Goal: Transaction & Acquisition: Purchase product/service

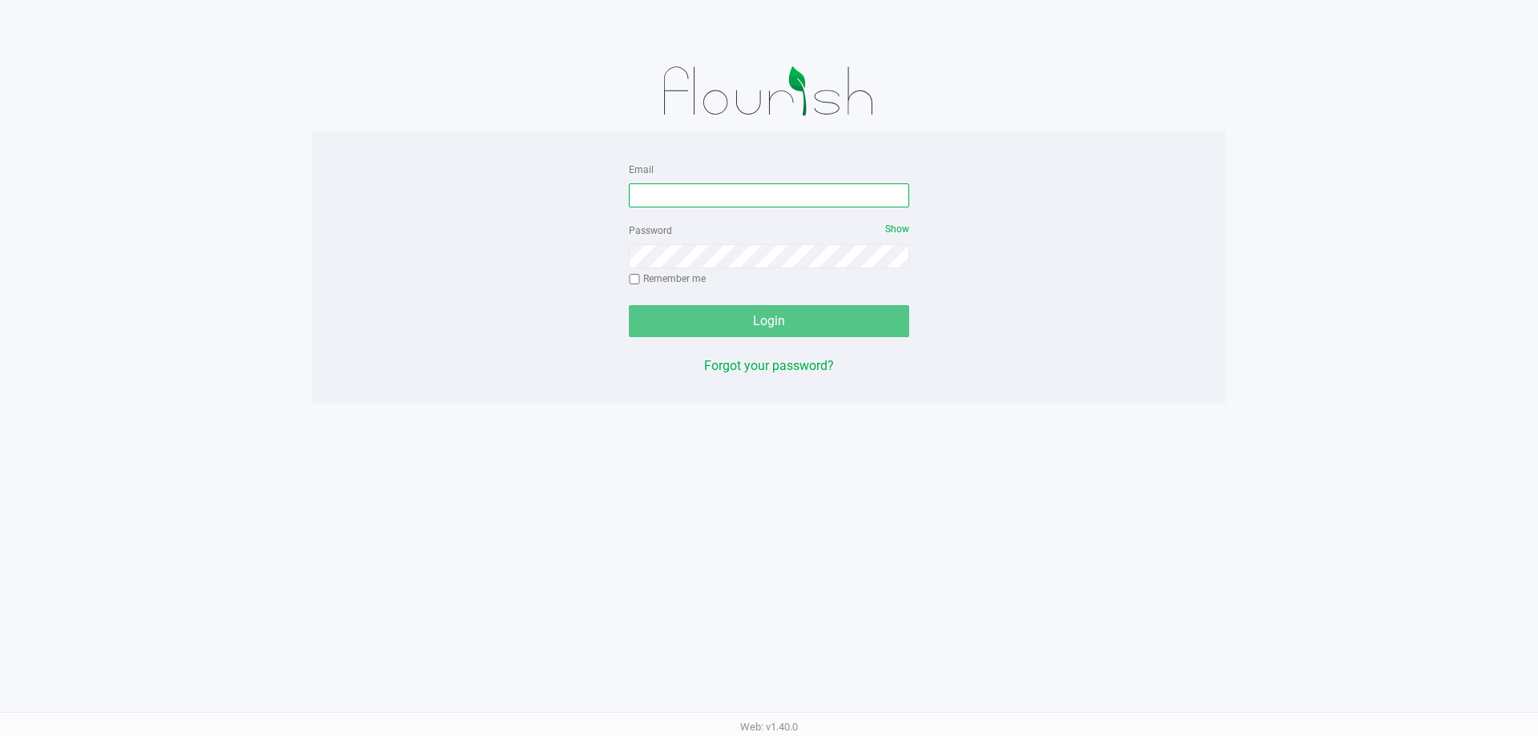
click at [694, 196] on input "Email" at bounding box center [769, 195] width 280 height 24
type input "cfulton@Liveparallel.com"
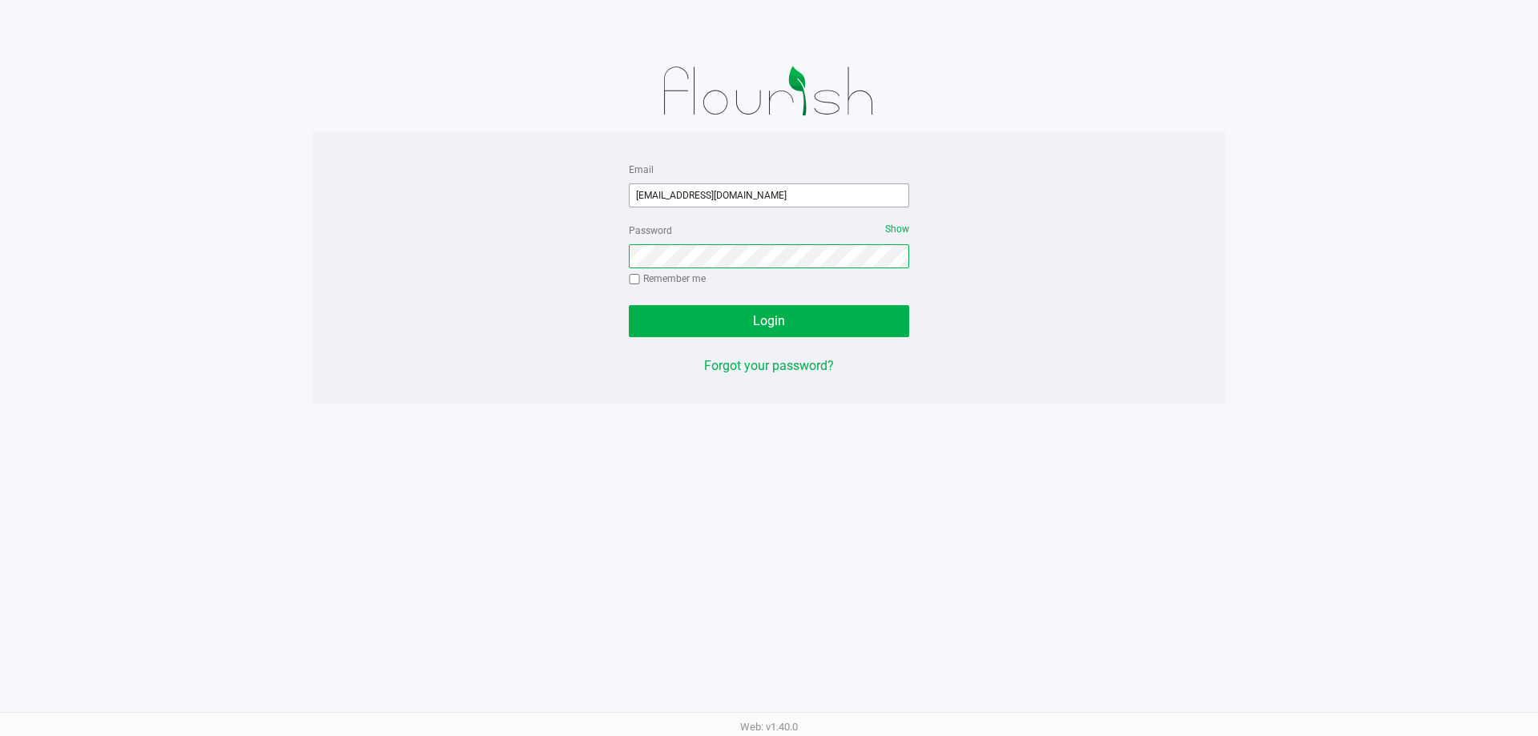
click at [629, 305] on button "Login" at bounding box center [769, 321] width 280 height 32
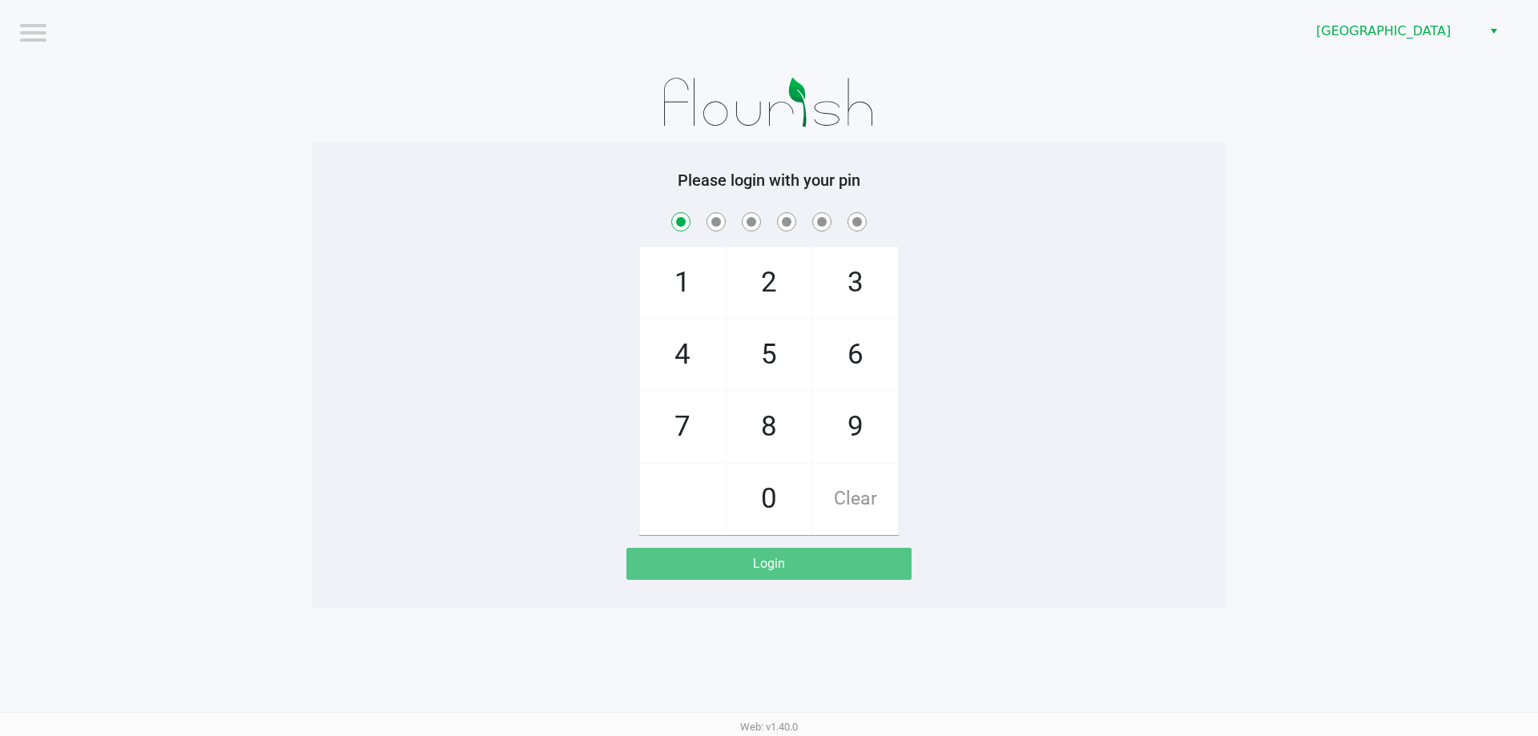
checkbox input "true"
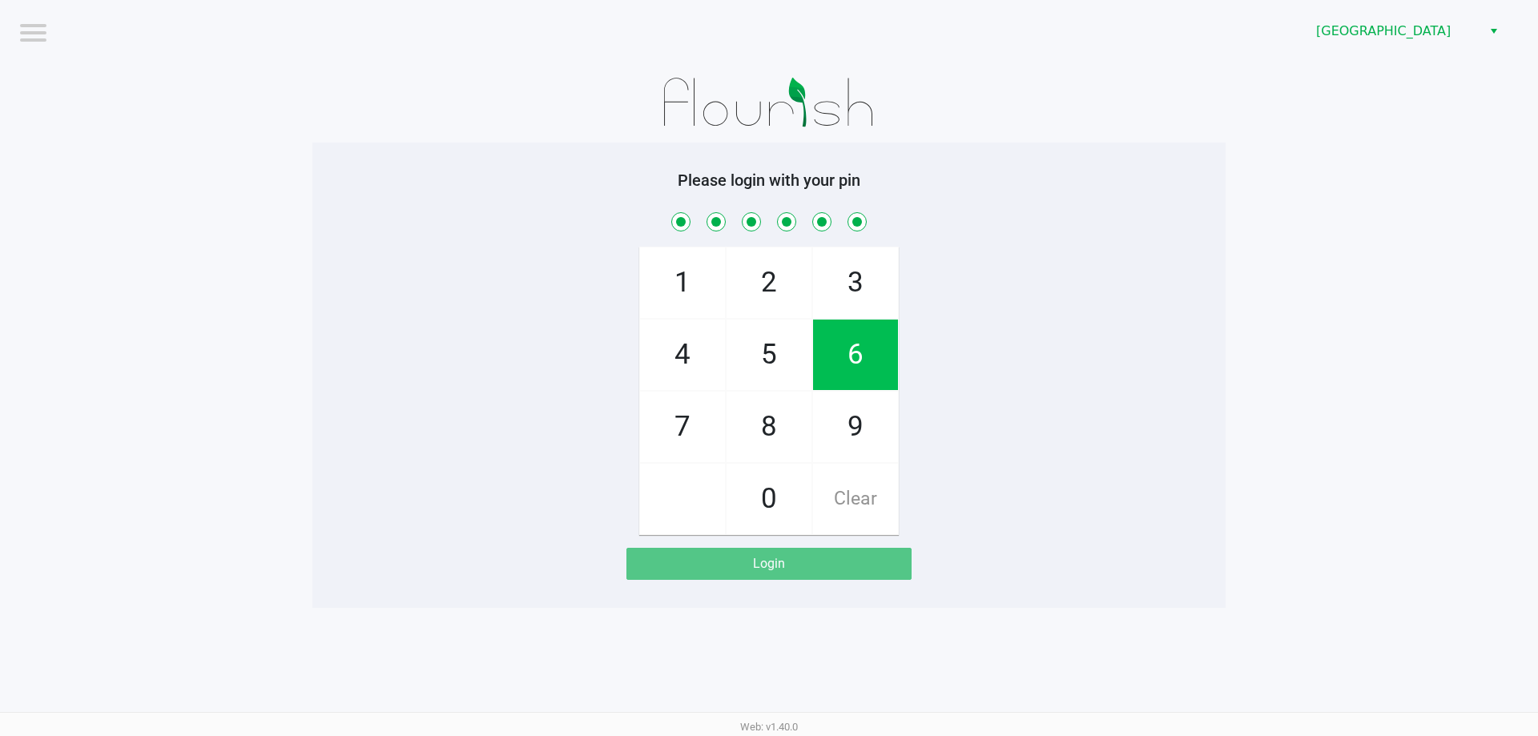
checkbox input "true"
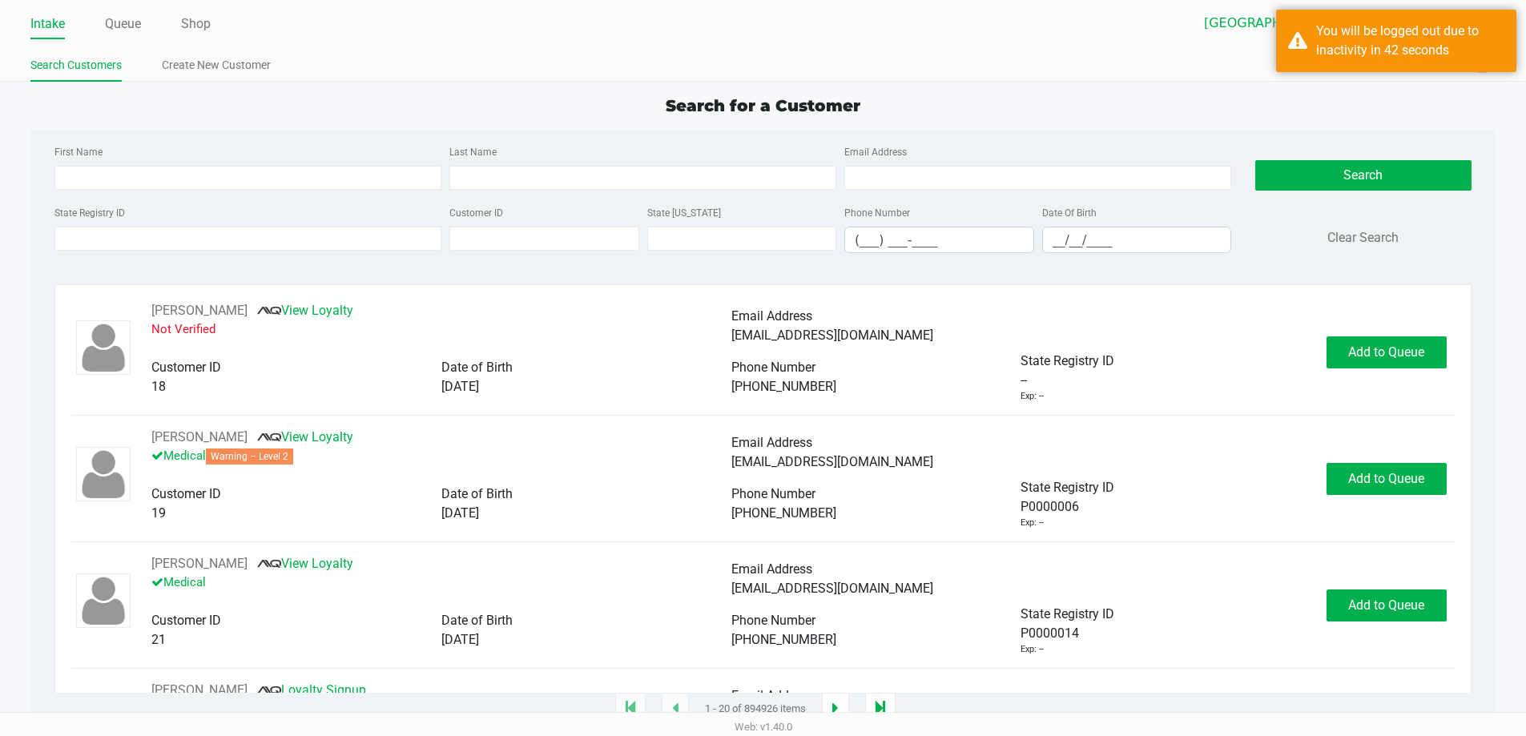
click at [552, 81] on div "Intake Queue Shop Panama City WC Courtney Fulton Search Customers Create New Cu…" at bounding box center [763, 41] width 1526 height 82
click at [1447, 90] on app-point-of-sale "Intake Queue Shop Panama City WC Courtney Fulton Search Customers Create New Cu…" at bounding box center [763, 355] width 1526 height 710
click at [1088, 181] on input "Email Address" at bounding box center [1037, 178] width 387 height 24
click at [702, 191] on div "First Name Last Name Email Address" at bounding box center [642, 172] width 1184 height 61
click at [702, 175] on input "Last Name" at bounding box center [642, 178] width 387 height 24
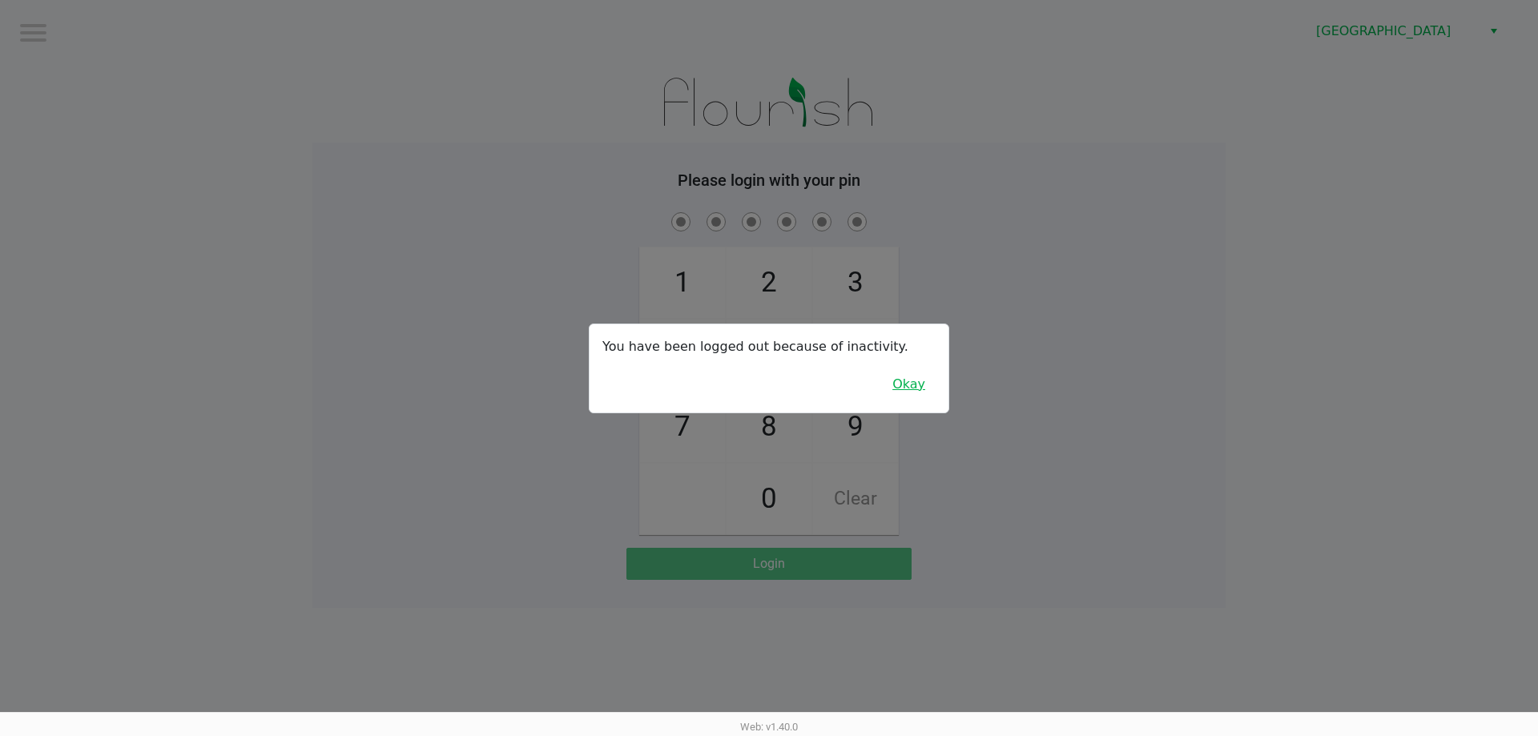
click at [919, 391] on button "Okay" at bounding box center [909, 384] width 54 height 30
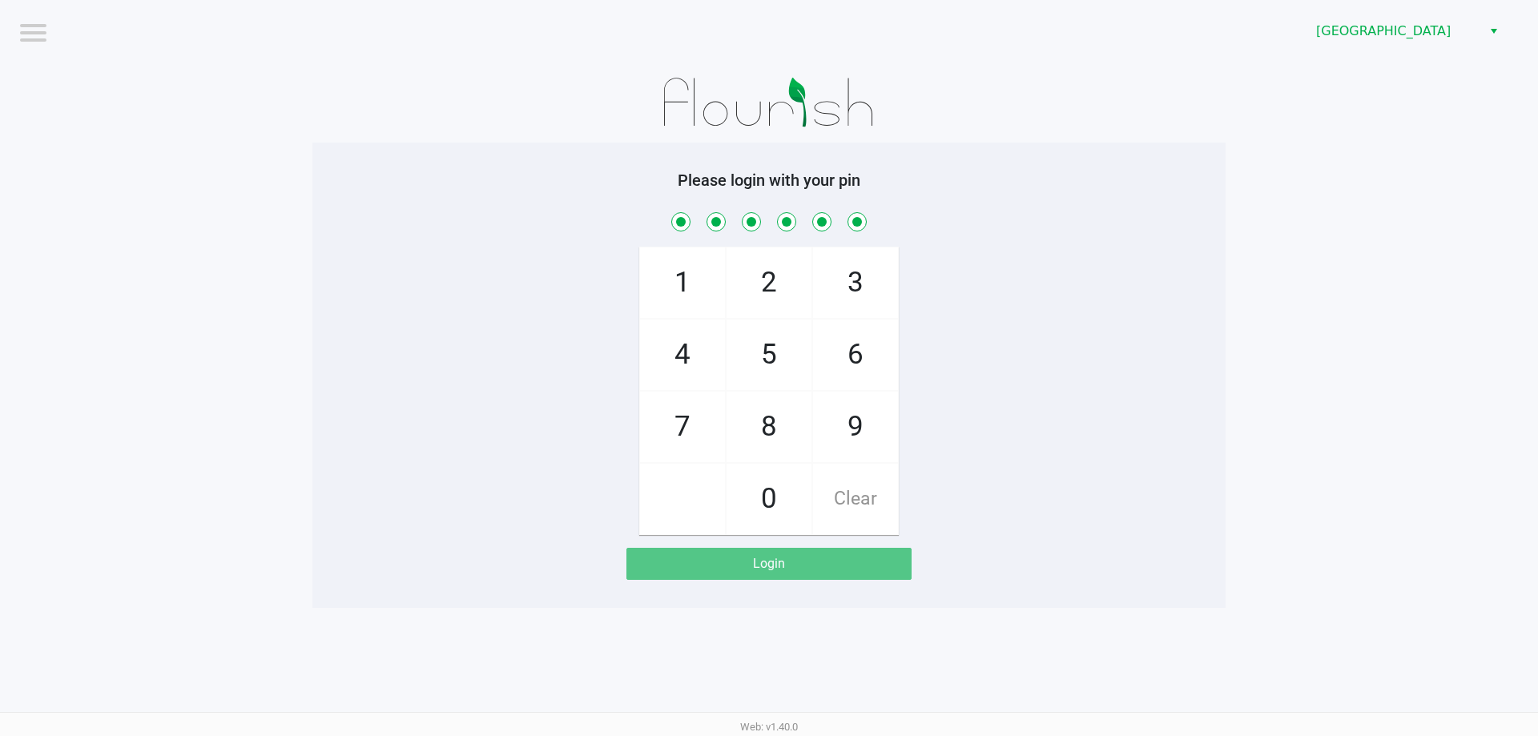
checkbox input "true"
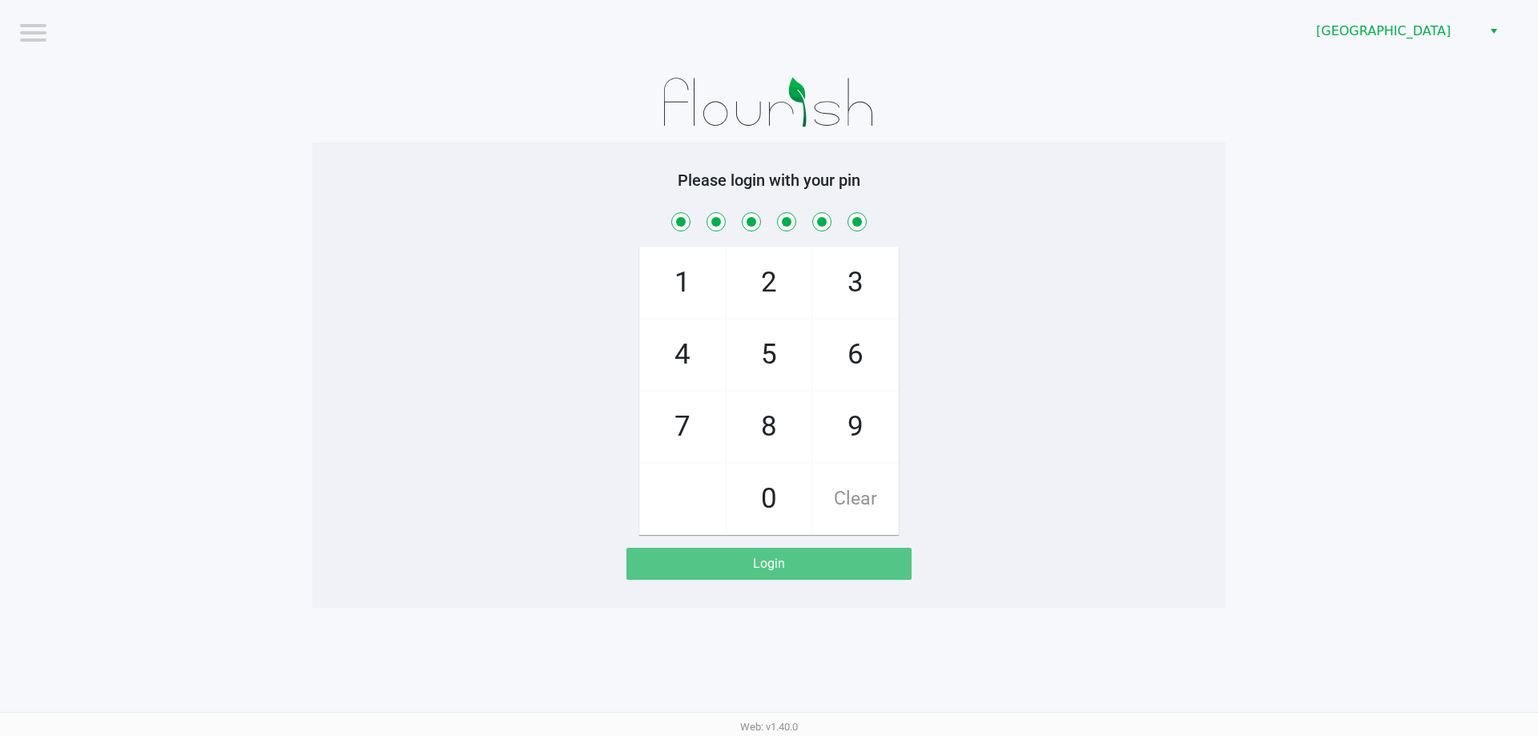
checkbox input "true"
click at [541, 343] on div "1 4 7 2 5 8 0 3 6 9 Clear" at bounding box center [768, 372] width 913 height 326
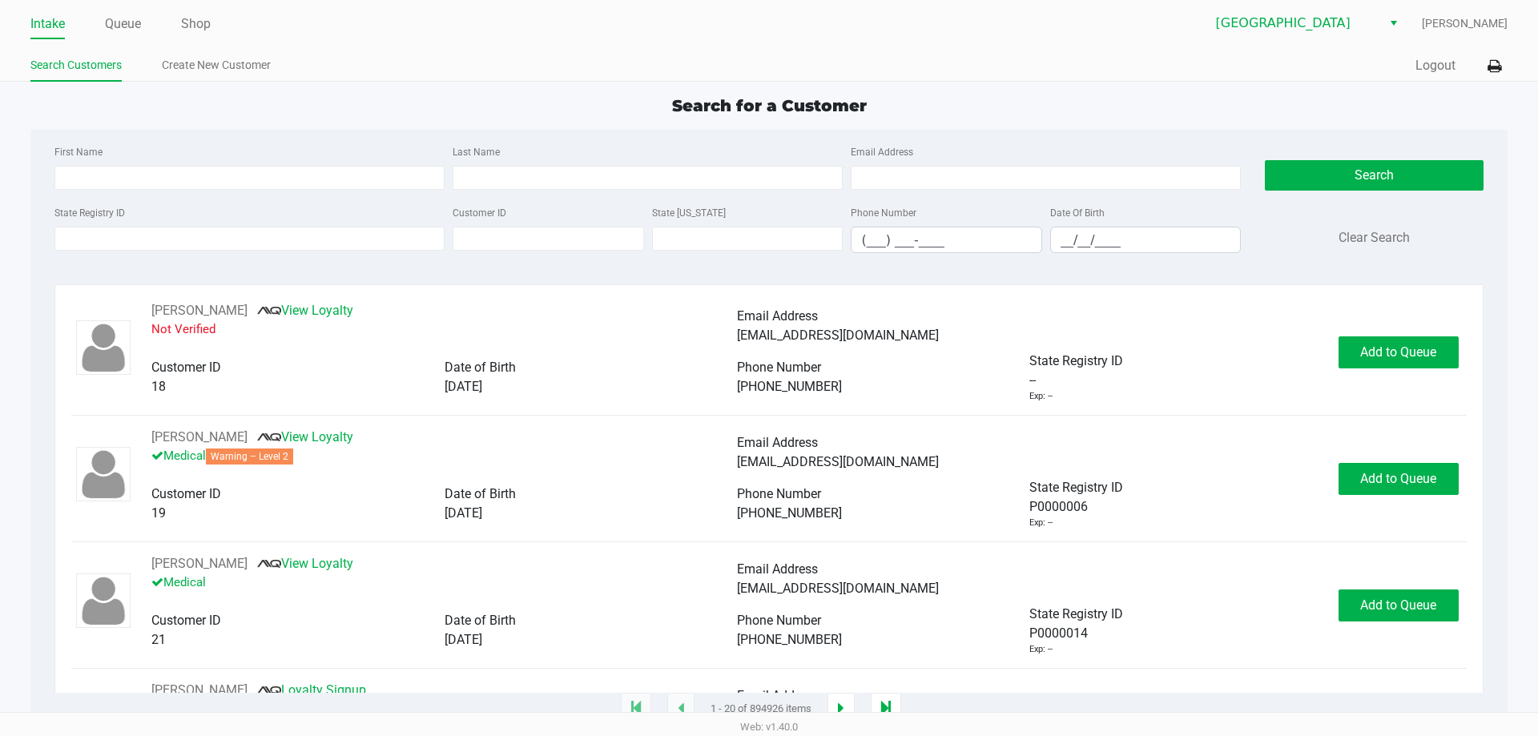
click at [564, 83] on app-point-of-sale "Intake Queue Shop Panama City WC Courtney Fulton Search Customers Create New Cu…" at bounding box center [769, 355] width 1538 height 710
click at [138, 32] on link "Queue" at bounding box center [123, 24] width 36 height 22
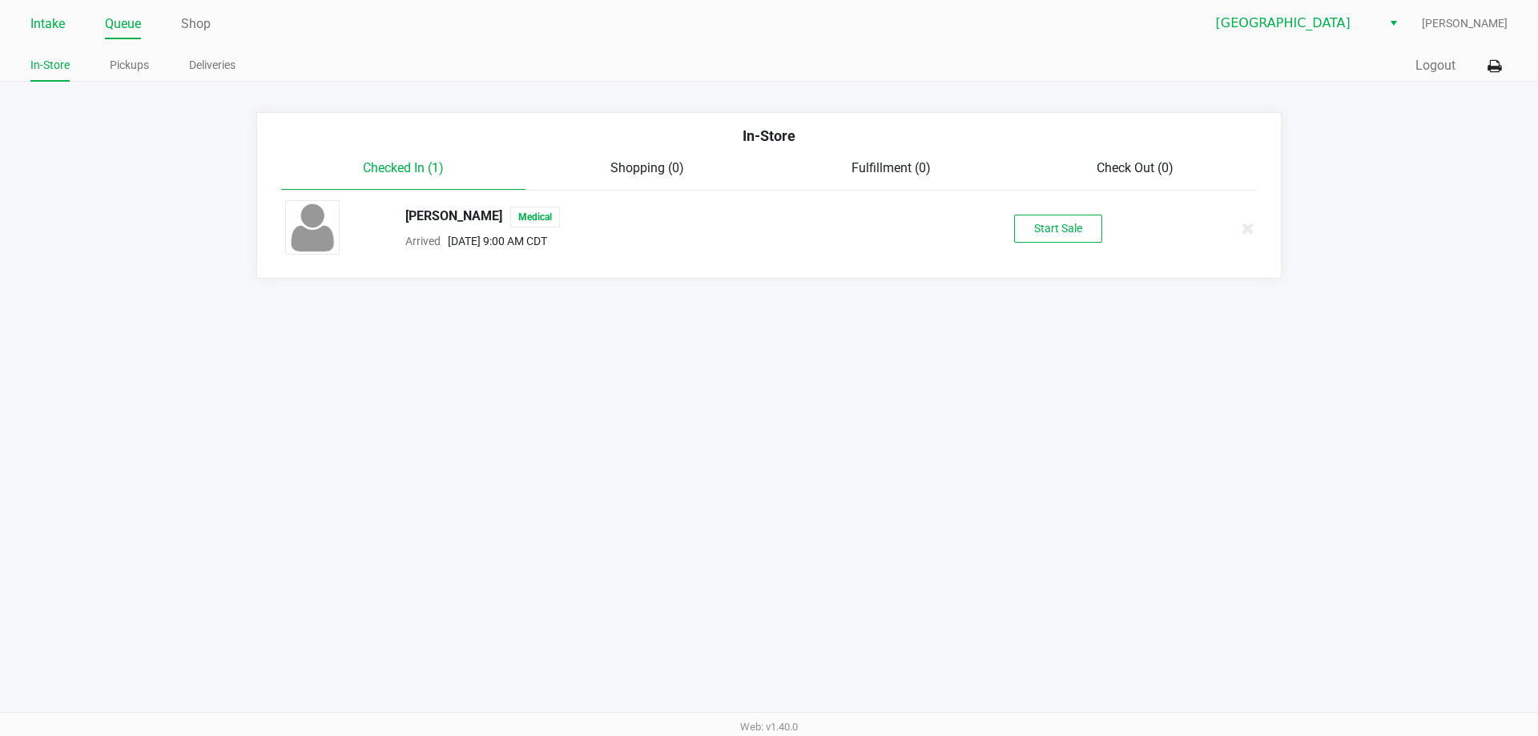
click at [61, 29] on link "Intake" at bounding box center [47, 24] width 34 height 22
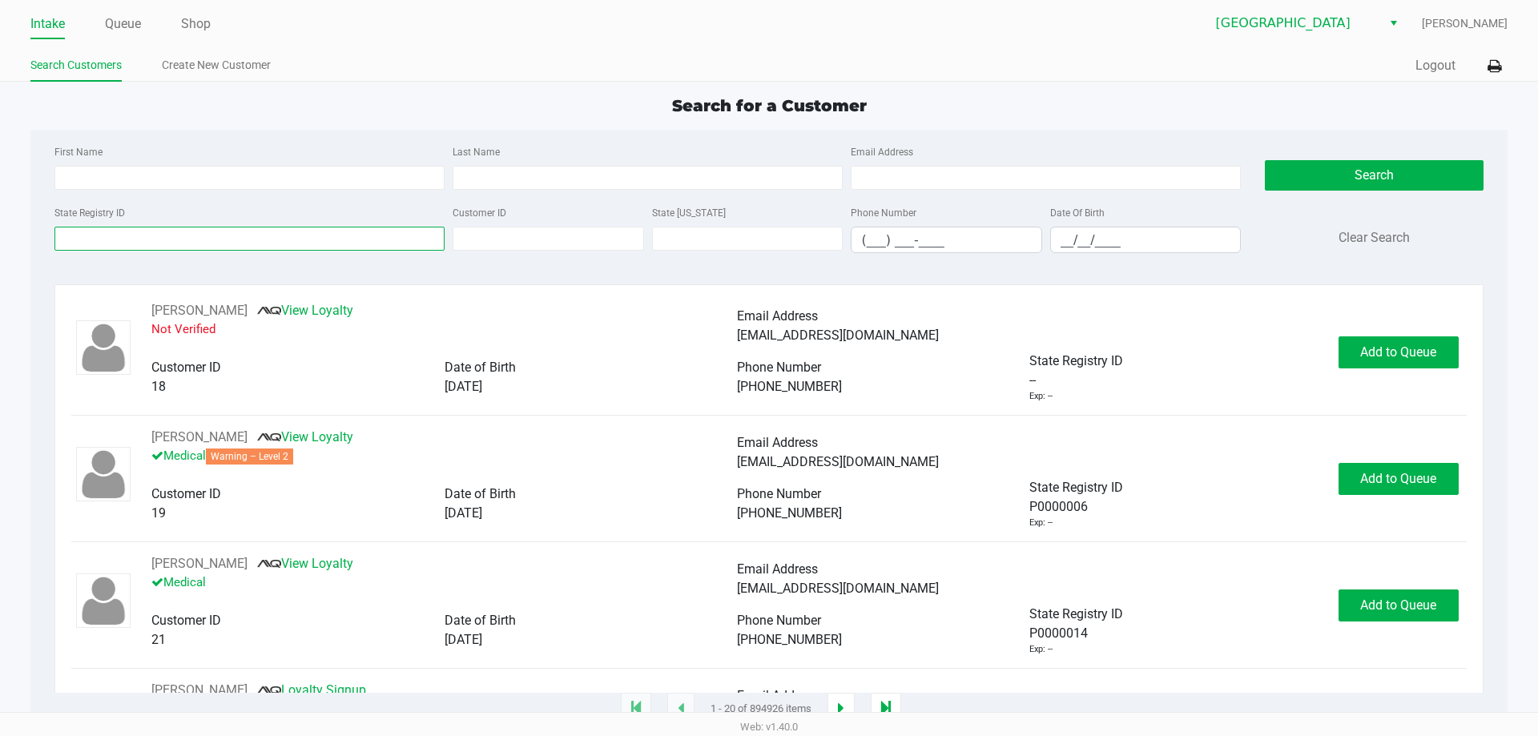
click at [240, 244] on input "State Registry ID" at bounding box center [249, 239] width 390 height 24
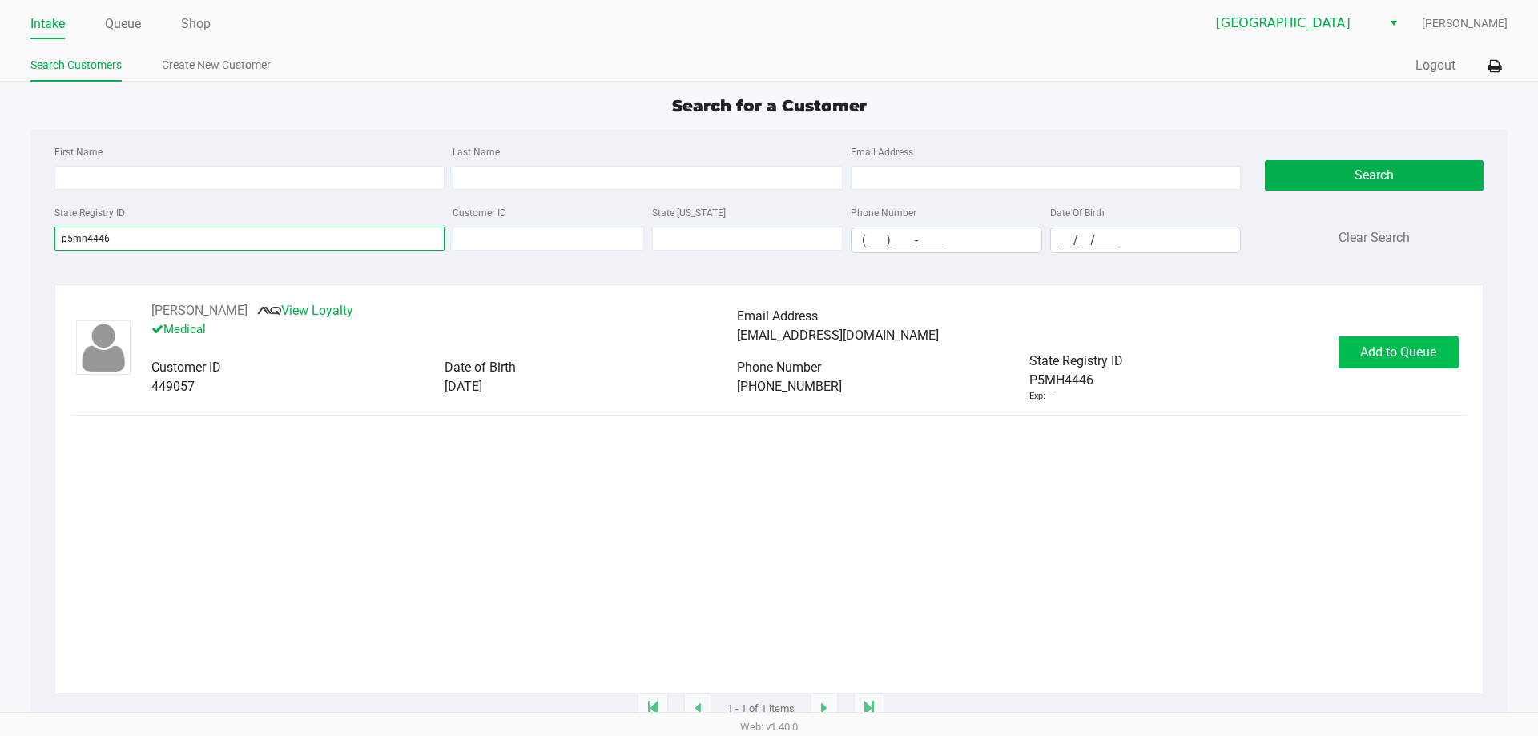
type input "p5mh4446"
click at [1443, 364] on button "Add to Queue" at bounding box center [1398, 352] width 120 height 32
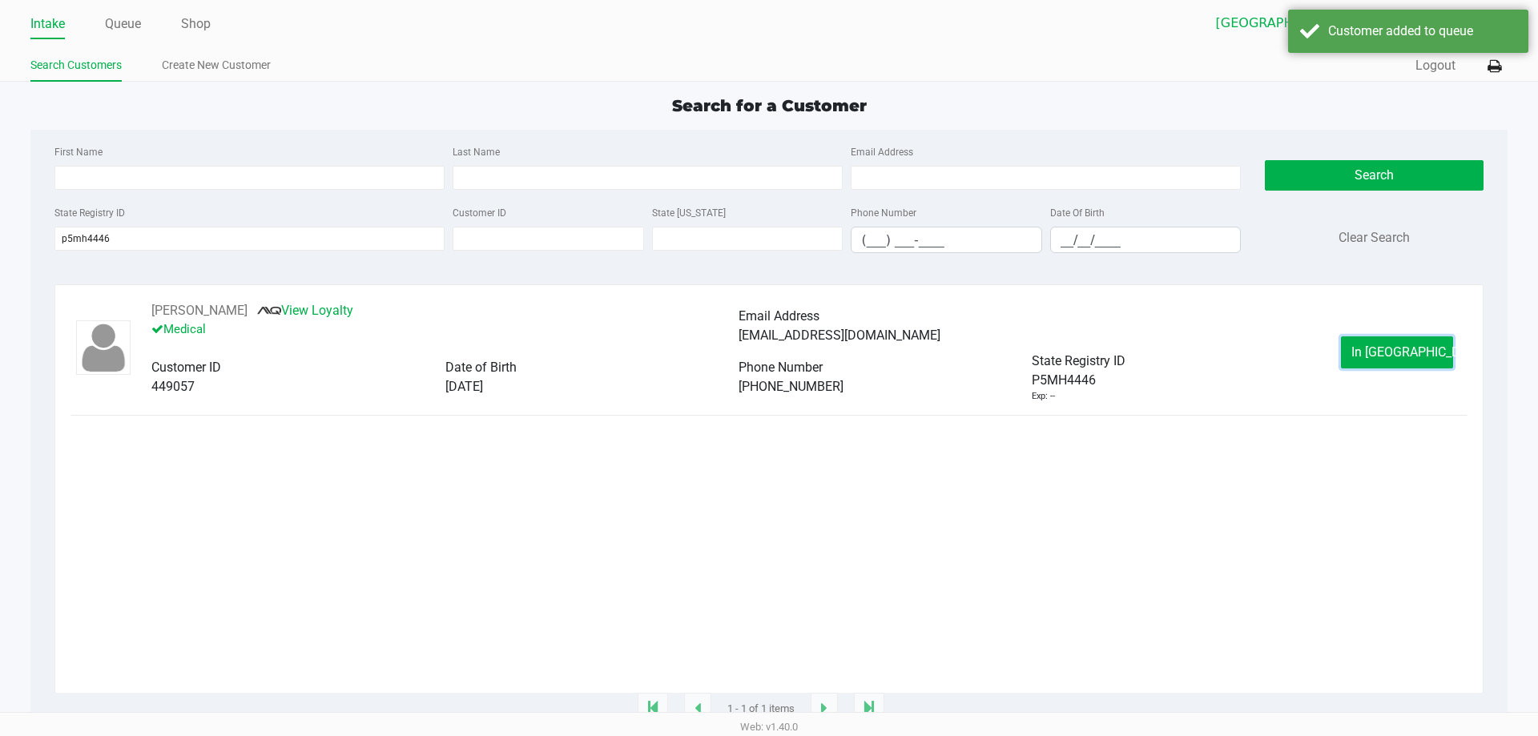
click at [1436, 358] on button "In Queue" at bounding box center [1397, 352] width 112 height 32
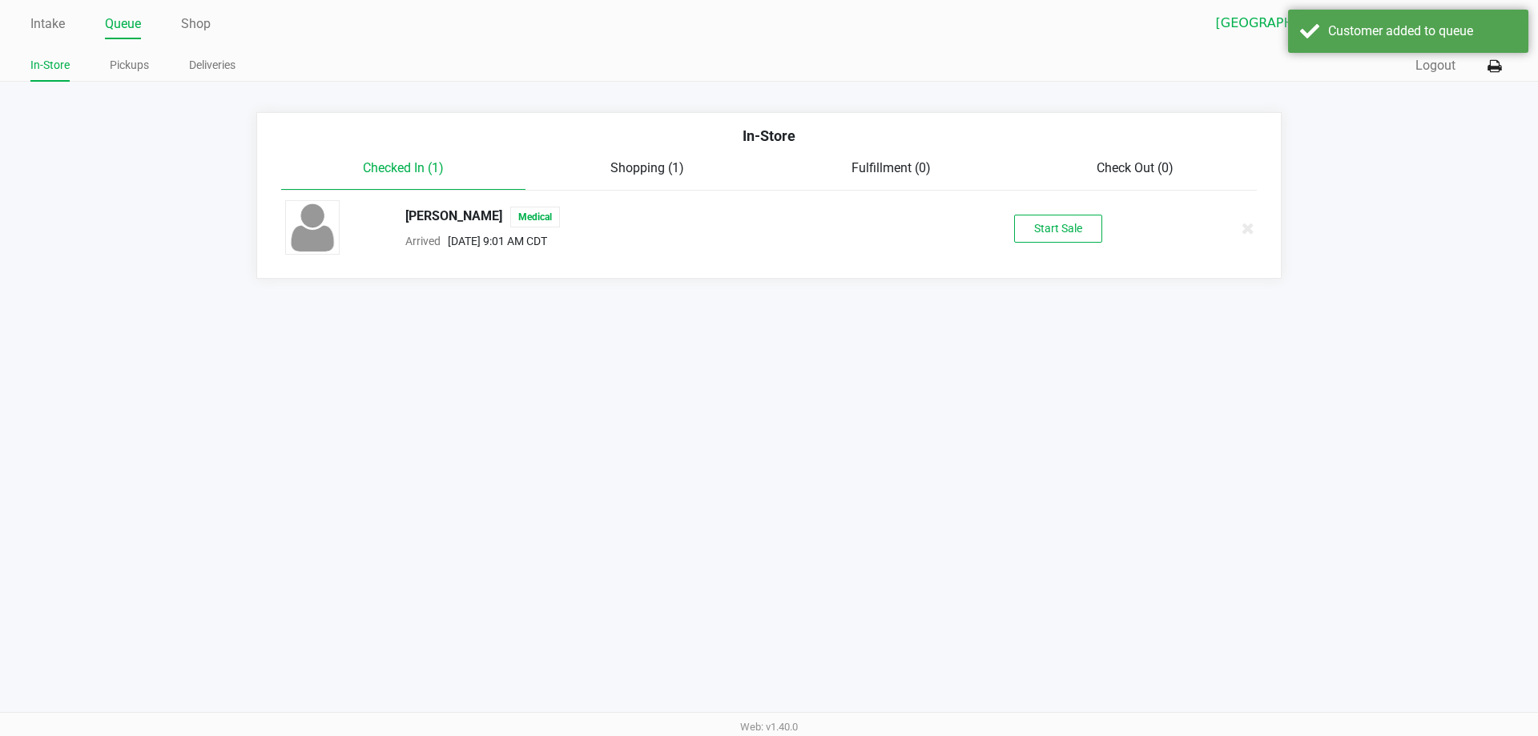
click at [1043, 245] on div "QUINTON RINGEL SR Medical Arrived Aug 21, 2025 9:01 AM CDT Start Sale" at bounding box center [768, 228] width 991 height 56
click at [1043, 235] on button "Start Sale" at bounding box center [1058, 229] width 88 height 28
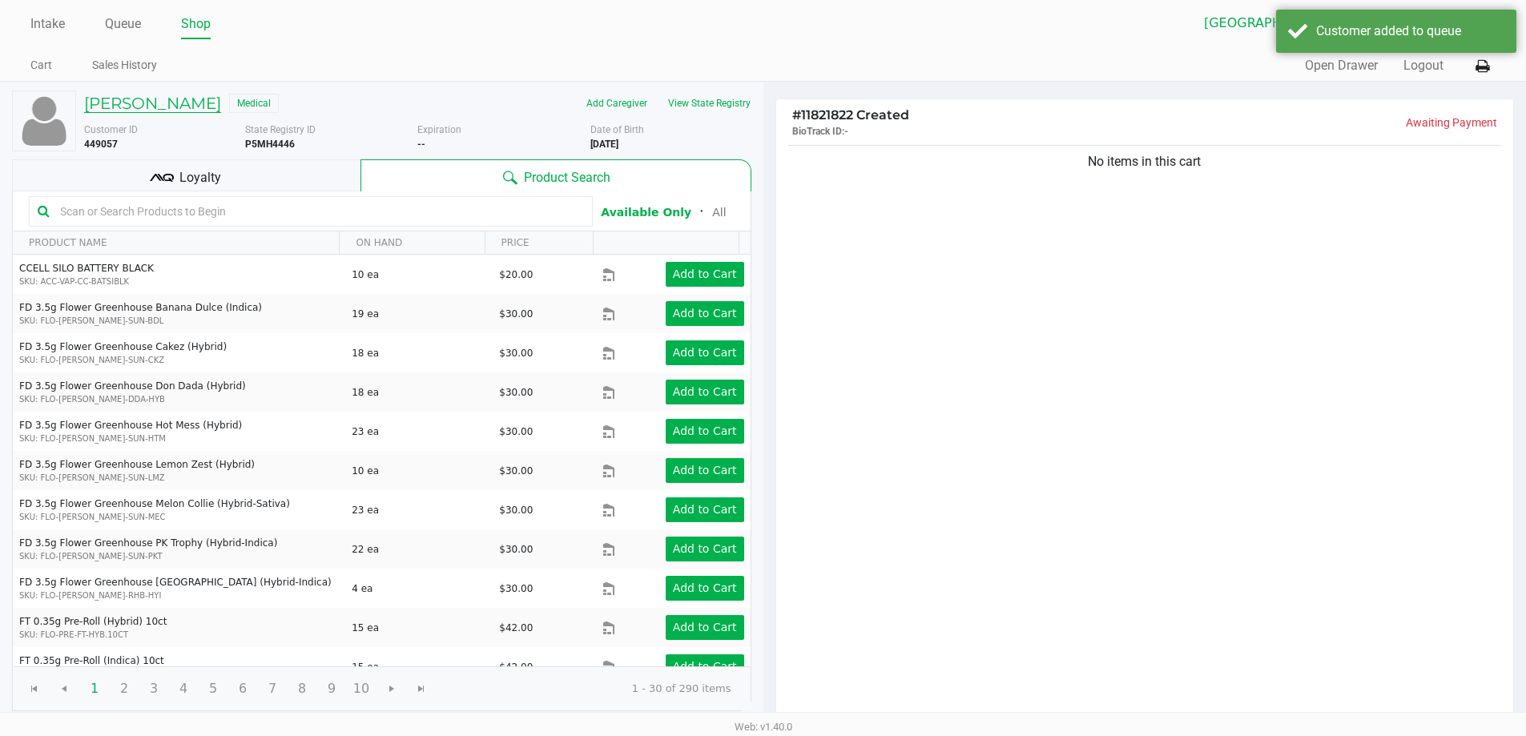
click at [155, 107] on h5 "QUINTON RINGEL SR" at bounding box center [152, 103] width 137 height 19
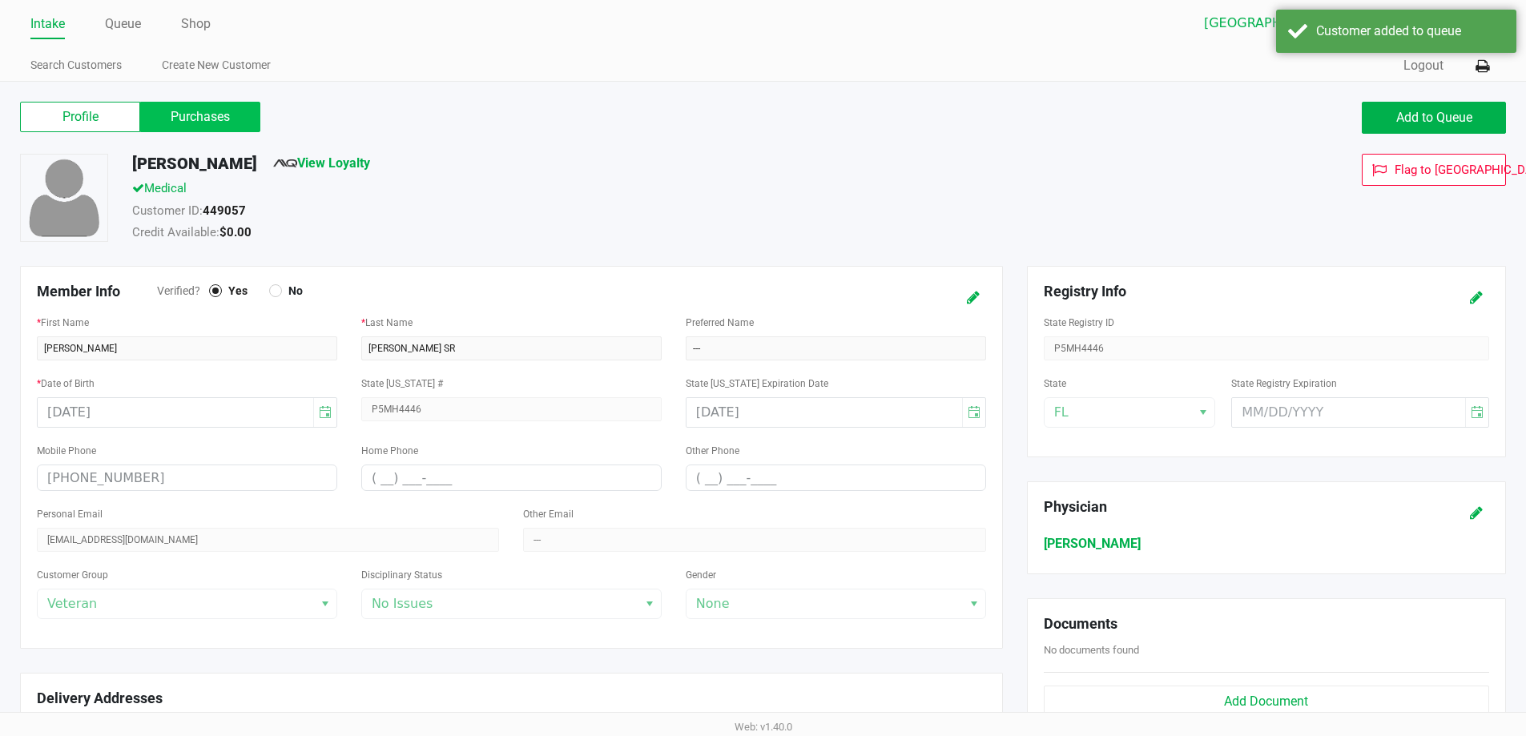
click at [245, 119] on label "Purchases" at bounding box center [200, 117] width 120 height 30
click at [0, 0] on 1 "Purchases" at bounding box center [0, 0] width 0 height 0
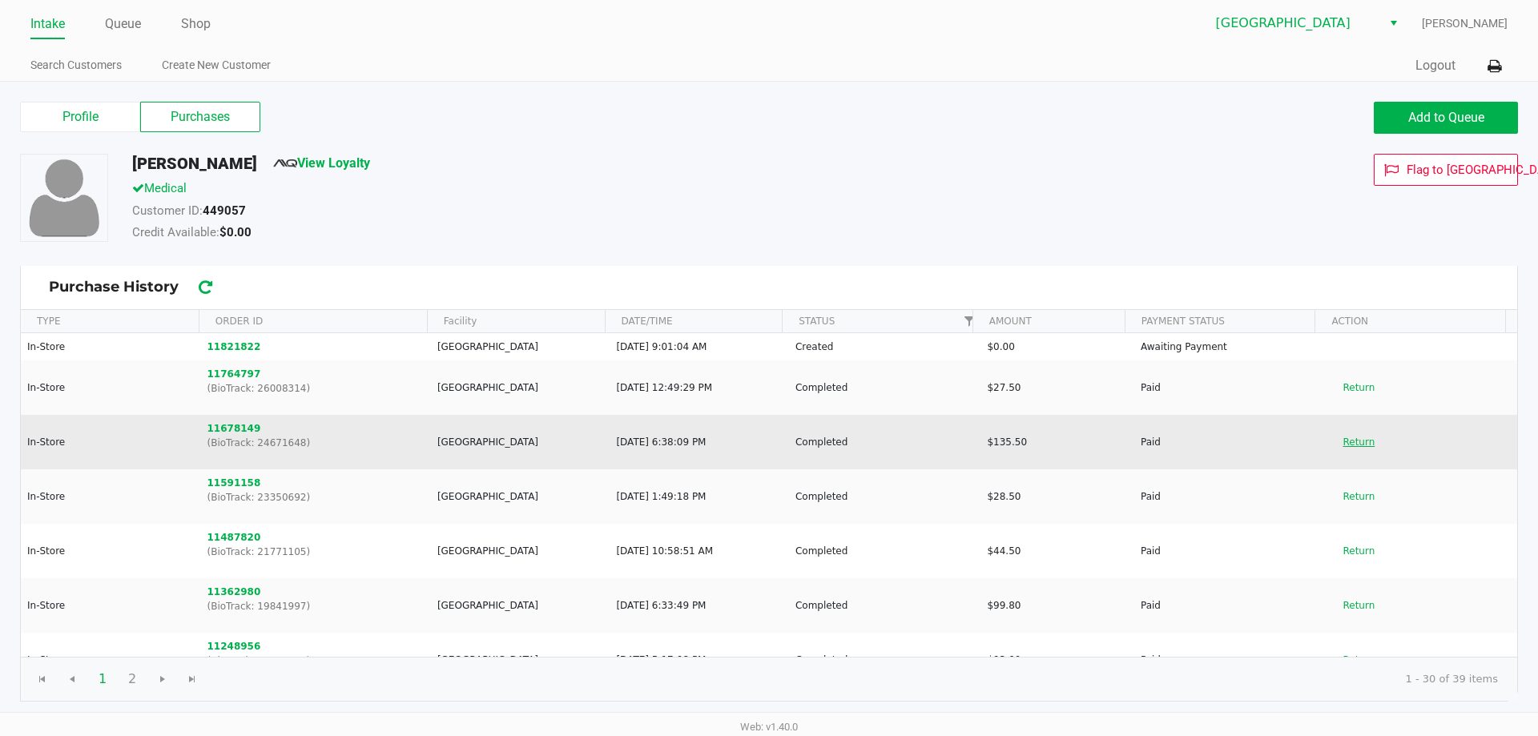
click at [1335, 439] on button "Return" at bounding box center [1358, 442] width 53 height 26
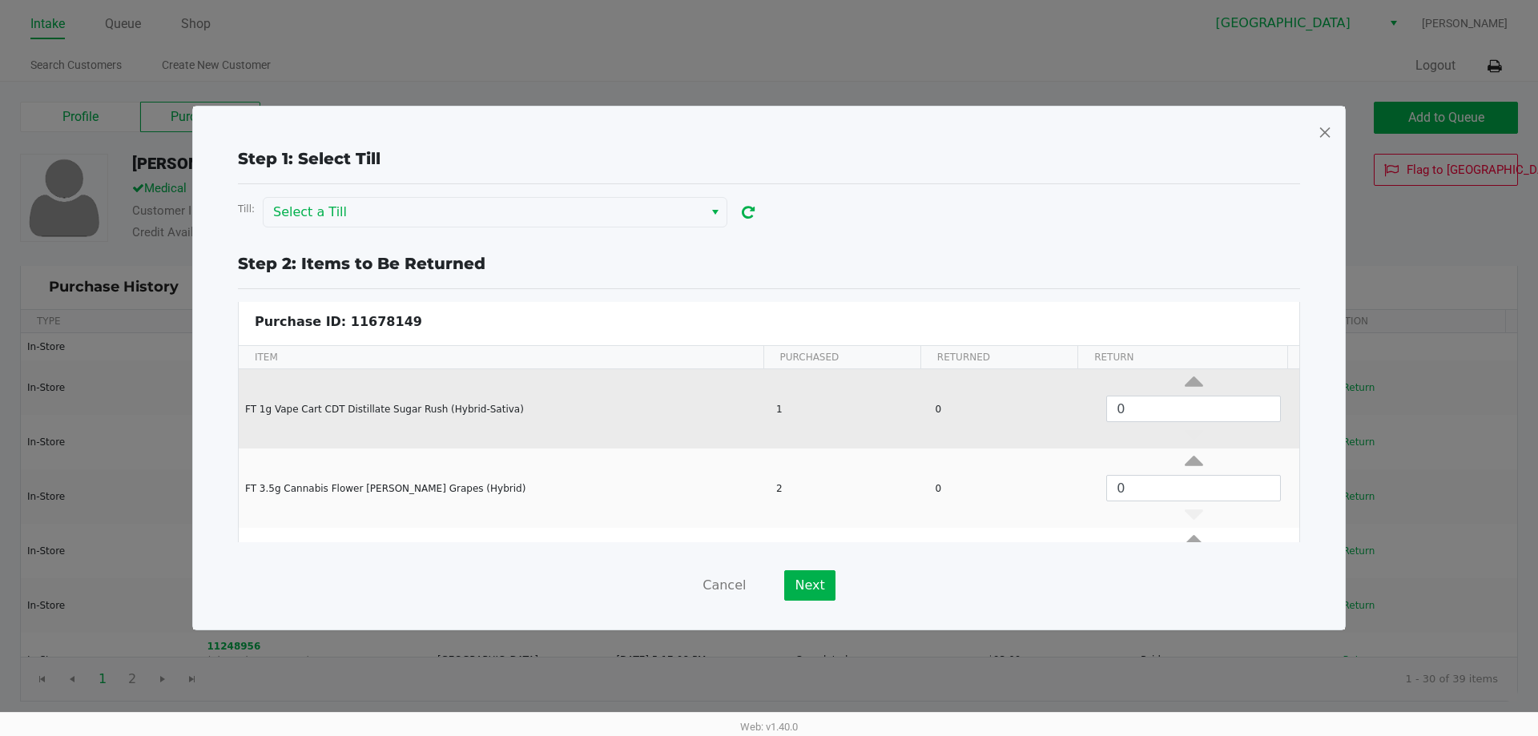
scroll to position [70, 0]
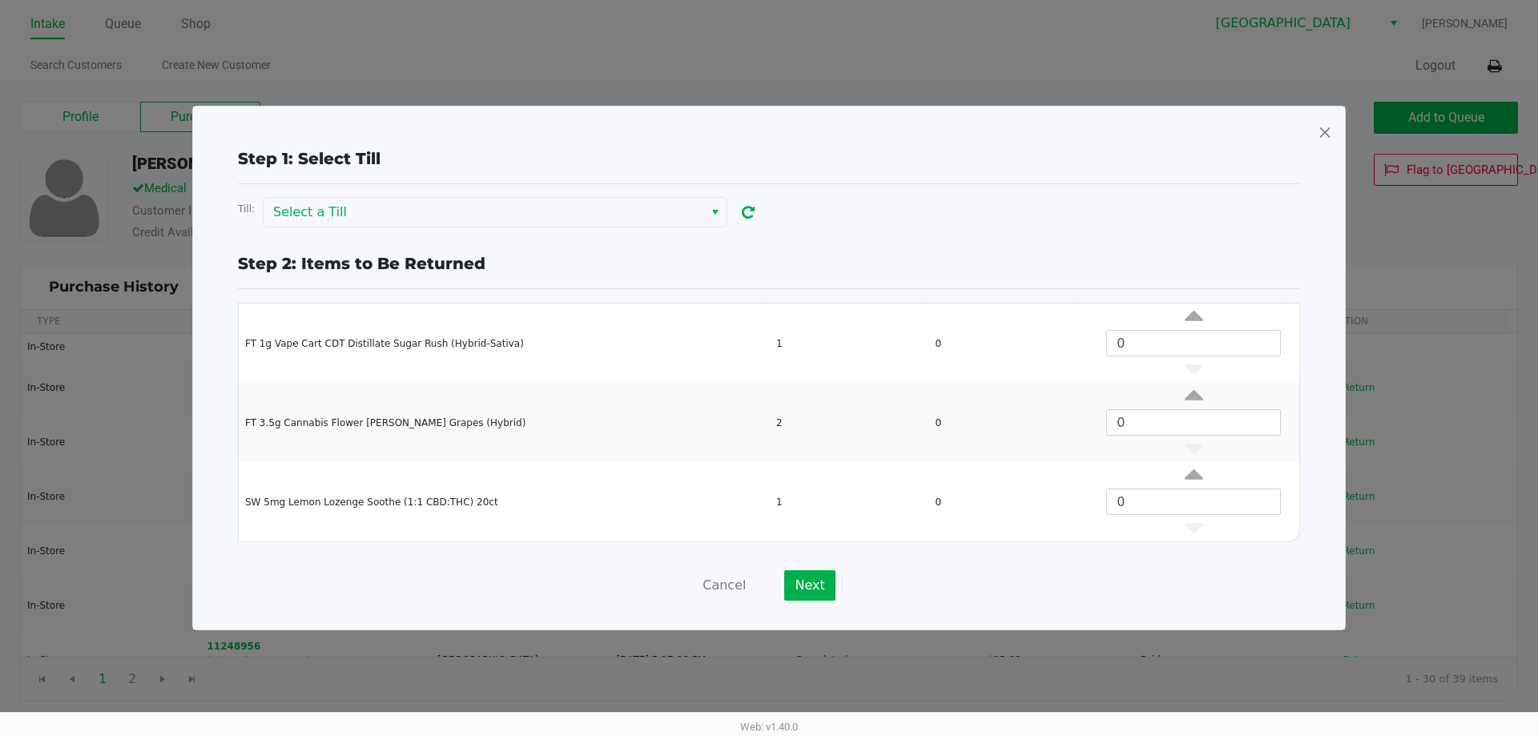
click at [1327, 128] on span at bounding box center [1324, 132] width 14 height 26
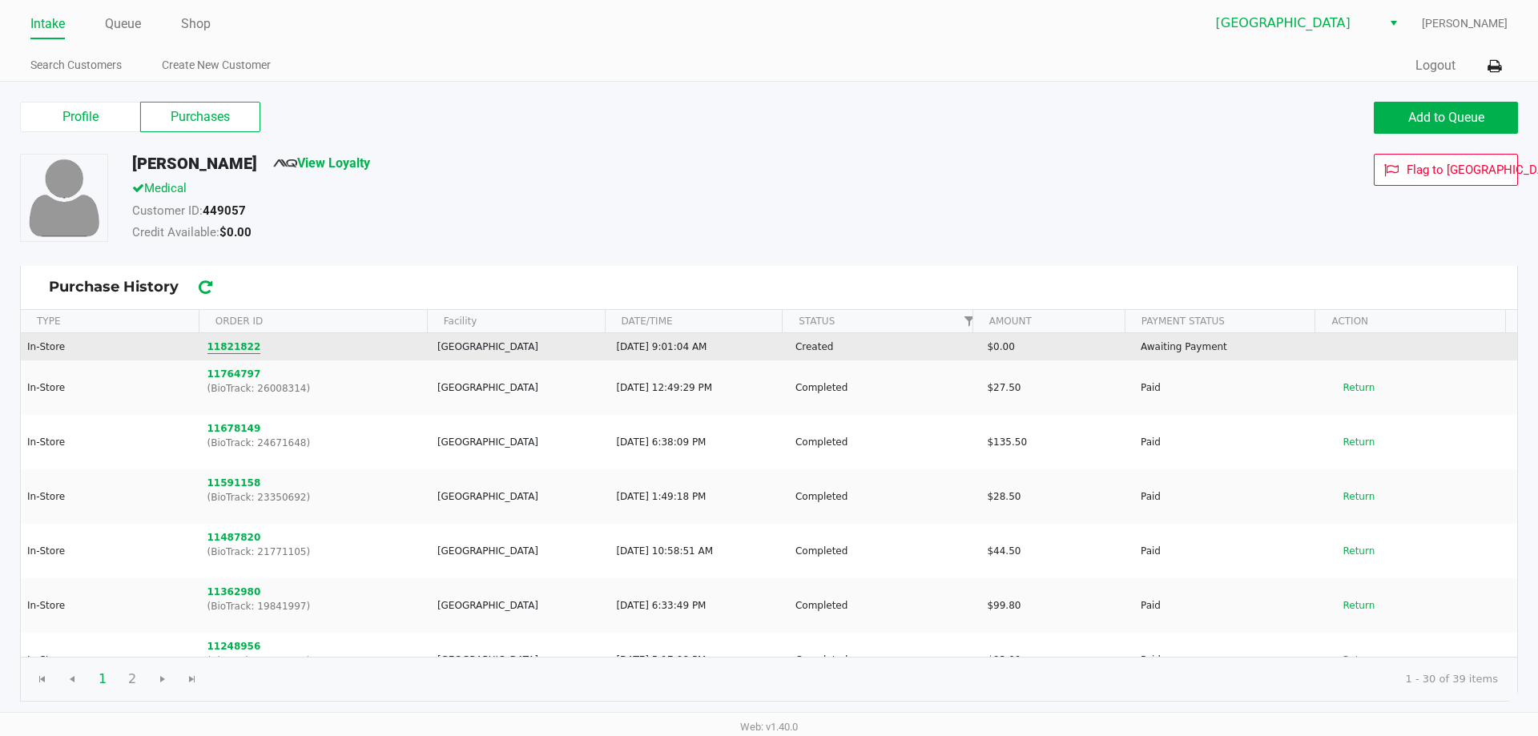
click at [239, 346] on button "11821822" at bounding box center [234, 347] width 54 height 14
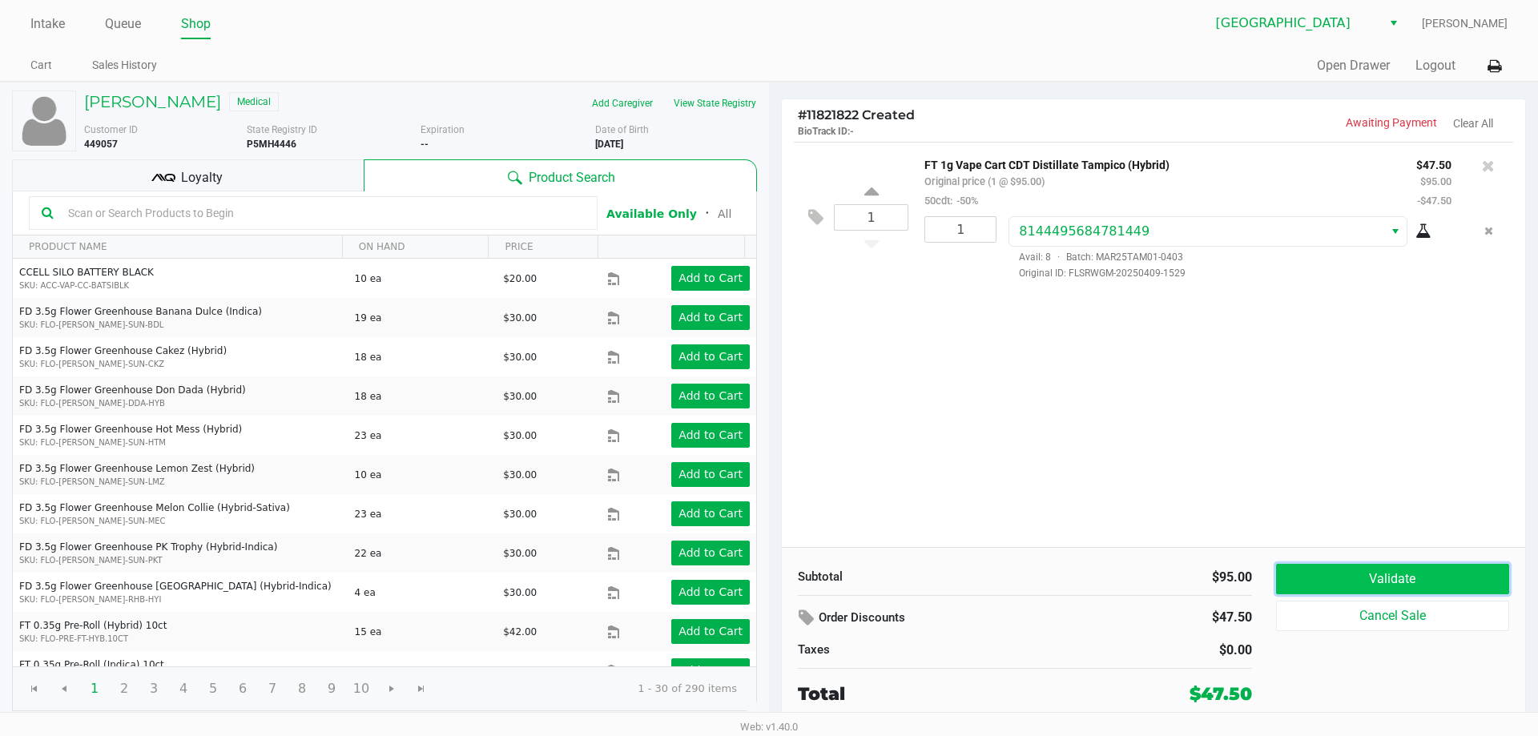
click at [1310, 571] on button "Validate" at bounding box center [1392, 579] width 233 height 30
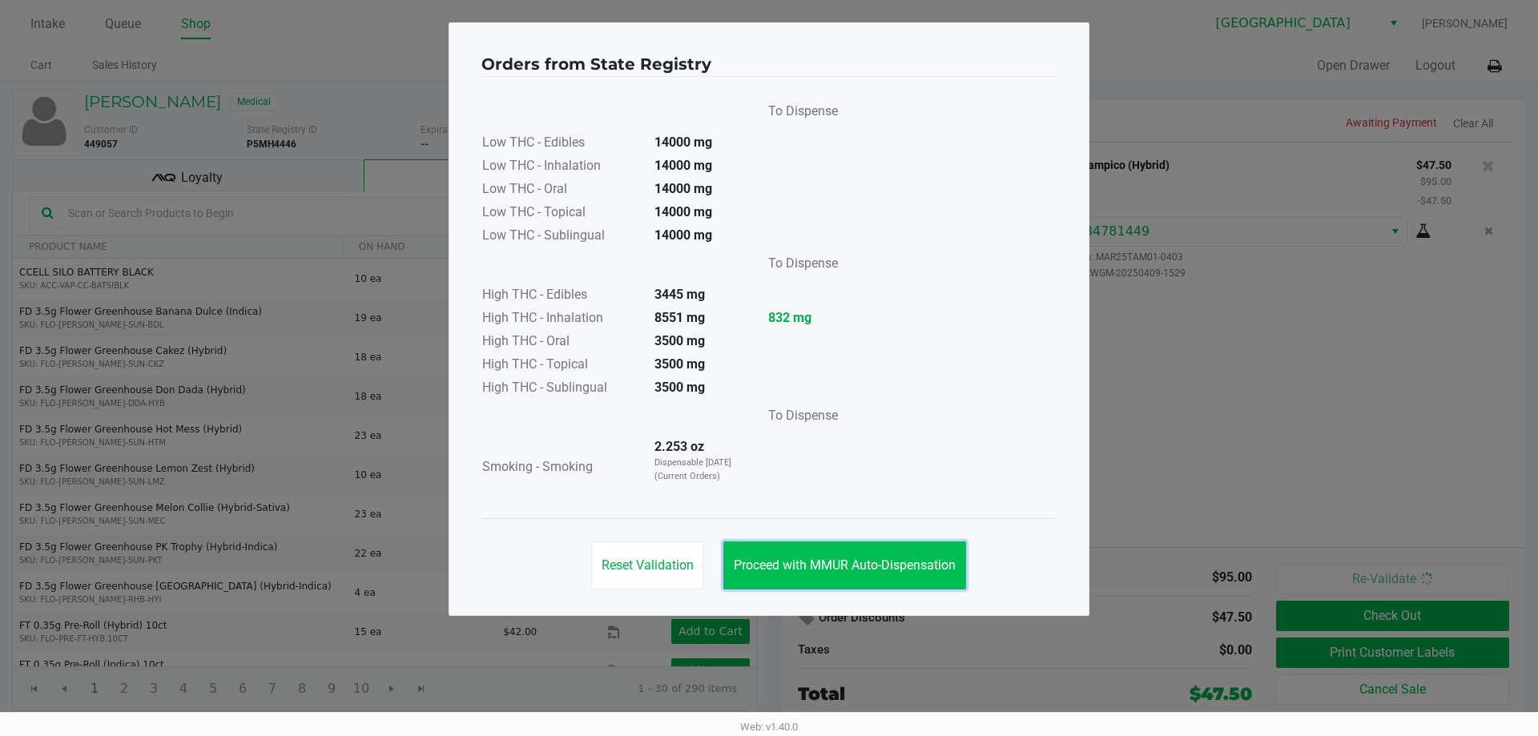
click at [846, 554] on button "Proceed with MMUR Auto-Dispensation" at bounding box center [844, 565] width 243 height 48
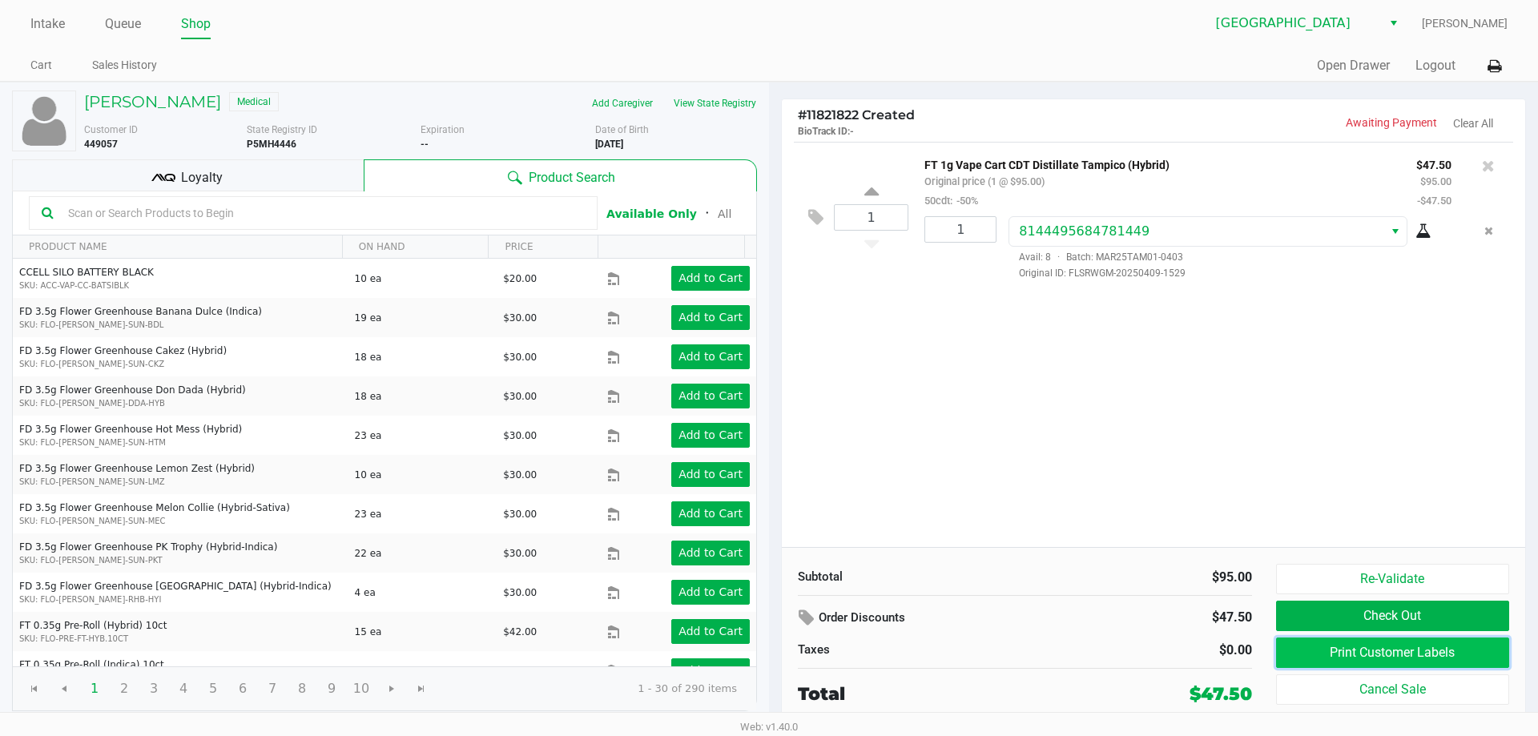
click at [1342, 643] on button "Print Customer Labels" at bounding box center [1392, 652] width 233 height 30
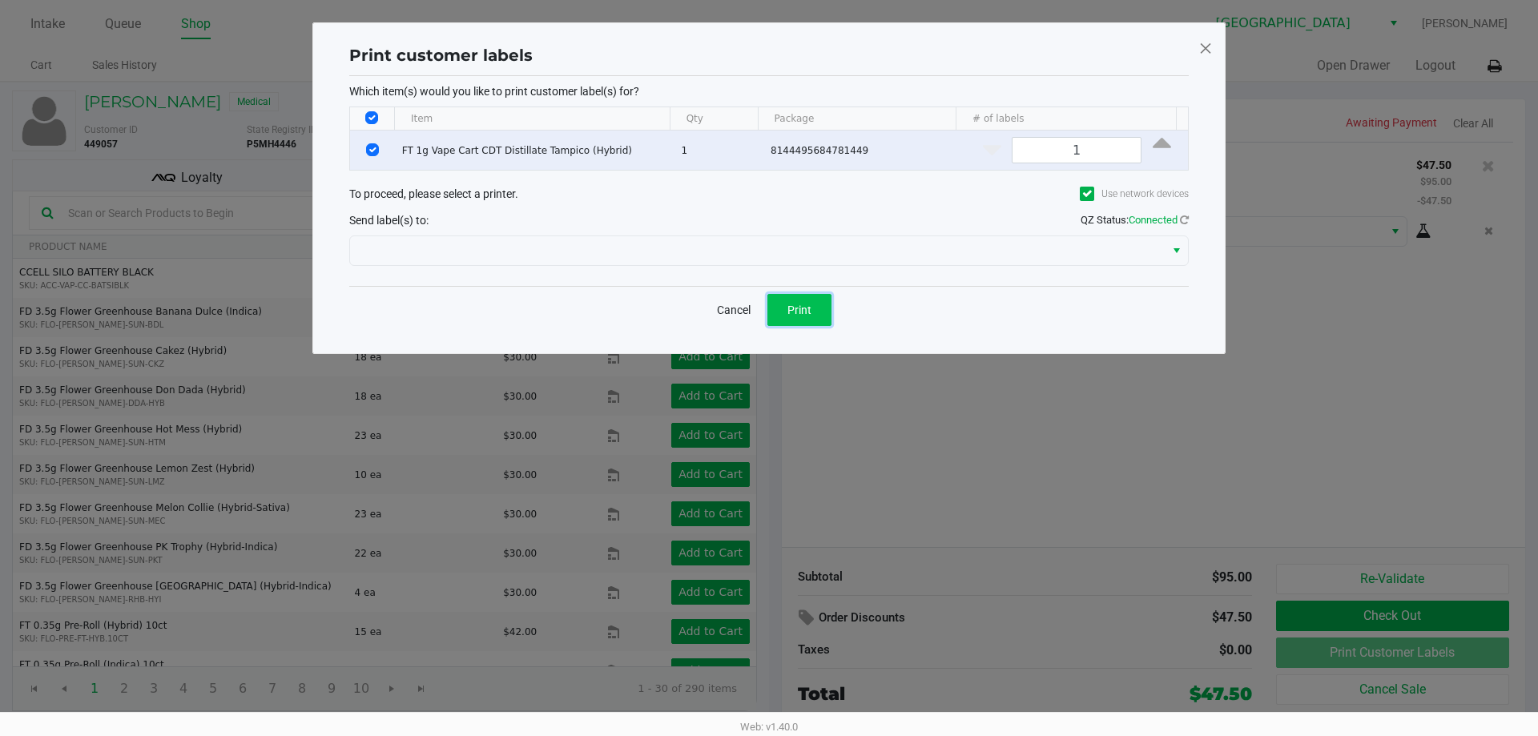
click at [813, 317] on button "Print" at bounding box center [799, 310] width 64 height 32
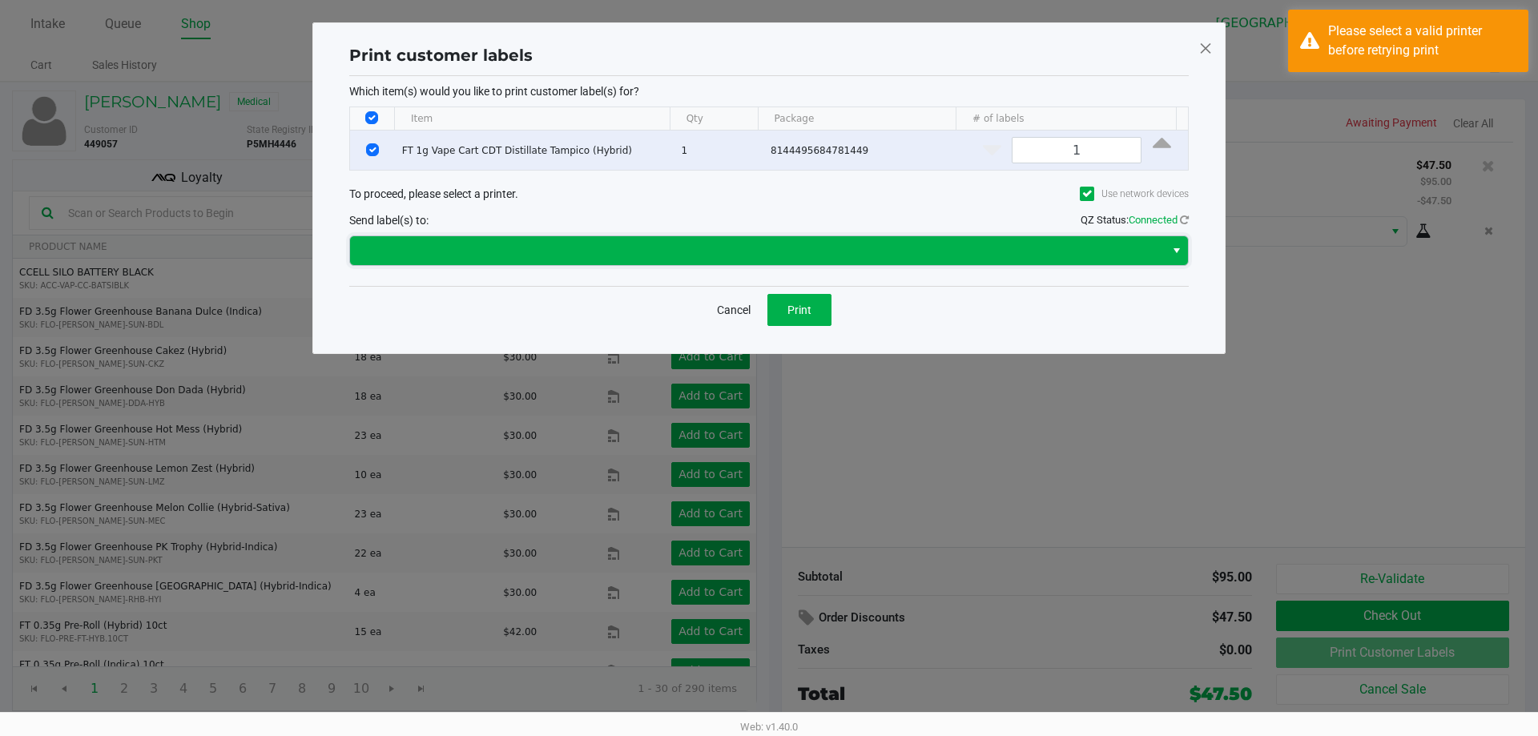
click at [856, 263] on span at bounding box center [757, 250] width 814 height 29
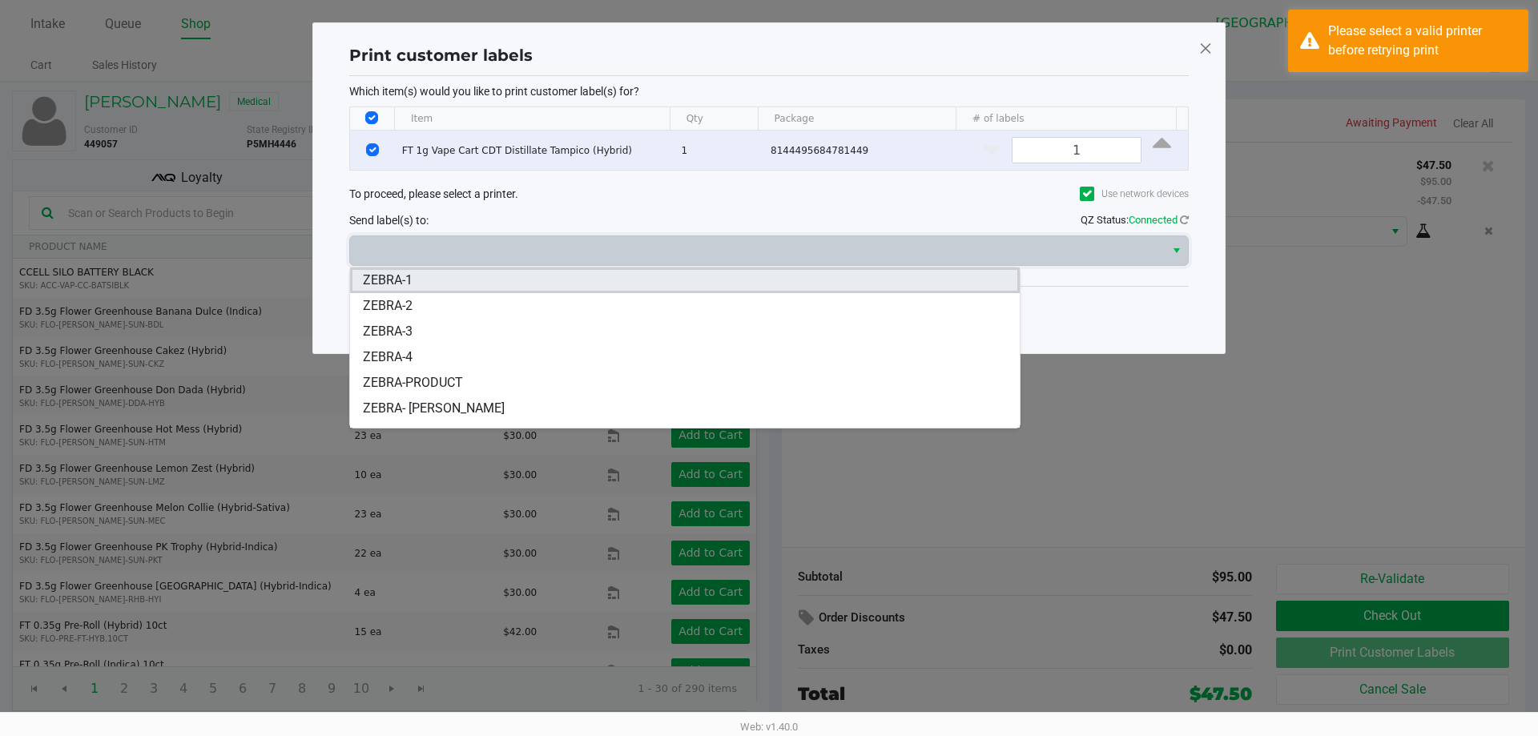
click at [436, 279] on li "ZEBRA-1" at bounding box center [685, 280] width 670 height 26
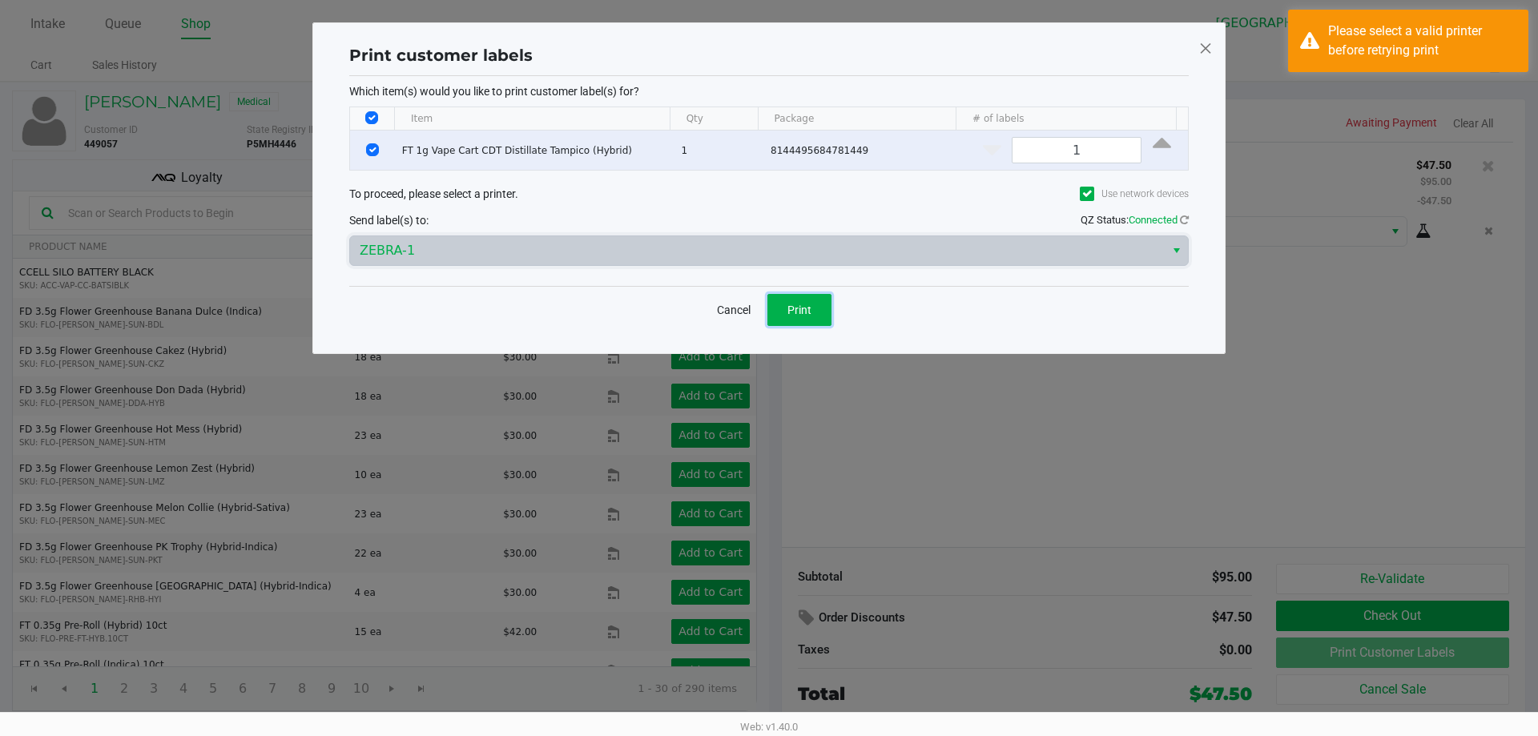
click at [811, 317] on button "Print" at bounding box center [799, 310] width 64 height 32
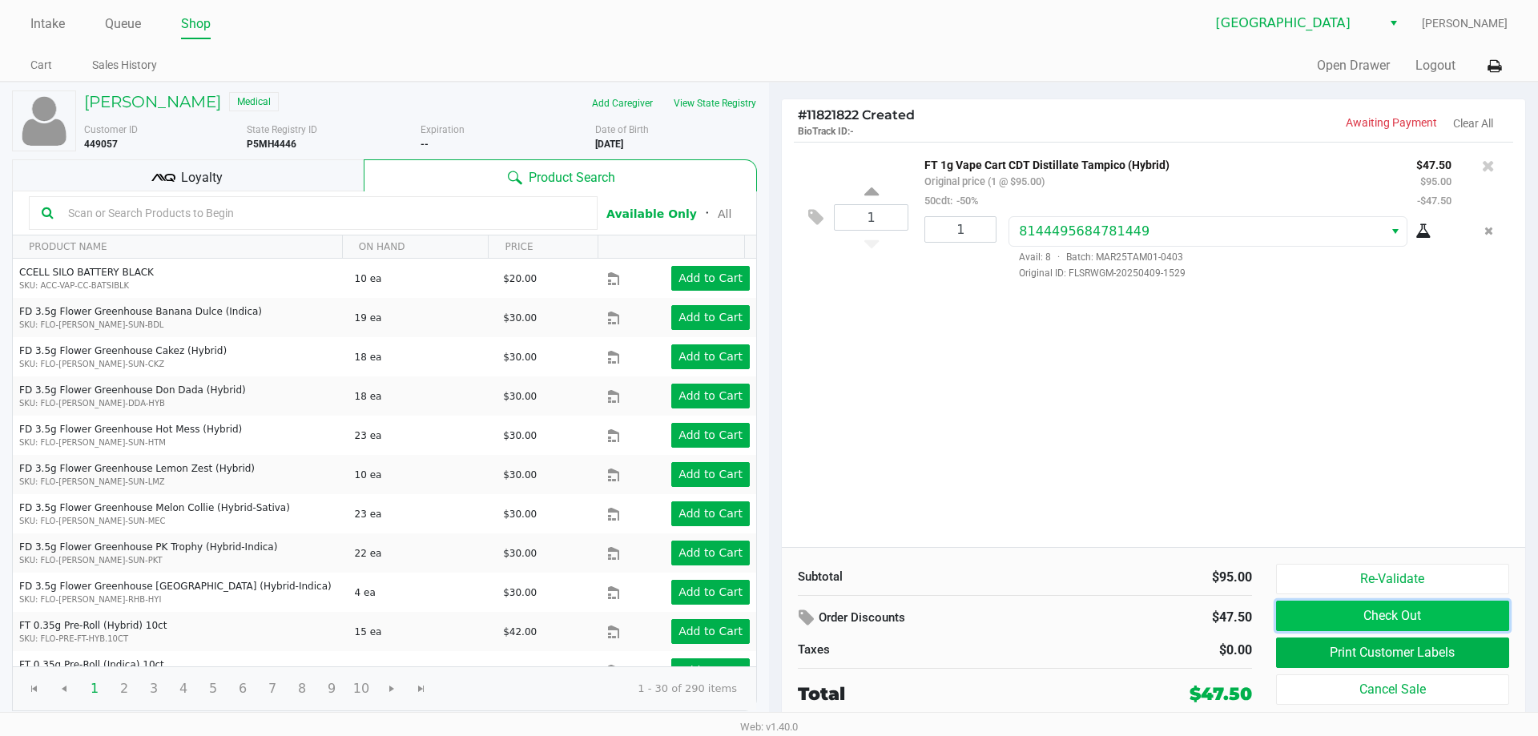
click at [1383, 622] on button "Check Out" at bounding box center [1392, 616] width 233 height 30
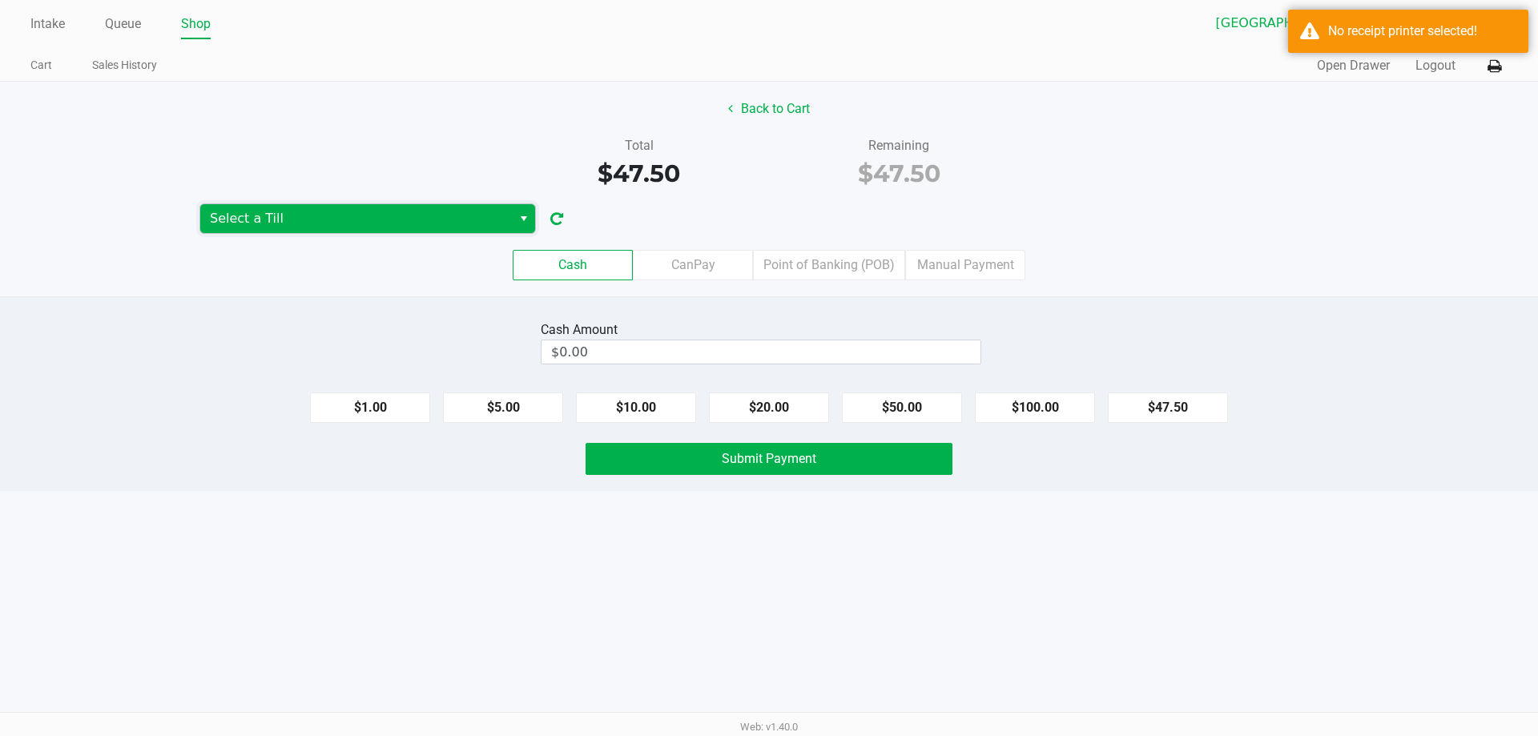
click at [431, 213] on span "Select a Till" at bounding box center [356, 218] width 292 height 19
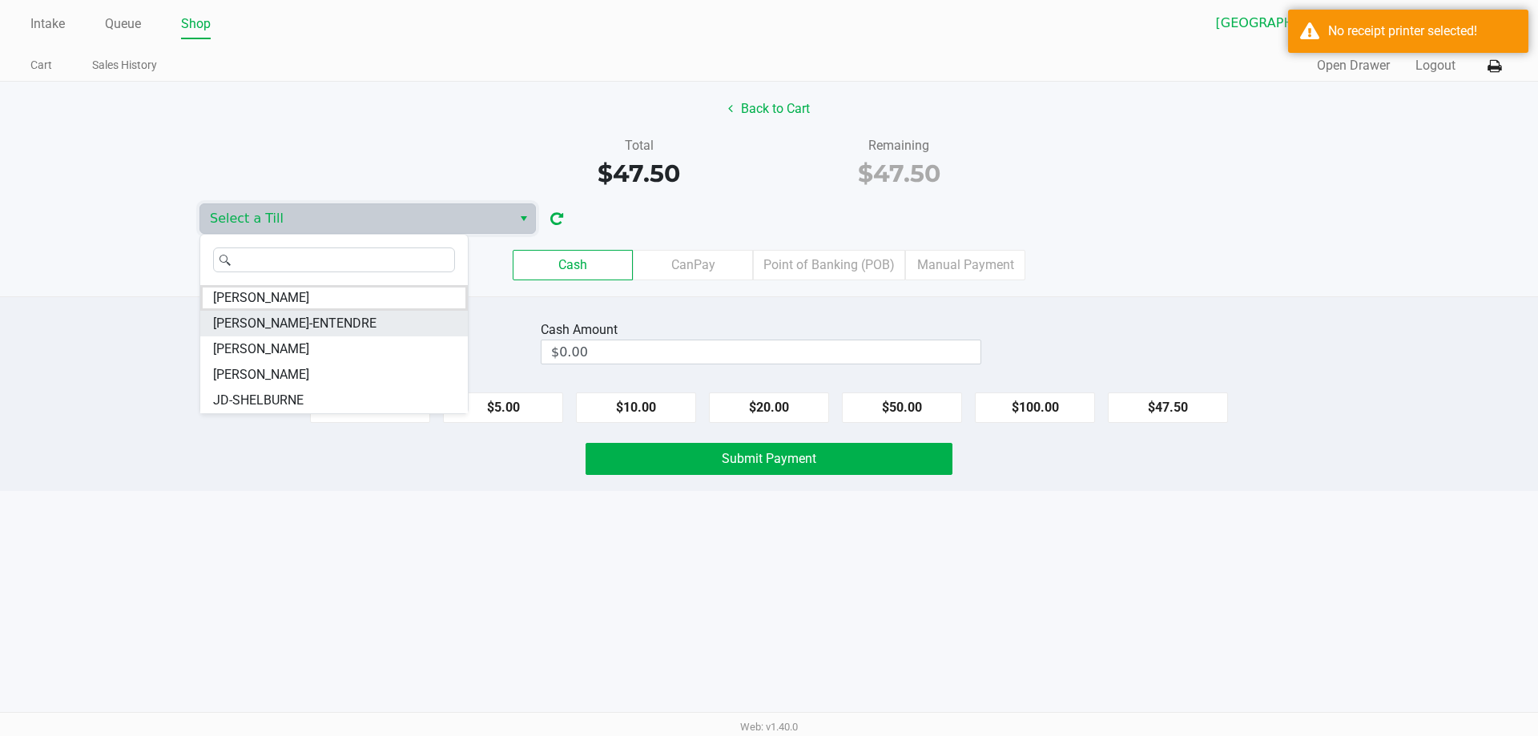
click at [298, 317] on span "JAY-ENTENDRE" at bounding box center [294, 323] width 163 height 19
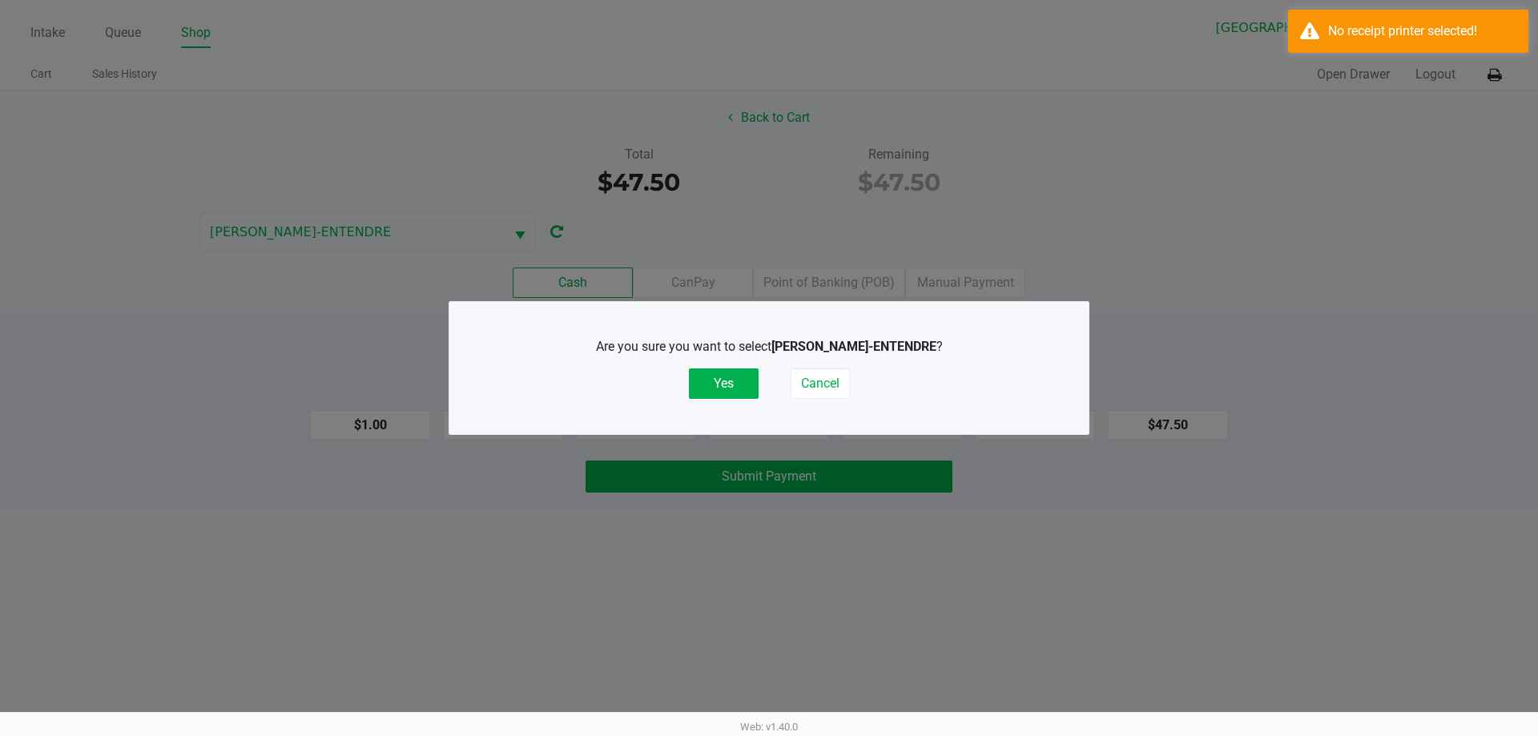
click at [705, 363] on div "Are you sure you want to select JAY-ENTENDRE ? Yes Cancel" at bounding box center [768, 368] width 575 height 62
click at [717, 373] on button "Yes" at bounding box center [724, 383] width 70 height 30
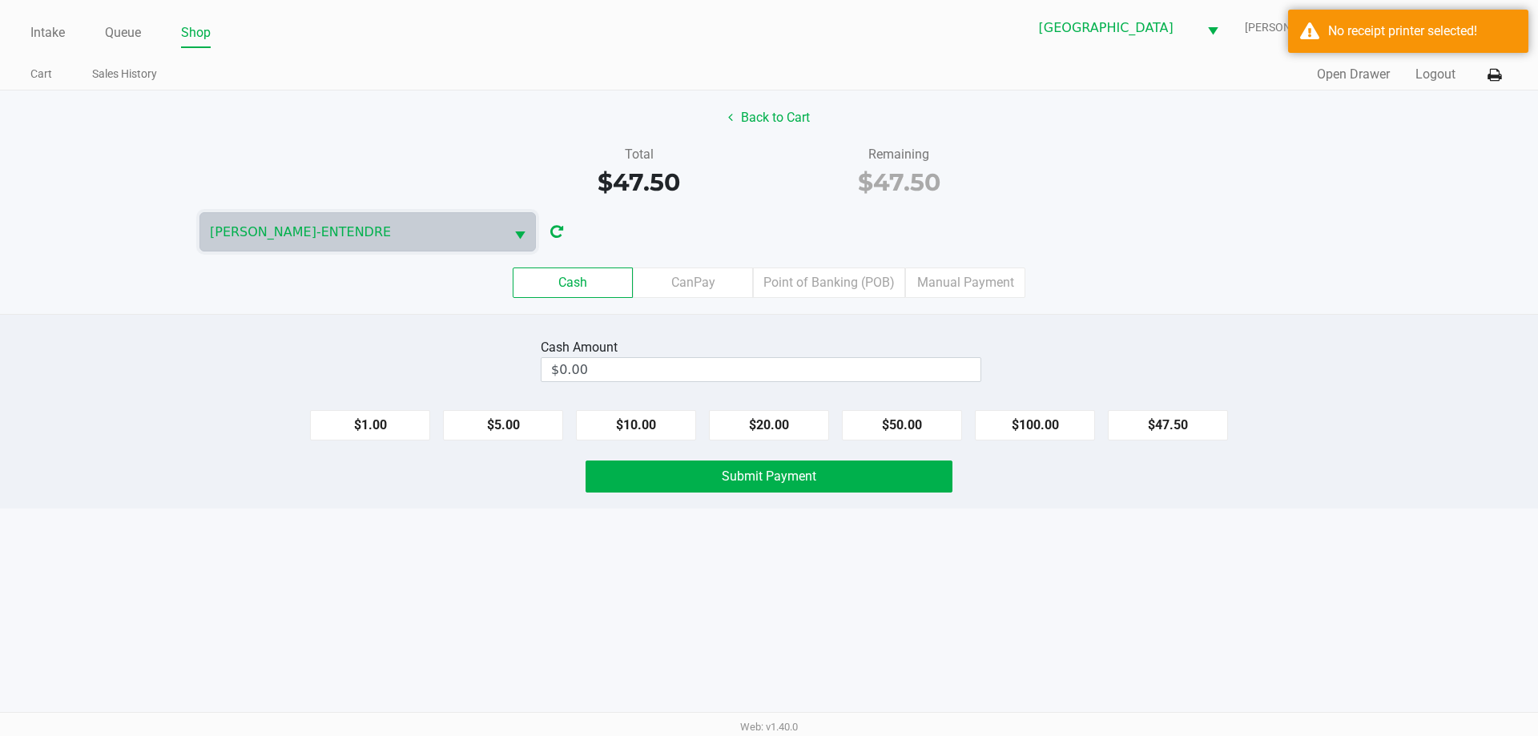
drag, startPoint x: 823, startPoint y: 281, endPoint x: 865, endPoint y: 304, distance: 47.7
click at [824, 281] on label "Point of Banking (POB)" at bounding box center [829, 282] width 152 height 30
click at [0, 0] on 7 "Point of Banking (POB)" at bounding box center [0, 0] width 0 height 0
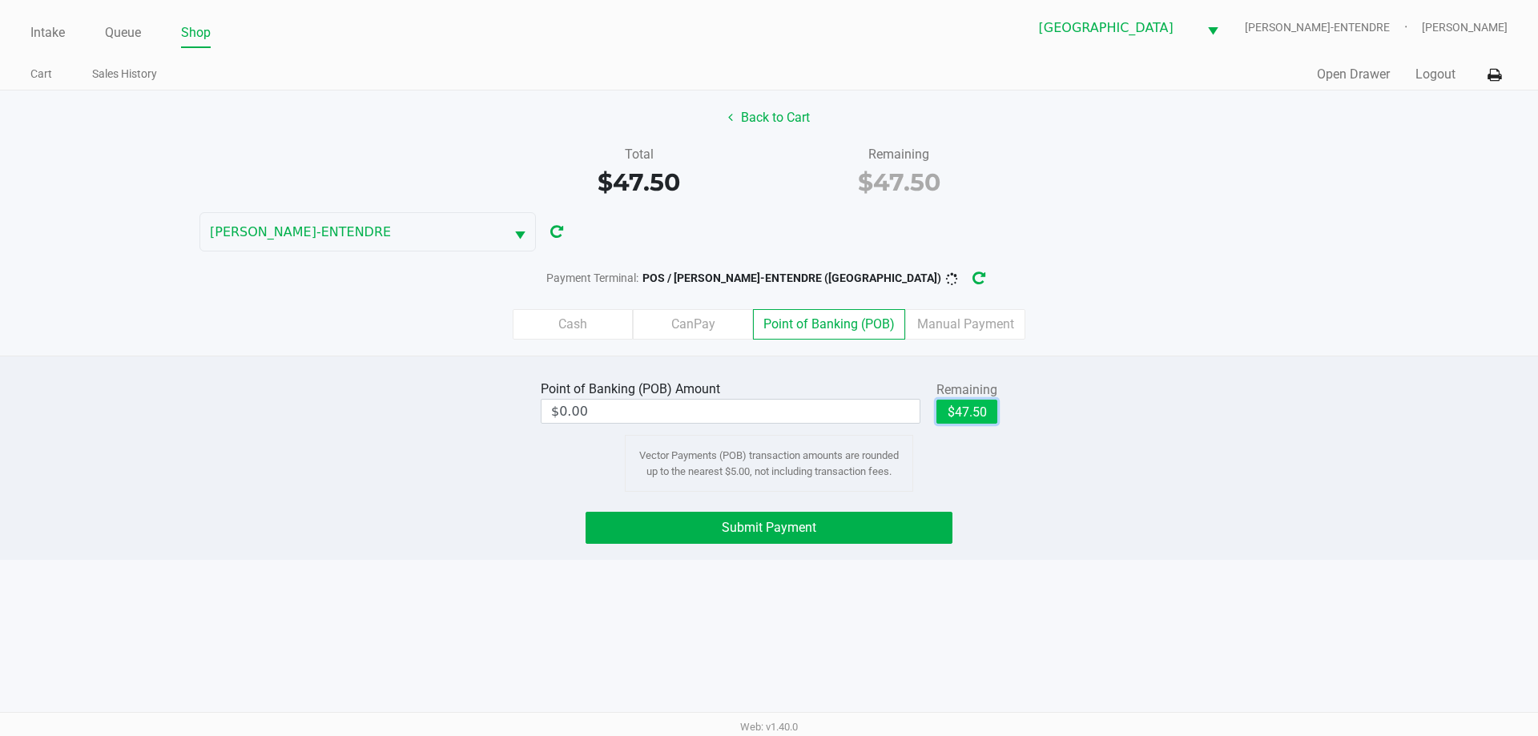
click at [964, 408] on button "$47.50" at bounding box center [966, 412] width 61 height 24
type input "$47.50"
click at [942, 513] on button "Submit Payment" at bounding box center [768, 528] width 367 height 32
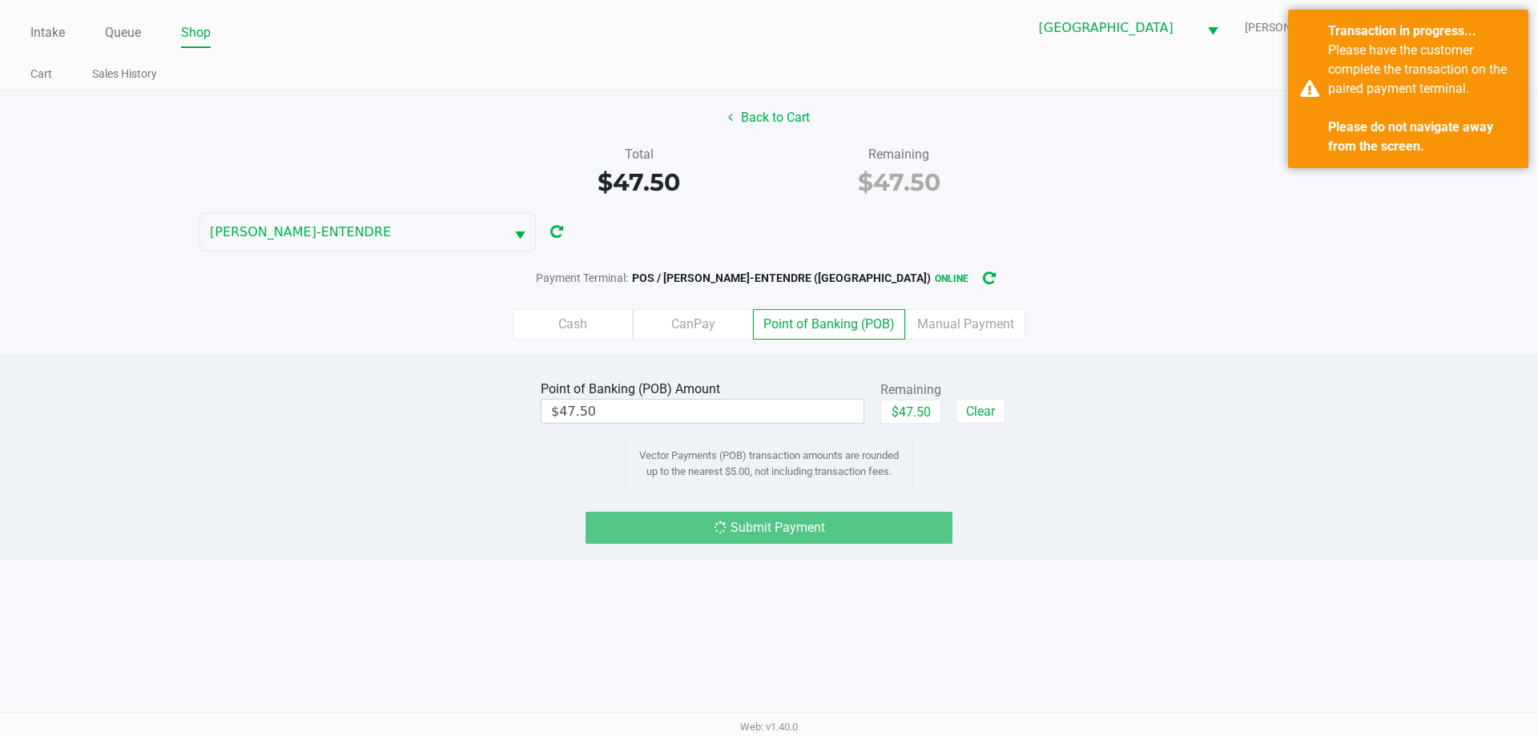
click at [141, 304] on div "Cash CanPay Point of Banking (POB) Manual Payment" at bounding box center [769, 324] width 1562 height 62
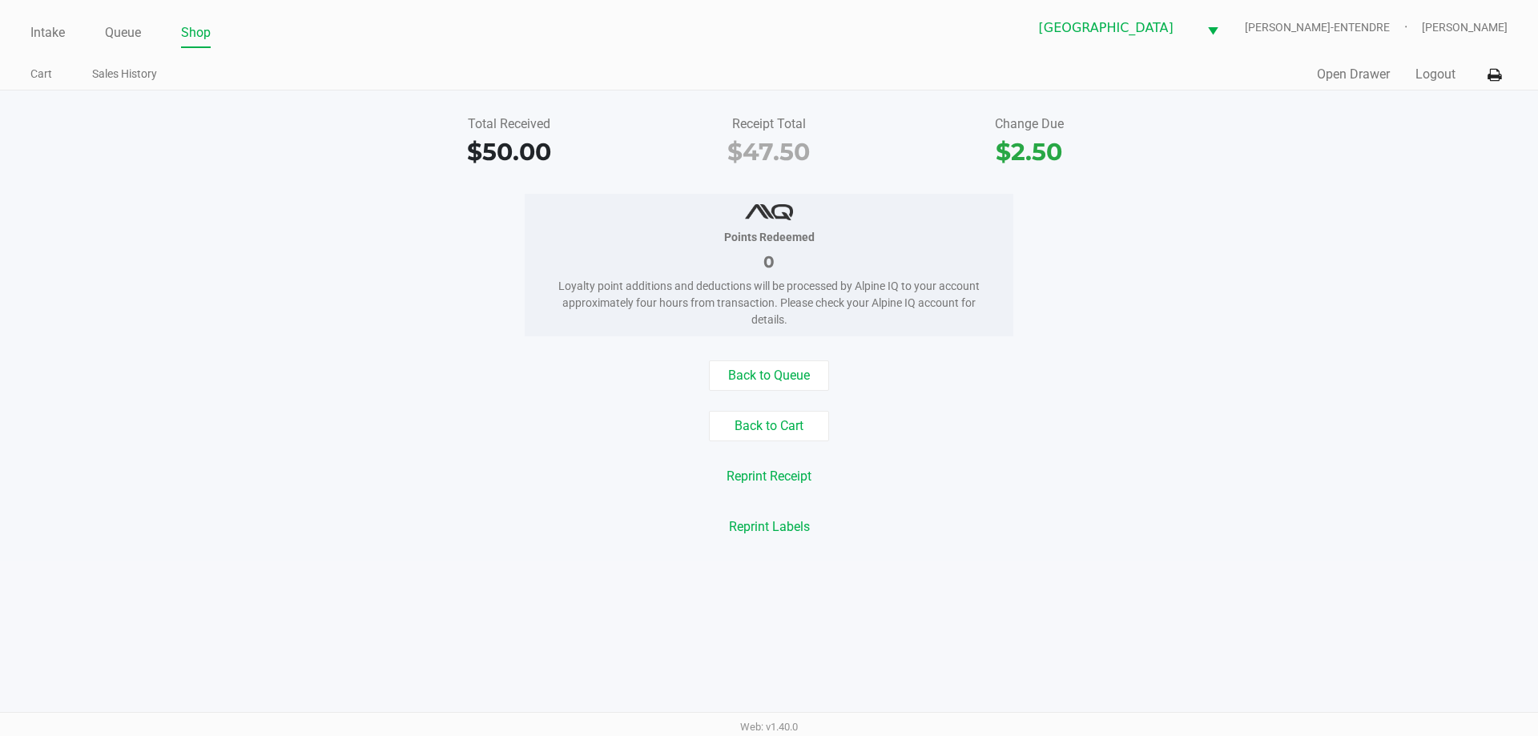
click at [1121, 292] on div "Points Redeemed 0 Loyalty point additions and deductions will be processed by A…" at bounding box center [769, 265] width 1562 height 143
click at [1493, 78] on icon at bounding box center [1494, 75] width 14 height 11
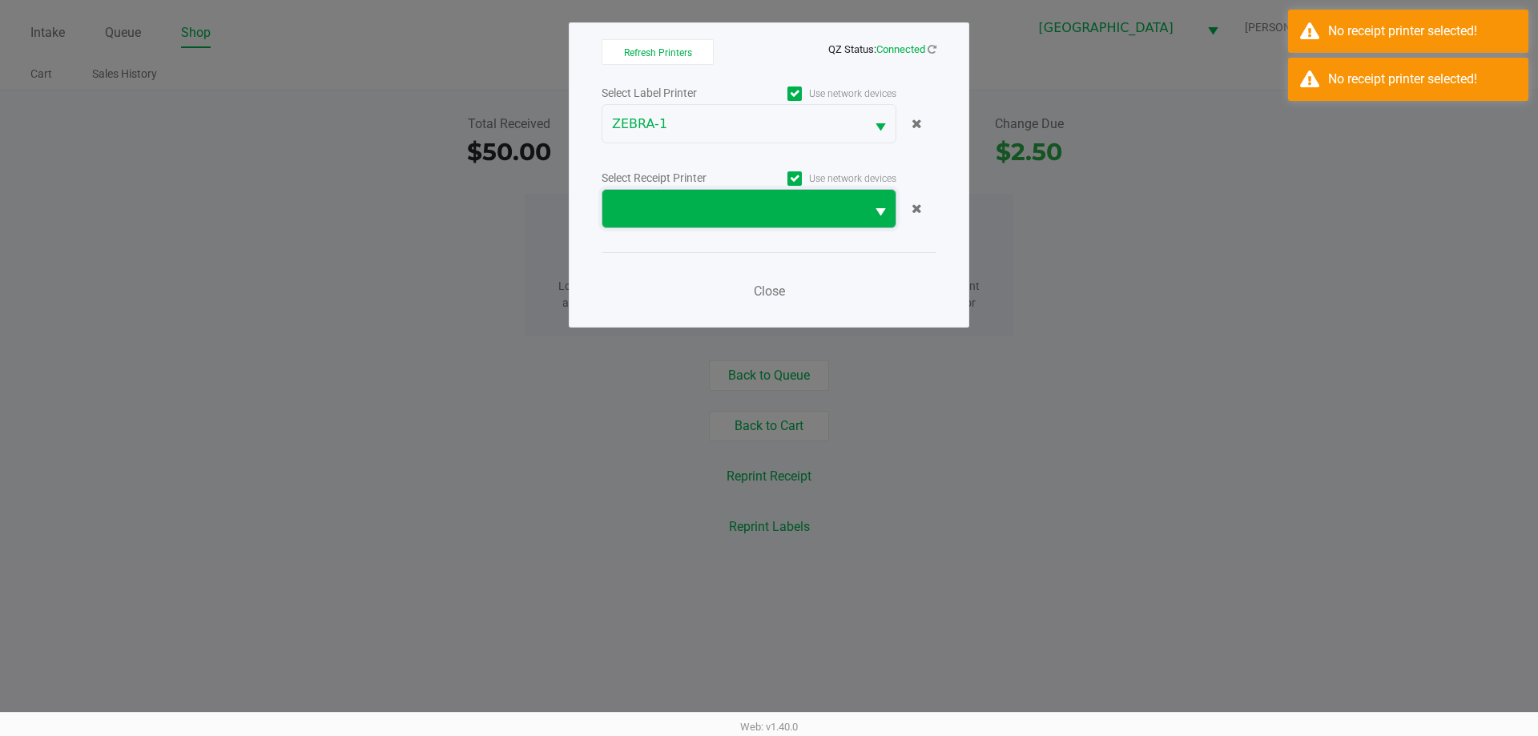
click at [740, 210] on span at bounding box center [733, 208] width 243 height 19
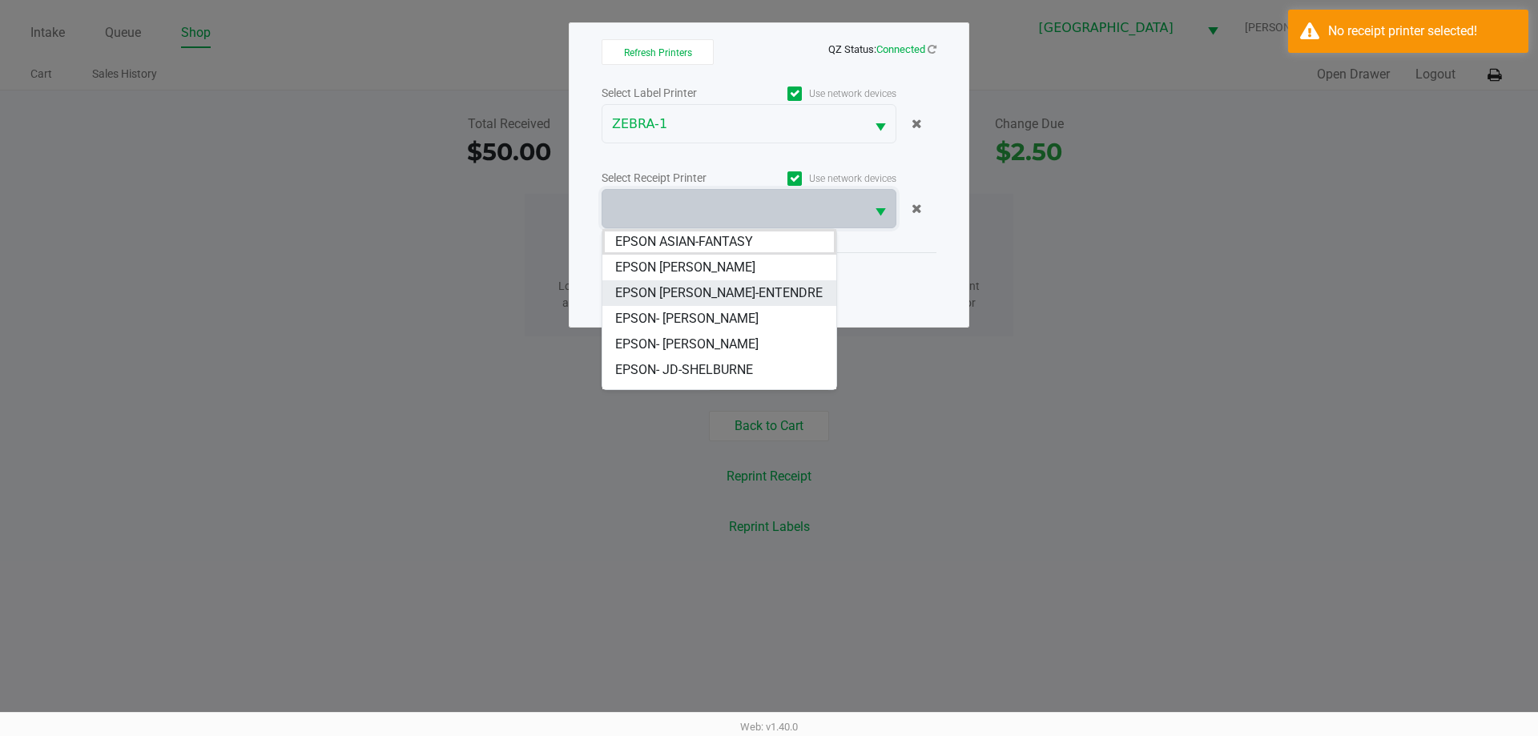
click at [704, 284] on span "EPSON [PERSON_NAME]-ENTENDRE" at bounding box center [718, 293] width 207 height 19
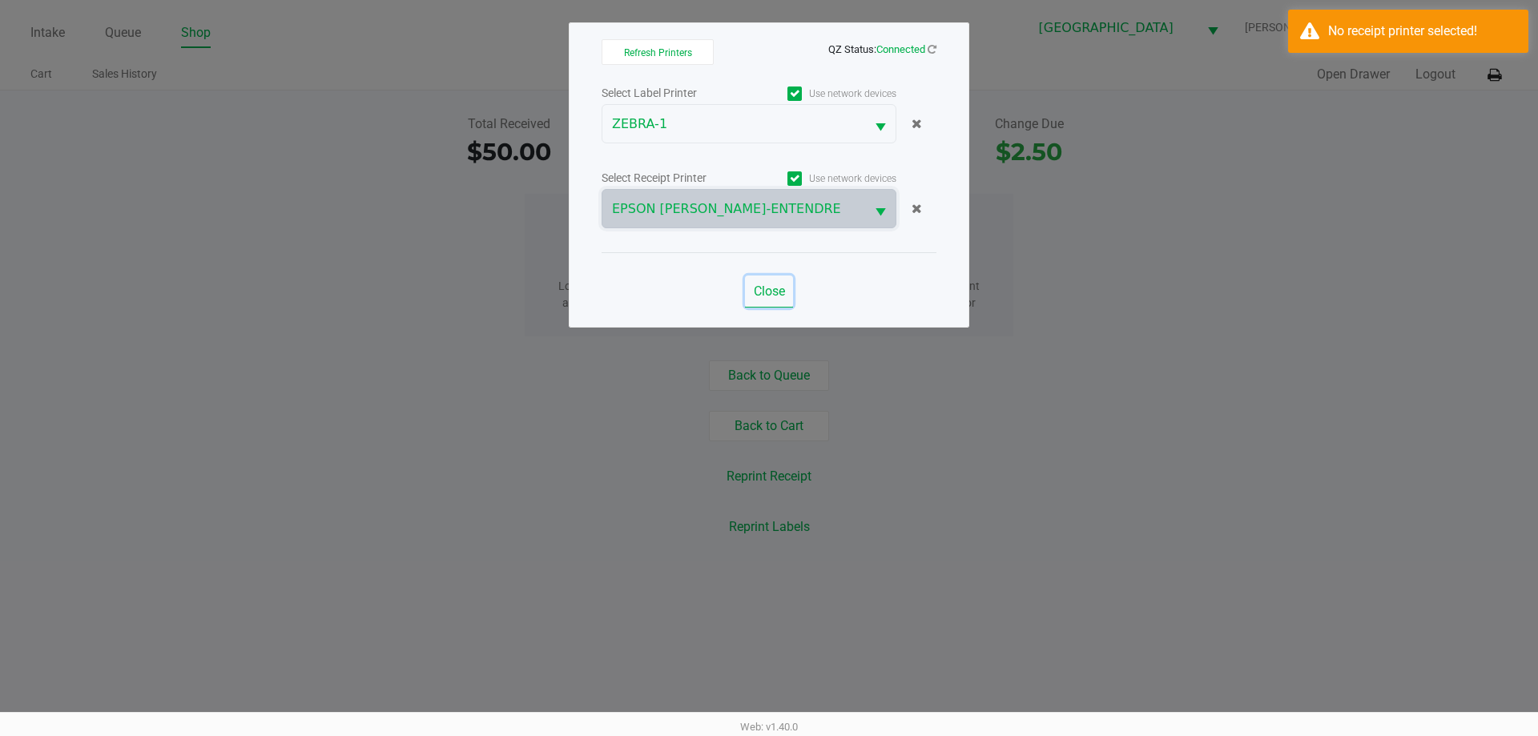
click at [762, 292] on span "Close" at bounding box center [769, 291] width 31 height 15
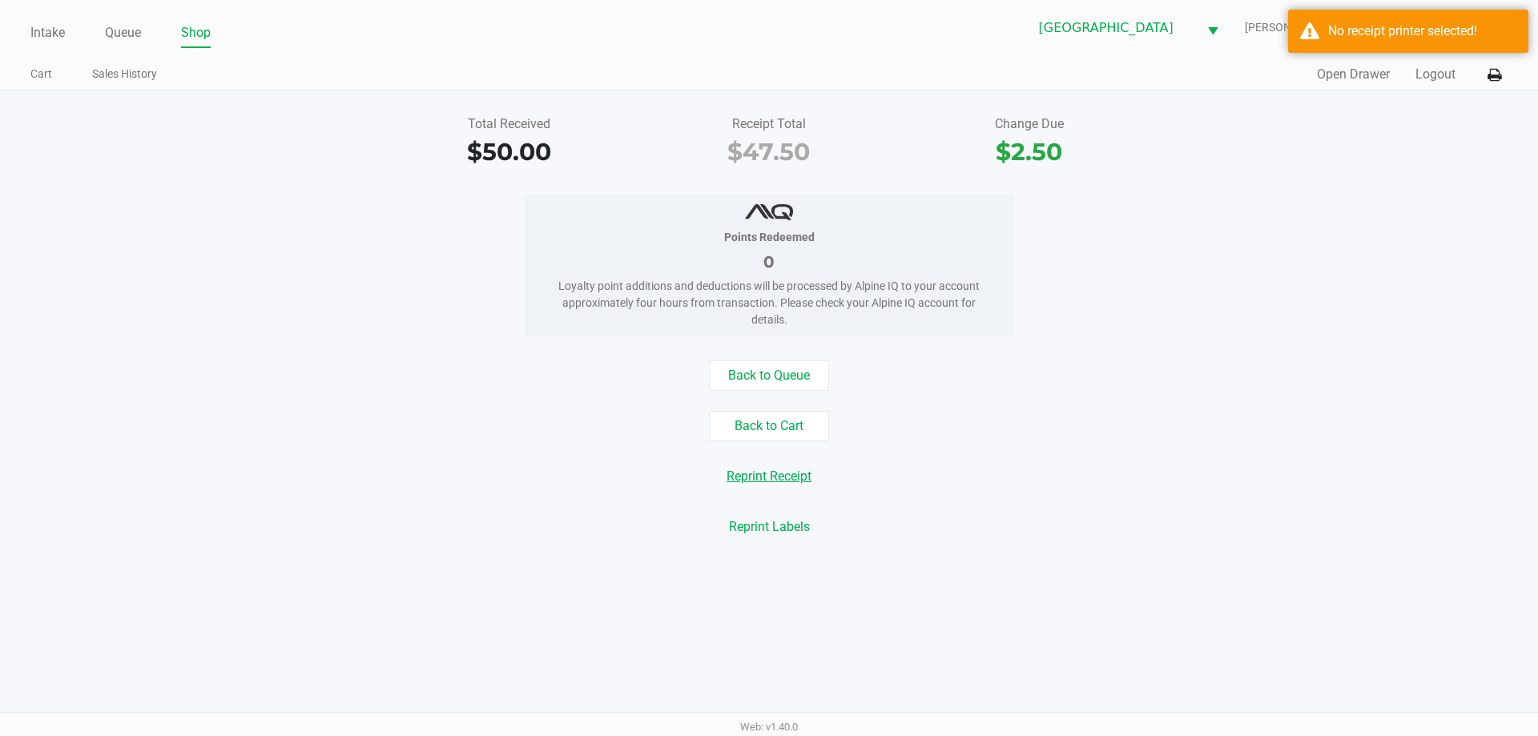
click at [794, 479] on button "Reprint Receipt" at bounding box center [769, 476] width 106 height 30
click at [1337, 75] on button "Open Drawer" at bounding box center [1353, 74] width 73 height 19
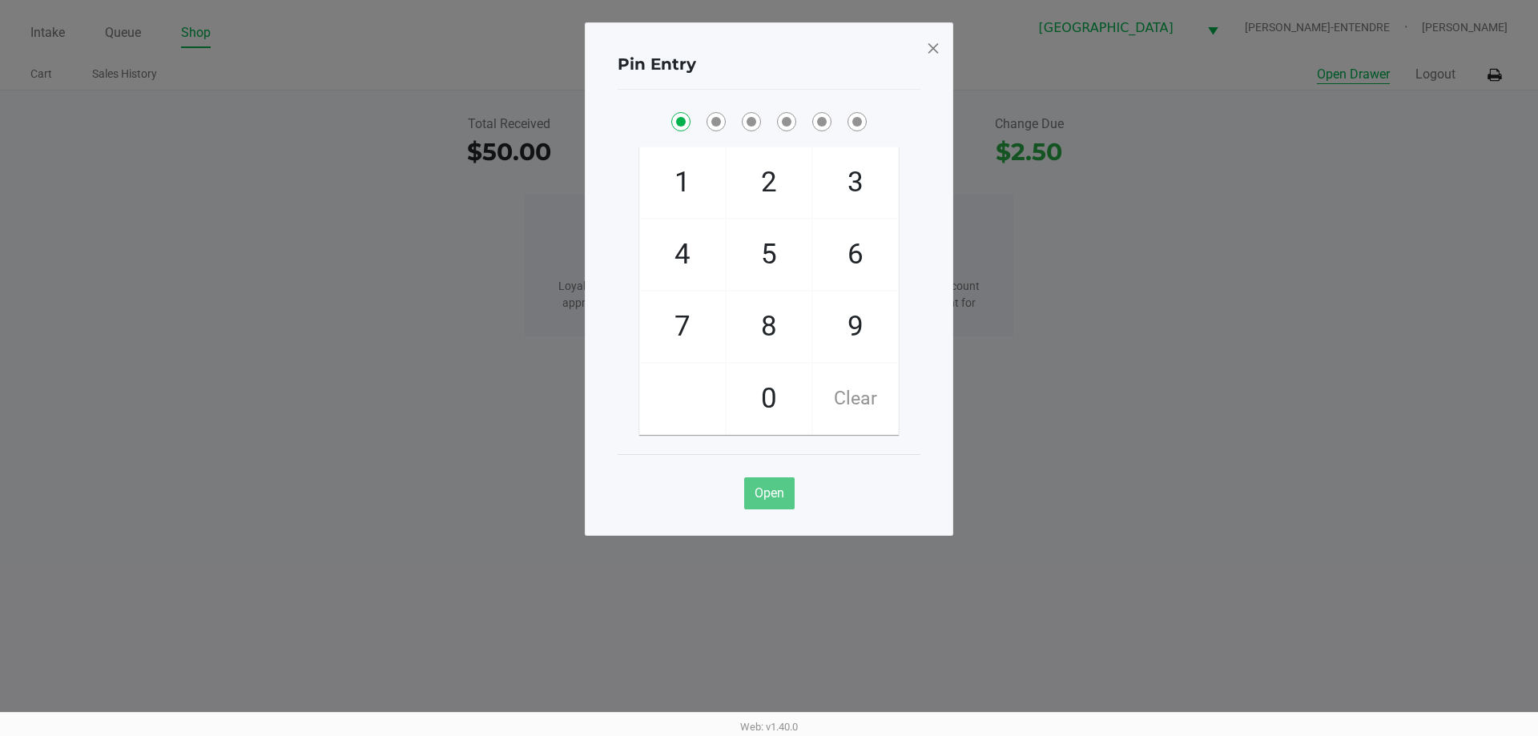
checkbox input "true"
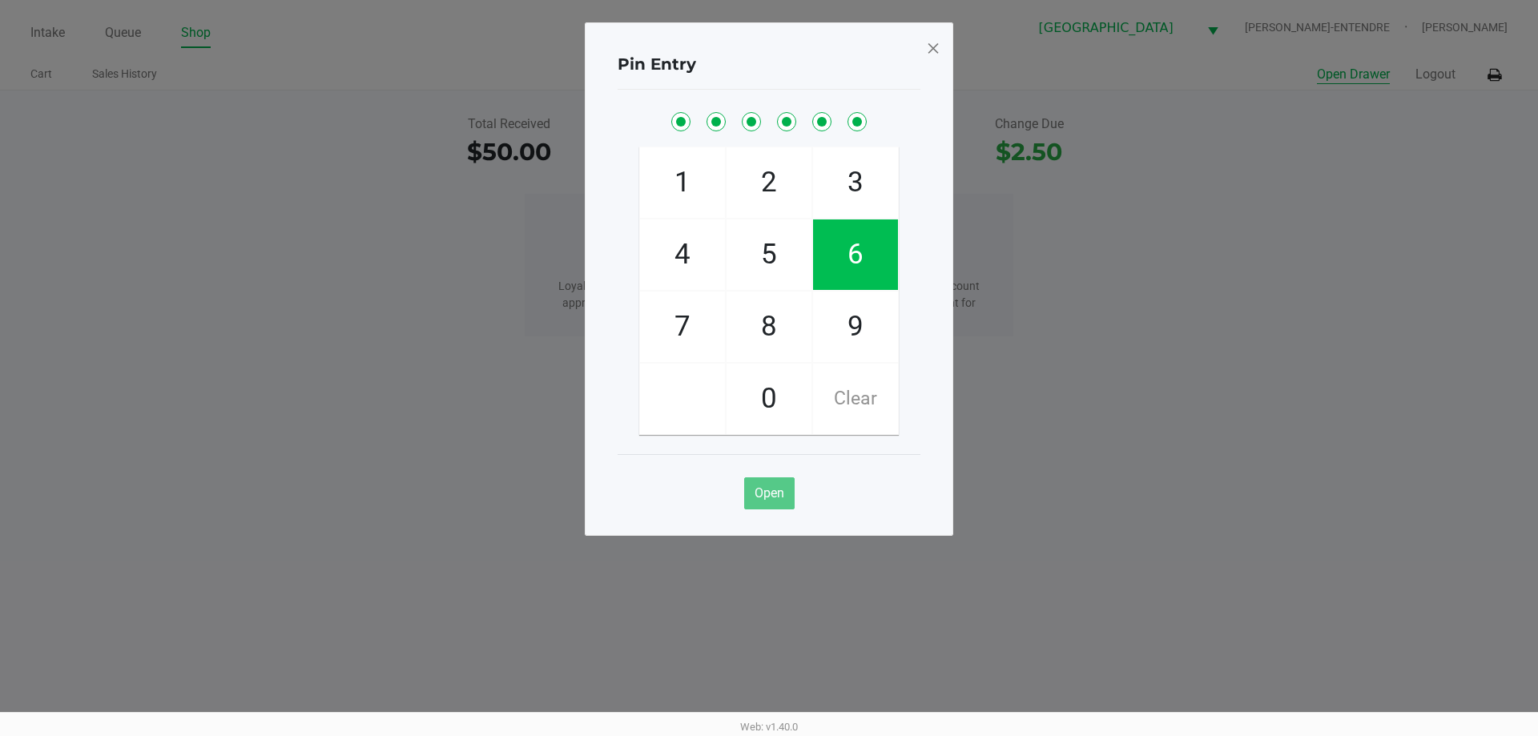
checkbox input "true"
click at [232, 275] on ngb-modal-window "Pin Entry 1 4 7 2 5 8 0 3 6 9 Clear Open" at bounding box center [769, 368] width 1538 height 736
click at [927, 40] on span at bounding box center [933, 48] width 14 height 26
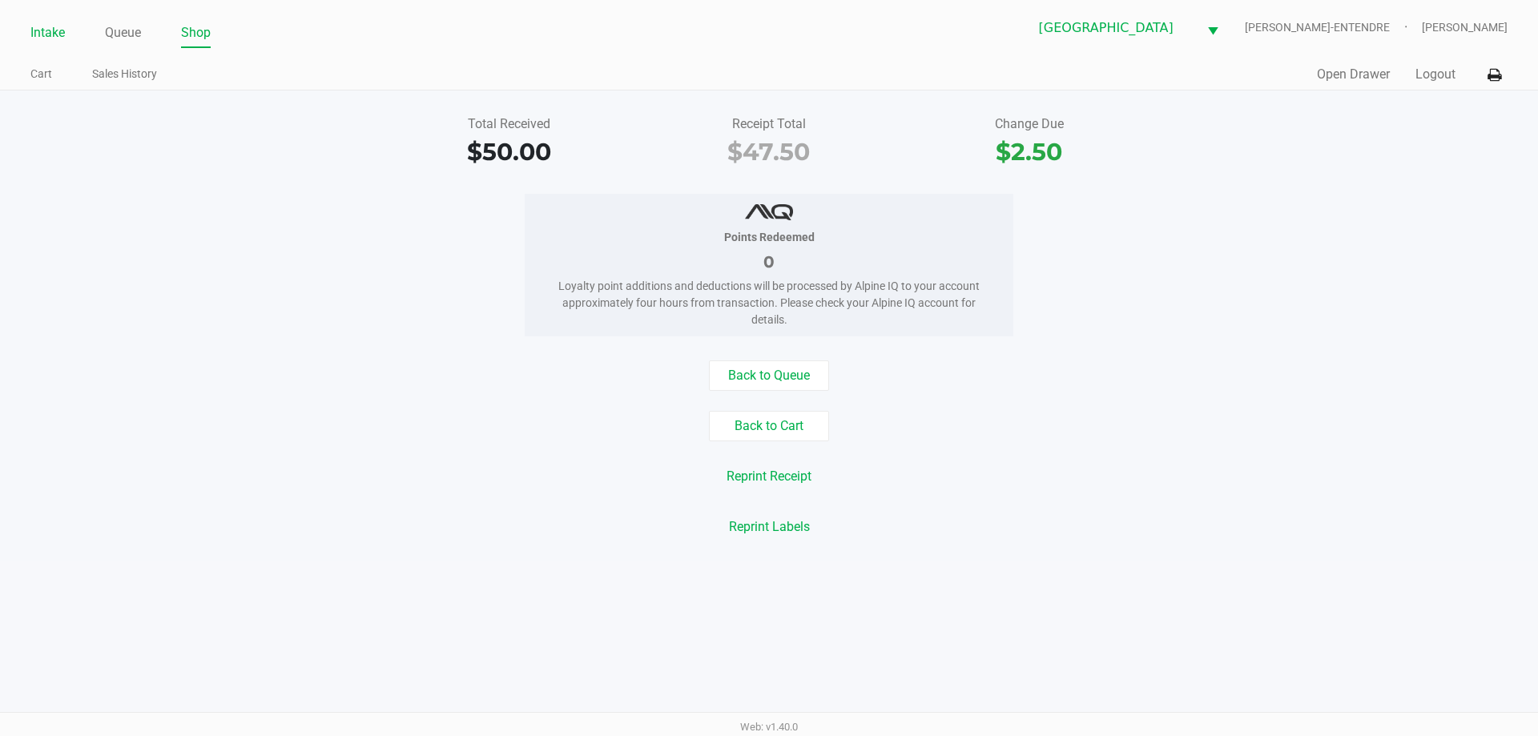
click at [52, 31] on link "Intake" at bounding box center [47, 33] width 34 height 22
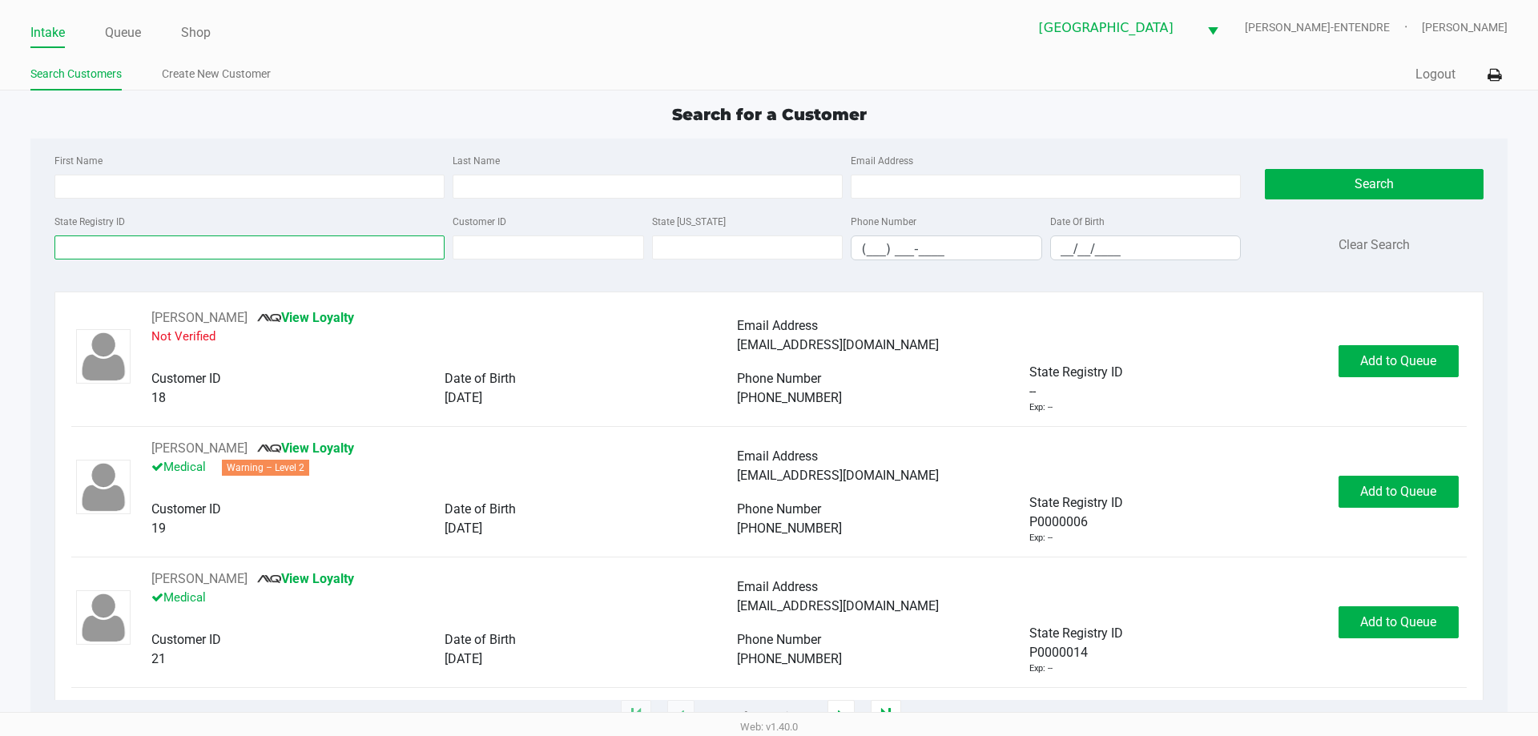
click at [257, 247] on input "State Registry ID" at bounding box center [249, 247] width 390 height 24
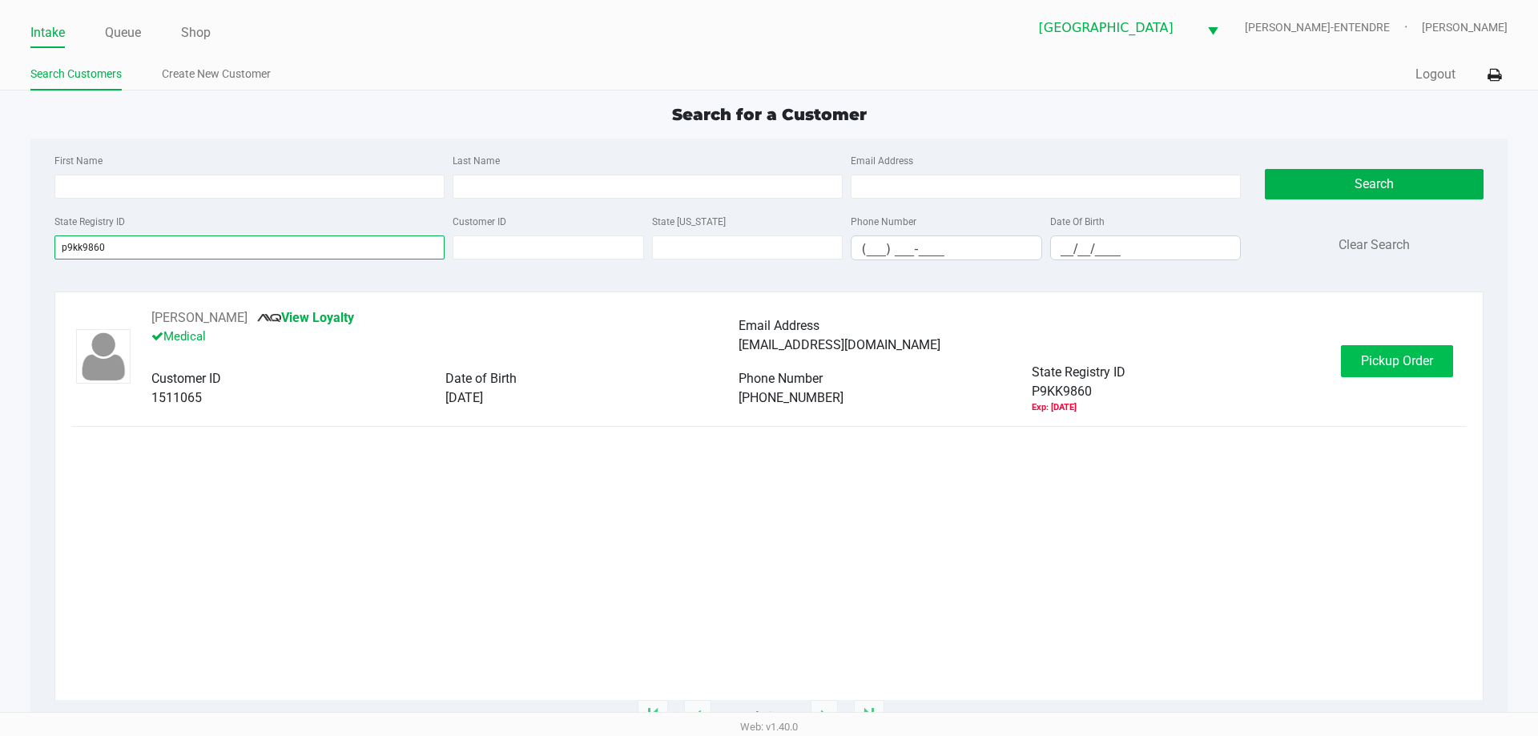
type input "p9kk9860"
click at [1401, 368] on button "Pickup Order" at bounding box center [1397, 361] width 112 height 32
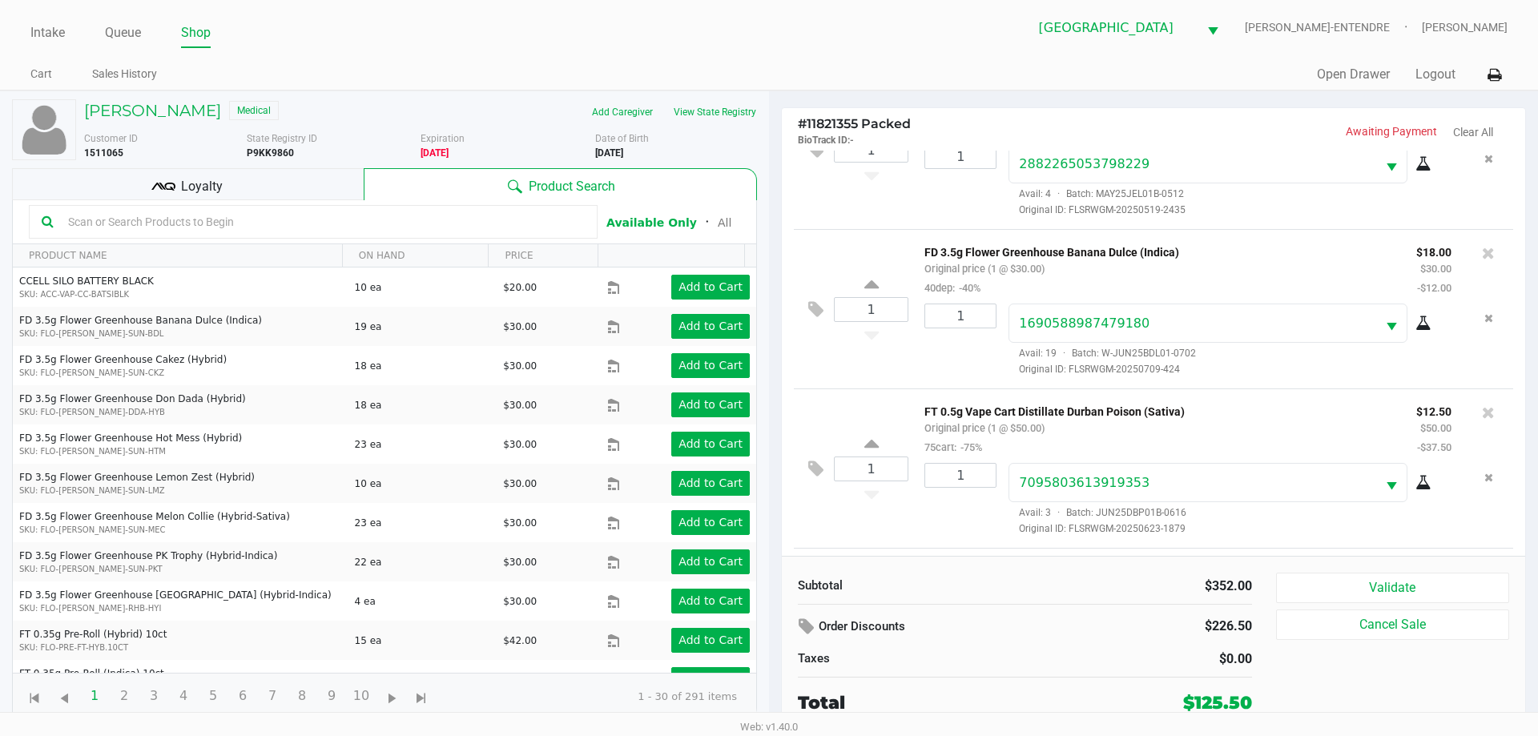
scroll to position [1299, 0]
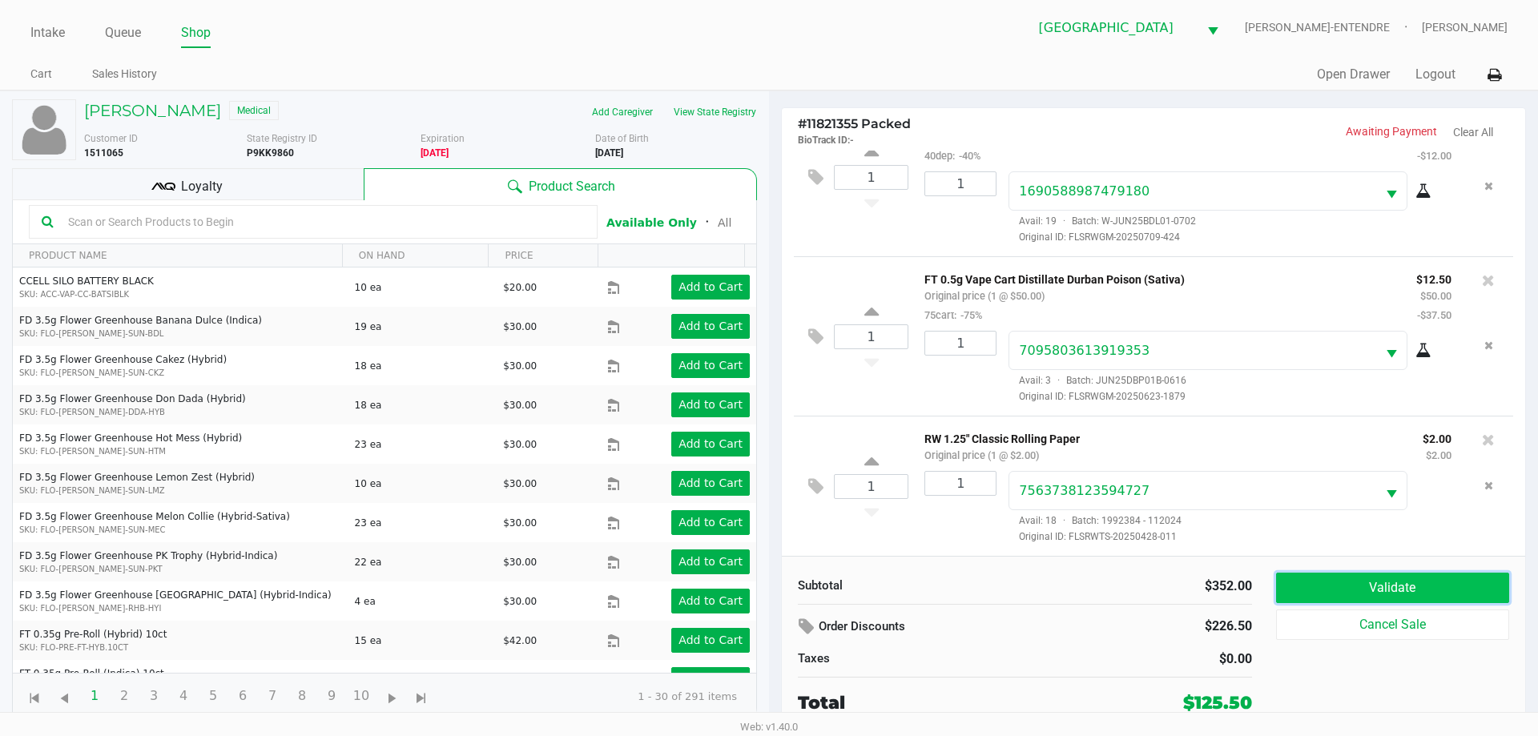
click at [1343, 583] on button "Validate" at bounding box center [1392, 588] width 233 height 30
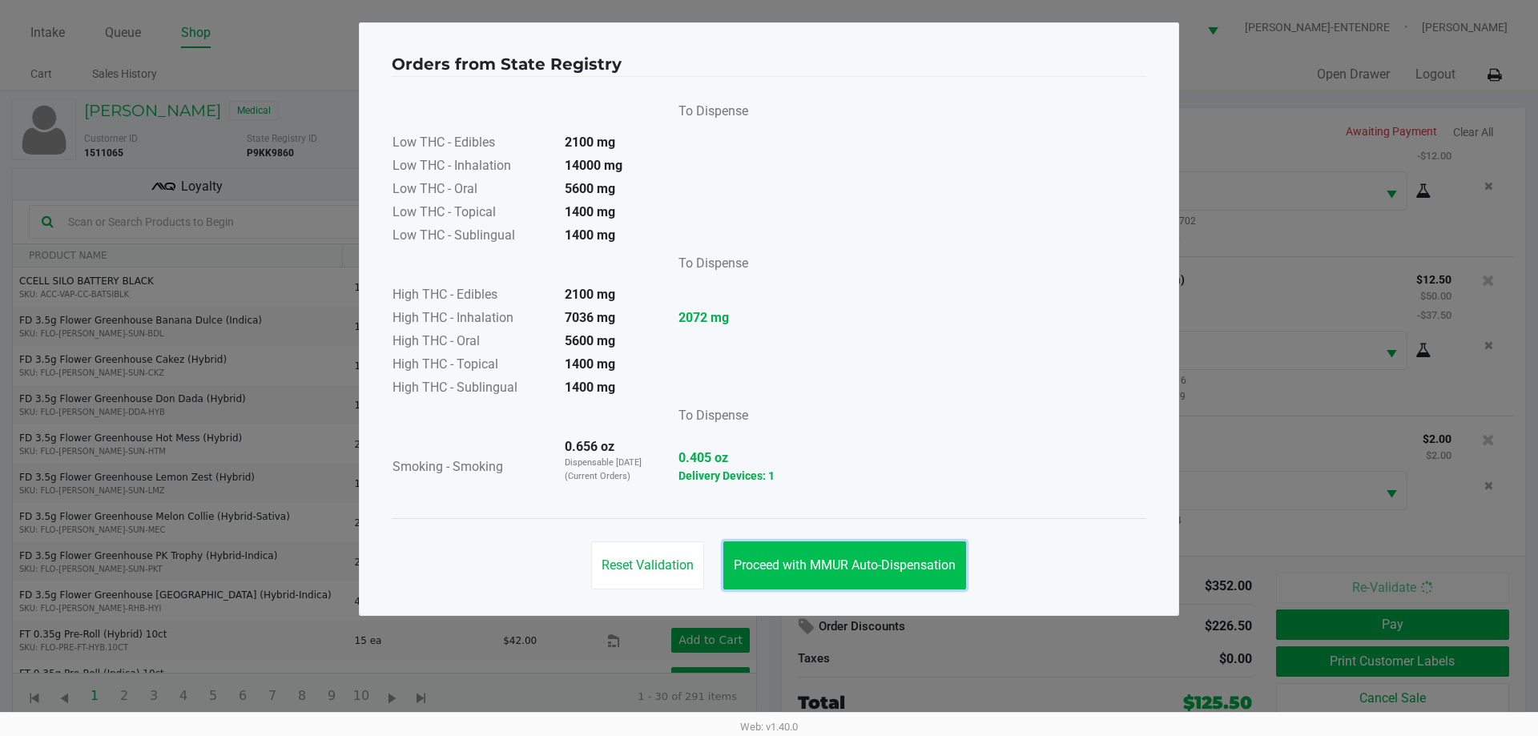
click at [834, 558] on span "Proceed with MMUR Auto-Dispensation" at bounding box center [845, 564] width 222 height 15
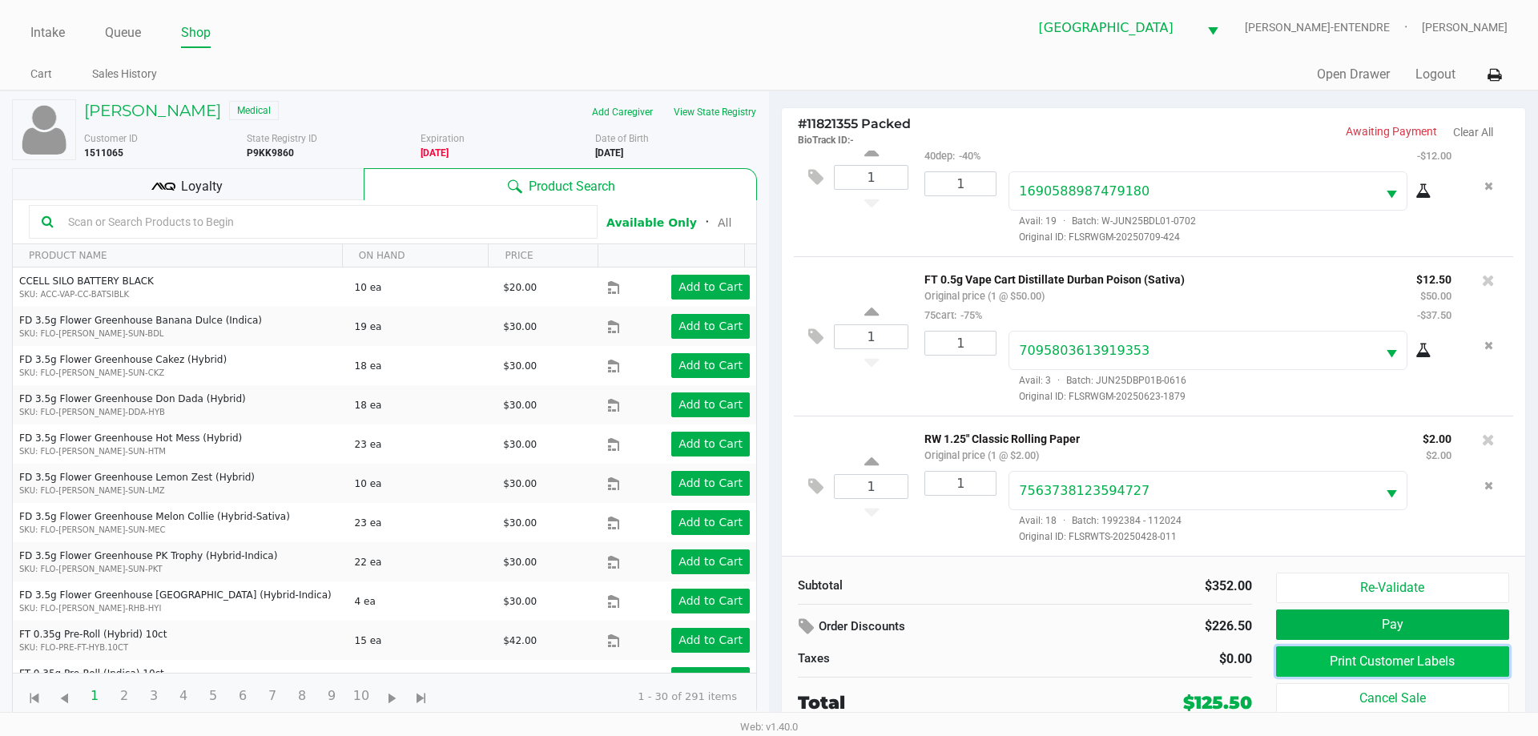
click at [1381, 653] on button "Print Customer Labels" at bounding box center [1392, 661] width 233 height 30
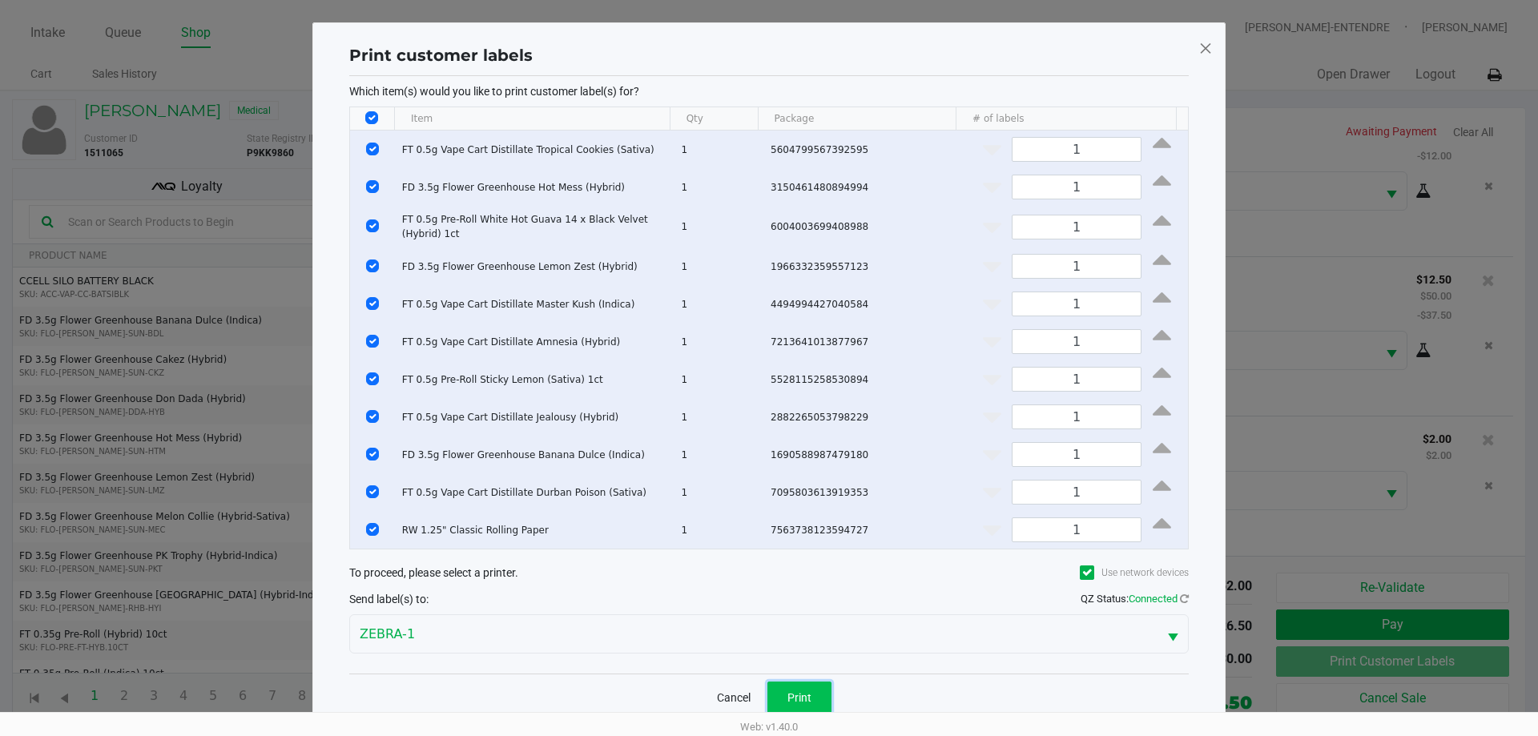
click at [818, 694] on button "Print" at bounding box center [799, 698] width 64 height 32
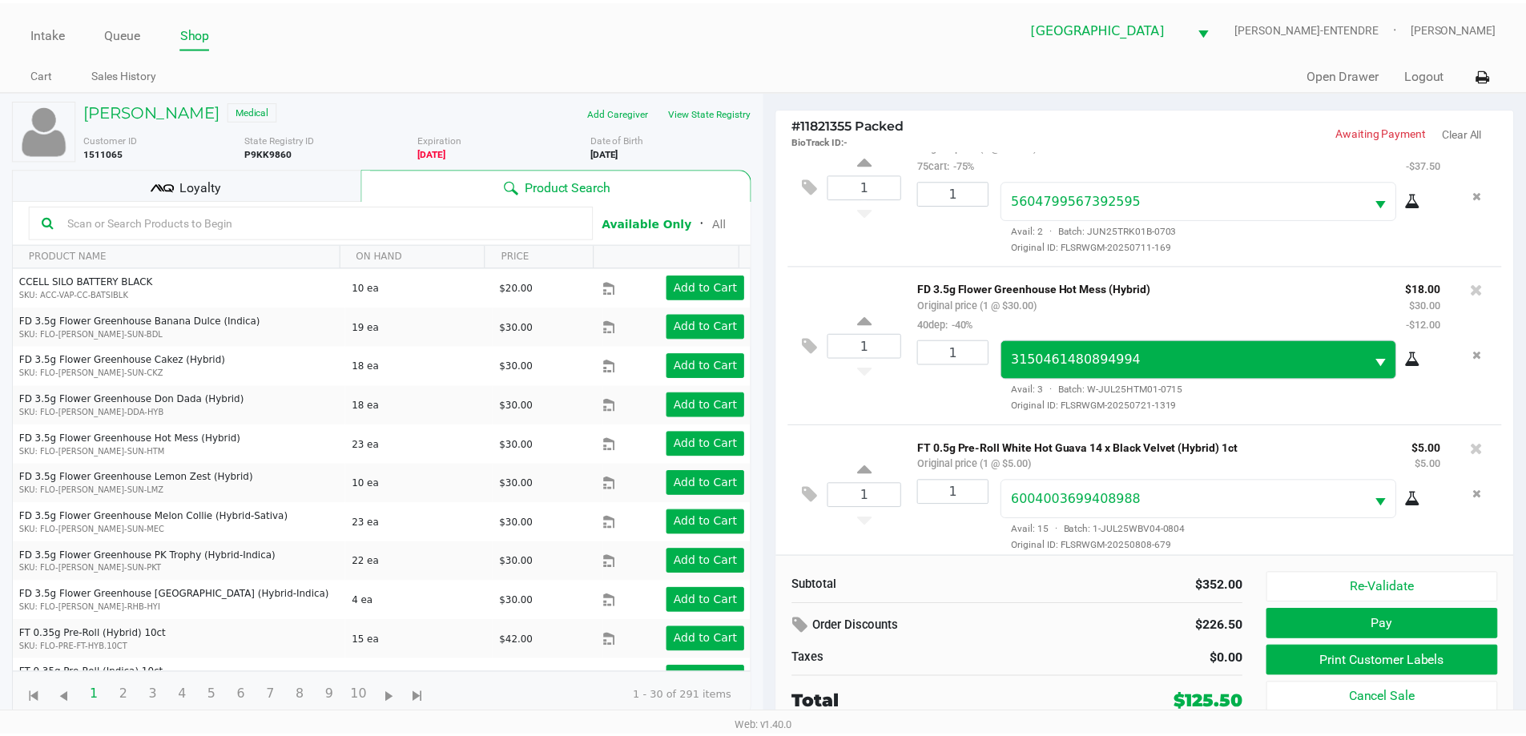
scroll to position [80, 0]
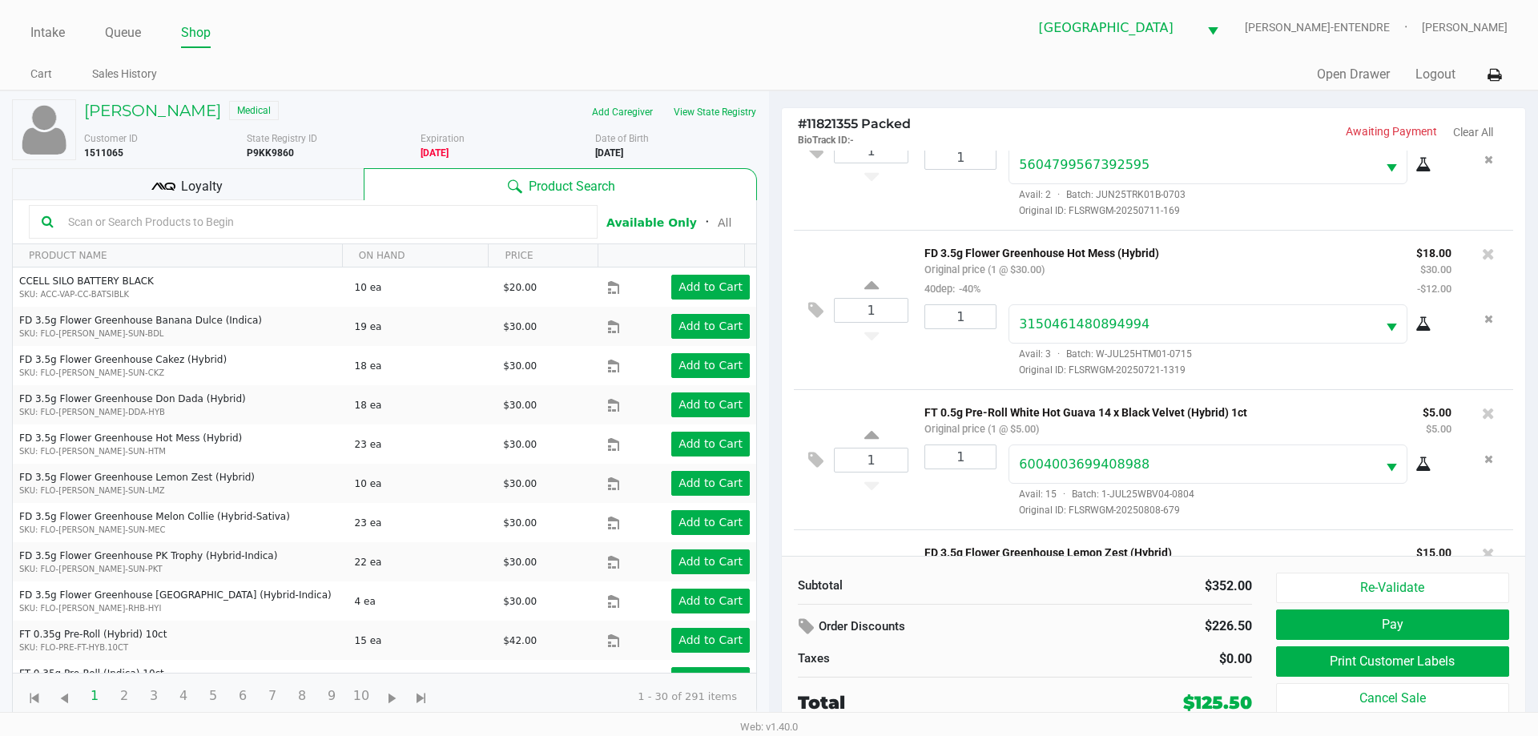
click at [314, 197] on div "Loyalty" at bounding box center [188, 184] width 352 height 32
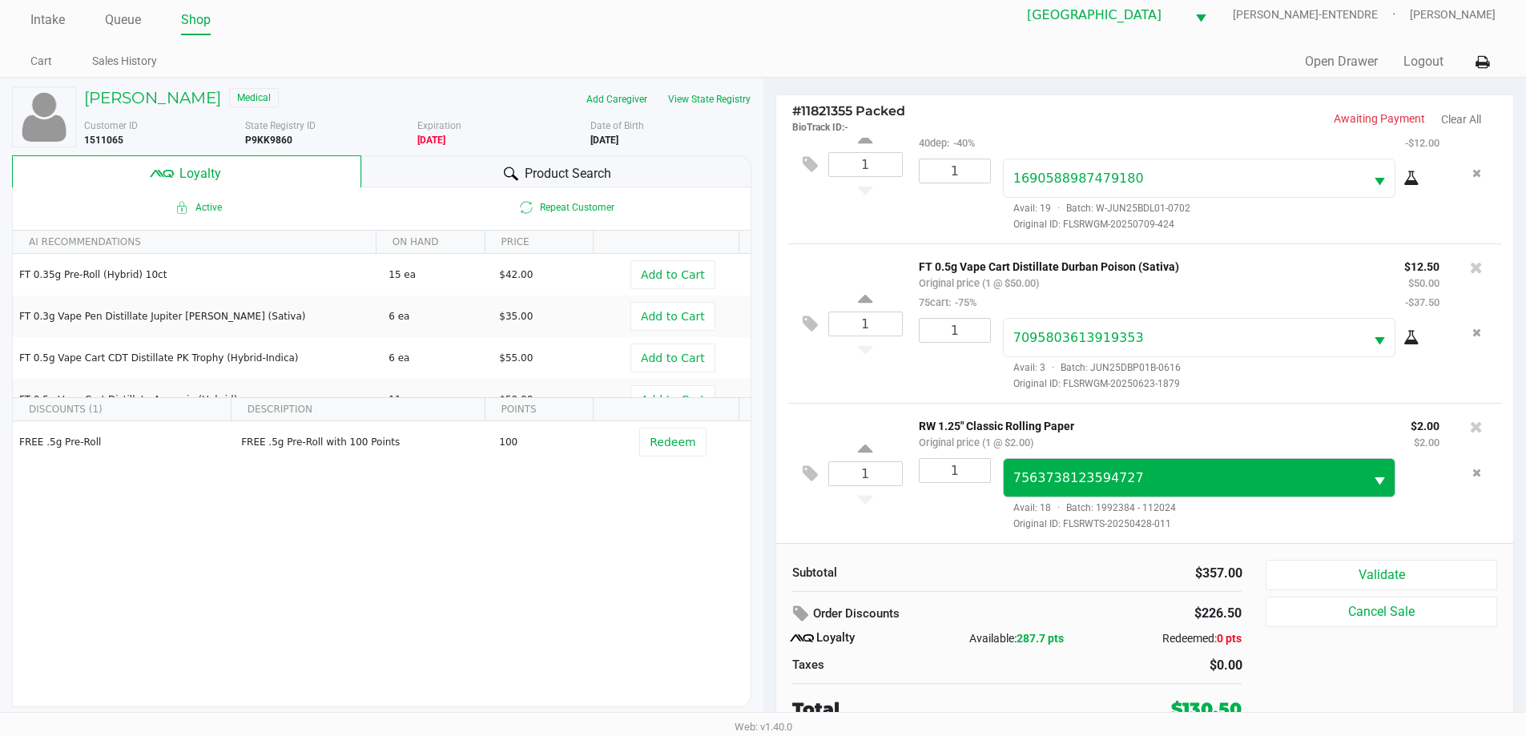
scroll to position [16, 0]
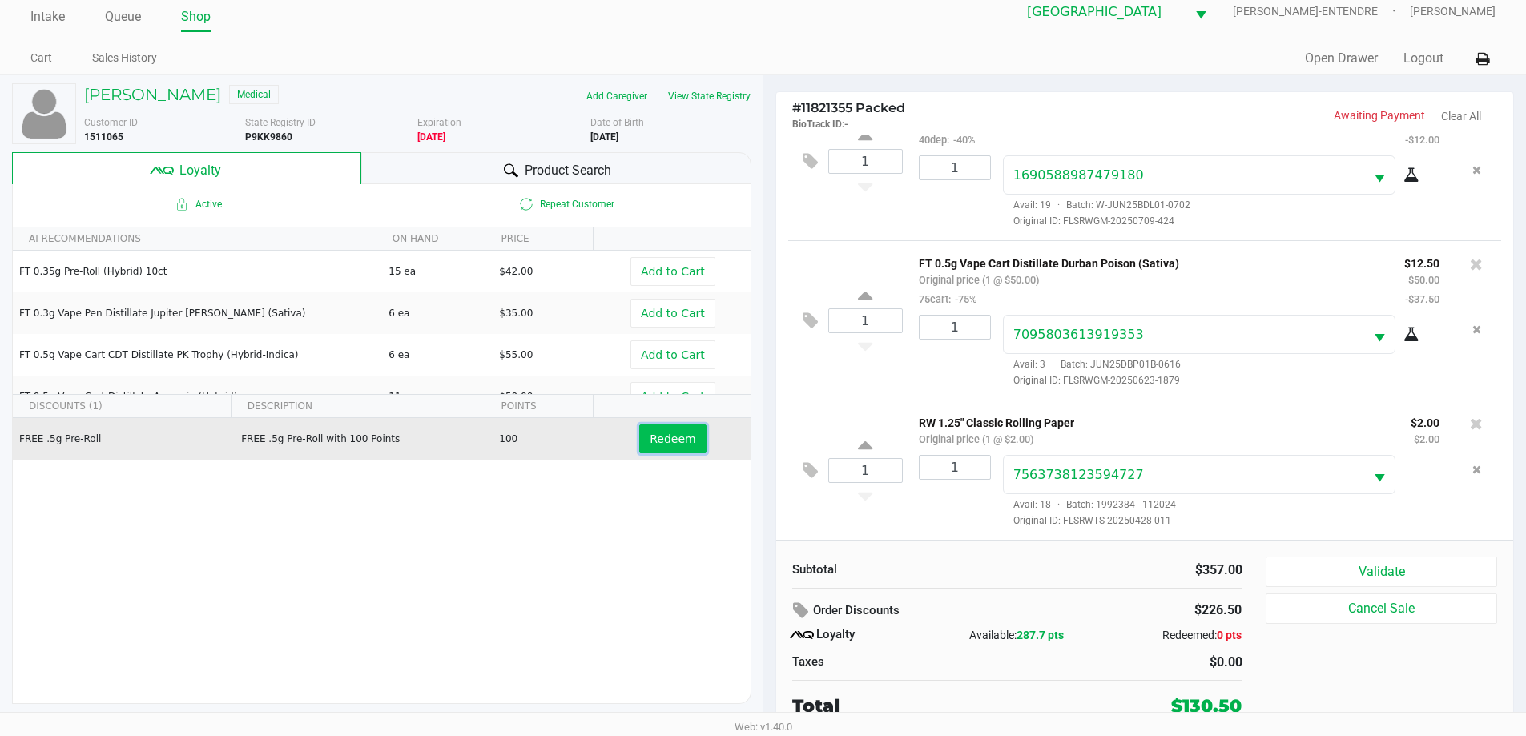
click at [649, 440] on span "Redeem" at bounding box center [672, 438] width 46 height 13
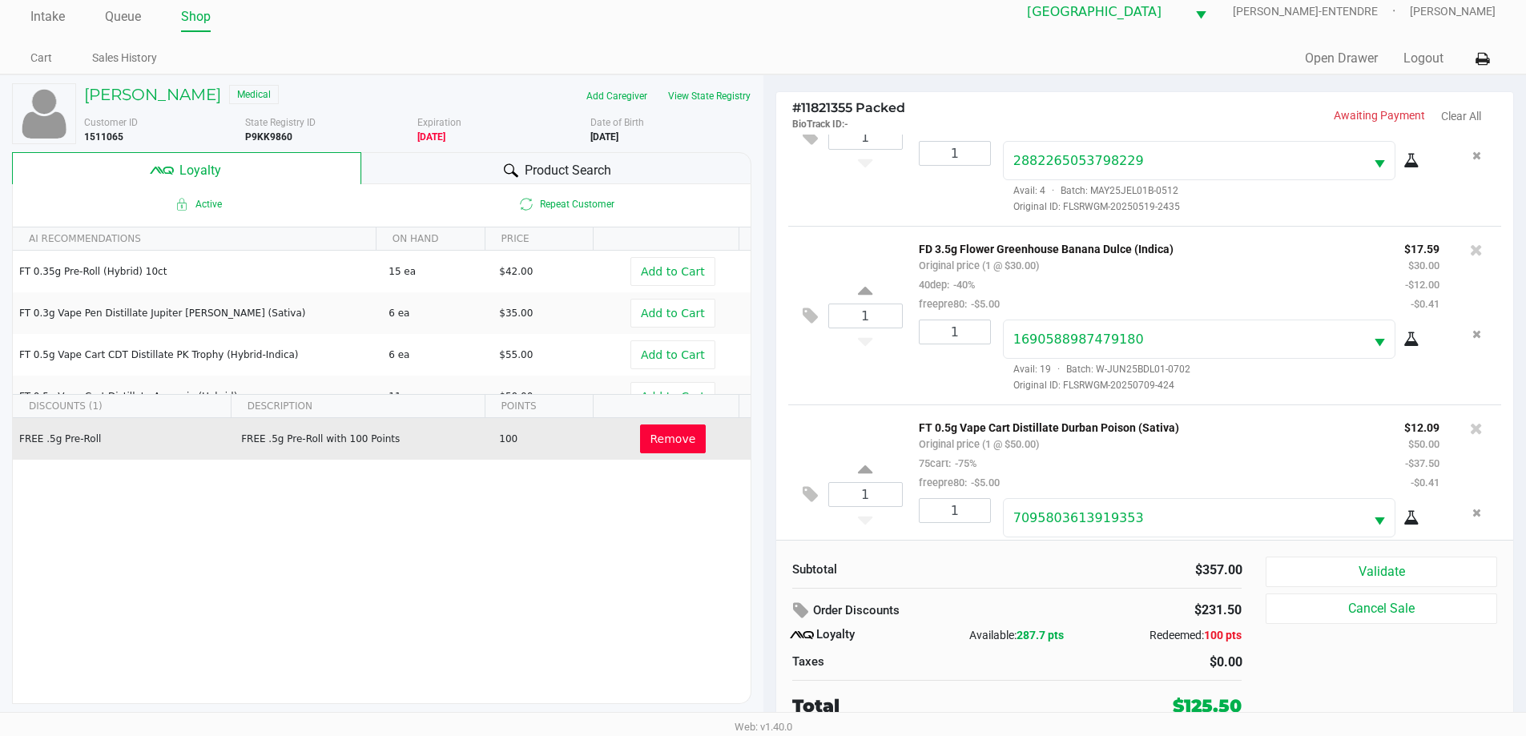
scroll to position [1510, 0]
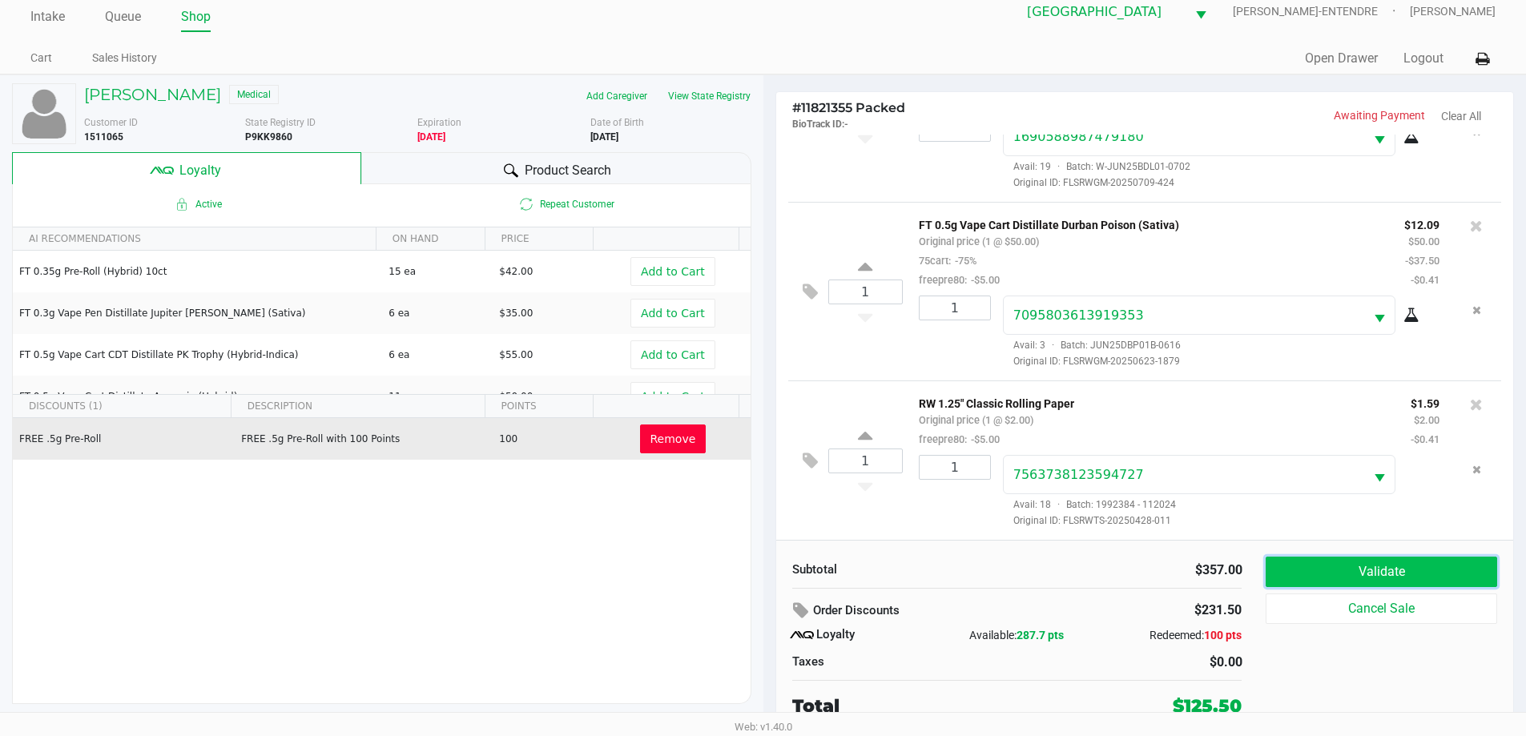
click at [1346, 569] on button "Validate" at bounding box center [1380, 572] width 231 height 30
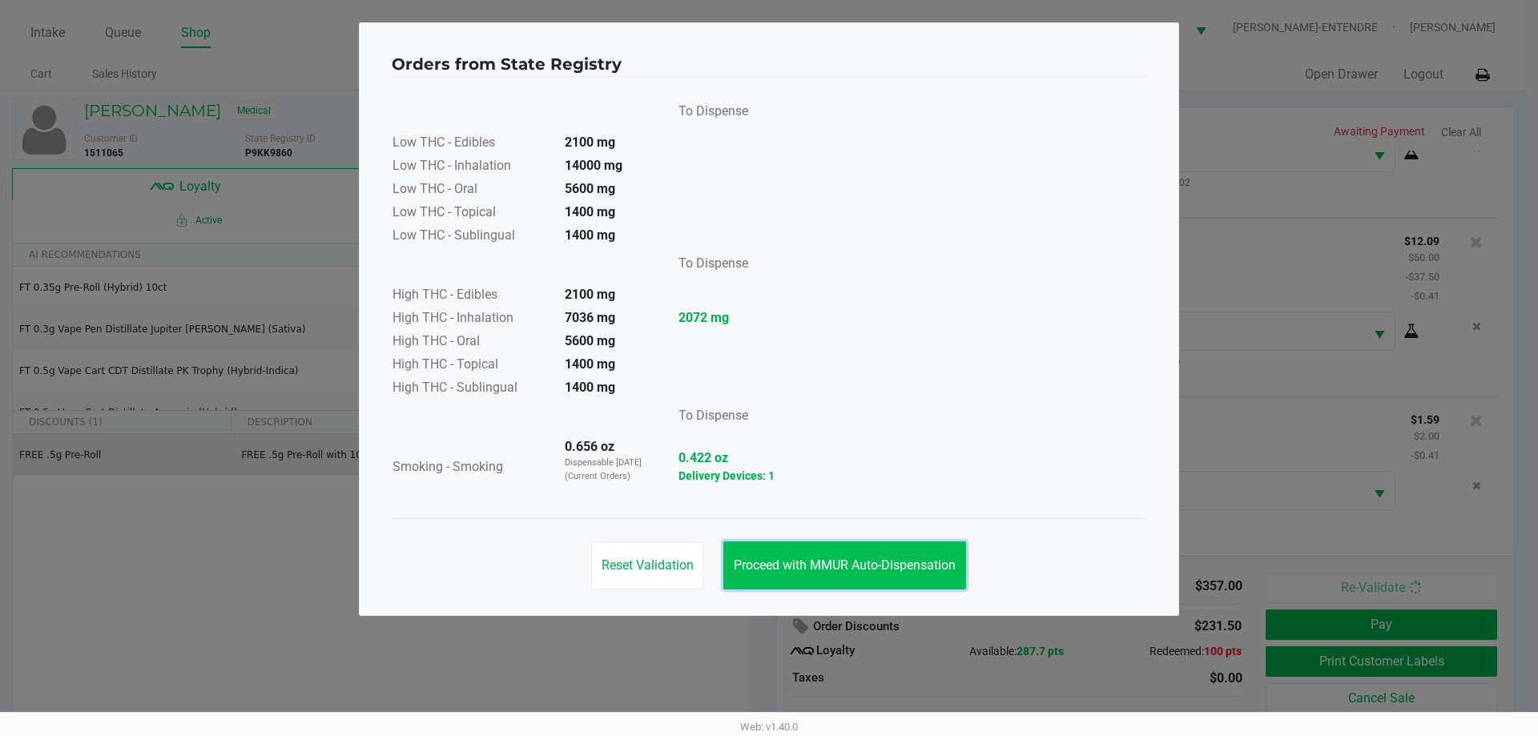
click at [808, 549] on button "Proceed with MMUR Auto-Dispensation" at bounding box center [844, 565] width 243 height 48
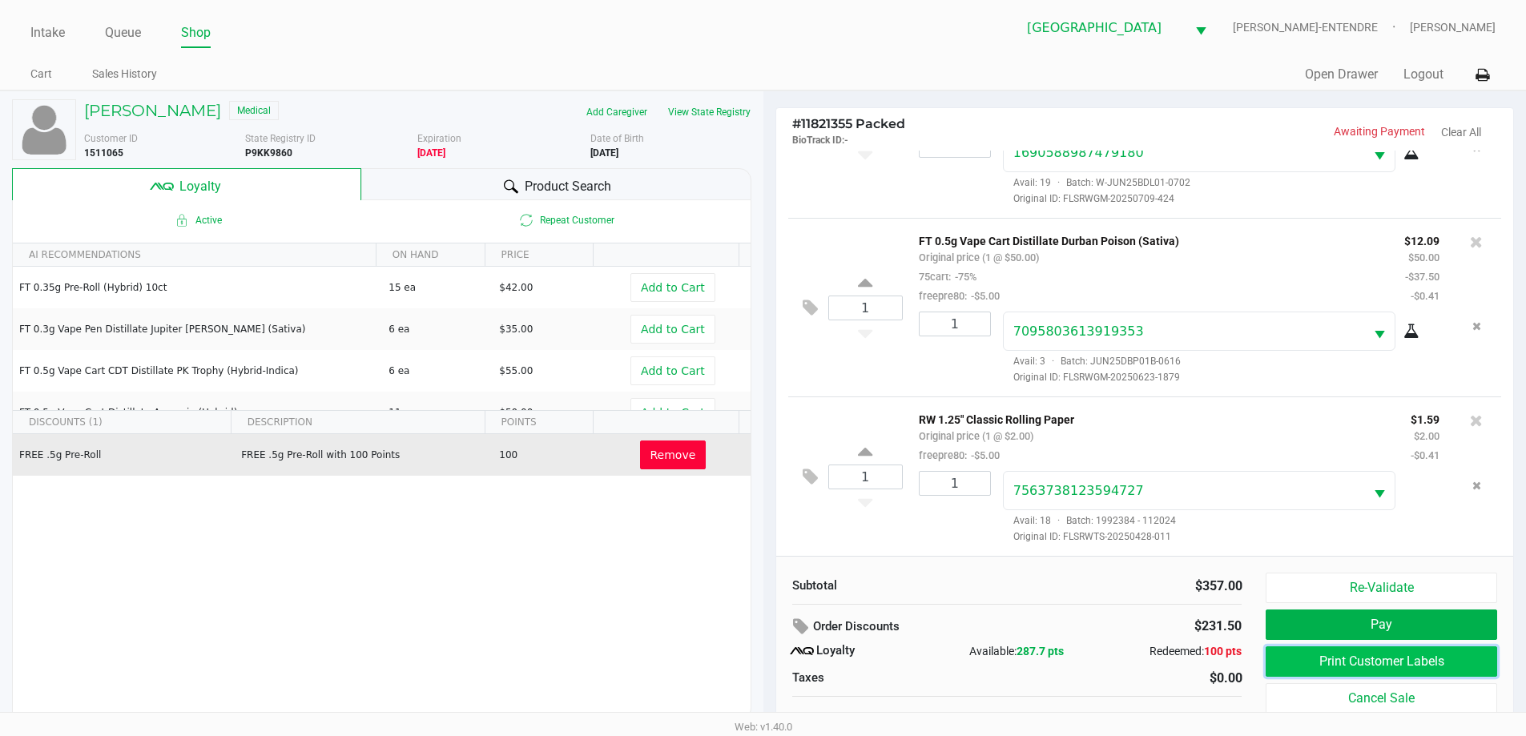
click at [1407, 667] on button "Print Customer Labels" at bounding box center [1380, 661] width 231 height 30
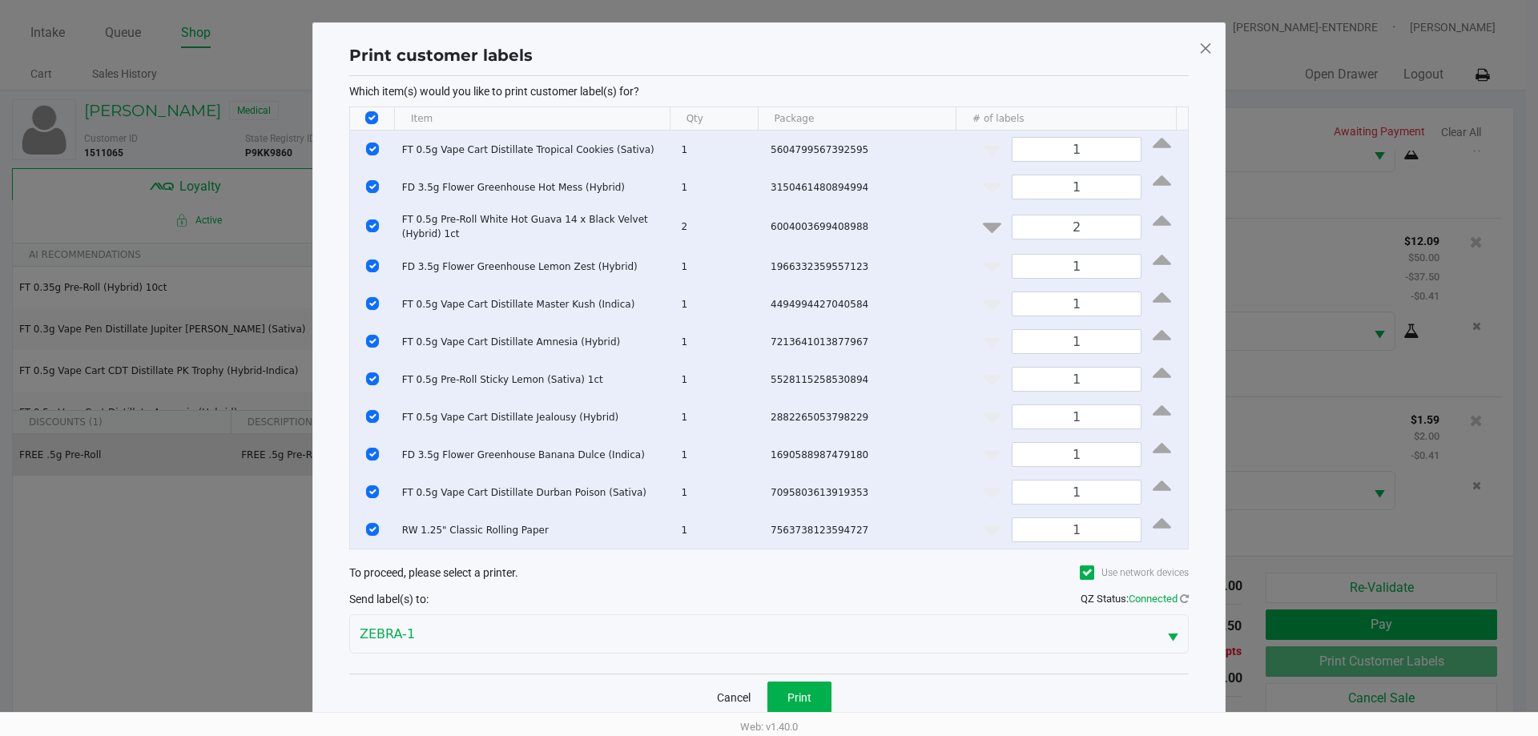
click at [372, 117] on input "Select All Rows" at bounding box center [371, 117] width 13 height 13
checkbox input "false"
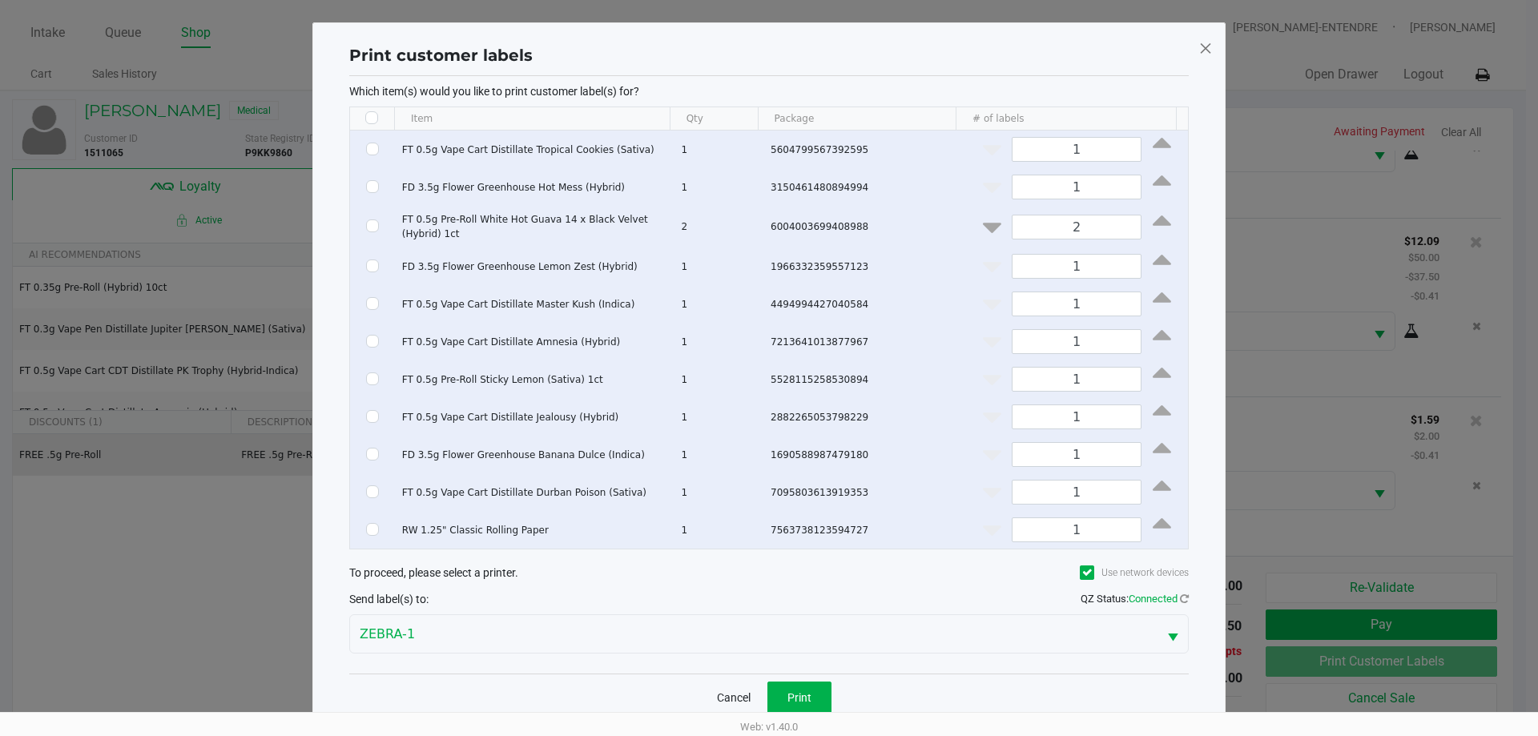
checkbox input "false"
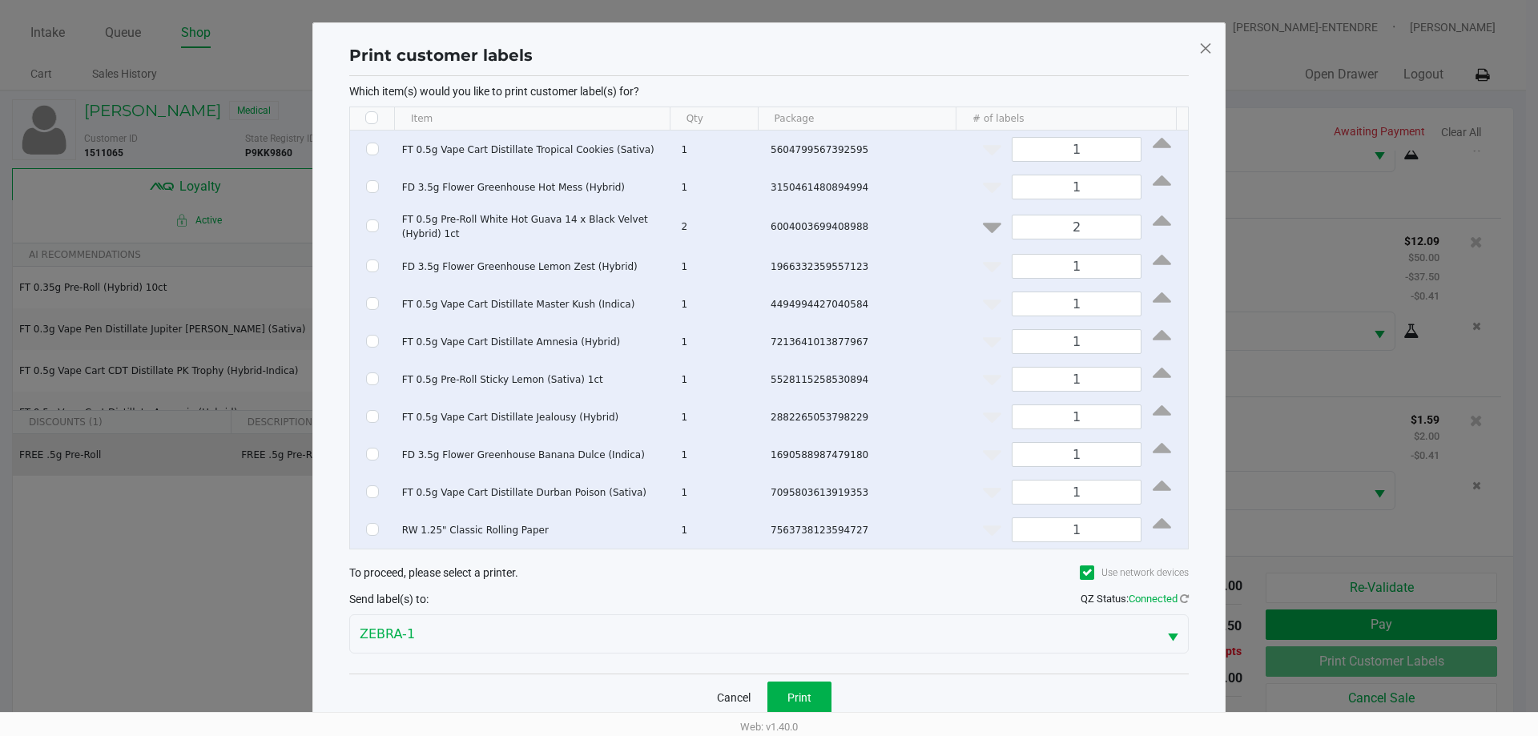
checkbox input "false"
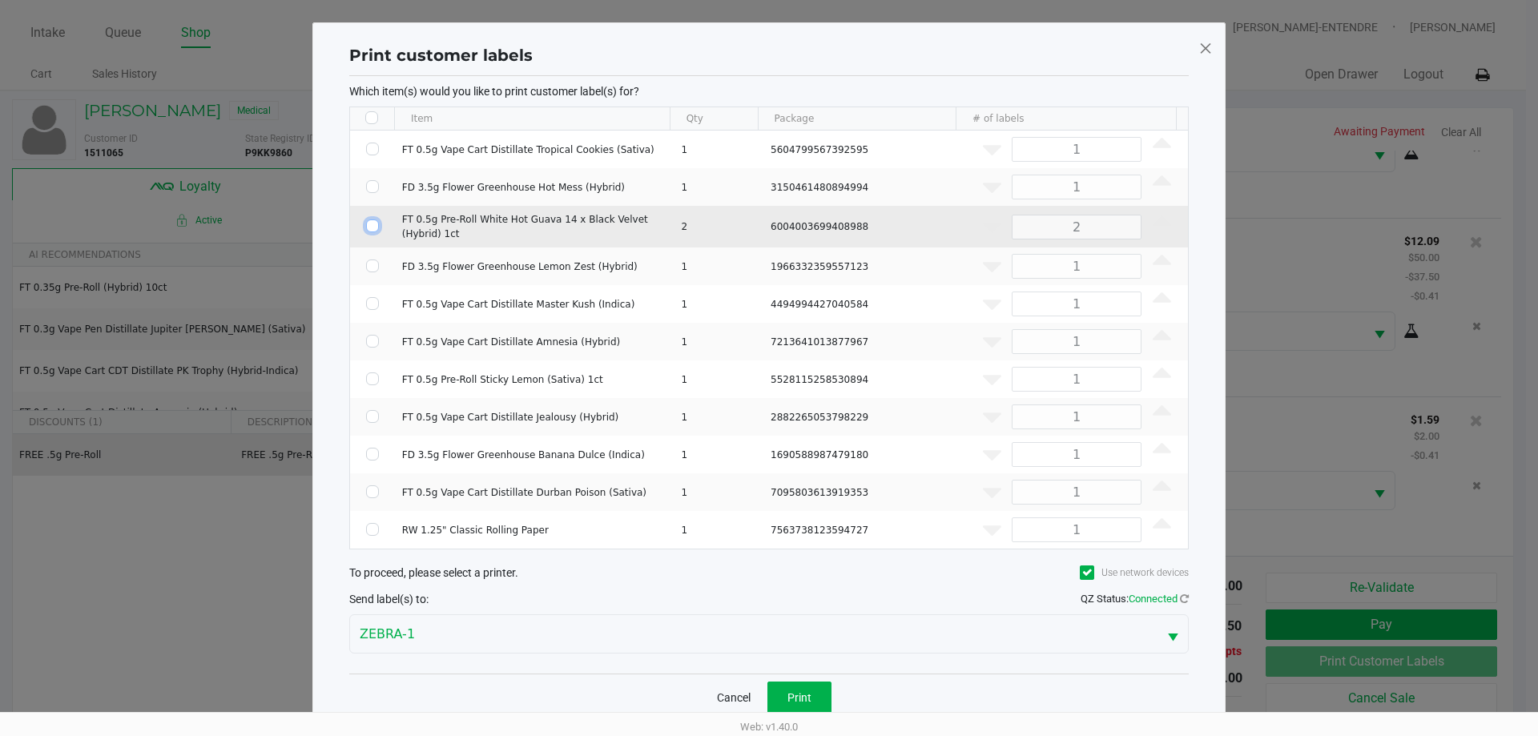
click at [370, 223] on input "Select Row" at bounding box center [372, 225] width 13 height 13
checkbox input "true"
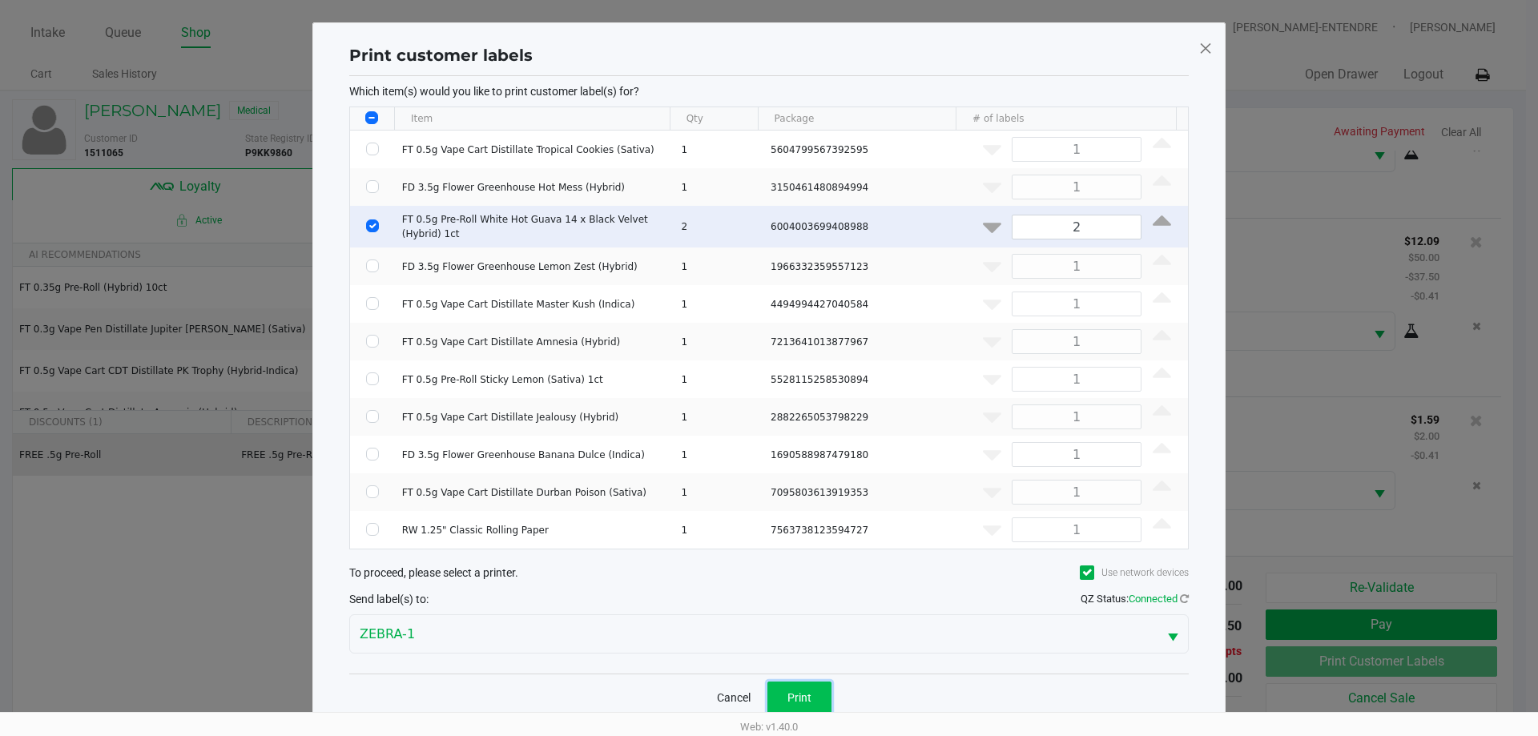
click at [805, 693] on span "Print" at bounding box center [799, 697] width 24 height 13
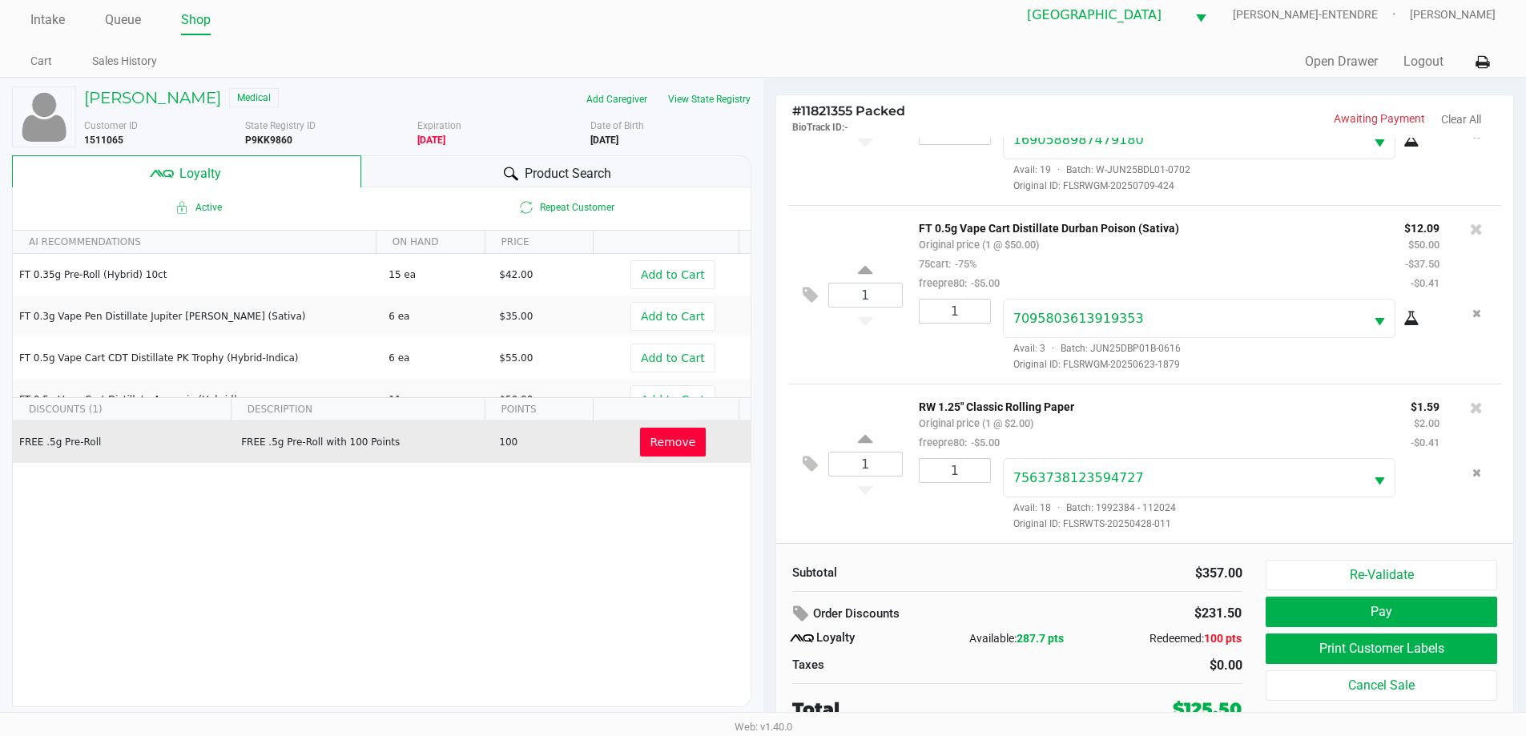
scroll to position [16, 0]
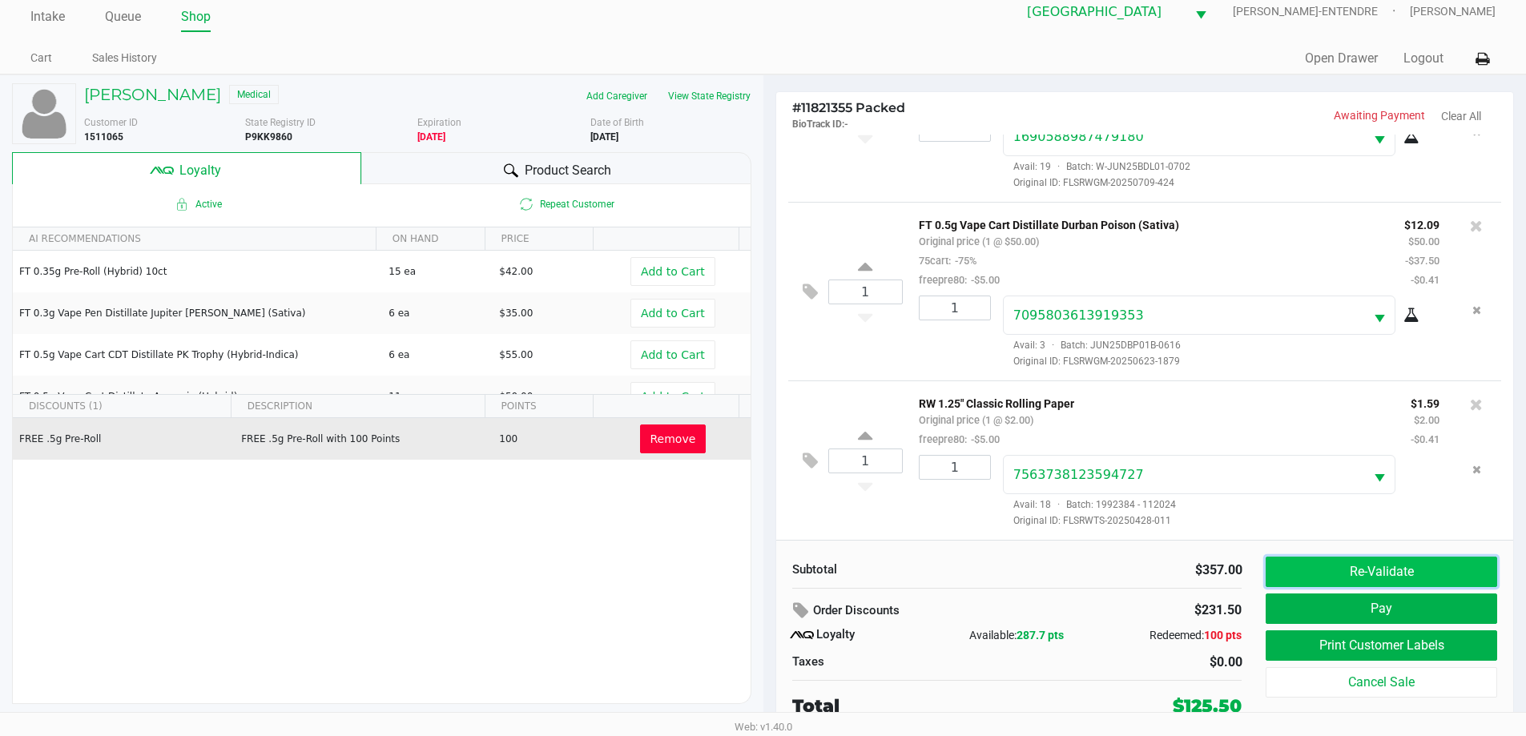
click at [1407, 573] on button "Re-Validate" at bounding box center [1380, 572] width 231 height 30
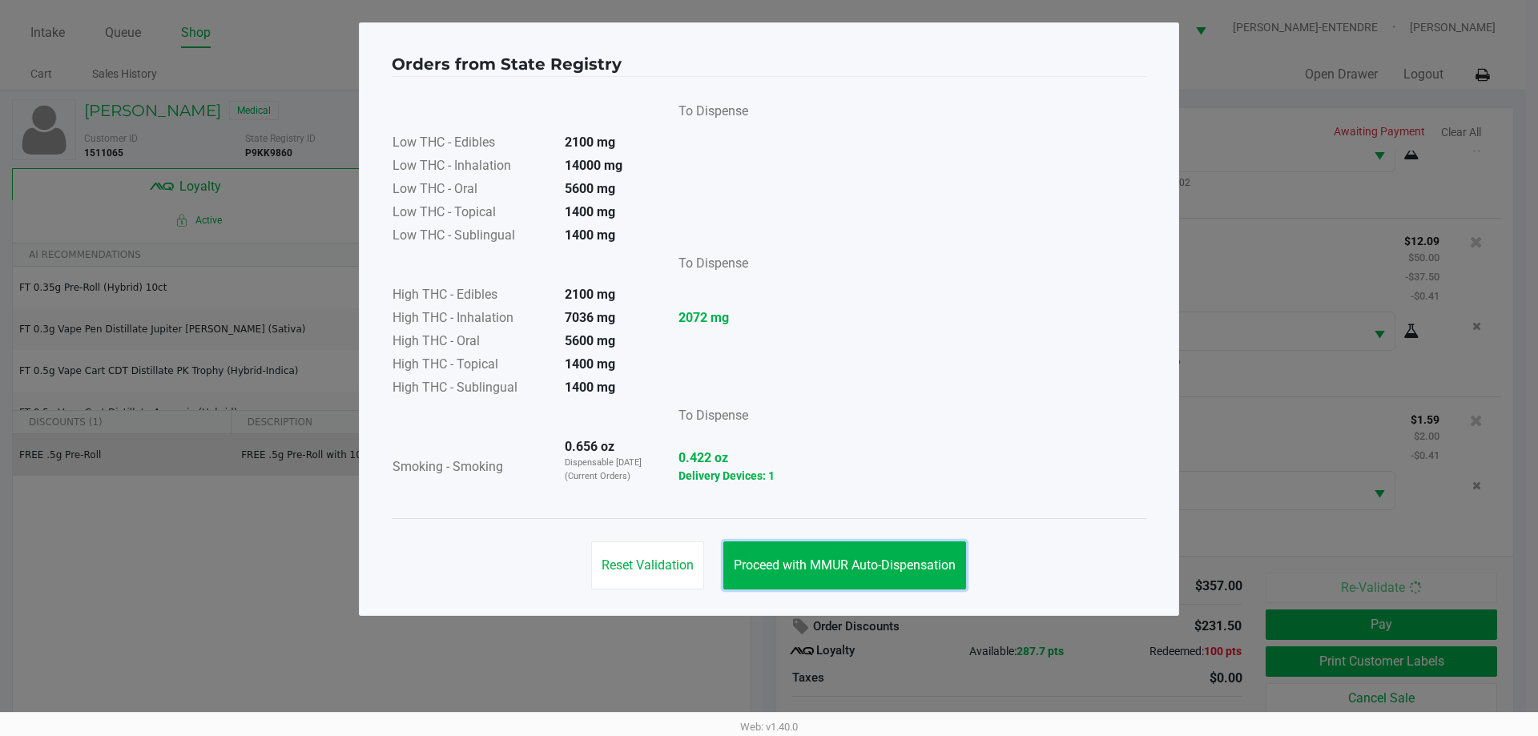
click at [886, 577] on button "Proceed with MMUR Auto-Dispensation" at bounding box center [844, 565] width 243 height 48
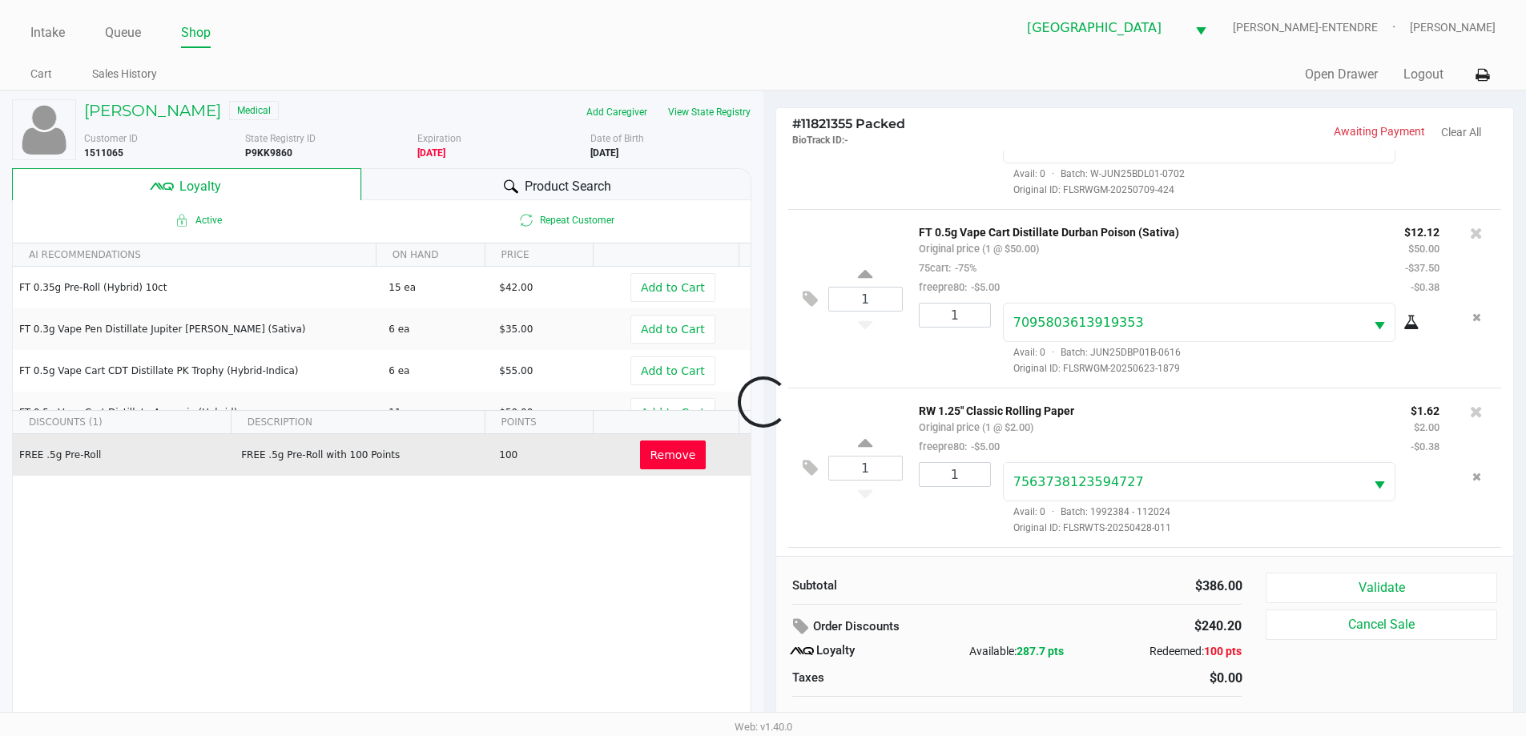
scroll to position [1690, 0]
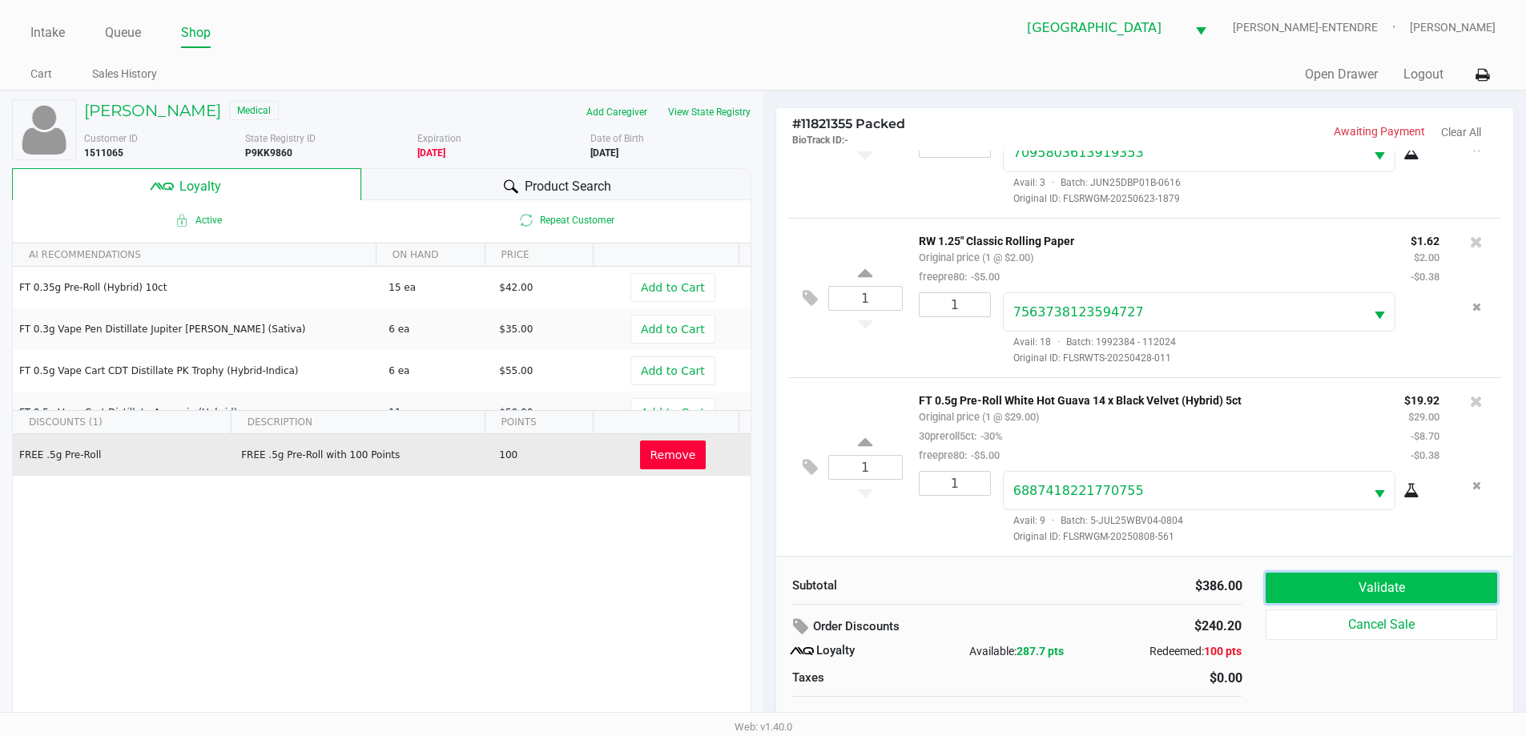
click at [1336, 594] on button "Validate" at bounding box center [1380, 588] width 231 height 30
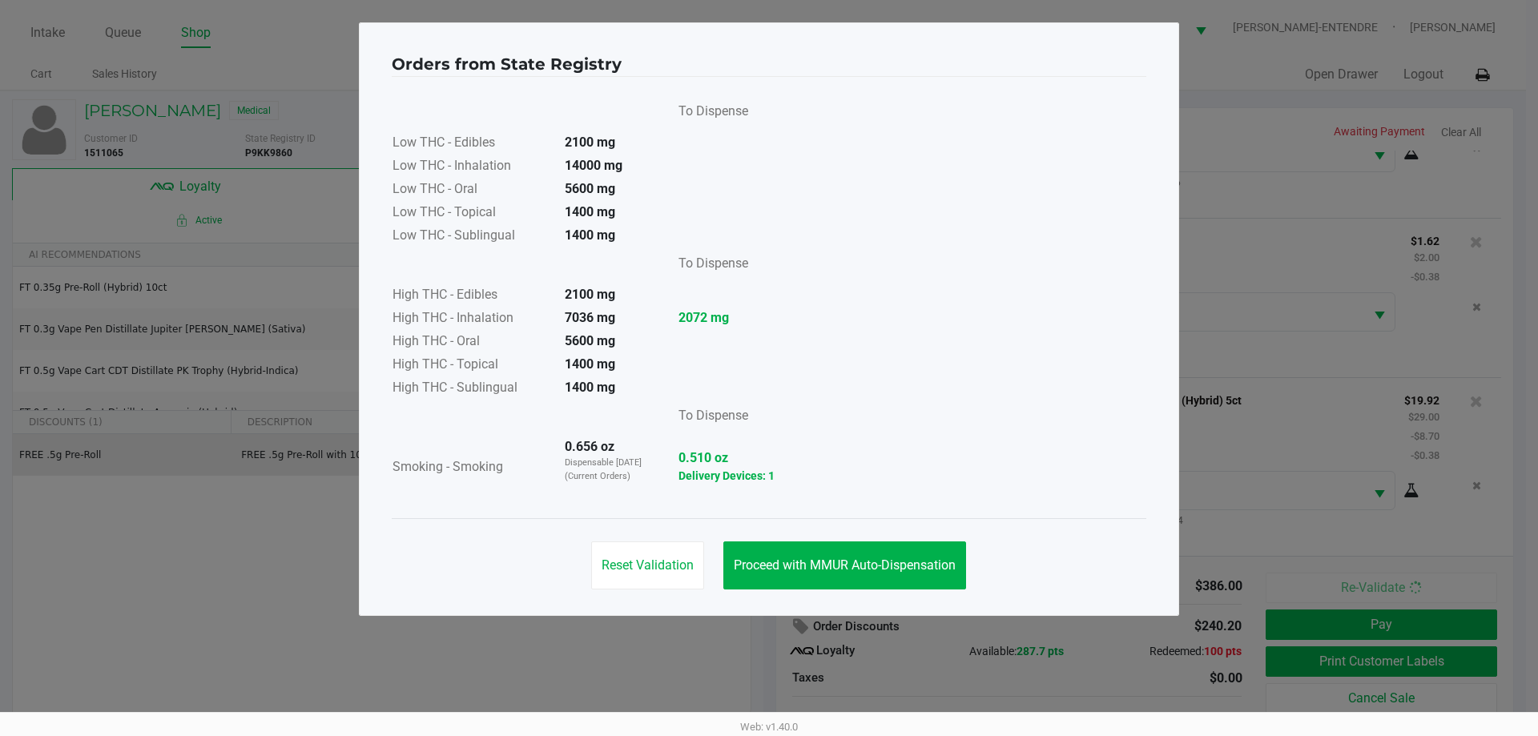
click at [763, 529] on div "Reset Validation Proceed with MMUR Auto-Dispensation" at bounding box center [769, 558] width 754 height 81
click at [776, 555] on button "Proceed with MMUR Auto-Dispensation" at bounding box center [844, 565] width 243 height 48
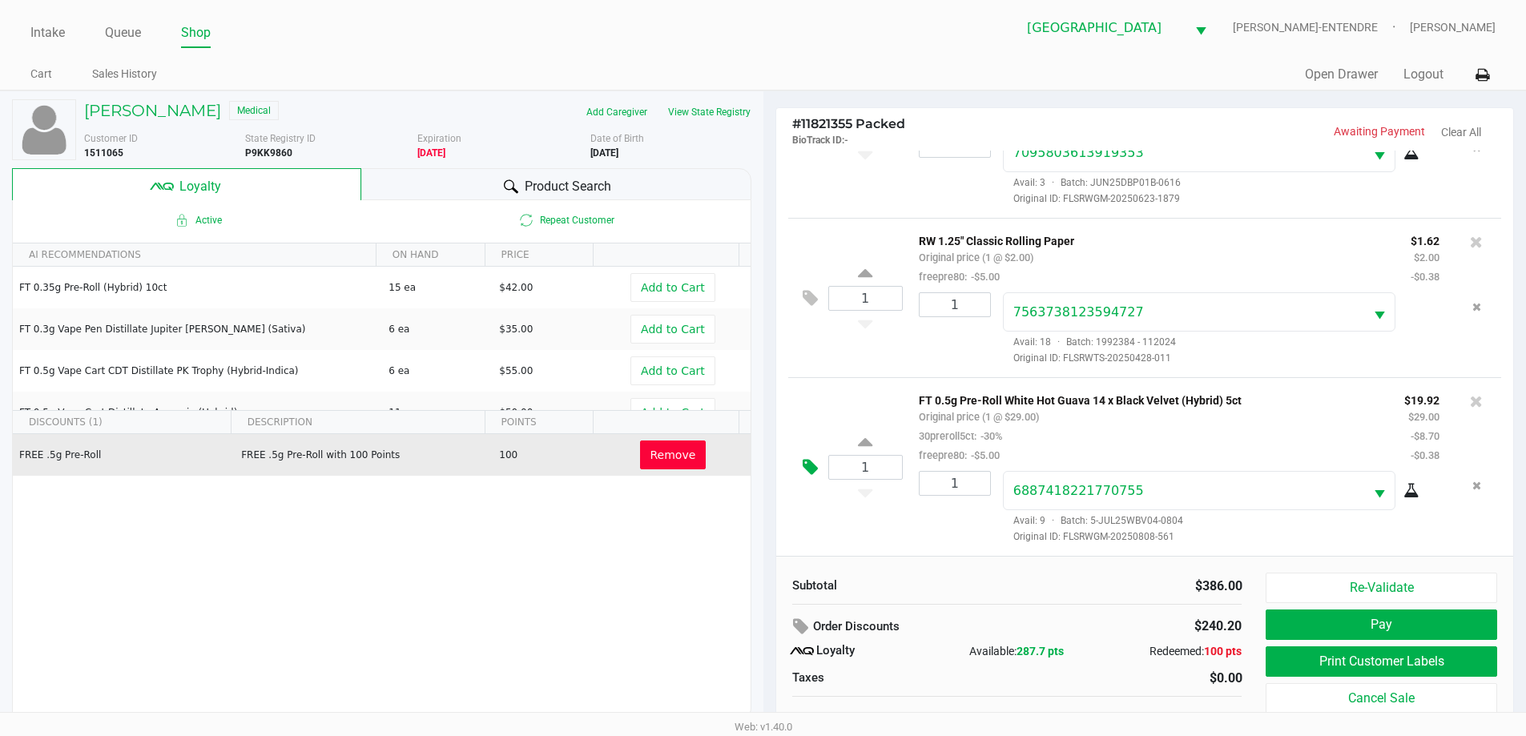
click at [818, 464] on button at bounding box center [814, 467] width 28 height 38
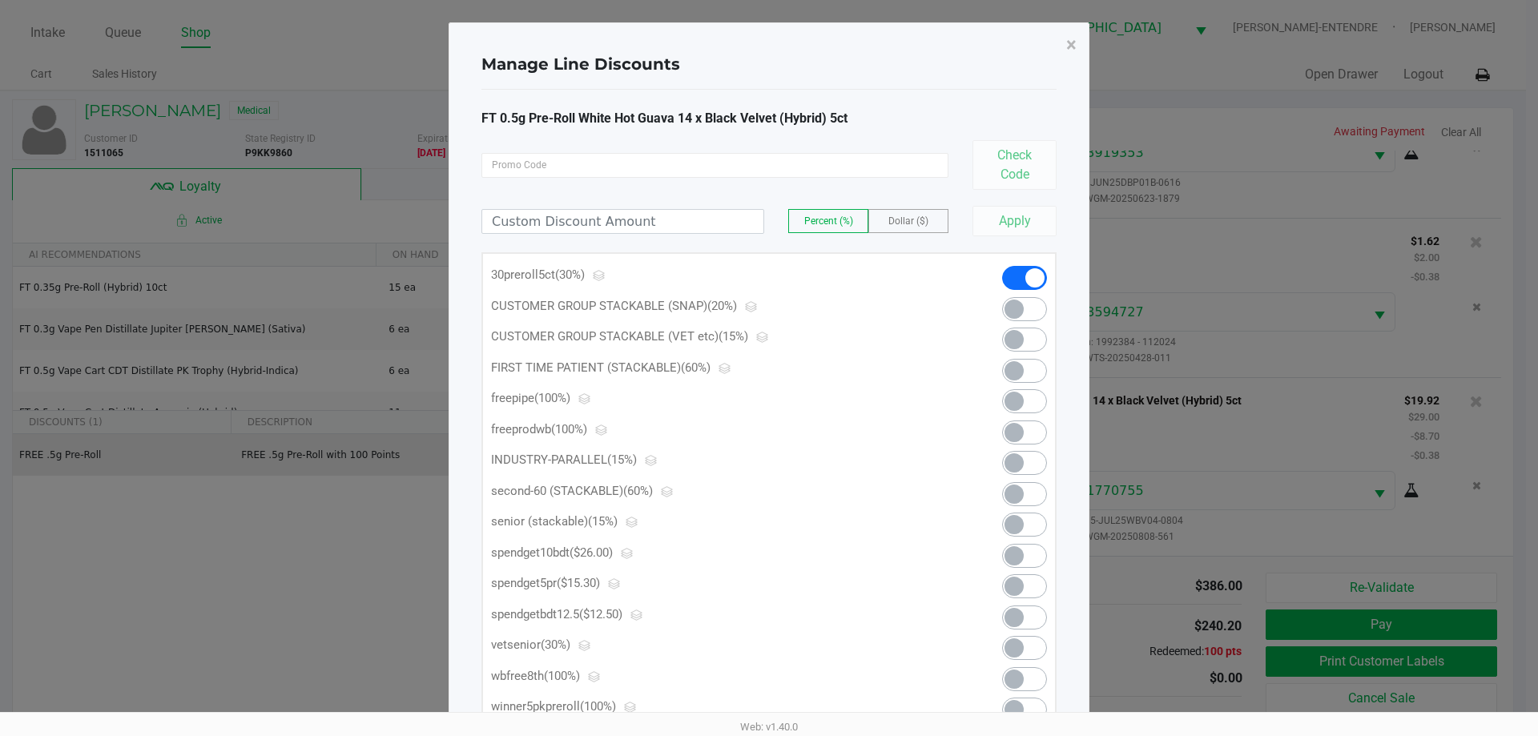
click at [1015, 578] on span at bounding box center [1013, 586] width 19 height 19
click at [1071, 46] on span "×" at bounding box center [1071, 45] width 10 height 22
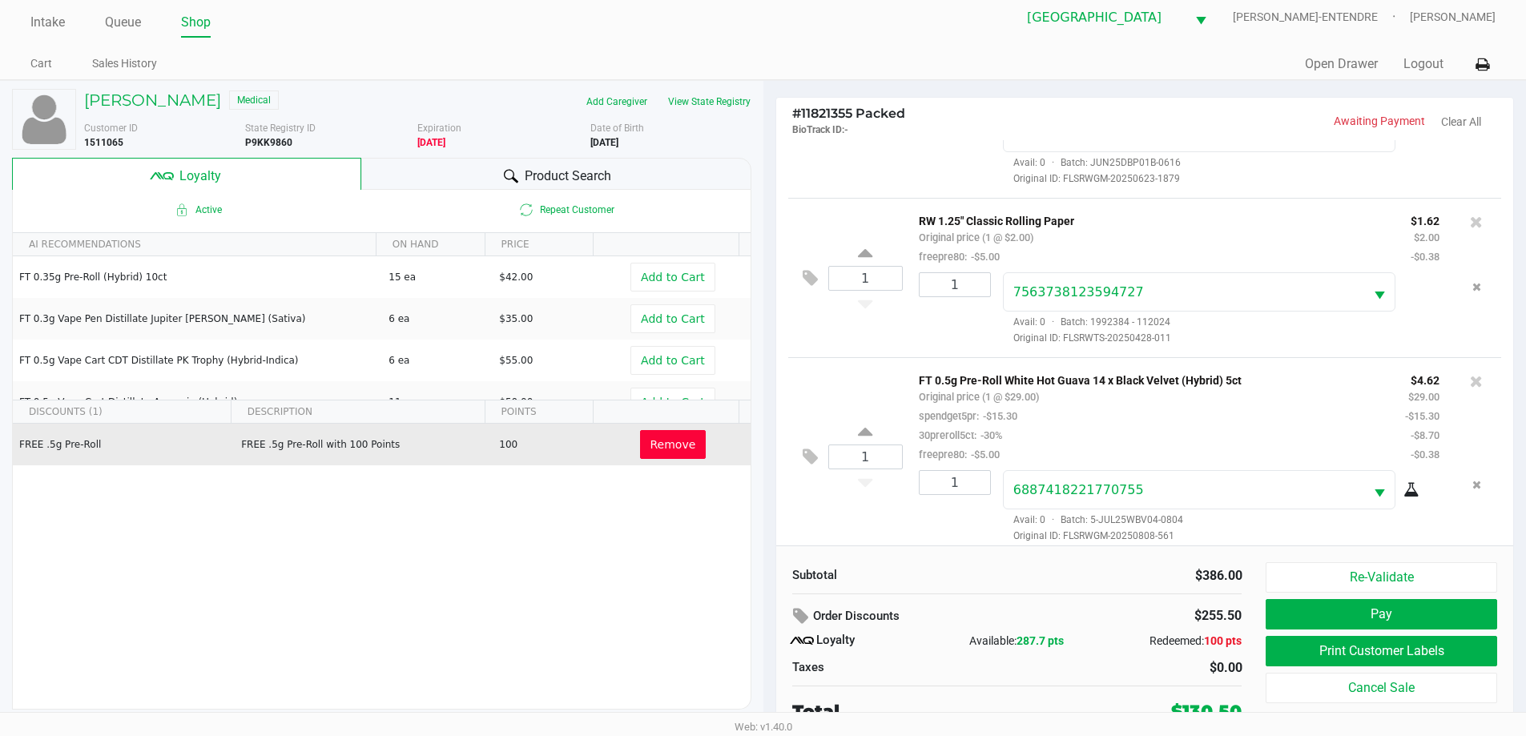
scroll to position [16, 0]
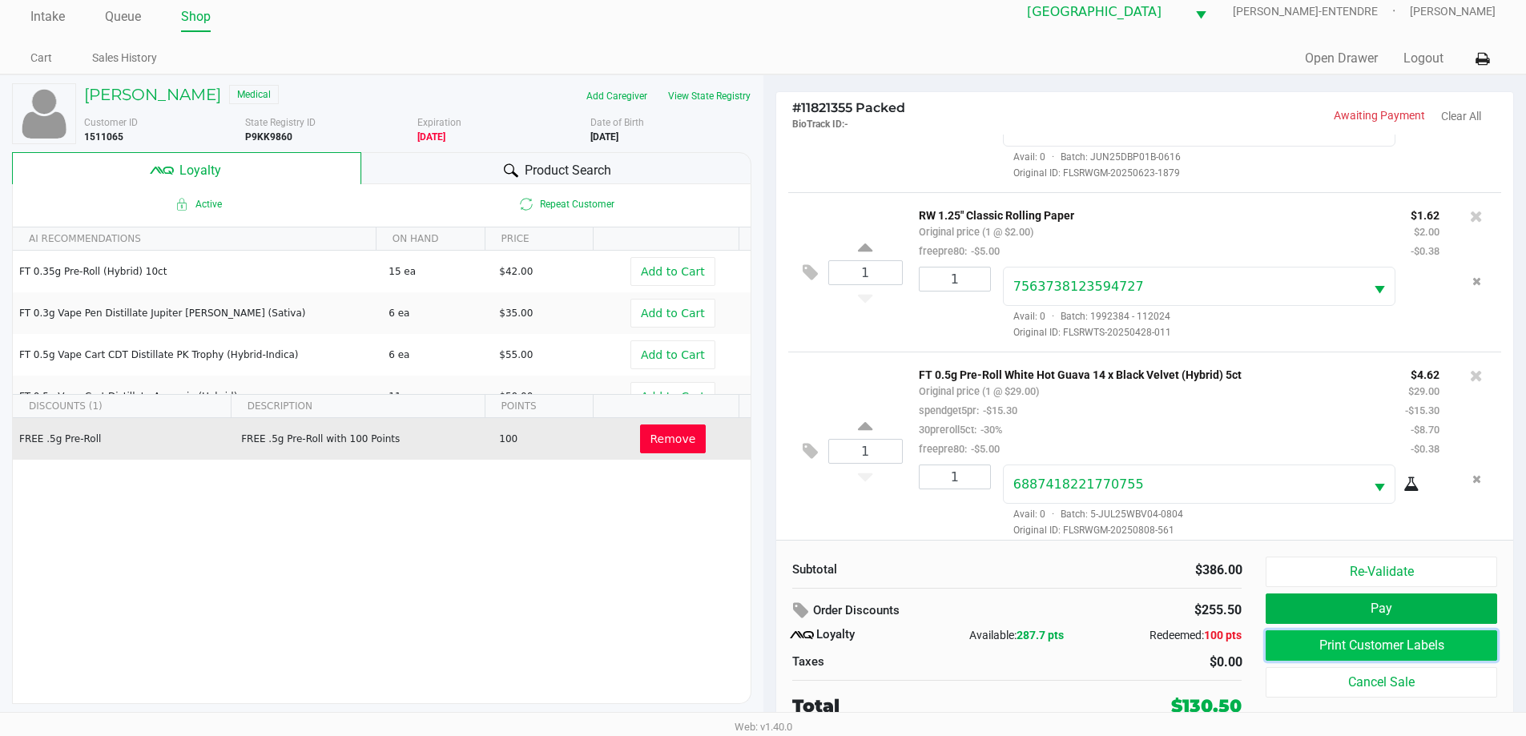
click at [1424, 645] on button "Print Customer Labels" at bounding box center [1380, 645] width 231 height 30
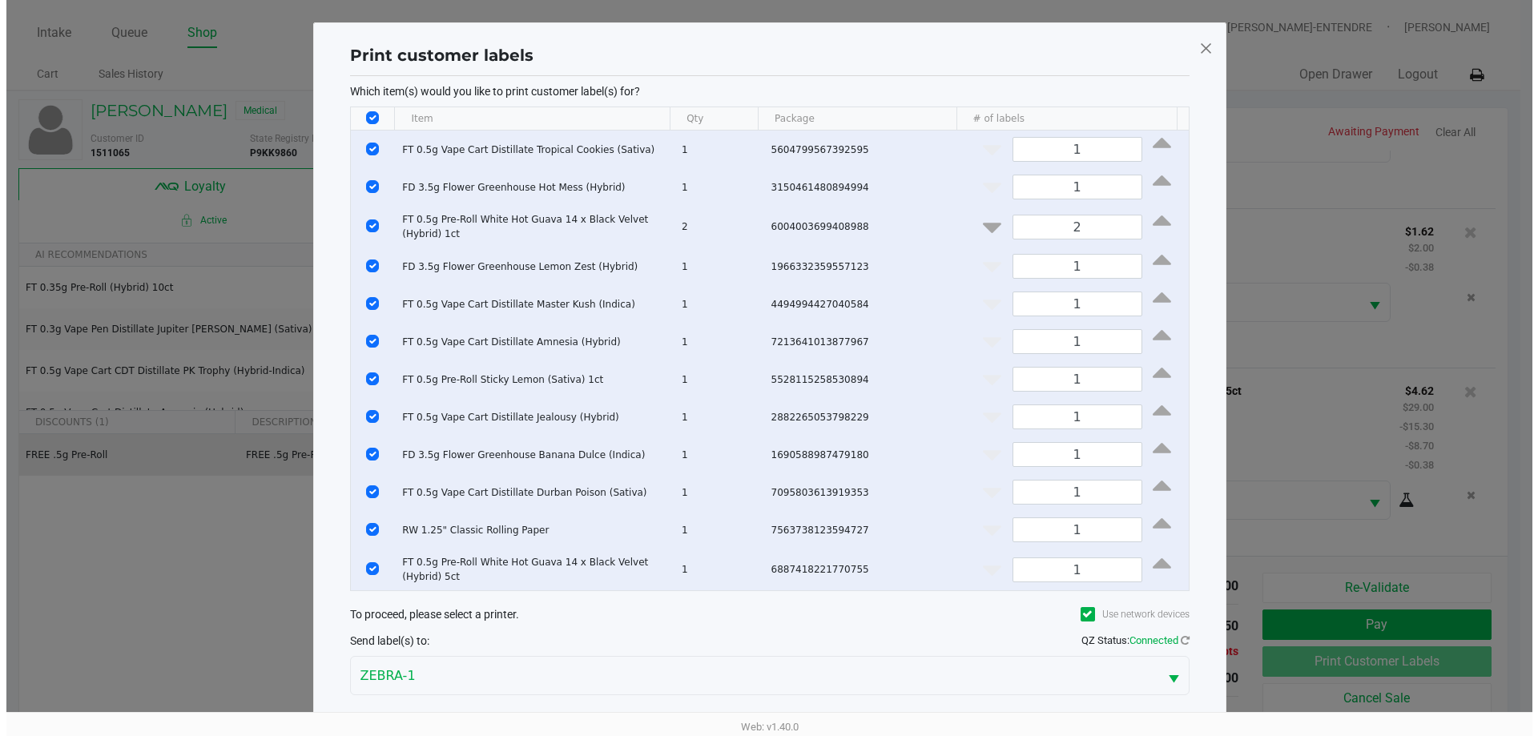
scroll to position [0, 0]
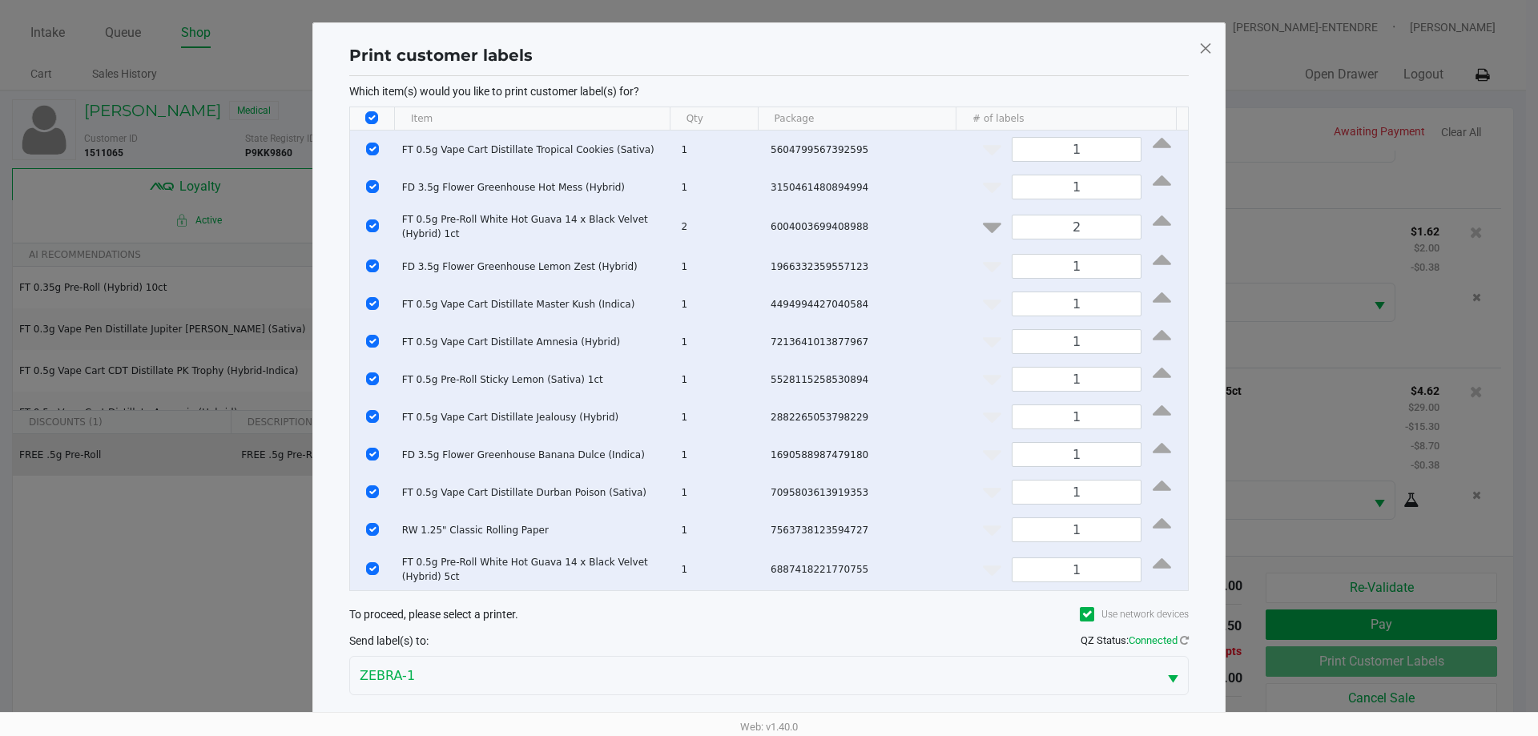
click at [371, 120] on input "Select All Rows" at bounding box center [371, 117] width 13 height 13
checkbox input "false"
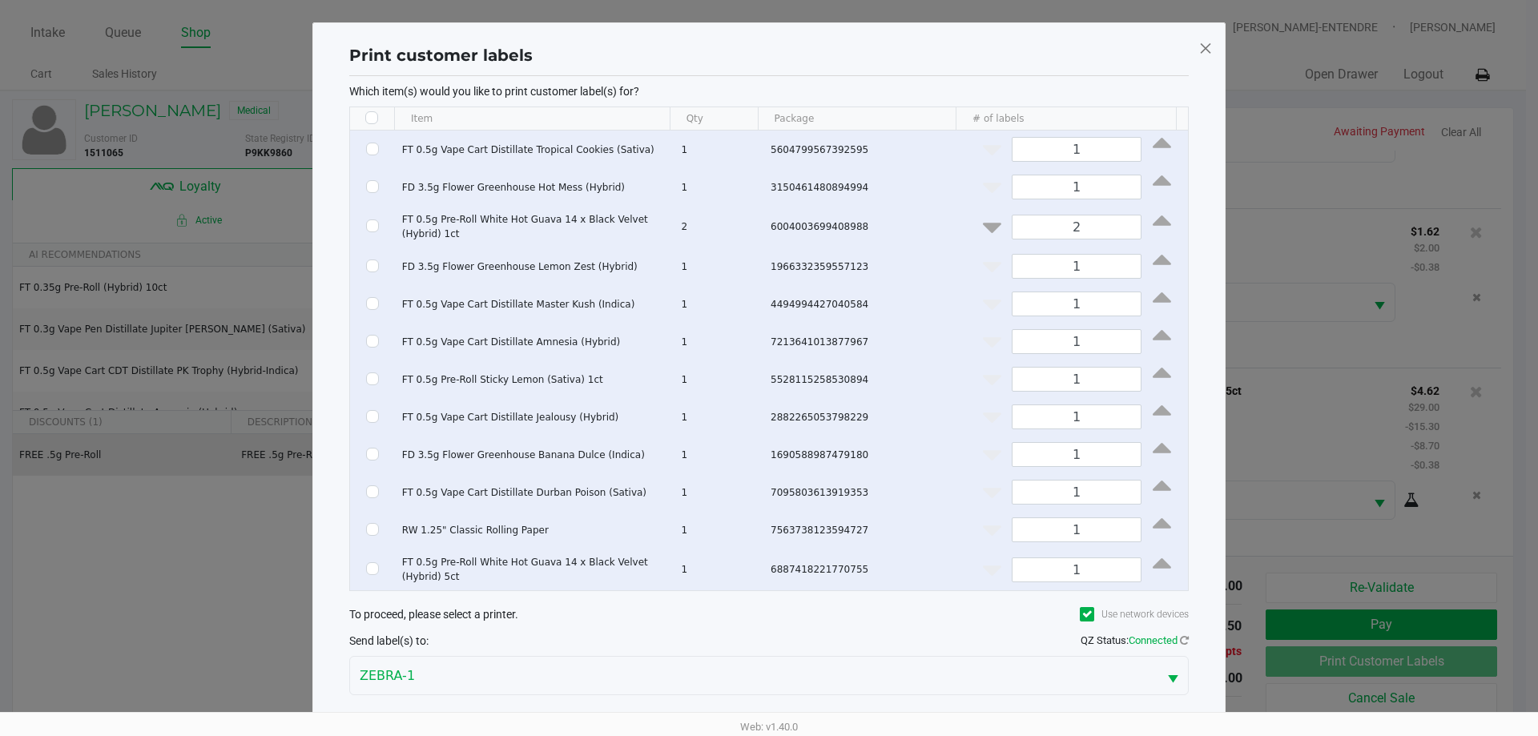
checkbox input "false"
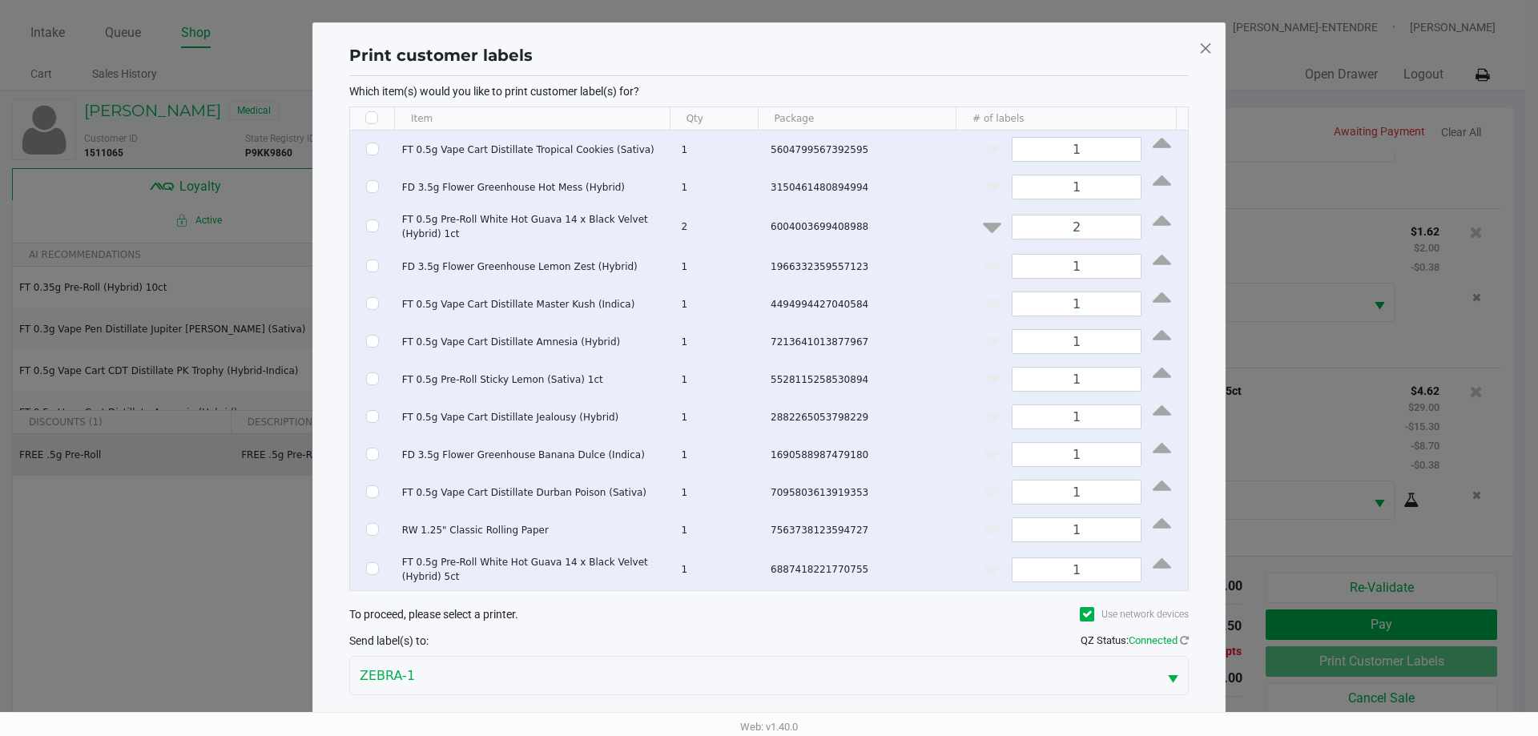
checkbox input "false"
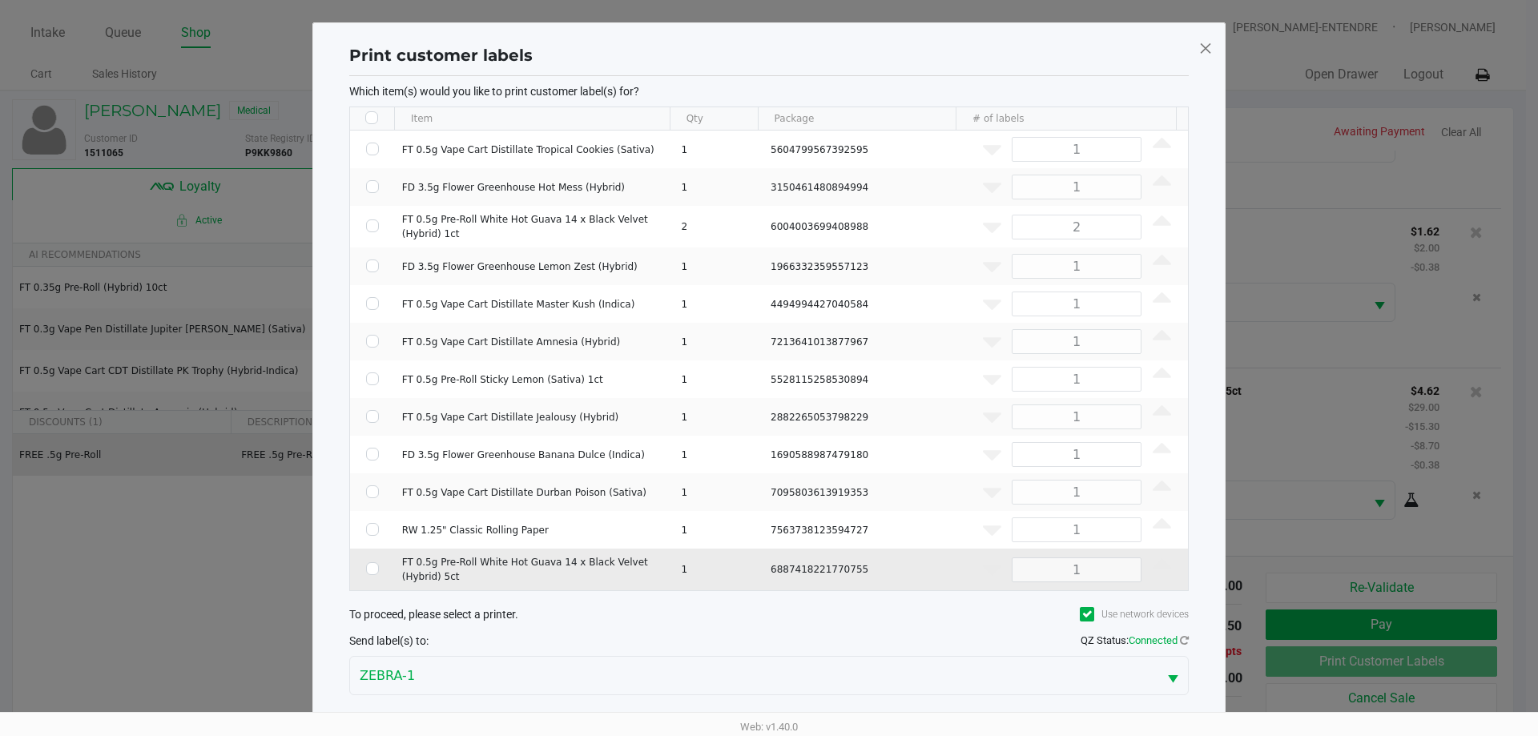
click at [380, 570] on td "Data table" at bounding box center [372, 570] width 45 height 42
click at [373, 568] on input "Select Row" at bounding box center [372, 568] width 13 height 13
checkbox input "true"
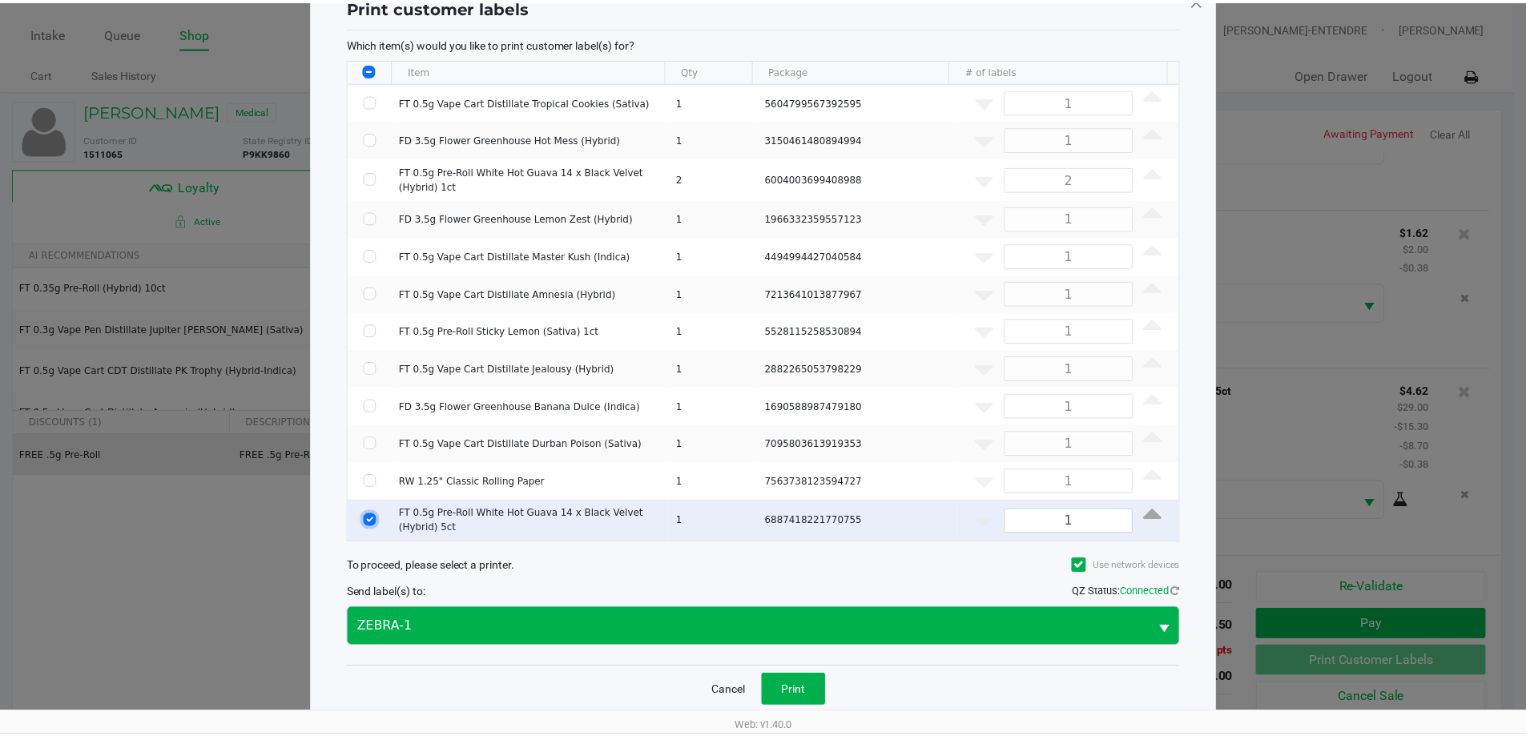
scroll to position [69, 0]
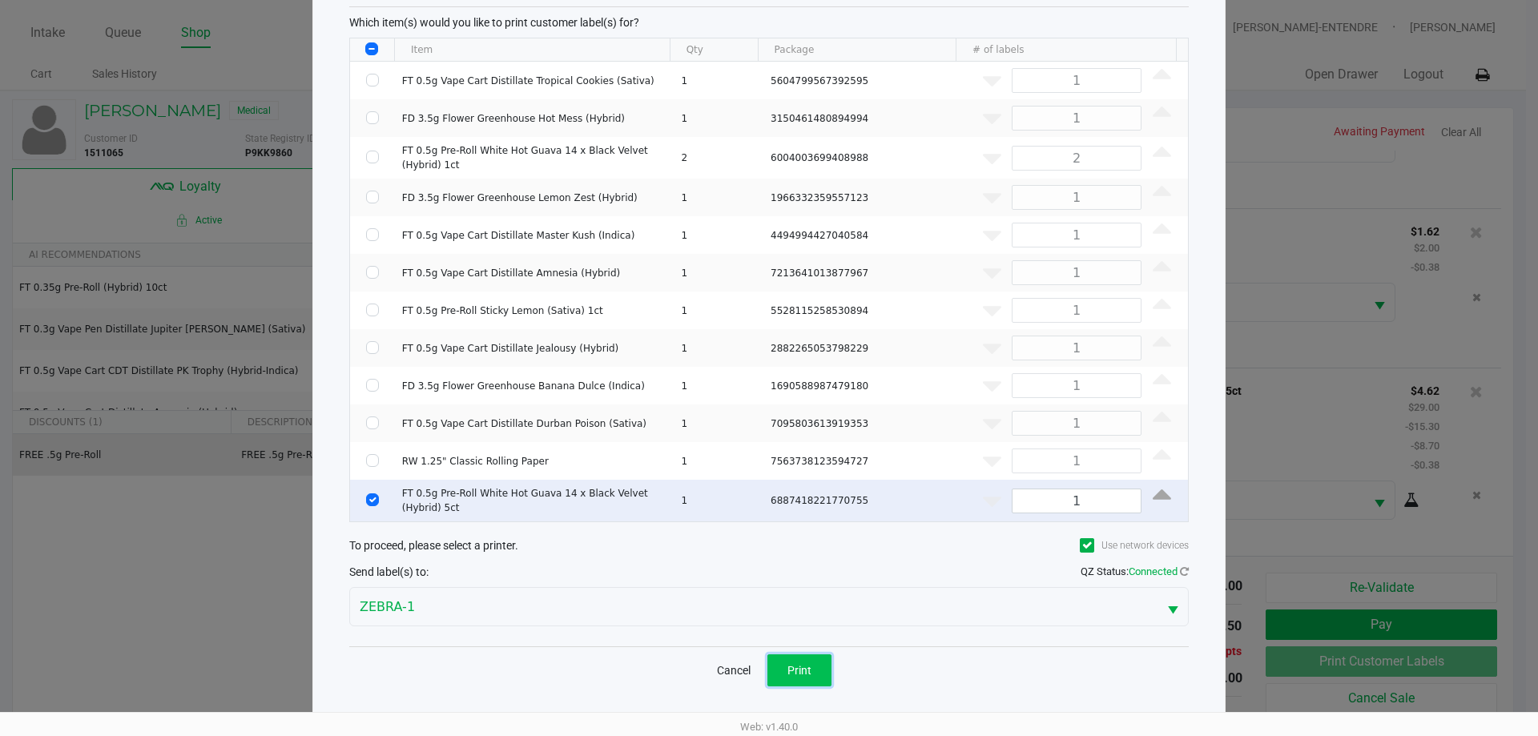
click at [823, 672] on button "Print" at bounding box center [799, 670] width 64 height 32
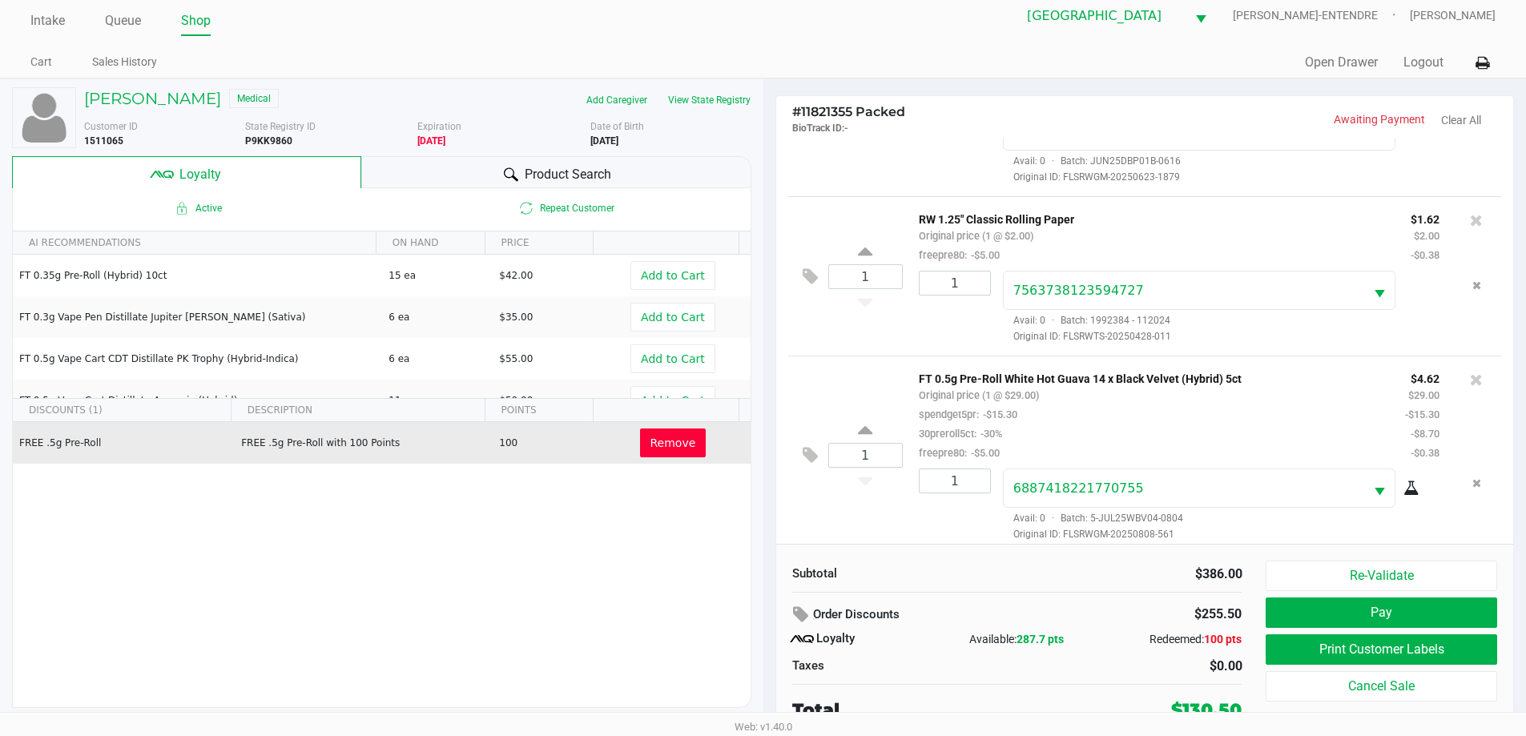
scroll to position [16, 0]
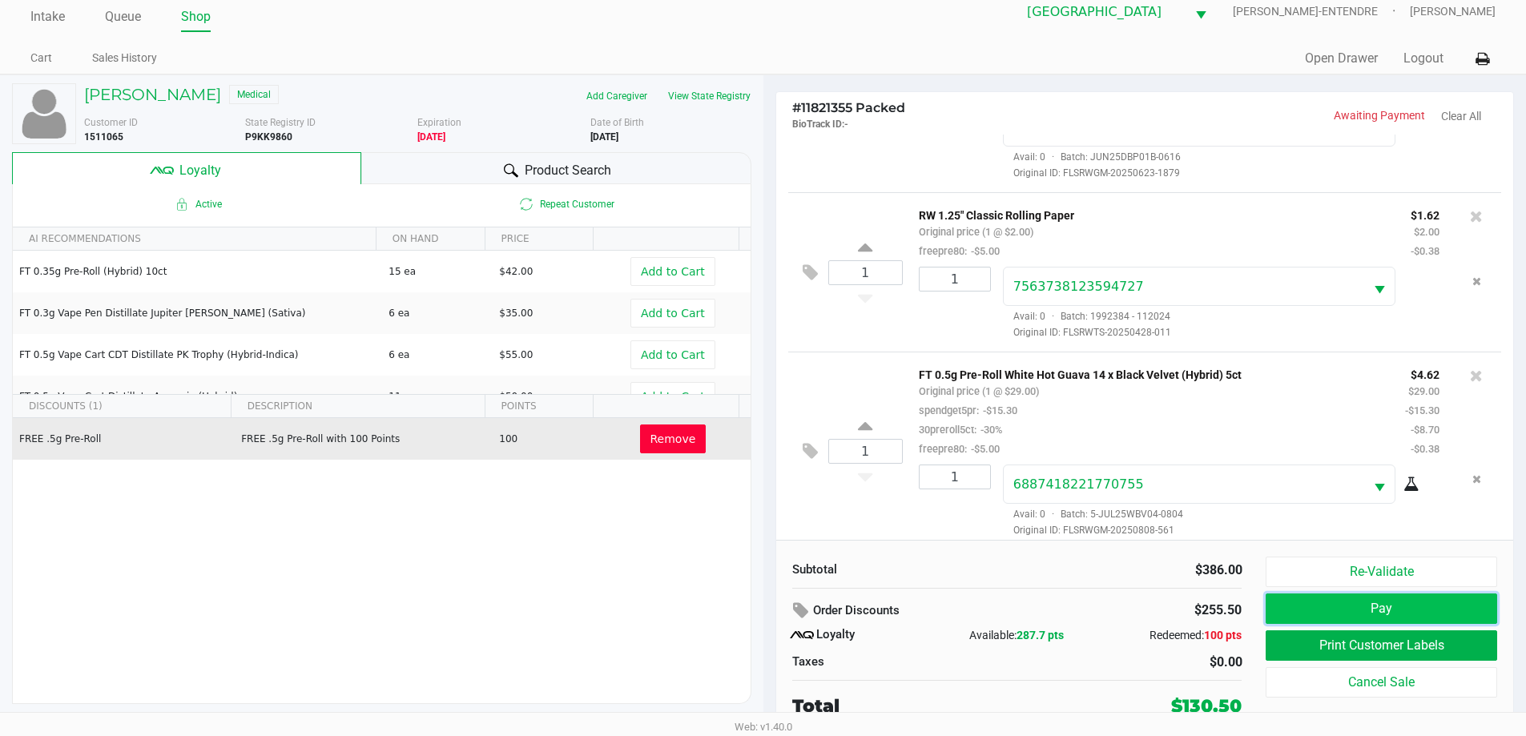
click at [1282, 608] on button "Pay" at bounding box center [1380, 608] width 231 height 30
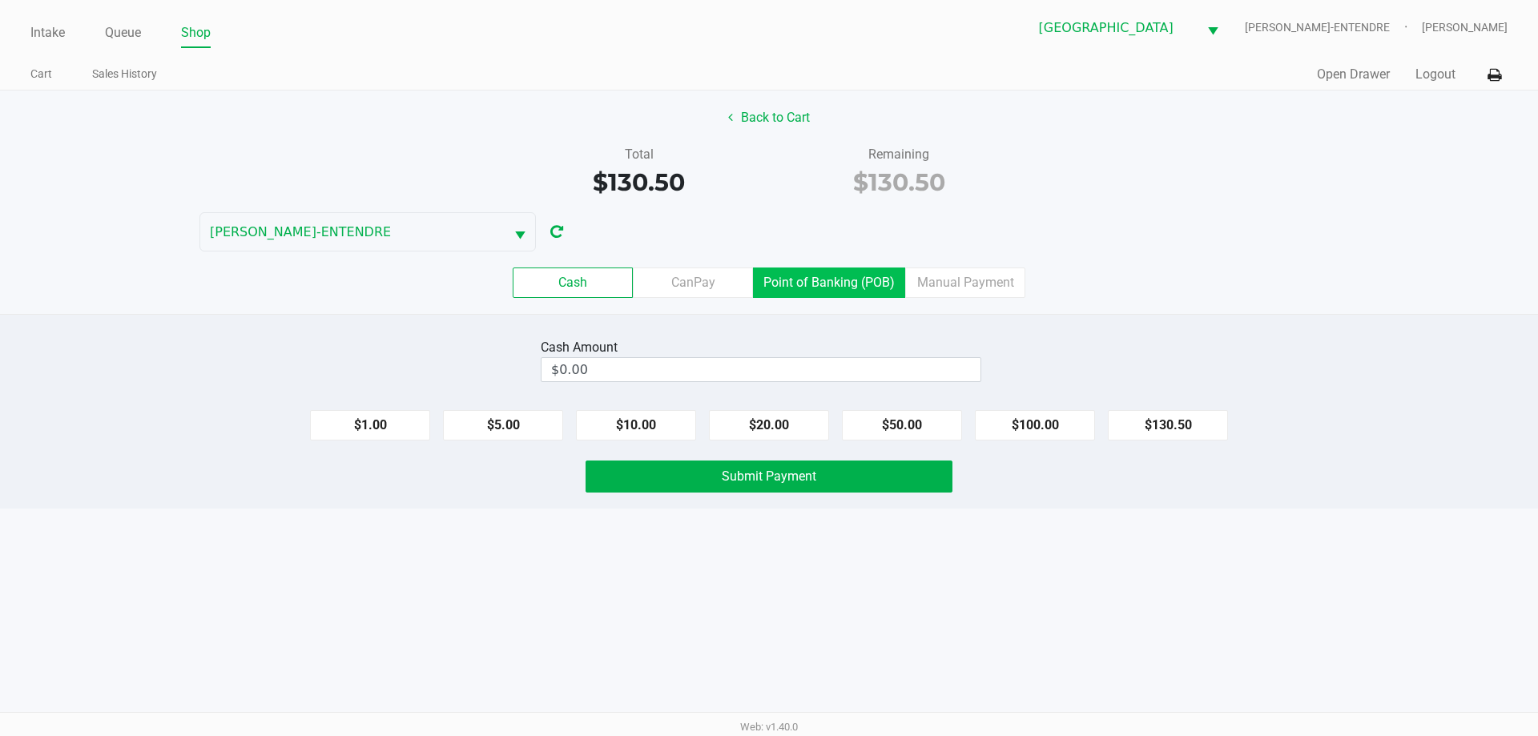
click at [797, 290] on label "Point of Banking (POB)" at bounding box center [829, 282] width 152 height 30
click at [0, 0] on 7 "Point of Banking (POB)" at bounding box center [0, 0] width 0 height 0
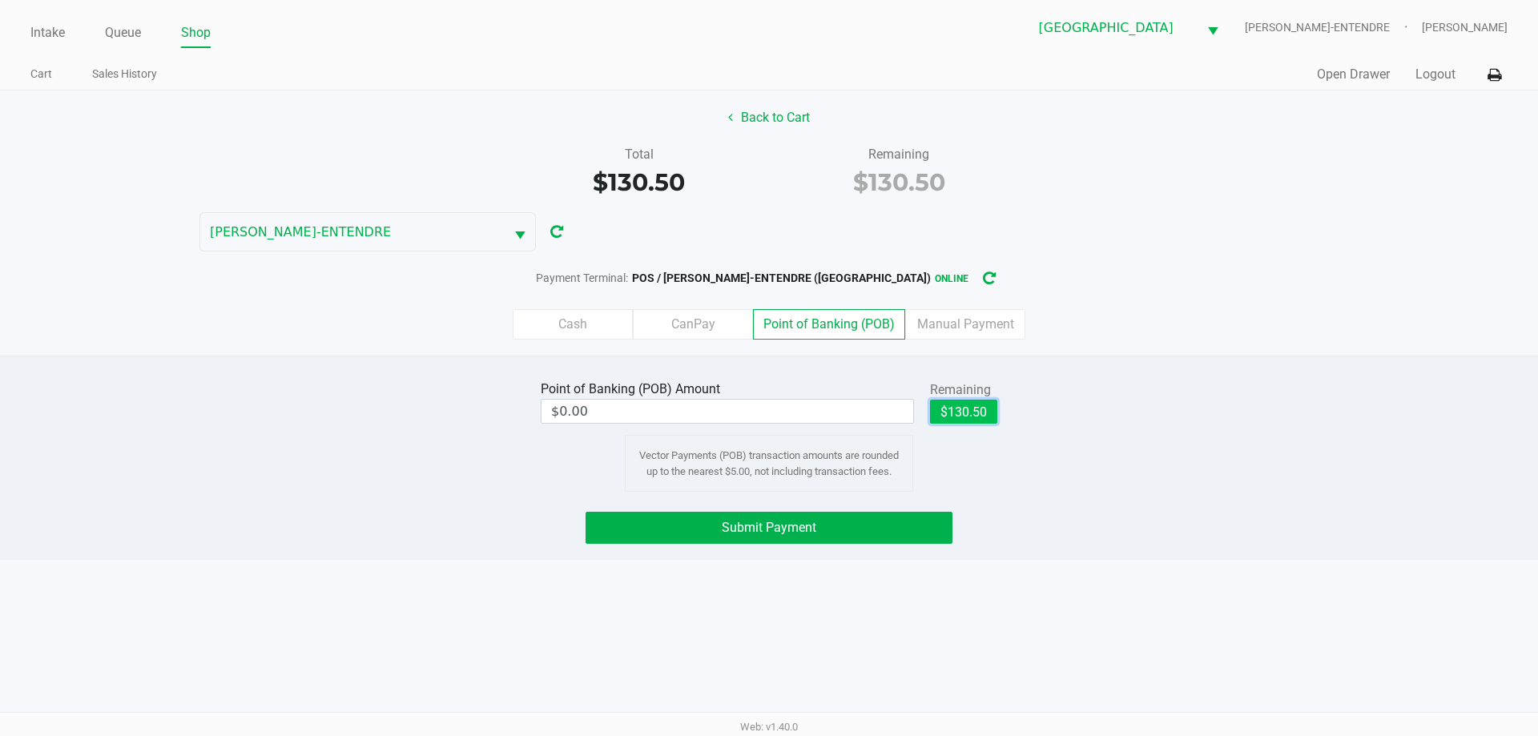
click at [982, 419] on button "$130.50" at bounding box center [963, 412] width 67 height 24
type input "$130.50"
click at [920, 527] on button "Submit Payment" at bounding box center [768, 528] width 367 height 32
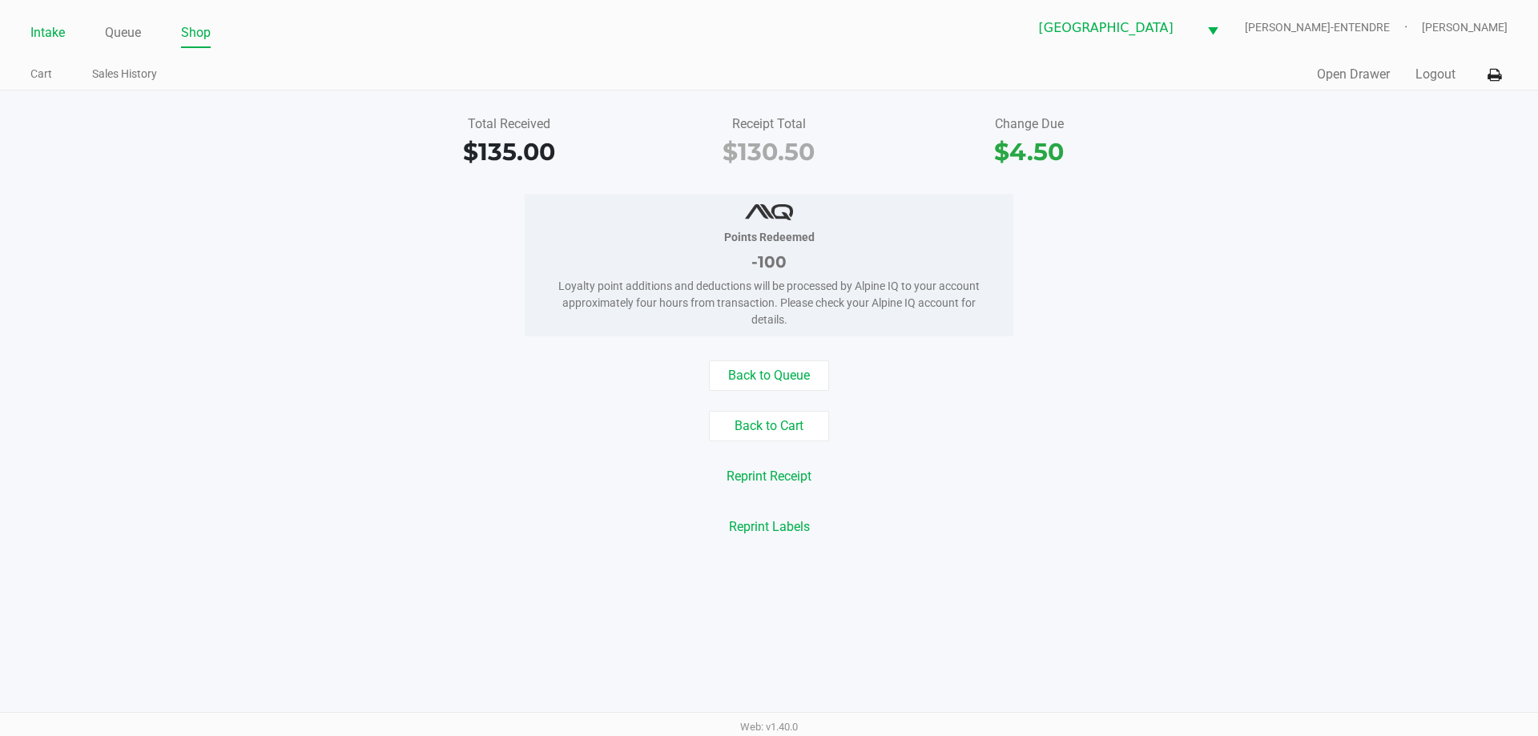
click at [37, 28] on link "Intake" at bounding box center [47, 33] width 34 height 22
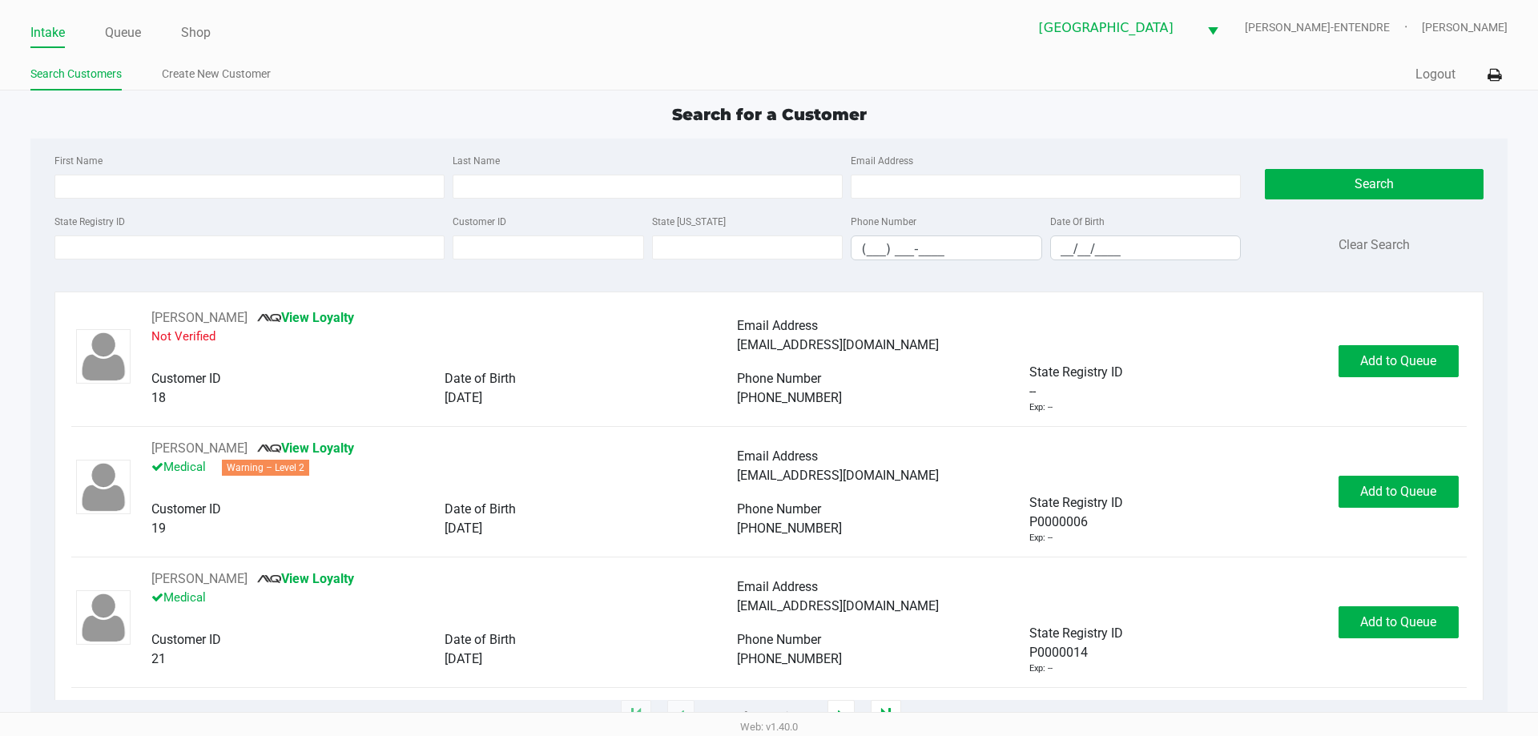
click at [312, 26] on ul "Intake Queue Shop" at bounding box center [399, 33] width 738 height 27
click at [246, 250] on input "State Registry ID" at bounding box center [249, 247] width 390 height 24
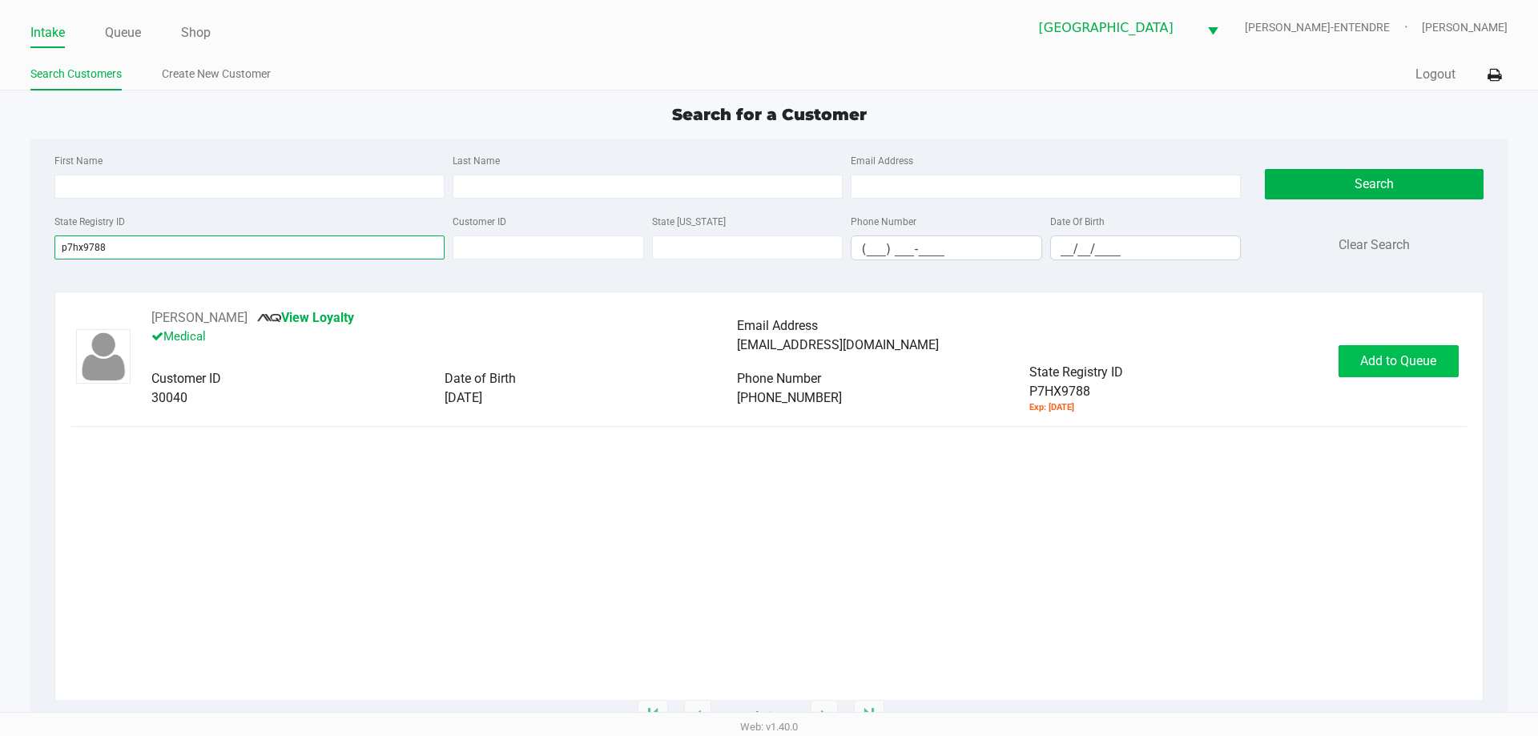
type input "p7hx9788"
click at [1373, 358] on span "Add to Queue" at bounding box center [1398, 360] width 76 height 15
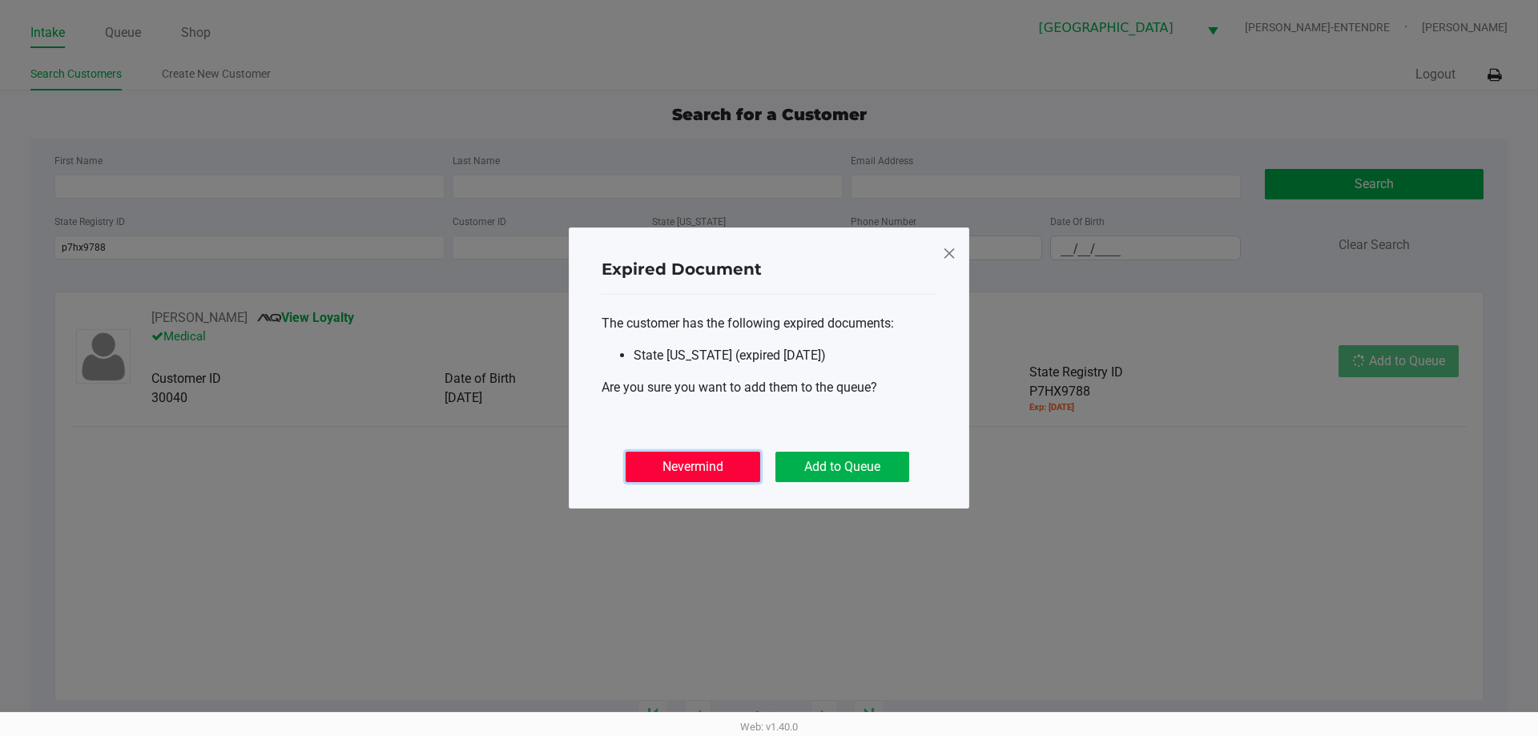
click at [714, 468] on button "Nevermind" at bounding box center [692, 467] width 134 height 30
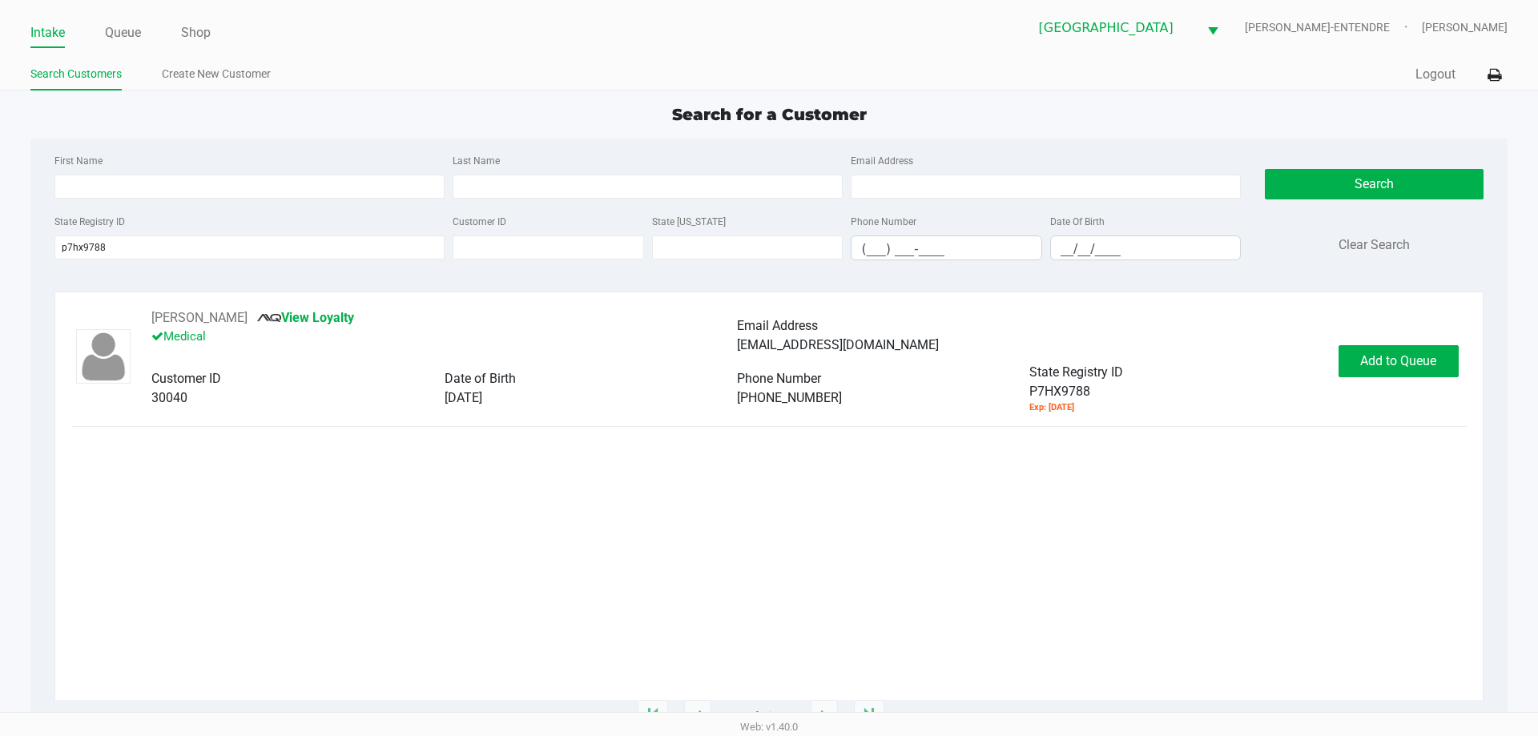
click at [1405, 343] on div "MICKEY MUMFORD View Loyalty Medical Email Address aliciasmith59@yahoo.com Custo…" at bounding box center [768, 361] width 1394 height 106
click at [1399, 363] on span "Add to Queue" at bounding box center [1398, 360] width 76 height 15
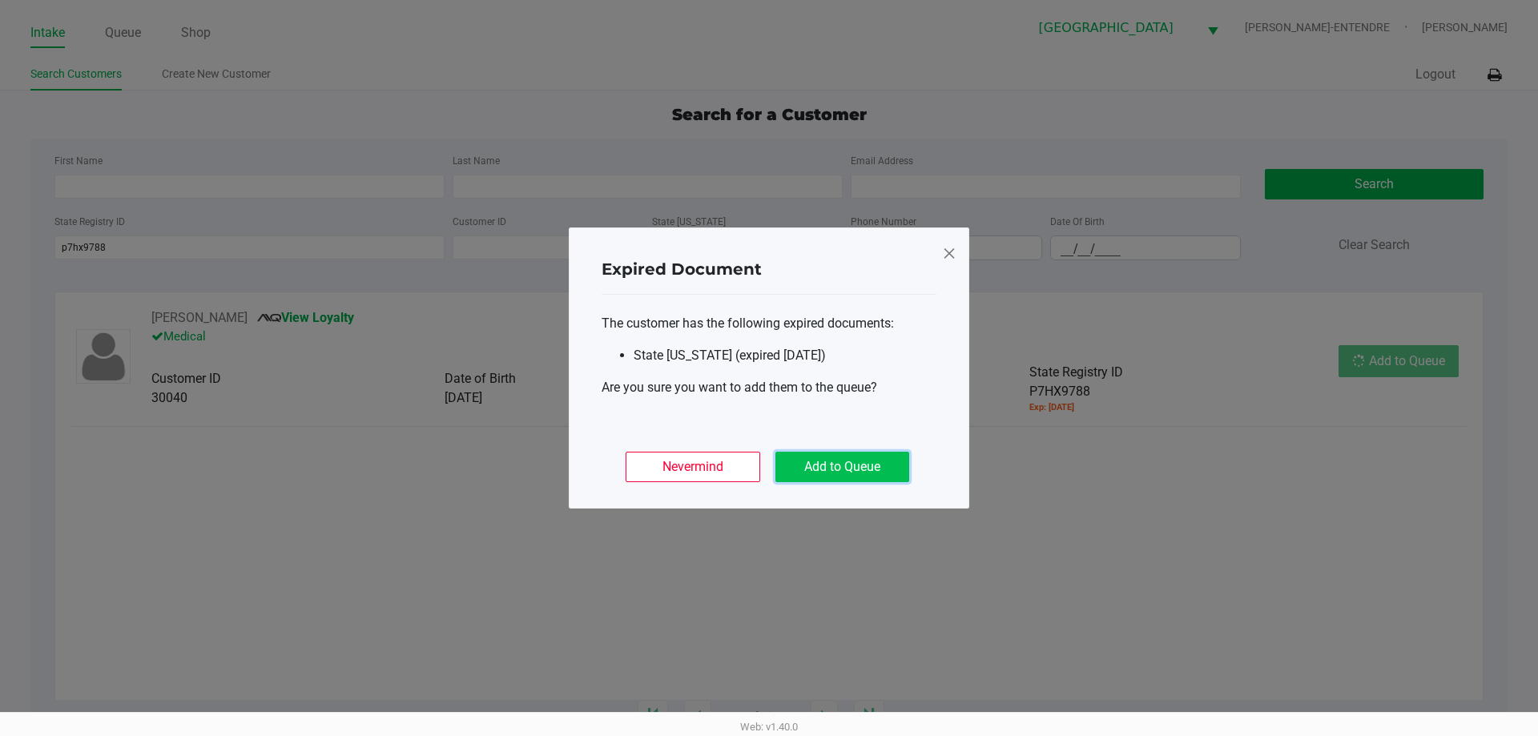
click at [876, 471] on button "Add to Queue" at bounding box center [842, 467] width 134 height 30
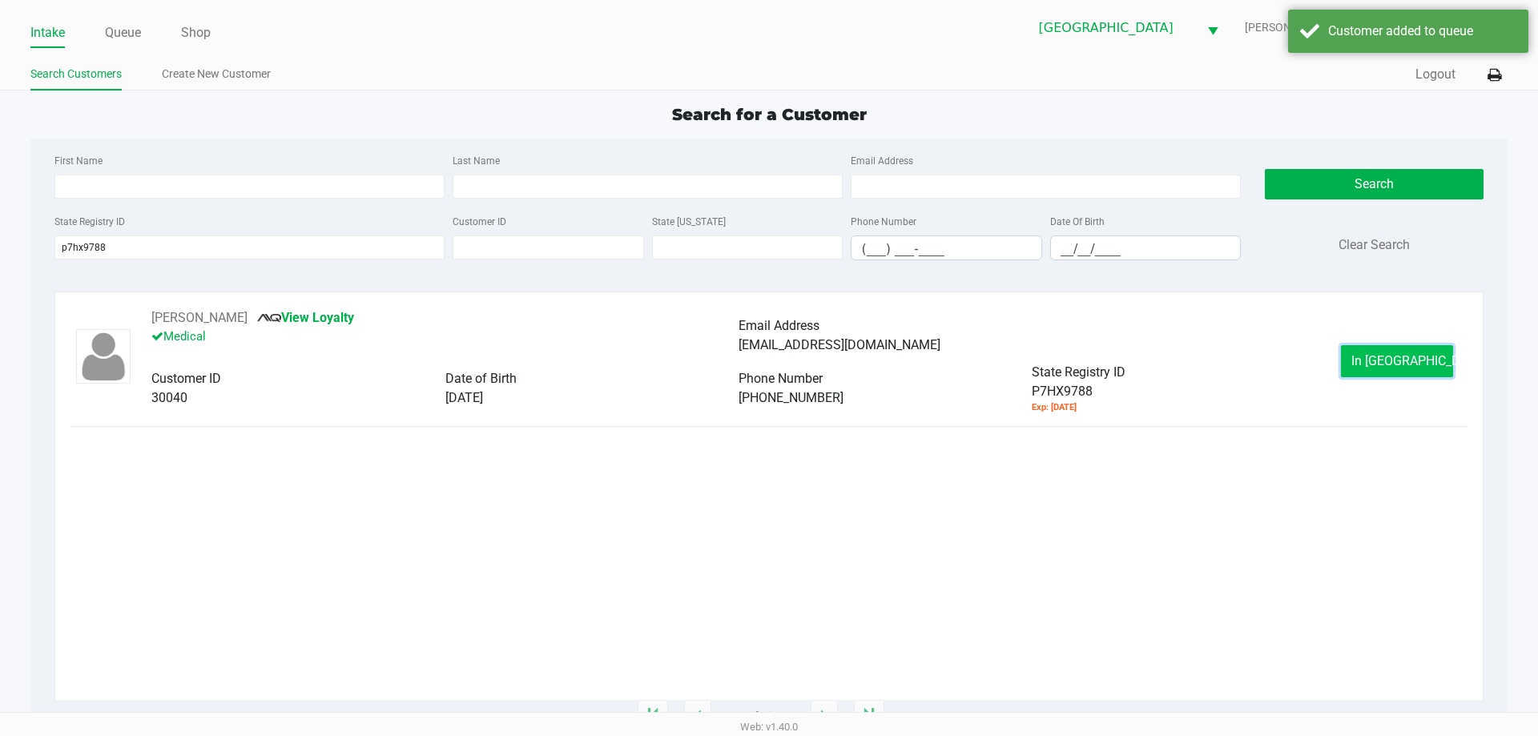
click at [1380, 354] on span "In Queue" at bounding box center [1418, 360] width 135 height 15
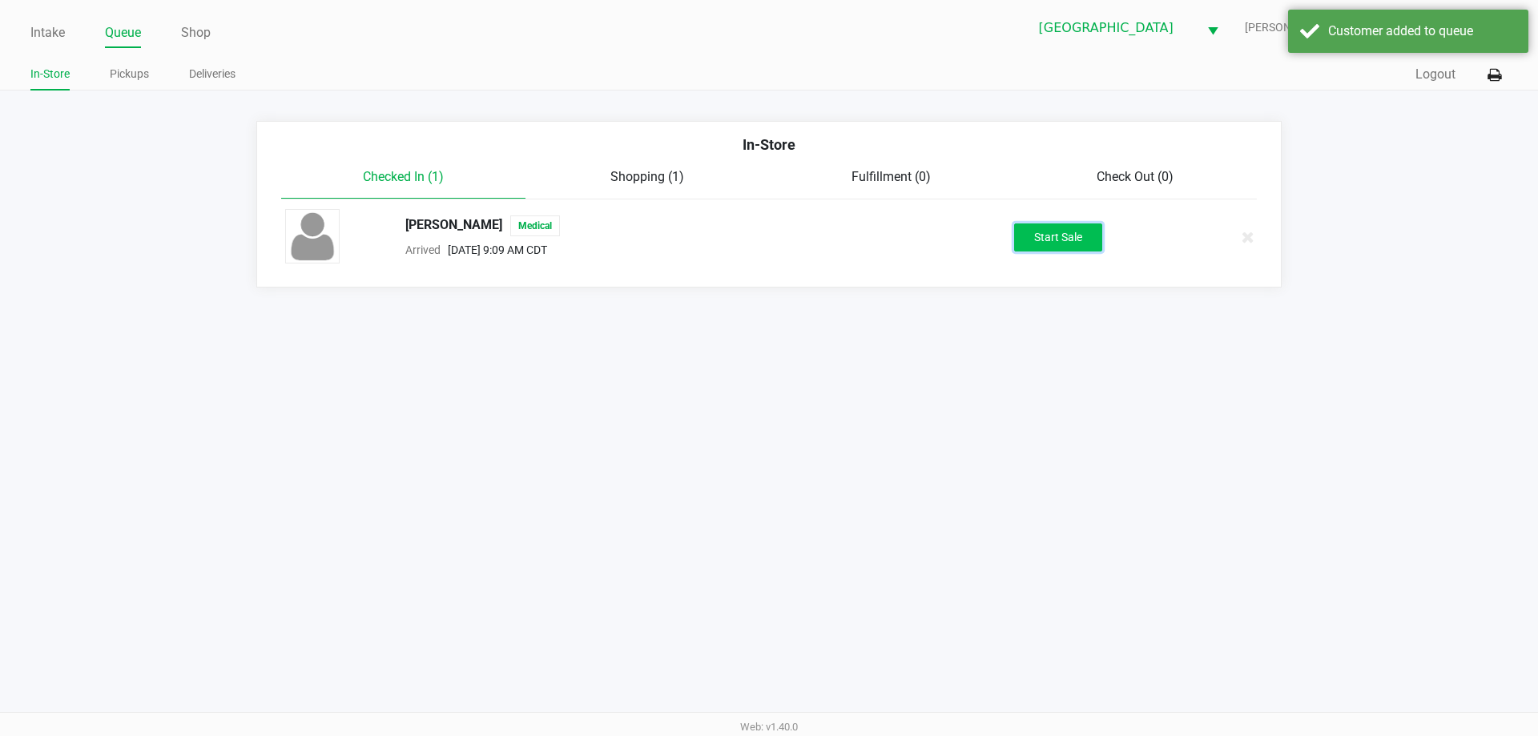
click at [1048, 233] on button "Start Sale" at bounding box center [1058, 237] width 88 height 28
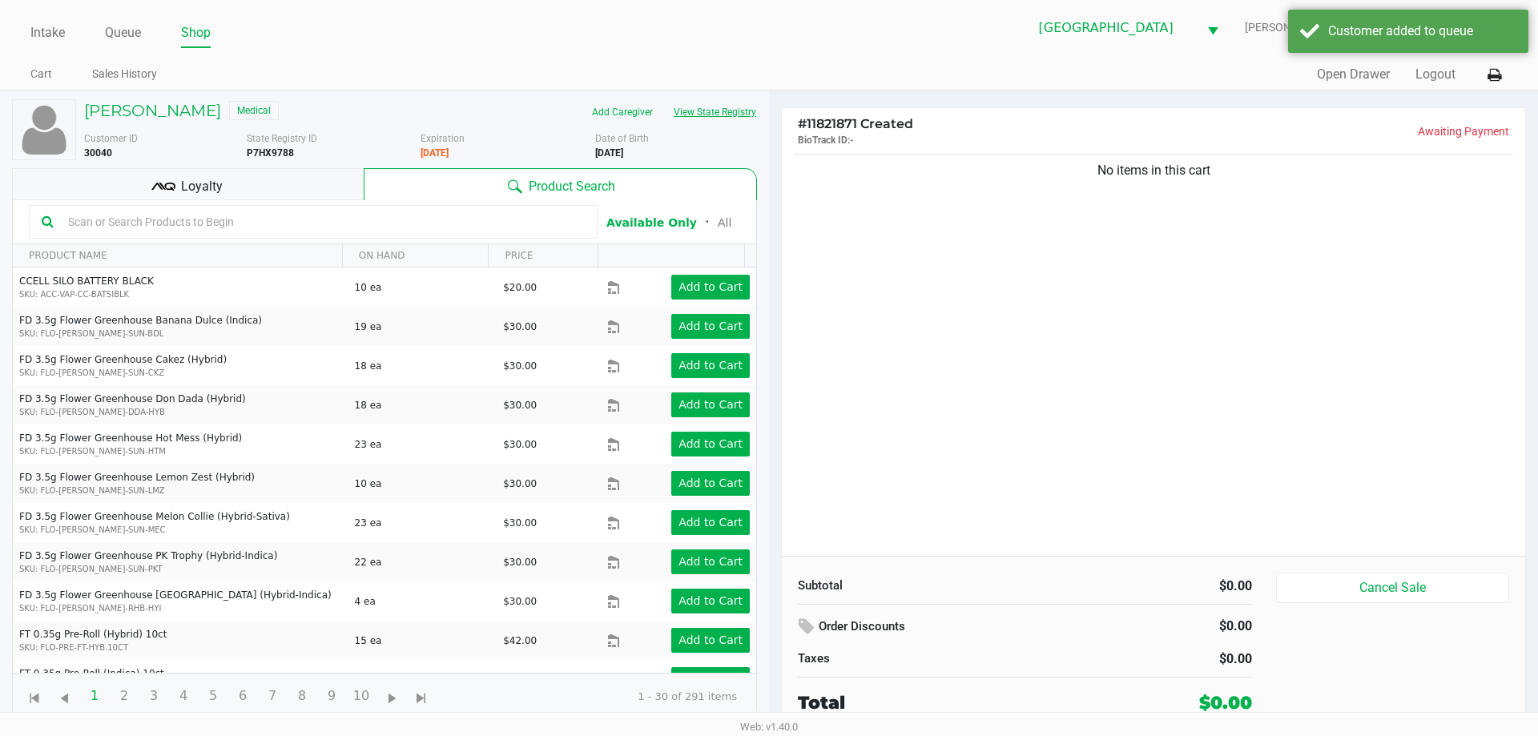
click at [740, 103] on button "View State Registry" at bounding box center [710, 112] width 94 height 26
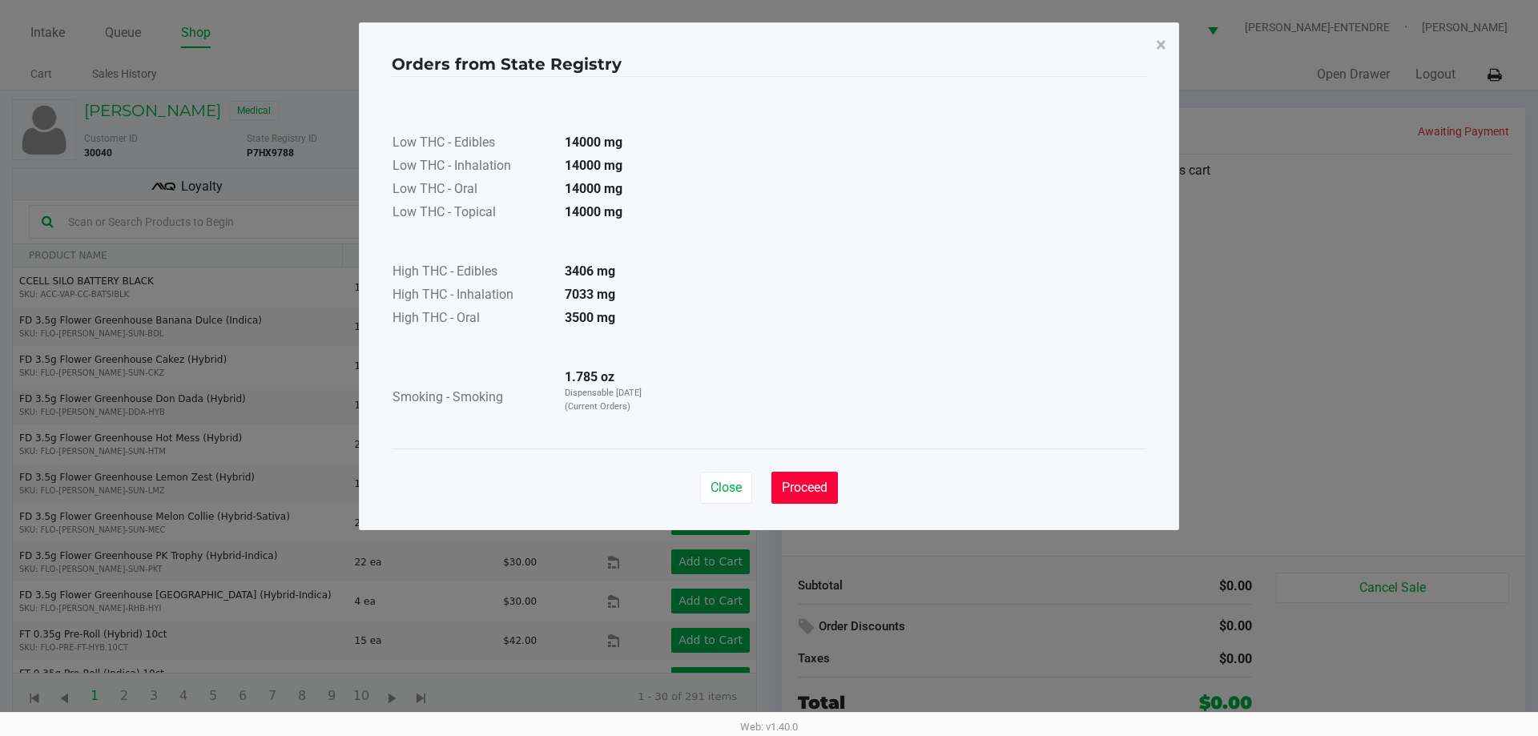
click at [819, 483] on span "Proceed" at bounding box center [805, 487] width 46 height 15
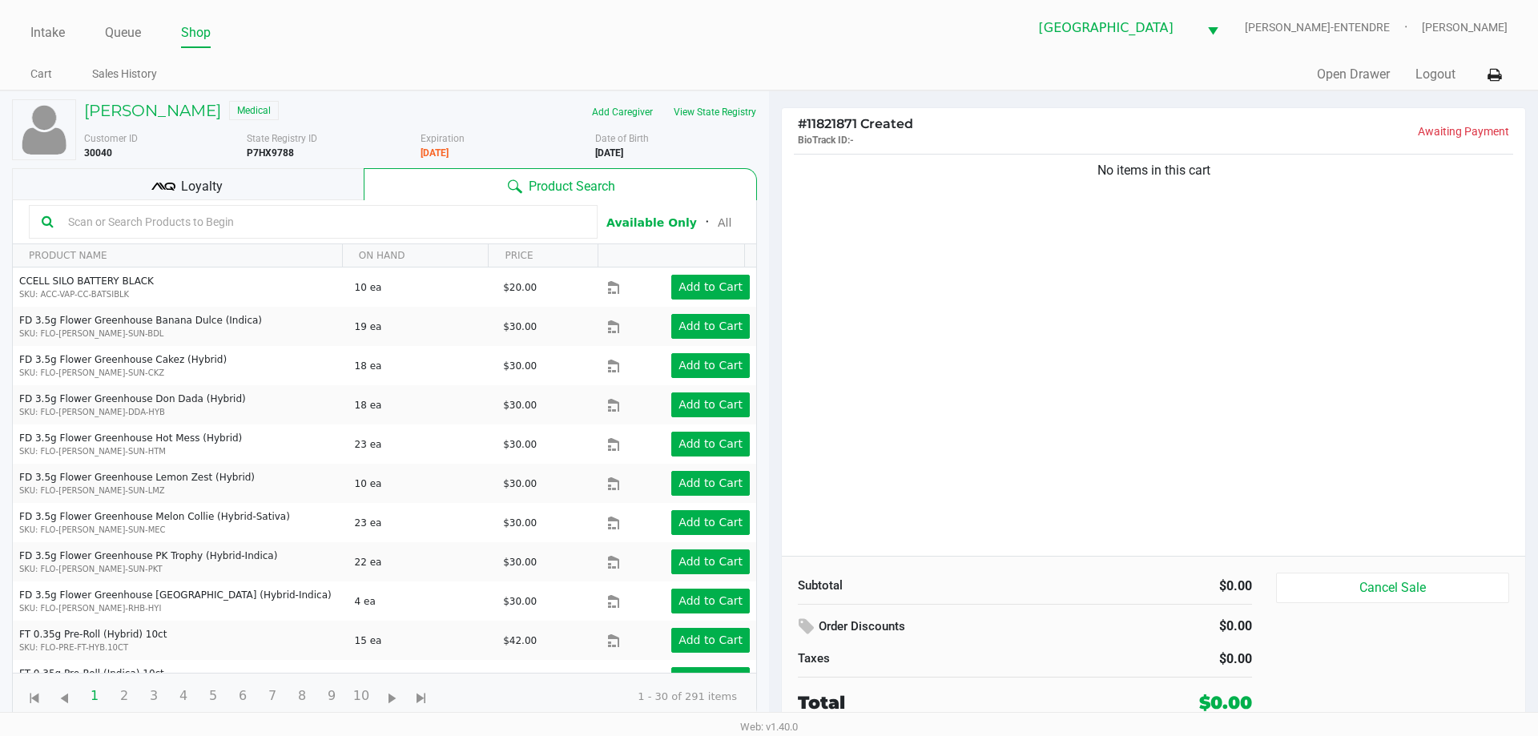
click at [227, 183] on div "Loyalty" at bounding box center [188, 184] width 352 height 32
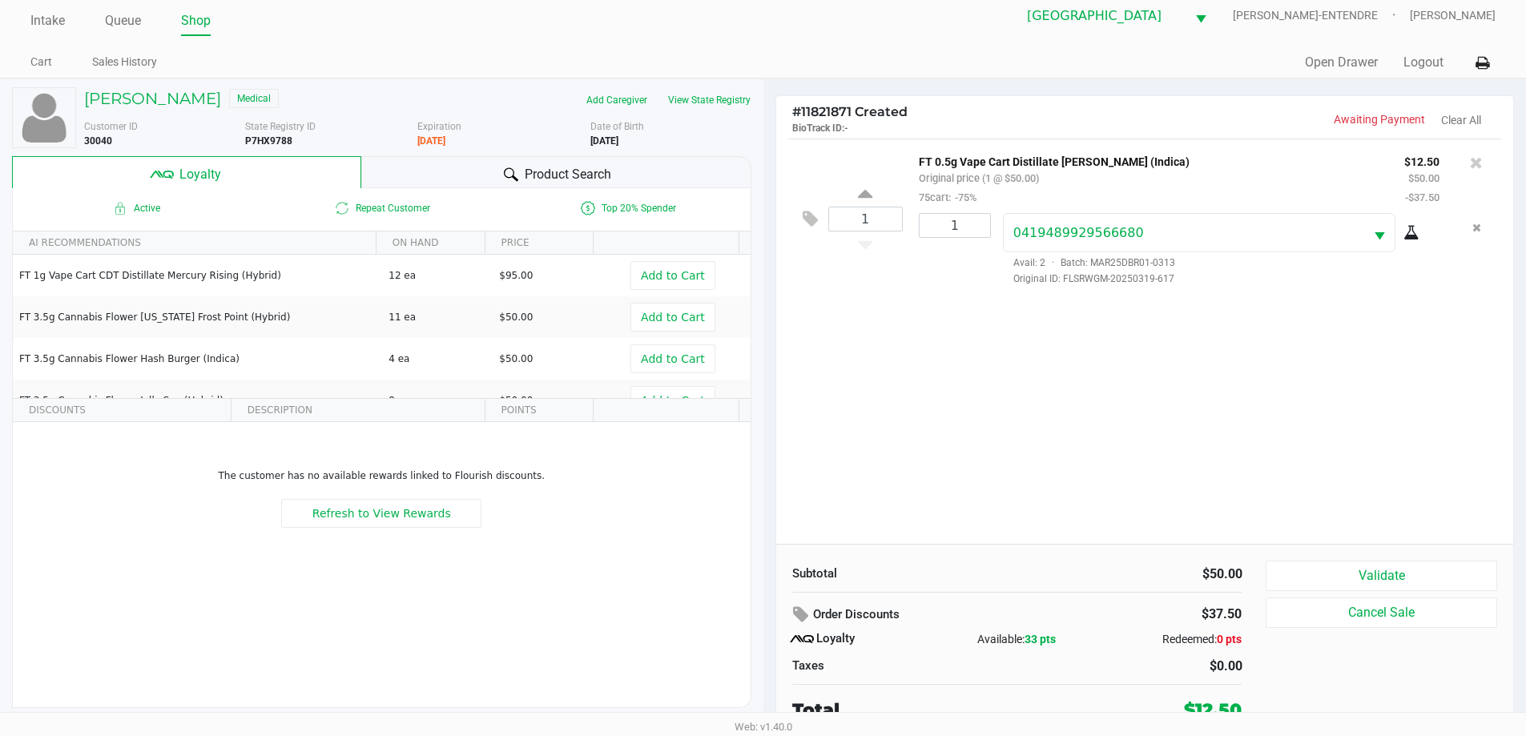
scroll to position [16, 0]
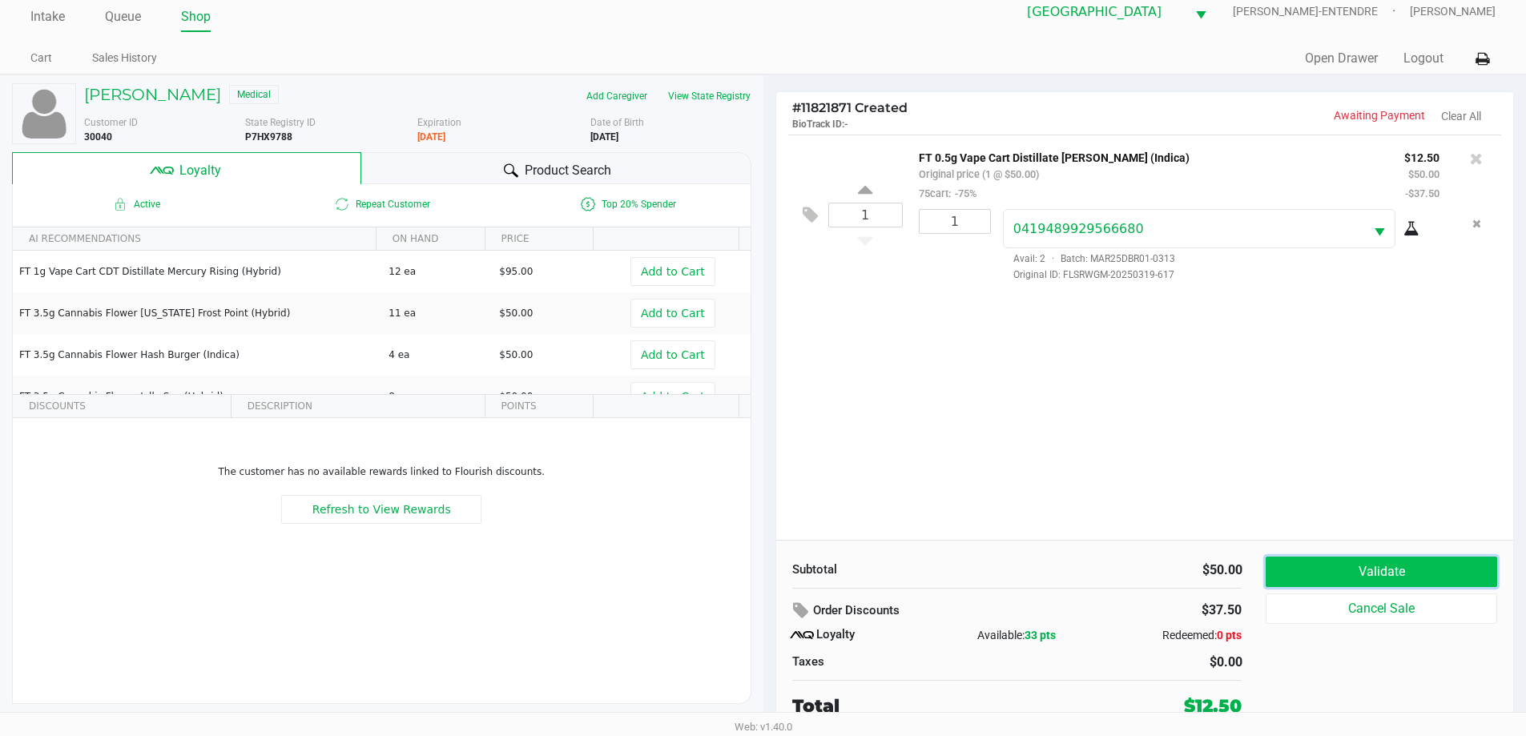
click at [1362, 569] on button "Validate" at bounding box center [1380, 572] width 231 height 30
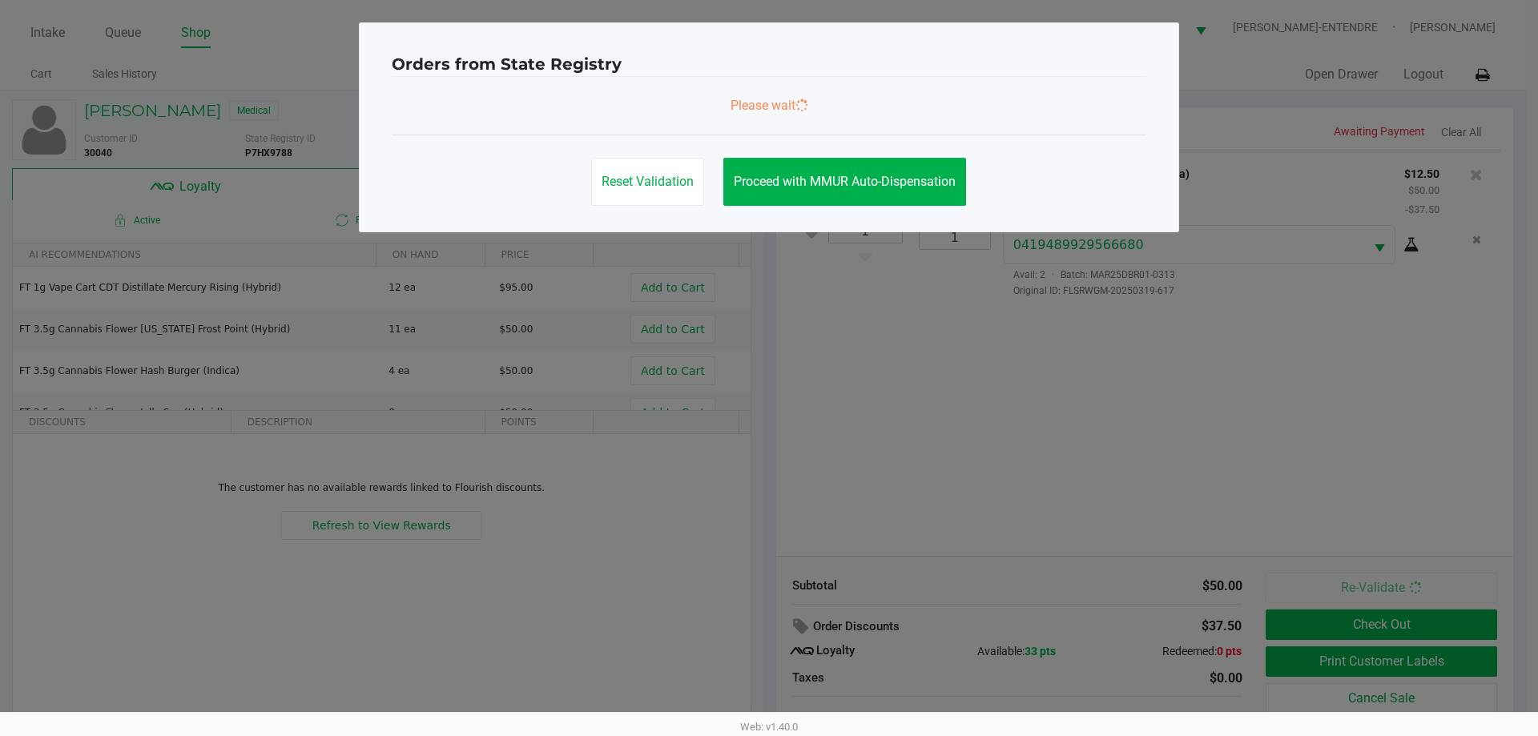
click at [840, 143] on div "Reset Validation Proceed with MMUR Auto-Dispensation" at bounding box center [769, 175] width 754 height 81
click at [846, 176] on span "Proceed with MMUR Auto-Dispensation" at bounding box center [845, 181] width 222 height 15
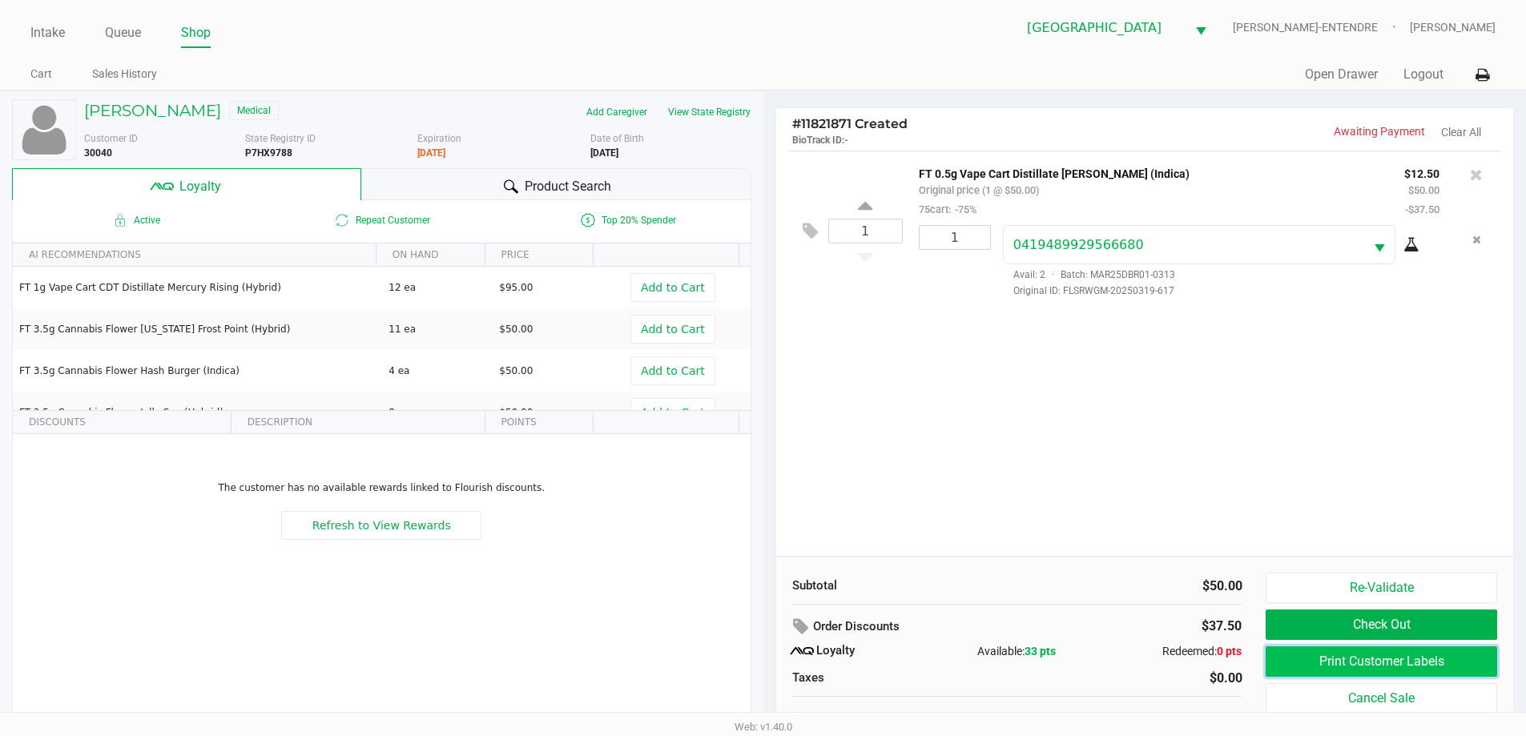
click at [1322, 672] on button "Print Customer Labels" at bounding box center [1380, 661] width 231 height 30
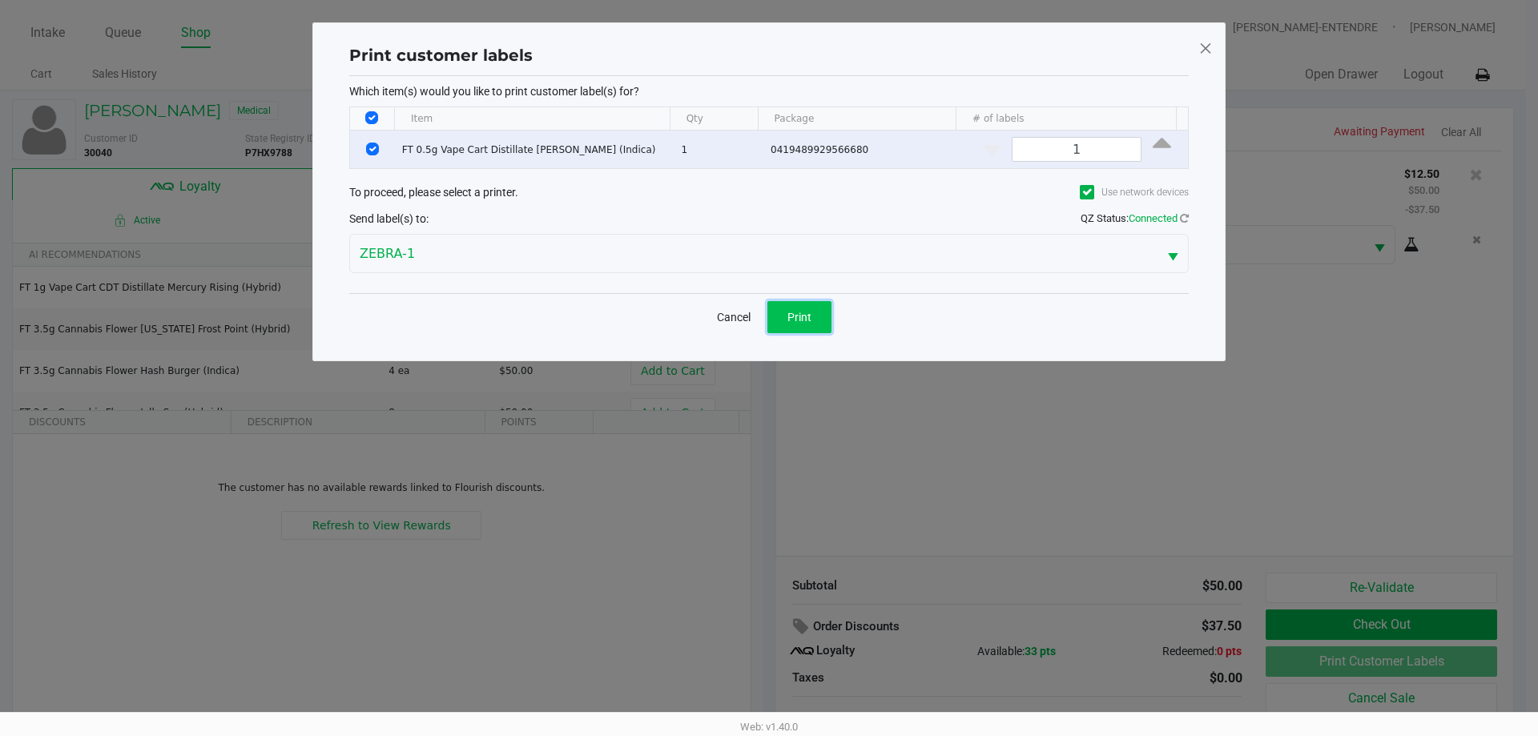
click at [808, 324] on button "Print" at bounding box center [799, 317] width 64 height 32
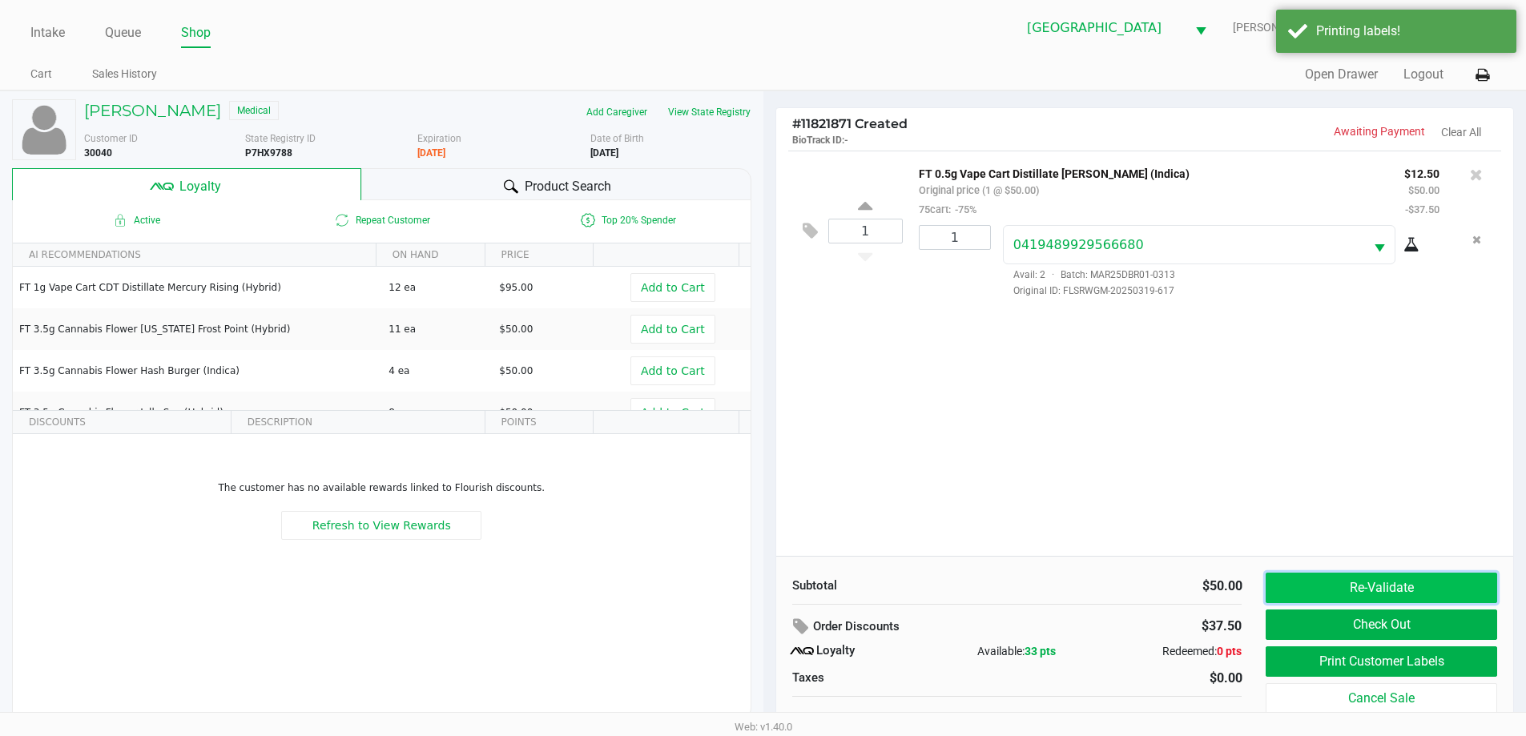
click at [1307, 602] on button "Re-Validate" at bounding box center [1380, 588] width 231 height 30
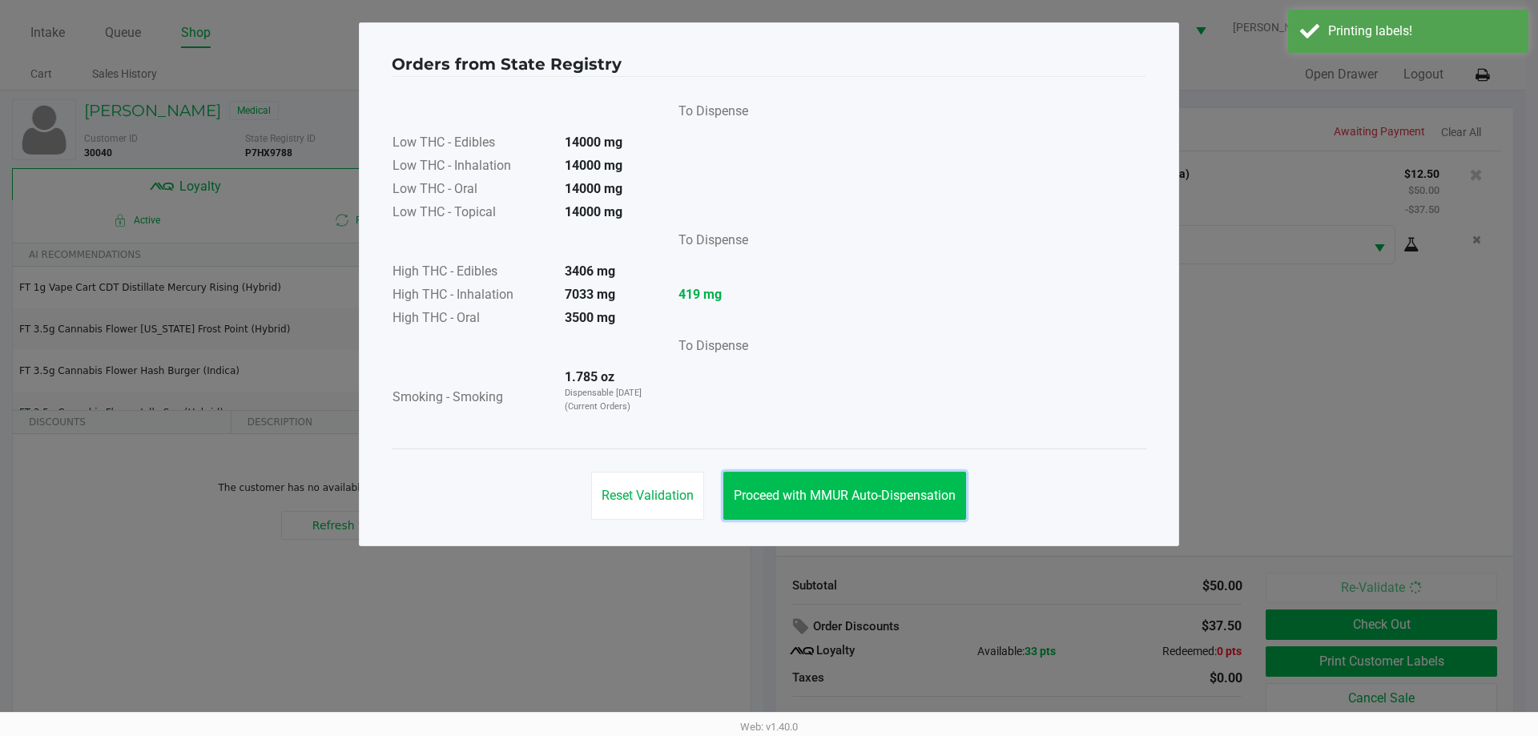
click at [839, 487] on button "Proceed with MMUR Auto-Dispensation" at bounding box center [844, 496] width 243 height 48
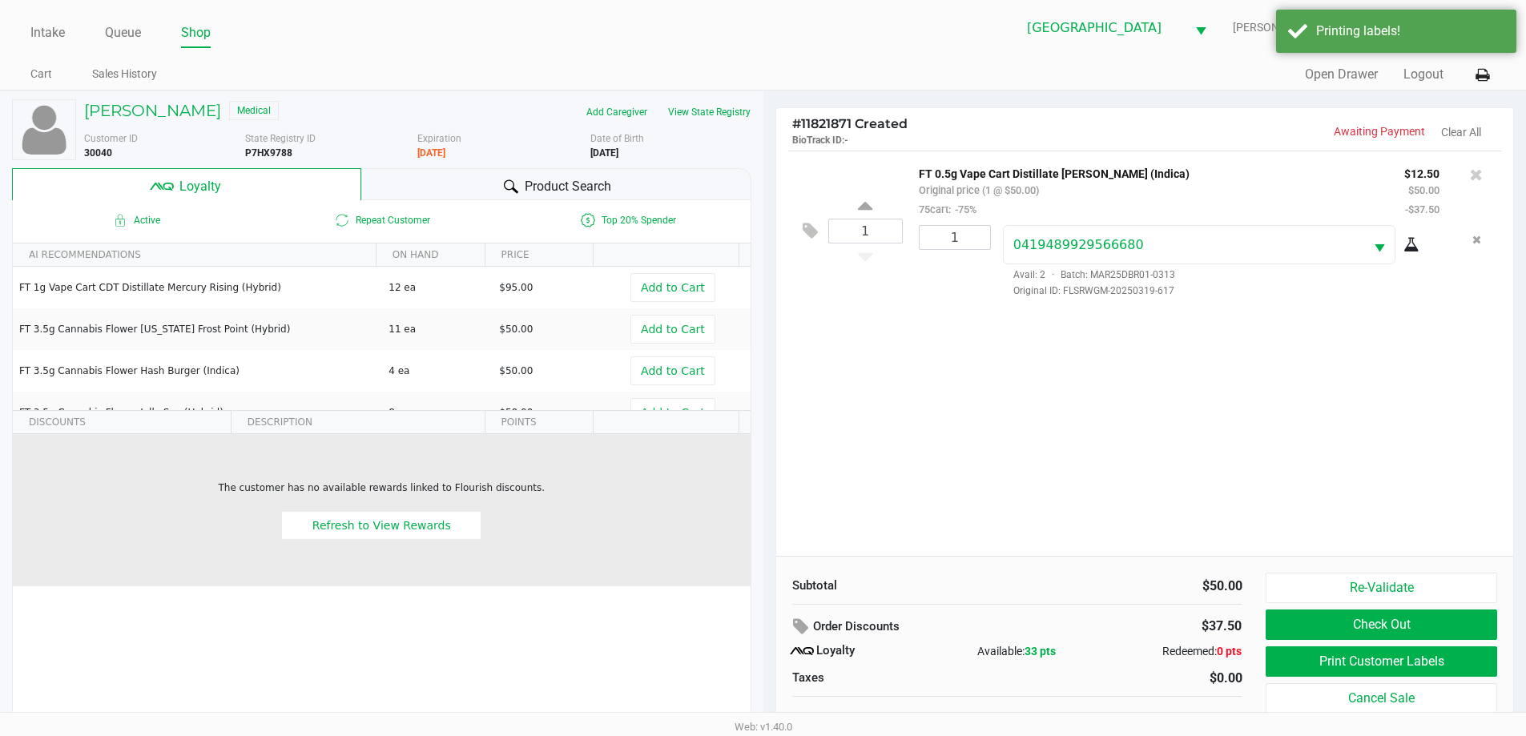
scroll to position [16, 0]
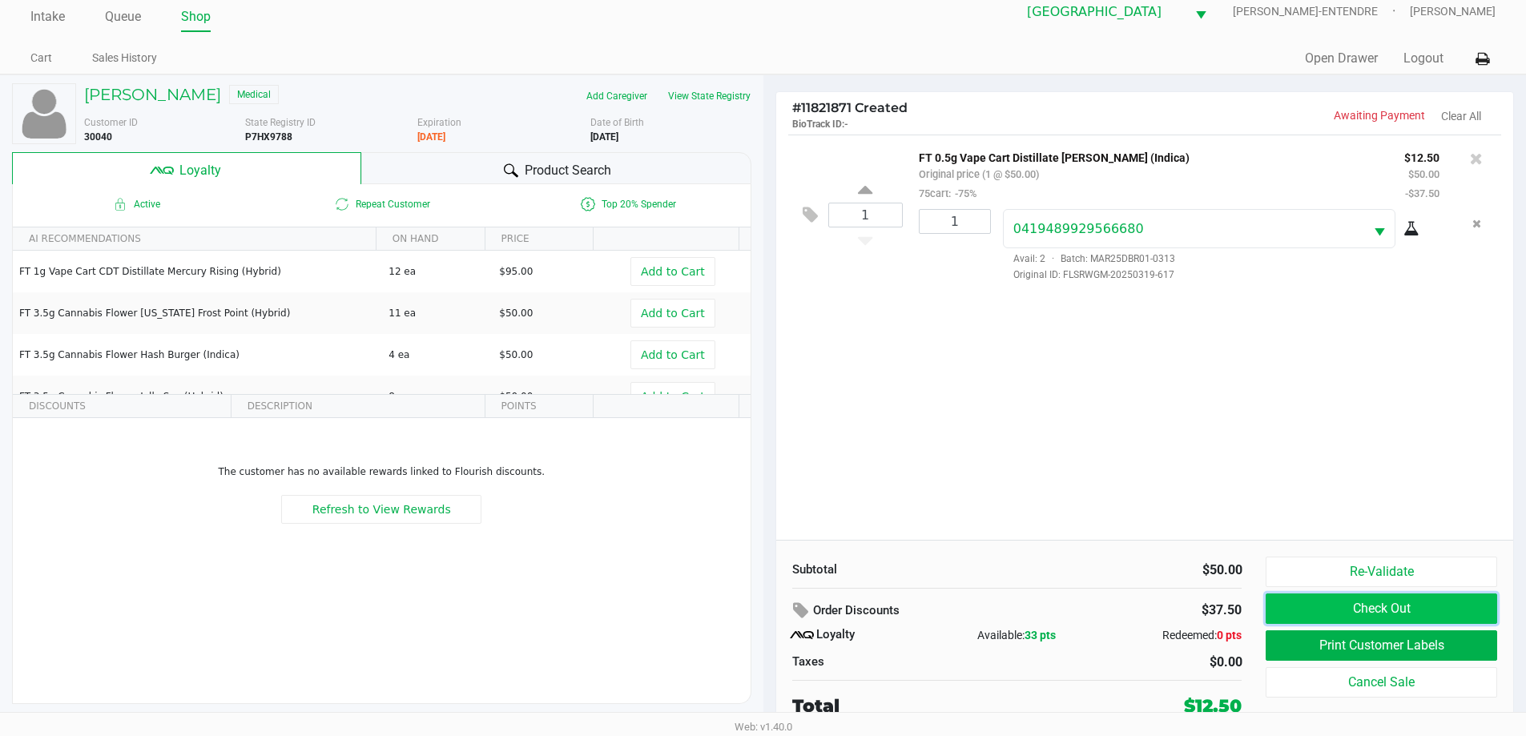
click at [1346, 601] on button "Check Out" at bounding box center [1380, 608] width 231 height 30
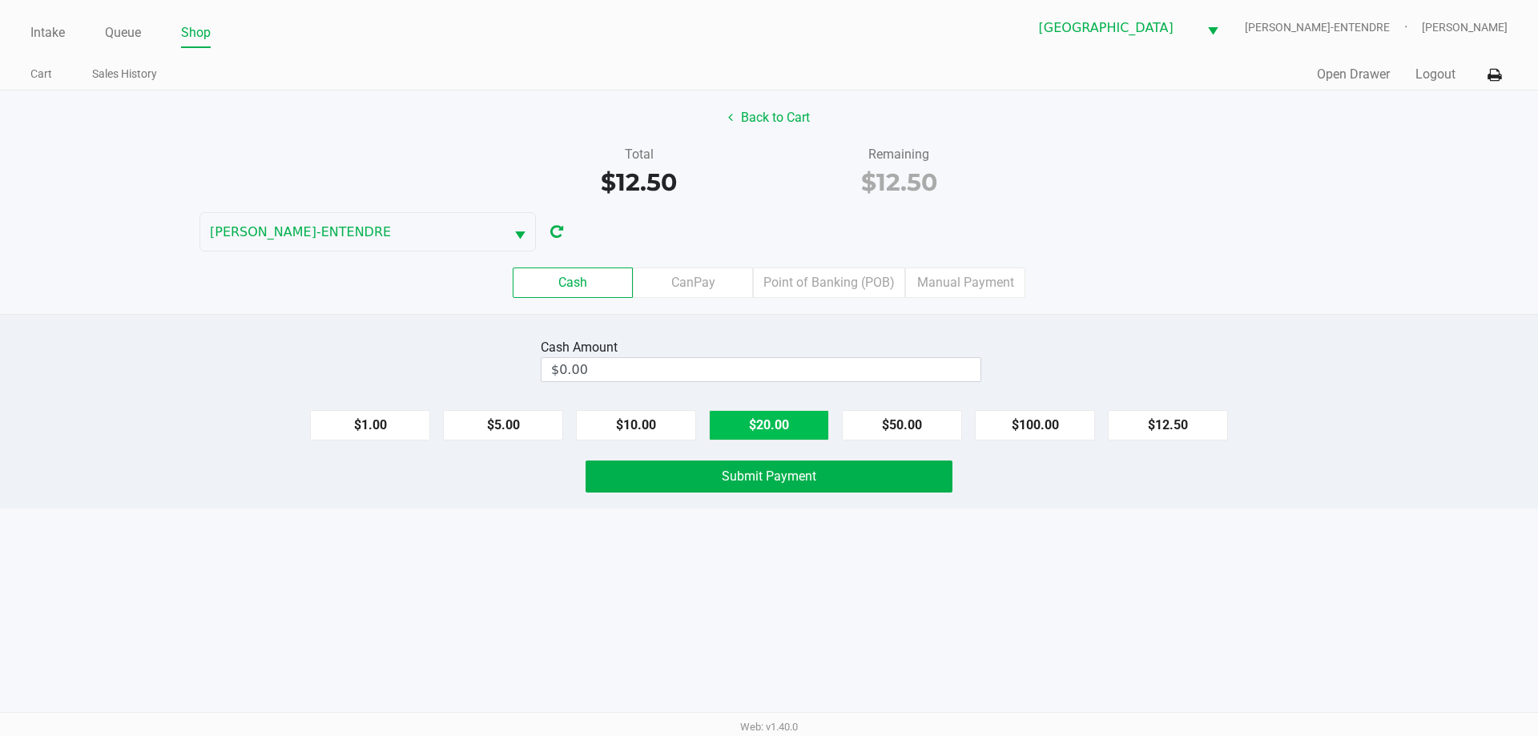
click at [758, 435] on button "$20.00" at bounding box center [769, 425] width 120 height 30
type input "$20.00"
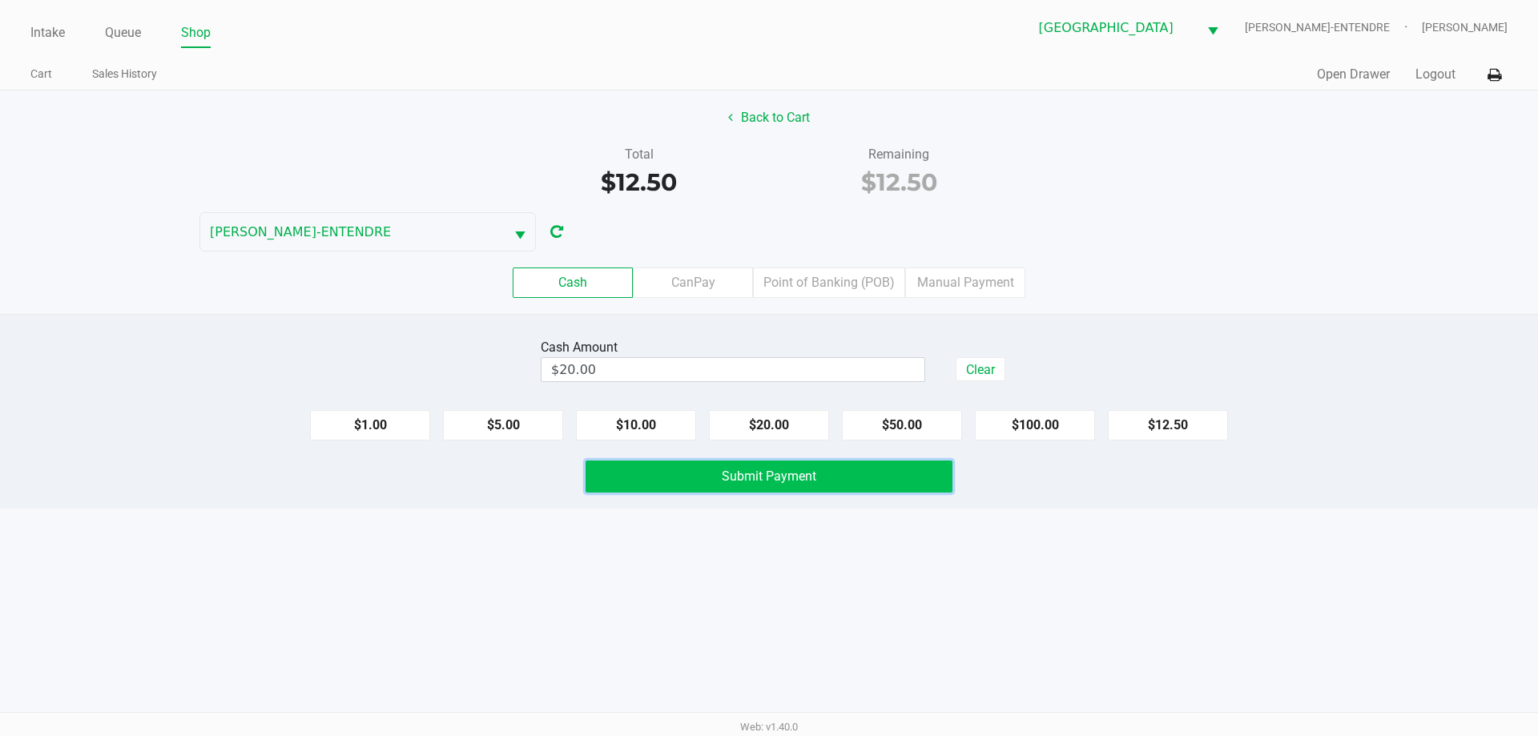
click at [768, 483] on span "Submit Payment" at bounding box center [769, 475] width 95 height 15
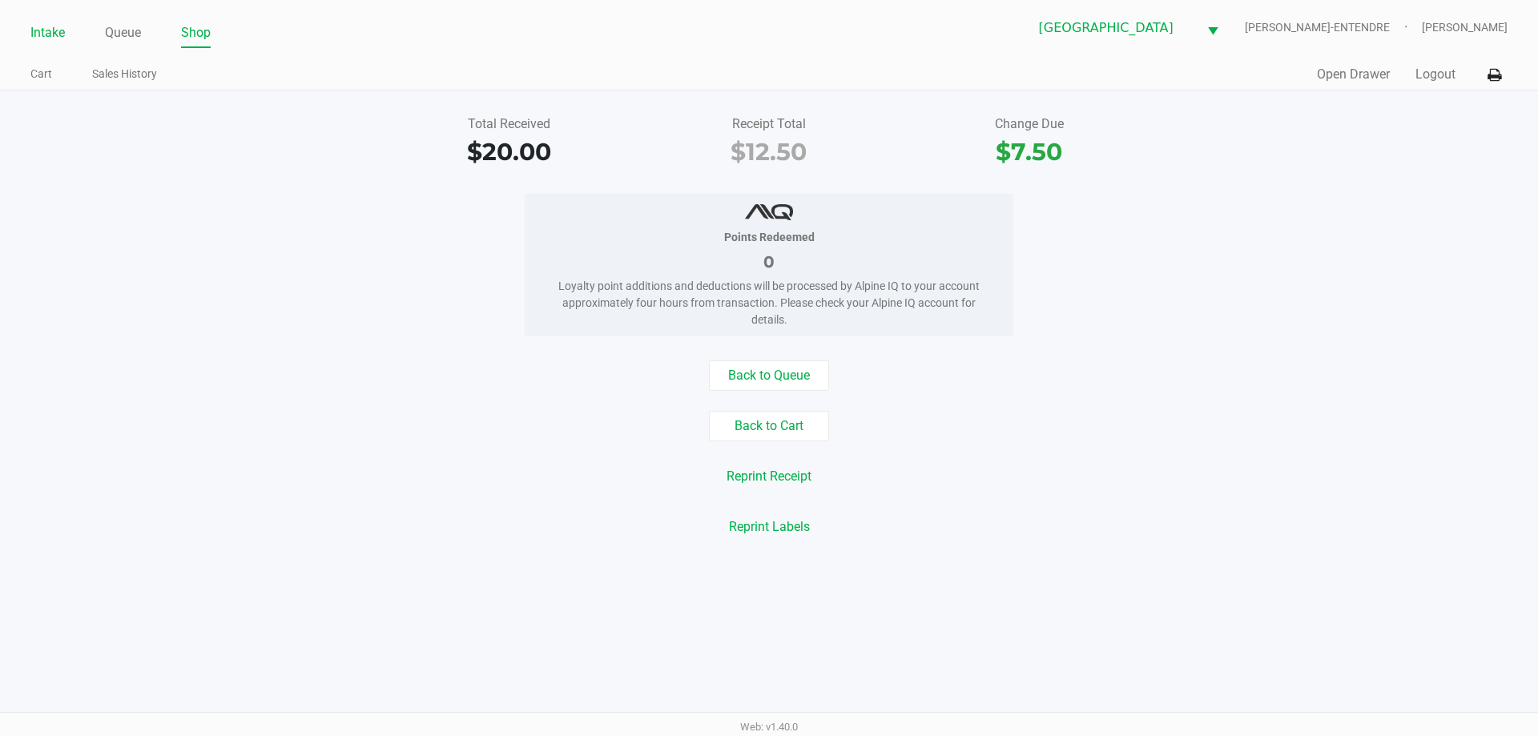
click at [50, 28] on link "Intake" at bounding box center [47, 33] width 34 height 22
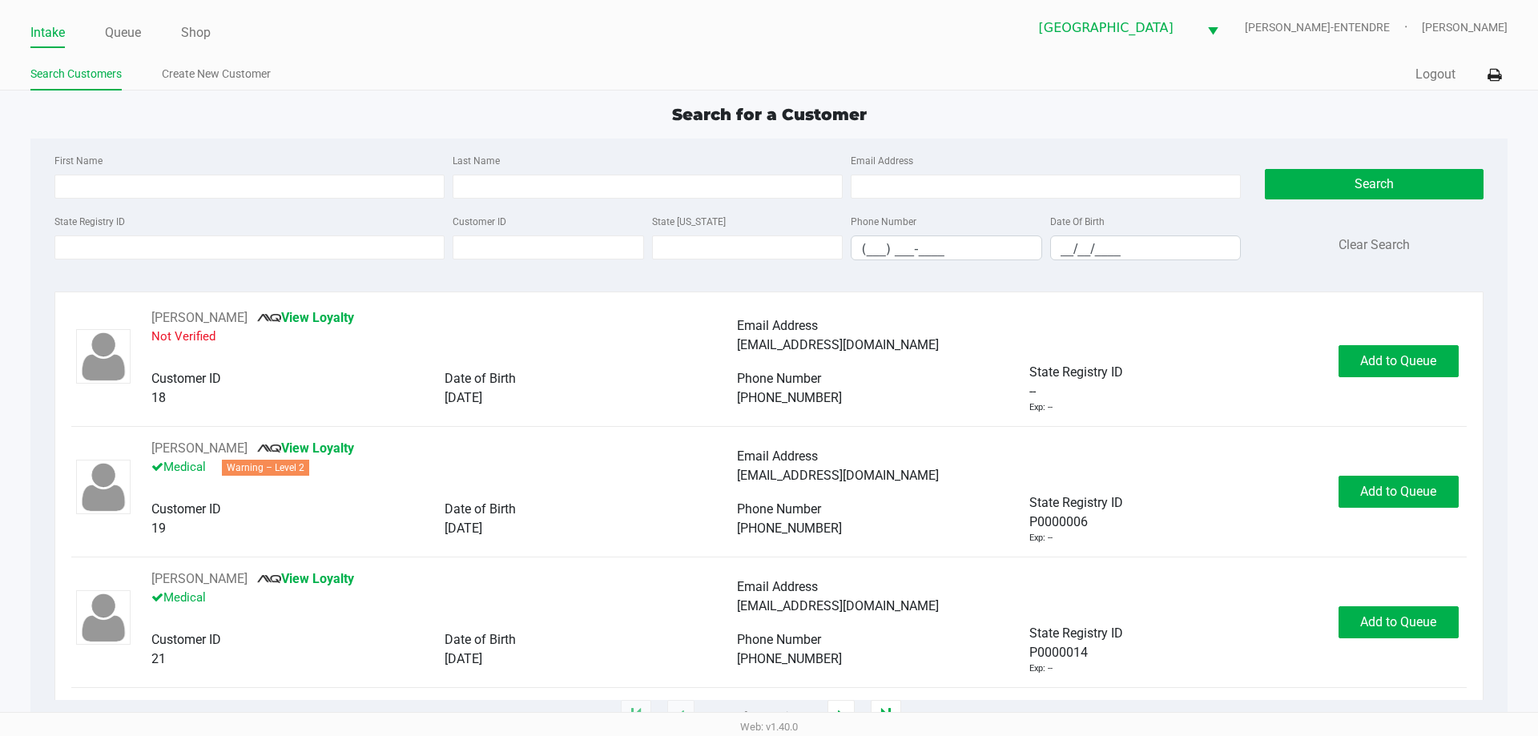
click at [353, 159] on div "First Name" at bounding box center [249, 175] width 398 height 48
click at [343, 251] on input "State Registry ID" at bounding box center [249, 247] width 390 height 24
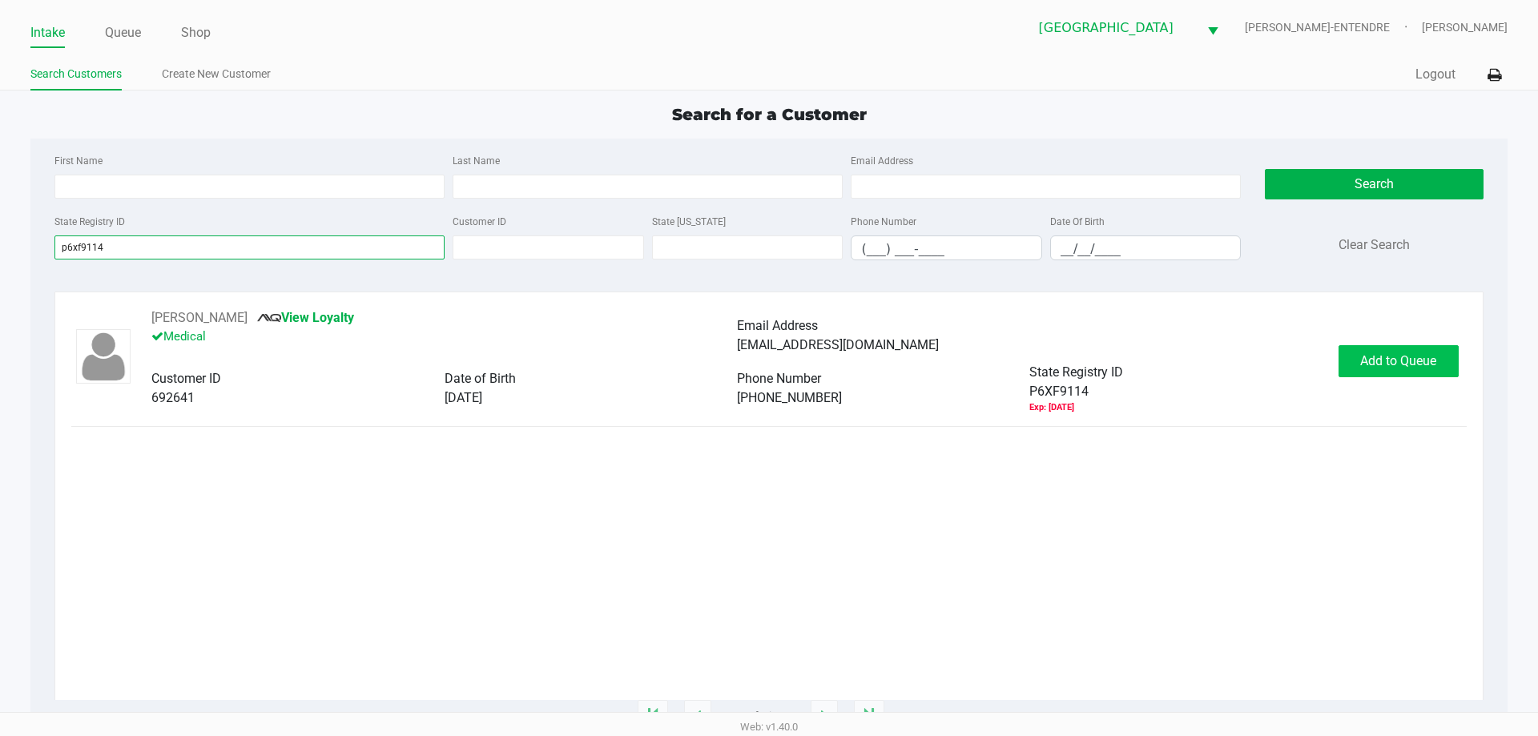
type input "p6xf9114"
click at [1415, 368] on span "Add to Queue" at bounding box center [1398, 360] width 76 height 15
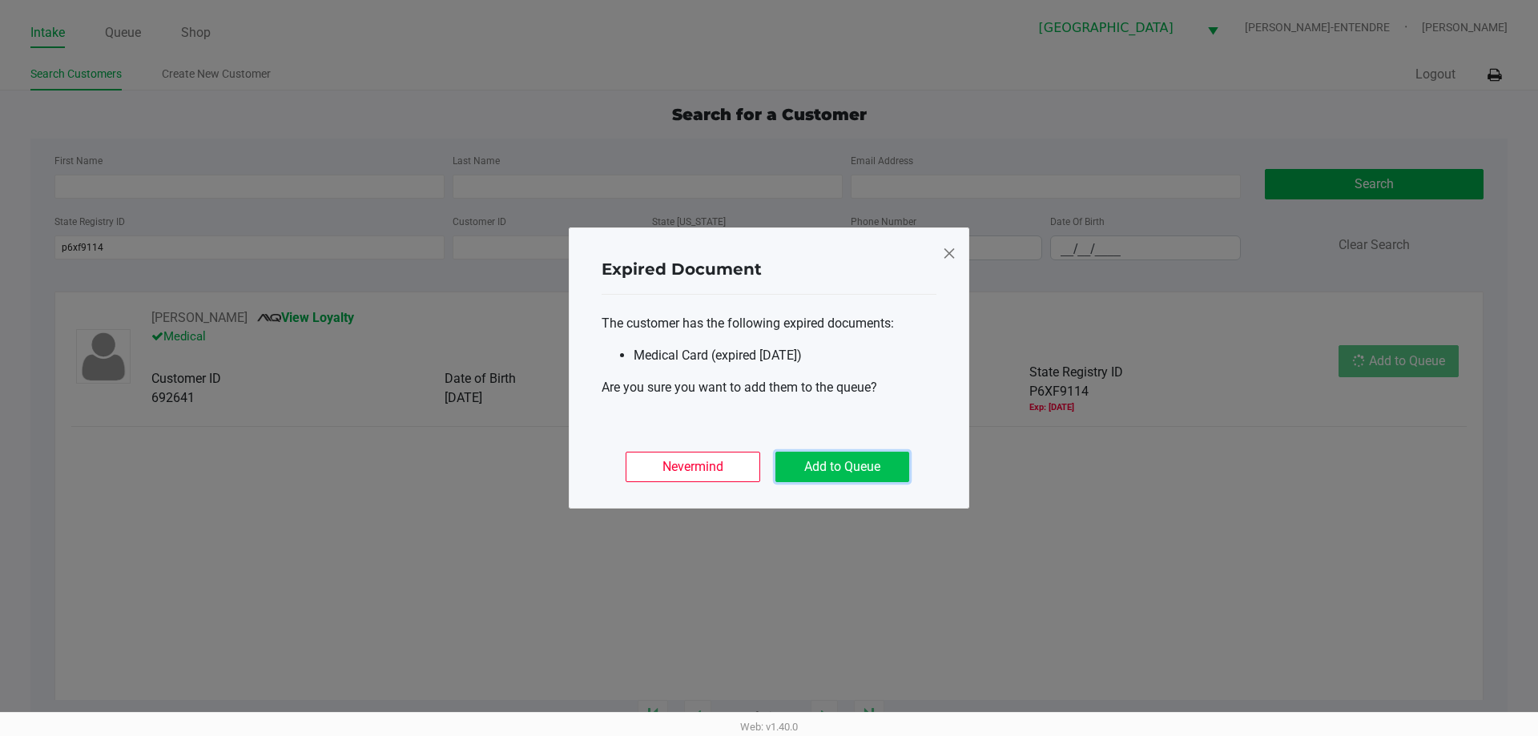
click at [869, 470] on button "Add to Queue" at bounding box center [842, 467] width 134 height 30
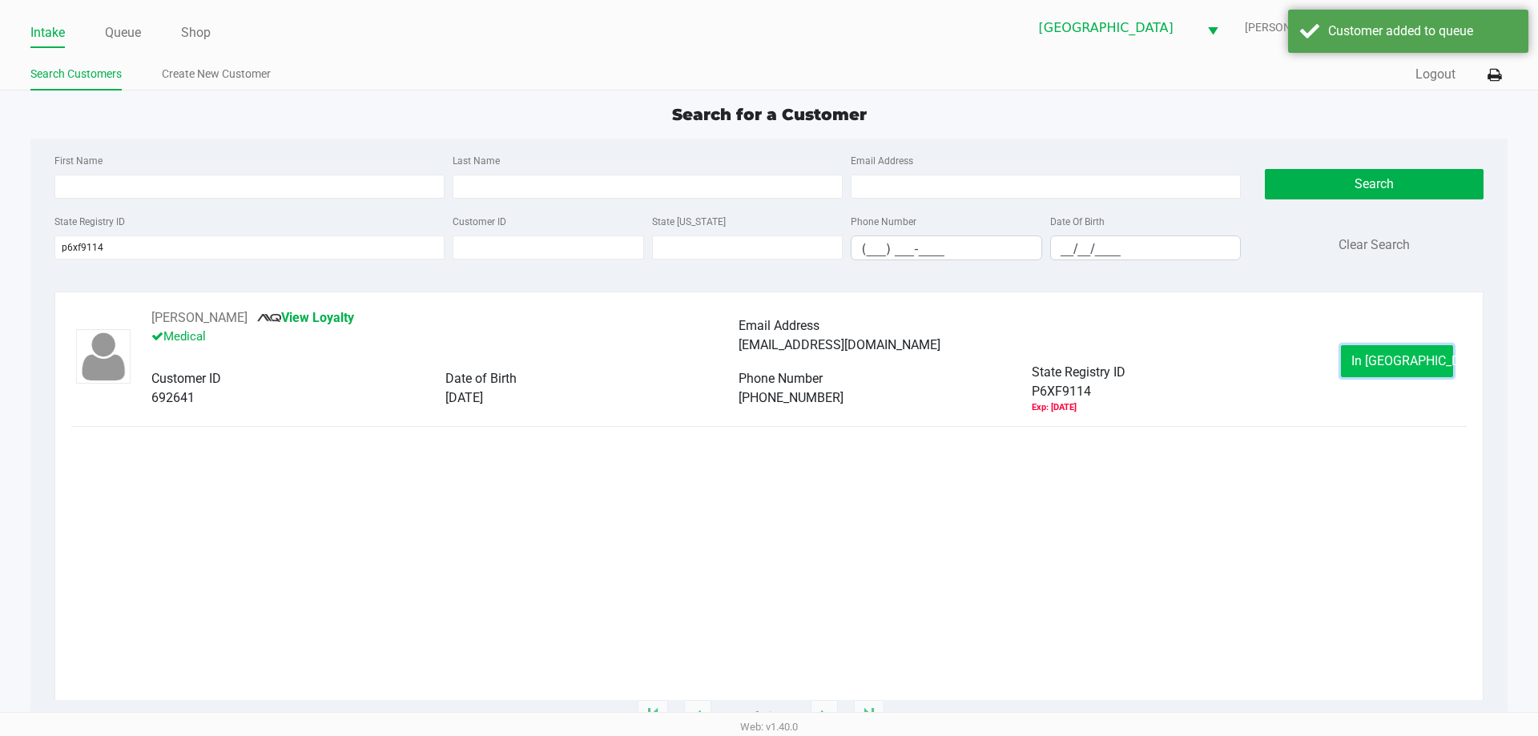
click at [1396, 356] on span "In Queue" at bounding box center [1418, 360] width 135 height 15
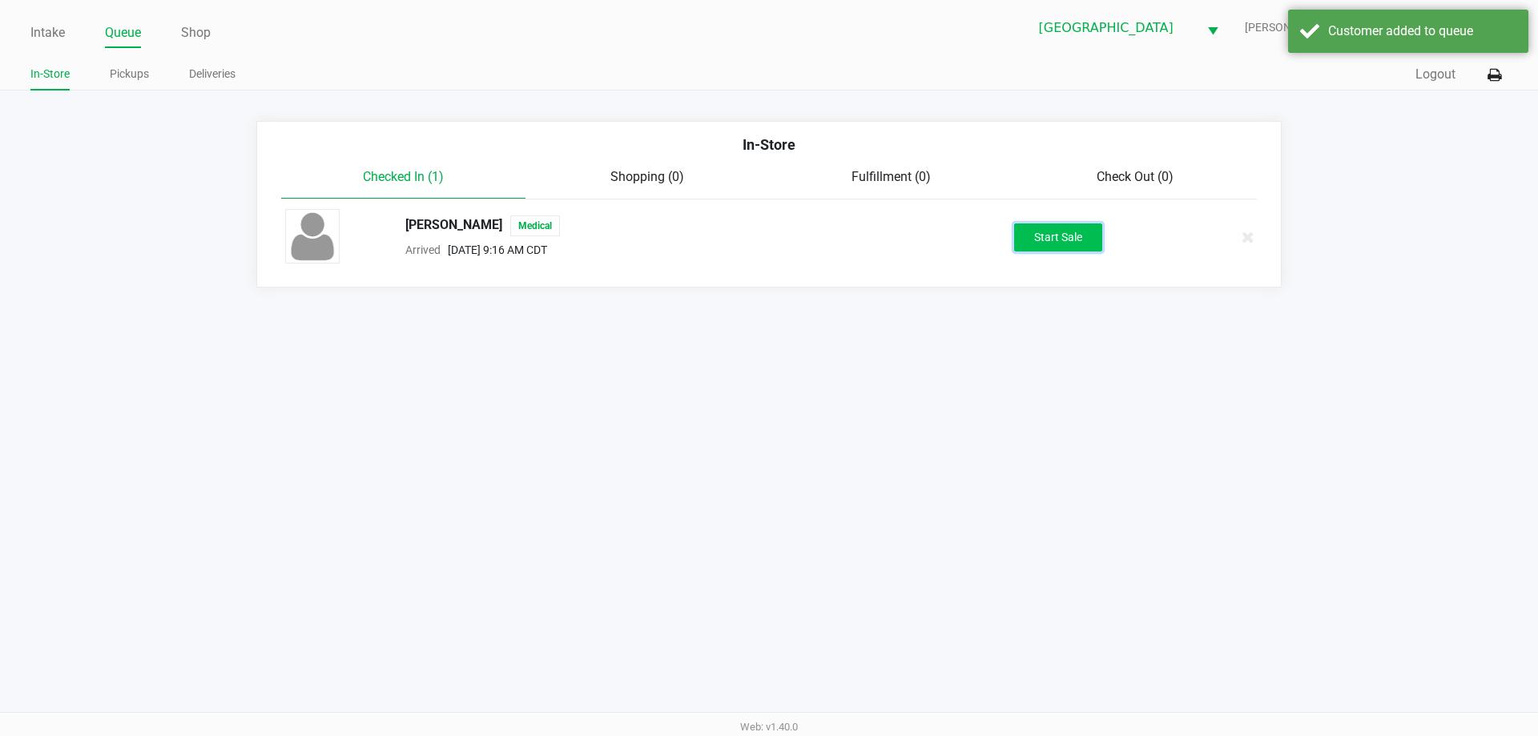
click at [1048, 235] on button "Start Sale" at bounding box center [1058, 237] width 88 height 28
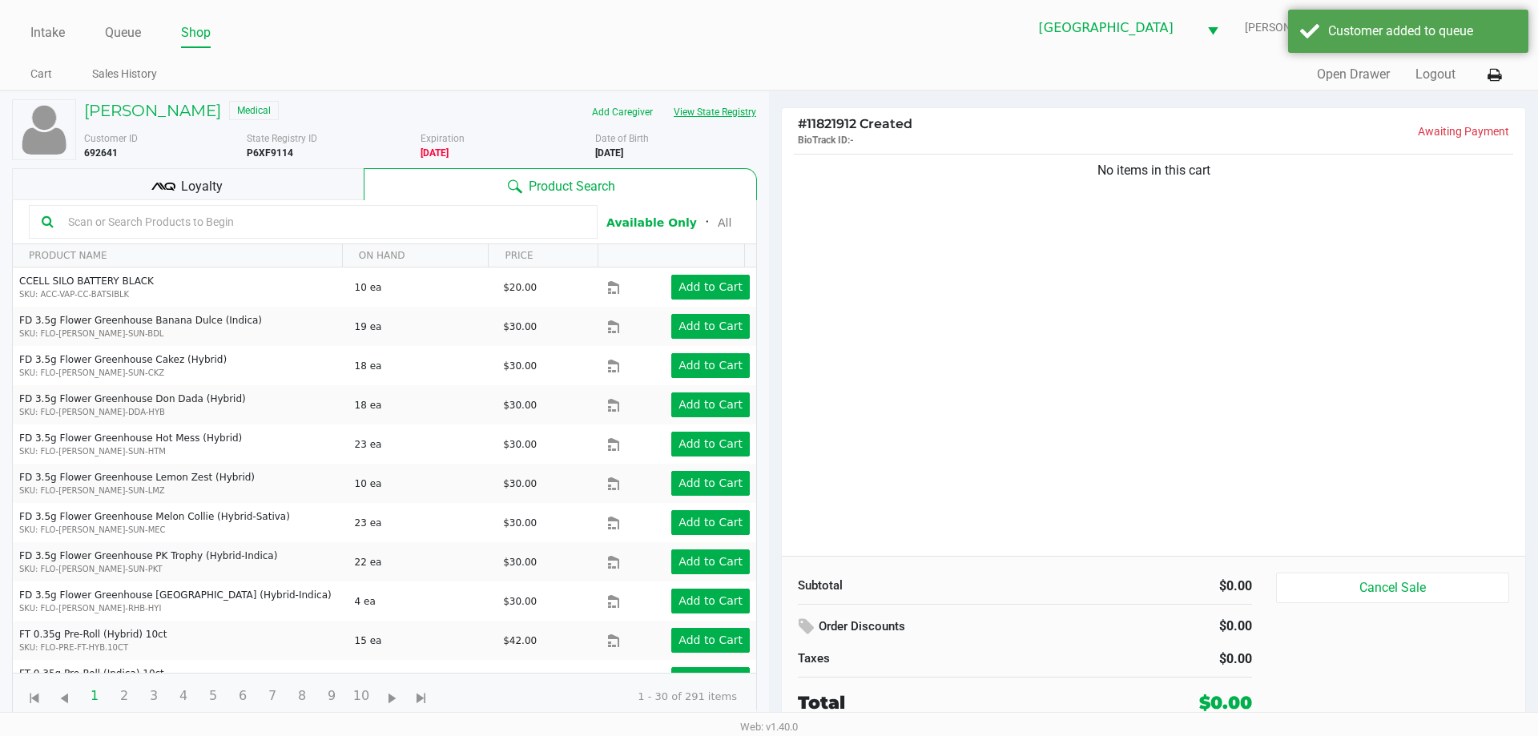
click at [726, 113] on button "View State Registry" at bounding box center [710, 112] width 94 height 26
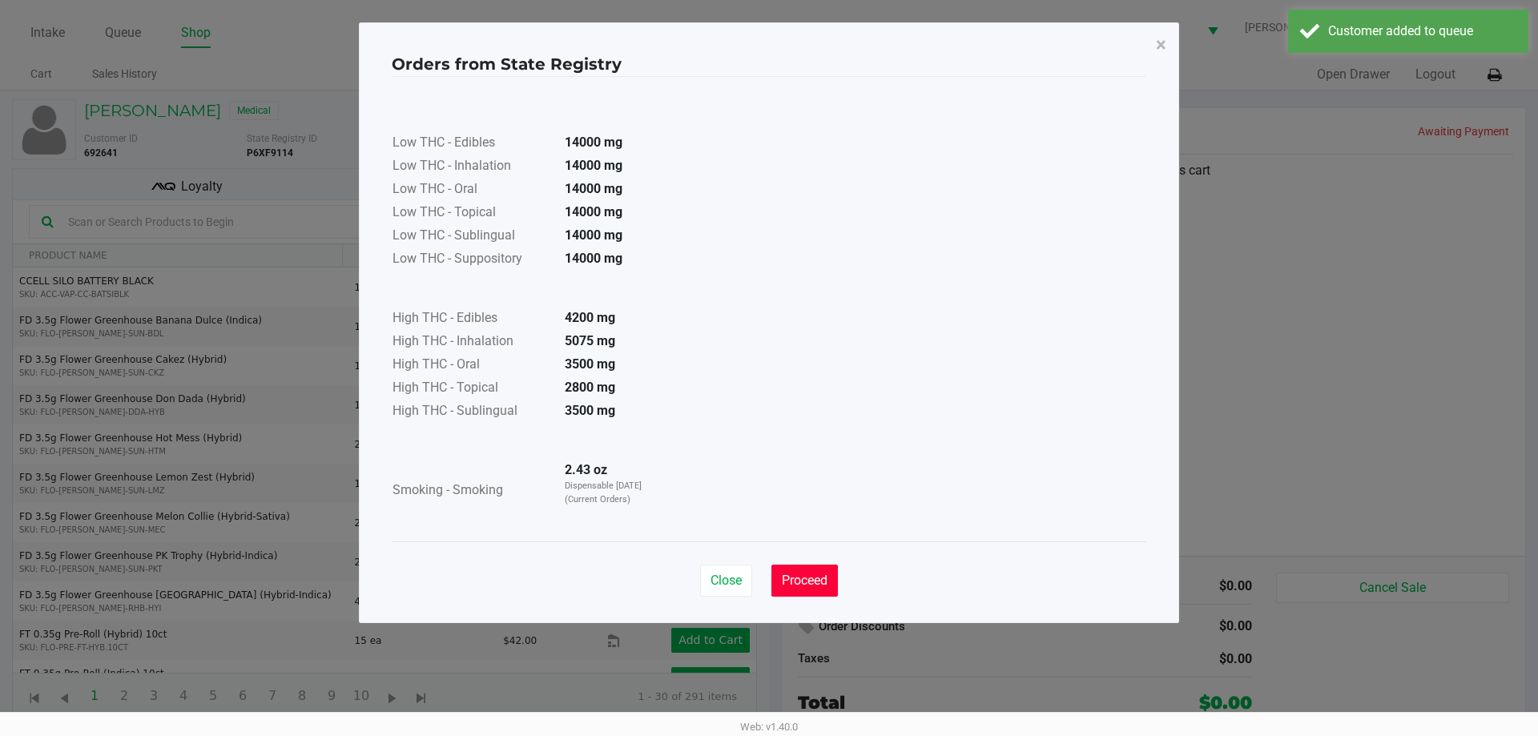
click at [804, 576] on span "Proceed" at bounding box center [805, 580] width 46 height 15
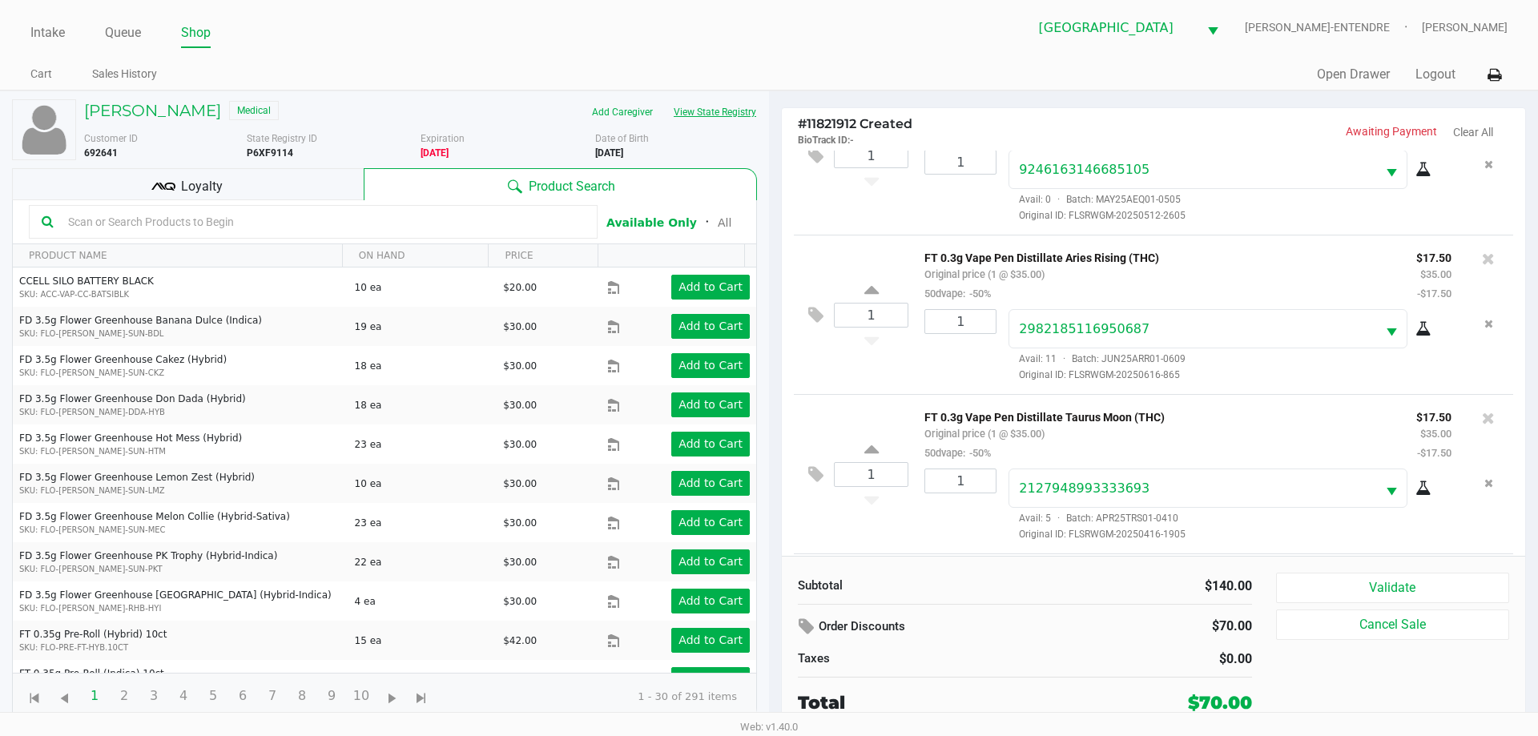
scroll to position [235, 0]
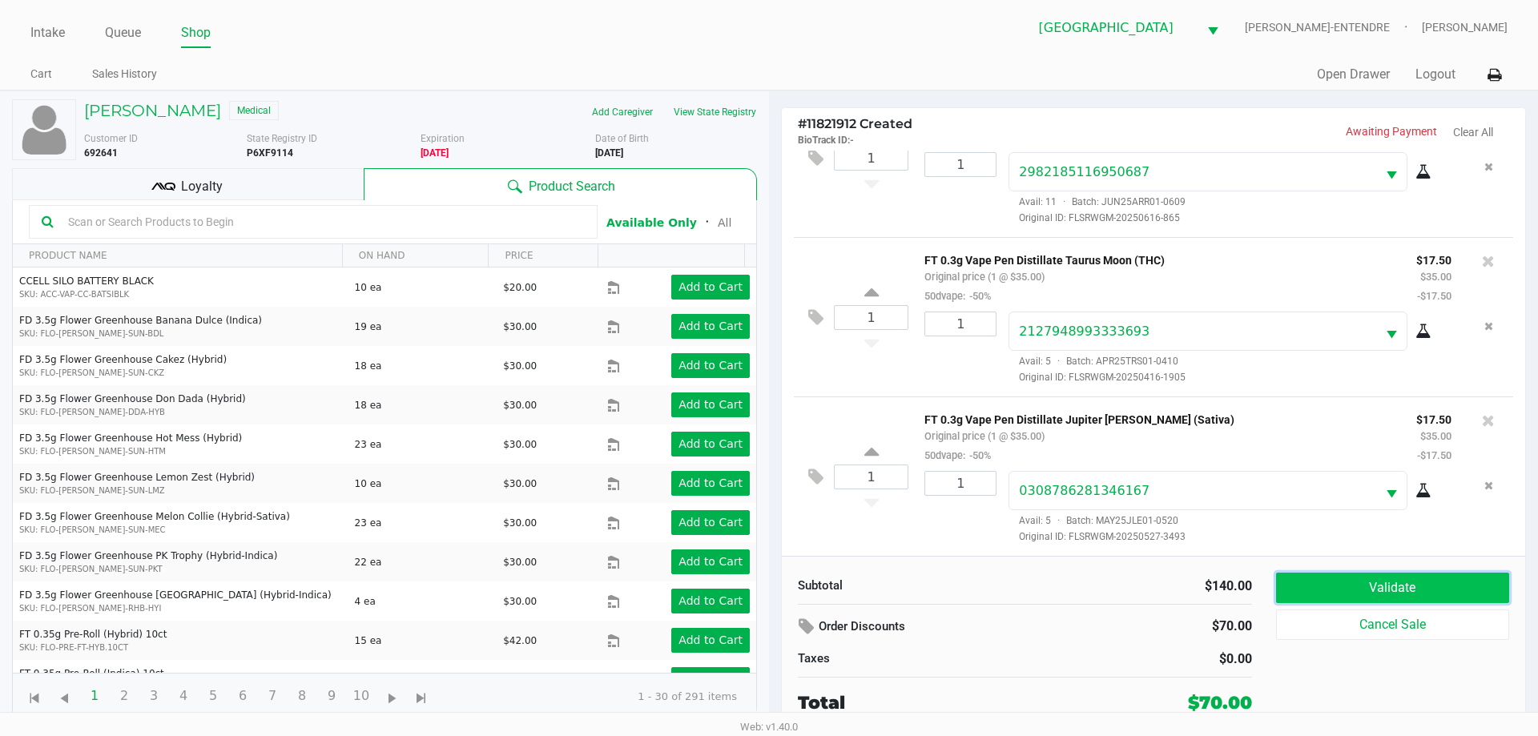
click at [1430, 574] on button "Validate" at bounding box center [1392, 588] width 233 height 30
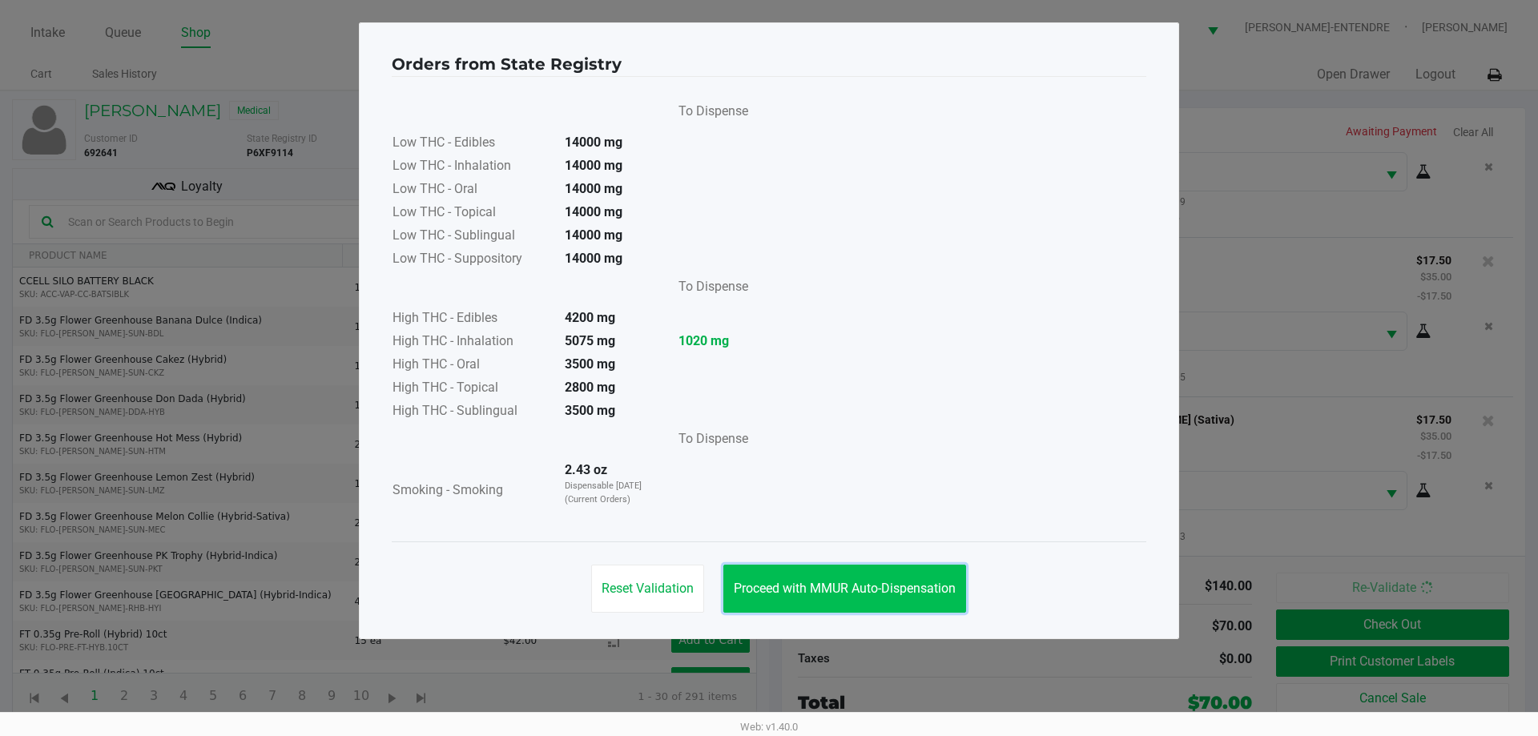
click at [822, 593] on span "Proceed with MMUR Auto-Dispensation" at bounding box center [845, 588] width 222 height 15
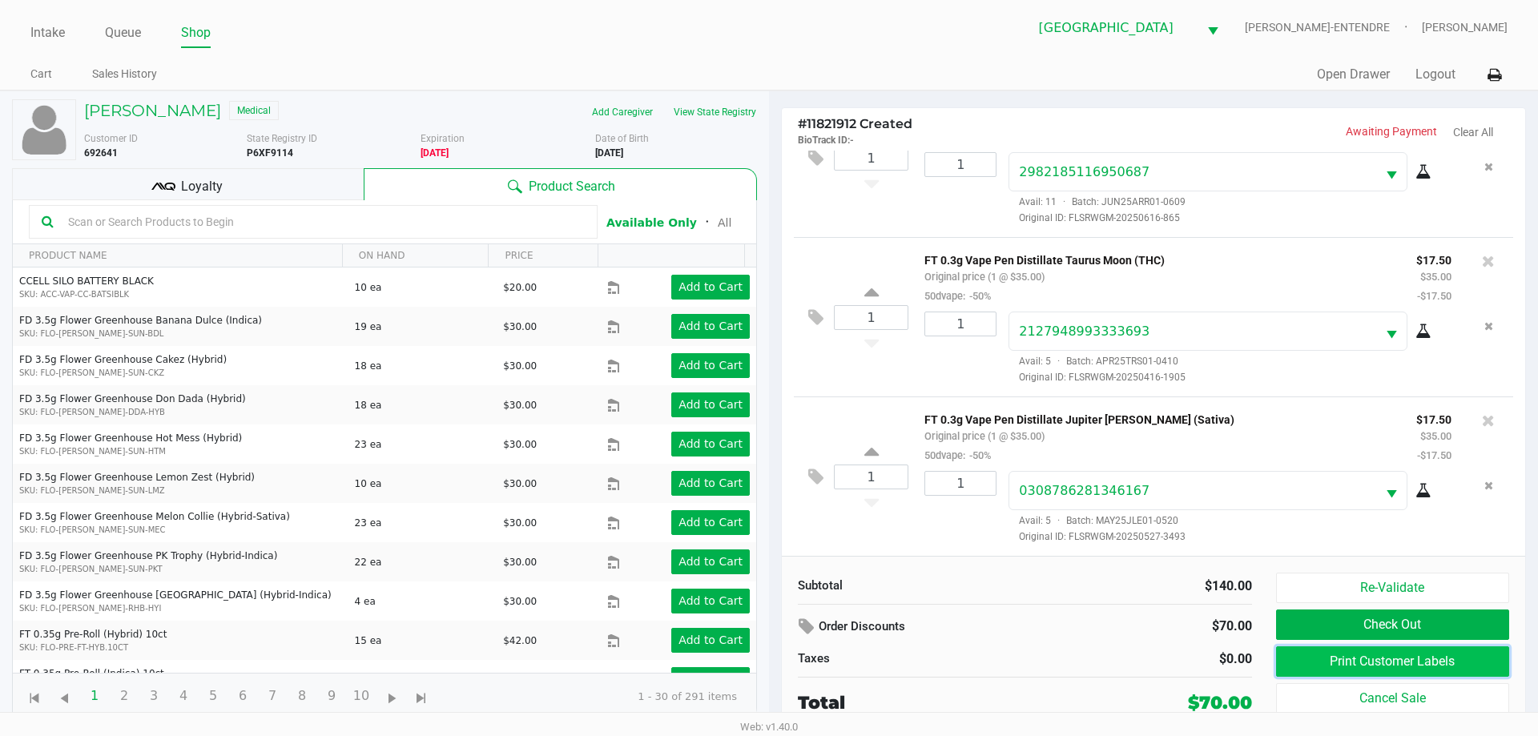
click at [1441, 675] on button "Print Customer Labels" at bounding box center [1392, 661] width 233 height 30
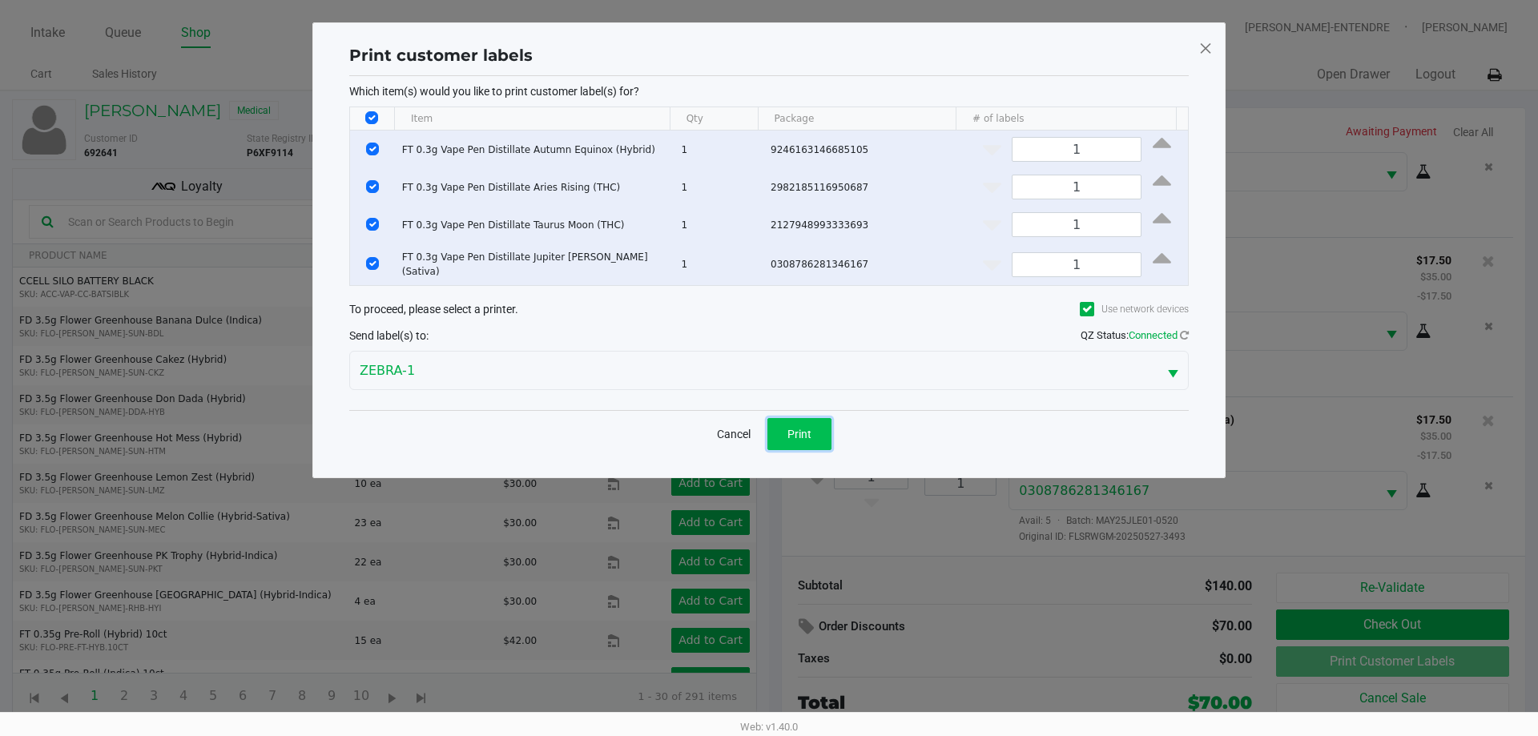
click at [801, 433] on span "Print" at bounding box center [799, 434] width 24 height 13
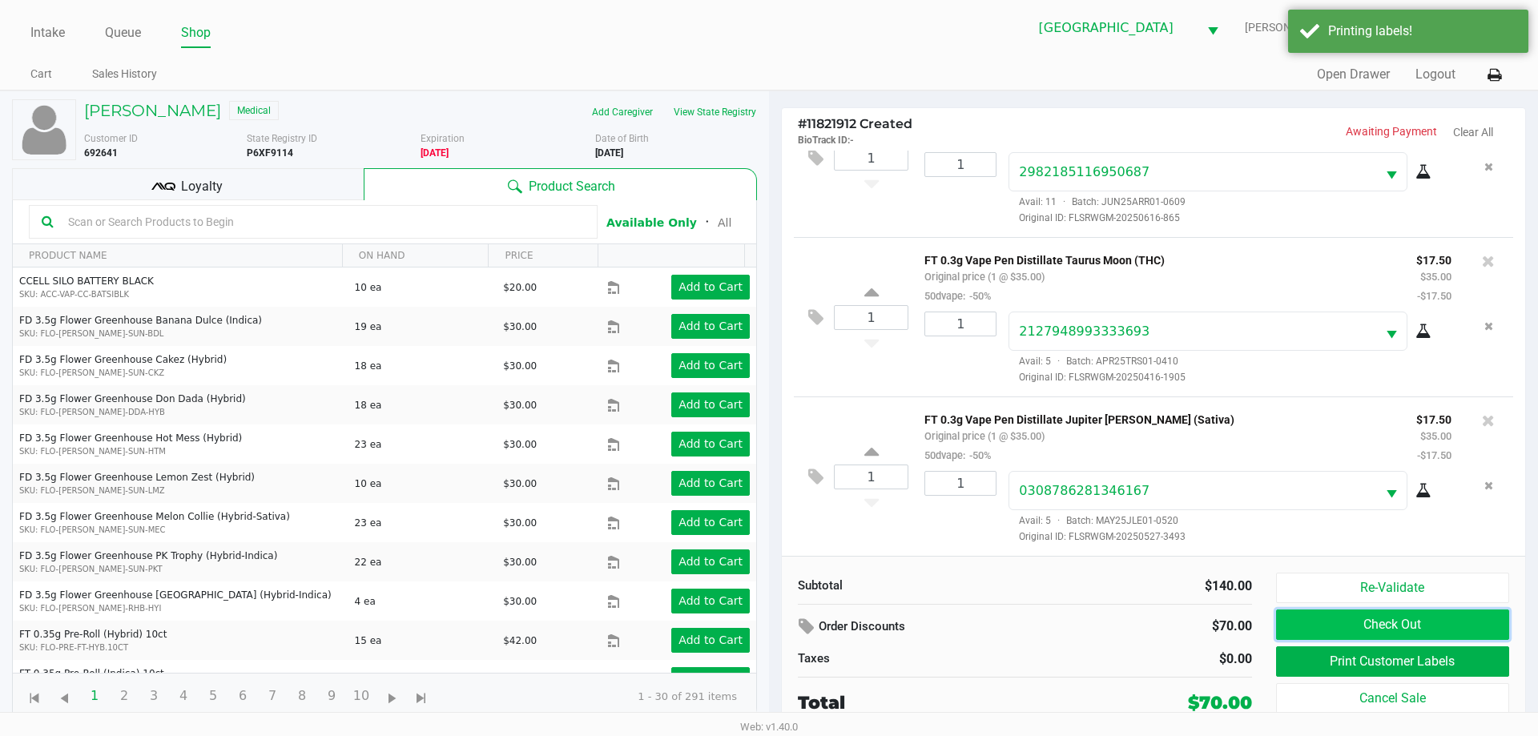
click at [1379, 616] on button "Check Out" at bounding box center [1392, 624] width 233 height 30
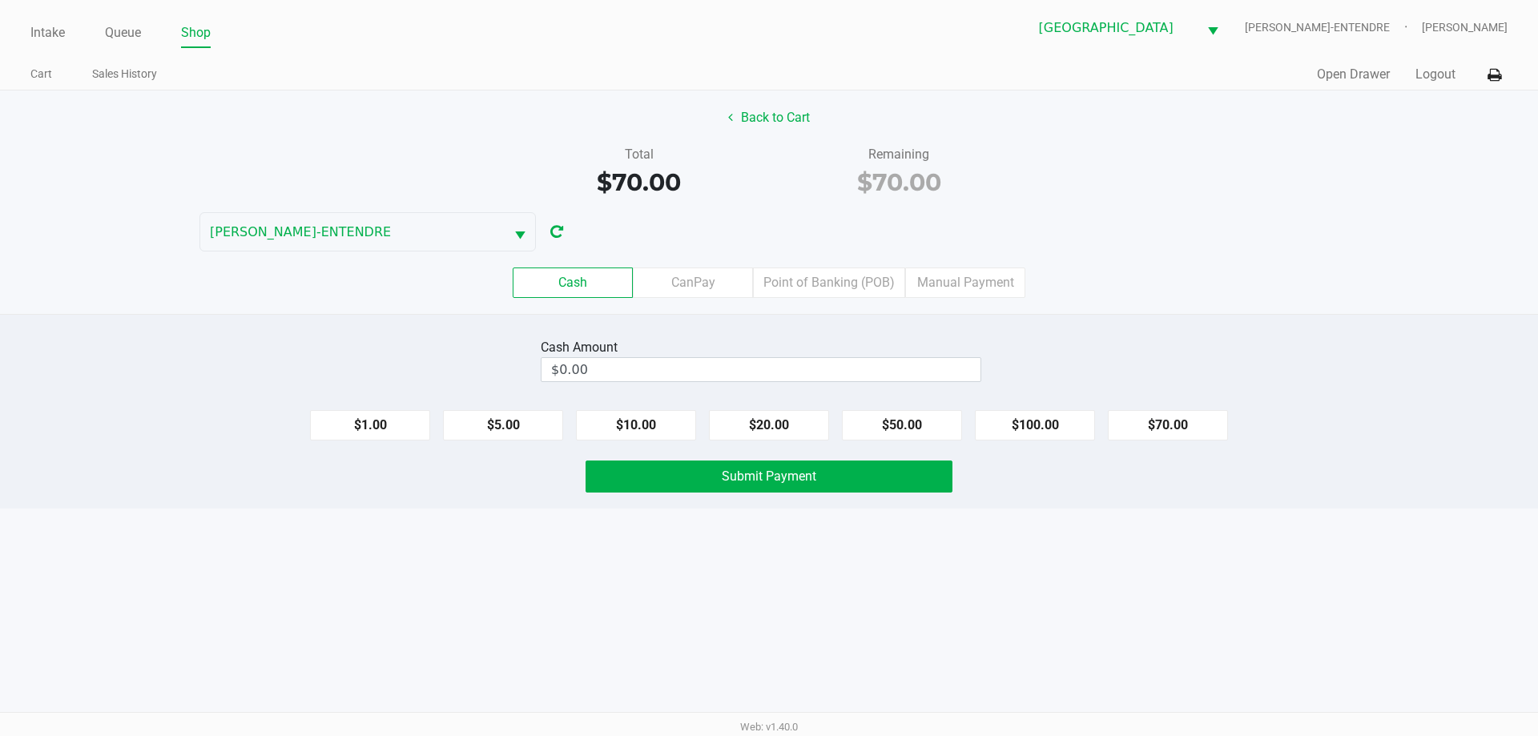
click at [1021, 408] on div "$1.00 $5.00 $10.00 $20.00 $50.00 $100.00 $70.00" at bounding box center [769, 418] width 1538 height 43
click at [1023, 421] on button "$100.00" at bounding box center [1035, 425] width 120 height 30
type input "$100.00"
click at [939, 470] on button "Submit Payment" at bounding box center [768, 476] width 367 height 32
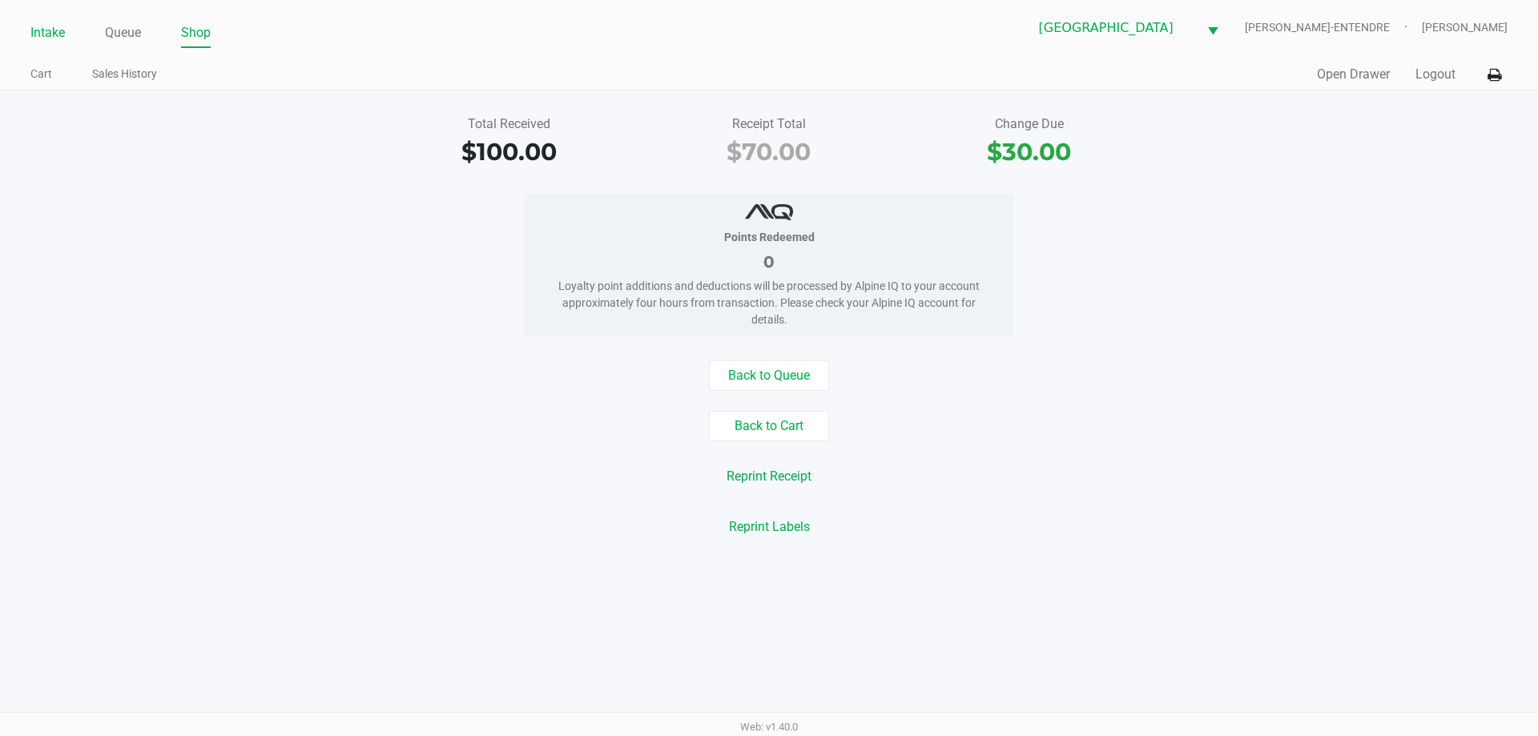
click at [52, 38] on link "Intake" at bounding box center [47, 33] width 34 height 22
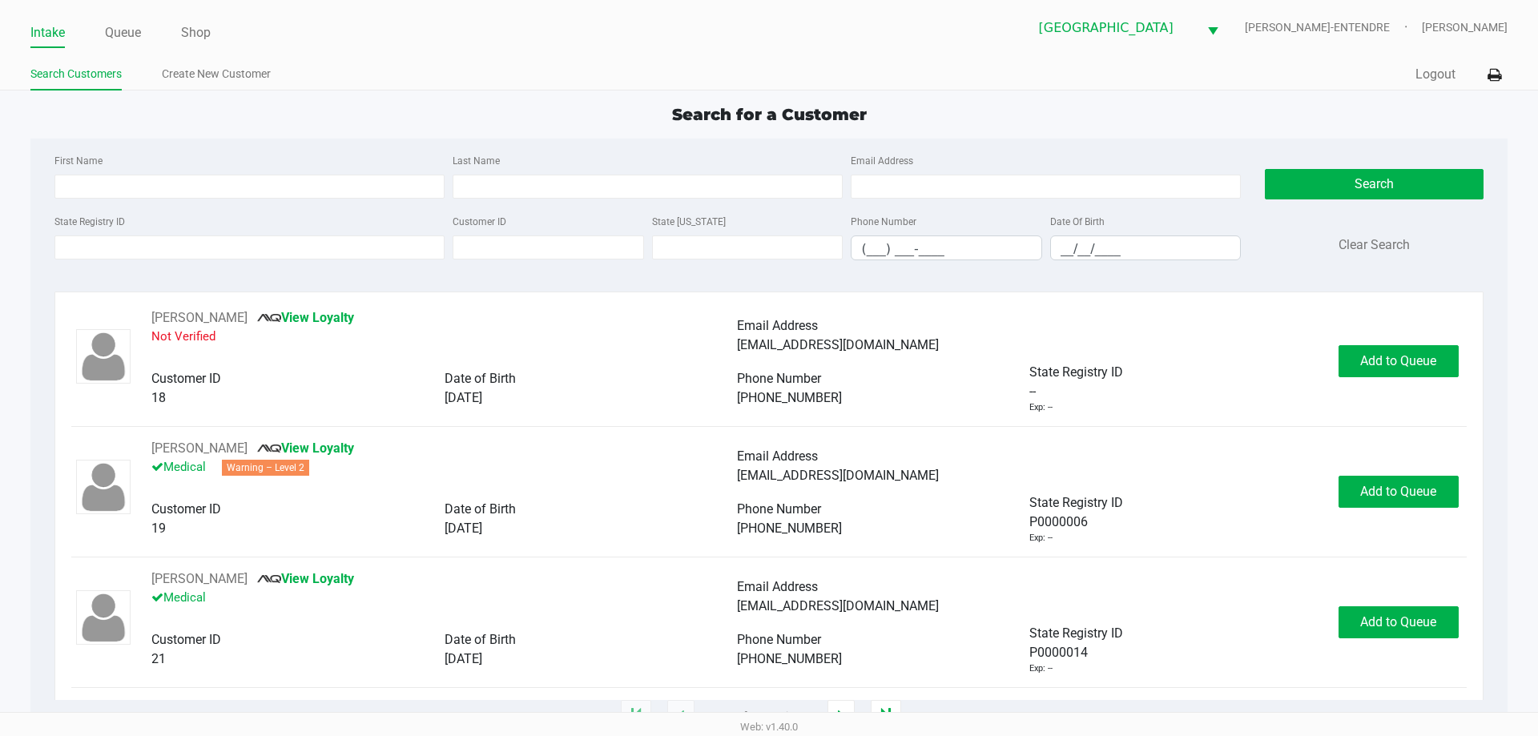
click at [539, 96] on app-point-of-sale "Intake Queue Shop Panama City WC JAY-ENTENDRE Courtney Fulton Search Customers …" at bounding box center [769, 358] width 1538 height 717
click at [393, 244] on input "State Registry ID" at bounding box center [249, 247] width 390 height 24
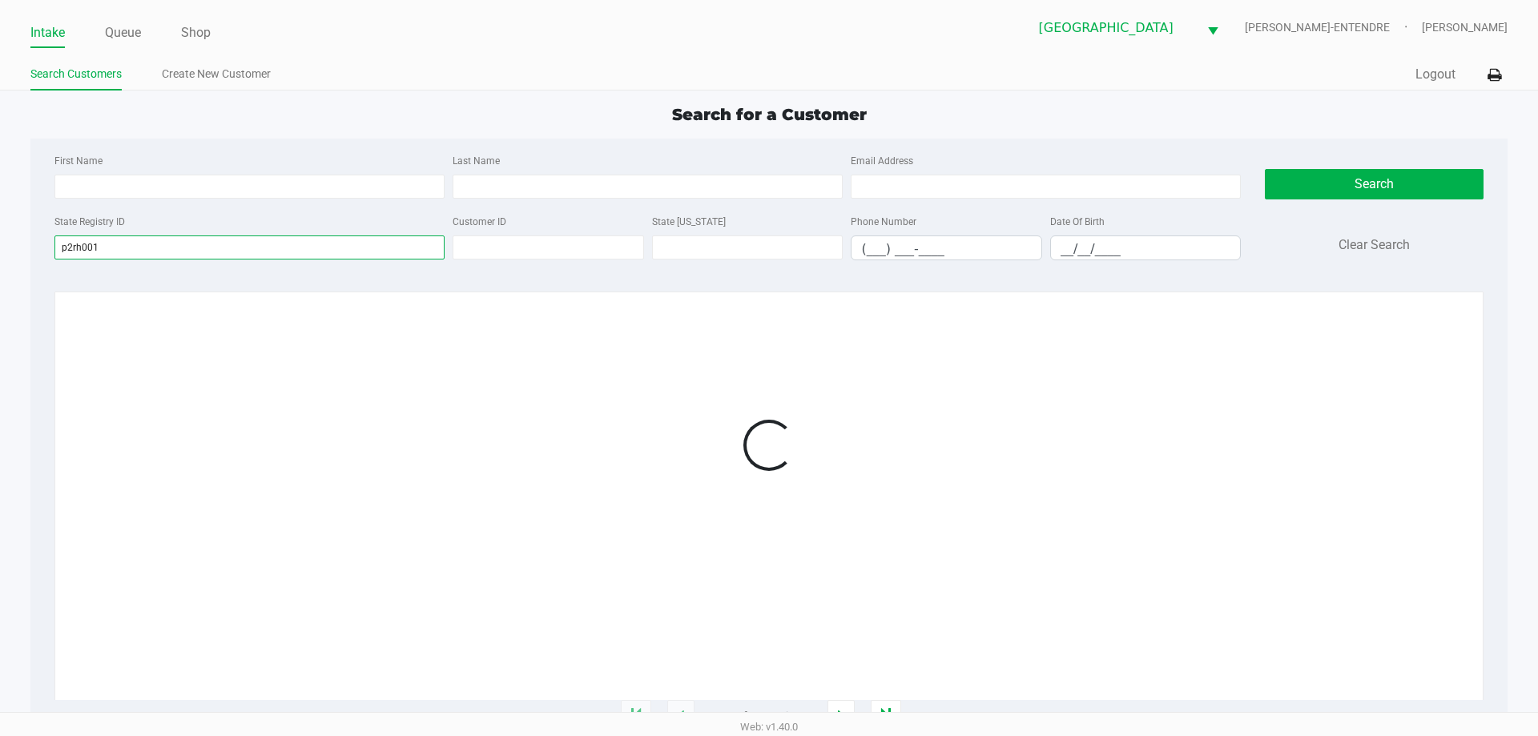
click at [393, 244] on input "p2rh001" at bounding box center [249, 247] width 390 height 24
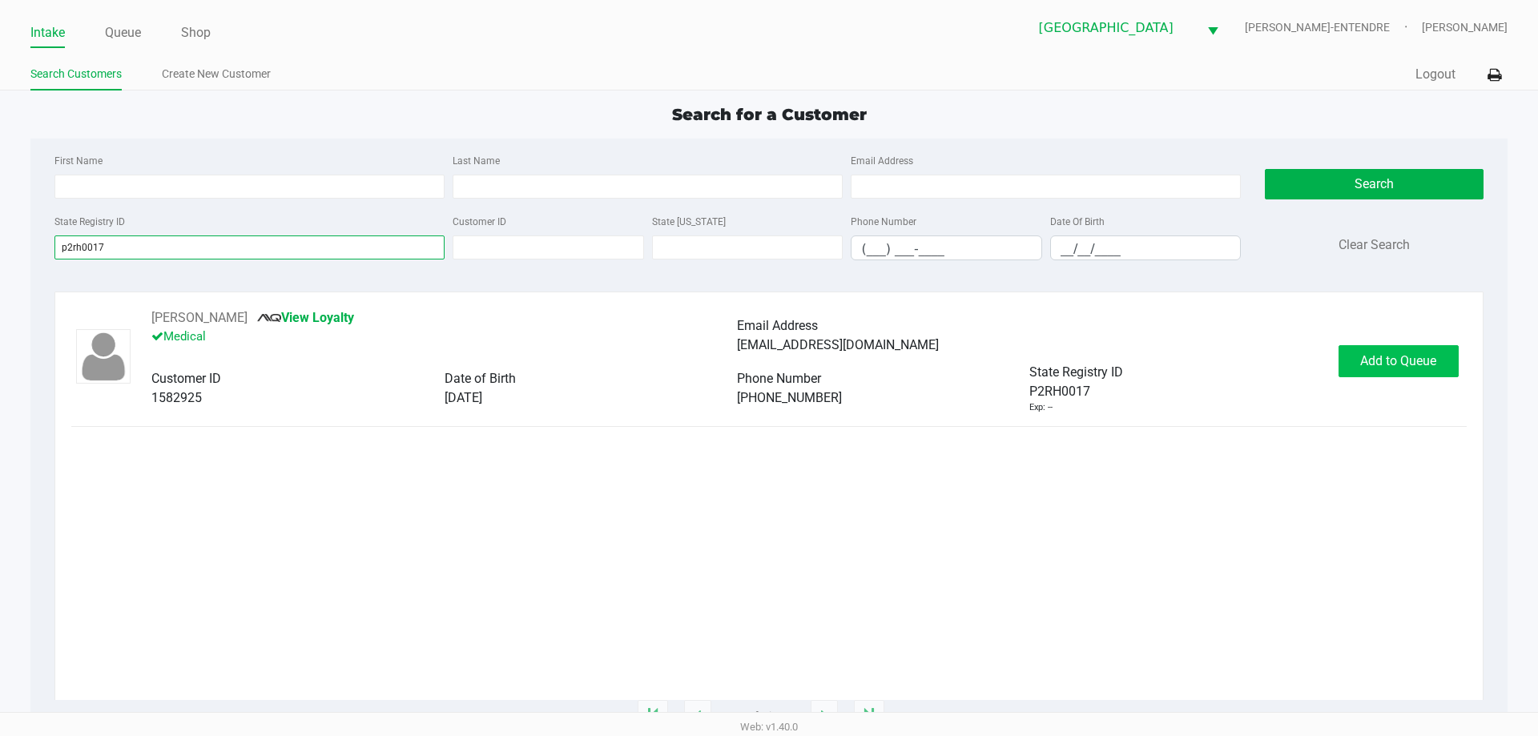
type input "p2rh0017"
click at [1402, 365] on span "Add to Queue" at bounding box center [1398, 360] width 76 height 15
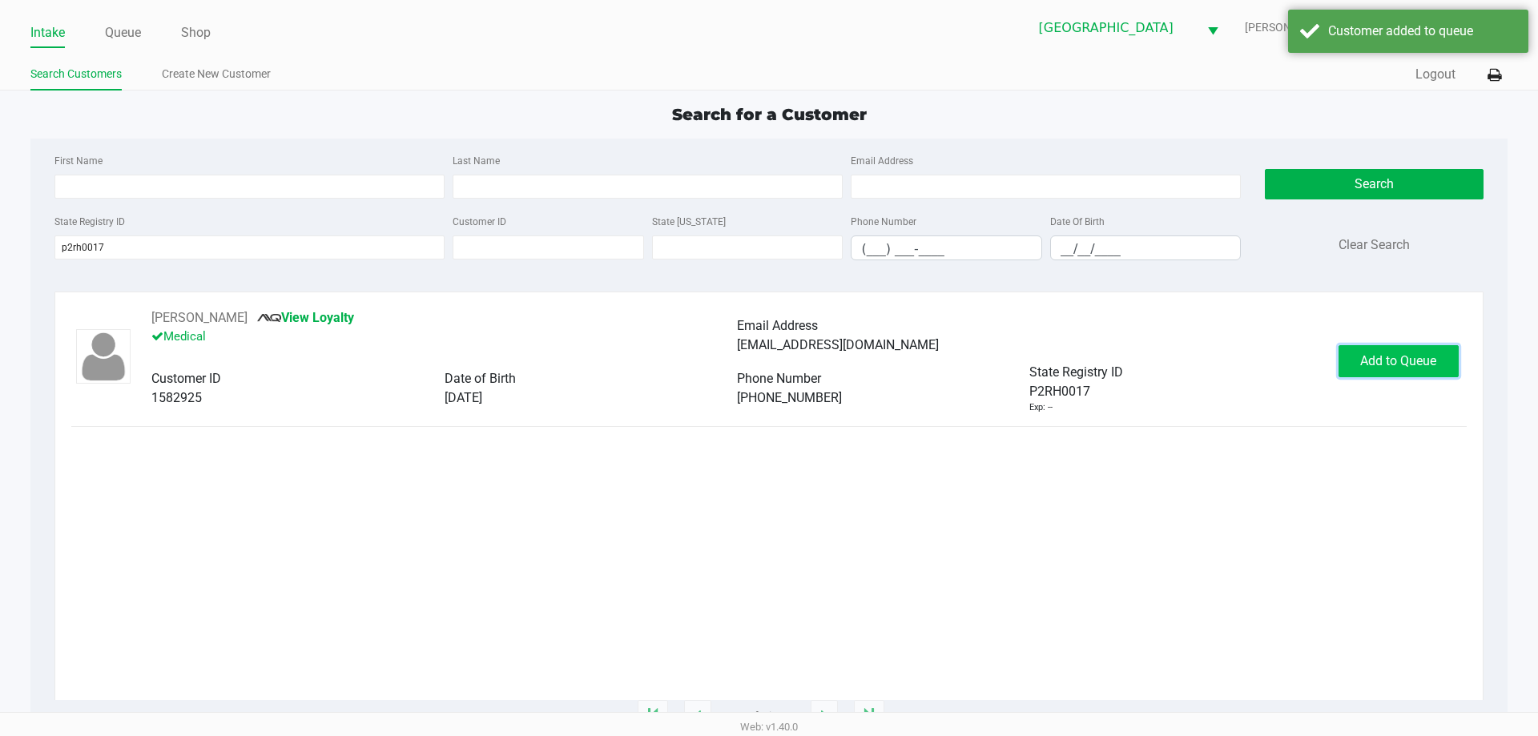
click at [1434, 365] on span "Add to Queue" at bounding box center [1398, 360] width 76 height 15
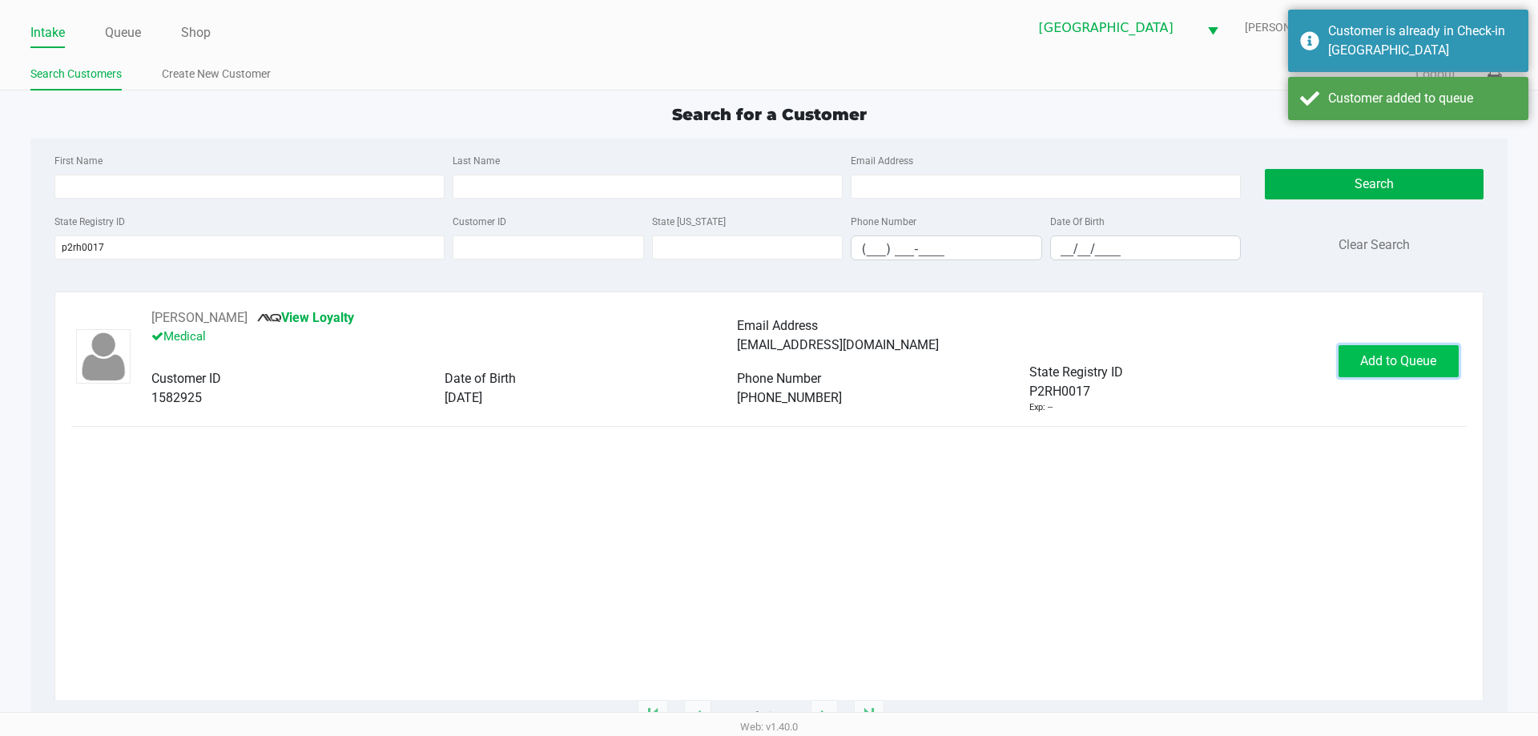
click at [1395, 369] on button "Add to Queue" at bounding box center [1398, 361] width 120 height 32
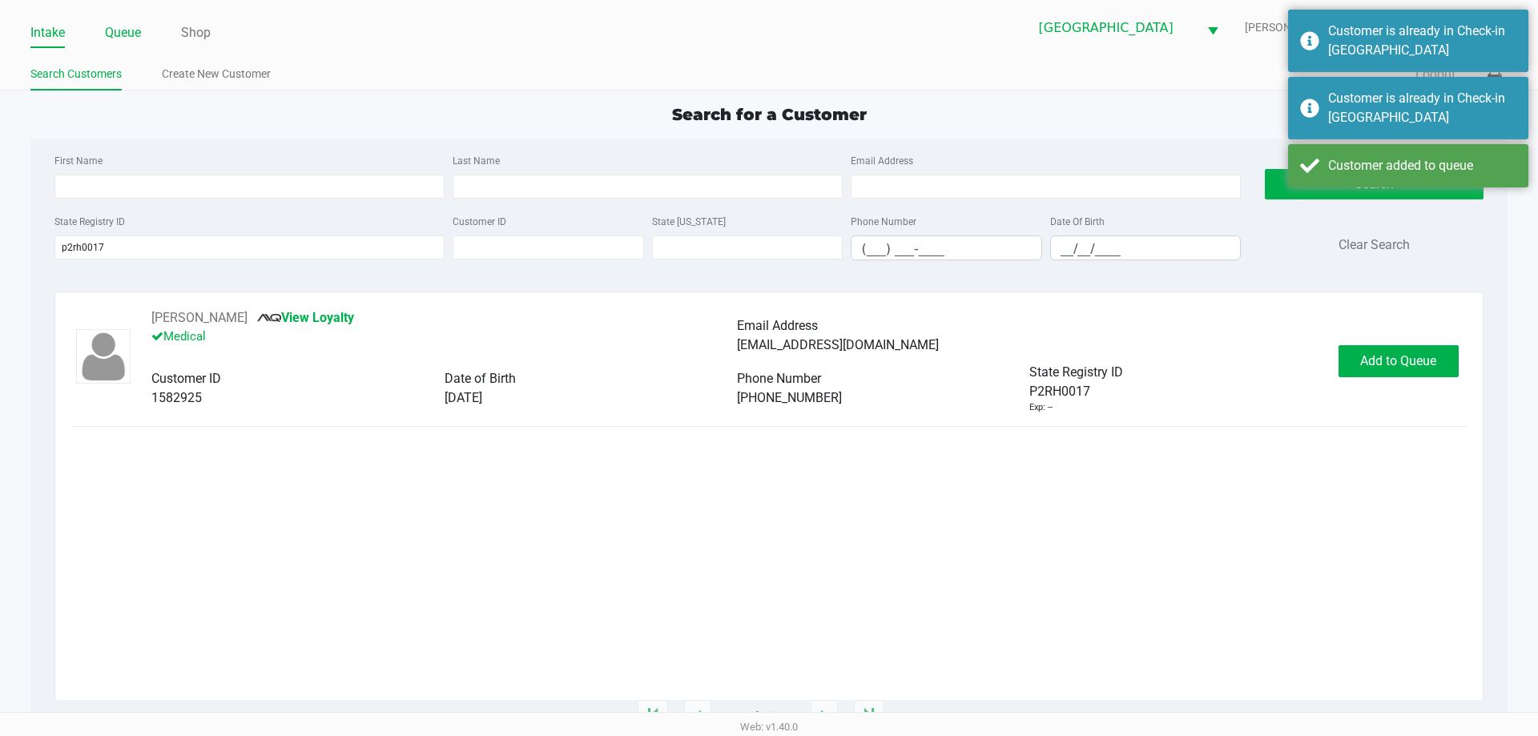
click at [135, 26] on link "Queue" at bounding box center [123, 33] width 36 height 22
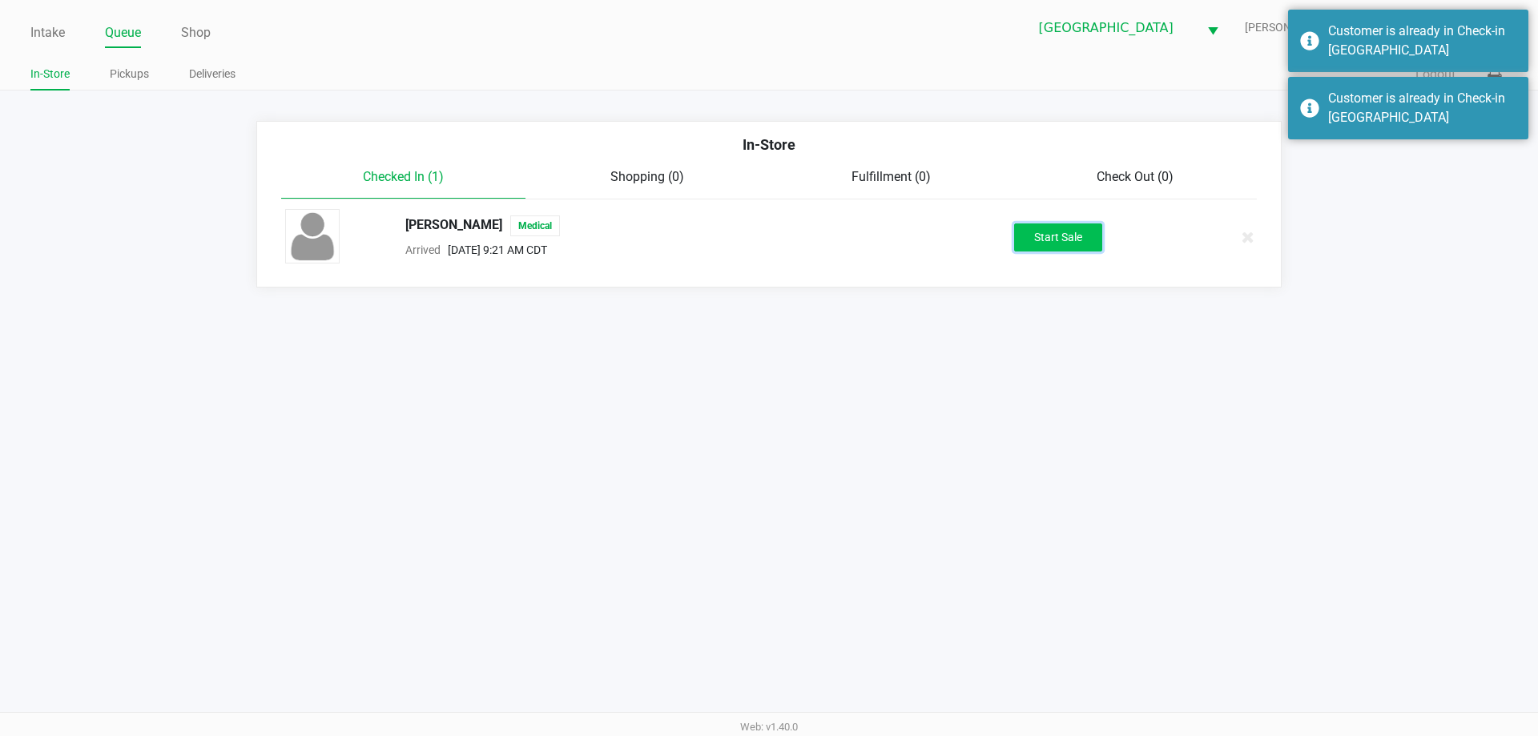
click at [1051, 225] on button "Start Sale" at bounding box center [1058, 237] width 88 height 28
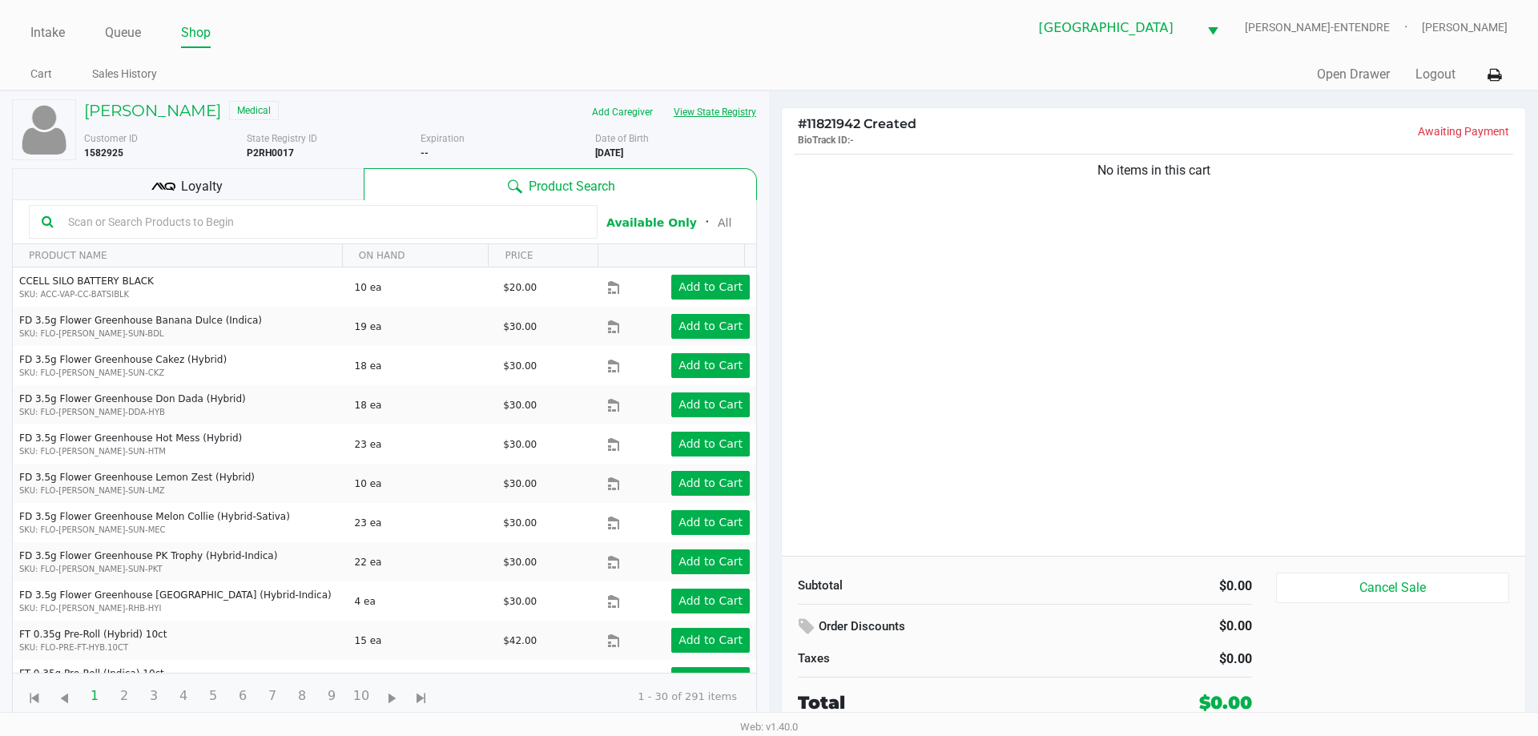
click at [716, 117] on button "View State Registry" at bounding box center [710, 112] width 94 height 26
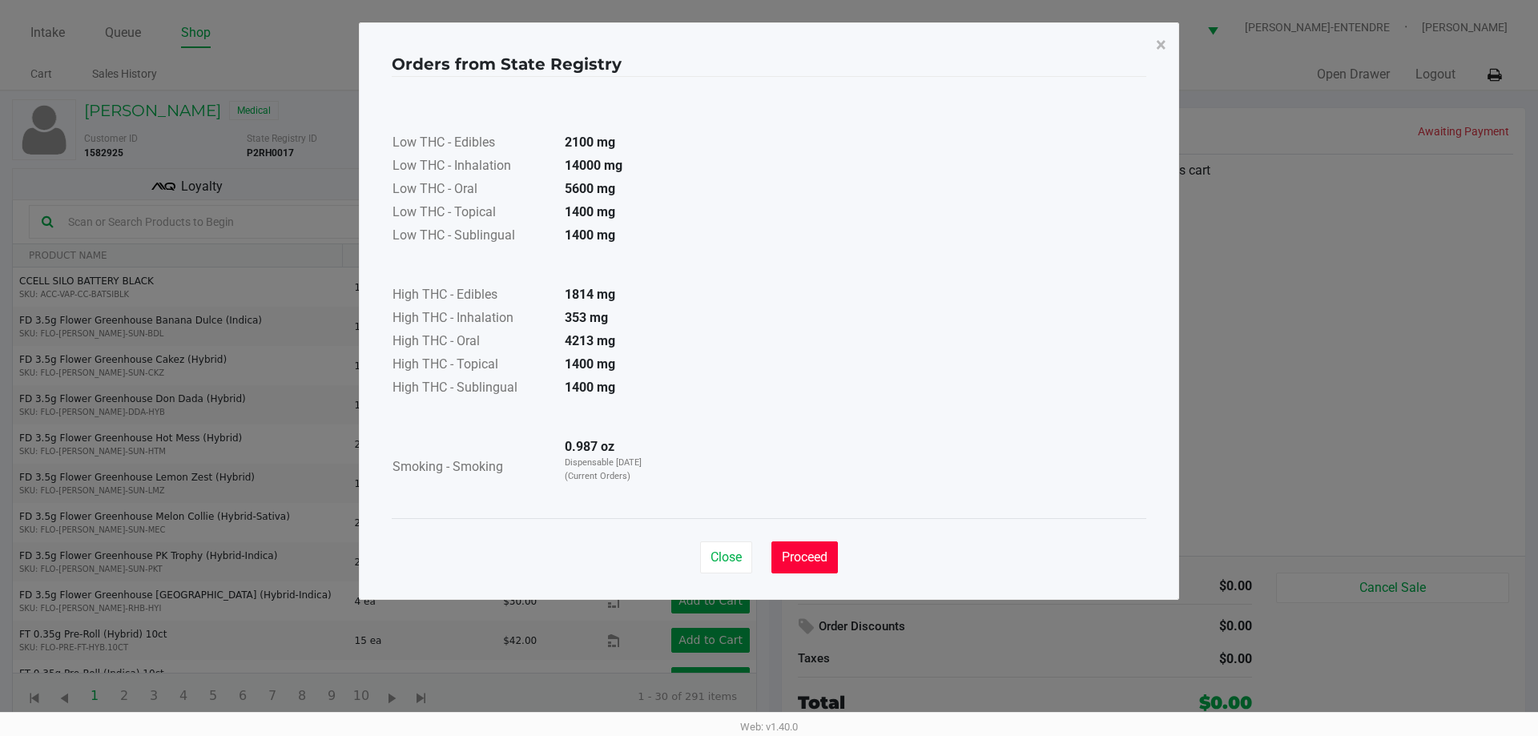
click at [806, 550] on span "Proceed" at bounding box center [805, 556] width 46 height 15
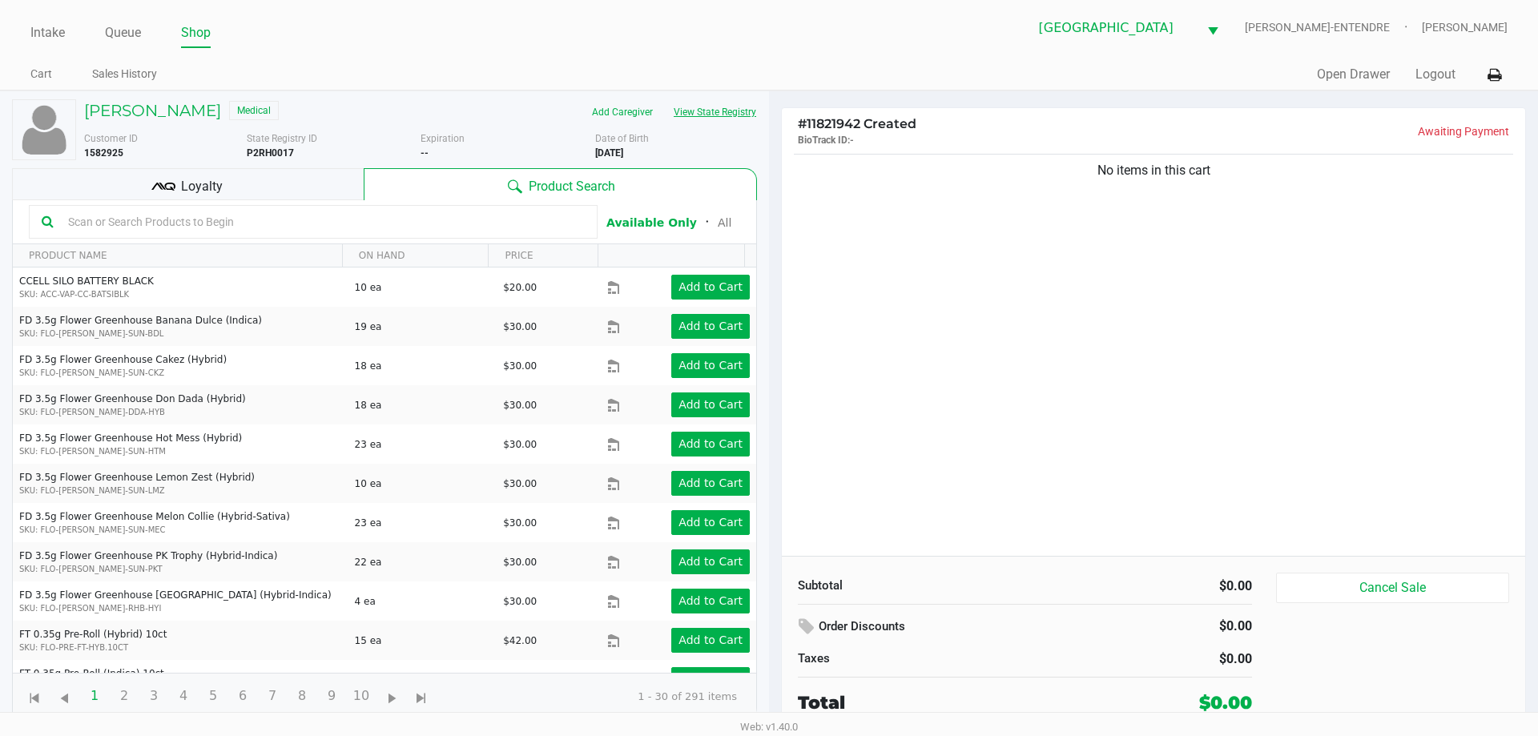
click at [710, 110] on button "View State Registry" at bounding box center [710, 112] width 94 height 26
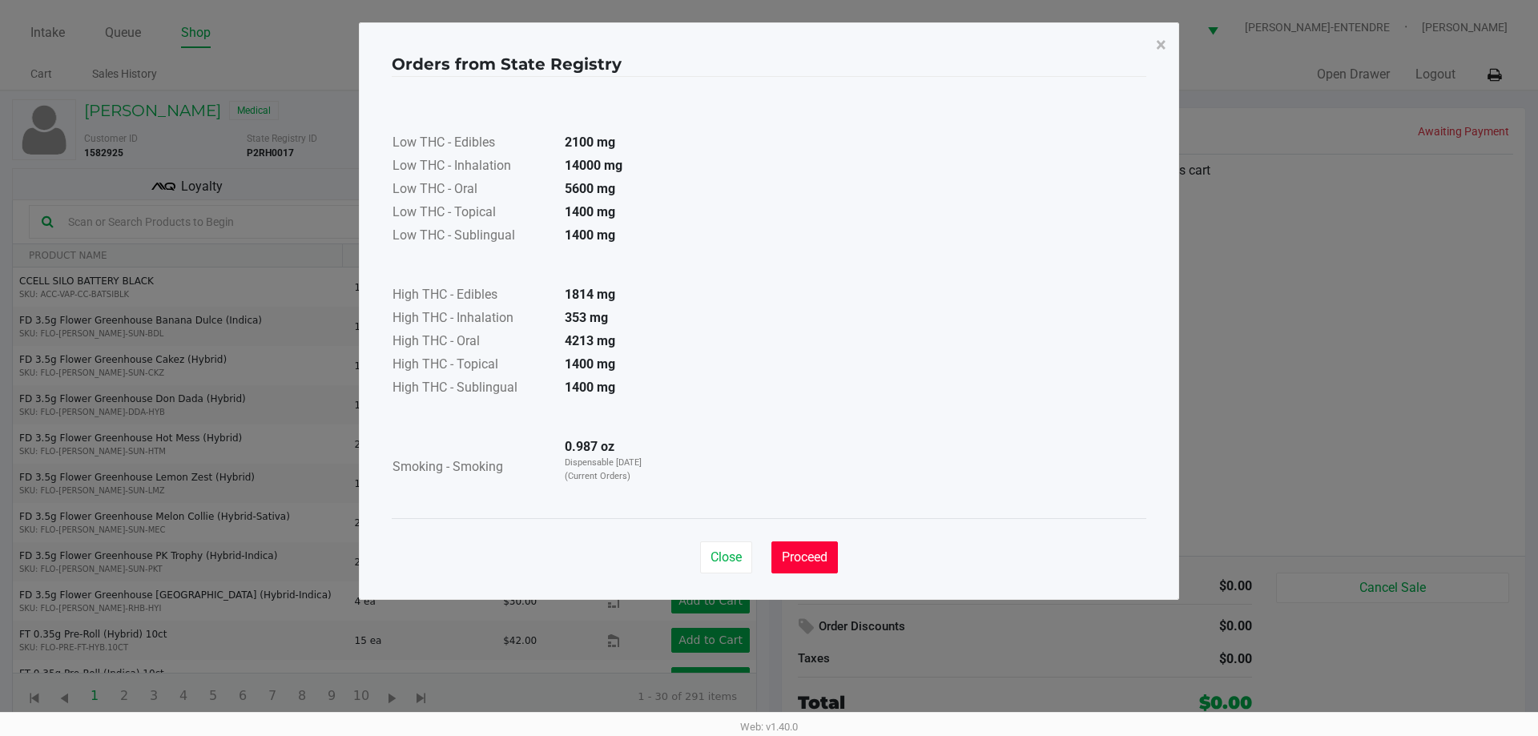
click at [807, 553] on span "Proceed" at bounding box center [805, 556] width 46 height 15
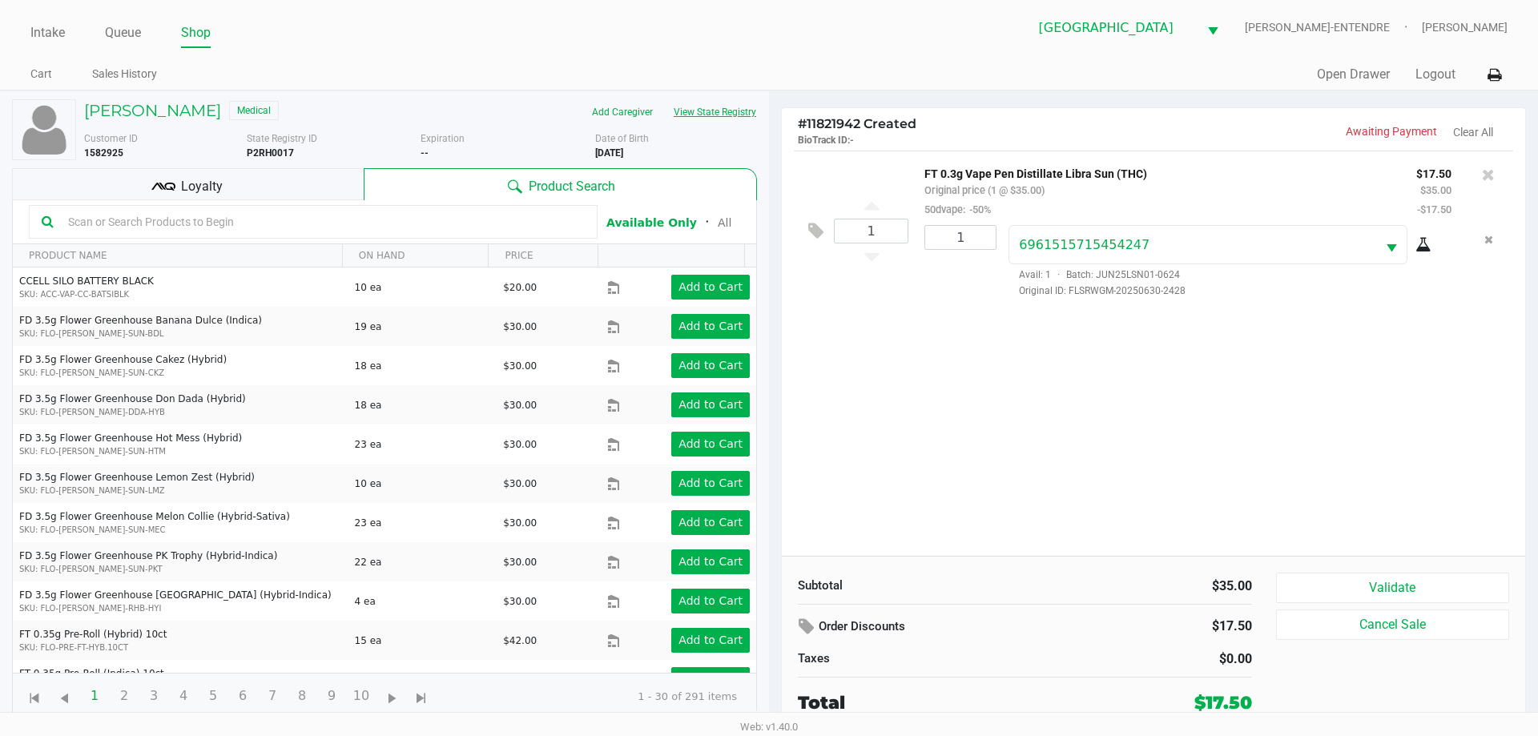
click at [739, 103] on button "View State Registry" at bounding box center [710, 112] width 94 height 26
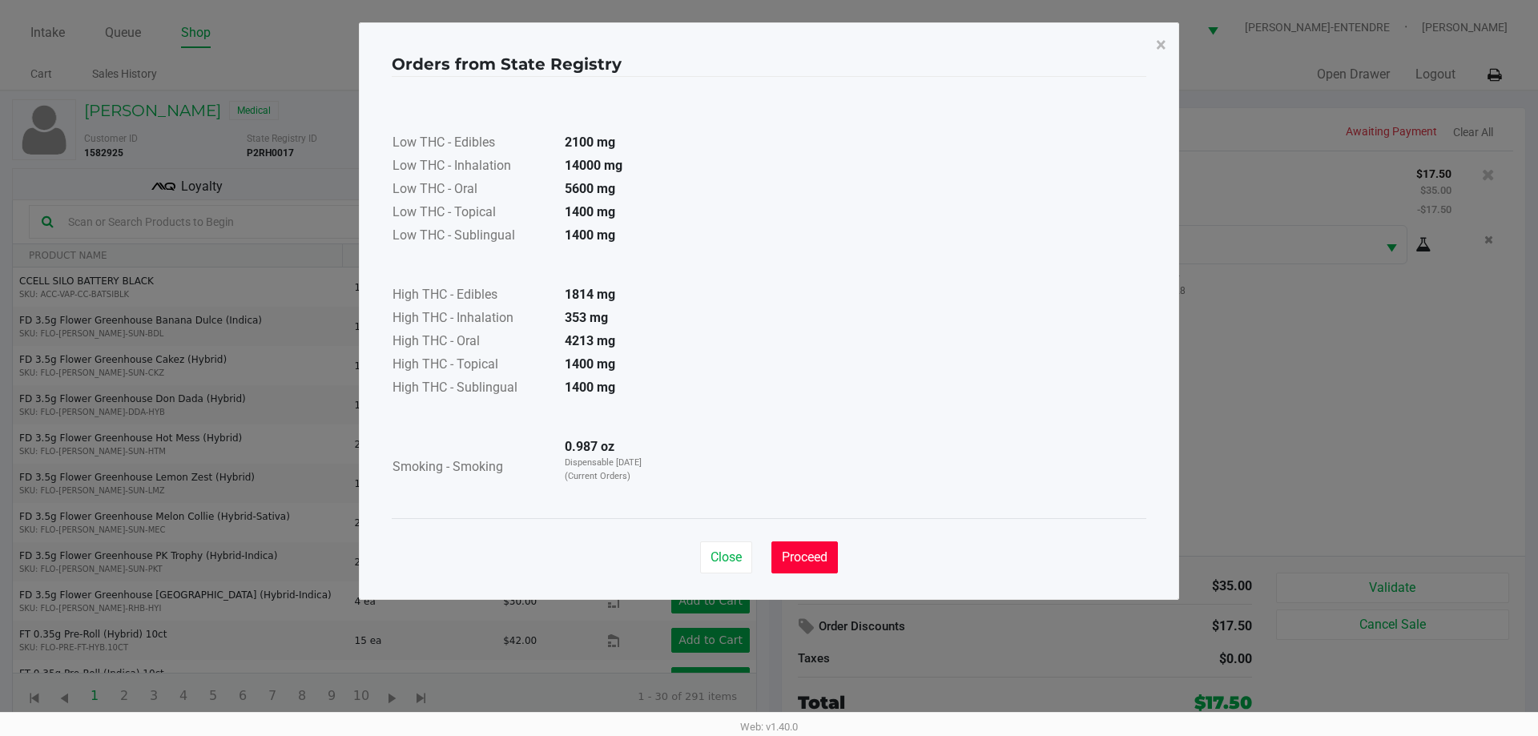
click at [822, 570] on button "Proceed" at bounding box center [804, 557] width 66 height 32
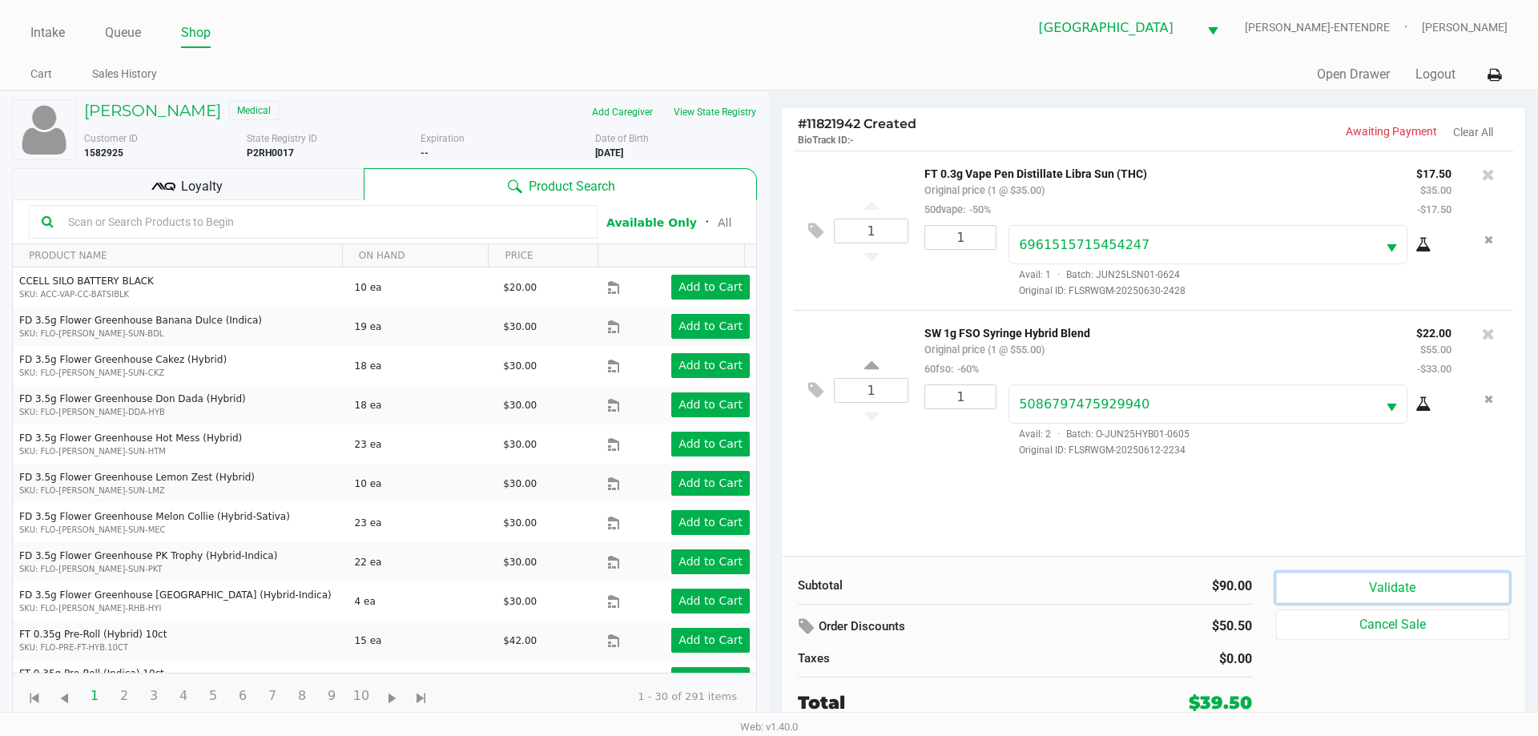
click at [1407, 579] on button "Validate" at bounding box center [1392, 588] width 233 height 30
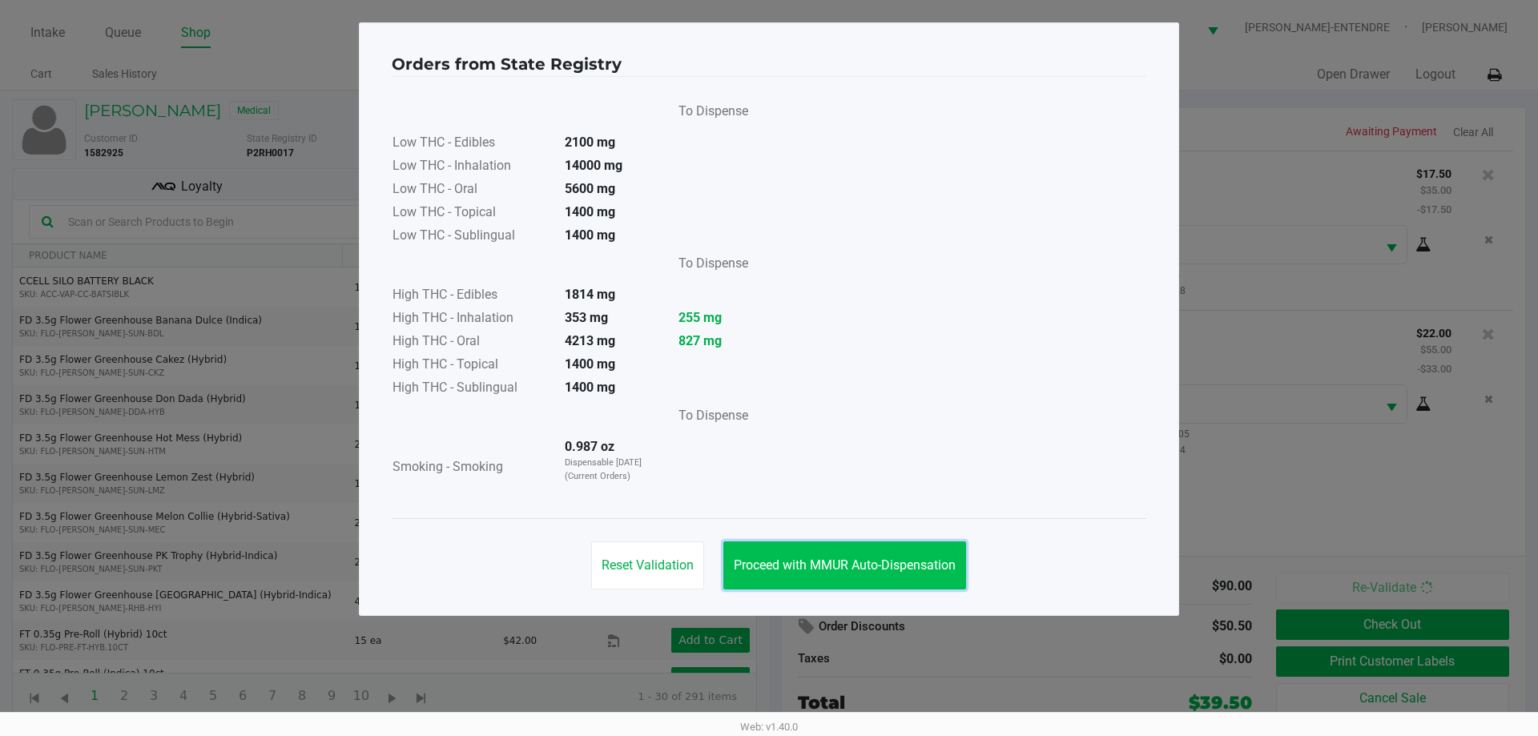
click at [874, 559] on span "Proceed with MMUR Auto-Dispensation" at bounding box center [845, 564] width 222 height 15
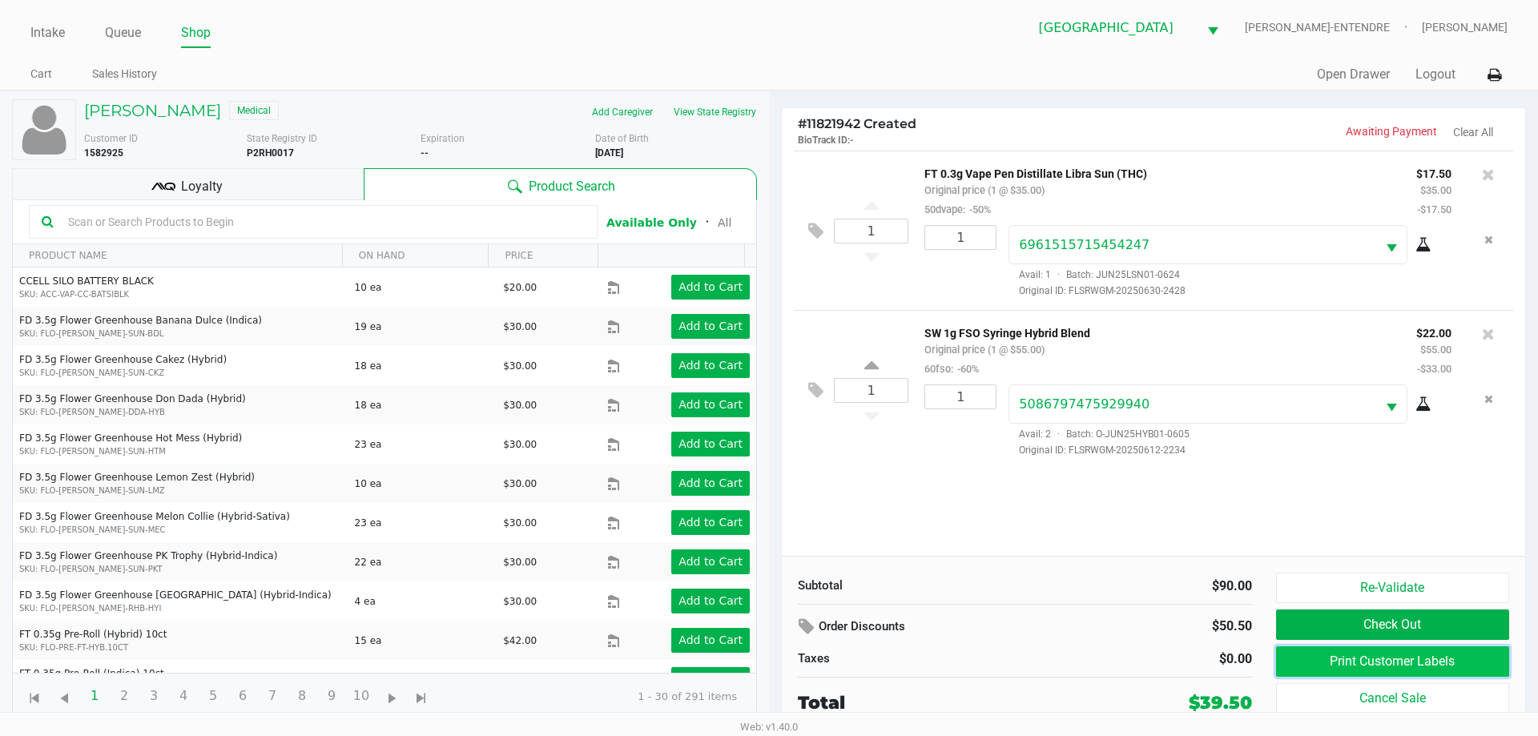
click at [1361, 658] on button "Print Customer Labels" at bounding box center [1392, 661] width 233 height 30
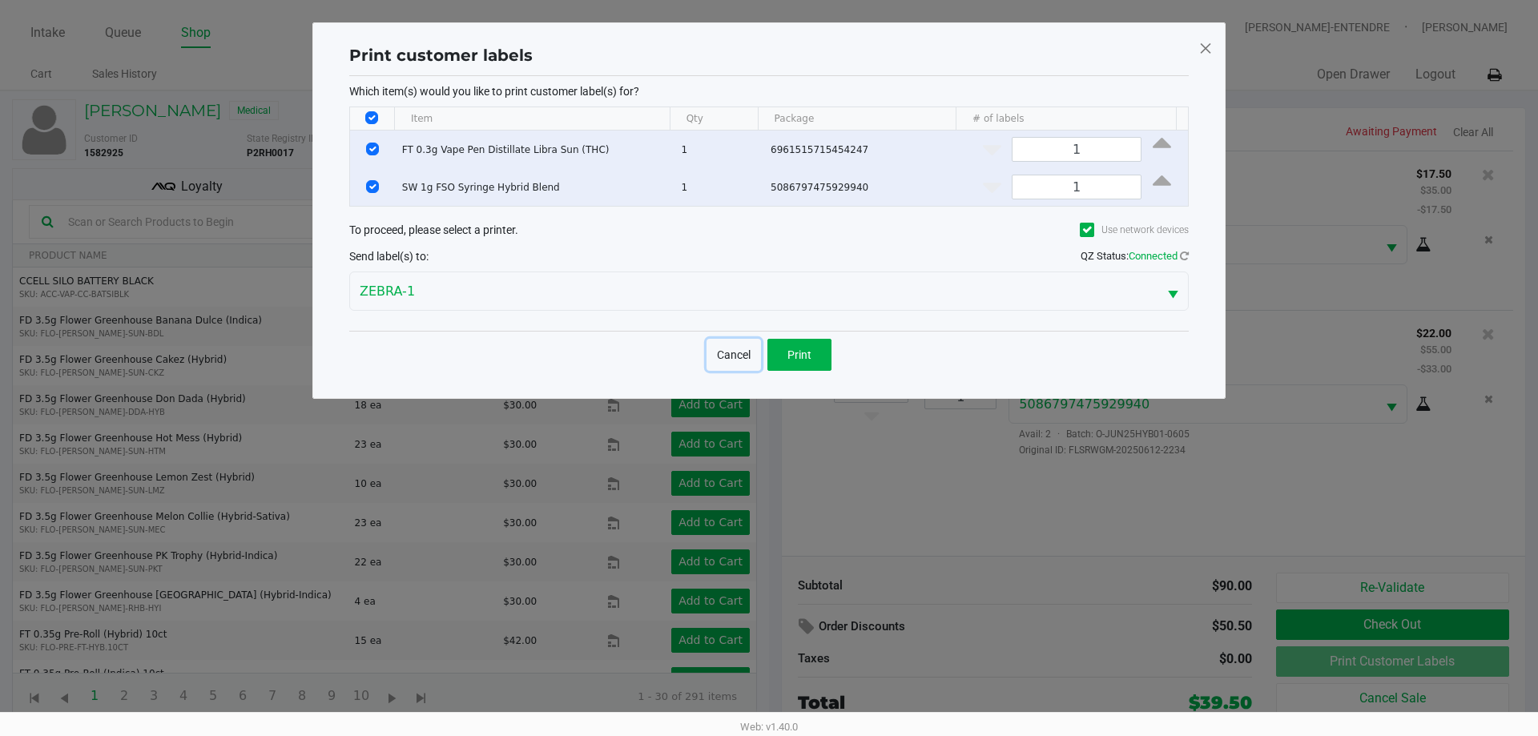
click at [730, 350] on button "Cancel" at bounding box center [733, 355] width 54 height 32
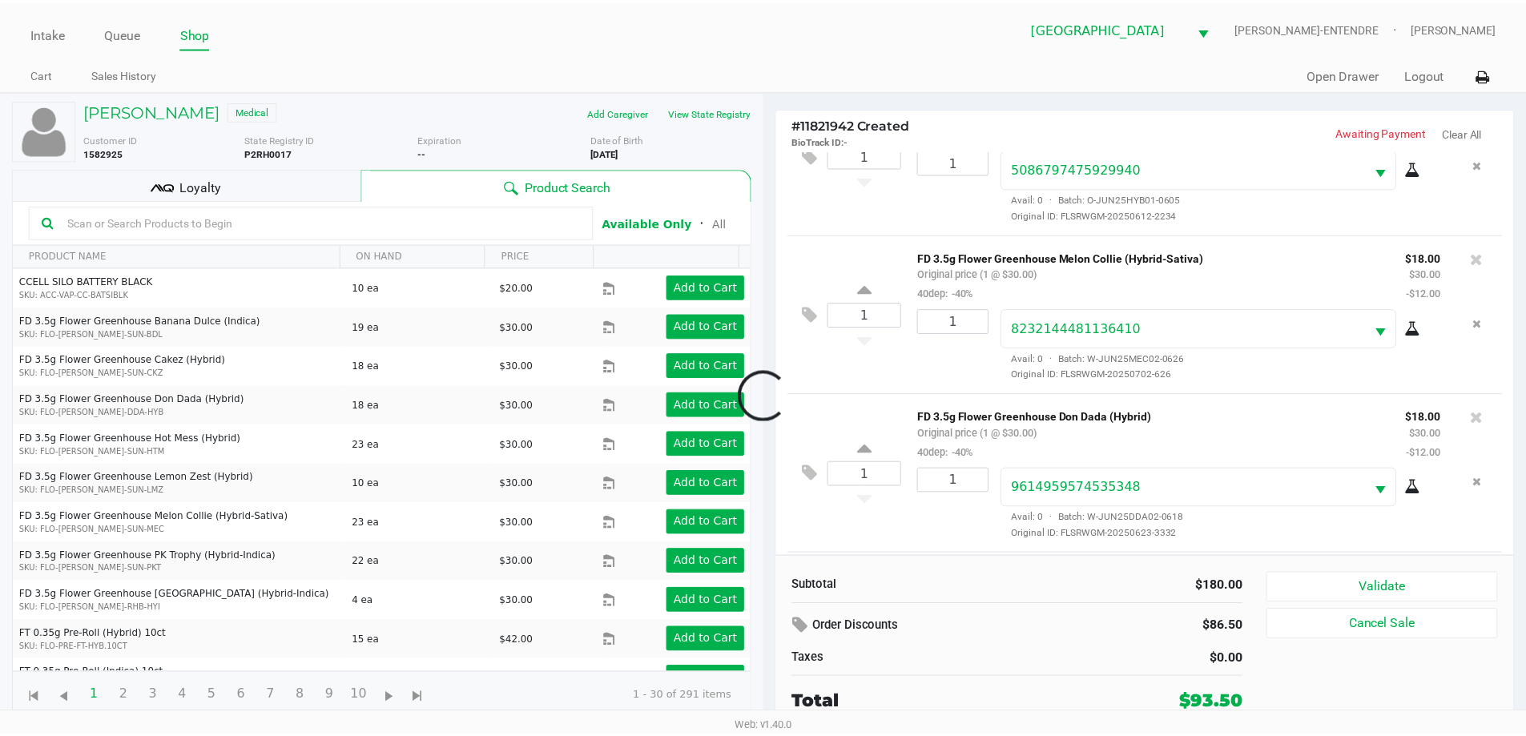
scroll to position [396, 0]
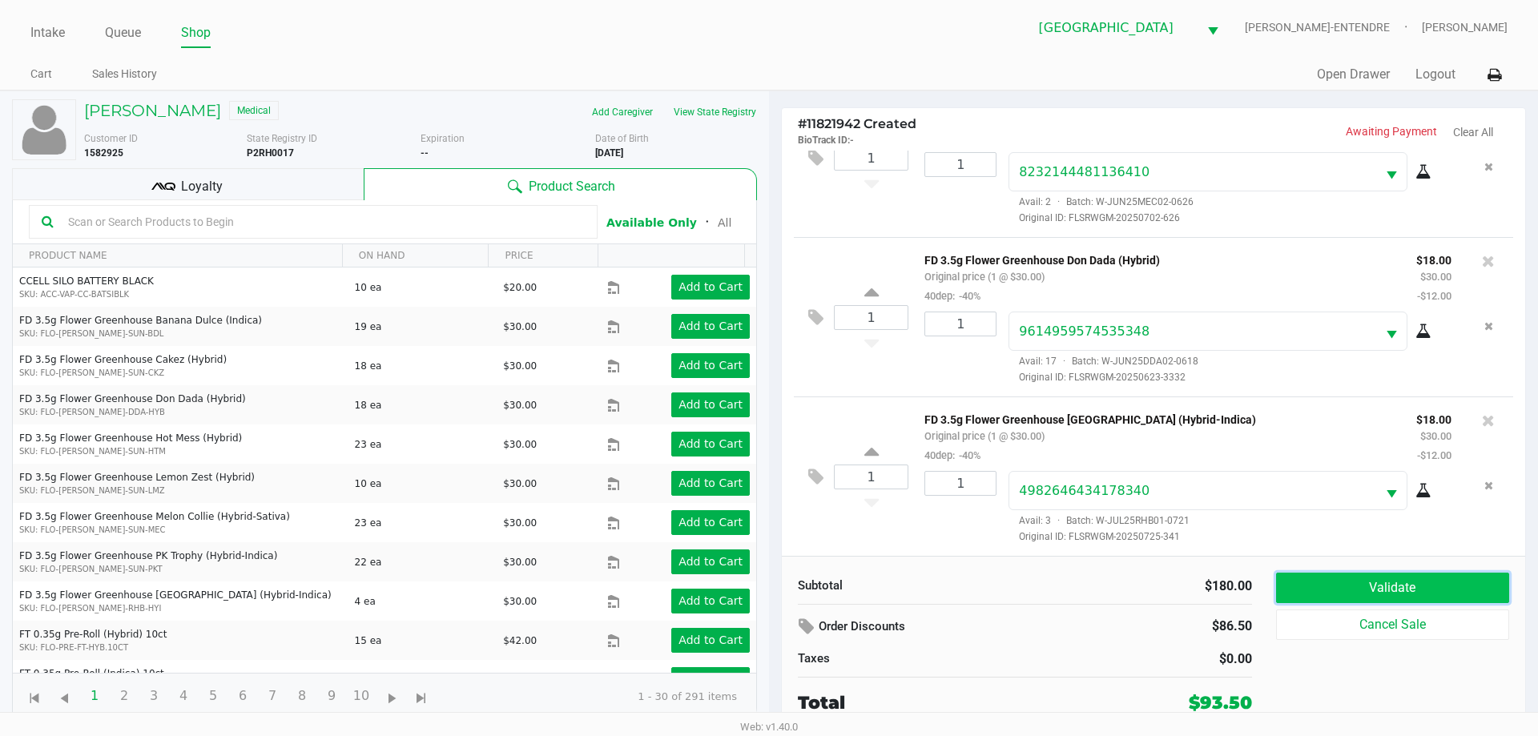
click at [1321, 577] on button "Validate" at bounding box center [1392, 588] width 233 height 30
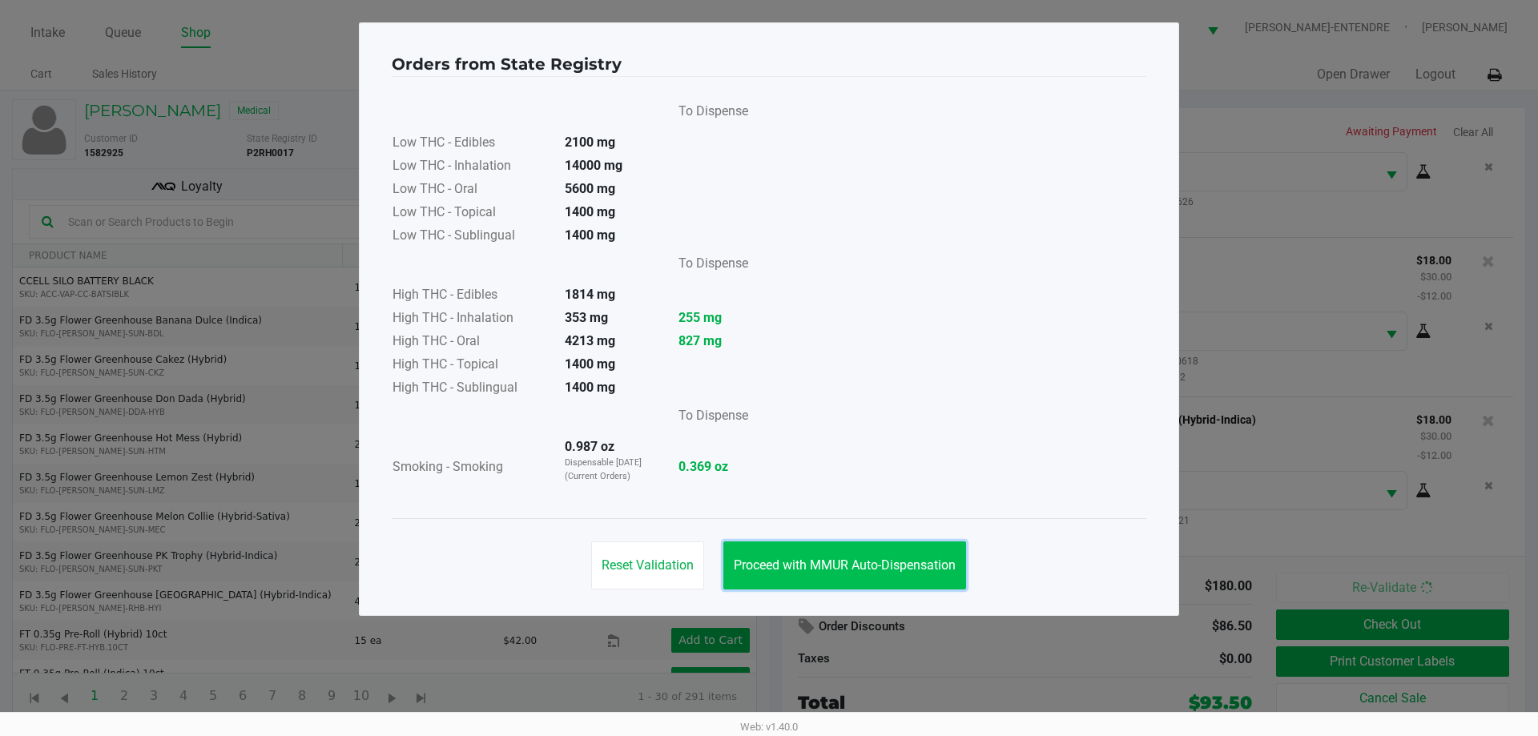
click at [931, 565] on span "Proceed with MMUR Auto-Dispensation" at bounding box center [845, 564] width 222 height 15
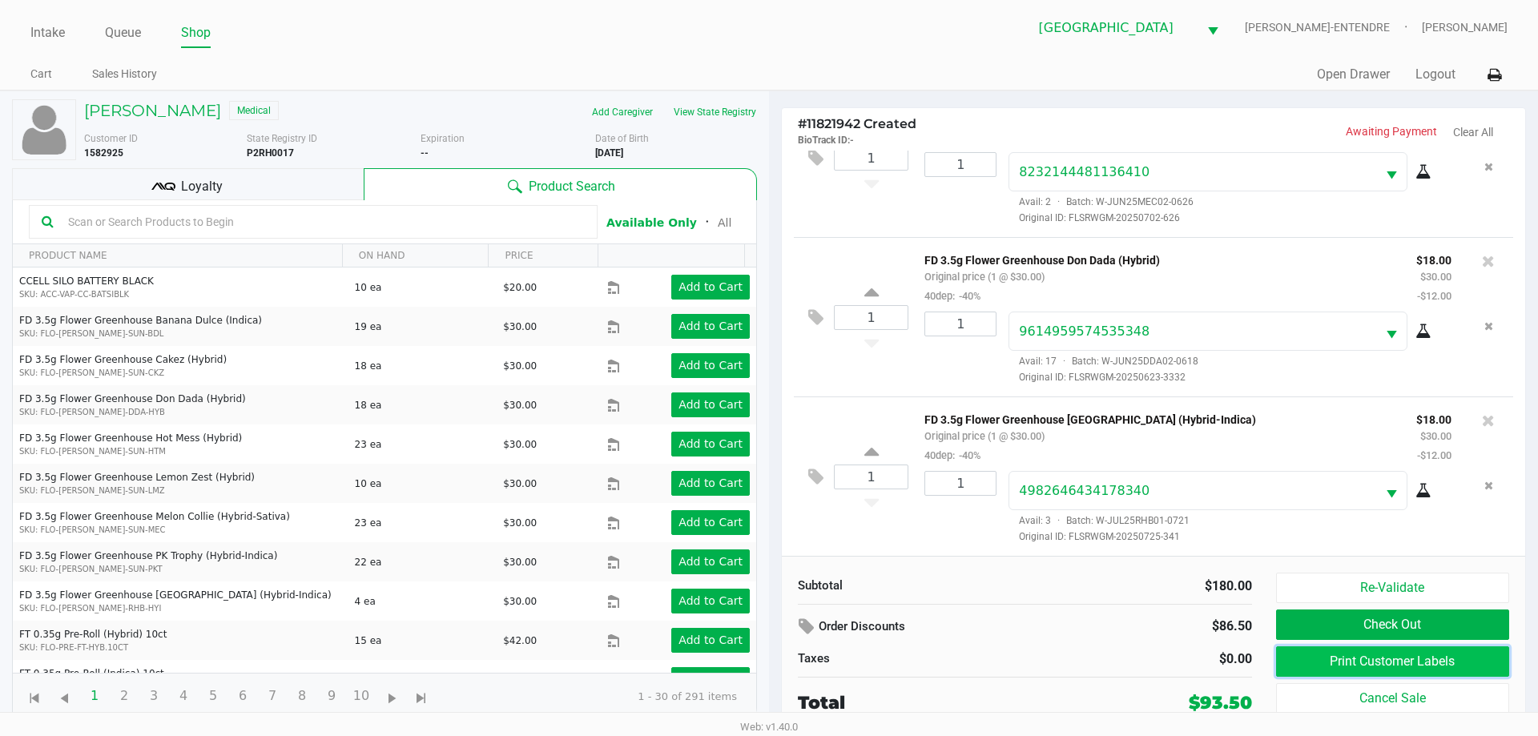
click at [1342, 666] on button "Print Customer Labels" at bounding box center [1392, 661] width 233 height 30
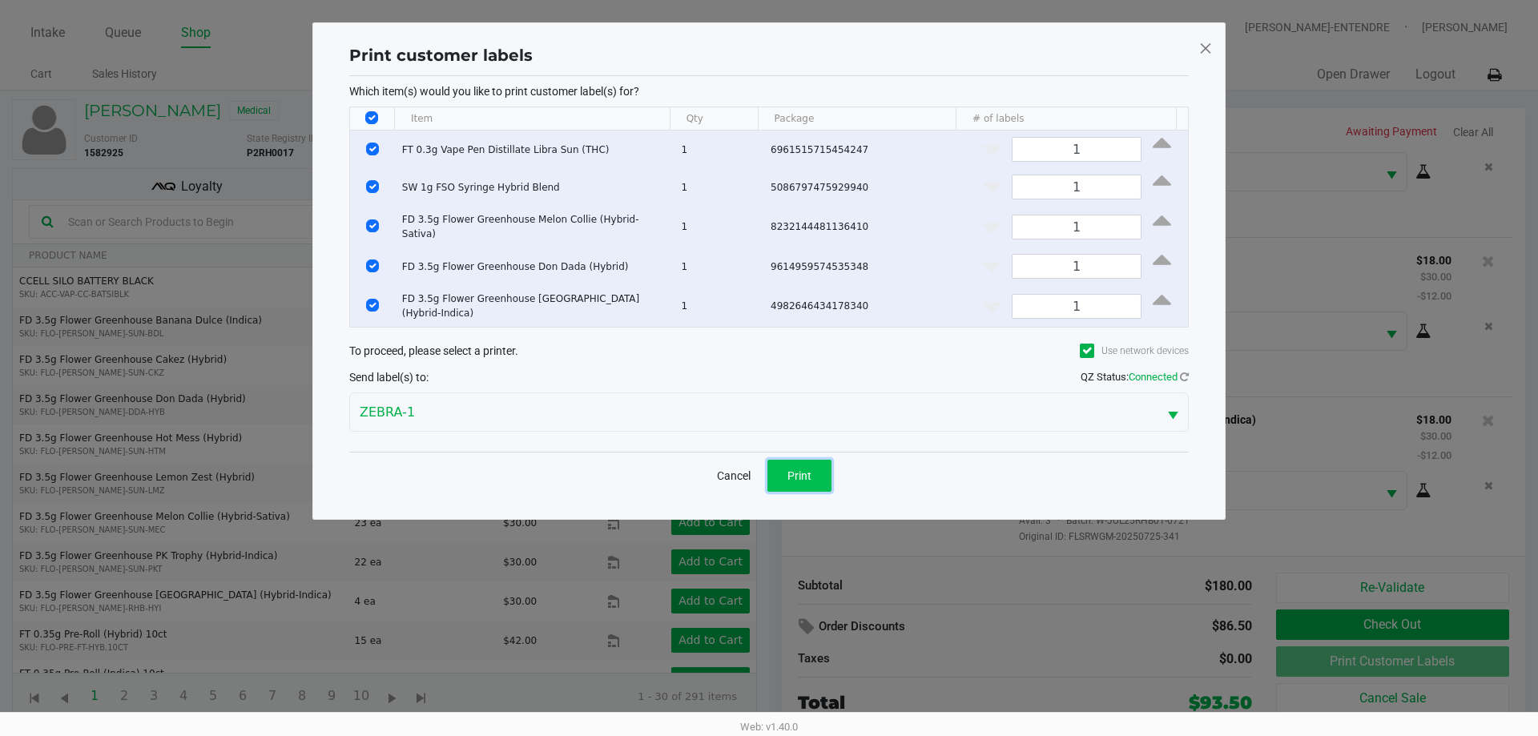
click at [803, 479] on button "Print" at bounding box center [799, 476] width 64 height 32
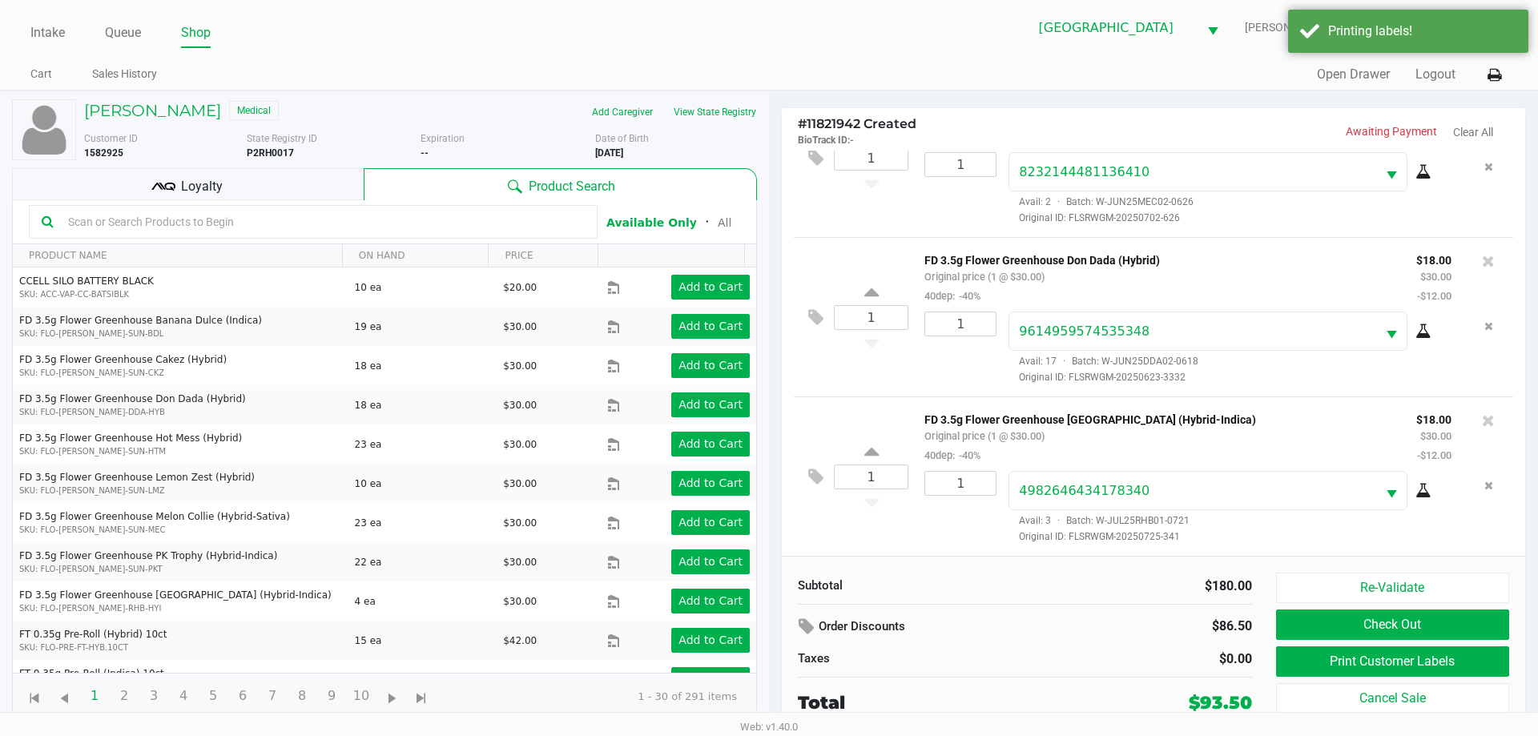
click at [305, 187] on div "Loyalty" at bounding box center [188, 184] width 352 height 32
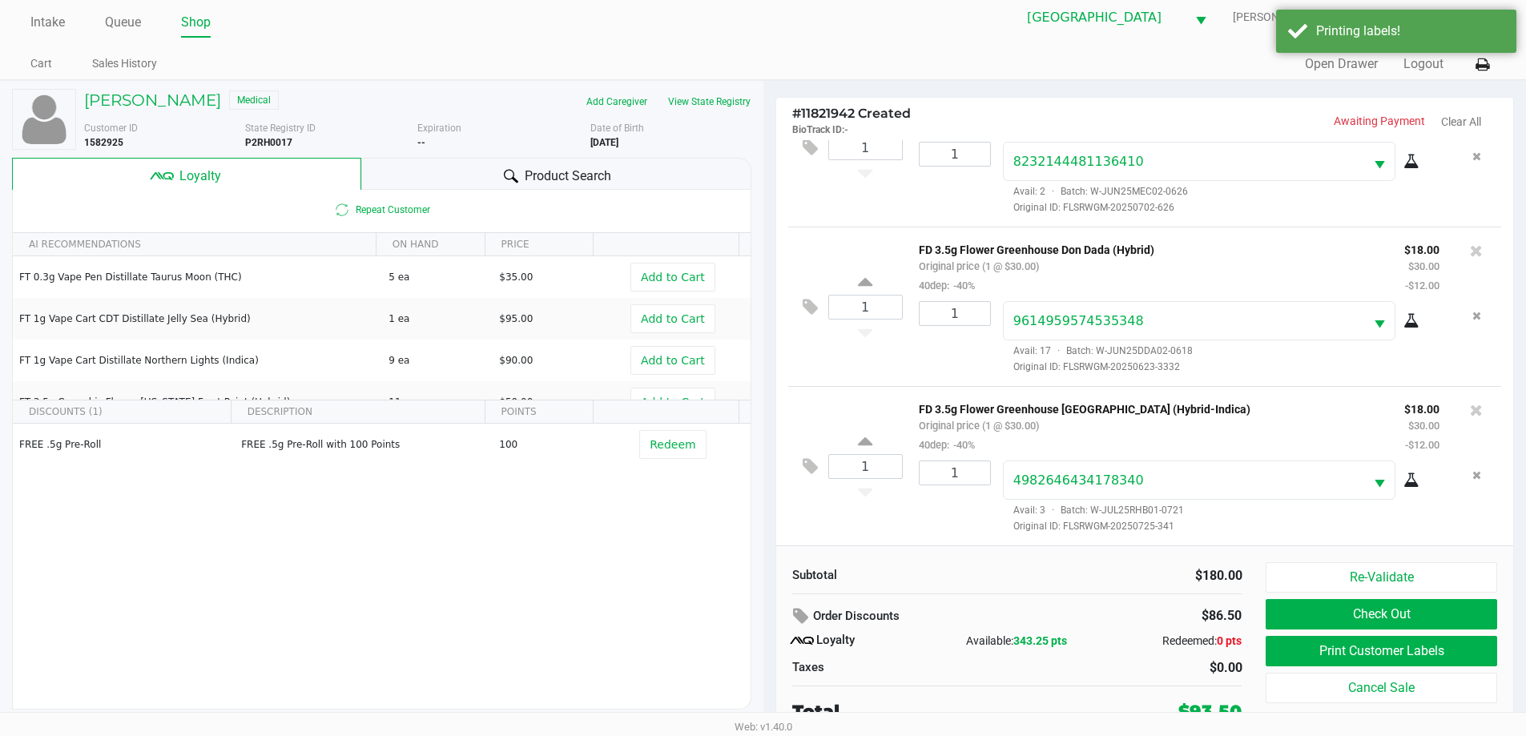
scroll to position [16, 0]
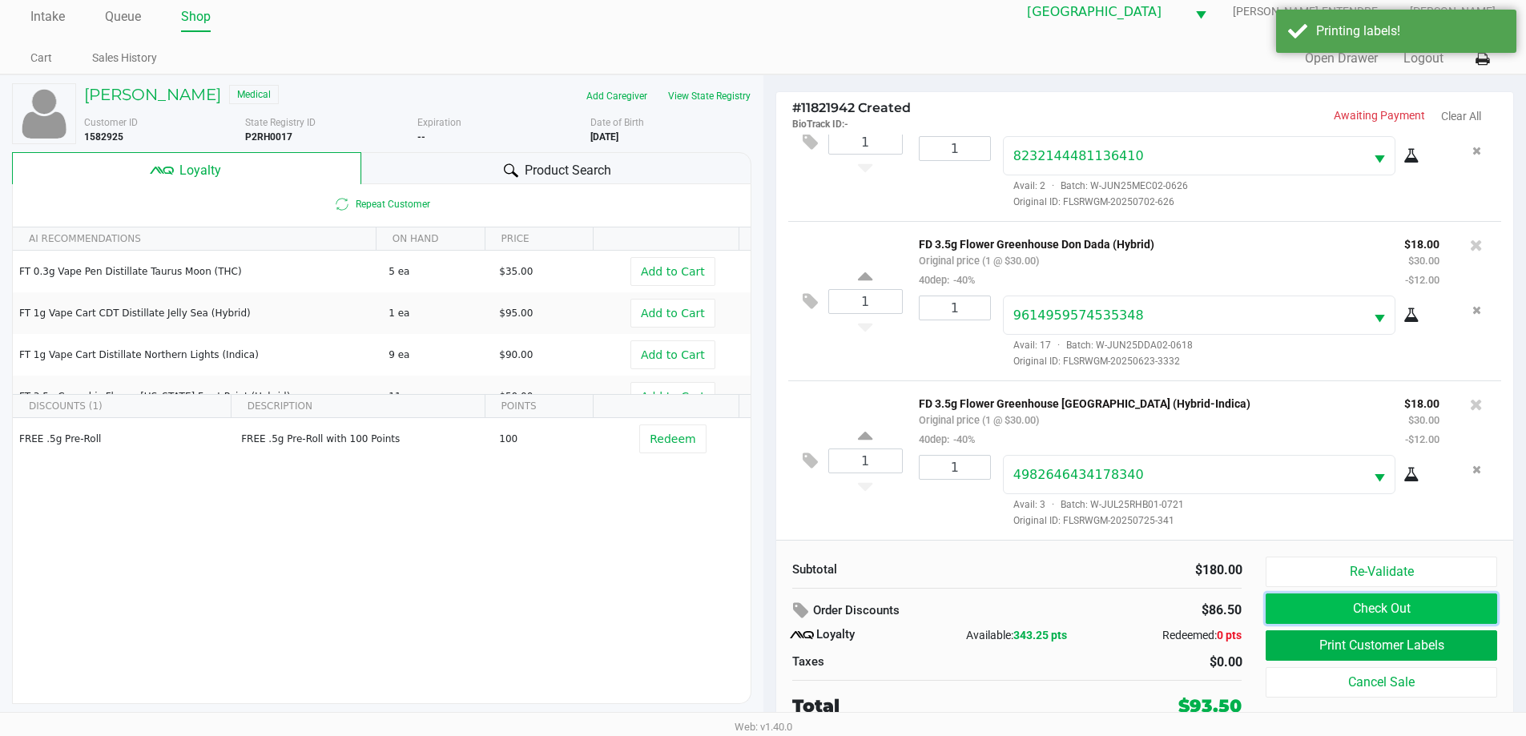
click at [1480, 605] on button "Check Out" at bounding box center [1380, 608] width 231 height 30
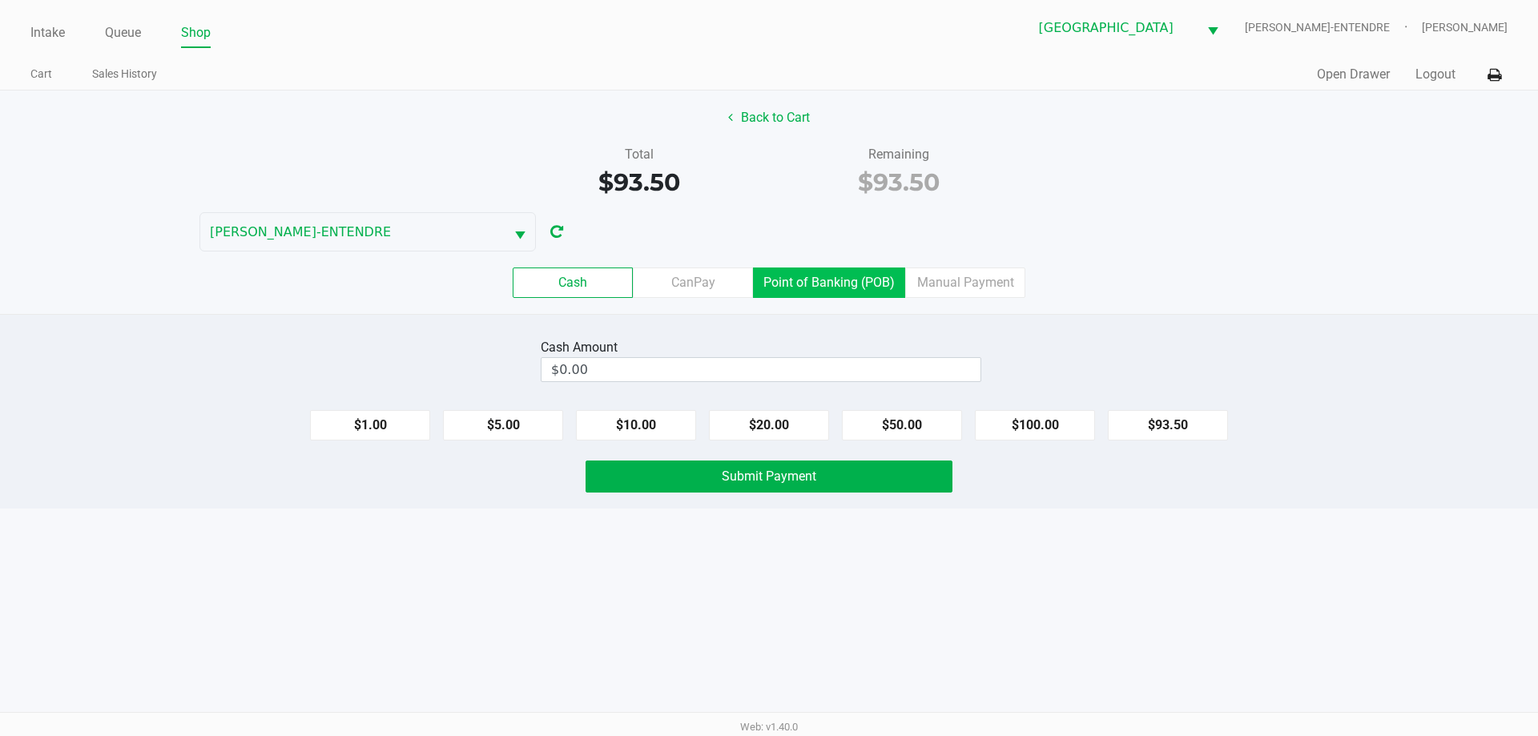
click at [867, 296] on label "Point of Banking (POB)" at bounding box center [829, 282] width 152 height 30
click at [0, 0] on 7 "Point of Banking (POB)" at bounding box center [0, 0] width 0 height 0
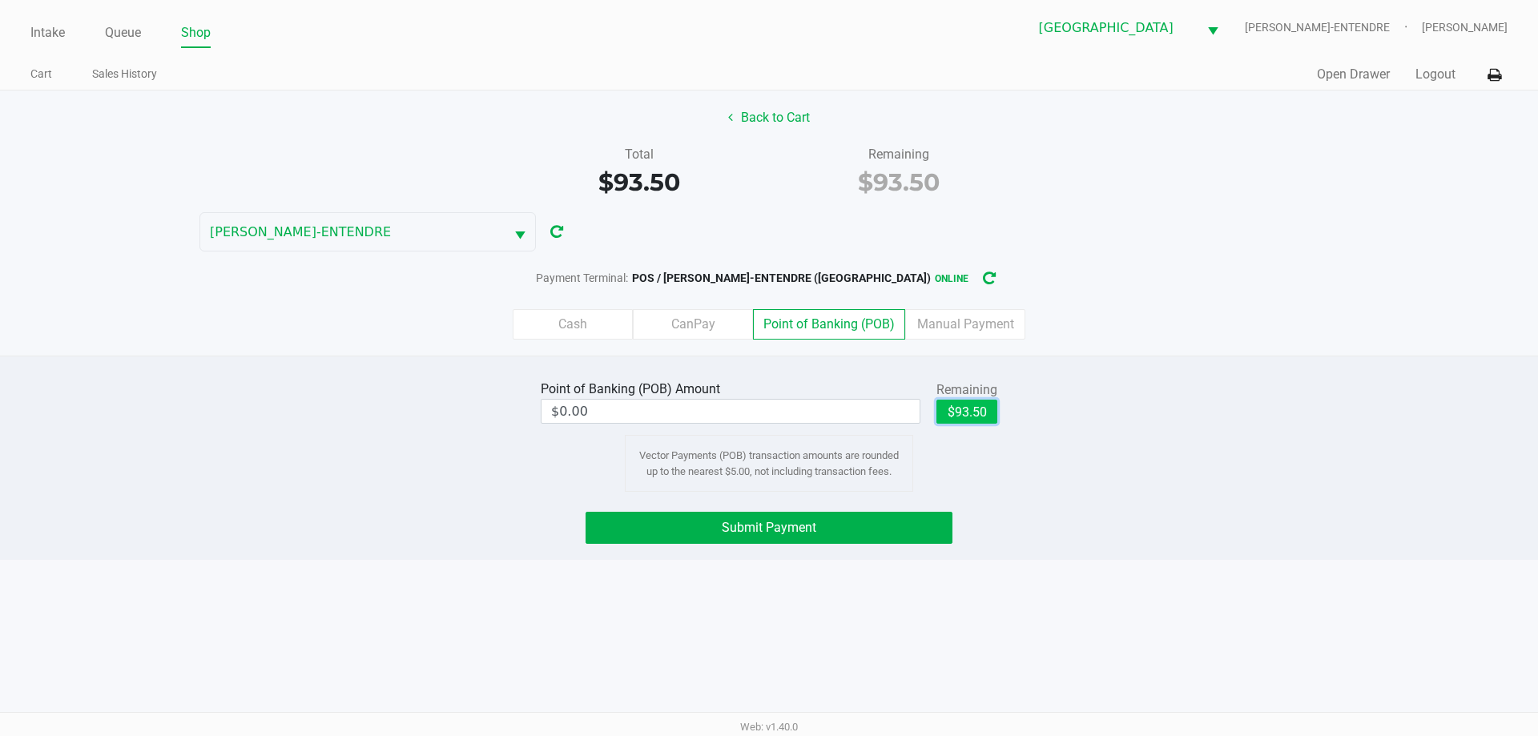
click at [975, 416] on button "$93.50" at bounding box center [966, 412] width 61 height 24
type input "$93.50"
click at [915, 526] on button "Submit Payment" at bounding box center [768, 528] width 367 height 32
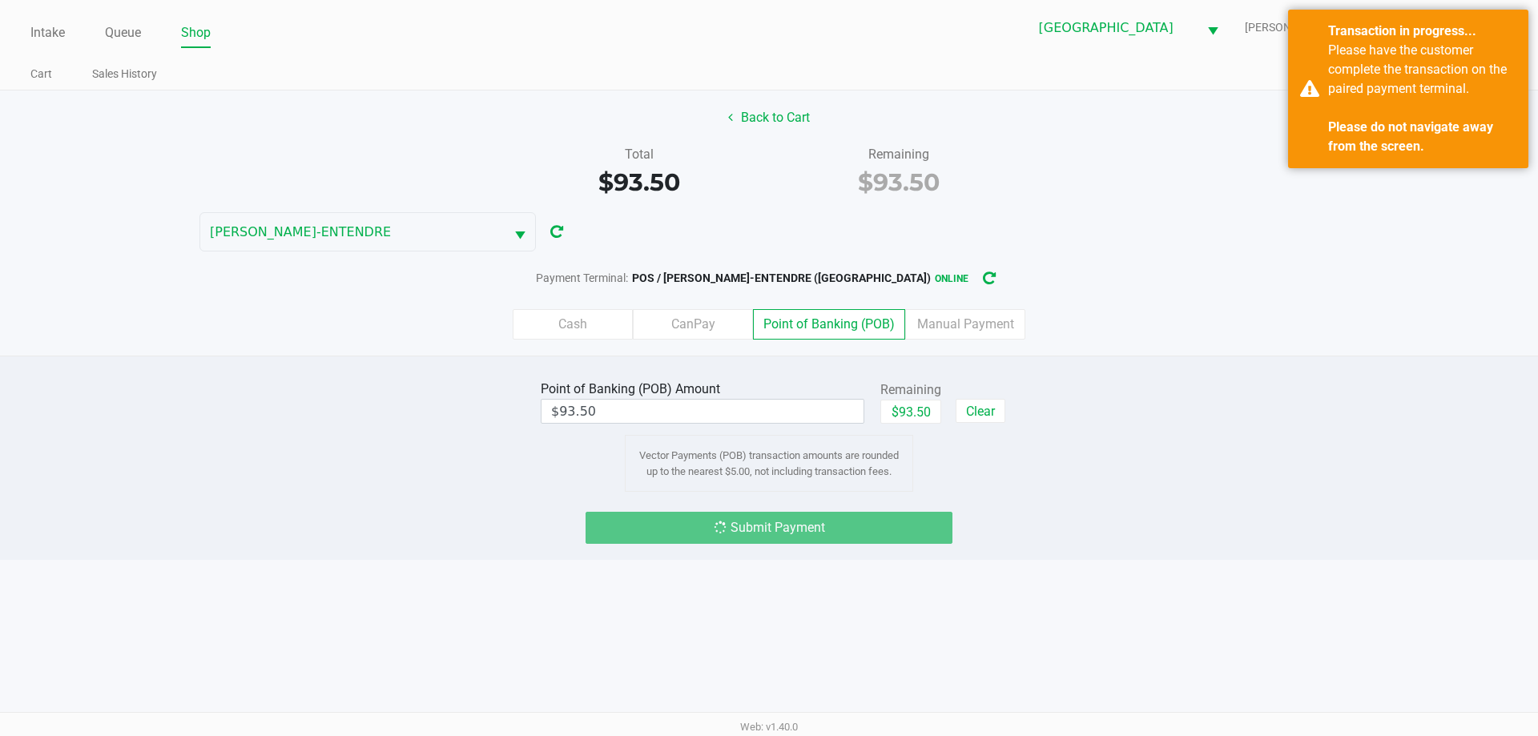
click at [1212, 312] on div "Cash CanPay Point of Banking (POB) Manual Payment" at bounding box center [769, 324] width 1538 height 30
click at [1255, 396] on div "Point of Banking (POB) Amount $93.50 Remaining $93.50 Clear Vector Payments (PO…" at bounding box center [769, 433] width 1562 height 115
click at [1191, 266] on div "Payment Terminal: POS / JAY-ENTENDRE (Panama City) online" at bounding box center [769, 278] width 1538 height 30
click at [1088, 217] on div "Back to Cart Total $93.50 Remaining $93.50 JAY-ENTENDRE Payment Terminal: POS /…" at bounding box center [769, 222] width 1538 height 265
click at [1250, 322] on div "Cash CanPay Point of Banking (POB) Manual Payment" at bounding box center [769, 324] width 1538 height 30
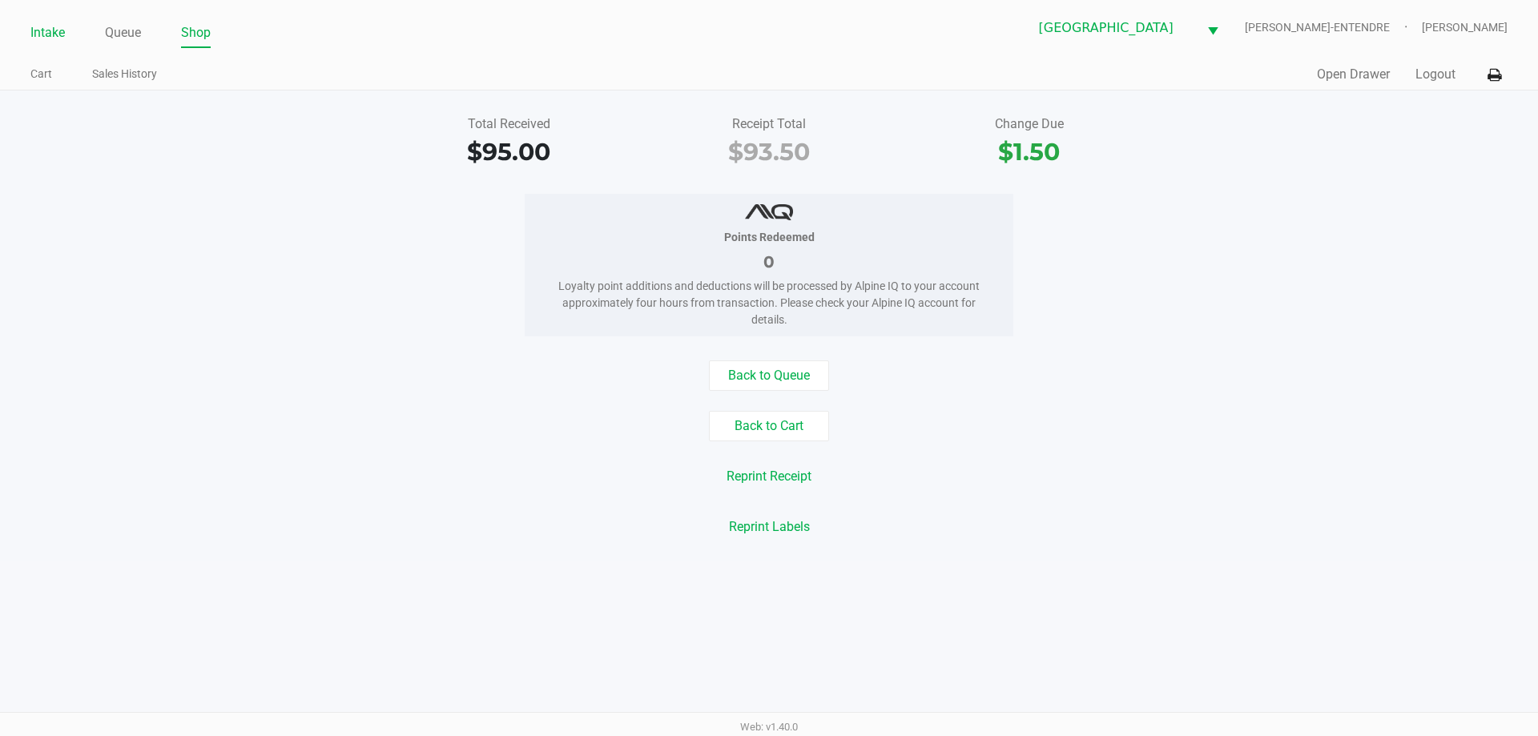
click at [55, 31] on link "Intake" at bounding box center [47, 33] width 34 height 22
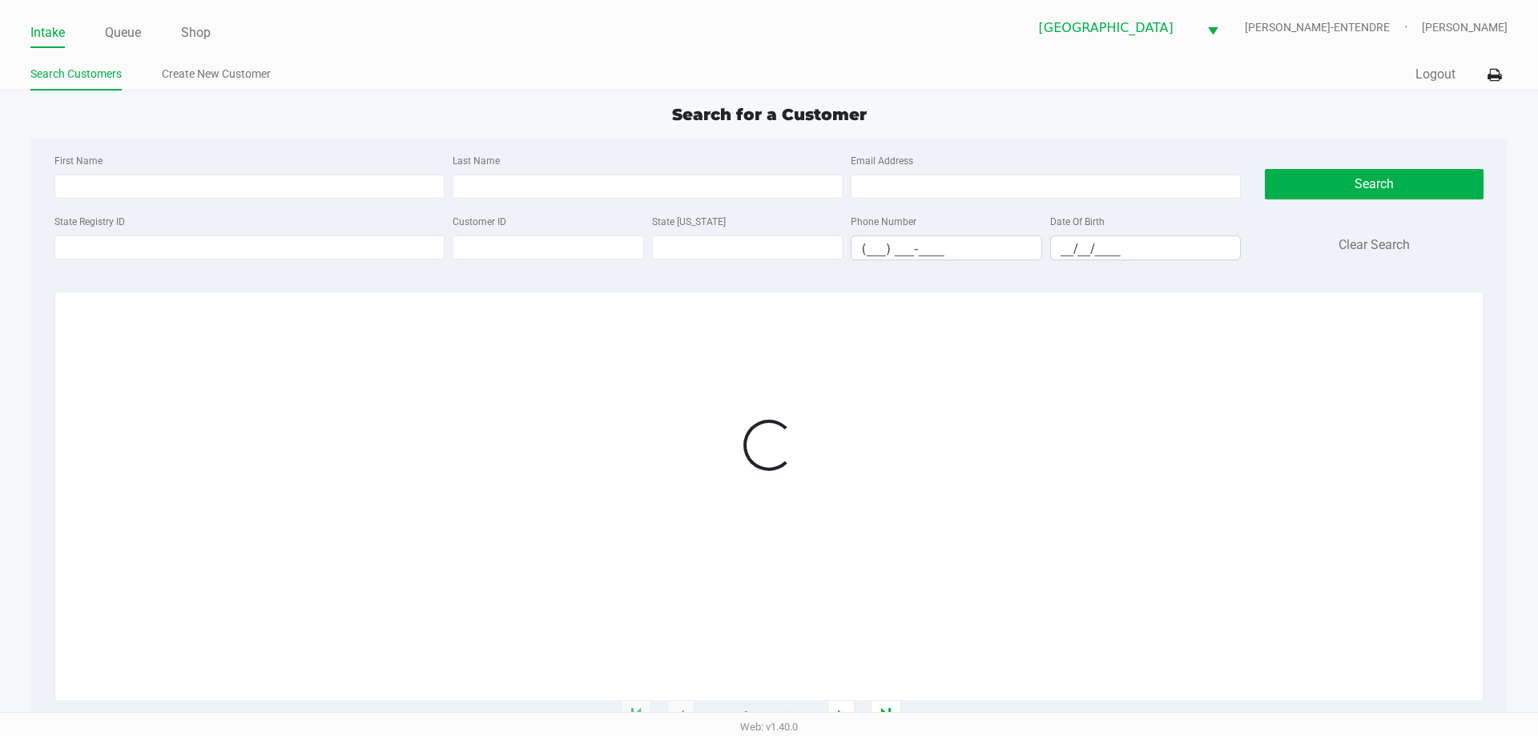
click at [686, 62] on div "Search Customers Create New Customer" at bounding box center [399, 75] width 738 height 30
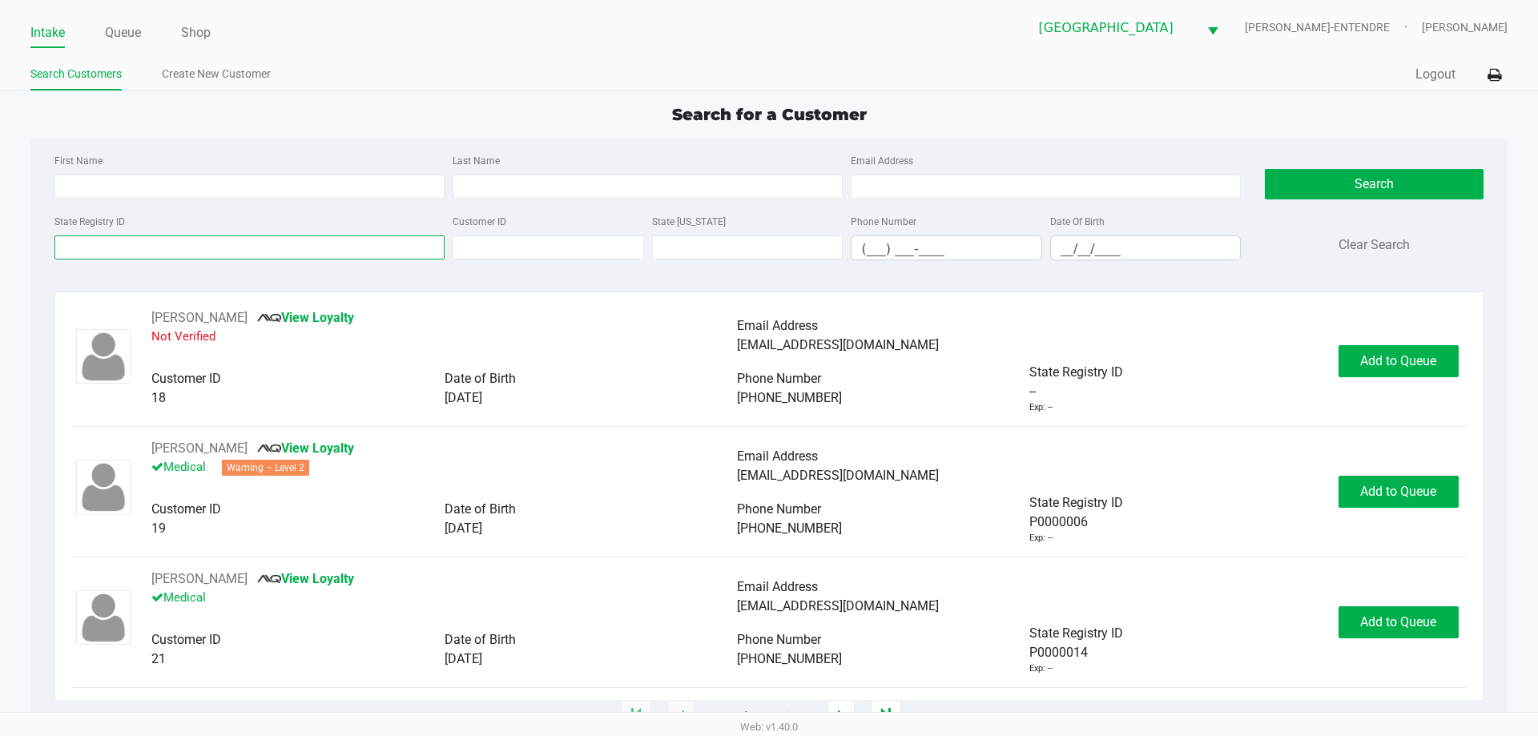
click at [358, 252] on input "State Registry ID" at bounding box center [249, 247] width 390 height 24
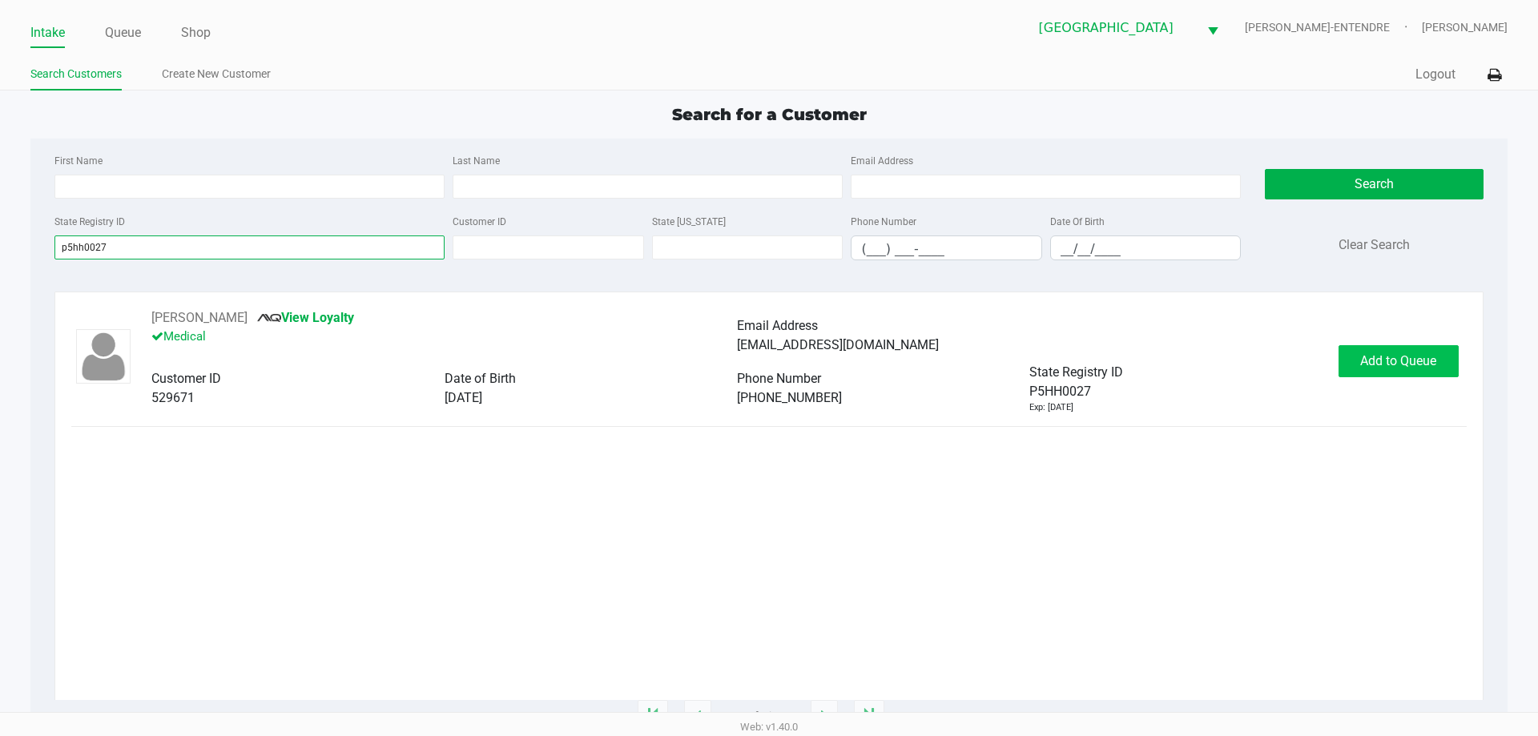
type input "p5hh0027"
click at [1377, 357] on span "Add to Queue" at bounding box center [1398, 360] width 76 height 15
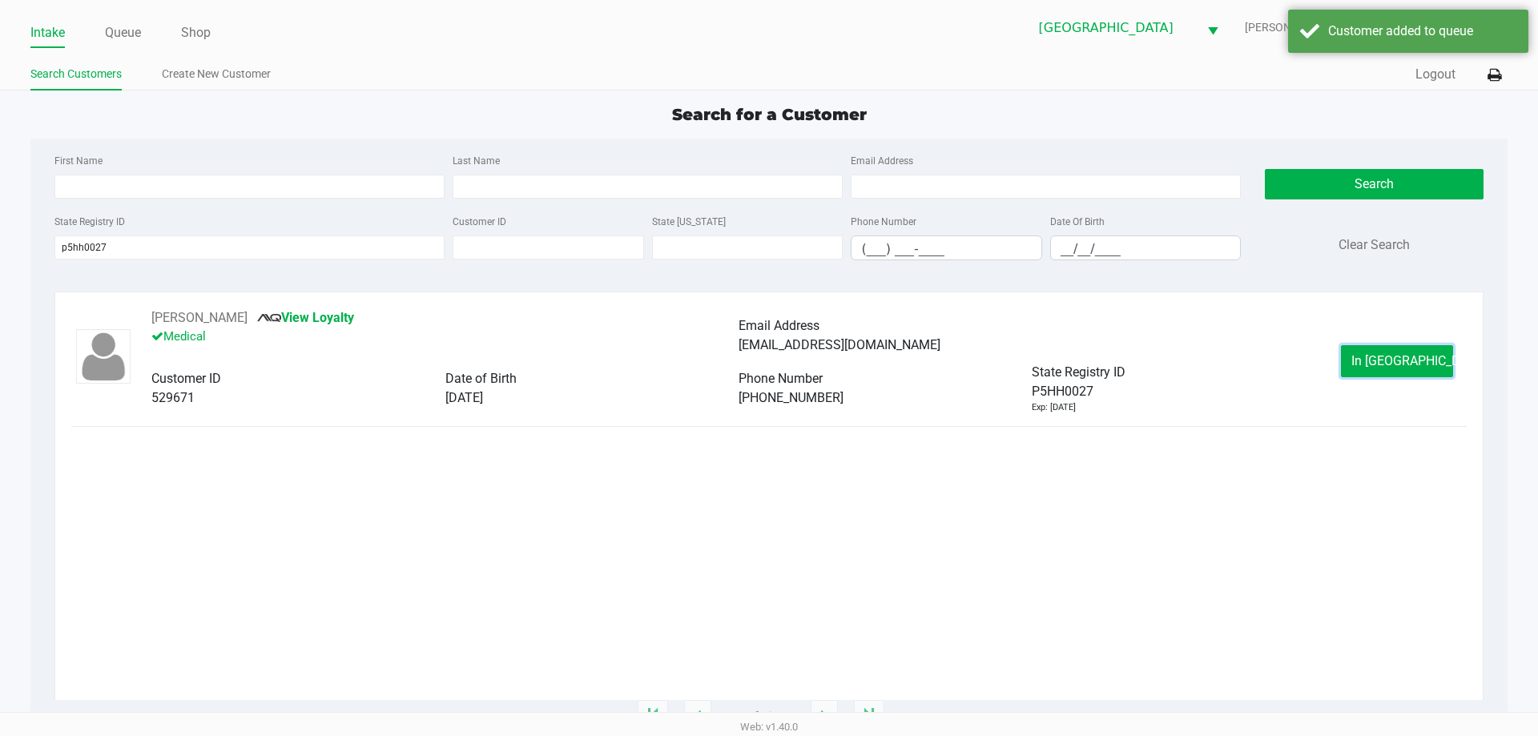
click at [1377, 357] on span "In Queue" at bounding box center [1418, 360] width 135 height 15
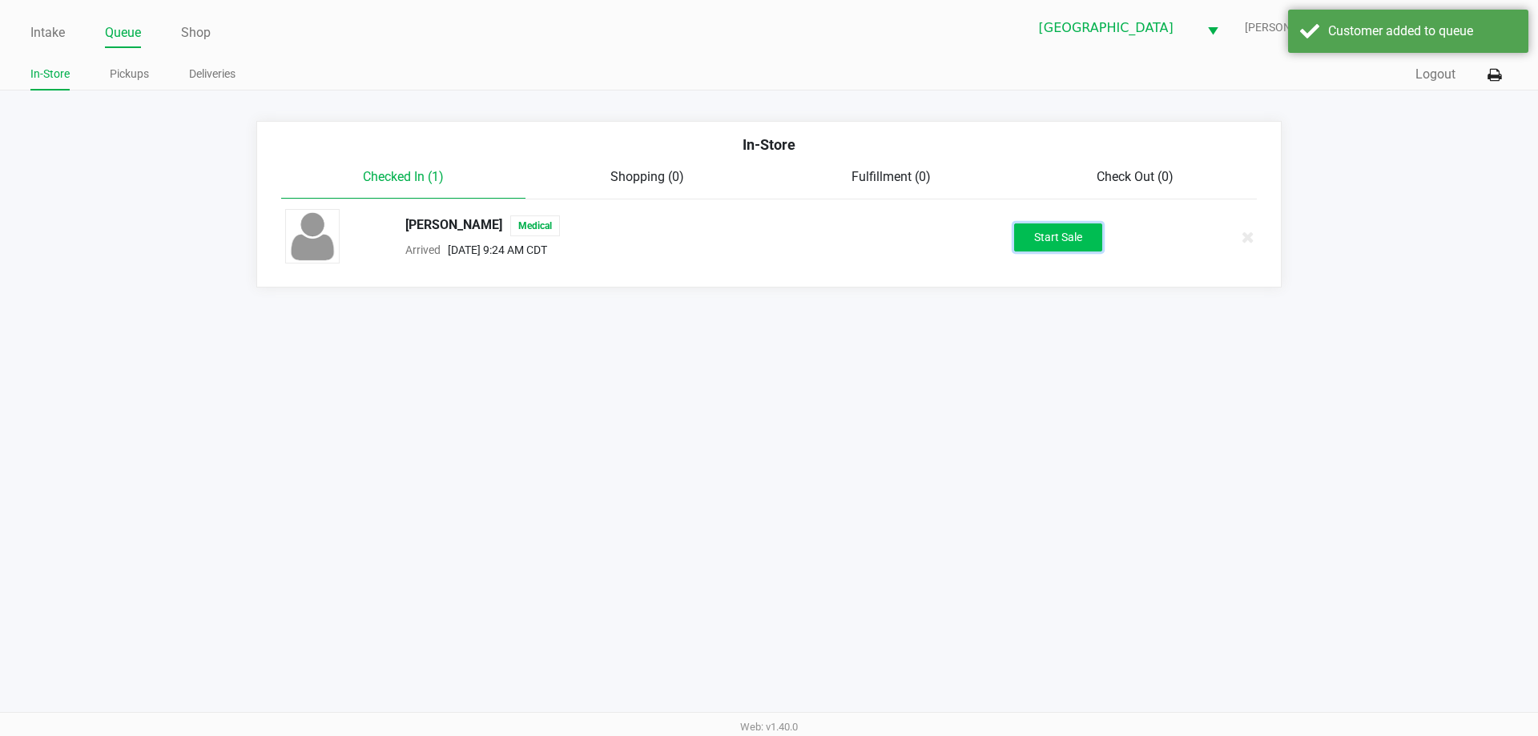
click at [1062, 238] on button "Start Sale" at bounding box center [1058, 237] width 88 height 28
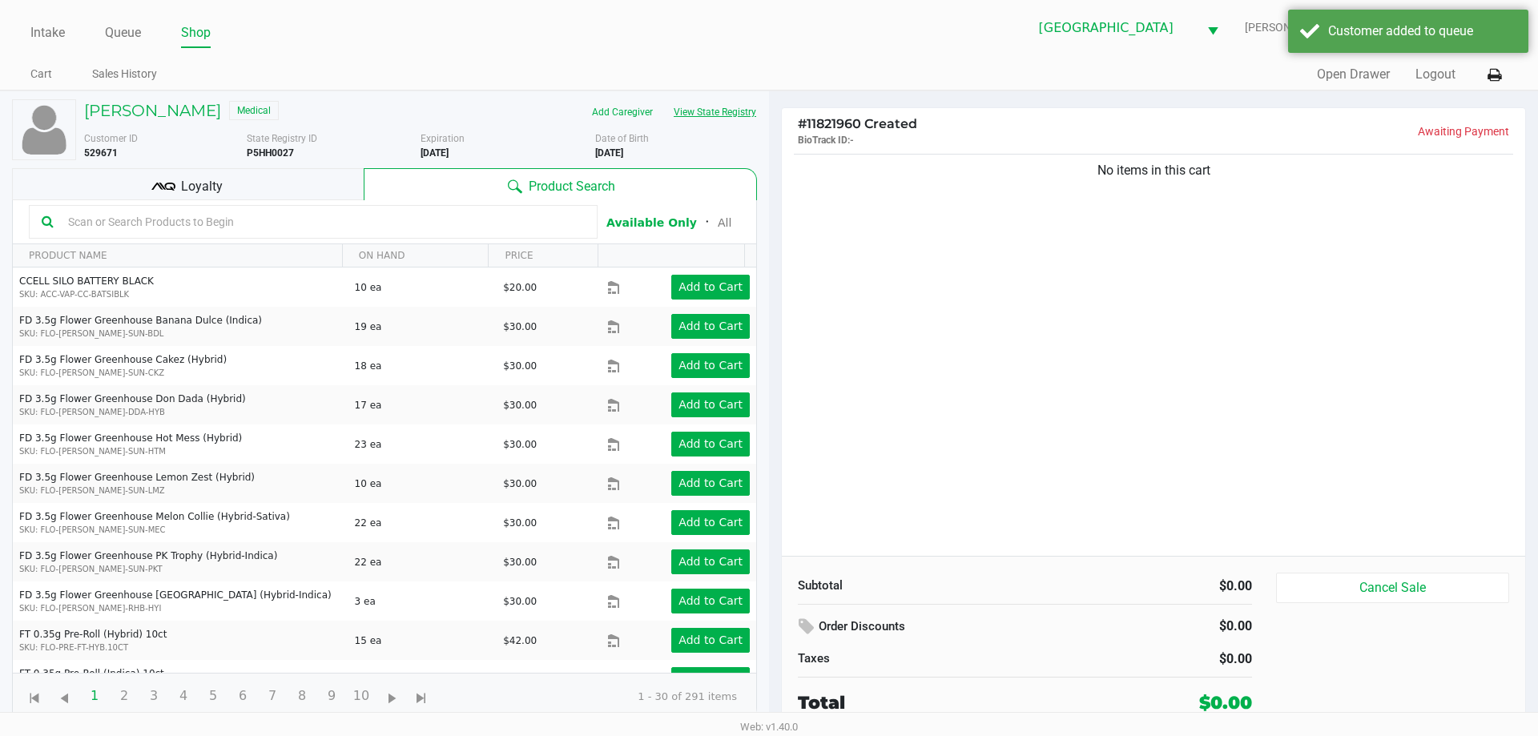
click at [740, 117] on button "View State Registry" at bounding box center [710, 112] width 94 height 26
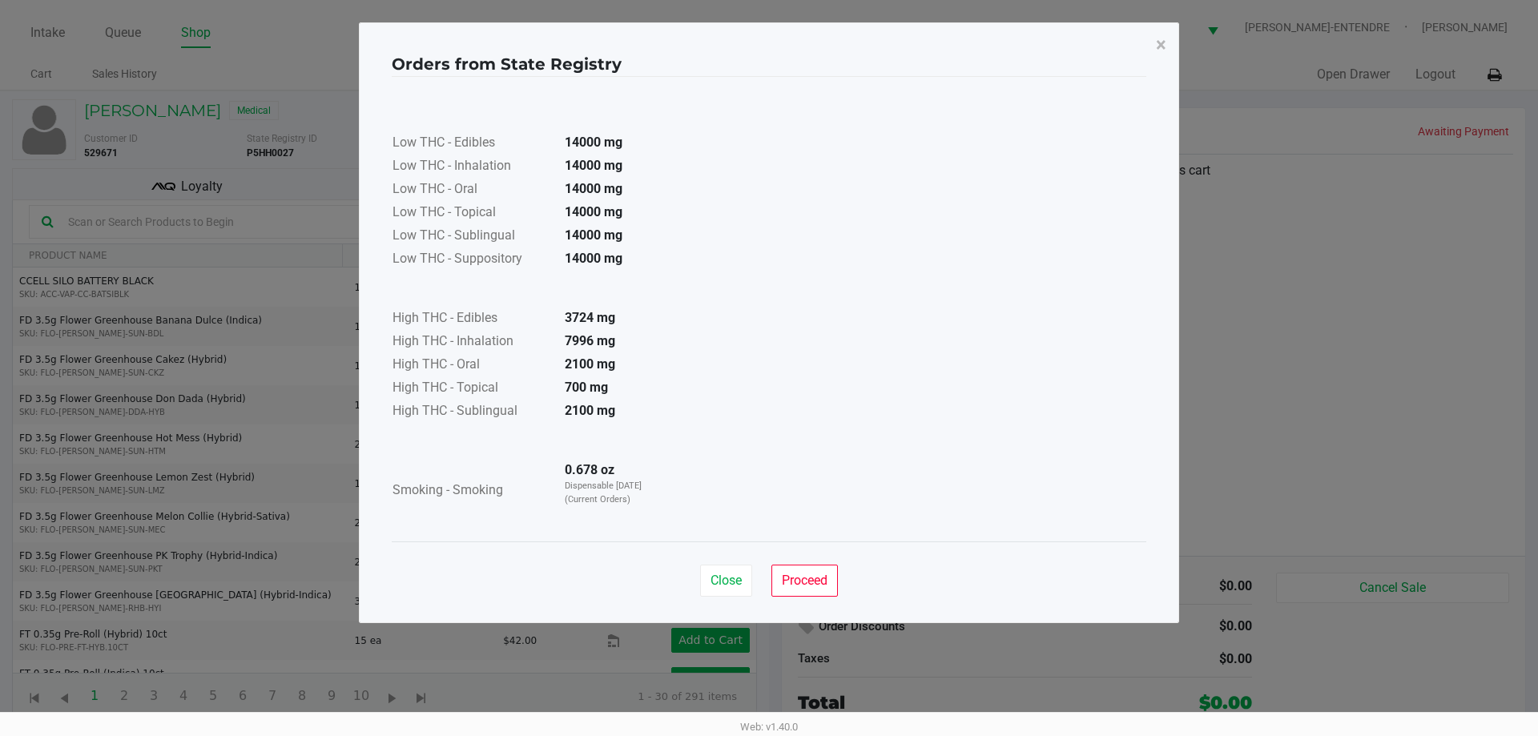
click at [812, 597] on div "Close Proceed" at bounding box center [769, 573] width 754 height 65
click at [818, 581] on span "Proceed" at bounding box center [805, 580] width 46 height 15
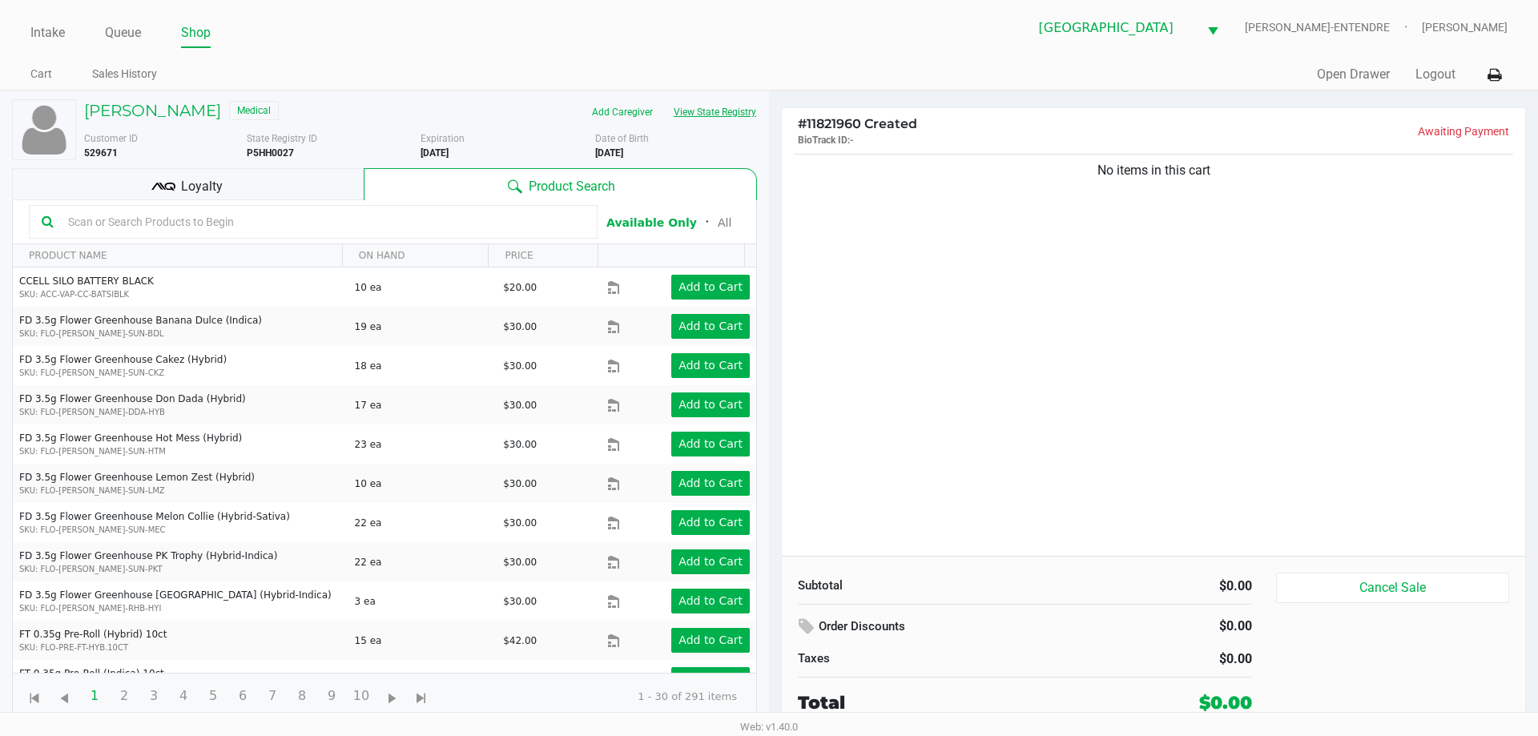
click at [706, 119] on button "View State Registry" at bounding box center [710, 112] width 94 height 26
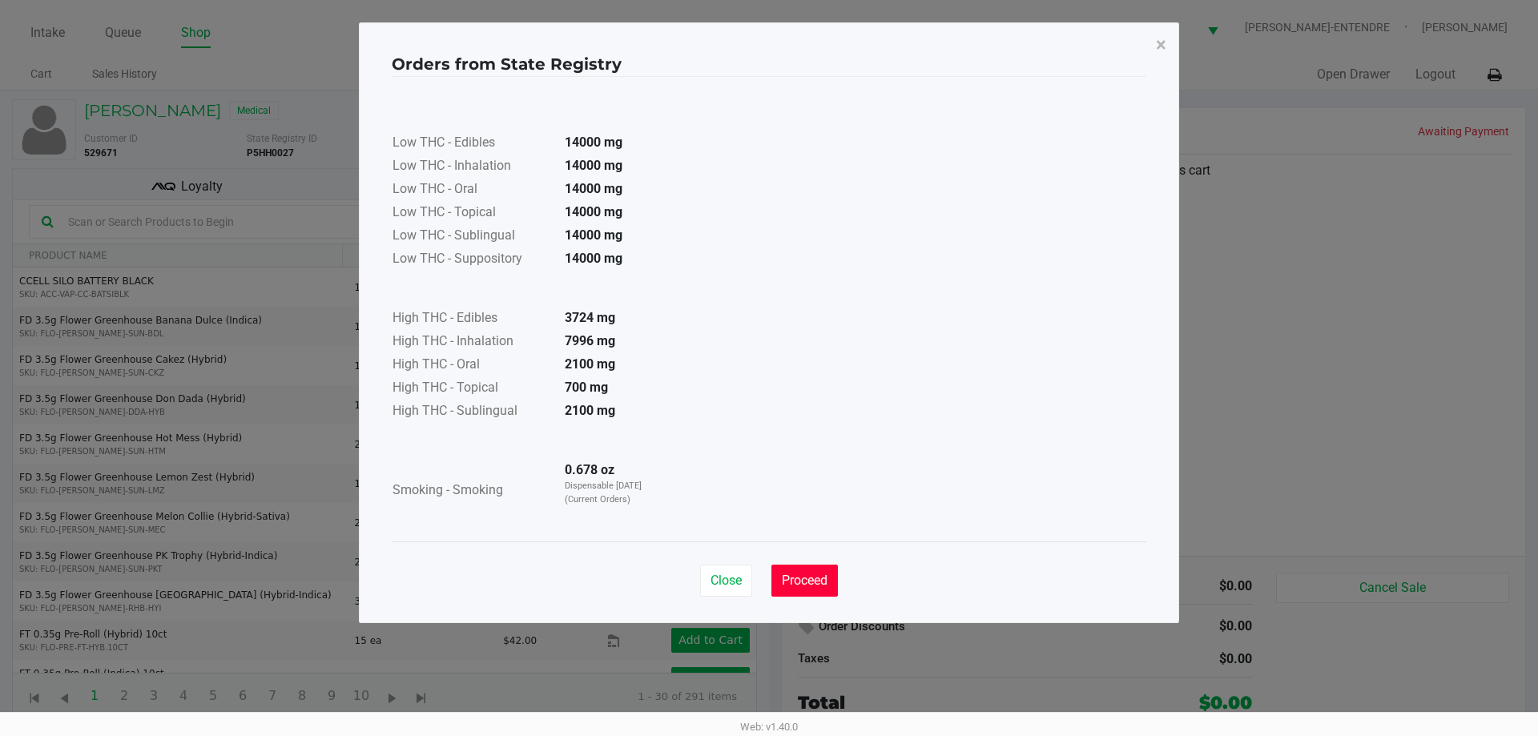
click at [816, 580] on span "Proceed" at bounding box center [805, 580] width 46 height 15
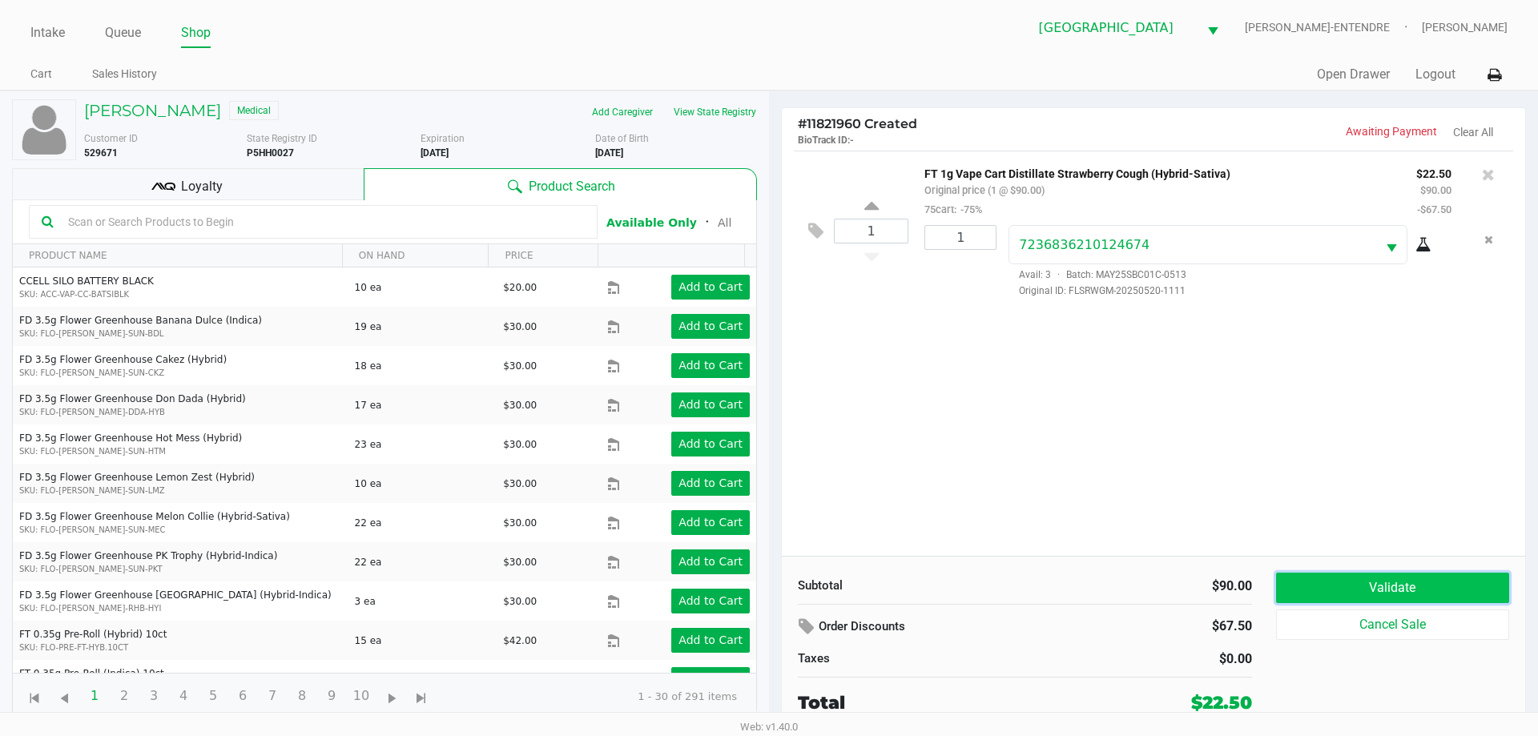
click at [1333, 592] on button "Validate" at bounding box center [1392, 588] width 233 height 30
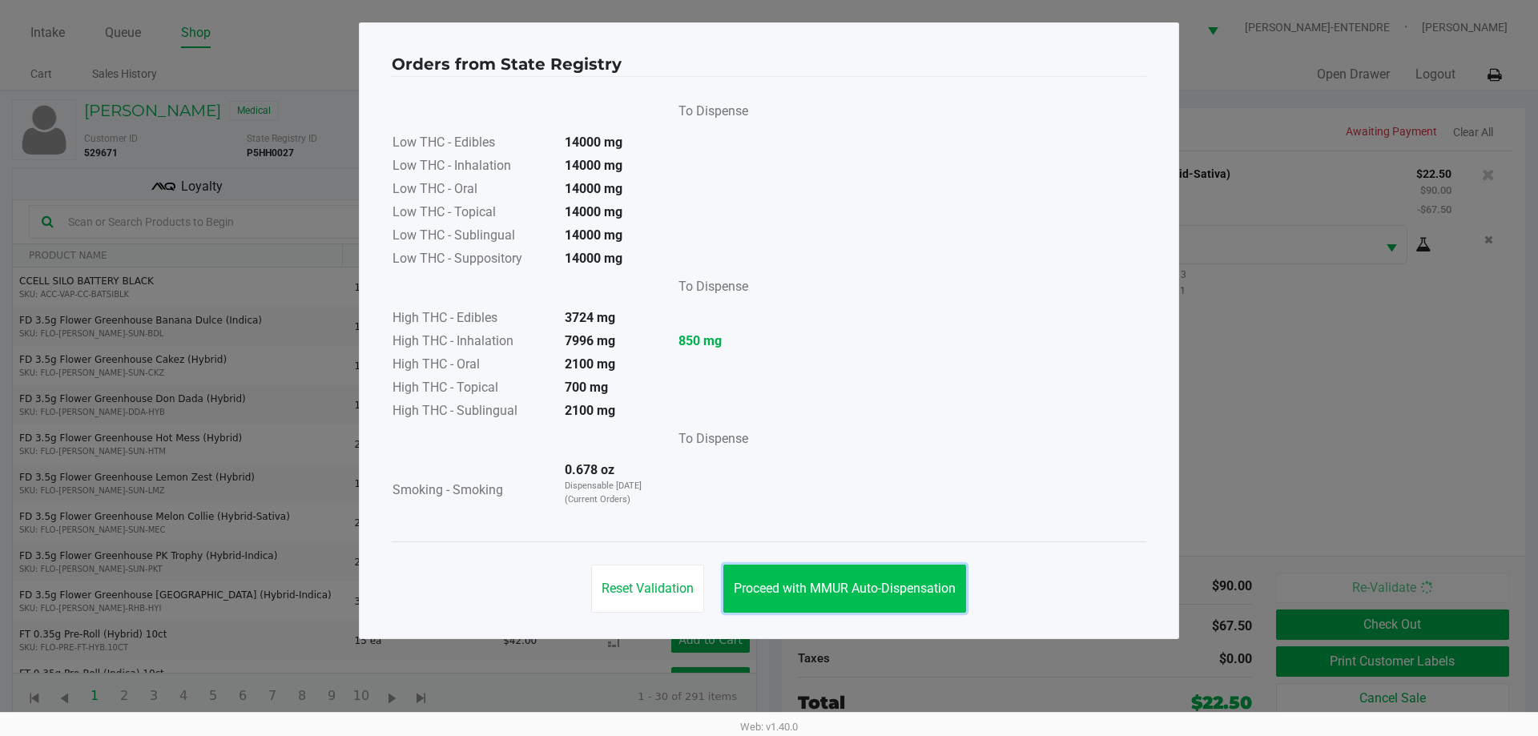
click at [954, 580] on button "Proceed with MMUR Auto-Dispensation" at bounding box center [844, 589] width 243 height 48
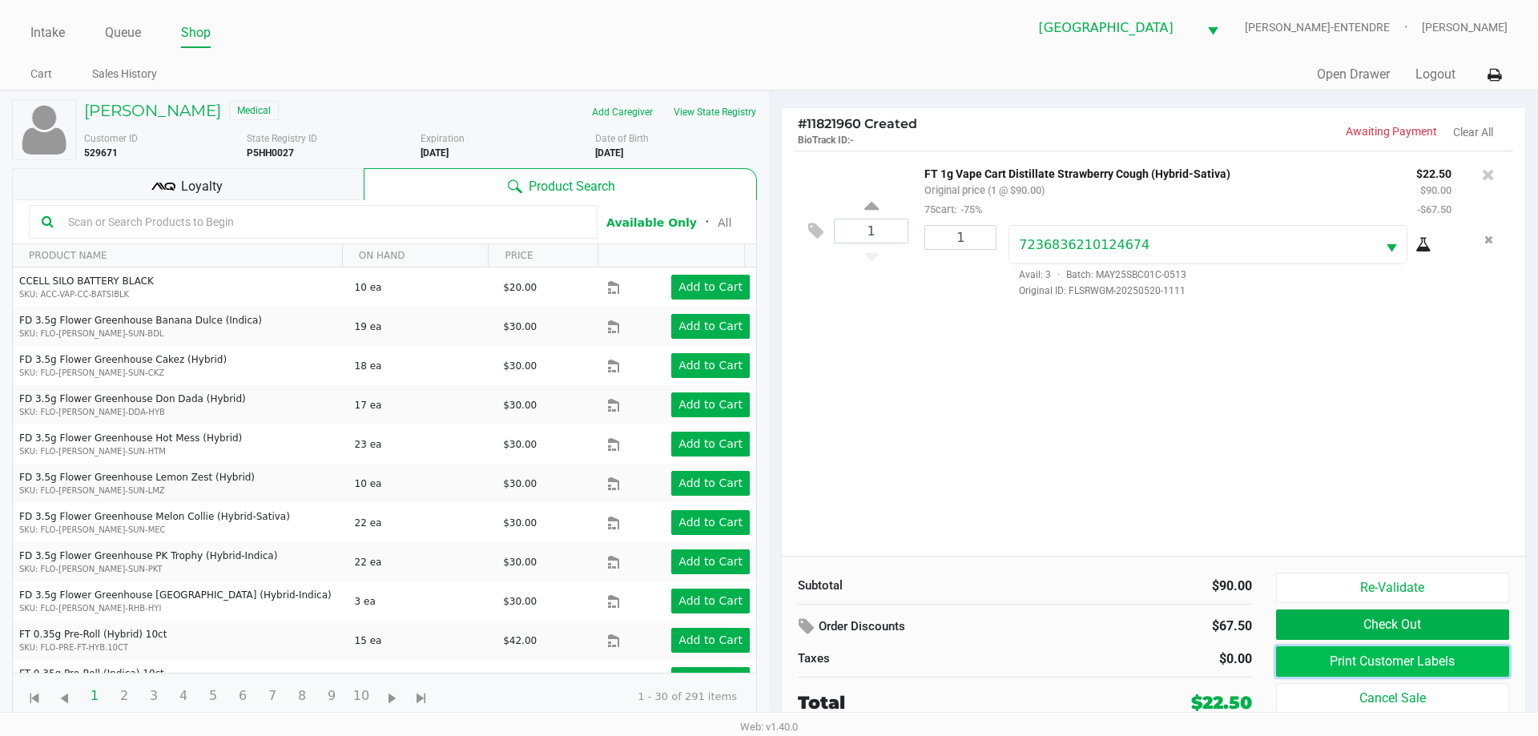
click at [1318, 652] on button "Print Customer Labels" at bounding box center [1392, 661] width 233 height 30
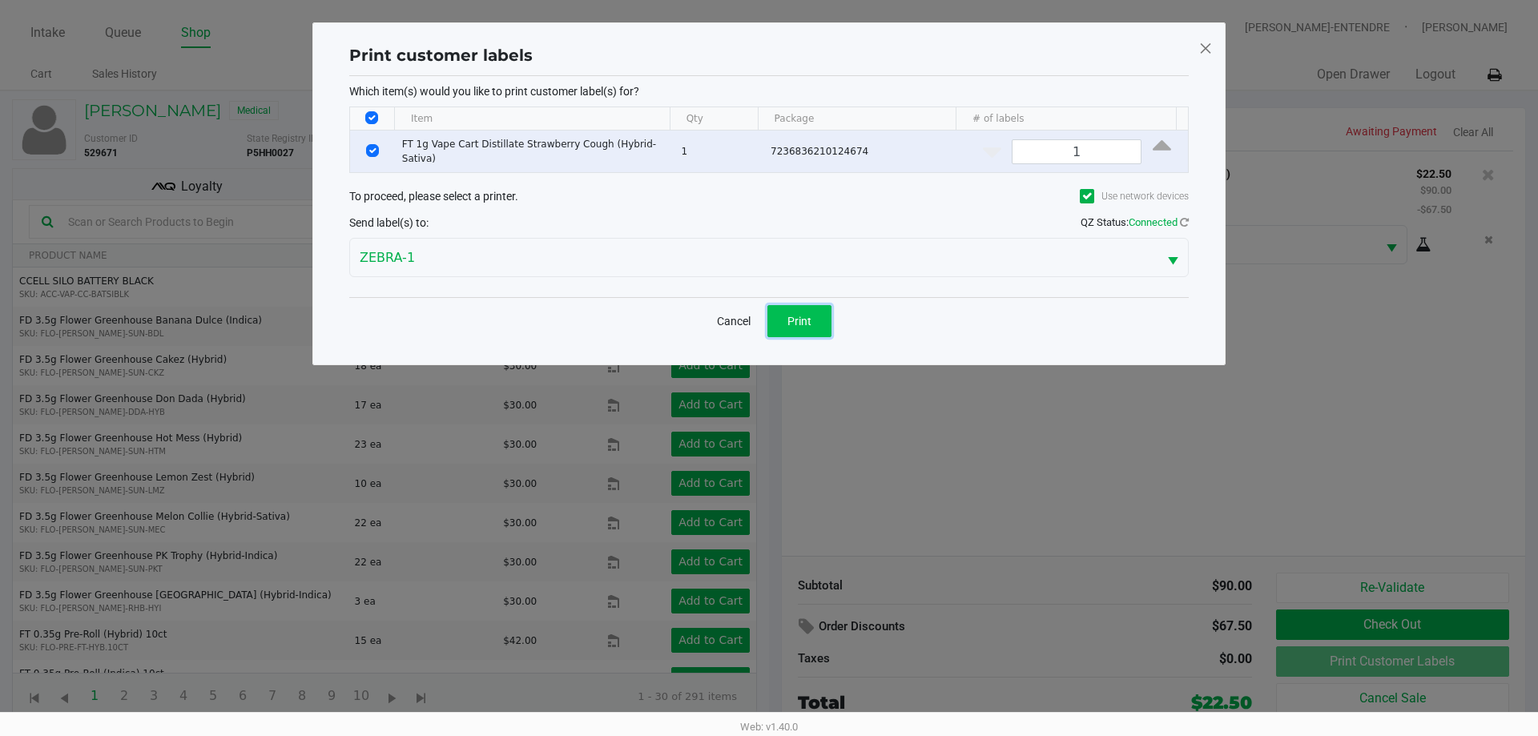
click at [793, 317] on span "Print" at bounding box center [799, 321] width 24 height 13
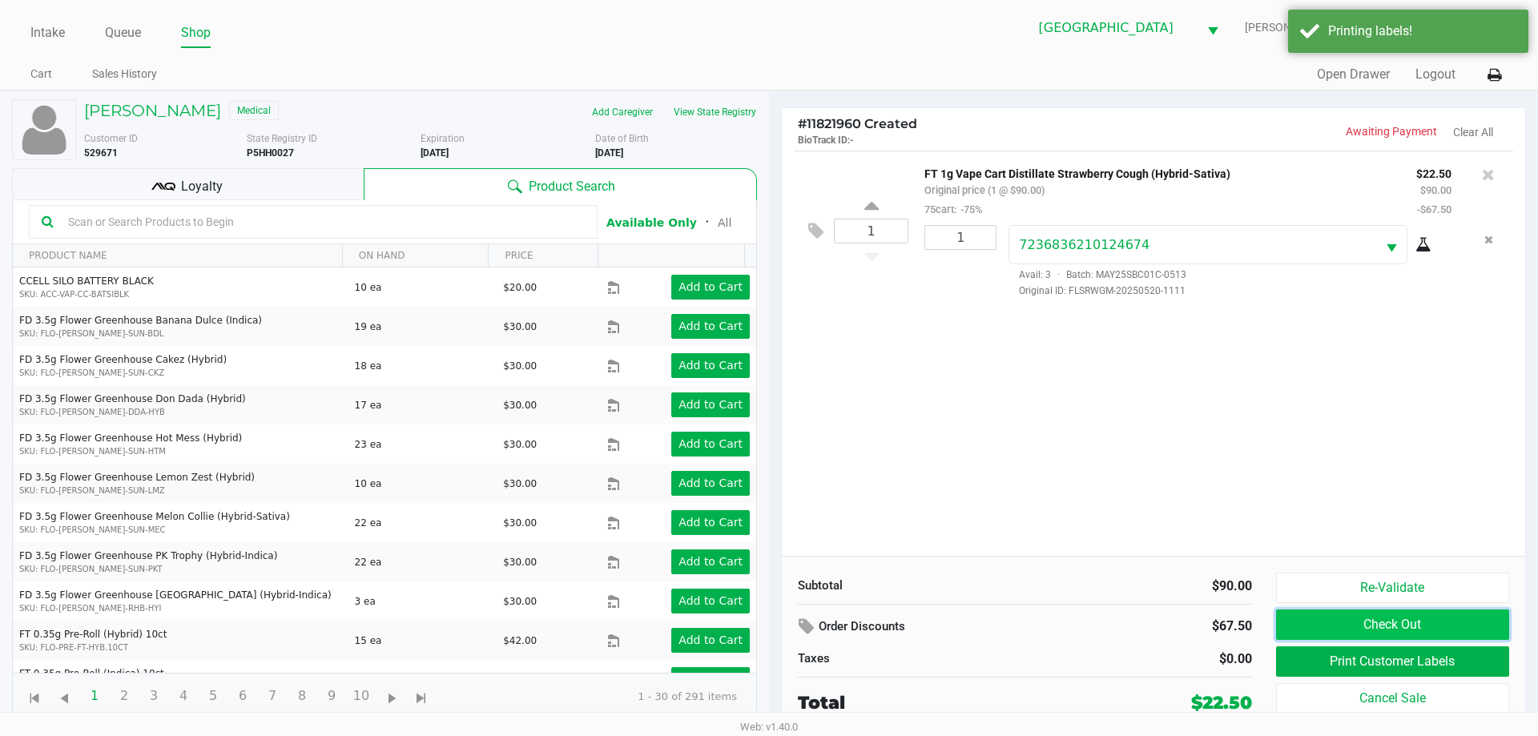
click at [1371, 627] on button "Check Out" at bounding box center [1392, 624] width 233 height 30
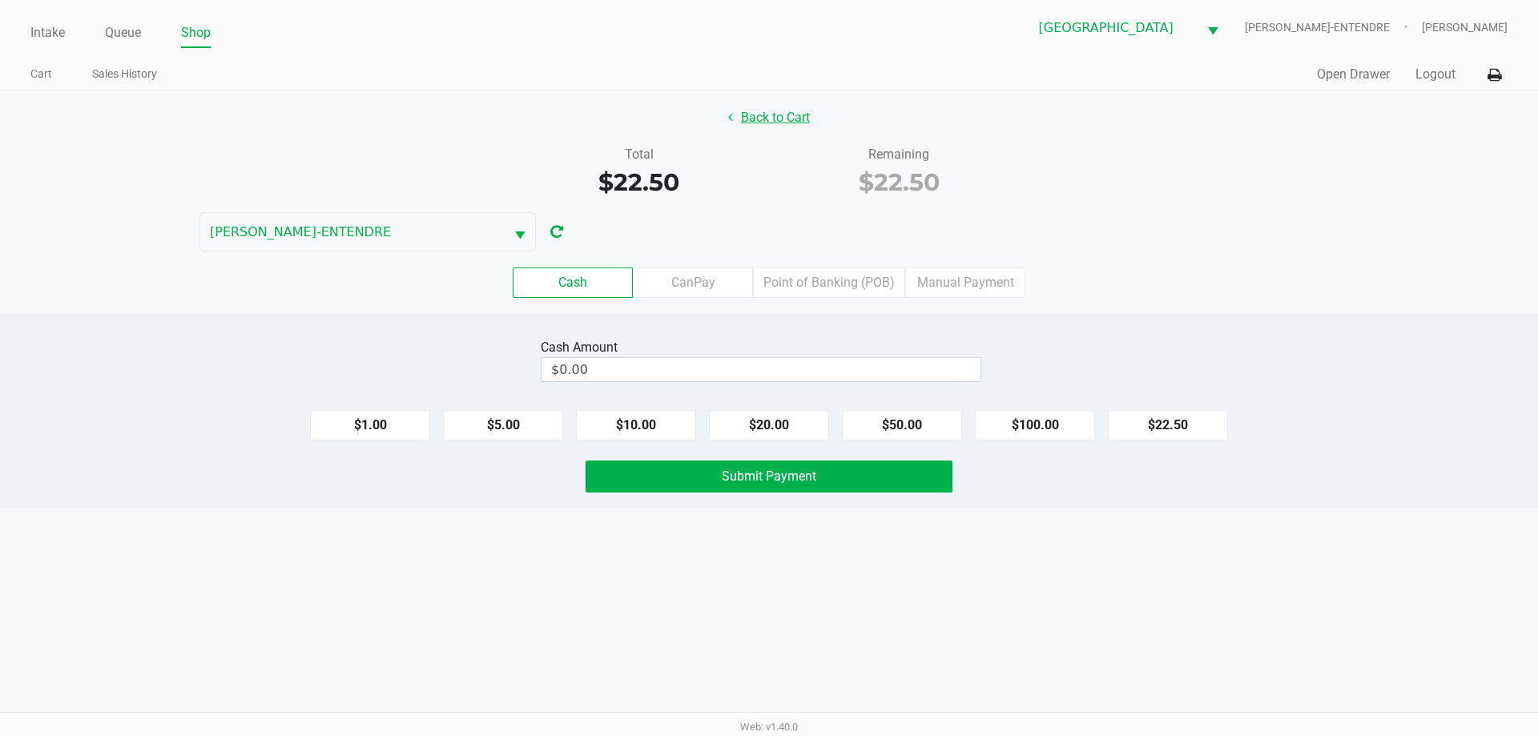
click at [794, 109] on button "Back to Cart" at bounding box center [769, 118] width 103 height 30
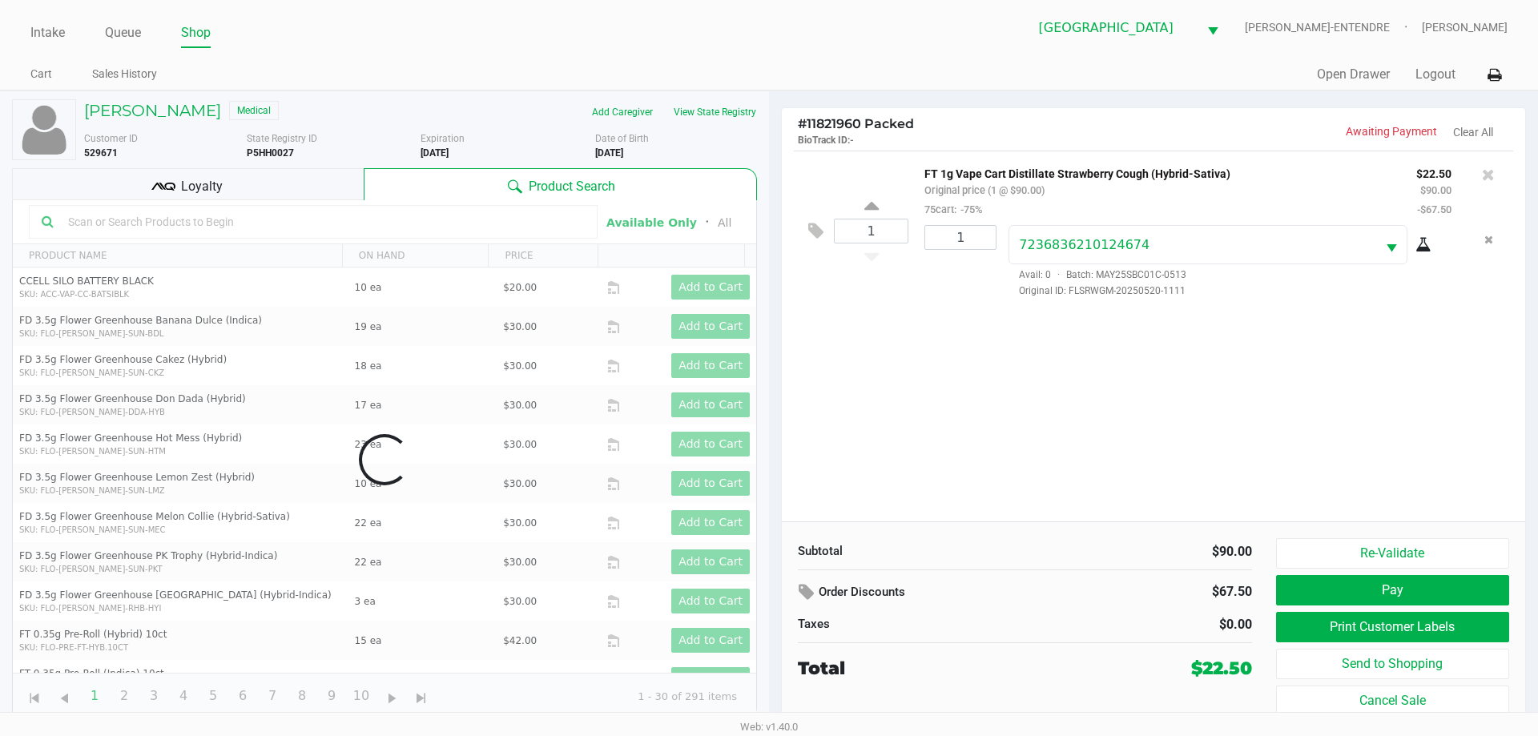
click at [210, 195] on span "Loyalty" at bounding box center [202, 186] width 42 height 19
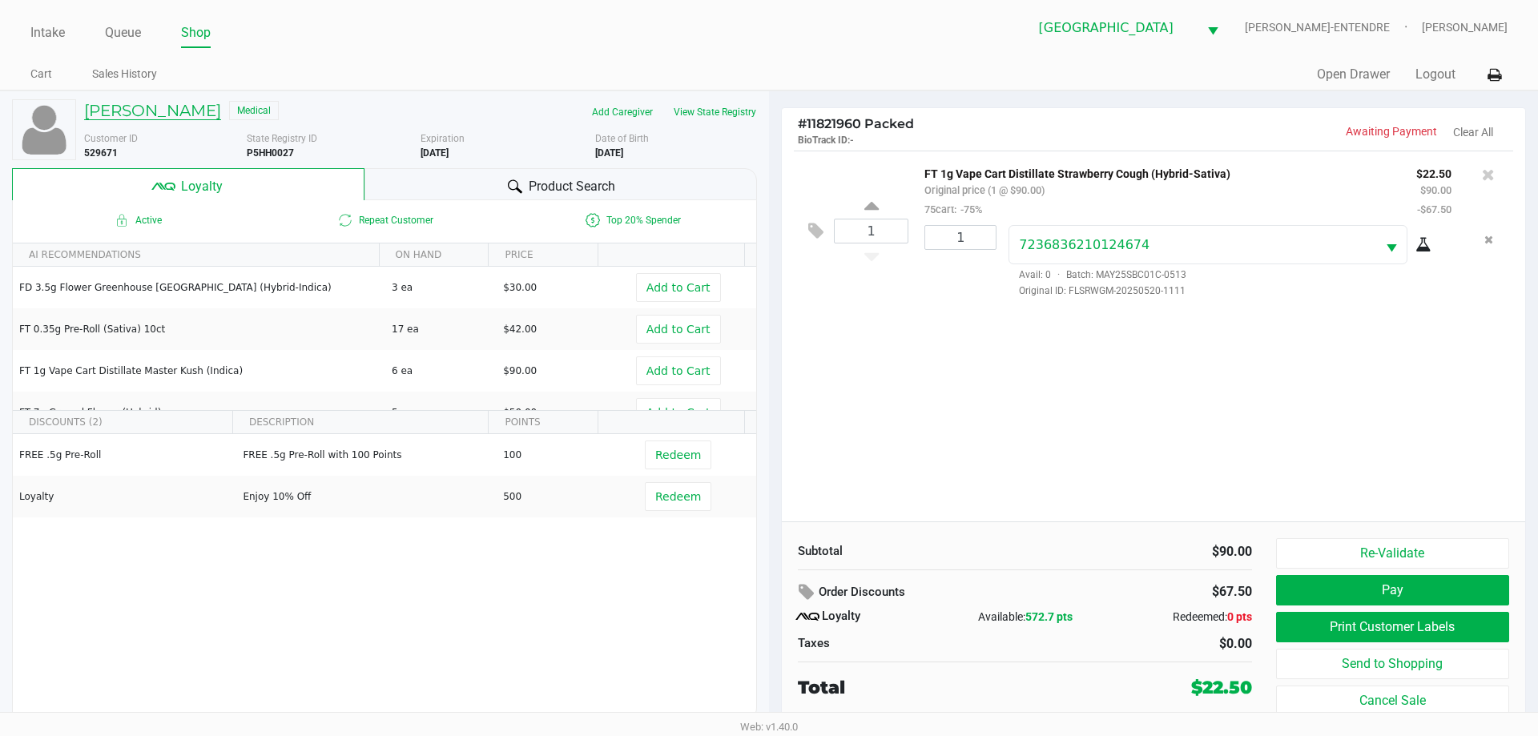
click at [152, 114] on h5 "Corby Benson" at bounding box center [152, 110] width 137 height 19
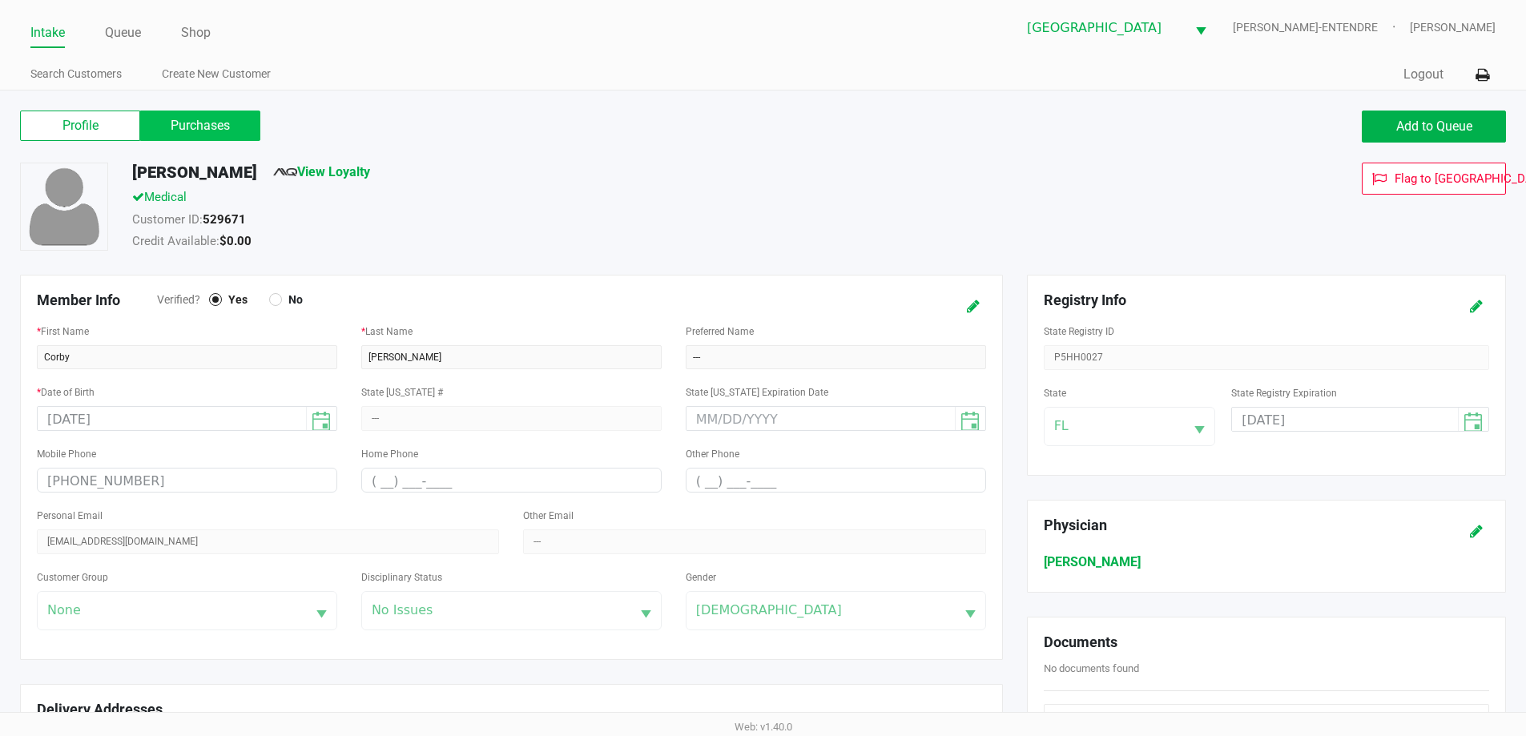
click at [253, 133] on label "Purchases" at bounding box center [200, 126] width 120 height 30
click at [0, 0] on 1 "Purchases" at bounding box center [0, 0] width 0 height 0
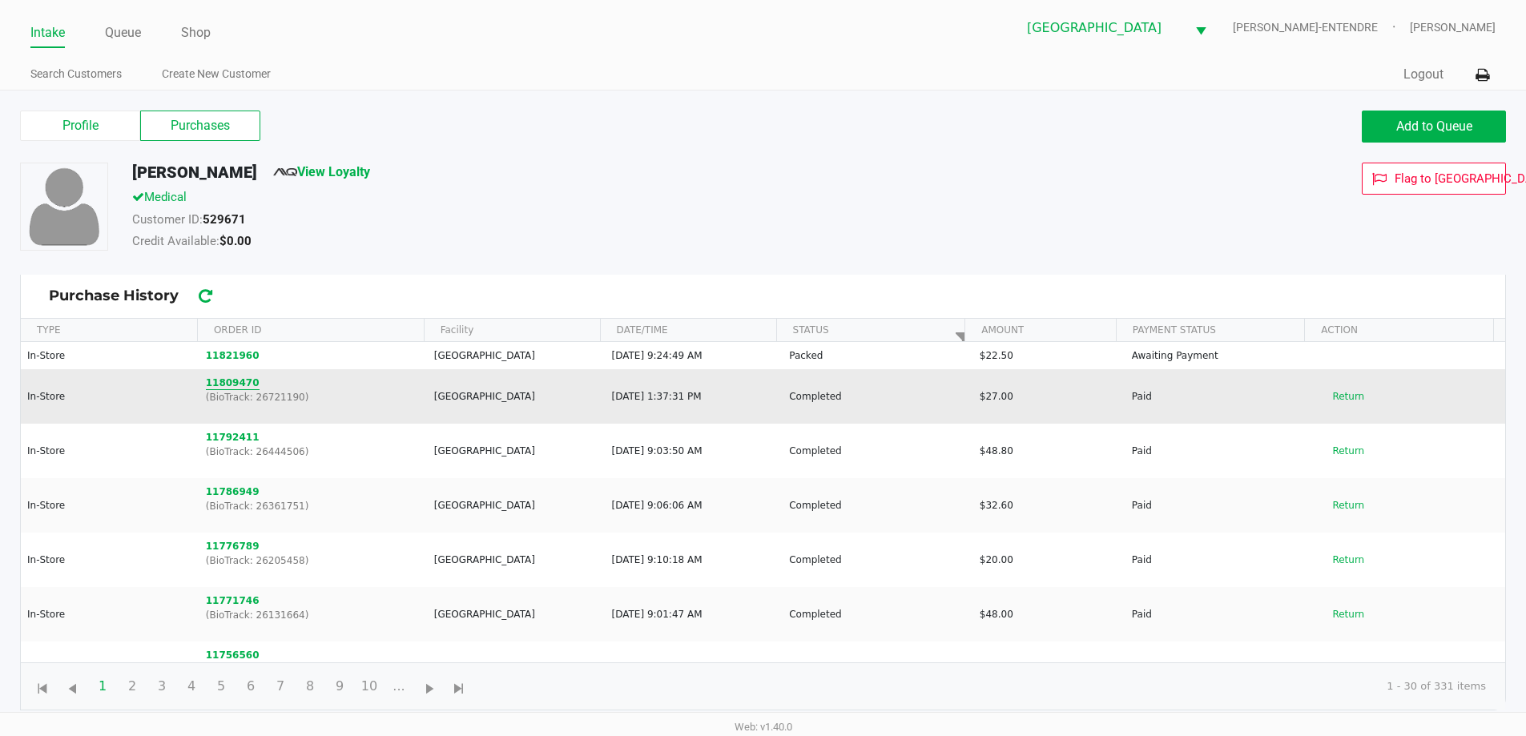
click at [239, 384] on button "11809470" at bounding box center [233, 383] width 54 height 14
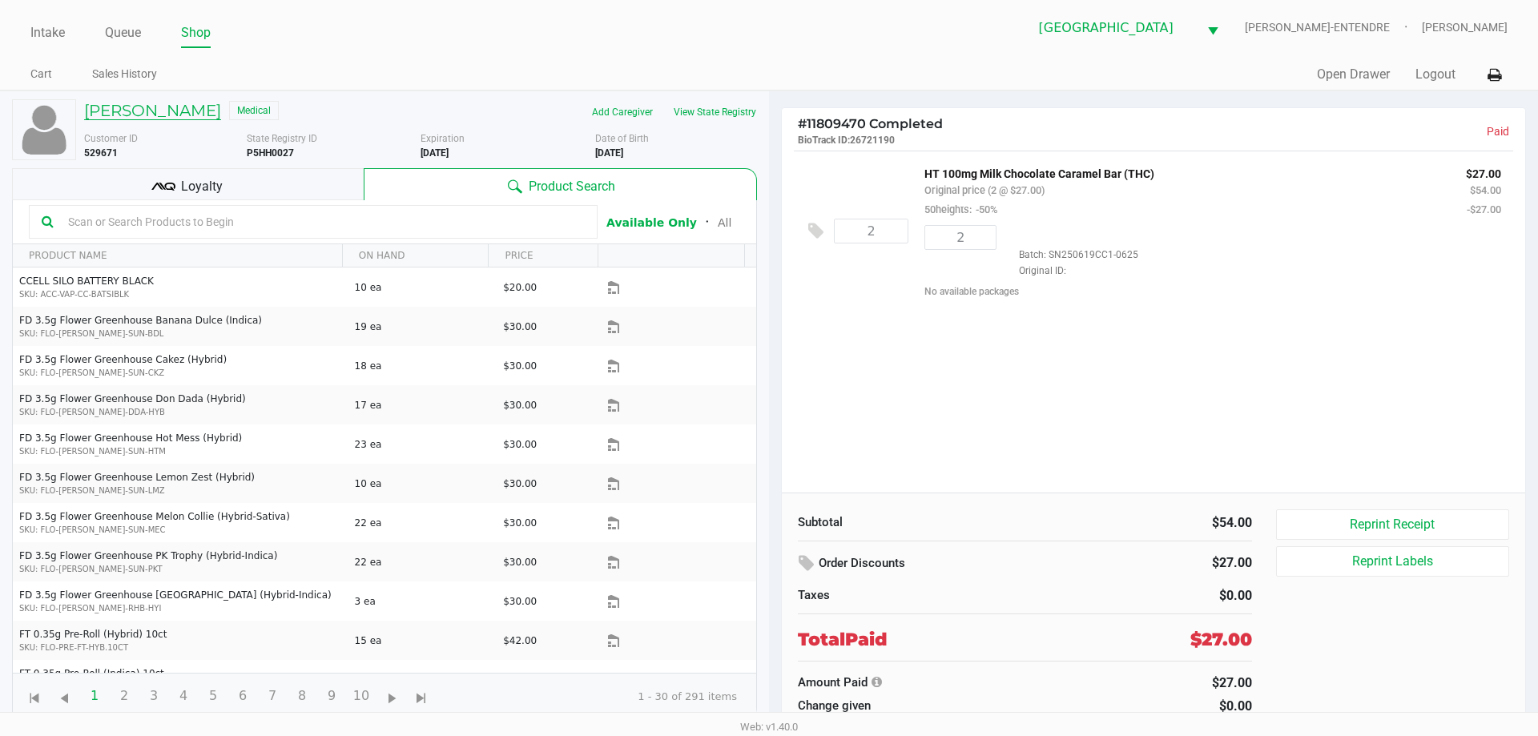
click at [179, 114] on h5 "Corby Benson" at bounding box center [152, 110] width 137 height 19
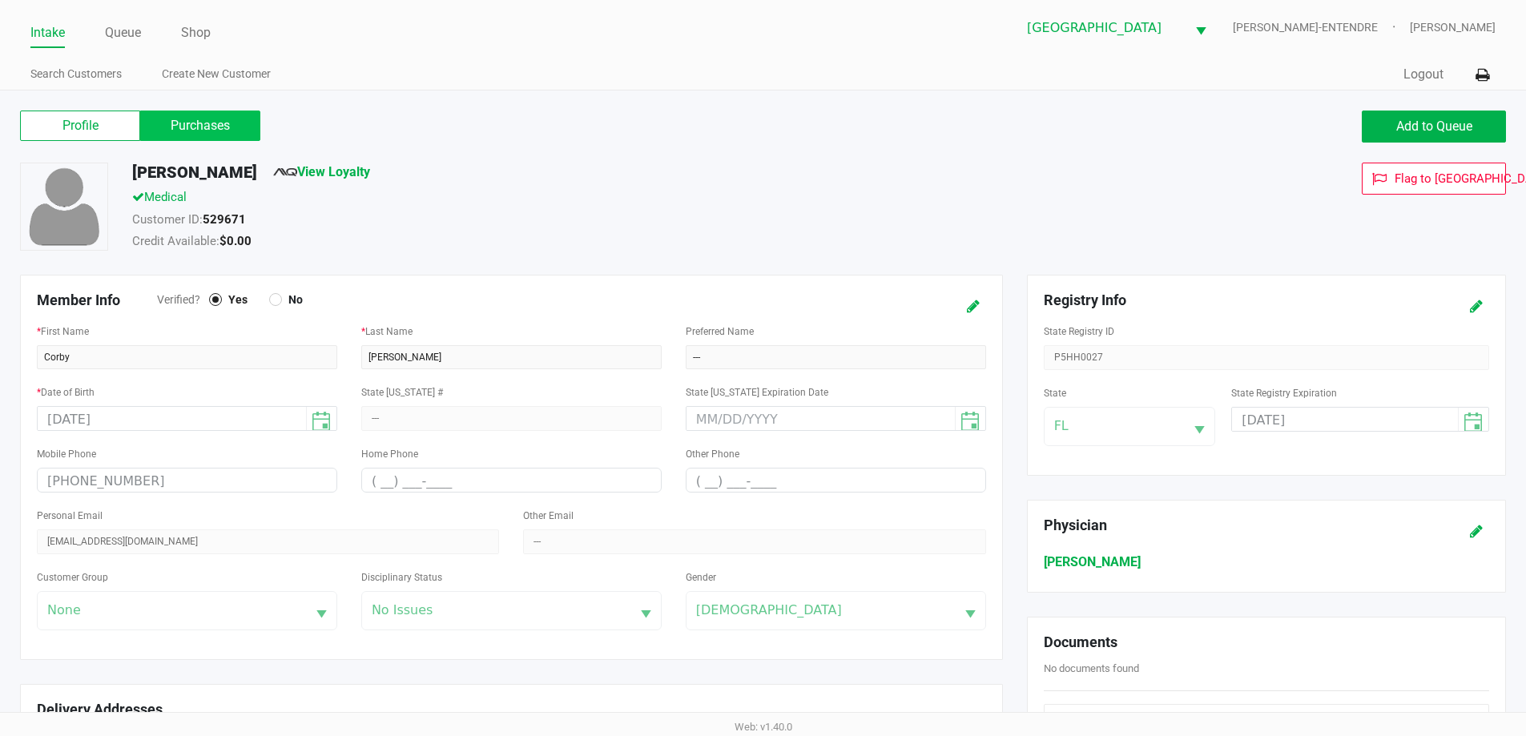
click at [200, 123] on label "Purchases" at bounding box center [200, 126] width 120 height 30
click at [0, 0] on 1 "Purchases" at bounding box center [0, 0] width 0 height 0
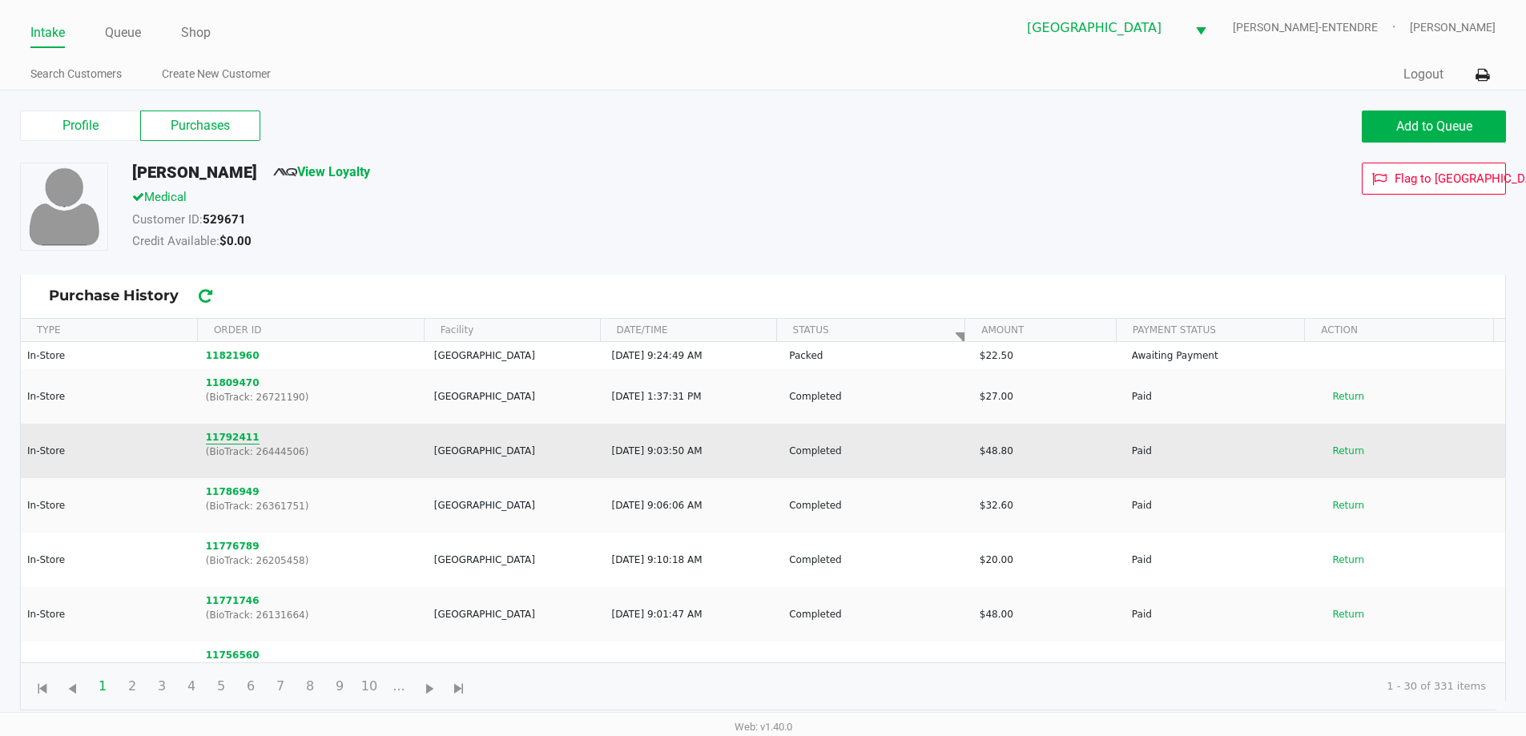
click at [216, 436] on button "11792411" at bounding box center [233, 437] width 54 height 14
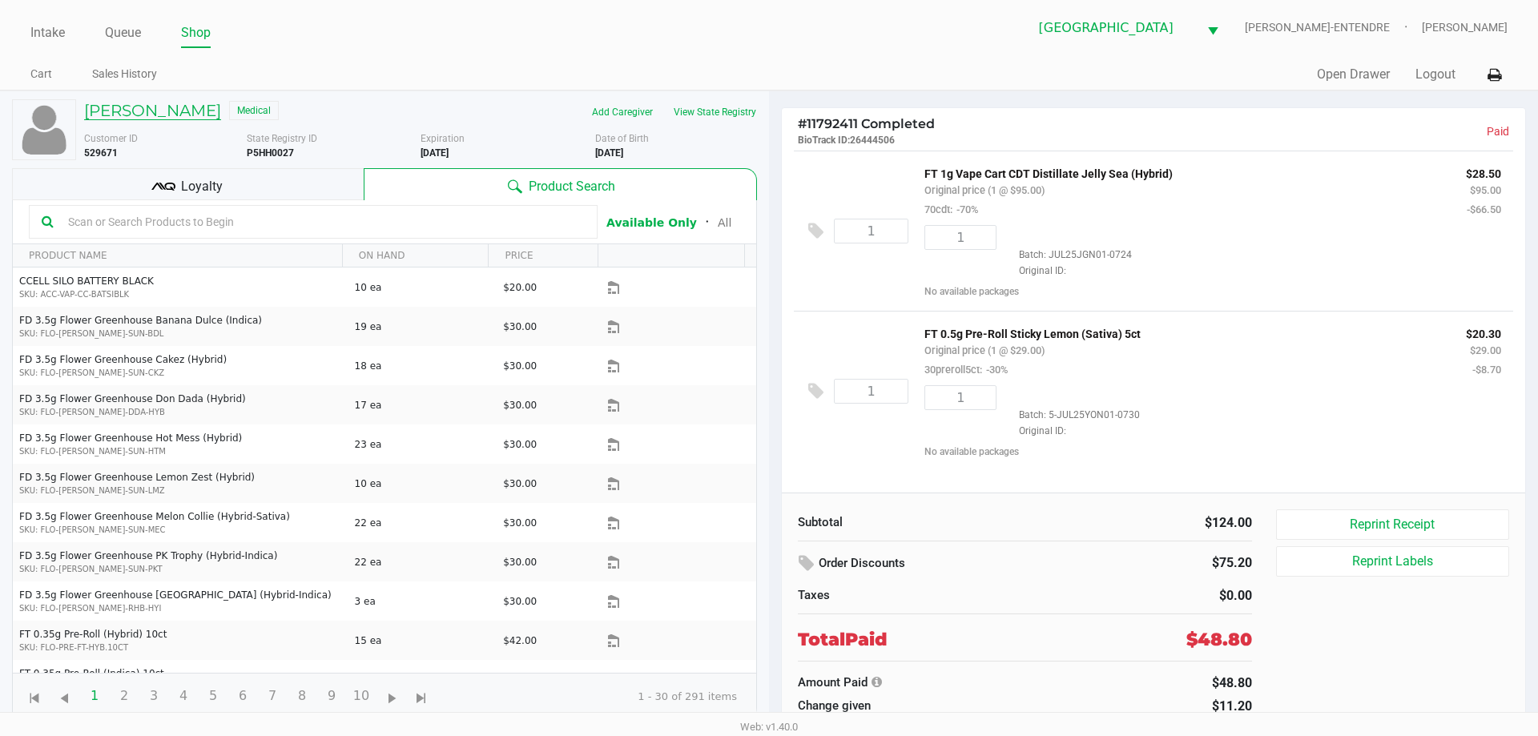
click at [145, 119] on h5 "Corby Benson" at bounding box center [152, 110] width 137 height 19
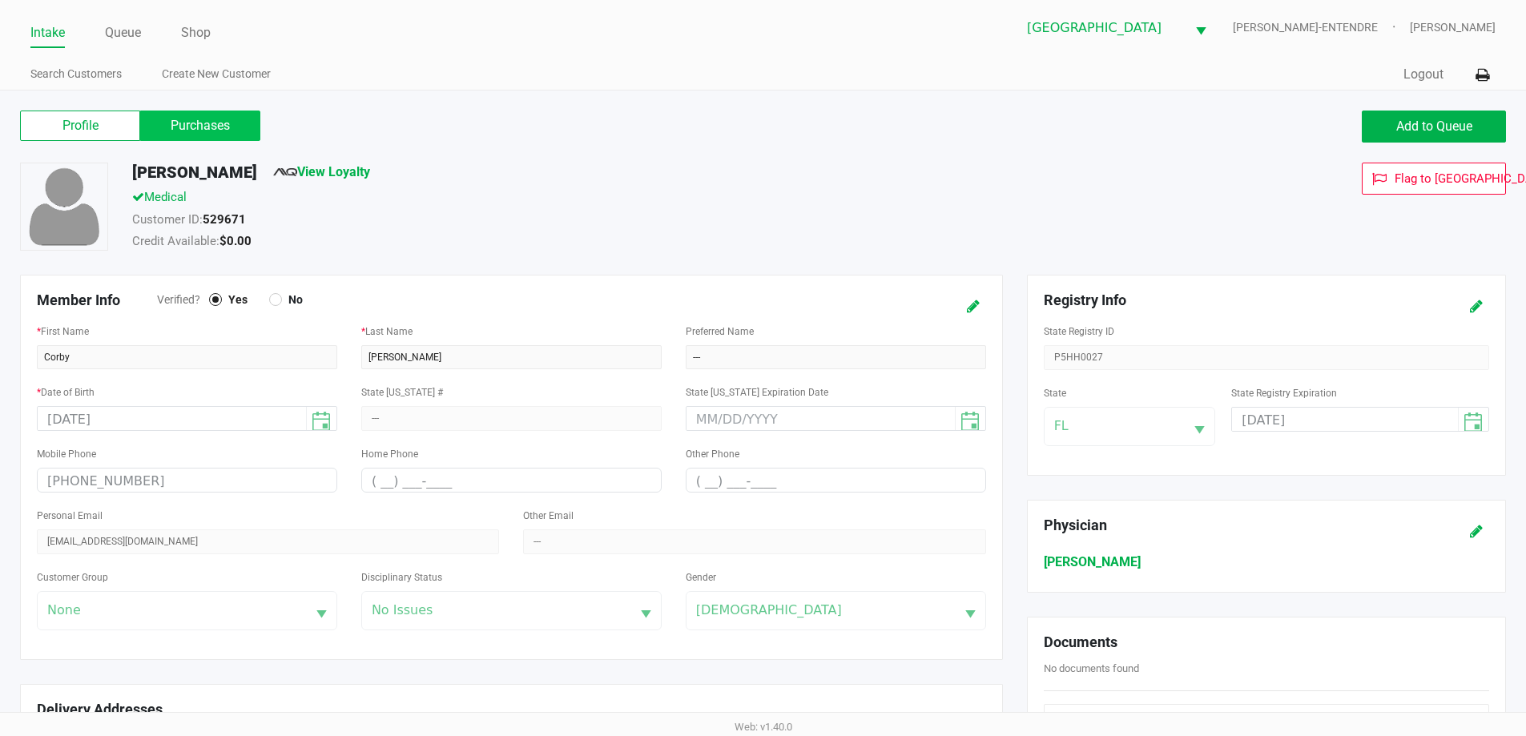
click at [246, 122] on label "Purchases" at bounding box center [200, 126] width 120 height 30
click at [0, 0] on 1 "Purchases" at bounding box center [0, 0] width 0 height 0
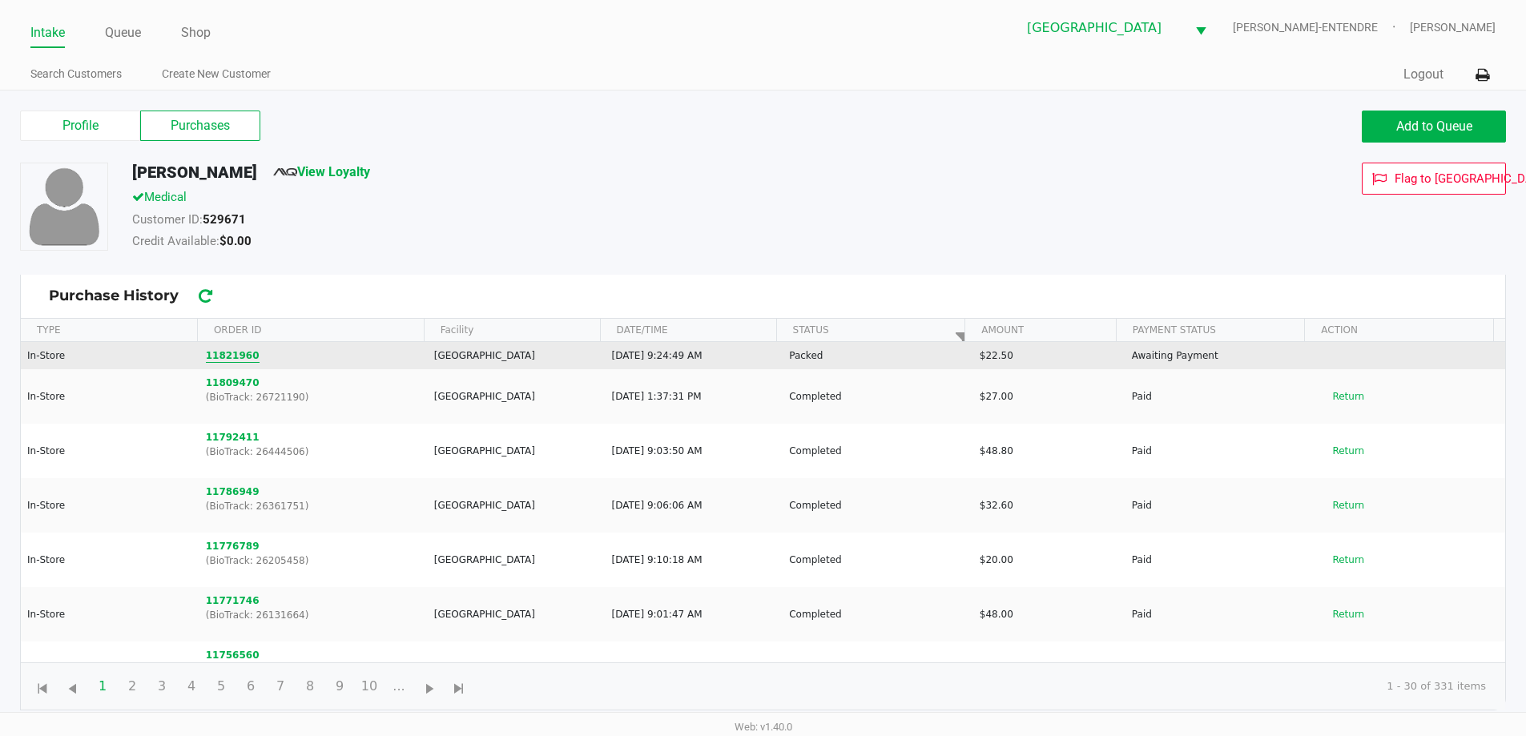
click at [240, 352] on button "11821960" at bounding box center [233, 355] width 54 height 14
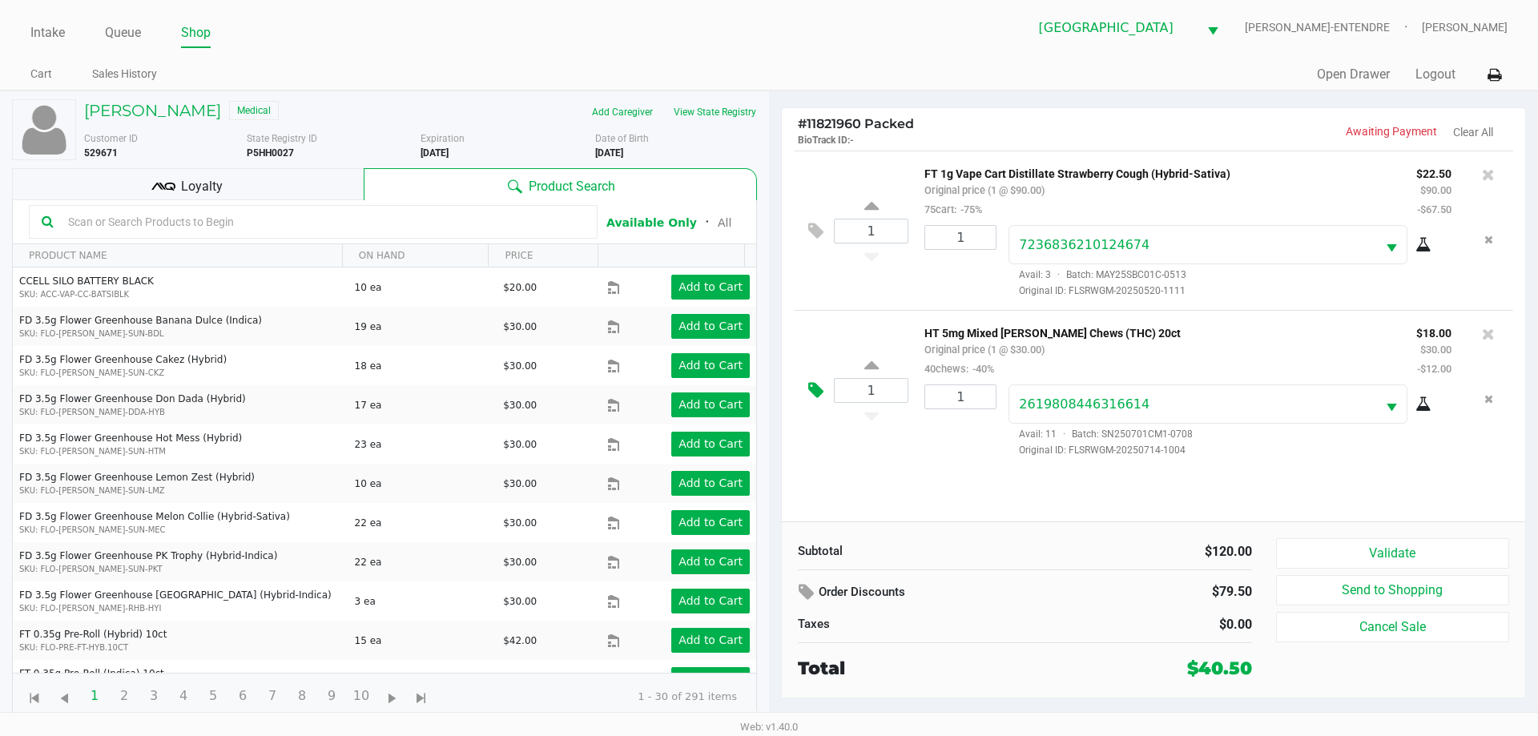
click at [810, 396] on icon at bounding box center [815, 390] width 15 height 18
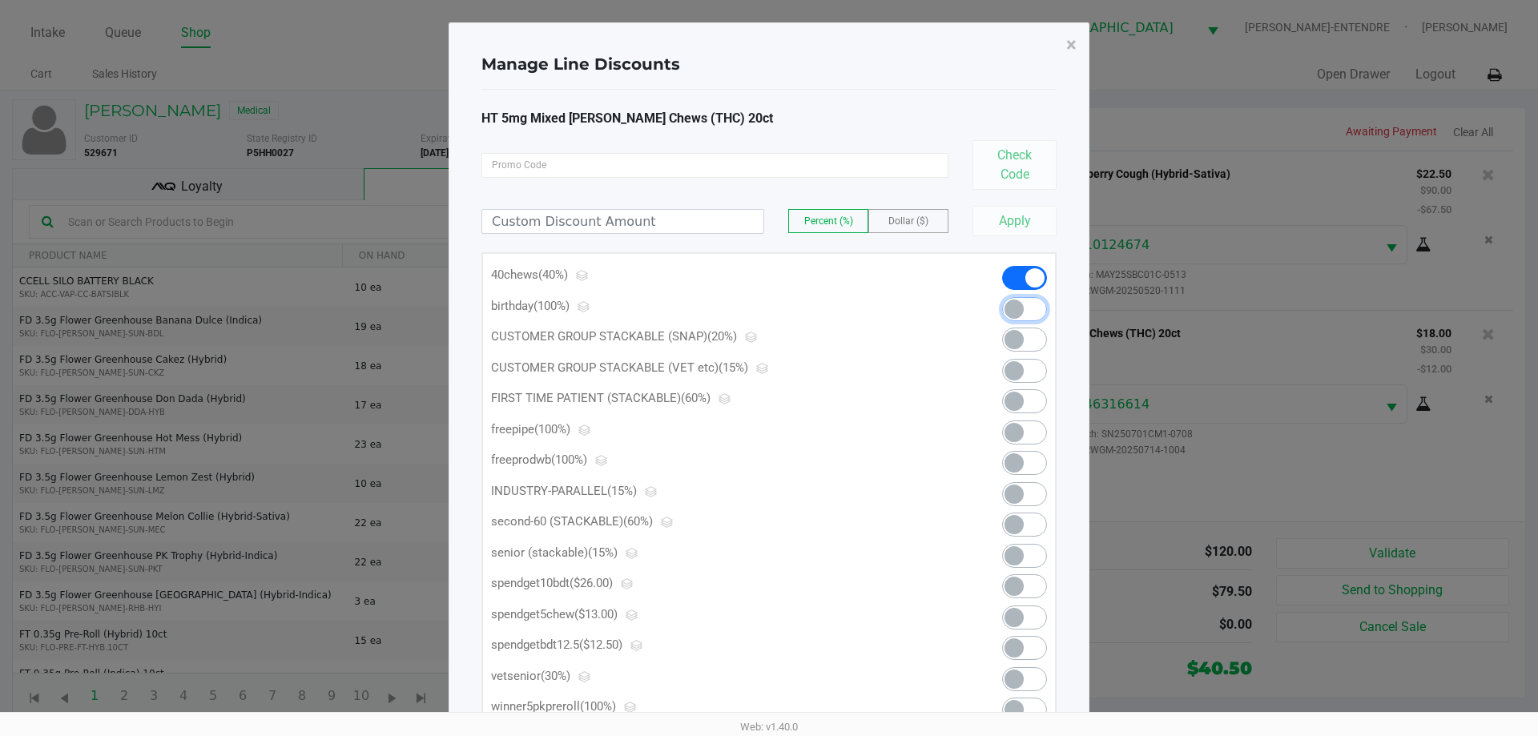
click at [1041, 304] on span at bounding box center [1024, 309] width 45 height 24
click at [1071, 47] on span "×" at bounding box center [1071, 45] width 10 height 22
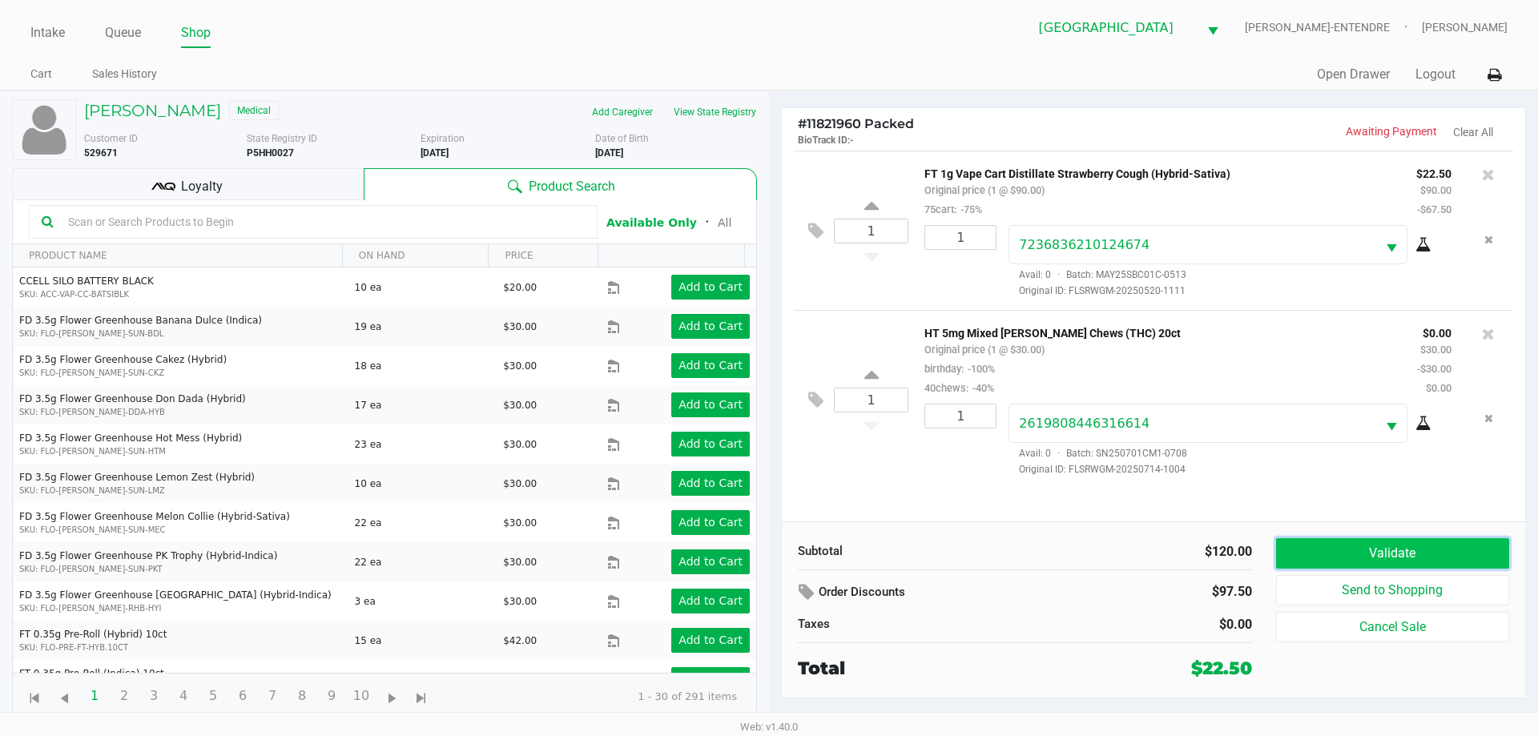
click at [1372, 544] on button "Validate" at bounding box center [1392, 553] width 233 height 30
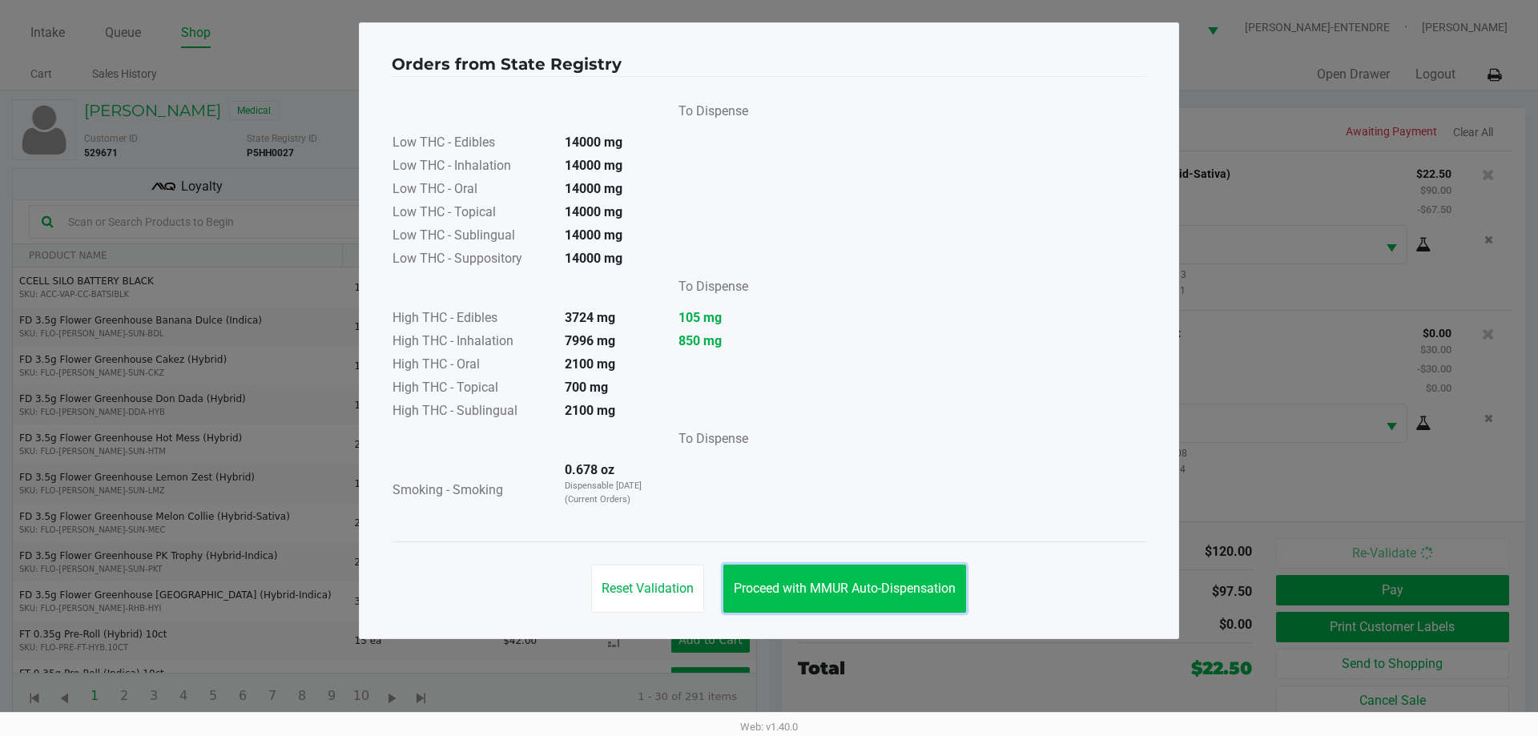
click at [840, 580] on button "Proceed with MMUR Auto-Dispensation" at bounding box center [844, 589] width 243 height 48
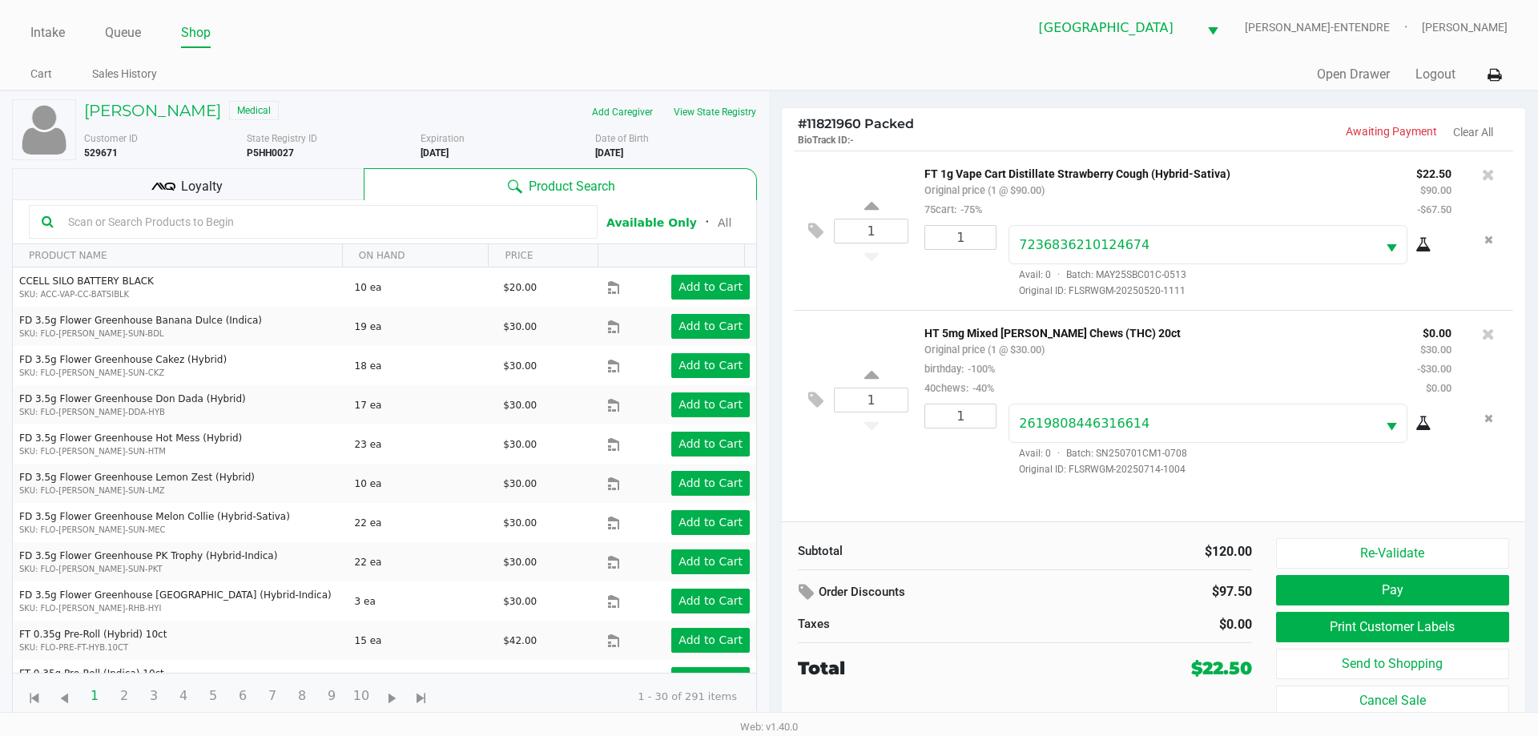
click at [1424, 611] on div "Re-Validate Pay Print Customer Labels Send to Shopping Cancel Sale" at bounding box center [1398, 627] width 245 height 178
click at [1380, 617] on button "Print Customer Labels" at bounding box center [1392, 627] width 233 height 30
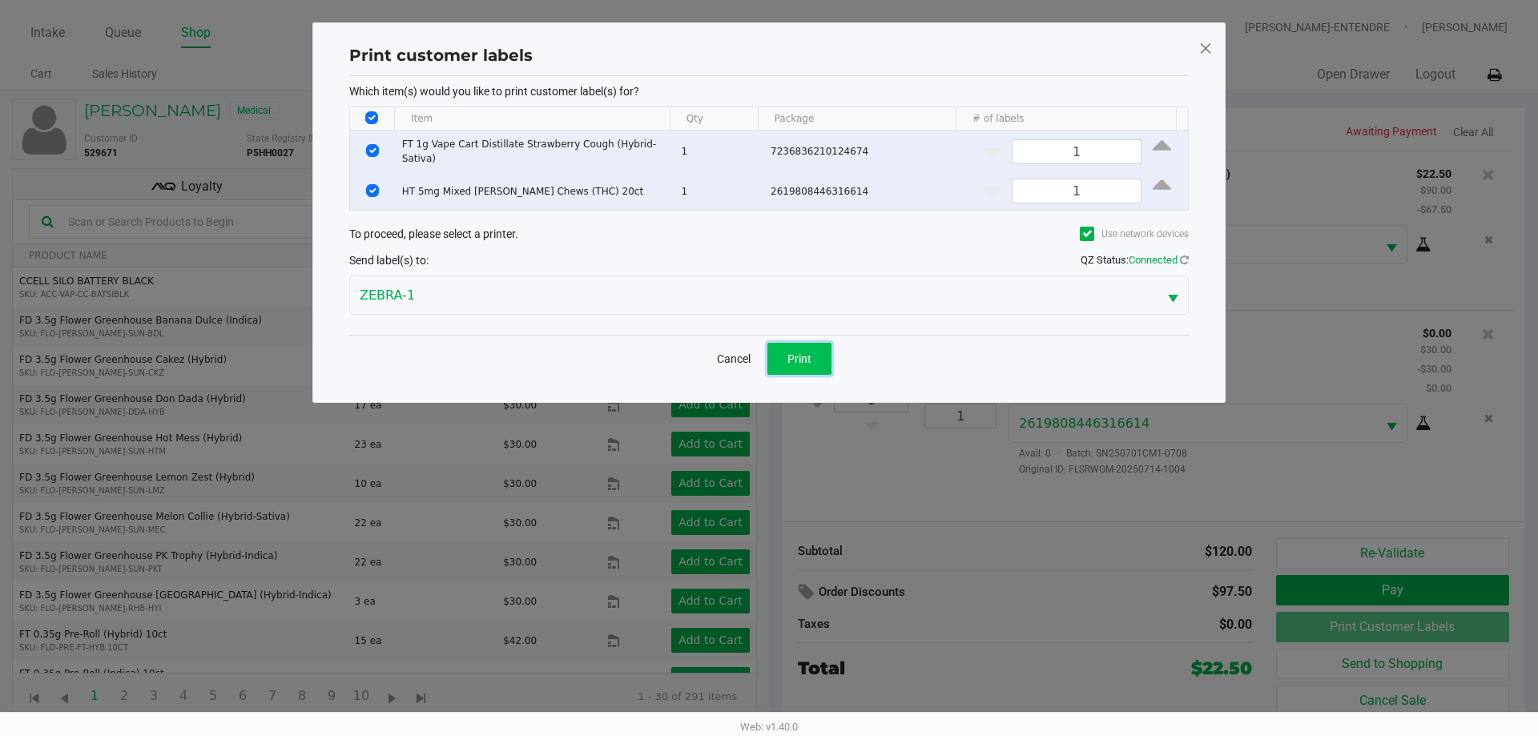
click at [814, 348] on button "Print" at bounding box center [799, 359] width 64 height 32
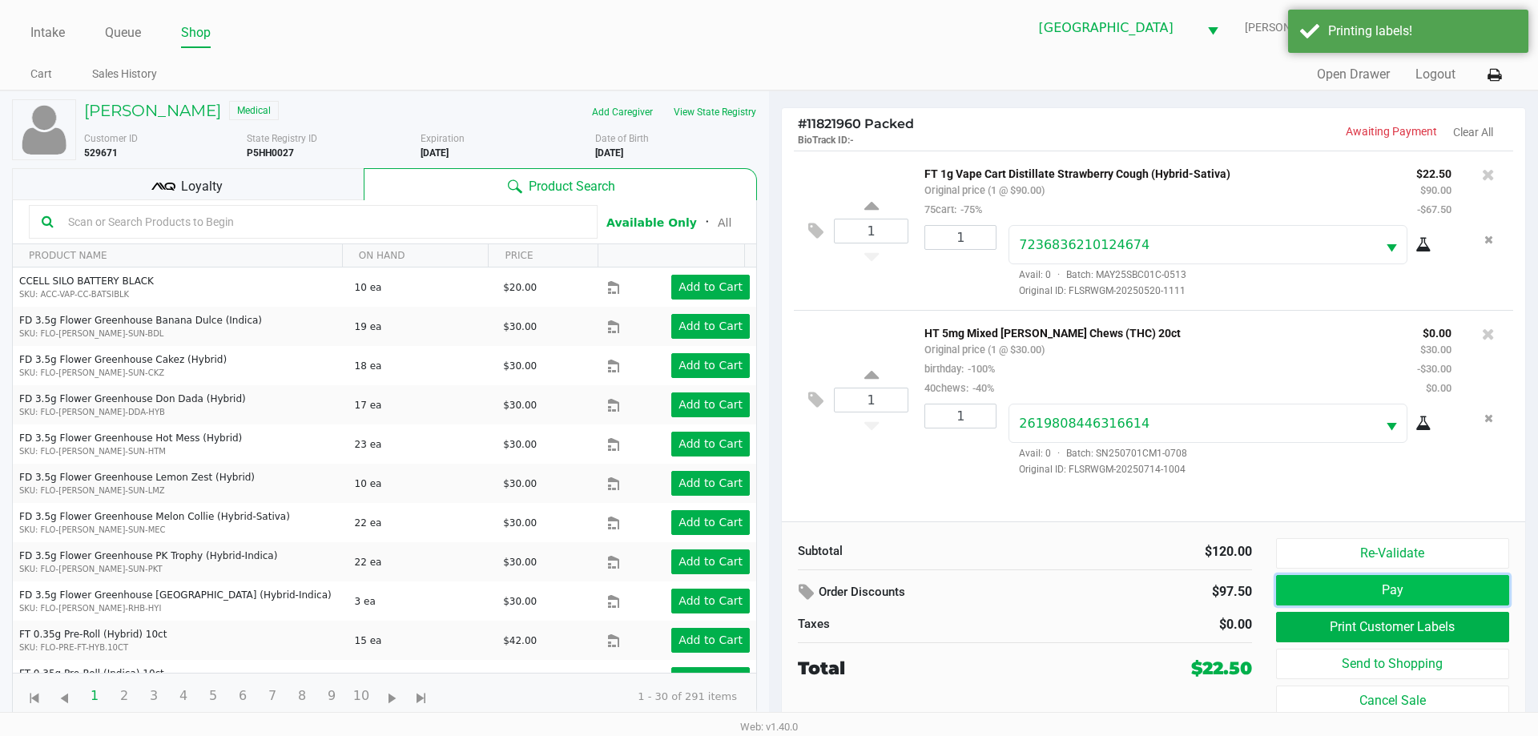
click at [1365, 579] on button "Pay" at bounding box center [1392, 590] width 233 height 30
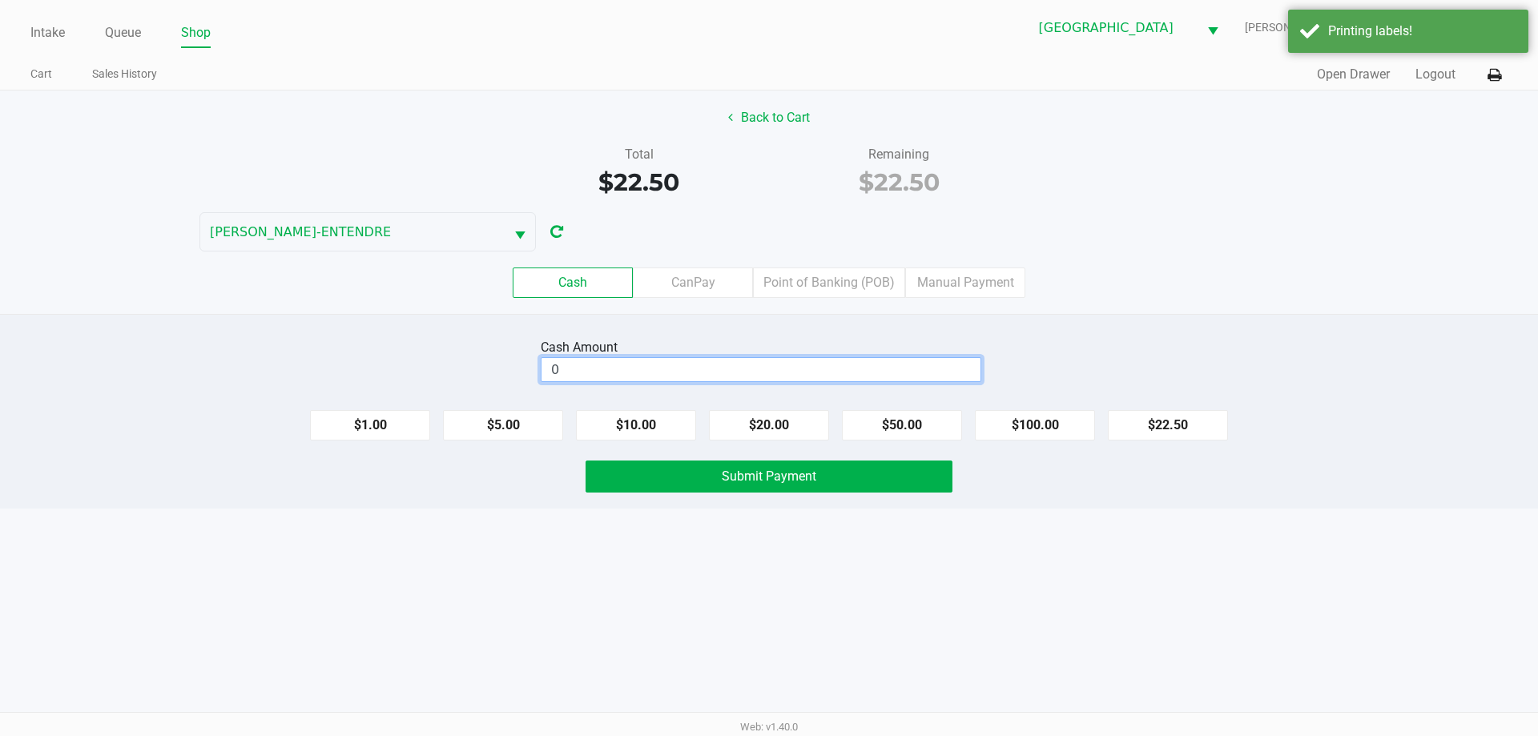
click at [900, 375] on input "0" at bounding box center [760, 369] width 439 height 23
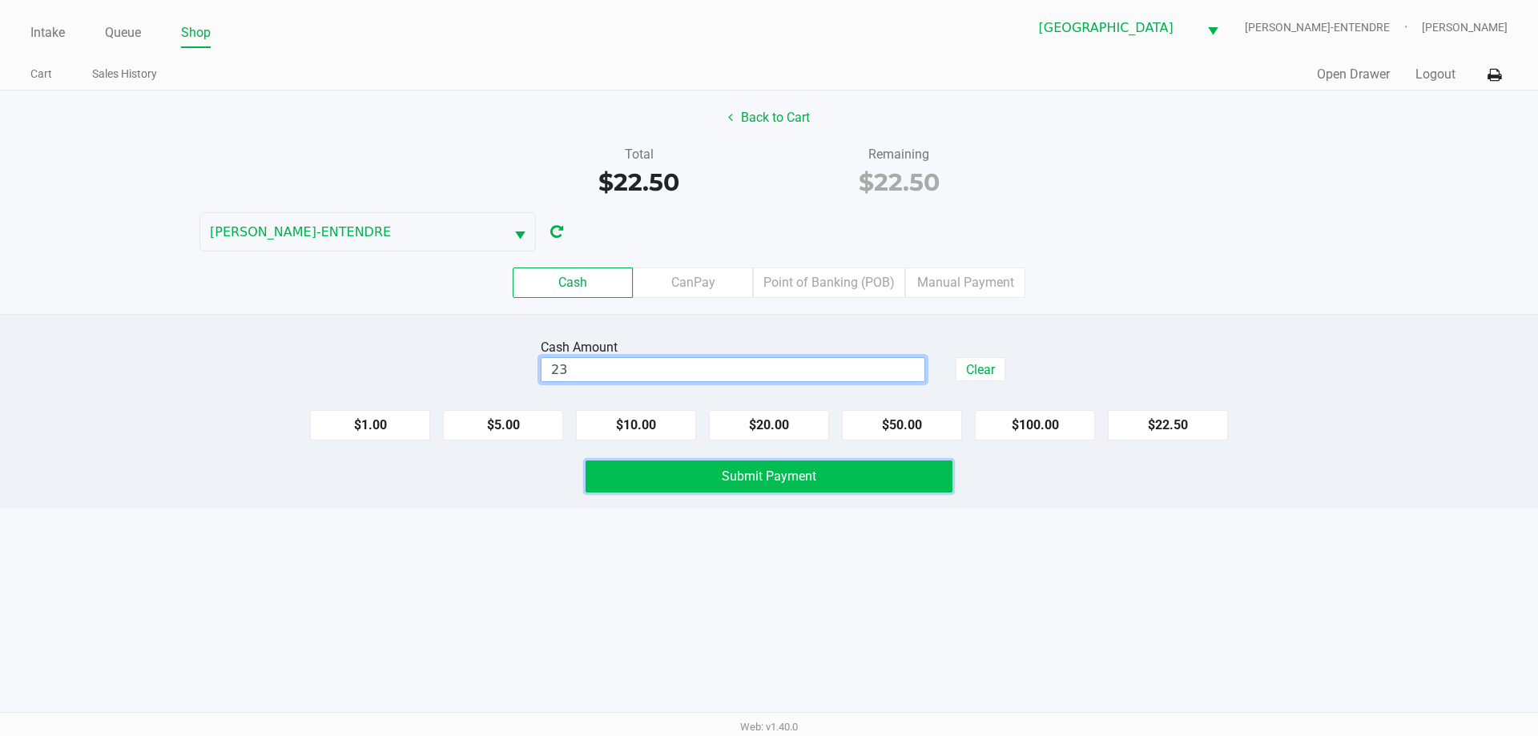
type input "$23.00"
click at [863, 475] on button "Submit Payment" at bounding box center [768, 476] width 367 height 32
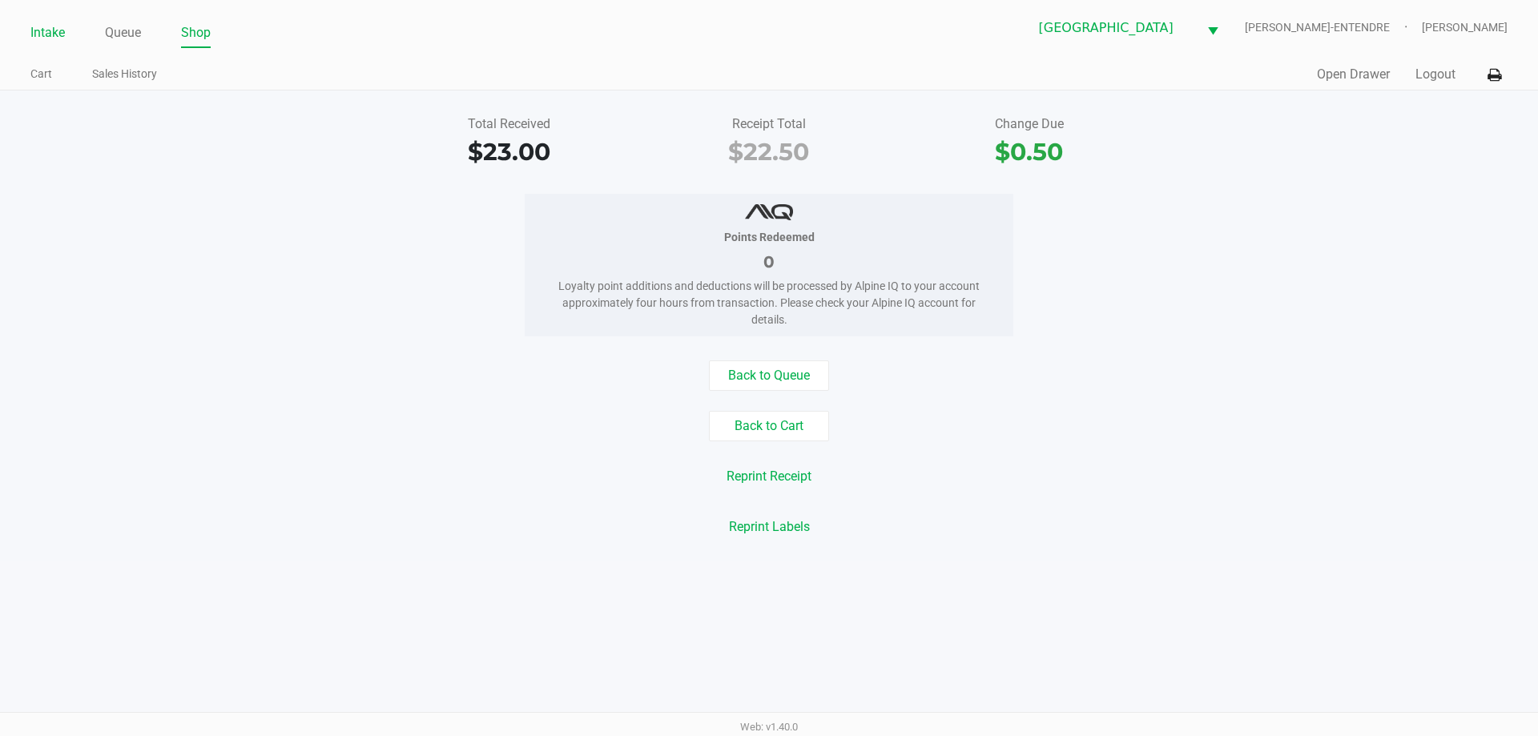
click at [55, 42] on link "Intake" at bounding box center [47, 33] width 34 height 22
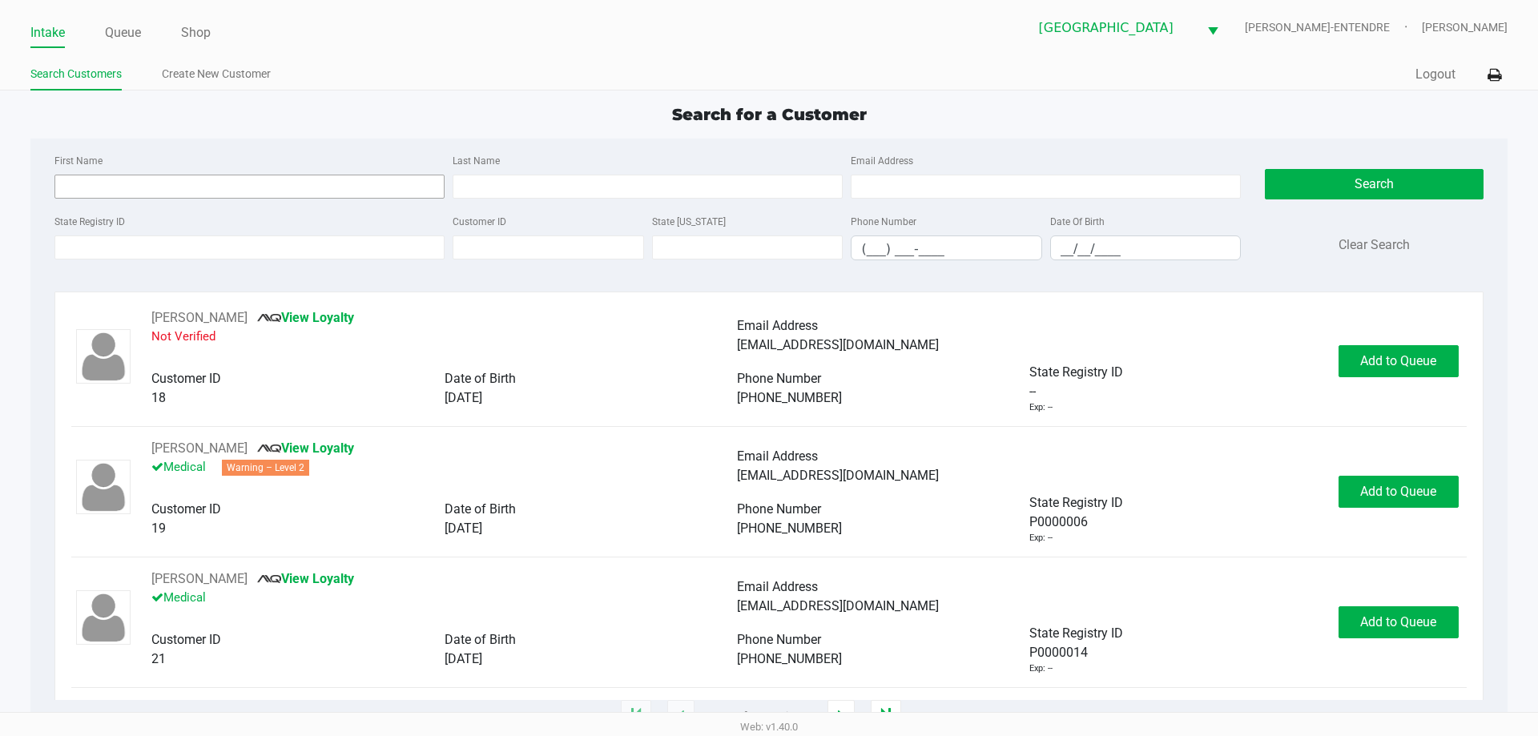
drag, startPoint x: 120, startPoint y: 165, endPoint x: 120, endPoint y: 178, distance: 12.8
click at [120, 170] on div "First Name" at bounding box center [249, 175] width 398 height 48
click at [126, 187] on input "First Name" at bounding box center [249, 187] width 390 height 24
type input "randolph"
type input "wilson"
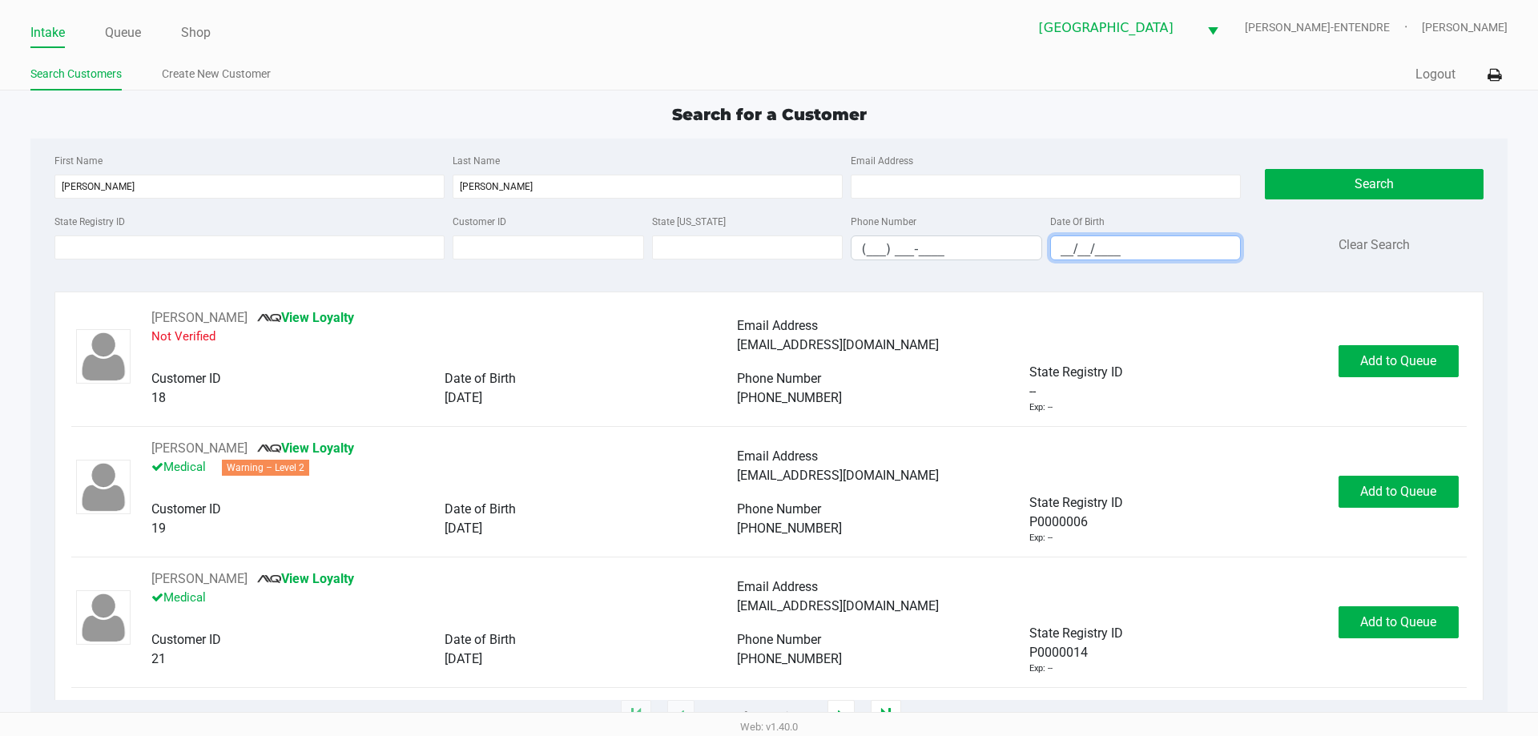
click at [1068, 239] on input "__/__/____" at bounding box center [1146, 248] width 190 height 25
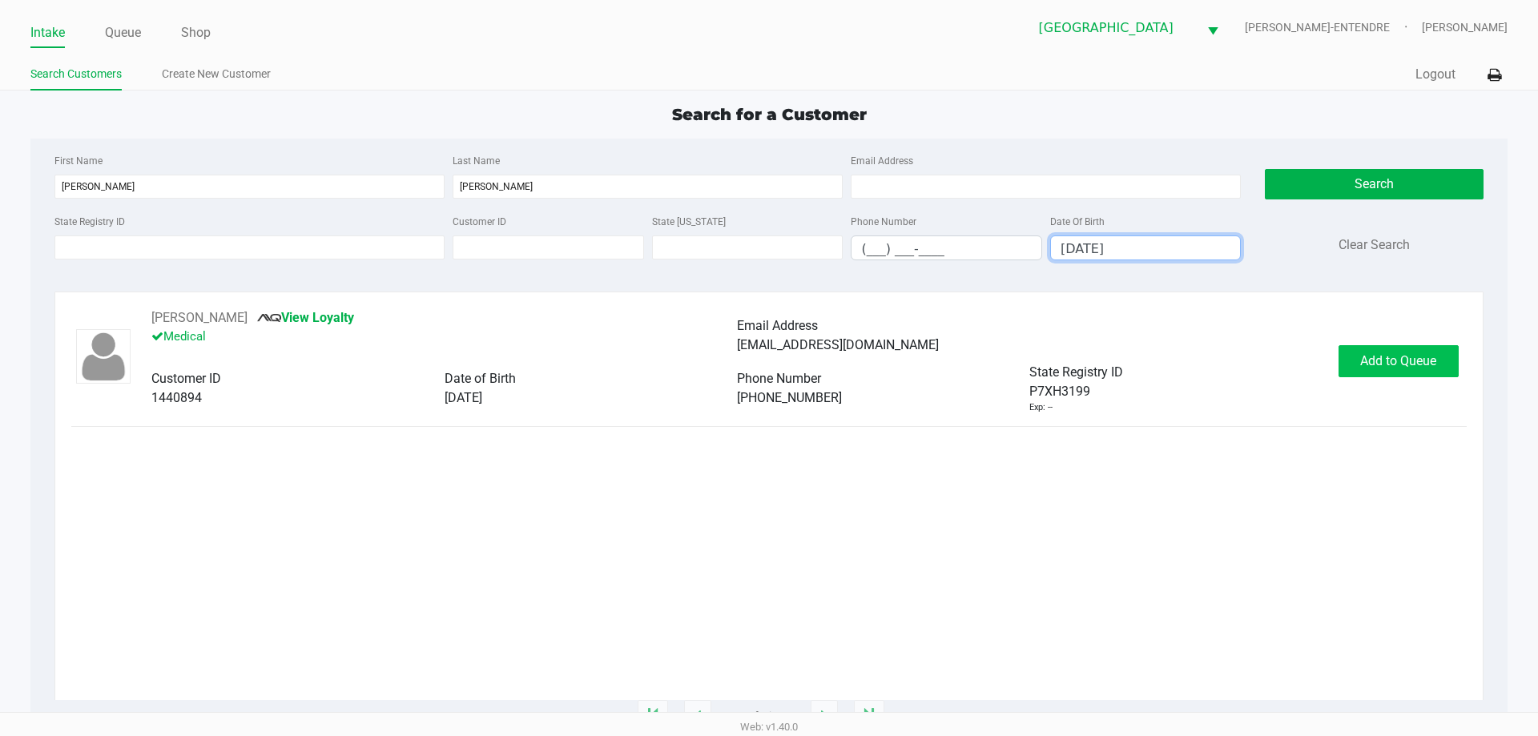
type input "03/08/1960"
click at [1361, 367] on span "Add to Queue" at bounding box center [1398, 360] width 76 height 15
click at [1361, 367] on button "In Queue" at bounding box center [1397, 361] width 112 height 32
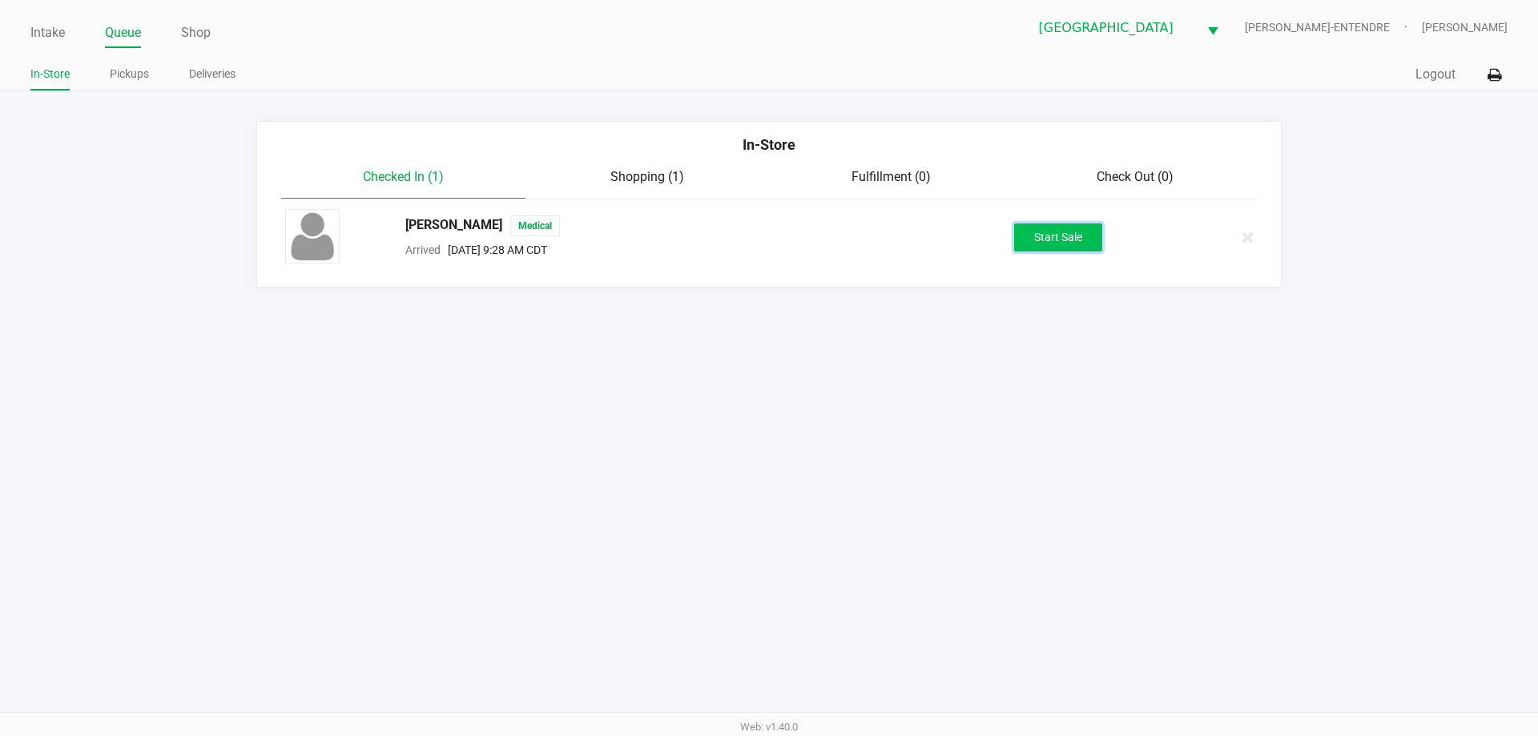
click at [1084, 244] on button "Start Sale" at bounding box center [1058, 237] width 88 height 28
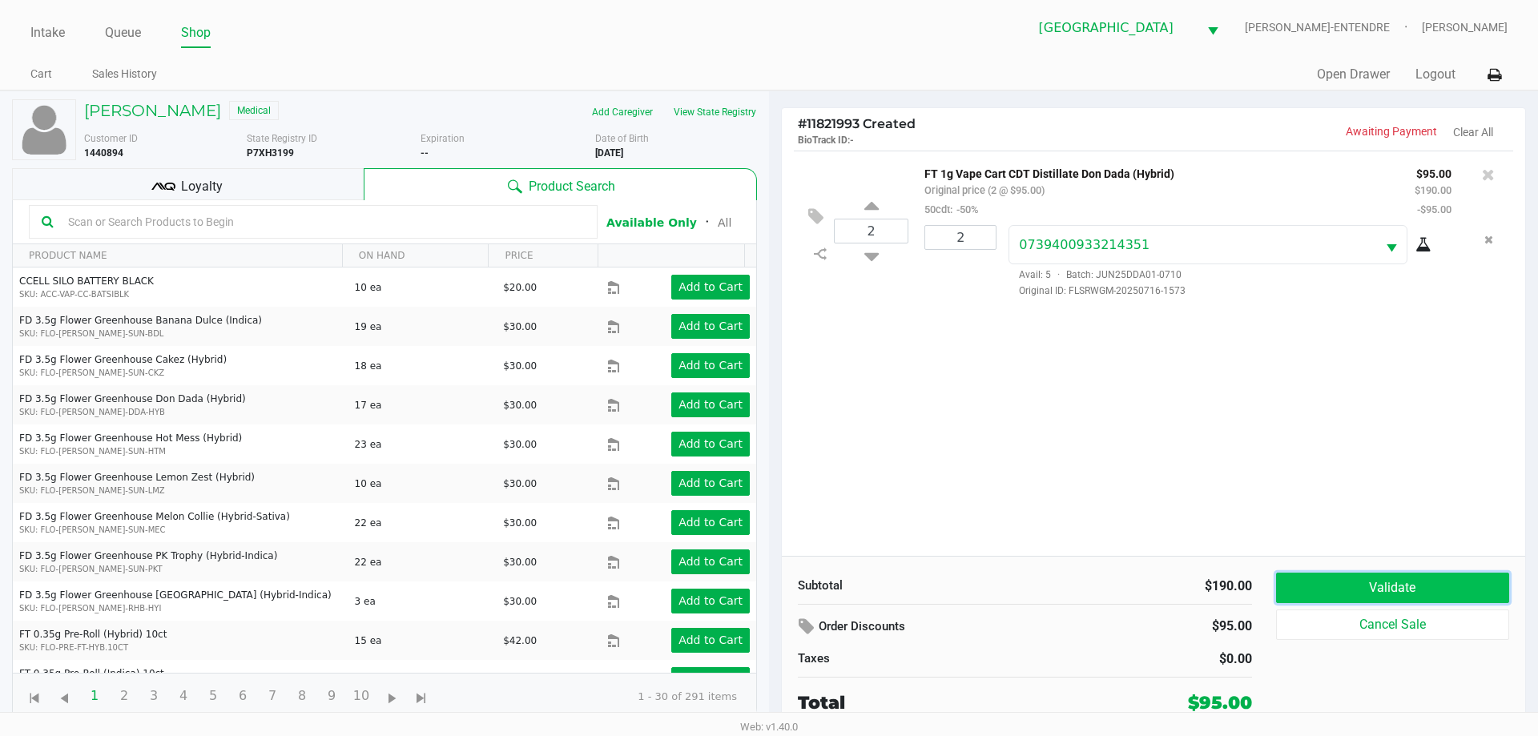
click at [1371, 596] on button "Validate" at bounding box center [1392, 588] width 233 height 30
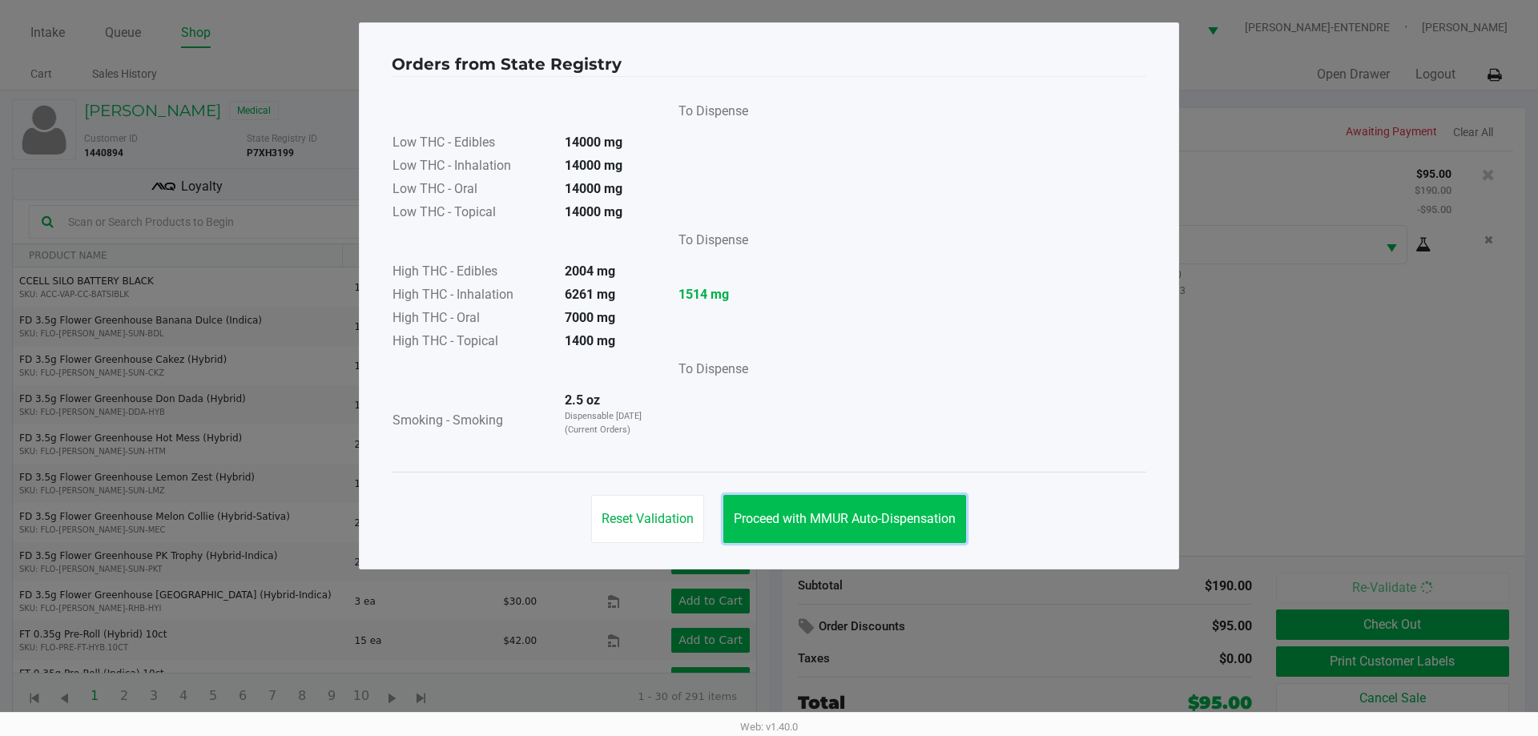
click at [803, 531] on button "Proceed with MMUR Auto-Dispensation" at bounding box center [844, 519] width 243 height 48
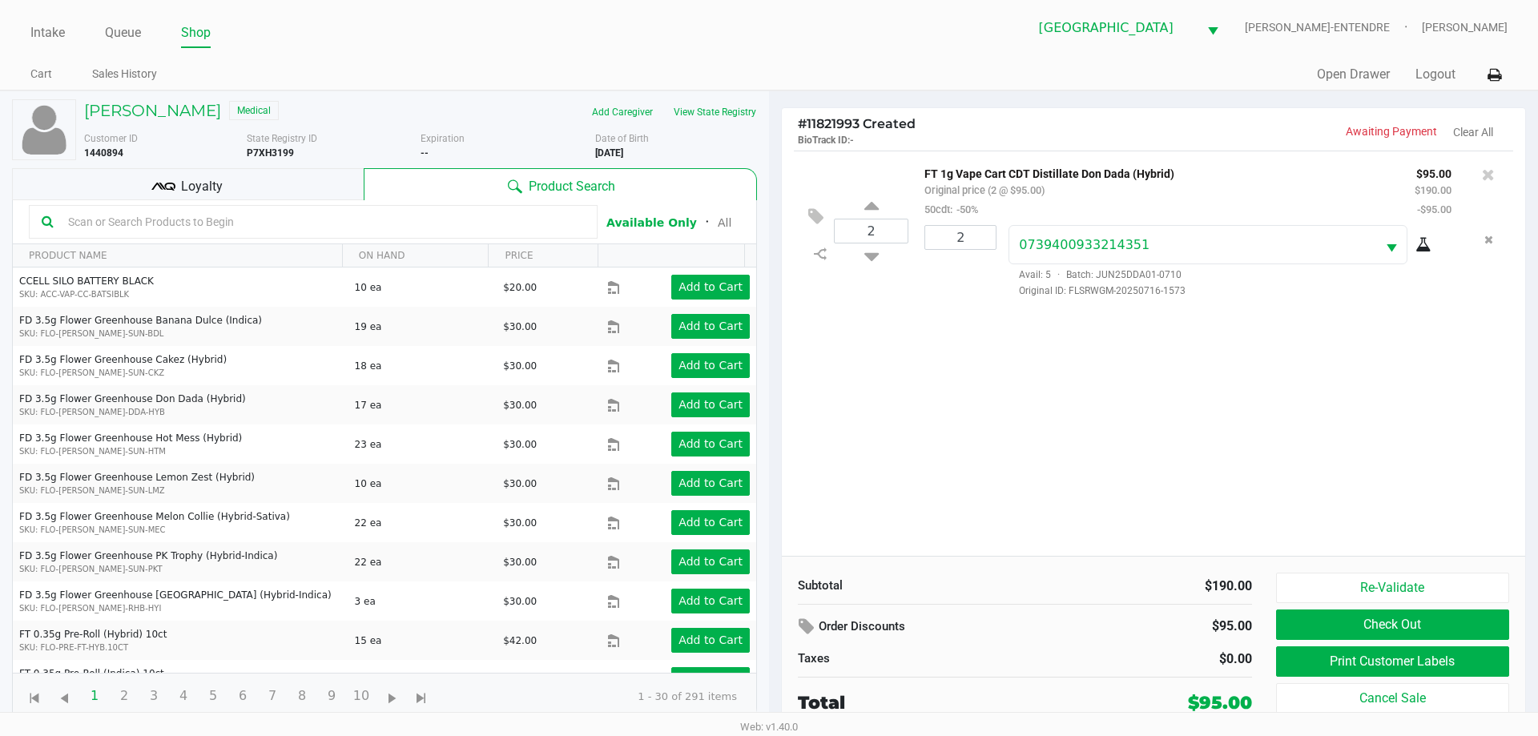
click at [187, 184] on span "Loyalty" at bounding box center [202, 186] width 42 height 19
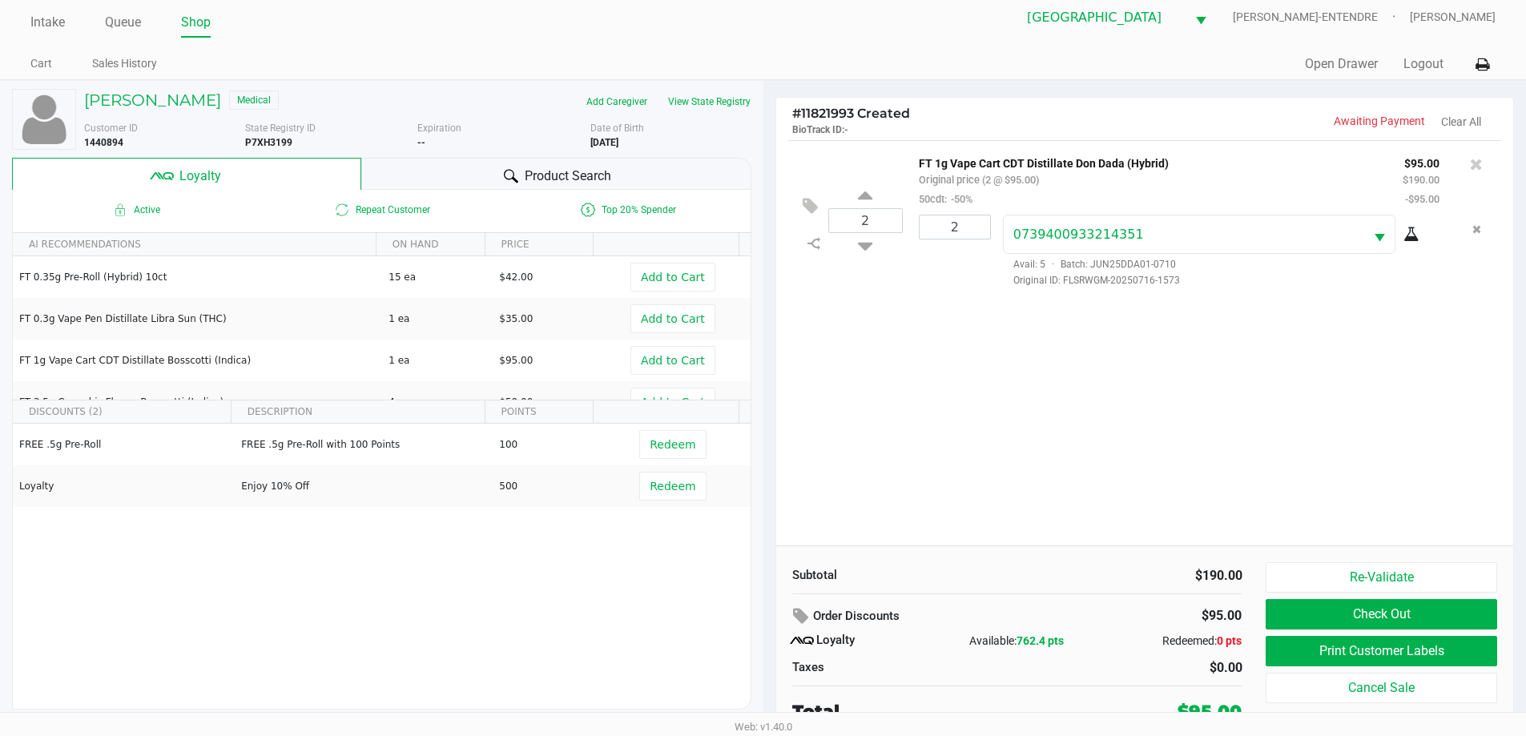
scroll to position [16, 0]
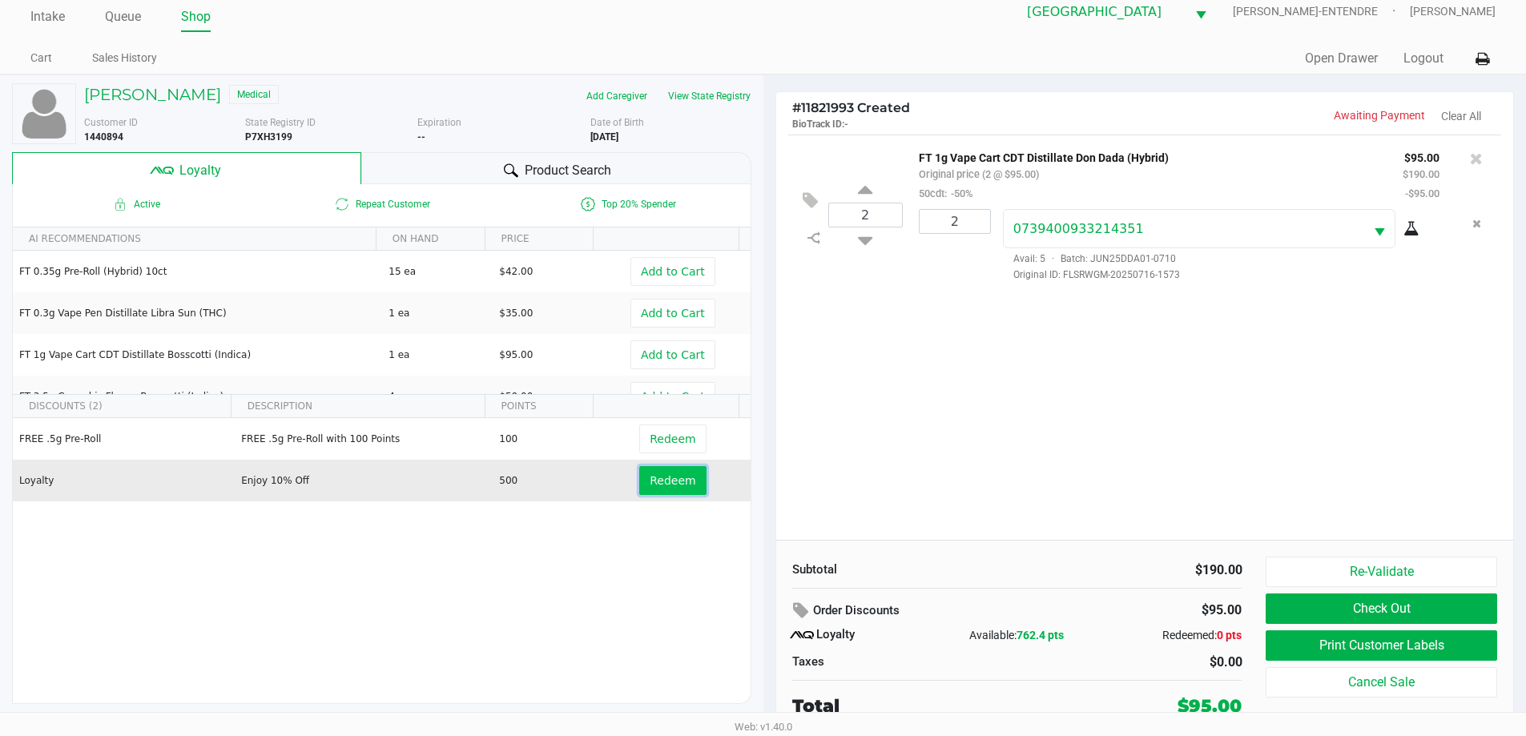
click at [663, 472] on button "Redeem" at bounding box center [672, 480] width 66 height 29
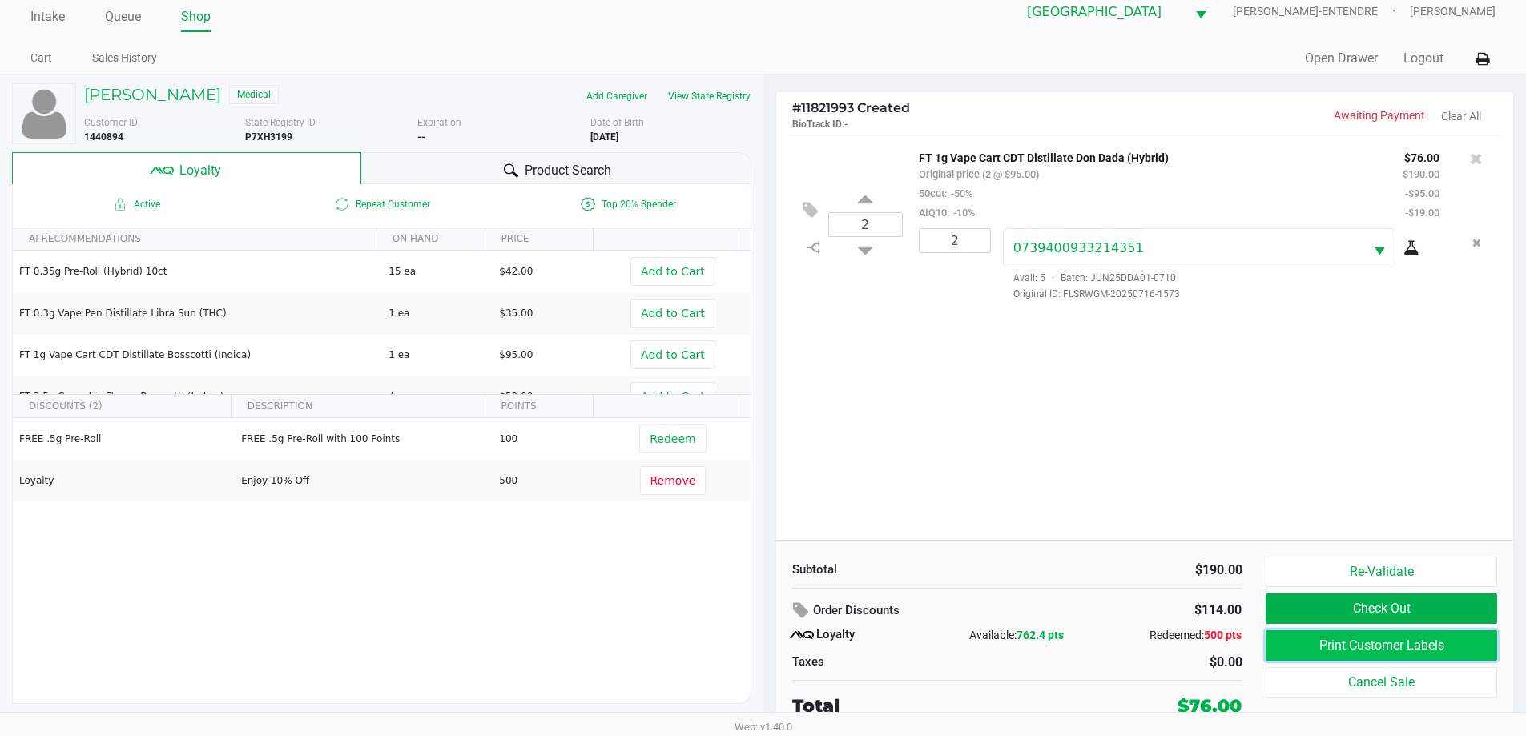
click at [1336, 632] on button "Print Customer Labels" at bounding box center [1380, 645] width 231 height 30
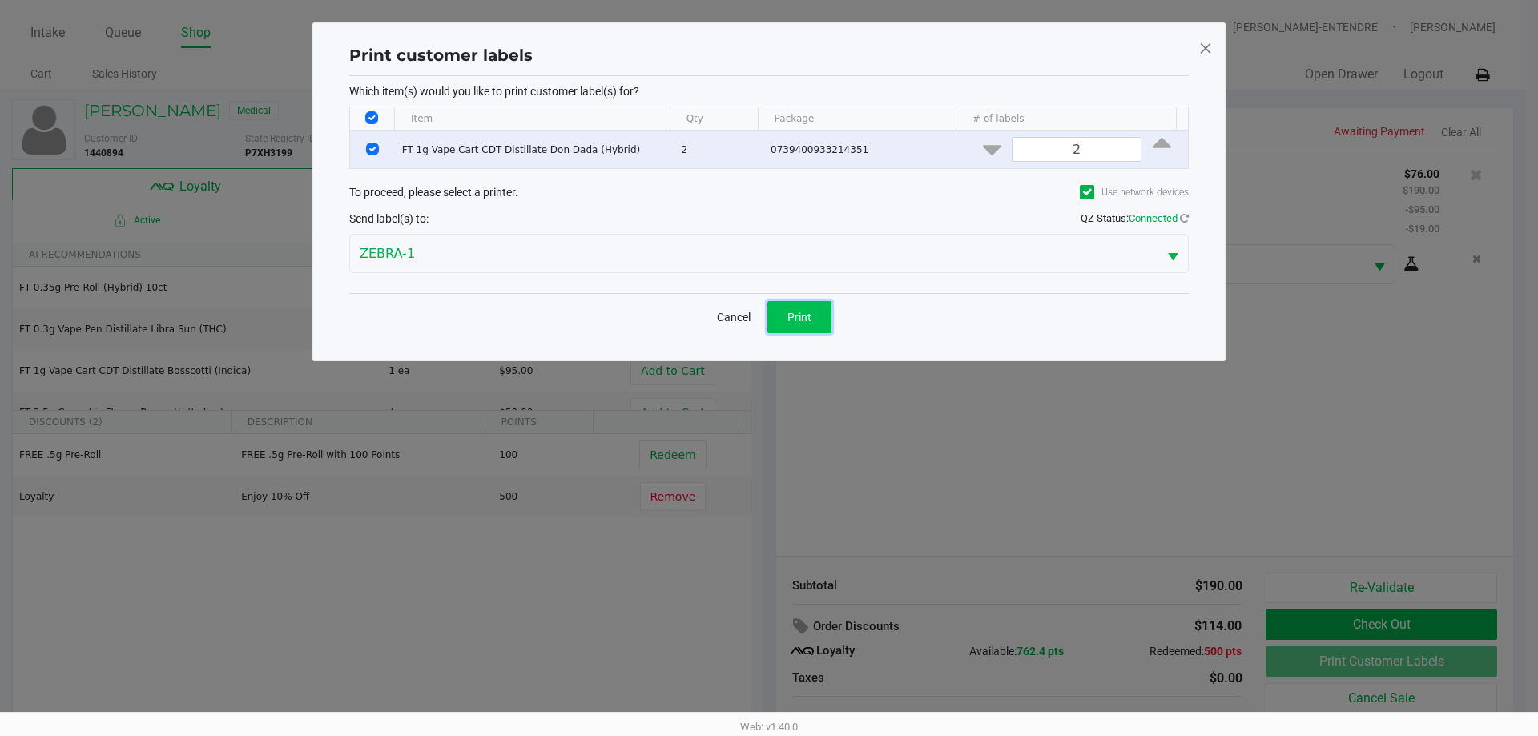
click at [813, 317] on button "Print" at bounding box center [799, 317] width 64 height 32
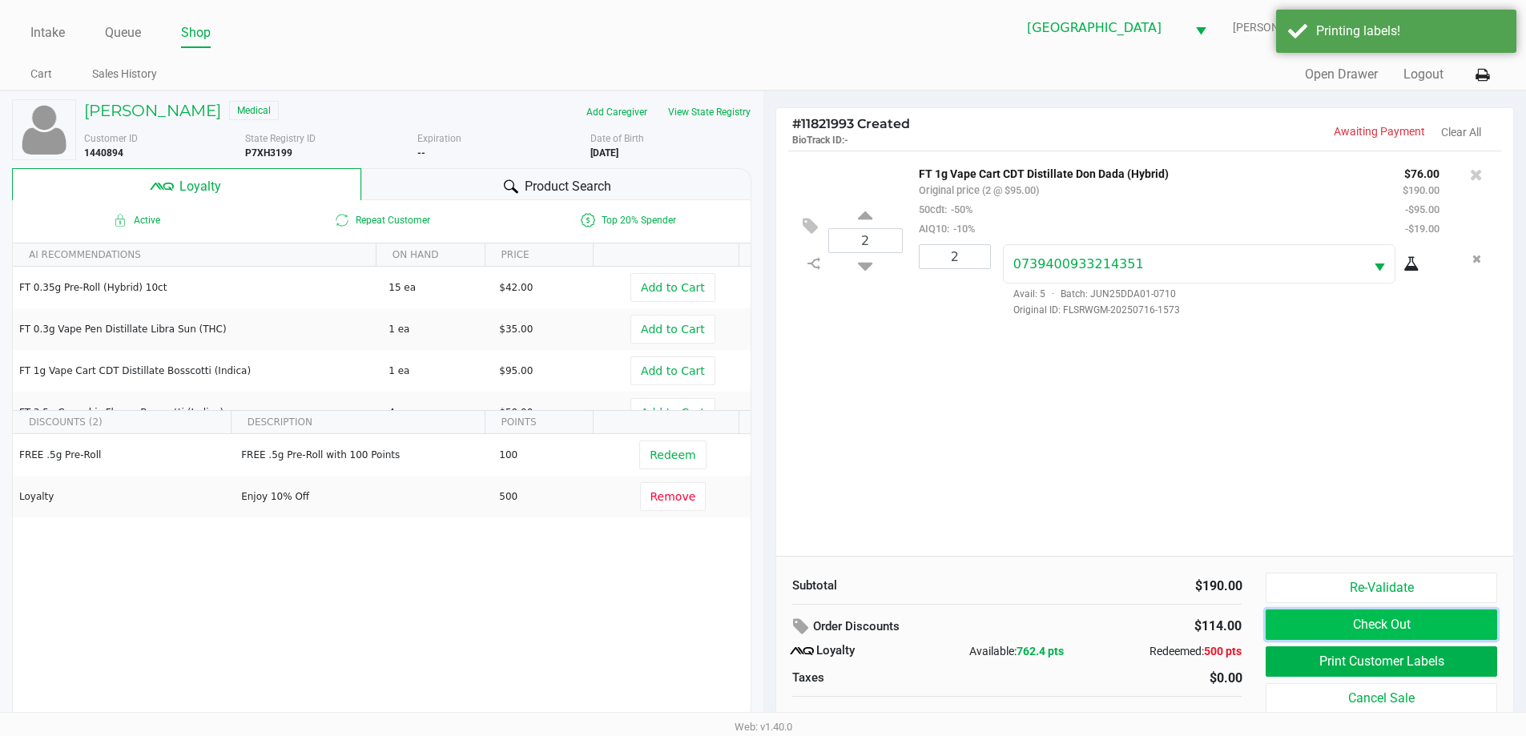
click at [1341, 615] on button "Check Out" at bounding box center [1380, 624] width 231 height 30
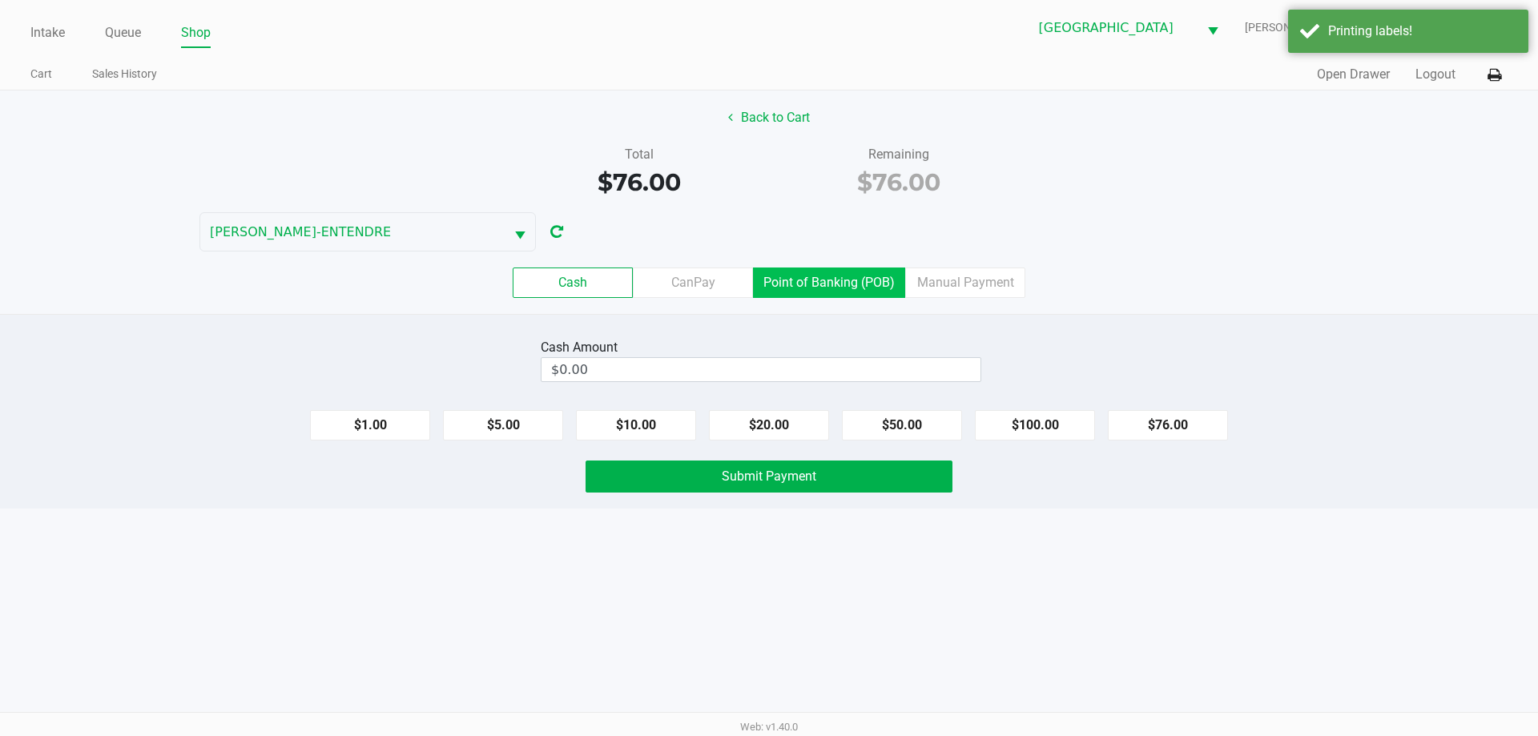
click at [869, 284] on label "Point of Banking (POB)" at bounding box center [829, 282] width 152 height 30
click at [0, 0] on 7 "Point of Banking (POB)" at bounding box center [0, 0] width 0 height 0
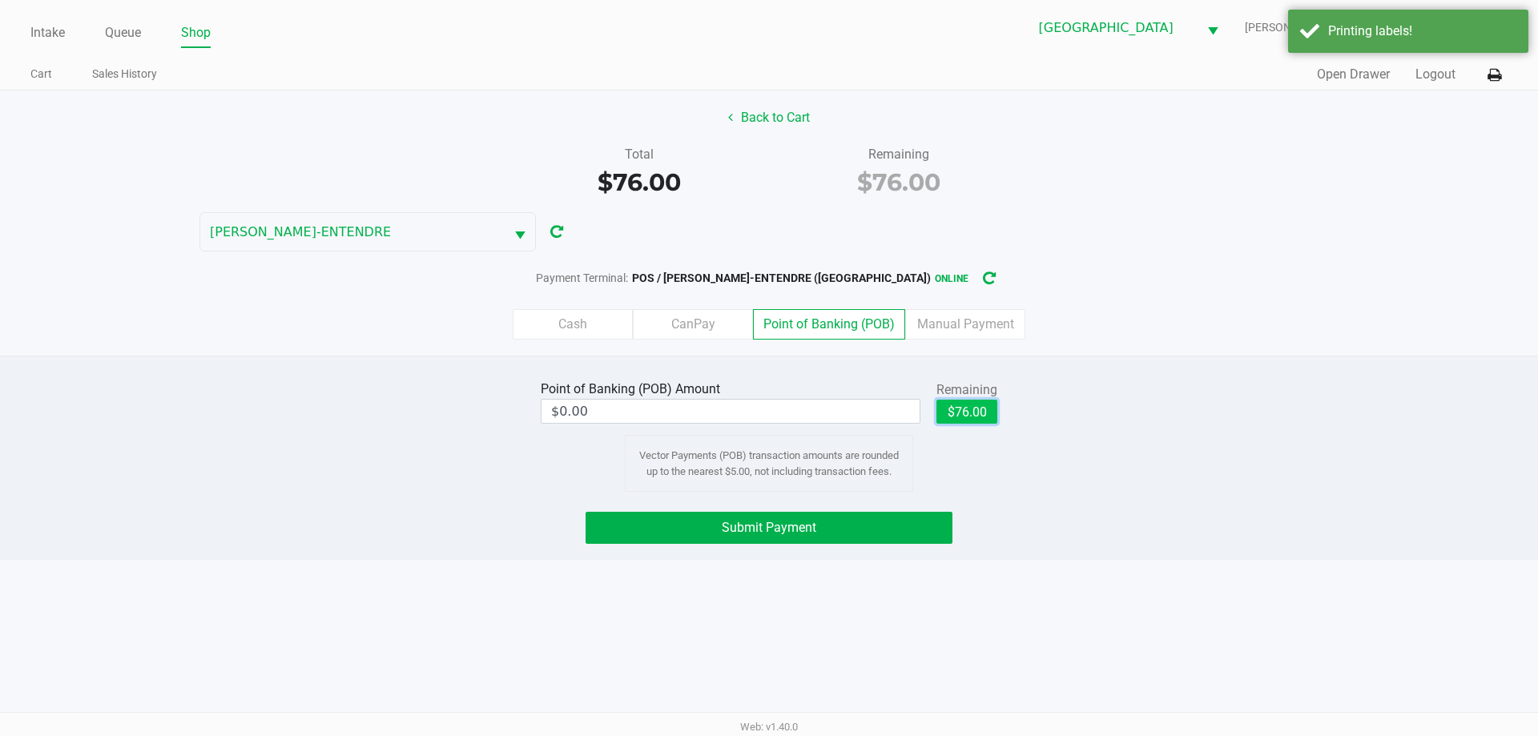
click at [991, 408] on button "$76.00" at bounding box center [966, 412] width 61 height 24
type input "$76.00"
click at [916, 525] on button "Submit Payment" at bounding box center [768, 528] width 367 height 32
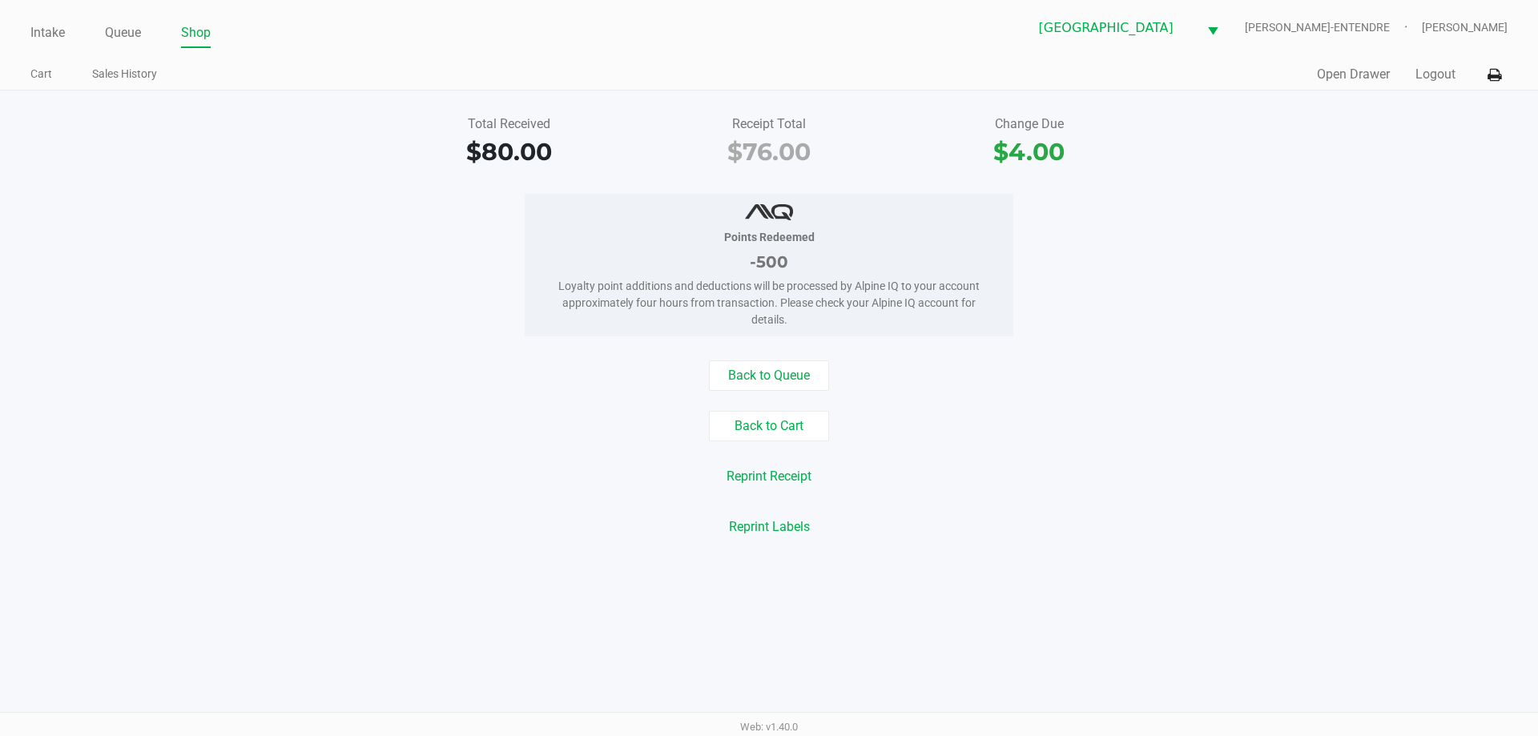
click at [1148, 517] on div "Reprint Labels" at bounding box center [769, 527] width 1562 height 30
click at [1364, 78] on button "Open Drawer" at bounding box center [1353, 74] width 73 height 19
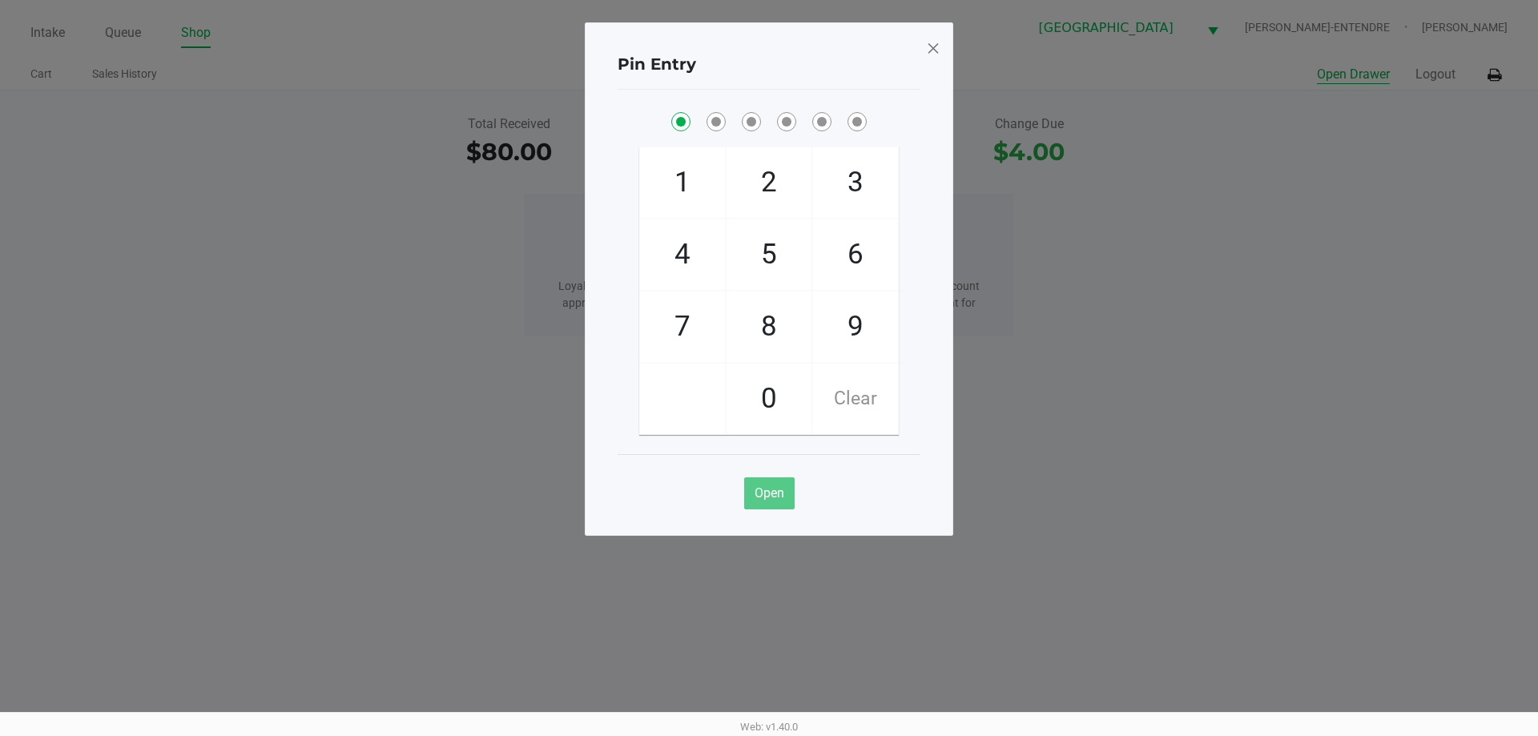
checkbox input "true"
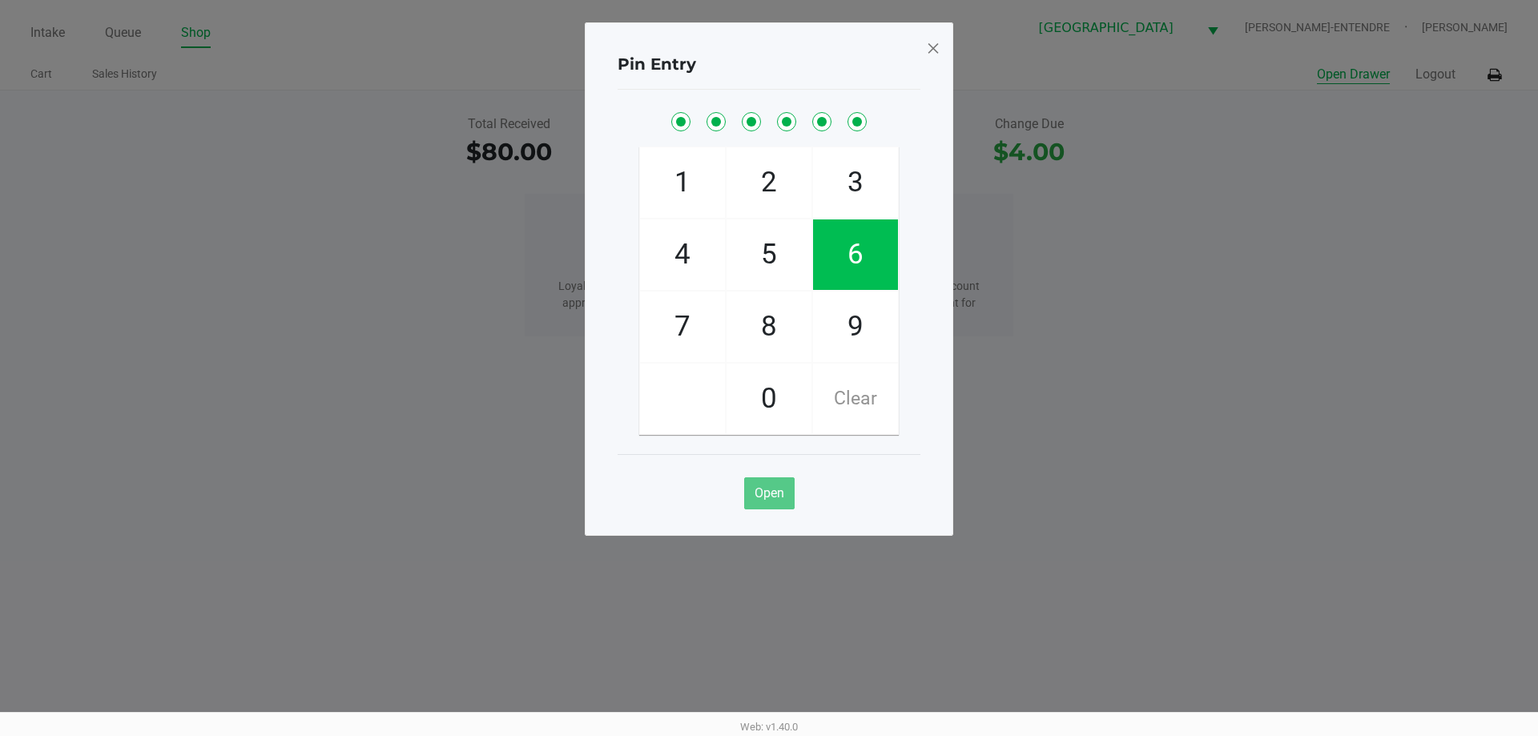
checkbox input "true"
click at [1317, 65] on button "Open Drawer" at bounding box center [1353, 74] width 73 height 19
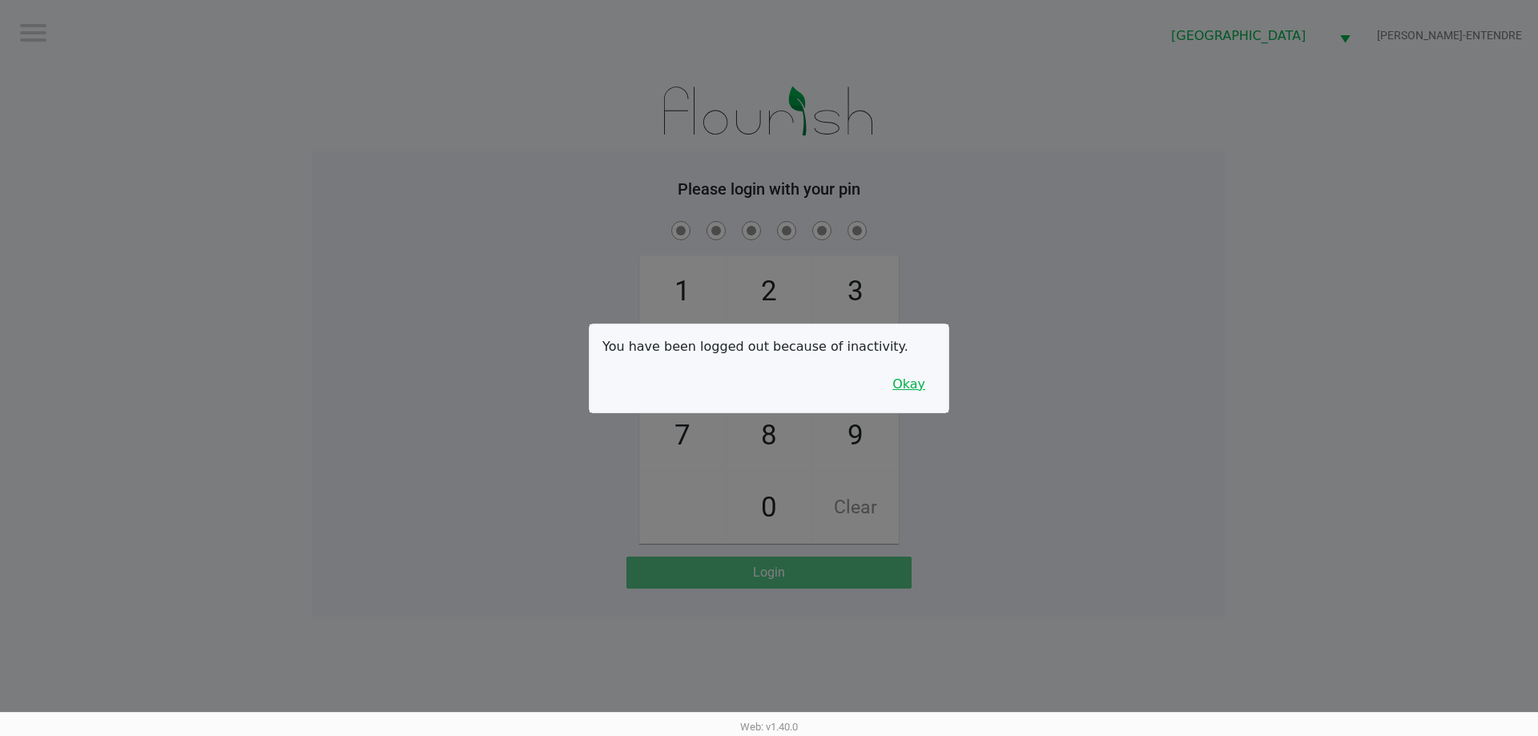
click at [908, 388] on button "Okay" at bounding box center [909, 384] width 54 height 30
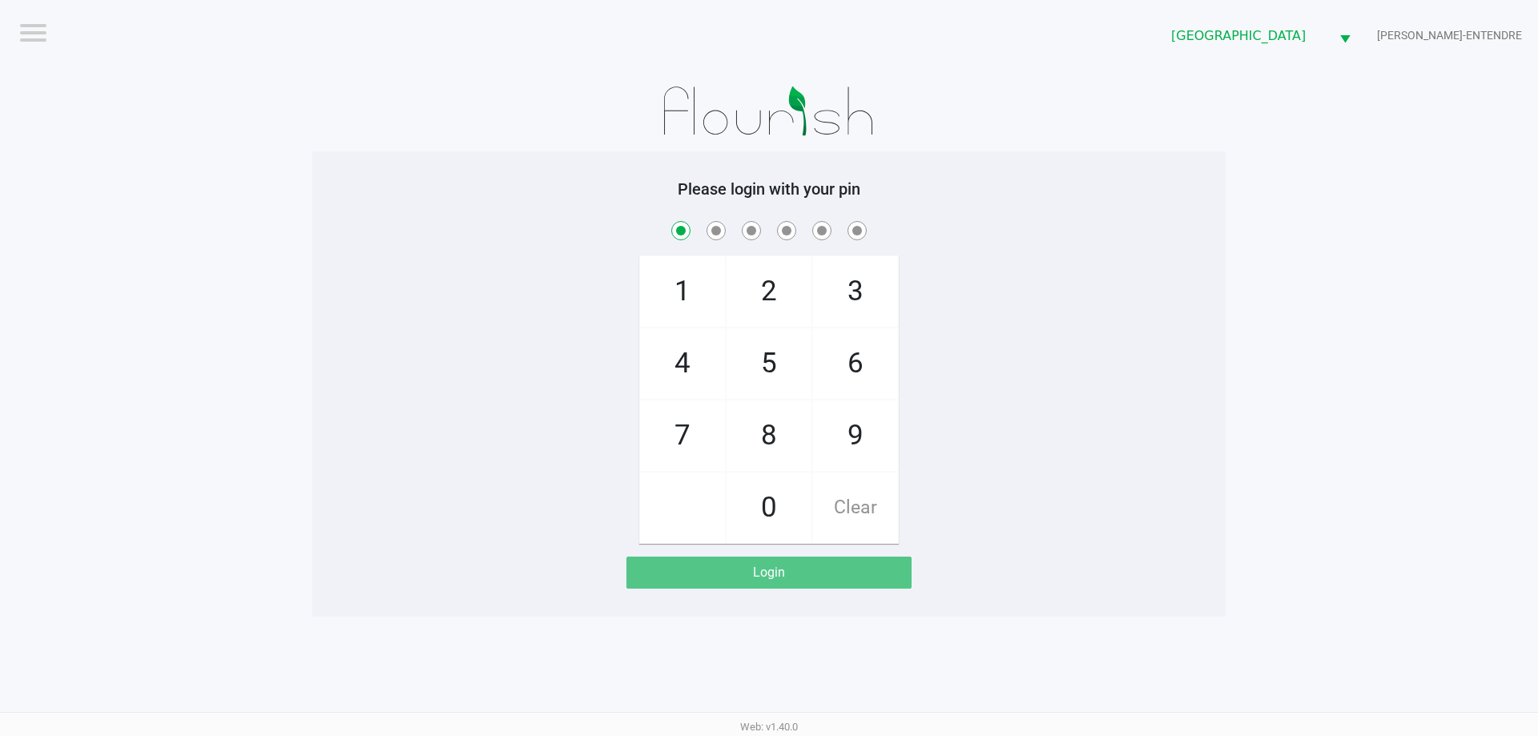
checkbox input "true"
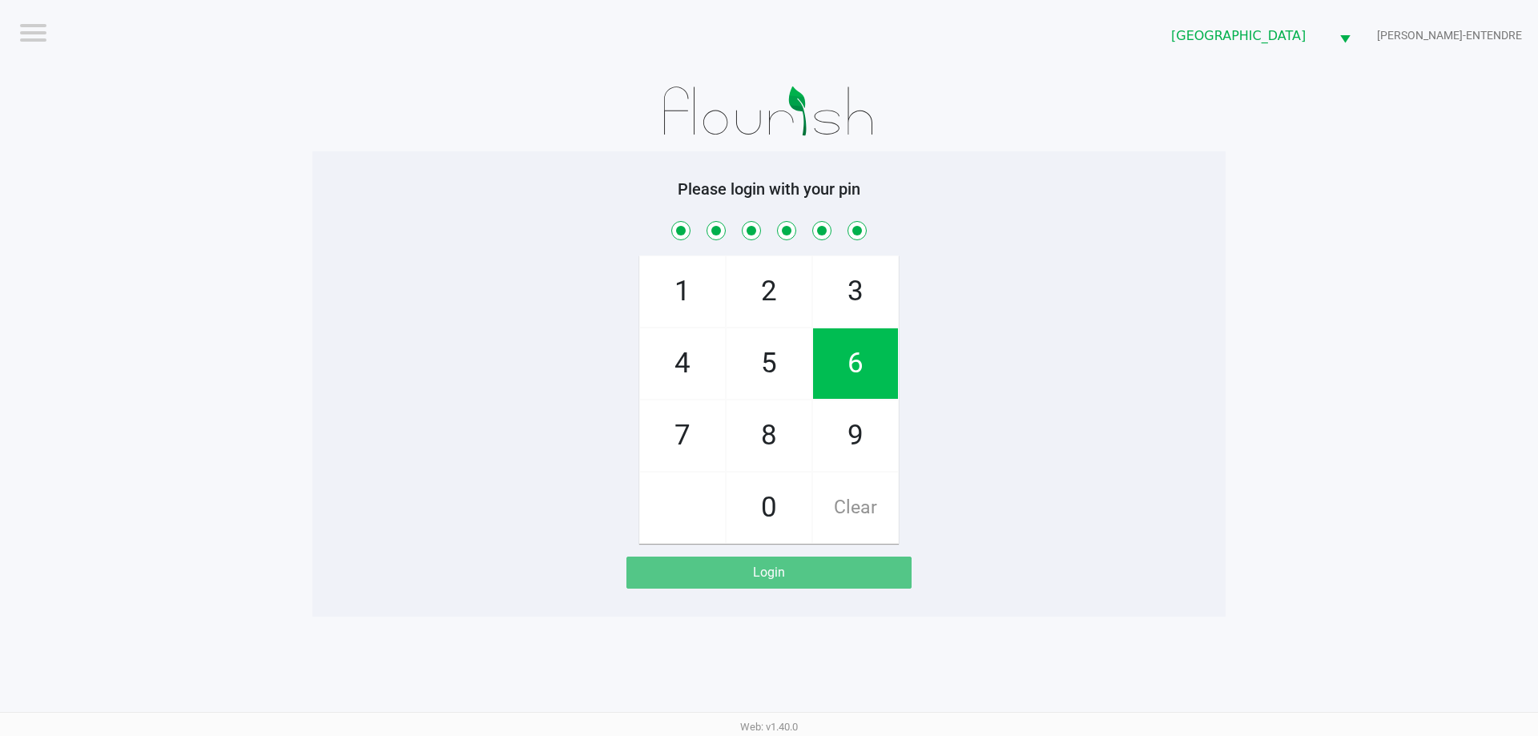
checkbox input "true"
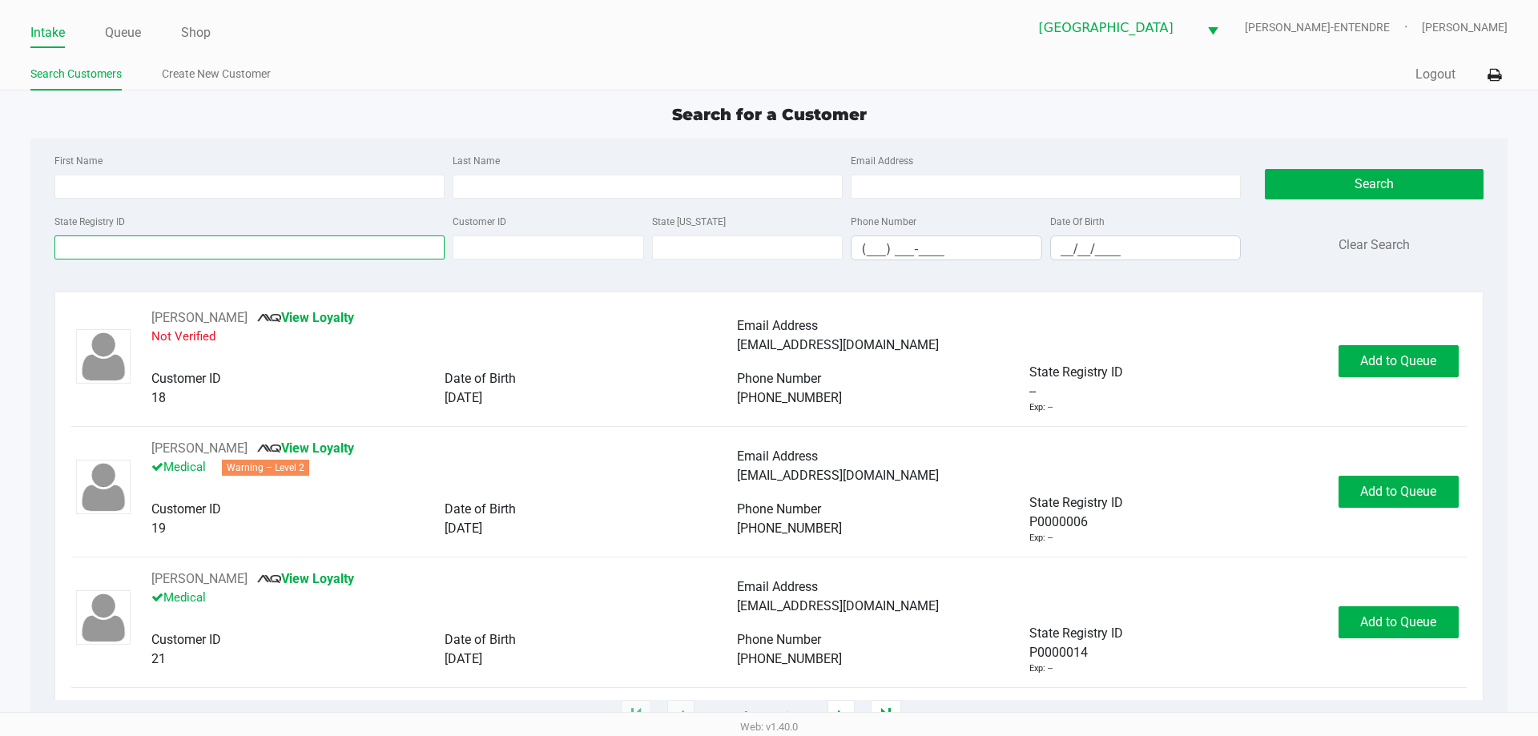
click at [333, 239] on input "State Registry ID" at bounding box center [249, 247] width 390 height 24
click at [427, 67] on ul "Search Customers Create New Customer" at bounding box center [399, 75] width 738 height 27
click at [346, 250] on input "State Registry ID" at bounding box center [249, 247] width 390 height 24
click at [365, 169] on div "First Name" at bounding box center [249, 175] width 398 height 48
click at [373, 190] on input "First Name" at bounding box center [249, 187] width 390 height 24
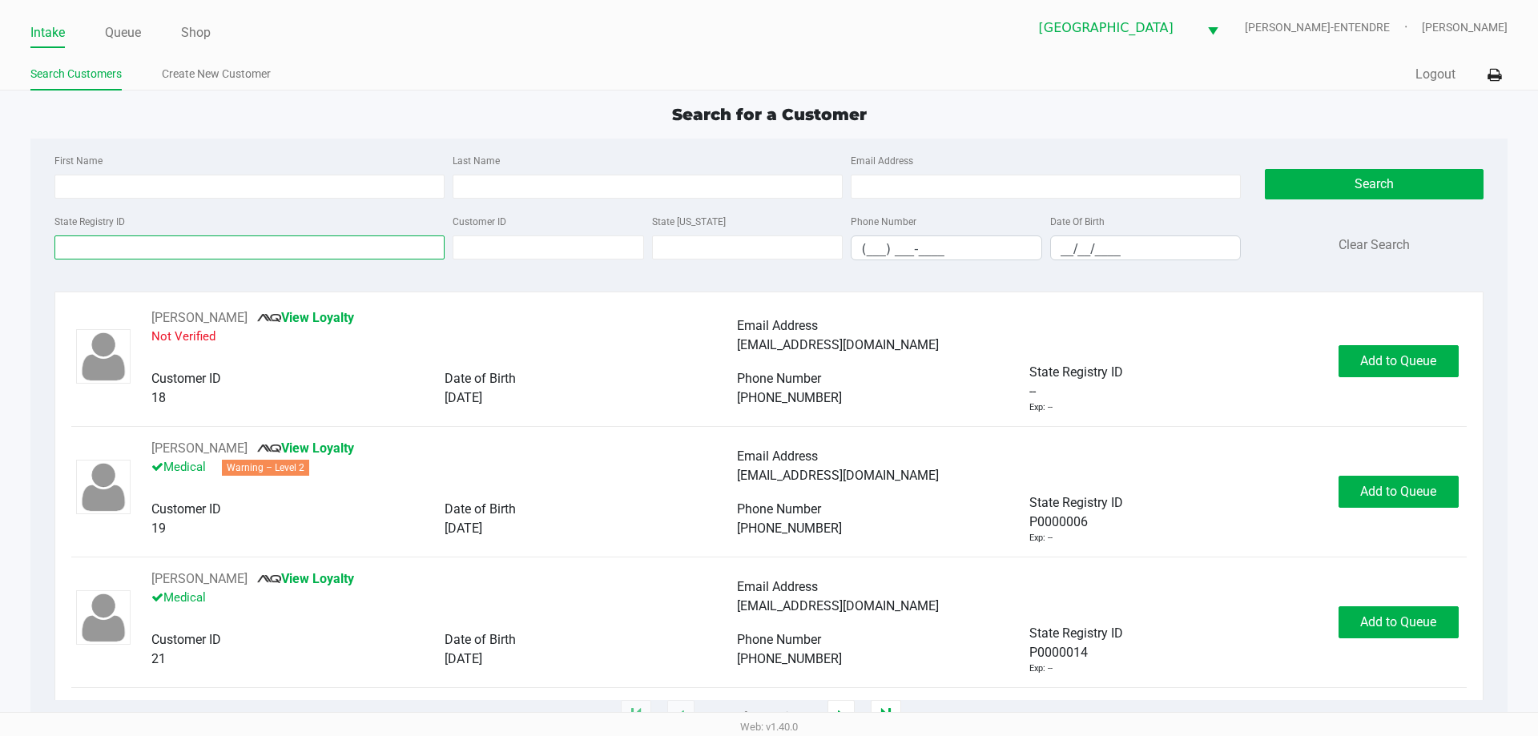
click at [373, 255] on input "State Registry ID" at bounding box center [249, 247] width 390 height 24
click at [342, 180] on input "First Name" at bounding box center [249, 187] width 390 height 24
click at [336, 236] on input "State Registry ID" at bounding box center [249, 247] width 390 height 24
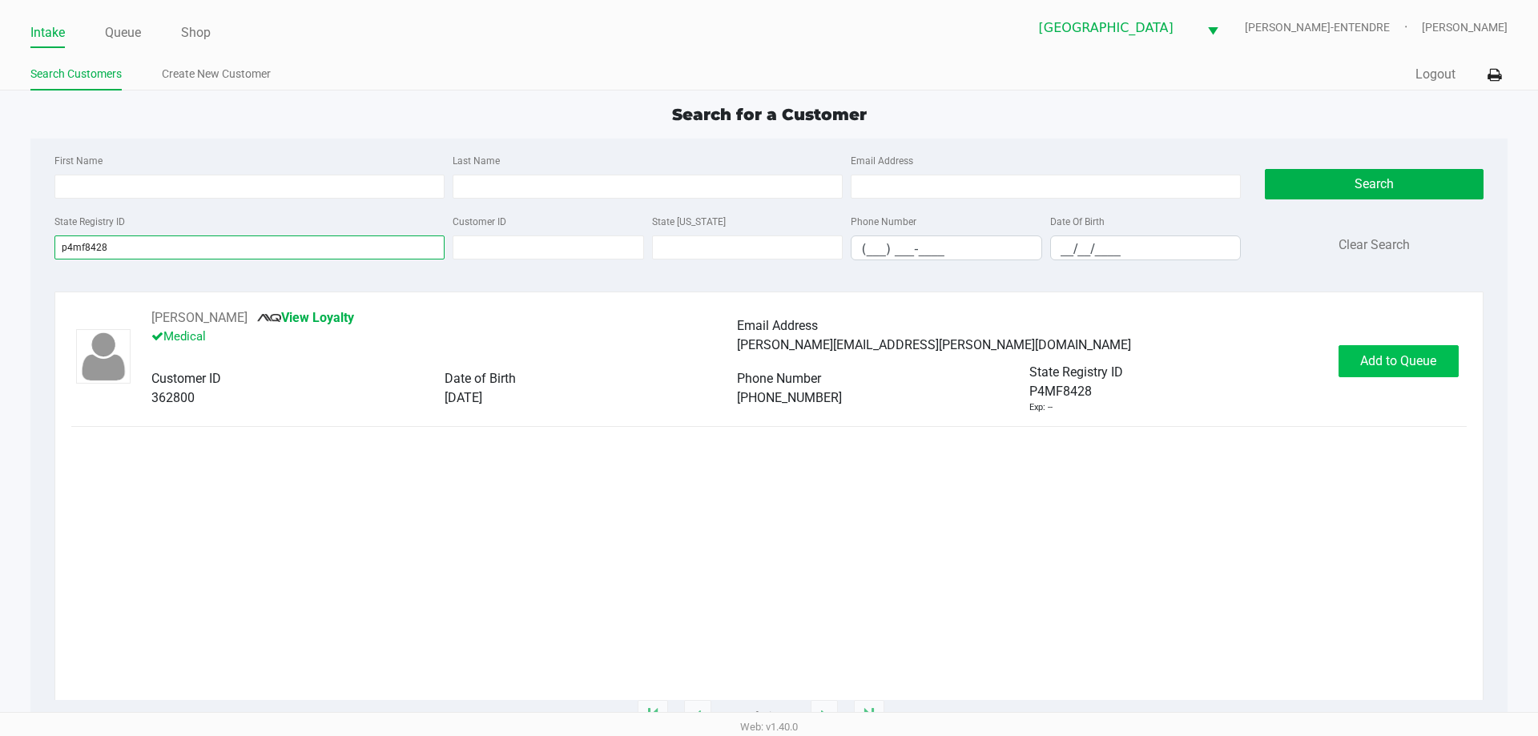
type input "p4mf8428"
click at [1367, 361] on span "Add to Queue" at bounding box center [1398, 360] width 76 height 15
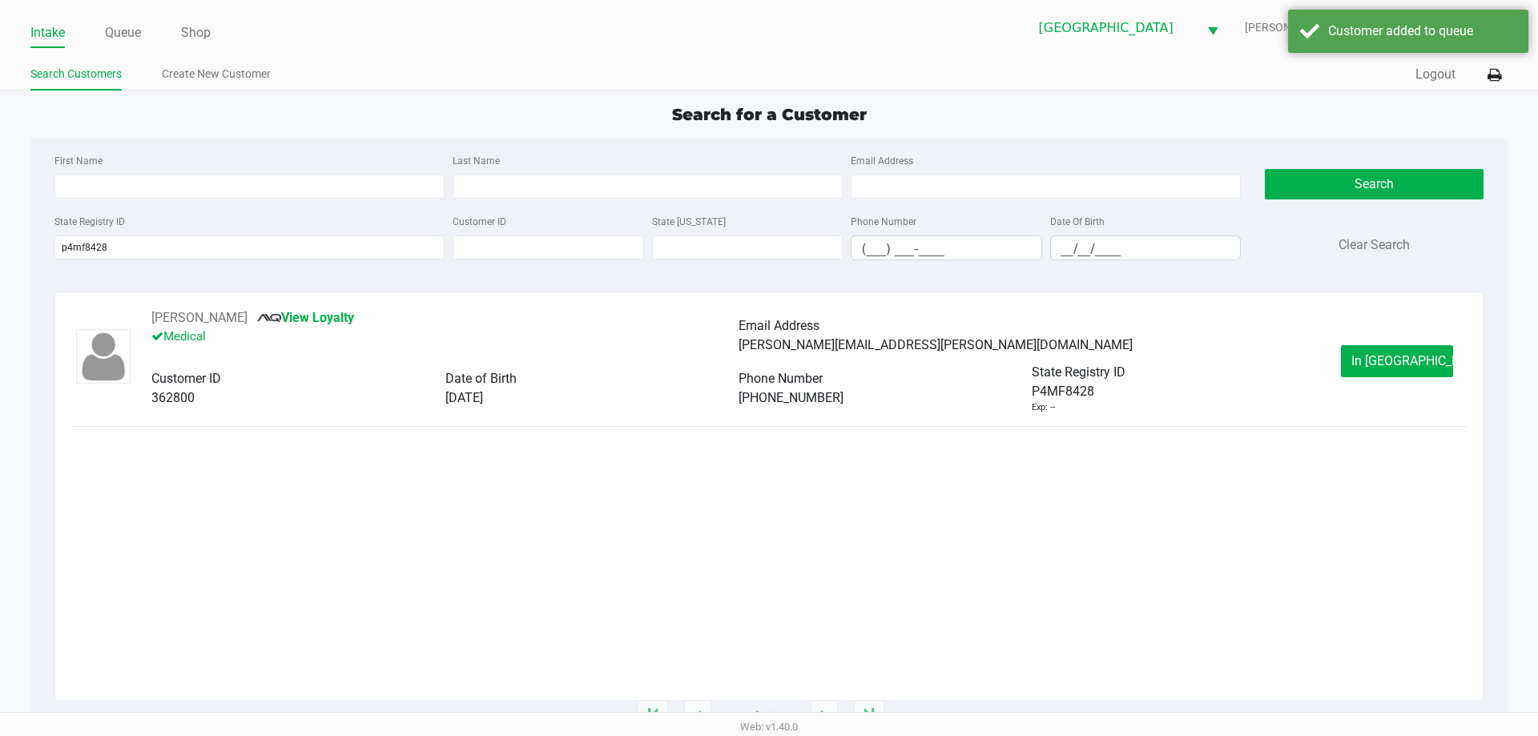
click at [1367, 361] on button "In Queue" at bounding box center [1397, 361] width 112 height 32
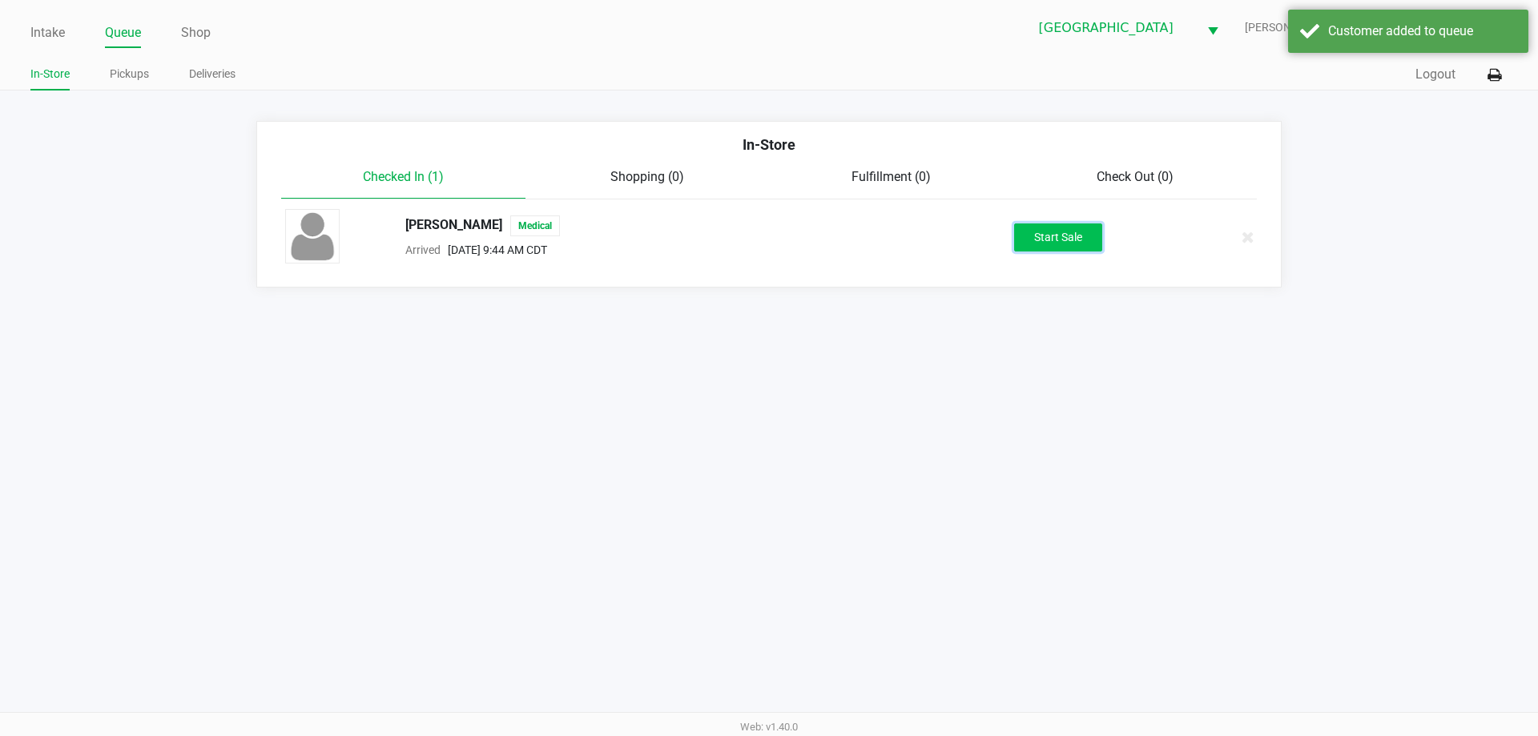
click at [1073, 227] on button "Start Sale" at bounding box center [1058, 237] width 88 height 28
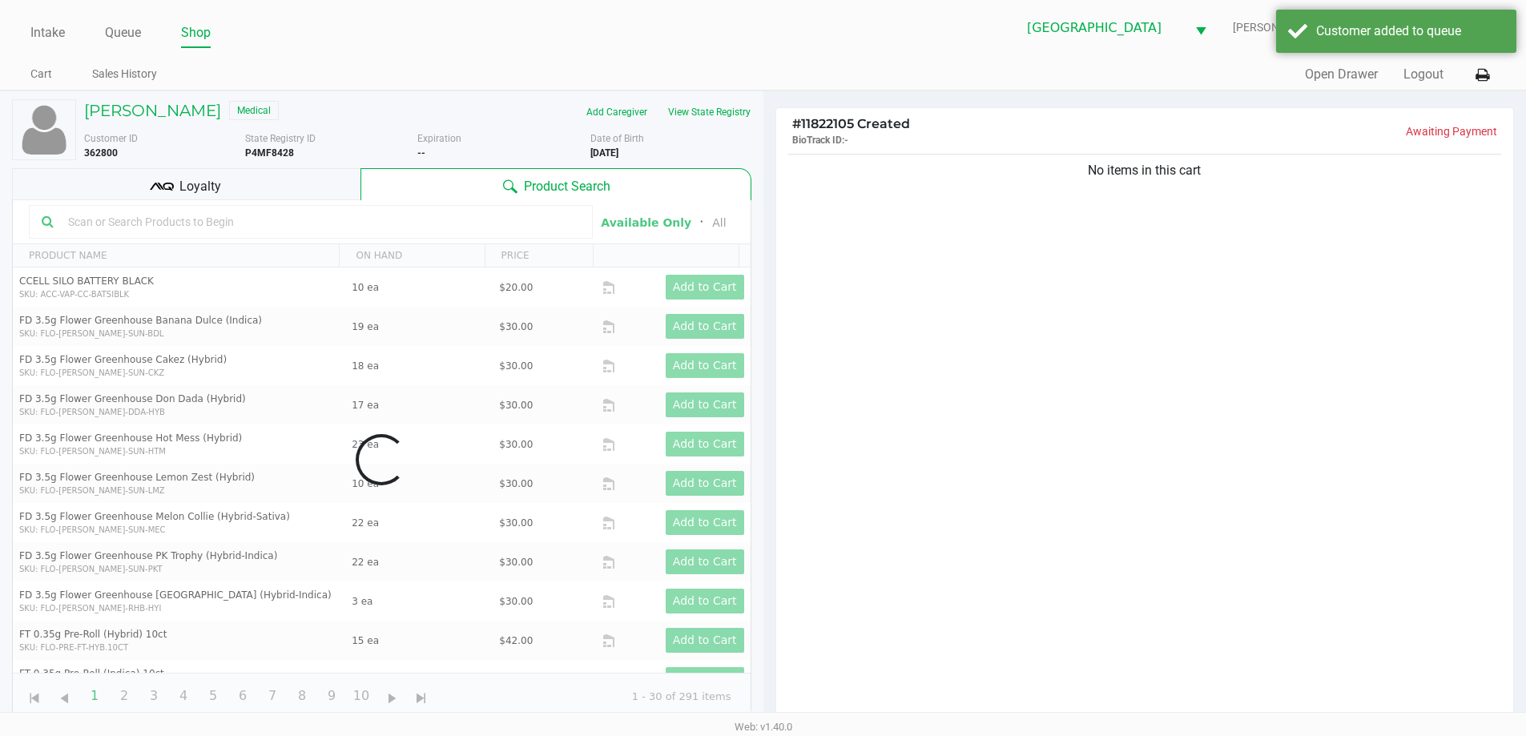
click at [731, 95] on div "JONATHAN MEADOR Medical Add Caregiver View State Registry Customer ID 362800 St…" at bounding box center [381, 409] width 739 height 637
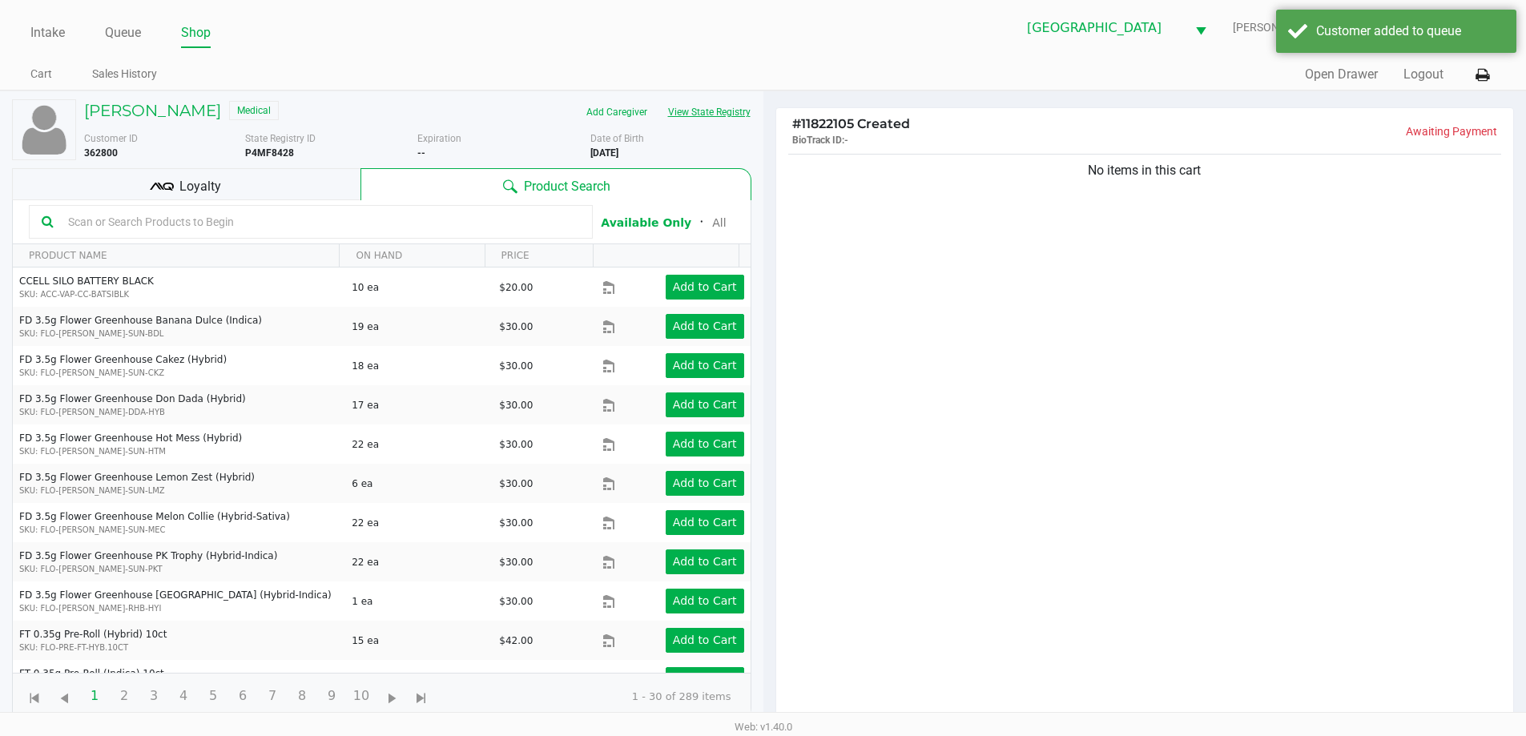
click at [730, 108] on button "View State Registry" at bounding box center [704, 112] width 94 height 26
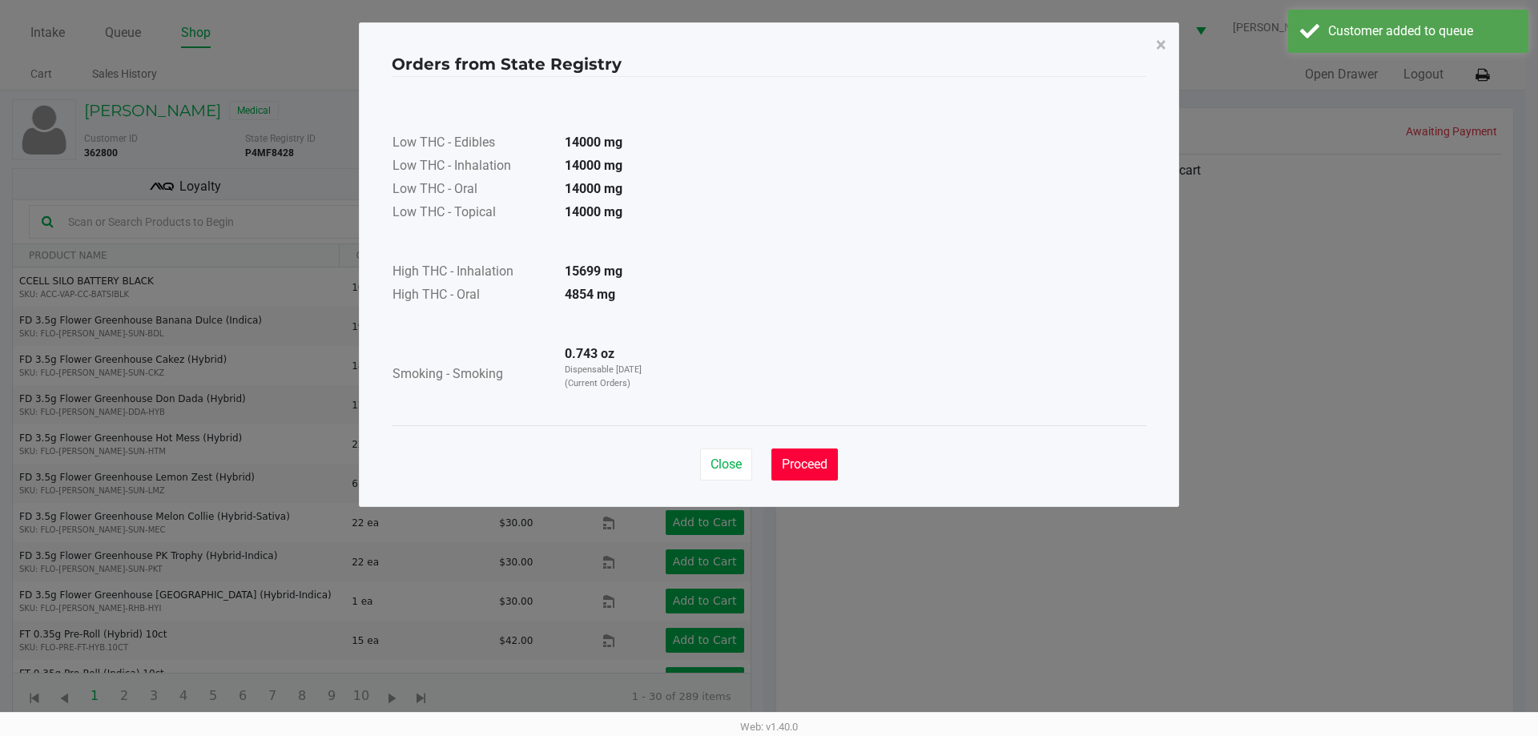
click at [802, 470] on span "Proceed" at bounding box center [805, 463] width 46 height 15
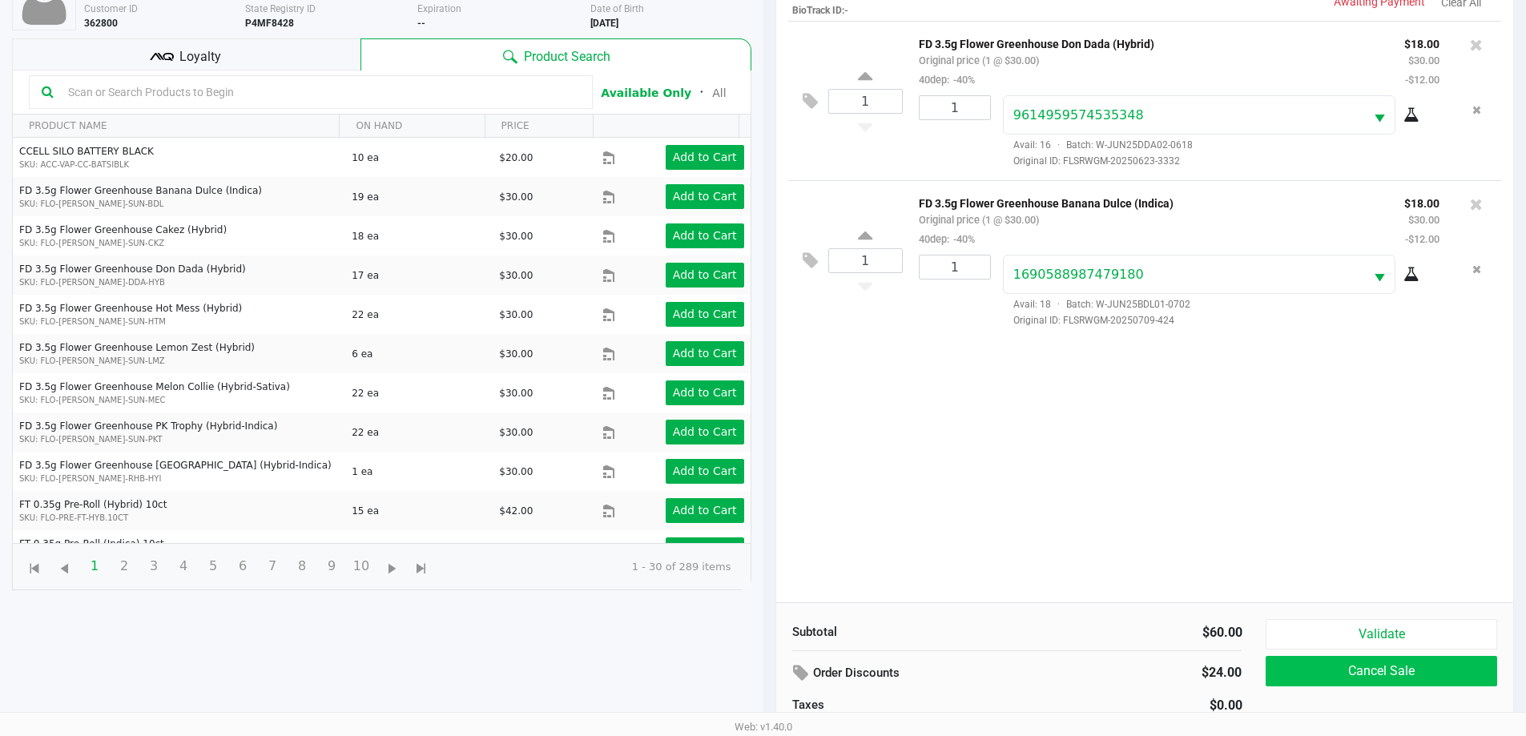
scroll to position [173, 0]
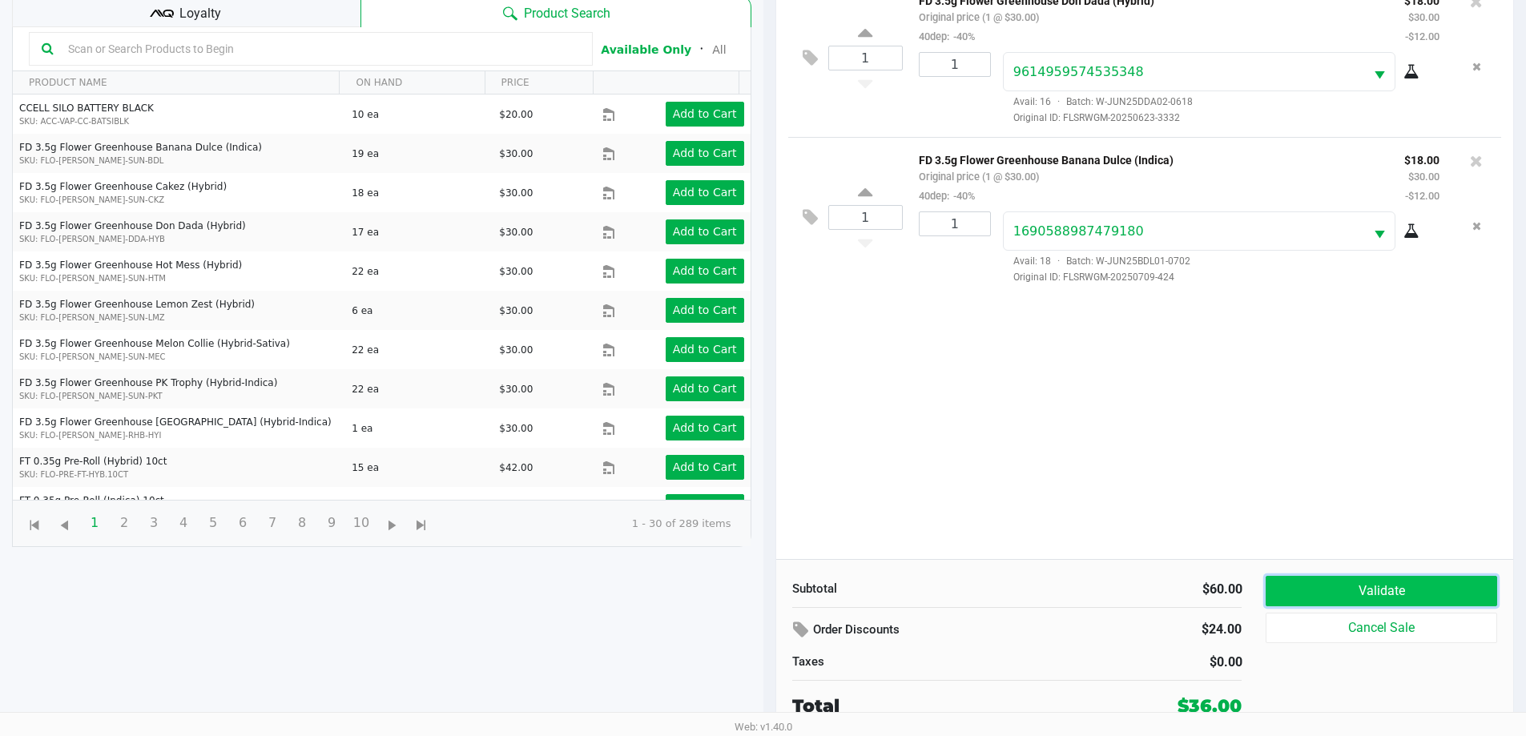
click at [1294, 598] on button "Validate" at bounding box center [1380, 591] width 231 height 30
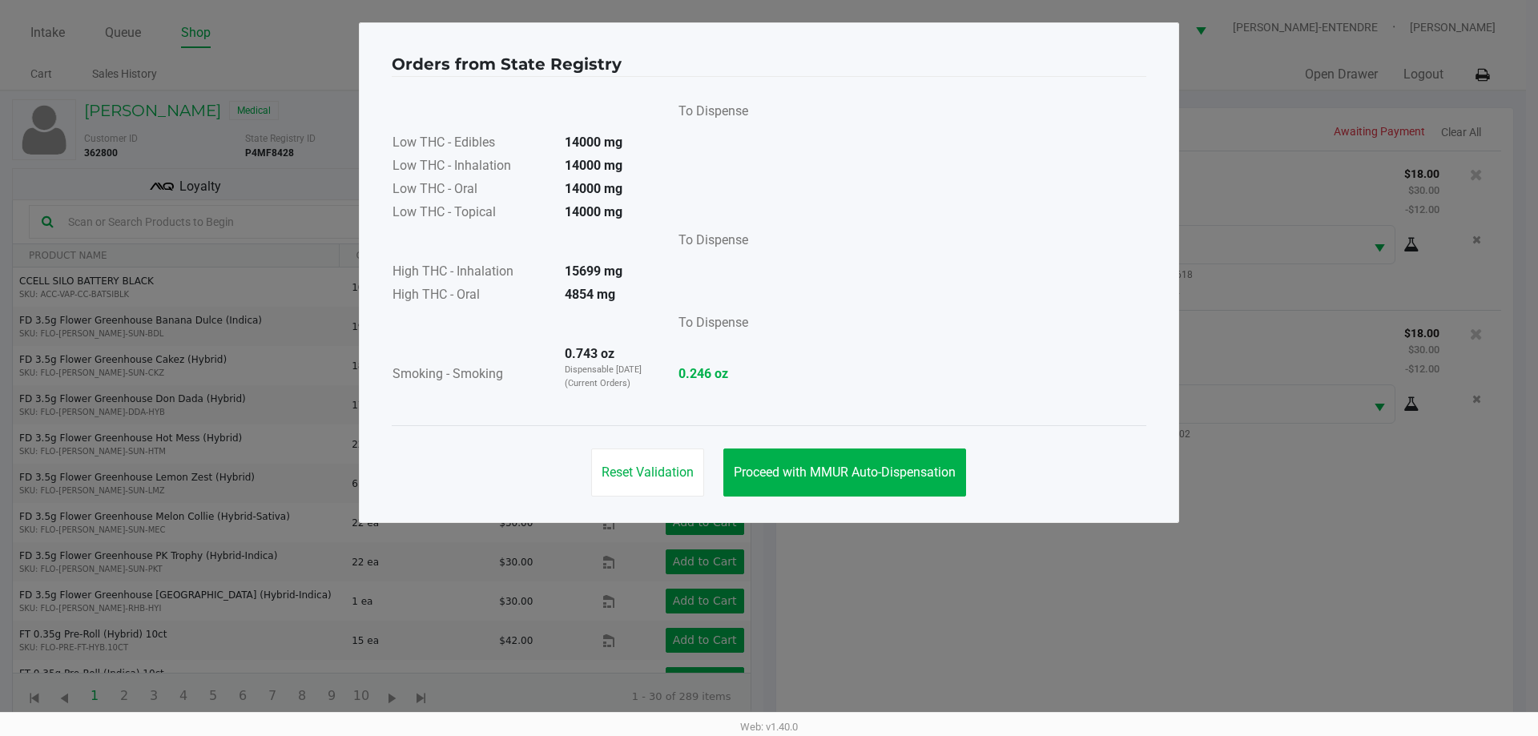
click at [917, 497] on div "Reset Validation Proceed with MMUR Auto-Dispensation" at bounding box center [769, 465] width 754 height 81
click at [927, 483] on button "Proceed with MMUR Auto-Dispensation" at bounding box center [844, 472] width 243 height 48
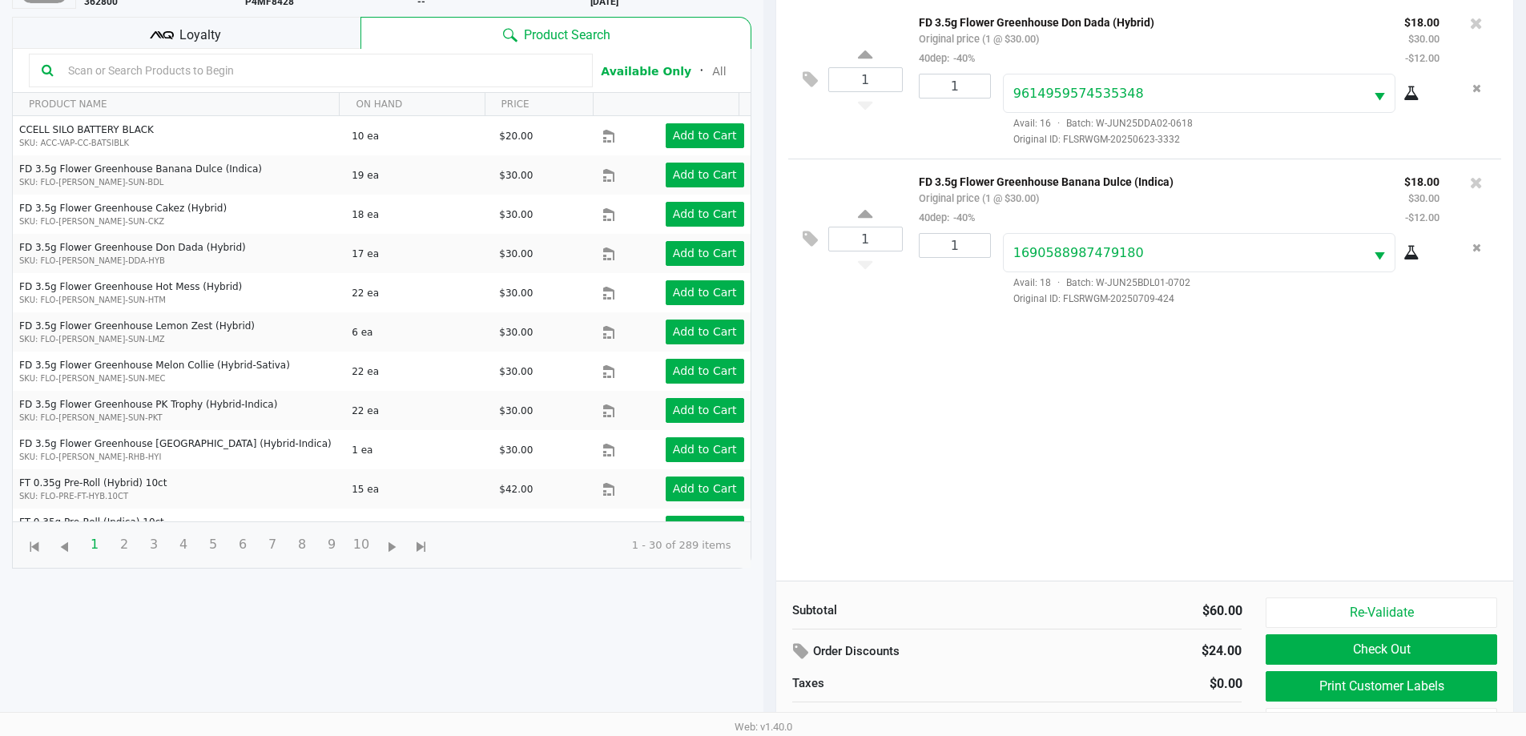
scroll to position [173, 0]
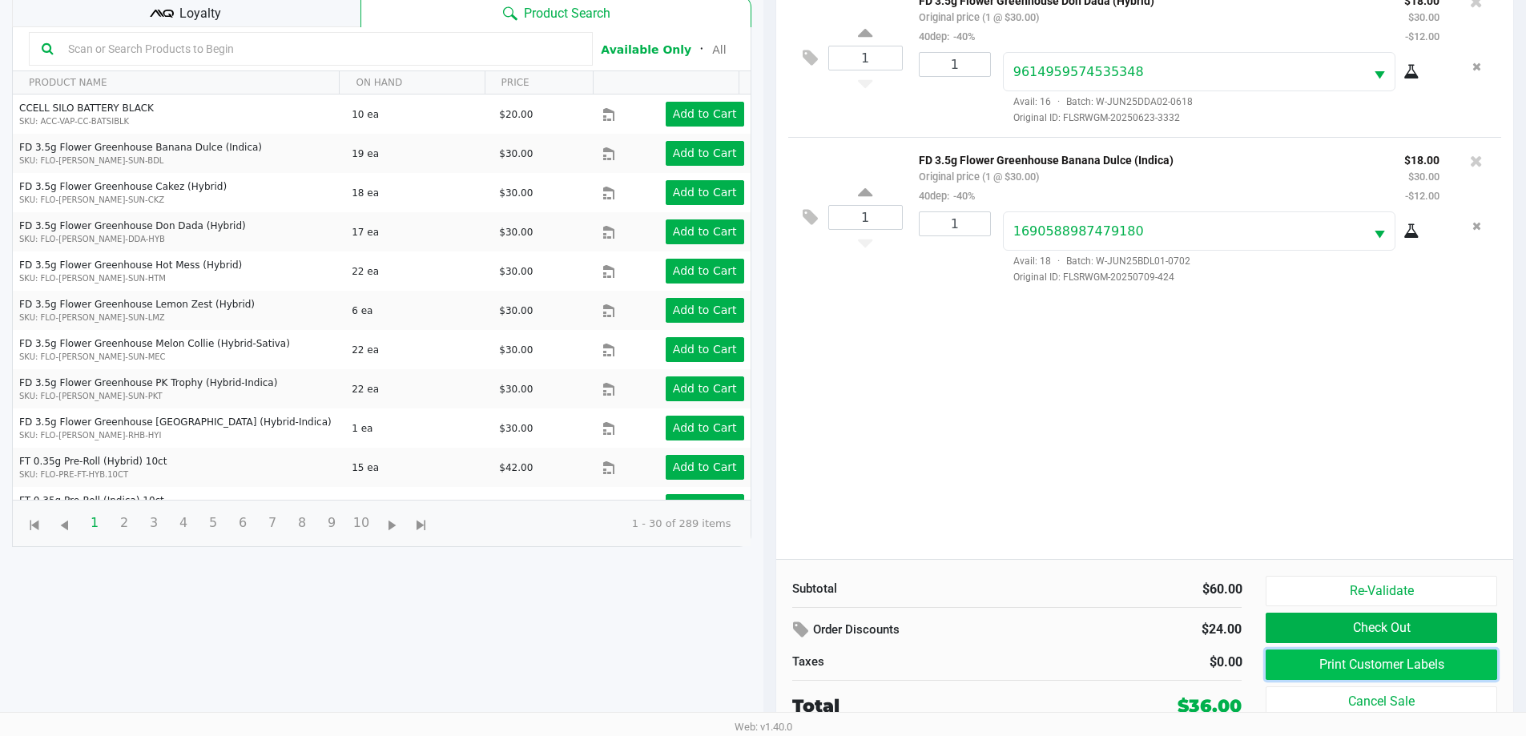
click at [1302, 654] on button "Print Customer Labels" at bounding box center [1380, 664] width 231 height 30
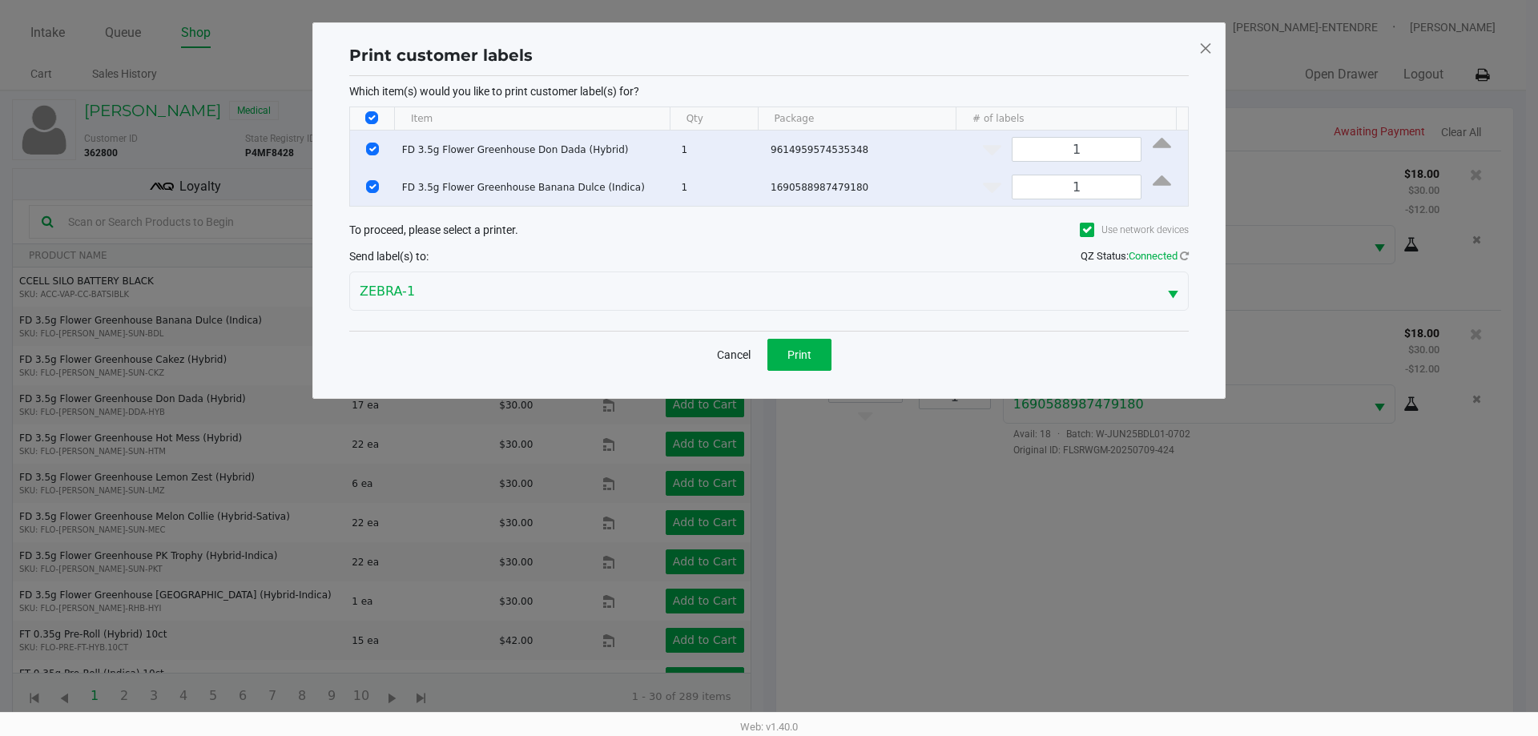
click at [807, 336] on div "Cancel Print" at bounding box center [768, 354] width 839 height 47
click at [807, 337] on div "Cancel Print" at bounding box center [768, 354] width 839 height 47
click at [807, 348] on span "Print" at bounding box center [799, 354] width 24 height 13
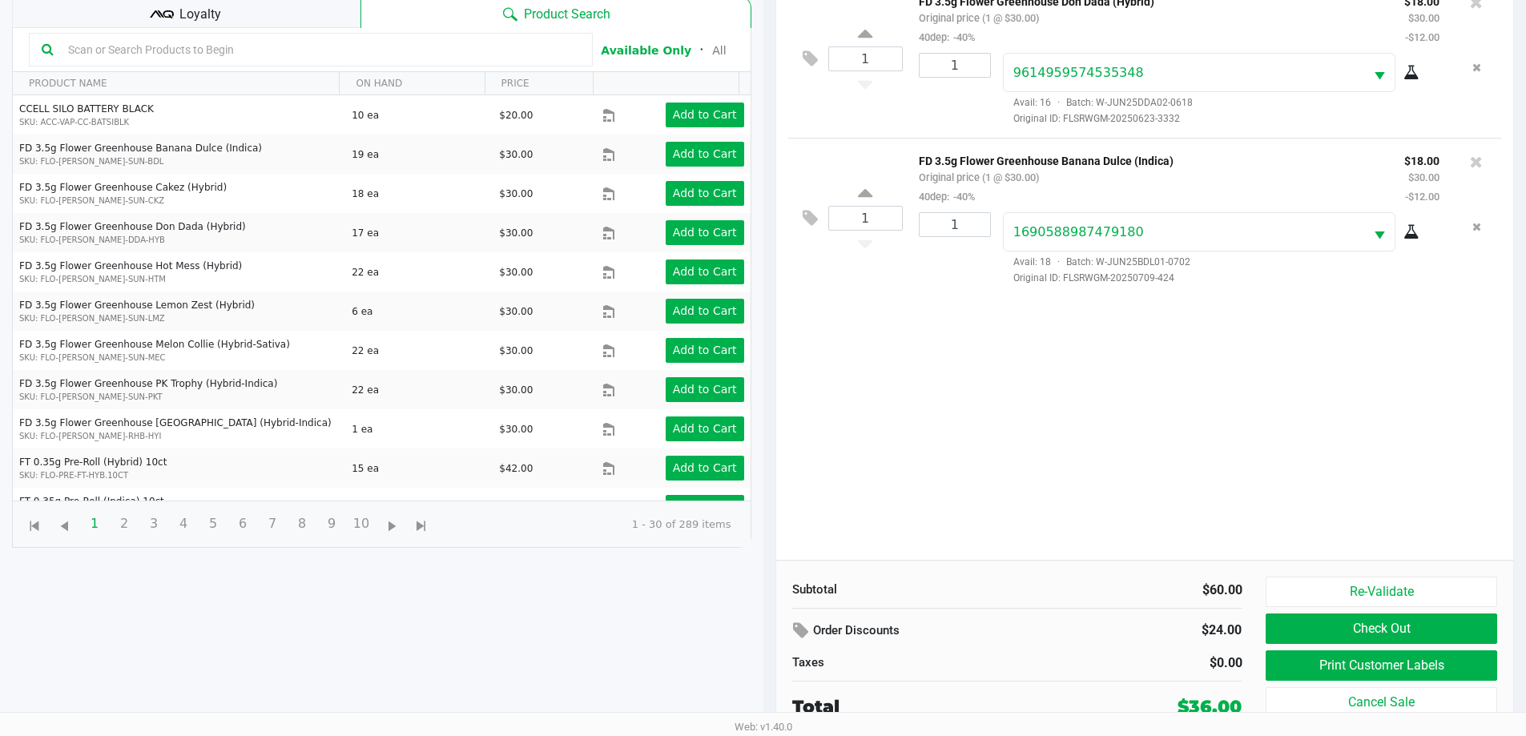
scroll to position [173, 0]
click at [1344, 631] on button "Check Out" at bounding box center [1380, 628] width 231 height 30
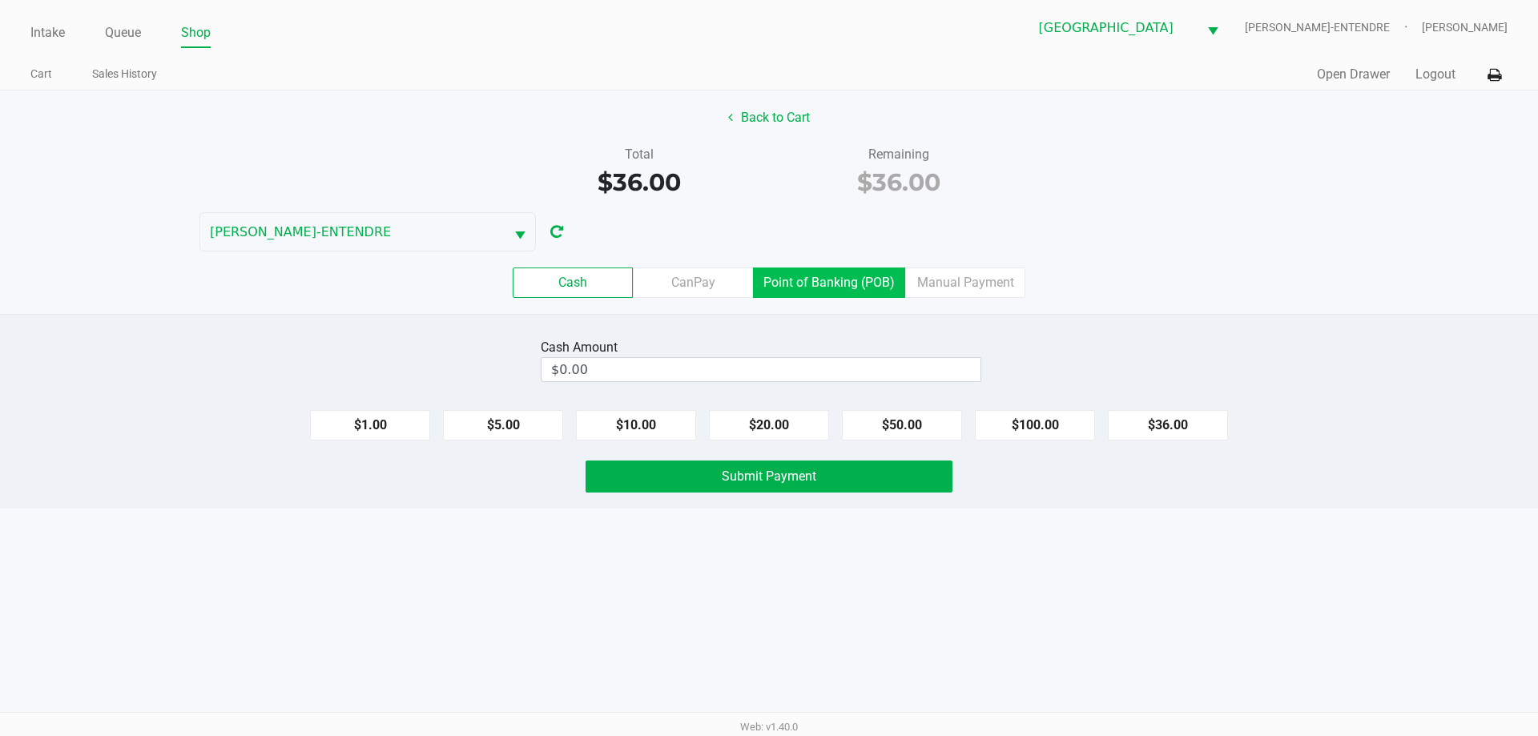
click at [841, 290] on label "Point of Banking (POB)" at bounding box center [829, 282] width 152 height 30
click at [0, 0] on 7 "Point of Banking (POB)" at bounding box center [0, 0] width 0 height 0
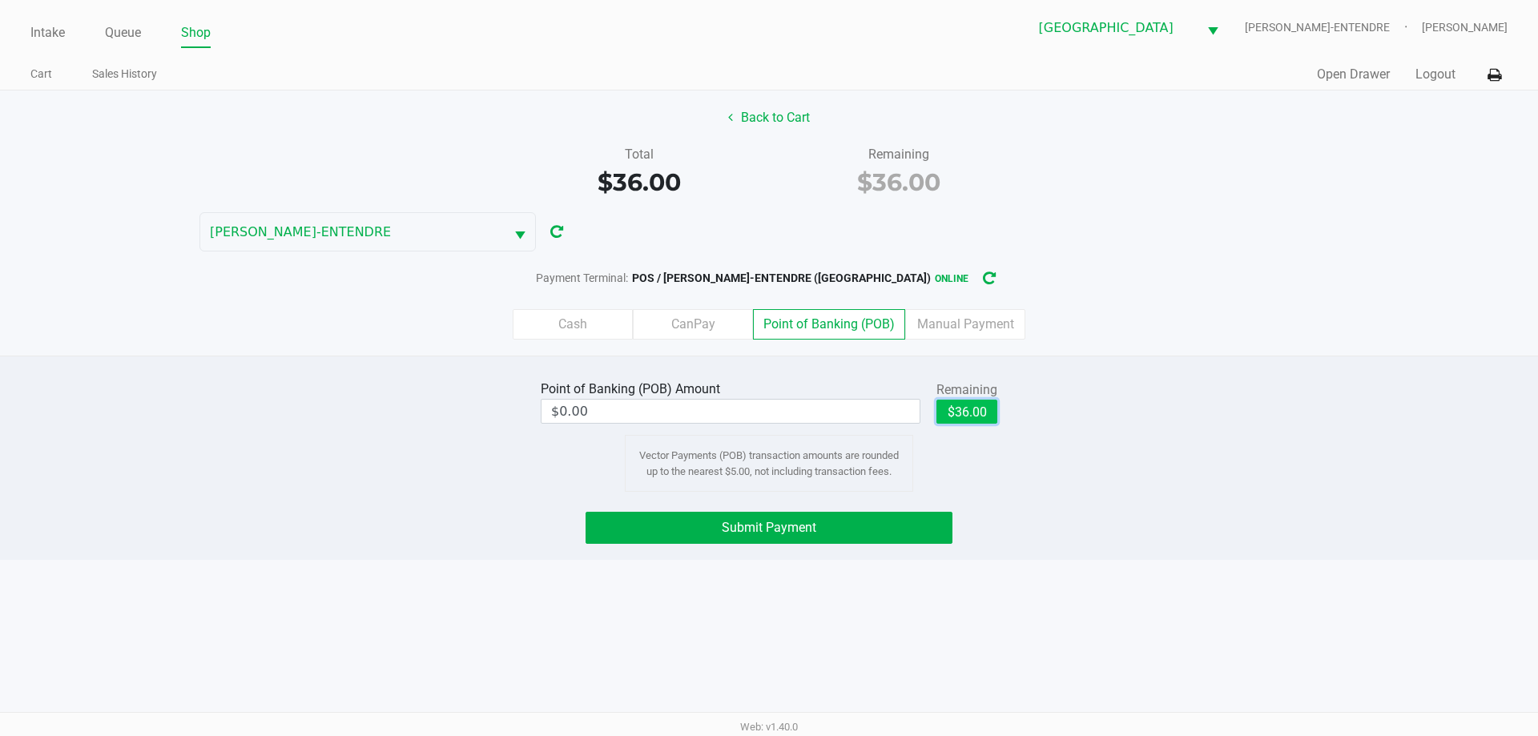
click at [971, 400] on button "$36.00" at bounding box center [966, 412] width 61 height 24
type input "$36.00"
click at [863, 540] on button "Submit Payment" at bounding box center [768, 528] width 367 height 32
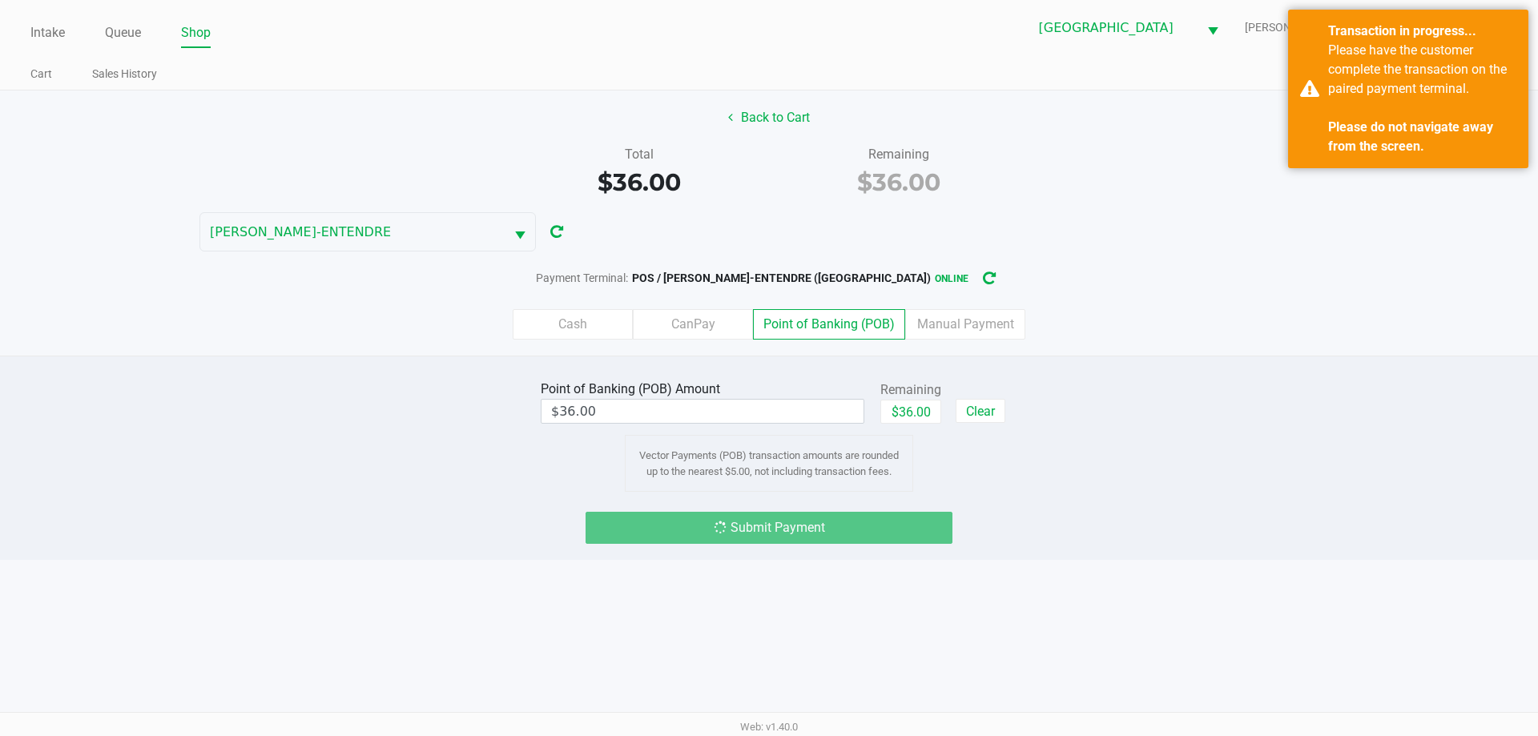
click at [1120, 556] on div "Point of Banking (POB) Amount $36.00 Remaining $36.00 Clear Vector Payments (PO…" at bounding box center [769, 458] width 1538 height 204
click at [1077, 435] on div "Point of Banking (POB) Amount $36.00 Remaining $36.00 Clear Vector Payments (PO…" at bounding box center [769, 433] width 1562 height 115
click at [1099, 438] on div "Point of Banking (POB) Amount $36.00 Remaining $36.00 Clear Vector Payments (PO…" at bounding box center [769, 433] width 1562 height 115
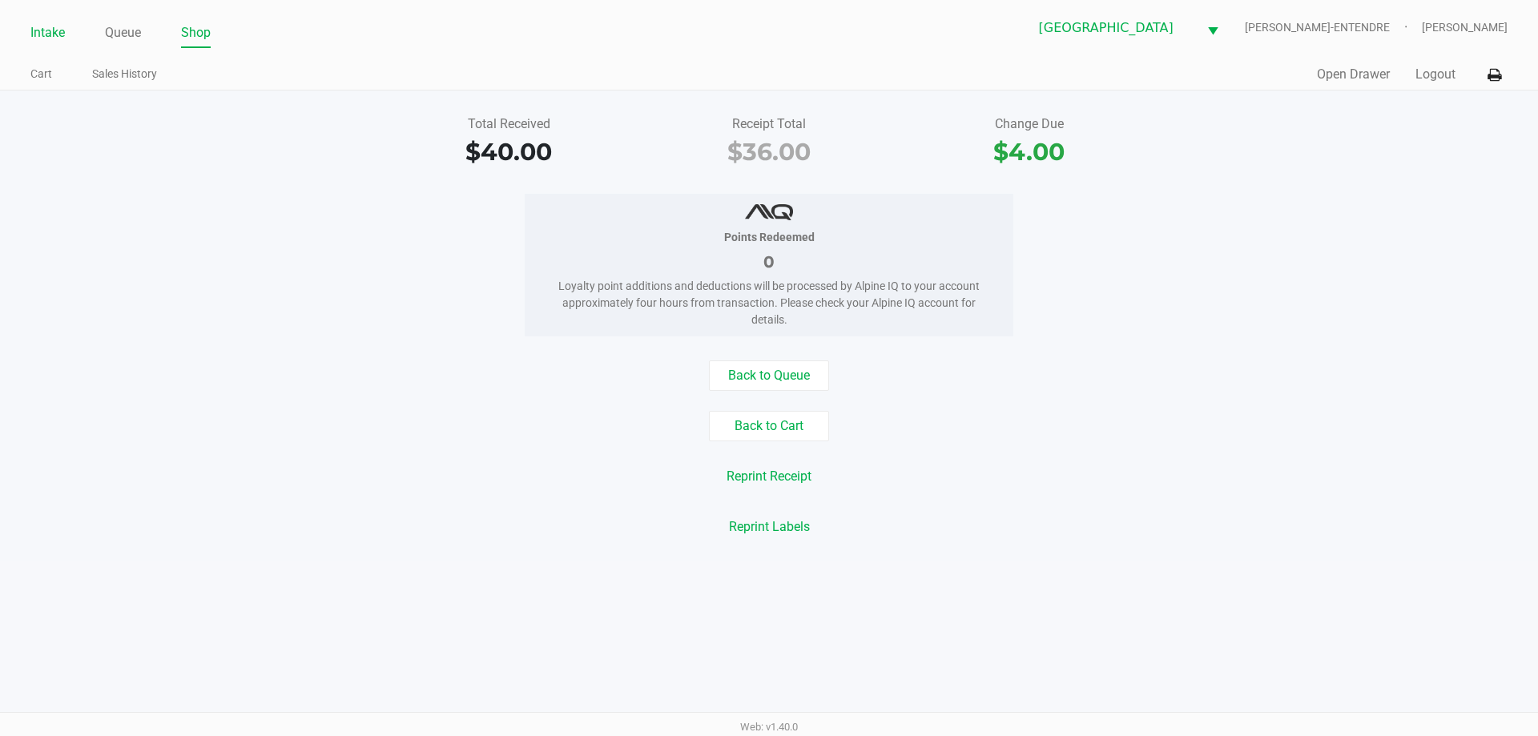
click at [60, 40] on link "Intake" at bounding box center [47, 33] width 34 height 22
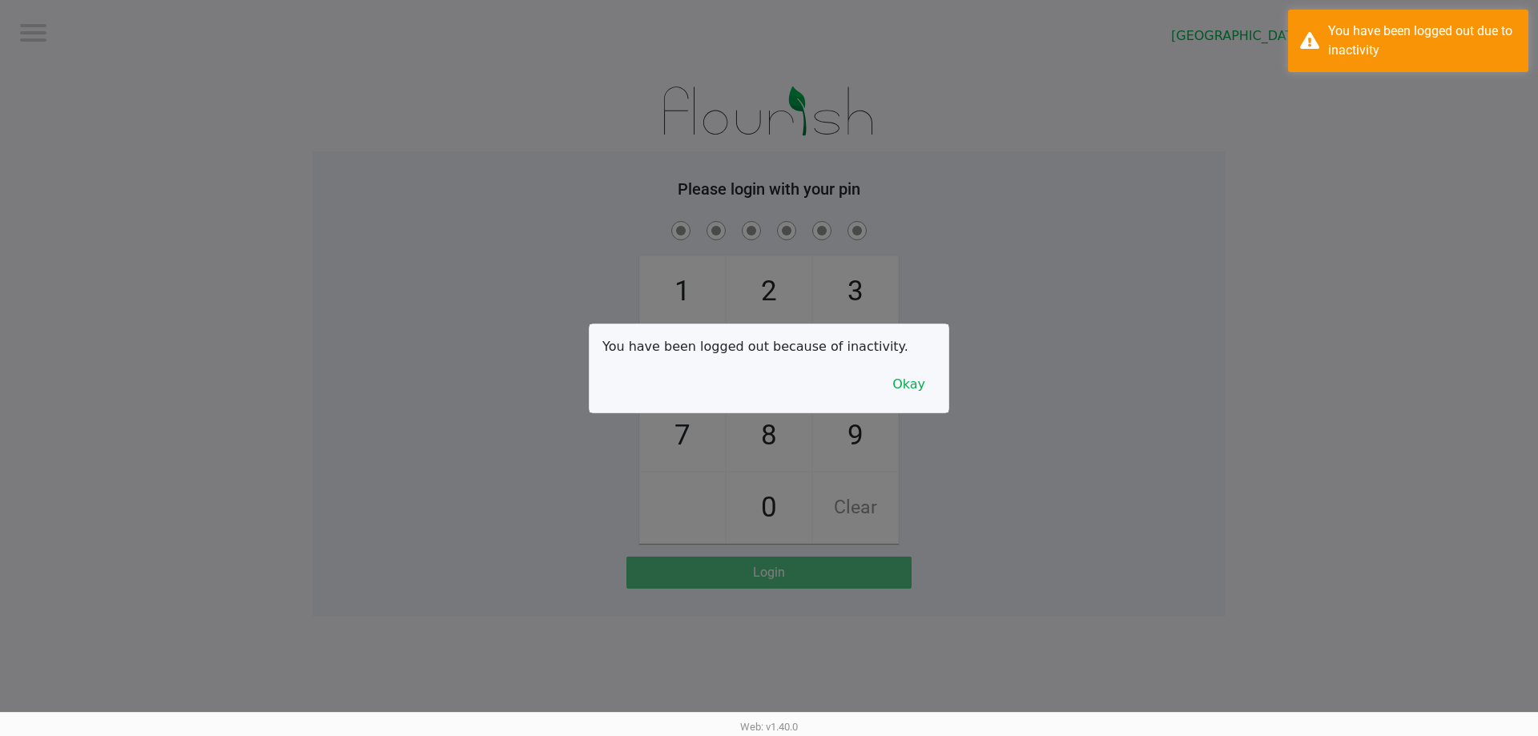
click at [181, 259] on div at bounding box center [769, 368] width 1538 height 736
click at [903, 392] on button "Okay" at bounding box center [909, 384] width 54 height 30
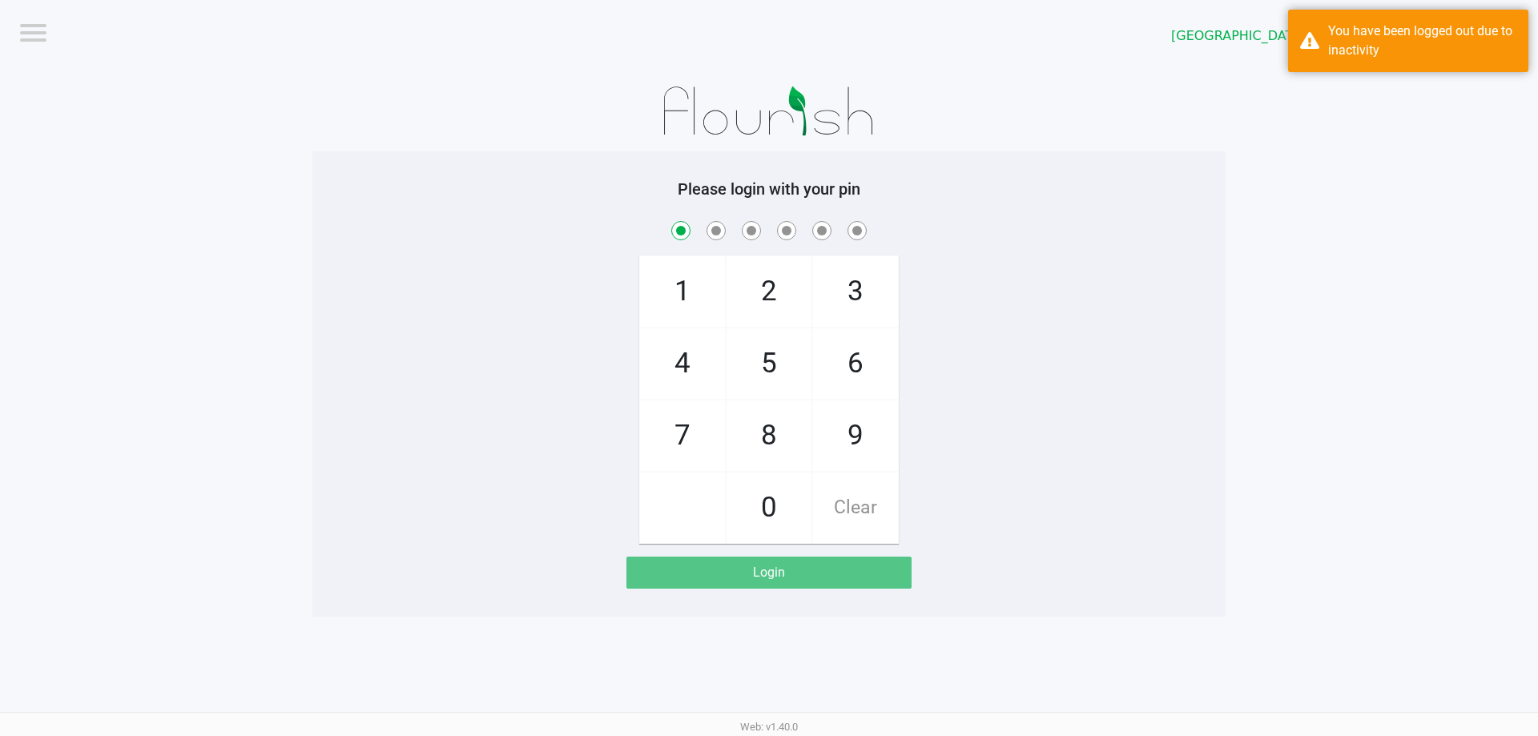
checkbox input "true"
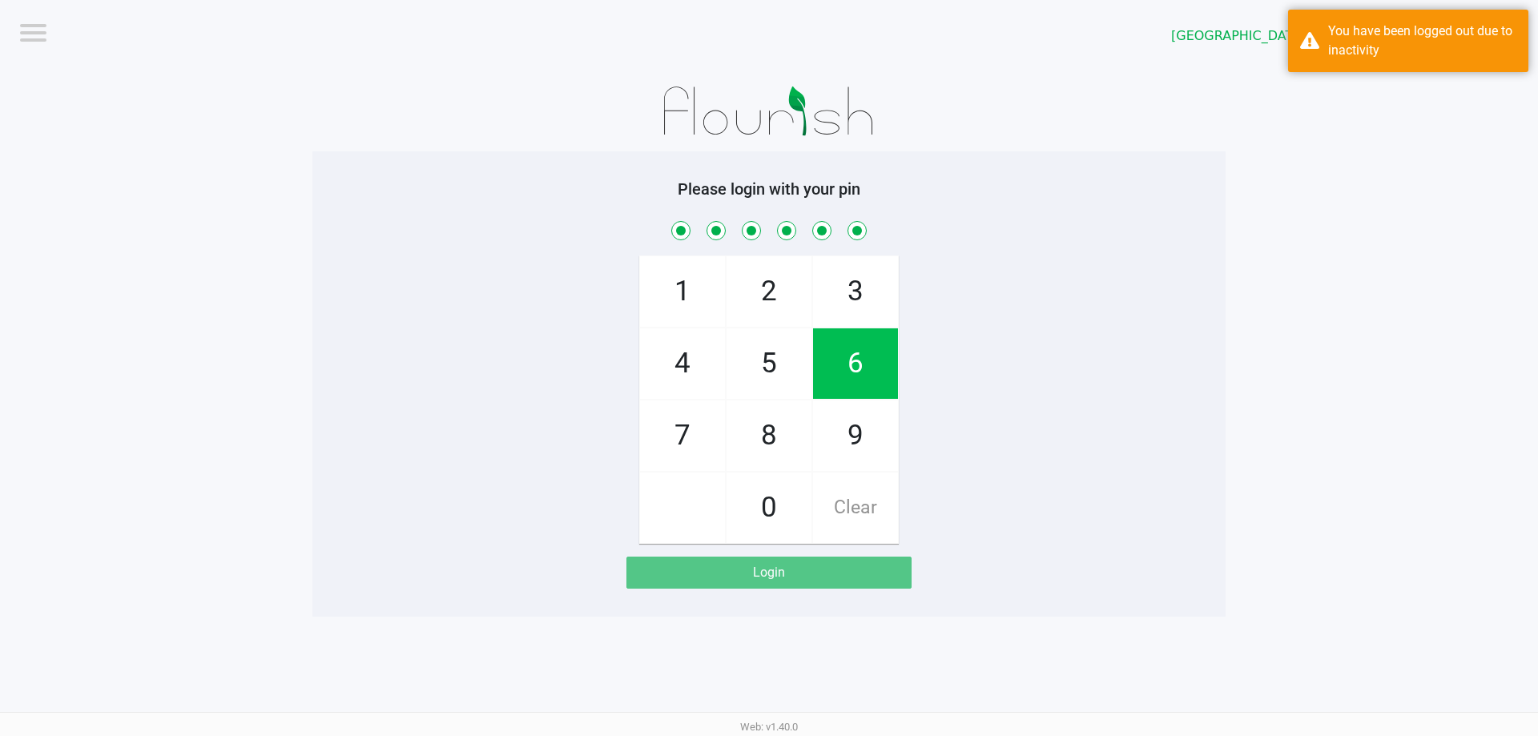
checkbox input "true"
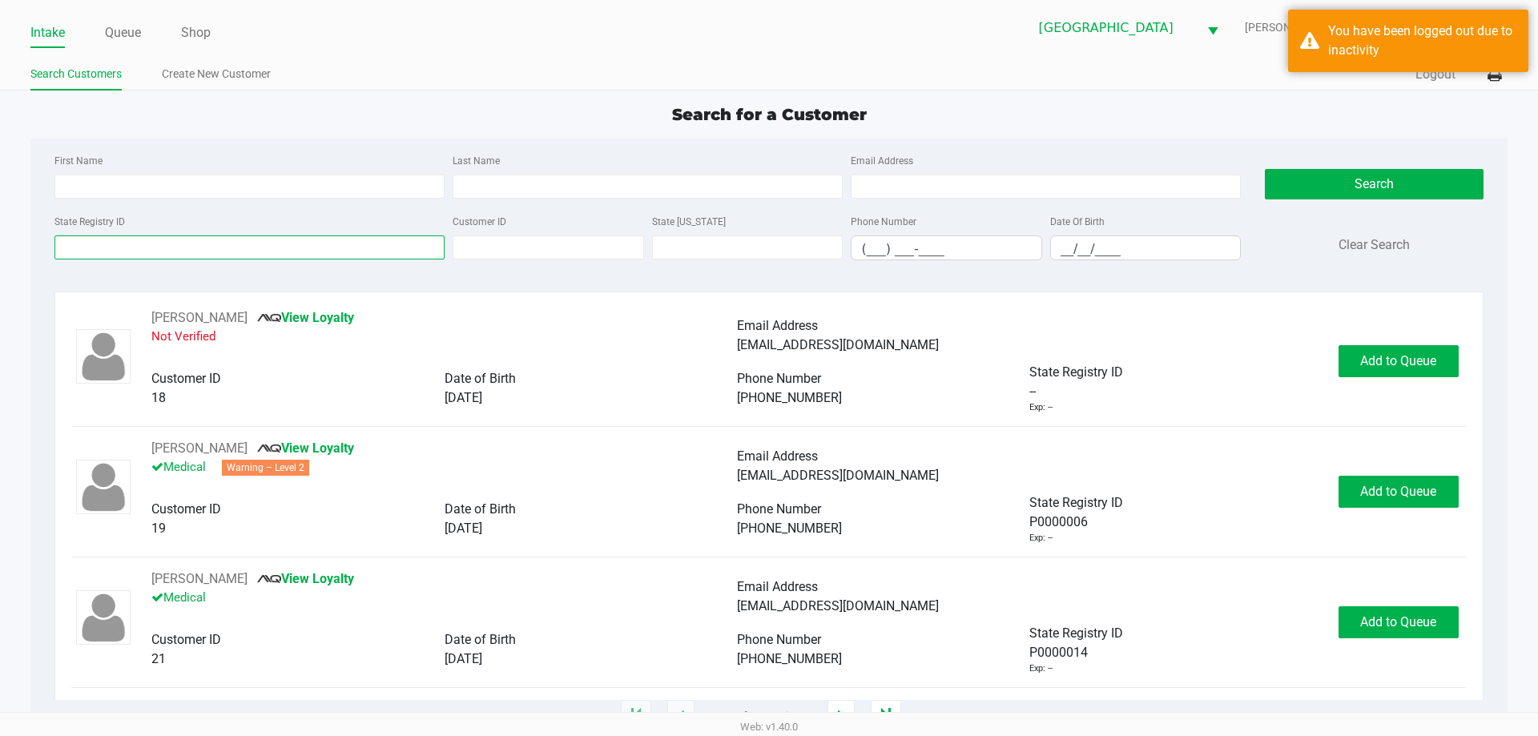
click at [175, 248] on input "State Registry ID" at bounding box center [249, 247] width 390 height 24
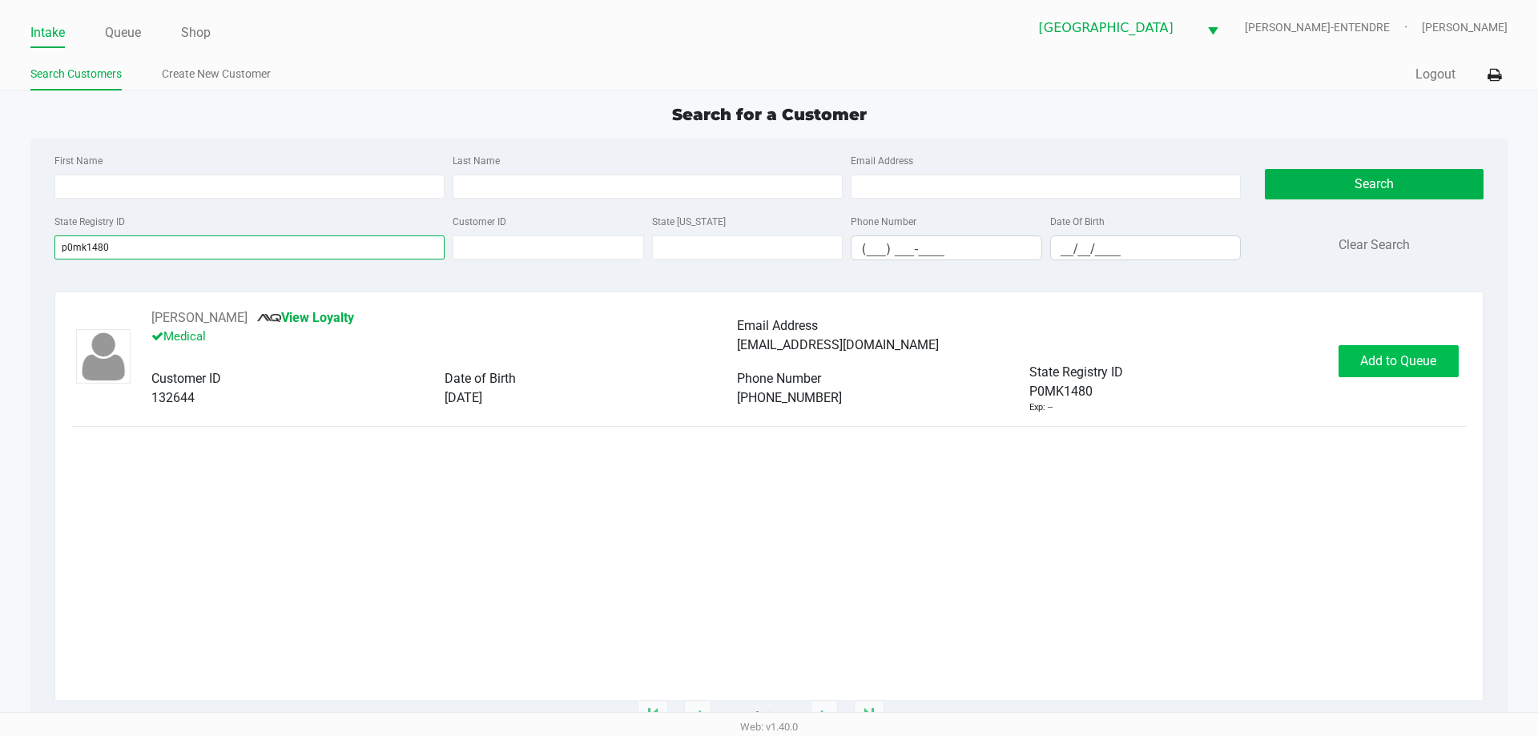
type input "p0mk1480"
click at [1393, 370] on button "Add to Queue" at bounding box center [1398, 361] width 120 height 32
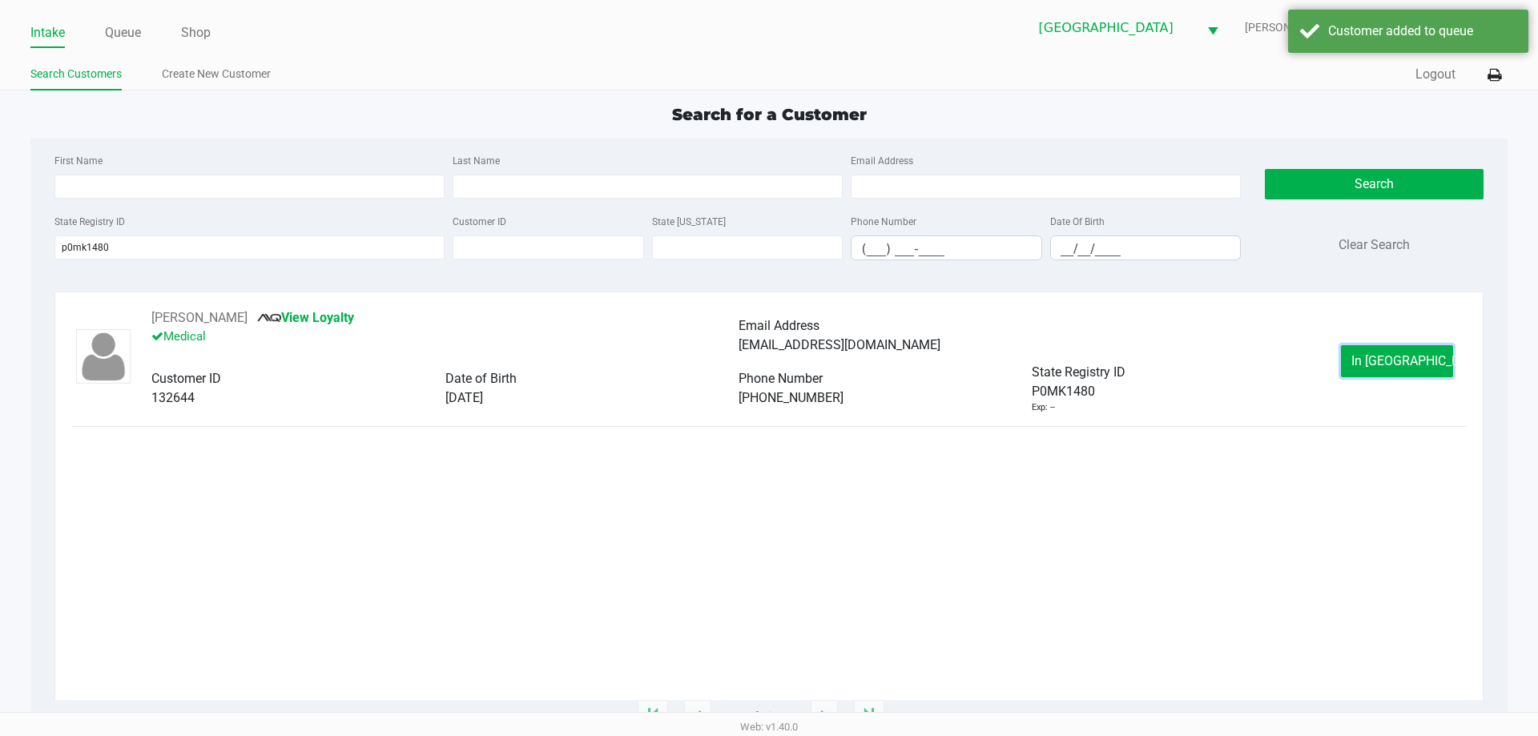
click at [1393, 370] on button "In Queue" at bounding box center [1397, 361] width 112 height 32
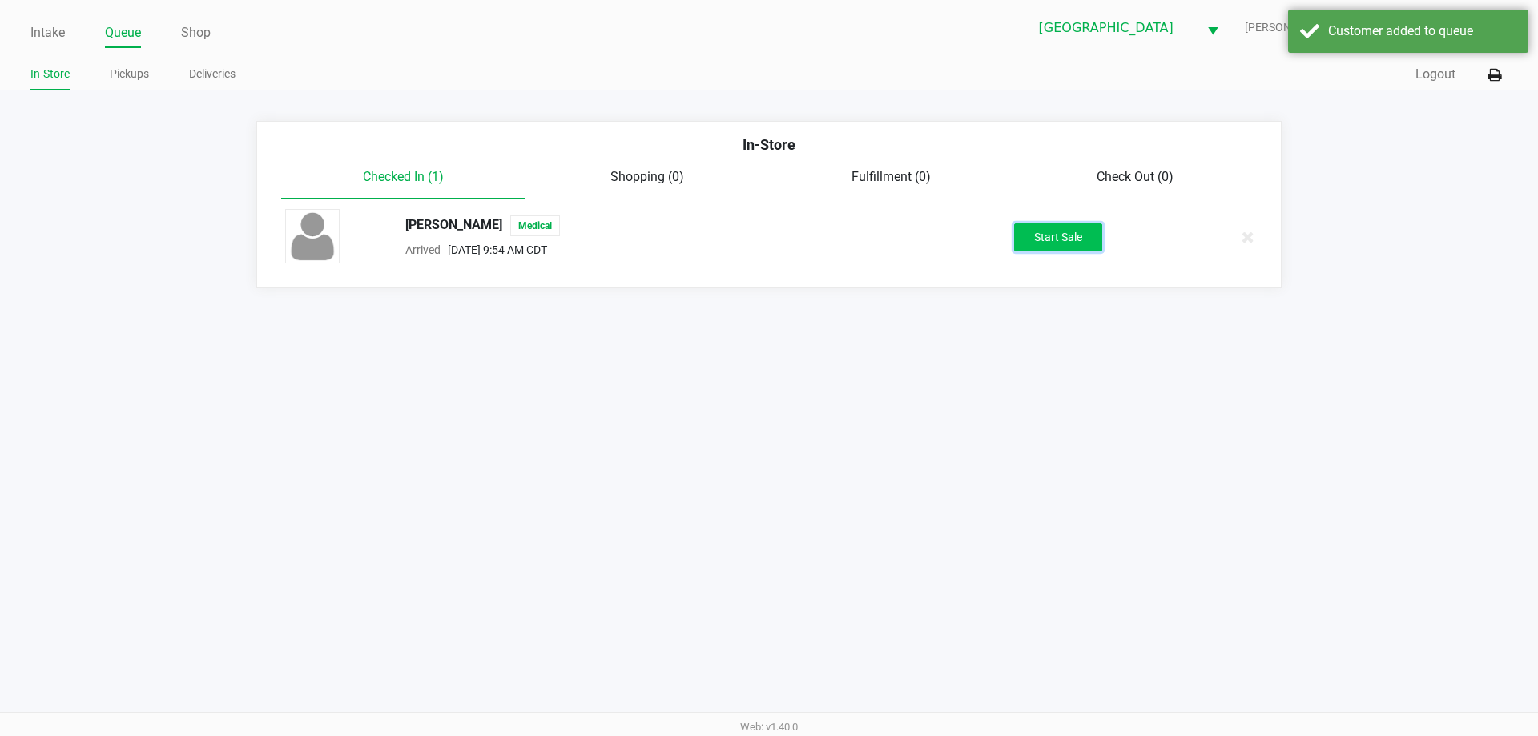
click at [1044, 237] on button "Start Sale" at bounding box center [1058, 237] width 88 height 28
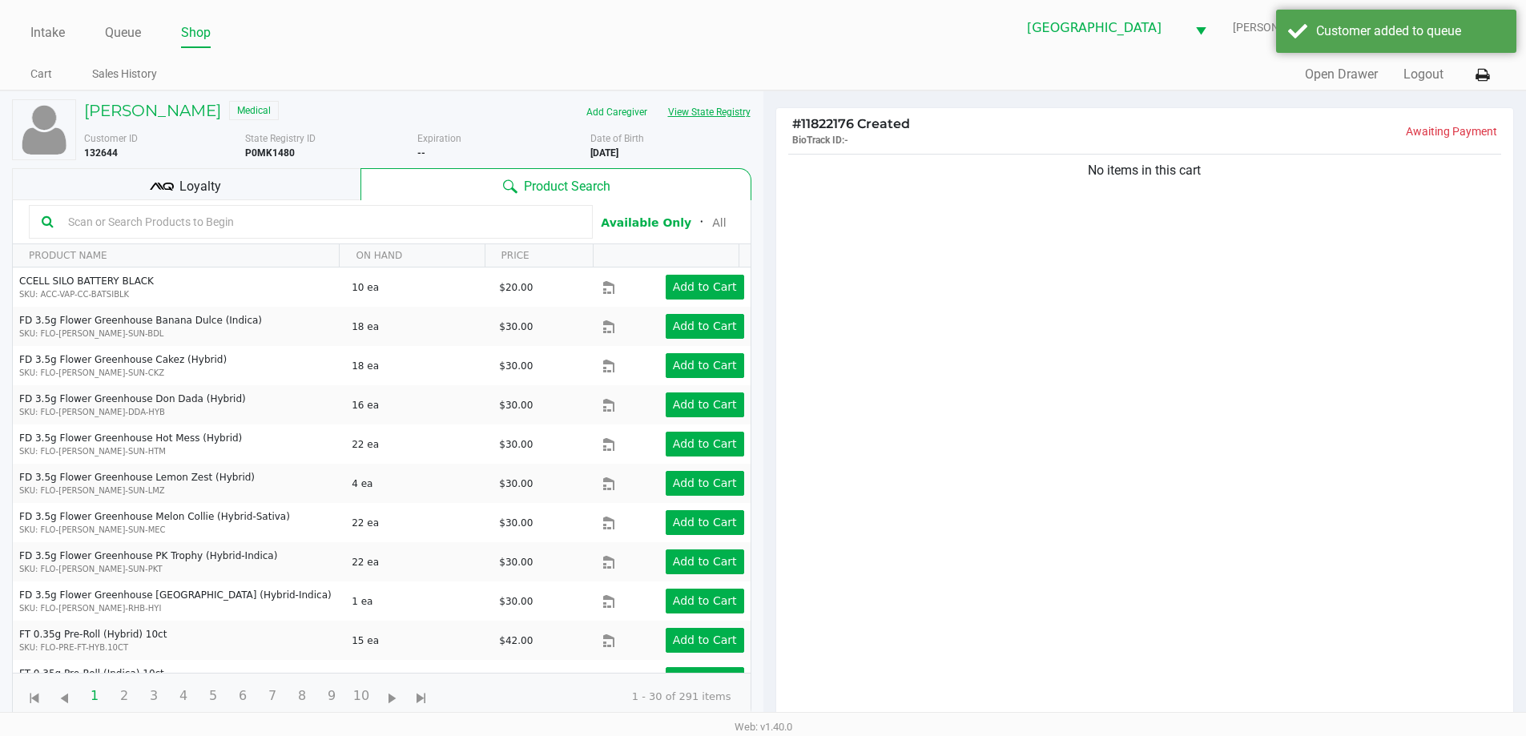
click at [681, 106] on button "View State Registry" at bounding box center [704, 112] width 94 height 26
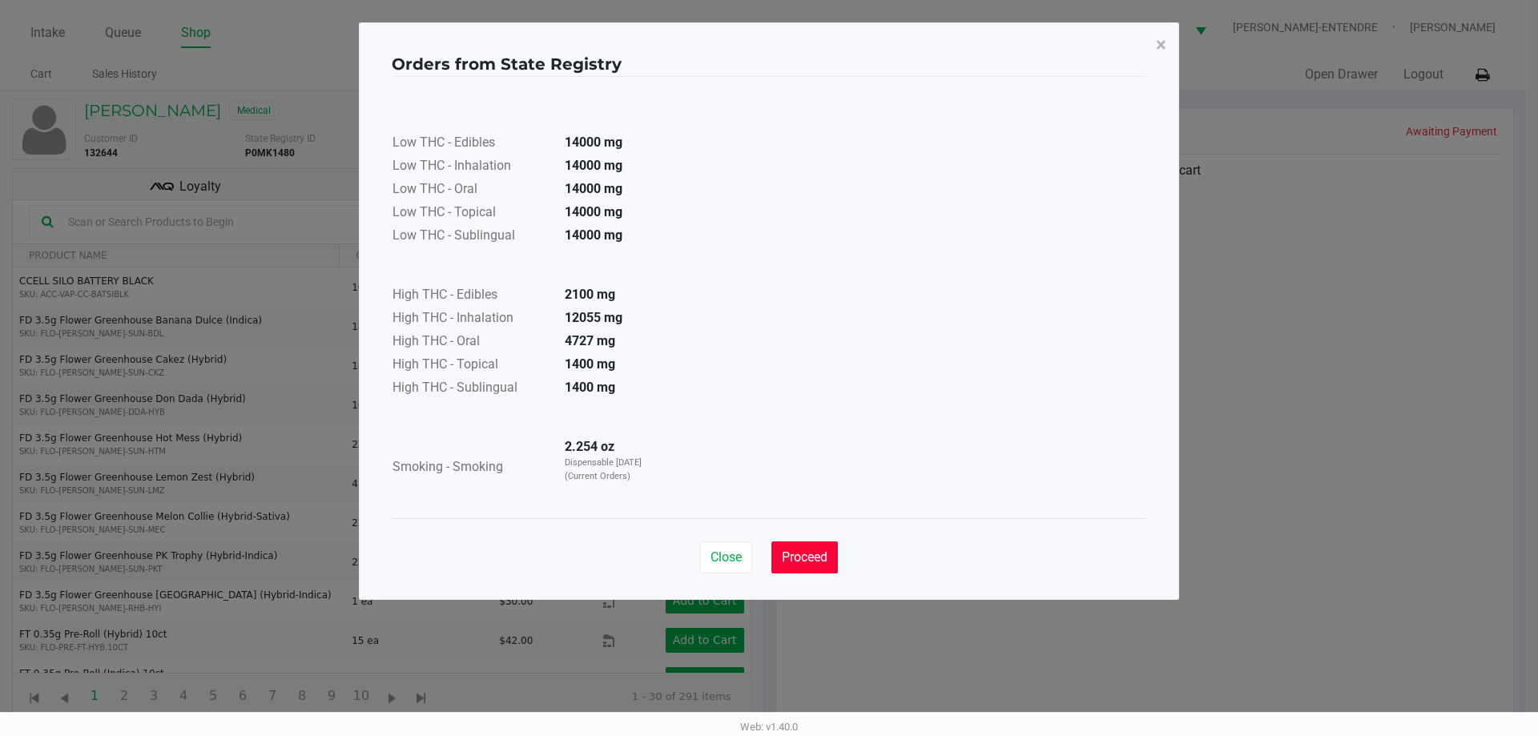
click at [832, 554] on button "Proceed" at bounding box center [804, 557] width 66 height 32
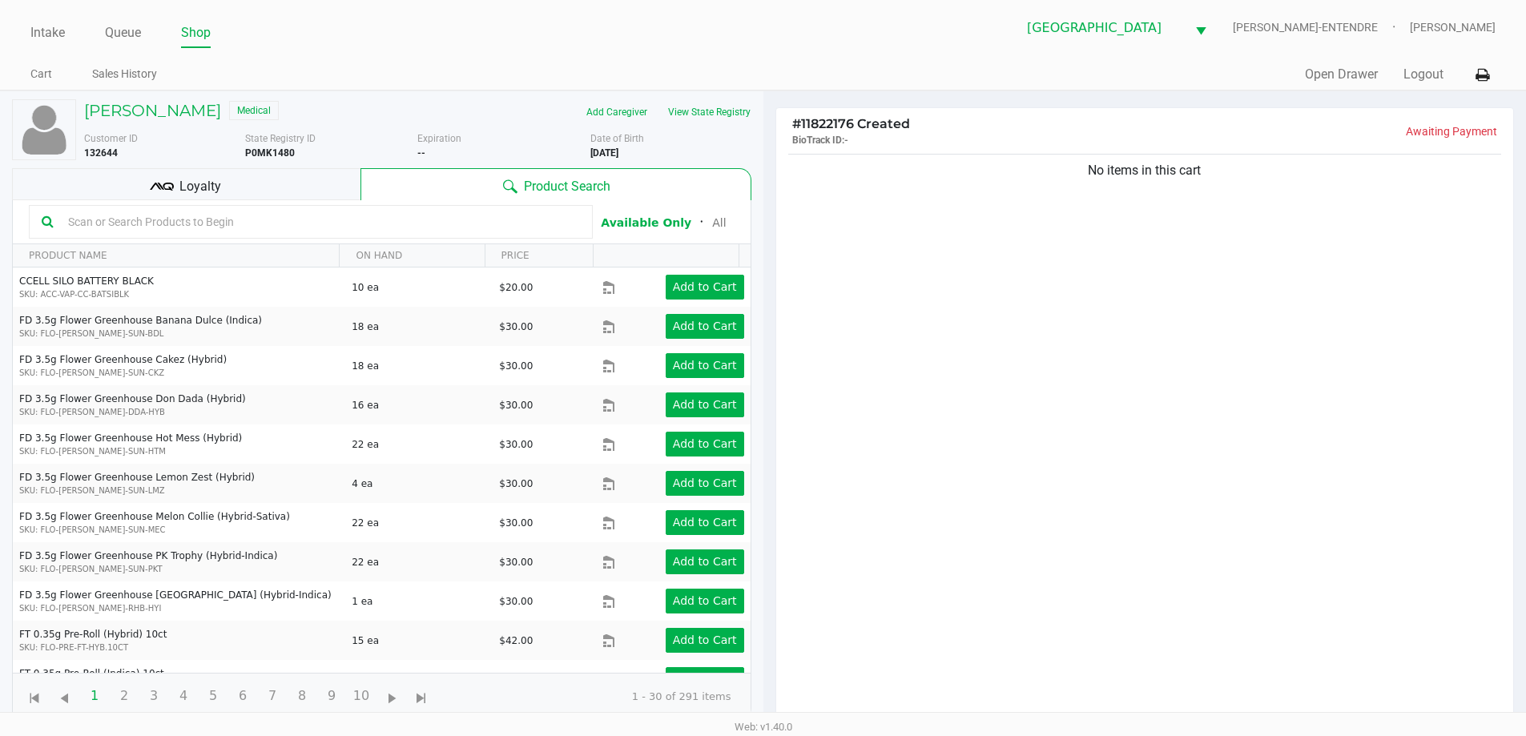
click at [310, 210] on input "text" at bounding box center [321, 222] width 518 height 24
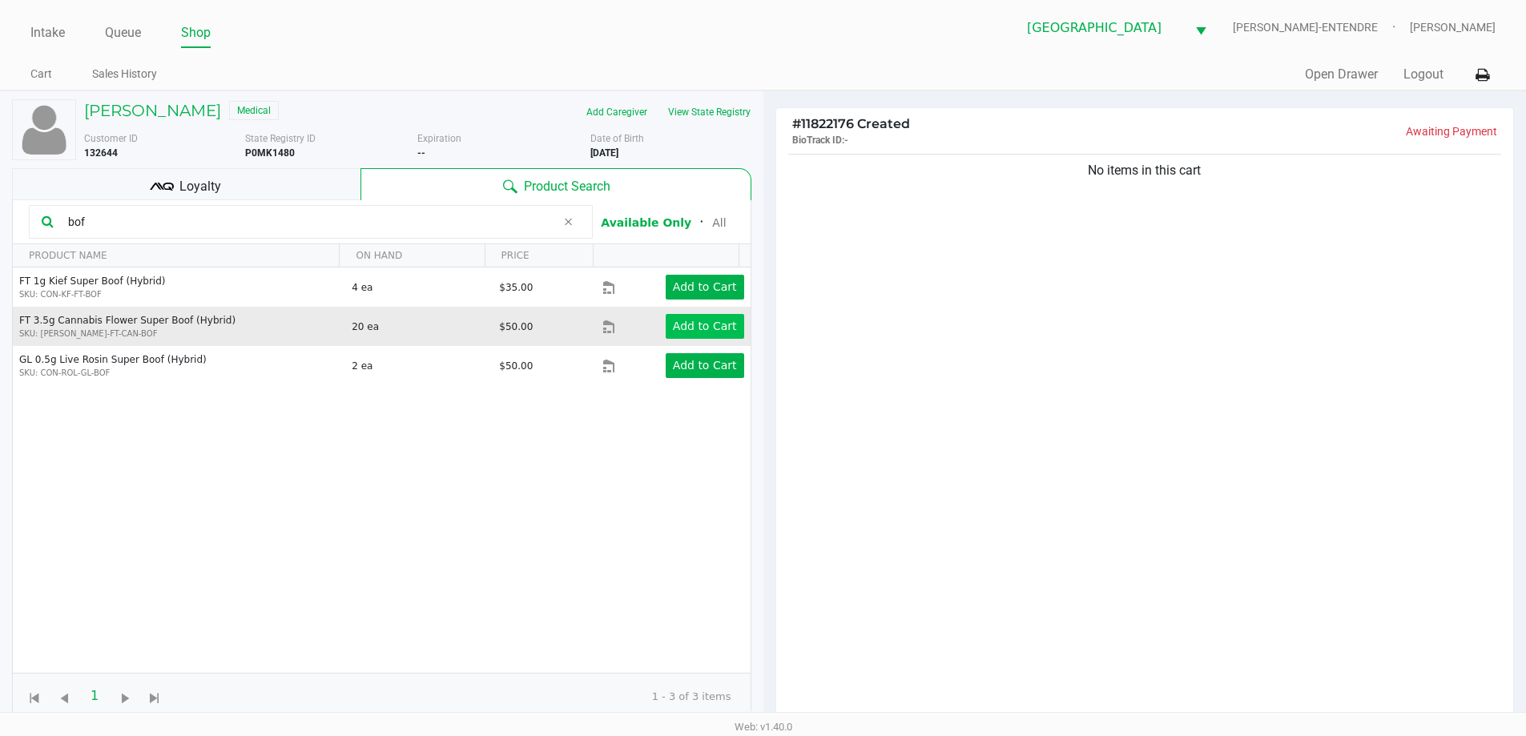
type input "bof"
click at [706, 335] on button "Add to Cart" at bounding box center [705, 326] width 78 height 25
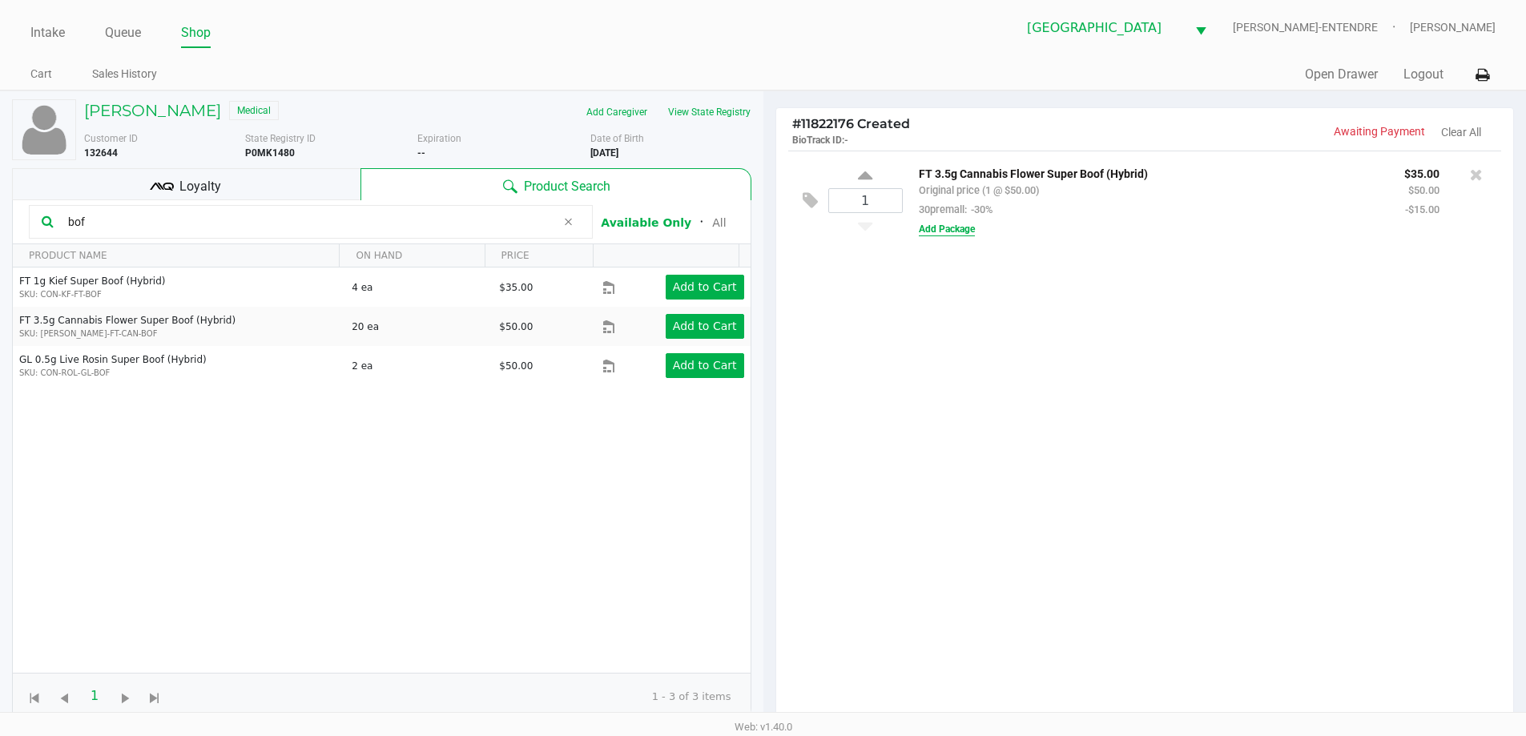
click at [953, 233] on button "Add Package" at bounding box center [947, 229] width 56 height 14
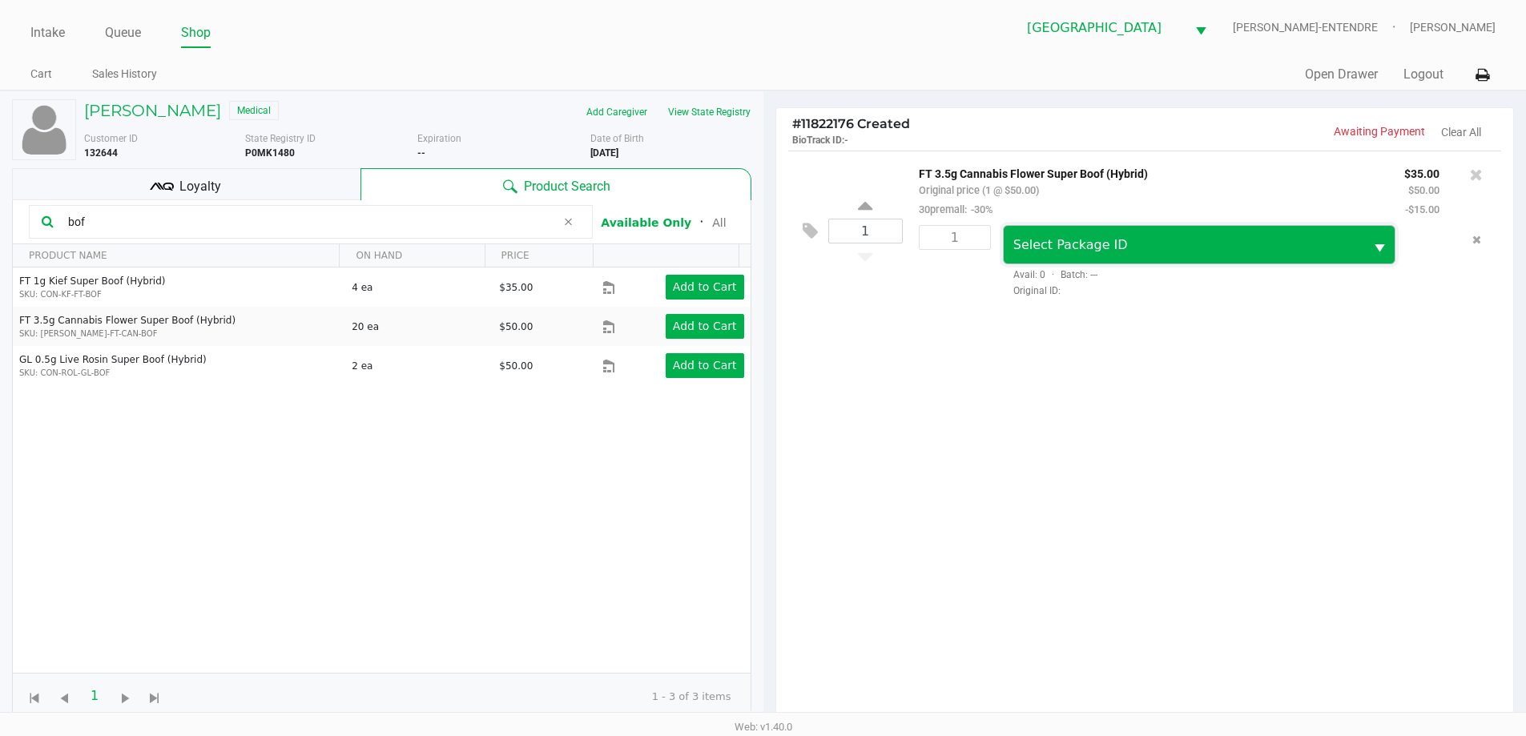
click at [1031, 250] on span "Select Package ID" at bounding box center [1070, 244] width 115 height 15
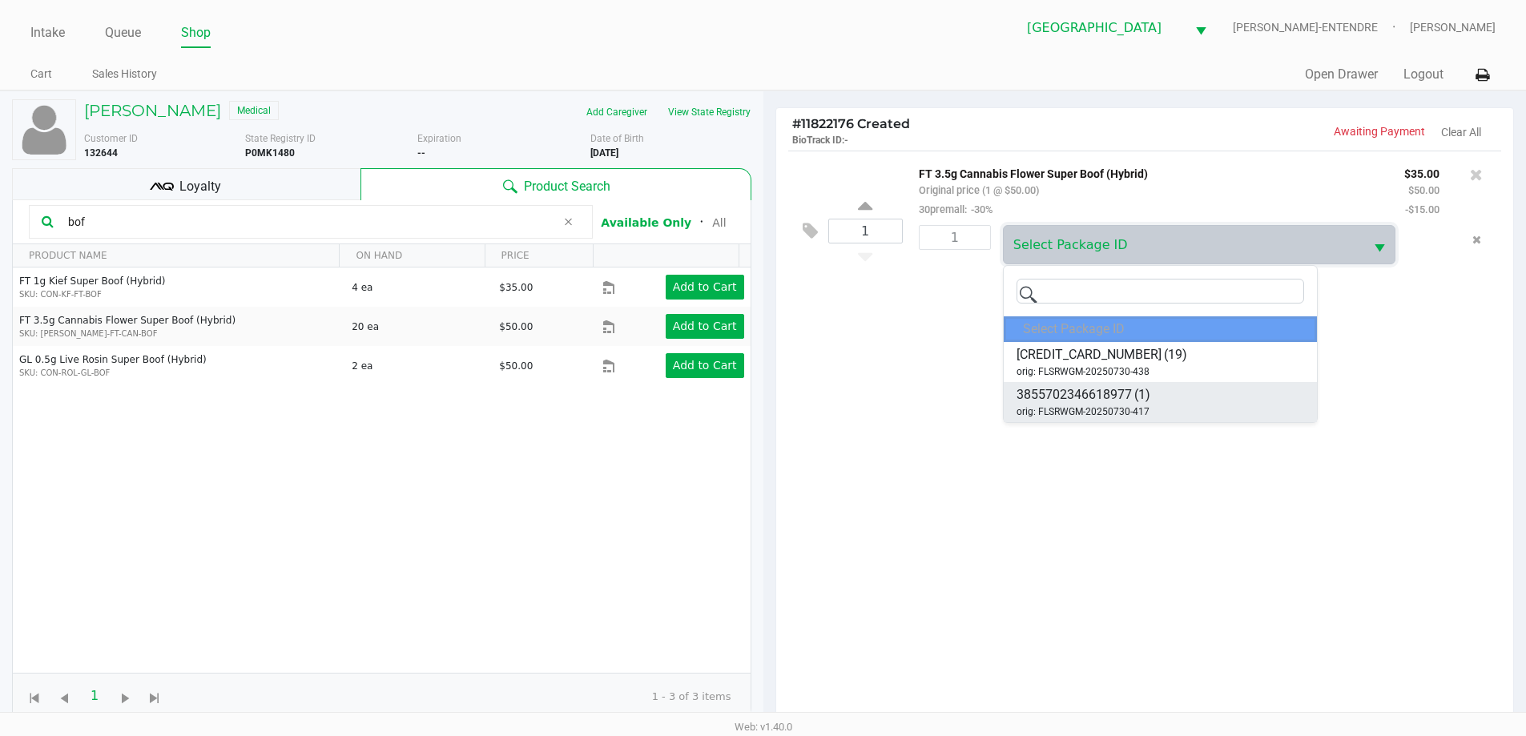
click at [1096, 408] on span "orig: FLSRWGM-20250730-417" at bounding box center [1082, 411] width 133 height 14
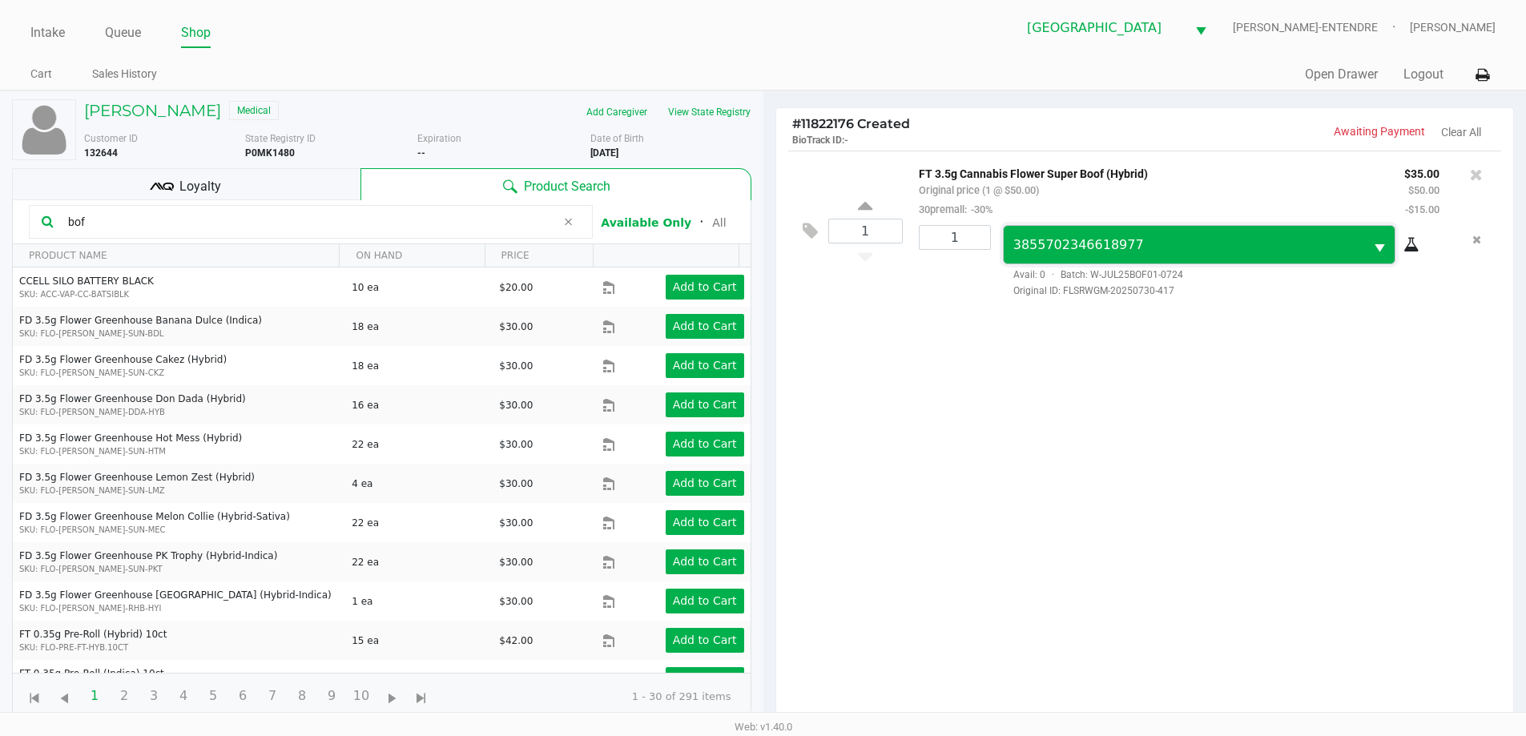
click at [1065, 235] on span "3855702346618977" at bounding box center [1184, 244] width 342 height 19
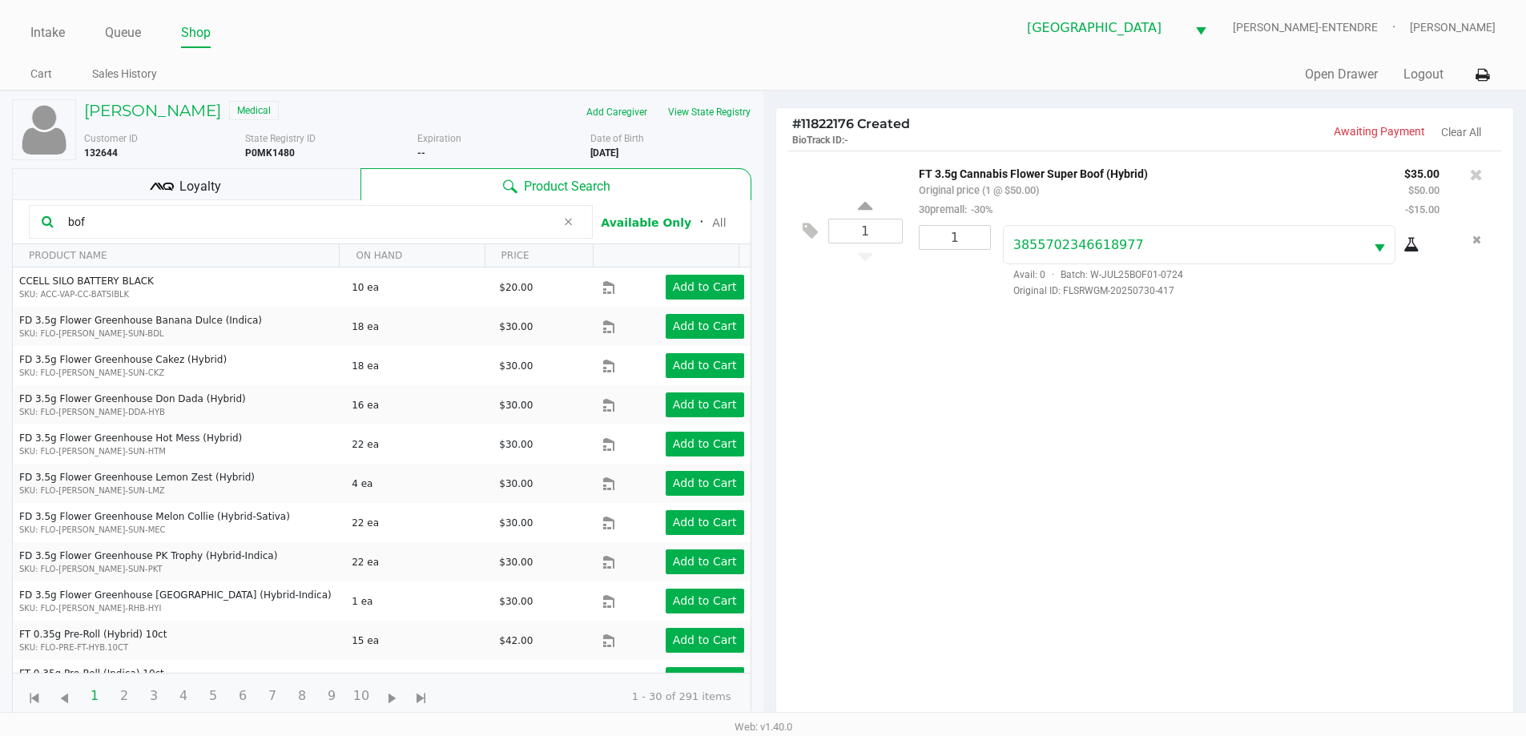
click at [1099, 581] on div "1 FT 3.5g Cannabis Flower Super Boof (Hybrid) Original price (1 @ $50.00) 30pre…" at bounding box center [1145, 441] width 738 height 581
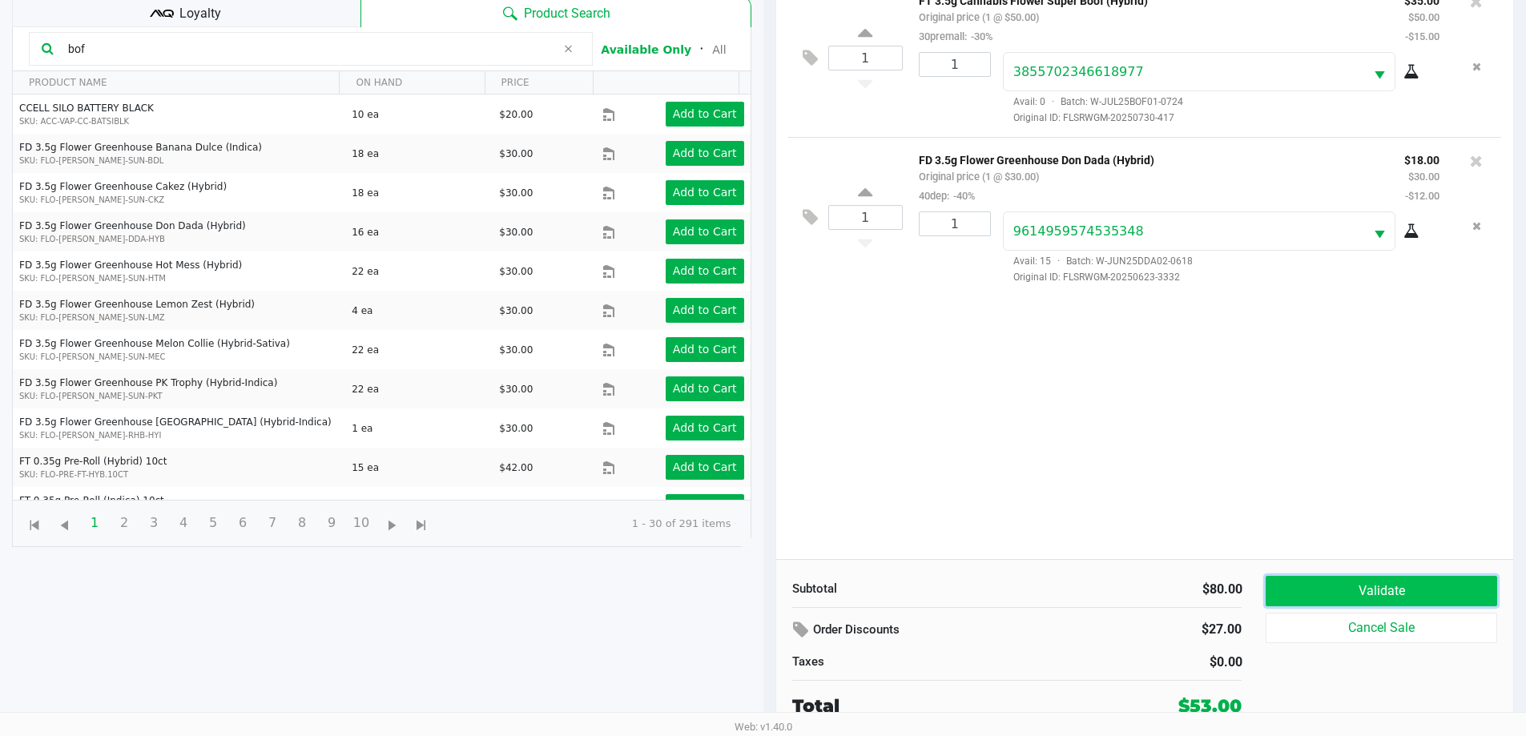
click at [1351, 584] on button "Validate" at bounding box center [1380, 591] width 231 height 30
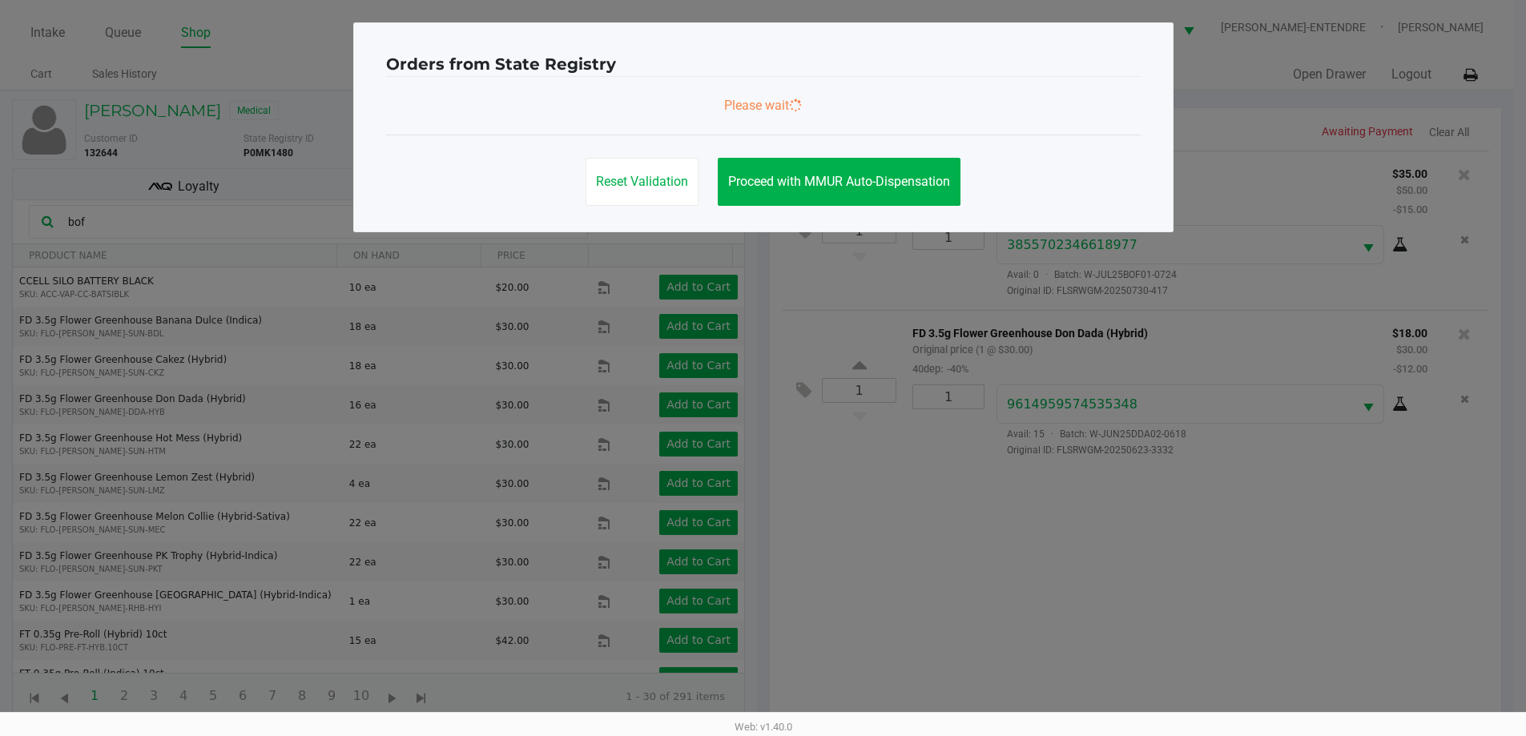
scroll to position [0, 0]
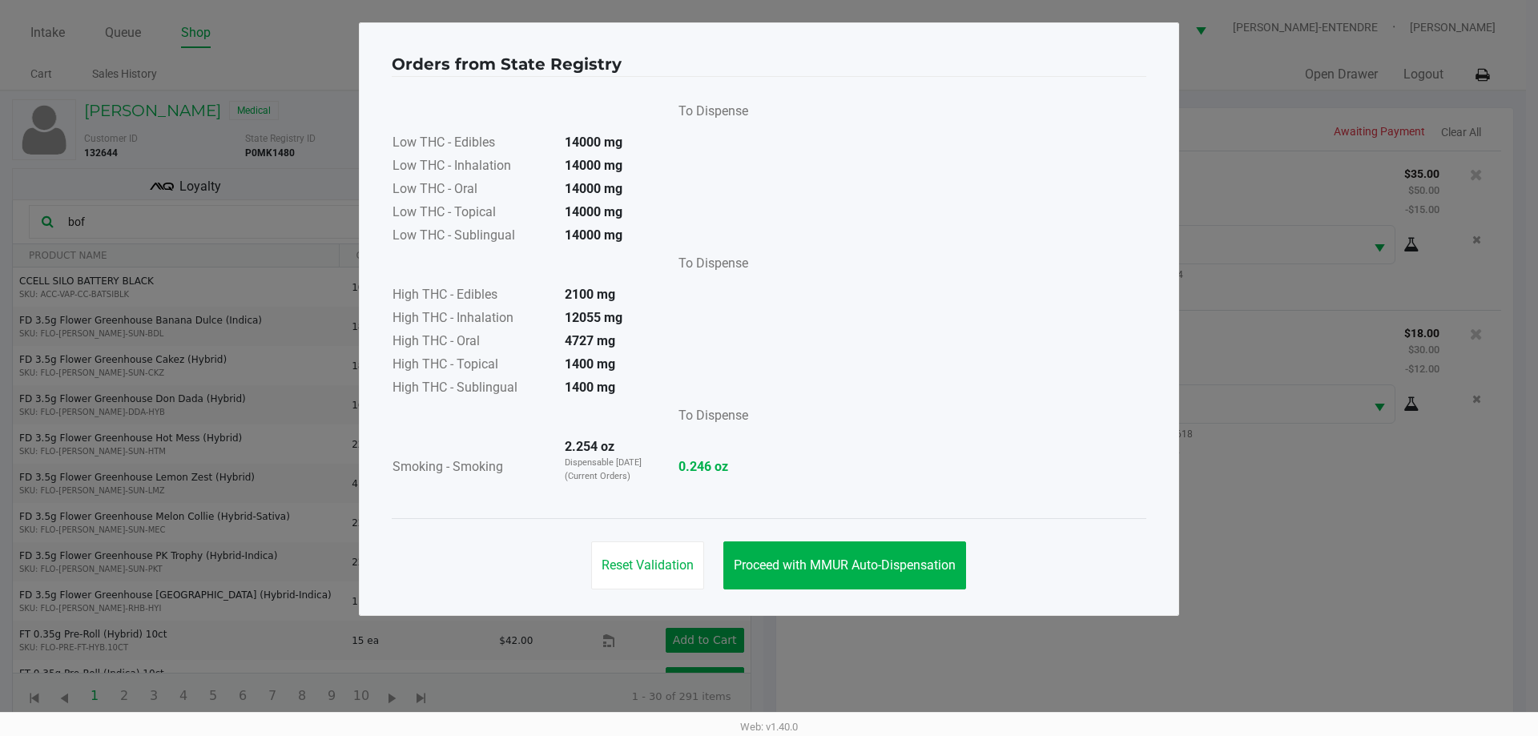
click at [947, 541] on div "Reset Validation Proceed with MMUR Auto-Dispensation" at bounding box center [769, 558] width 754 height 81
click at [947, 549] on button "Proceed with MMUR Auto-Dispensation" at bounding box center [844, 565] width 243 height 48
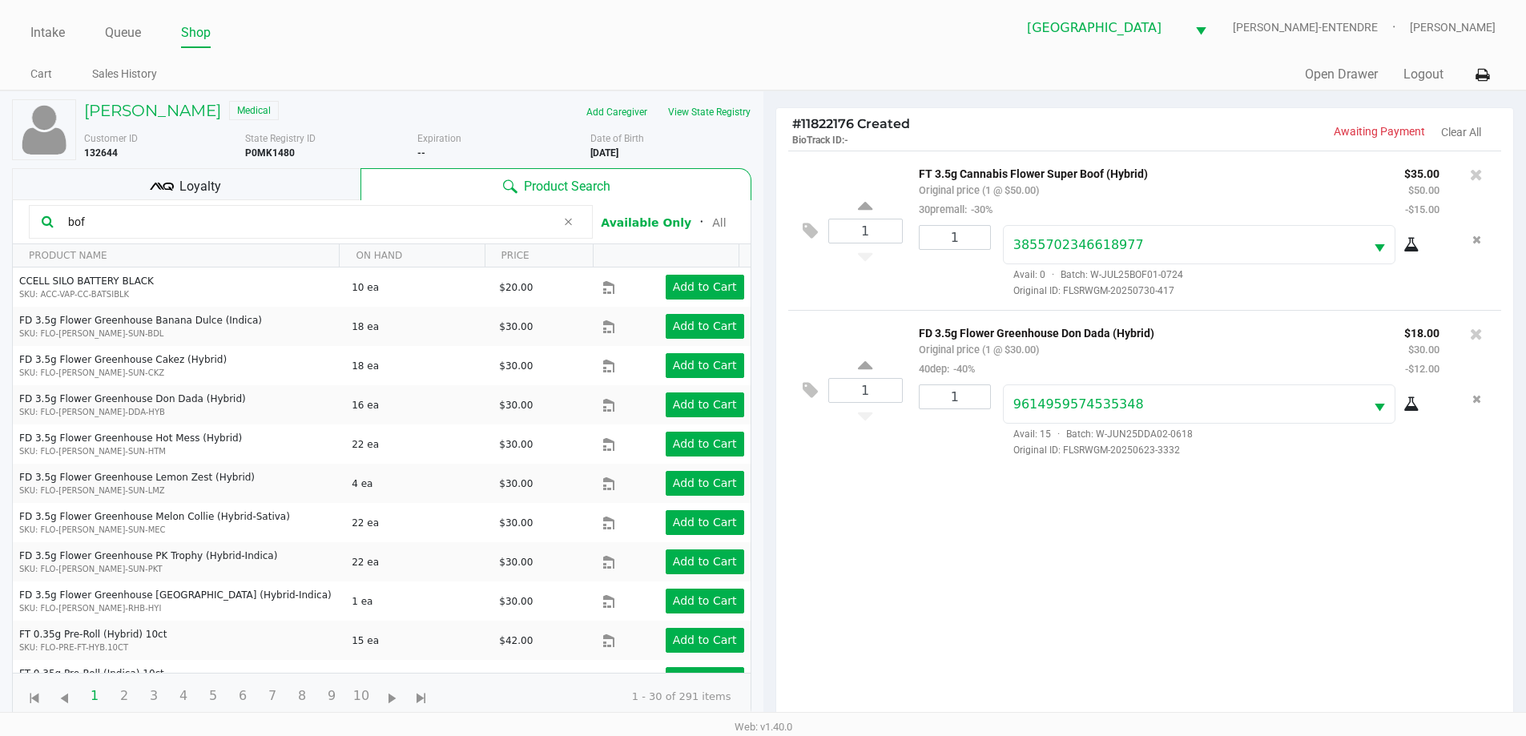
scroll to position [173, 0]
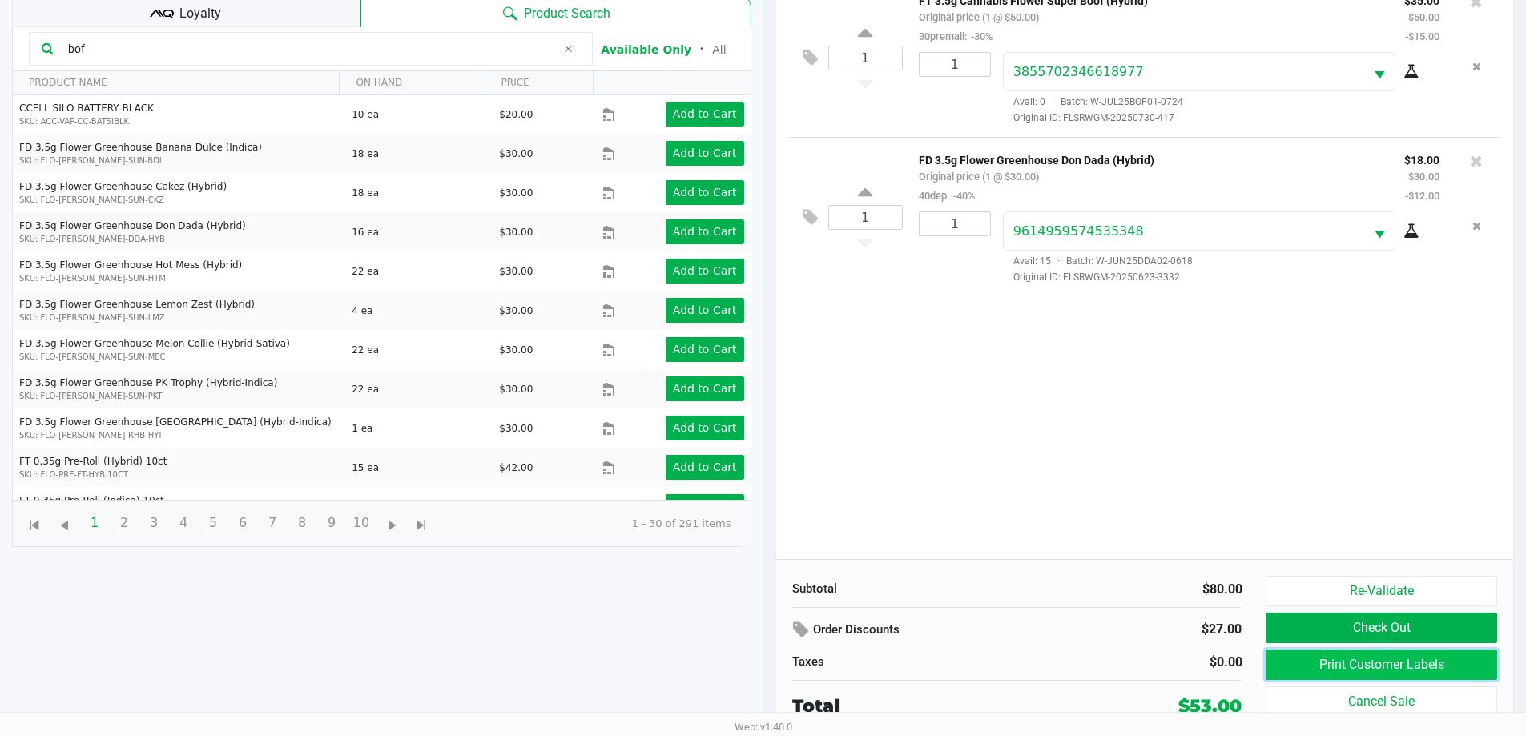
click at [1365, 668] on button "Print Customer Labels" at bounding box center [1380, 664] width 231 height 30
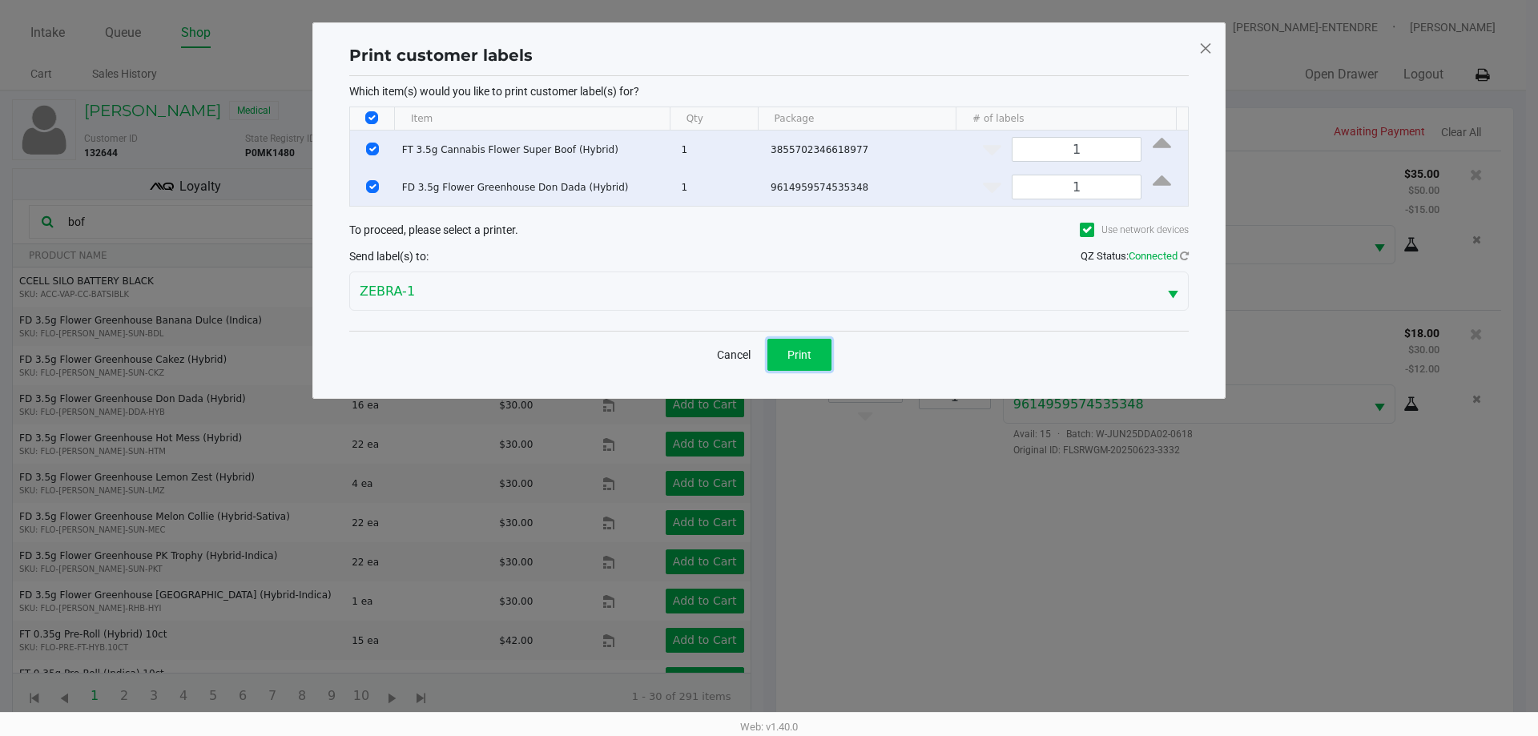
click at [799, 358] on span "Print" at bounding box center [799, 354] width 24 height 13
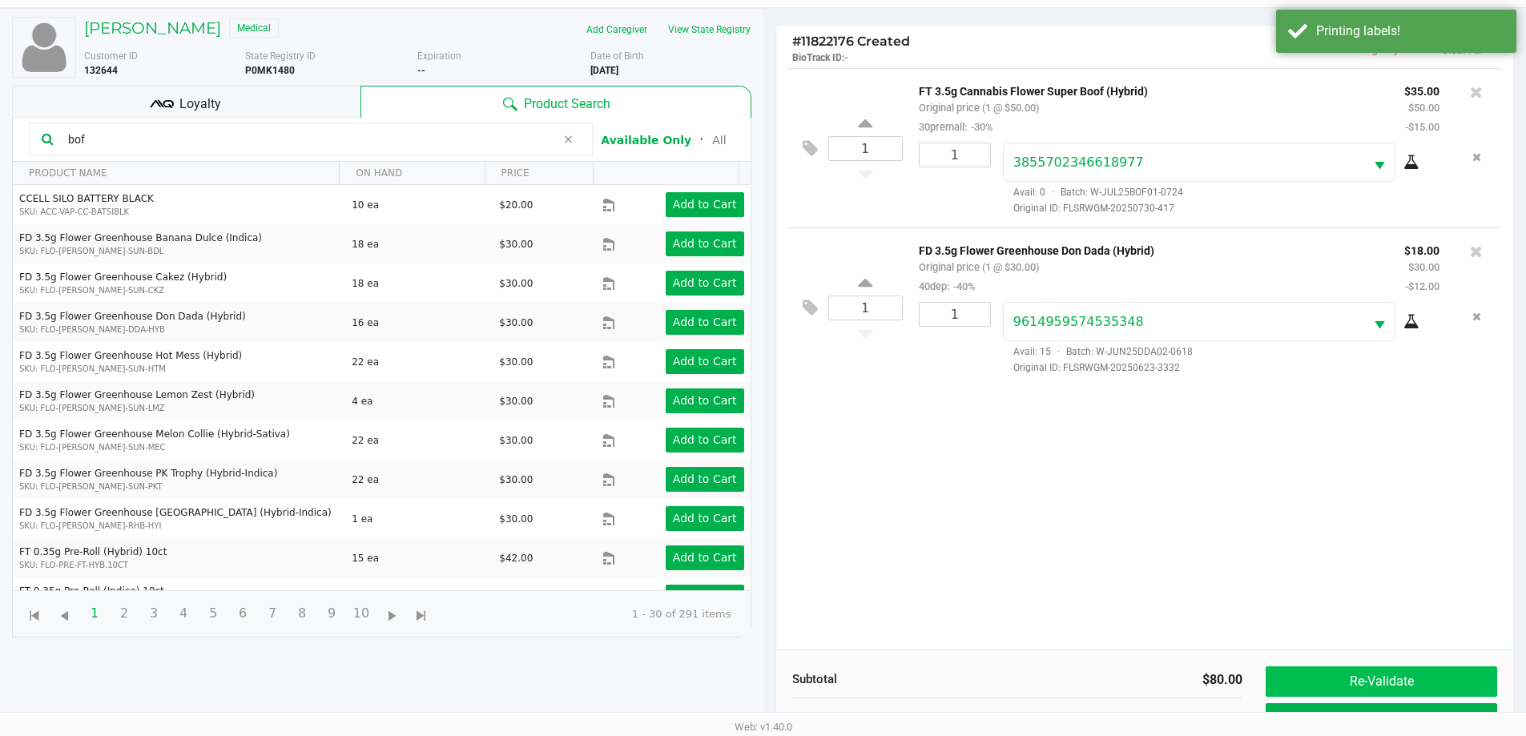
scroll to position [173, 0]
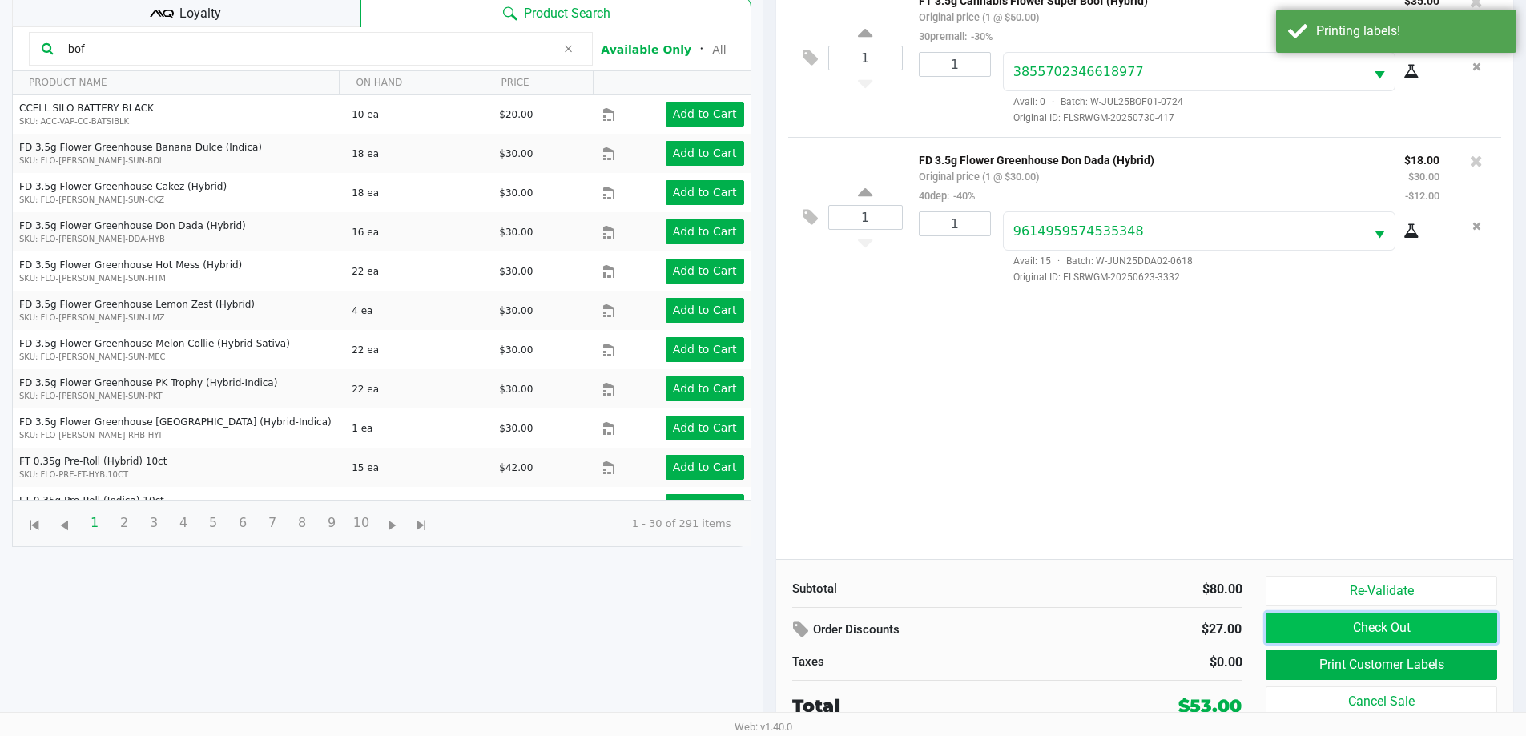
click at [1402, 629] on button "Check Out" at bounding box center [1380, 628] width 231 height 30
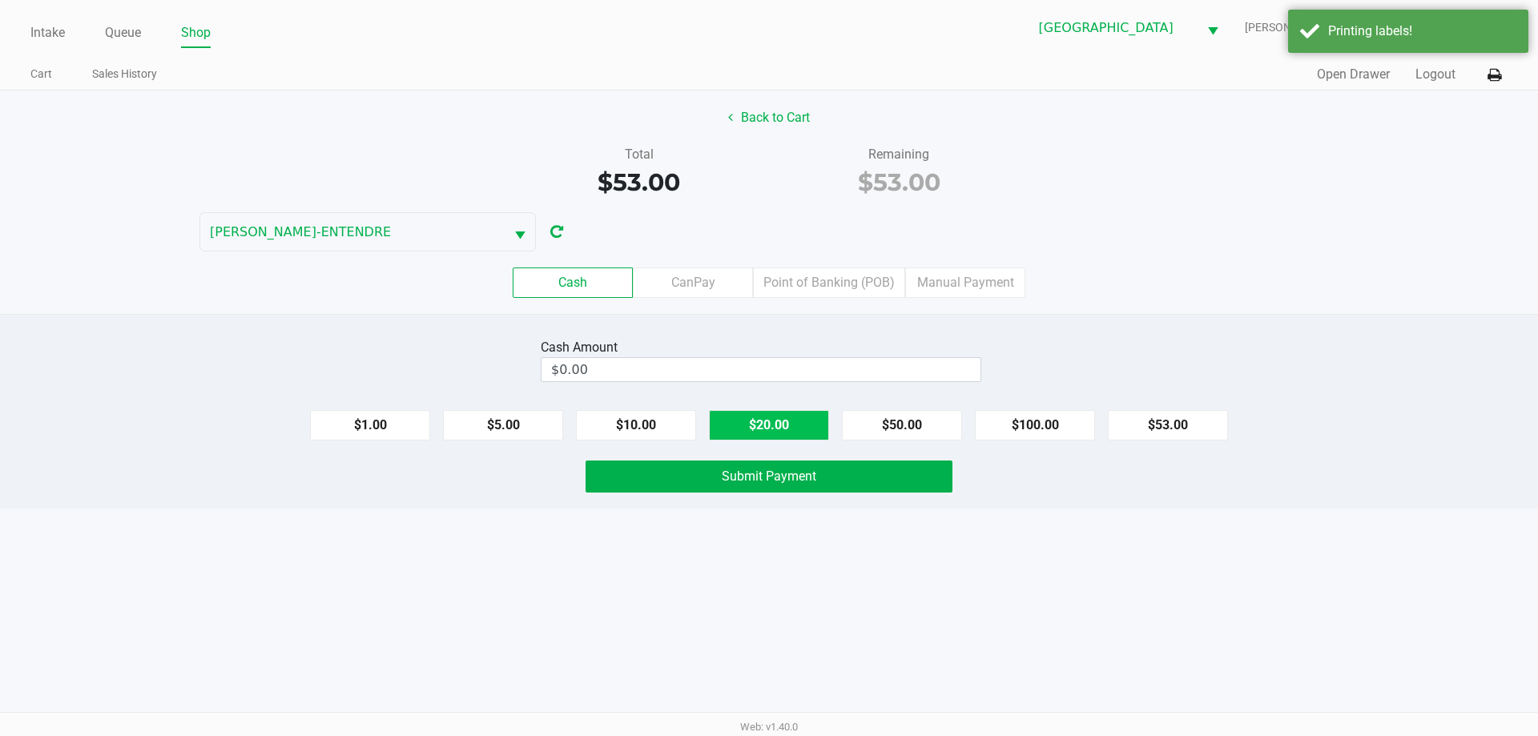
click at [772, 427] on button "$20.00" at bounding box center [769, 425] width 120 height 30
type input "$60.00"
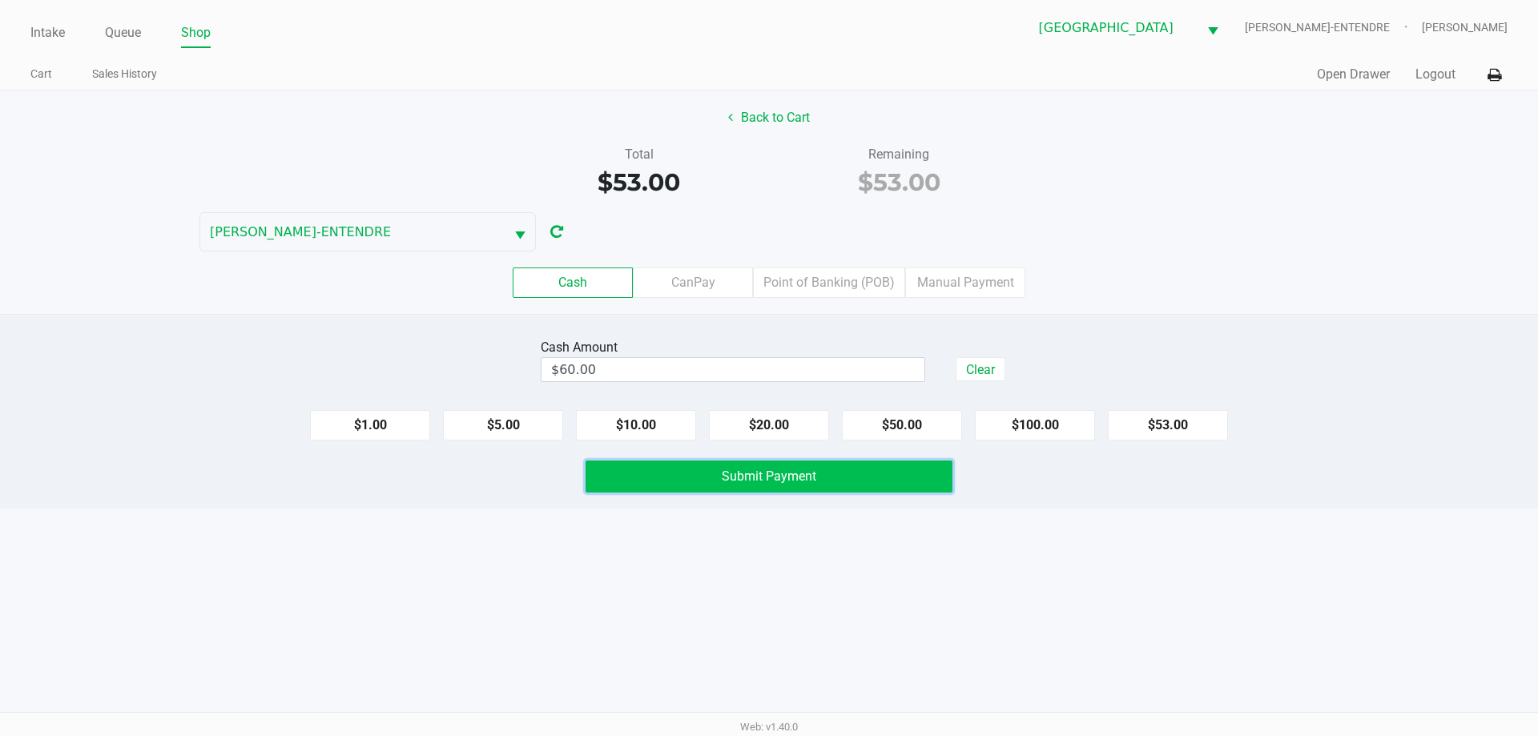
click at [840, 471] on button "Submit Payment" at bounding box center [768, 476] width 367 height 32
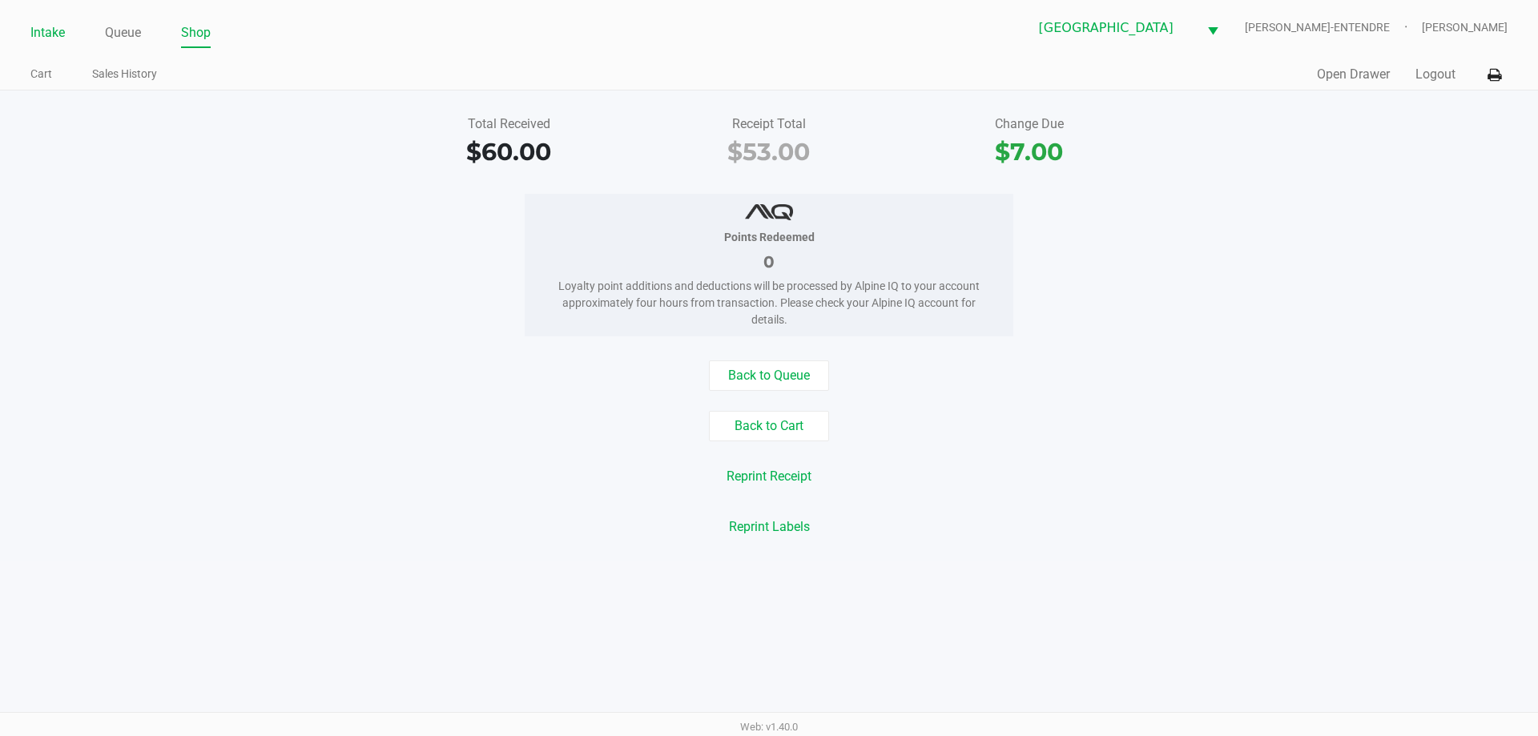
click at [54, 37] on link "Intake" at bounding box center [47, 33] width 34 height 22
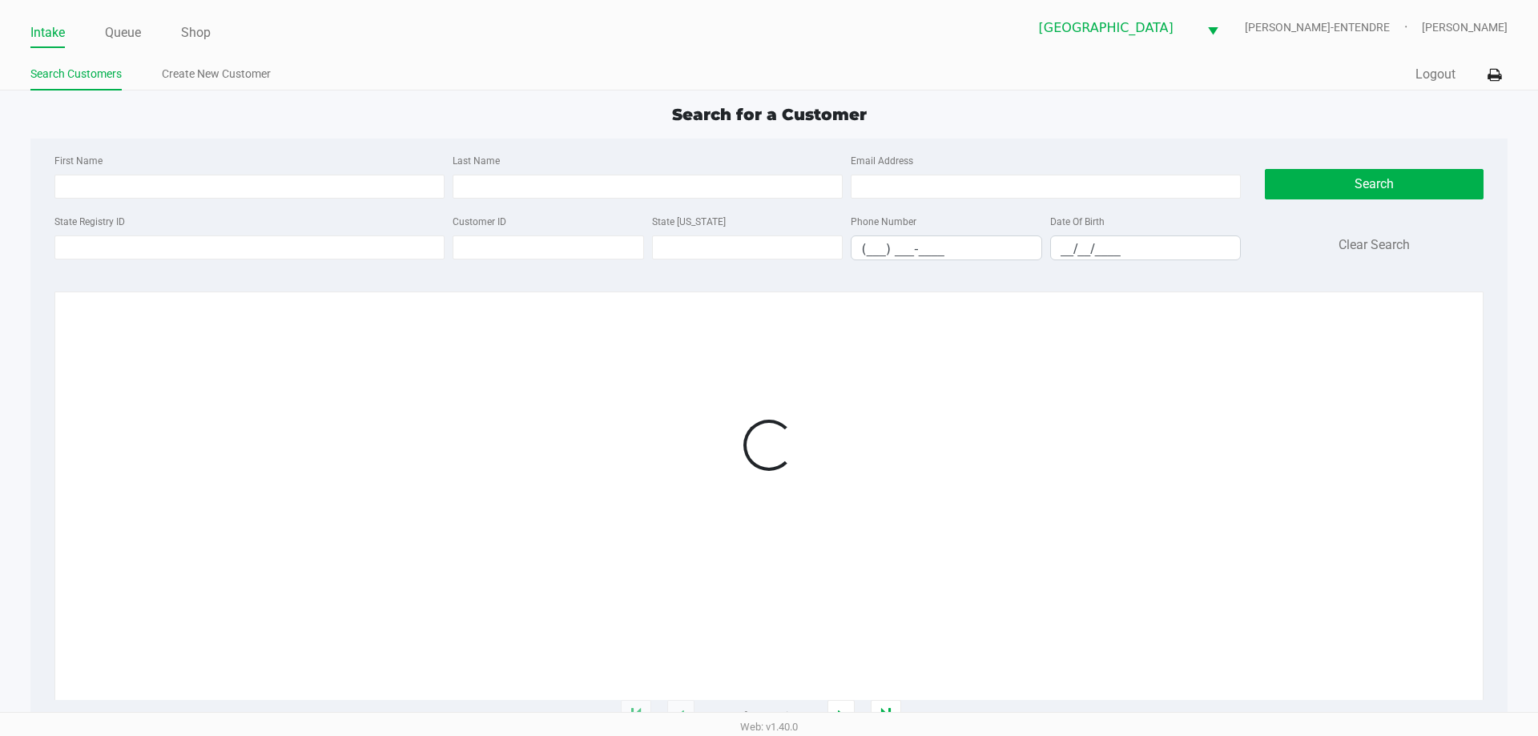
click at [397, 18] on div "Intake Queue Shop" at bounding box center [399, 33] width 738 height 30
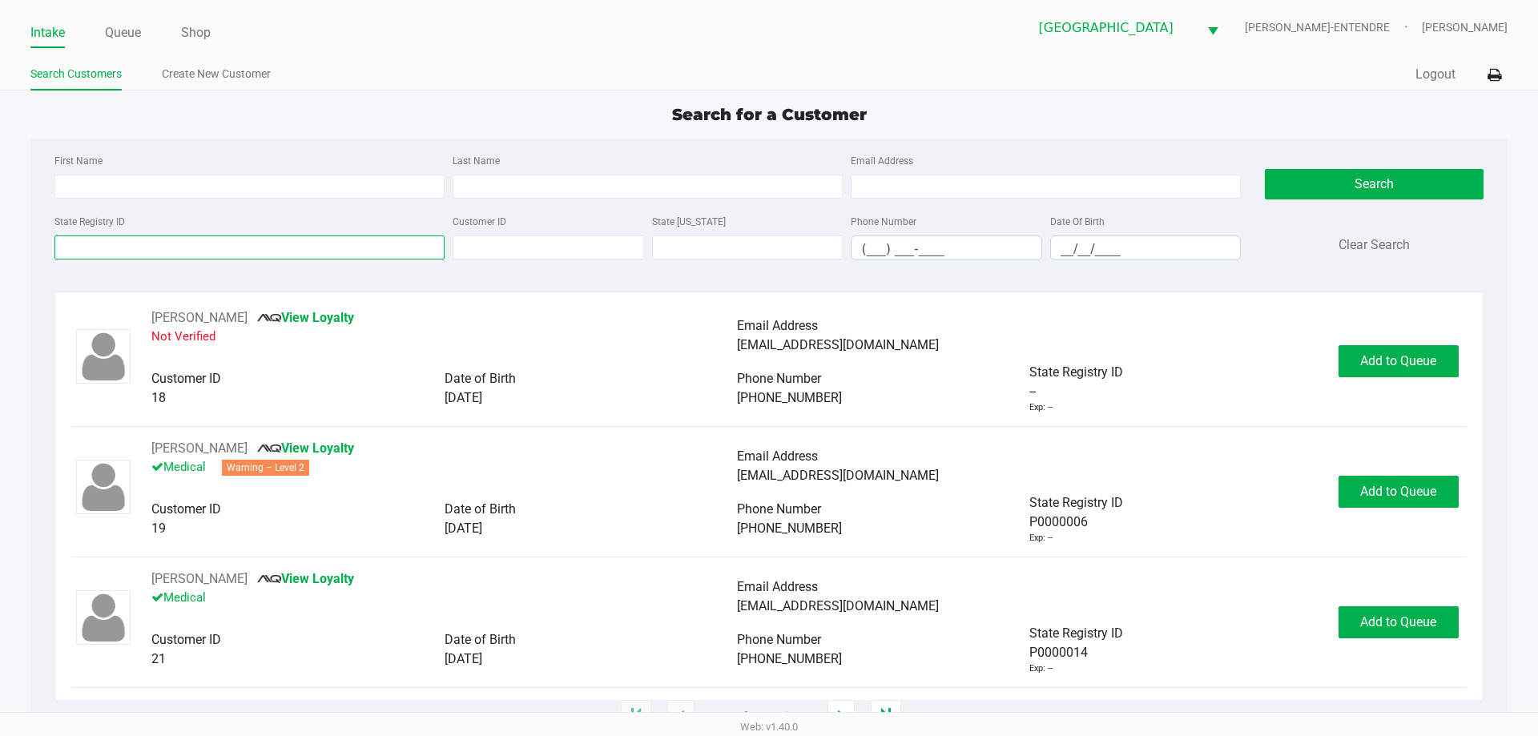
click at [261, 240] on input "State Registry ID" at bounding box center [249, 247] width 390 height 24
type input "o"
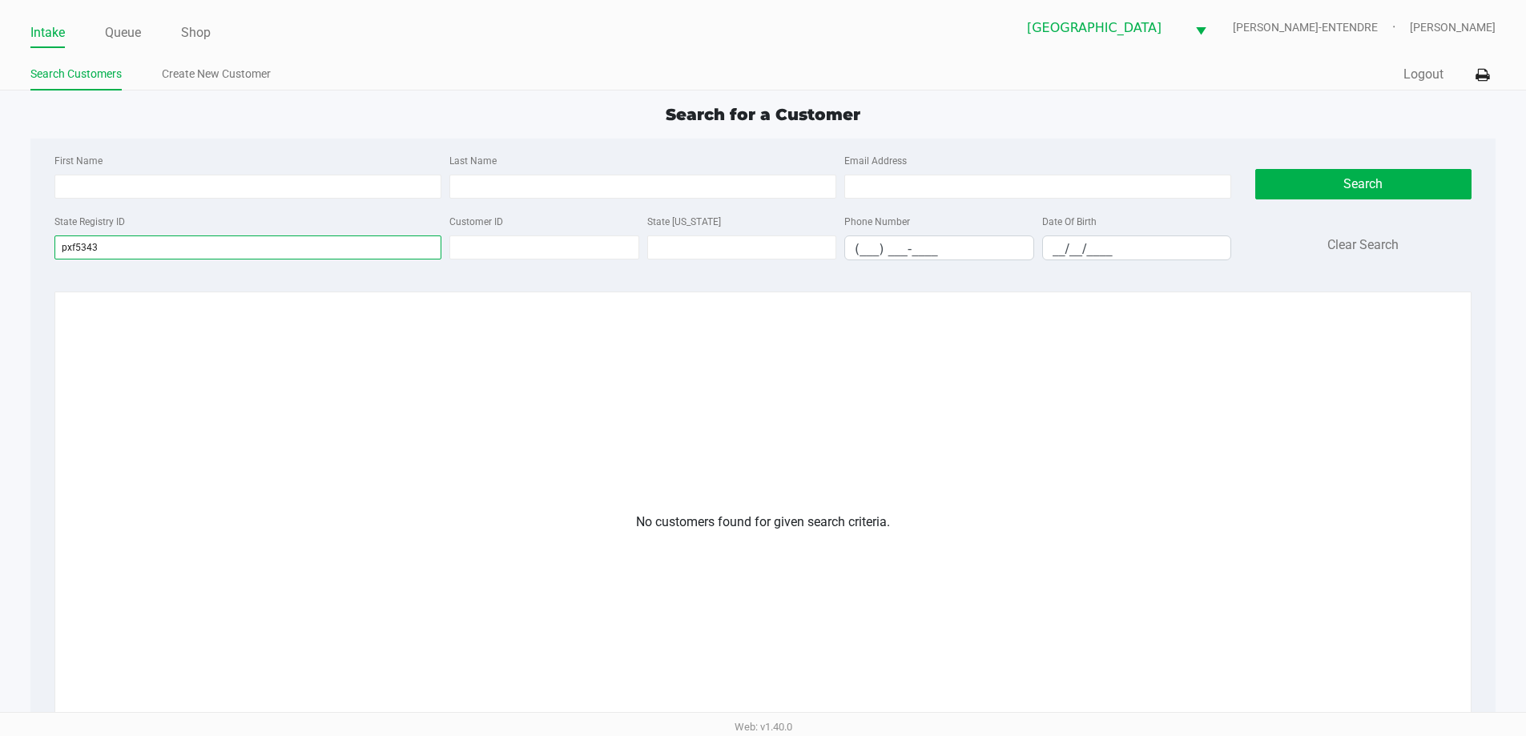
click at [62, 247] on input "pxf5343" at bounding box center [247, 247] width 387 height 24
click at [66, 251] on input "pxf5343" at bounding box center [247, 247] width 387 height 24
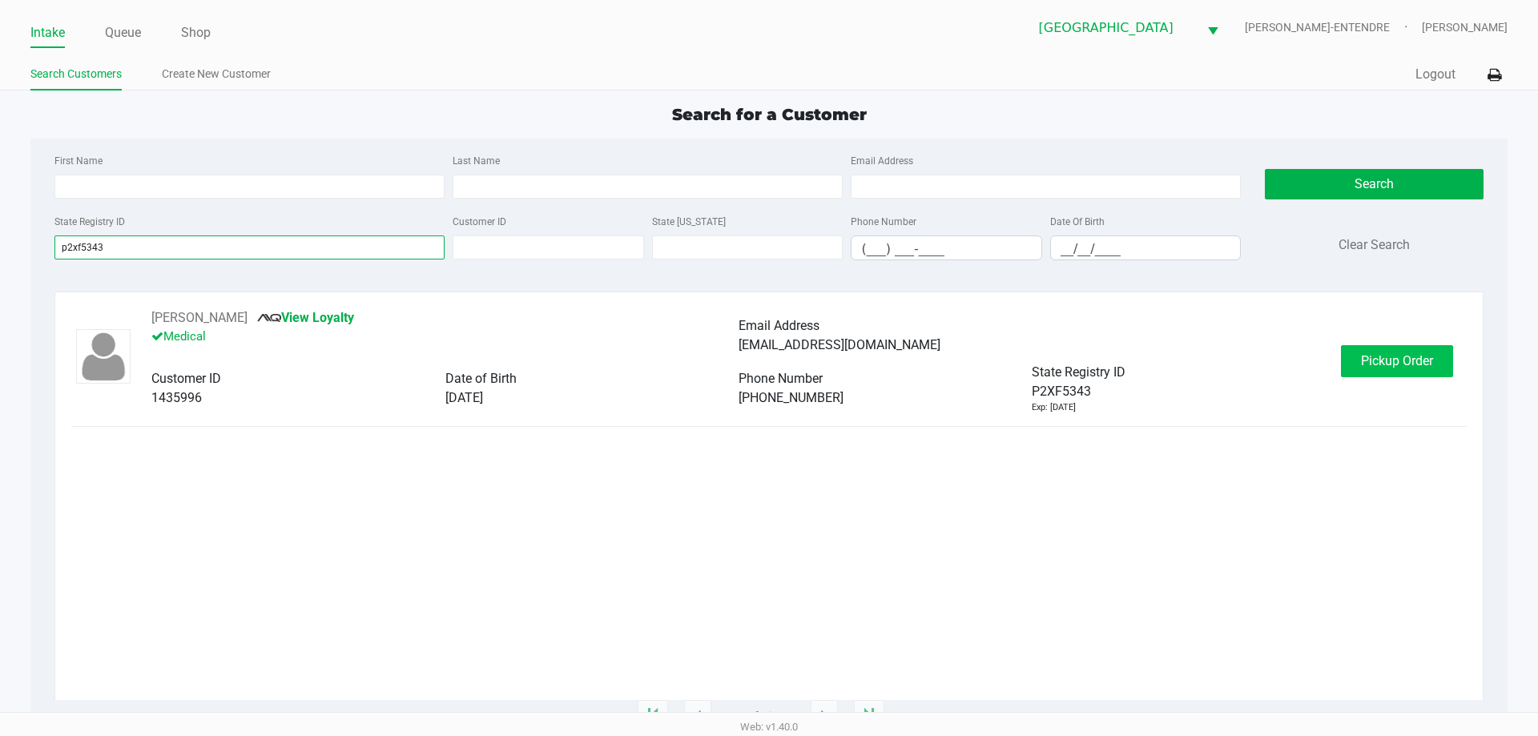
type input "p2xf5343"
click at [1381, 354] on span "Pickup Order" at bounding box center [1397, 360] width 72 height 15
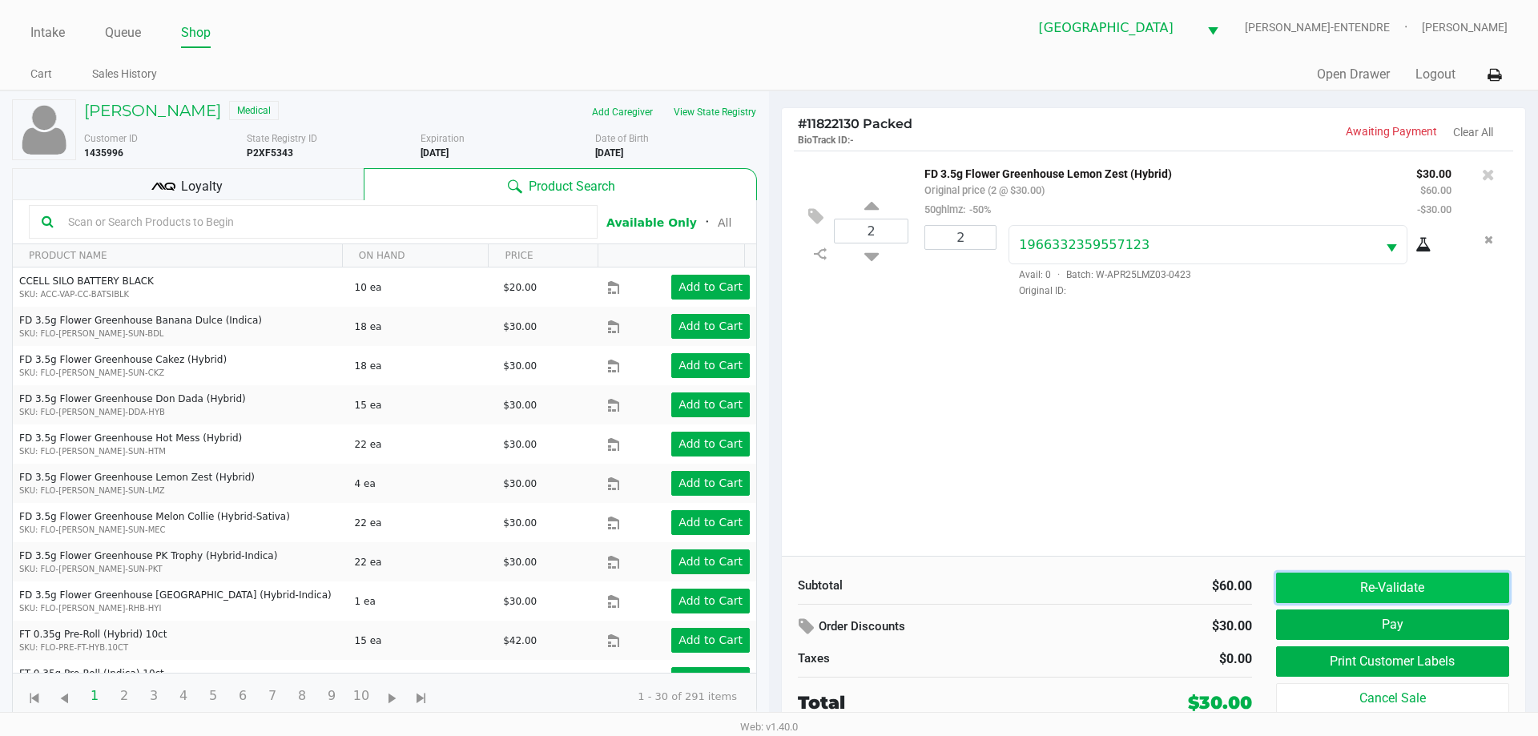
click at [1337, 577] on button "Re-Validate" at bounding box center [1392, 588] width 233 height 30
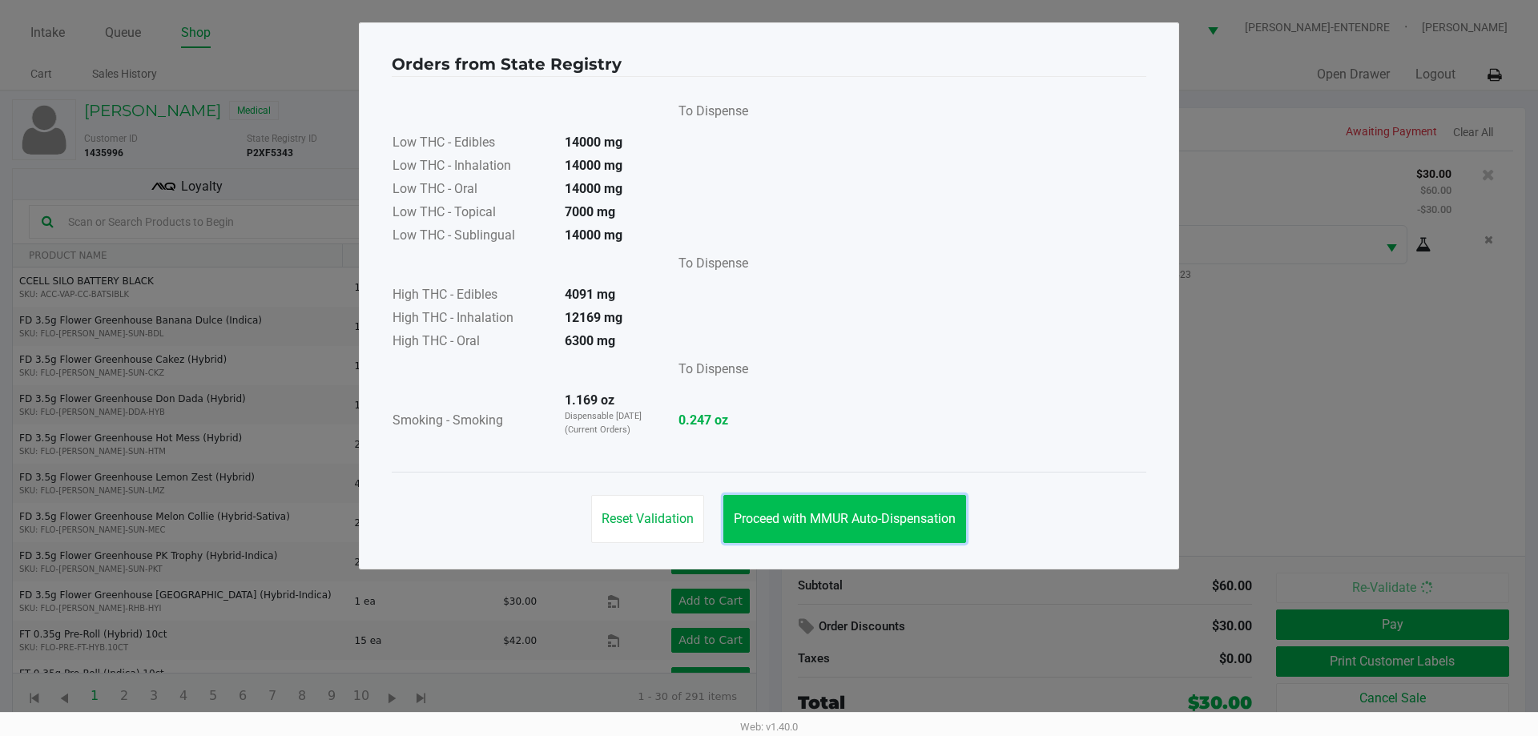
click at [905, 517] on span "Proceed with MMUR Auto-Dispensation" at bounding box center [845, 518] width 222 height 15
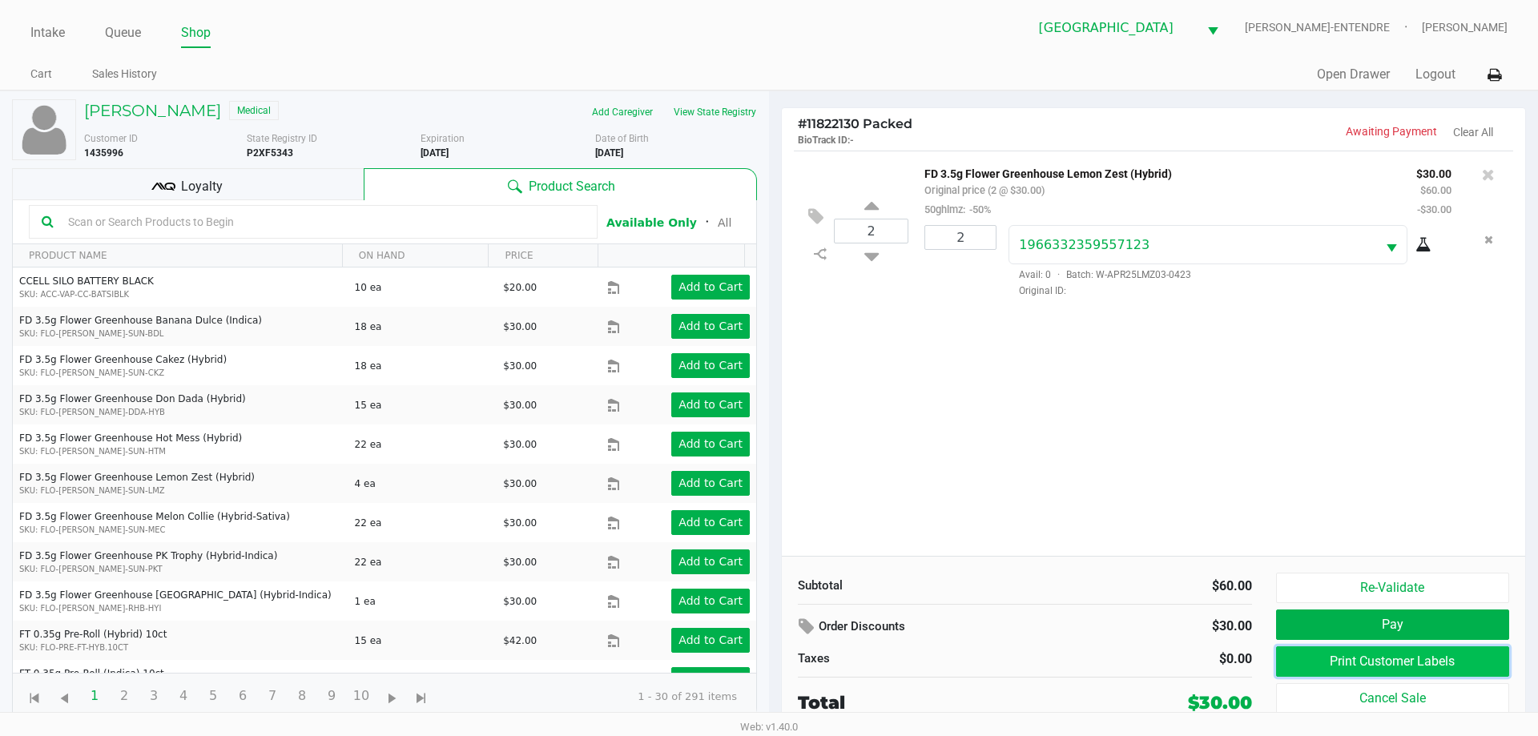
click at [1339, 670] on button "Print Customer Labels" at bounding box center [1392, 661] width 233 height 30
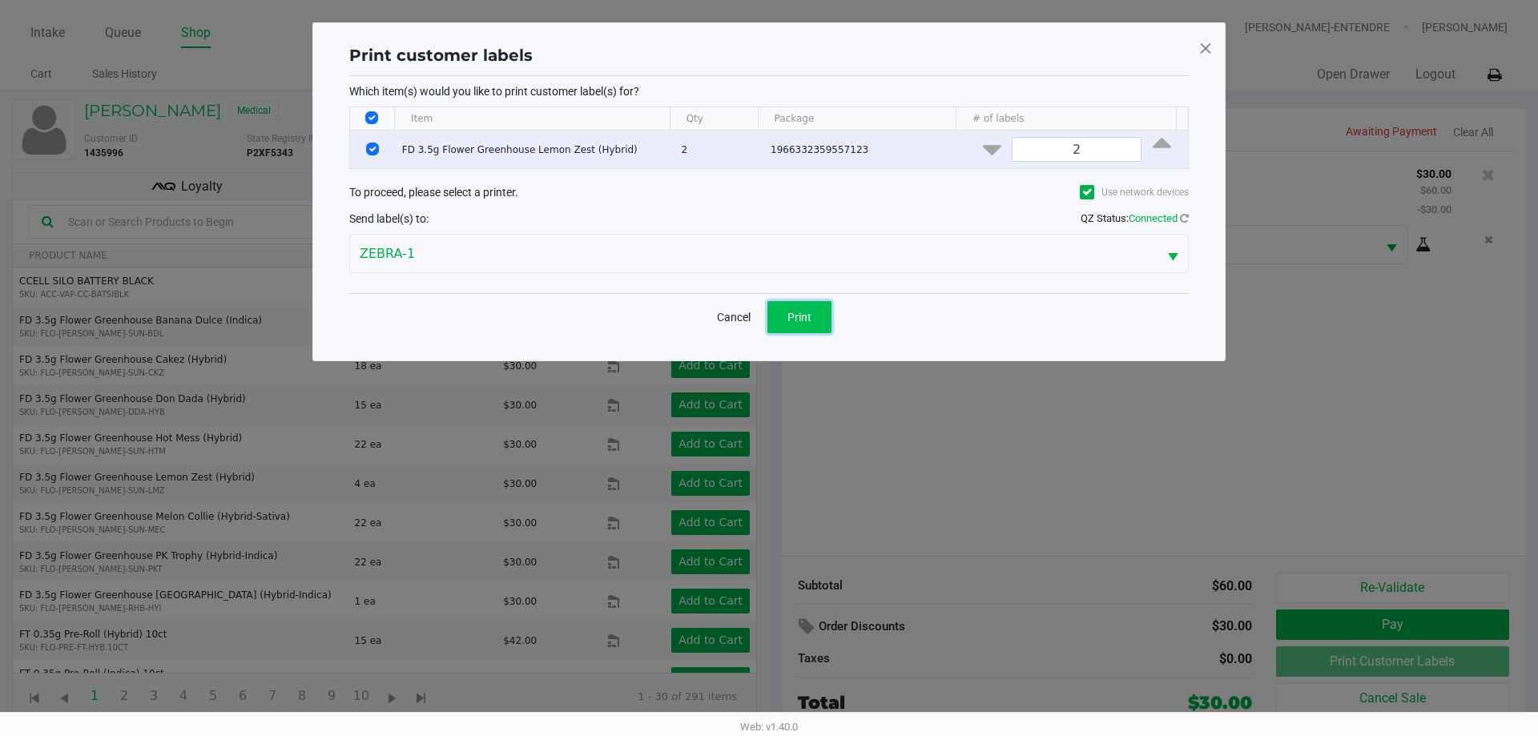
click at [799, 308] on button "Print" at bounding box center [799, 317] width 64 height 32
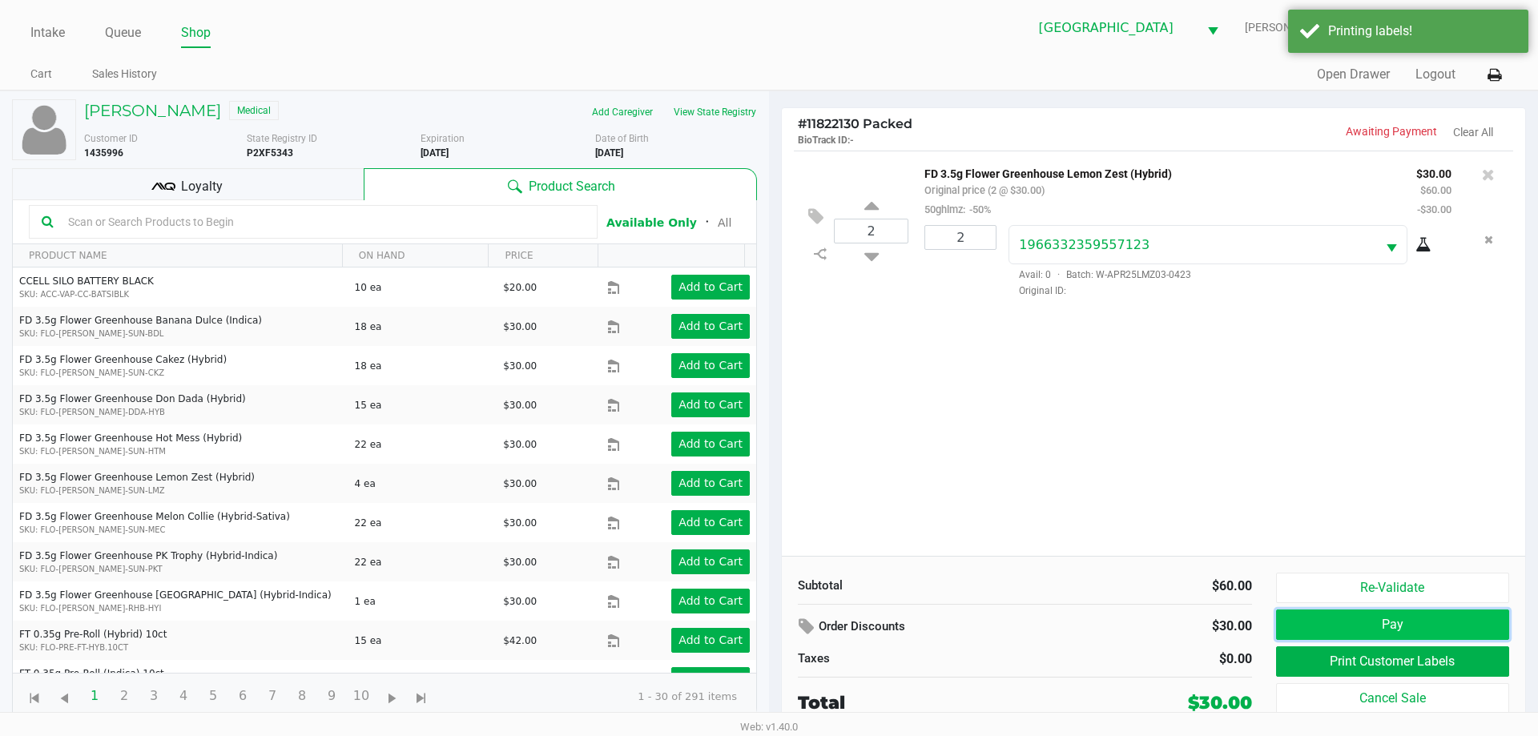
click at [1422, 626] on button "Pay" at bounding box center [1392, 624] width 233 height 30
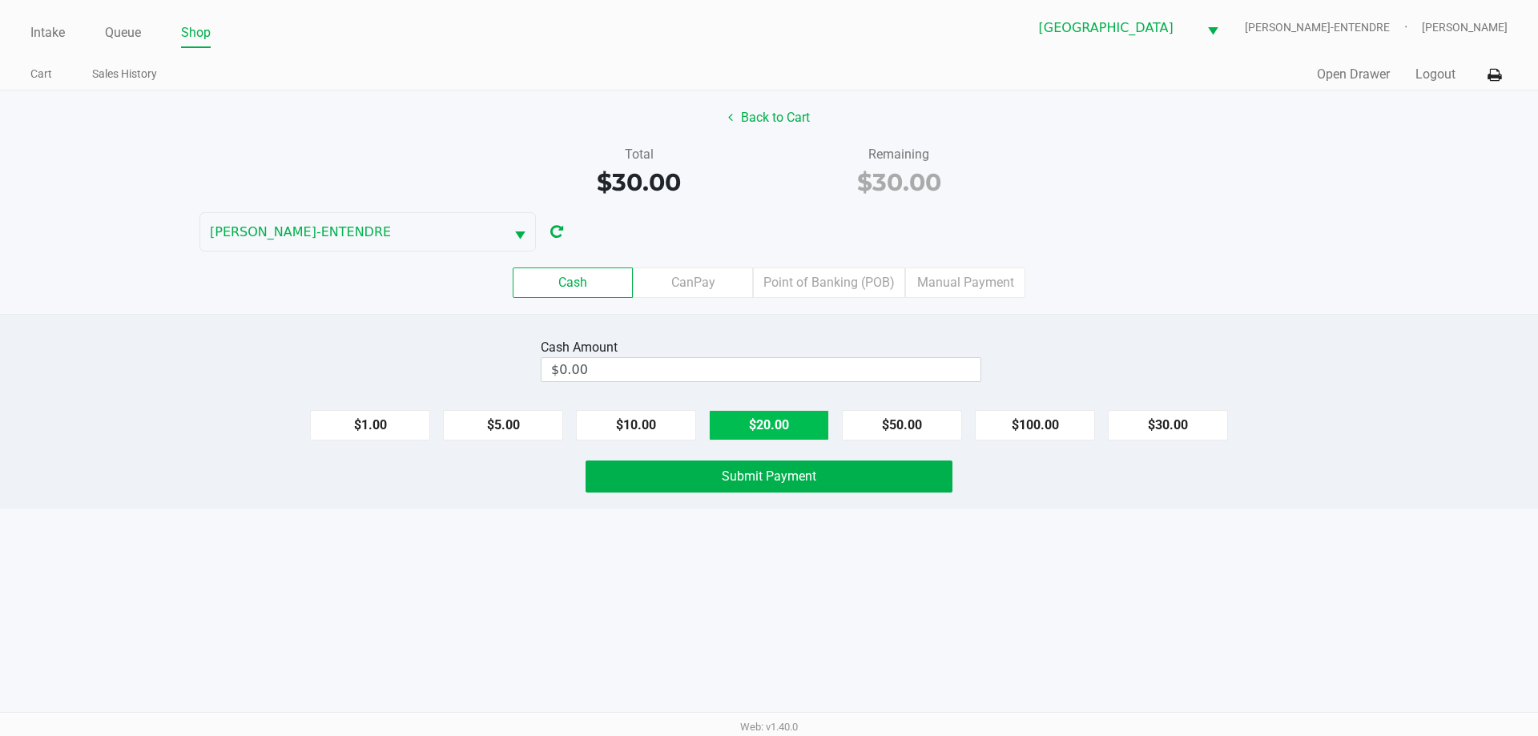
click at [734, 420] on button "$20.00" at bounding box center [769, 425] width 120 height 30
type input "$40.00"
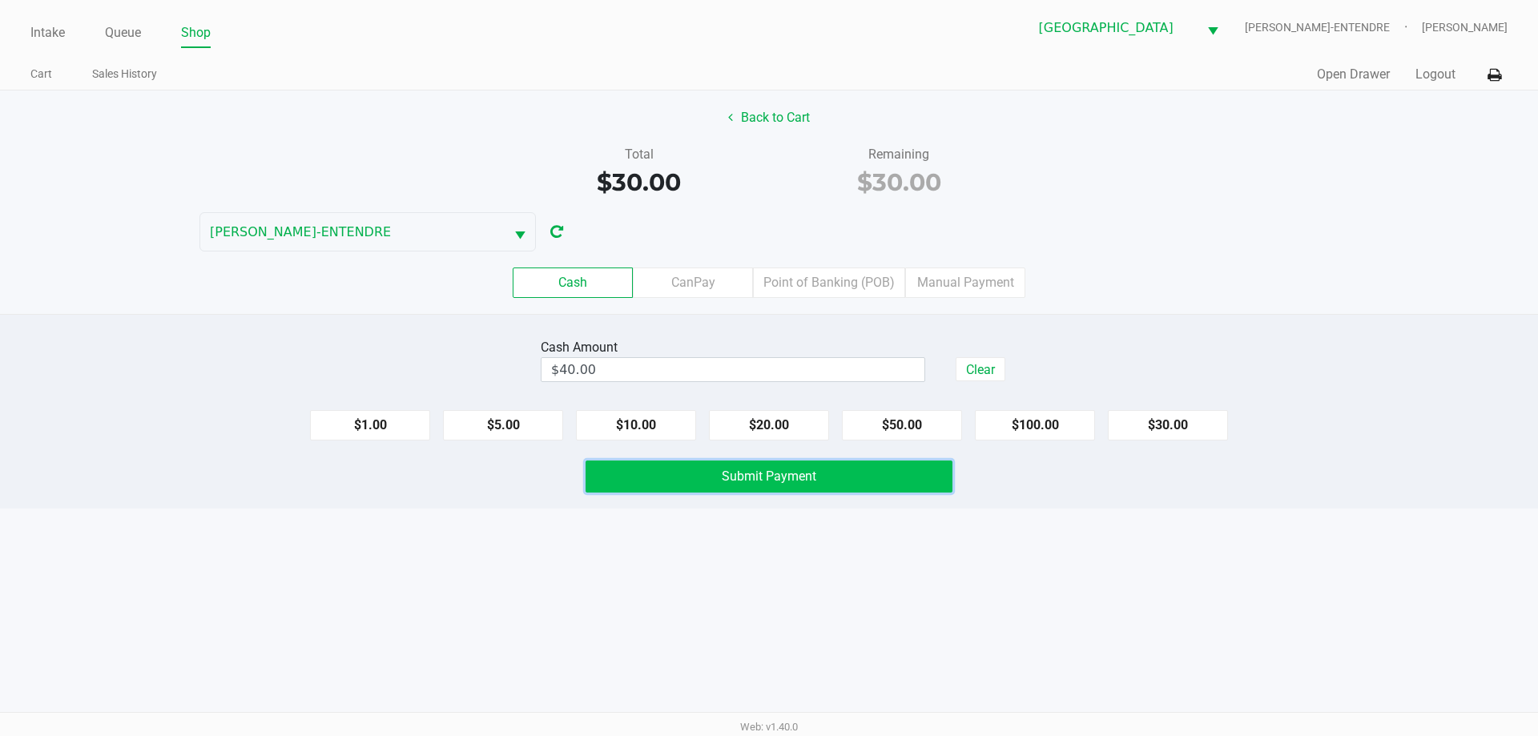
click at [758, 479] on span "Submit Payment" at bounding box center [769, 475] width 95 height 15
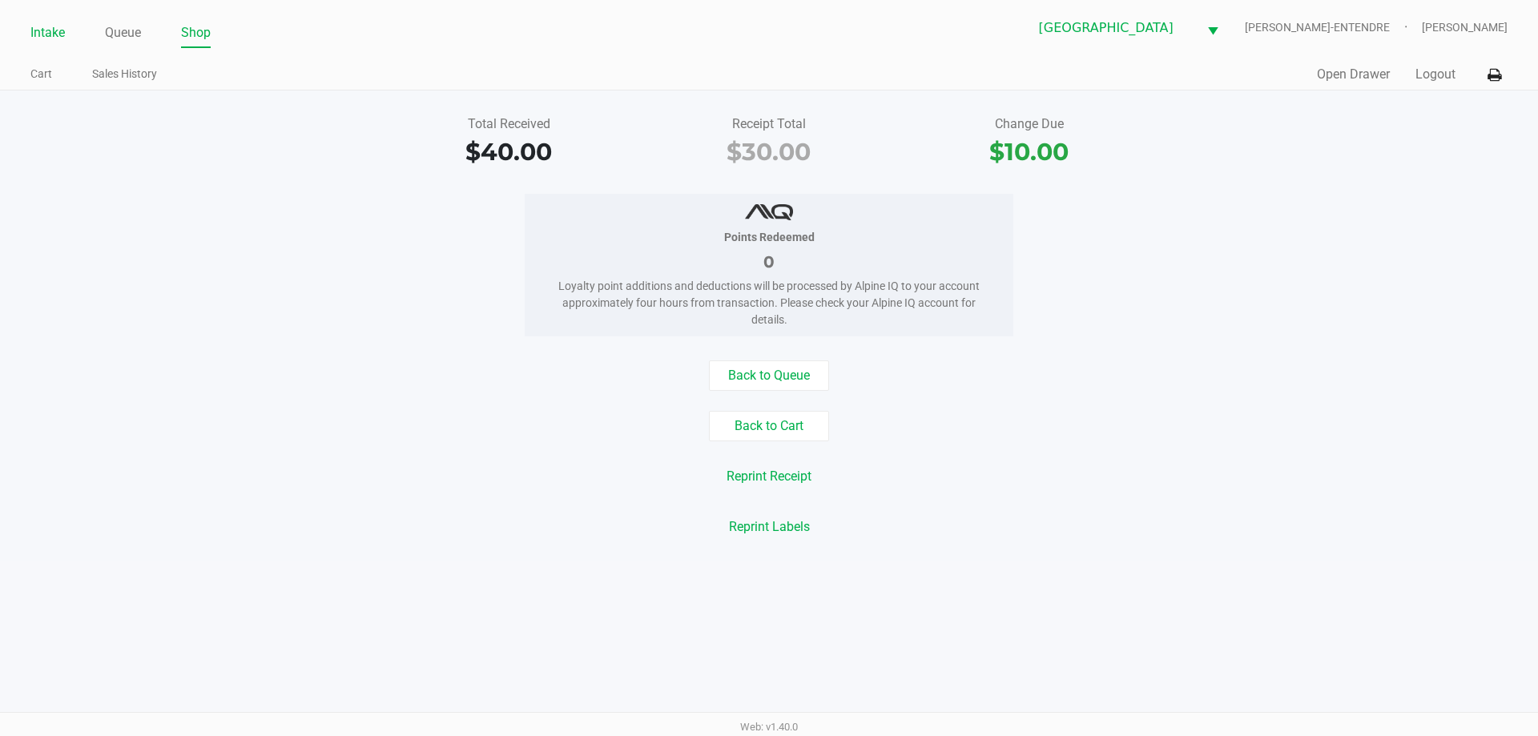
click at [42, 40] on link "Intake" at bounding box center [47, 33] width 34 height 22
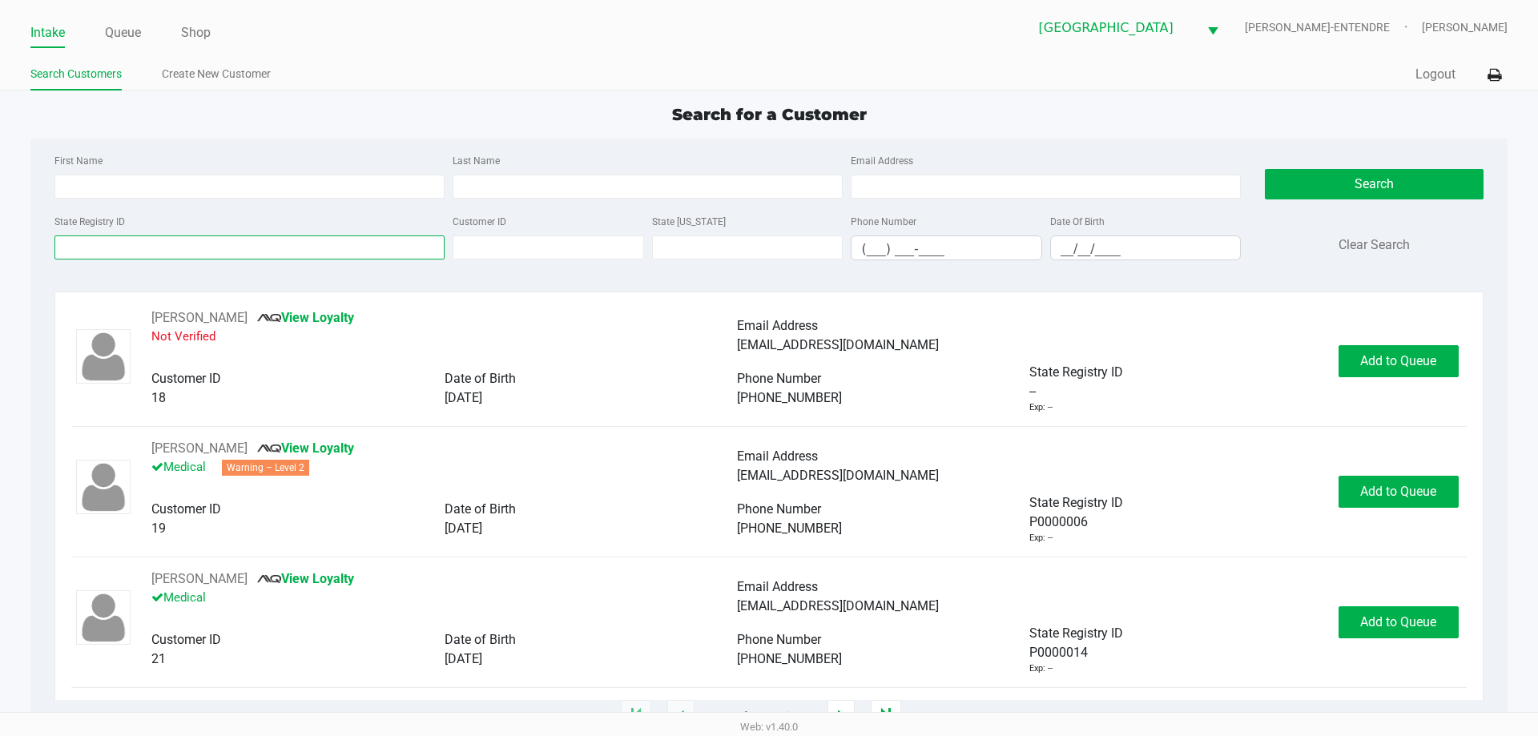
click at [152, 243] on input "State Registry ID" at bounding box center [249, 247] width 390 height 24
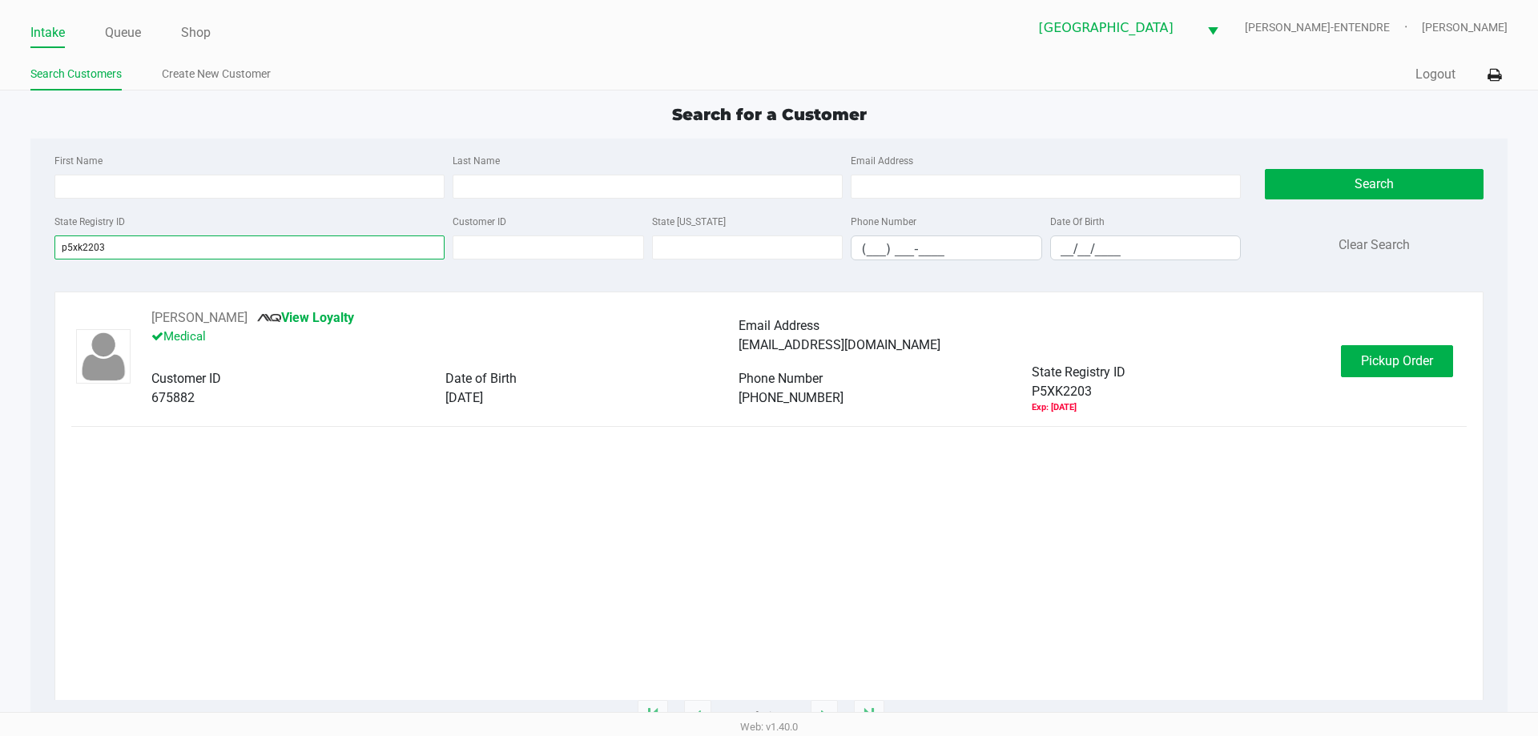
type input "p5xk2203"
click at [1372, 360] on span "Pickup Order" at bounding box center [1397, 360] width 72 height 15
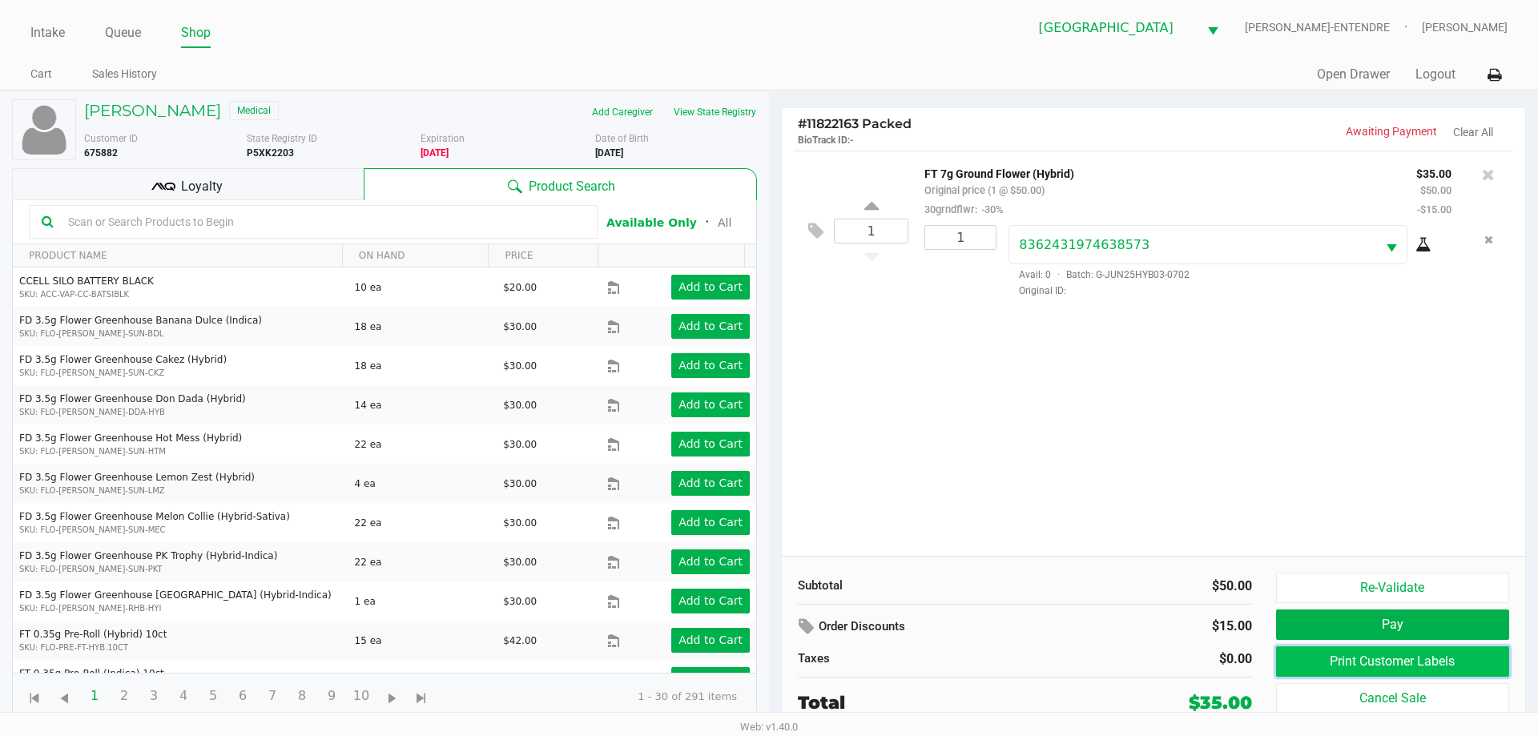
click at [1426, 670] on button "Print Customer Labels" at bounding box center [1392, 661] width 233 height 30
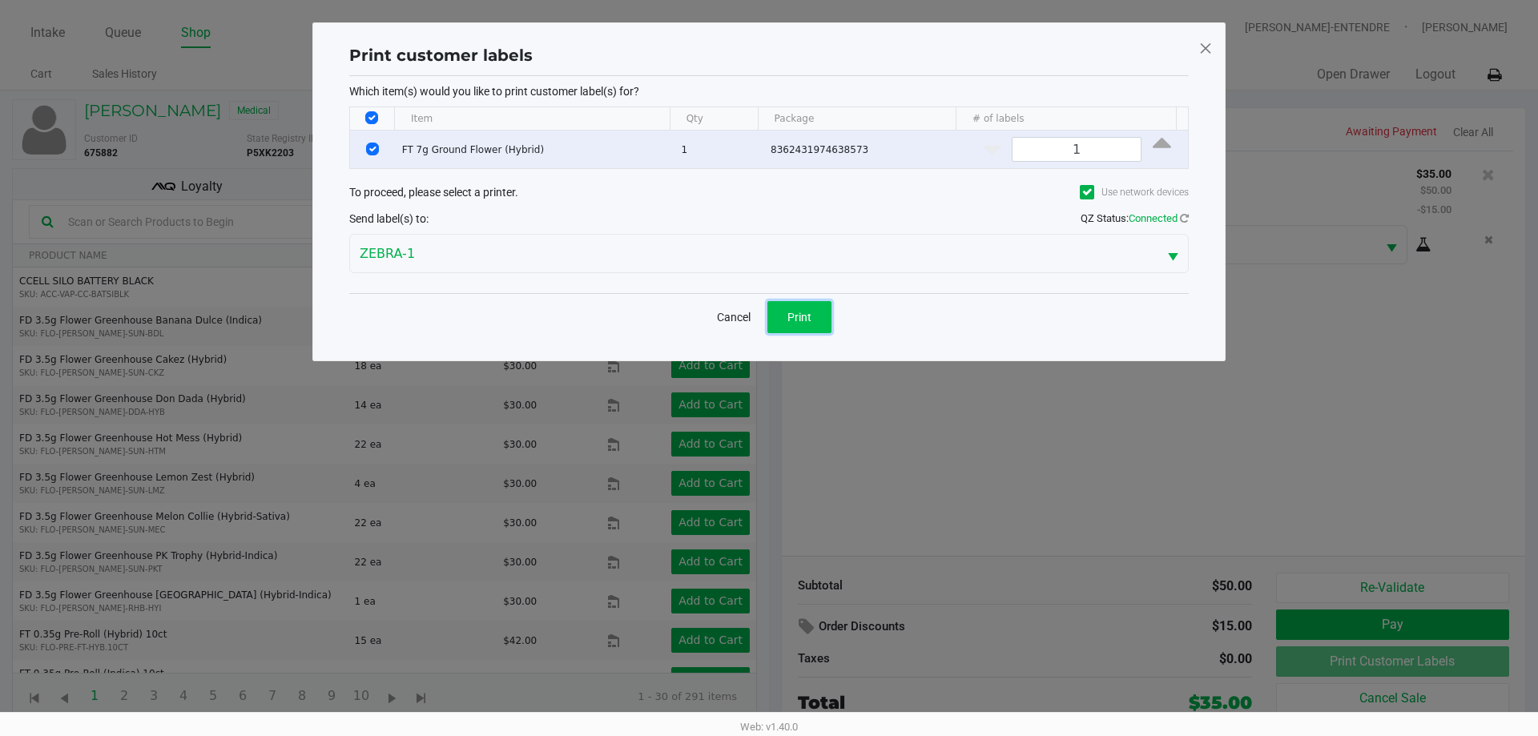
click at [800, 315] on span "Print" at bounding box center [799, 317] width 24 height 13
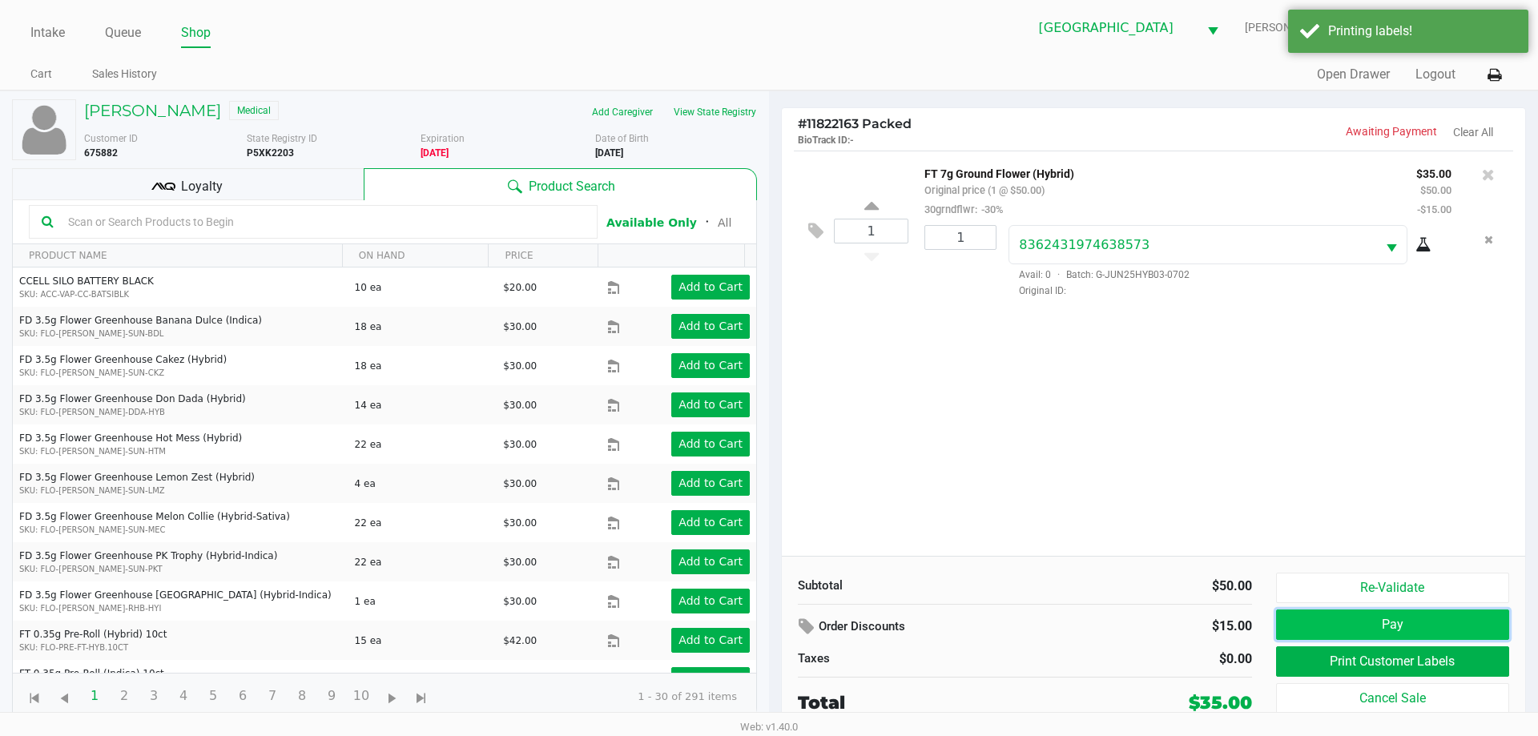
click at [1319, 622] on button "Pay" at bounding box center [1392, 624] width 233 height 30
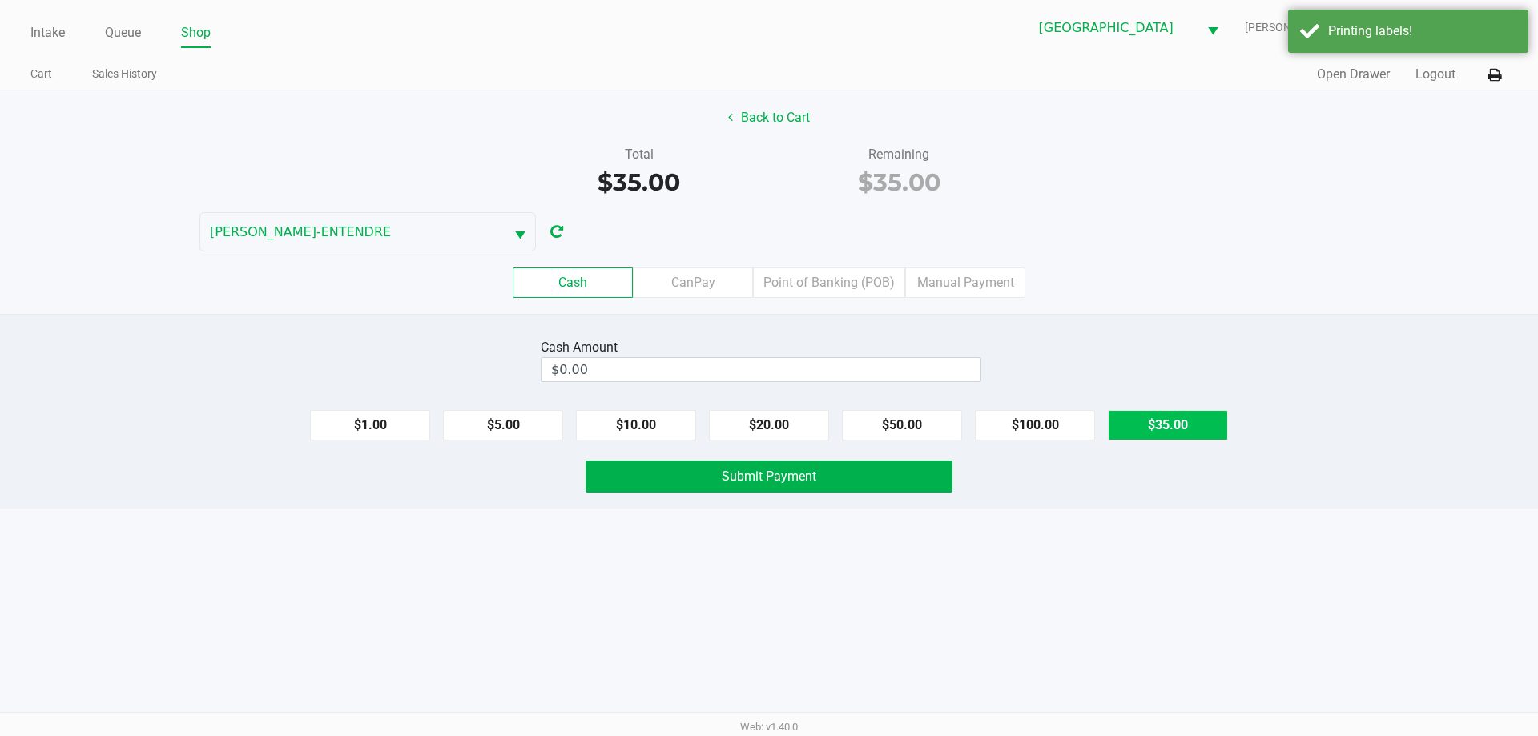
click at [1180, 412] on button "$35.00" at bounding box center [1168, 425] width 120 height 30
type input "$35.00"
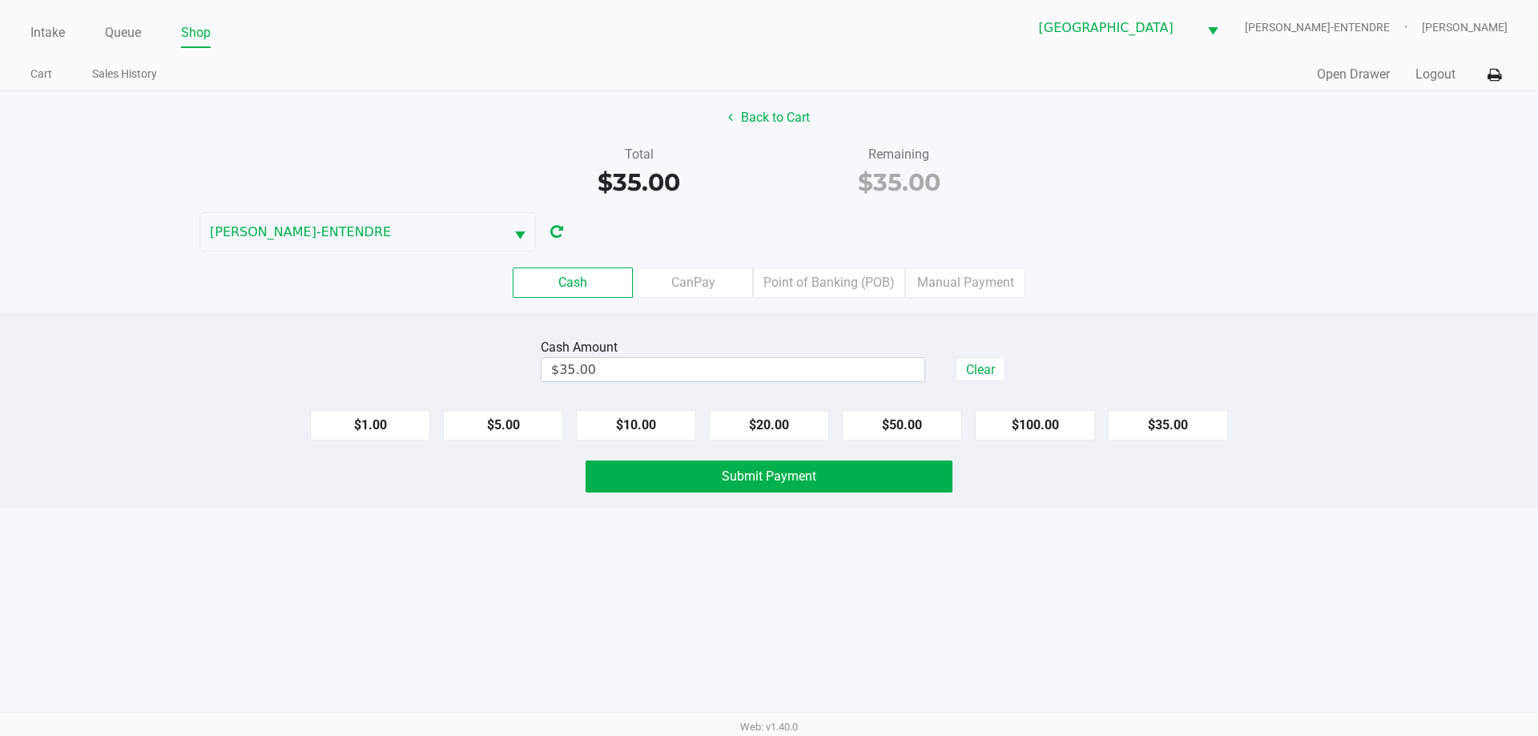
click at [892, 496] on div "Cash Amount $35.00 Clear $1.00 $5.00 $10.00 $20.00 $50.00 $100.00 $35.00 Submit…" at bounding box center [769, 411] width 1538 height 195
click at [925, 477] on button "Submit Payment" at bounding box center [768, 476] width 367 height 32
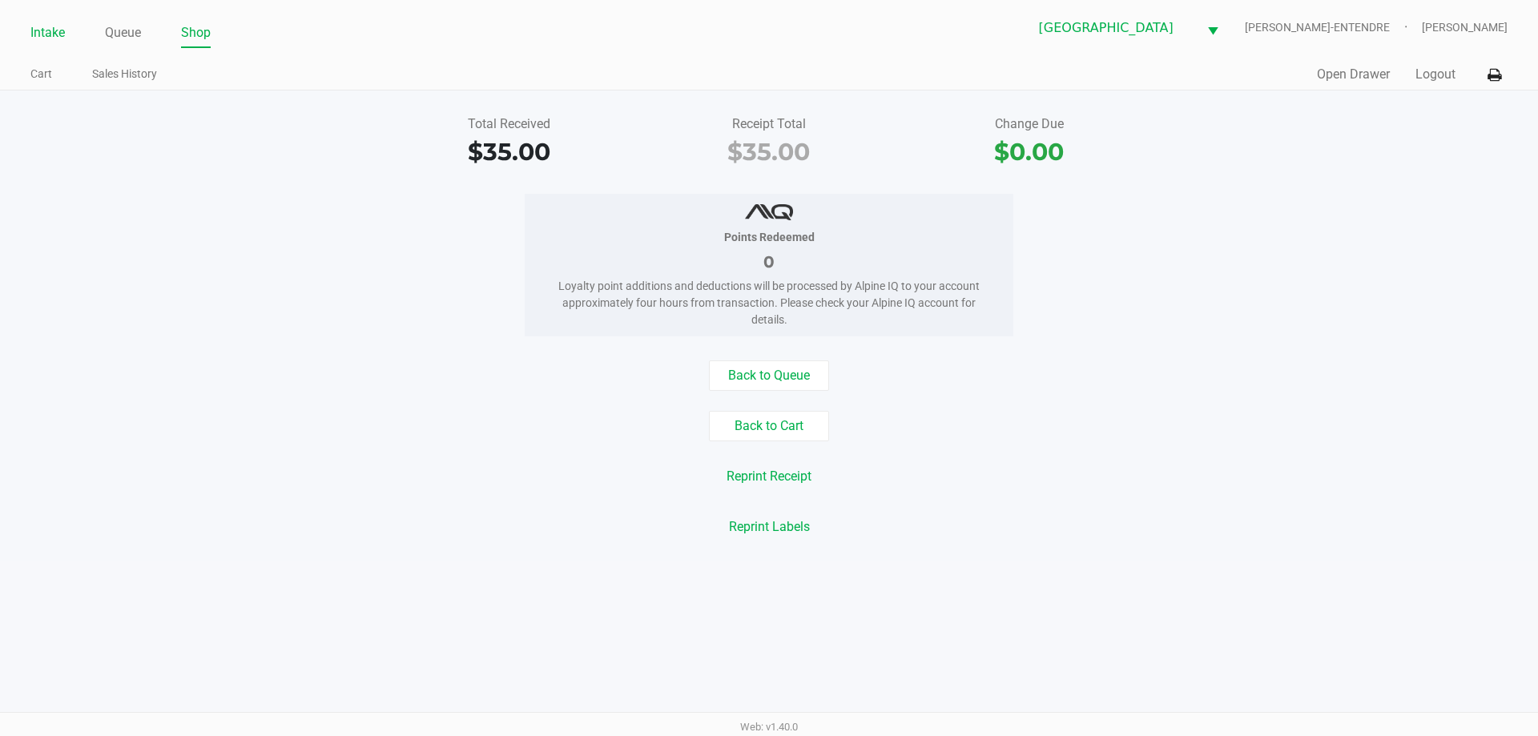
click at [50, 38] on link "Intake" at bounding box center [47, 33] width 34 height 22
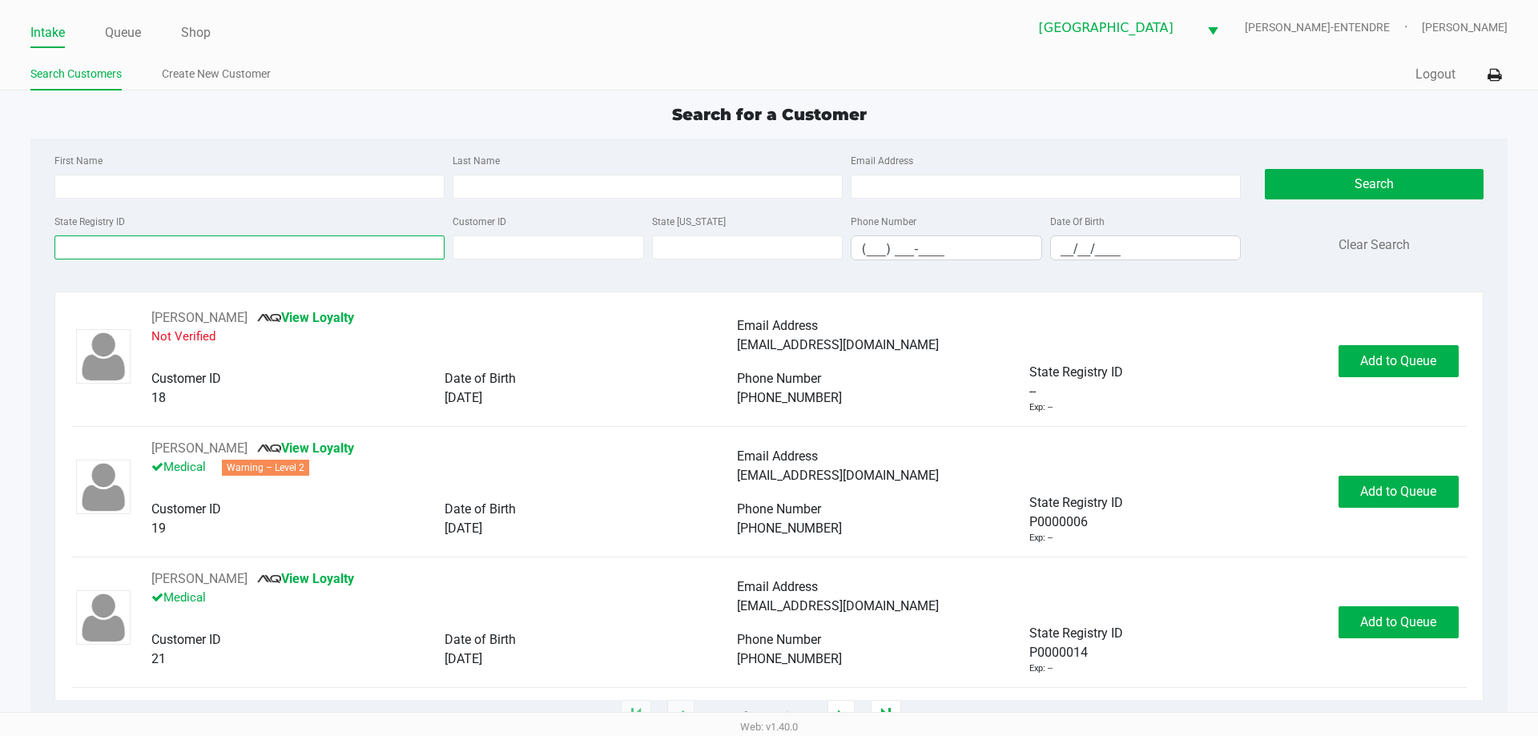
click at [143, 243] on input "State Registry ID" at bounding box center [249, 247] width 390 height 24
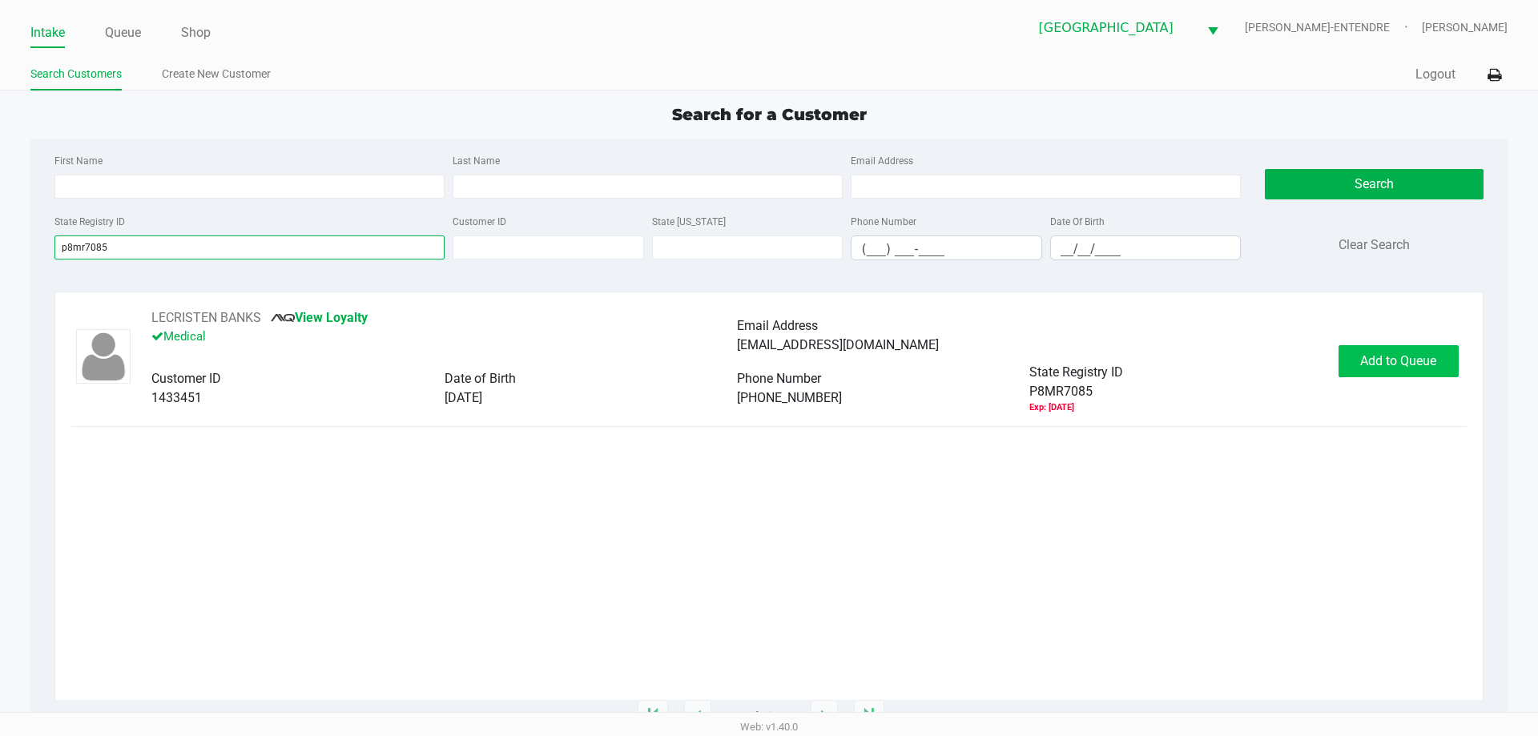
type input "p8mr7085"
click at [1396, 366] on span "Add to Queue" at bounding box center [1398, 360] width 76 height 15
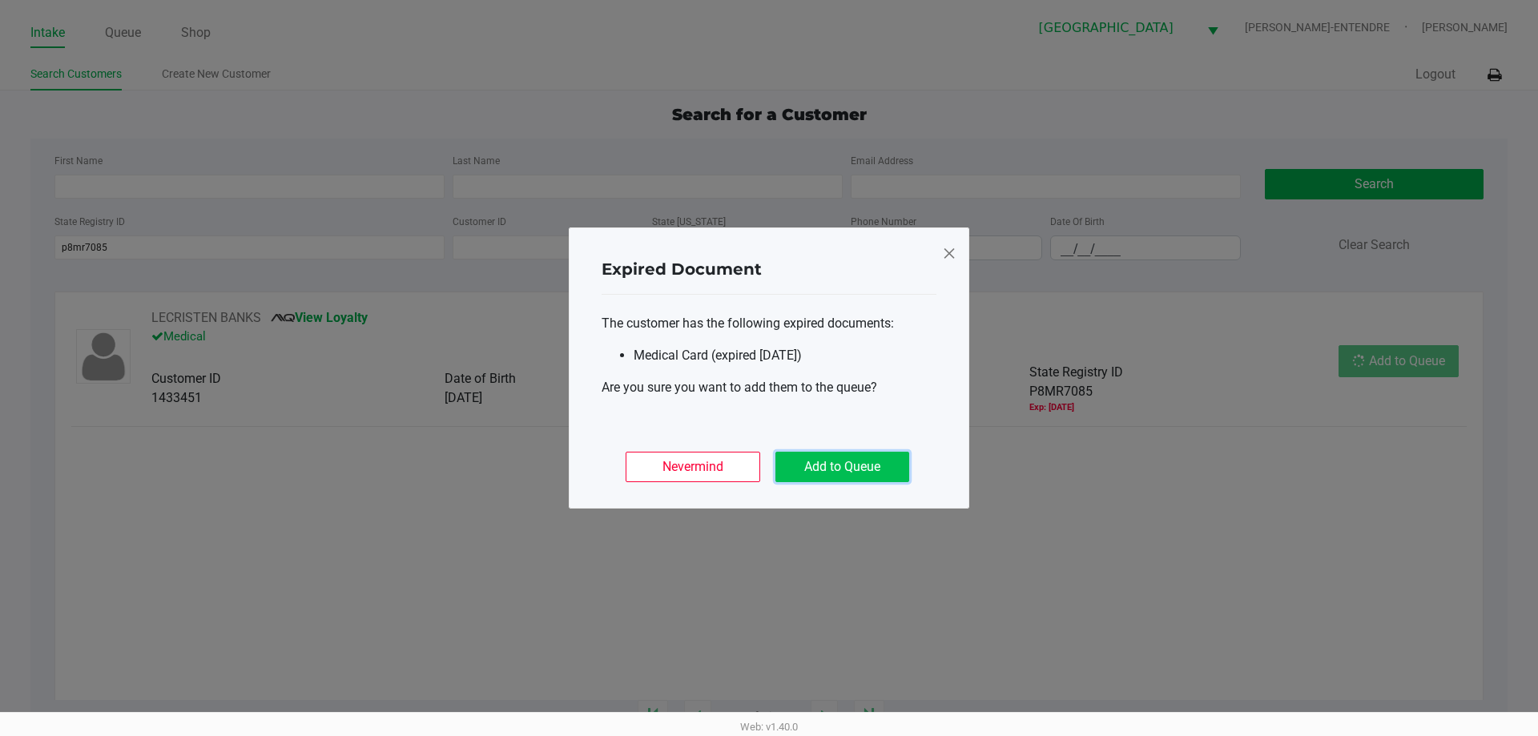
click at [875, 468] on button "Add to Queue" at bounding box center [842, 467] width 134 height 30
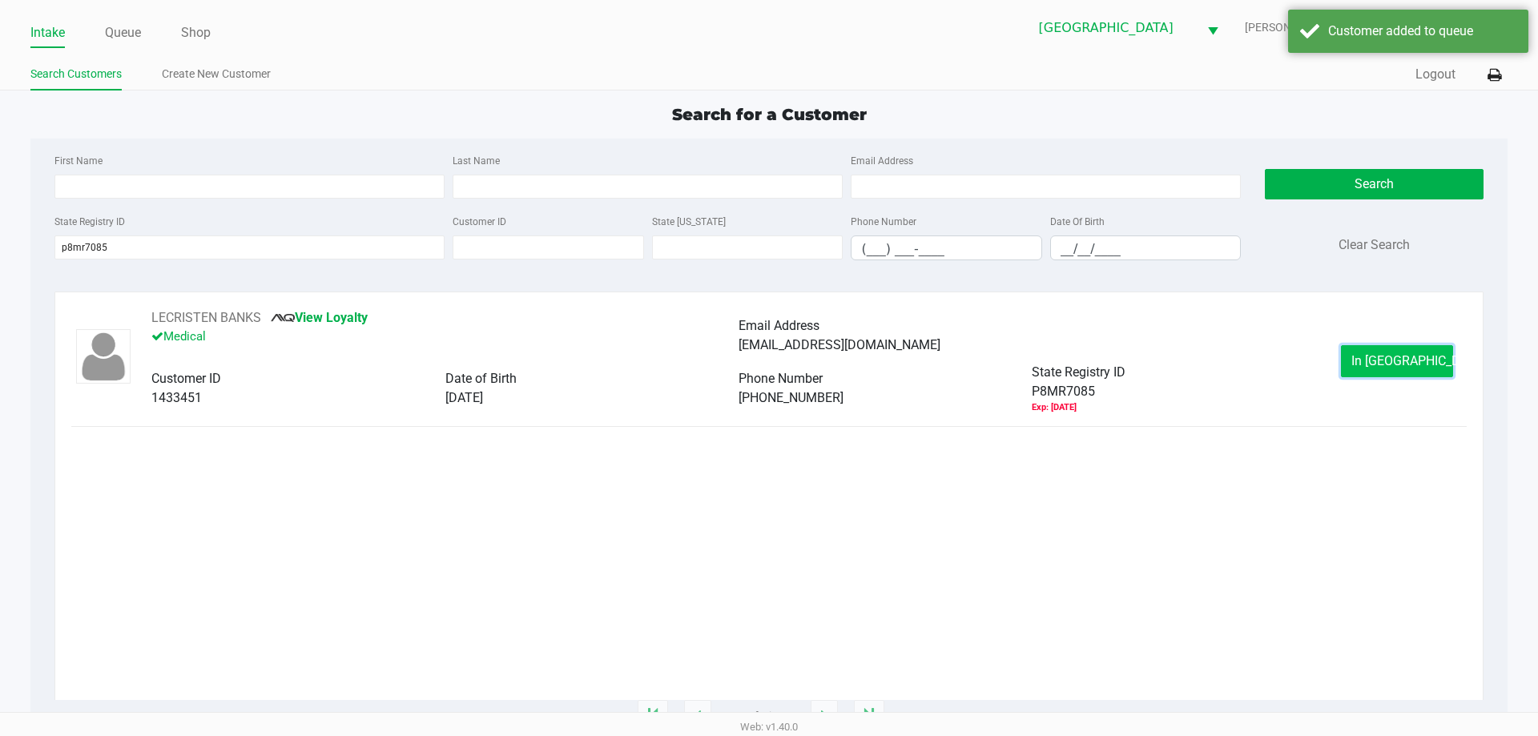
click at [1367, 368] on button "In Queue" at bounding box center [1397, 361] width 112 height 32
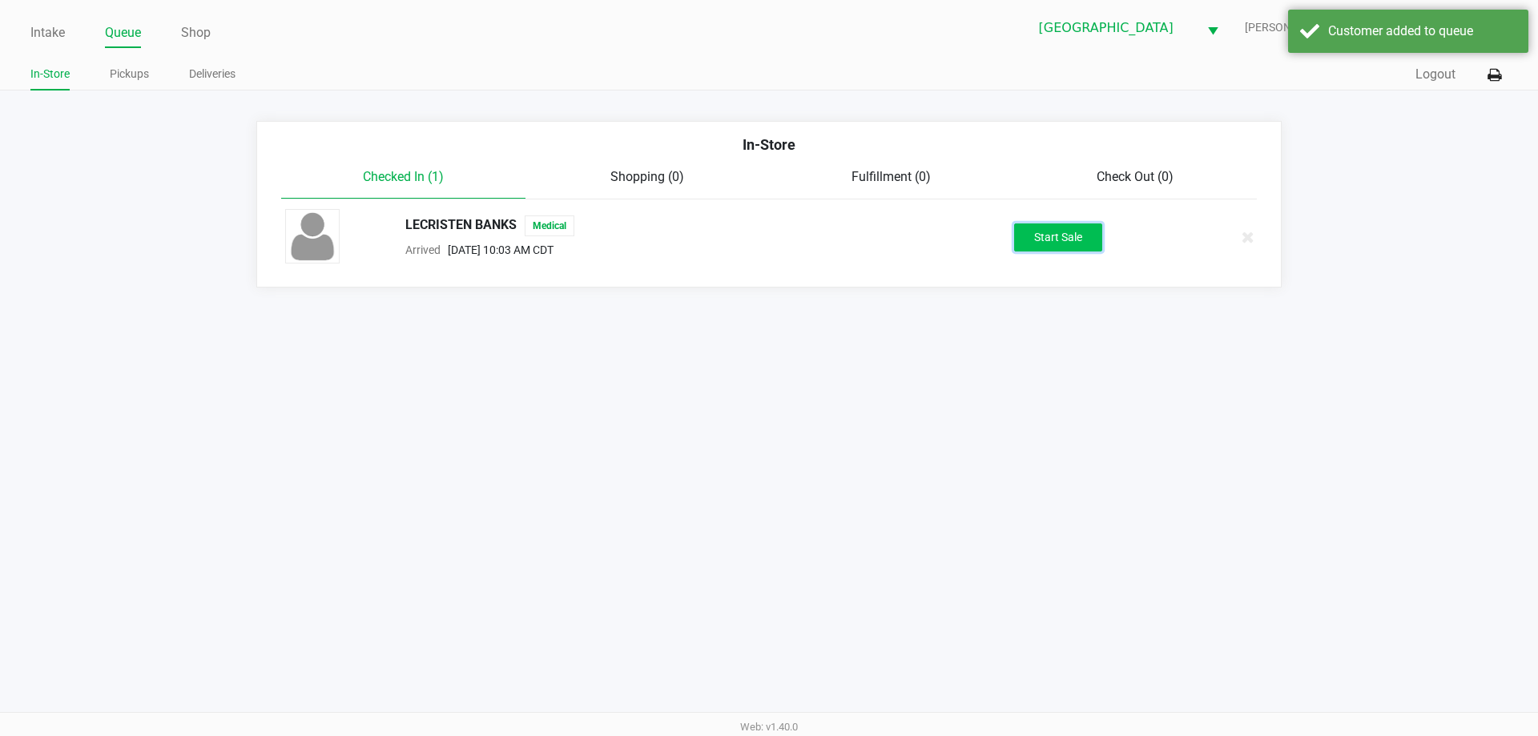
click at [1031, 227] on button "Start Sale" at bounding box center [1058, 237] width 88 height 28
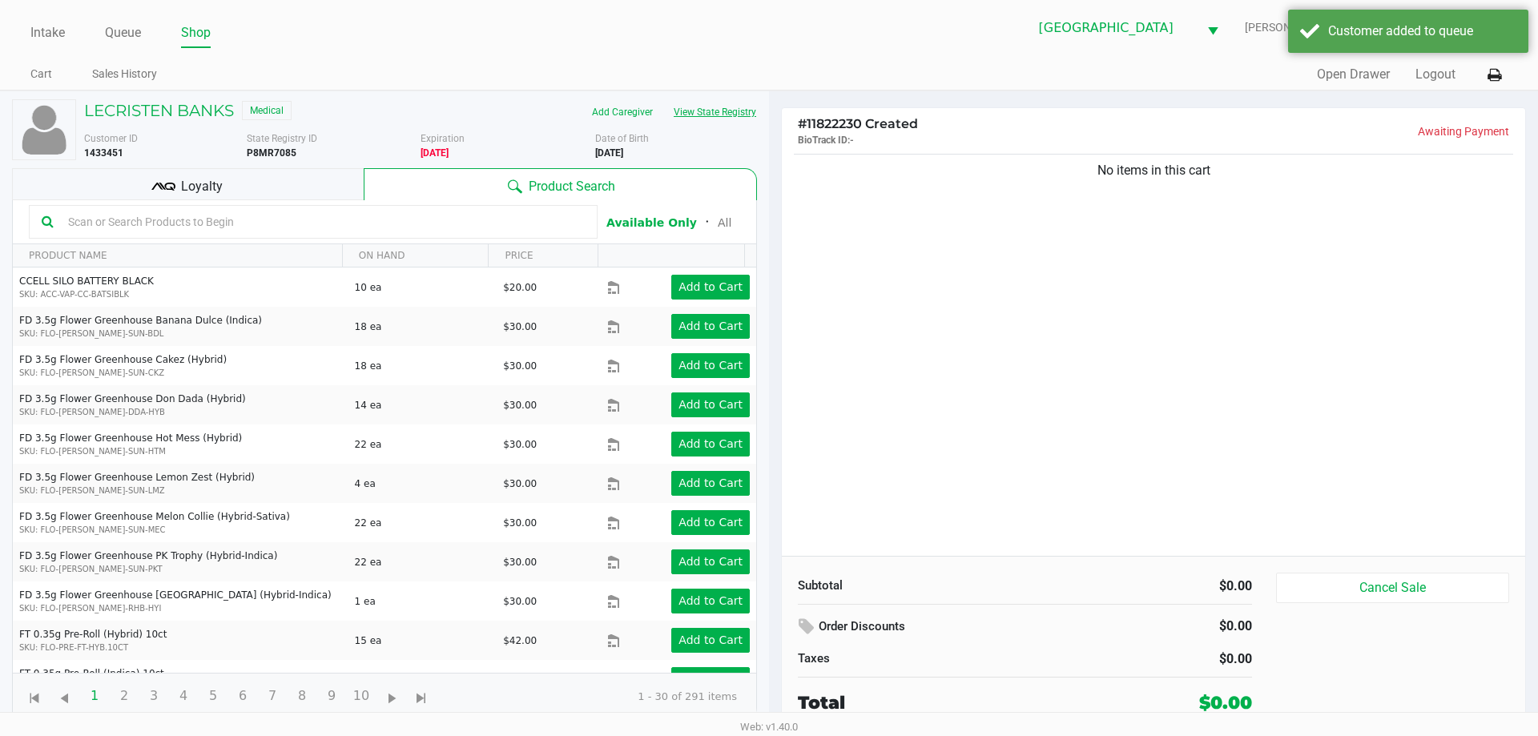
click at [726, 109] on button "View State Registry" at bounding box center [710, 112] width 94 height 26
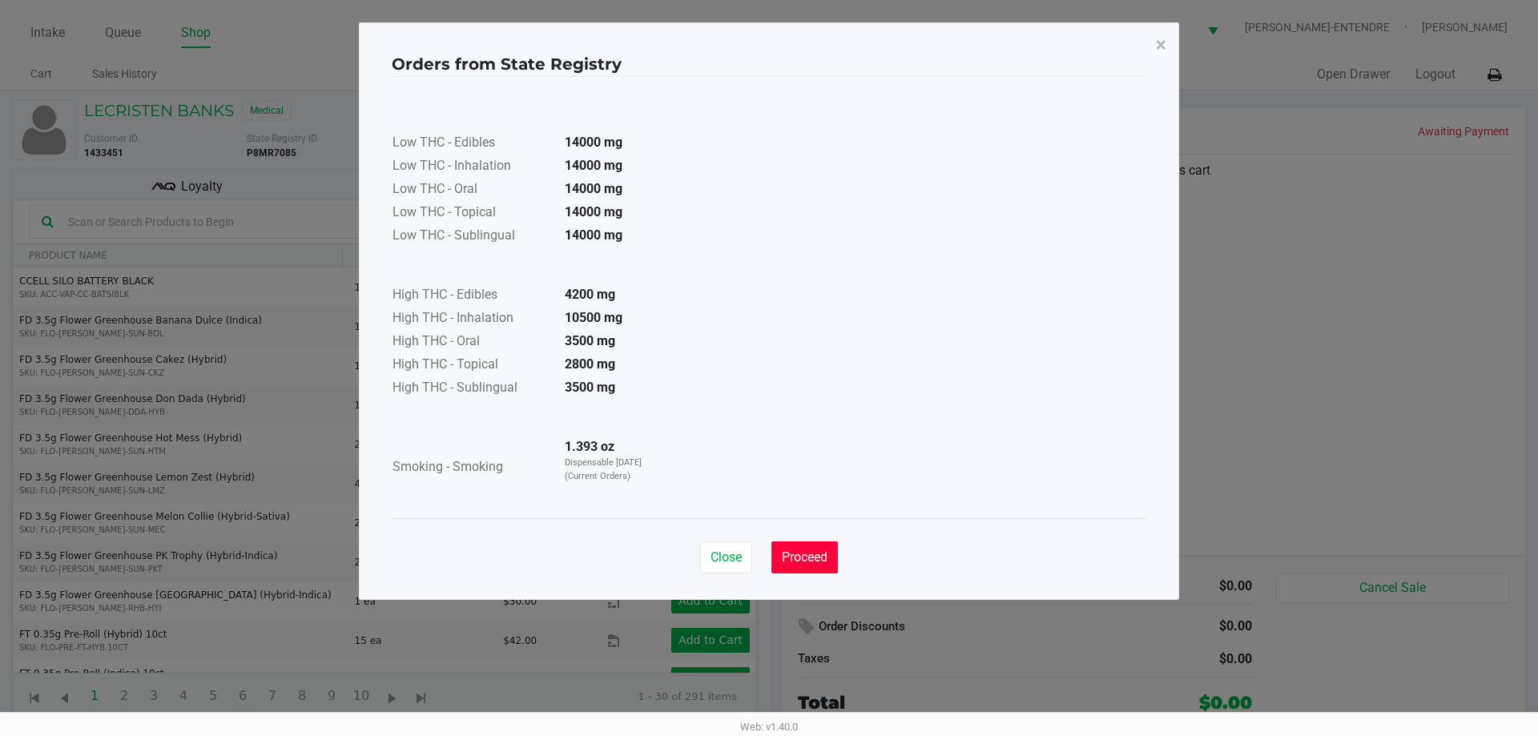
click at [810, 545] on button "Proceed" at bounding box center [804, 557] width 66 height 32
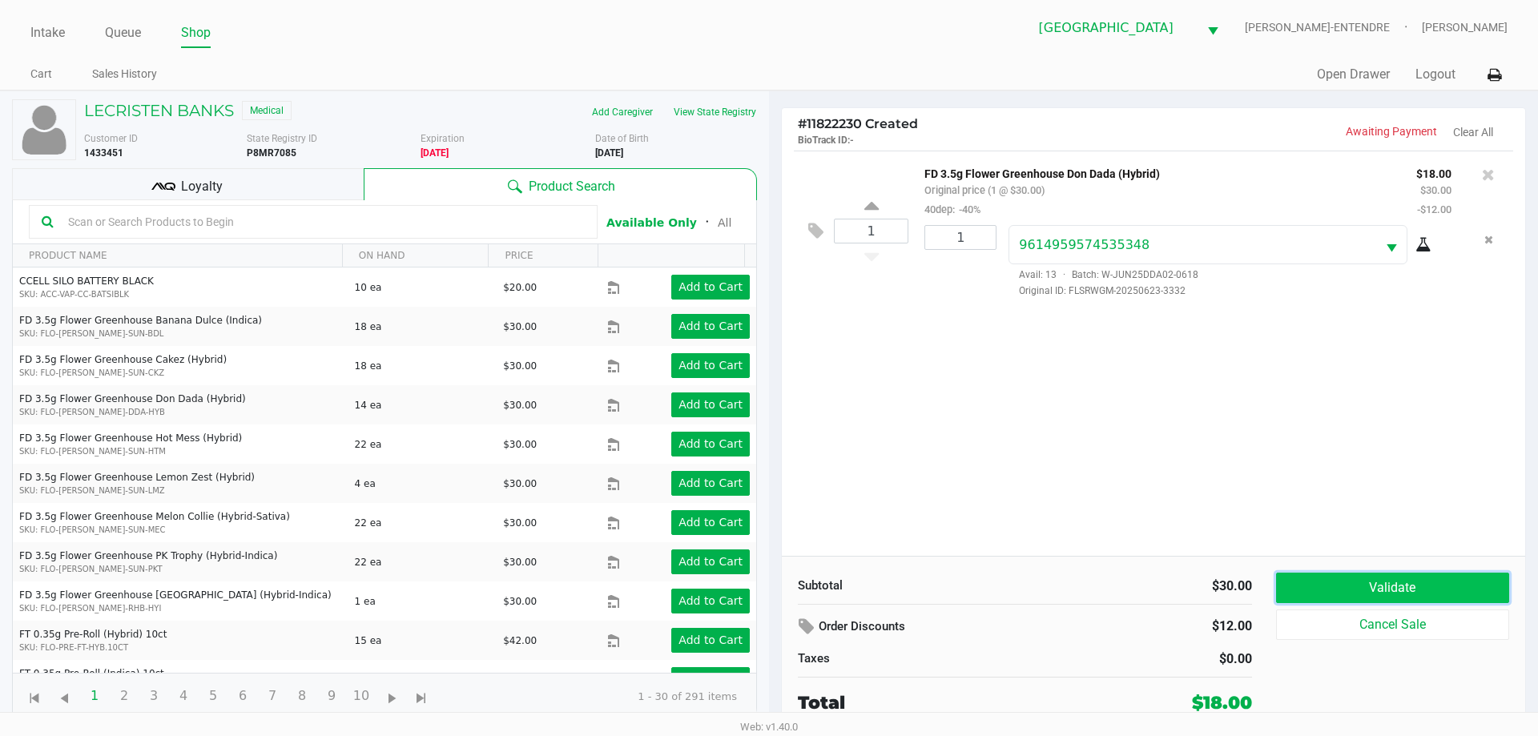
click at [1414, 576] on button "Validate" at bounding box center [1392, 588] width 233 height 30
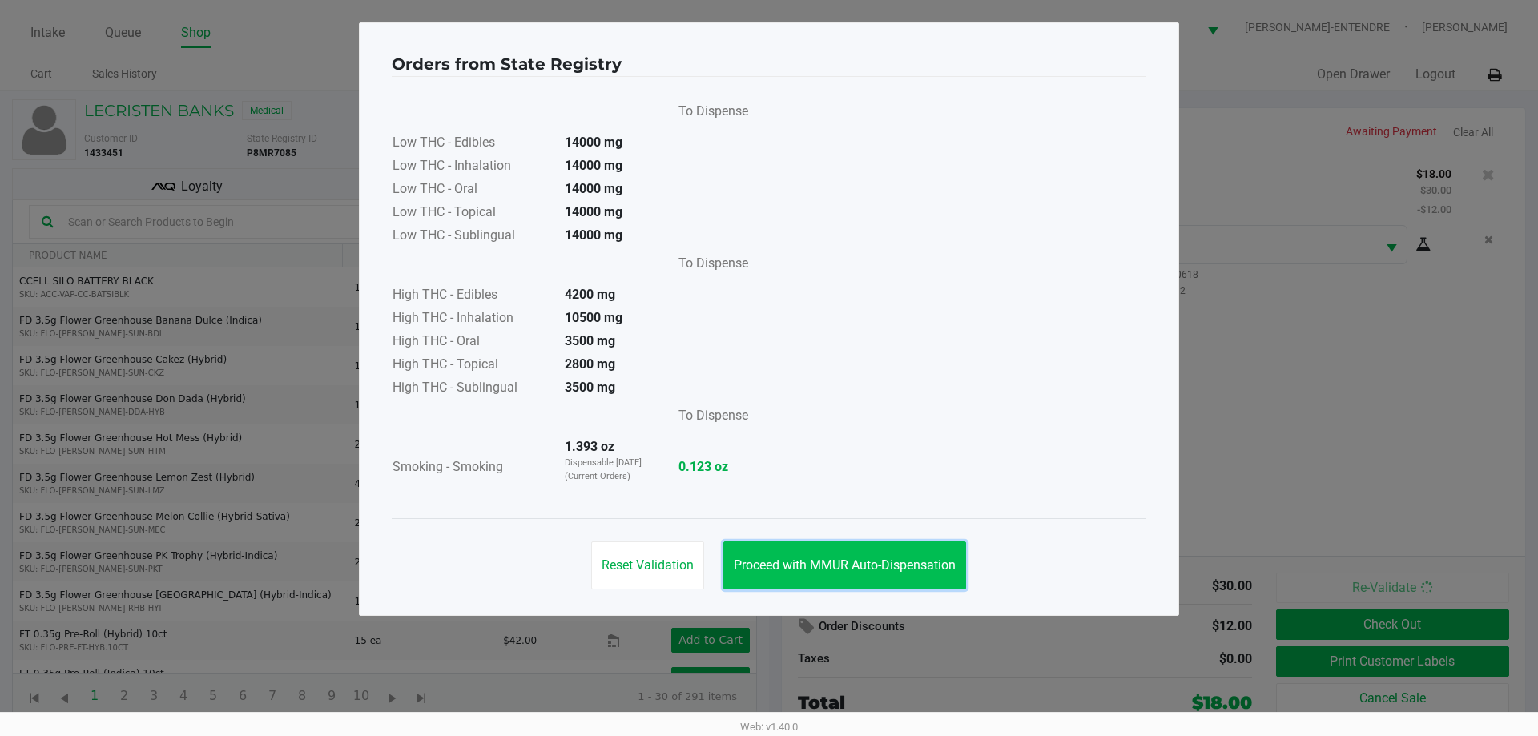
click at [903, 559] on span "Proceed with MMUR Auto-Dispensation" at bounding box center [845, 564] width 222 height 15
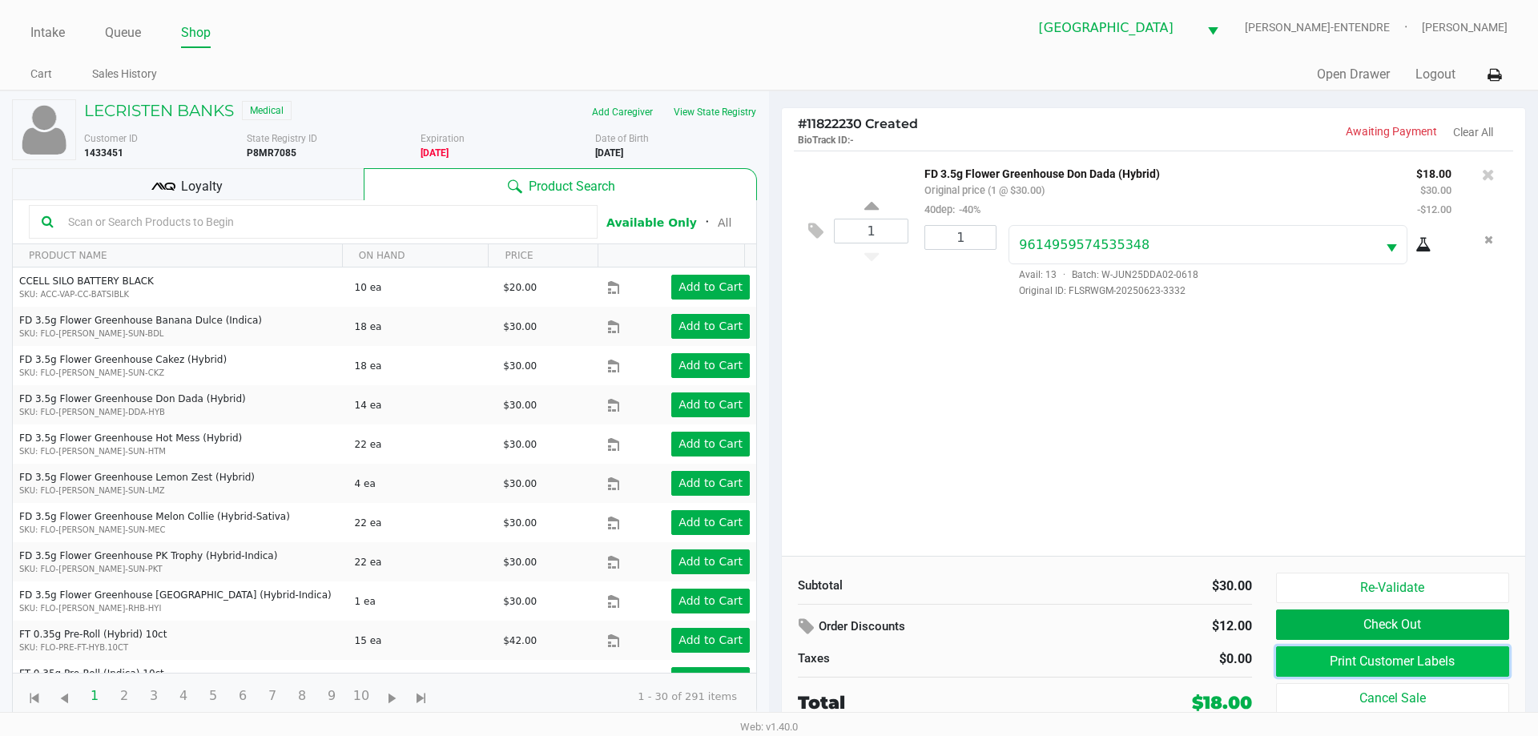
click at [1399, 665] on button "Print Customer Labels" at bounding box center [1392, 661] width 233 height 30
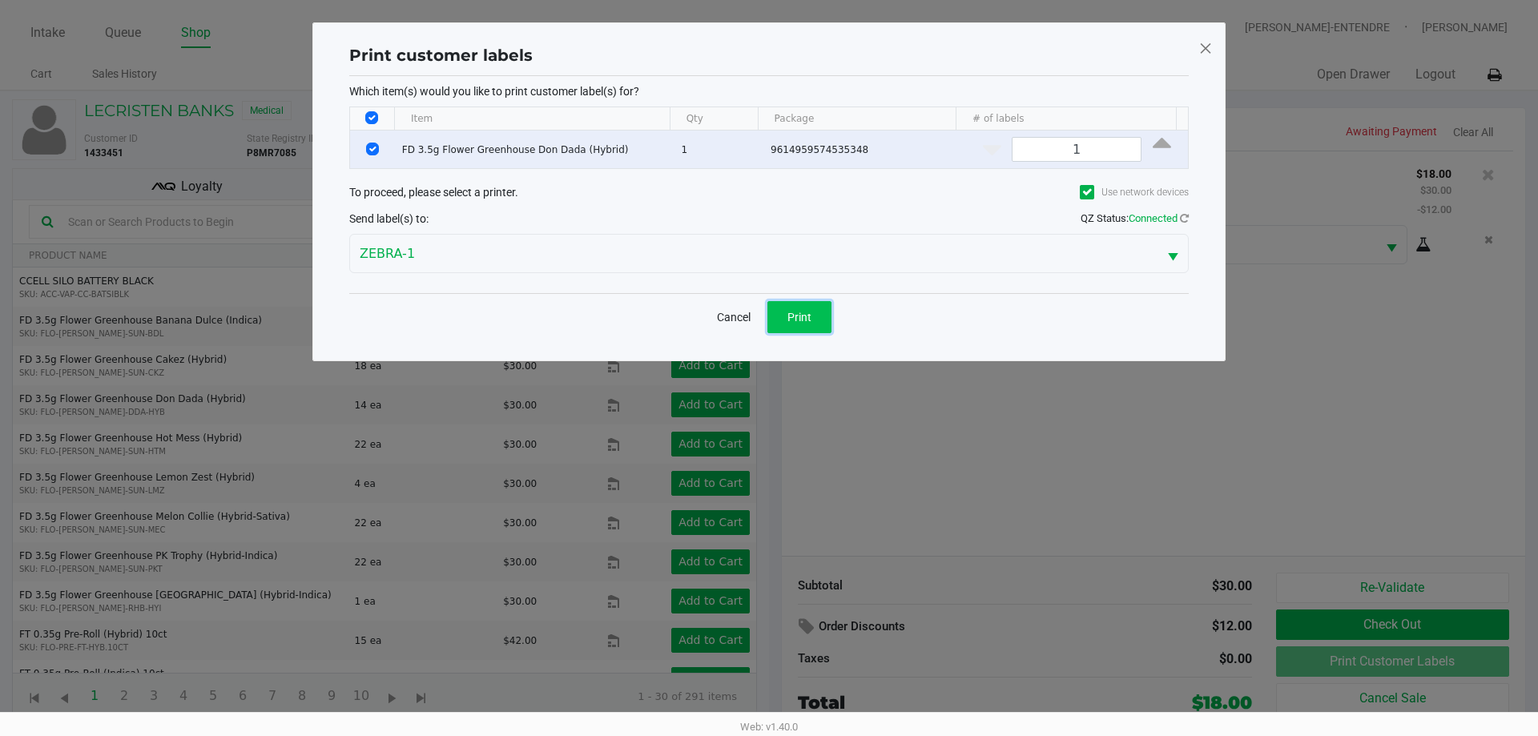
click at [825, 312] on button "Print" at bounding box center [799, 317] width 64 height 32
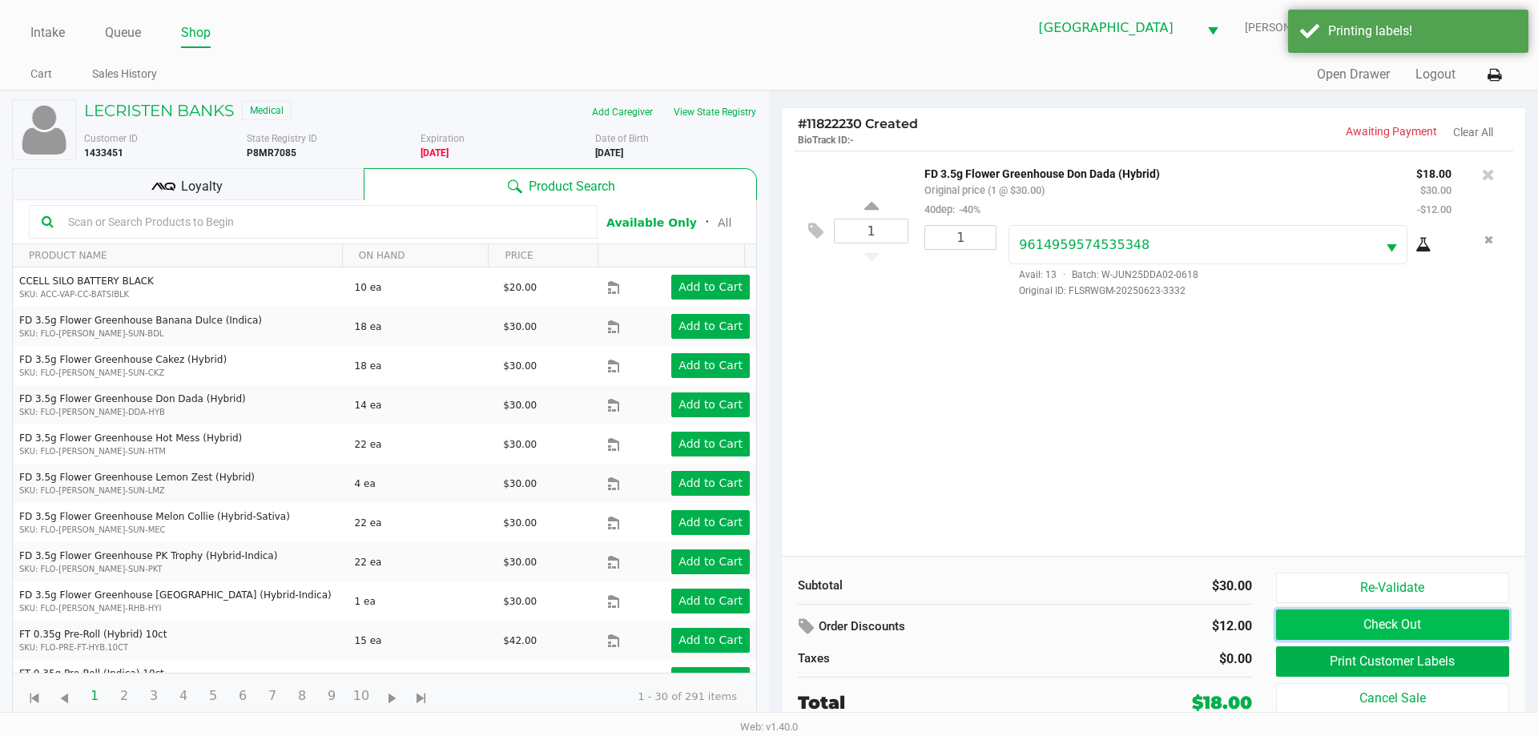
click at [1305, 629] on button "Check Out" at bounding box center [1392, 624] width 233 height 30
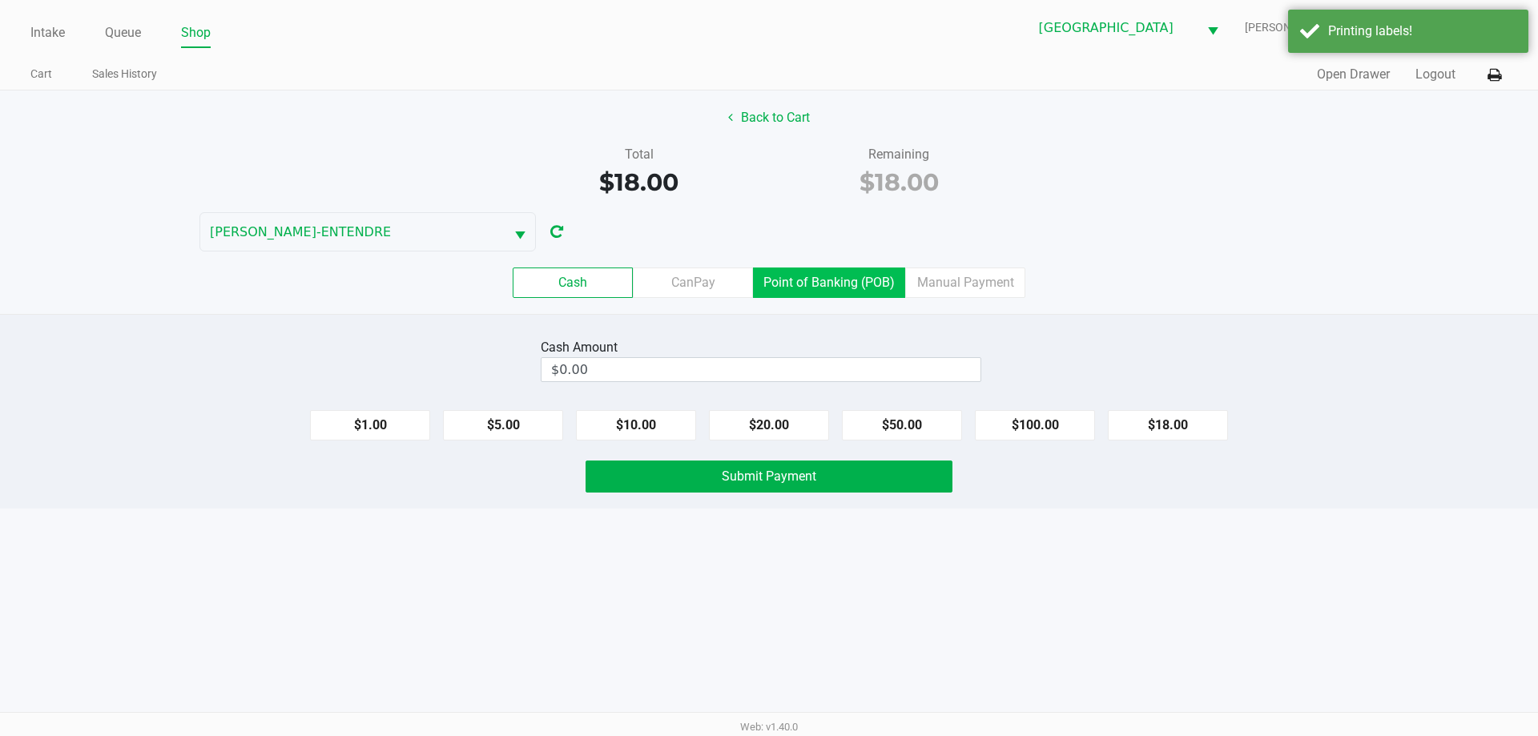
click at [838, 291] on label "Point of Banking (POB)" at bounding box center [829, 282] width 152 height 30
click at [0, 0] on 7 "Point of Banking (POB)" at bounding box center [0, 0] width 0 height 0
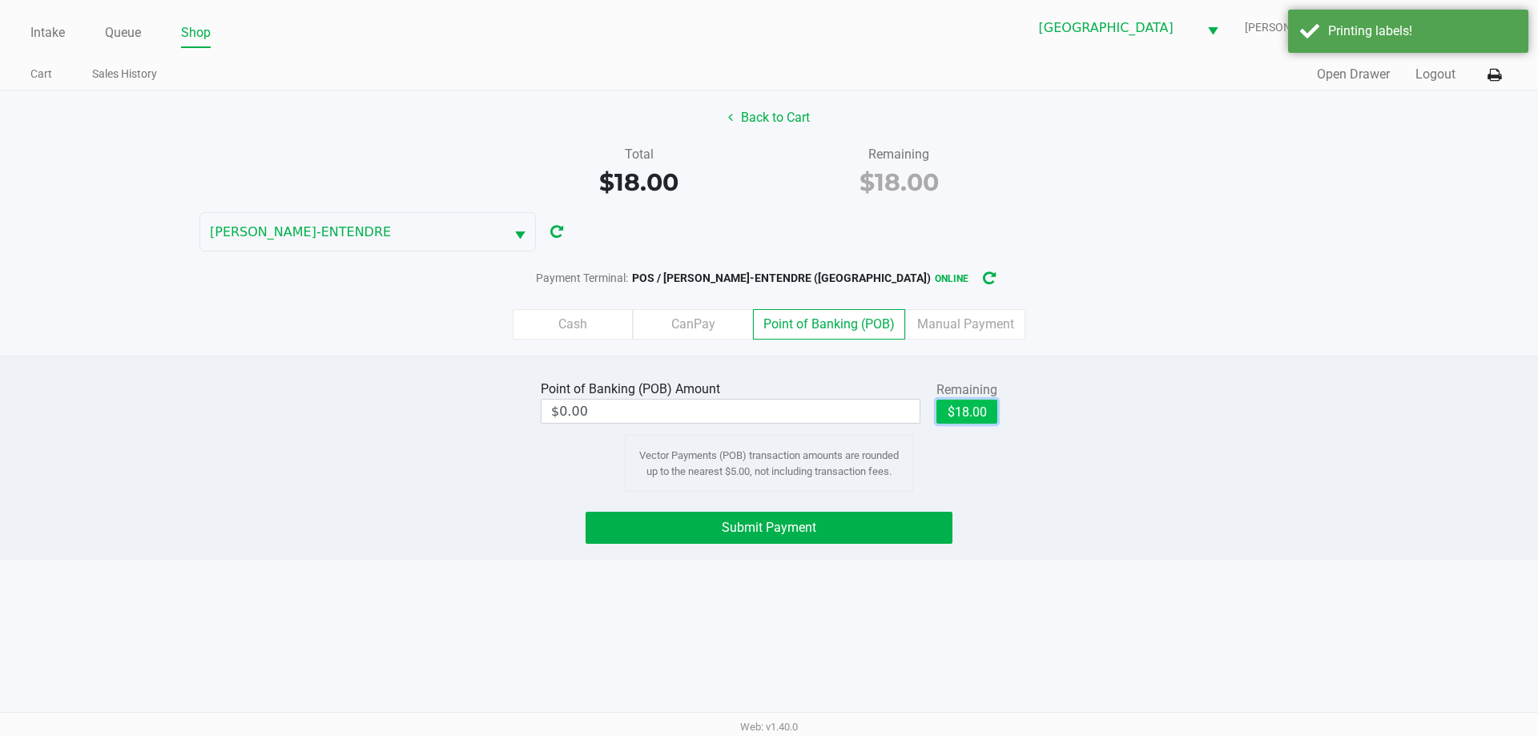
click at [984, 409] on button "$18.00" at bounding box center [966, 412] width 61 height 24
type input "$18.00"
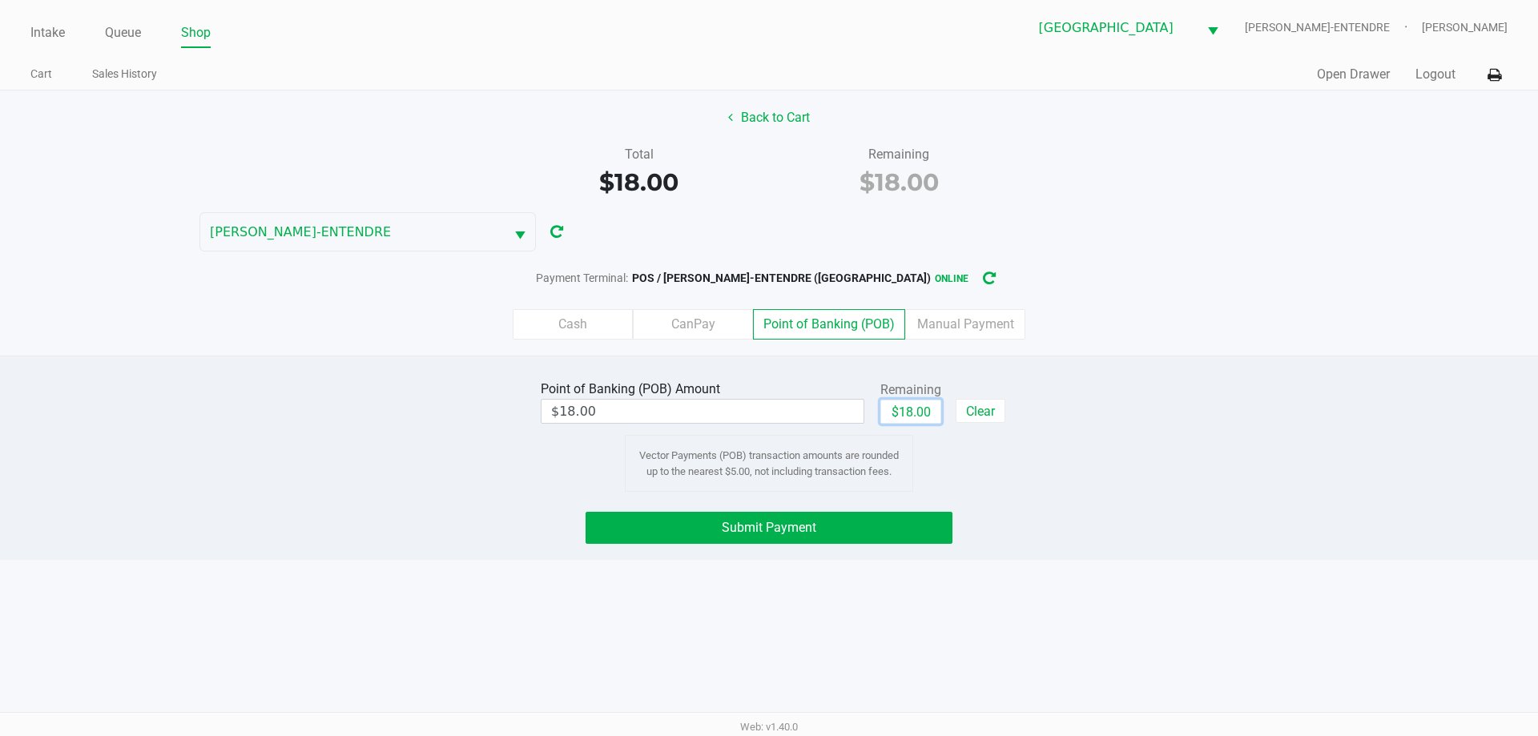
click at [808, 539] on button "Submit Payment" at bounding box center [768, 528] width 367 height 32
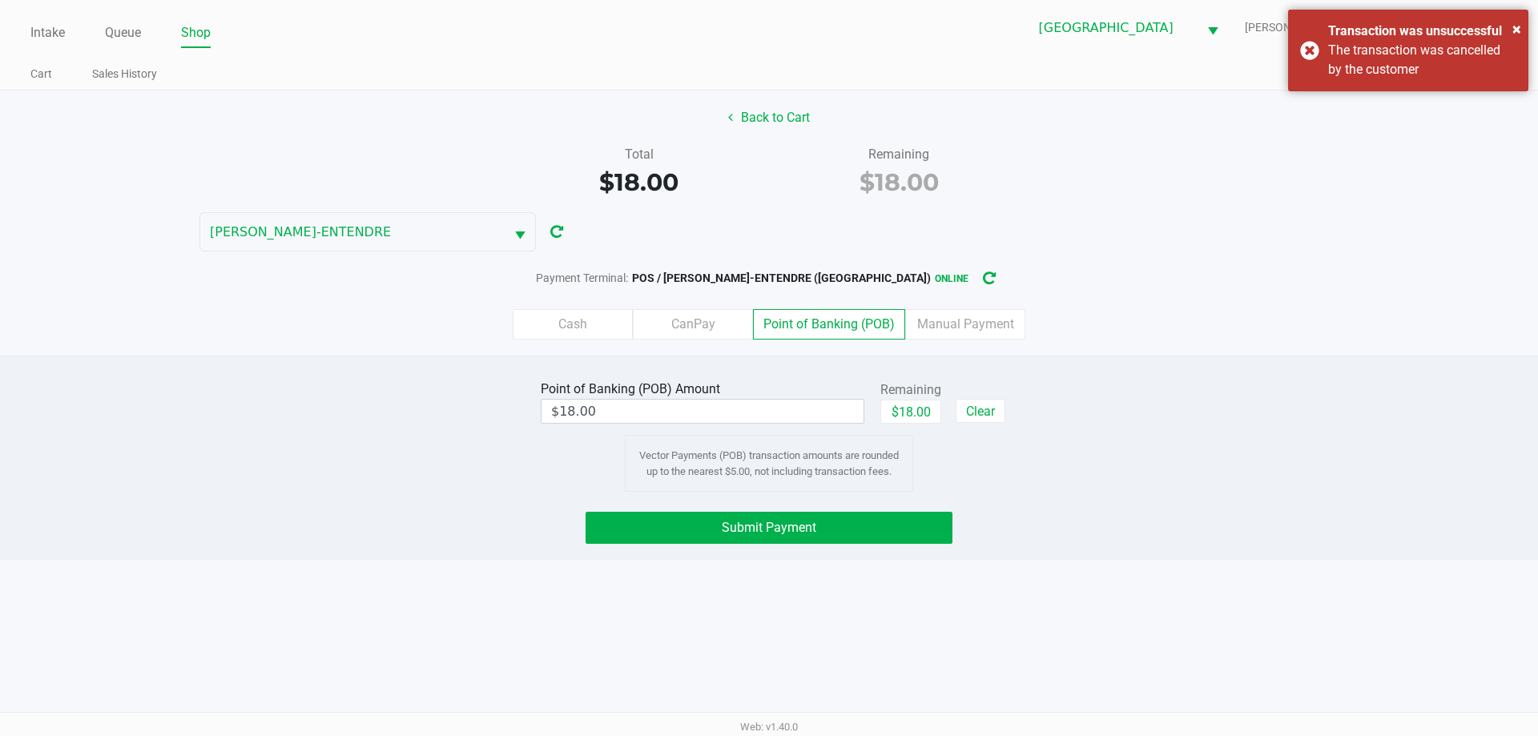
click at [911, 425] on div "$18.00" at bounding box center [910, 418] width 61 height 36
click at [909, 422] on button "$18.00" at bounding box center [910, 412] width 61 height 24
click at [912, 518] on button "Submit Payment" at bounding box center [768, 528] width 367 height 32
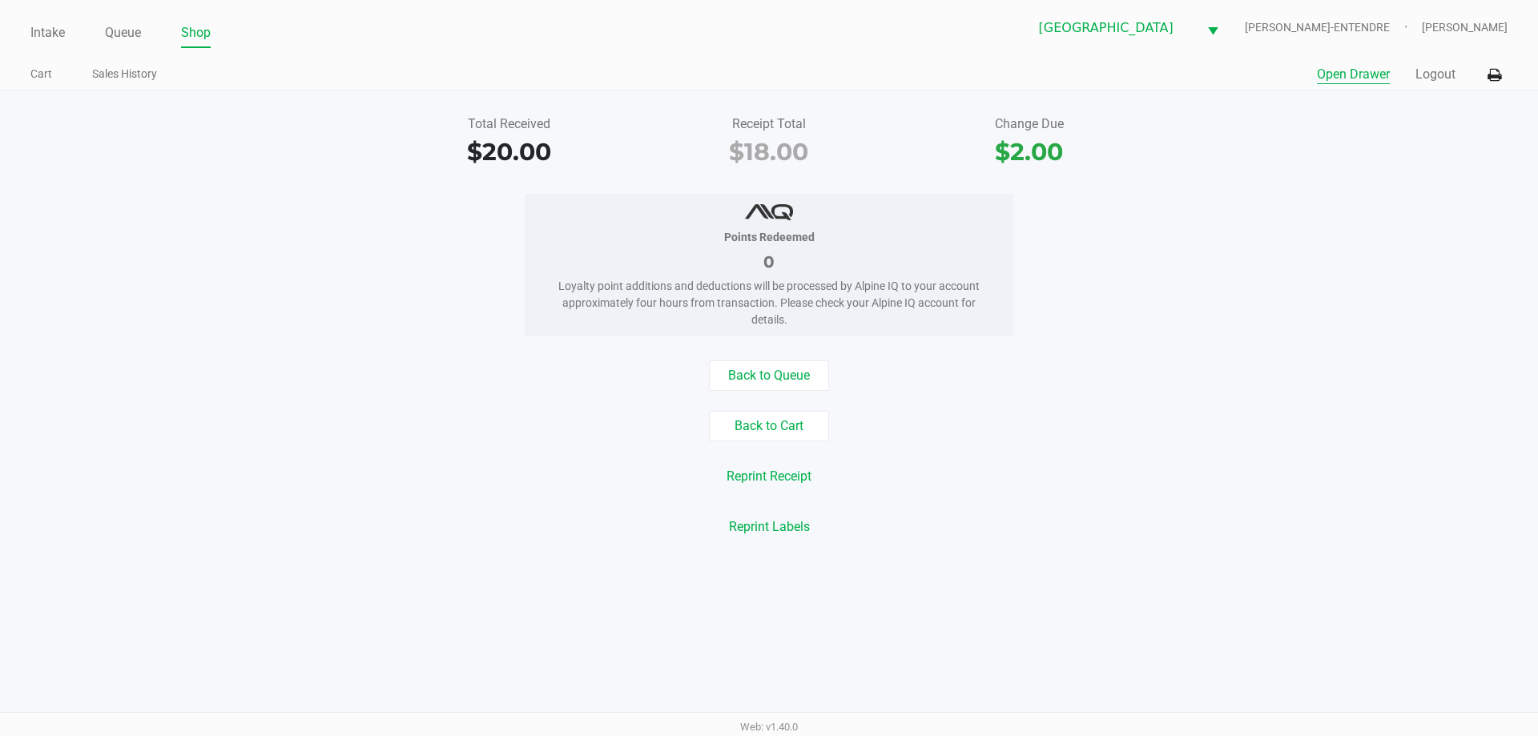
click at [1349, 66] on button "Open Drawer" at bounding box center [1353, 74] width 73 height 19
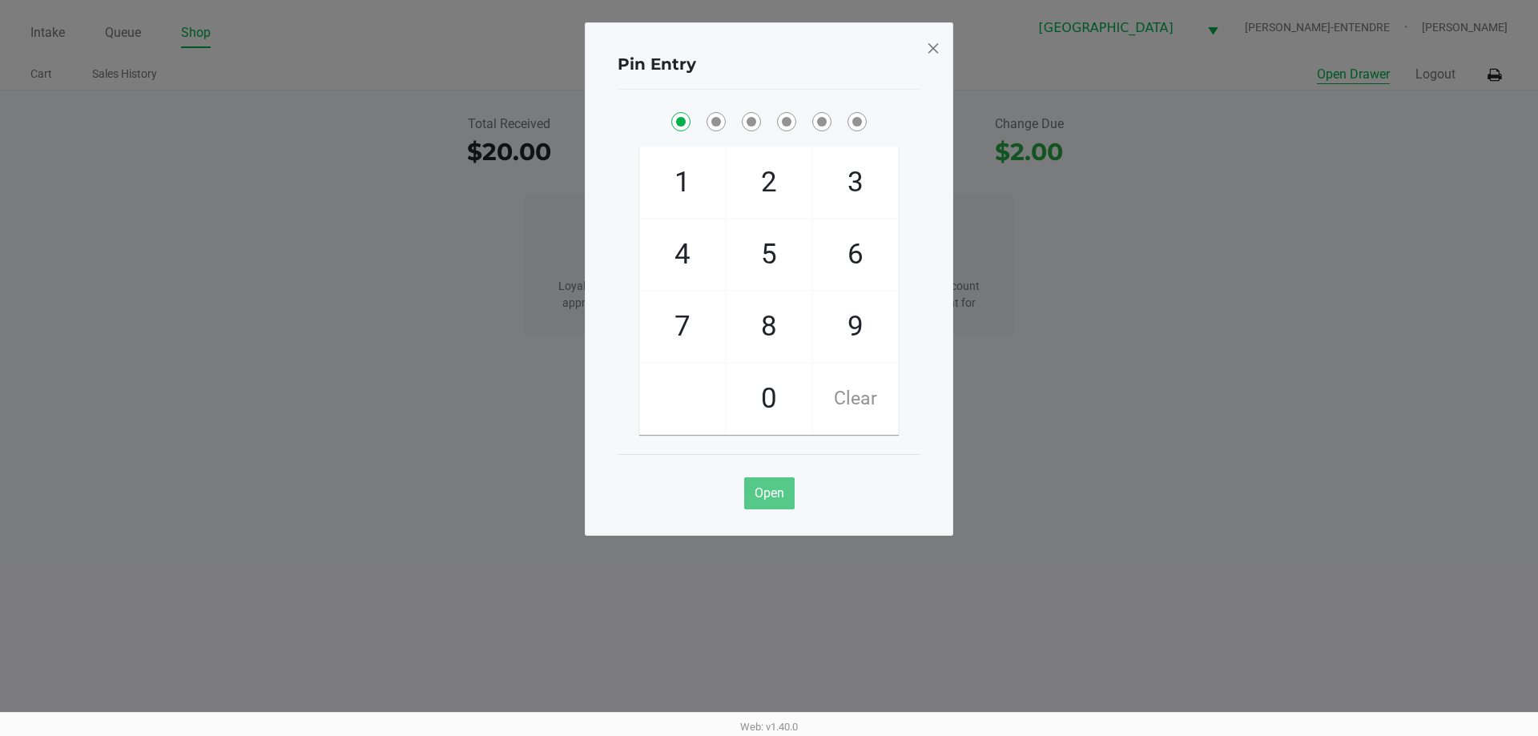
checkbox input "true"
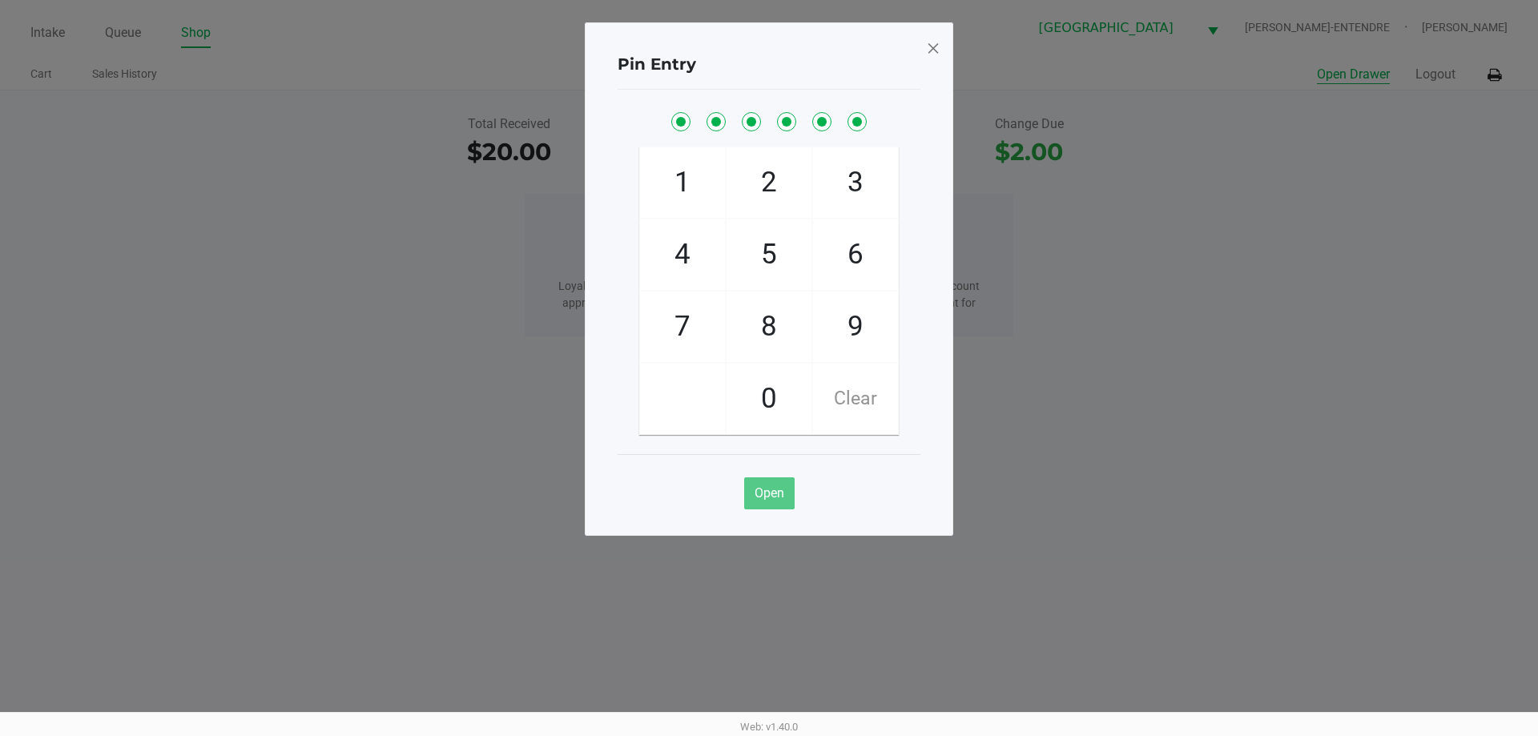
checkbox input "true"
click at [931, 36] on span at bounding box center [933, 48] width 14 height 26
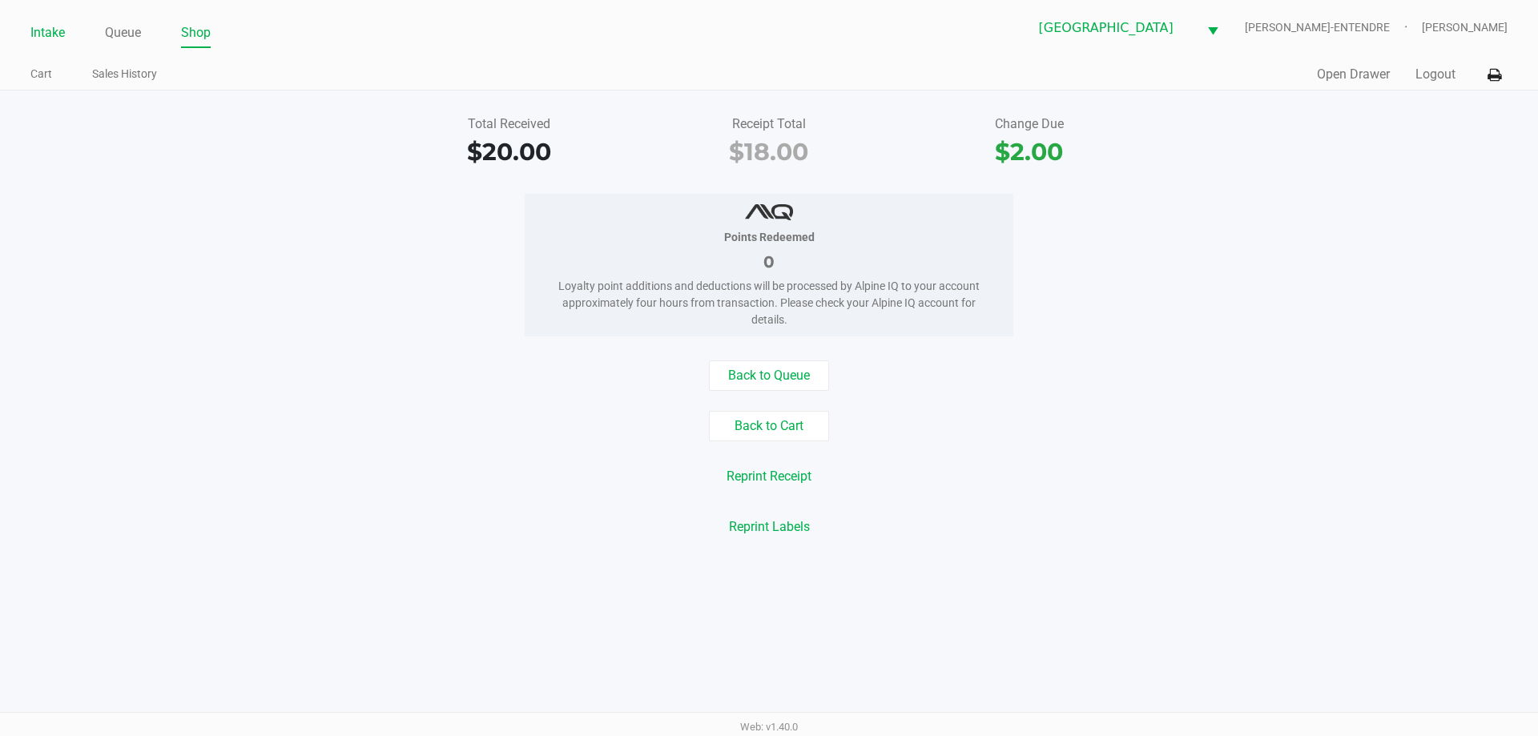
click at [62, 30] on link "Intake" at bounding box center [47, 33] width 34 height 22
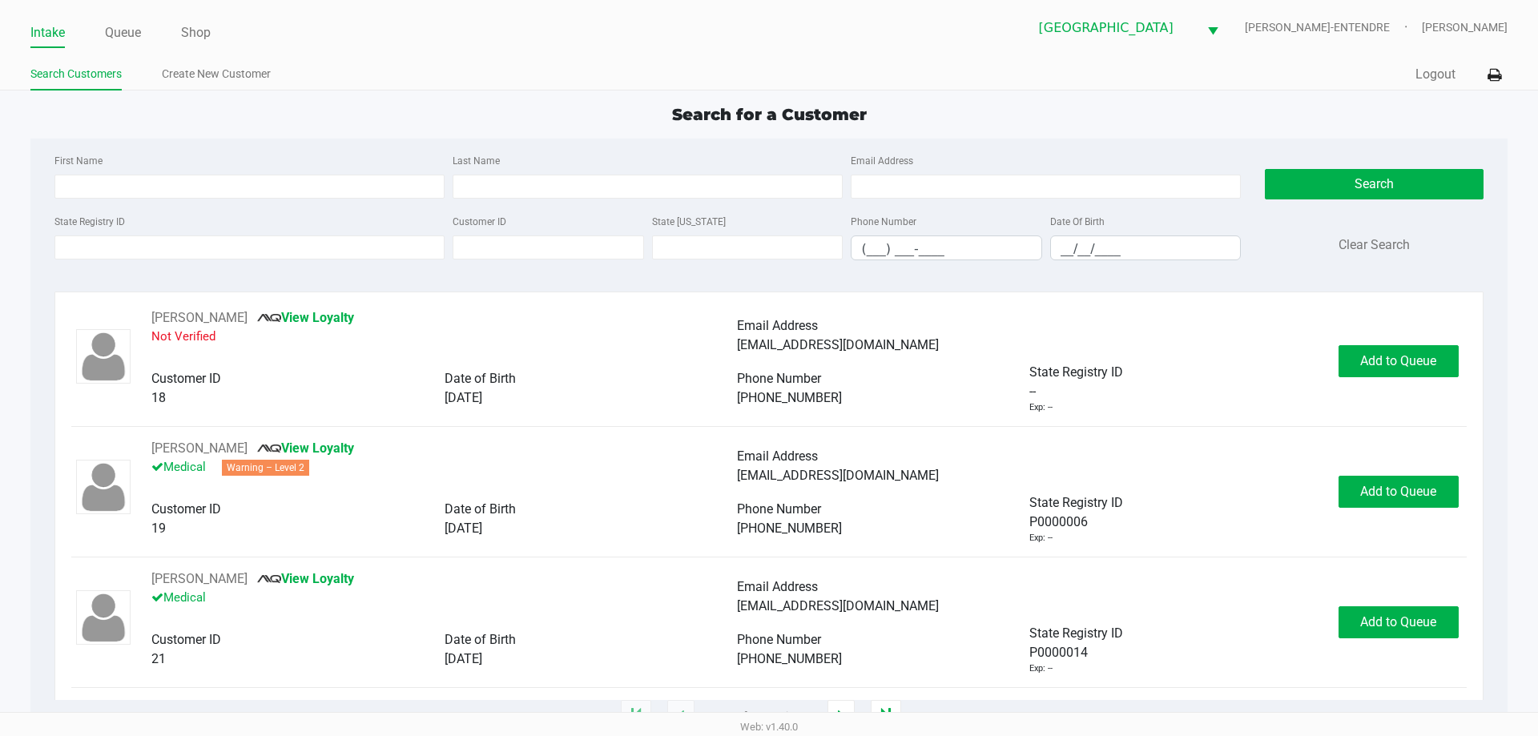
click at [459, 123] on div "Search for a Customer" at bounding box center [768, 115] width 1500 height 24
click at [761, 115] on span "Search for a Customer" at bounding box center [769, 114] width 195 height 19
click at [576, 115] on div "Search for a Customer" at bounding box center [768, 115] width 1500 height 24
click at [337, 259] on input "State Registry ID" at bounding box center [249, 247] width 390 height 24
click at [322, 179] on input "First Name" at bounding box center [249, 187] width 390 height 24
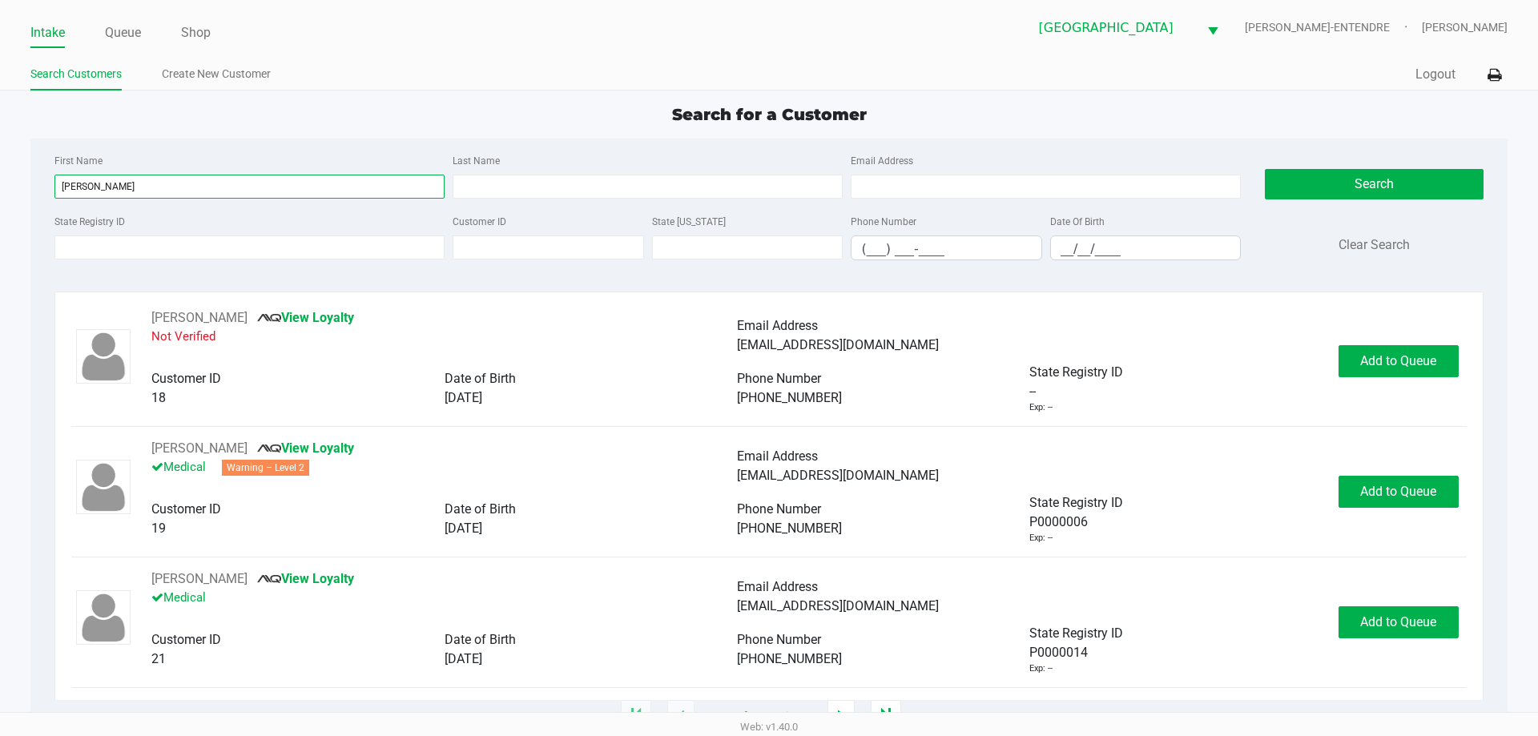
type input "kari"
type input "ganzy"
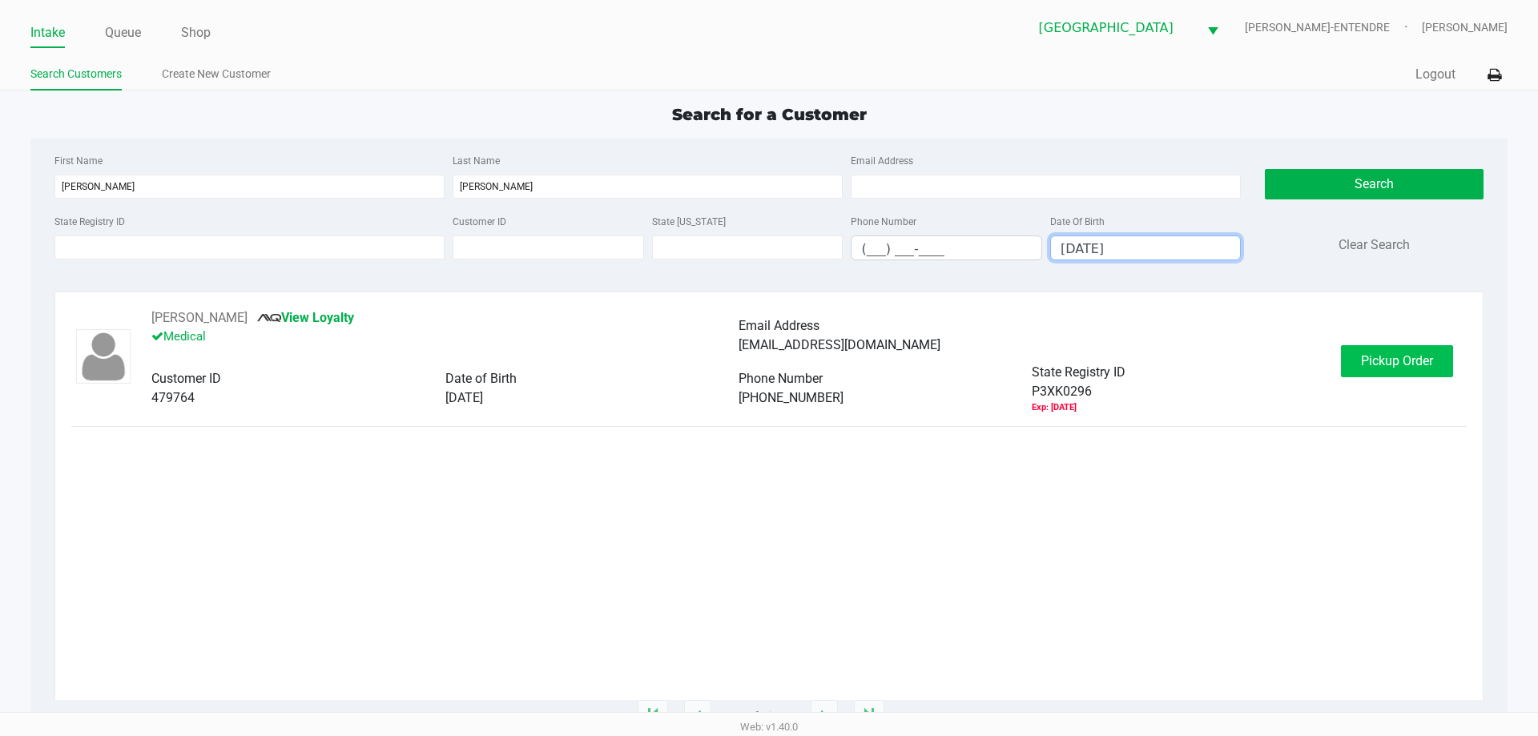
type input "06/11/1981"
click at [1432, 376] on button "Pickup Order" at bounding box center [1397, 361] width 112 height 32
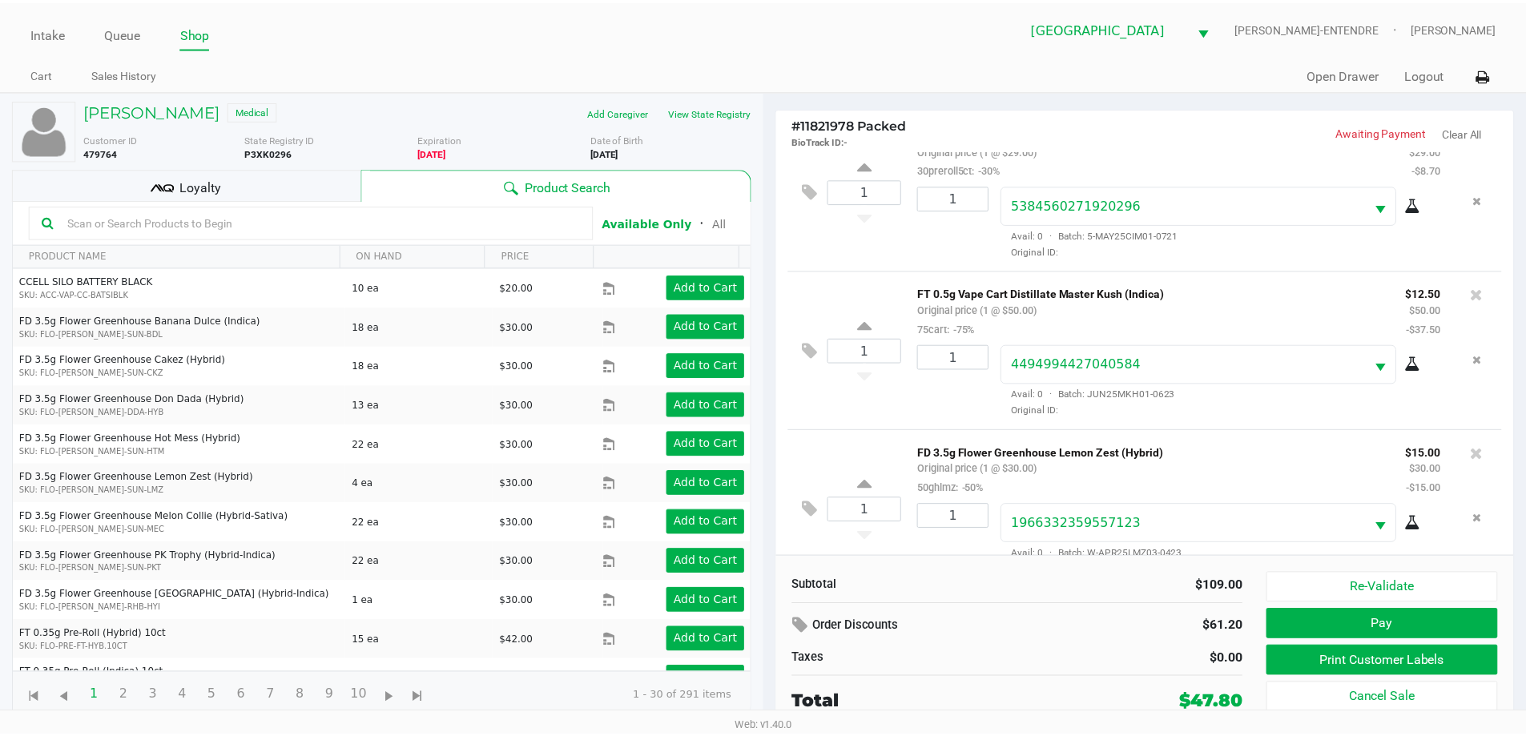
scroll to position [75, 0]
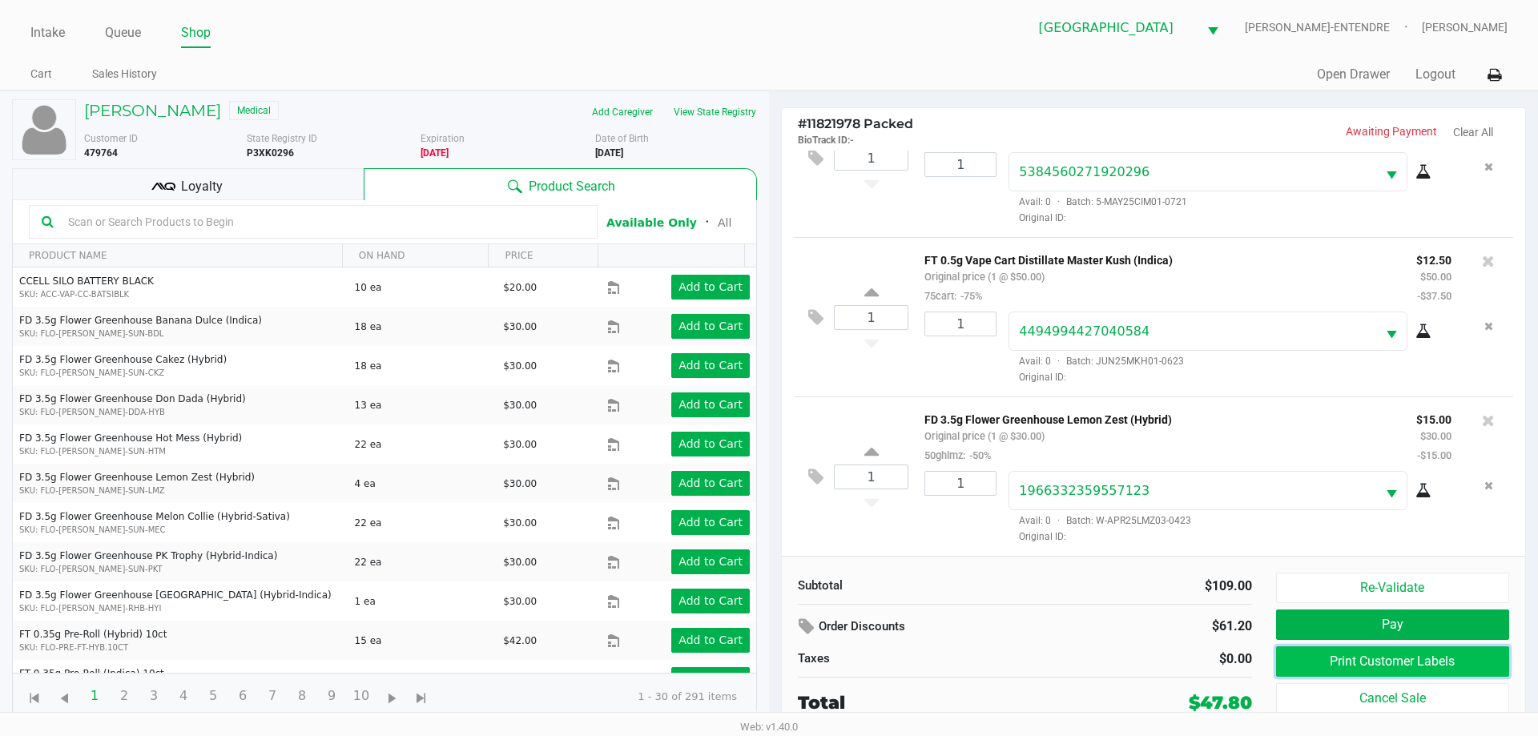
click at [1317, 658] on button "Print Customer Labels" at bounding box center [1392, 661] width 233 height 30
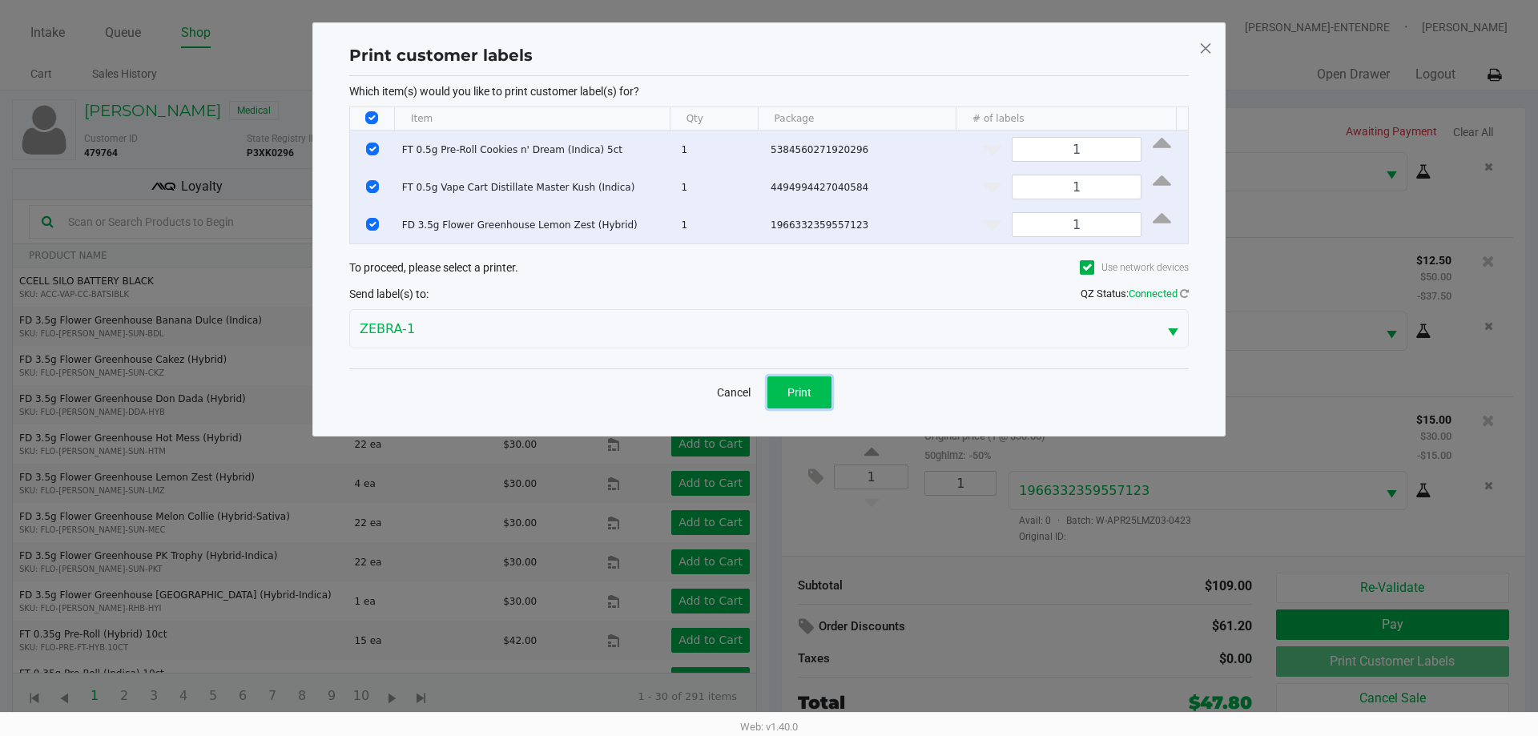
click at [804, 394] on span "Print" at bounding box center [799, 392] width 24 height 13
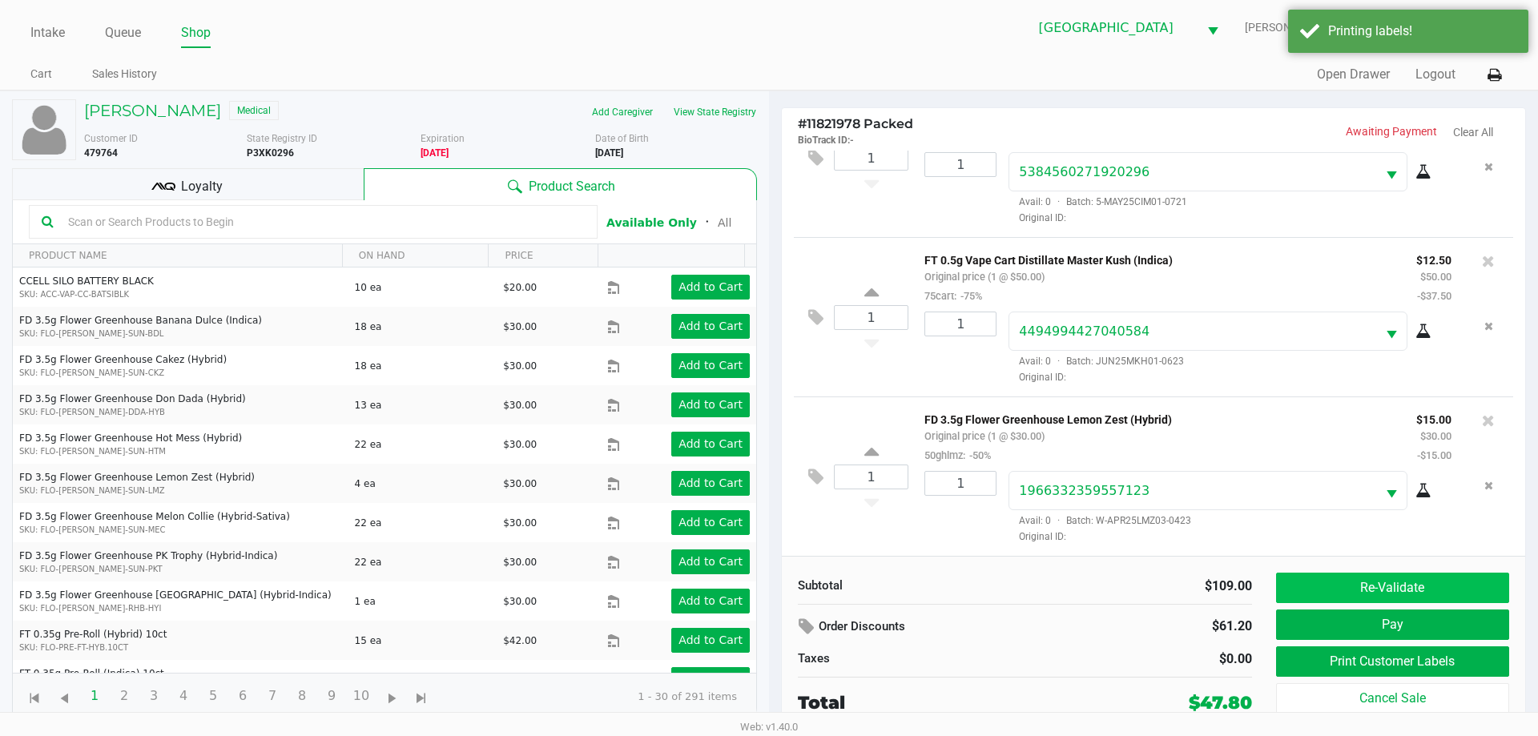
click at [1410, 576] on button "Re-Validate" at bounding box center [1392, 588] width 233 height 30
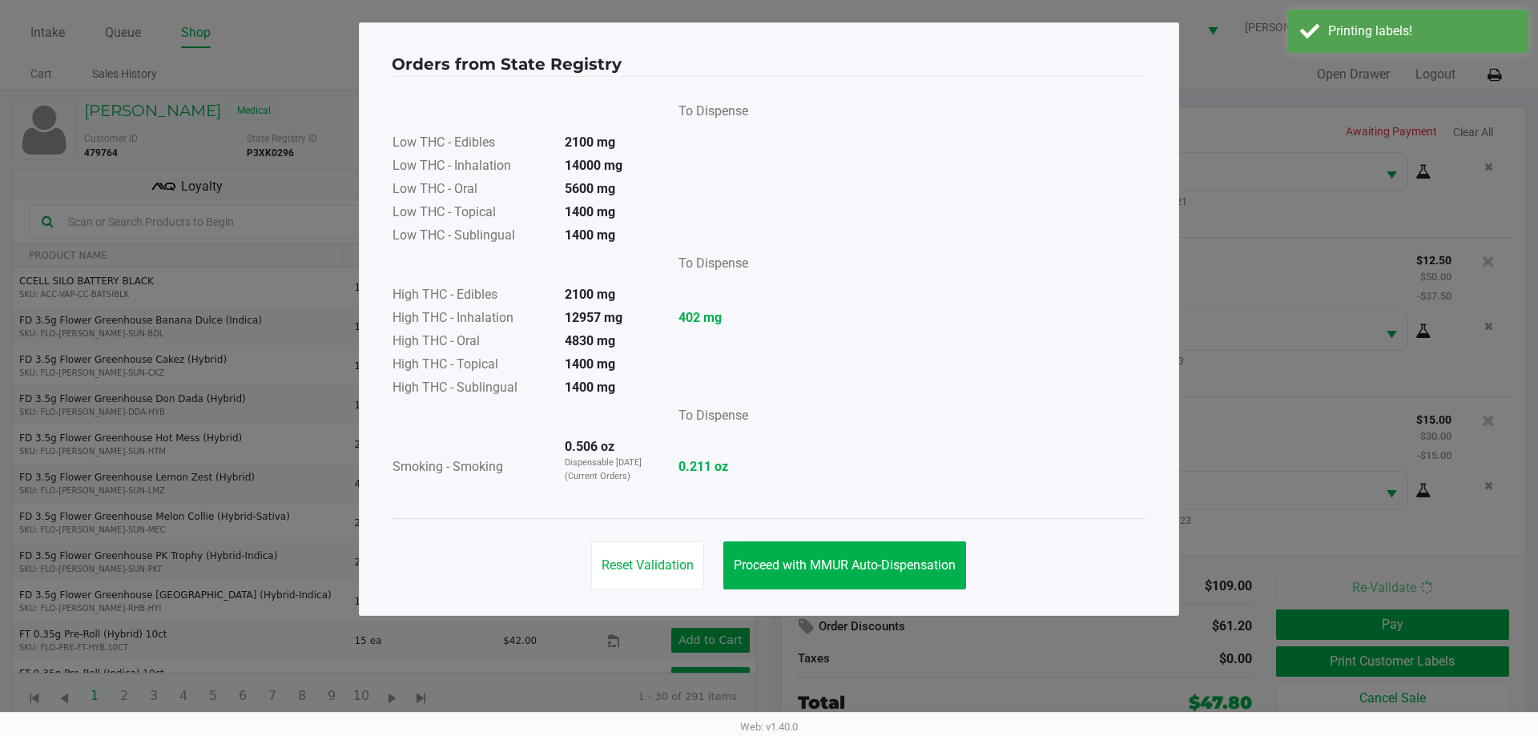
click at [855, 535] on div "Reset Validation Proceed with MMUR Auto-Dispensation" at bounding box center [769, 558] width 754 height 81
click at [855, 545] on button "Proceed with MMUR Auto-Dispensation" at bounding box center [844, 565] width 243 height 48
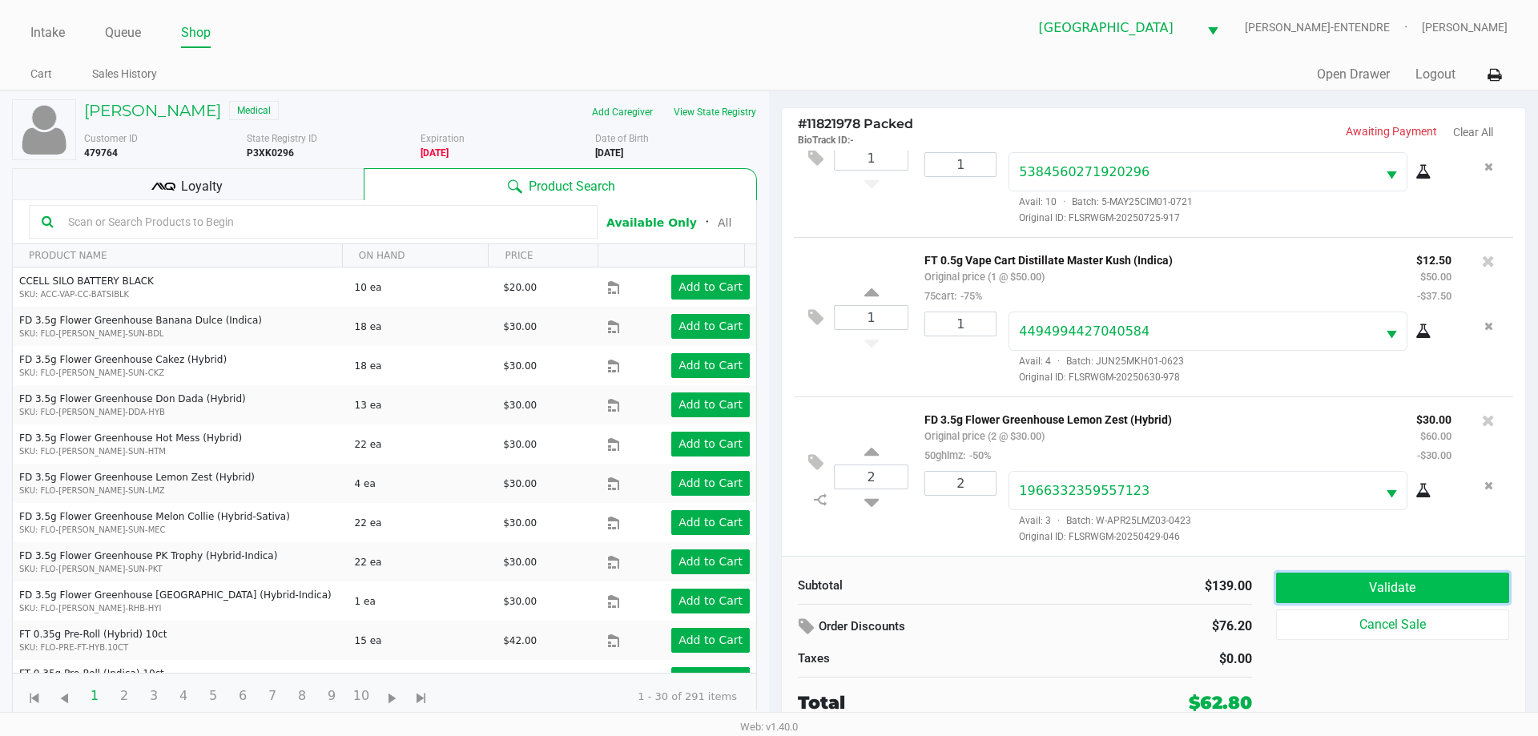
click at [1343, 583] on button "Validate" at bounding box center [1392, 588] width 233 height 30
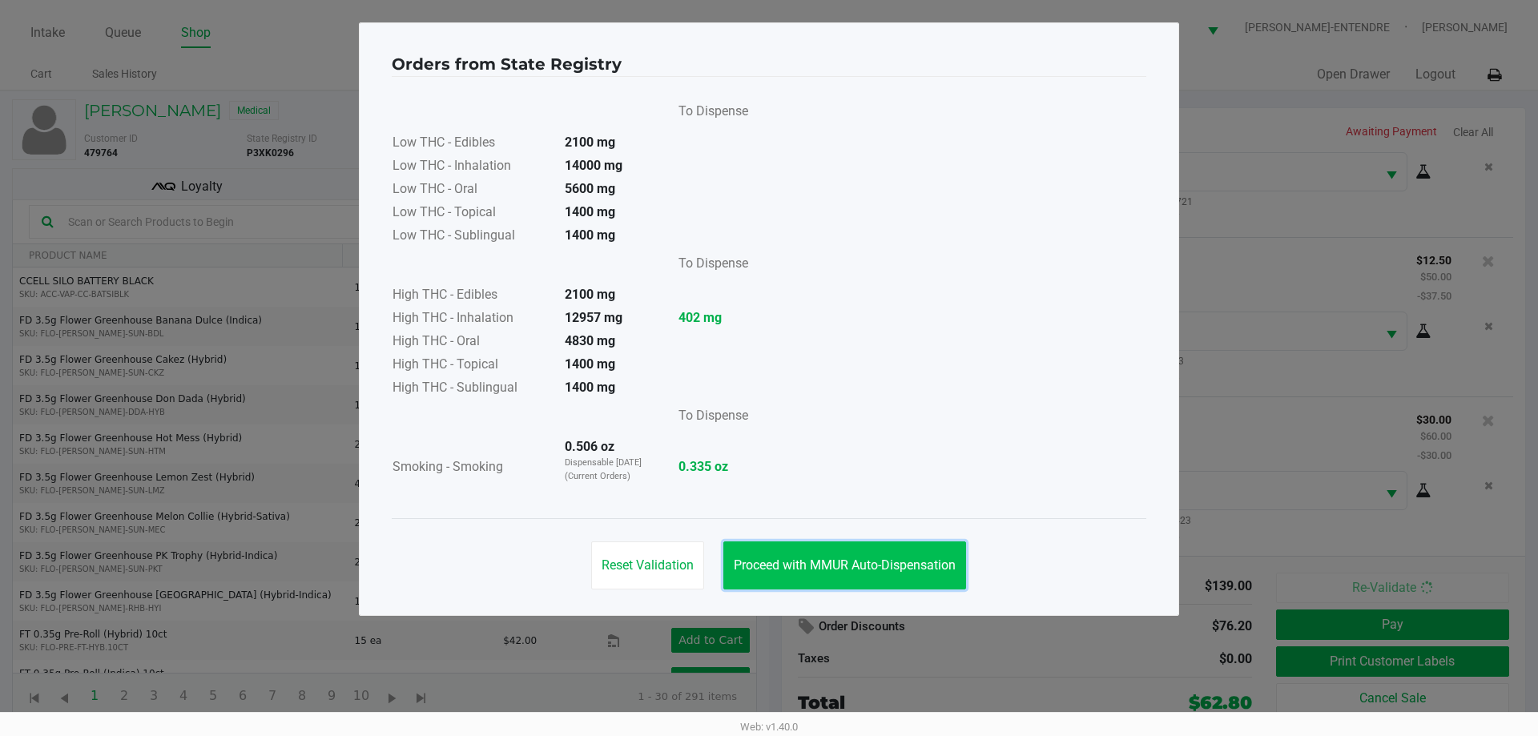
click at [819, 576] on button "Proceed with MMUR Auto-Dispensation" at bounding box center [844, 565] width 243 height 48
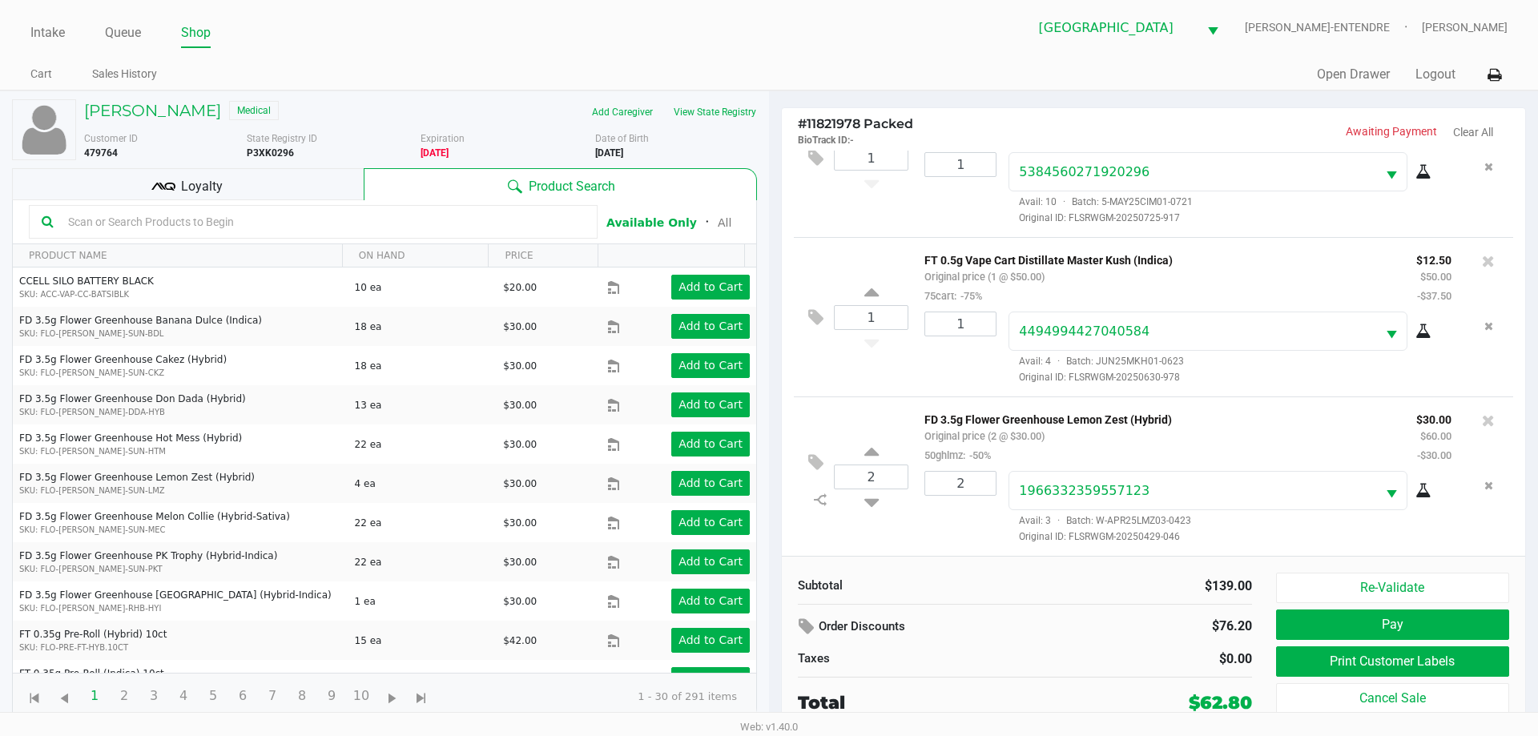
click at [143, 189] on div "Loyalty" at bounding box center [188, 184] width 352 height 32
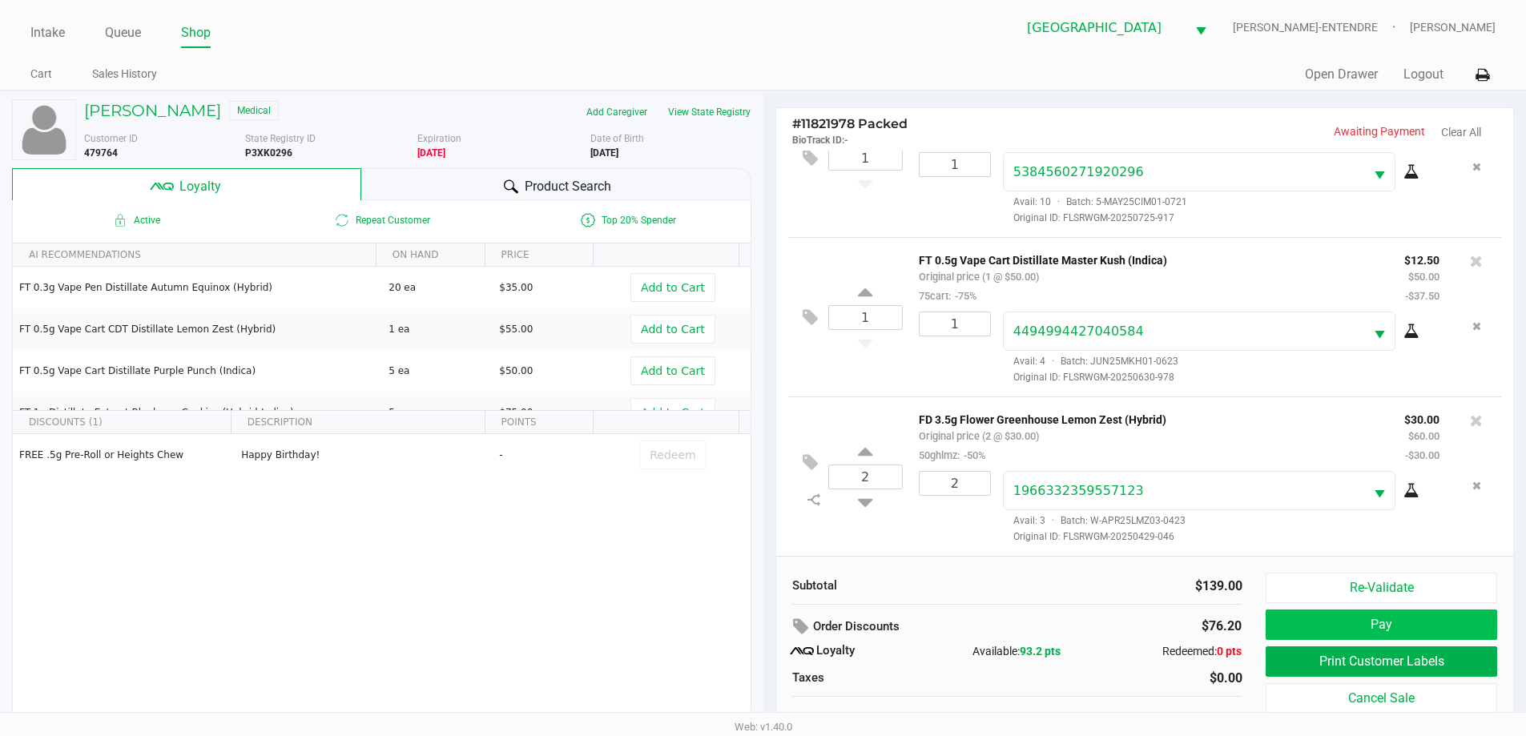
scroll to position [16, 0]
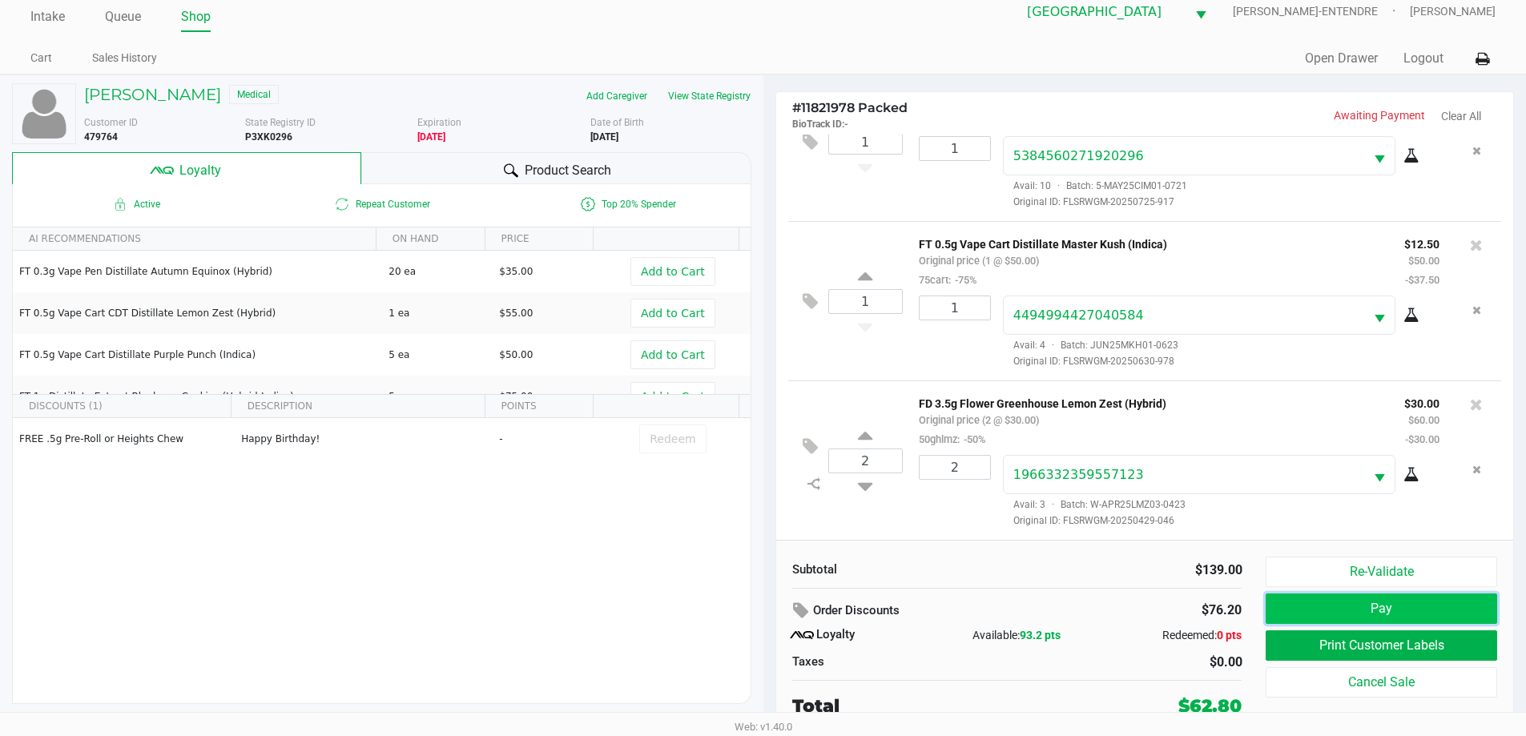
click at [1341, 616] on button "Pay" at bounding box center [1380, 608] width 231 height 30
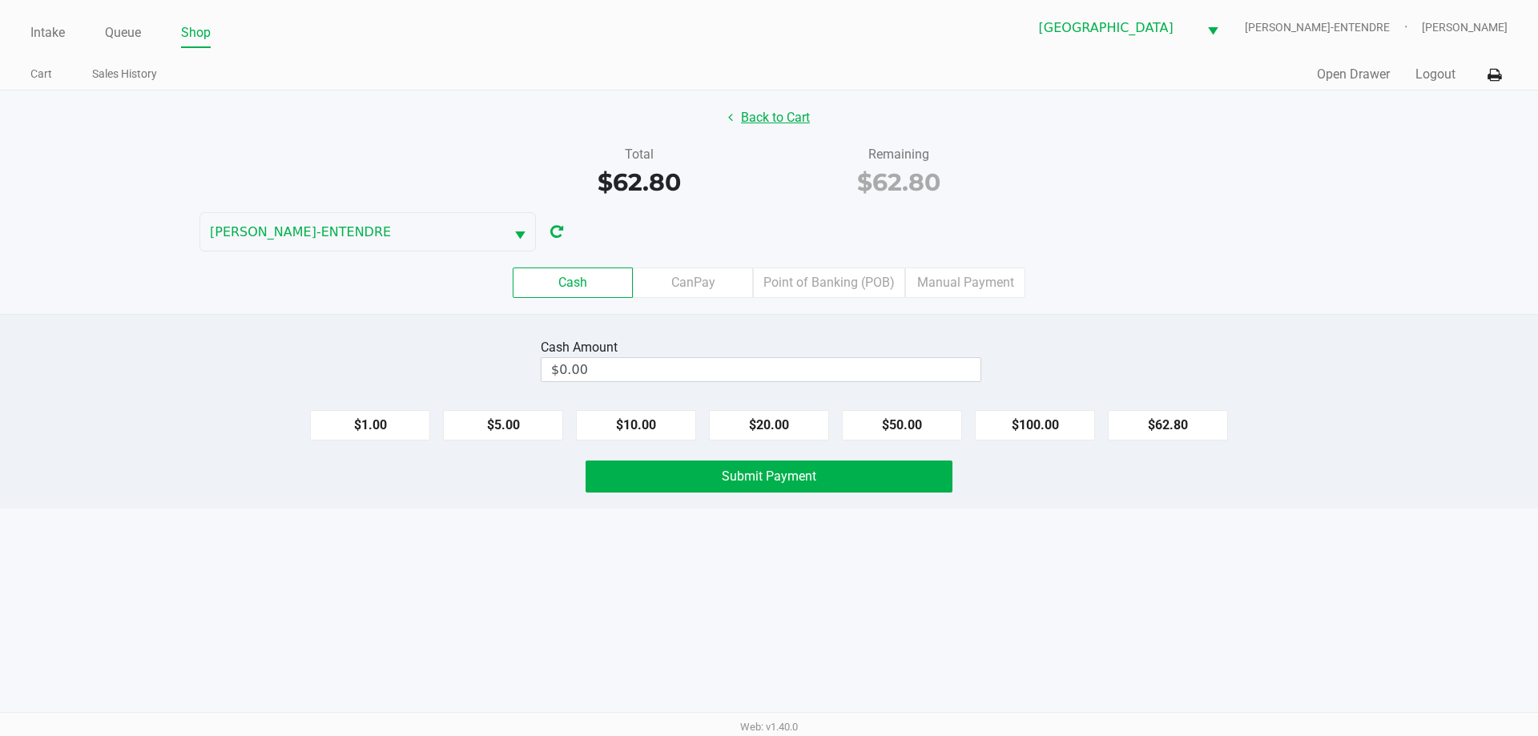
click at [784, 123] on button "Back to Cart" at bounding box center [769, 118] width 103 height 30
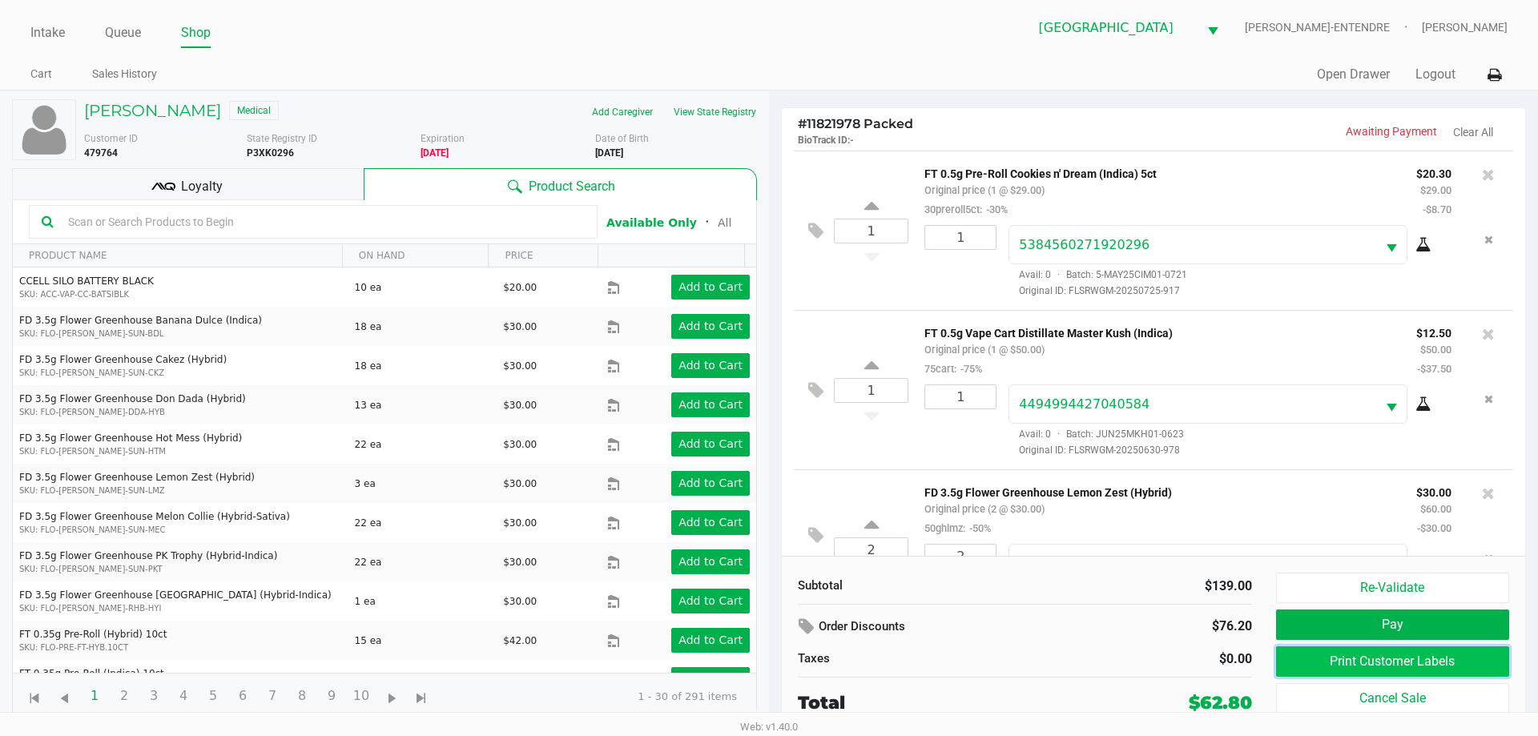
click at [1384, 663] on button "Print Customer Labels" at bounding box center [1392, 661] width 233 height 30
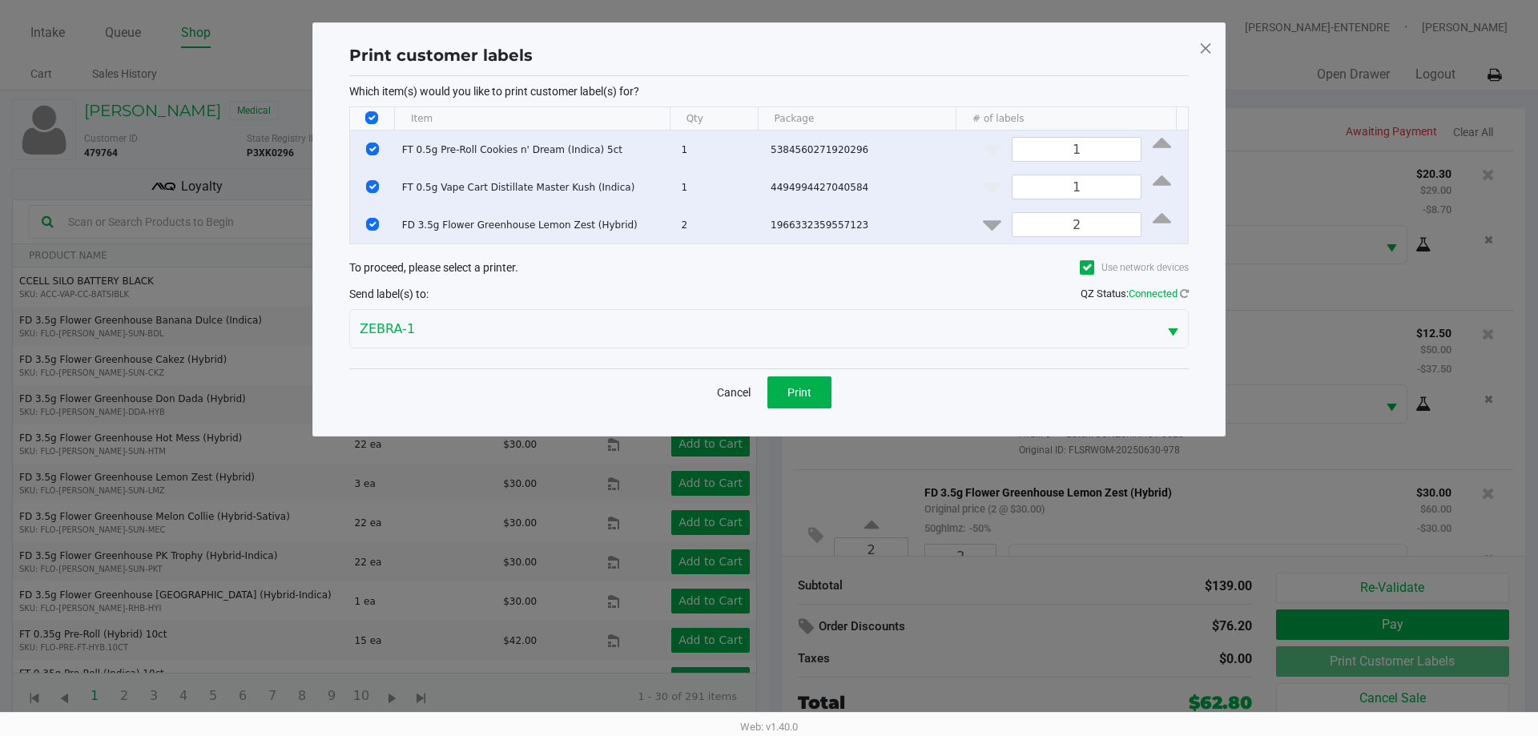
click at [372, 109] on th "Data table" at bounding box center [372, 118] width 44 height 23
click at [372, 125] on th "Data table" at bounding box center [372, 118] width 44 height 23
click at [371, 110] on th "Data table" at bounding box center [372, 118] width 44 height 23
click at [372, 111] on th "Data table" at bounding box center [372, 118] width 44 height 23
click at [373, 115] on input "Select All Rows" at bounding box center [371, 117] width 13 height 13
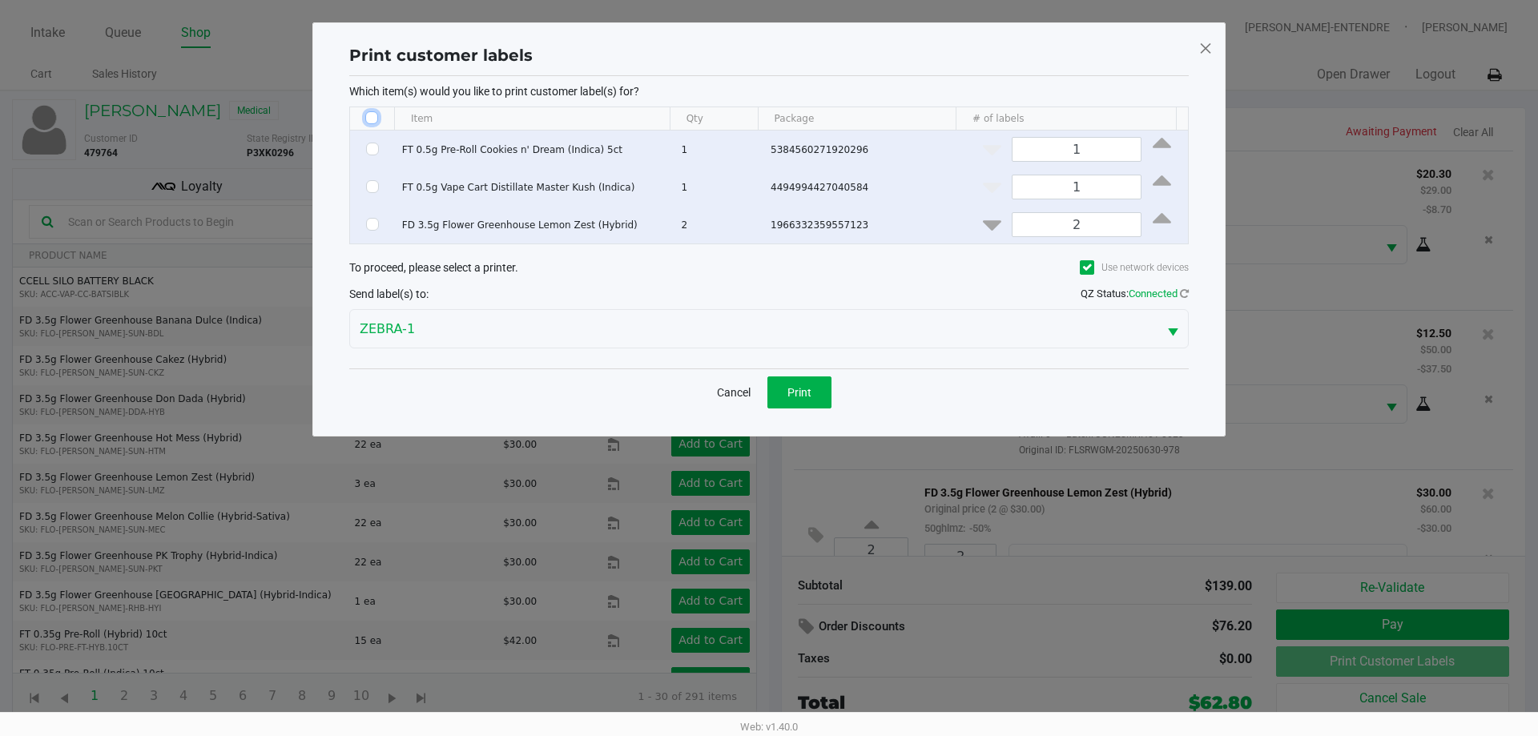
checkbox input "false"
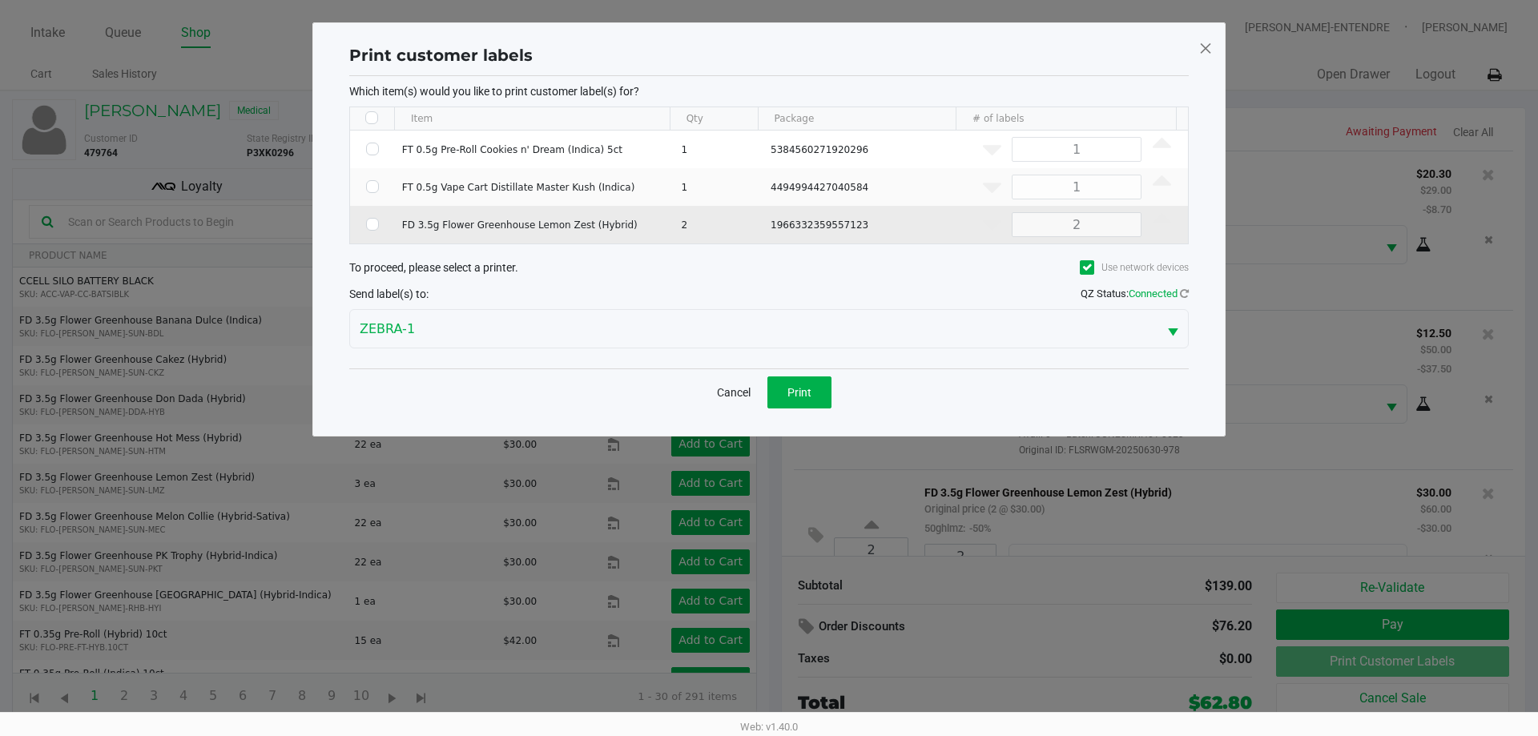
click at [364, 222] on td "Data table" at bounding box center [372, 225] width 45 height 38
click at [368, 223] on input "Select Row" at bounding box center [372, 224] width 13 height 13
checkbox input "true"
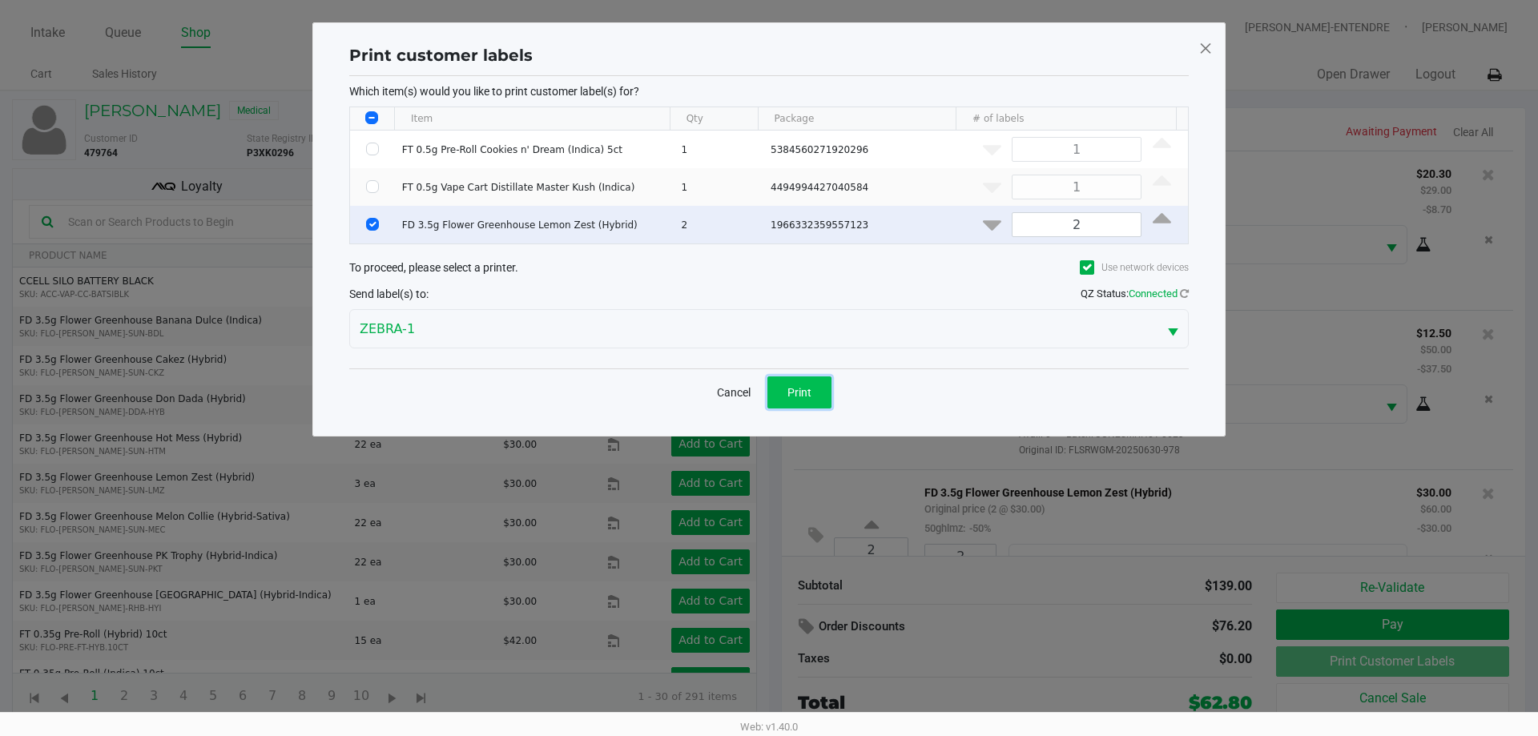
click at [818, 392] on button "Print" at bounding box center [799, 392] width 64 height 32
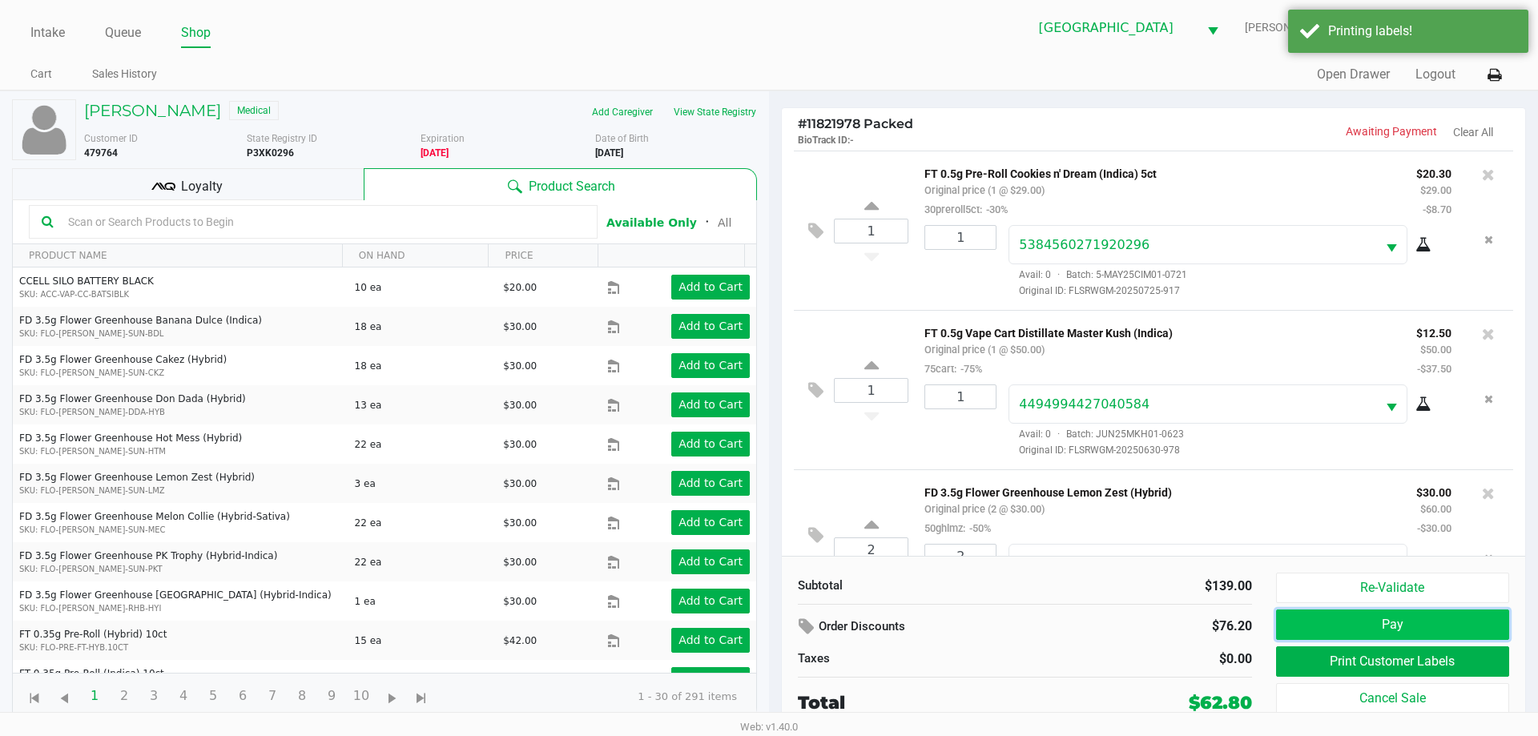
click at [1413, 625] on button "Pay" at bounding box center [1392, 624] width 233 height 30
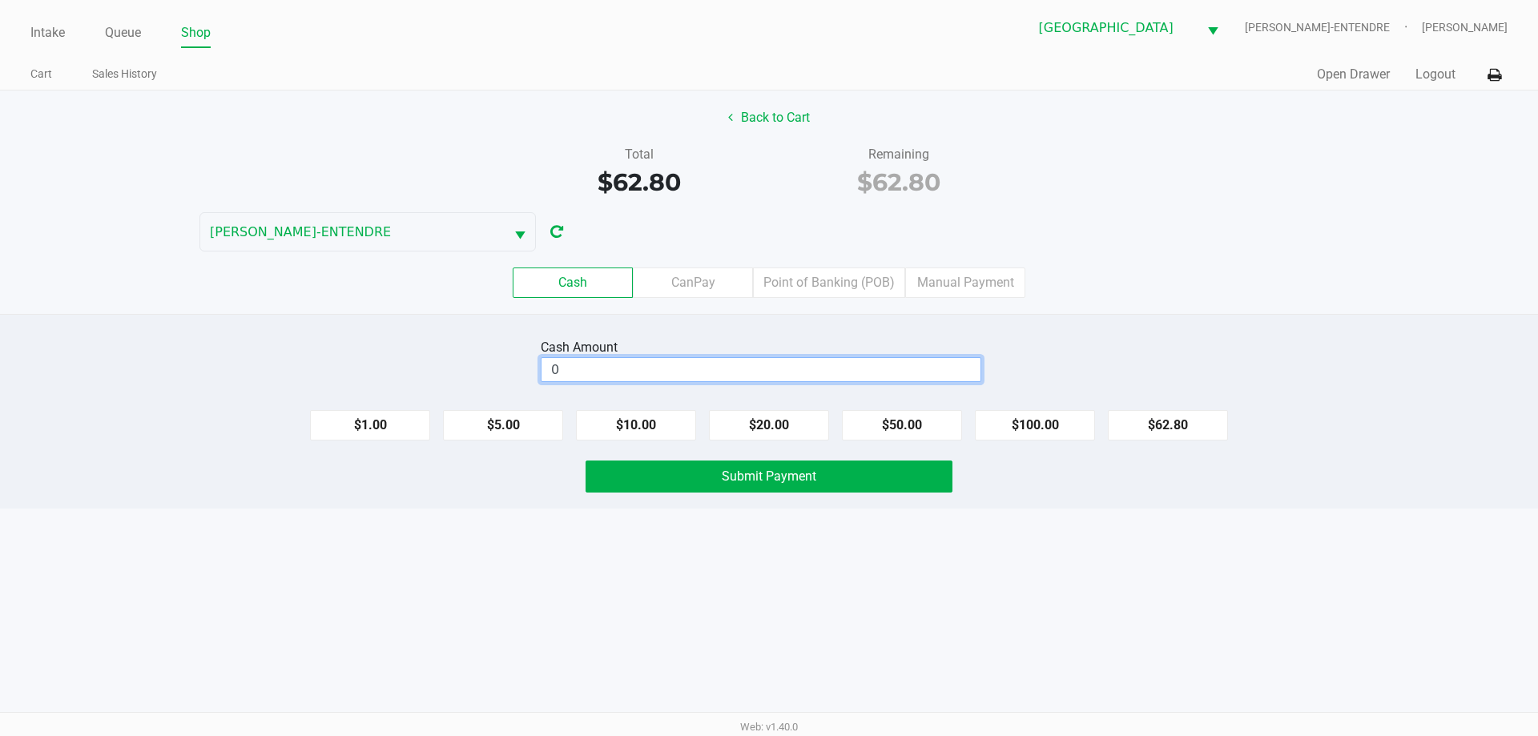
click at [937, 375] on input "0" at bounding box center [760, 369] width 439 height 23
type input "$63.00"
click at [870, 485] on button "Submit Payment" at bounding box center [768, 476] width 367 height 32
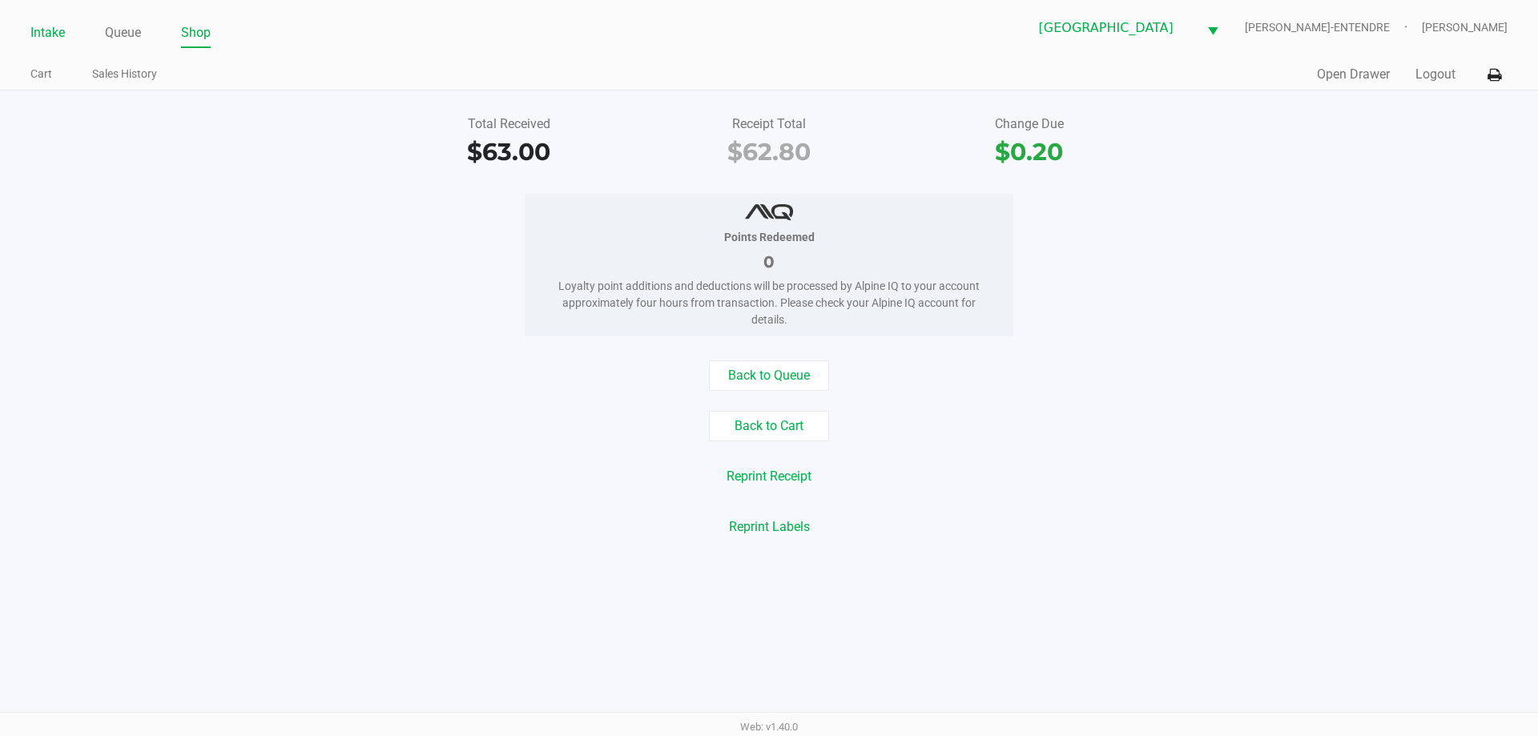
click at [57, 28] on link "Intake" at bounding box center [47, 33] width 34 height 22
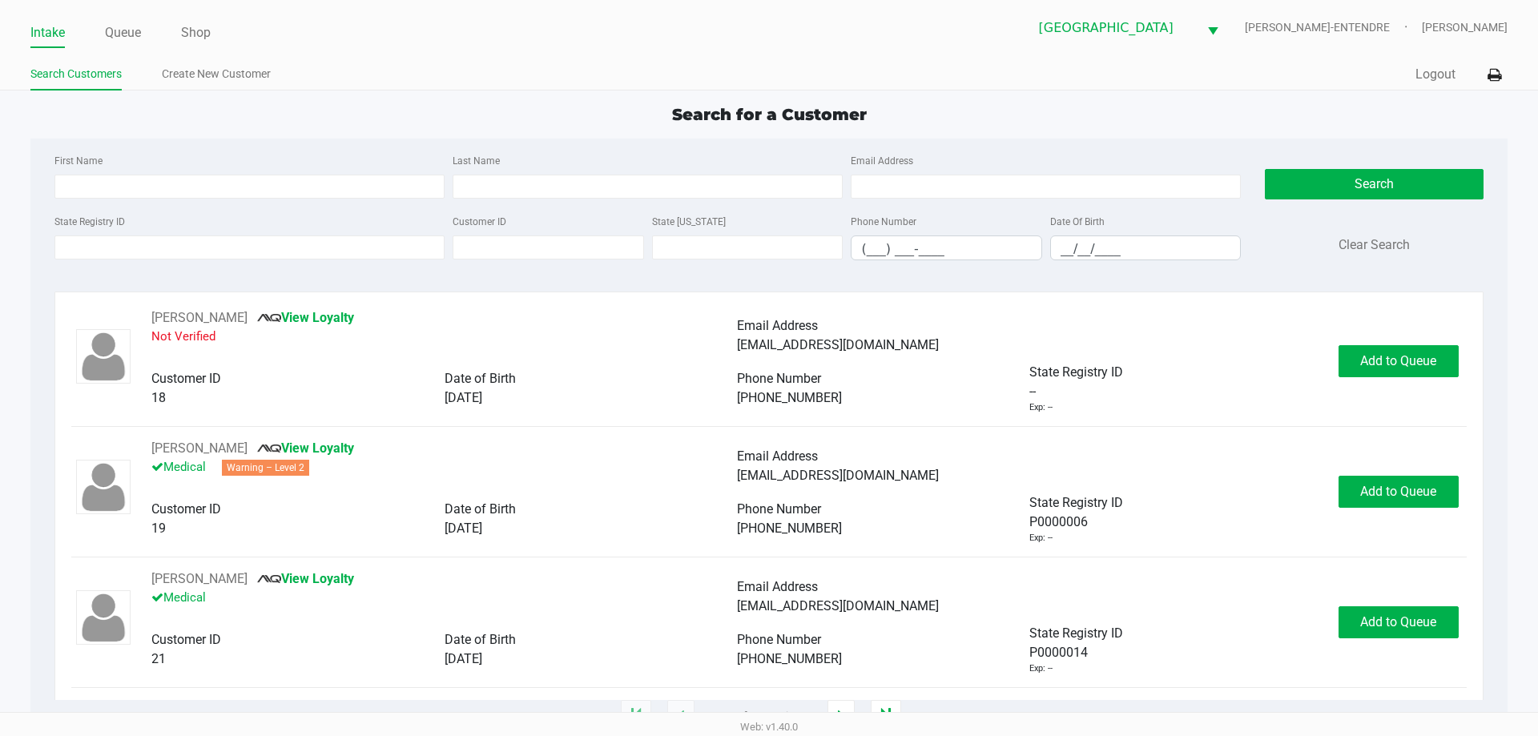
click at [618, 78] on ul "Search Customers Create New Customer" at bounding box center [399, 75] width 738 height 27
click at [327, 189] on input "First Name" at bounding box center [249, 187] width 390 height 24
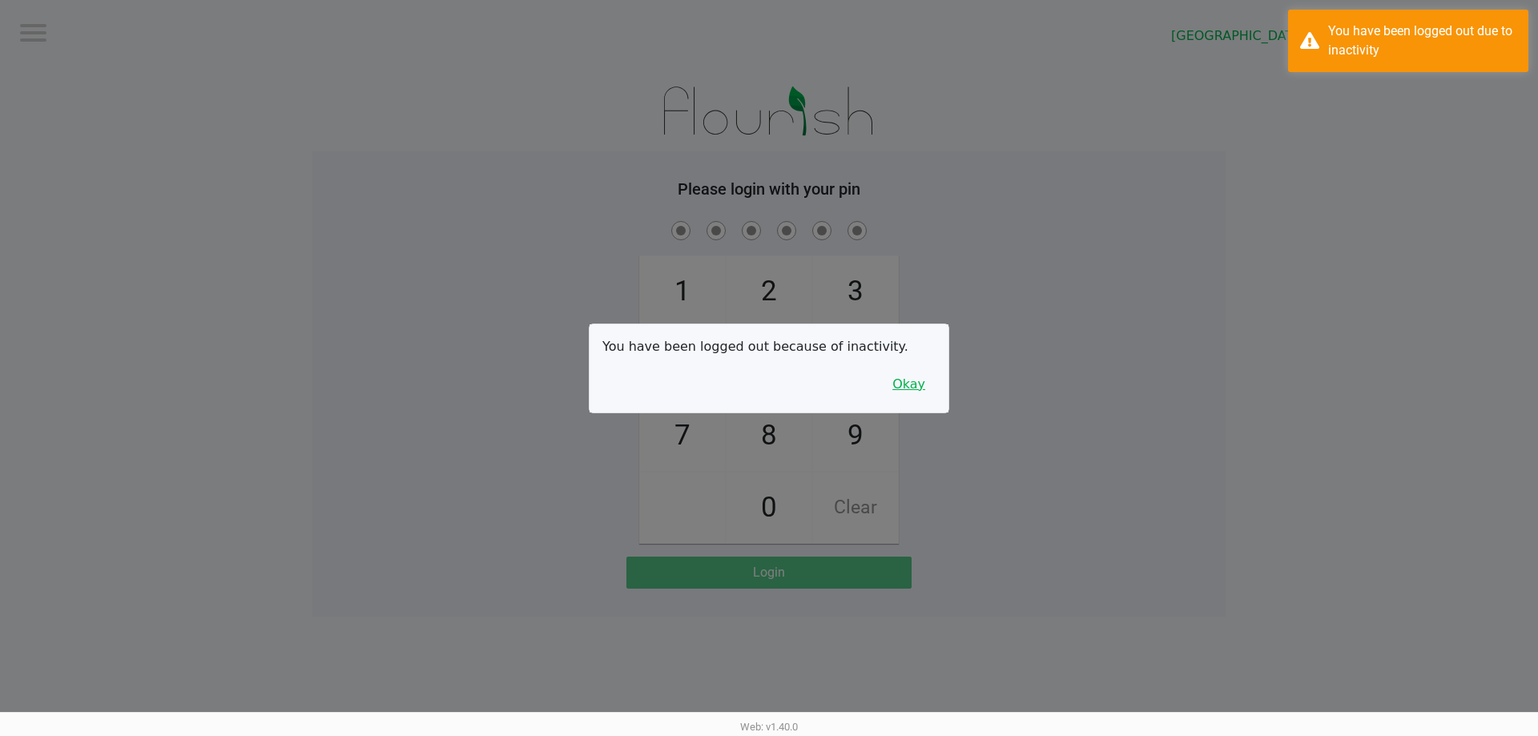
click at [896, 392] on button "Okay" at bounding box center [909, 384] width 54 height 30
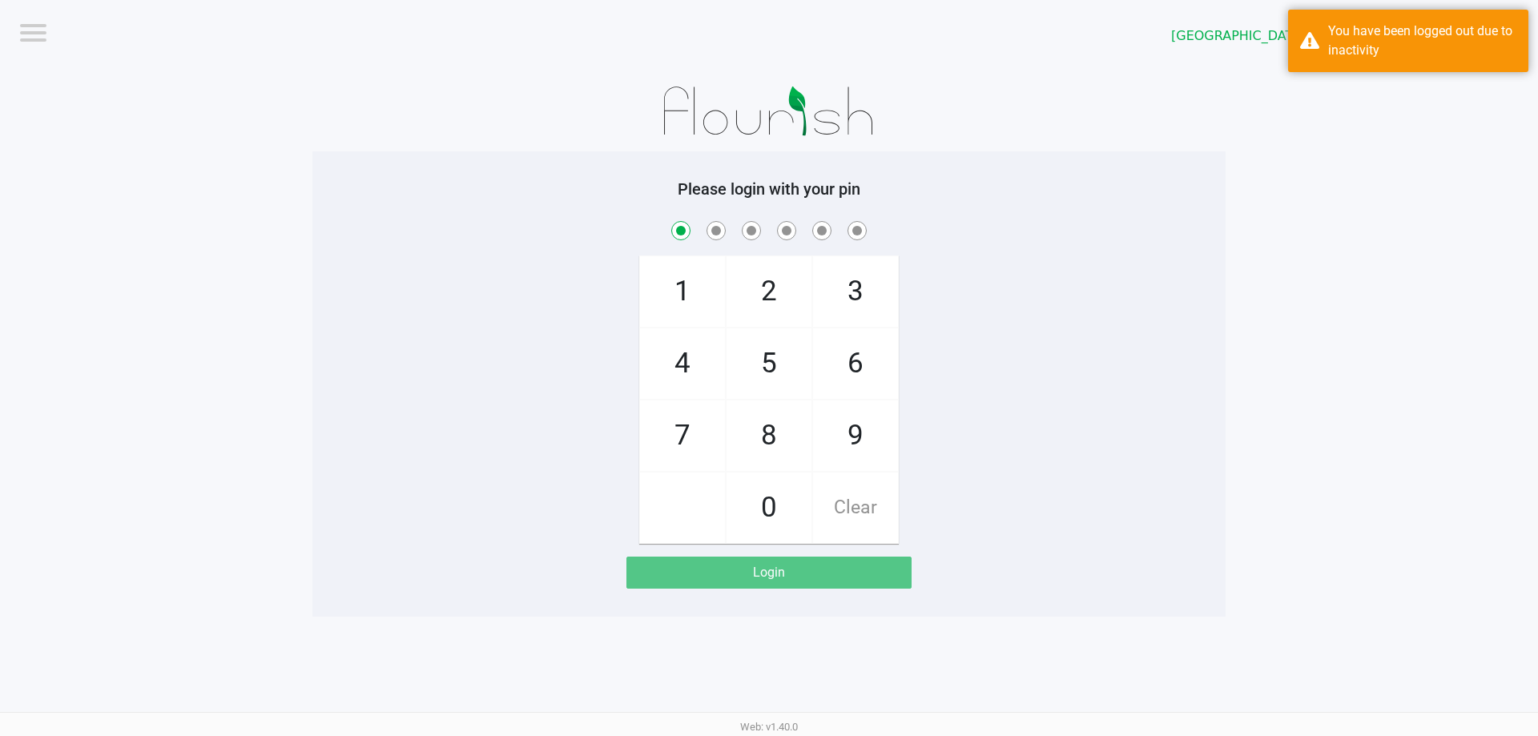
checkbox input "true"
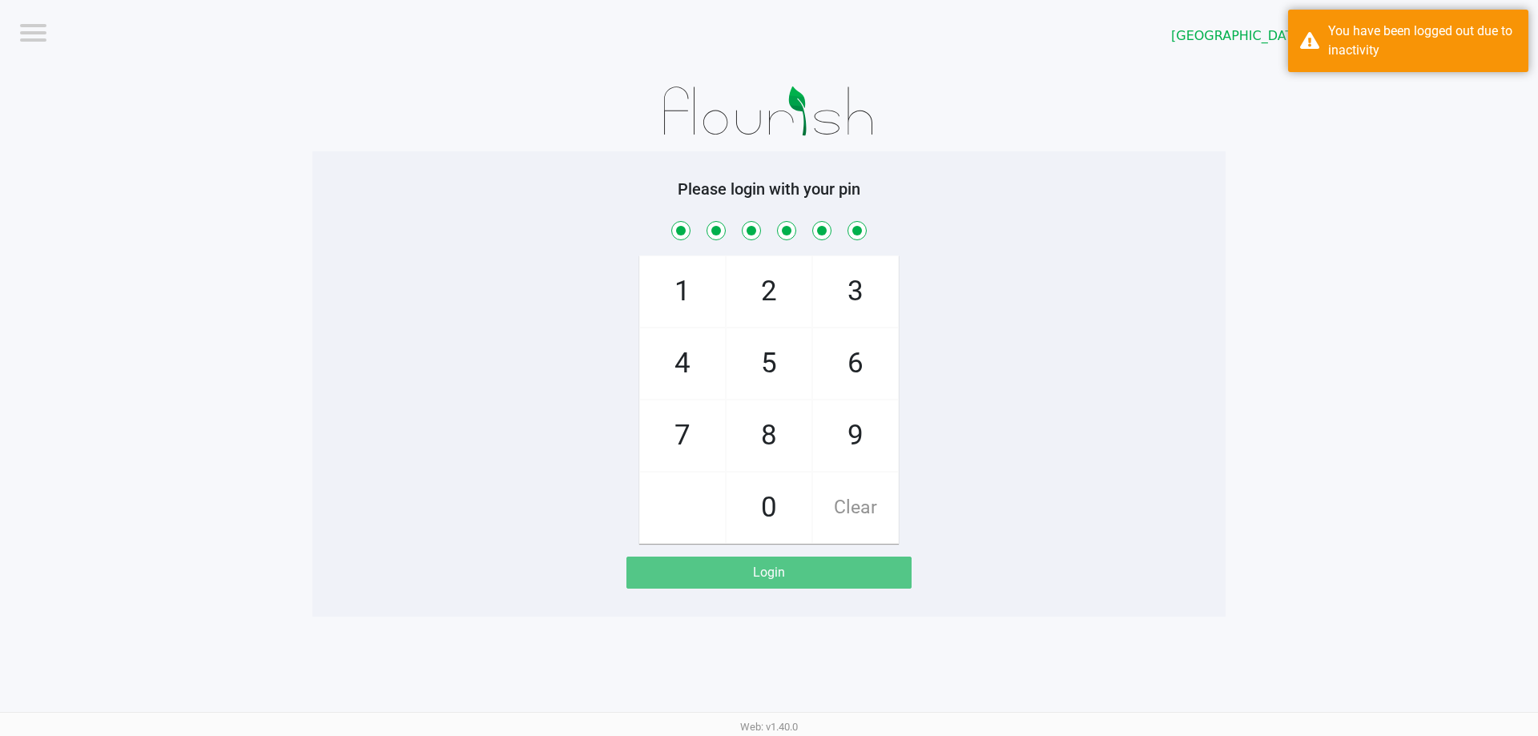
checkbox input "true"
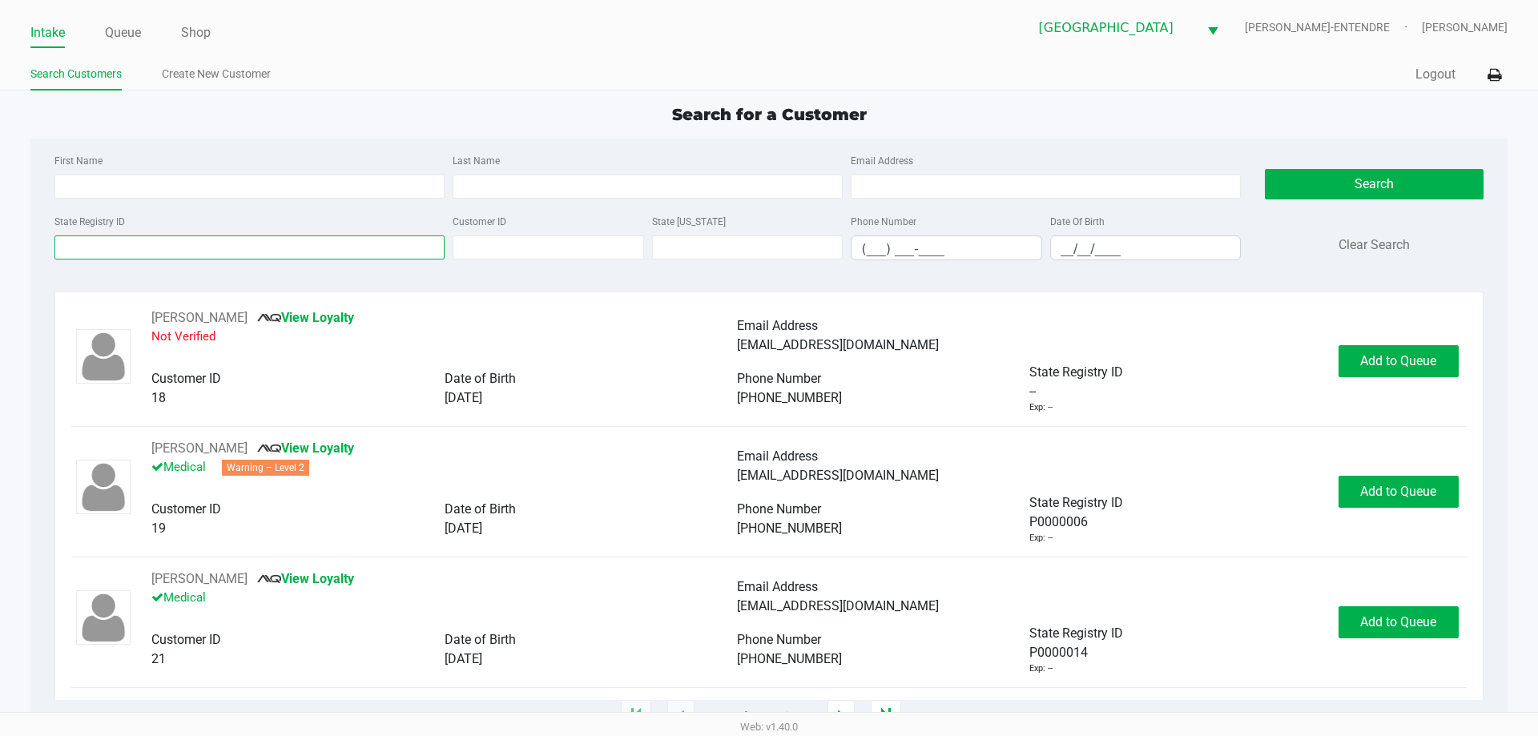
click at [327, 243] on input "State Registry ID" at bounding box center [249, 247] width 390 height 24
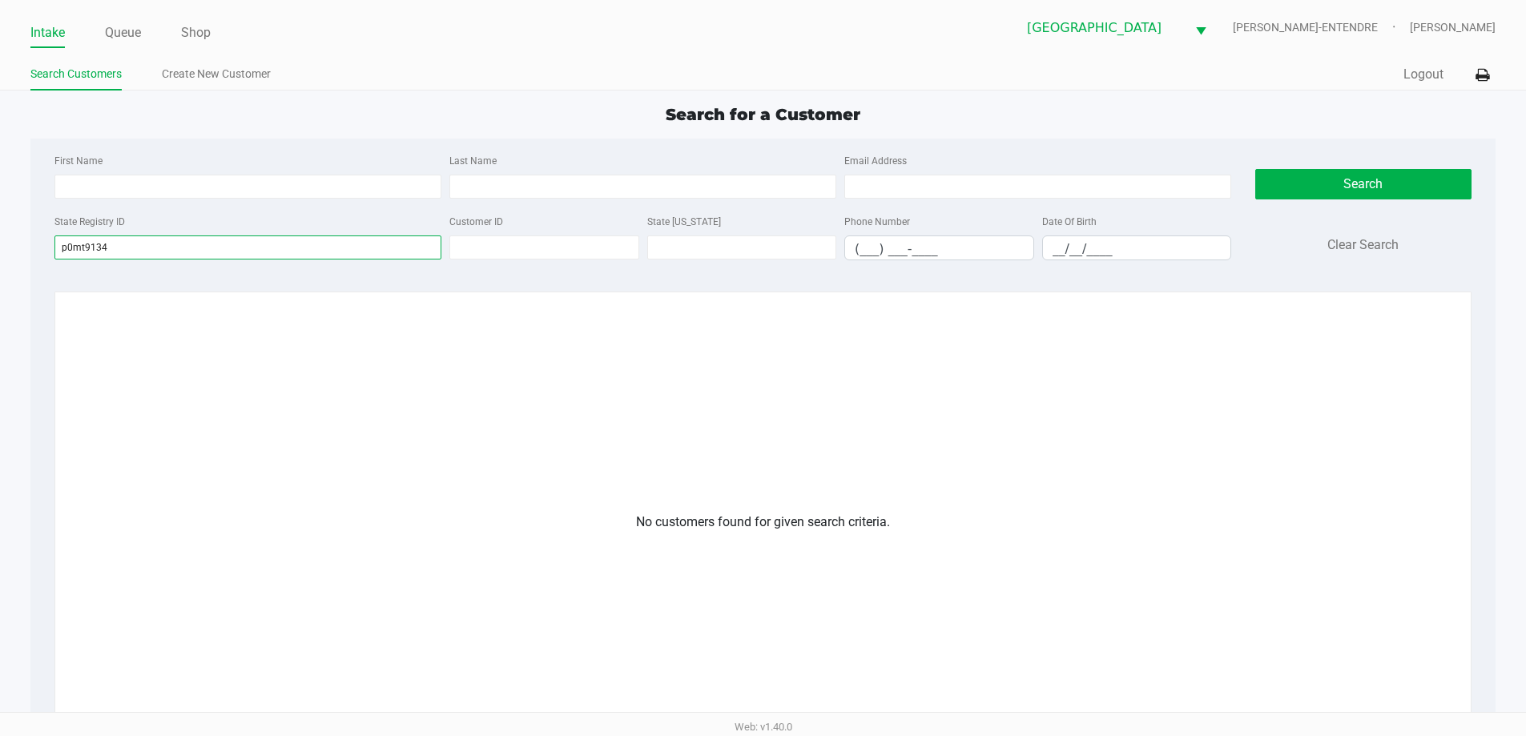
click at [115, 250] on input "p0mt9134" at bounding box center [247, 247] width 387 height 24
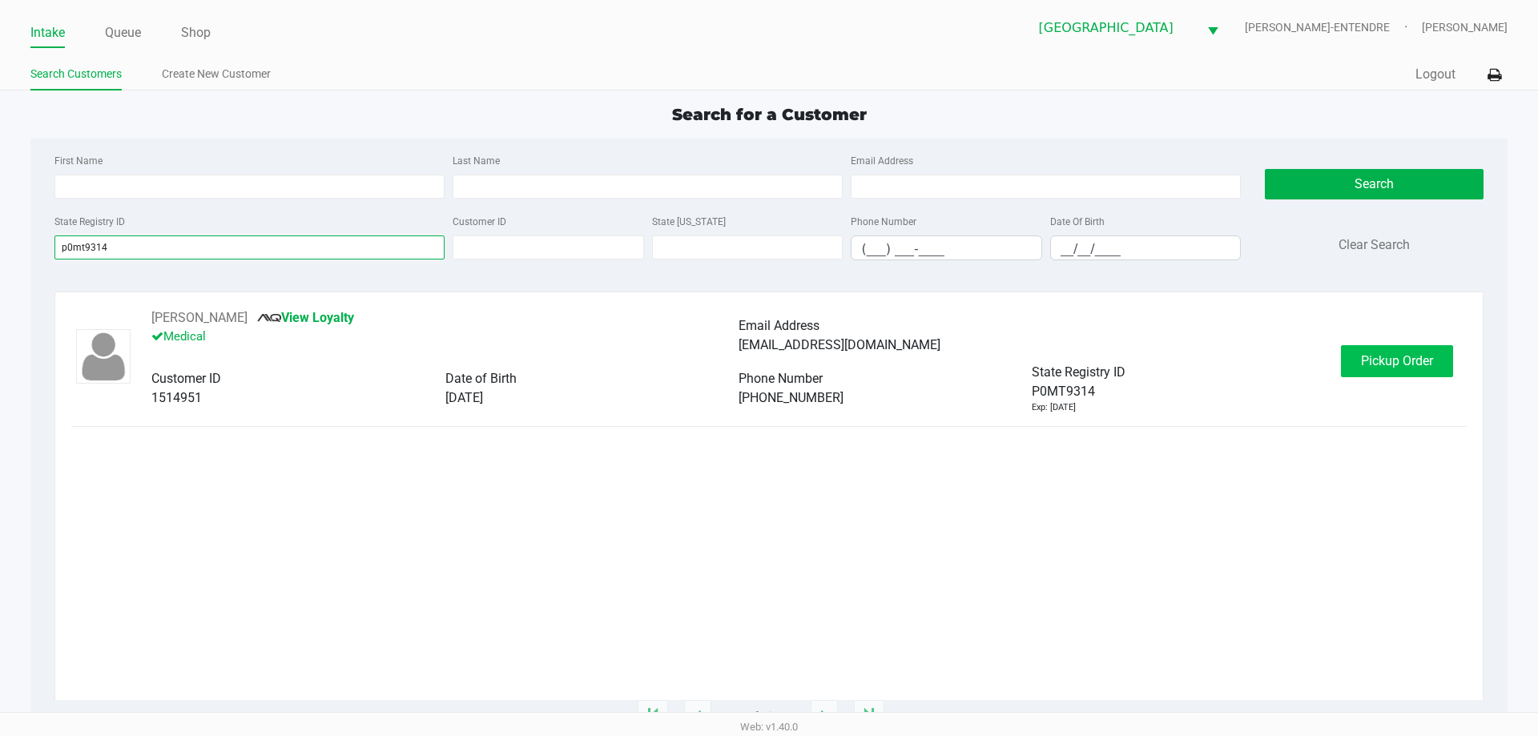
type input "p0mt9314"
click at [1383, 354] on span "Pickup Order" at bounding box center [1397, 360] width 72 height 15
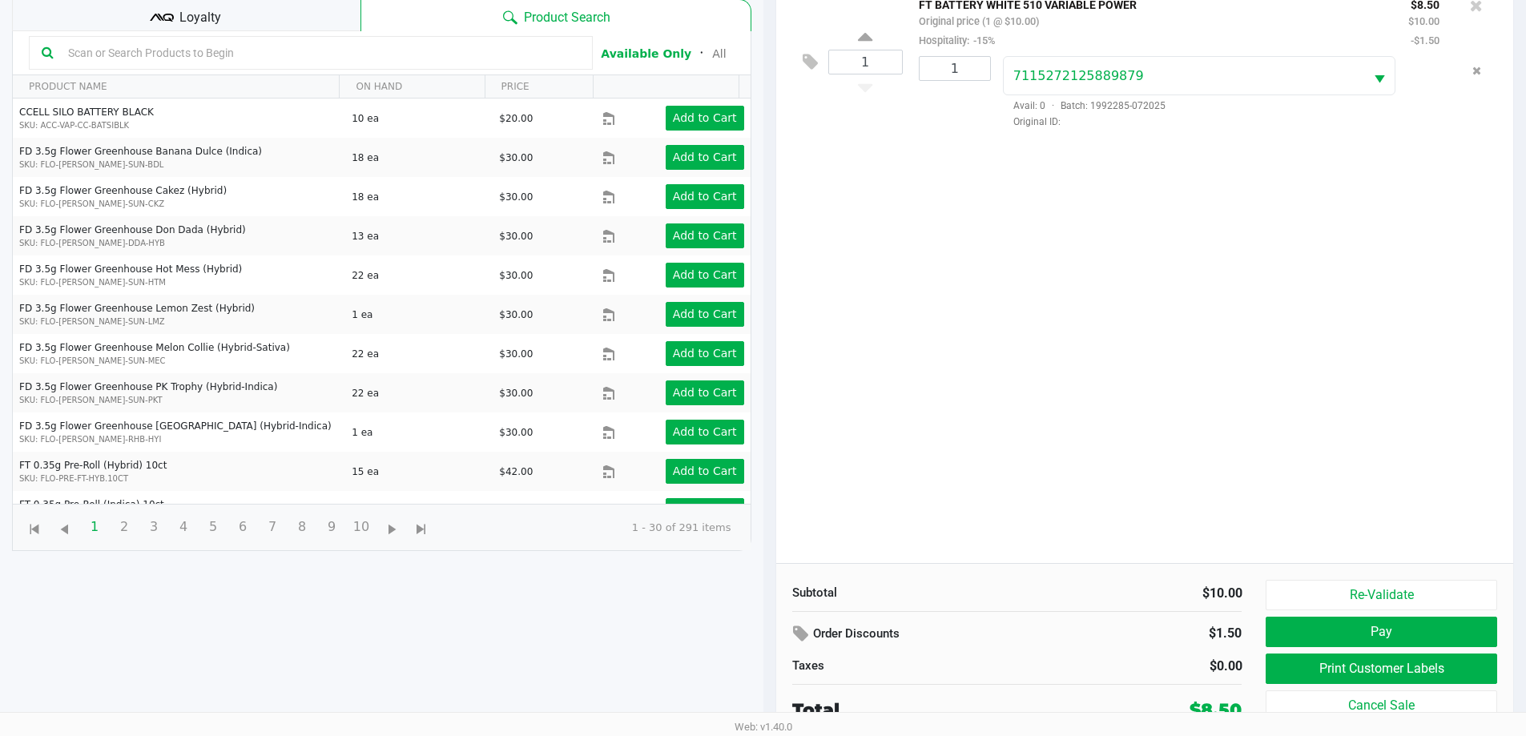
scroll to position [173, 0]
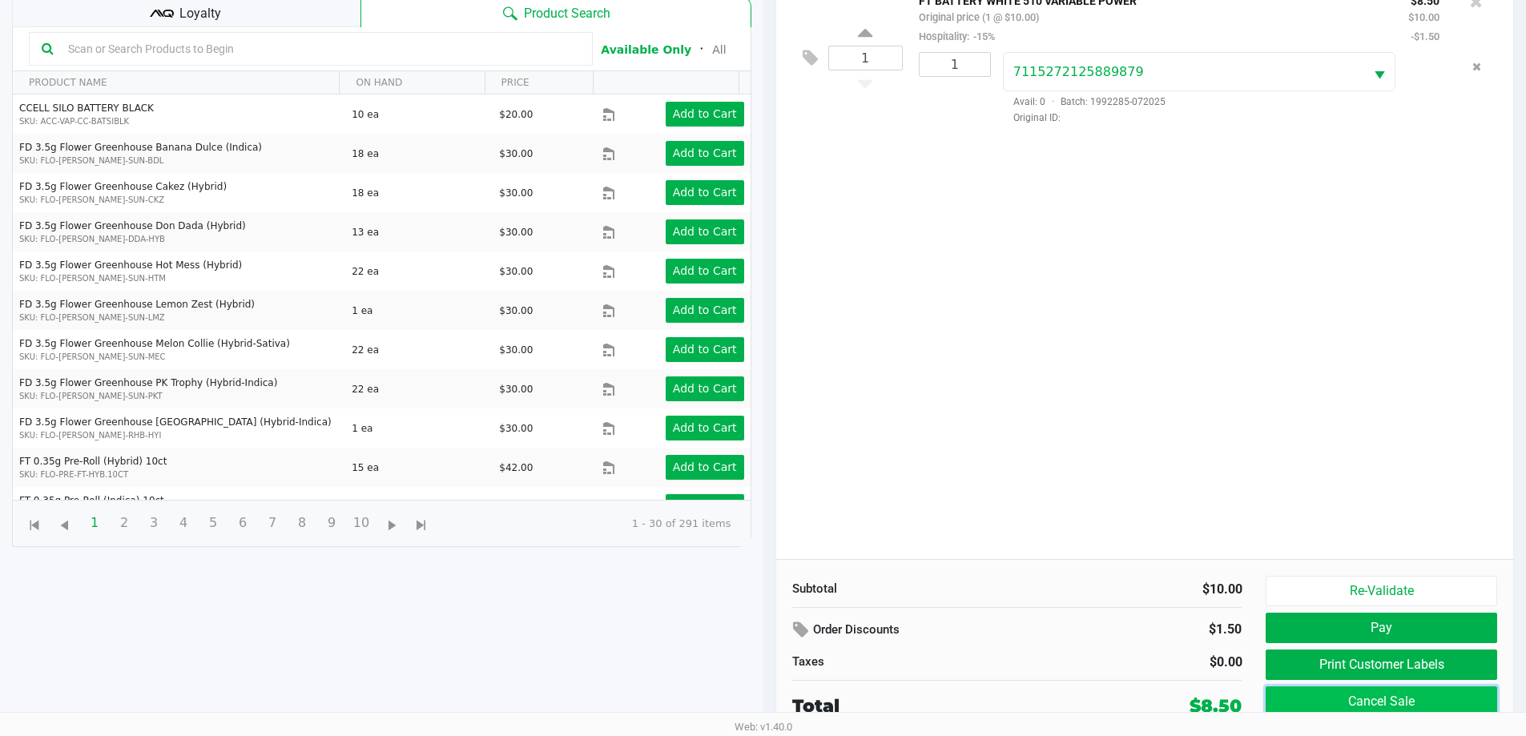
click at [1389, 694] on button "Cancel Sale" at bounding box center [1380, 701] width 231 height 30
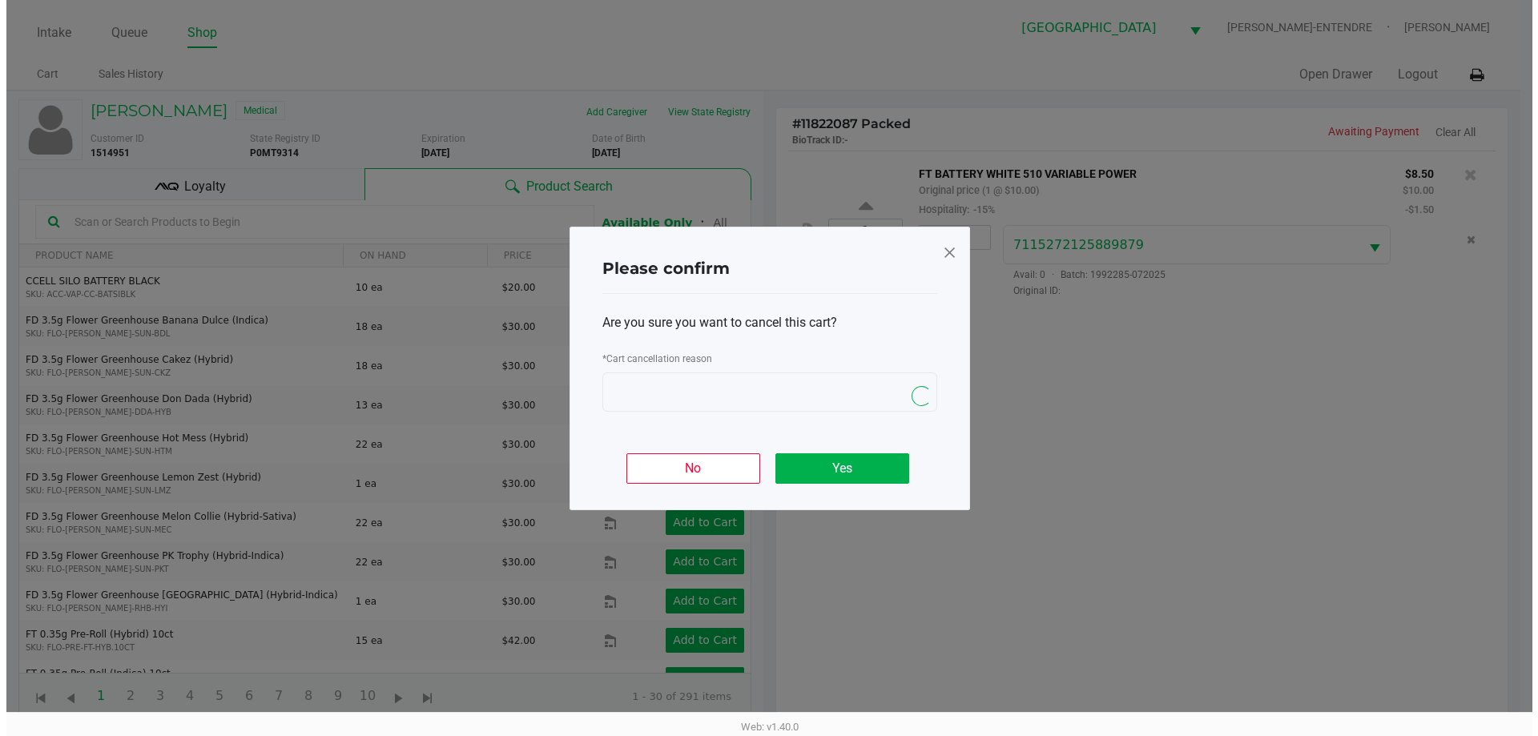
scroll to position [0, 0]
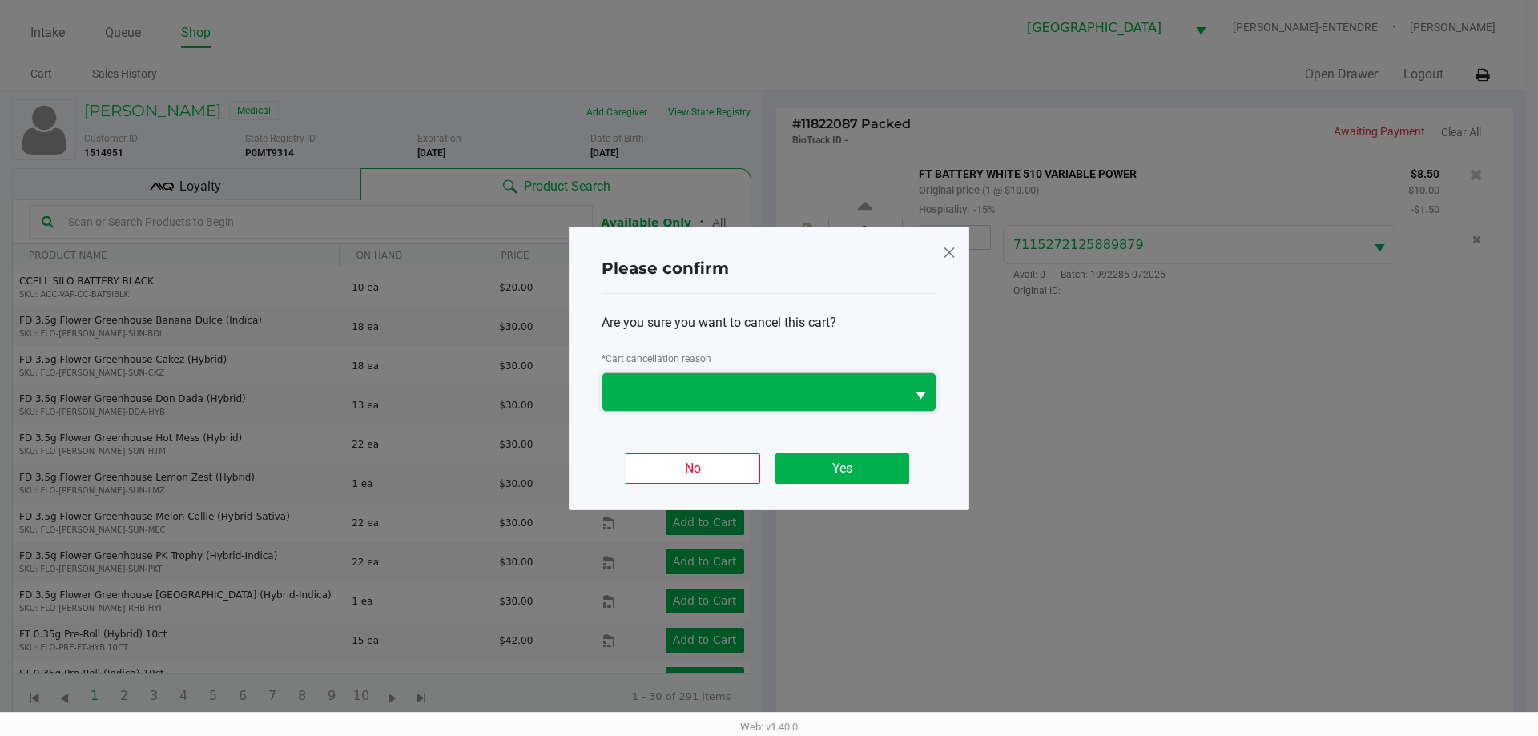
click at [808, 395] on span at bounding box center [754, 391] width 284 height 19
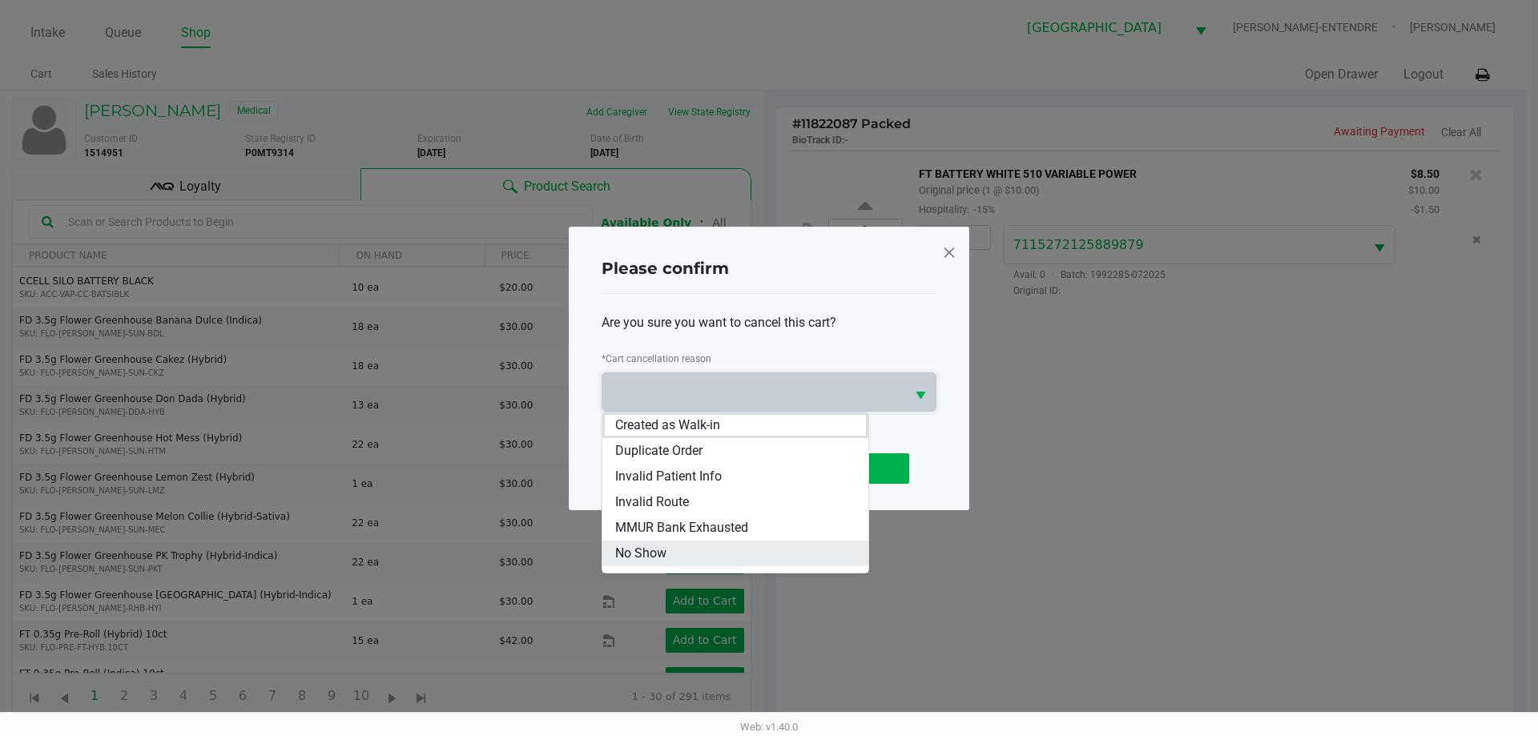
click at [730, 542] on li "No Show" at bounding box center [735, 554] width 266 height 26
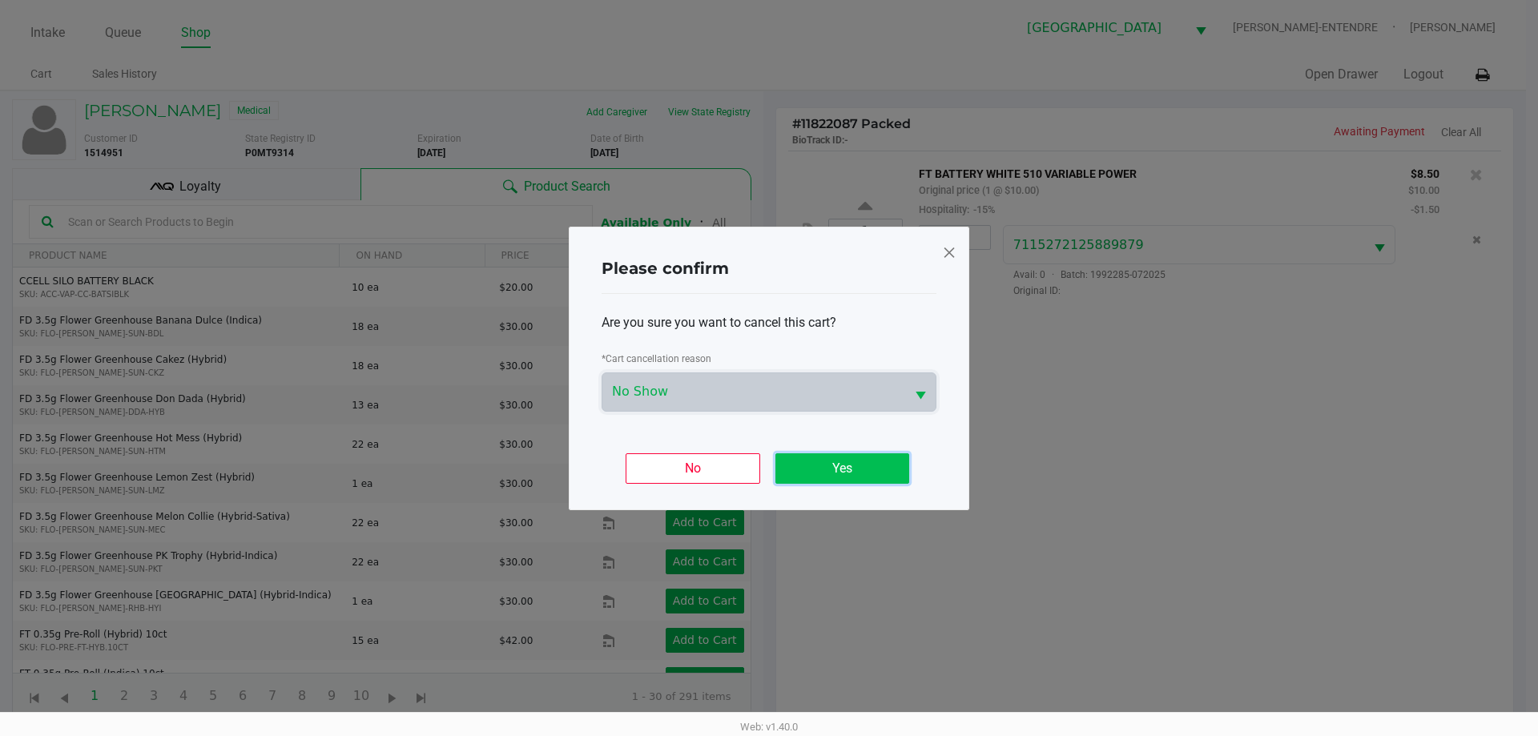
click at [887, 468] on button "Yes" at bounding box center [842, 468] width 134 height 30
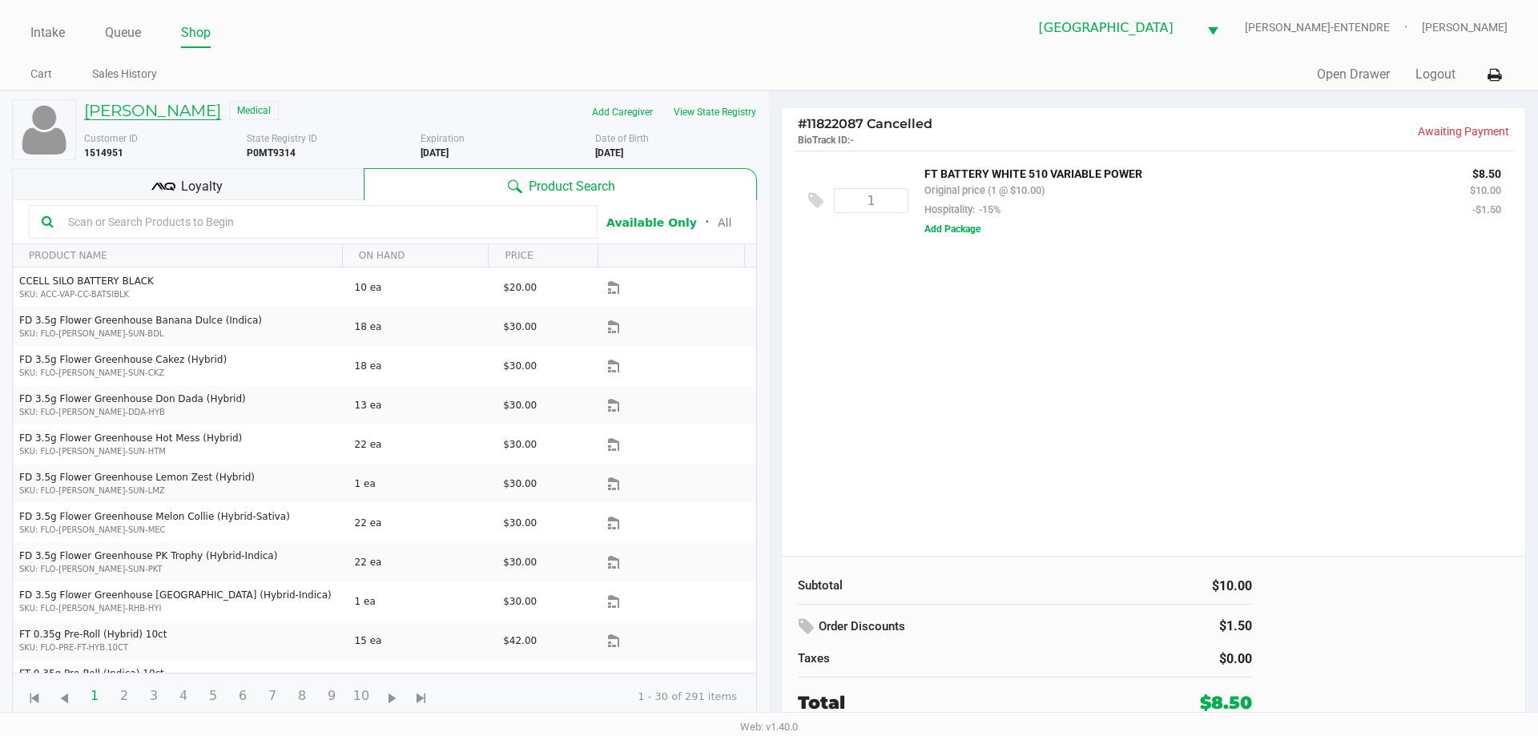
click at [179, 110] on h5 "Taurean Tolliver" at bounding box center [152, 110] width 137 height 19
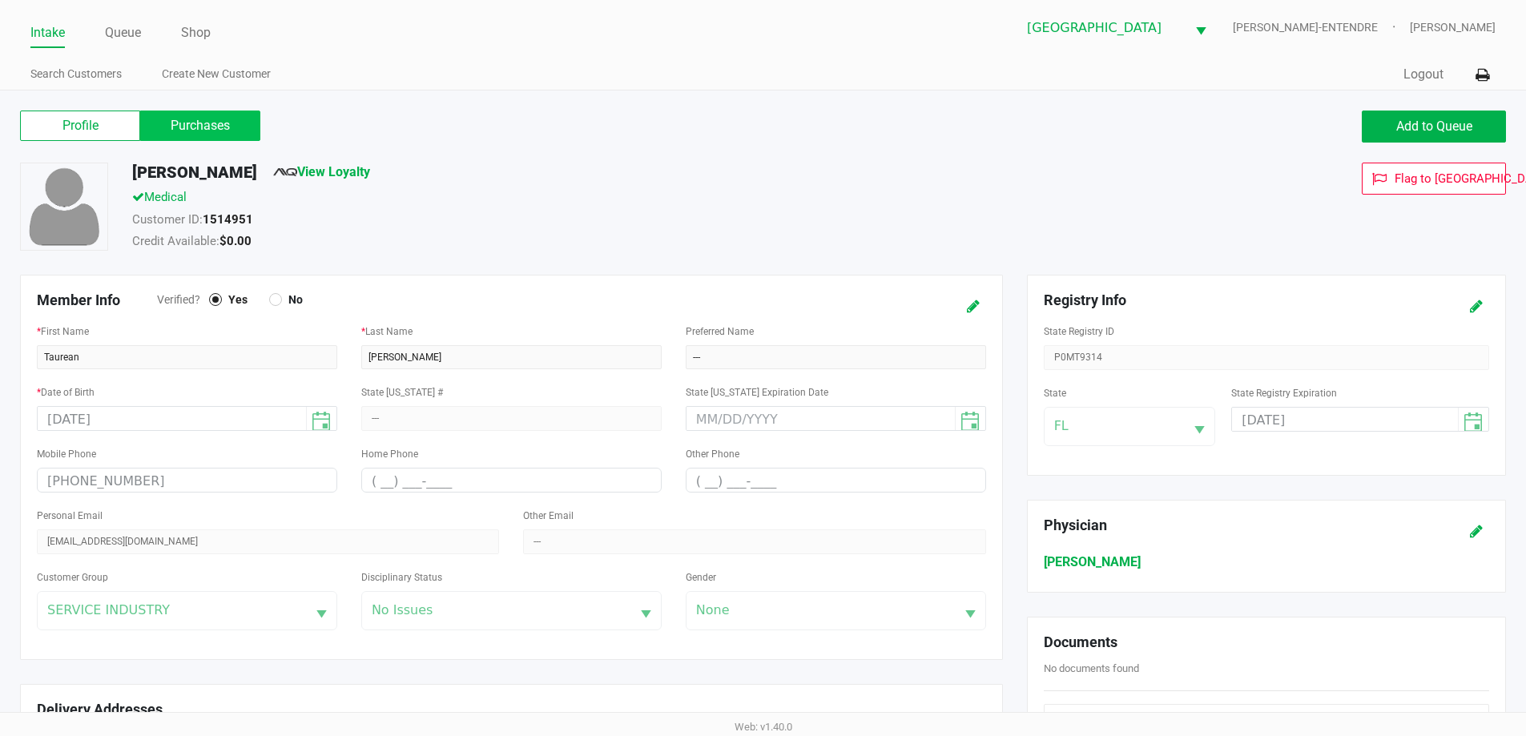
click at [216, 131] on label "Purchases" at bounding box center [200, 126] width 120 height 30
click at [0, 0] on 1 "Purchases" at bounding box center [0, 0] width 0 height 0
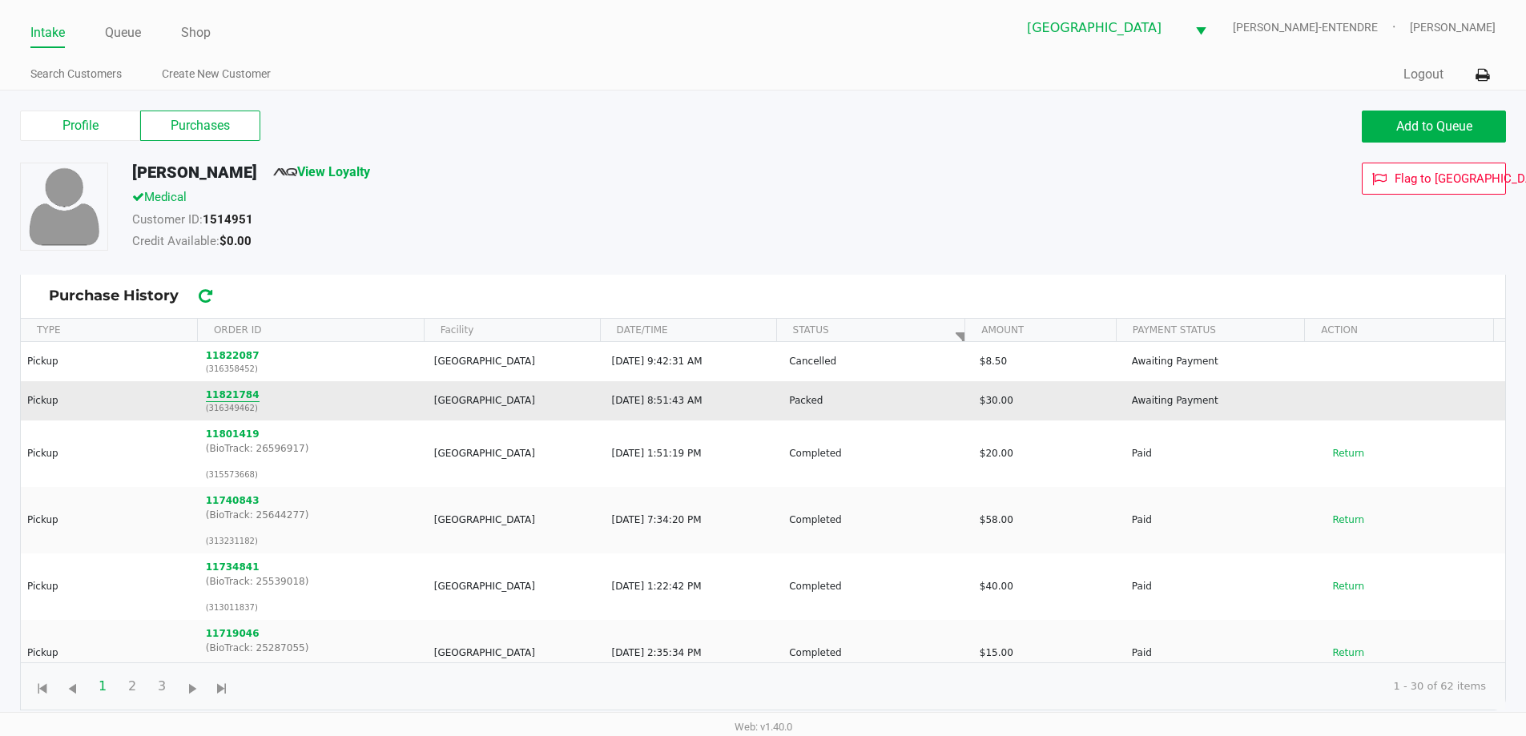
click at [236, 396] on button "11821784" at bounding box center [233, 395] width 54 height 14
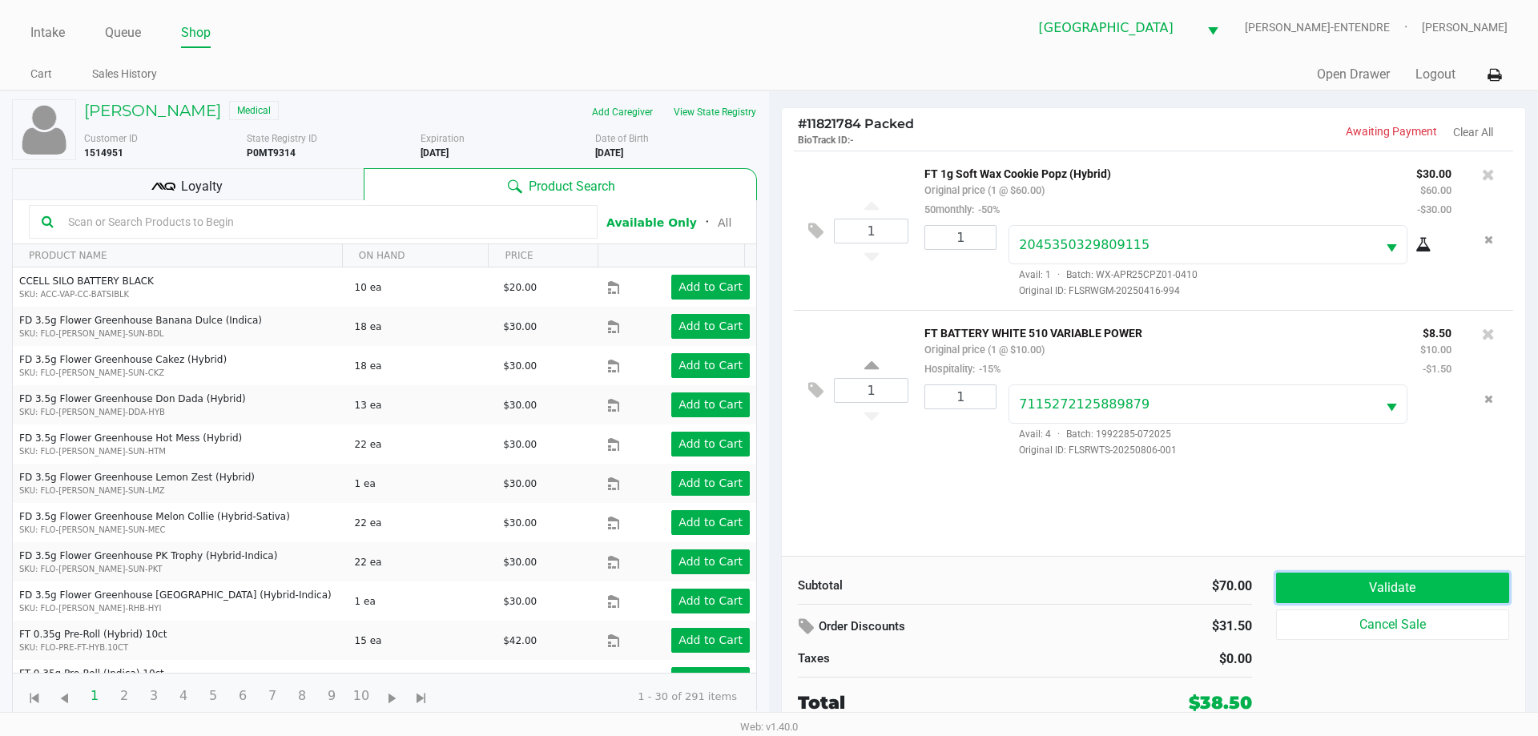
click at [1404, 595] on button "Validate" at bounding box center [1392, 588] width 233 height 30
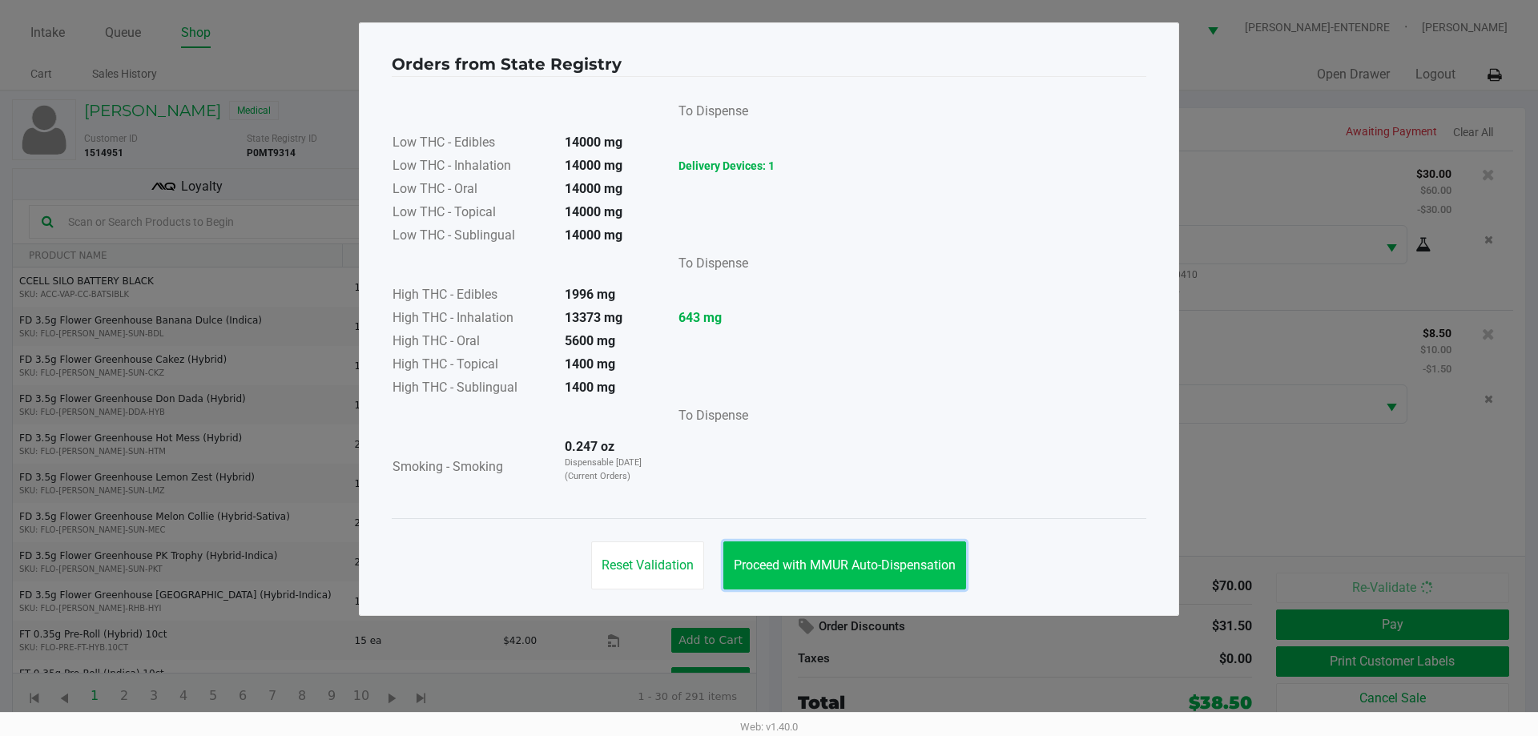
click at [872, 578] on button "Proceed with MMUR Auto-Dispensation" at bounding box center [844, 565] width 243 height 48
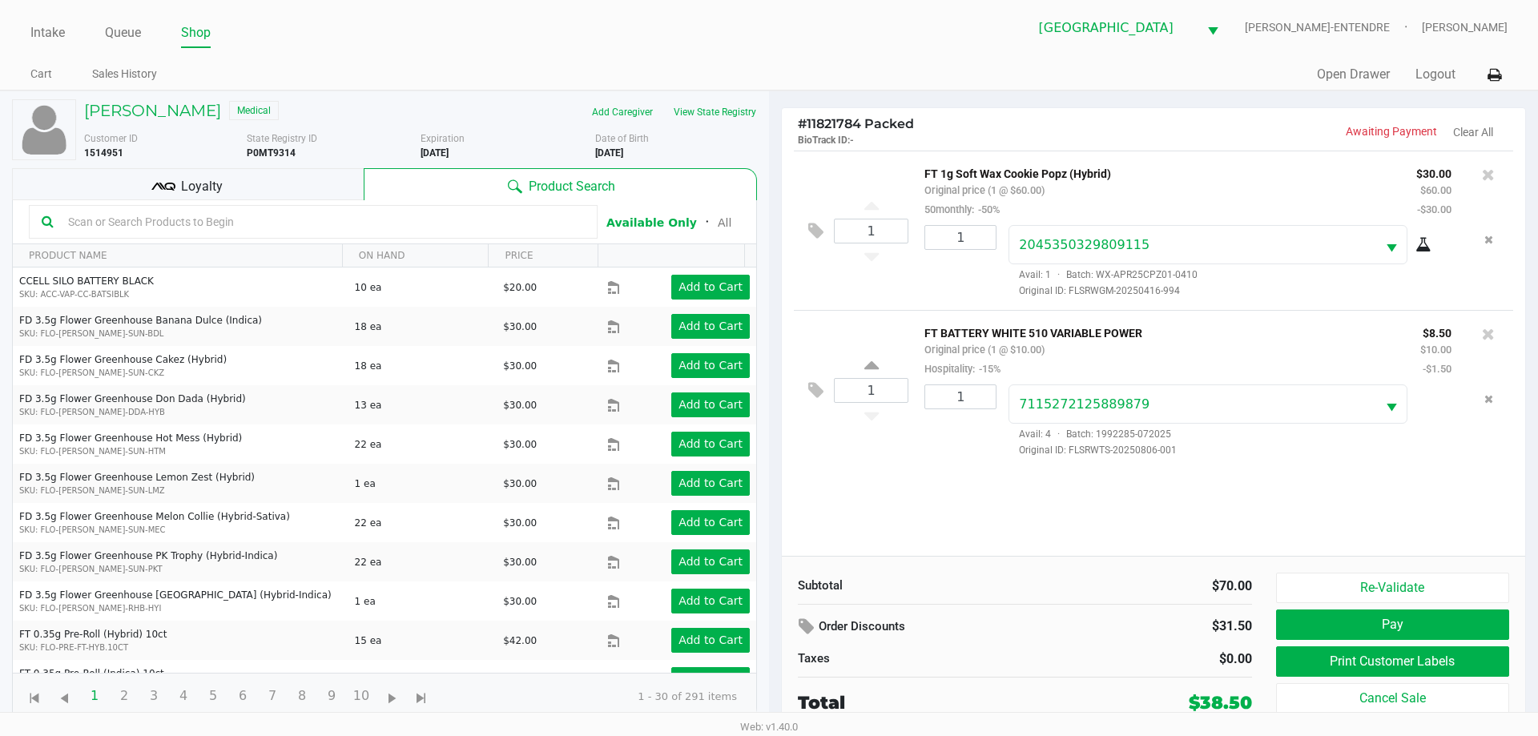
click at [1430, 645] on div "Re-Validate Pay Print Customer Labels Cancel Sale" at bounding box center [1398, 644] width 245 height 143
click at [1426, 665] on button "Print Customer Labels" at bounding box center [1392, 661] width 233 height 30
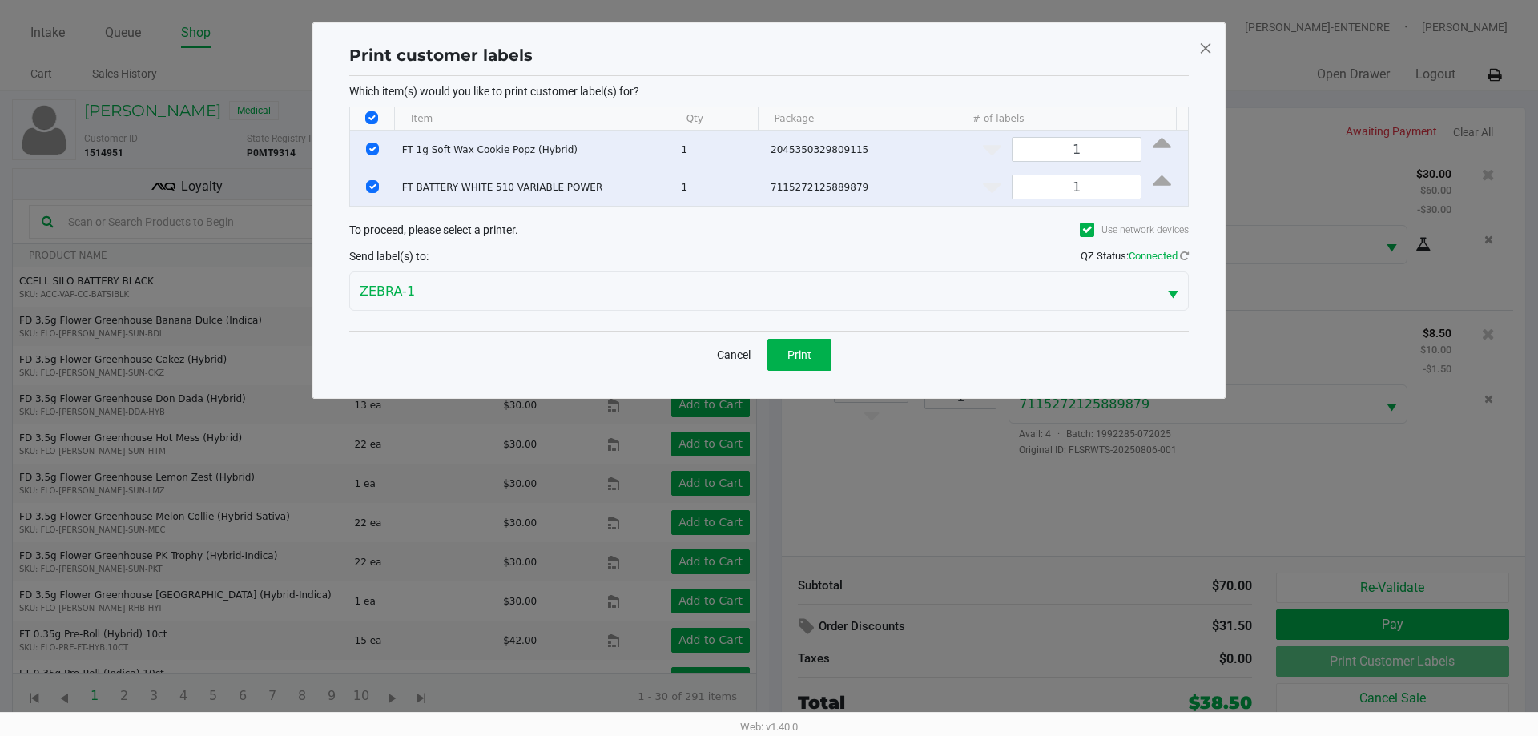
click at [837, 345] on div "Cancel Print" at bounding box center [768, 354] width 839 height 47
click at [776, 363] on button "Print" at bounding box center [799, 355] width 64 height 32
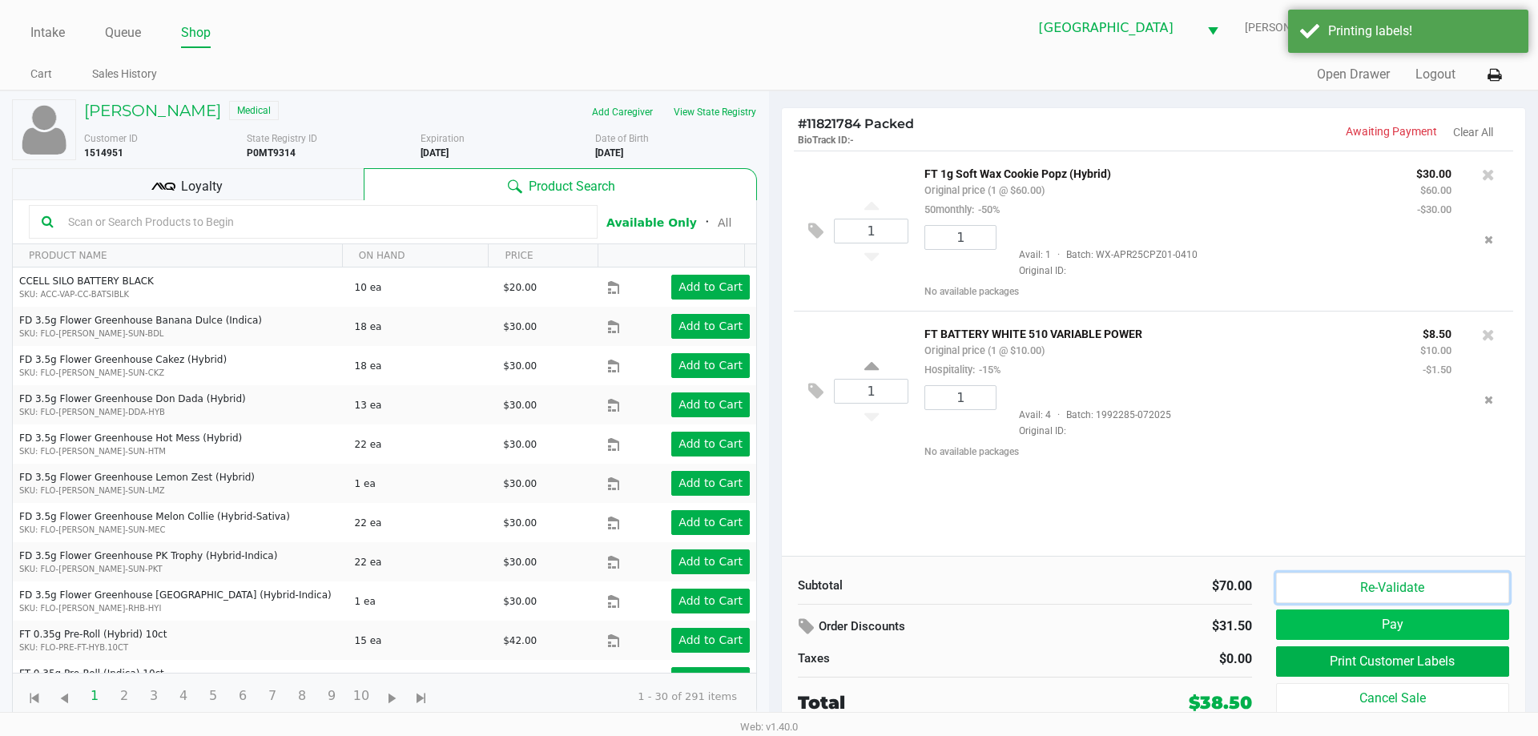
drag, startPoint x: 1422, startPoint y: 603, endPoint x: 1422, endPoint y: 628, distance: 24.8
click at [1422, 628] on div "Re-Validate Pay Print Customer Labels Cancel Sale" at bounding box center [1398, 644] width 245 height 143
click at [1422, 628] on button "Pay" at bounding box center [1392, 624] width 233 height 30
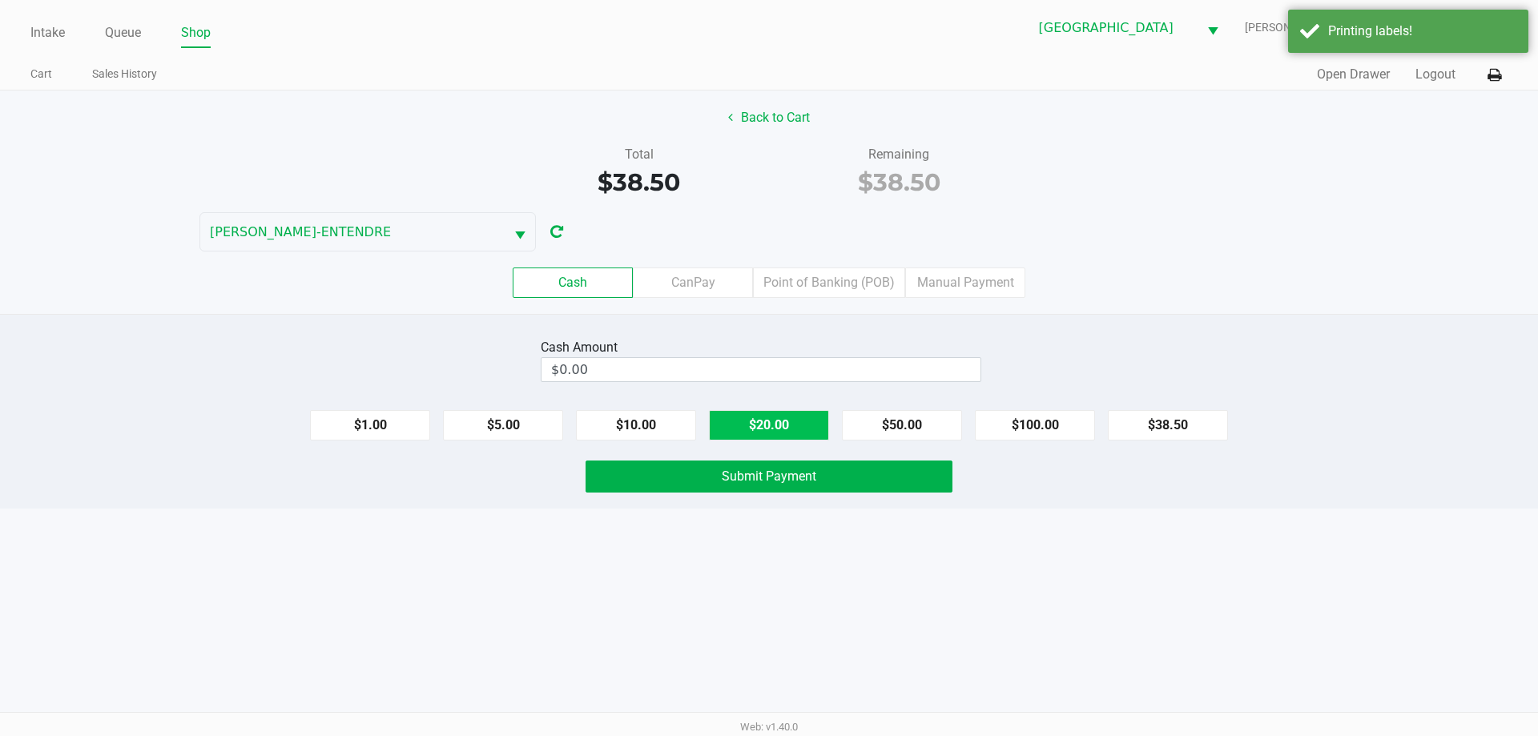
click at [768, 424] on button "$20.00" at bounding box center [769, 425] width 120 height 30
type input "$40.00"
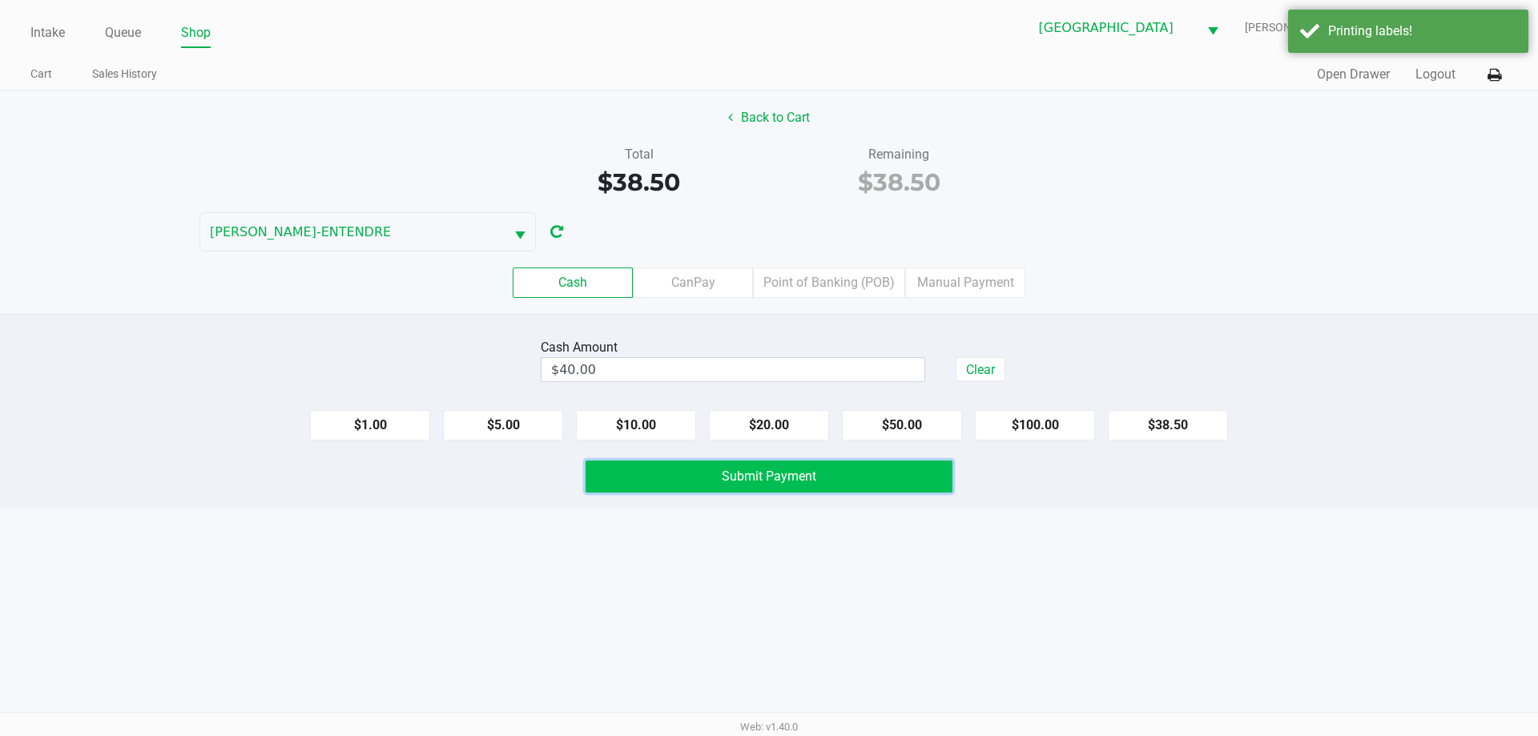
click at [769, 486] on button "Submit Payment" at bounding box center [768, 476] width 367 height 32
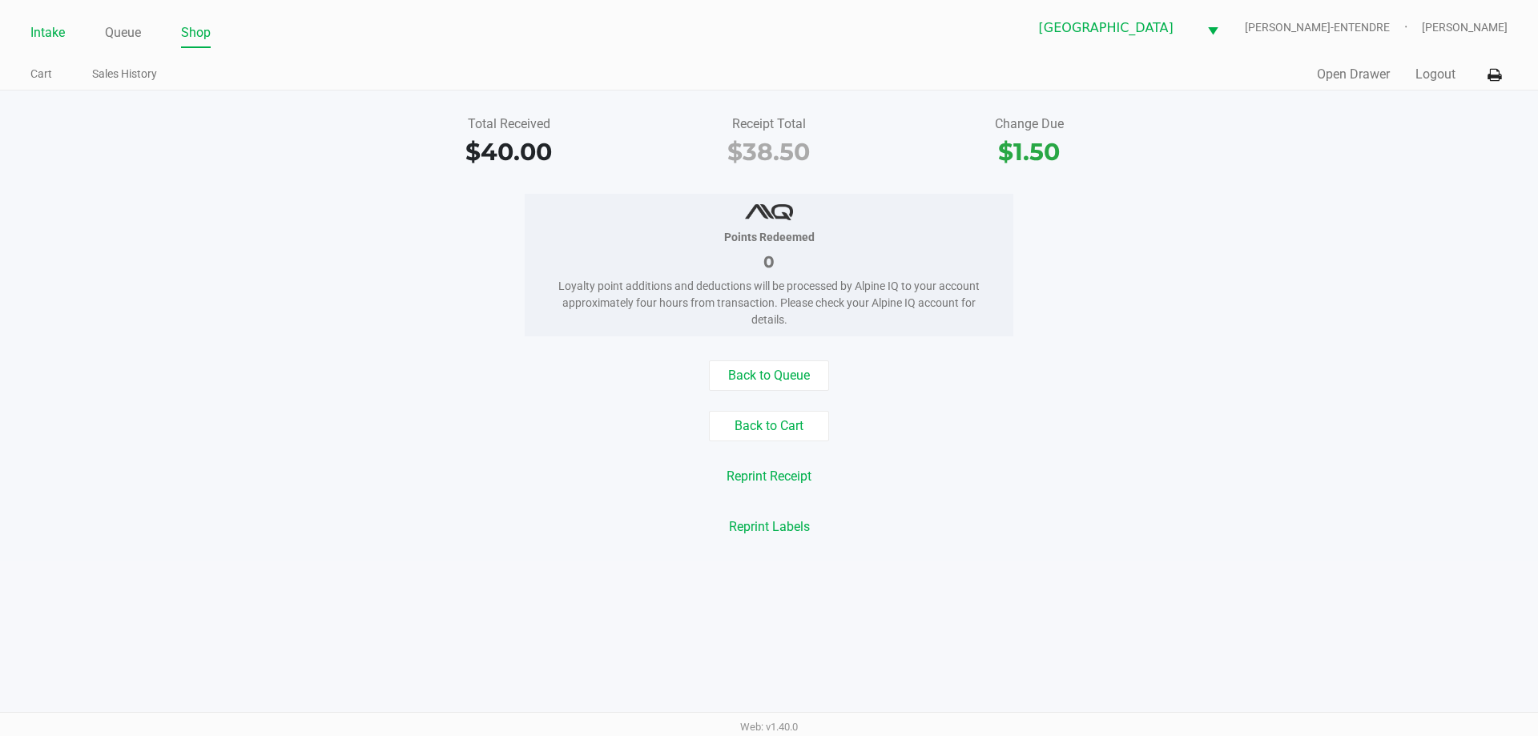
click at [47, 34] on link "Intake" at bounding box center [47, 33] width 34 height 22
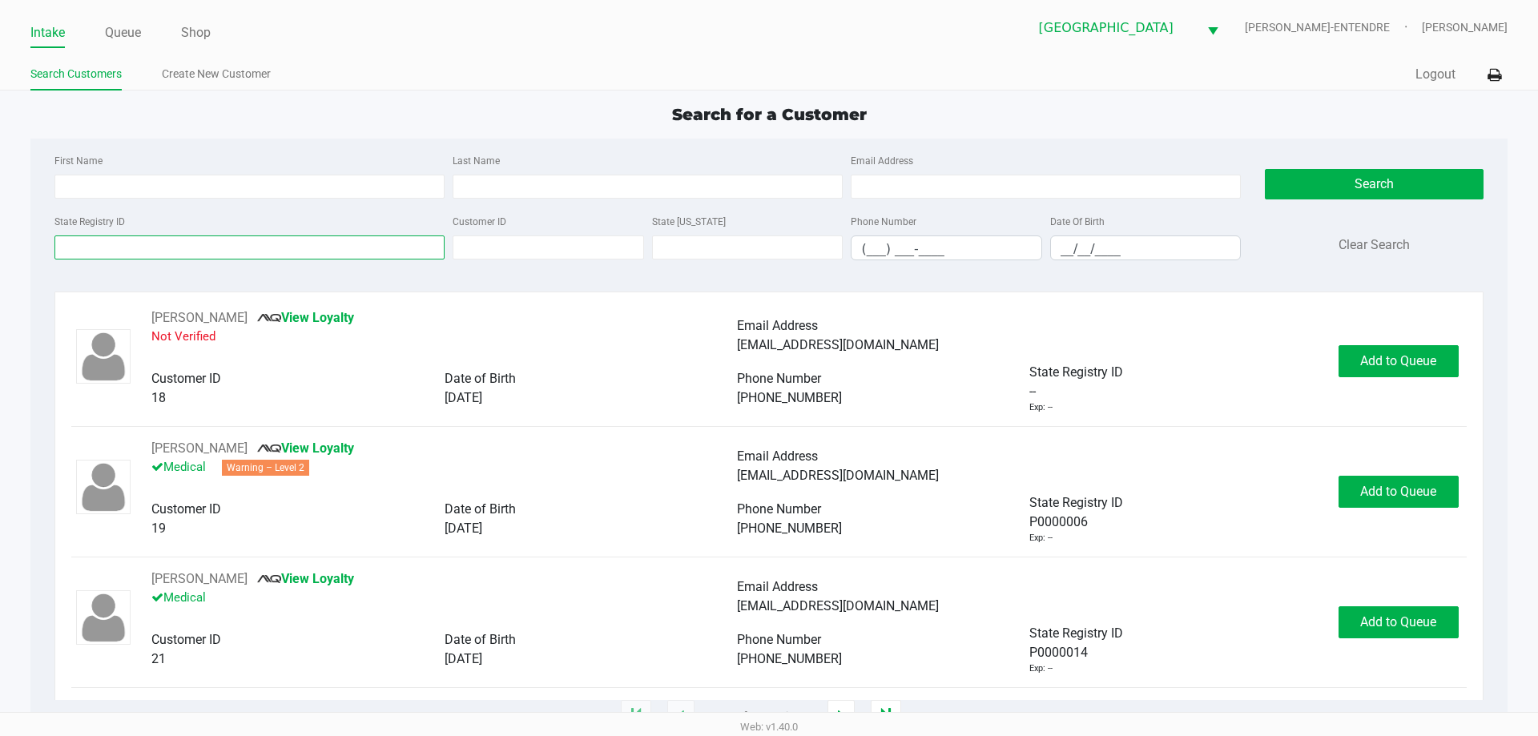
click at [166, 243] on input "State Registry ID" at bounding box center [249, 247] width 390 height 24
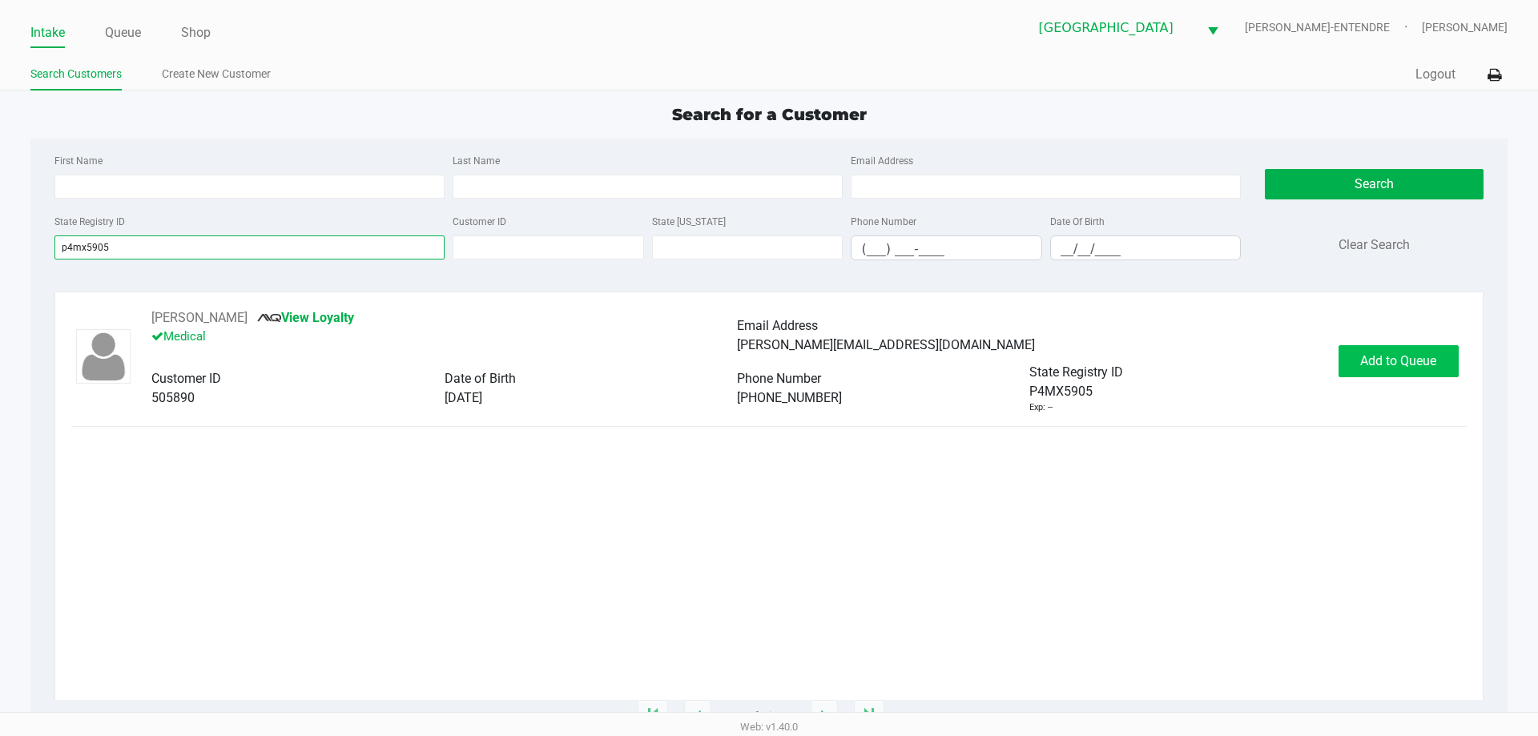
type input "p4mx5905"
click at [1361, 364] on span "Add to Queue" at bounding box center [1398, 360] width 76 height 15
click at [1361, 364] on div "Add to Queue" at bounding box center [1398, 361] width 120 height 32
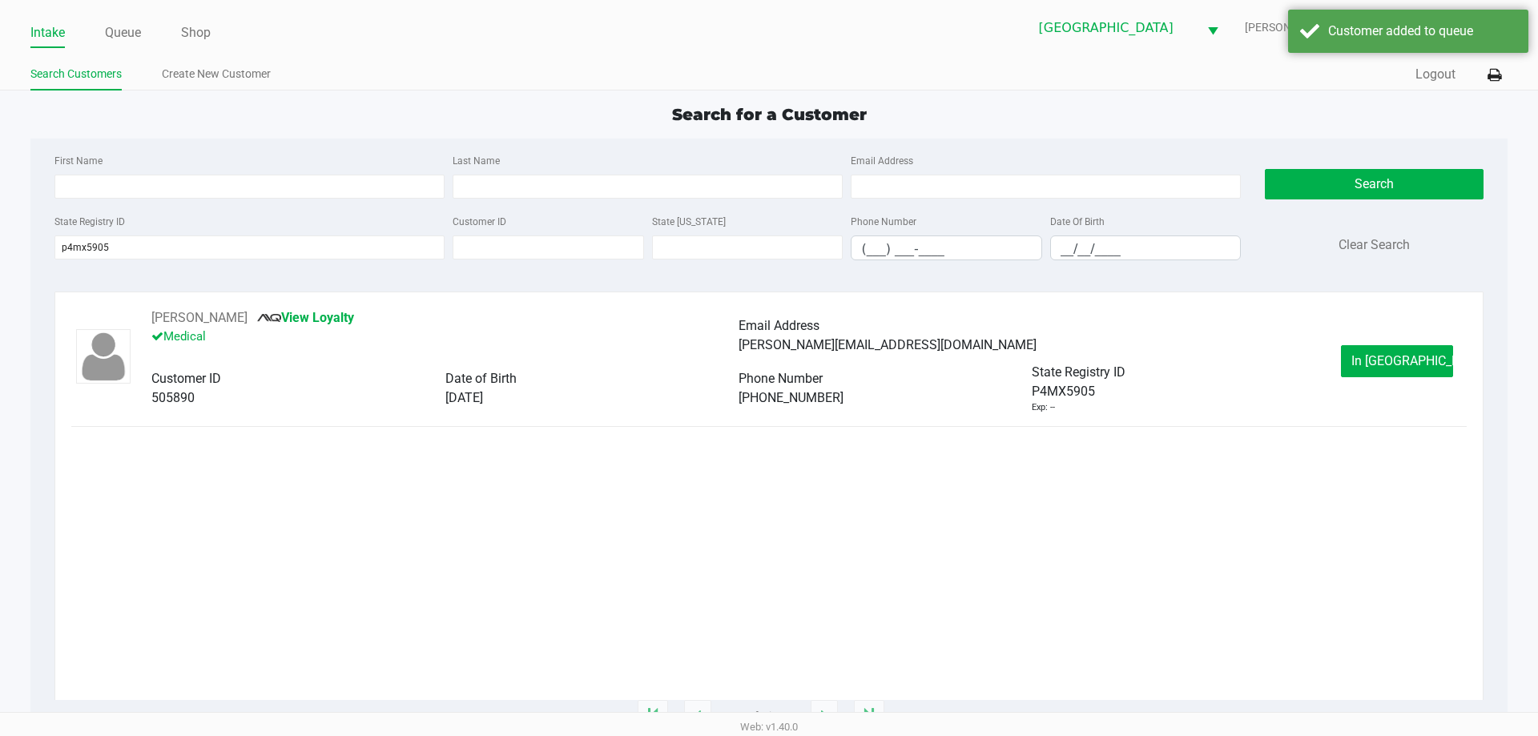
click at [1361, 364] on button "In Queue" at bounding box center [1397, 361] width 112 height 32
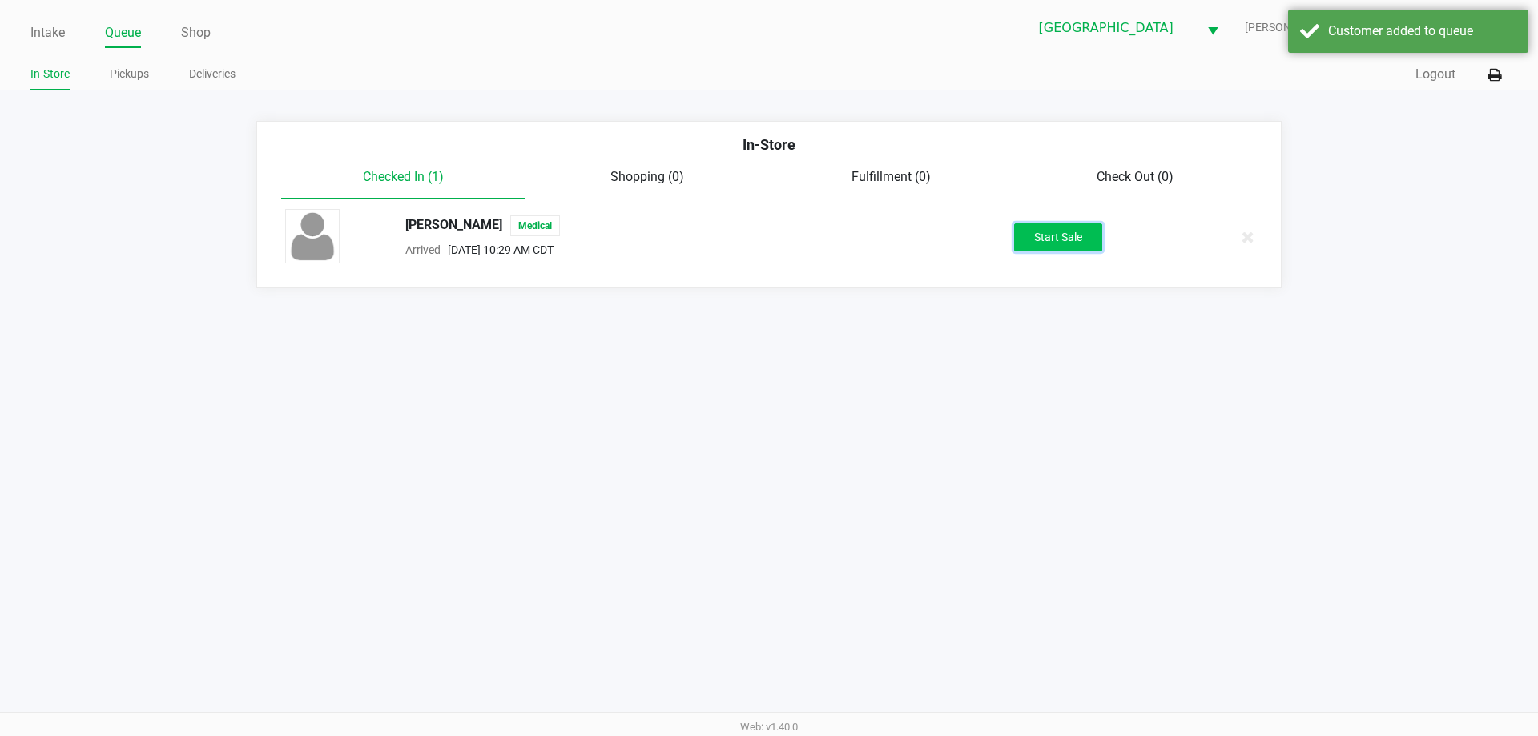
click at [1080, 243] on button "Start Sale" at bounding box center [1058, 237] width 88 height 28
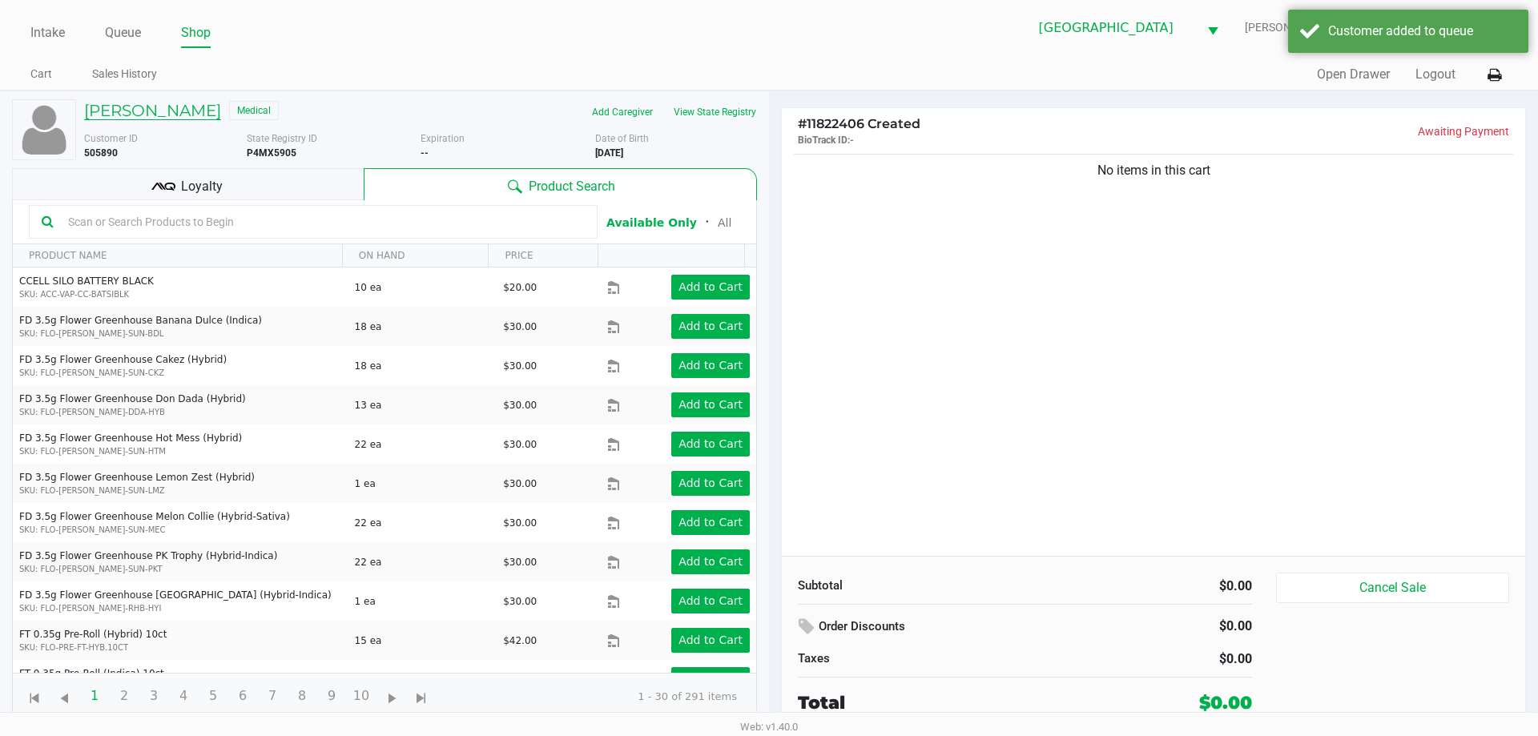
click at [156, 117] on h5 "COURTNEY FULTON" at bounding box center [152, 110] width 137 height 19
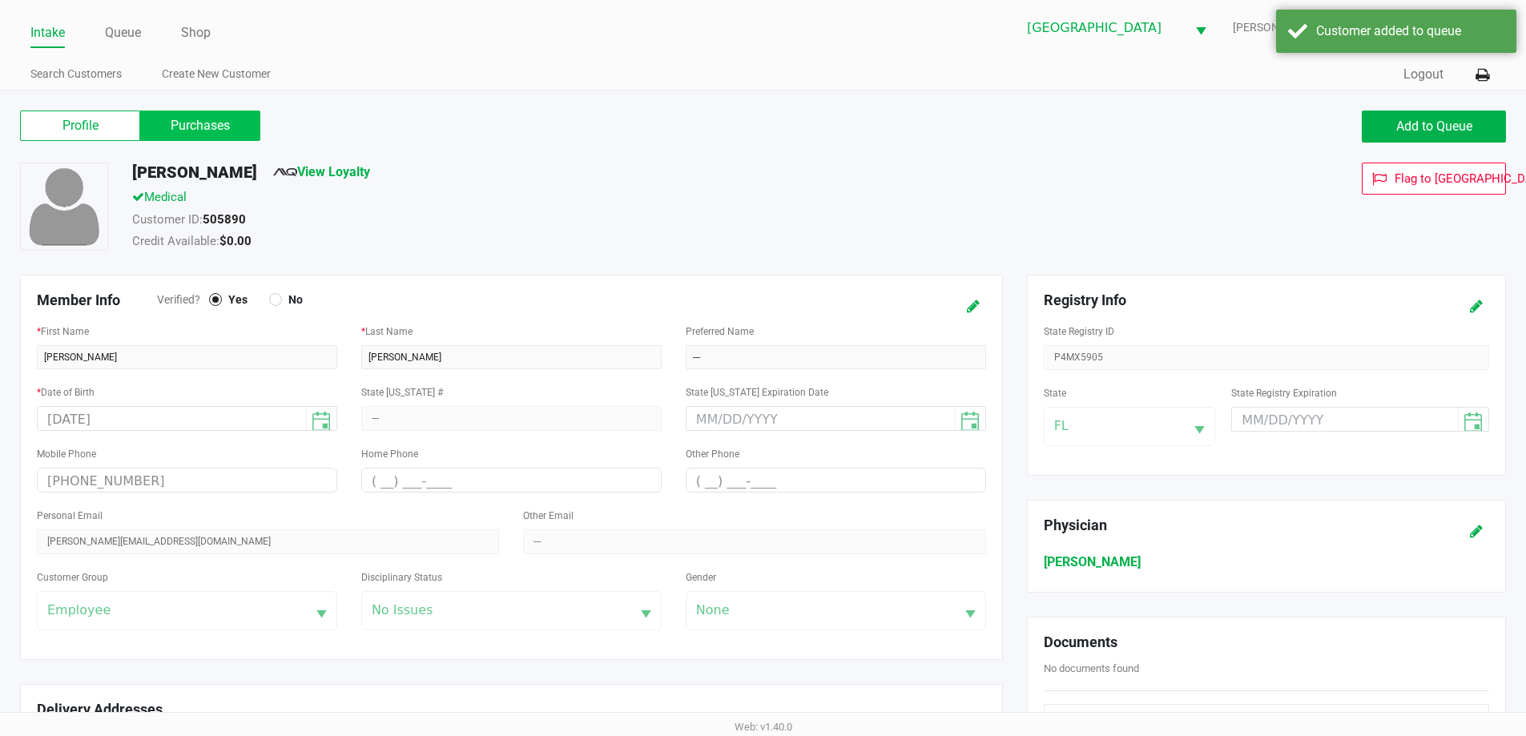
click at [215, 132] on label "Purchases" at bounding box center [200, 126] width 120 height 30
click at [0, 0] on 1 "Purchases" at bounding box center [0, 0] width 0 height 0
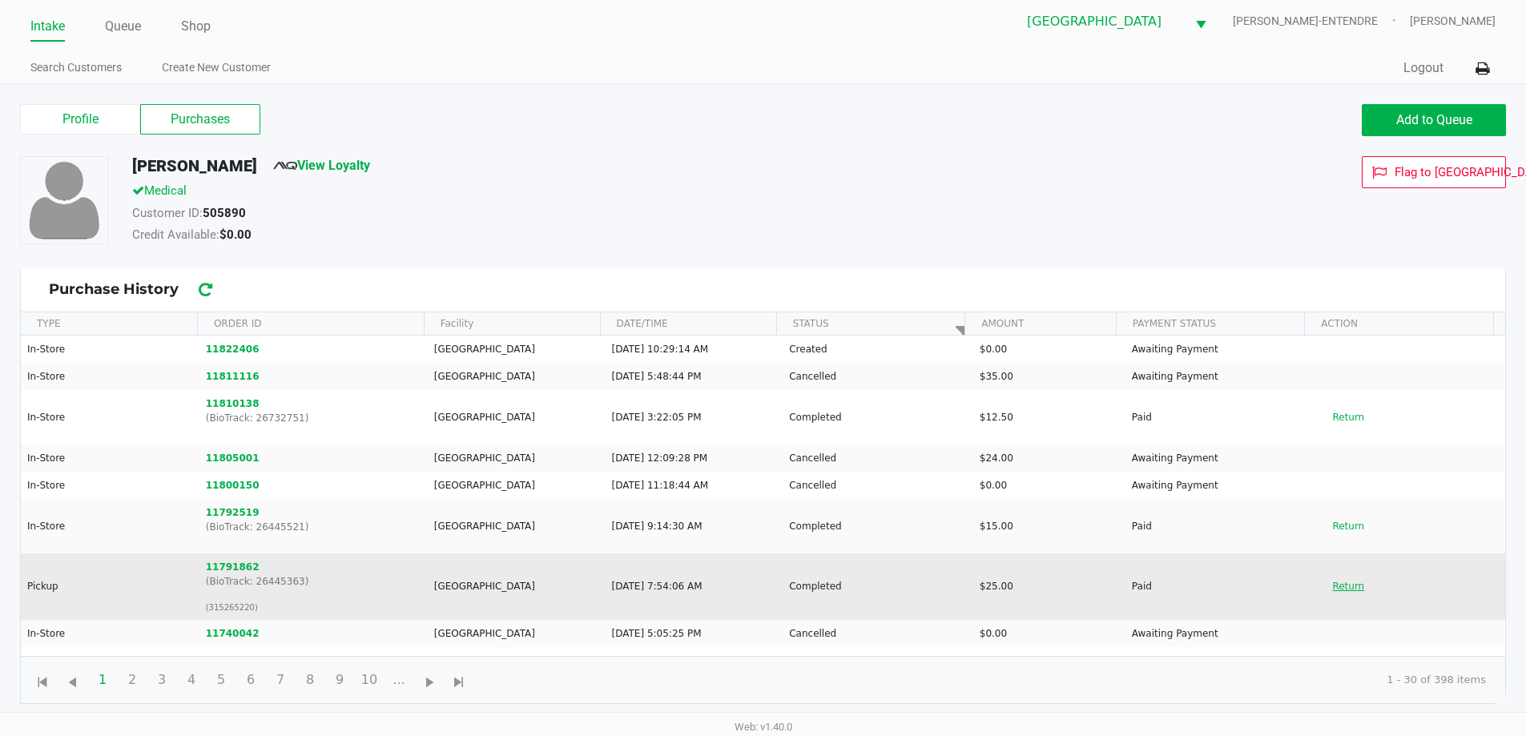
click at [1347, 584] on button "Return" at bounding box center [1347, 586] width 53 height 26
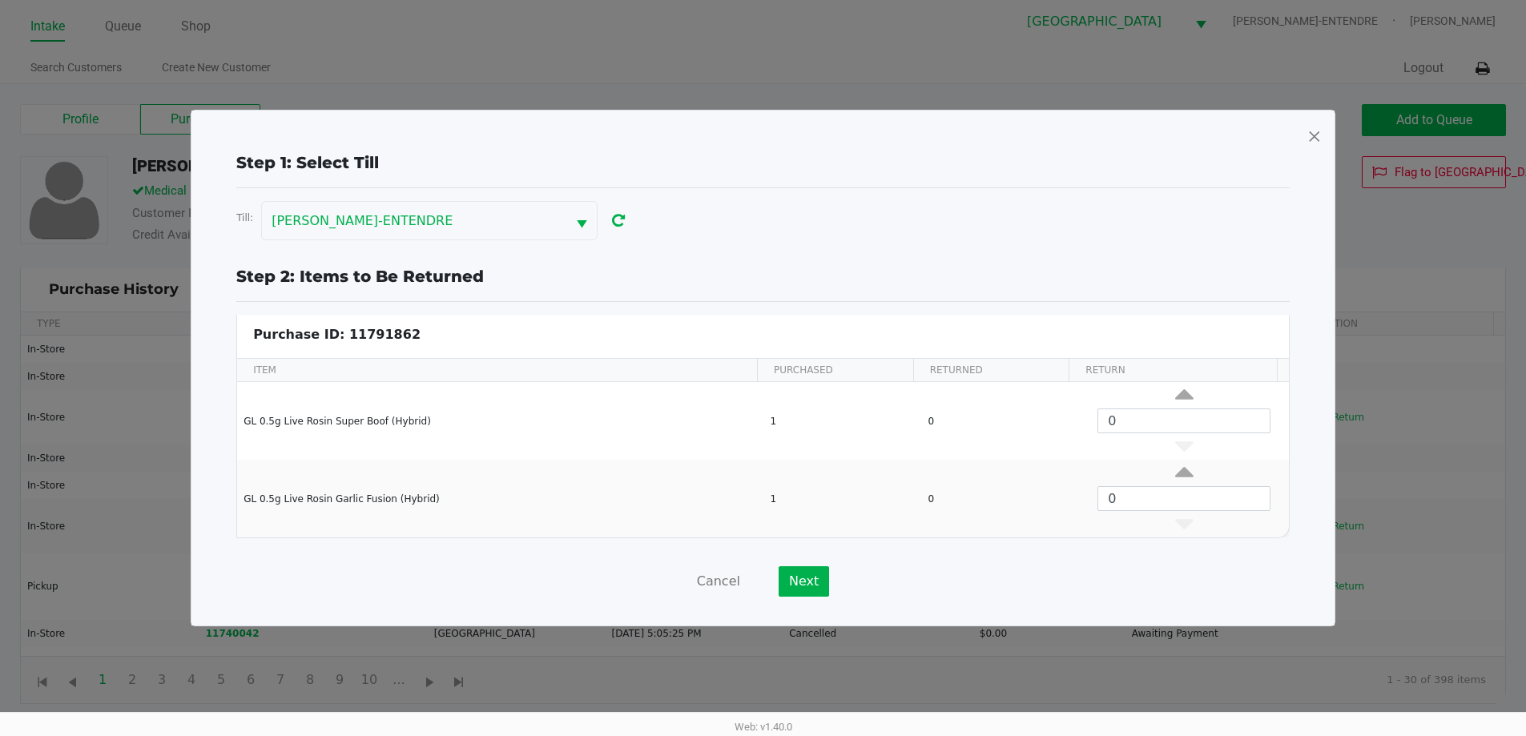
click at [1313, 135] on span at bounding box center [1314, 136] width 14 height 26
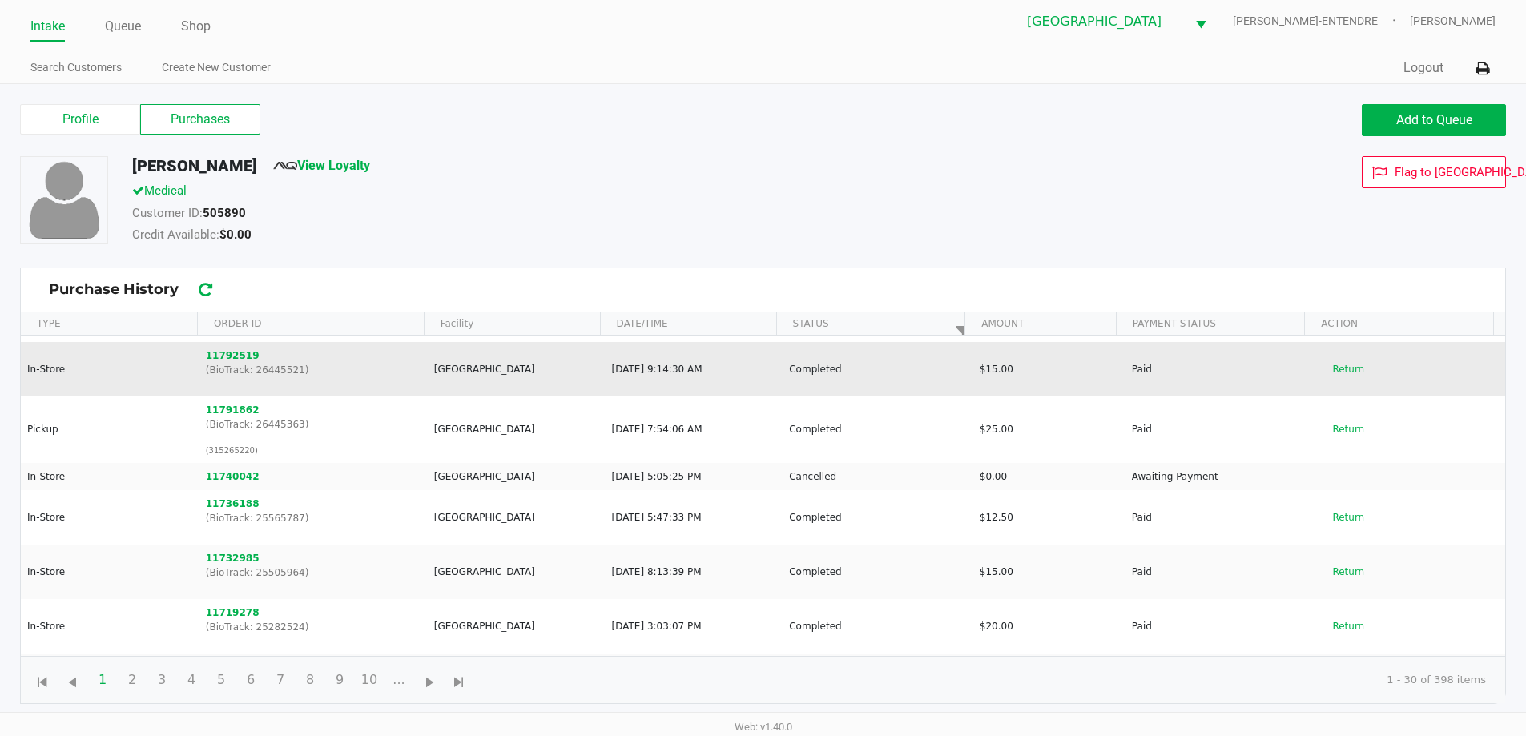
scroll to position [160, 0]
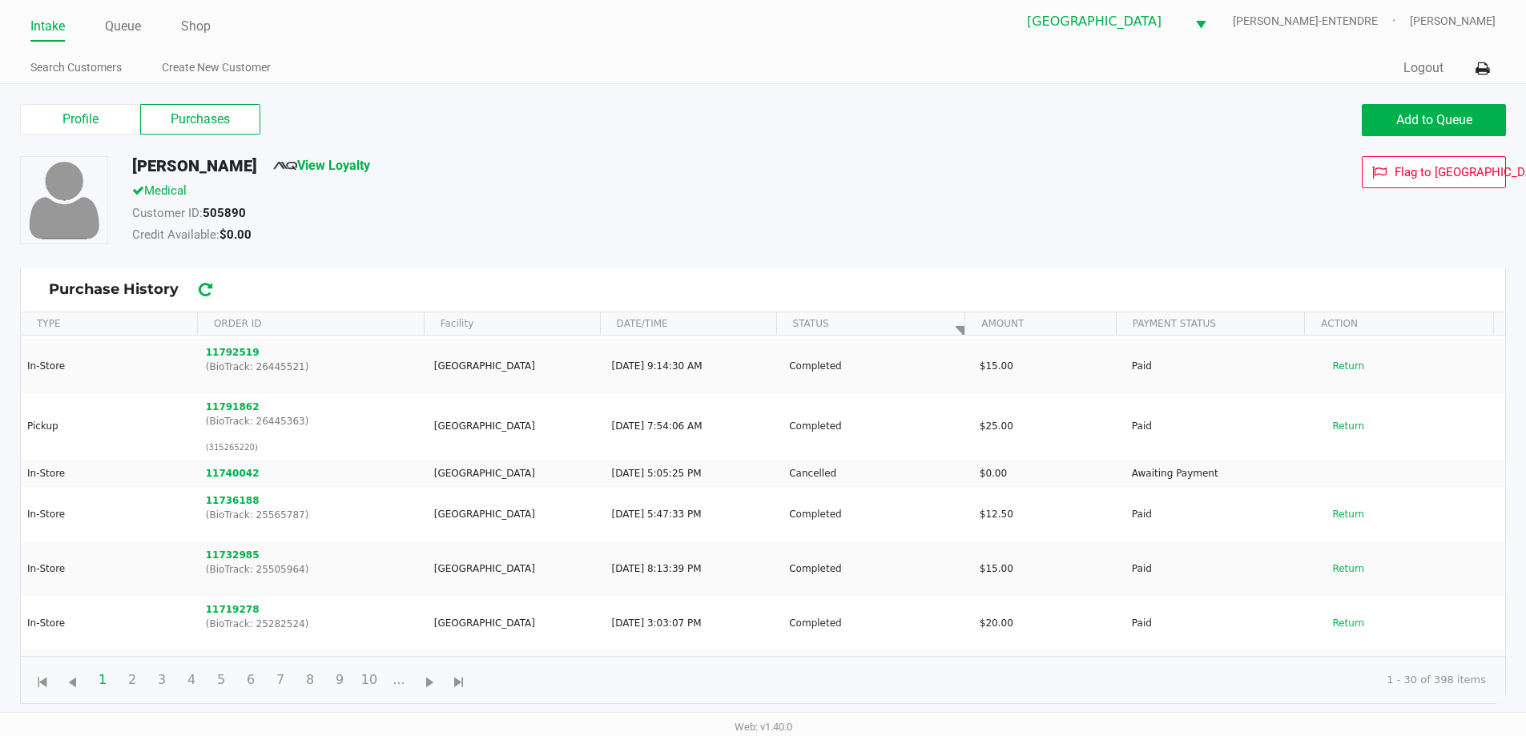
click at [42, 26] on link "Intake" at bounding box center [47, 26] width 34 height 22
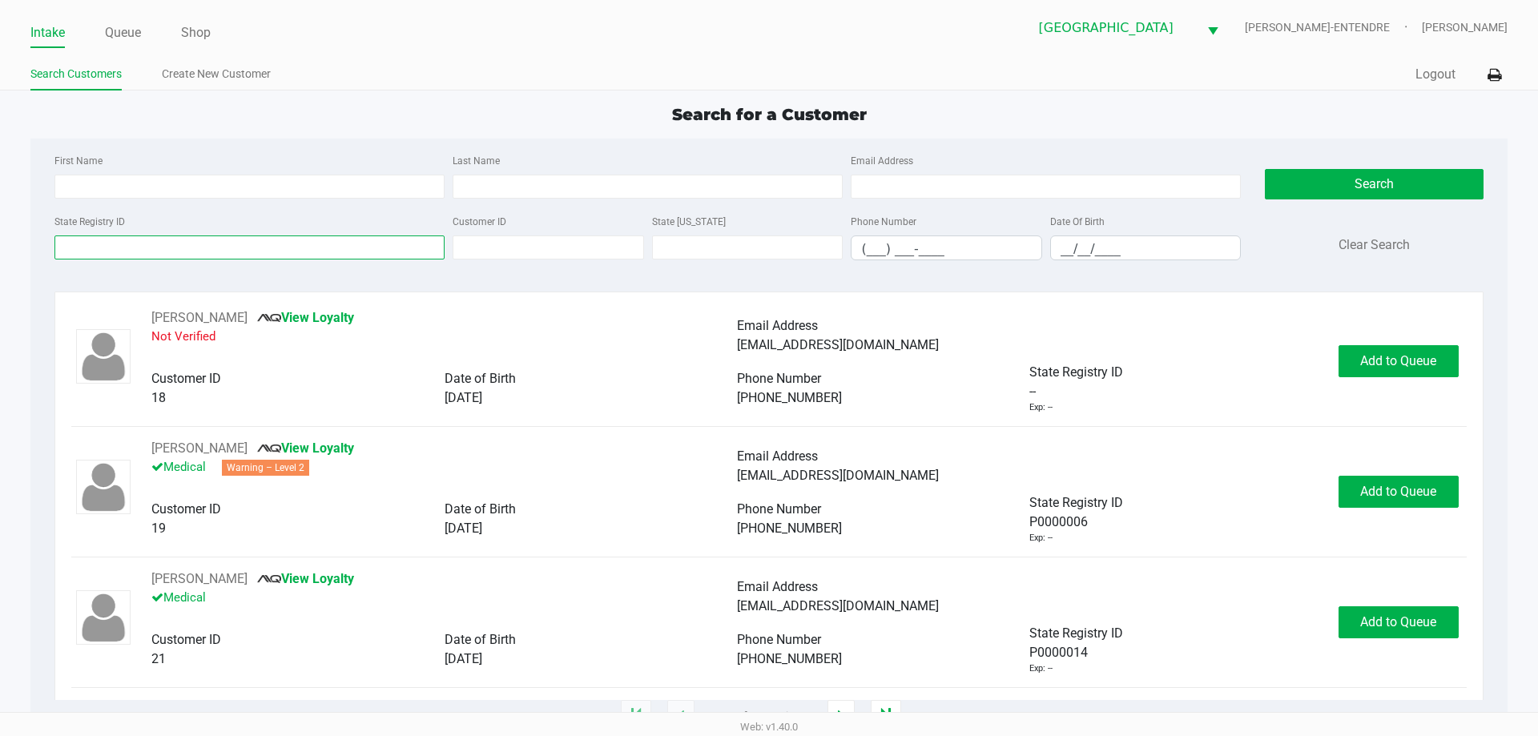
click at [139, 239] on input "State Registry ID" at bounding box center [249, 247] width 390 height 24
type input "["
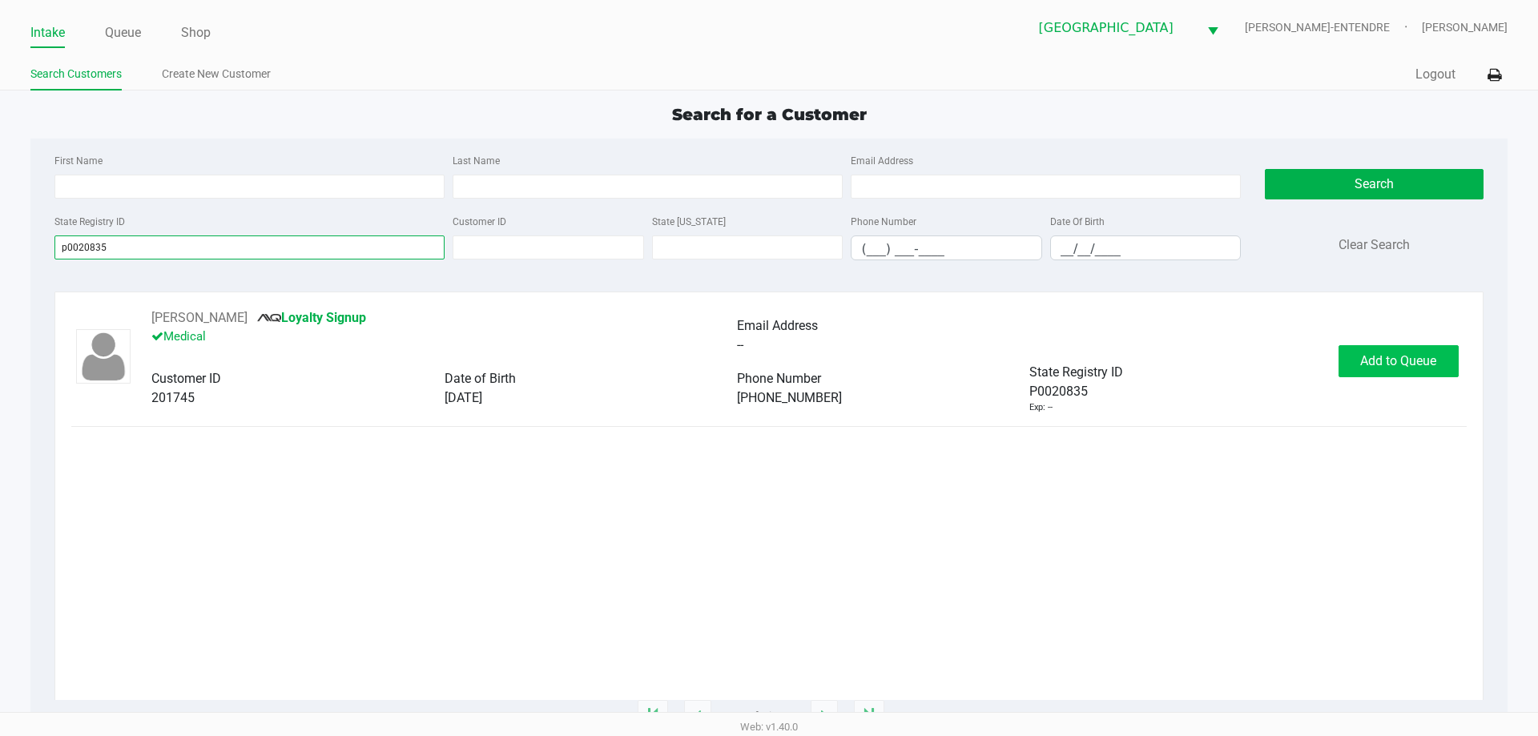
type input "p0020835"
click at [1377, 355] on span "Add to Queue" at bounding box center [1398, 360] width 76 height 15
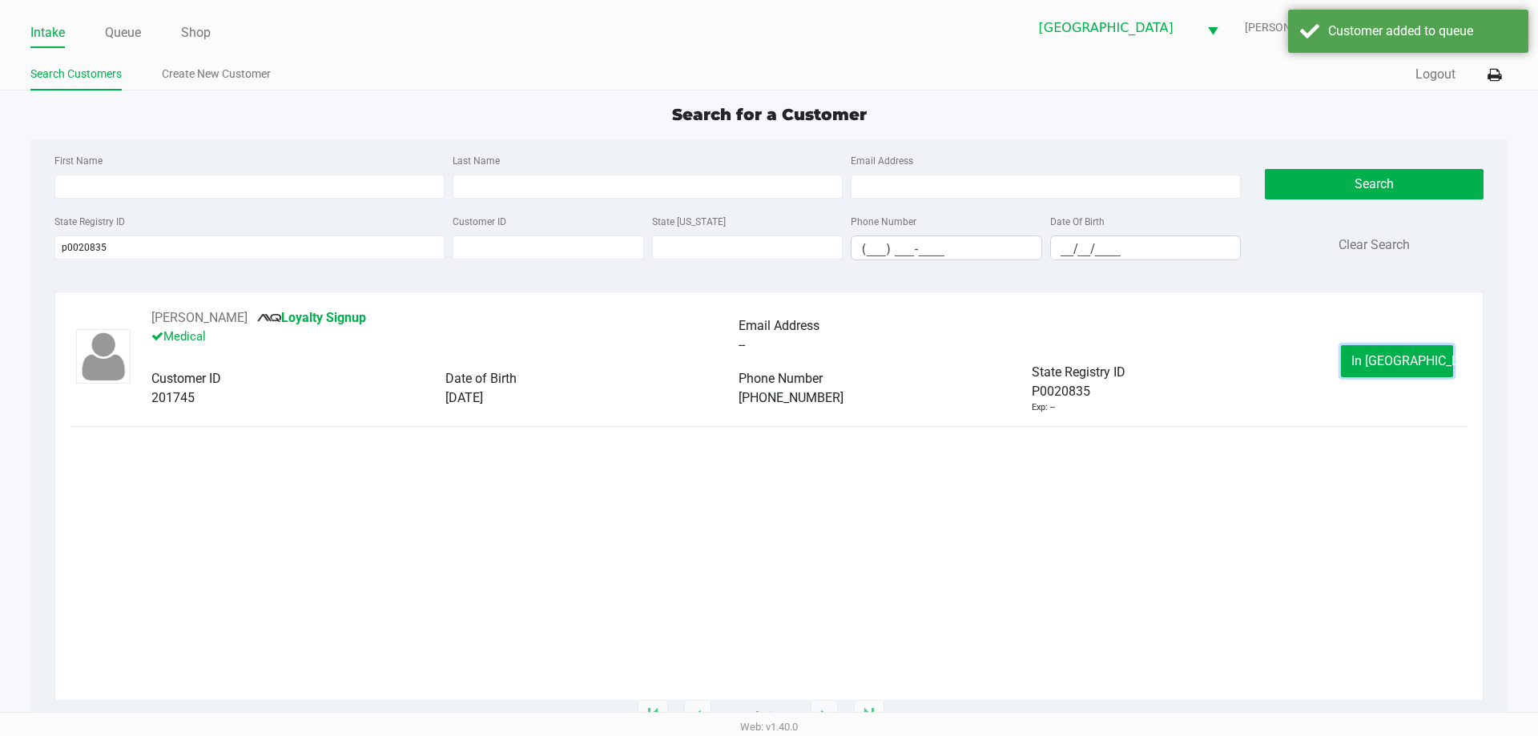
click at [1377, 355] on span "In Queue" at bounding box center [1418, 360] width 135 height 15
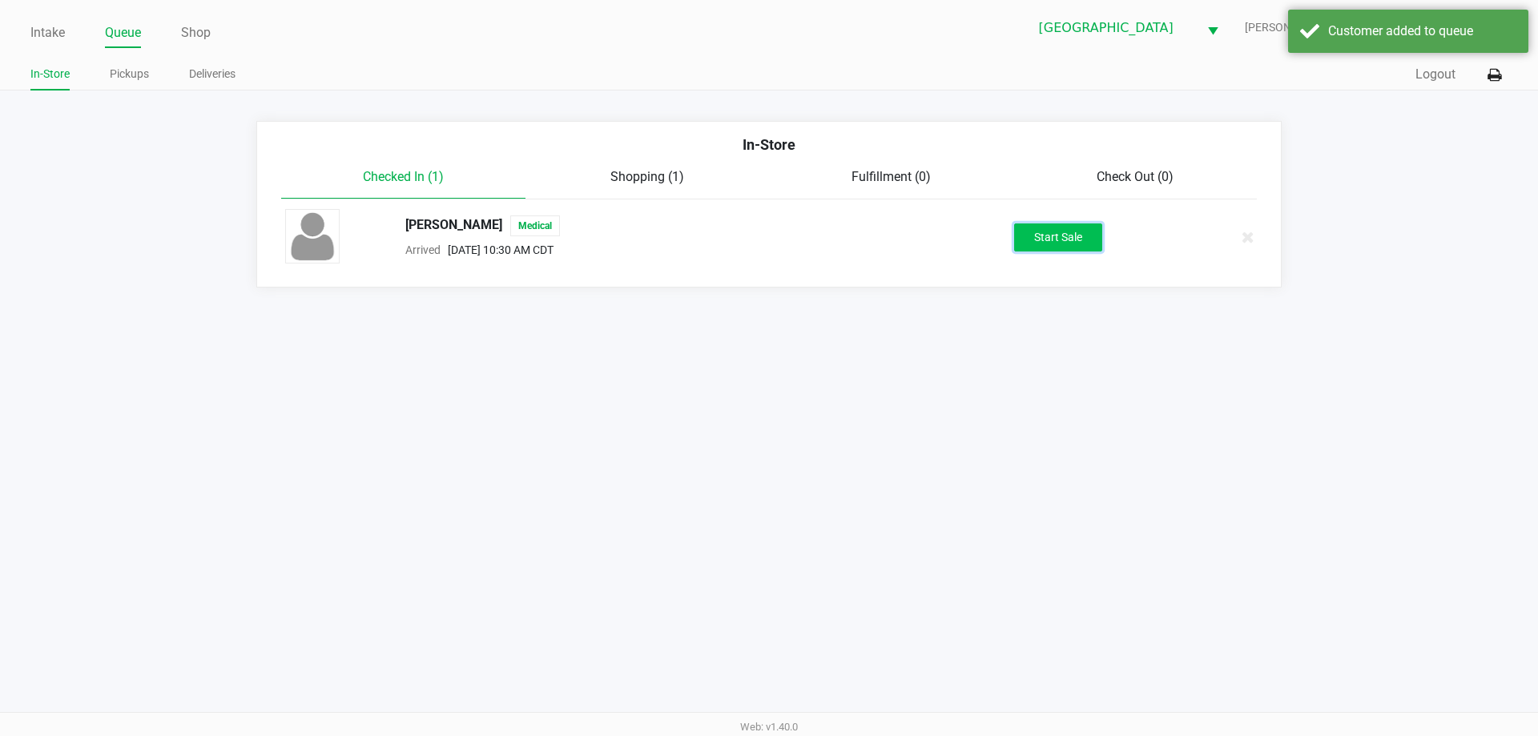
click at [1052, 235] on button "Start Sale" at bounding box center [1058, 237] width 88 height 28
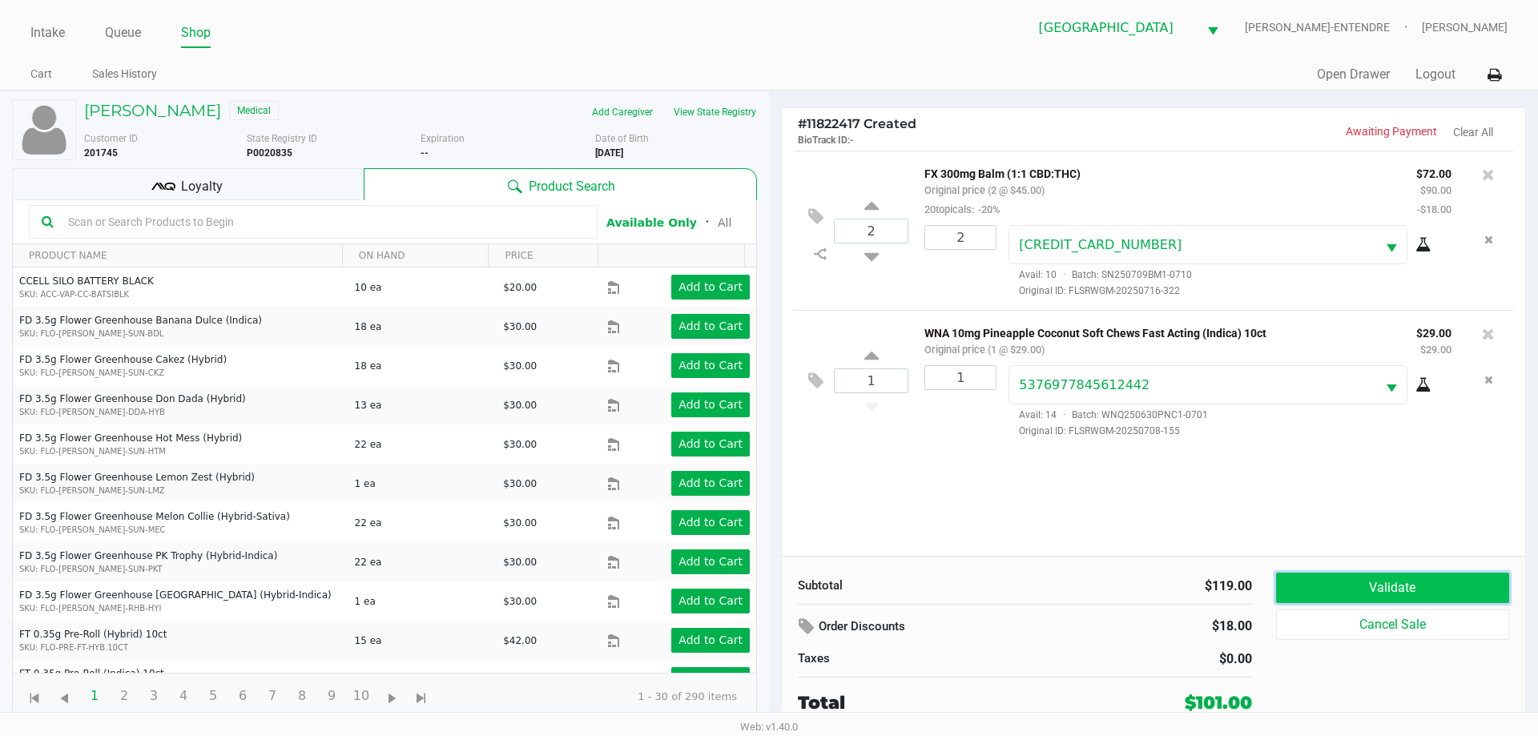
click at [1366, 580] on button "Validate" at bounding box center [1392, 588] width 233 height 30
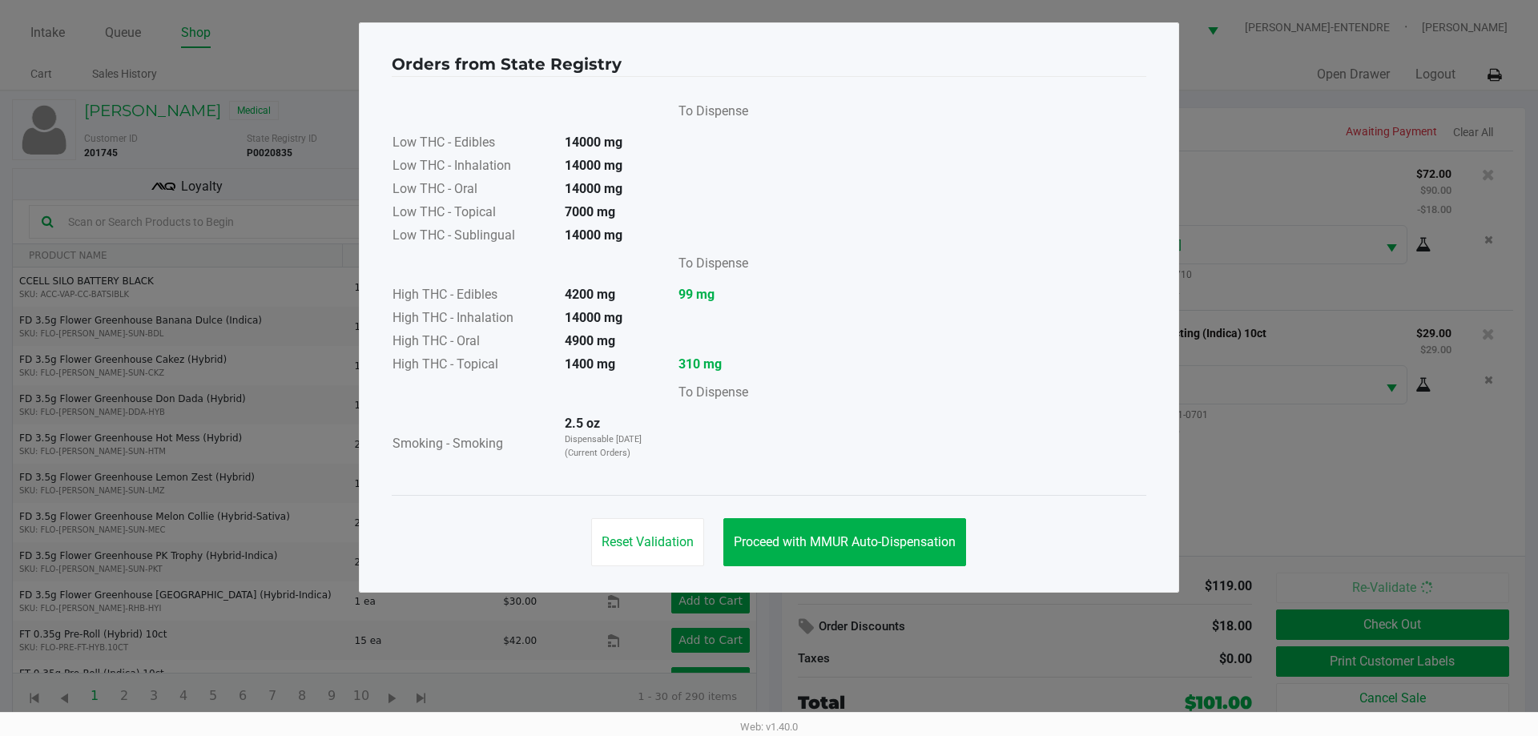
click at [854, 573] on div "Reset Validation Proceed with MMUR Auto-Dispensation" at bounding box center [769, 535] width 754 height 81
click at [853, 554] on button "Proceed with MMUR Auto-Dispensation" at bounding box center [844, 542] width 243 height 48
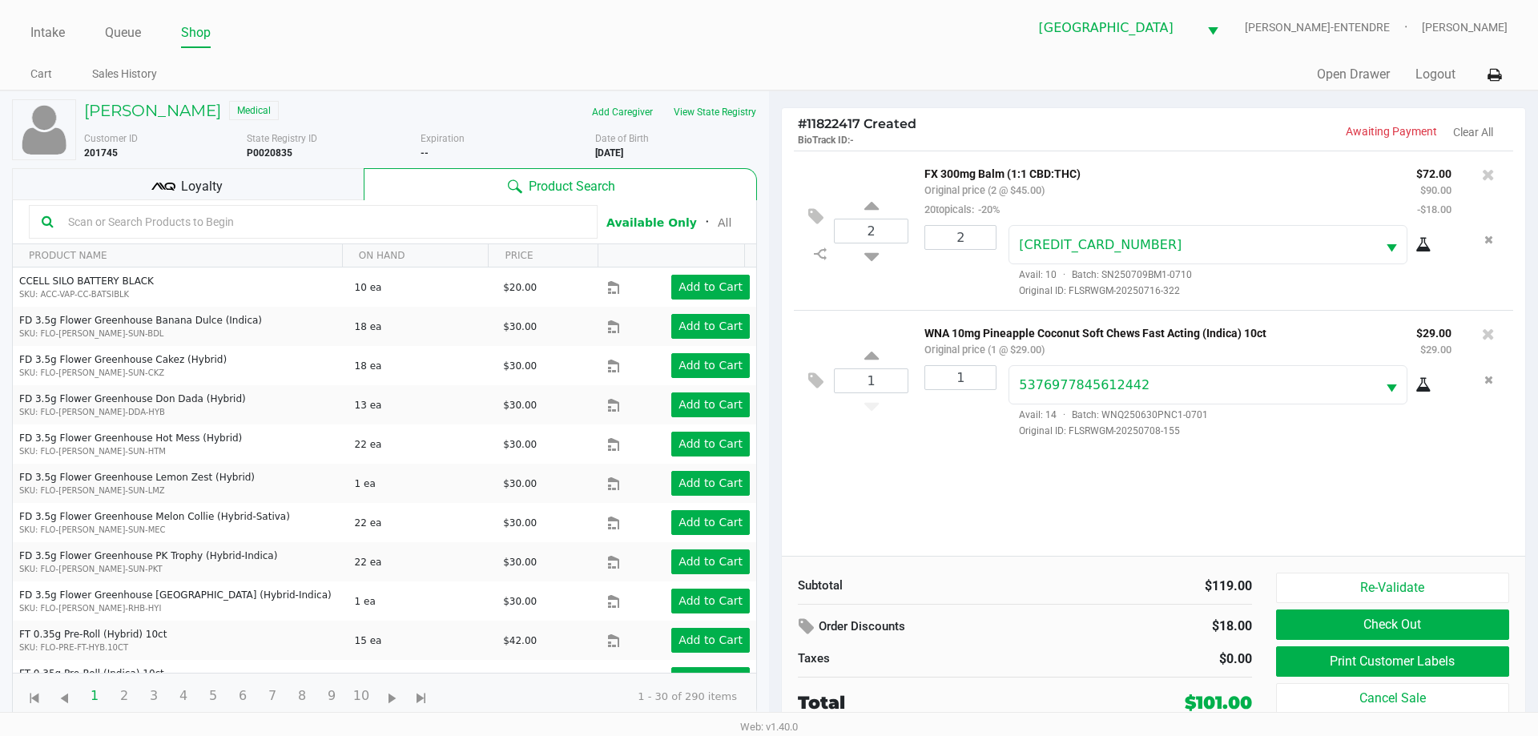
click at [159, 195] on icon at bounding box center [163, 187] width 24 height 24
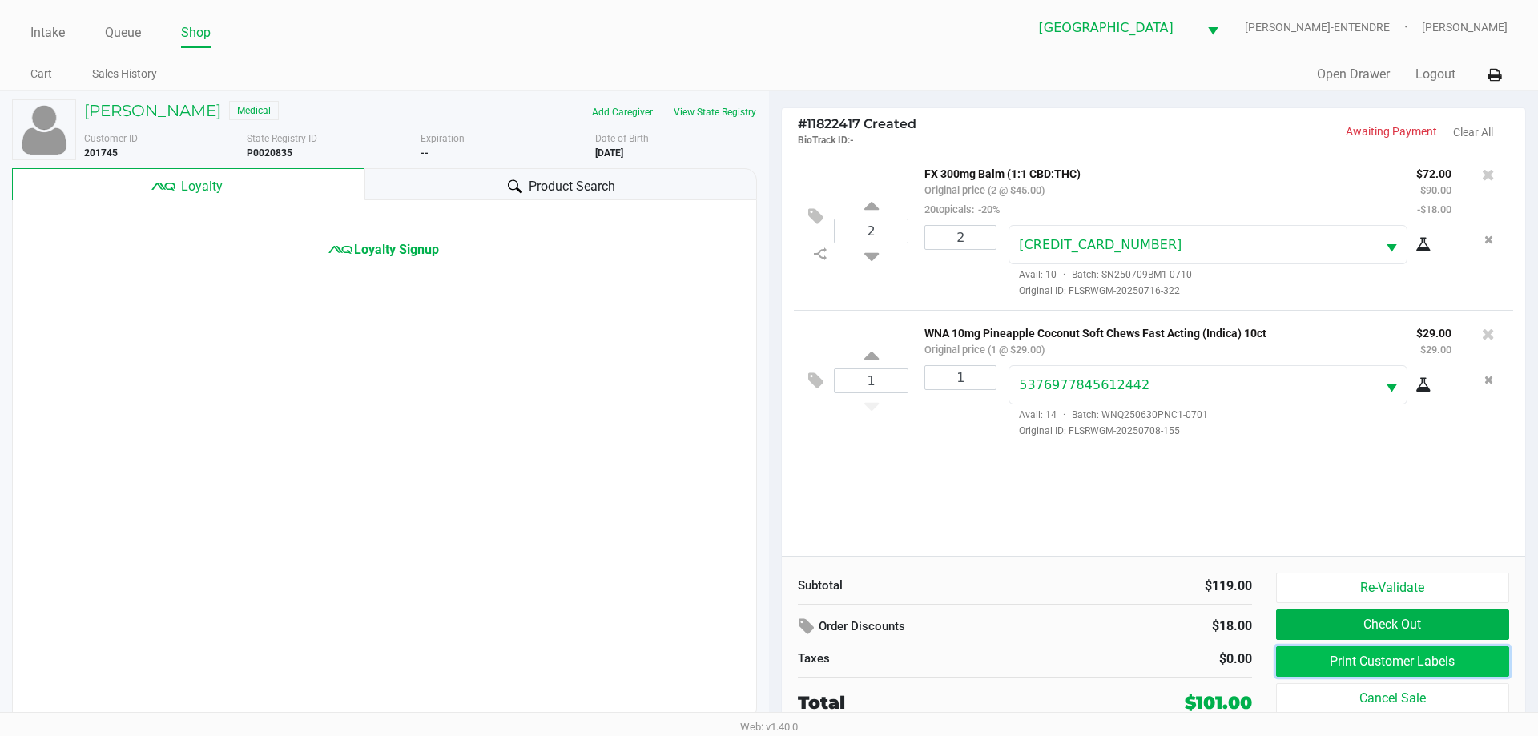
click at [1300, 654] on button "Print Customer Labels" at bounding box center [1392, 661] width 233 height 30
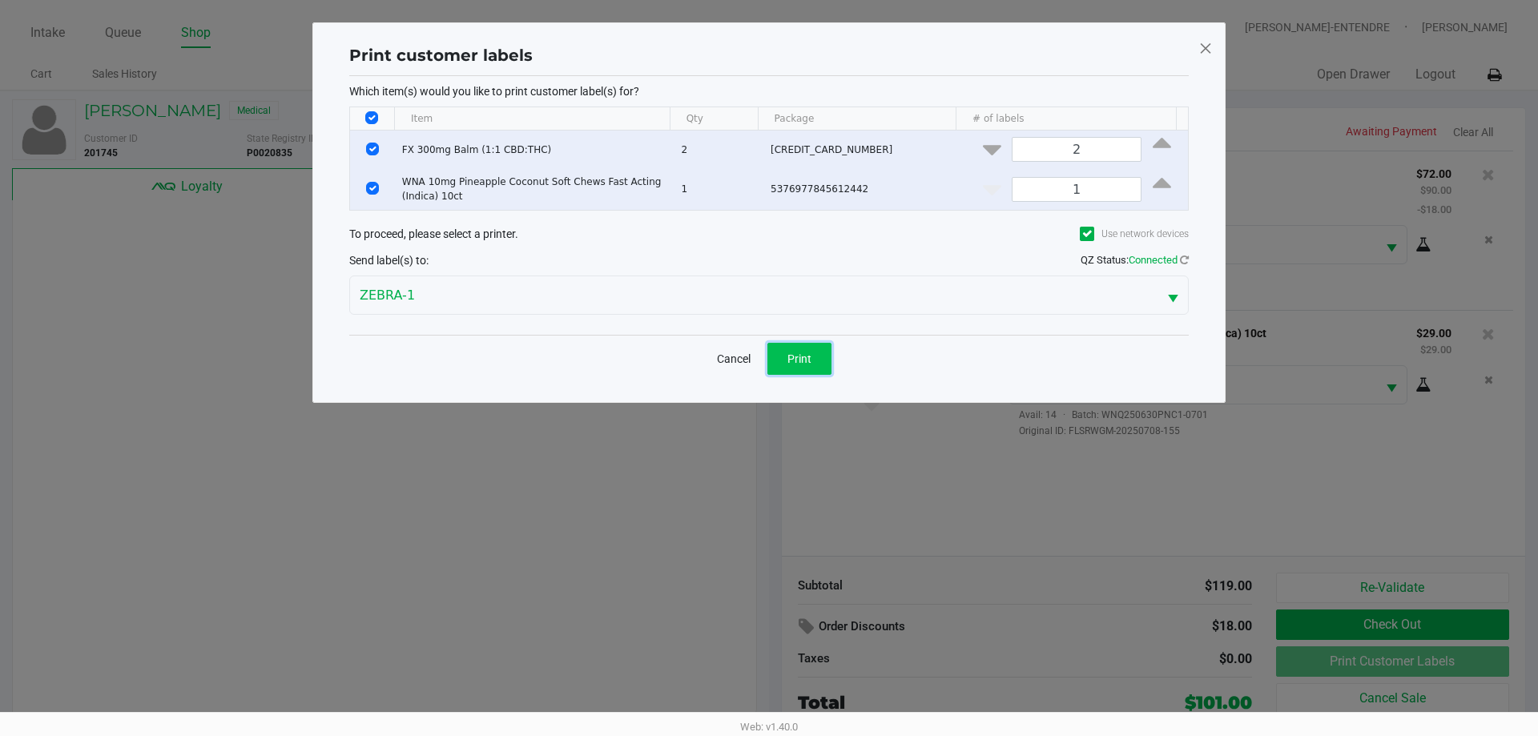
click at [795, 365] on button "Print" at bounding box center [799, 359] width 64 height 32
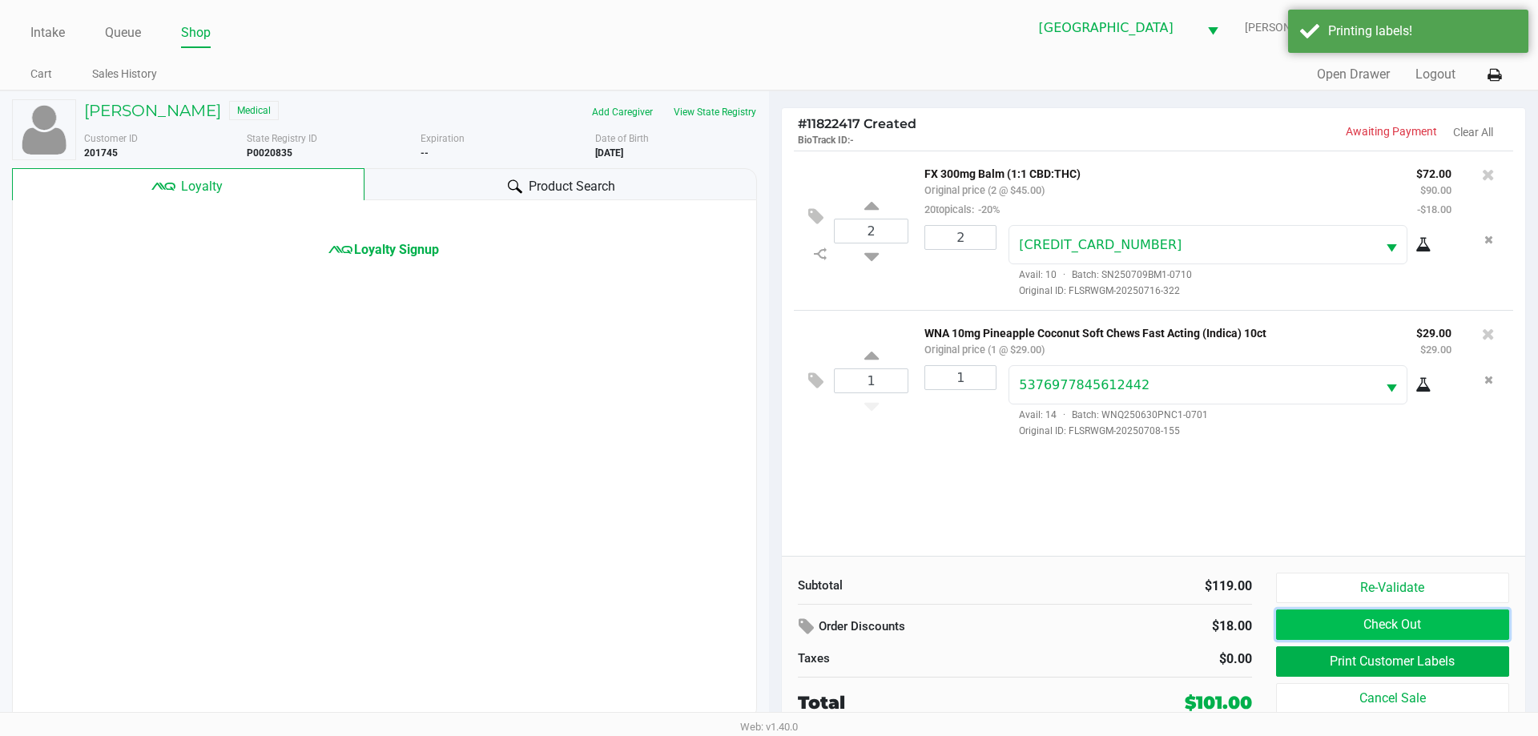
click at [1345, 621] on button "Check Out" at bounding box center [1392, 624] width 233 height 30
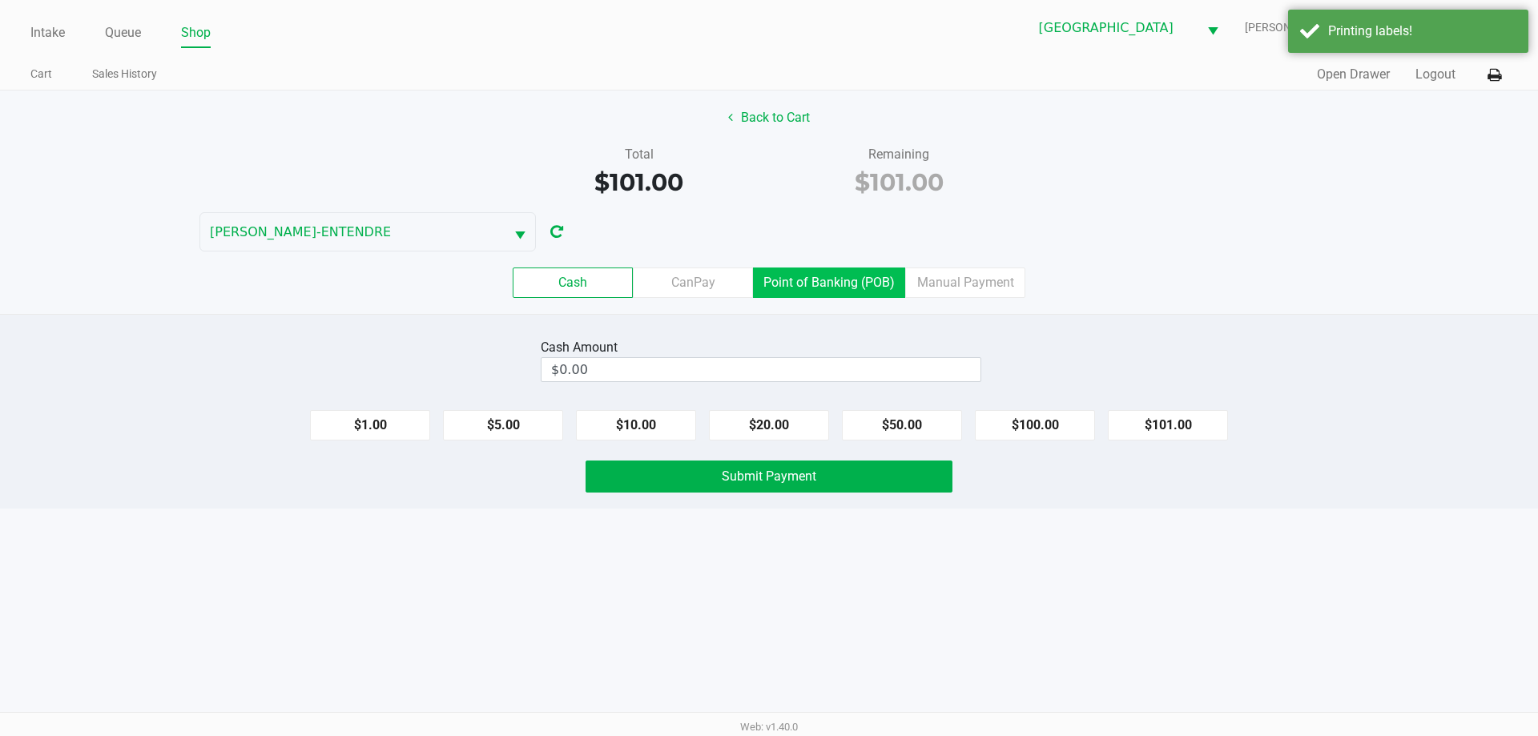
click at [836, 292] on label "Point of Banking (POB)" at bounding box center [829, 282] width 152 height 30
click at [0, 0] on 7 "Point of Banking (POB)" at bounding box center [0, 0] width 0 height 0
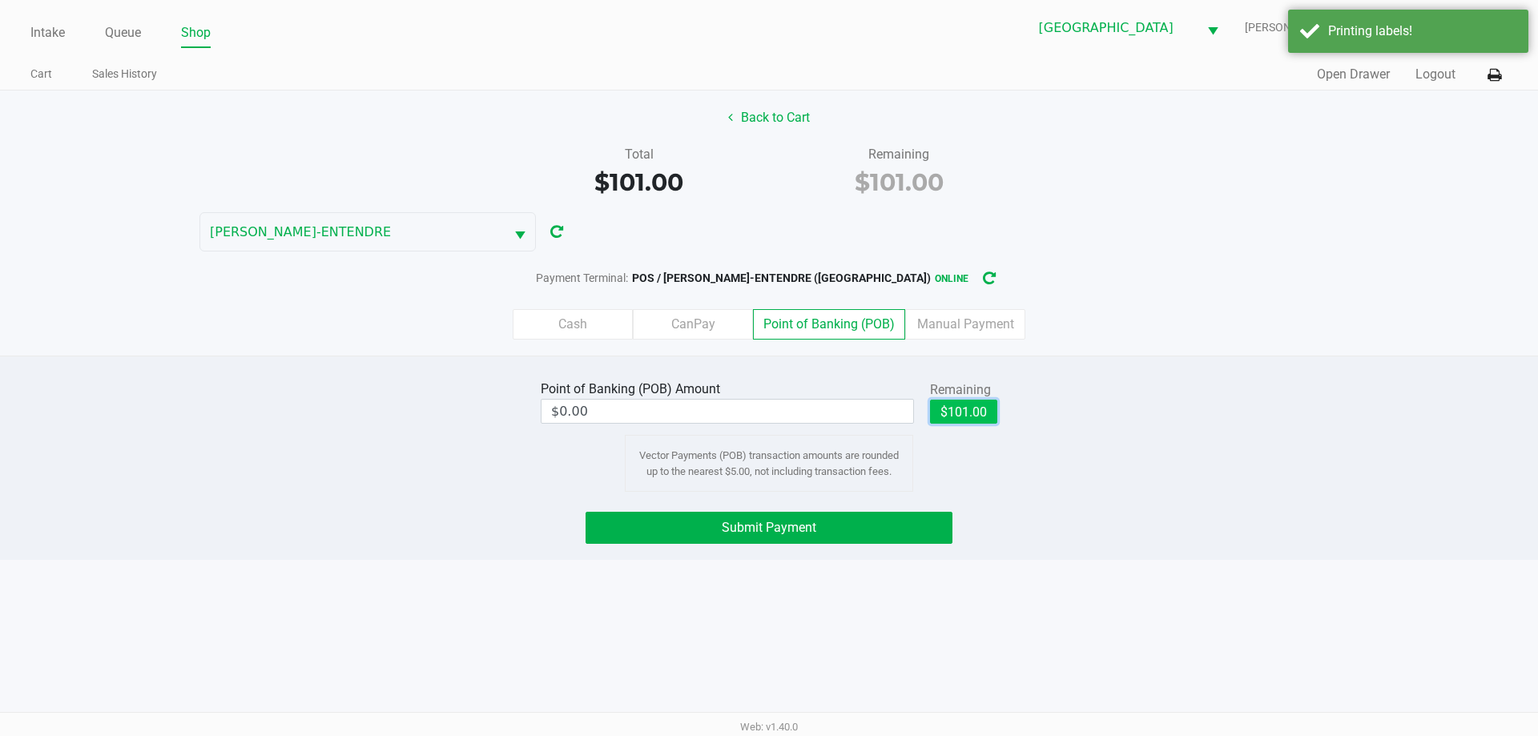
click at [974, 418] on button "$101.00" at bounding box center [963, 412] width 67 height 24
type input "$101.00"
click at [926, 521] on button "Submit Payment" at bounding box center [768, 528] width 367 height 32
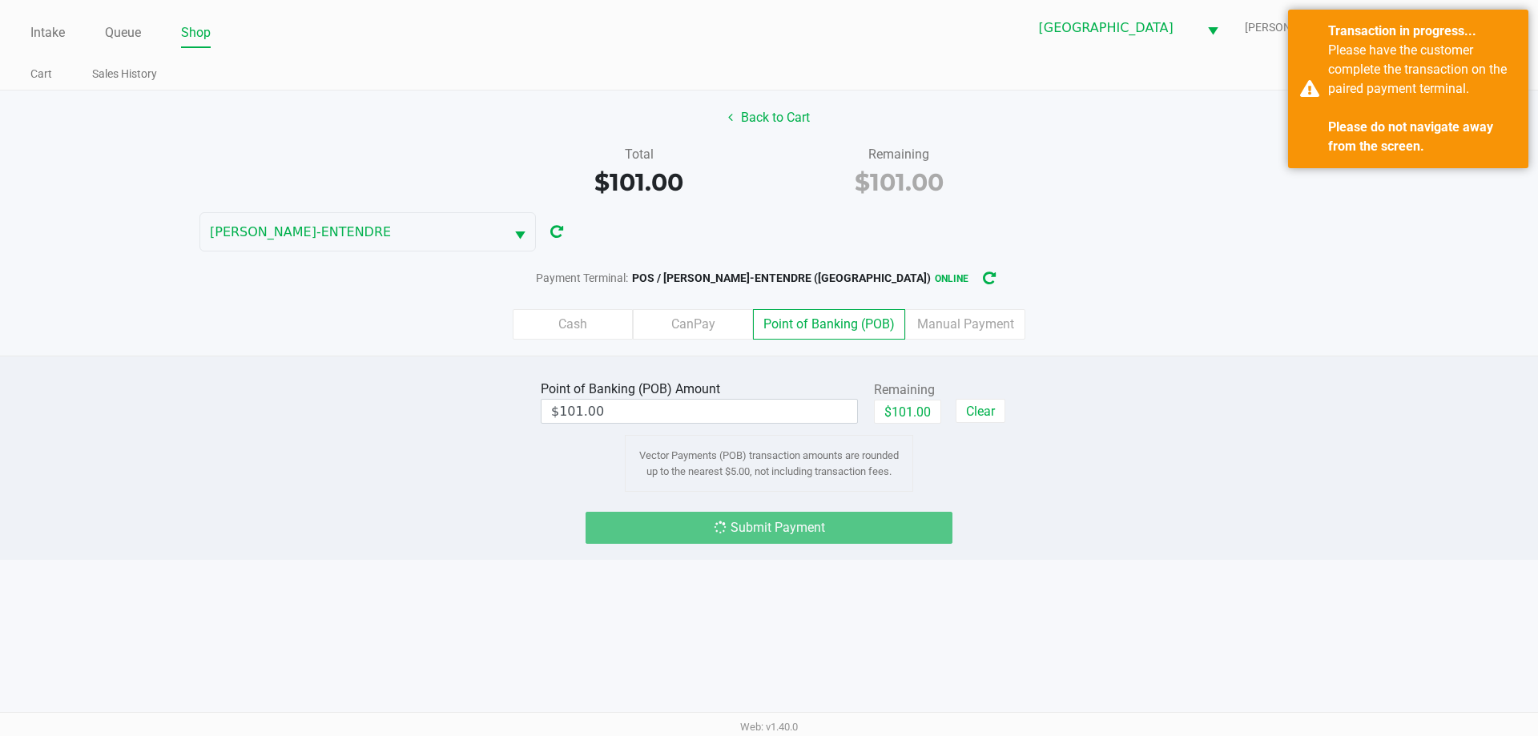
click at [1220, 301] on div "Cash CanPay Point of Banking (POB) Manual Payment" at bounding box center [769, 324] width 1562 height 62
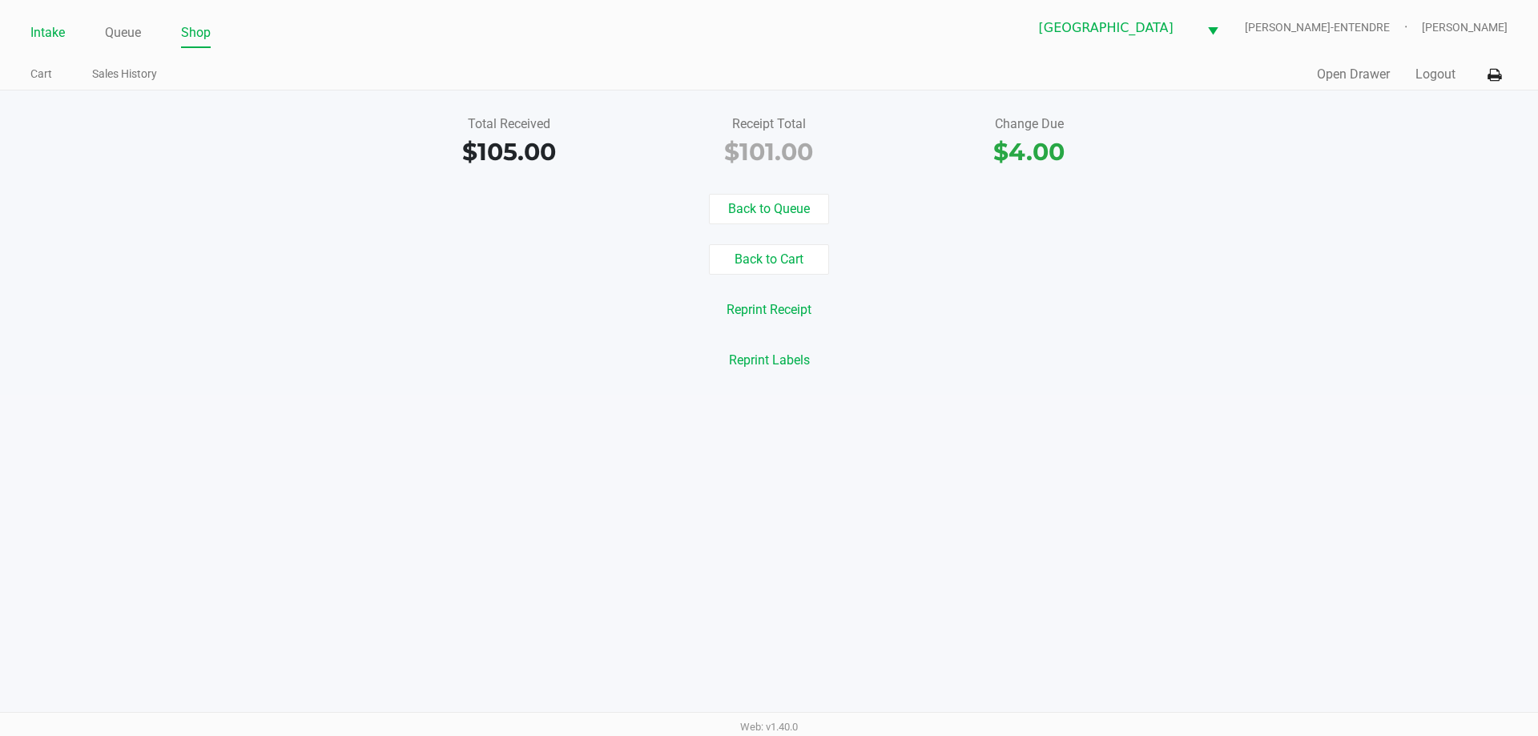
click at [55, 22] on link "Intake" at bounding box center [47, 33] width 34 height 22
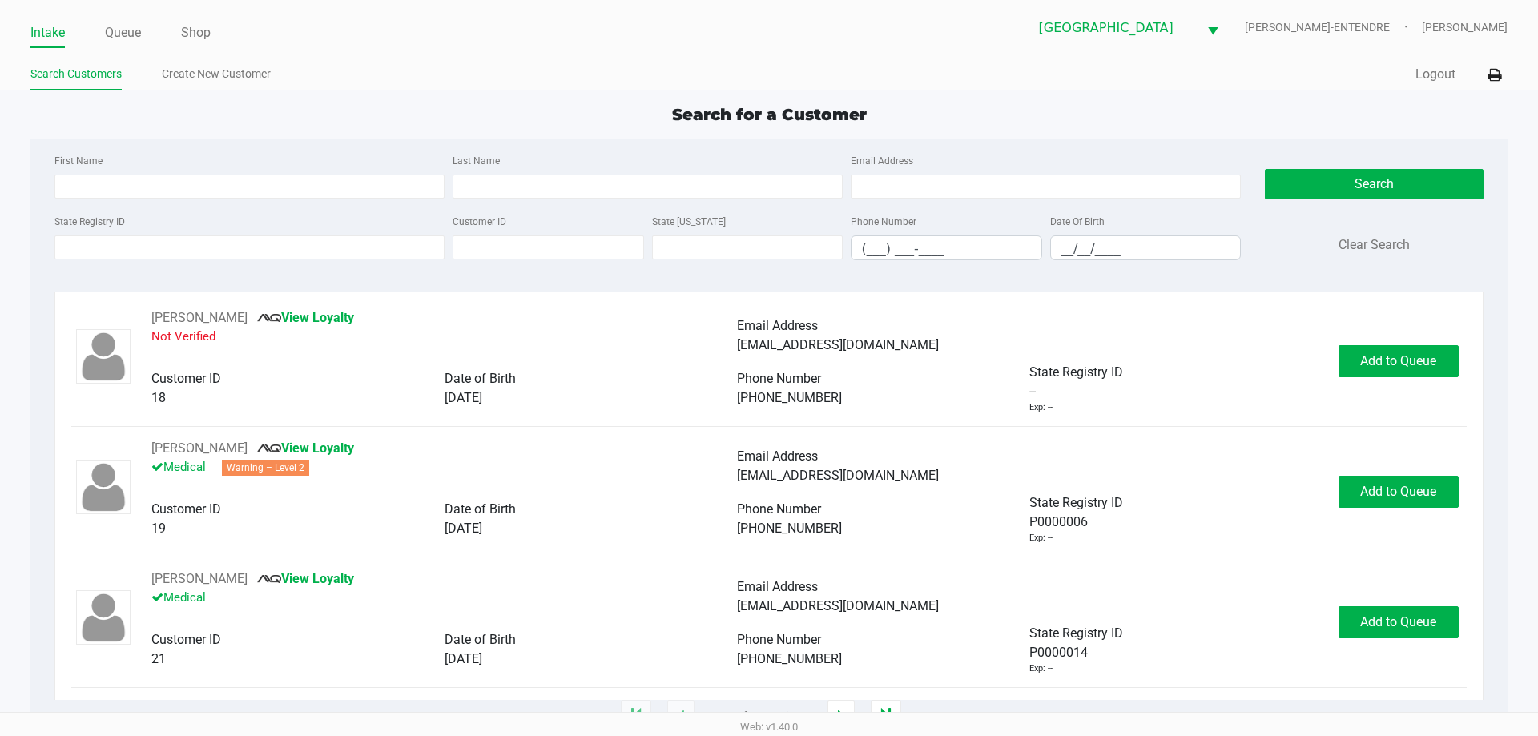
click at [681, 51] on div "Intake Queue Shop Panama City WC JAY-ENTENDRE Courtney Fulton Search Customers …" at bounding box center [769, 45] width 1538 height 90
click at [1193, 159] on div "Email Address" at bounding box center [1045, 175] width 398 height 48
click at [454, 143] on div "First Name Last Name Email Address State Registry ID Customer ID State ID Phone…" at bounding box center [768, 212] width 1452 height 147
click at [276, 243] on input "State Registry ID" at bounding box center [249, 247] width 390 height 24
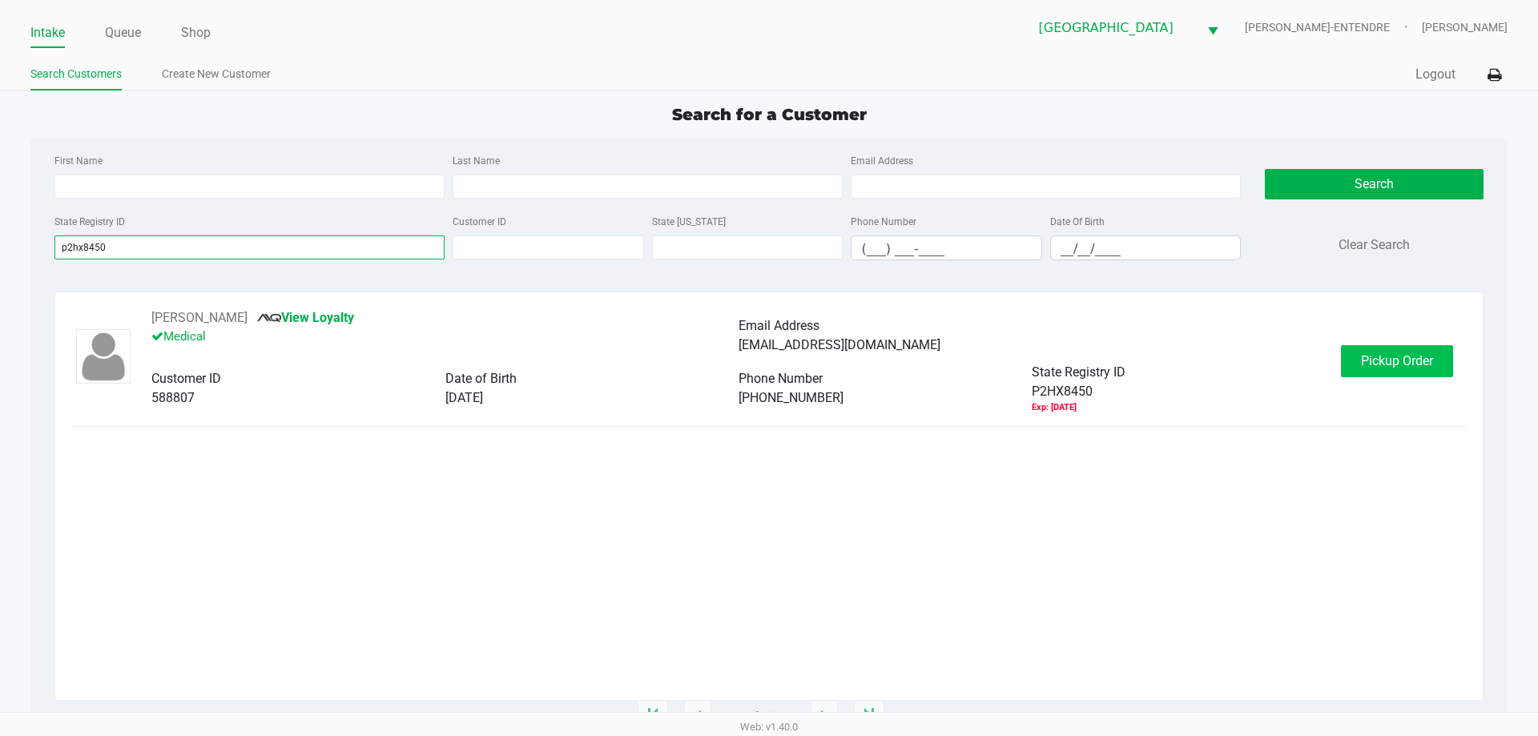
type input "p2hx8450"
click at [1434, 362] on button "Pickup Order" at bounding box center [1397, 361] width 112 height 32
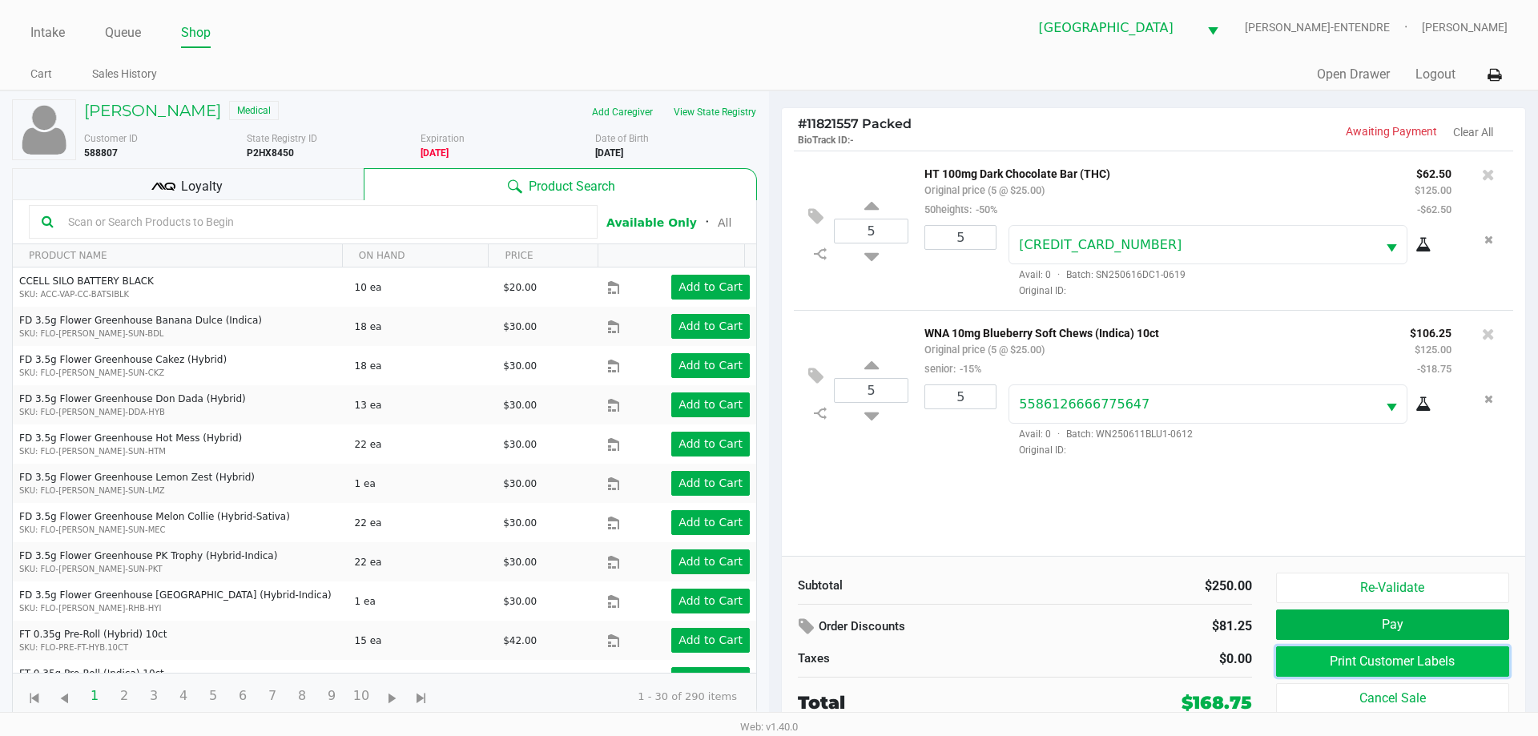
click at [1352, 666] on button "Print Customer Labels" at bounding box center [1392, 661] width 233 height 30
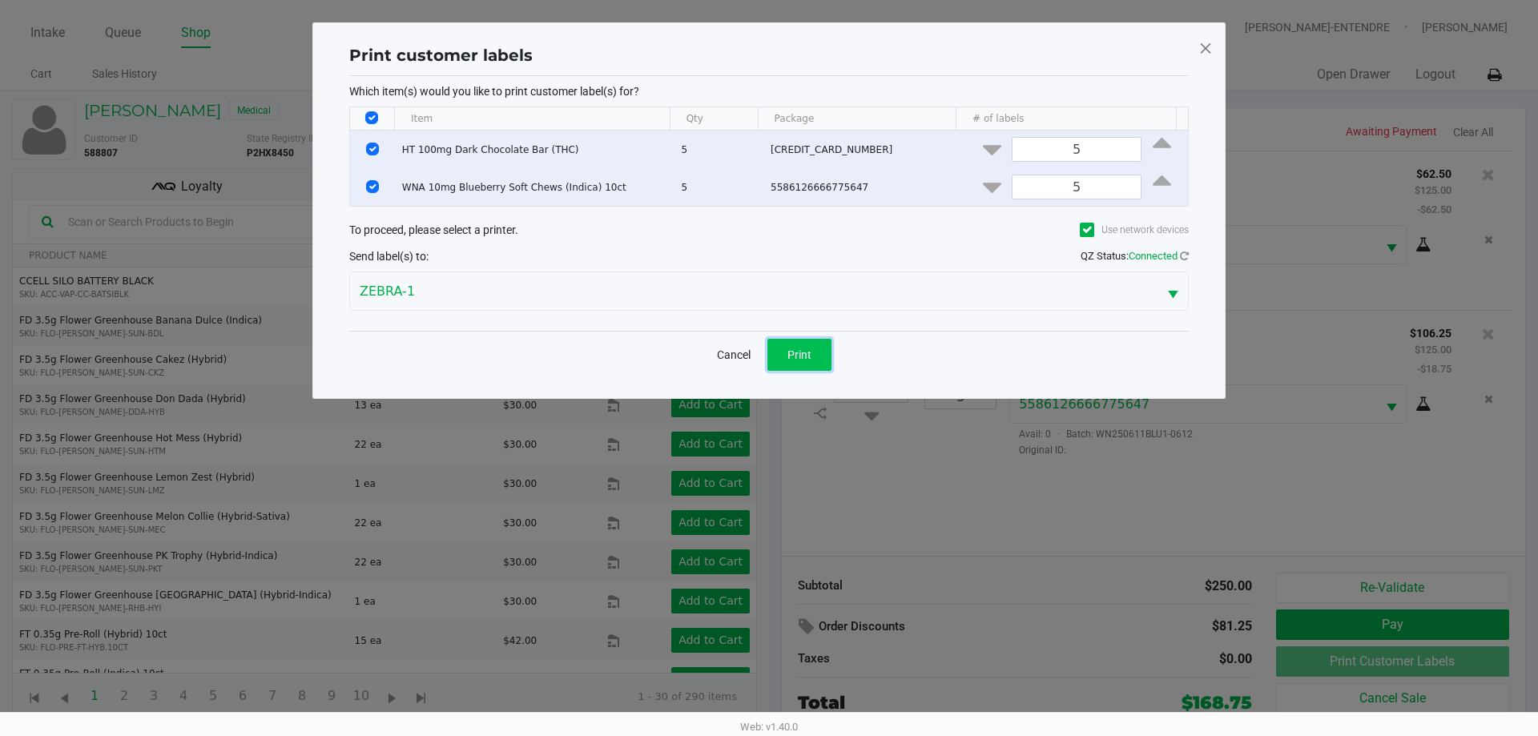
click at [782, 341] on button "Print" at bounding box center [799, 355] width 64 height 32
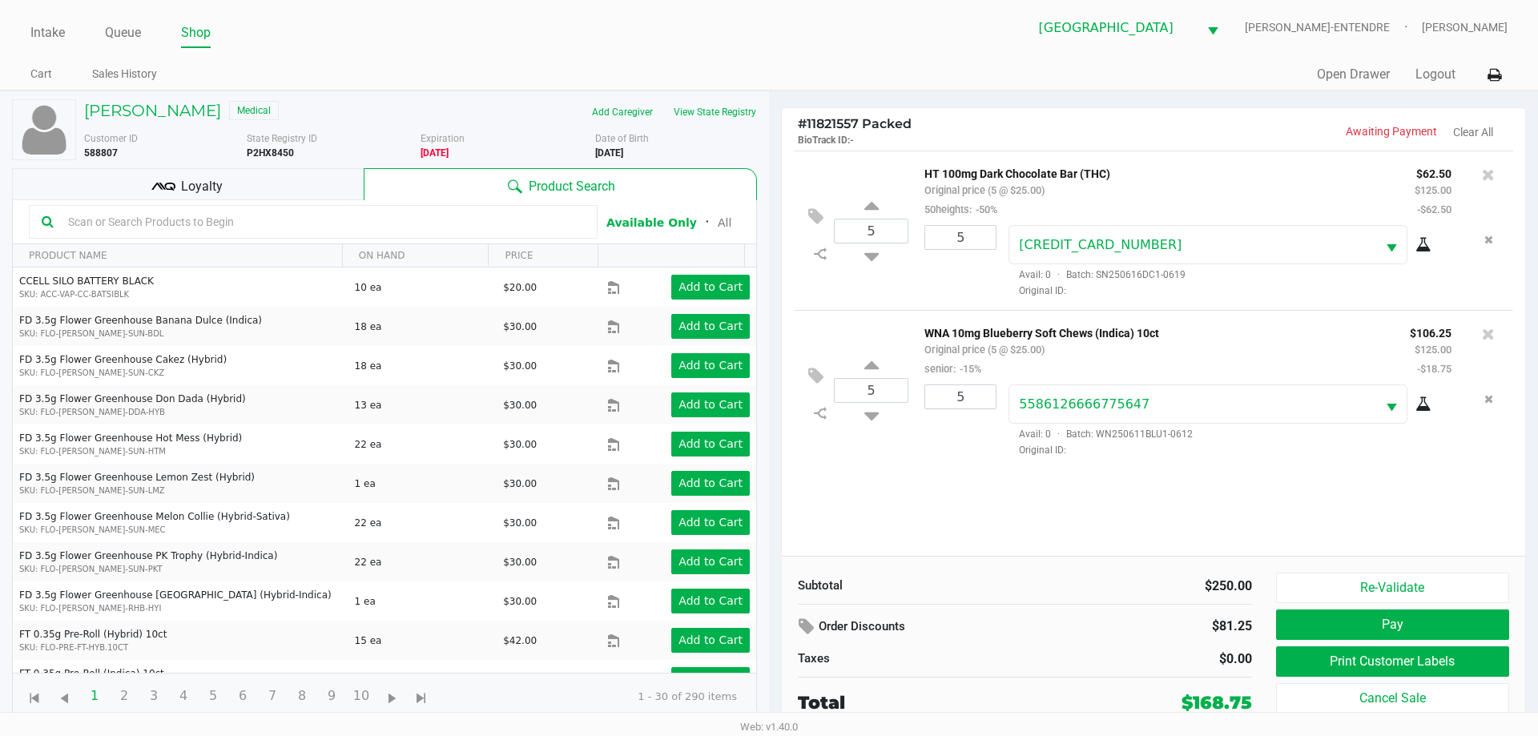
click at [284, 195] on div "Loyalty" at bounding box center [188, 184] width 352 height 32
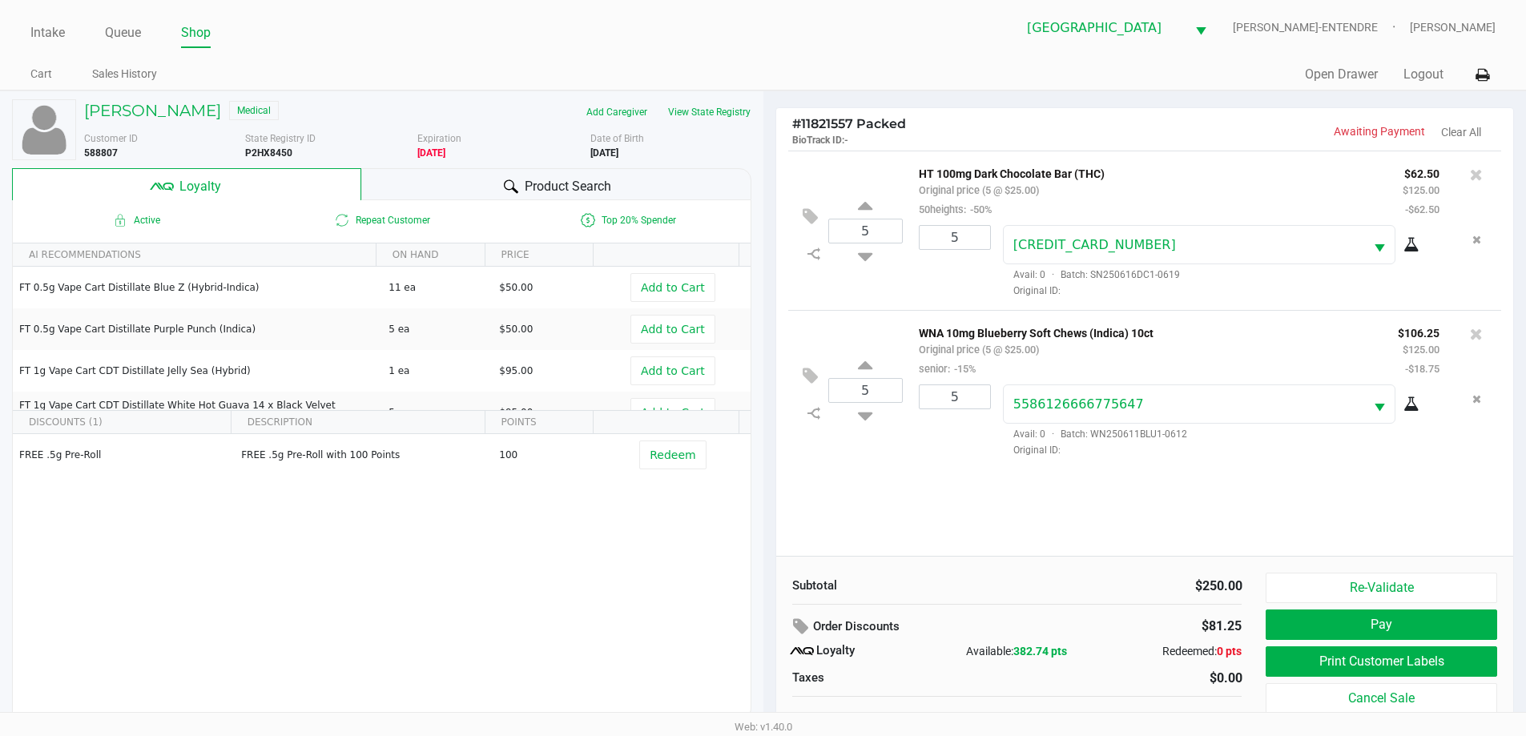
scroll to position [16, 0]
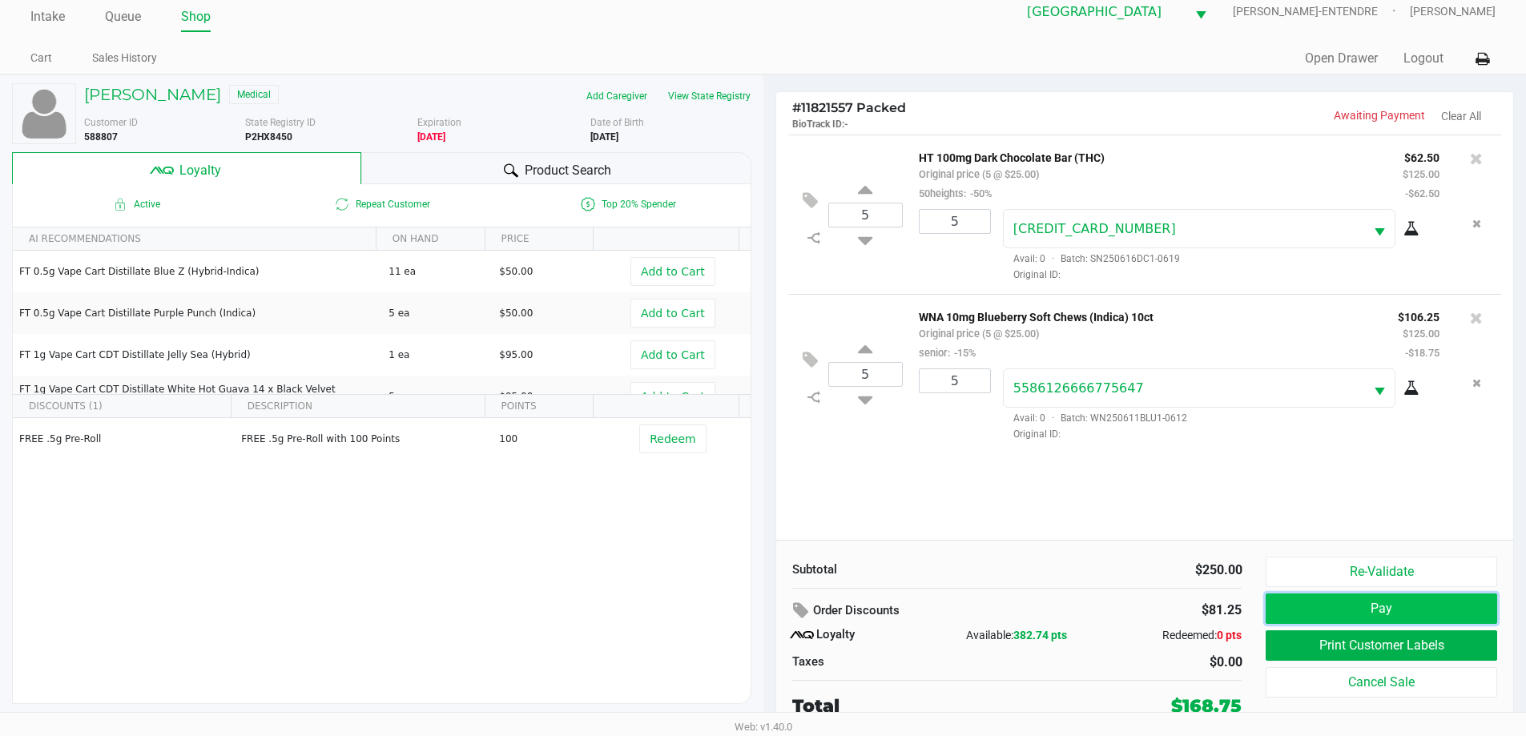
click at [1310, 600] on button "Pay" at bounding box center [1380, 608] width 231 height 30
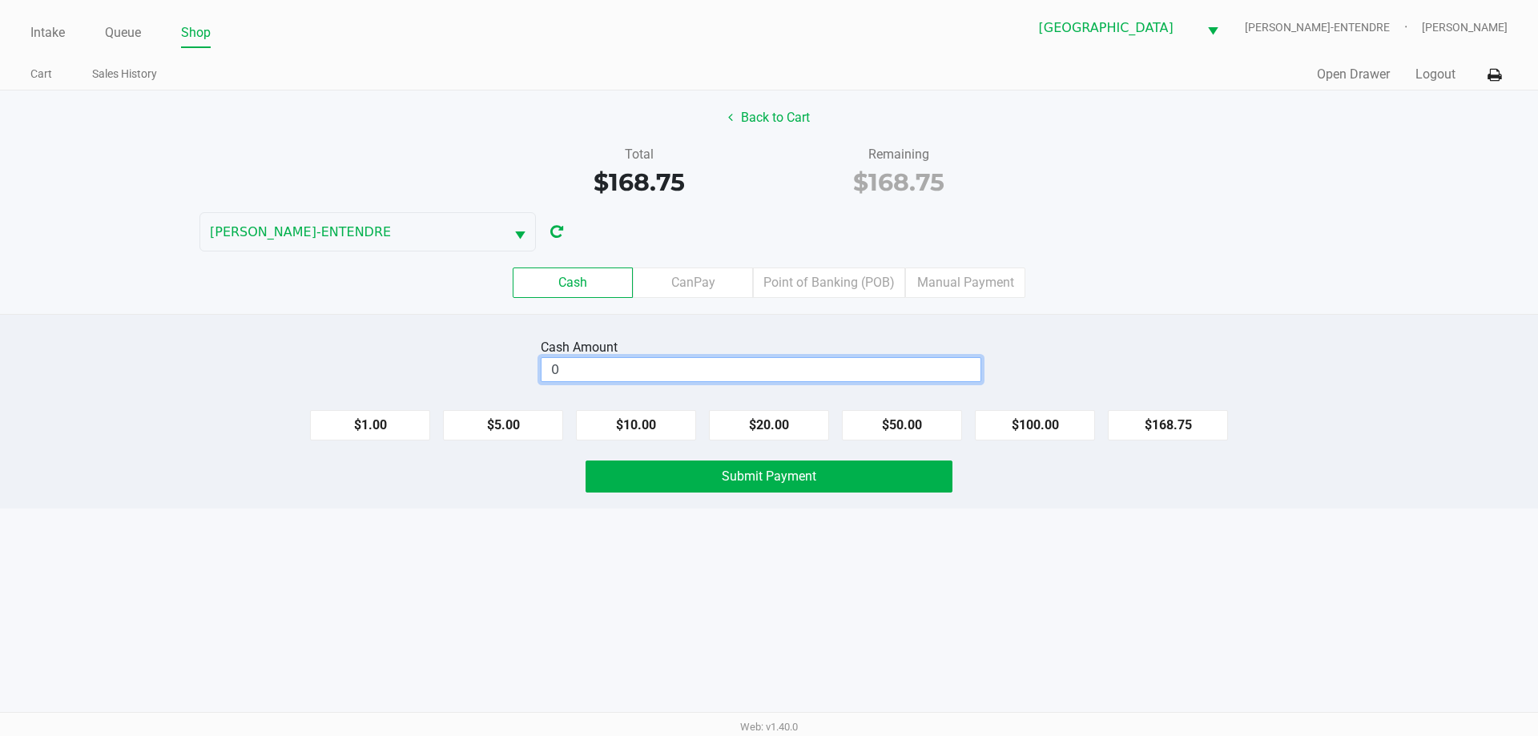
click at [922, 380] on input "0" at bounding box center [760, 369] width 439 height 23
type input "$180.00"
drag, startPoint x: 851, startPoint y: 476, endPoint x: 1023, endPoint y: 361, distance: 206.8
click at [851, 477] on button "Submit Payment" at bounding box center [768, 476] width 367 height 32
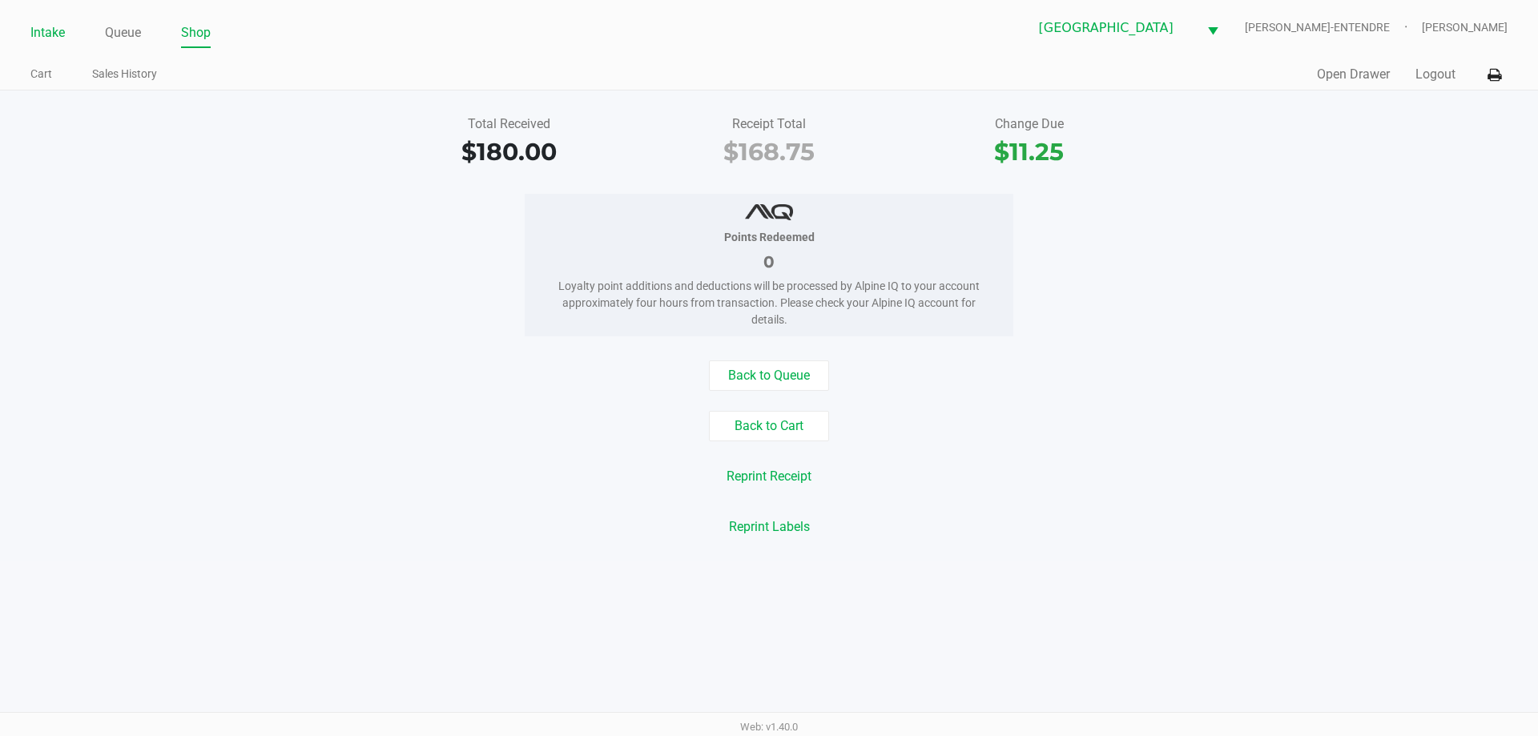
click at [51, 33] on link "Intake" at bounding box center [47, 33] width 34 height 22
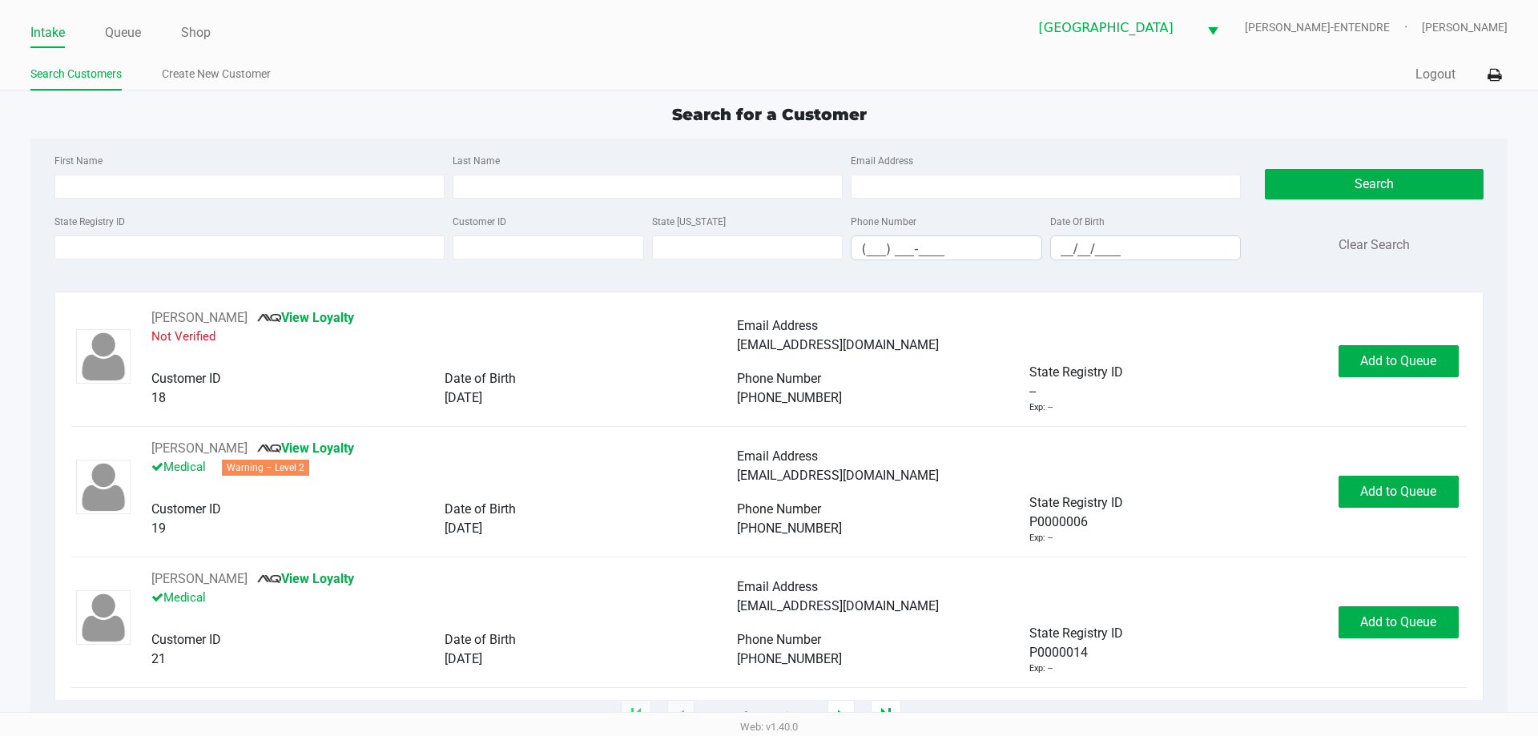
click at [477, 105] on div "Search for a Customer" at bounding box center [768, 115] width 1500 height 24
click at [308, 184] on input "First Name" at bounding box center [249, 187] width 390 height 24
type input "amanda"
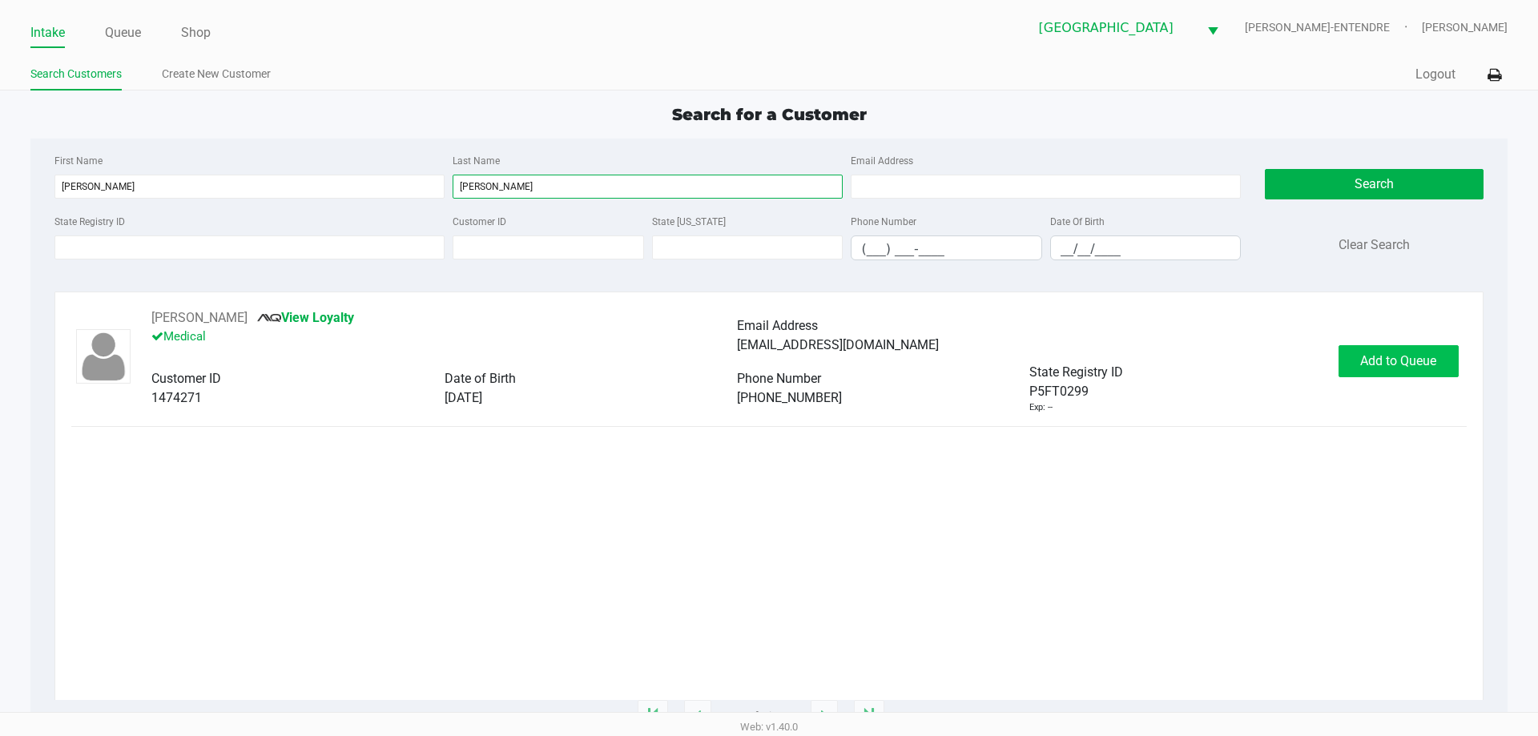
type input "seibert-cristella"
click at [1394, 360] on span "Add to Queue" at bounding box center [1398, 360] width 76 height 15
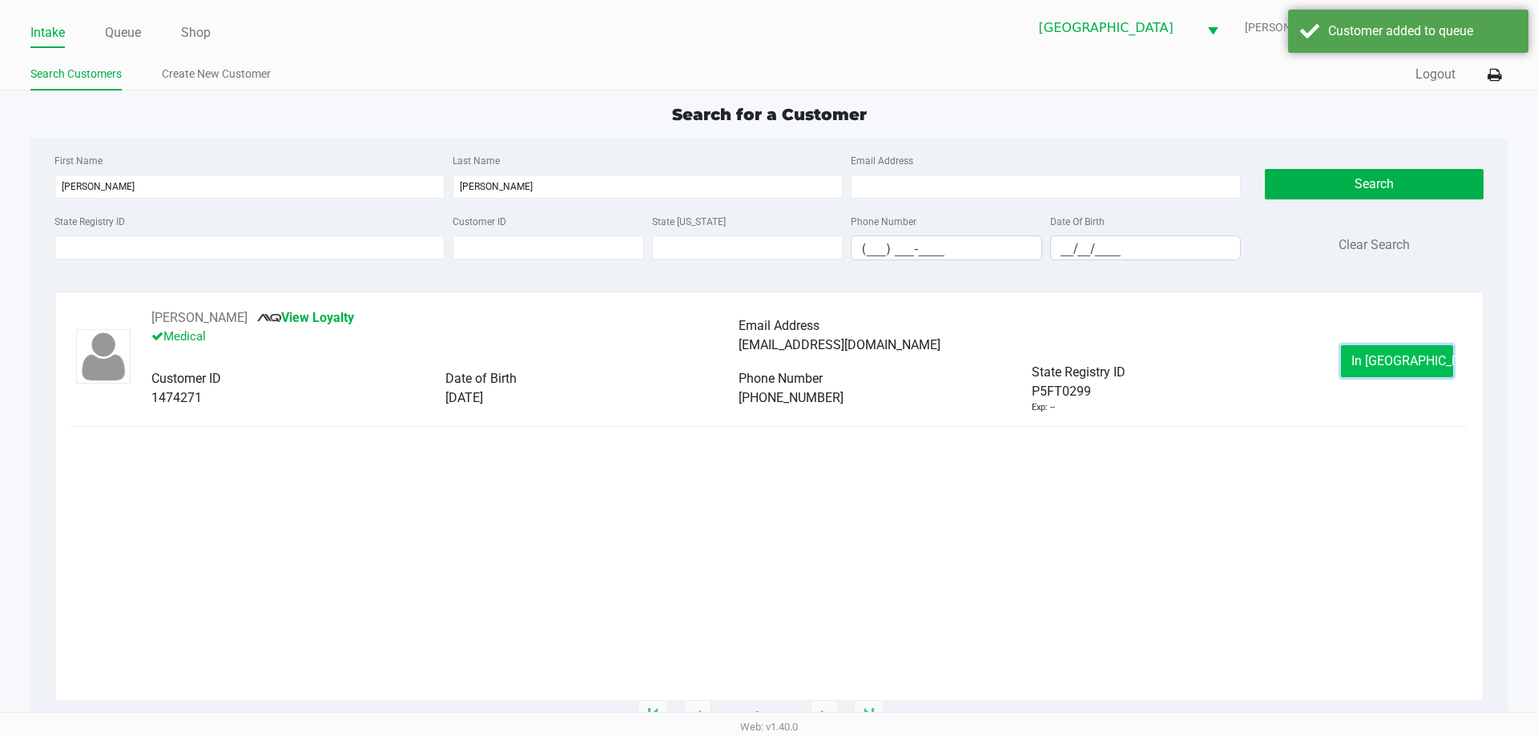
click at [1411, 347] on button "In Queue" at bounding box center [1397, 361] width 112 height 32
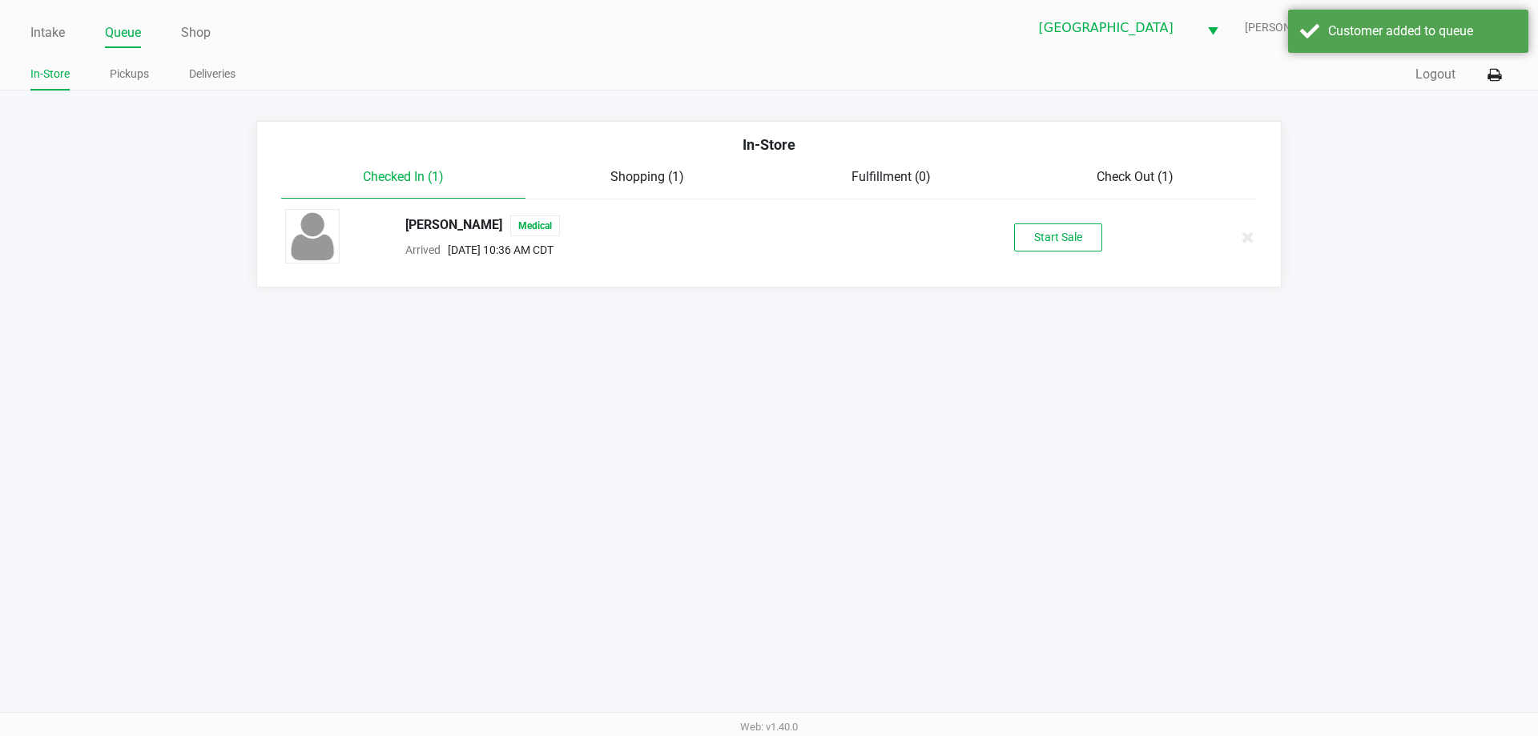
click at [1104, 242] on div "Start Sale" at bounding box center [1057, 237] width 247 height 28
click at [1096, 238] on button "Start Sale" at bounding box center [1058, 237] width 88 height 28
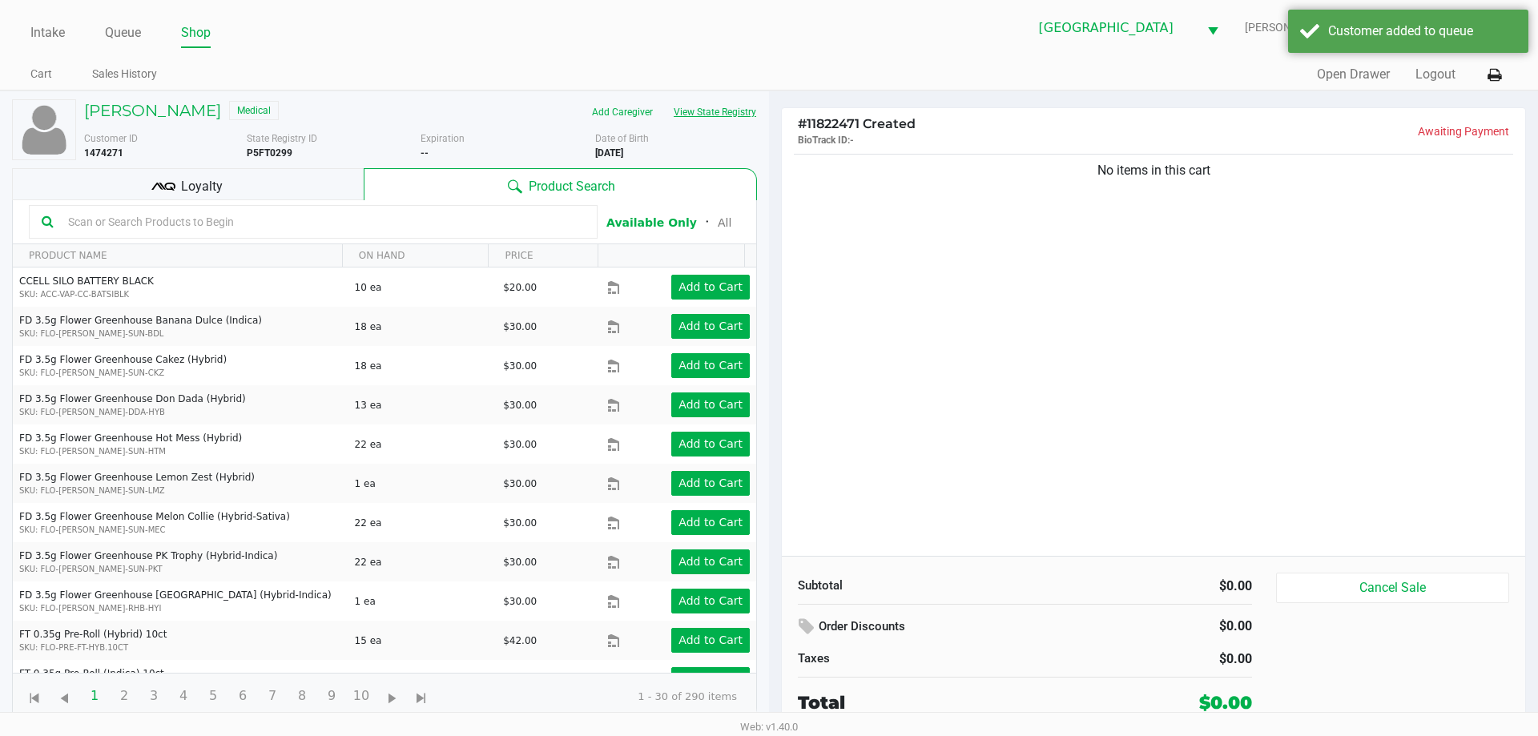
click at [738, 102] on button "View State Registry" at bounding box center [710, 112] width 94 height 26
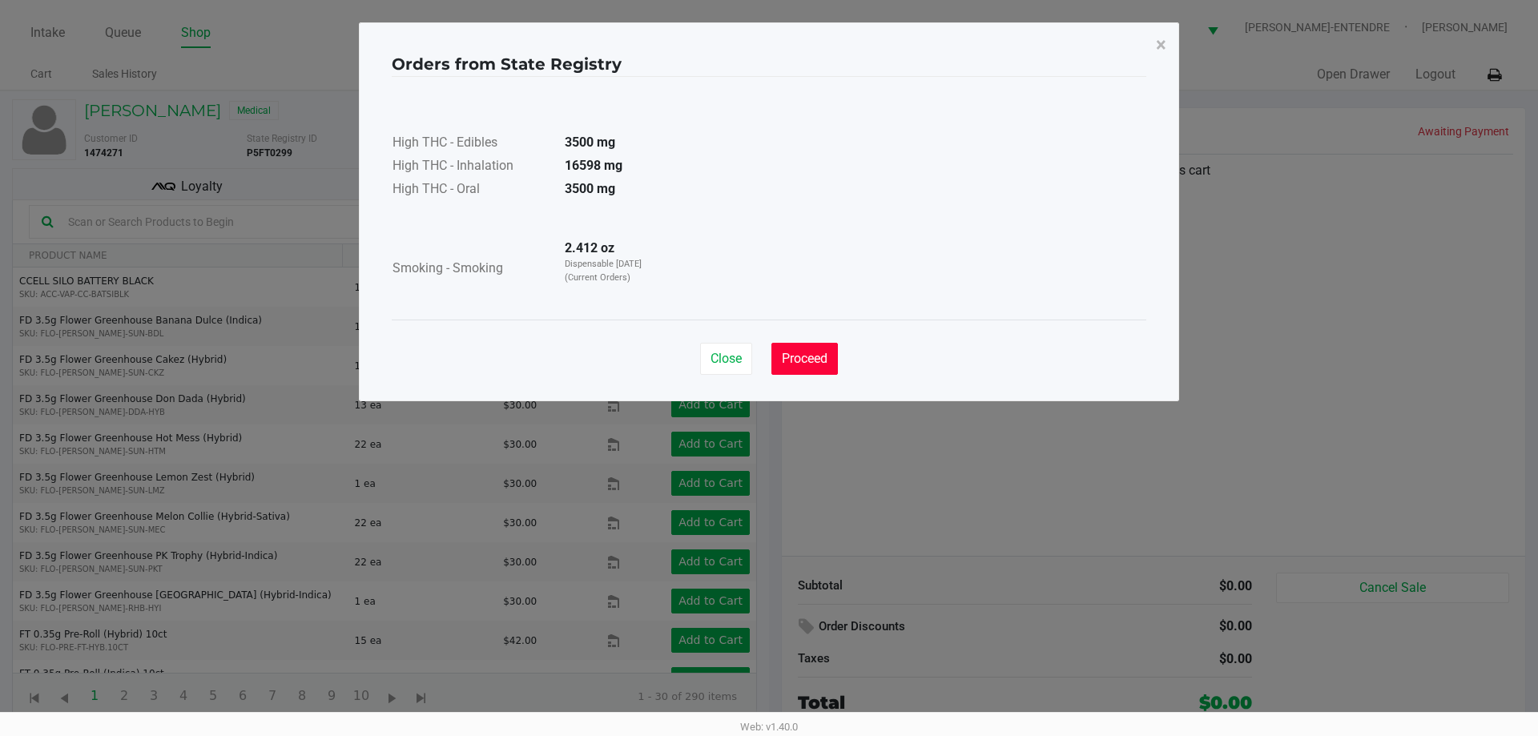
click at [814, 353] on span "Proceed" at bounding box center [805, 358] width 46 height 15
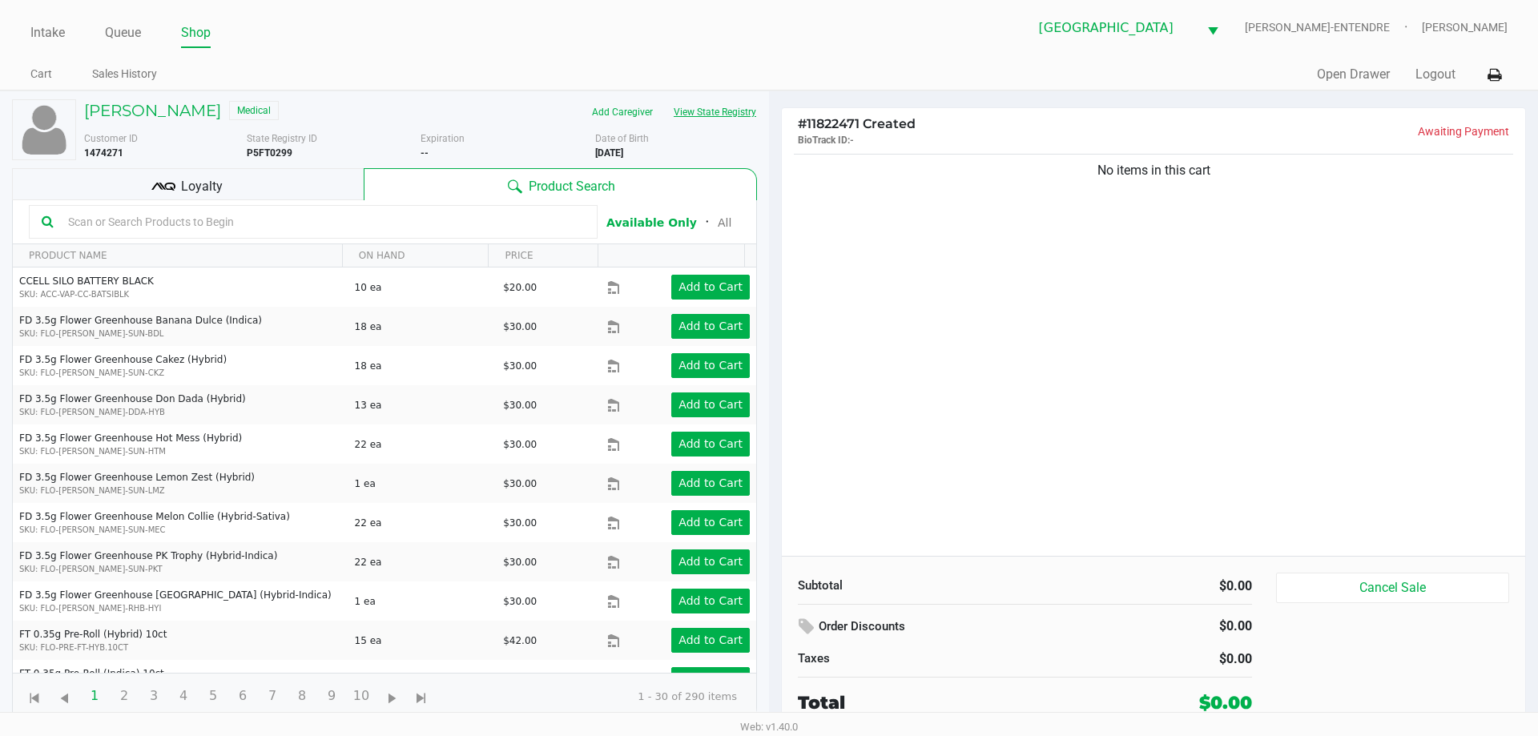
click at [738, 114] on button "View State Registry" at bounding box center [710, 112] width 94 height 26
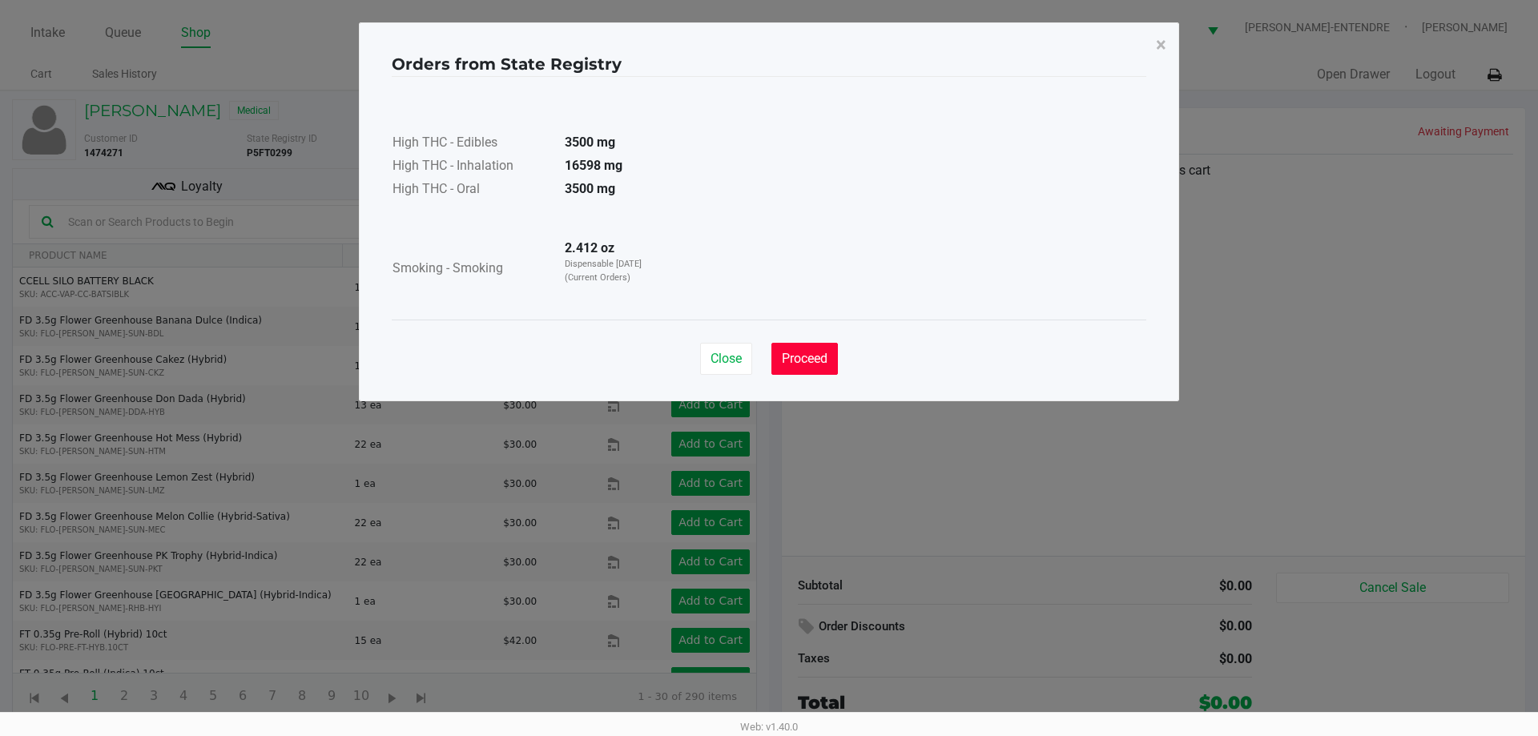
click at [796, 346] on button "Proceed" at bounding box center [804, 359] width 66 height 32
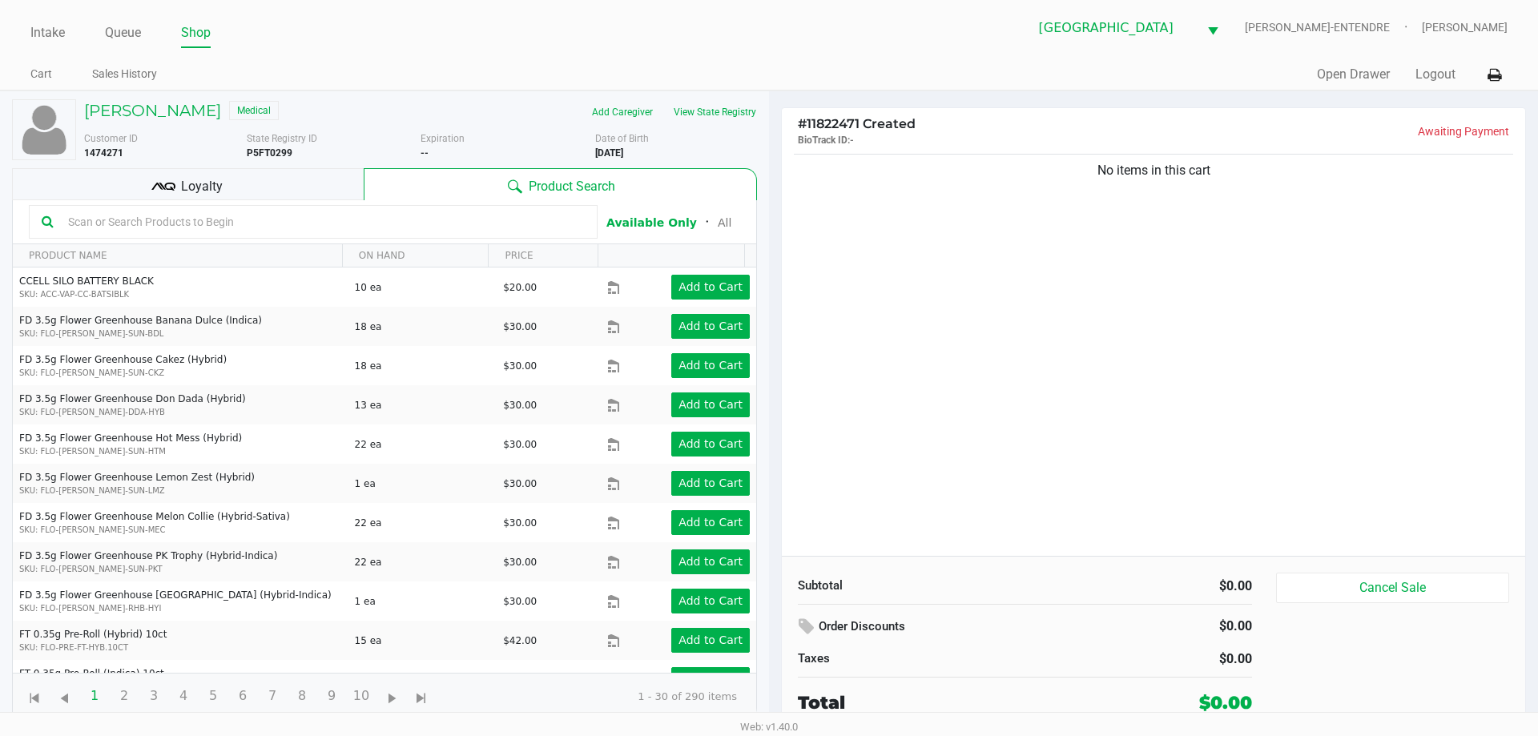
click at [294, 191] on div "Loyalty" at bounding box center [188, 184] width 352 height 32
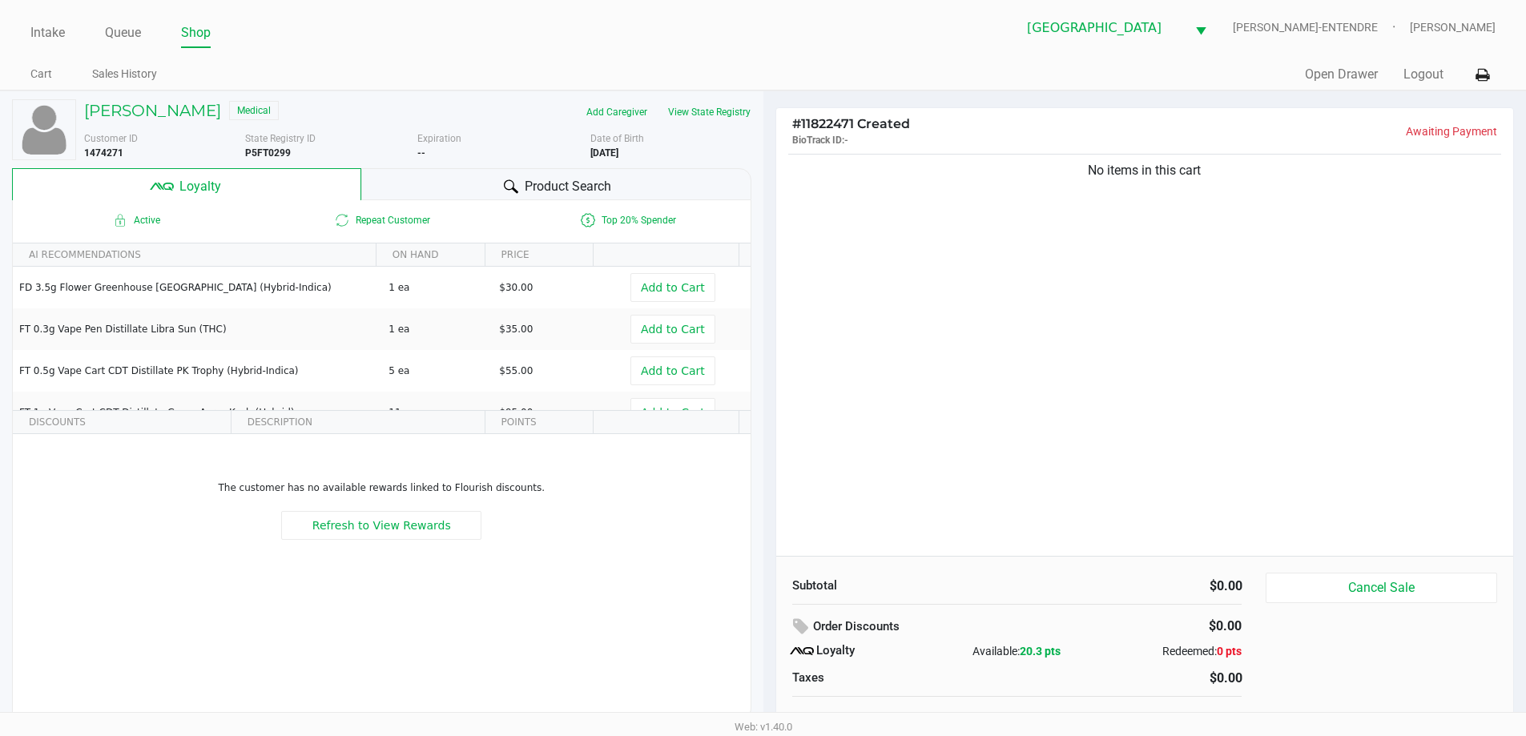
click at [674, 177] on div "Product Search" at bounding box center [556, 184] width 390 height 32
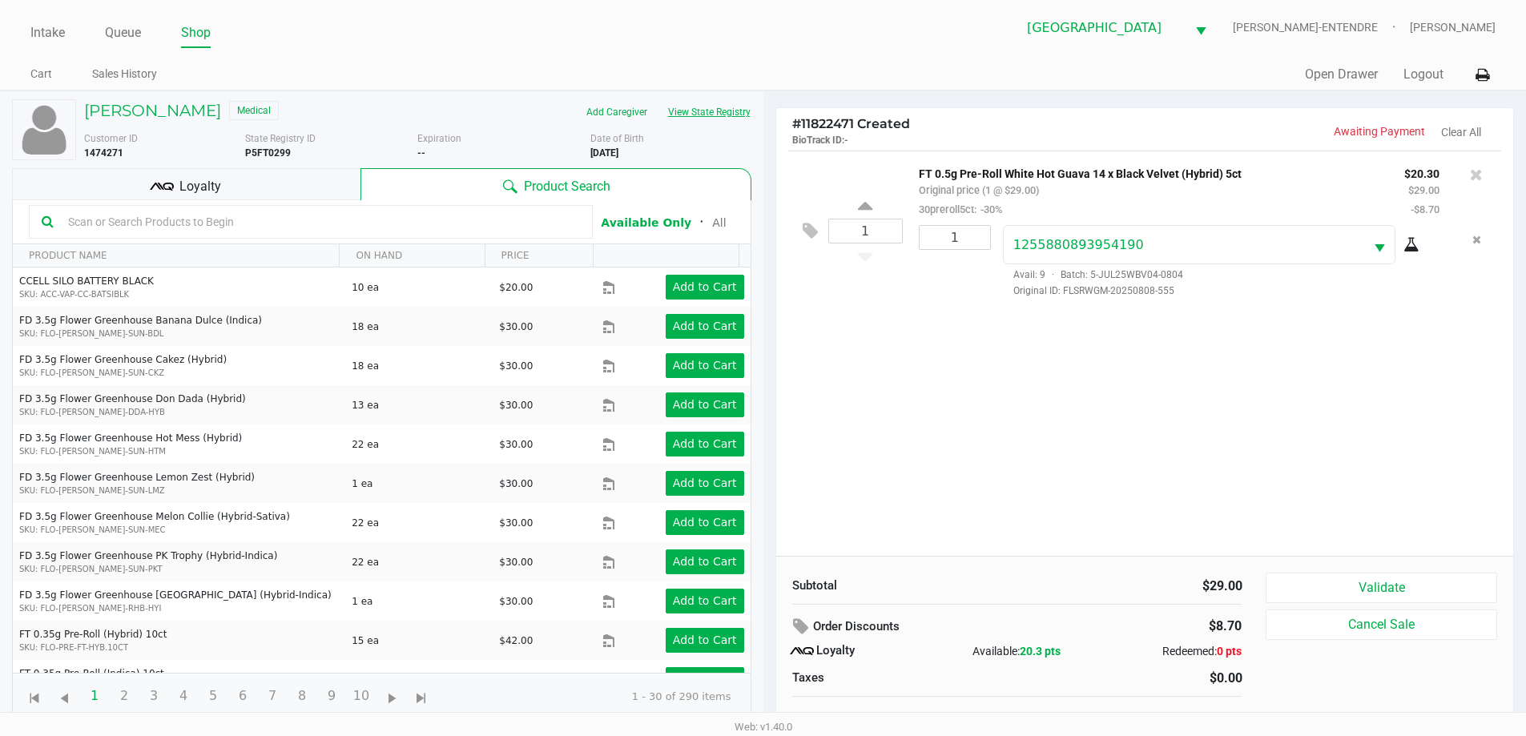
click at [734, 111] on button "View State Registry" at bounding box center [704, 112] width 94 height 26
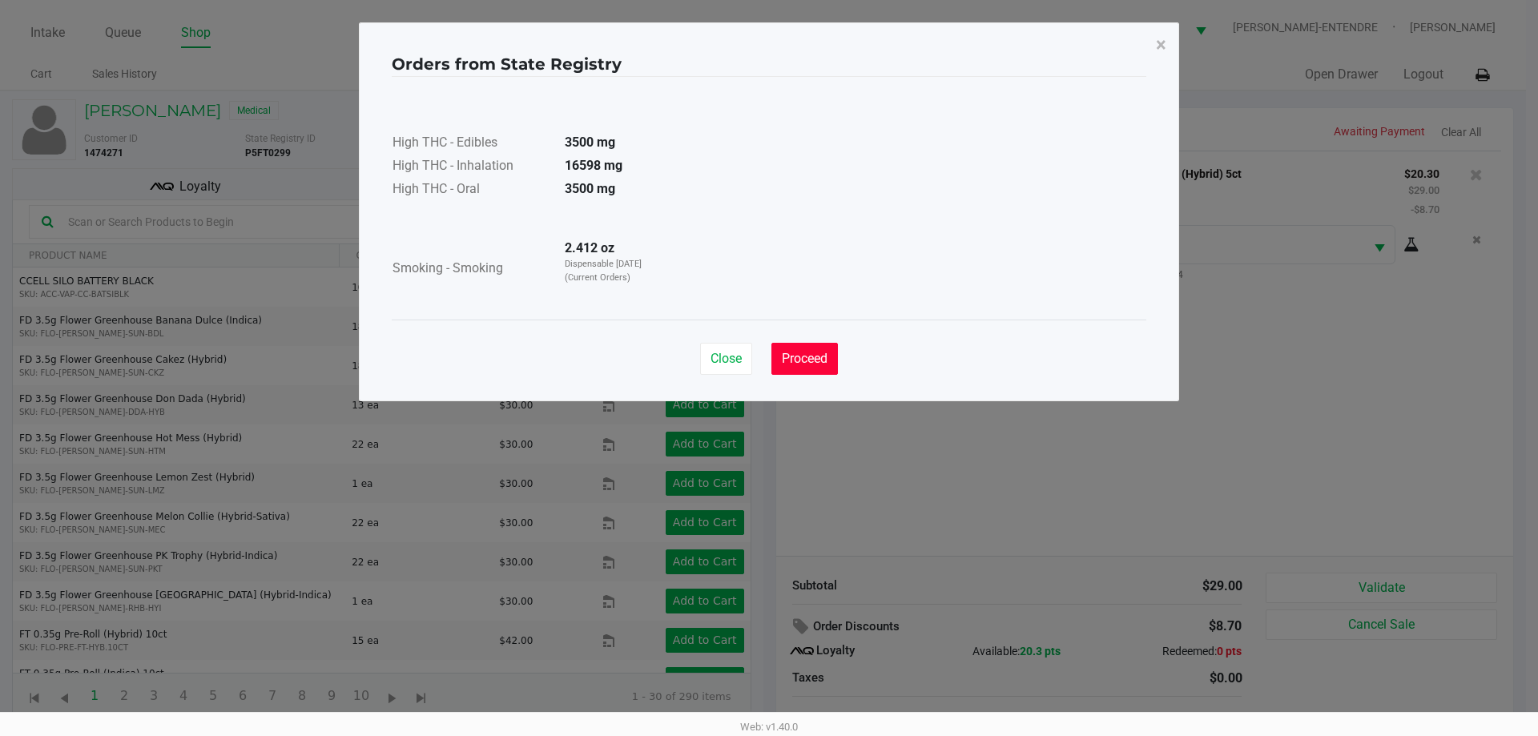
click at [794, 360] on span "Proceed" at bounding box center [805, 358] width 46 height 15
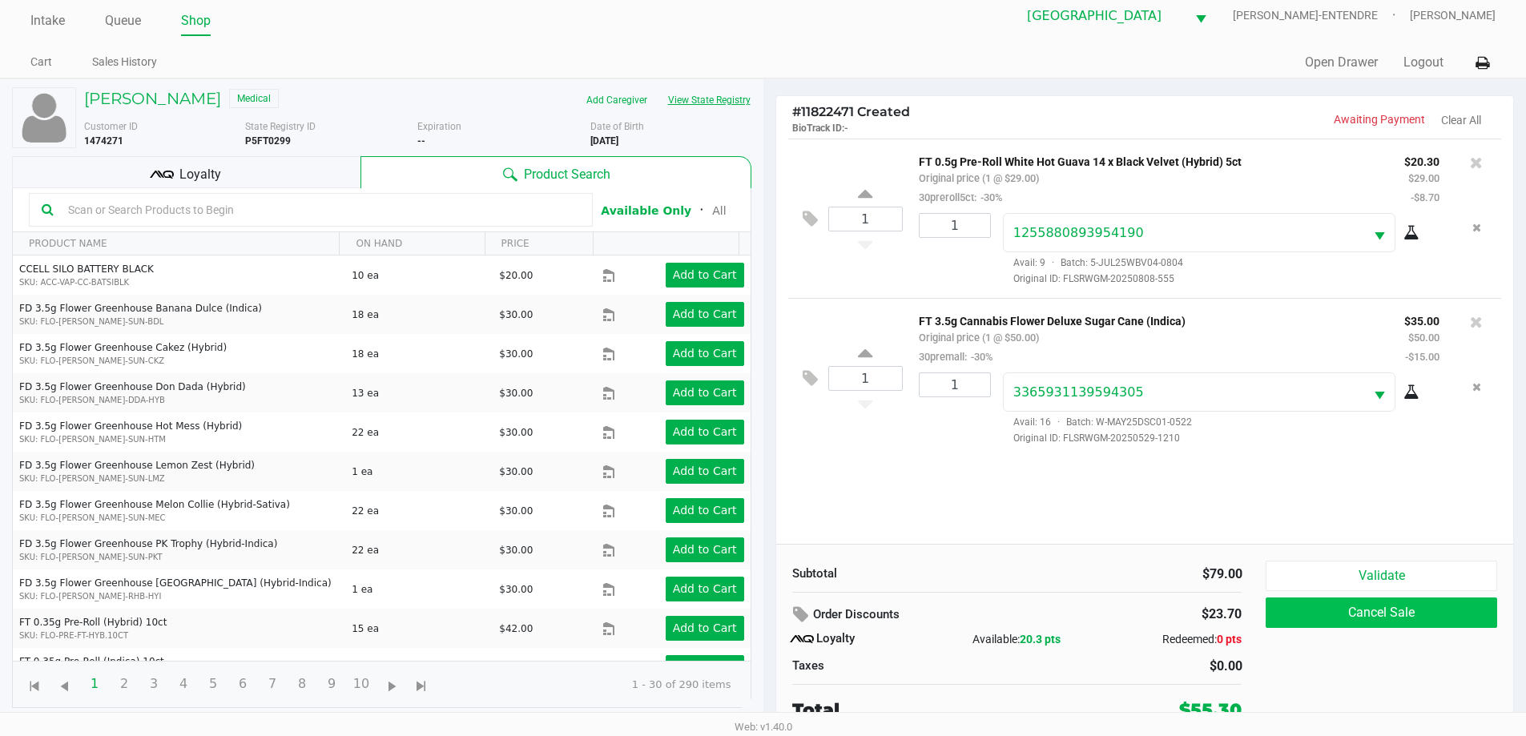
scroll to position [16, 0]
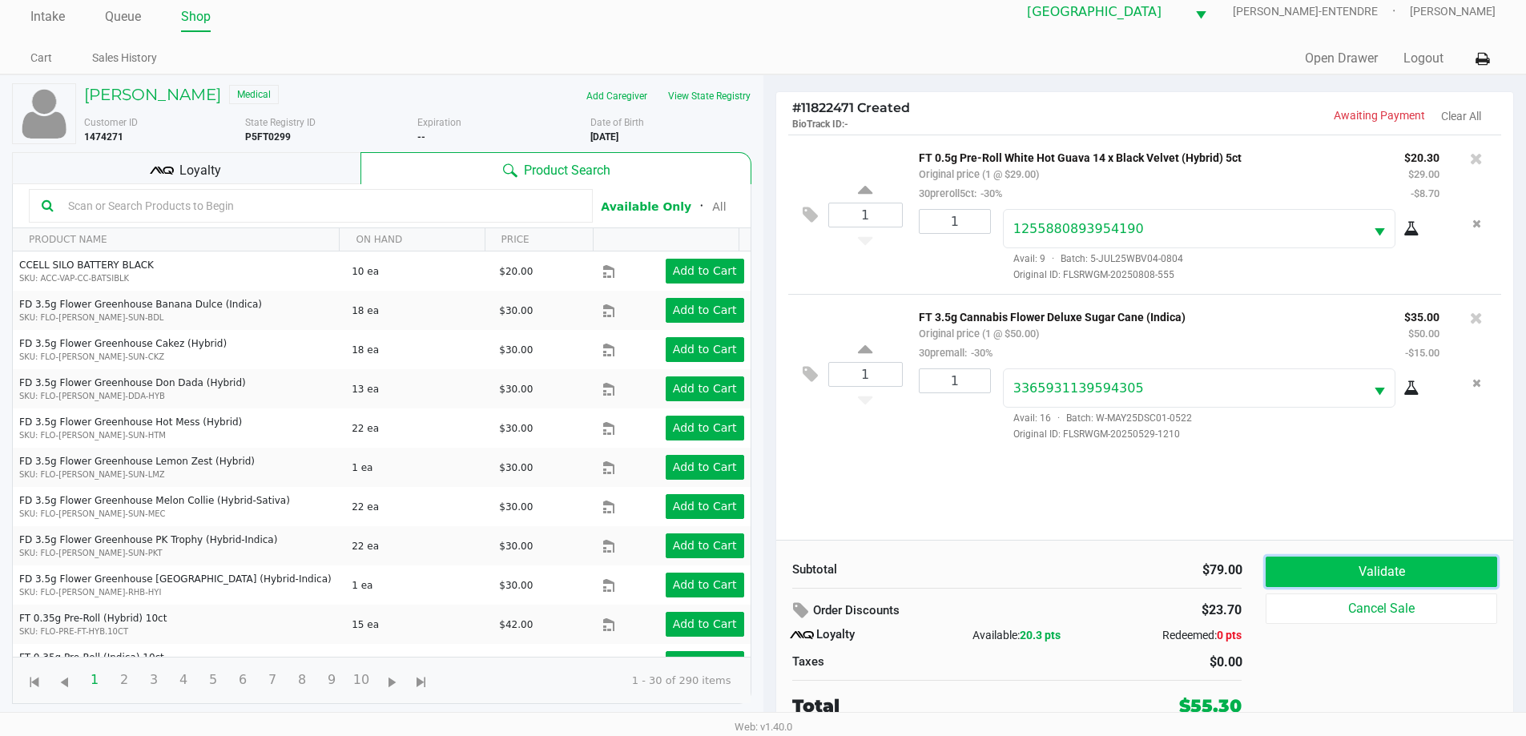
click at [1415, 581] on button "Validate" at bounding box center [1380, 572] width 231 height 30
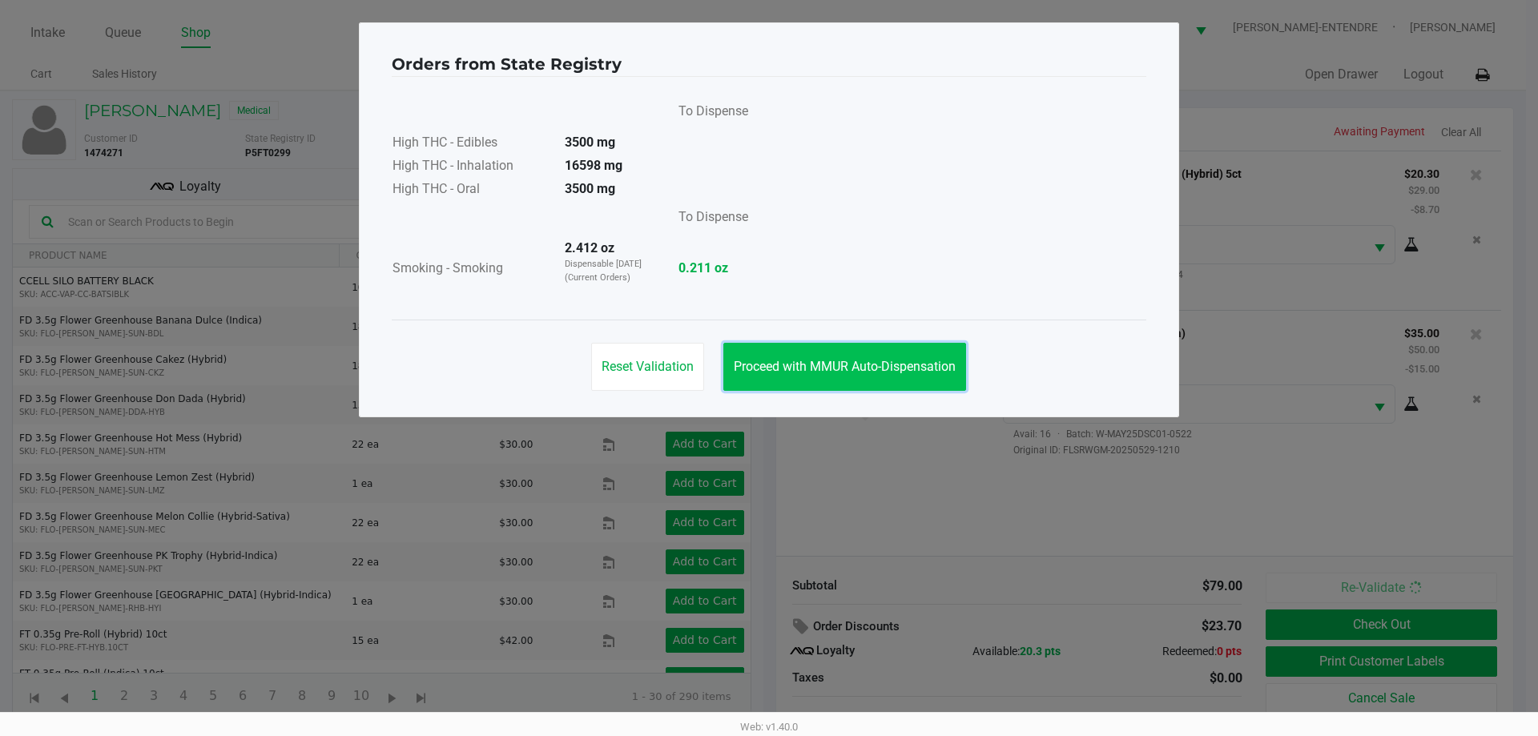
click at [863, 379] on button "Proceed with MMUR Auto-Dispensation" at bounding box center [844, 367] width 243 height 48
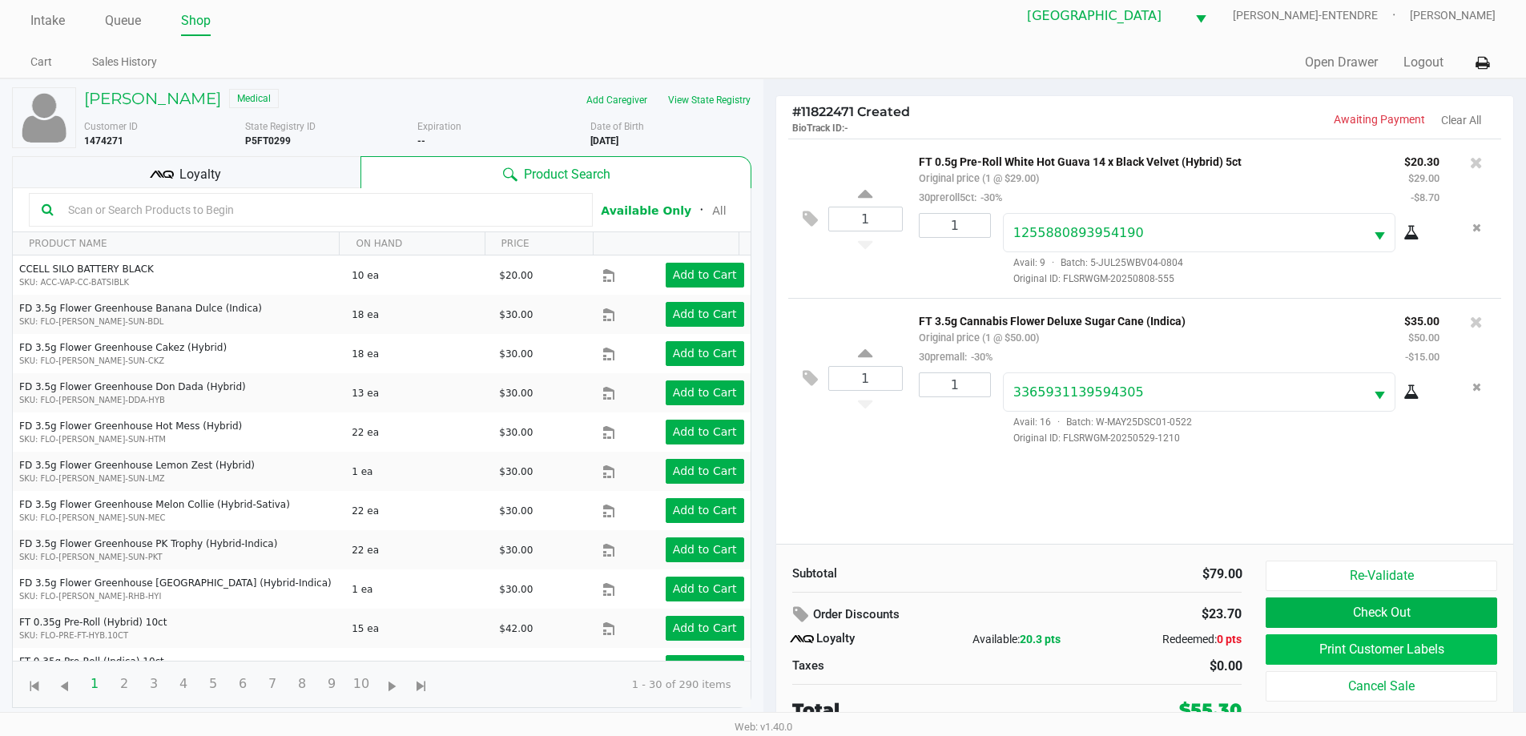
scroll to position [16, 0]
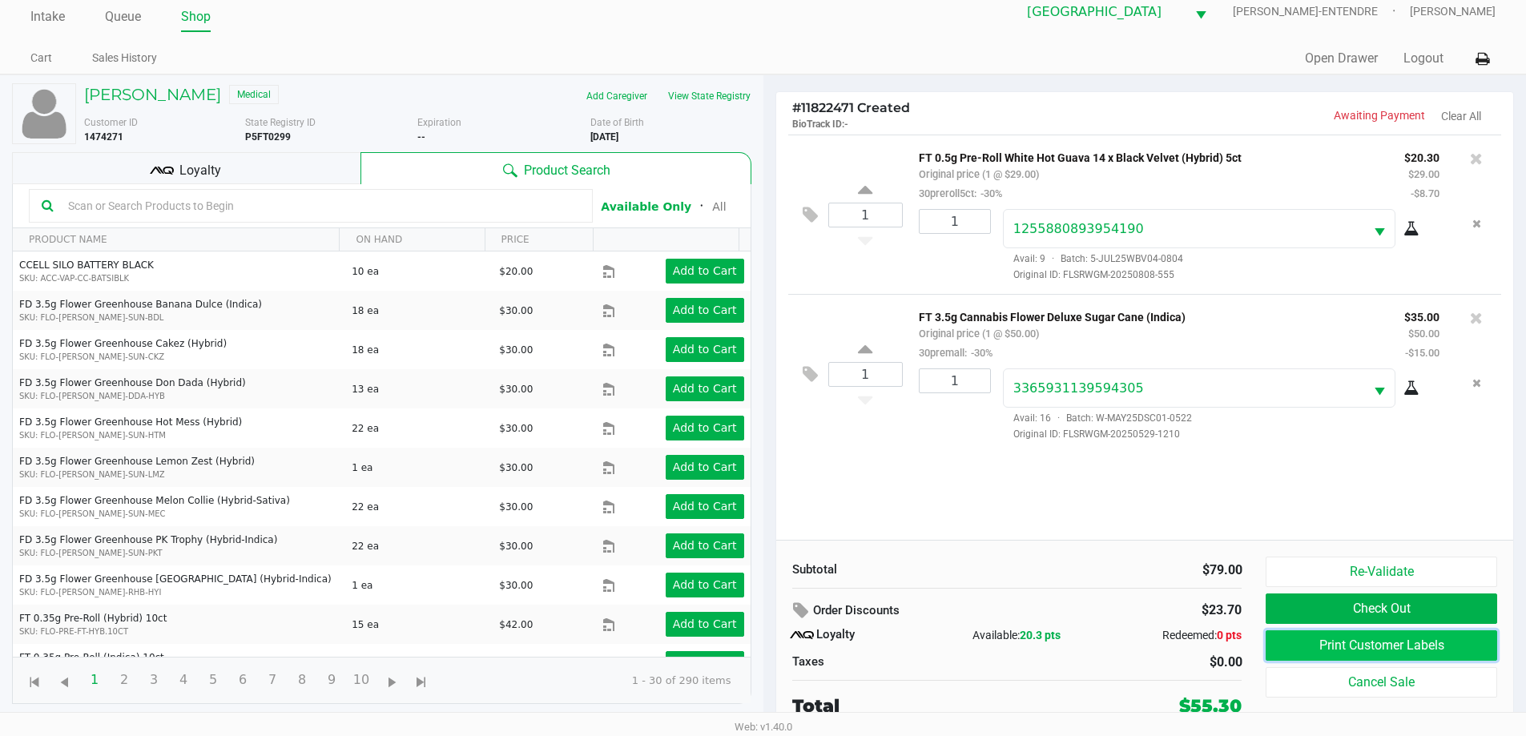
click at [1319, 647] on button "Print Customer Labels" at bounding box center [1380, 645] width 231 height 30
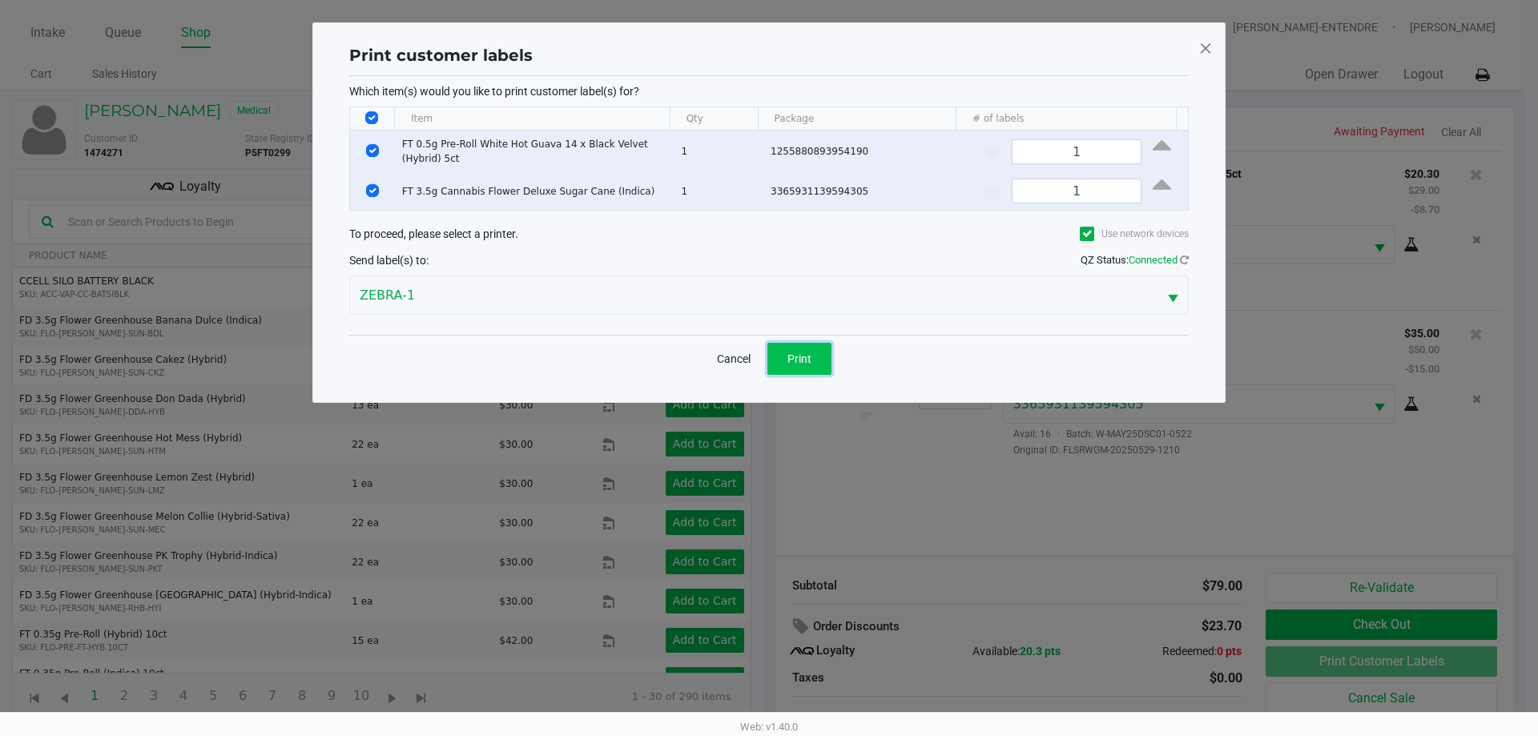
click at [812, 355] on button "Print" at bounding box center [799, 359] width 64 height 32
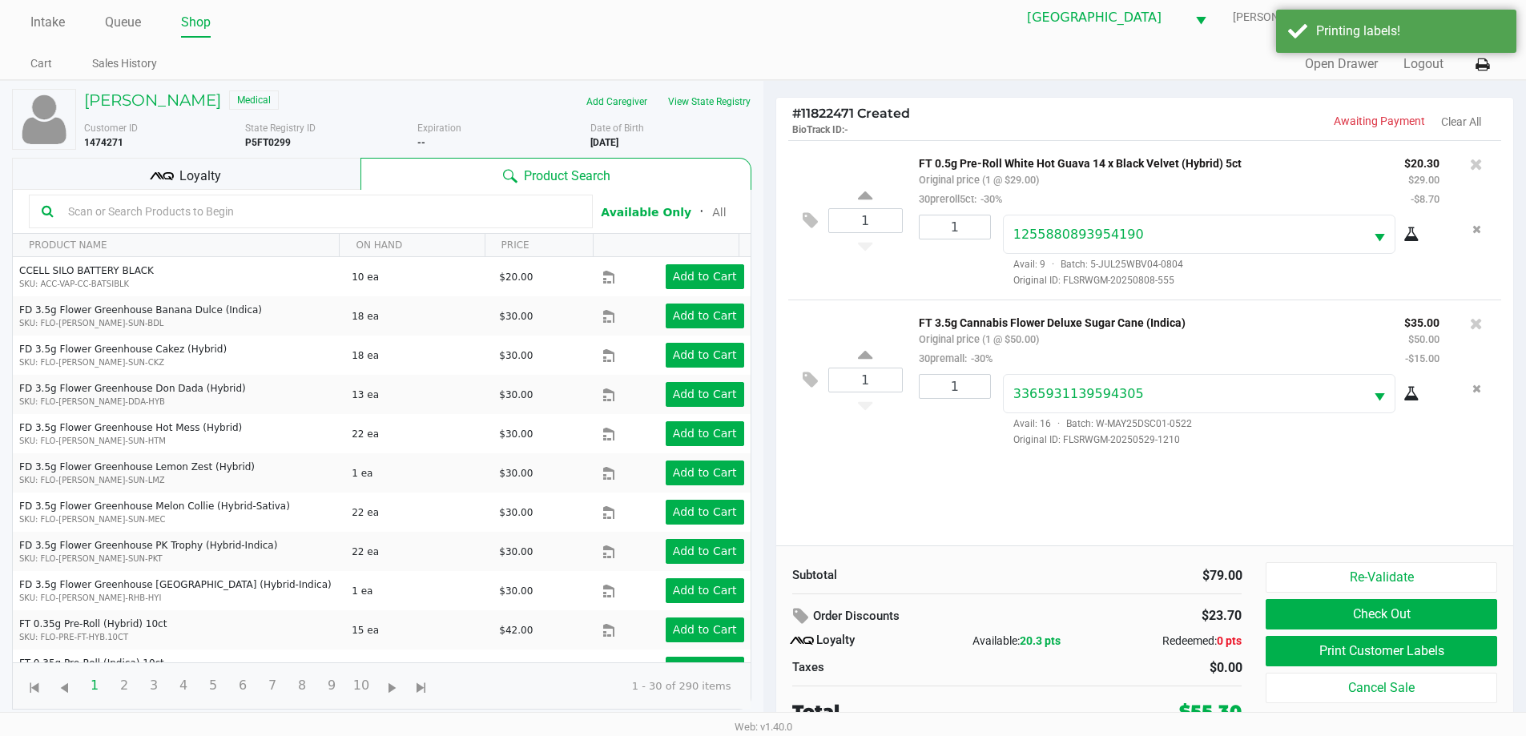
scroll to position [16, 0]
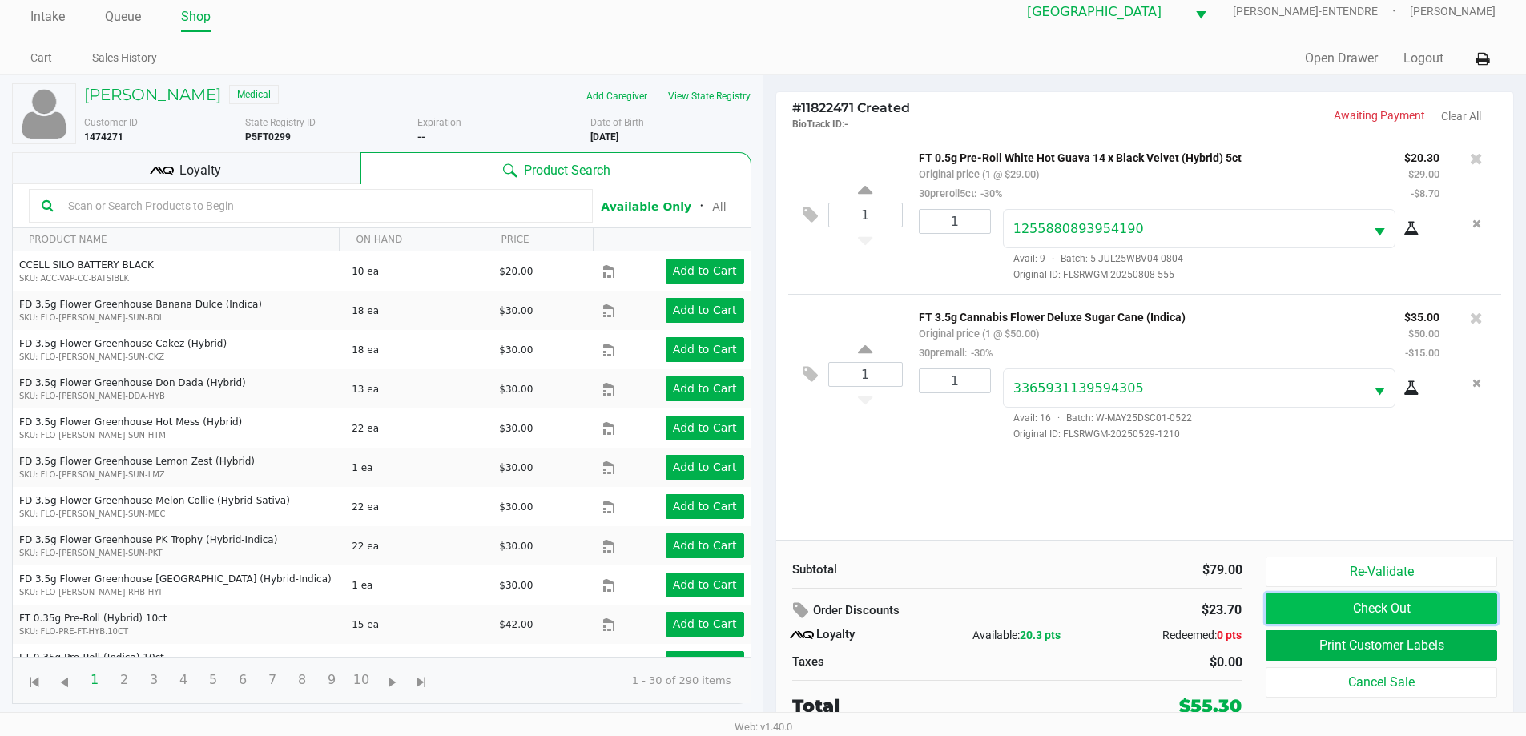
click at [1396, 617] on button "Check Out" at bounding box center [1380, 608] width 231 height 30
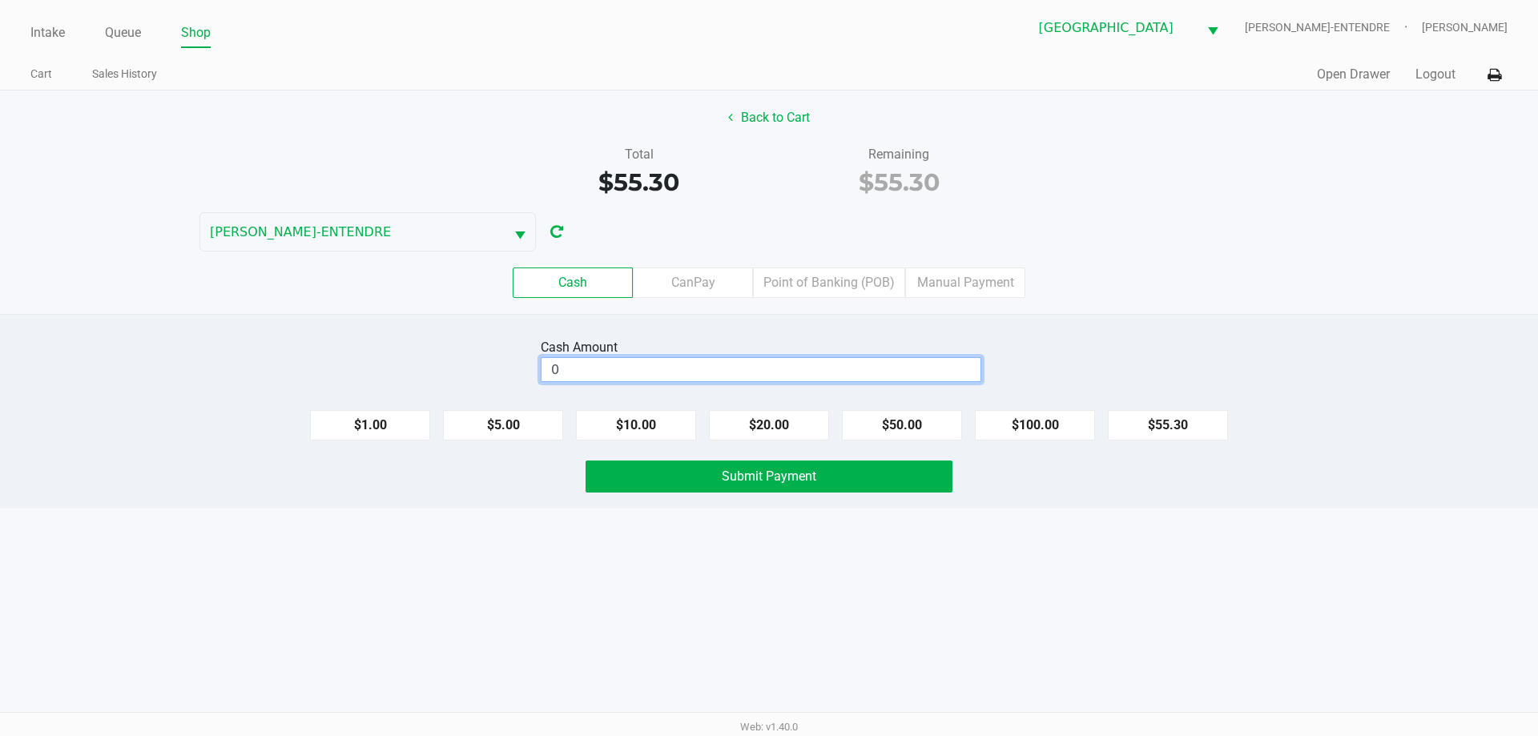
click at [937, 360] on input "0" at bounding box center [760, 369] width 439 height 23
click at [1174, 419] on button "$55.30" at bounding box center [1168, 425] width 120 height 30
type input "$55.30"
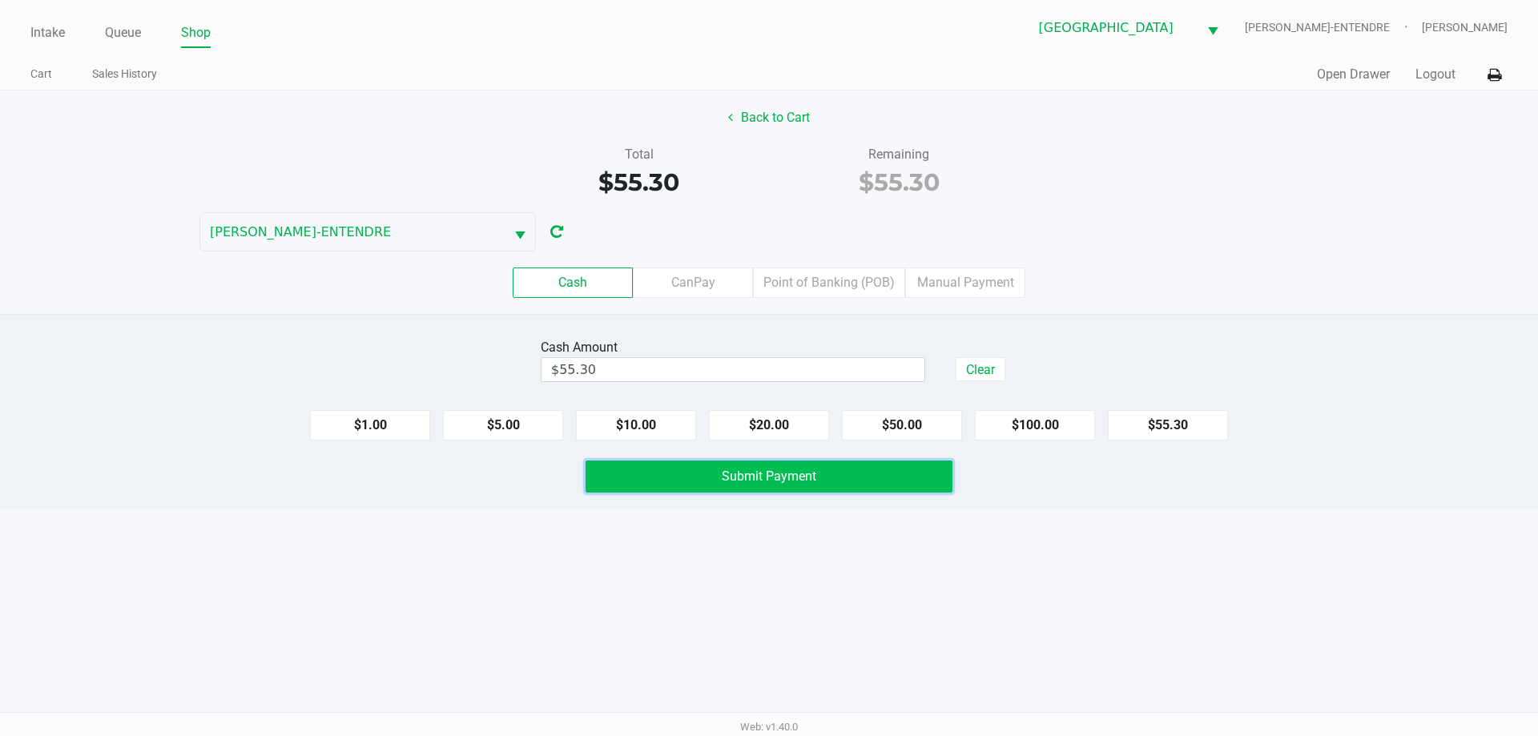
click at [950, 463] on button "Submit Payment" at bounding box center [768, 476] width 367 height 32
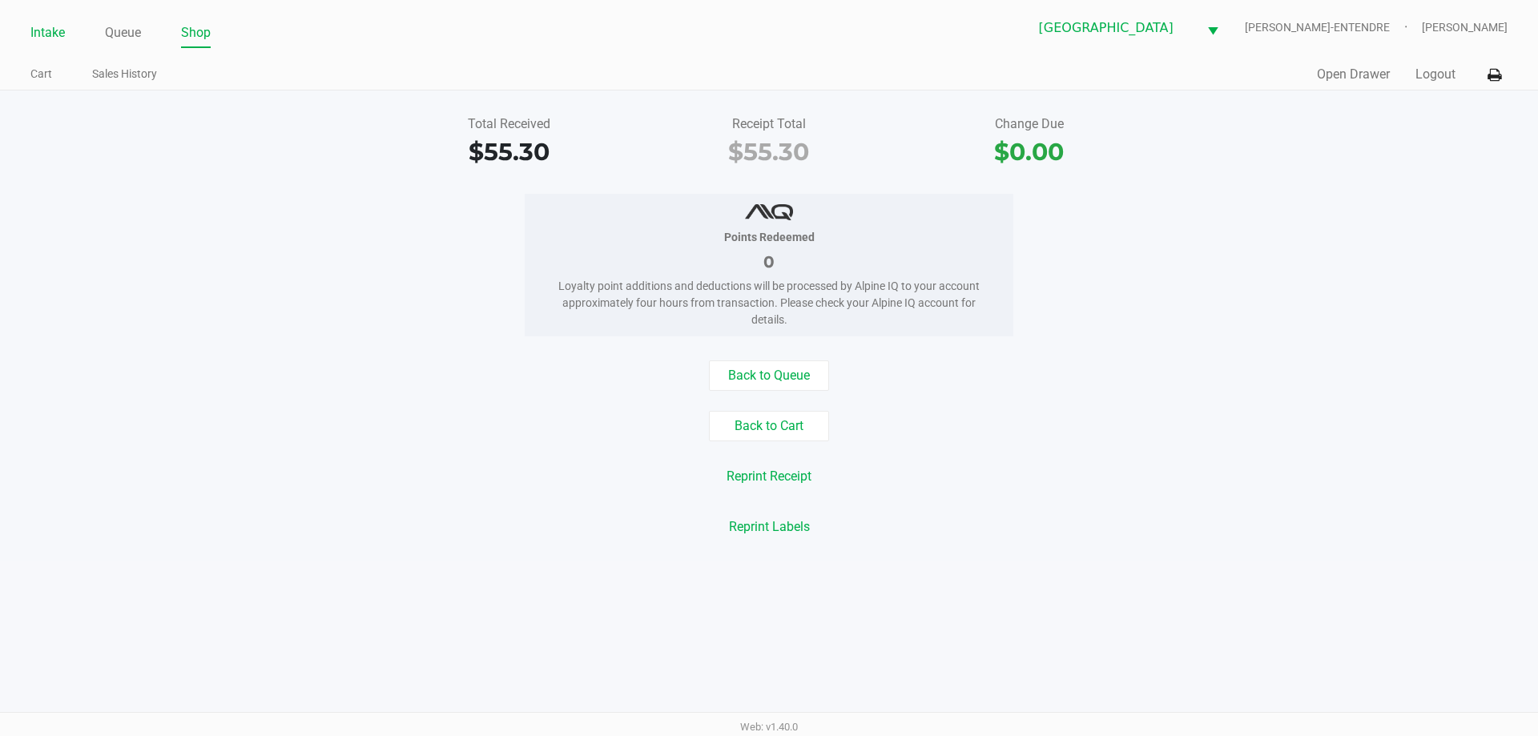
click at [42, 37] on link "Intake" at bounding box center [47, 33] width 34 height 22
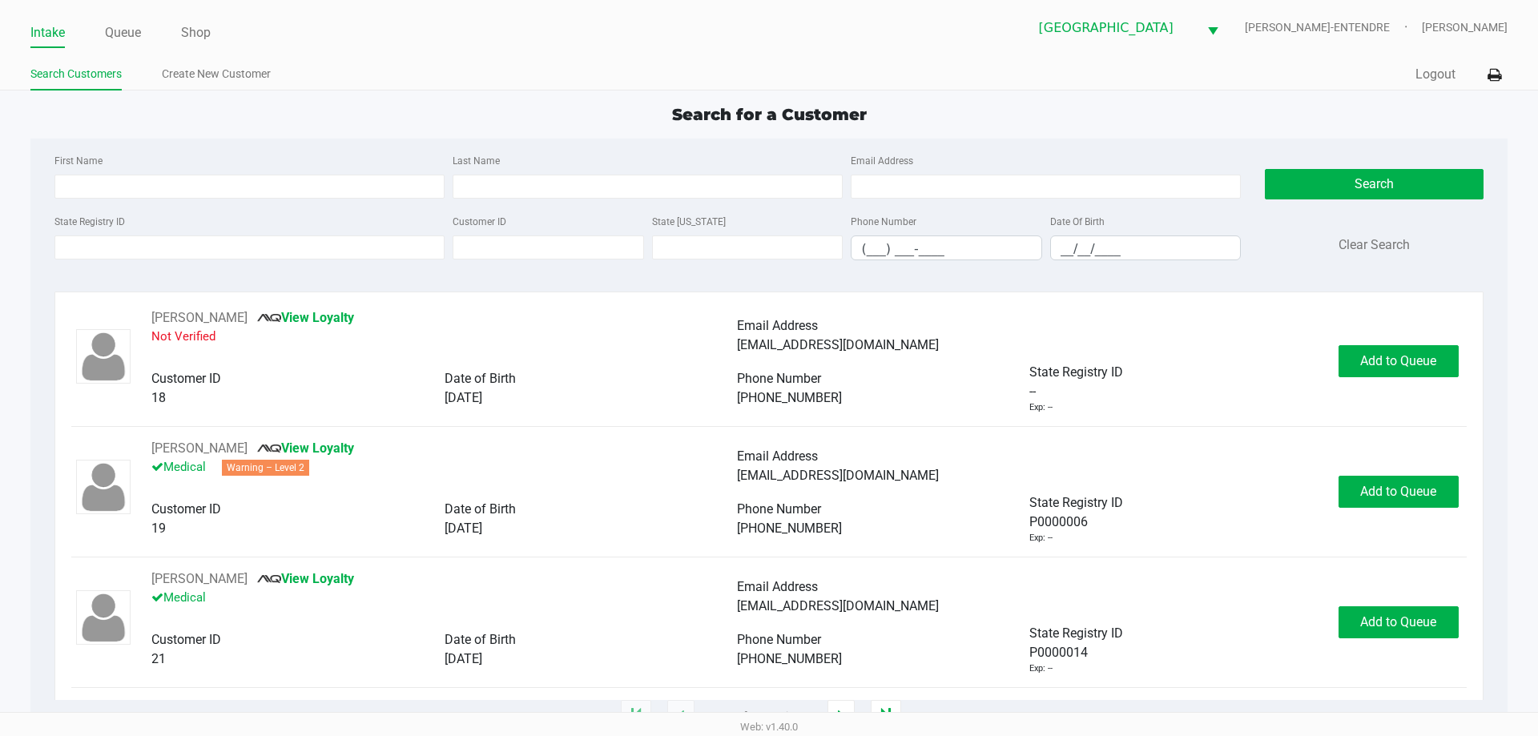
click at [364, 83] on ul "Search Customers Create New Customer" at bounding box center [399, 75] width 738 height 27
click at [346, 267] on div "State Registry ID Customer ID State ID Phone Number (___) ___-____ Date Of Birt…" at bounding box center [647, 242] width 1194 height 62
click at [373, 248] on input "State Registry ID" at bounding box center [249, 247] width 390 height 24
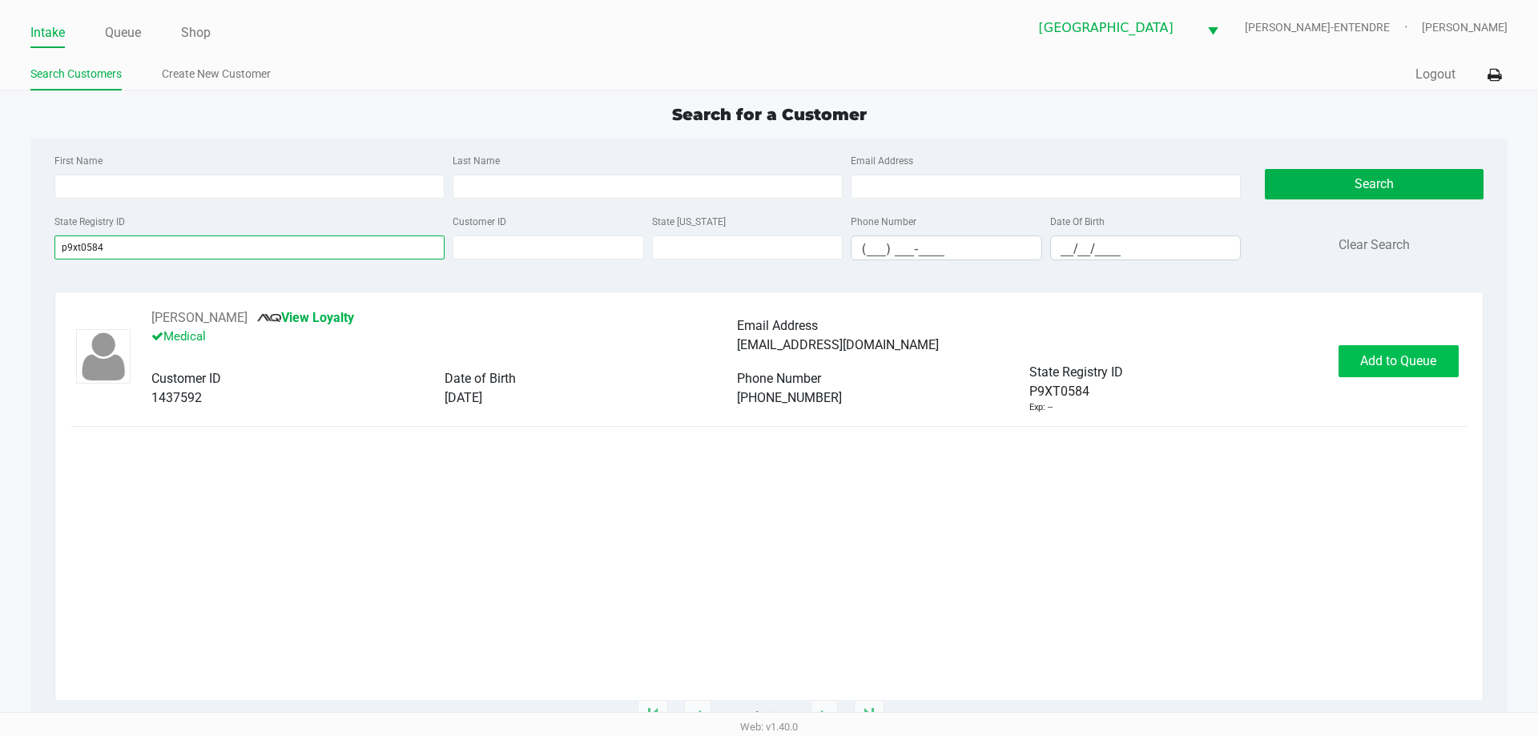
type input "p9xt0584"
click at [1382, 359] on span "Add to Queue" at bounding box center [1398, 360] width 76 height 15
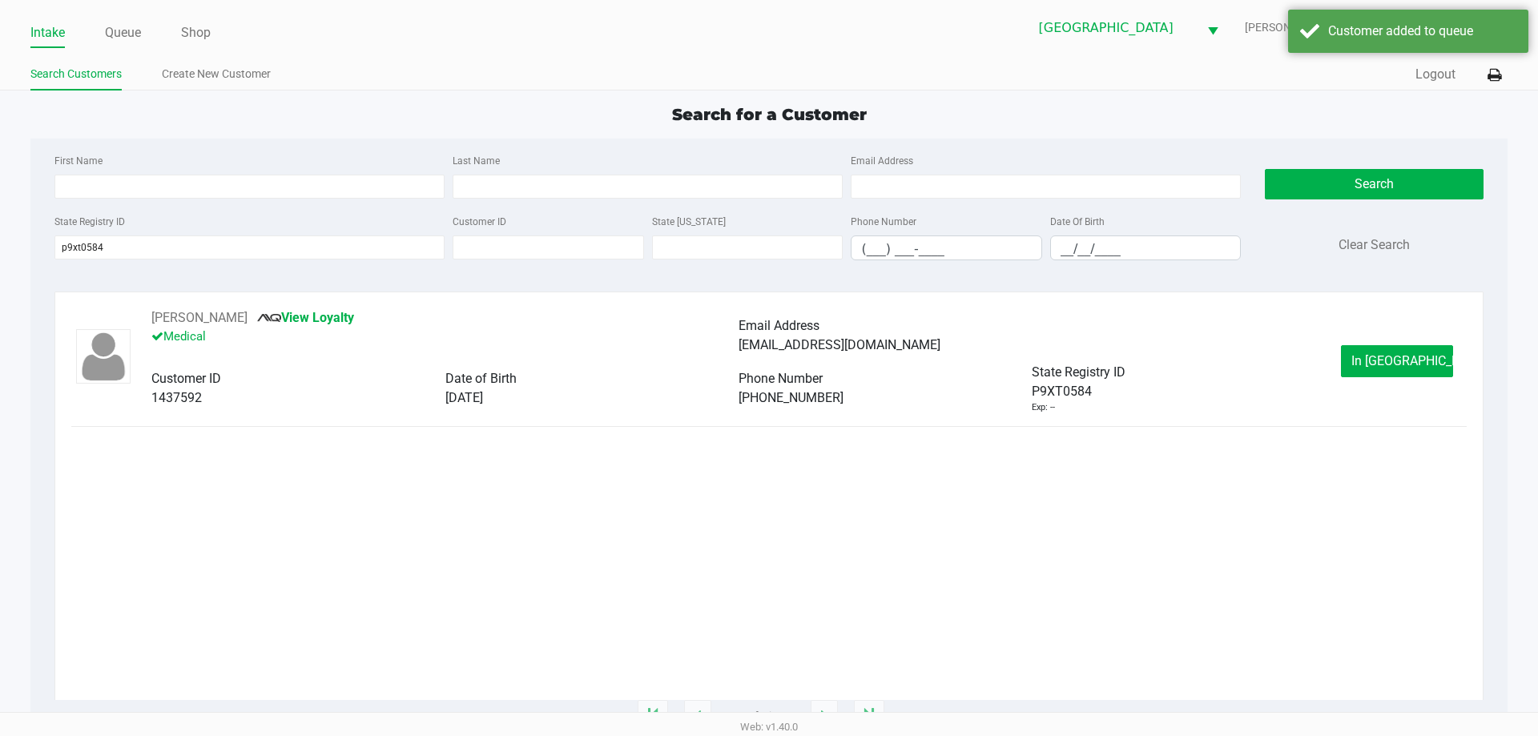
click at [1382, 359] on span "In Queue" at bounding box center [1418, 360] width 135 height 15
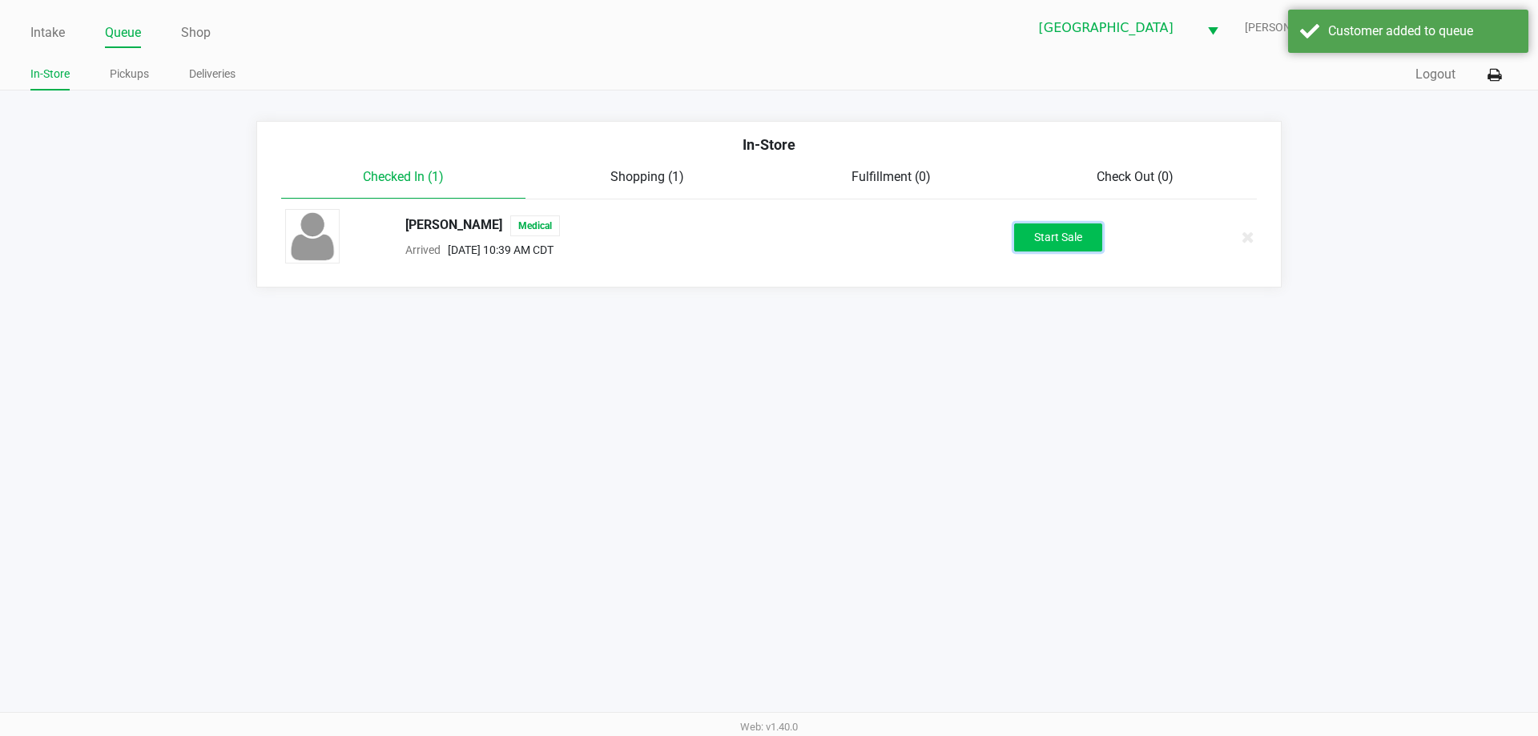
click at [1076, 242] on button "Start Sale" at bounding box center [1058, 237] width 88 height 28
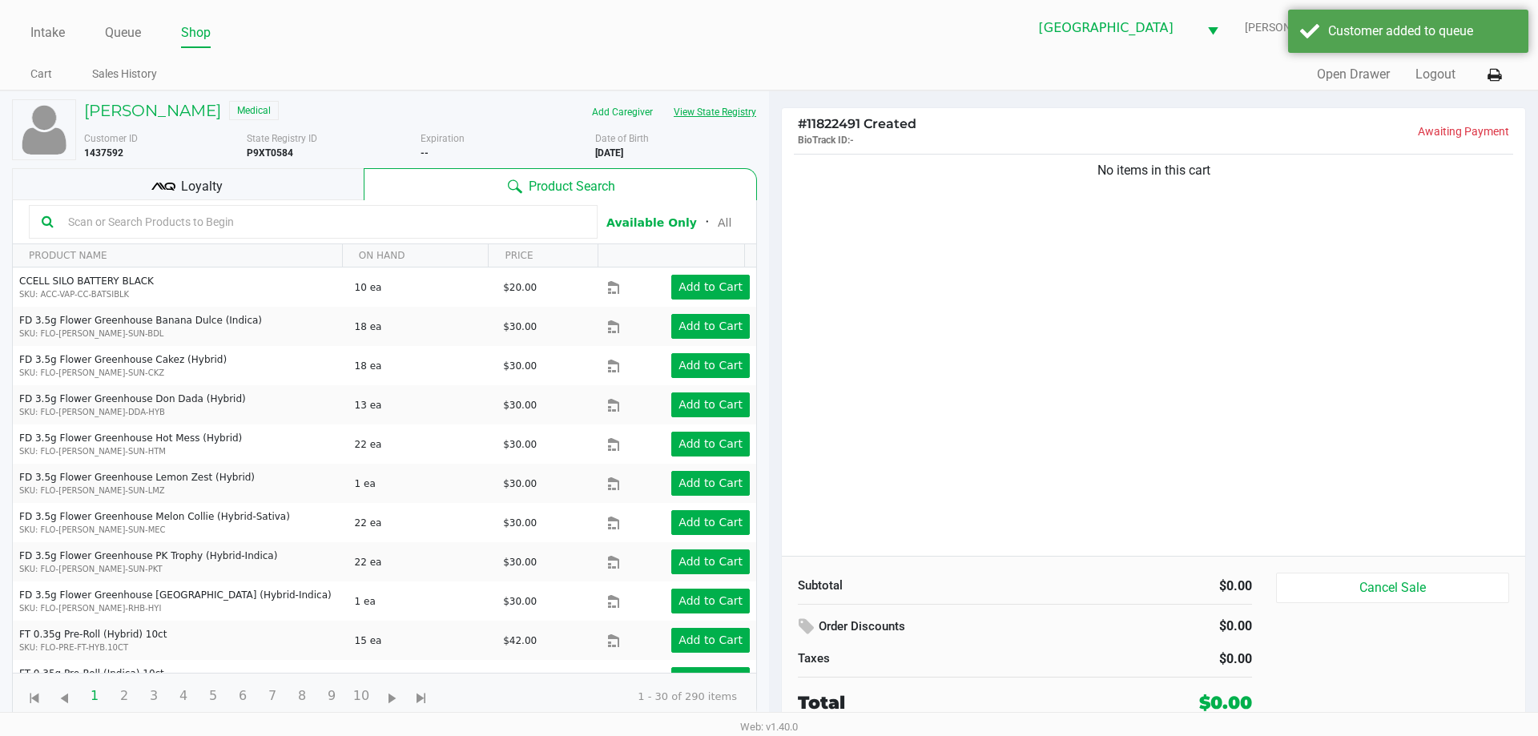
click at [702, 106] on button "View State Registry" at bounding box center [710, 112] width 94 height 26
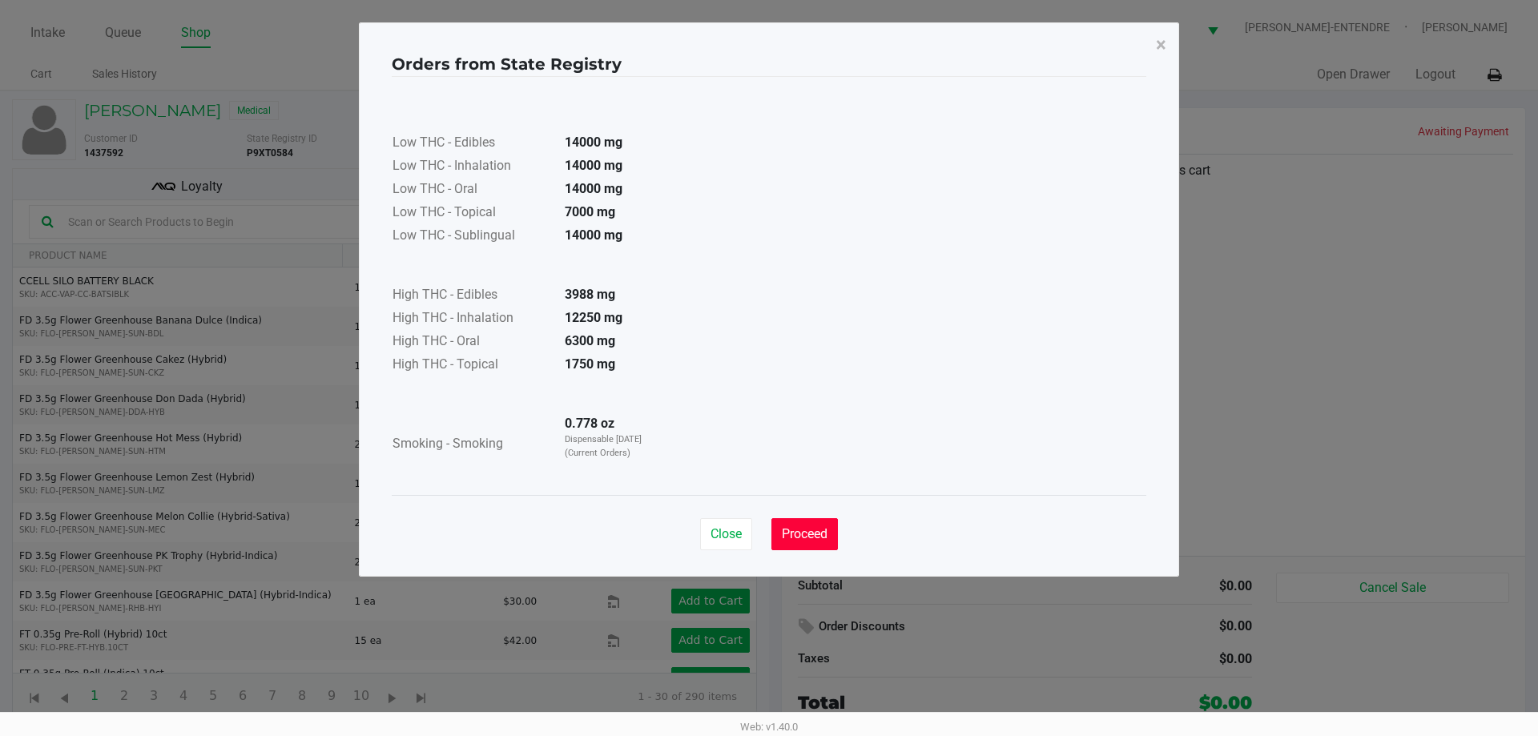
click at [788, 530] on span "Proceed" at bounding box center [805, 533] width 46 height 15
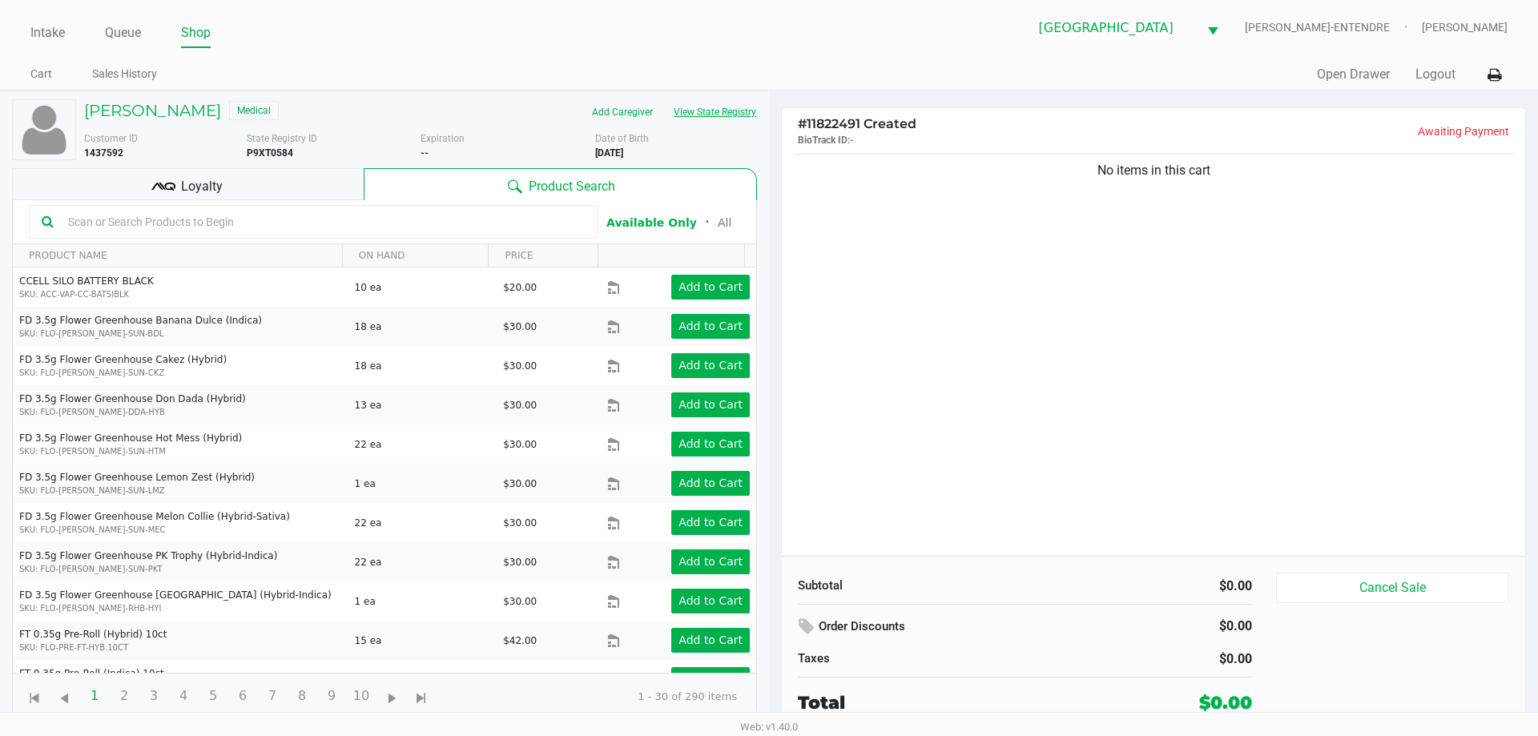
click at [701, 114] on button "View State Registry" at bounding box center [710, 112] width 94 height 26
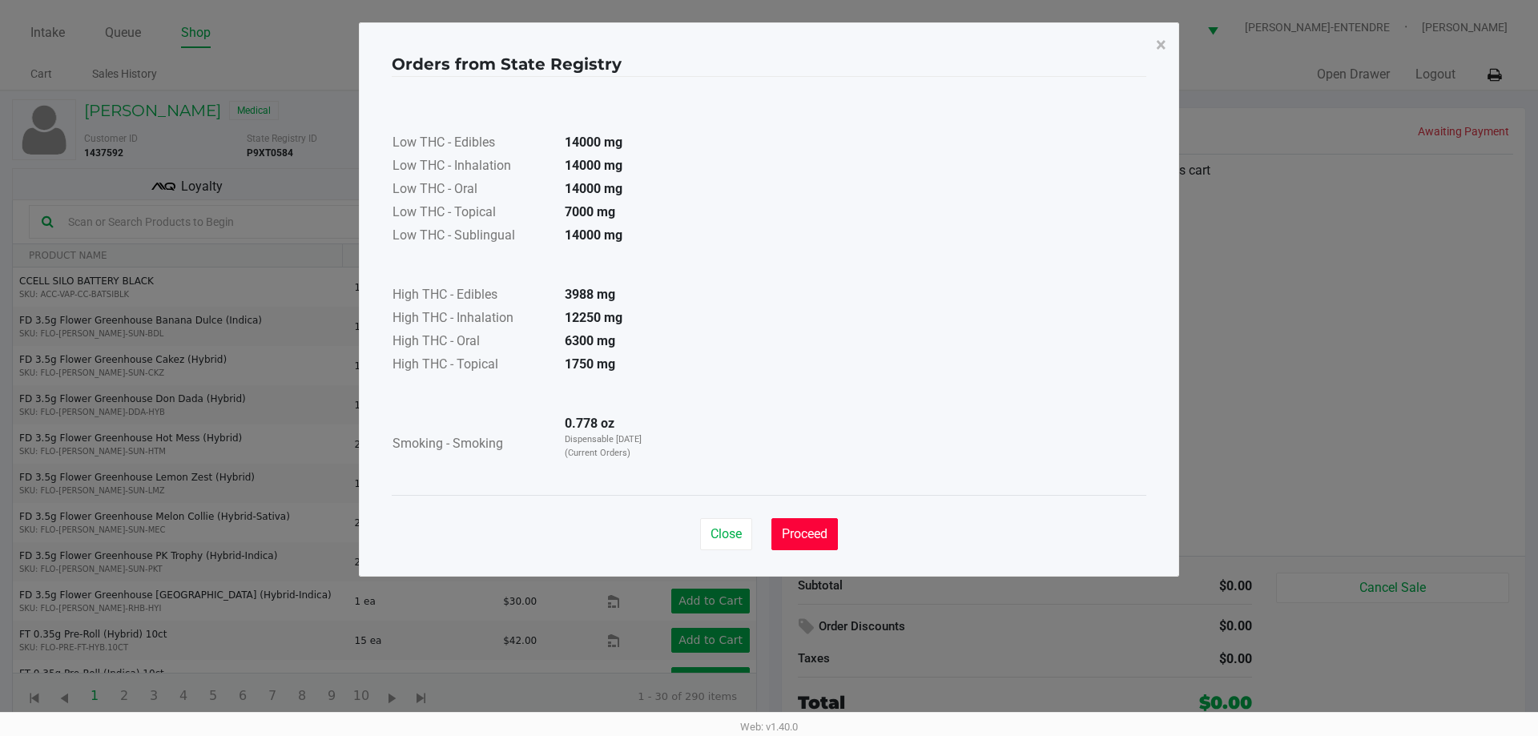
click at [795, 545] on button "Proceed" at bounding box center [804, 534] width 66 height 32
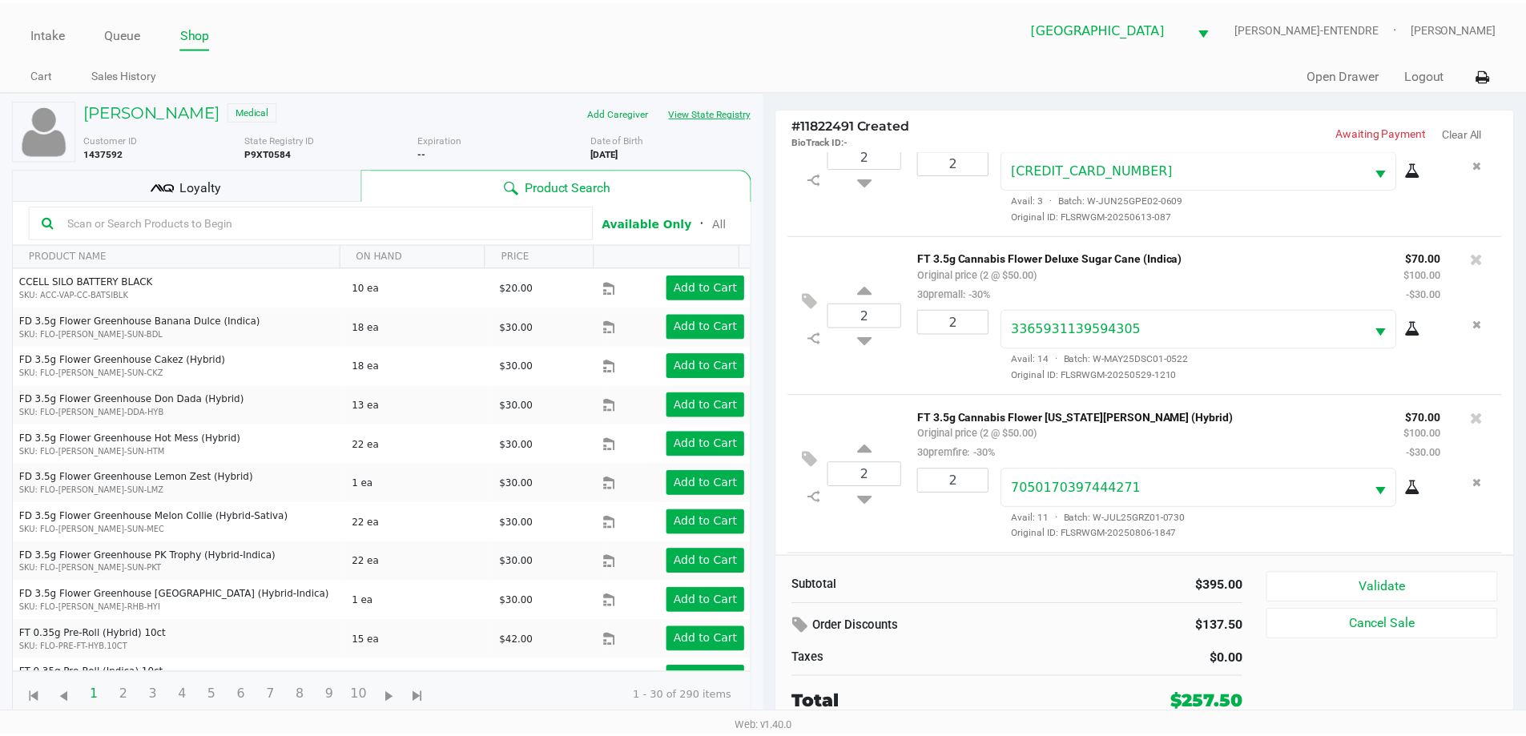
scroll to position [235, 0]
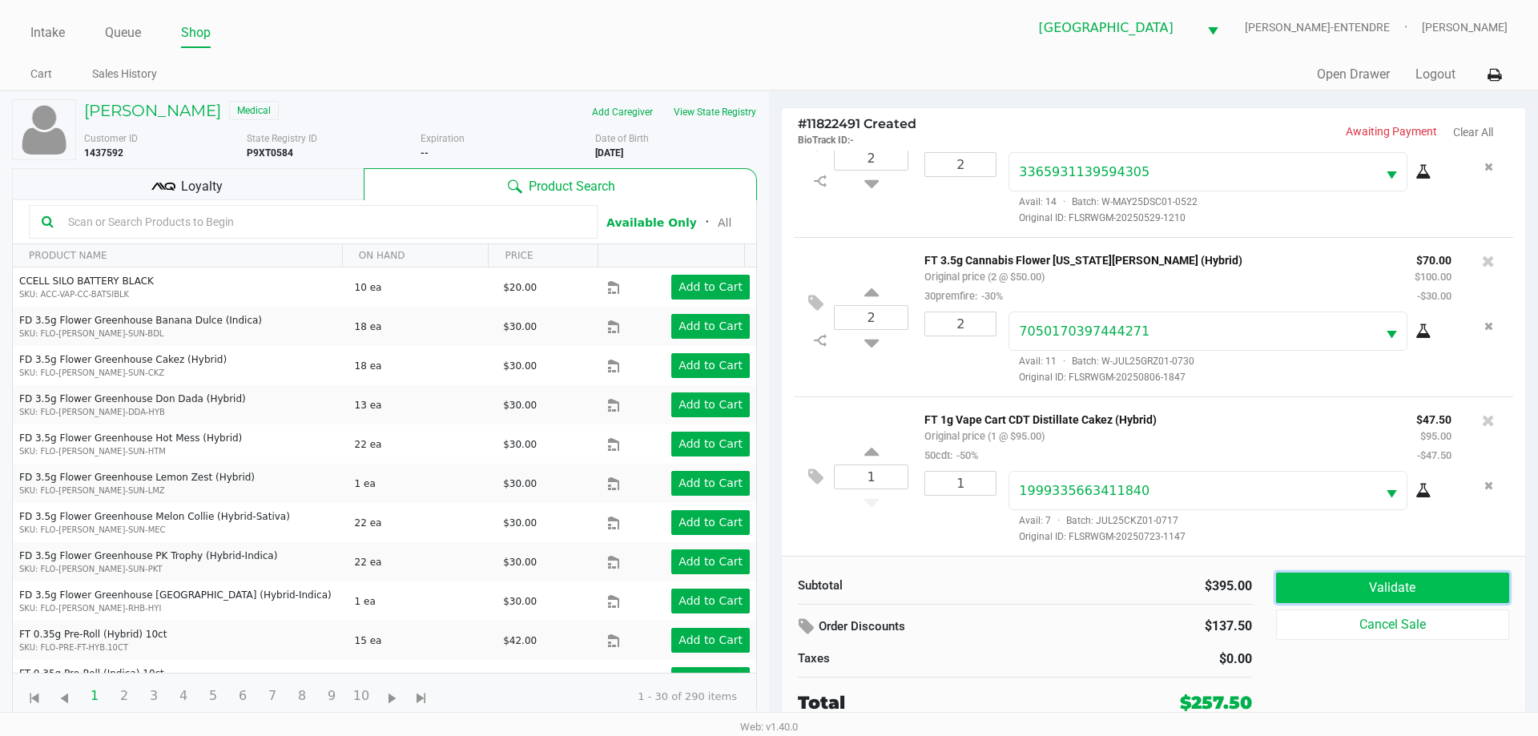
click at [1297, 573] on button "Validate" at bounding box center [1392, 588] width 233 height 30
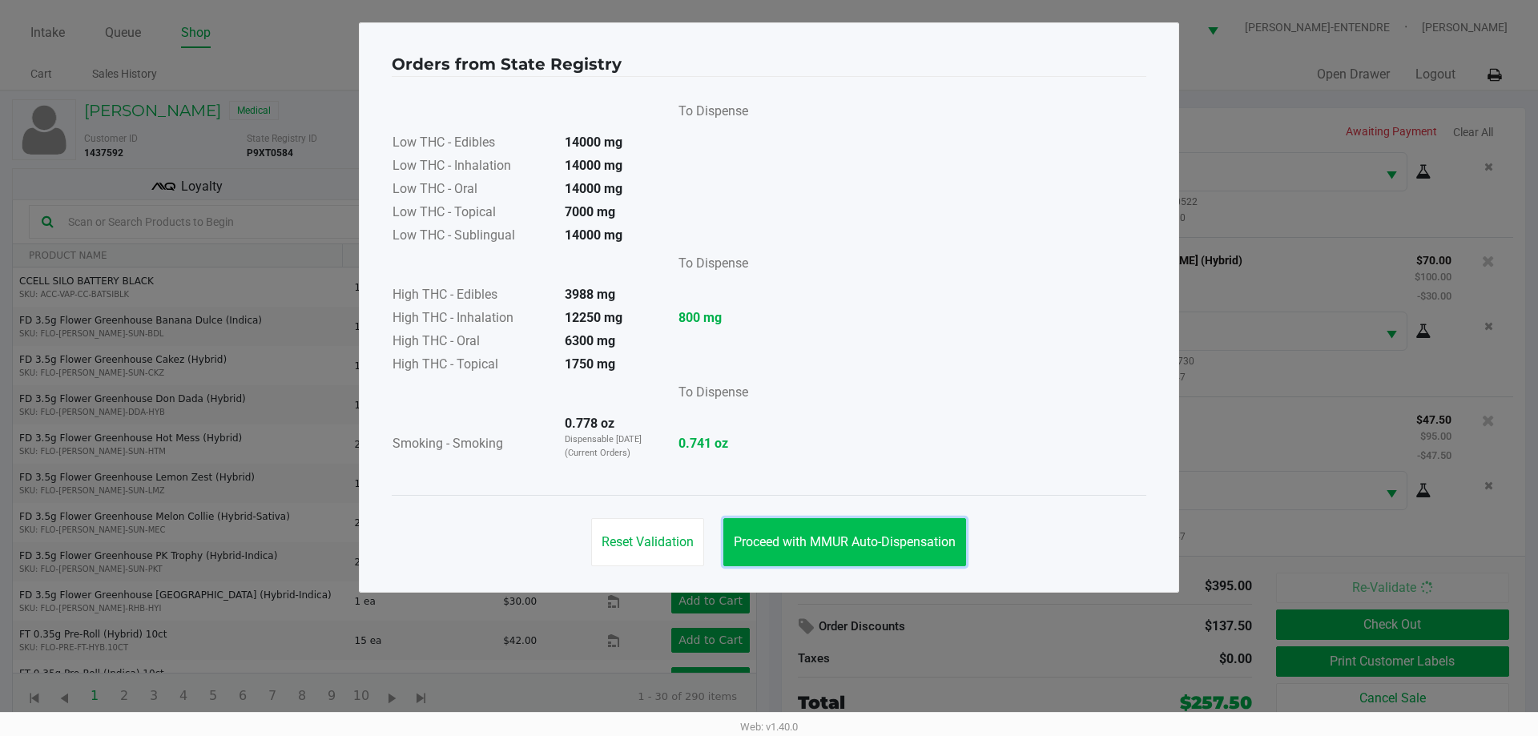
click at [823, 528] on button "Proceed with MMUR Auto-Dispensation" at bounding box center [844, 542] width 243 height 48
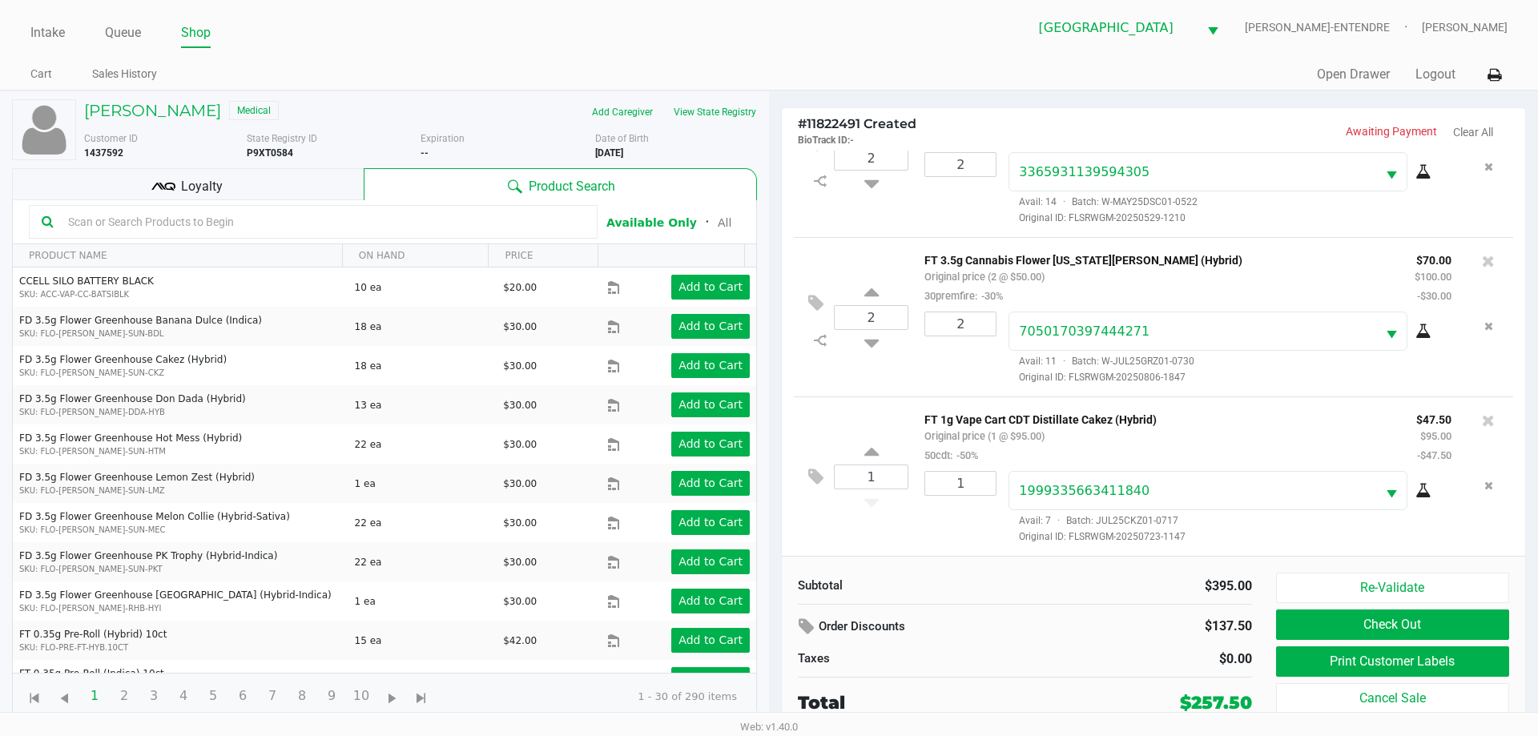
click at [327, 177] on div "Loyalty" at bounding box center [188, 184] width 352 height 32
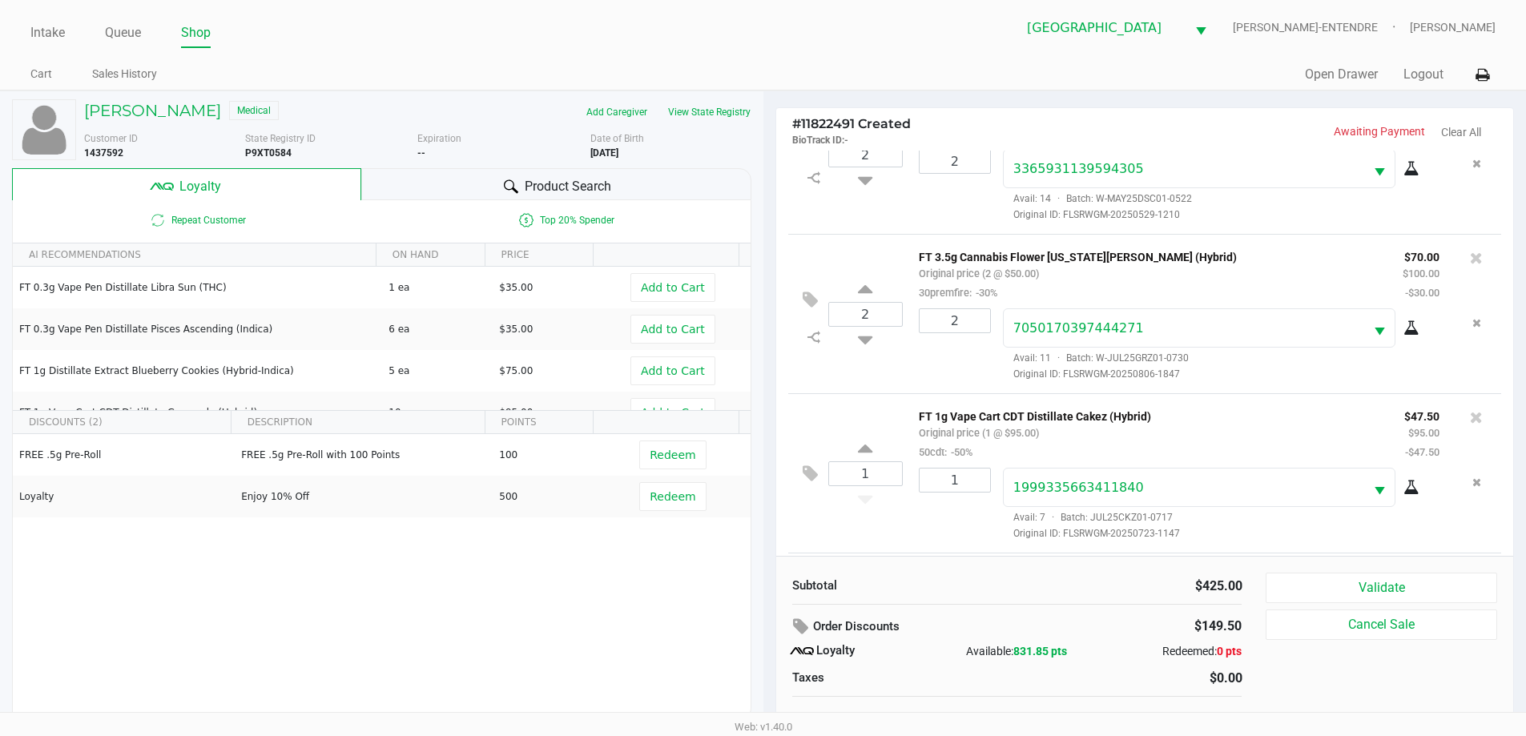
scroll to position [396, 0]
click at [808, 482] on icon at bounding box center [809, 477] width 15 height 18
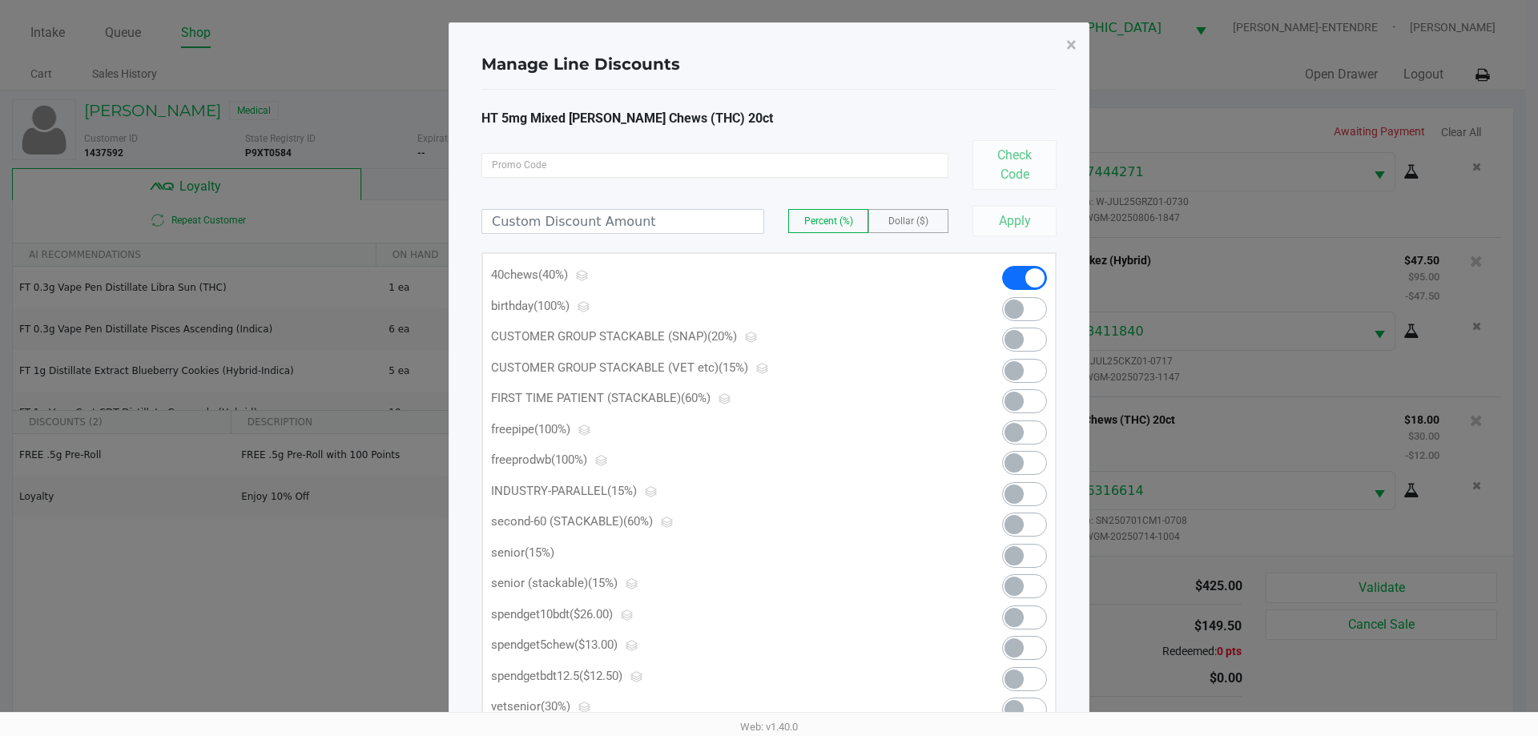
click at [1031, 638] on span at bounding box center [1024, 648] width 45 height 24
click at [1064, 43] on button "×" at bounding box center [1071, 44] width 36 height 45
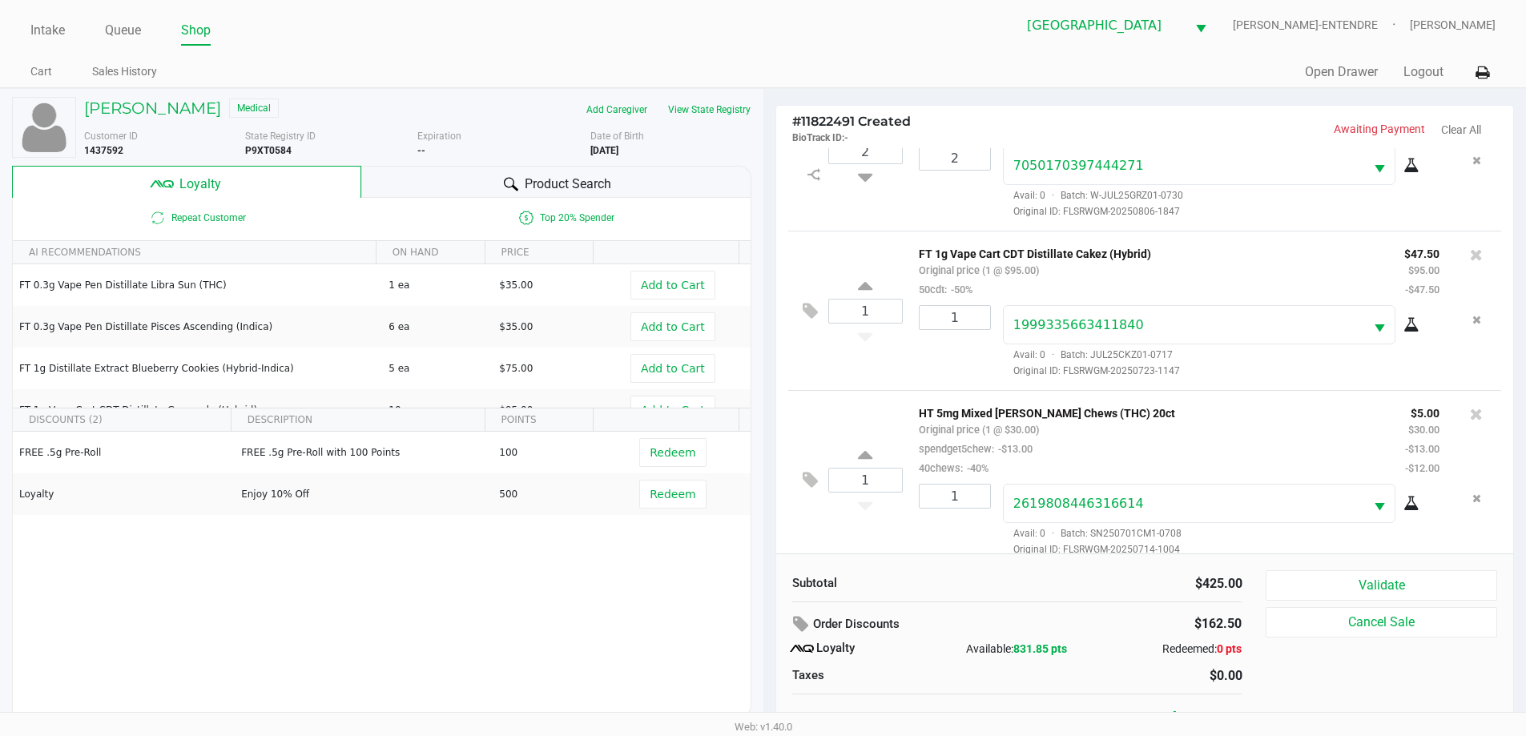
scroll to position [16, 0]
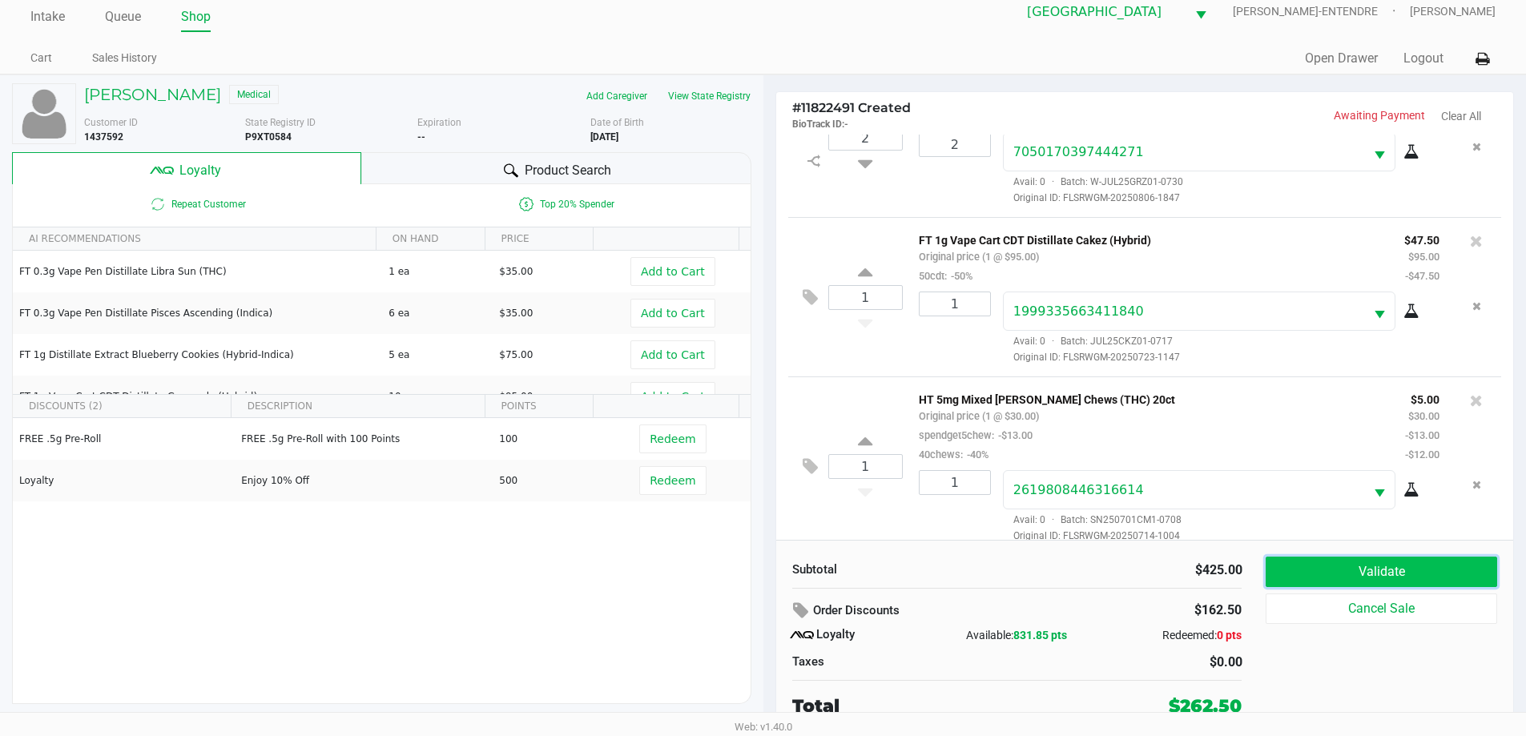
click at [1341, 577] on button "Validate" at bounding box center [1380, 572] width 231 height 30
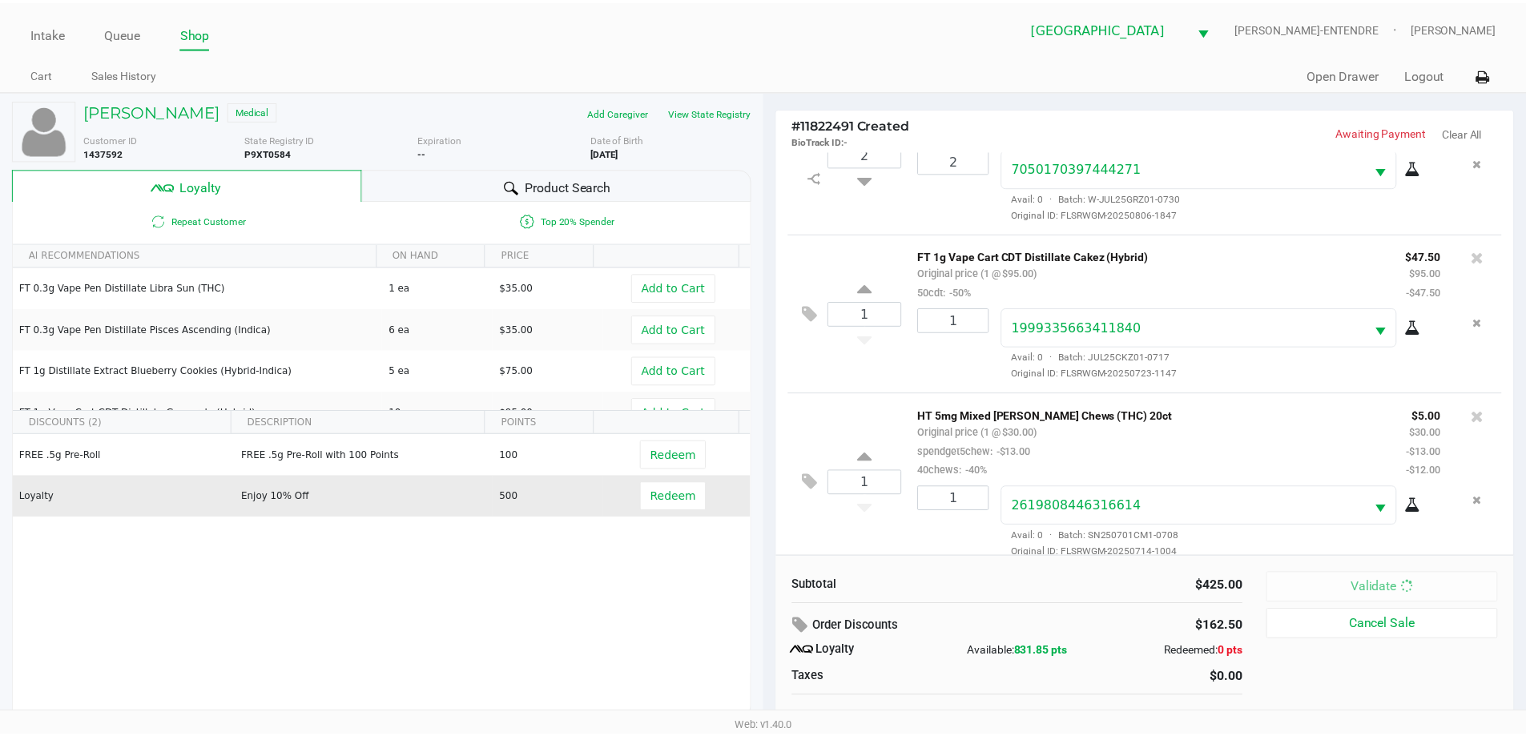
scroll to position [415, 0]
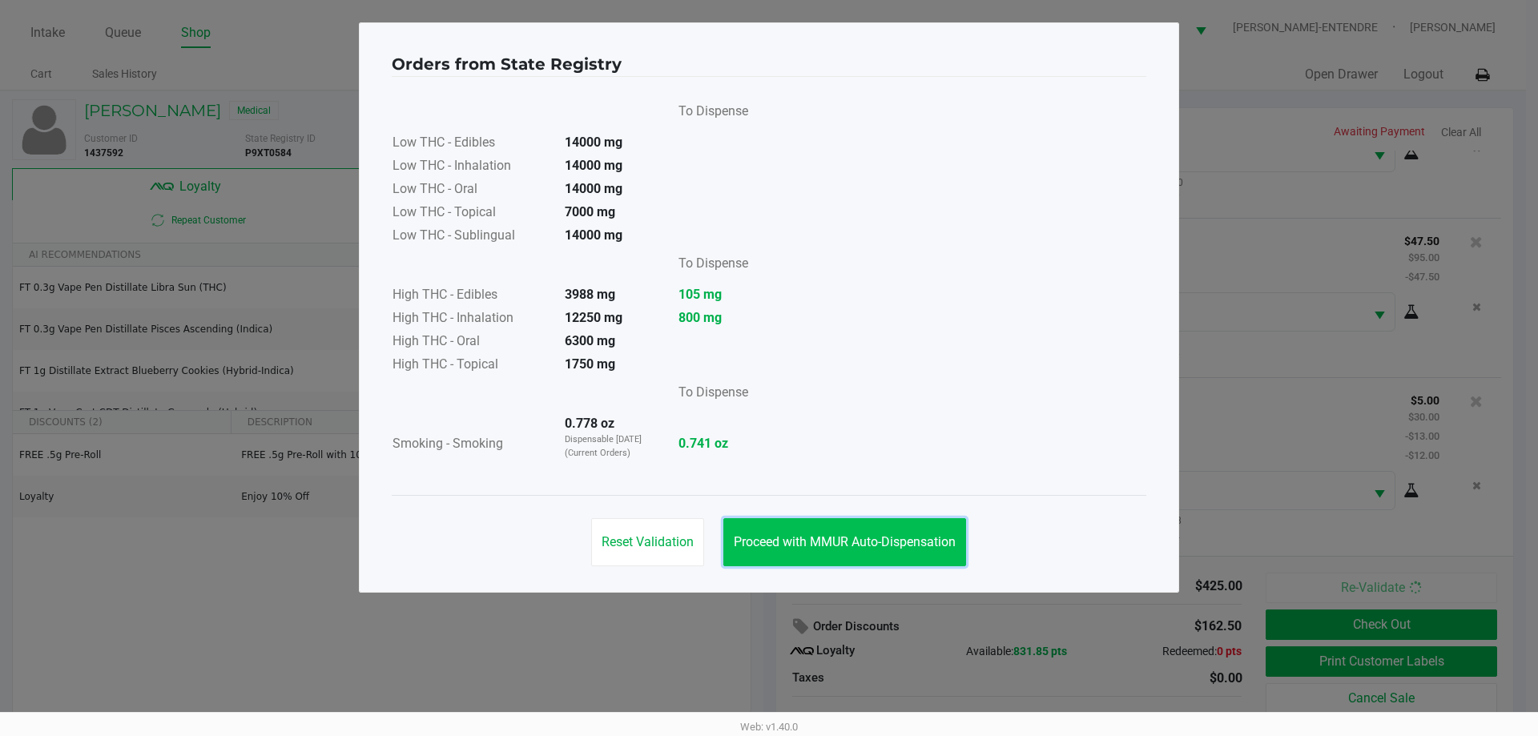
click at [810, 528] on button "Proceed with MMUR Auto-Dispensation" at bounding box center [844, 542] width 243 height 48
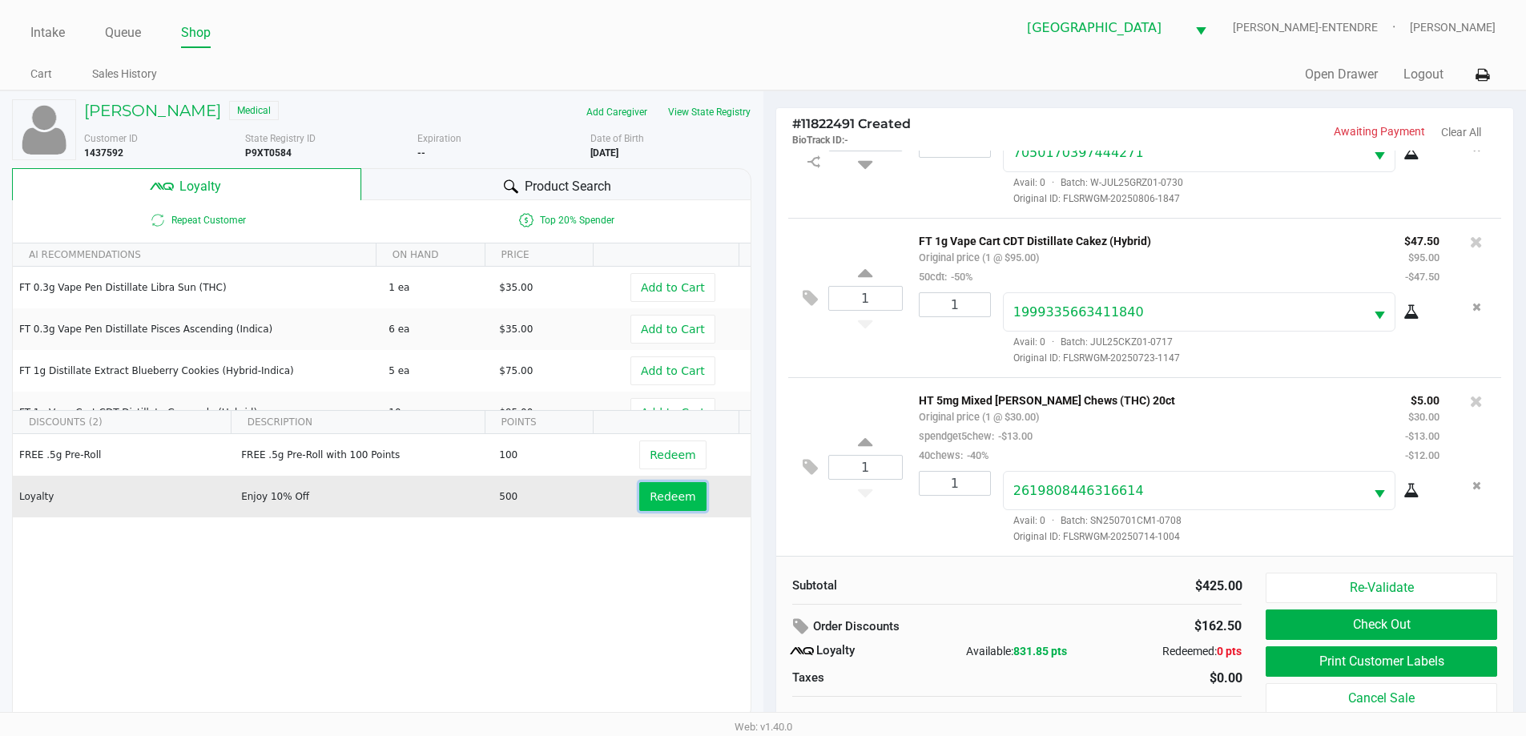
click at [668, 496] on span "Redeem" at bounding box center [672, 496] width 46 height 13
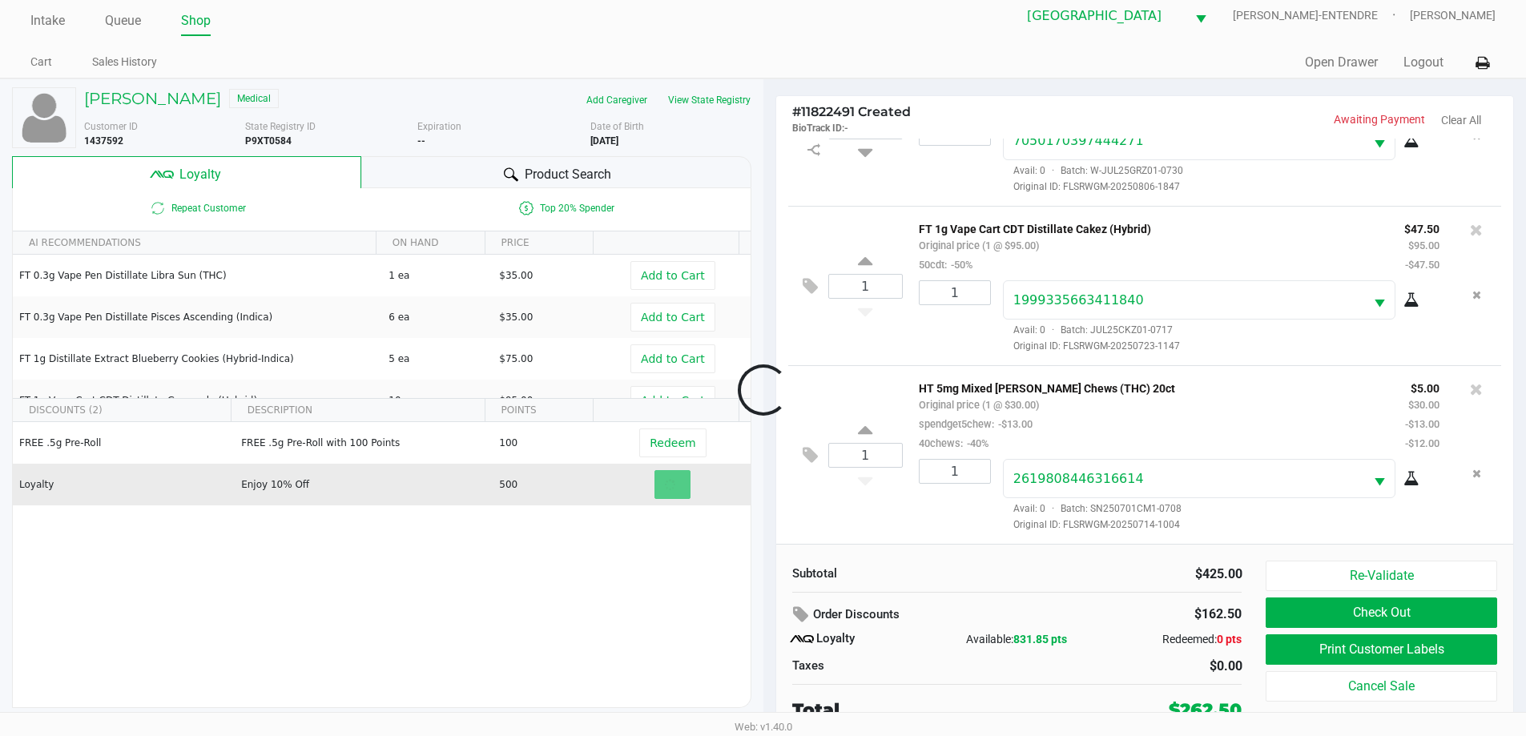
scroll to position [16, 0]
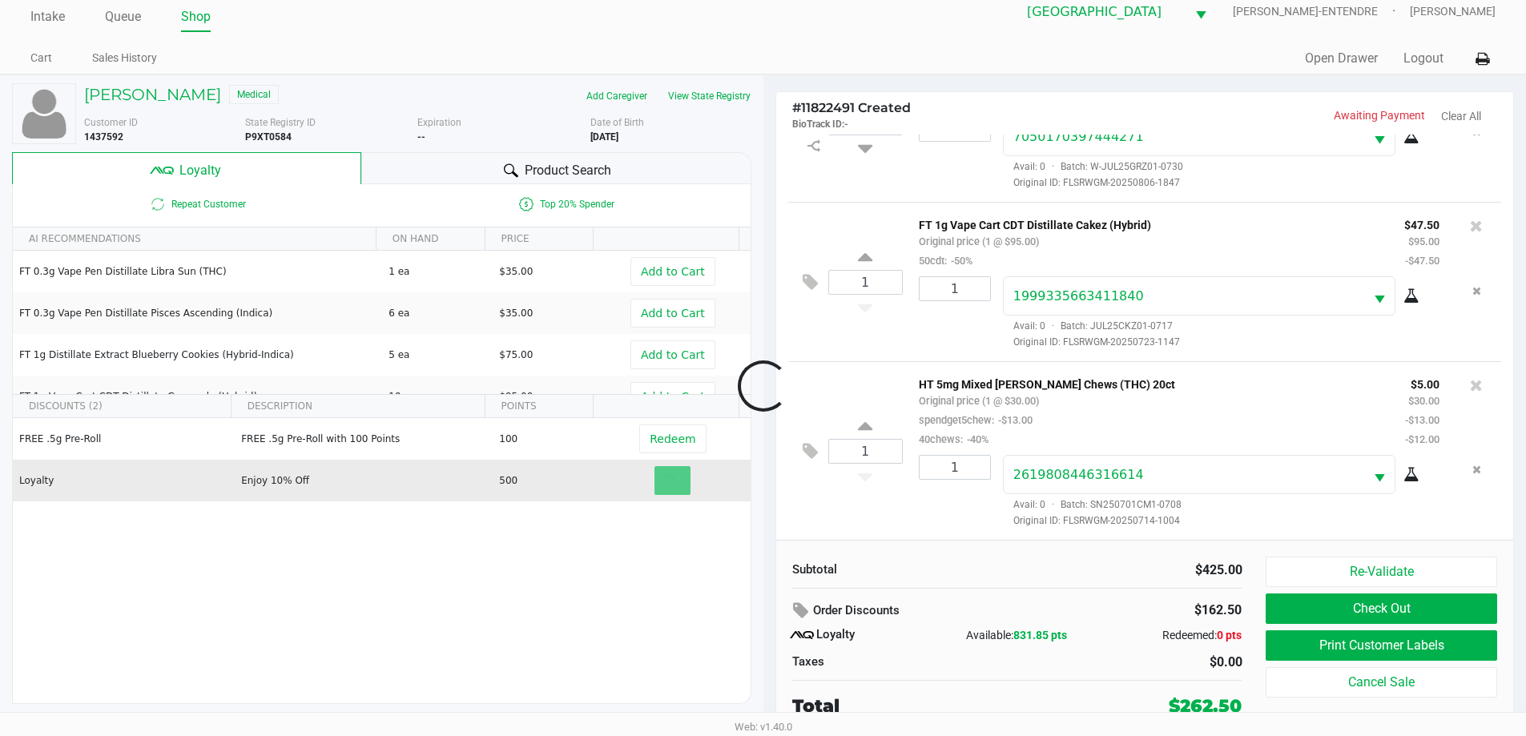
click at [719, 577] on div at bounding box center [763, 386] width 1526 height 463
click at [1417, 634] on button "Print Customer Labels" at bounding box center [1380, 645] width 231 height 30
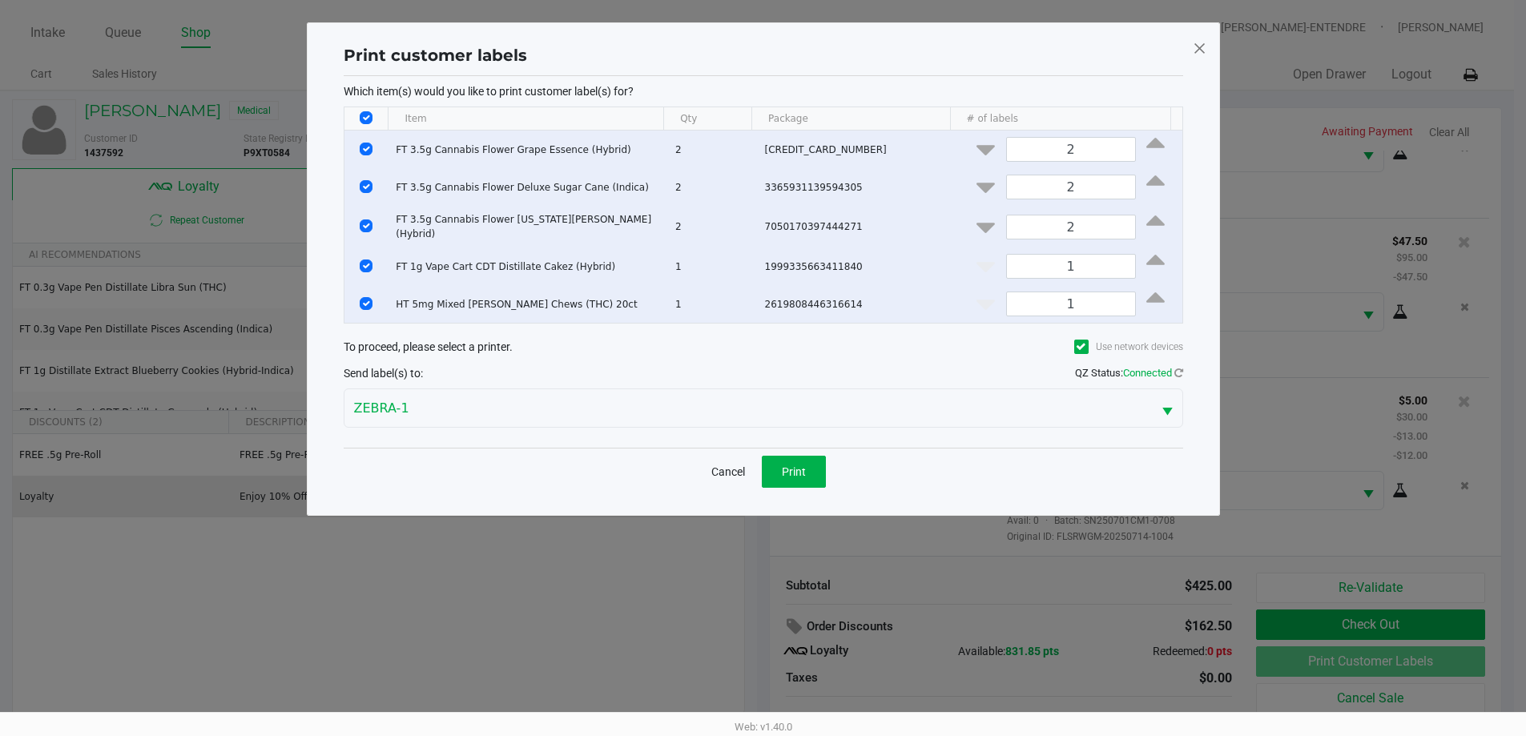
scroll to position [0, 0]
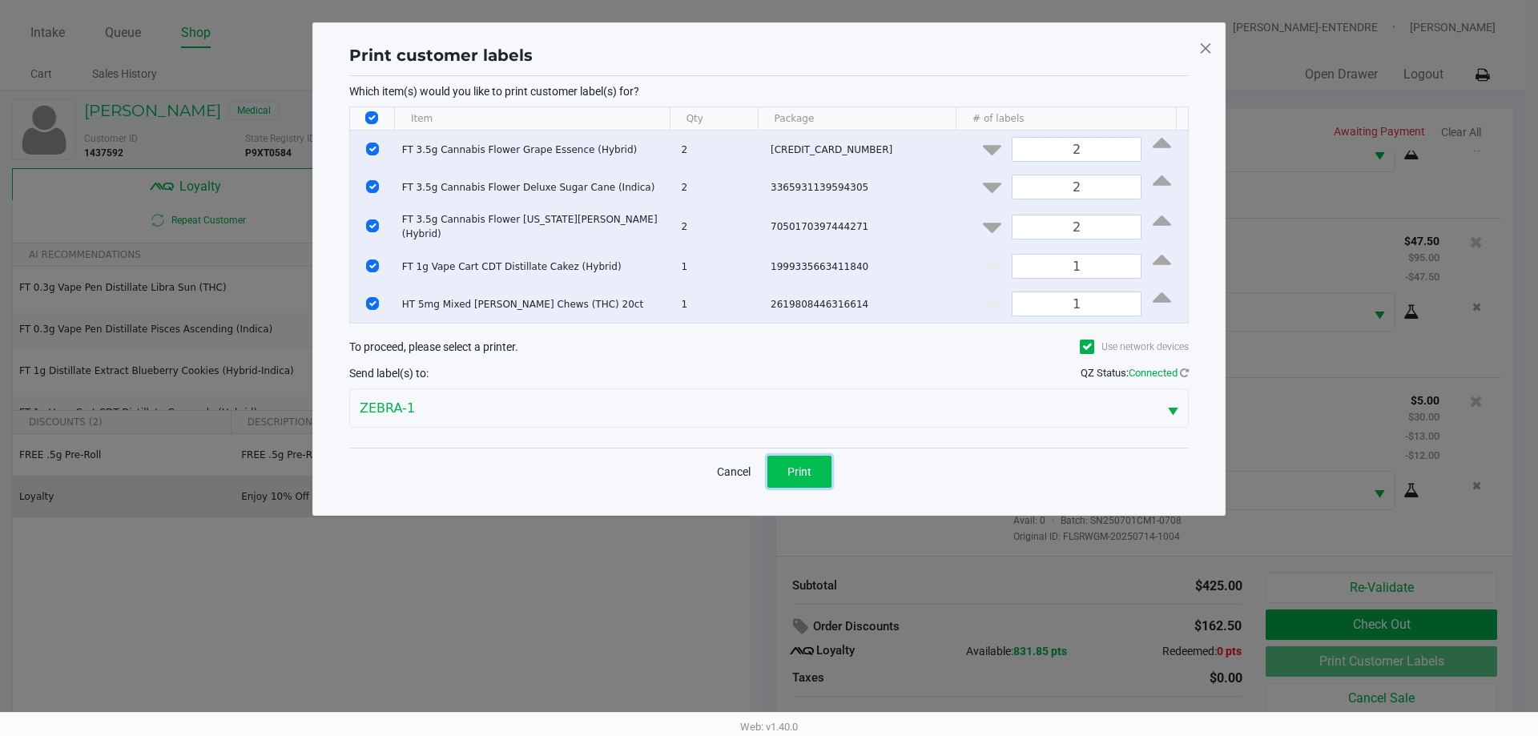
click at [806, 457] on button "Print" at bounding box center [799, 472] width 64 height 32
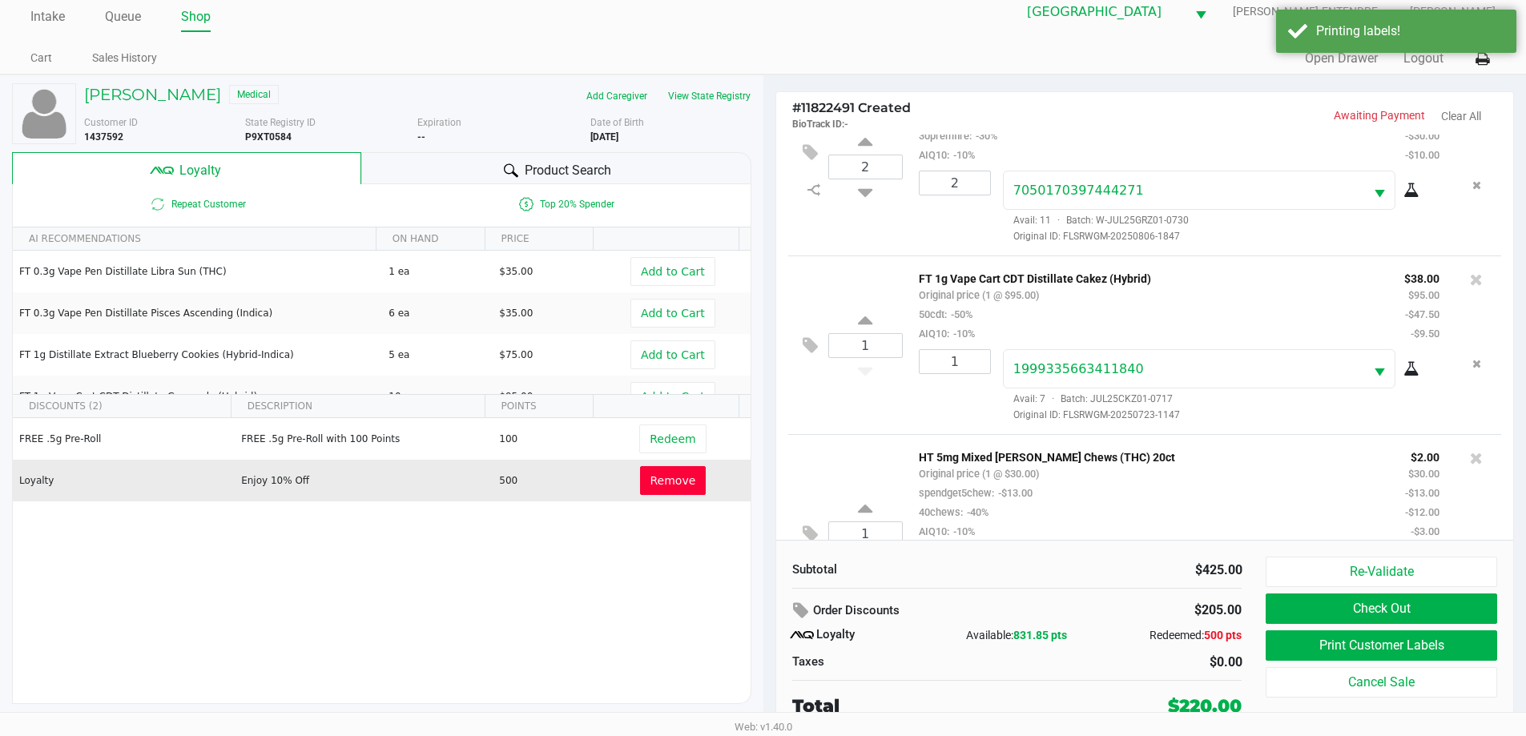
scroll to position [511, 0]
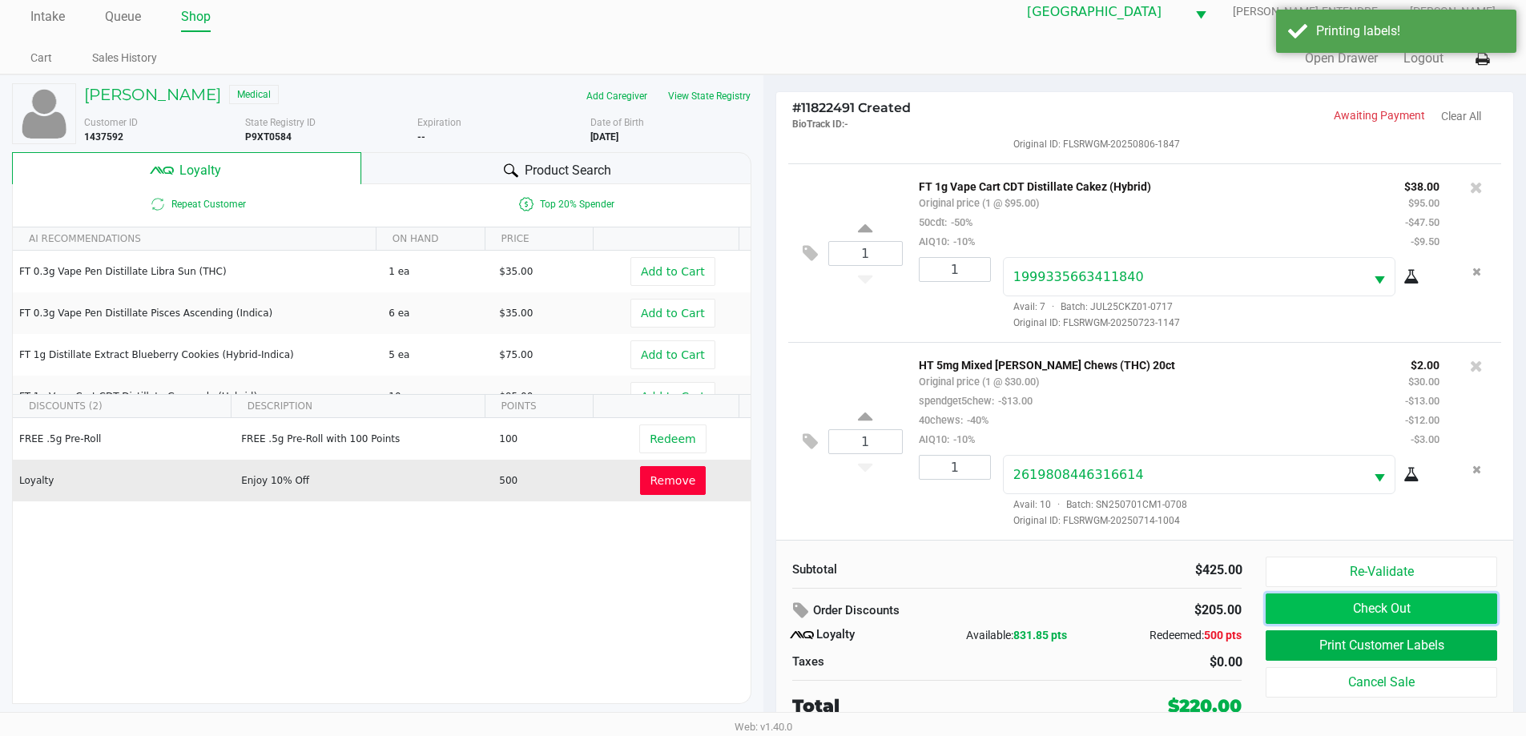
click at [1331, 610] on button "Check Out" at bounding box center [1380, 608] width 231 height 30
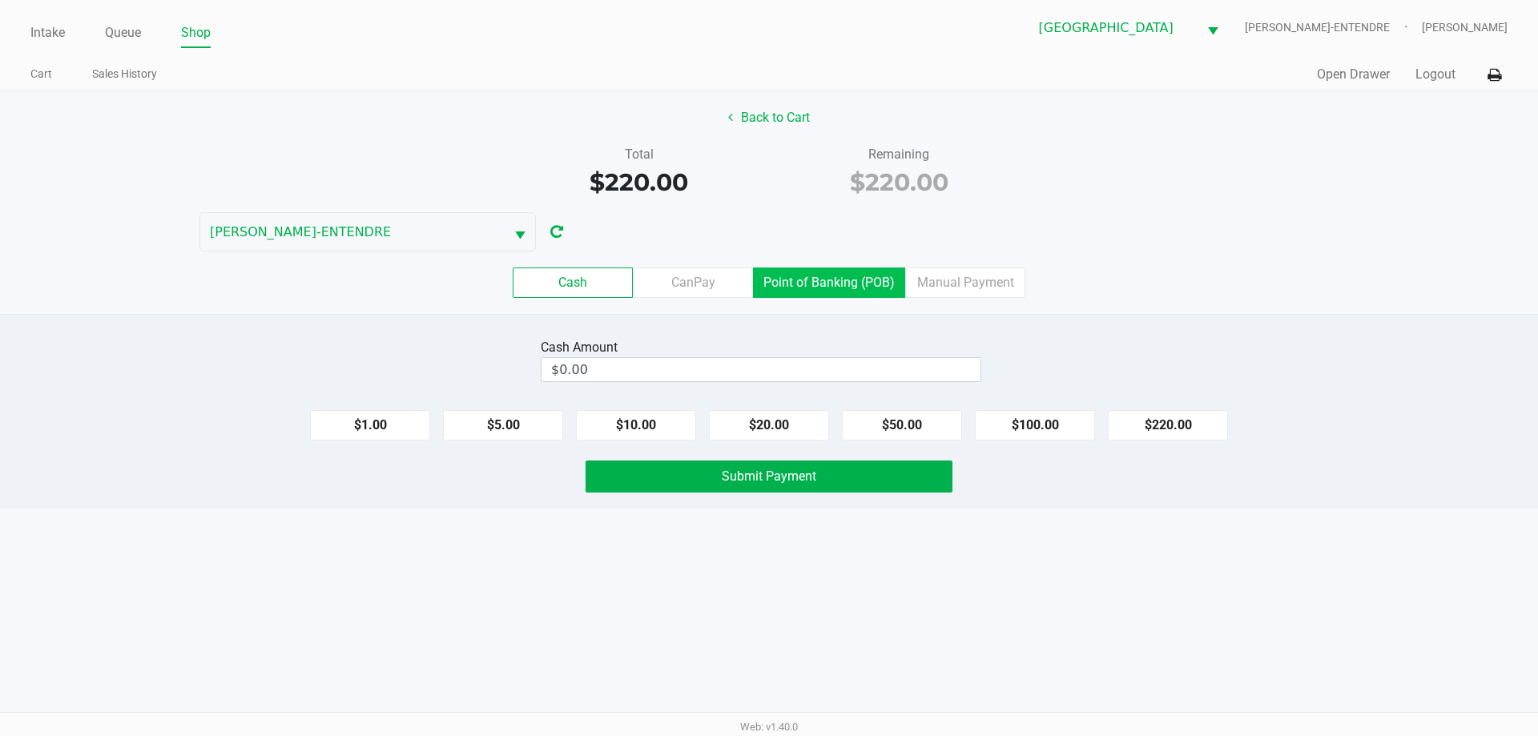
click at [866, 294] on label "Point of Banking (POB)" at bounding box center [829, 282] width 152 height 30
click at [0, 0] on 7 "Point of Banking (POB)" at bounding box center [0, 0] width 0 height 0
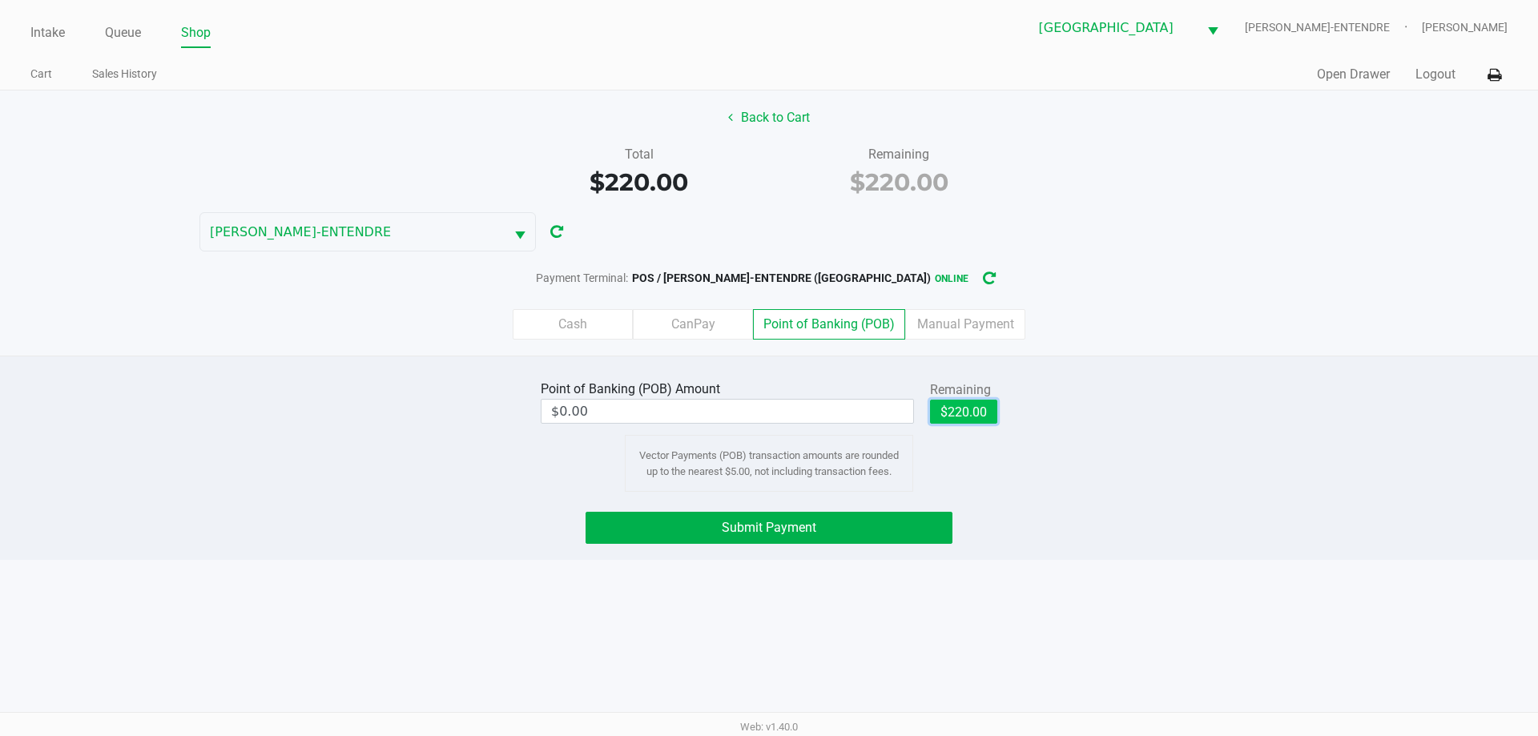
click at [938, 408] on button "$220.00" at bounding box center [963, 412] width 67 height 24
type input "$220.00"
click at [922, 521] on button "Submit Payment" at bounding box center [768, 528] width 367 height 32
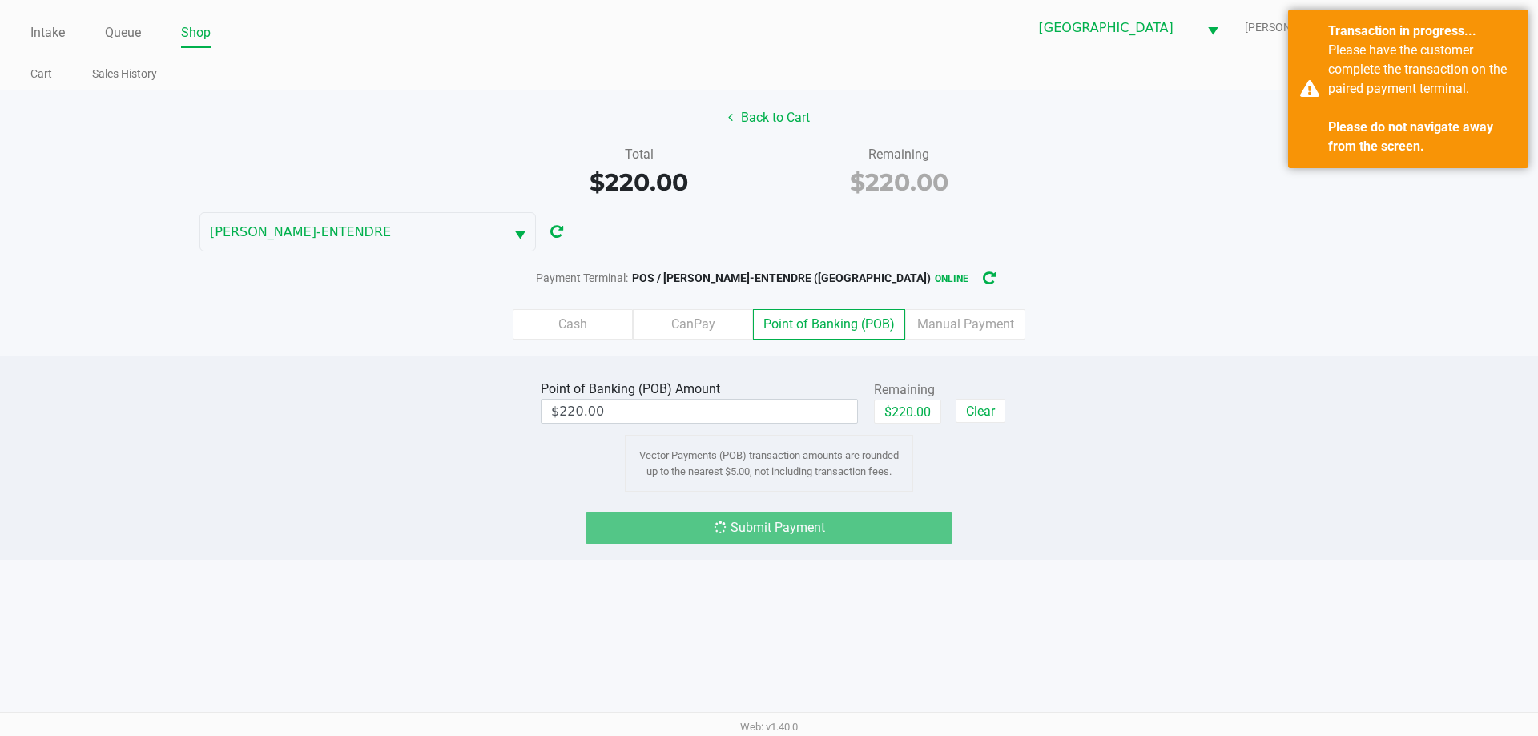
click at [1088, 380] on div "Point of Banking (POB) Amount $220.00 Remaining $220.00 Clear Vector Payments (…" at bounding box center [769, 433] width 1562 height 115
click at [1151, 263] on div "Back to Cart Total $220.00 Remaining $220.00 JAY-ENTENDRE Payment Terminal: POS…" at bounding box center [769, 222] width 1538 height 265
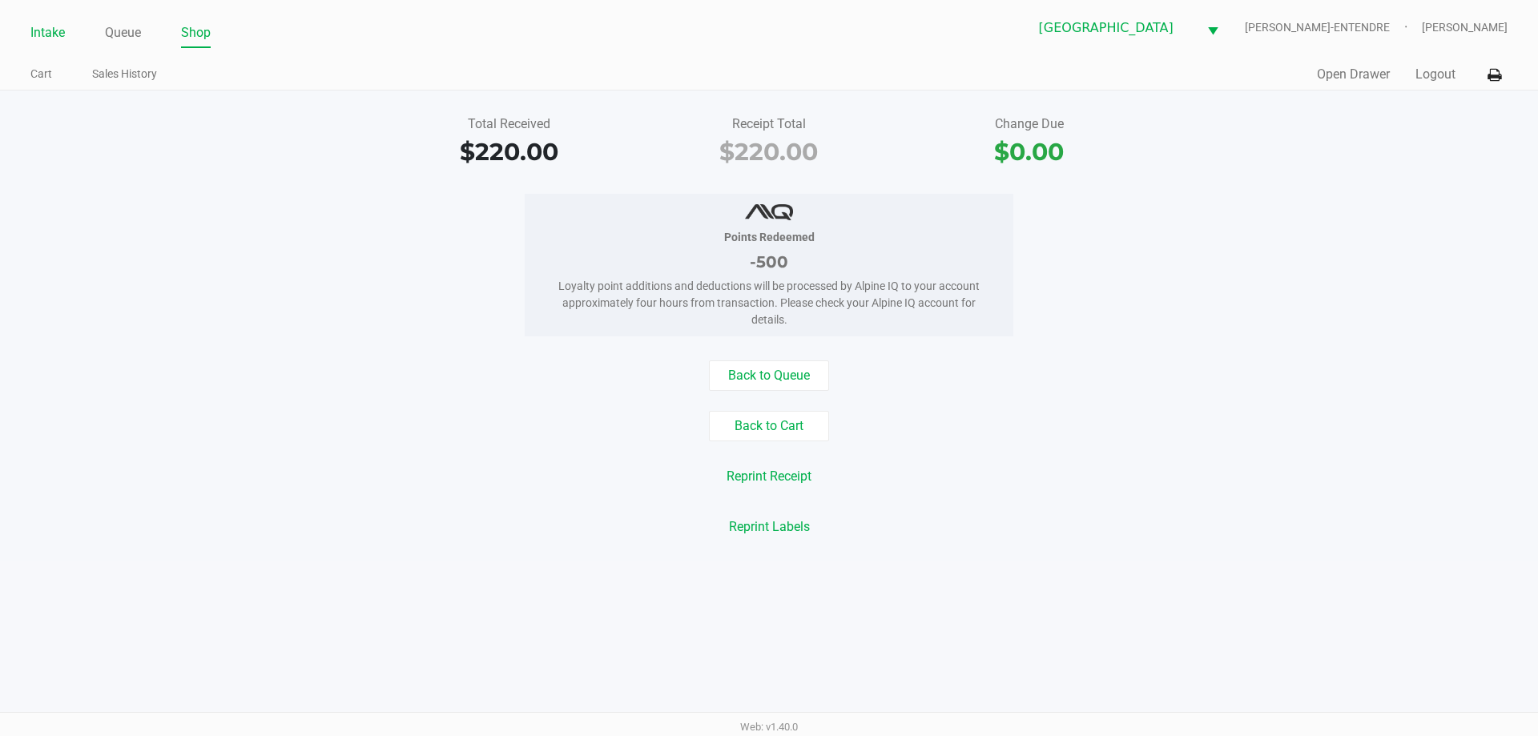
click at [46, 34] on link "Intake" at bounding box center [47, 33] width 34 height 22
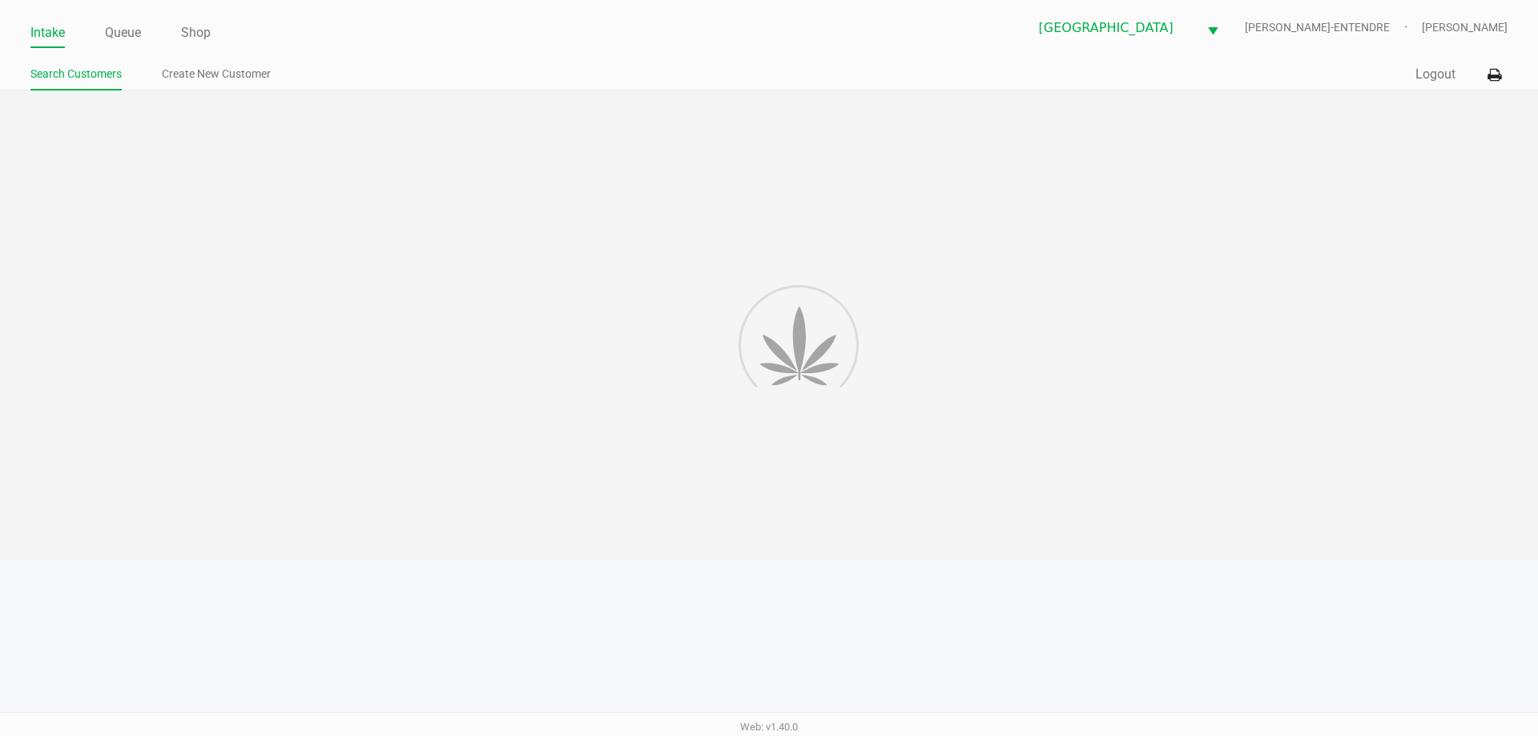
click at [380, 32] on ul "Intake Queue Shop" at bounding box center [399, 33] width 738 height 27
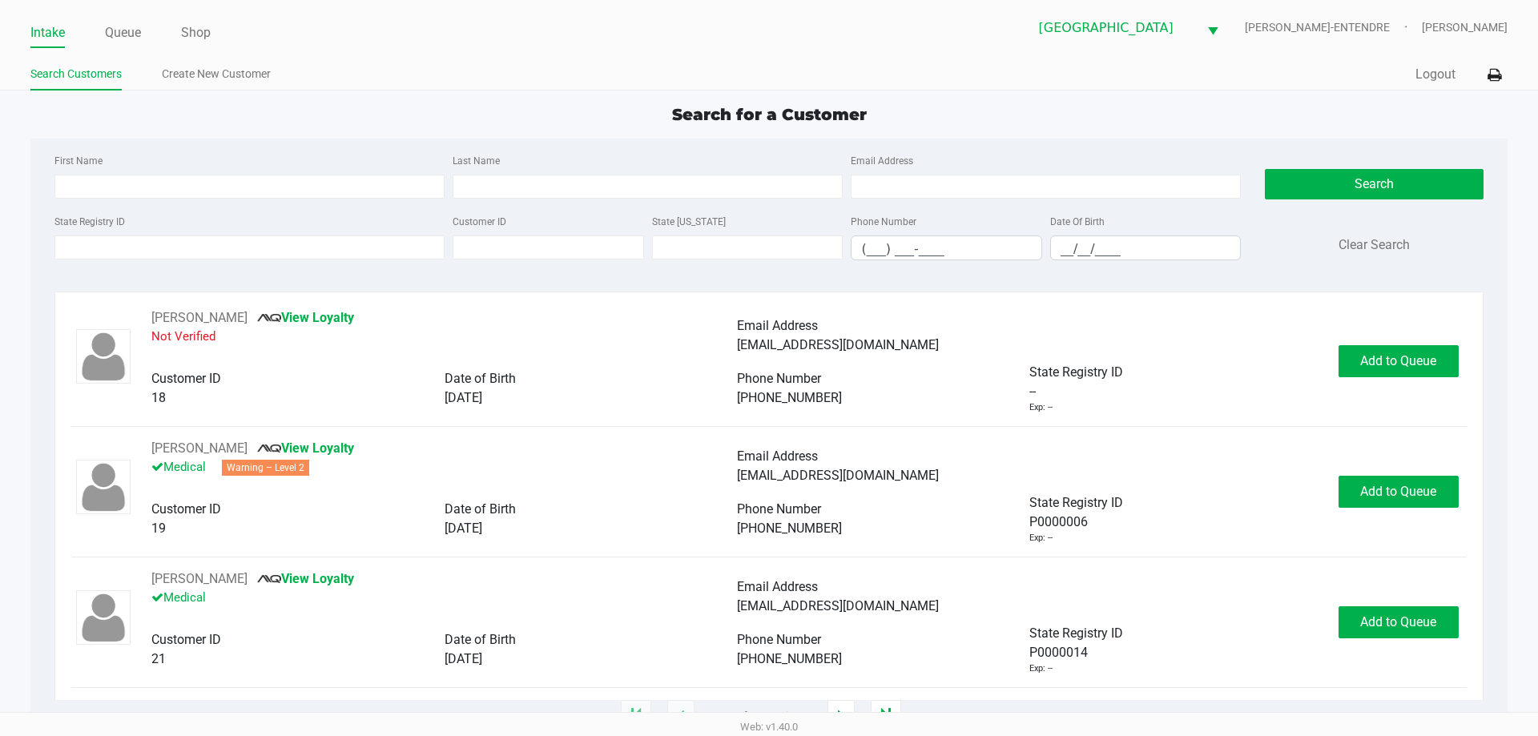
click at [831, 101] on app-point-of-sale "Intake Queue Shop Panama City WC JAY-ENTENDRE Courtney Fulton Search Customers …" at bounding box center [769, 358] width 1538 height 717
click at [259, 187] on input "First Name" at bounding box center [249, 187] width 390 height 24
type input "elizabeth"
type input "walsingham`"
click at [552, 197] on input "walsingham`" at bounding box center [647, 187] width 390 height 24
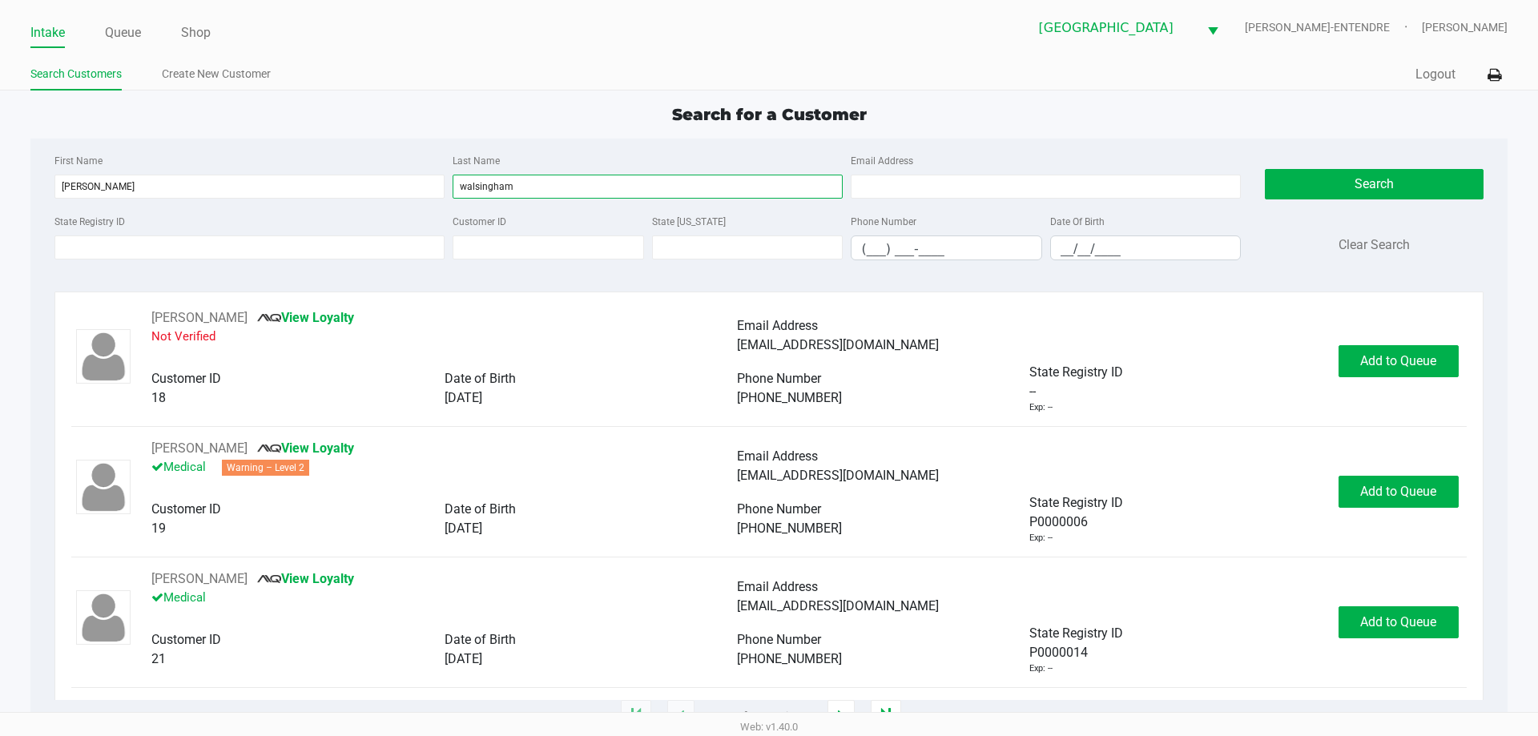
type input "walsingham"
click at [1052, 234] on div "Date Of Birth __/__/____" at bounding box center [1145, 235] width 199 height 49
click at [1068, 240] on input "__/__/____" at bounding box center [1146, 248] width 190 height 25
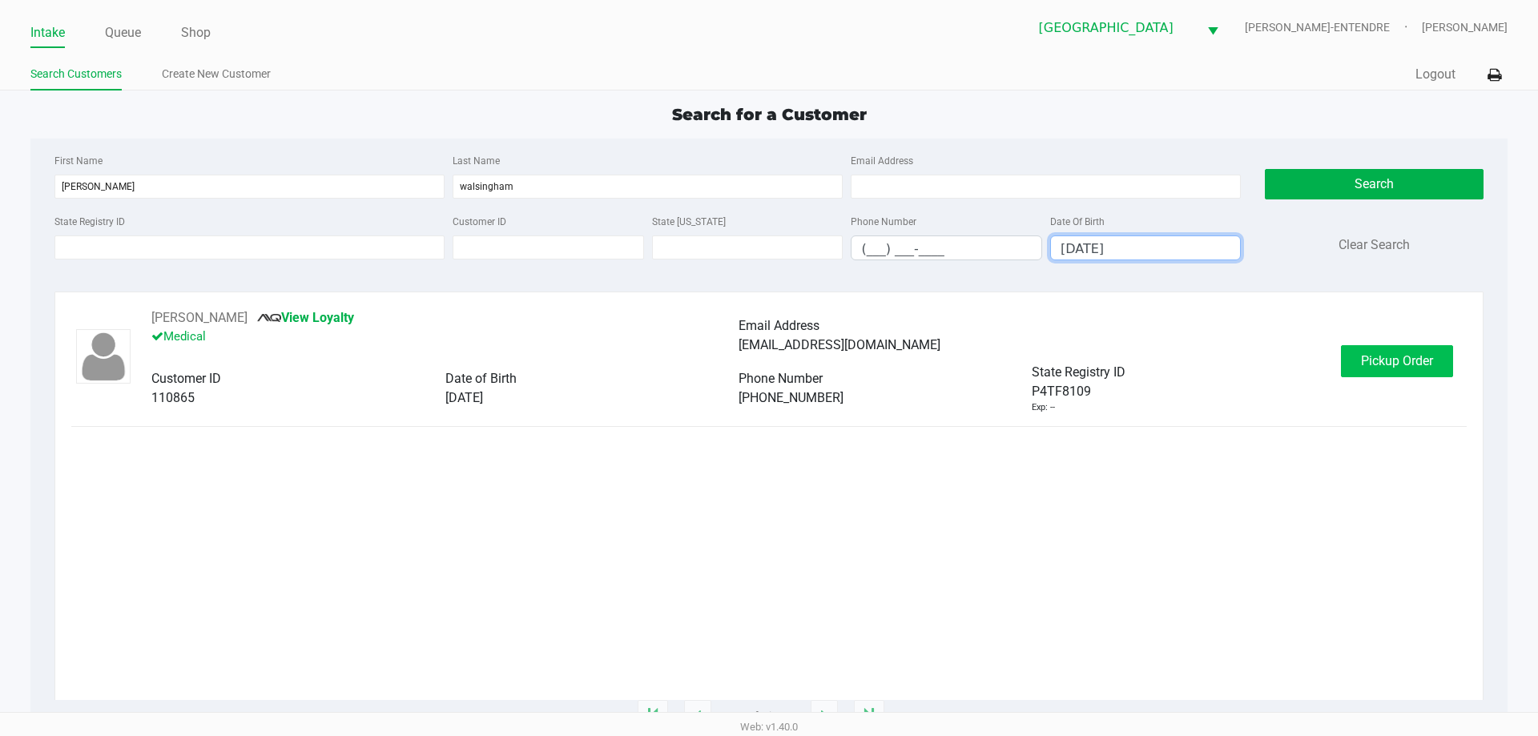
type input "03/20/1997"
click at [1389, 368] on button "Pickup Order" at bounding box center [1397, 361] width 112 height 32
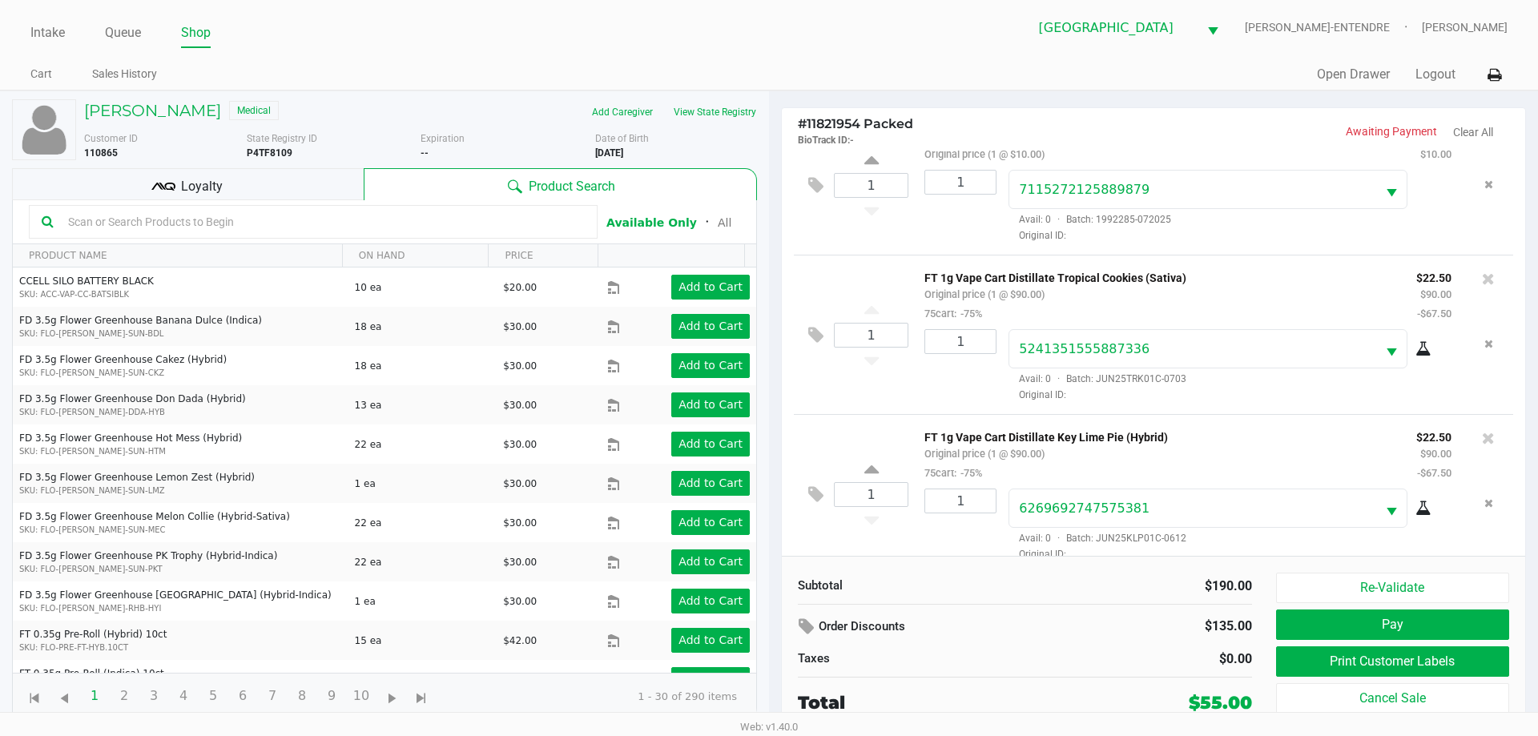
scroll to position [56, 0]
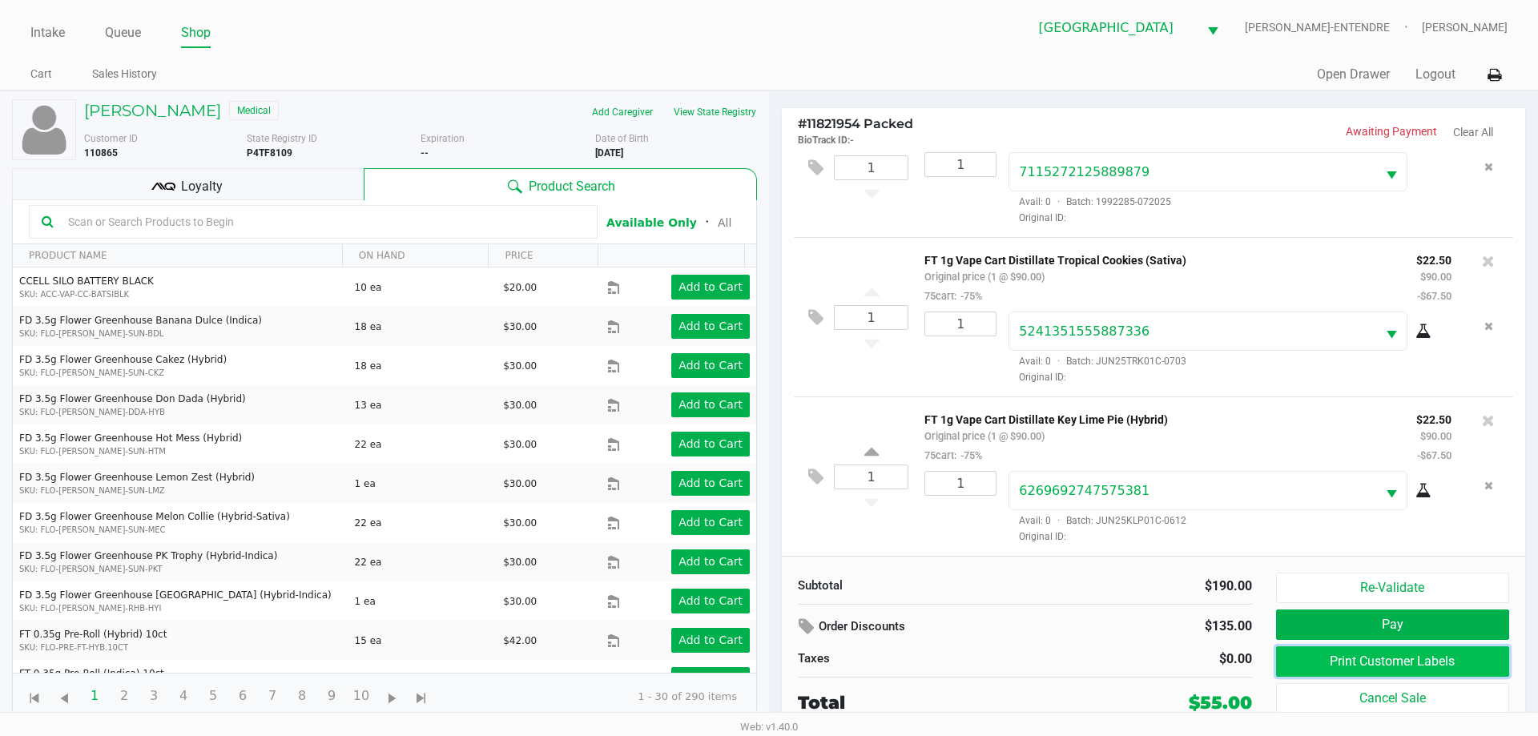
click at [1390, 654] on button "Print Customer Labels" at bounding box center [1392, 661] width 233 height 30
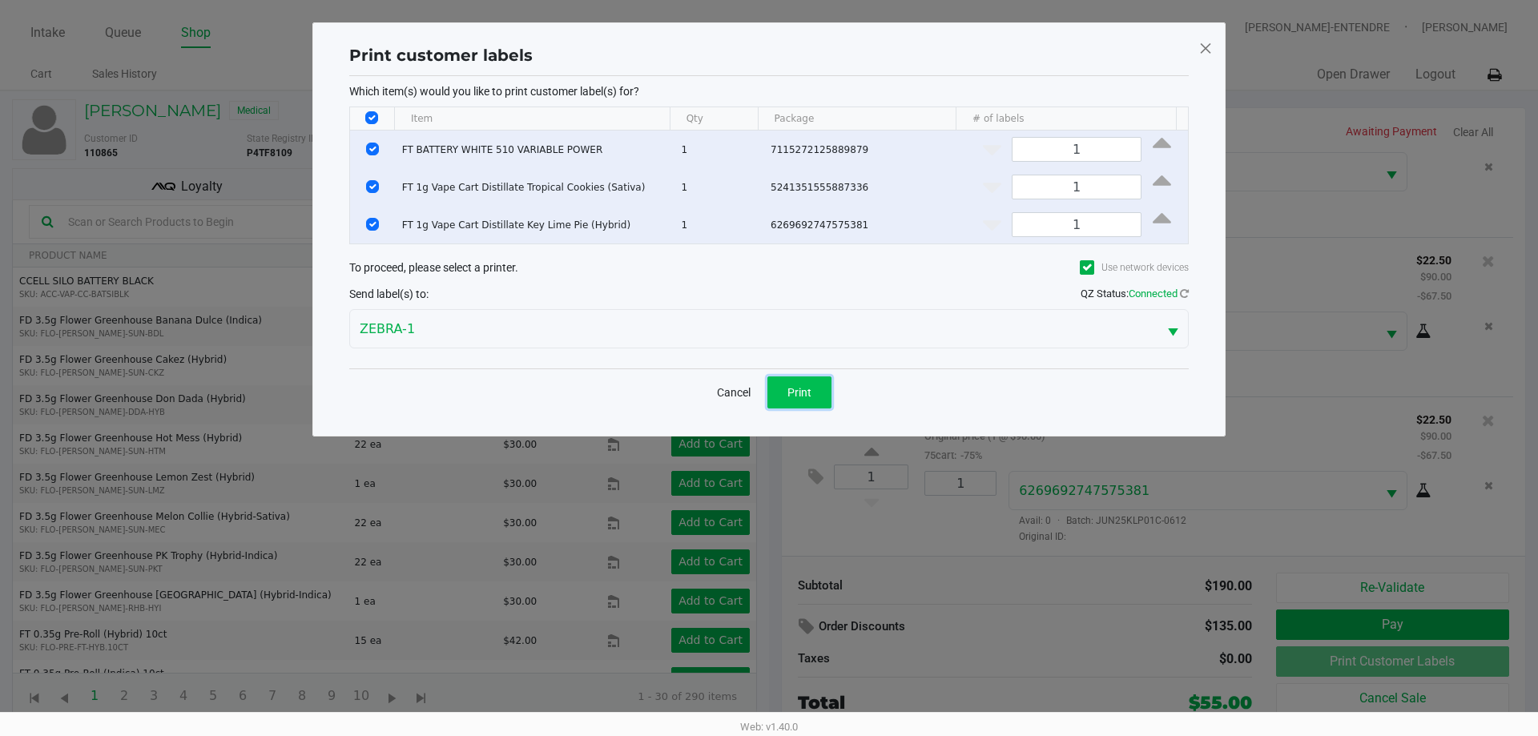
click at [806, 407] on button "Print" at bounding box center [799, 392] width 64 height 32
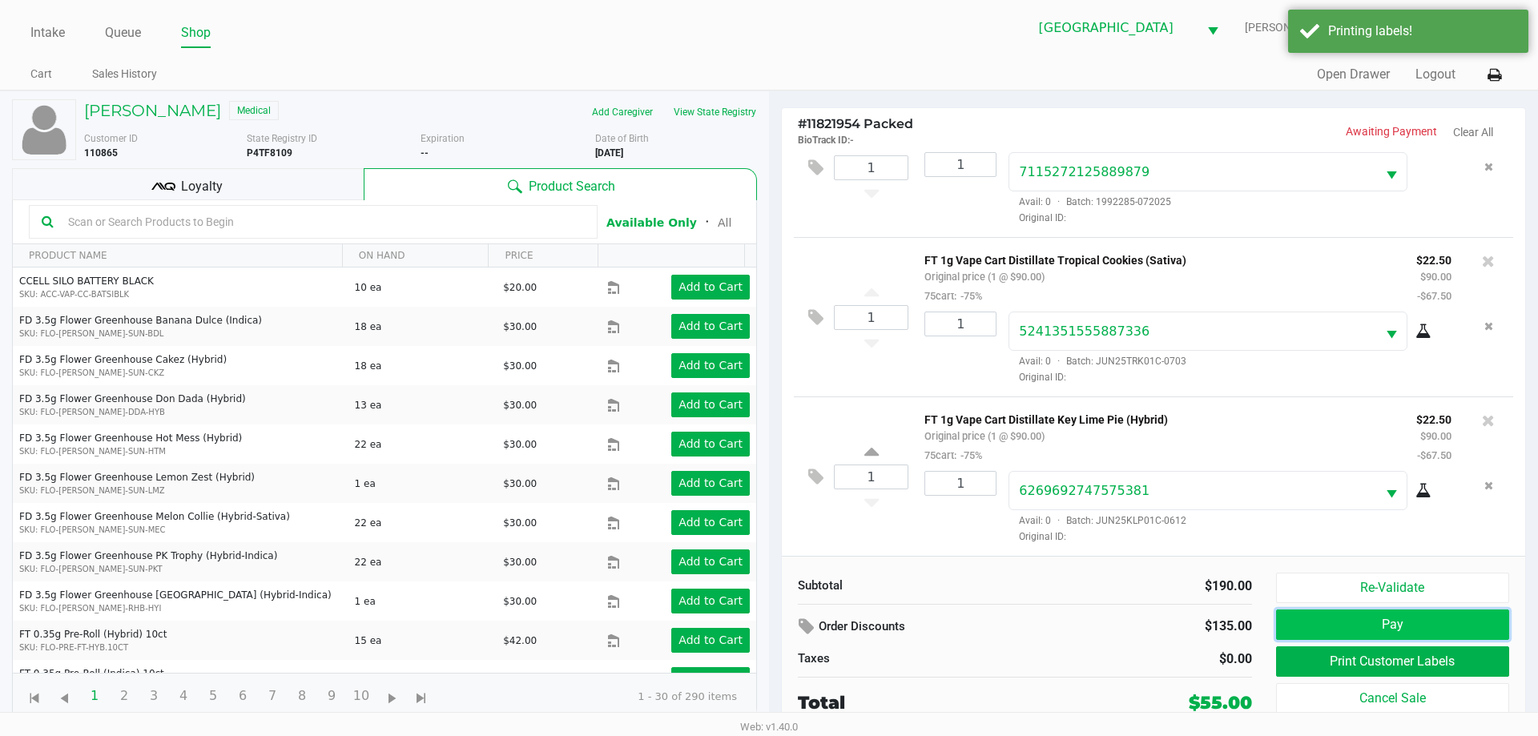
click at [1343, 622] on button "Pay" at bounding box center [1392, 624] width 233 height 30
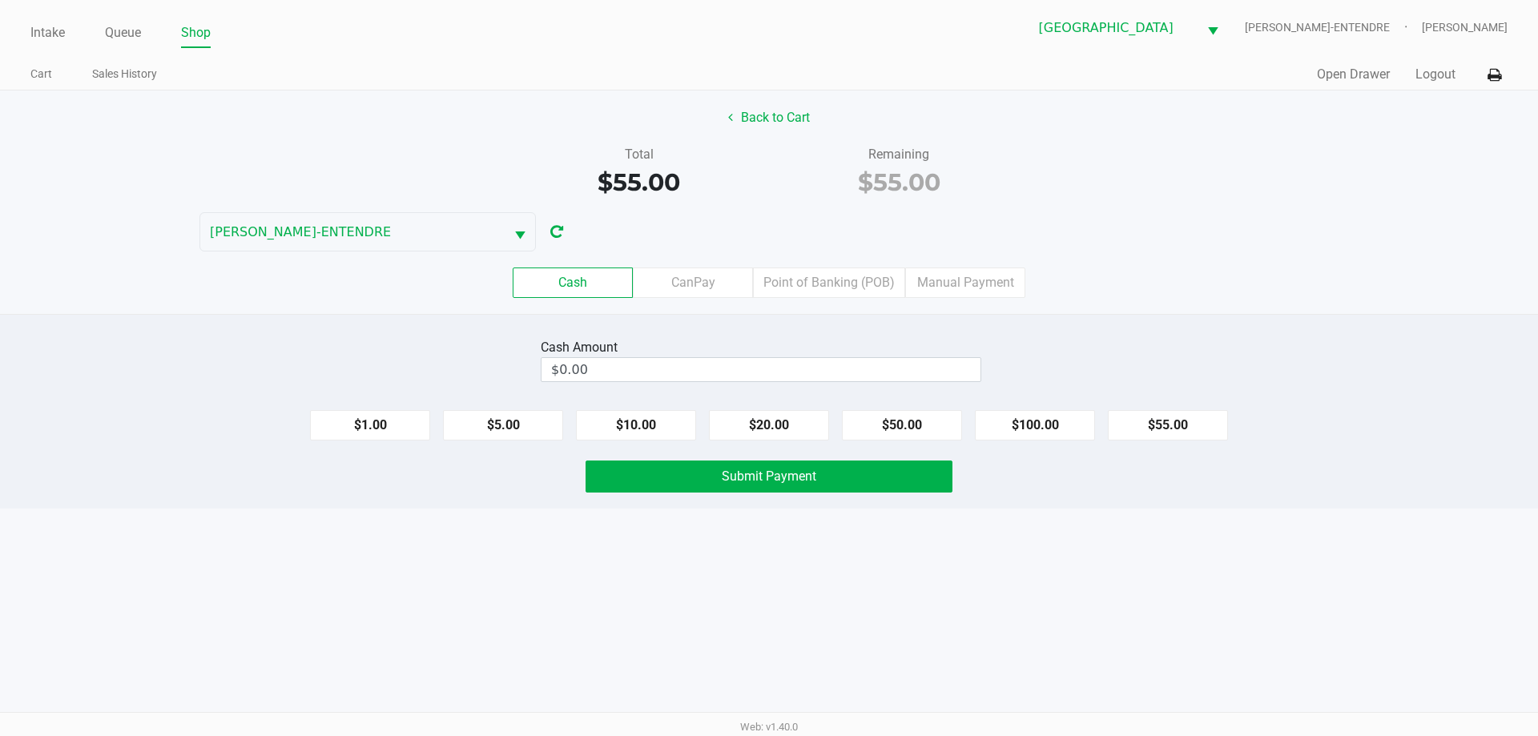
click at [888, 317] on div "Cash Amount $0.00 $1.00 $5.00 $10.00 $20.00 $50.00 $100.00 $55.00 Submit Payment" at bounding box center [769, 411] width 1538 height 195
click at [1198, 420] on button "$55.00" at bounding box center [1168, 425] width 120 height 30
type input "$55.00"
drag, startPoint x: 879, startPoint y: 473, endPoint x: 913, endPoint y: 468, distance: 34.0
click at [880, 473] on button "Submit Payment" at bounding box center [768, 476] width 367 height 32
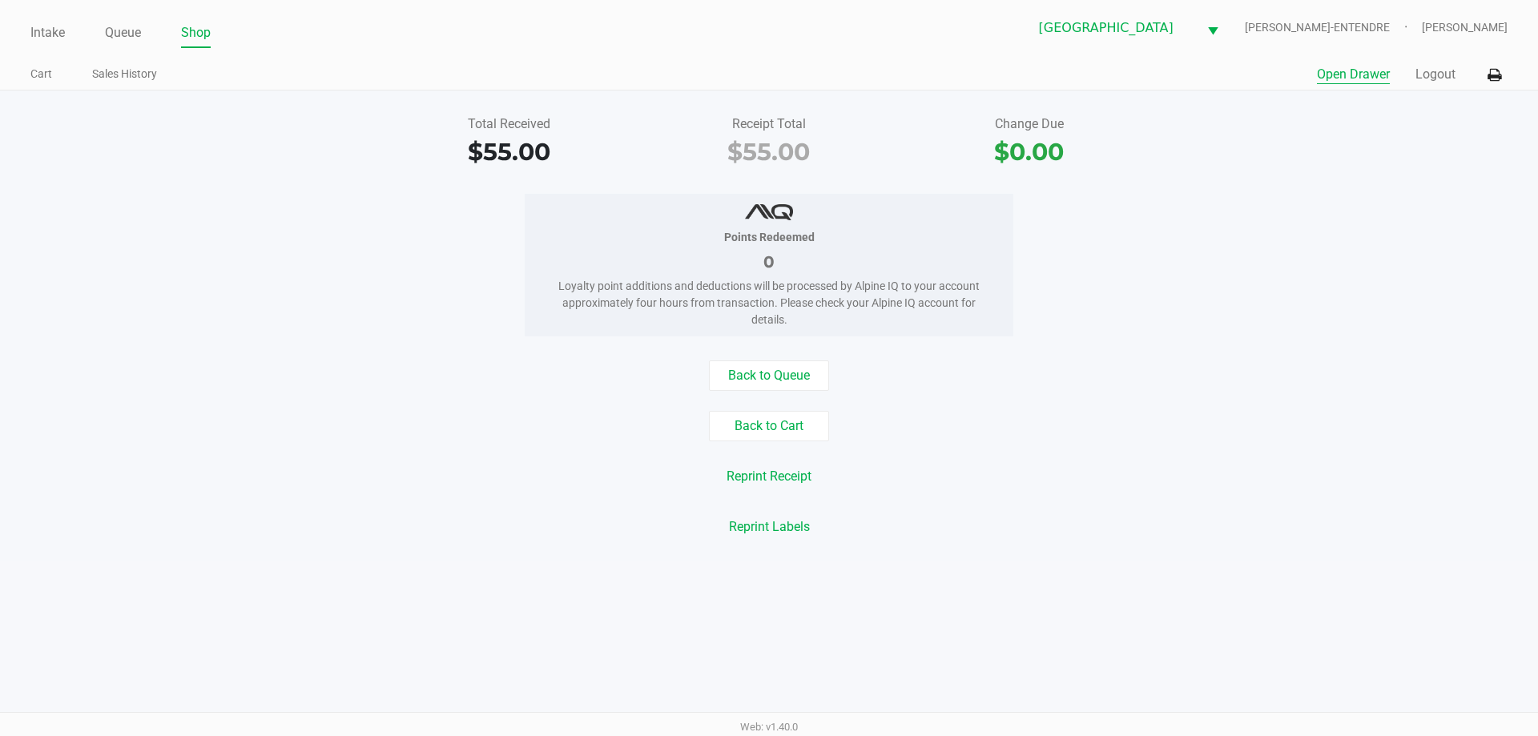
click at [1349, 76] on button "Open Drawer" at bounding box center [1353, 74] width 73 height 19
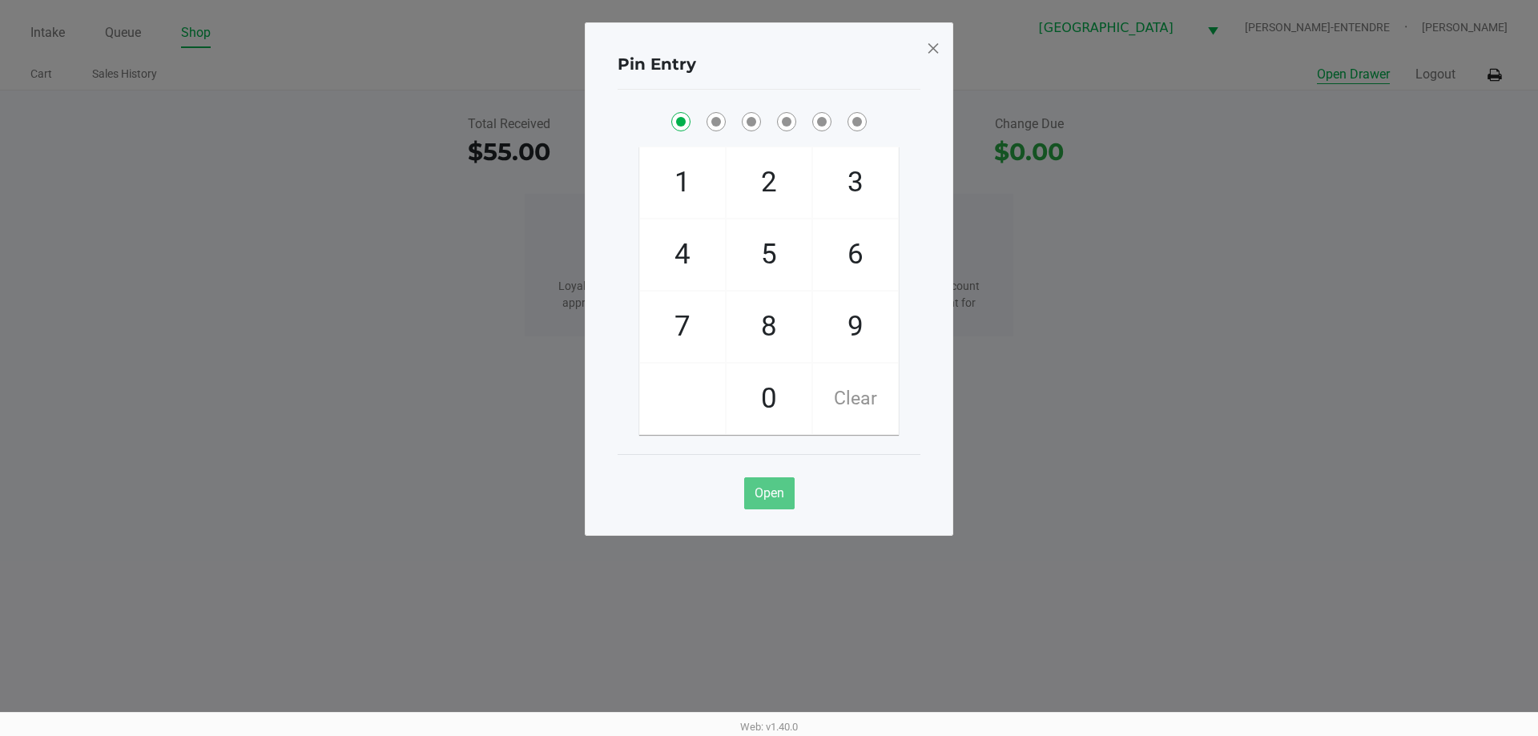
checkbox input "true"
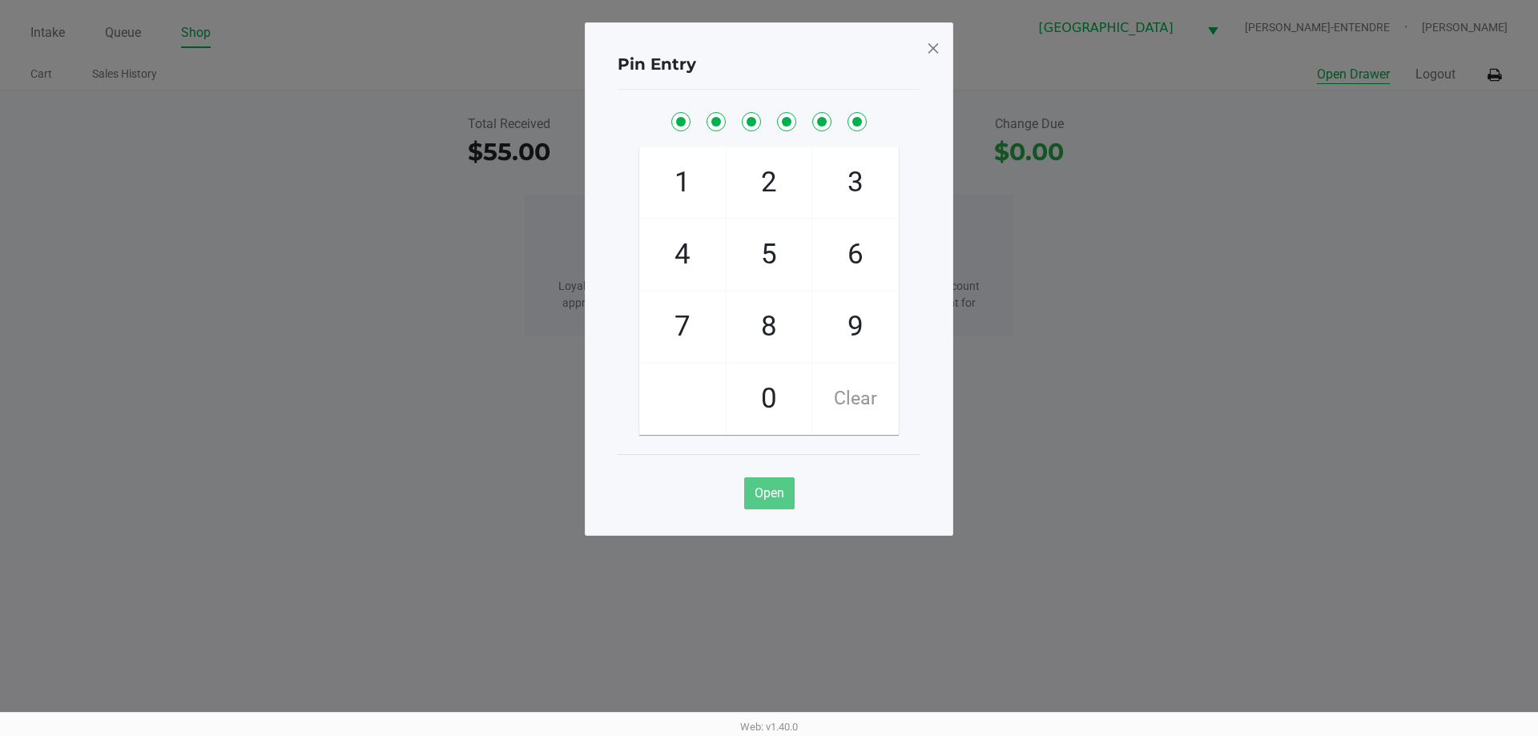
checkbox input "true"
click at [1317, 65] on button "Open Drawer" at bounding box center [1353, 74] width 73 height 19
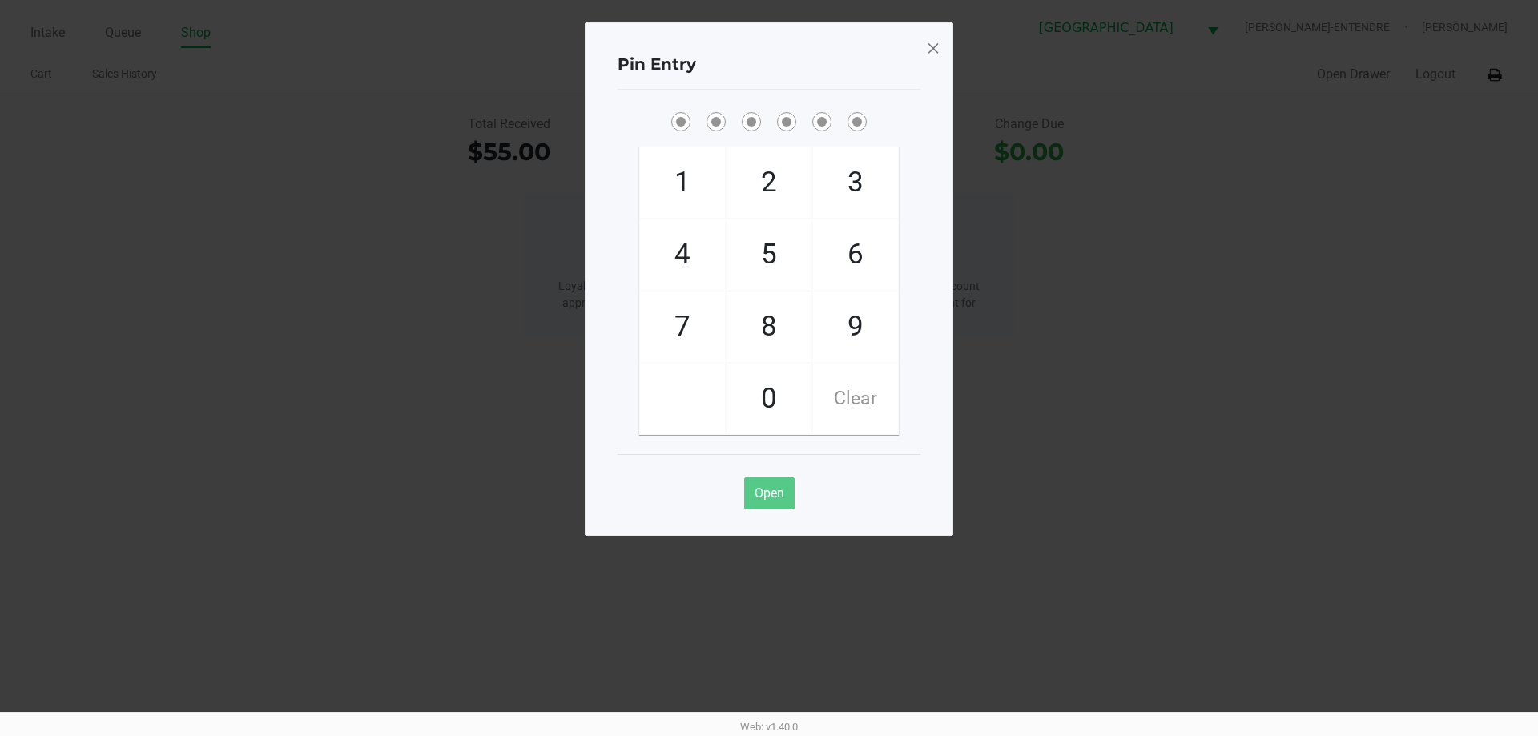
click at [935, 46] on span at bounding box center [933, 48] width 14 height 26
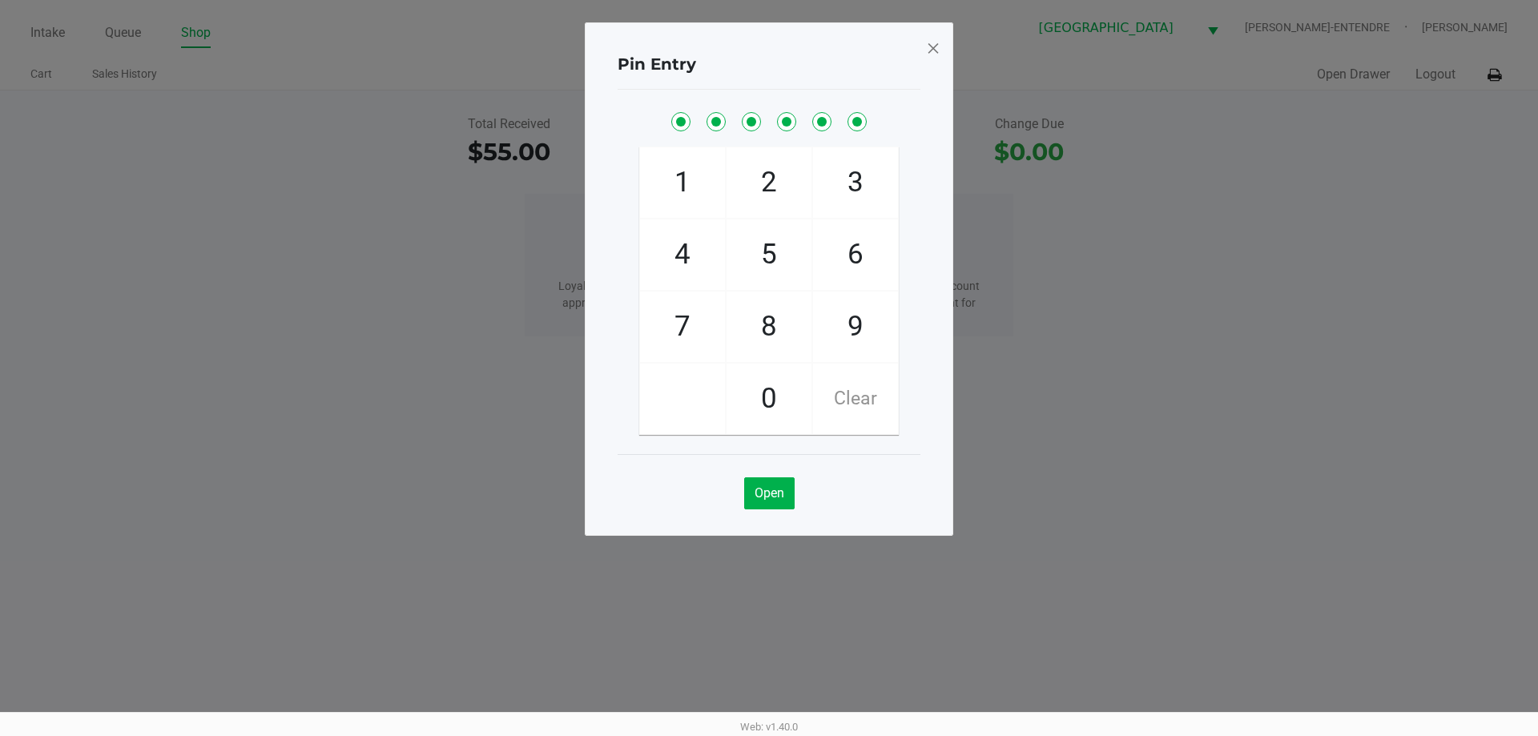
click at [62, 35] on ngb-modal-window "Pin Entry 1 4 7 2 5 8 0 3 6 9 Clear Open" at bounding box center [769, 368] width 1538 height 736
click at [923, 38] on div "Pin Entry 1 4 7 2 5 8 0 3 6 9 Clear Open" at bounding box center [769, 278] width 368 height 513
click at [927, 41] on span at bounding box center [933, 48] width 14 height 26
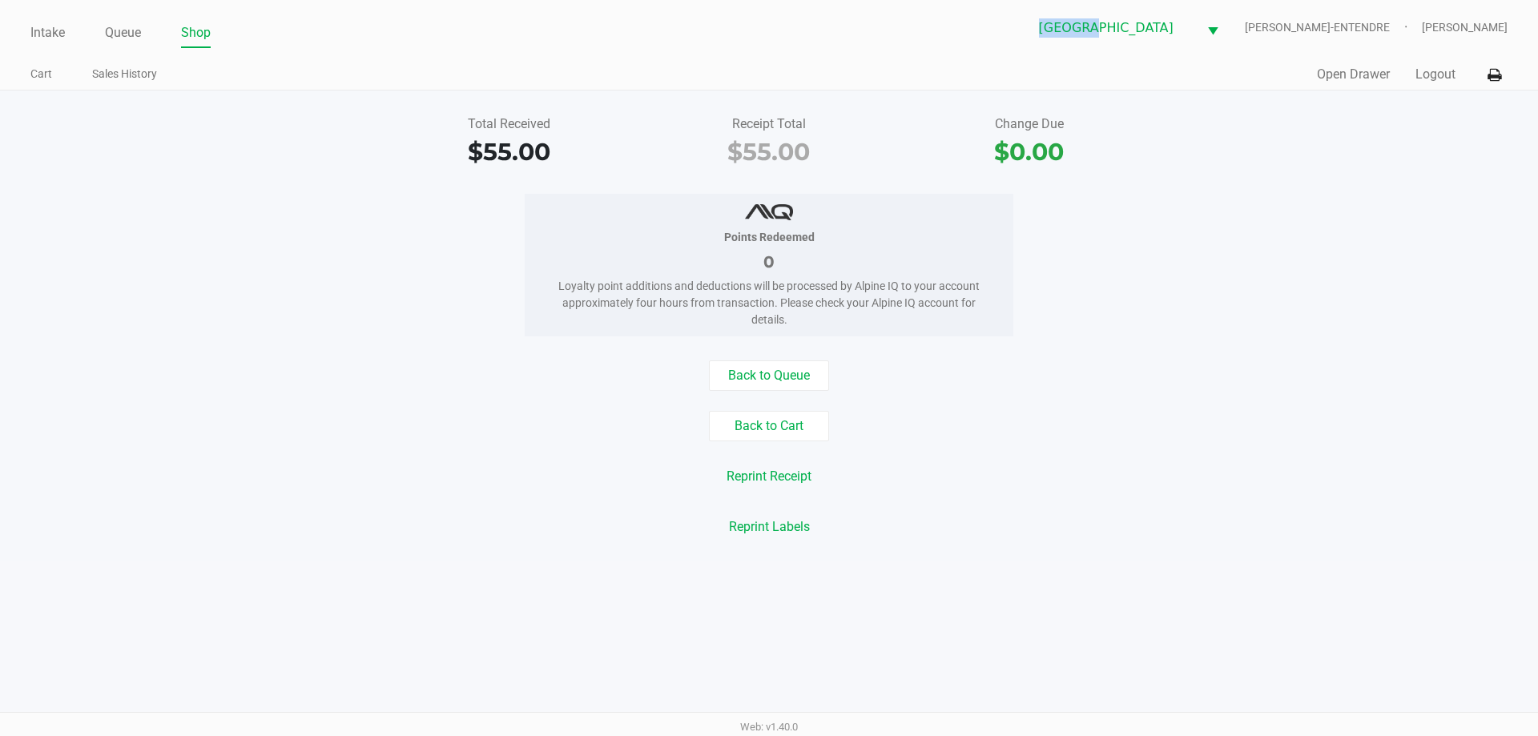
click at [927, 41] on div "Panama City WC JAY-ENTENDRE Courtney Fulton" at bounding box center [1138, 27] width 738 height 39
click at [47, 30] on link "Intake" at bounding box center [47, 33] width 34 height 22
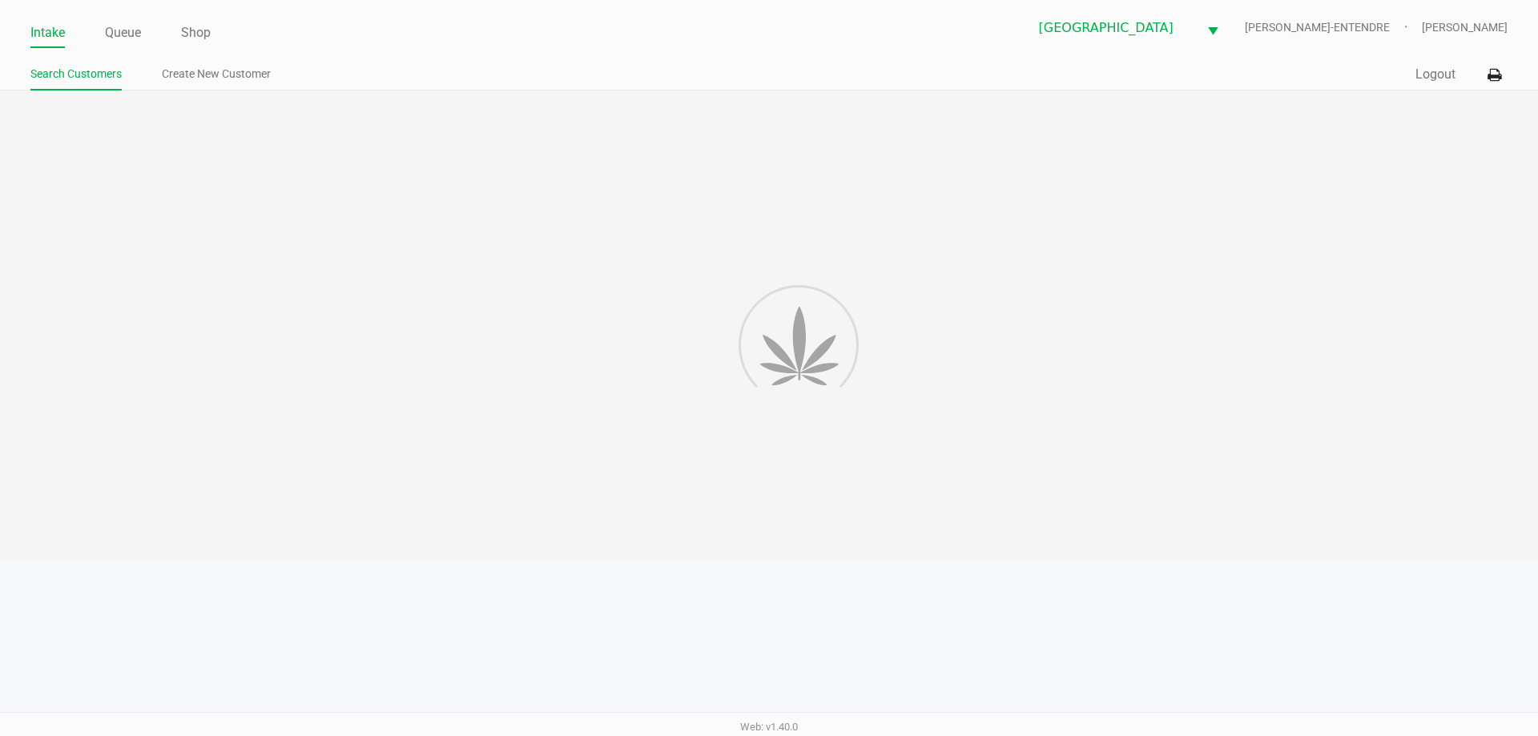
click at [460, 80] on ul "Search Customers Create New Customer" at bounding box center [399, 75] width 738 height 27
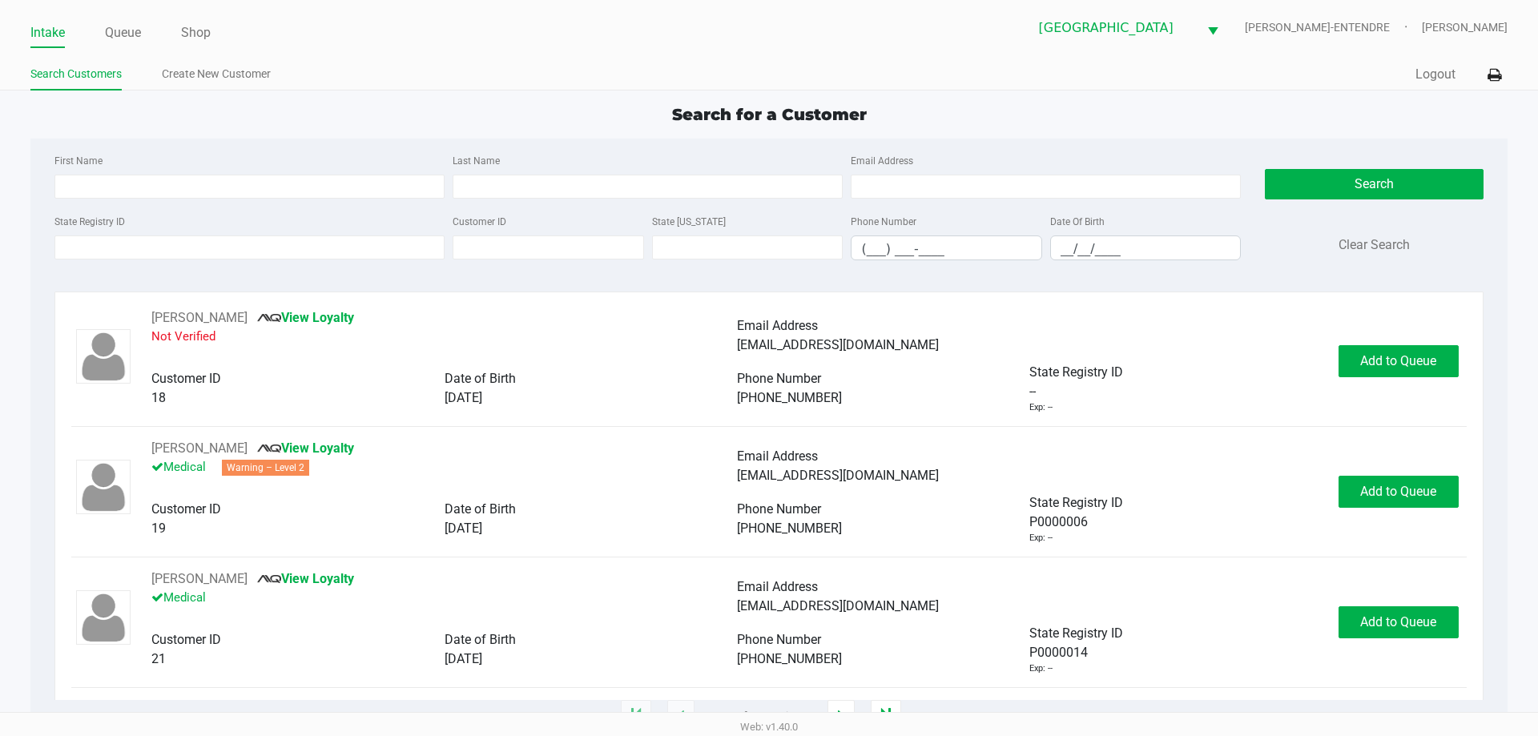
click at [349, 58] on div "Intake Queue Shop Panama City WC JAY-ENTENDRE Courtney Fulton Search Customers …" at bounding box center [769, 45] width 1538 height 90
click at [368, 239] on input "State Registry ID" at bounding box center [249, 247] width 390 height 24
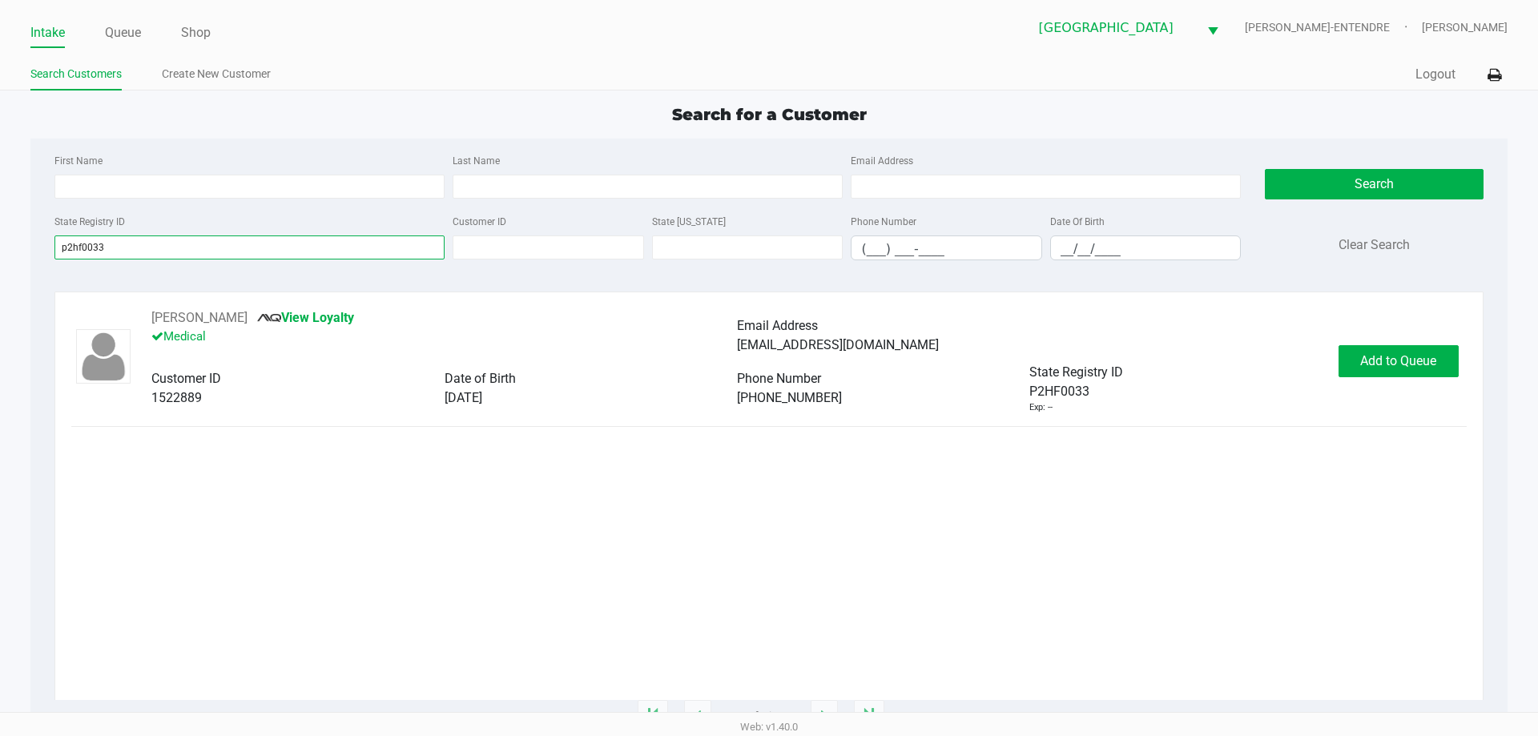
type input "p2hf0033"
click at [1395, 337] on div "JANET HOWELL View Loyalty Medical Email Address janethowell57@gmail.com Custome…" at bounding box center [768, 361] width 1394 height 106
click at [1409, 357] on span "Add to Queue" at bounding box center [1398, 360] width 76 height 15
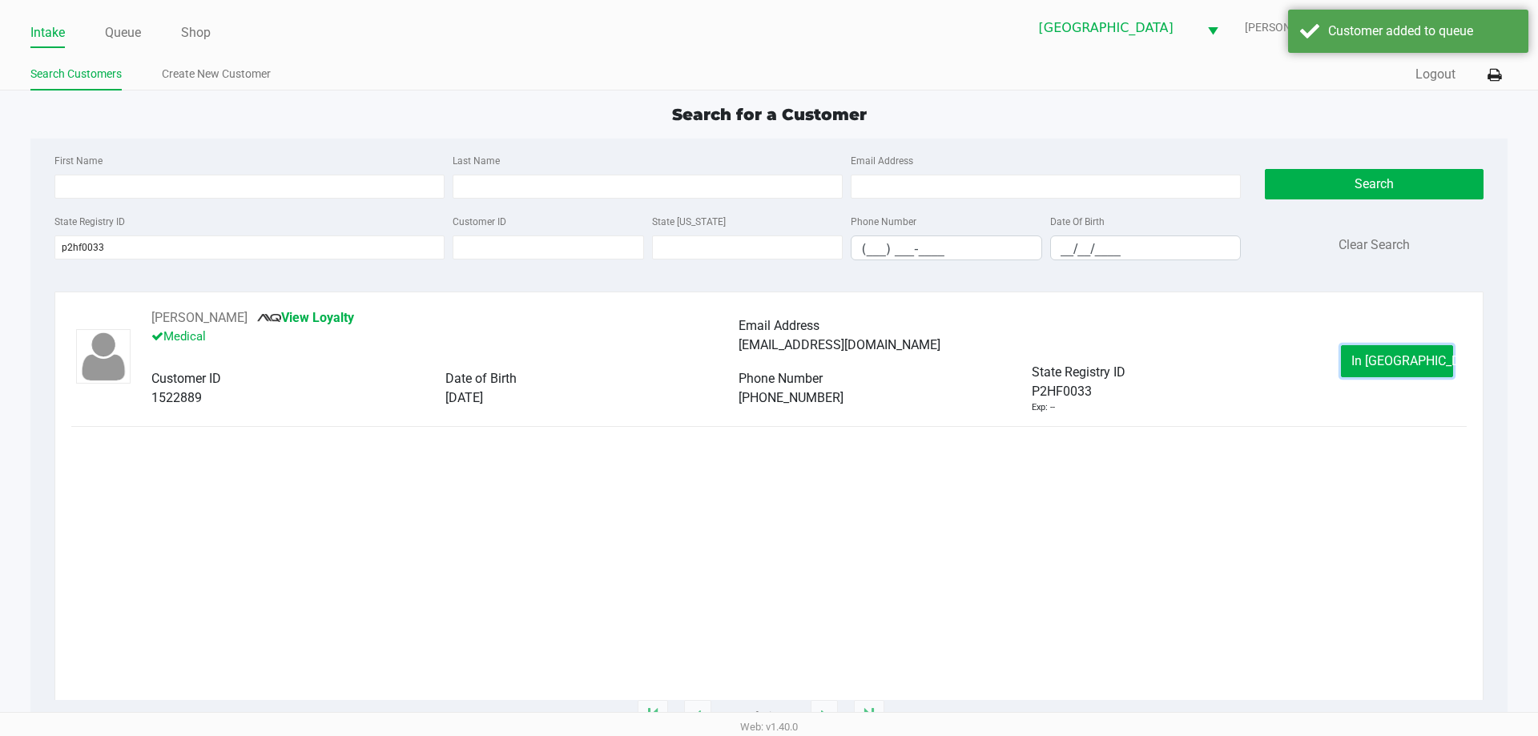
click at [1409, 357] on span "In Queue" at bounding box center [1418, 360] width 135 height 15
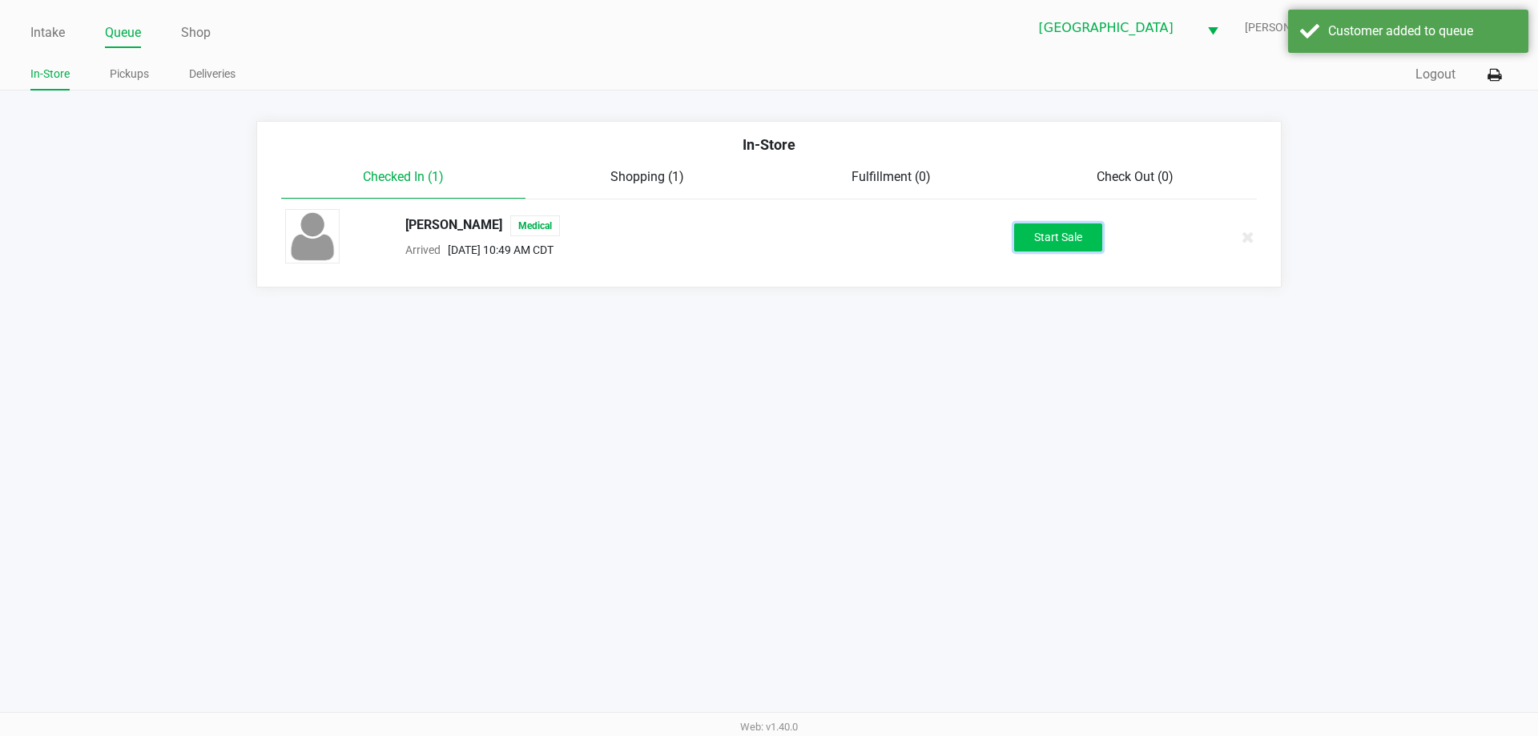
click at [1056, 247] on button "Start Sale" at bounding box center [1058, 237] width 88 height 28
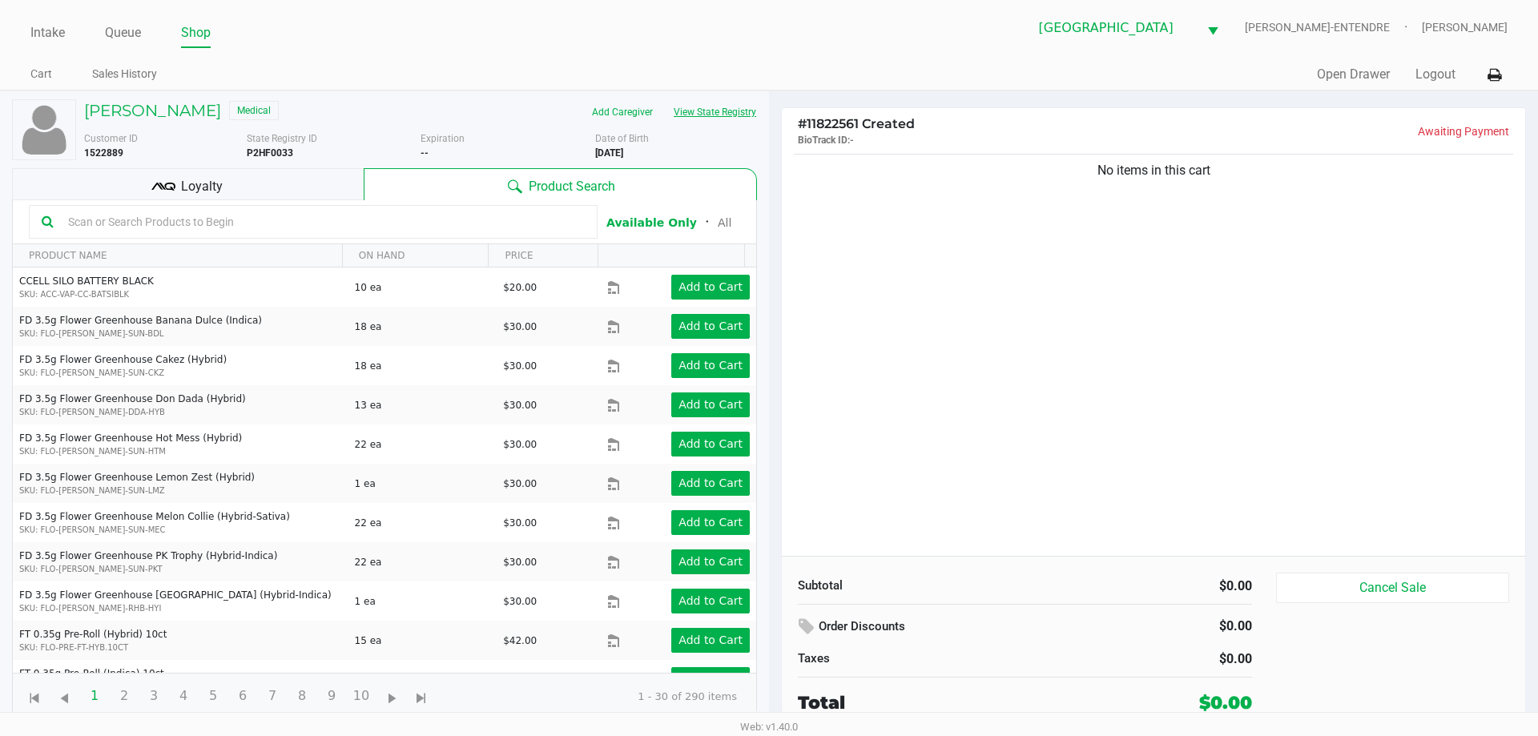
click at [737, 102] on button "View State Registry" at bounding box center [710, 112] width 94 height 26
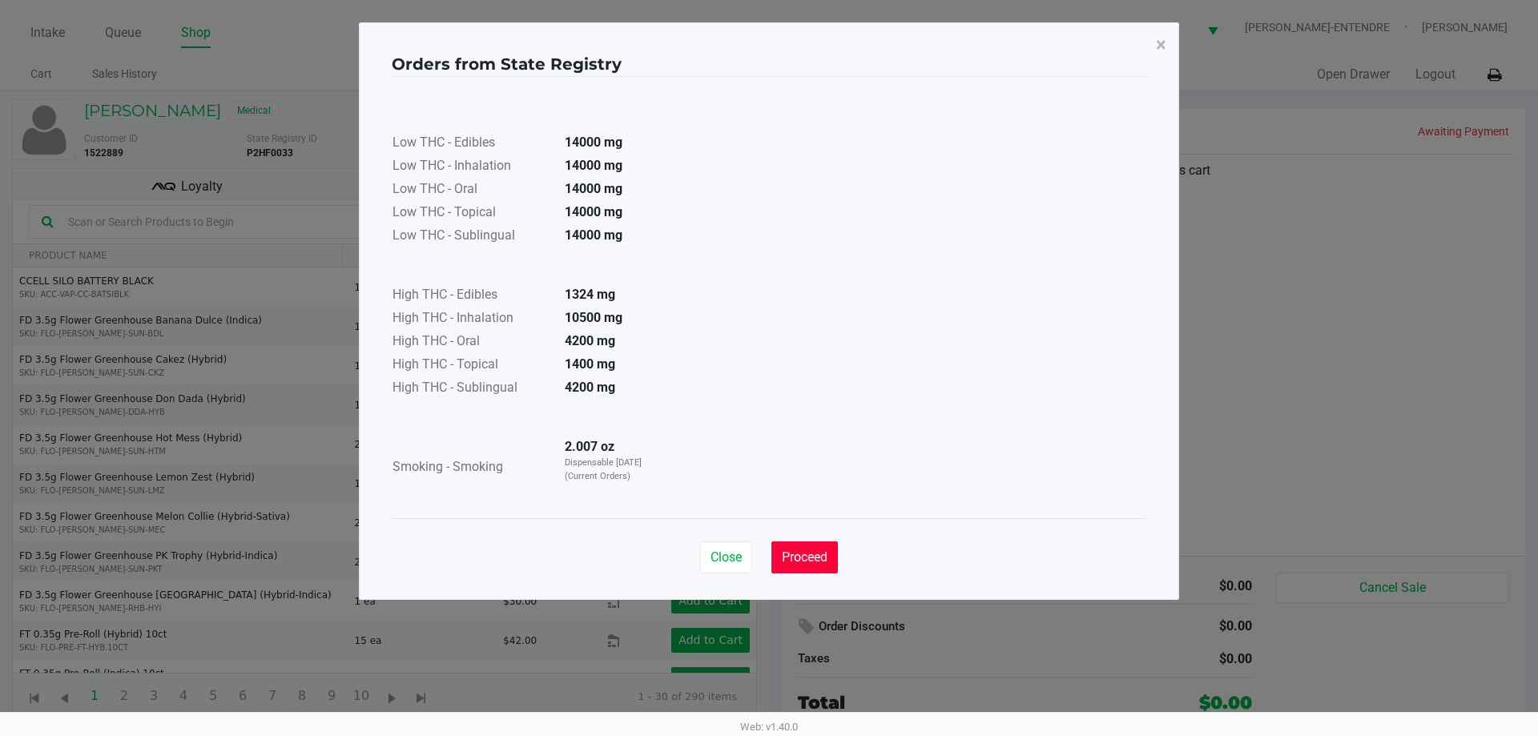
click at [802, 549] on button "Proceed" at bounding box center [804, 557] width 66 height 32
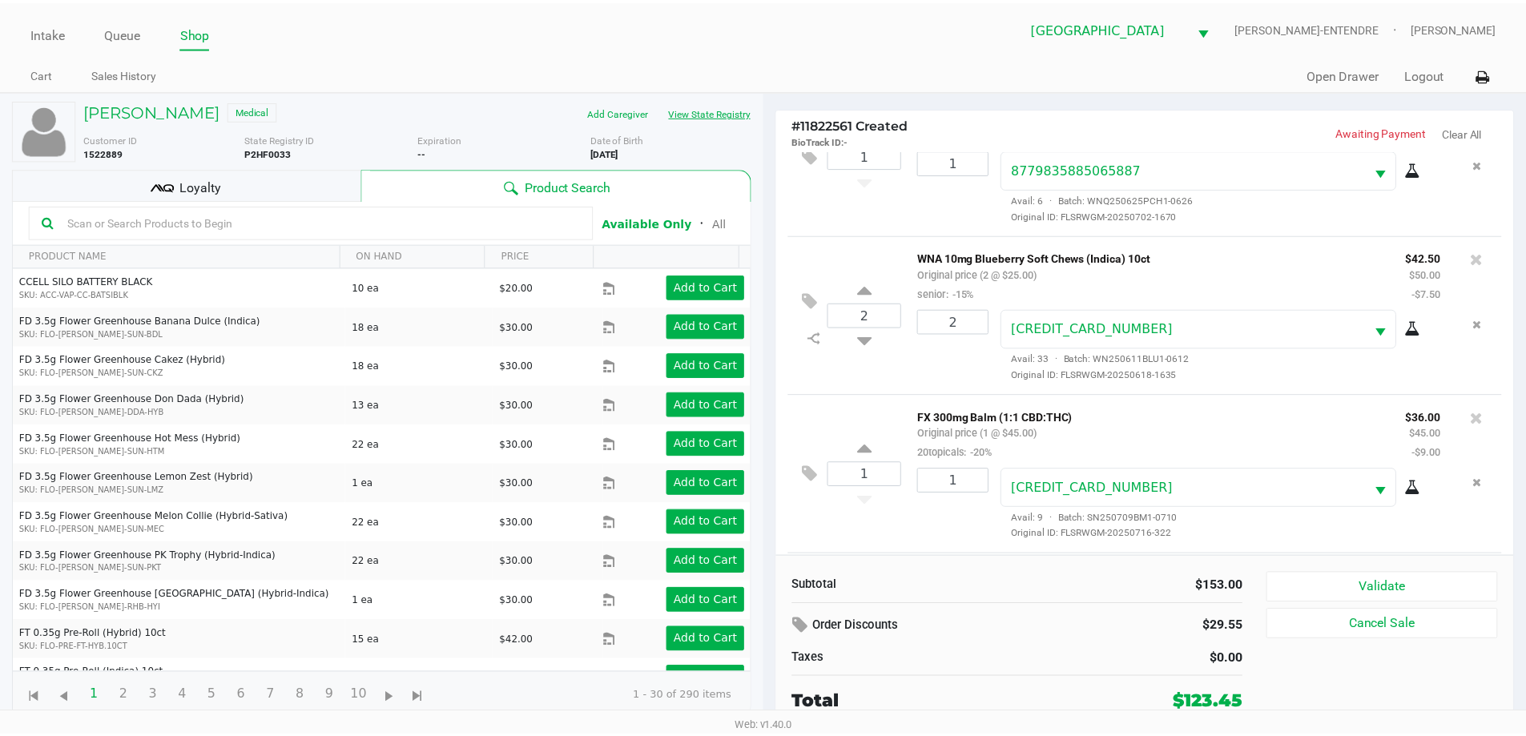
scroll to position [235, 0]
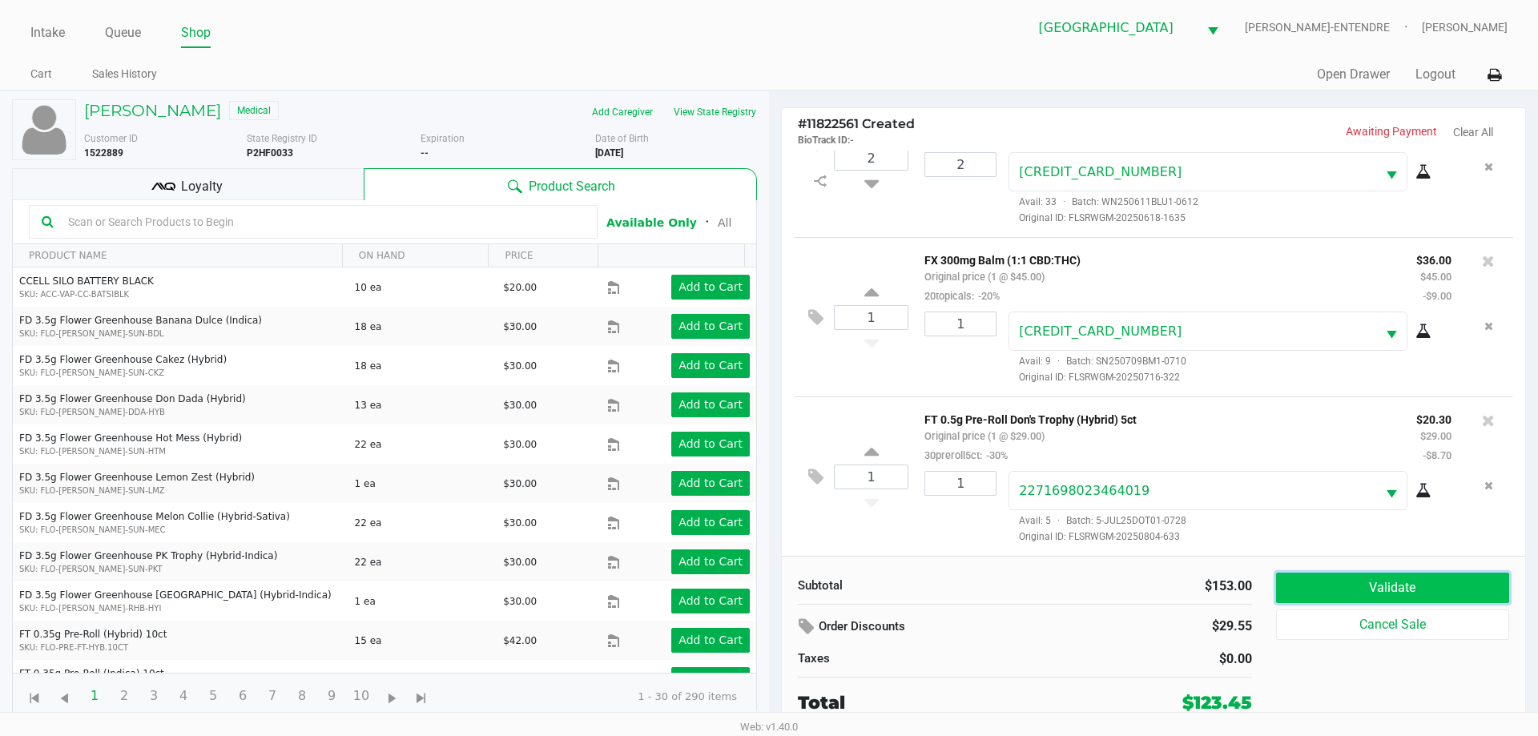
click at [1365, 575] on button "Validate" at bounding box center [1392, 588] width 233 height 30
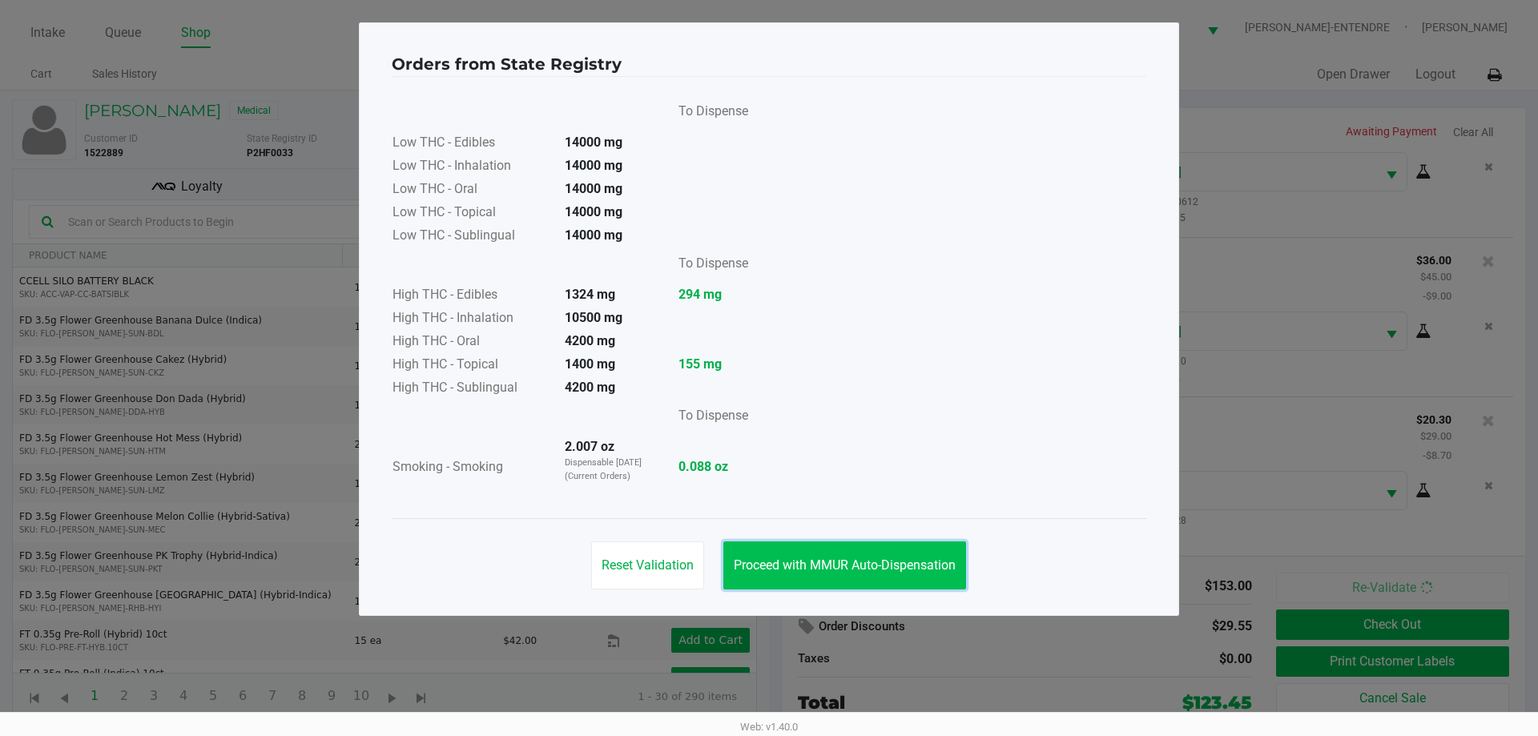
click at [935, 553] on button "Proceed with MMUR Auto-Dispensation" at bounding box center [844, 565] width 243 height 48
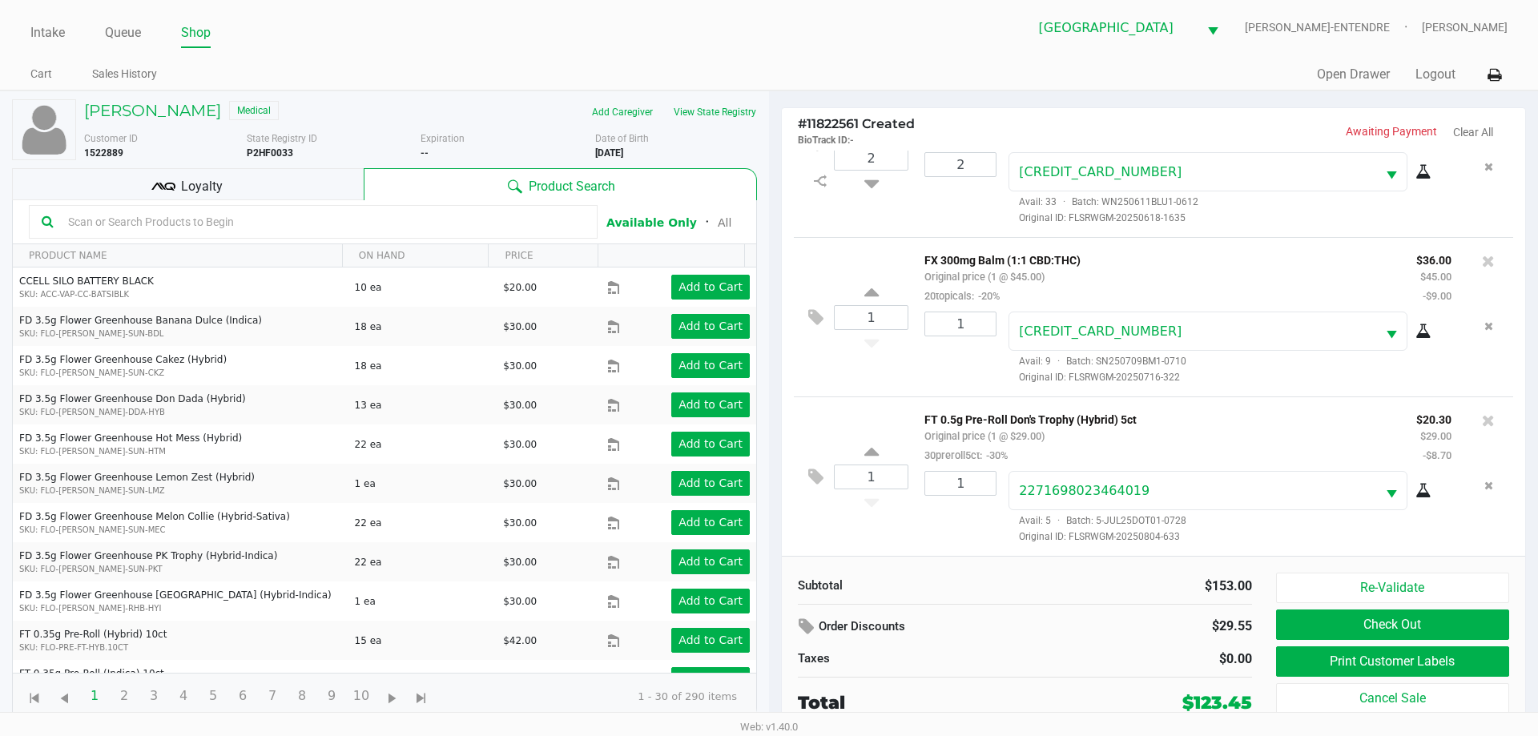
click at [260, 183] on div "Loyalty" at bounding box center [188, 184] width 352 height 32
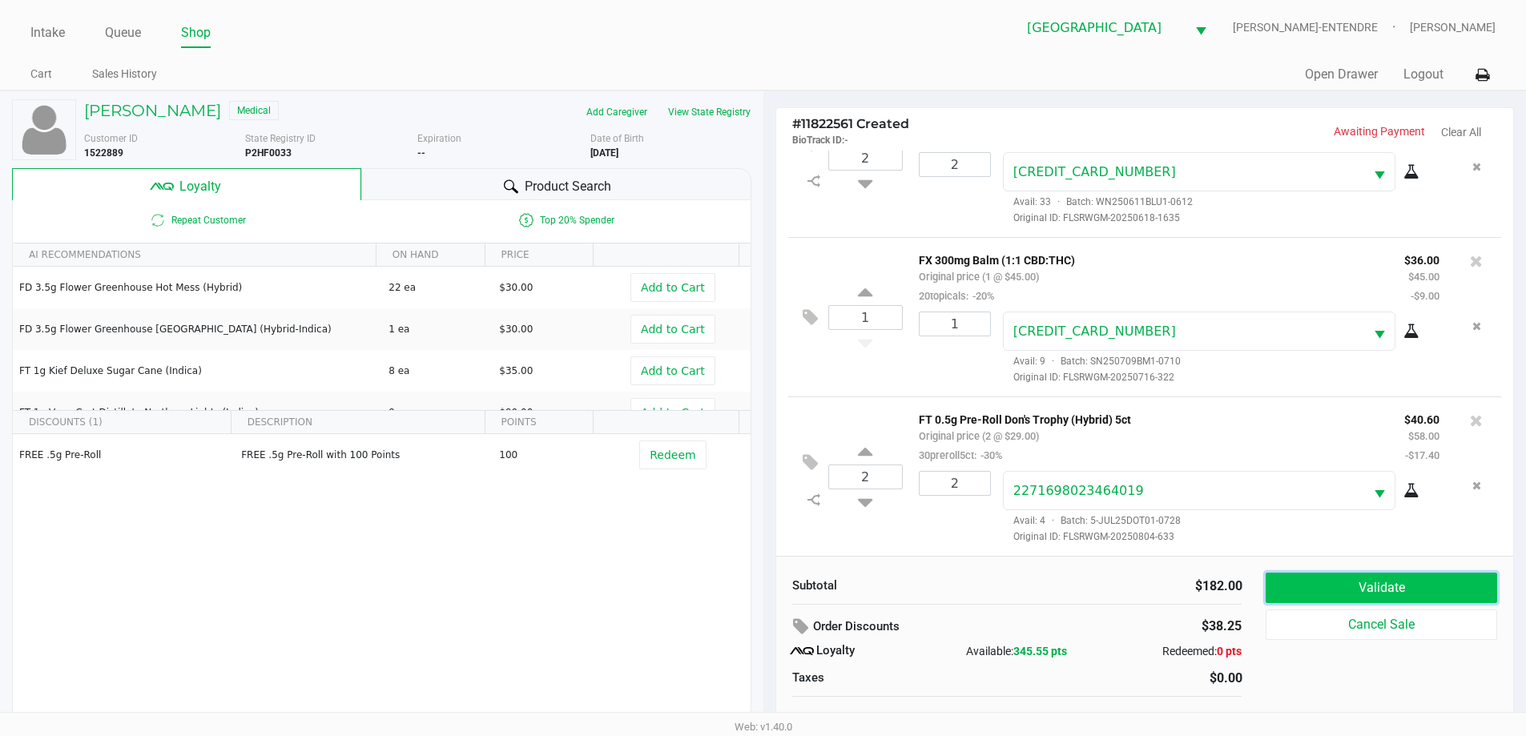
click at [1293, 594] on button "Validate" at bounding box center [1380, 588] width 231 height 30
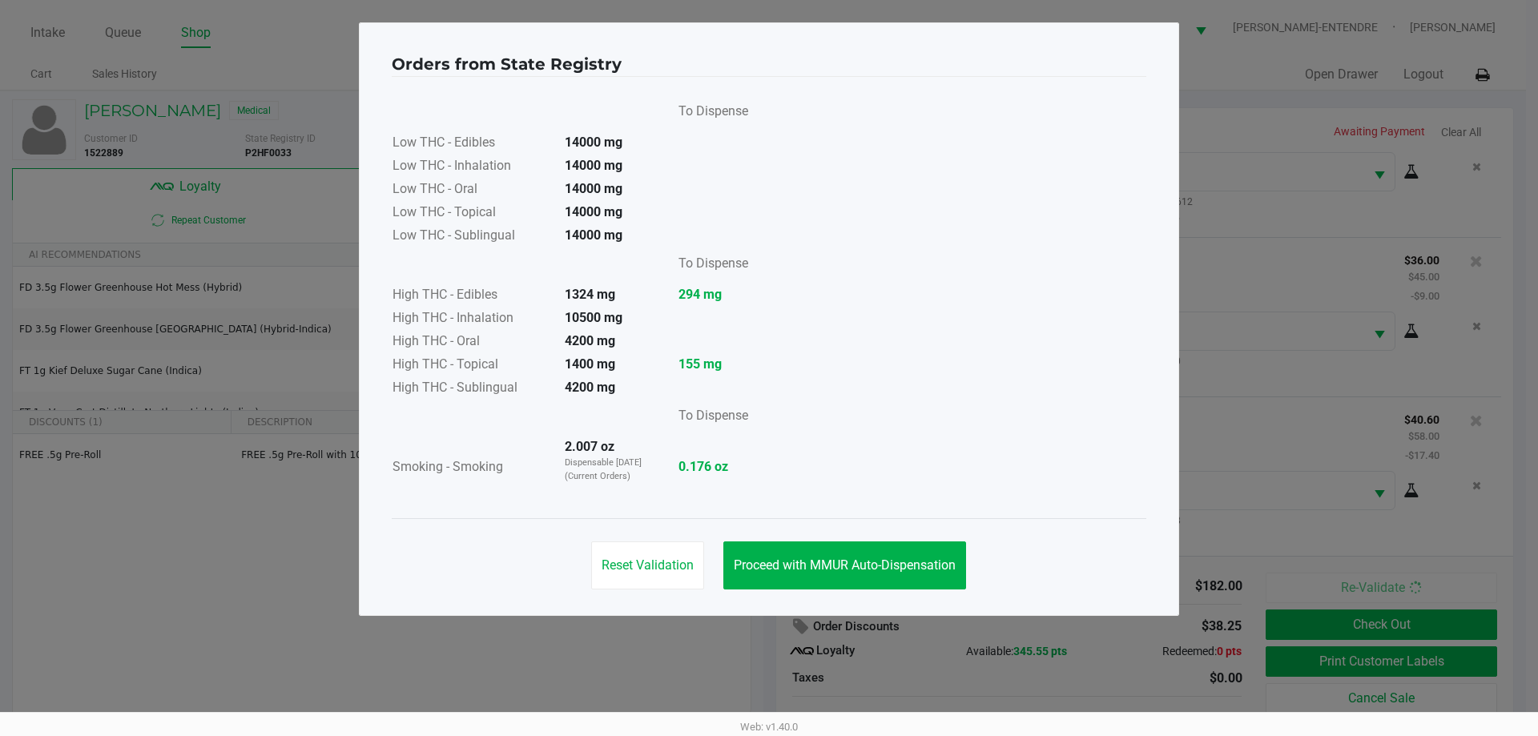
click at [817, 593] on div "Reset Validation Proceed with MMUR Auto-Dispensation" at bounding box center [769, 558] width 754 height 81
click at [831, 581] on button "Proceed with MMUR Auto-Dispensation" at bounding box center [844, 565] width 243 height 48
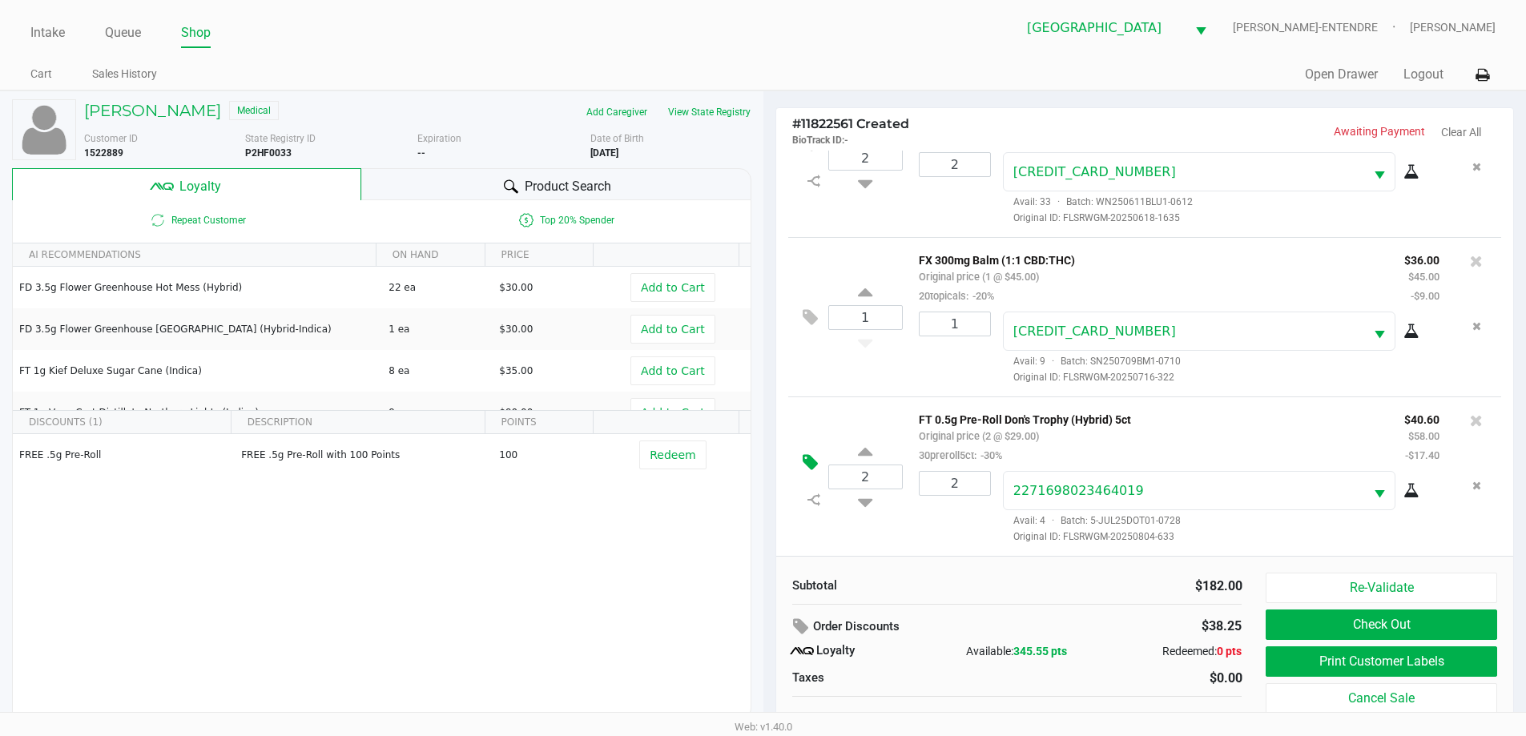
click at [813, 457] on icon at bounding box center [809, 462] width 15 height 18
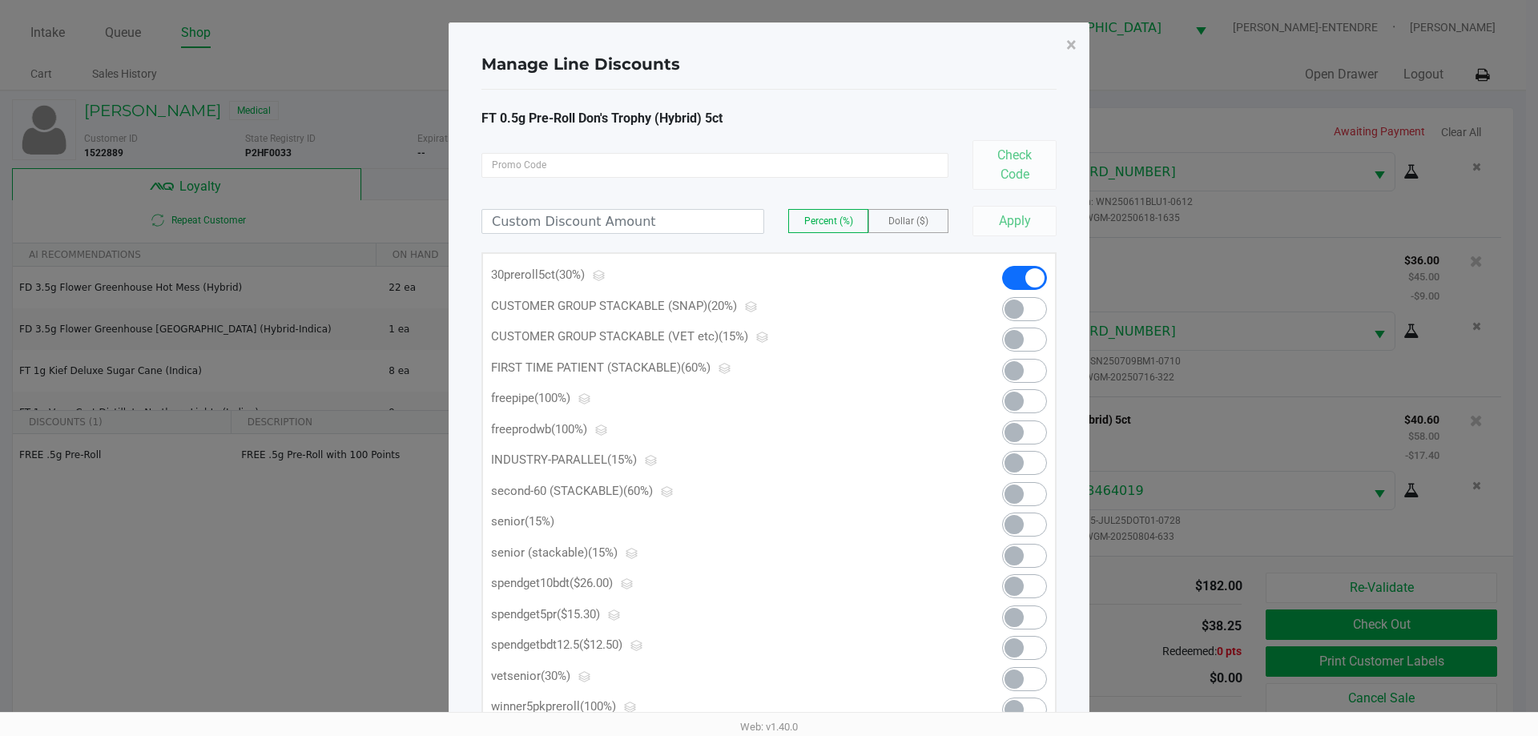
click at [1033, 615] on span at bounding box center [1024, 617] width 45 height 24
click at [1076, 46] on button "×" at bounding box center [1071, 44] width 36 height 45
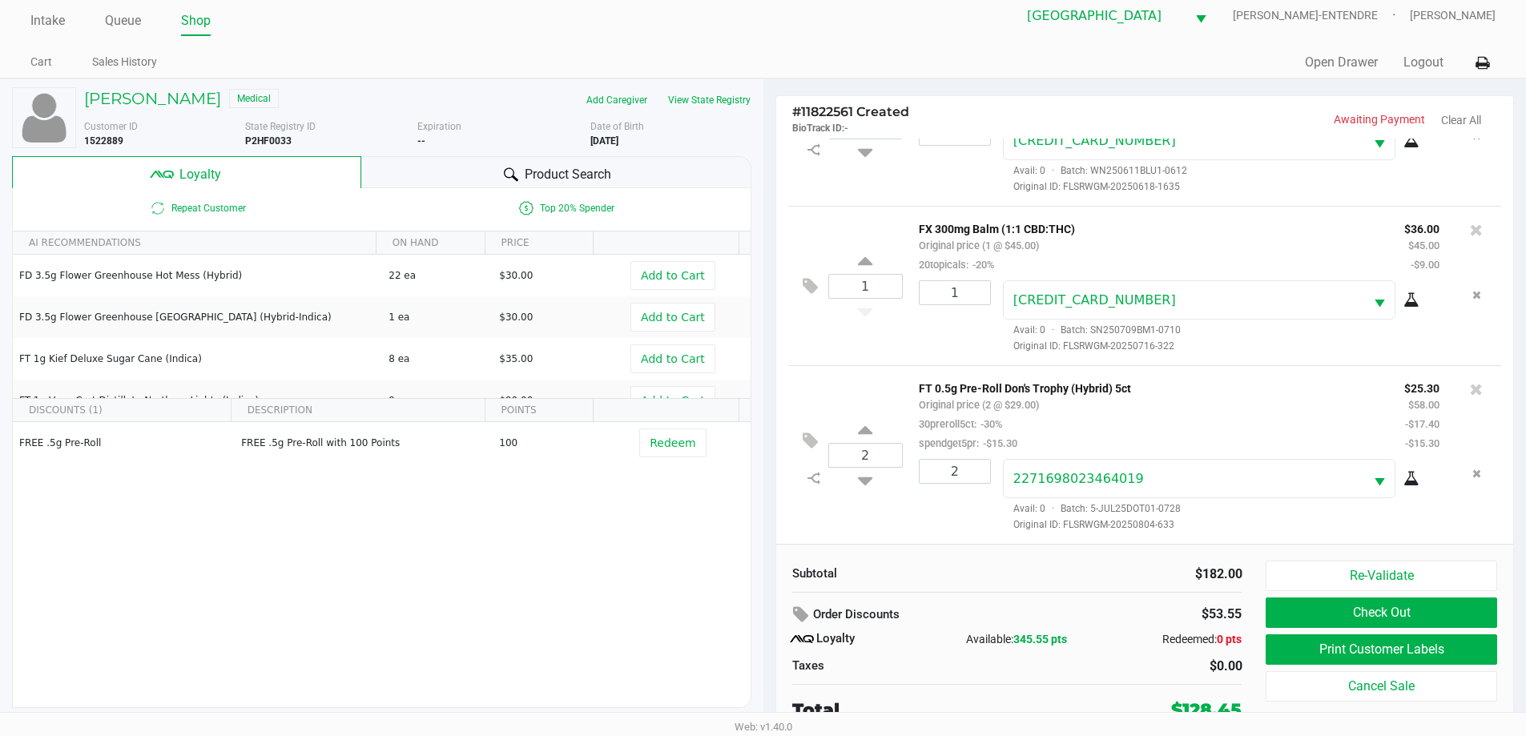
scroll to position [16, 0]
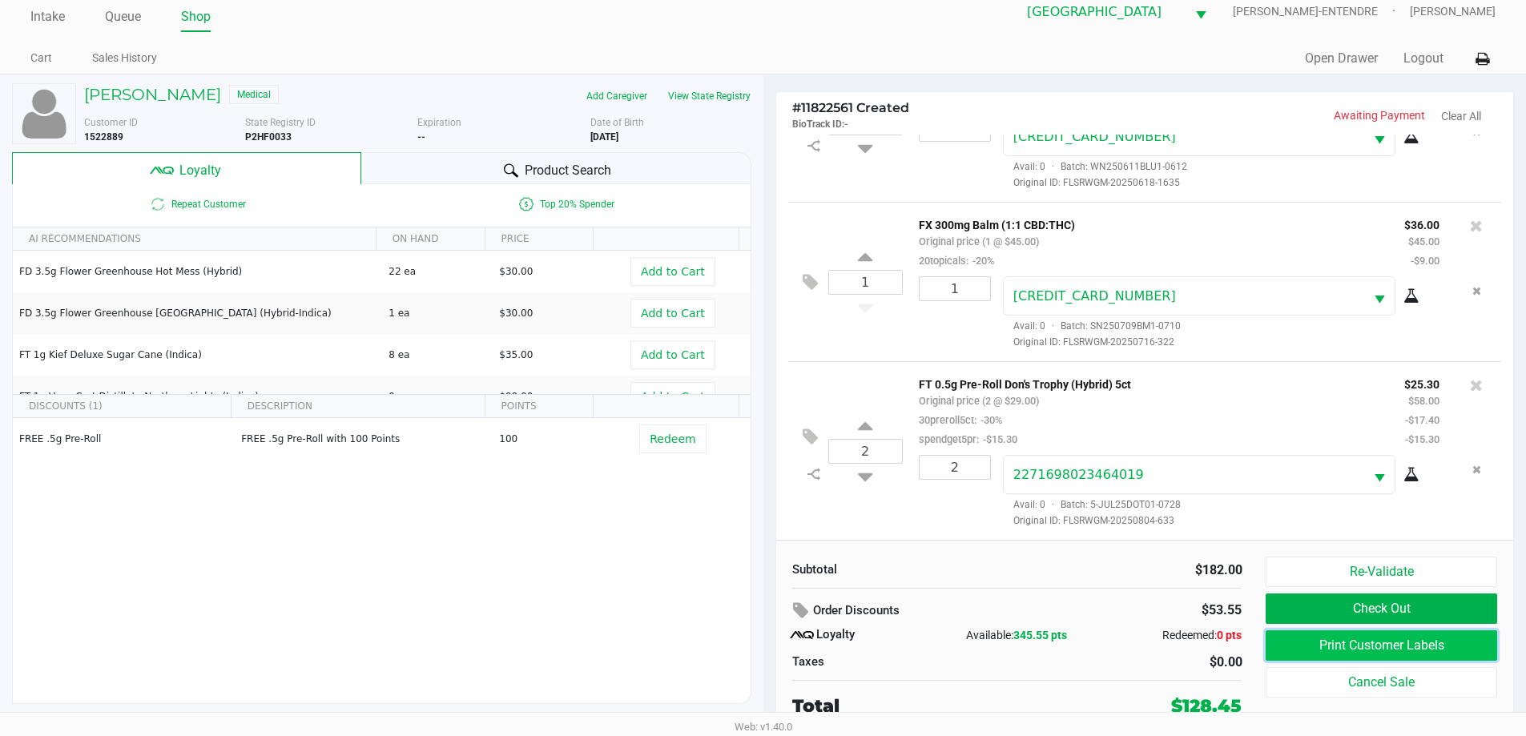
click at [1368, 645] on button "Print Customer Labels" at bounding box center [1380, 645] width 231 height 30
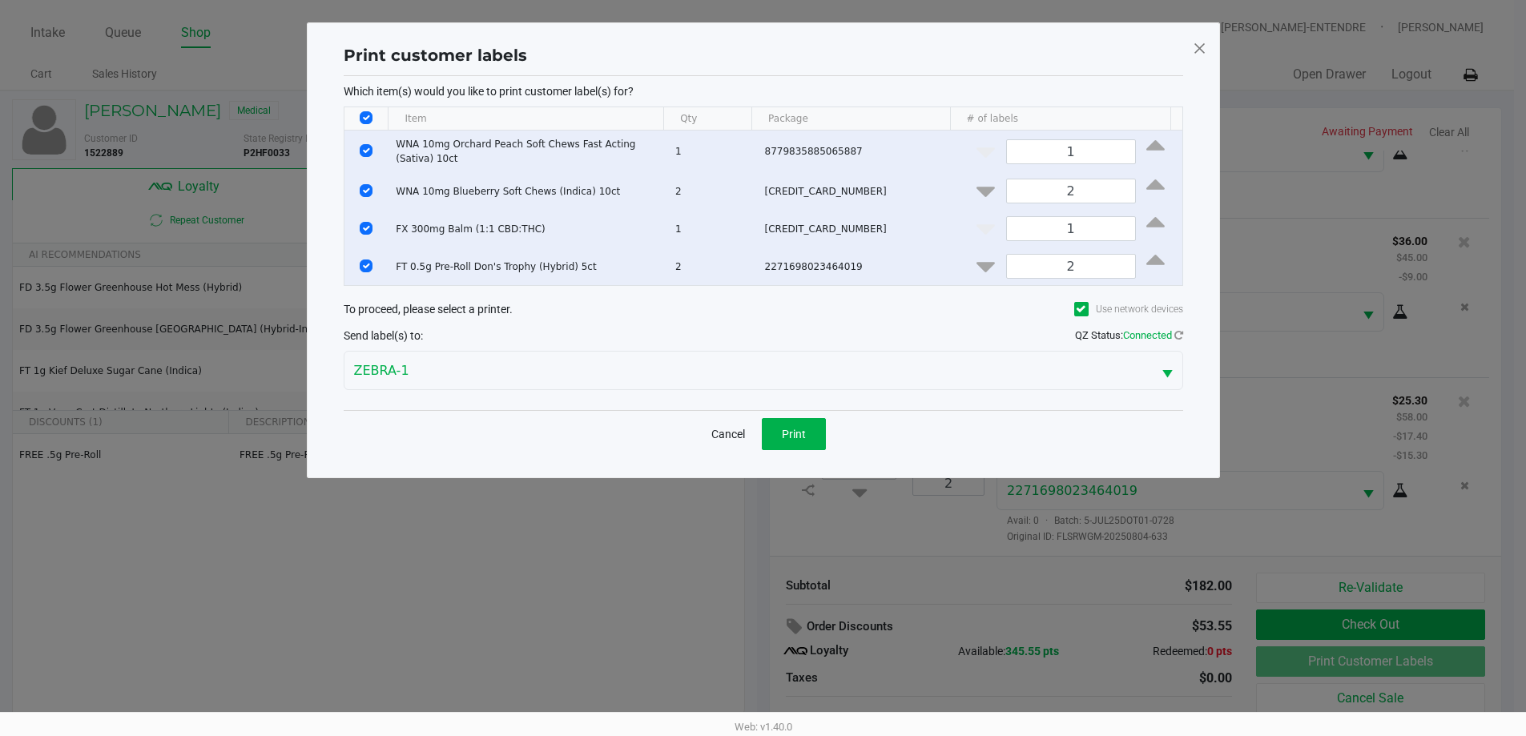
scroll to position [0, 0]
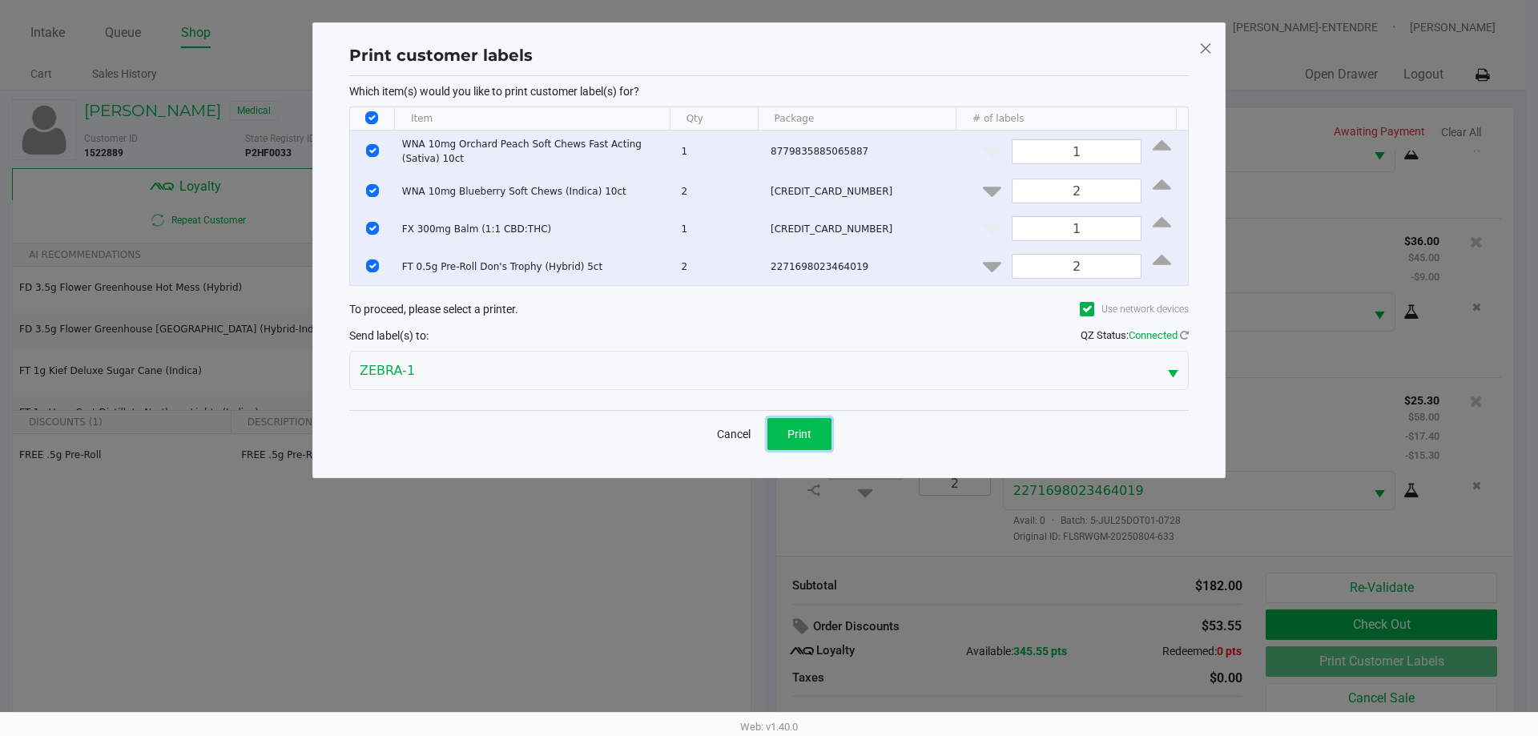
click at [793, 431] on span "Print" at bounding box center [799, 434] width 24 height 13
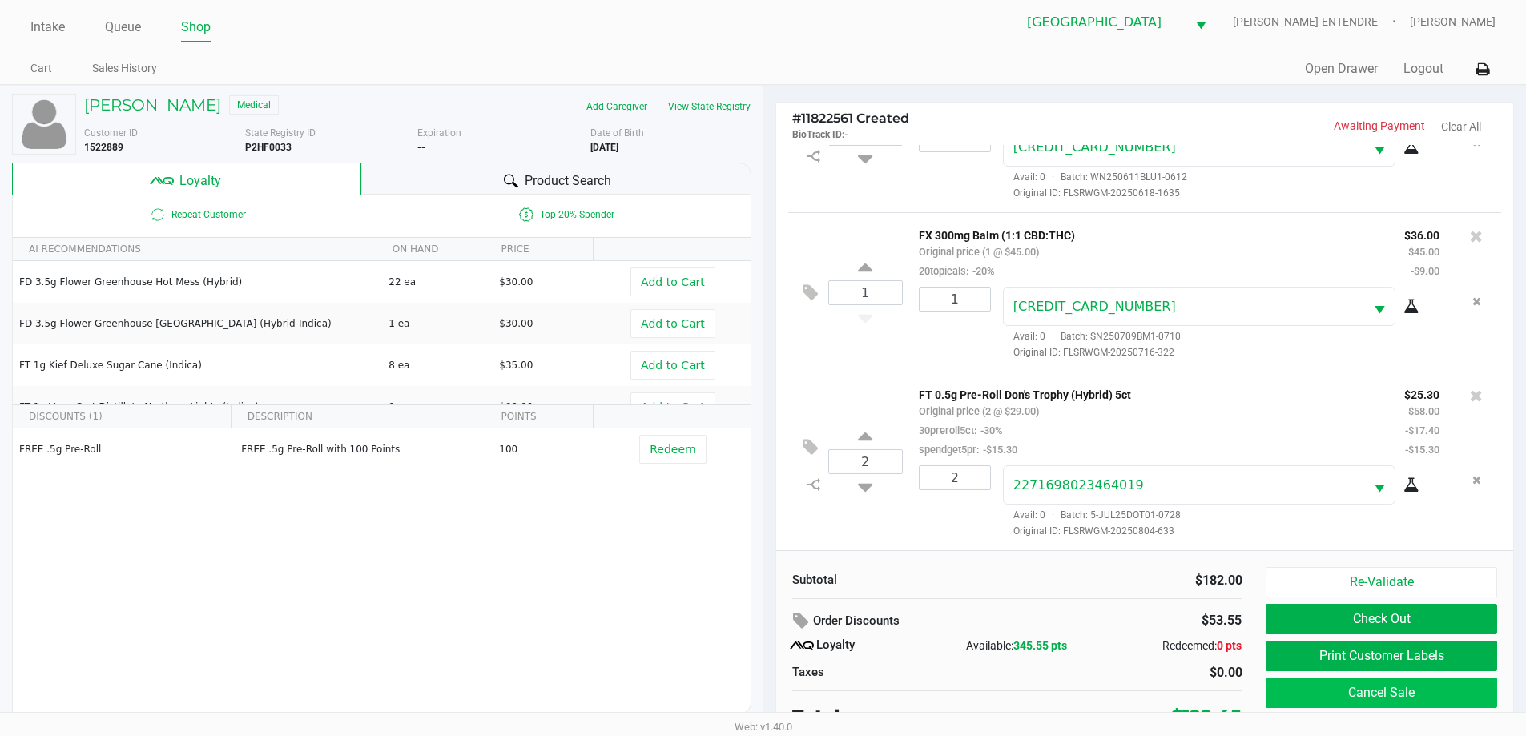
scroll to position [16, 0]
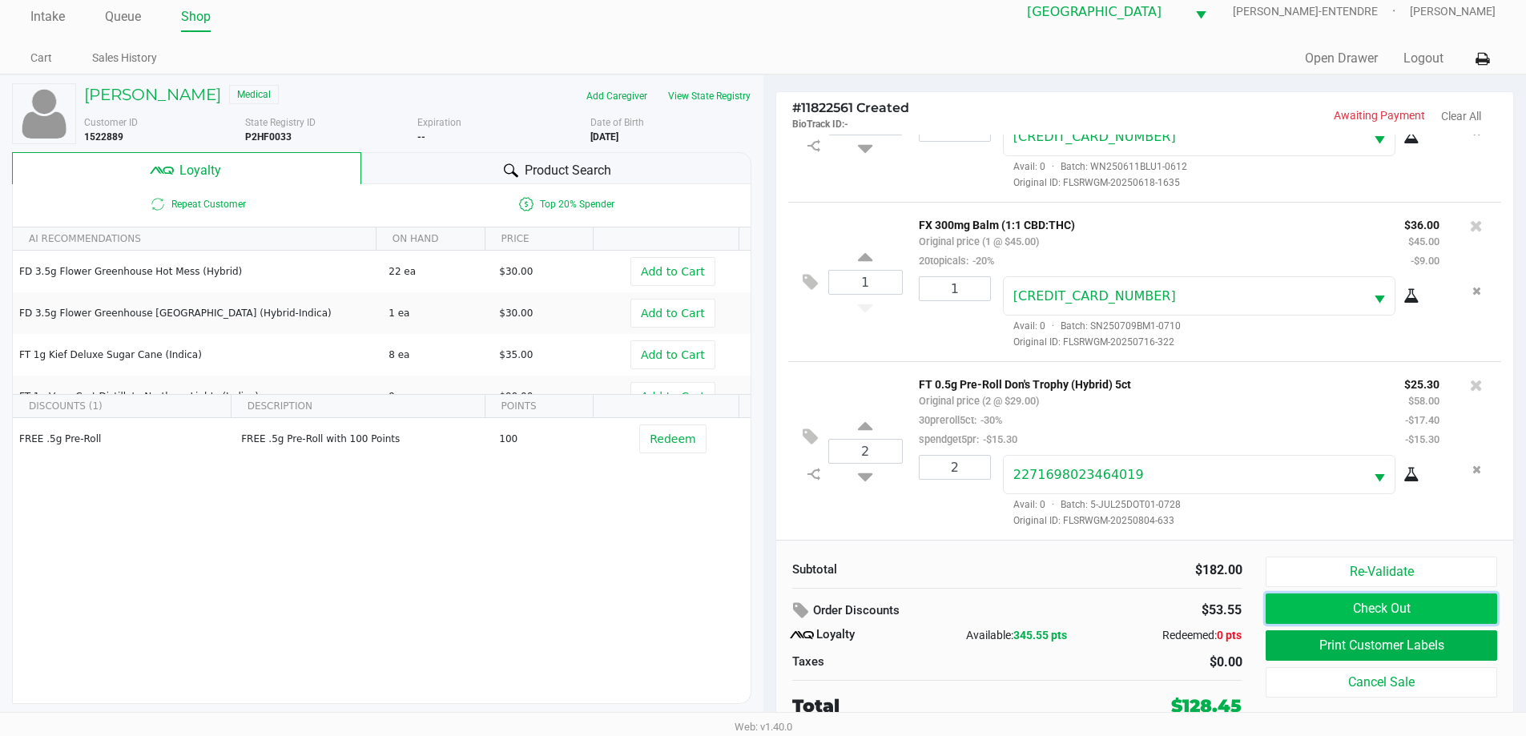
click at [1353, 609] on button "Check Out" at bounding box center [1380, 608] width 231 height 30
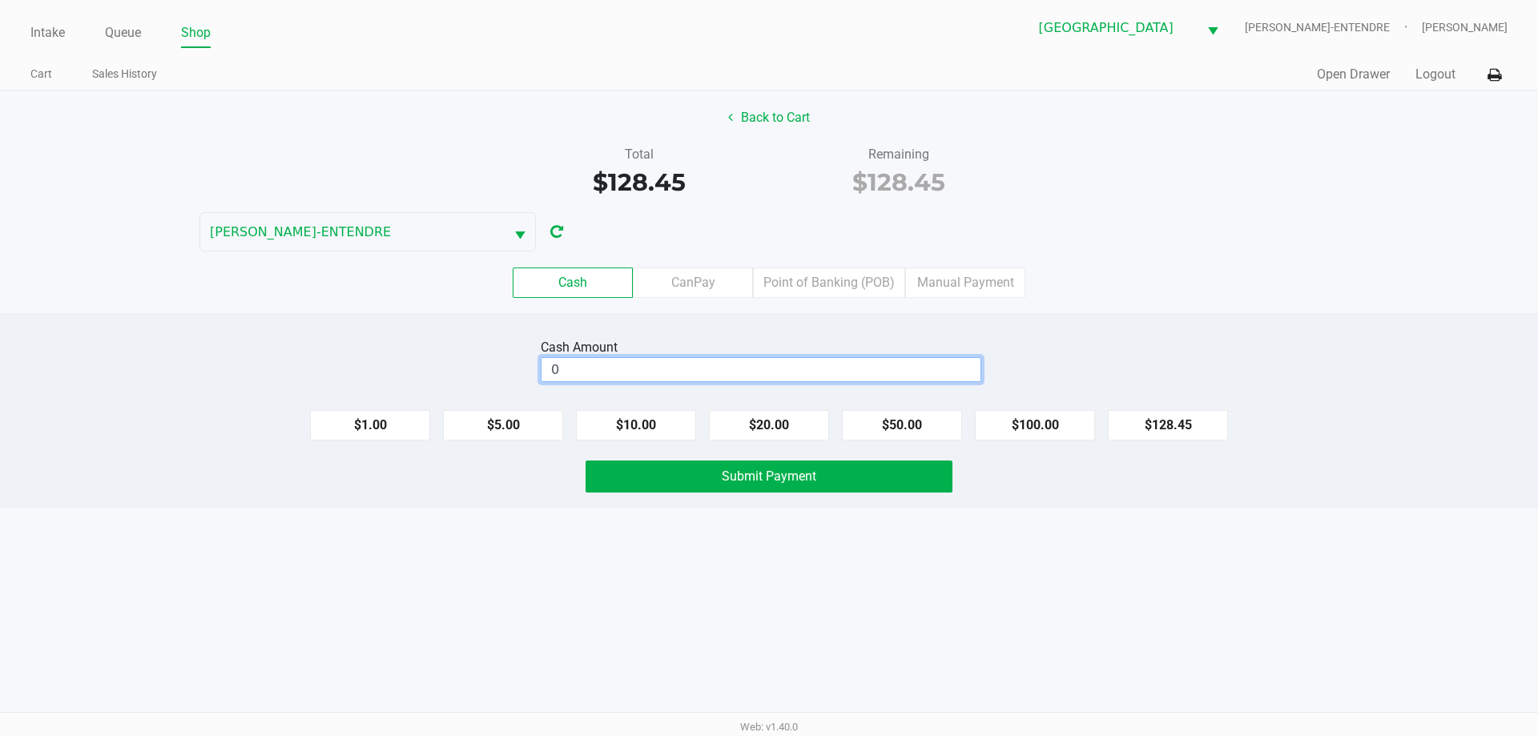
click at [653, 369] on input "0" at bounding box center [760, 369] width 439 height 23
type input "$130.00"
click at [723, 488] on button "Submit Payment" at bounding box center [768, 476] width 367 height 32
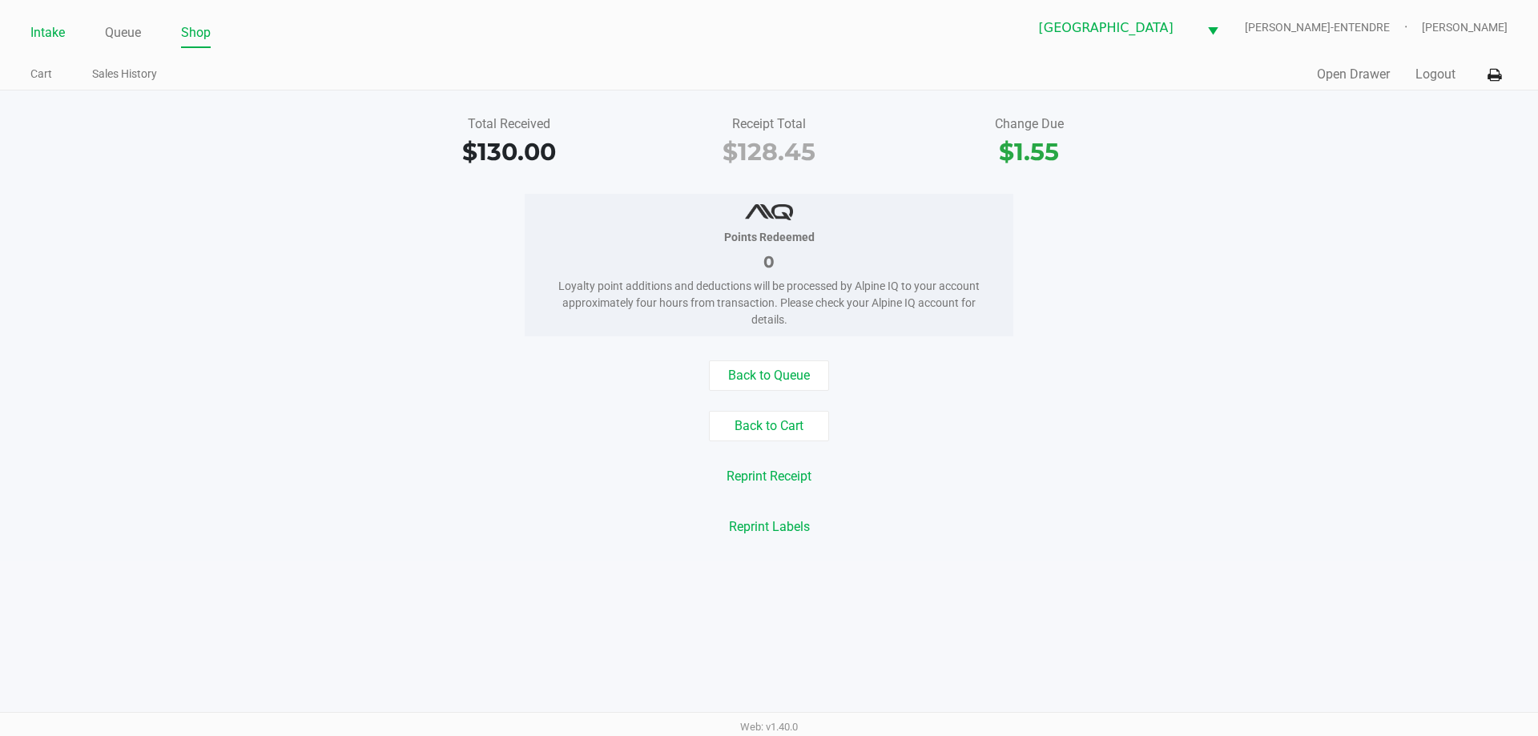
click at [42, 29] on link "Intake" at bounding box center [47, 33] width 34 height 22
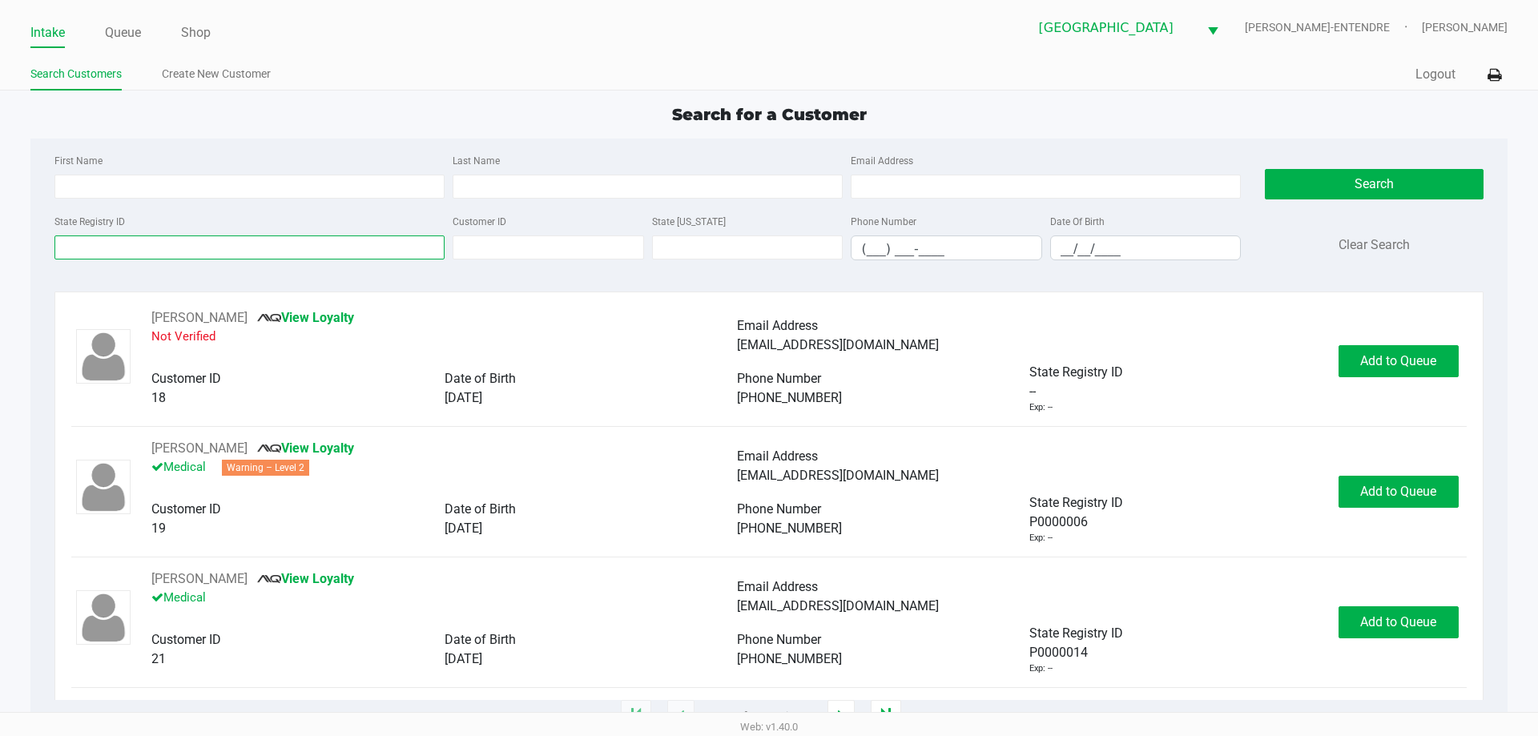
click at [214, 256] on input "State Registry ID" at bounding box center [249, 247] width 390 height 24
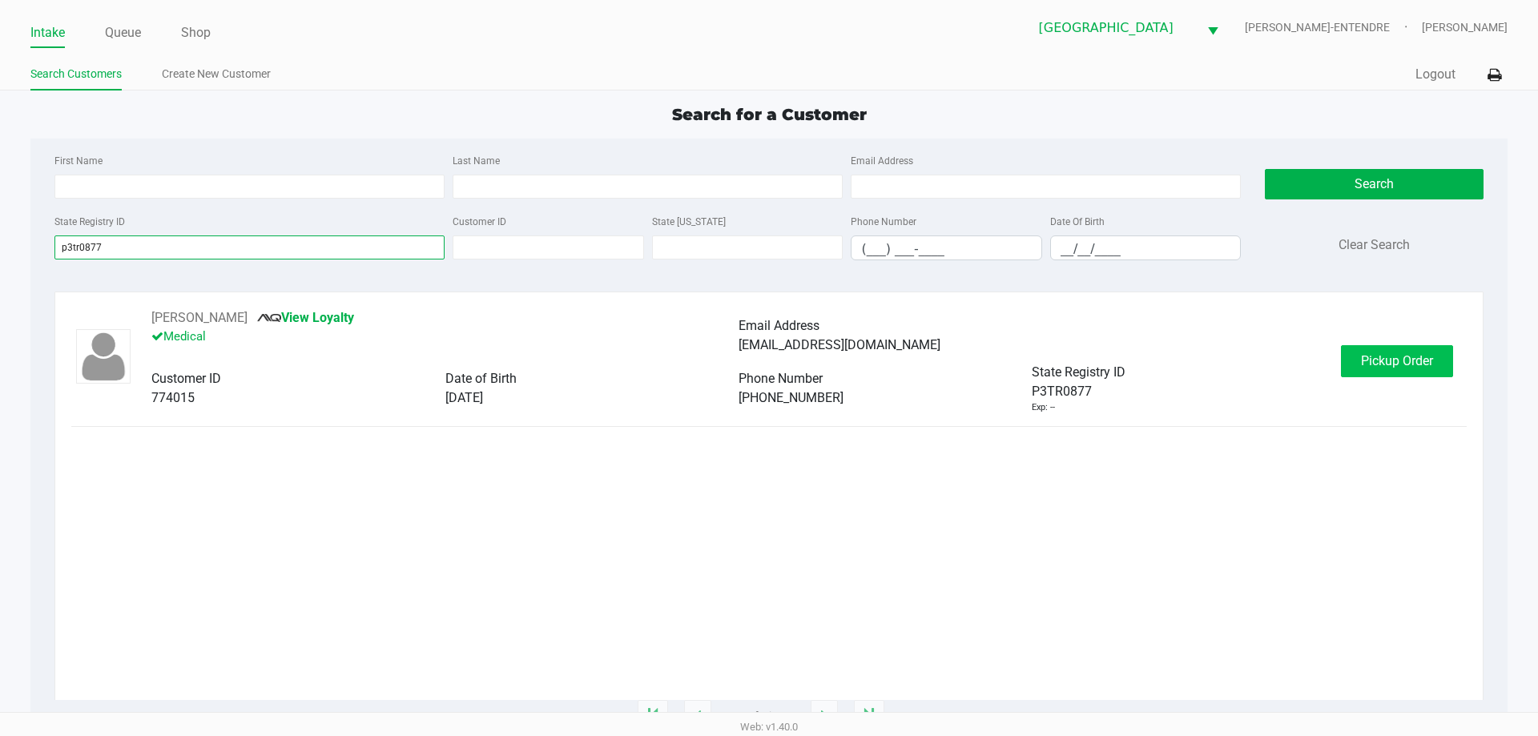
type input "p3tr0877"
click at [1394, 349] on button "Pickup Order" at bounding box center [1397, 361] width 112 height 32
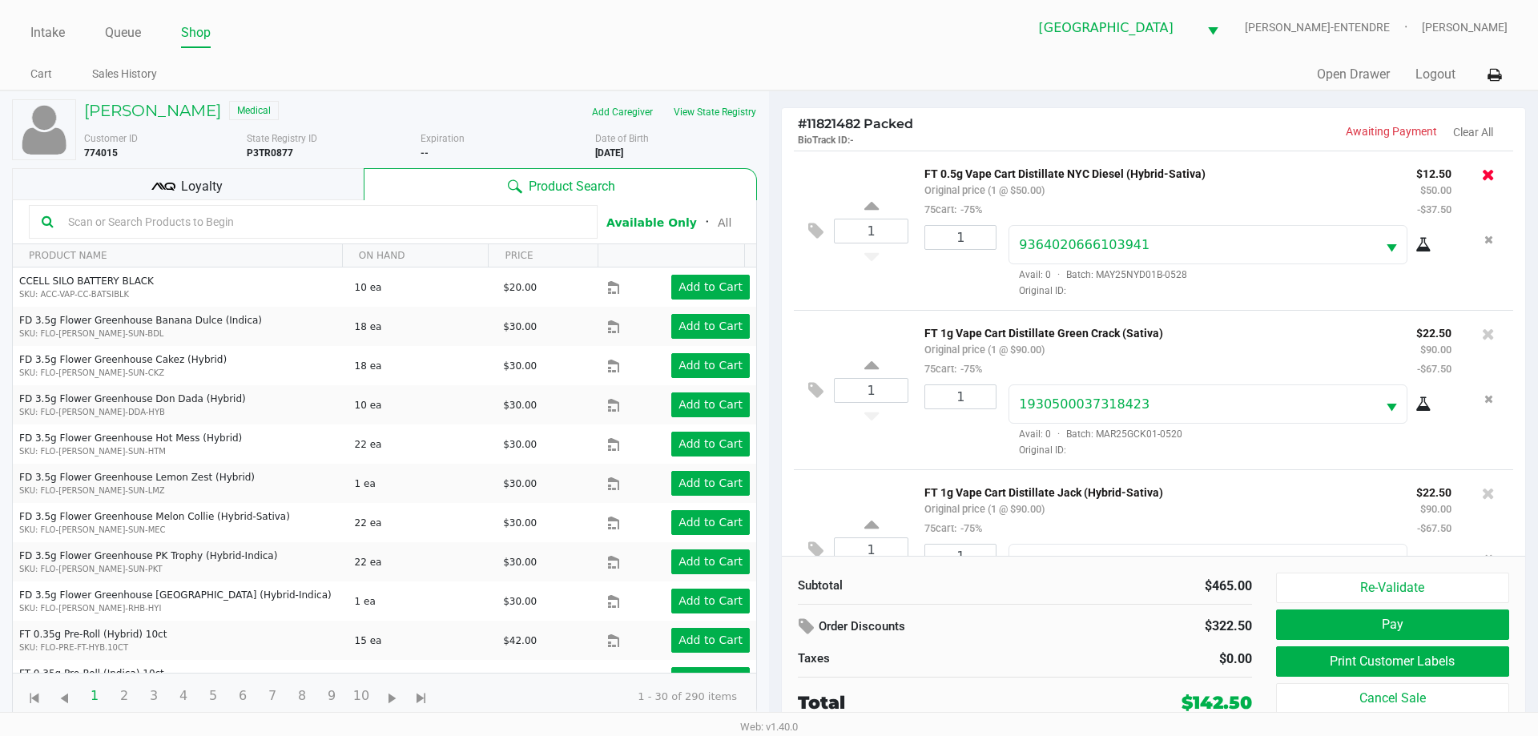
click at [1482, 175] on icon at bounding box center [1488, 175] width 13 height 16
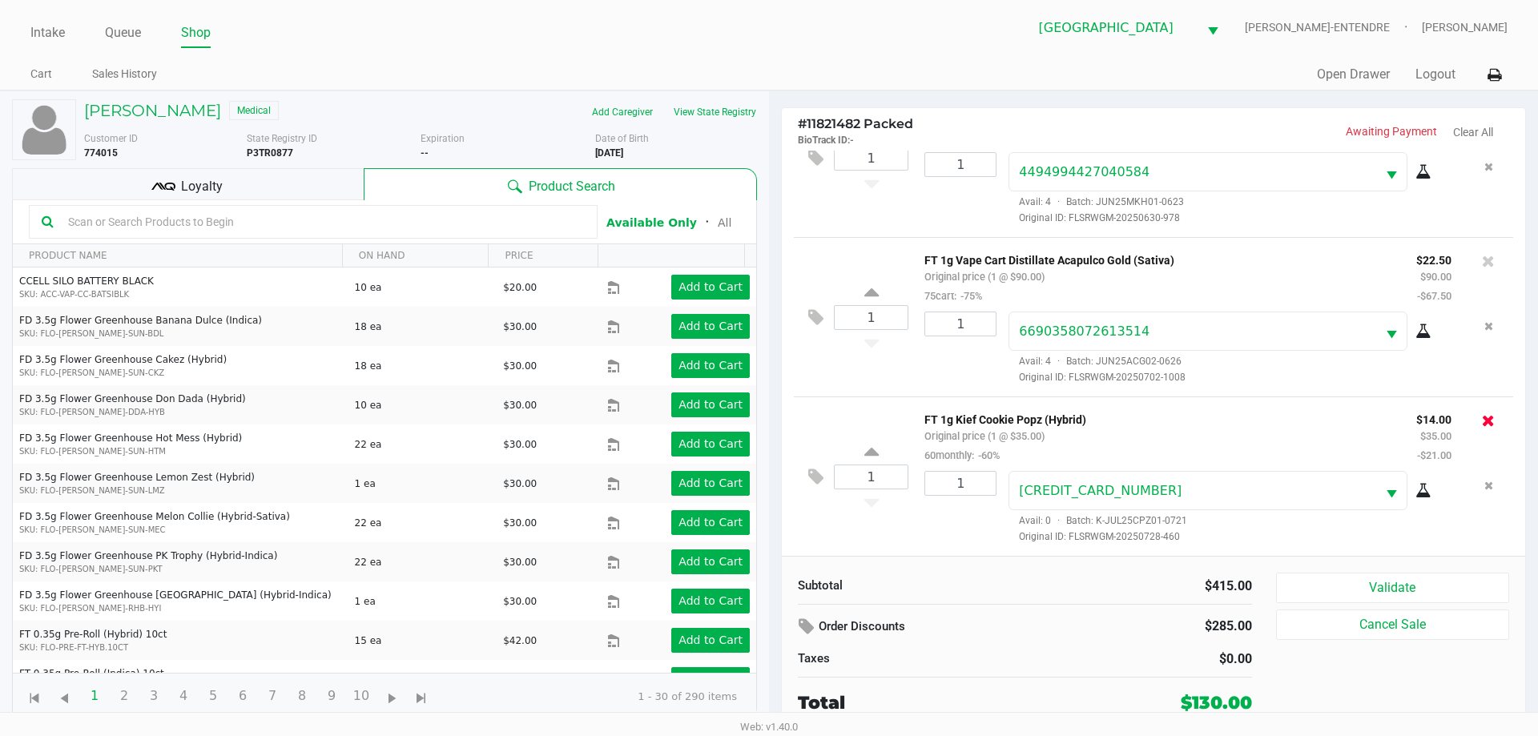
click at [1482, 420] on icon at bounding box center [1488, 420] width 13 height 16
click at [1482, 263] on icon at bounding box center [1488, 261] width 13 height 16
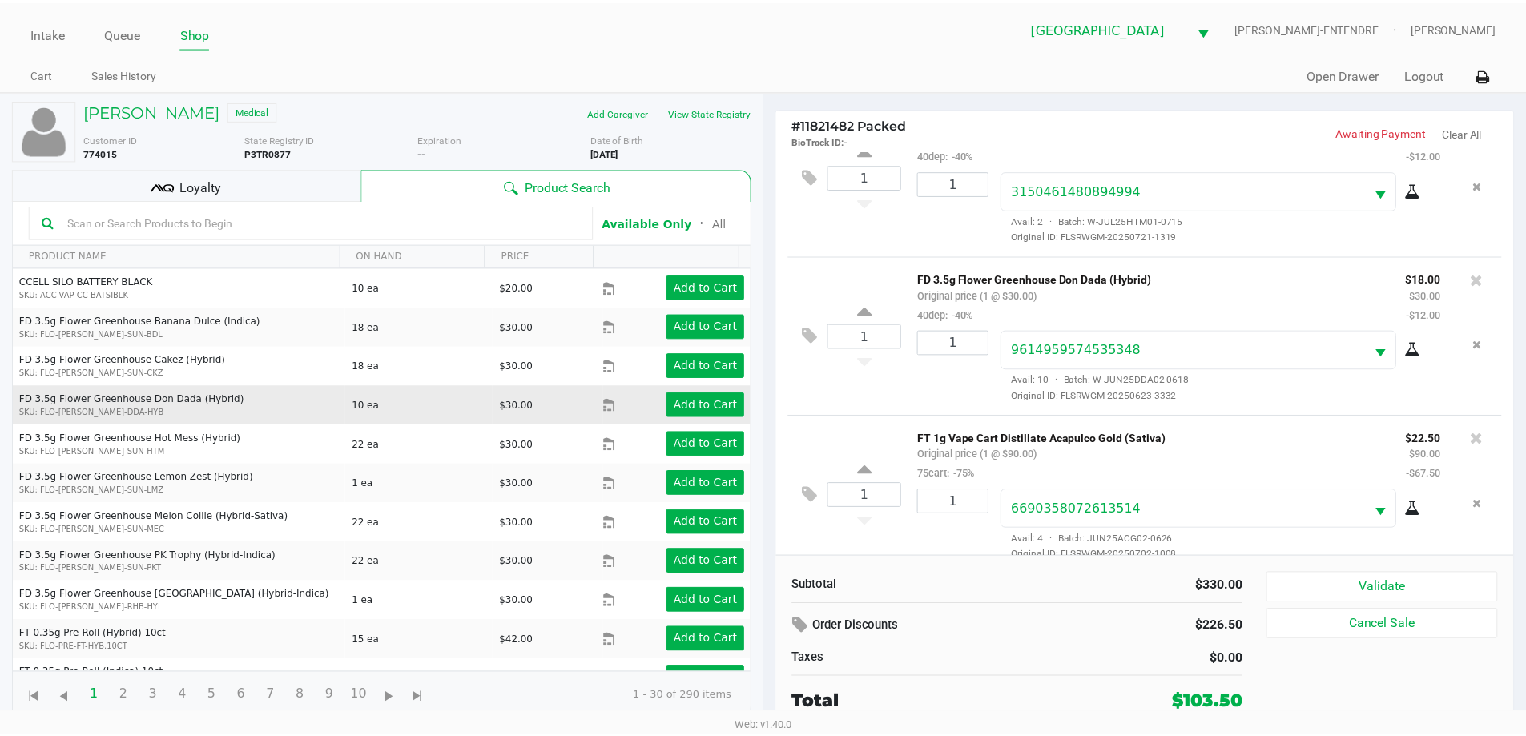
scroll to position [396, 0]
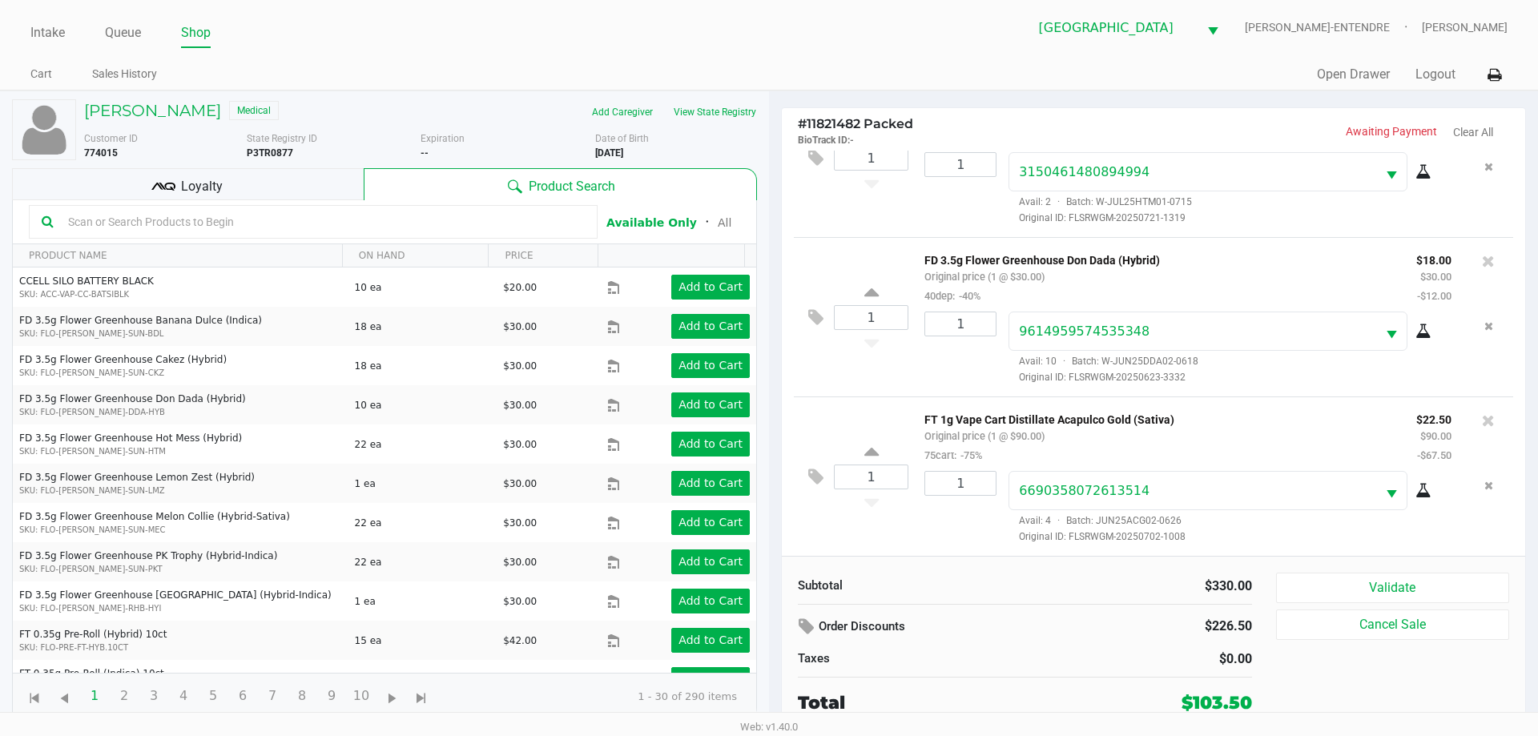
click at [301, 196] on div "Loyalty" at bounding box center [188, 184] width 352 height 32
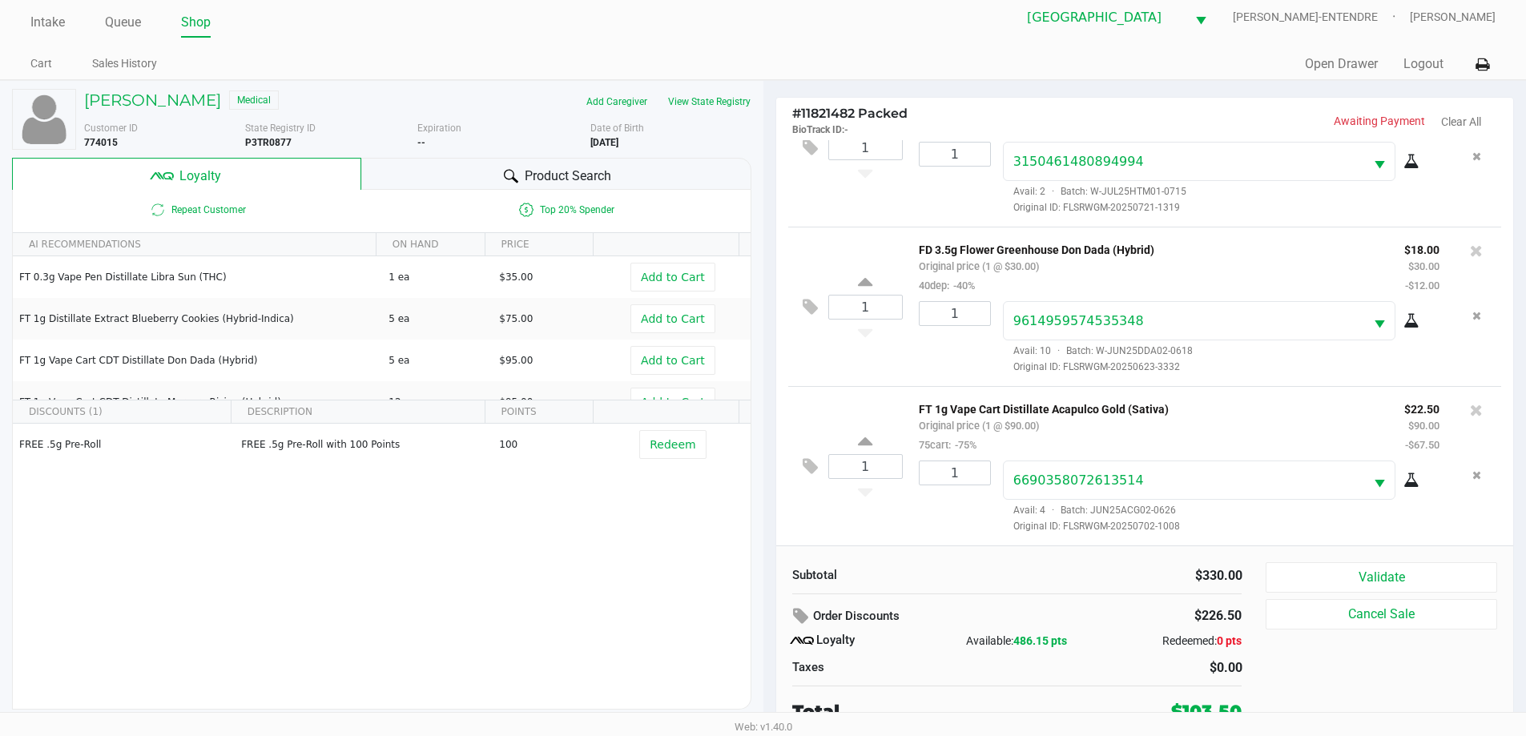
scroll to position [16, 0]
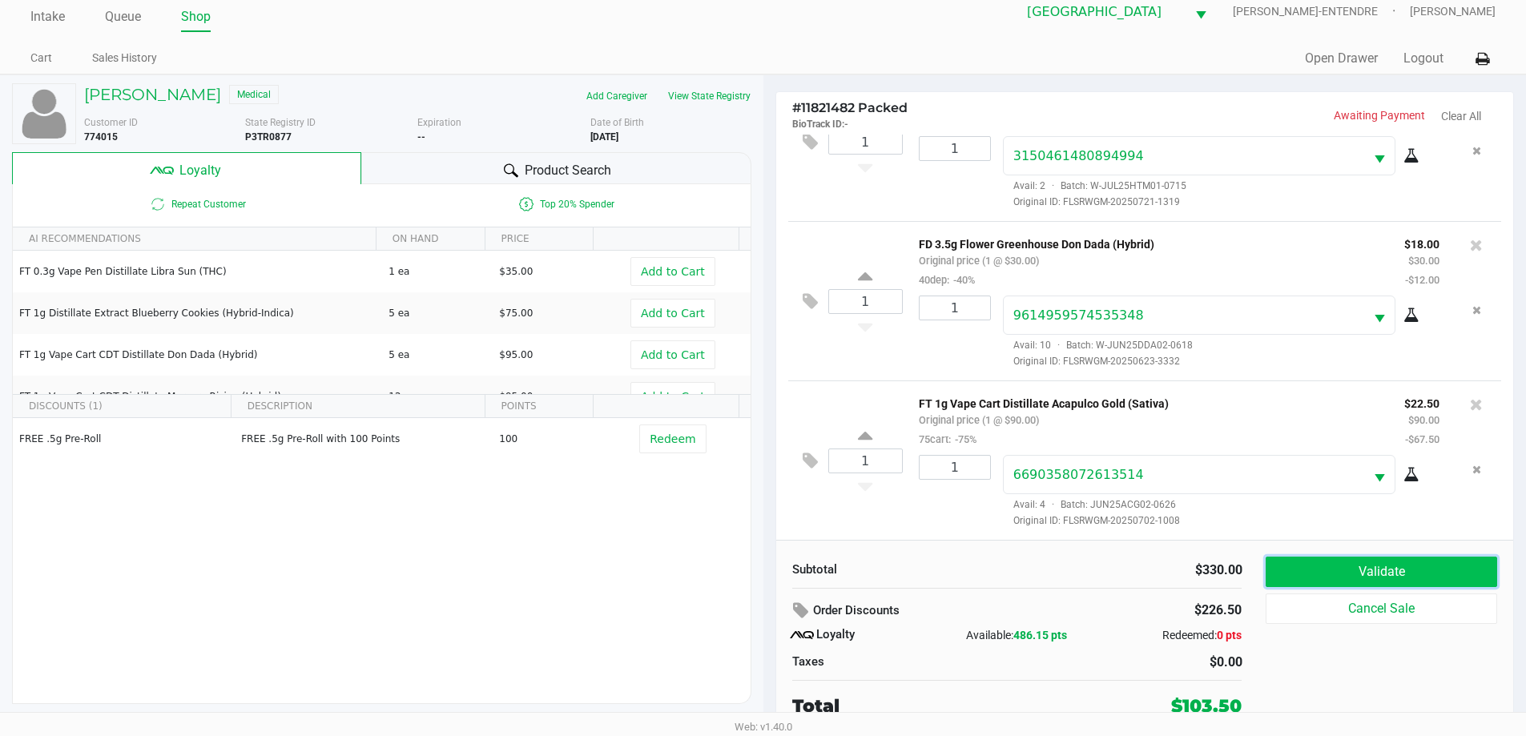
click at [1423, 583] on button "Validate" at bounding box center [1380, 572] width 231 height 30
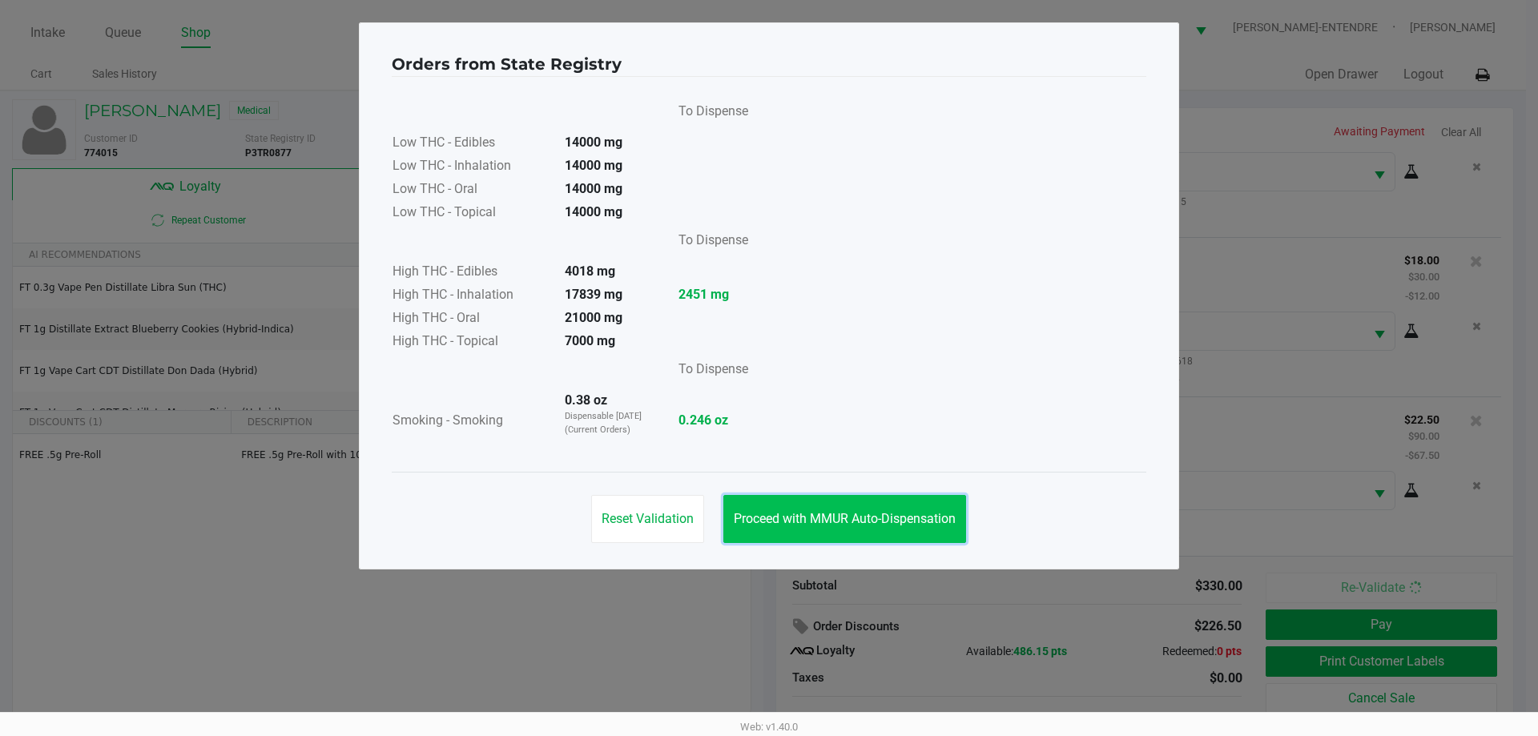
click at [889, 528] on button "Proceed with MMUR Auto-Dispensation" at bounding box center [844, 519] width 243 height 48
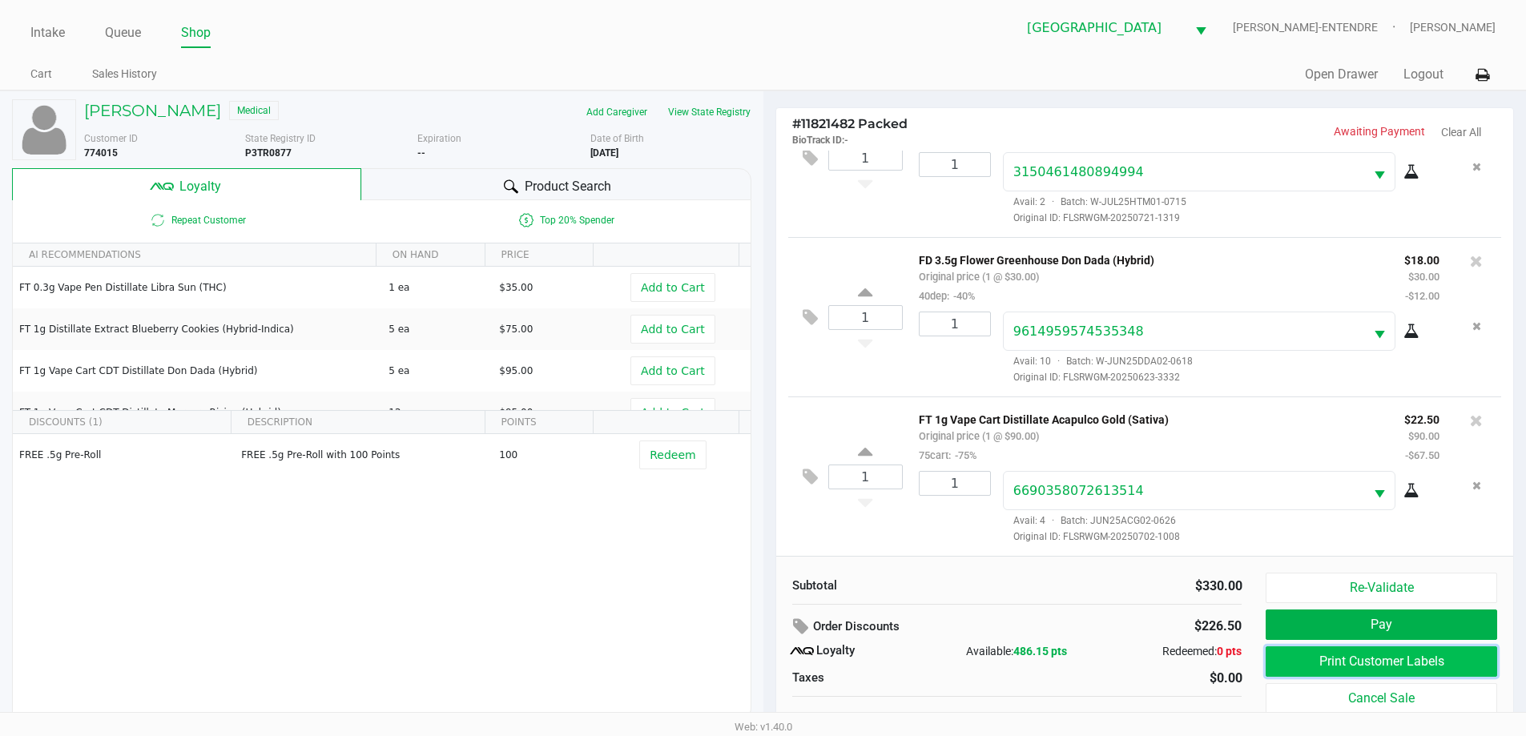
click at [1418, 651] on button "Print Customer Labels" at bounding box center [1380, 661] width 231 height 30
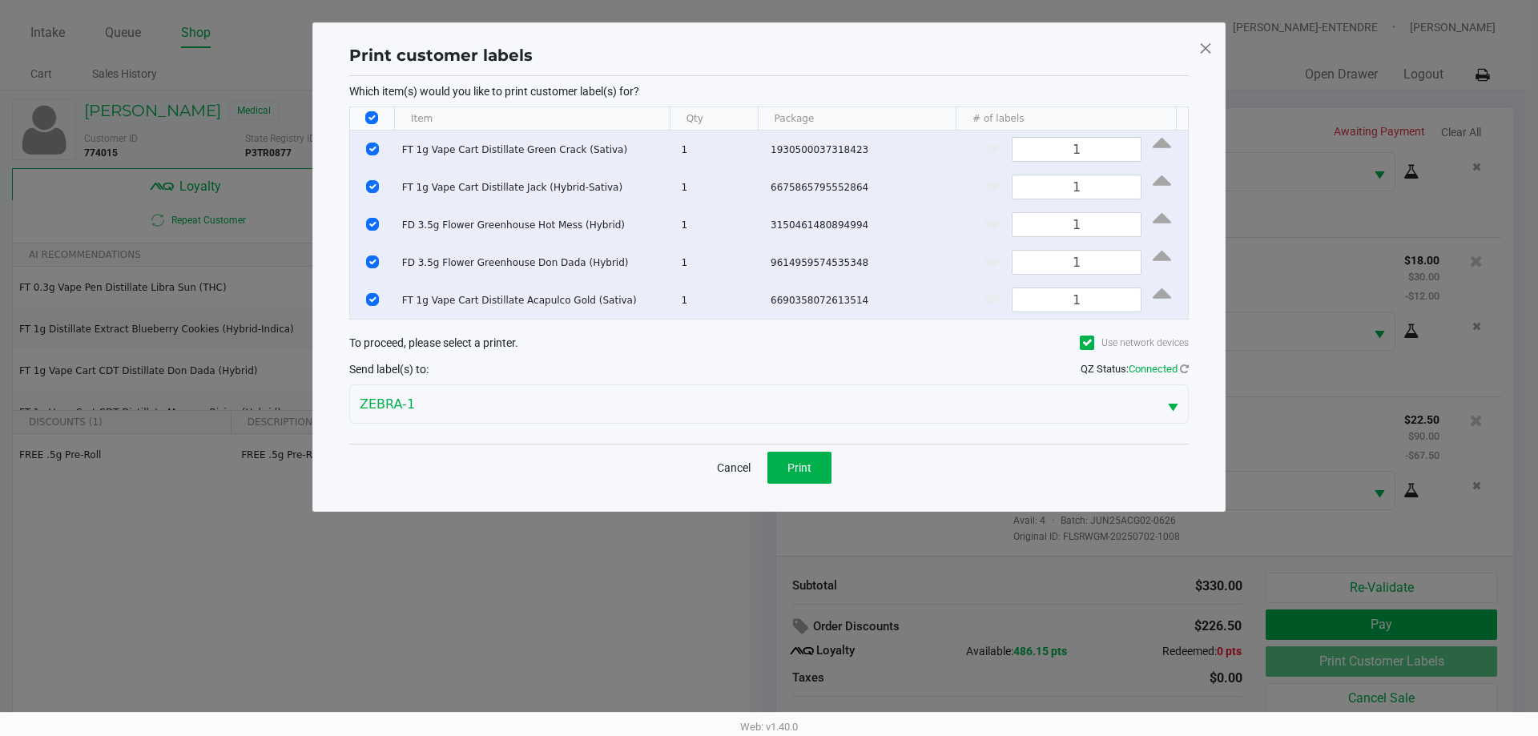
click at [821, 489] on div "Cancel Print" at bounding box center [768, 467] width 839 height 47
click at [814, 470] on button "Print" at bounding box center [799, 468] width 64 height 32
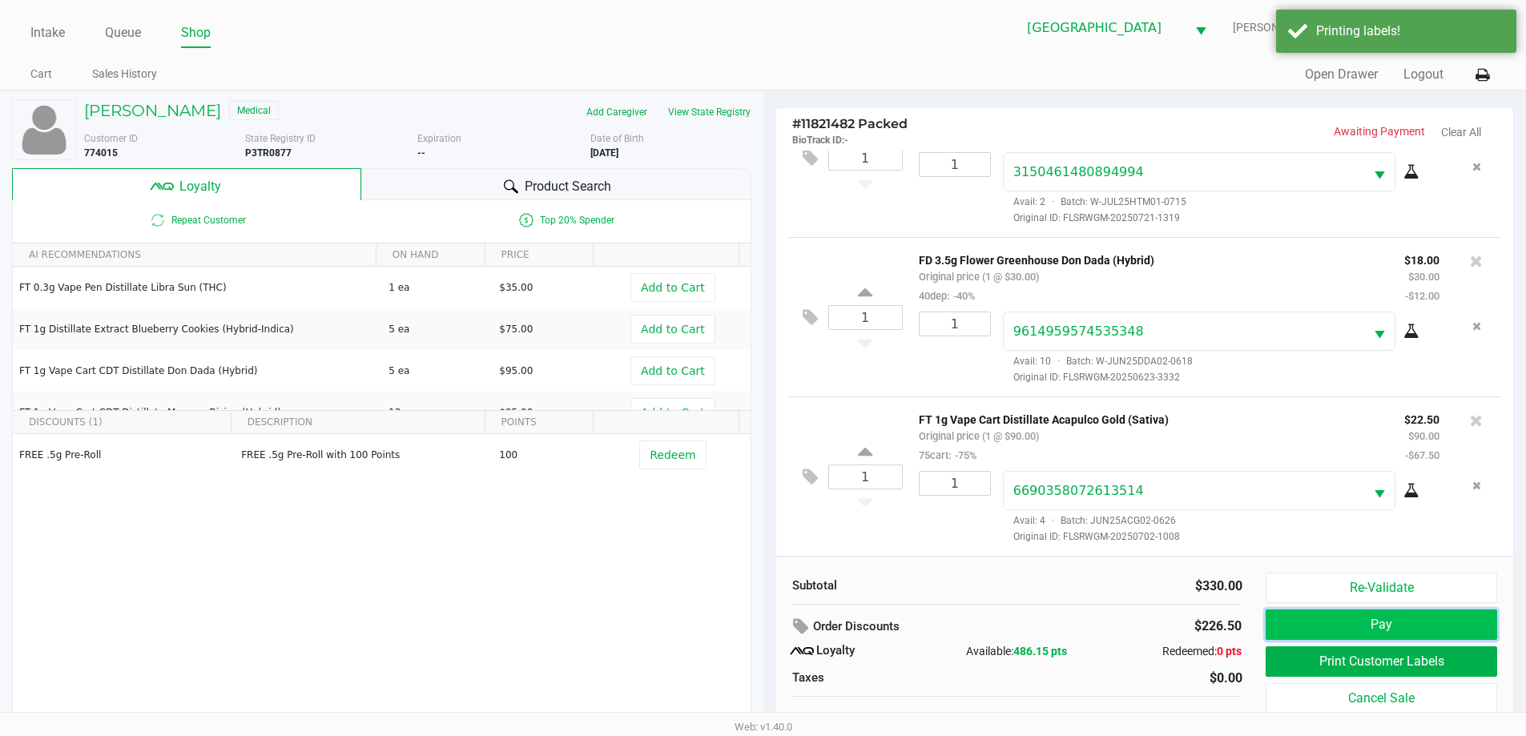
click at [1377, 629] on button "Pay" at bounding box center [1380, 624] width 231 height 30
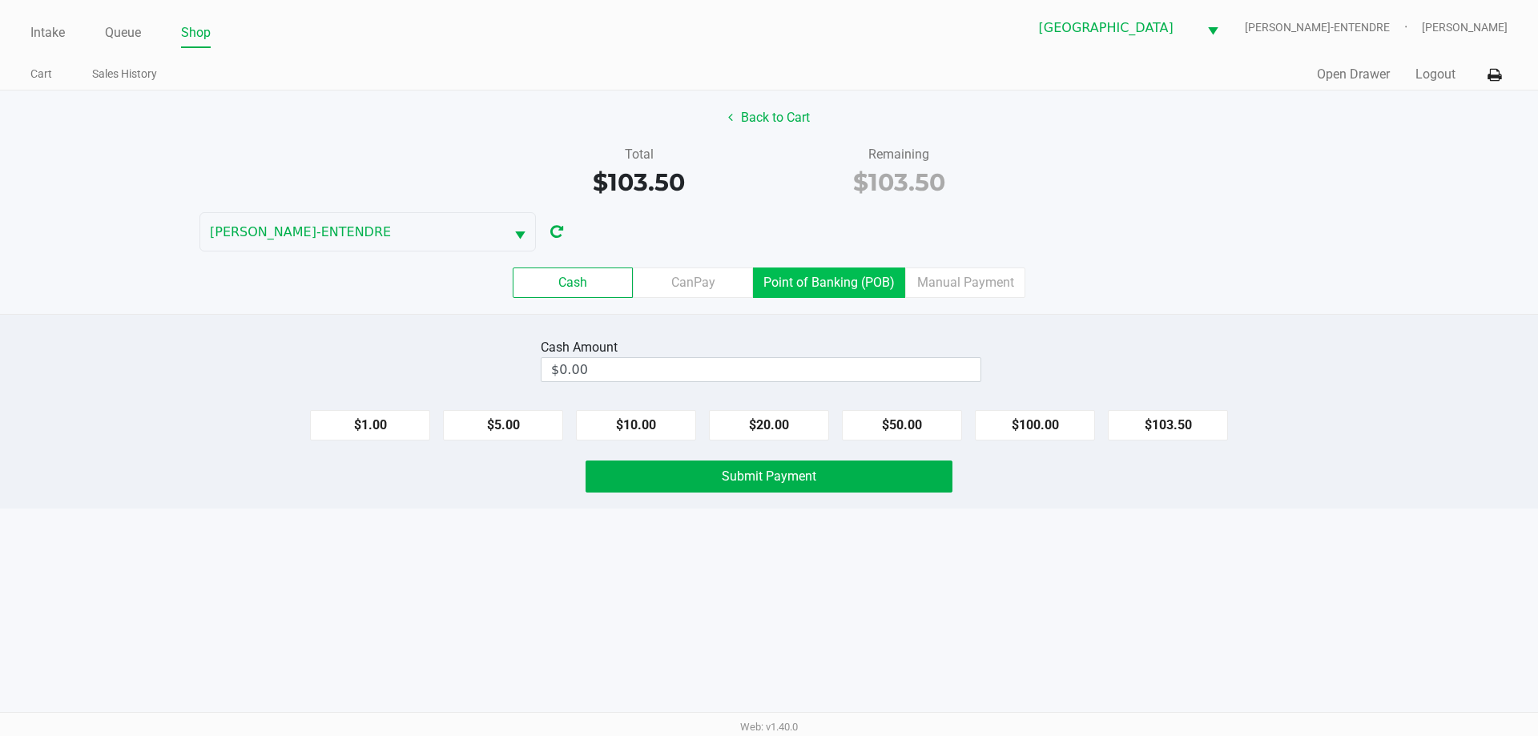
click at [830, 269] on label "Point of Banking (POB)" at bounding box center [829, 282] width 152 height 30
click at [0, 0] on 7 "Point of Banking (POB)" at bounding box center [0, 0] width 0 height 0
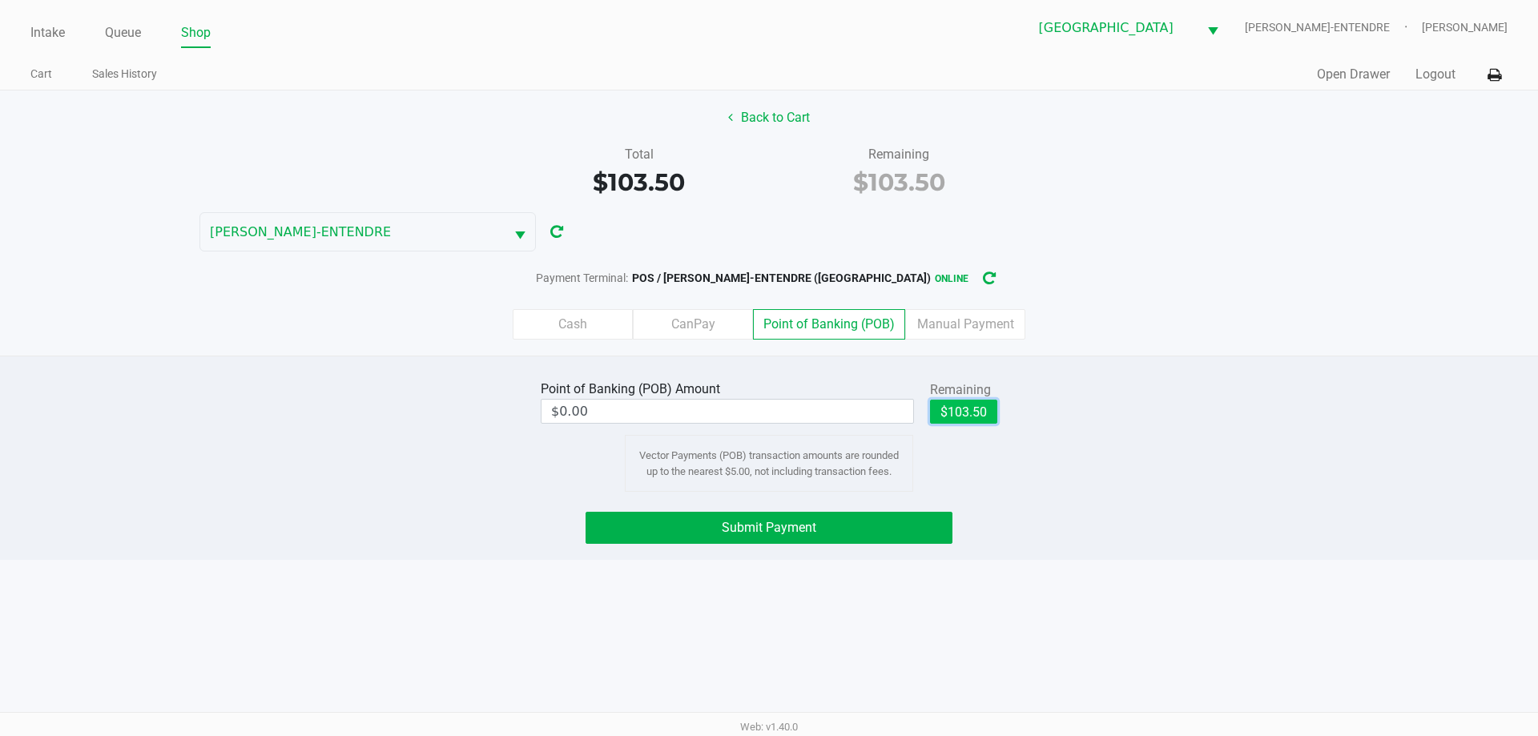
click at [967, 404] on button "$103.50" at bounding box center [963, 412] width 67 height 24
type input "$103.50"
click at [894, 513] on button "Submit Payment" at bounding box center [768, 528] width 367 height 32
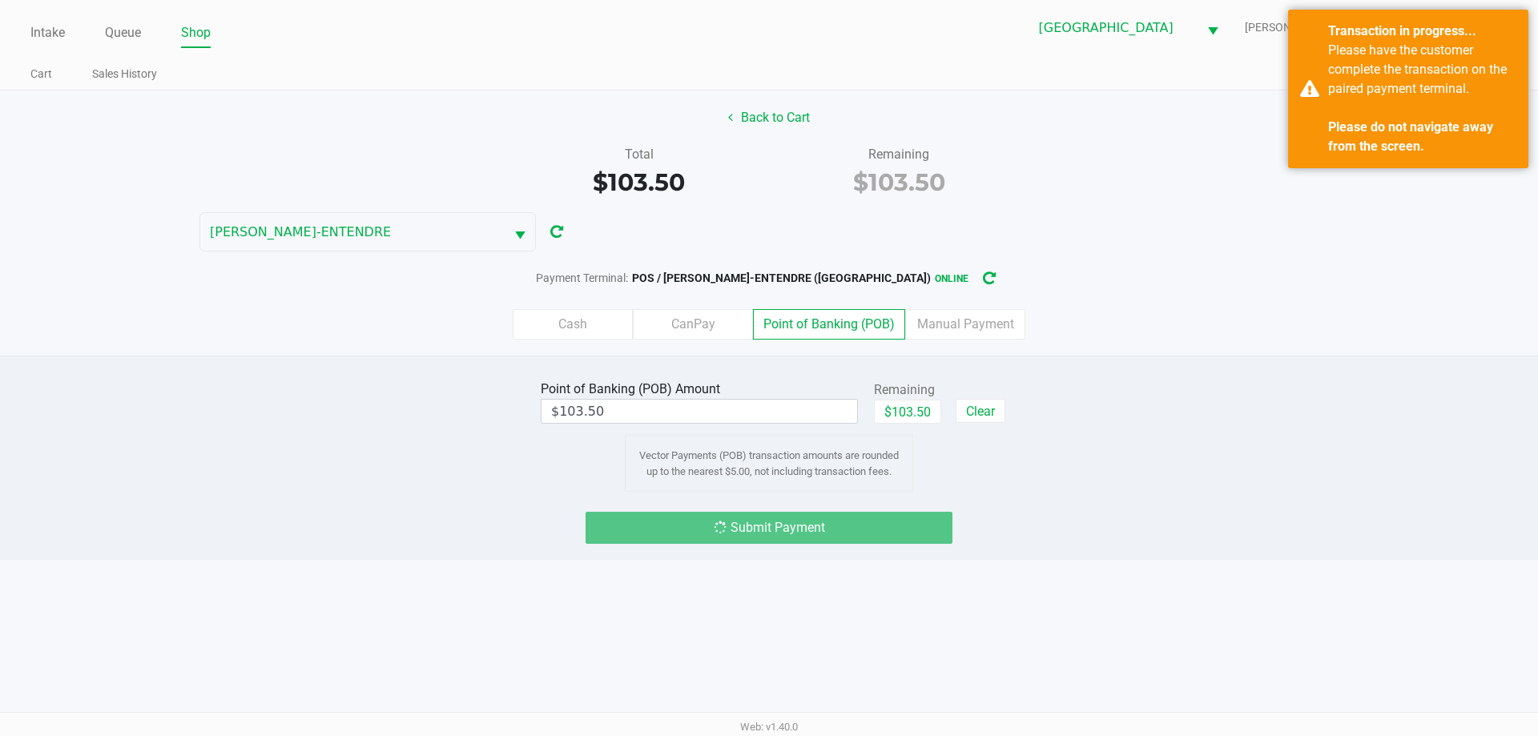
click at [1337, 433] on div "Point of Banking (POB) Amount $103.50 Remaining $103.50 Clear Vector Payments (…" at bounding box center [769, 433] width 1562 height 115
click at [1297, 365] on div "Point of Banking (POB) Amount $103.50 Remaining $103.50 Clear Vector Payments (…" at bounding box center [769, 458] width 1538 height 204
click at [1321, 251] on div "Back to Cart Total $103.50 Remaining $103.50 JAY-ENTENDRE Payment Terminal: POS…" at bounding box center [769, 222] width 1538 height 265
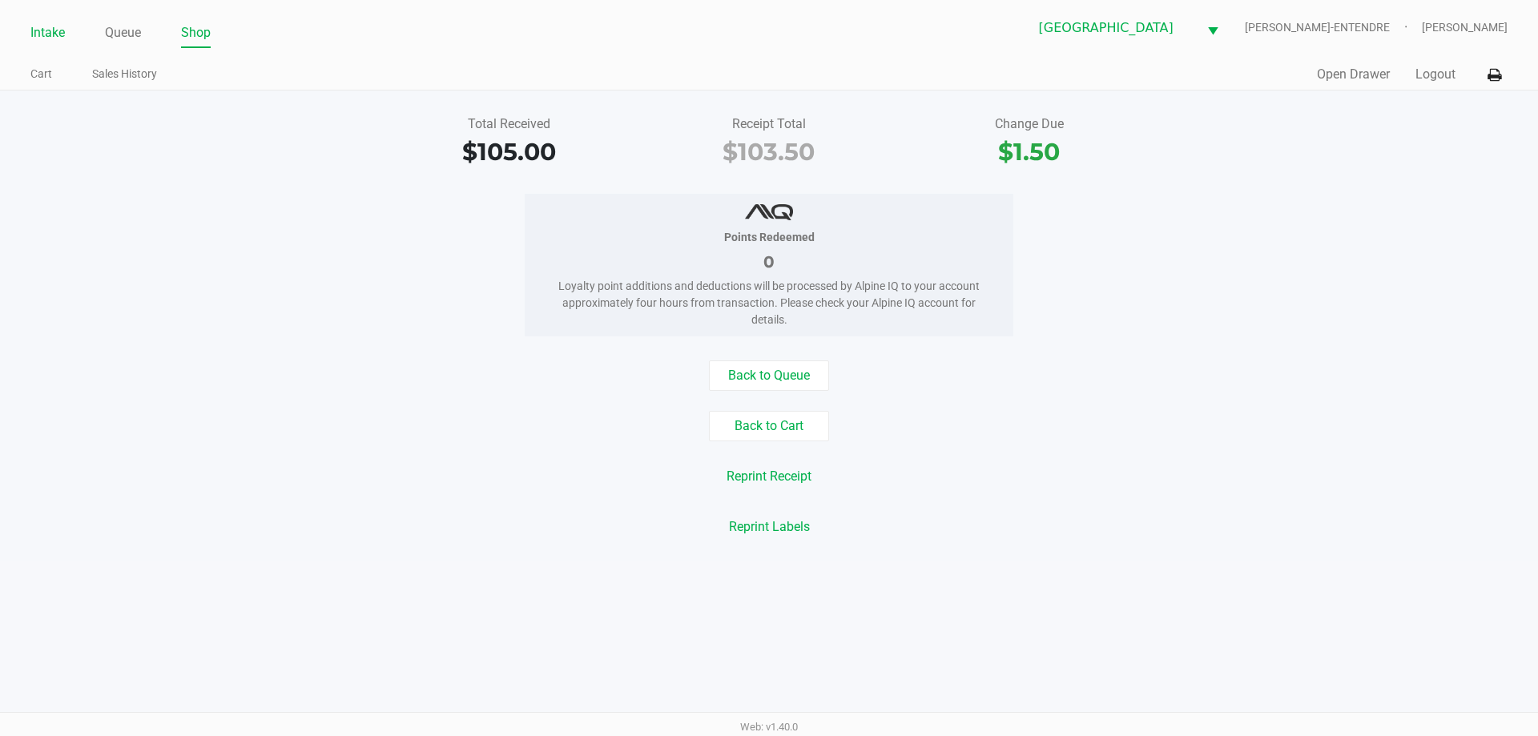
click at [47, 33] on link "Intake" at bounding box center [47, 33] width 34 height 22
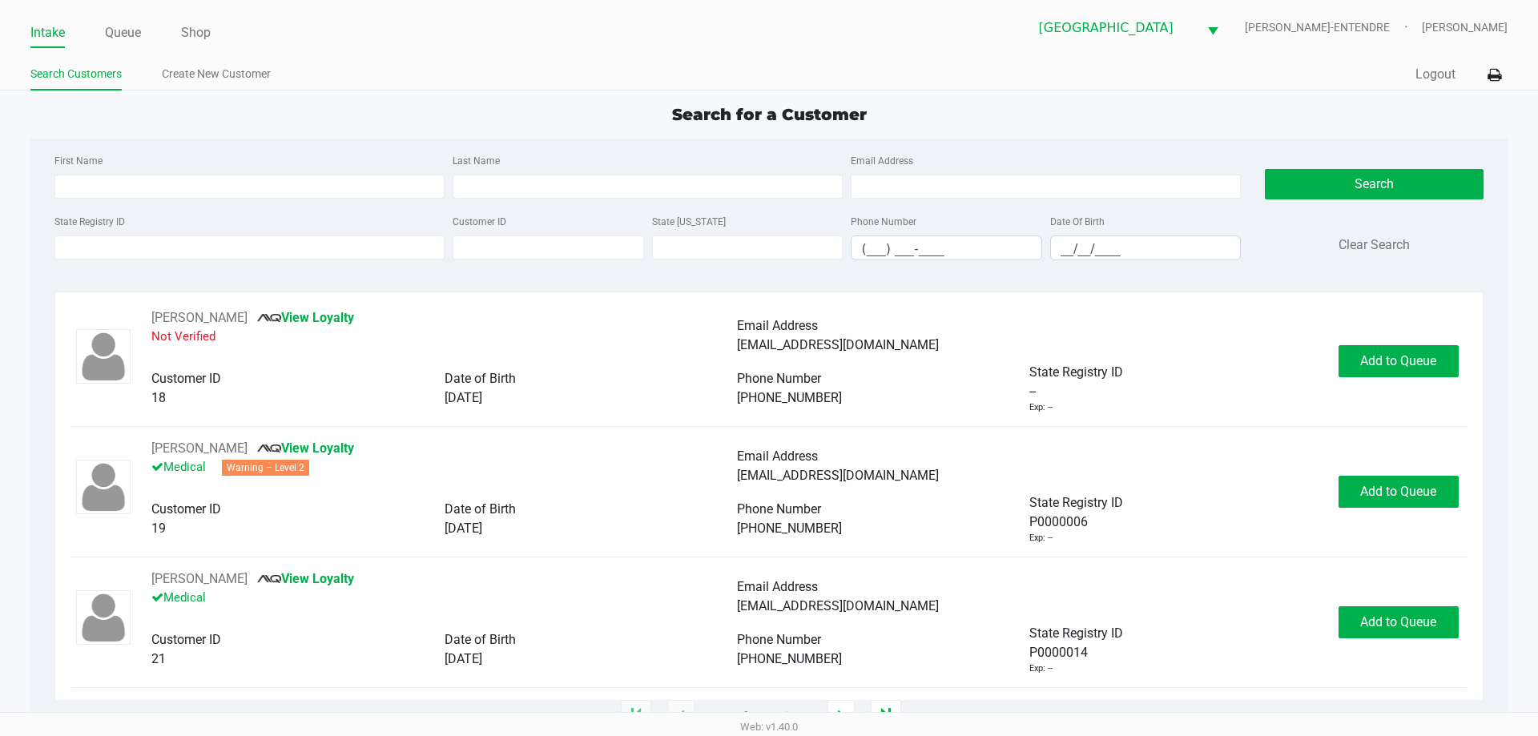
click at [140, 211] on div "First Name Last Name Email Address" at bounding box center [647, 181] width 1194 height 61
click at [138, 187] on input "First Name" at bounding box center [249, 187] width 390 height 24
type input "chelsie"
type input "porter"
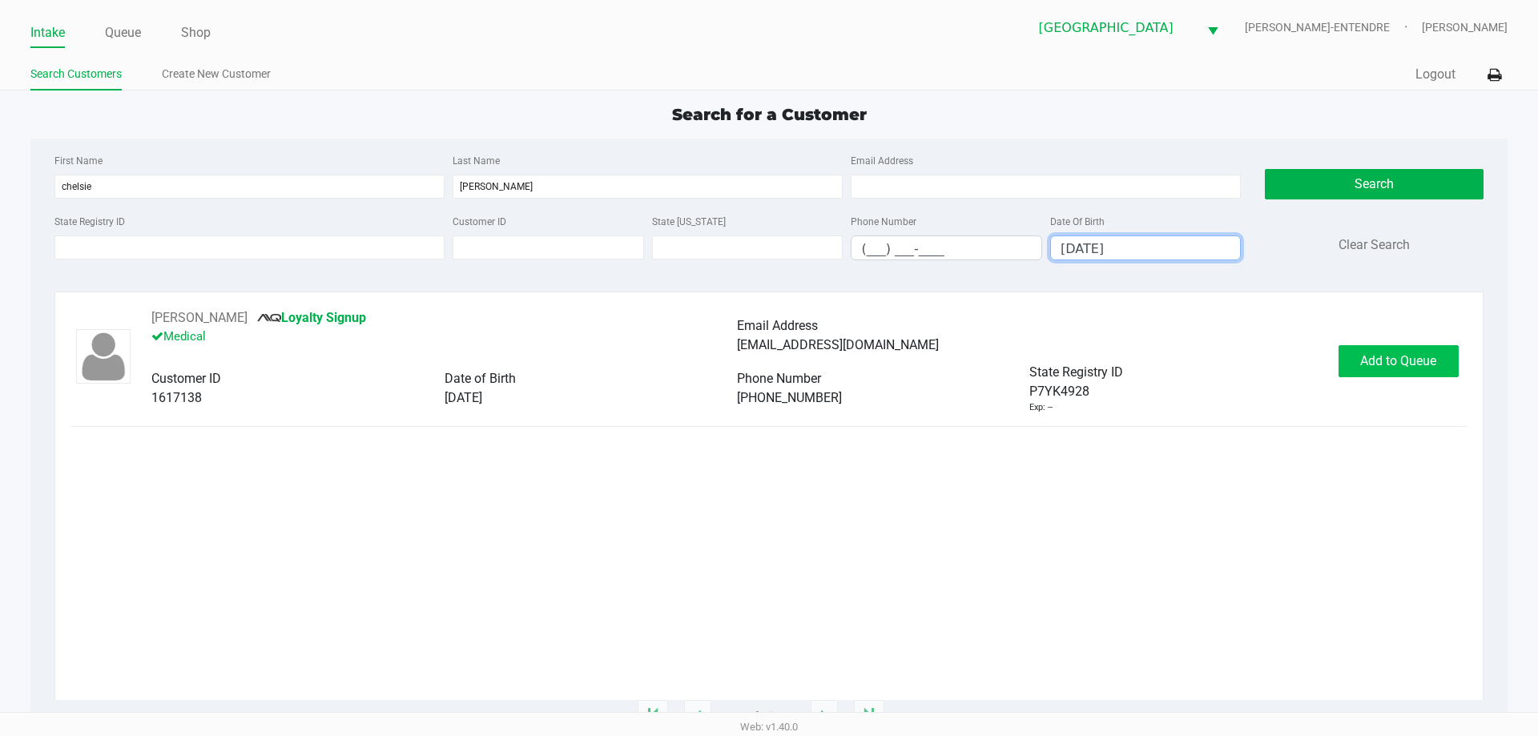
type input "07/19/2007"
click at [1381, 368] on button "Add to Queue" at bounding box center [1398, 361] width 120 height 32
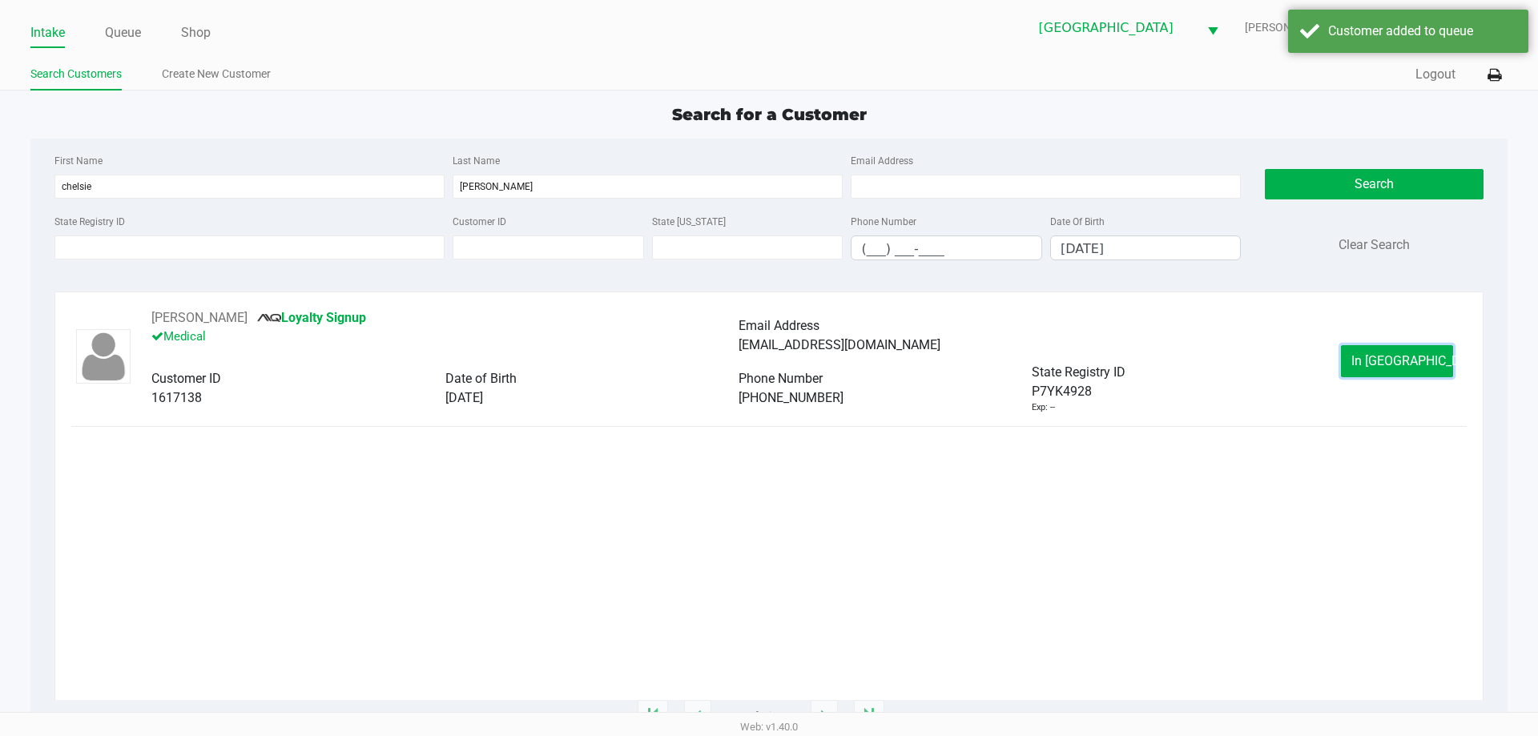
click at [1381, 368] on button "In Queue" at bounding box center [1397, 361] width 112 height 32
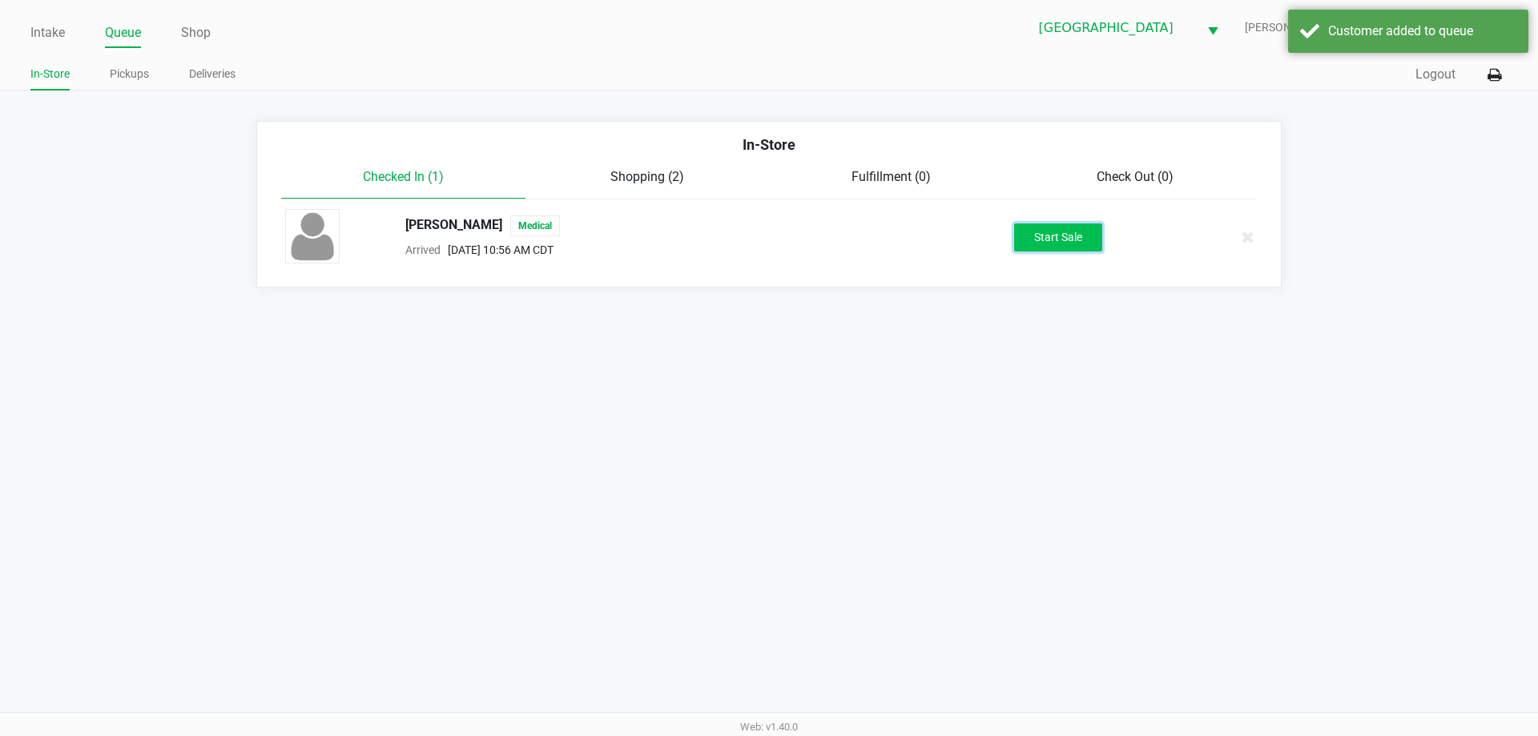
click at [1069, 235] on button "Start Sale" at bounding box center [1058, 237] width 88 height 28
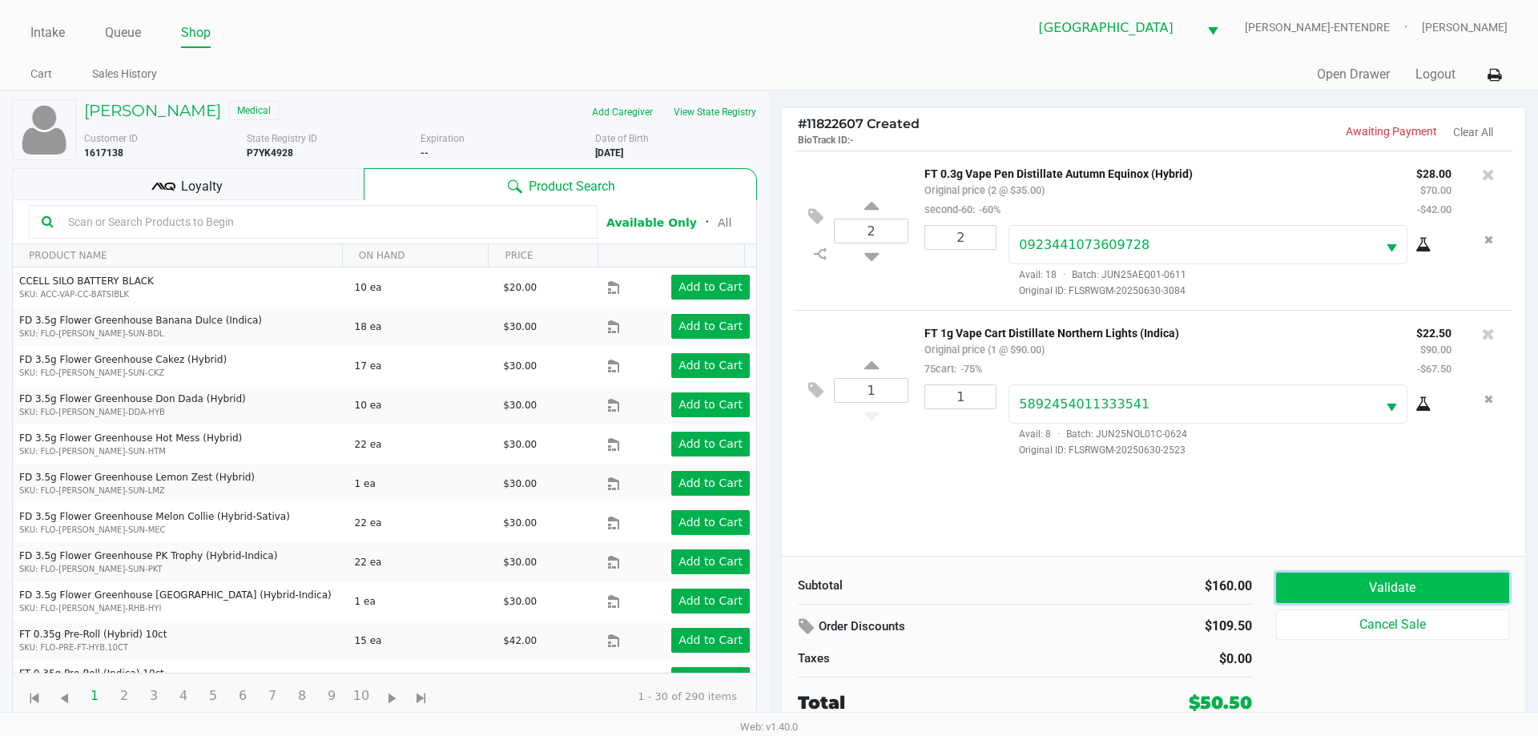
click at [1428, 581] on button "Validate" at bounding box center [1392, 588] width 233 height 30
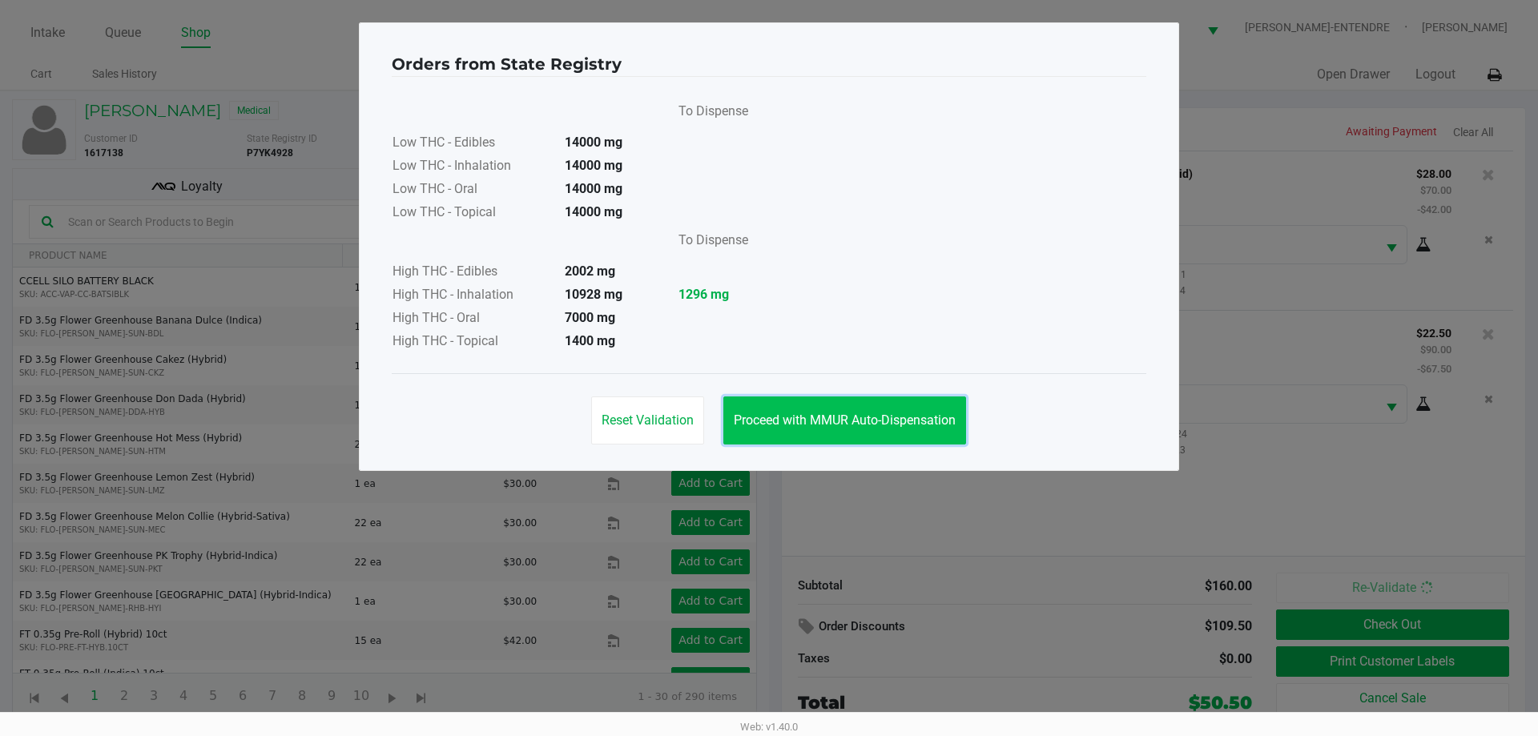
click at [799, 406] on button "Proceed with MMUR Auto-Dispensation" at bounding box center [844, 420] width 243 height 48
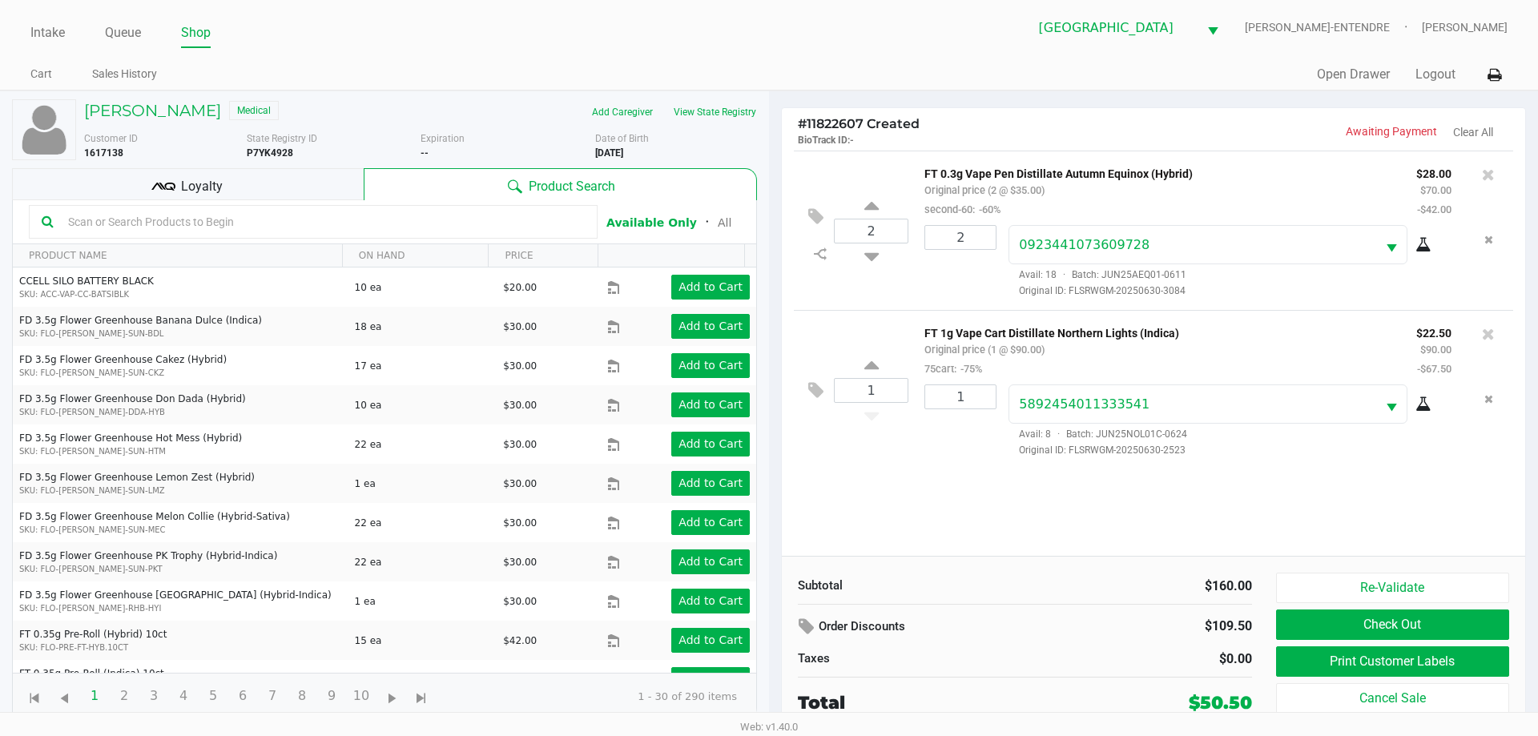
click at [138, 193] on div "Loyalty" at bounding box center [188, 184] width 352 height 32
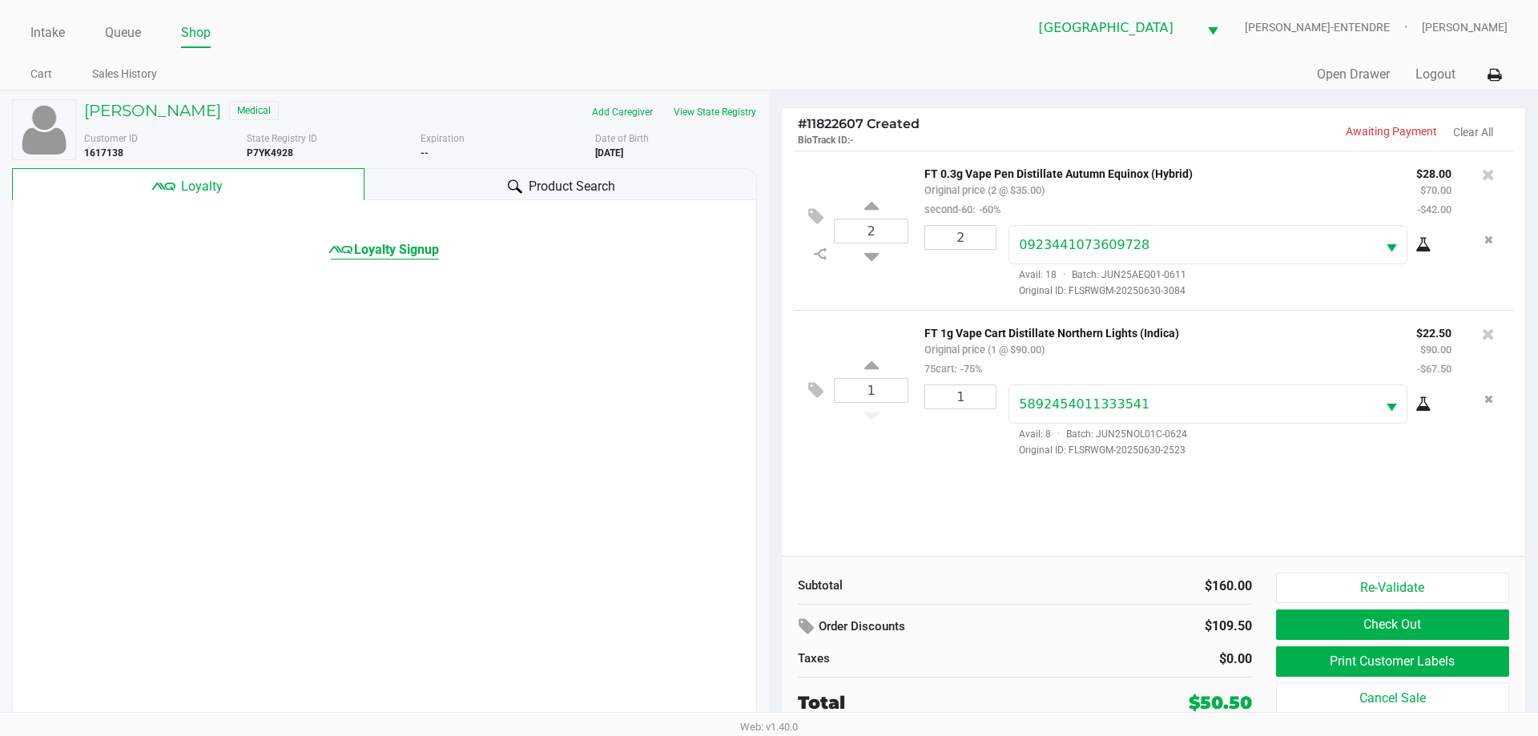
click at [405, 254] on span "Loyalty Signup" at bounding box center [396, 249] width 85 height 19
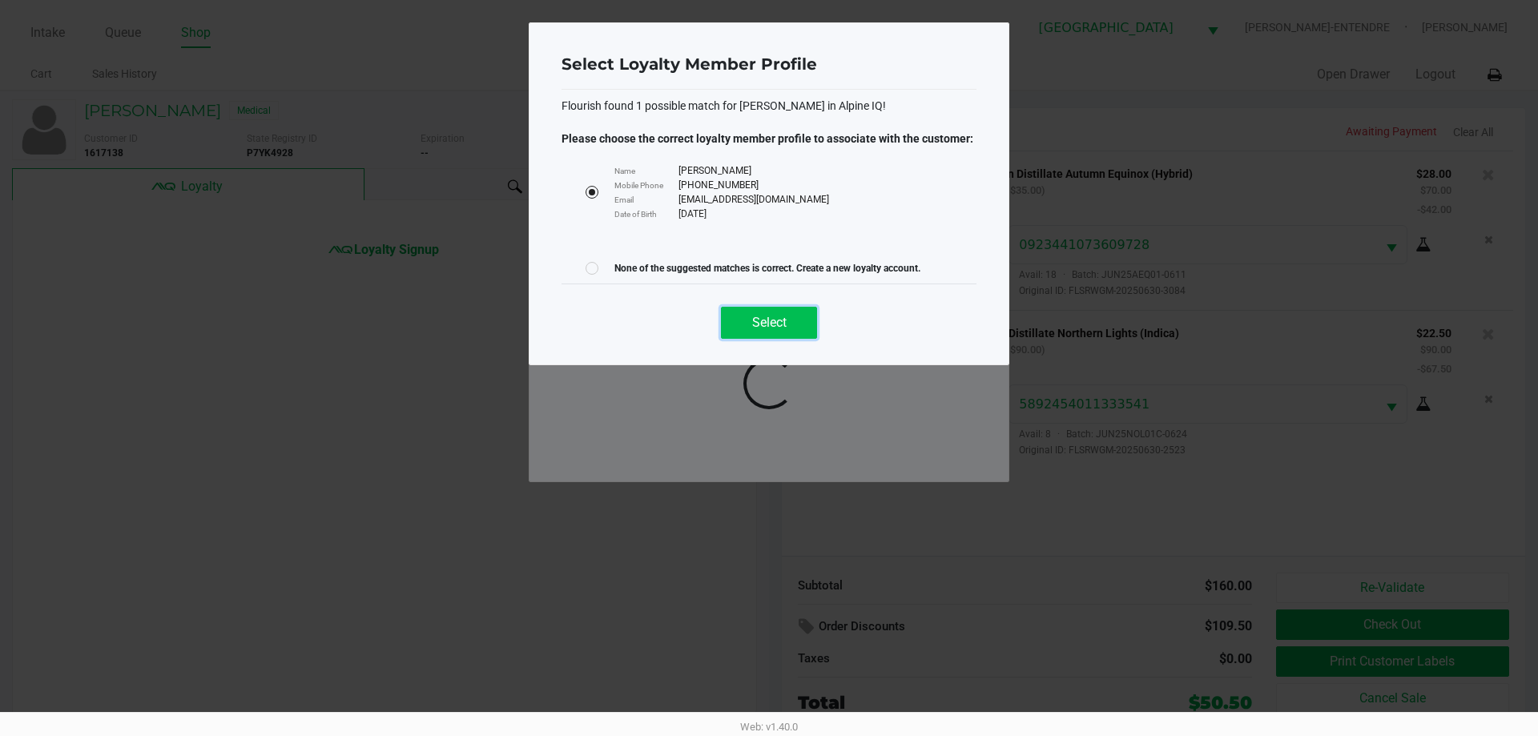
click at [780, 332] on button "Select" at bounding box center [769, 323] width 96 height 32
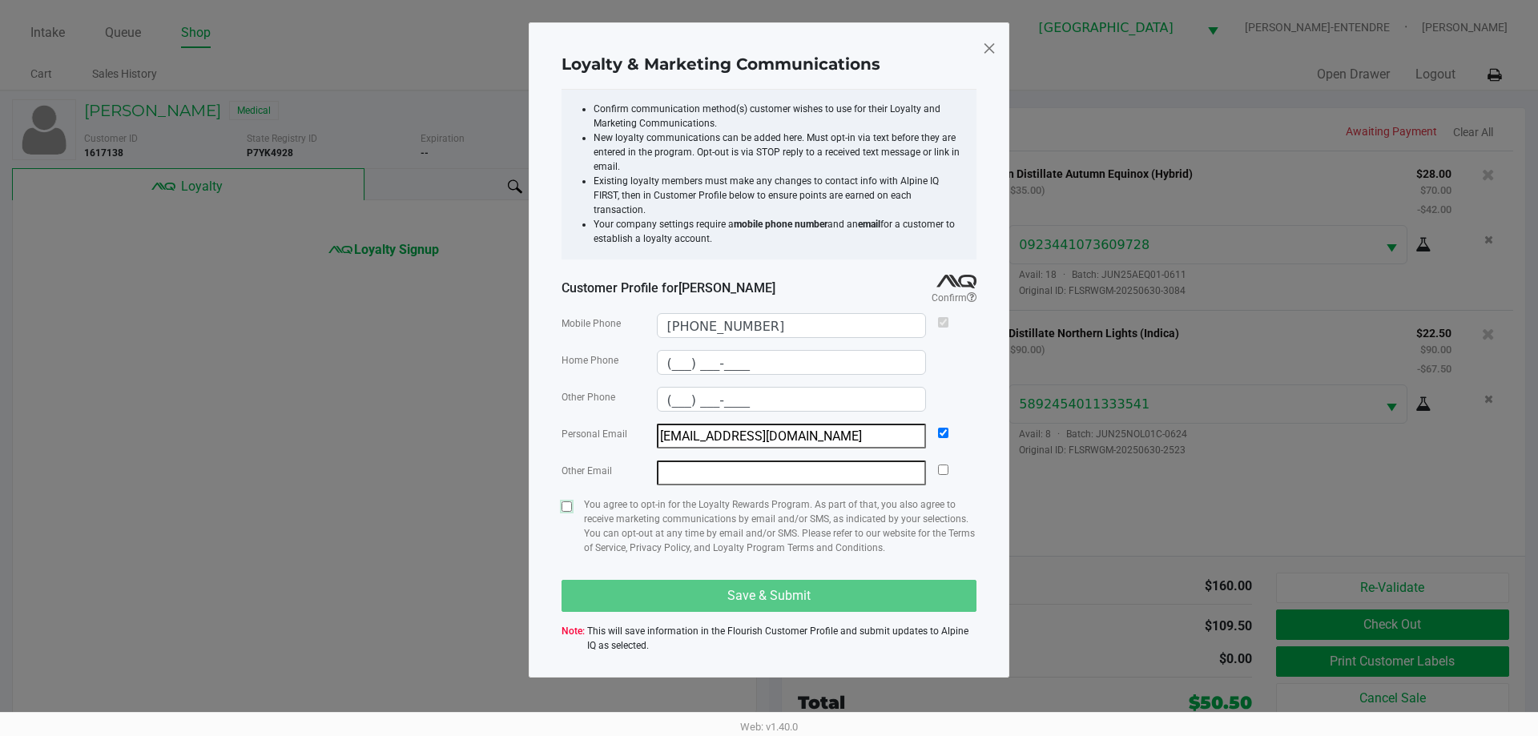
click at [565, 501] on input "checkbox" at bounding box center [566, 506] width 10 height 10
checkbox input "true"
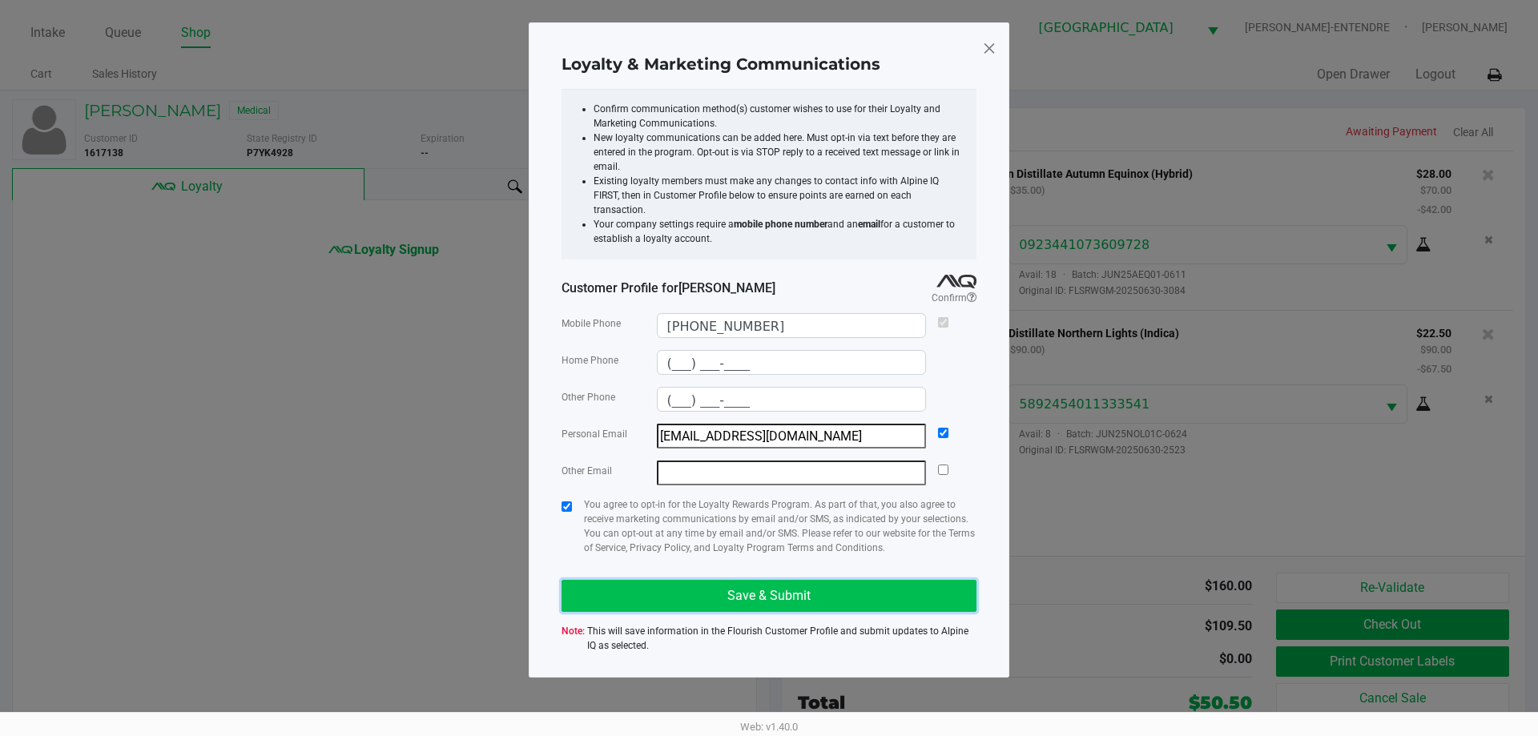
click at [641, 580] on button "Save & Submit" at bounding box center [768, 596] width 415 height 32
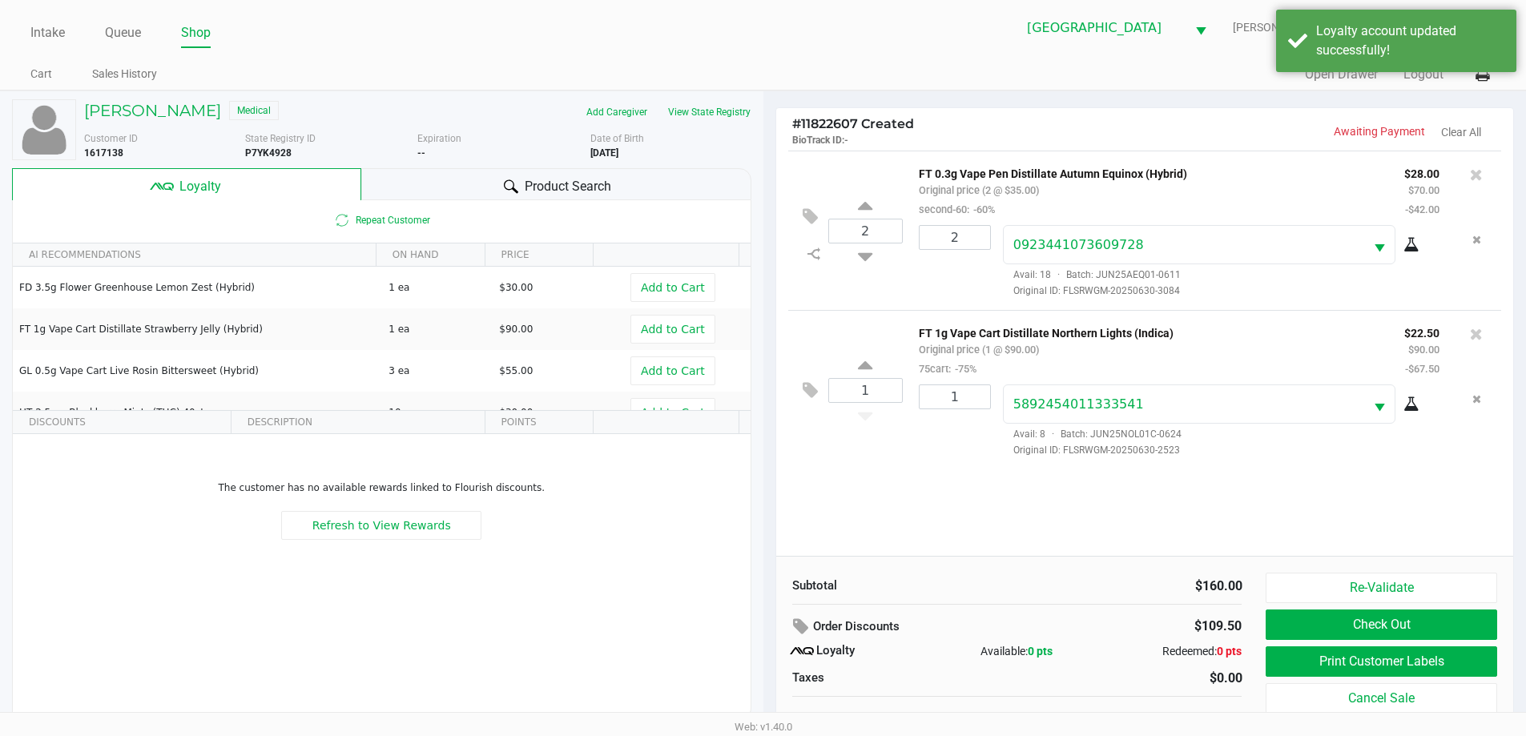
click at [188, 121] on div "CHELSIE PORTER Medical" at bounding box center [244, 112] width 345 height 26
click at [188, 115] on h5 "CHELSIE PORTER" at bounding box center [152, 110] width 137 height 19
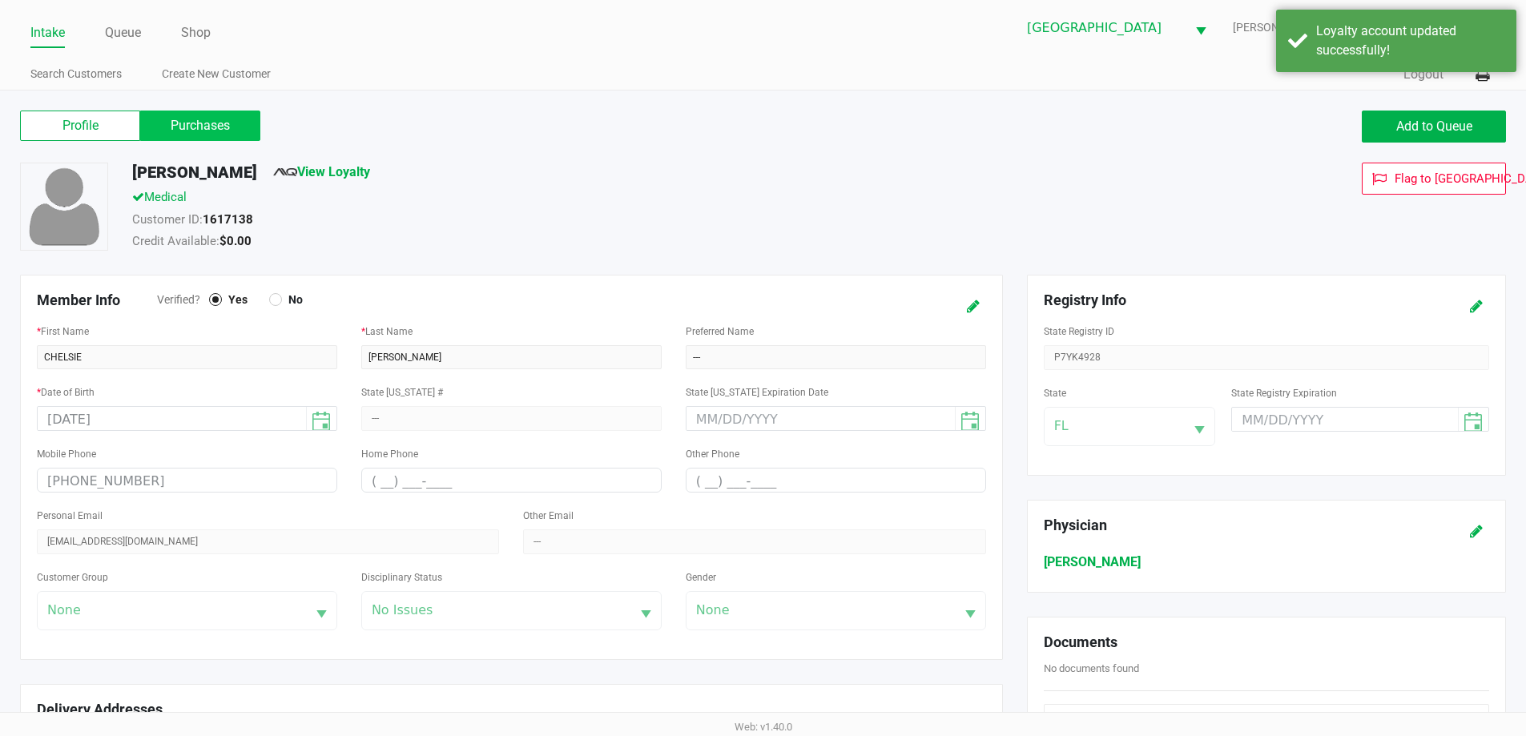
click at [247, 123] on label "Purchases" at bounding box center [200, 126] width 120 height 30
click at [0, 0] on 1 "Purchases" at bounding box center [0, 0] width 0 height 0
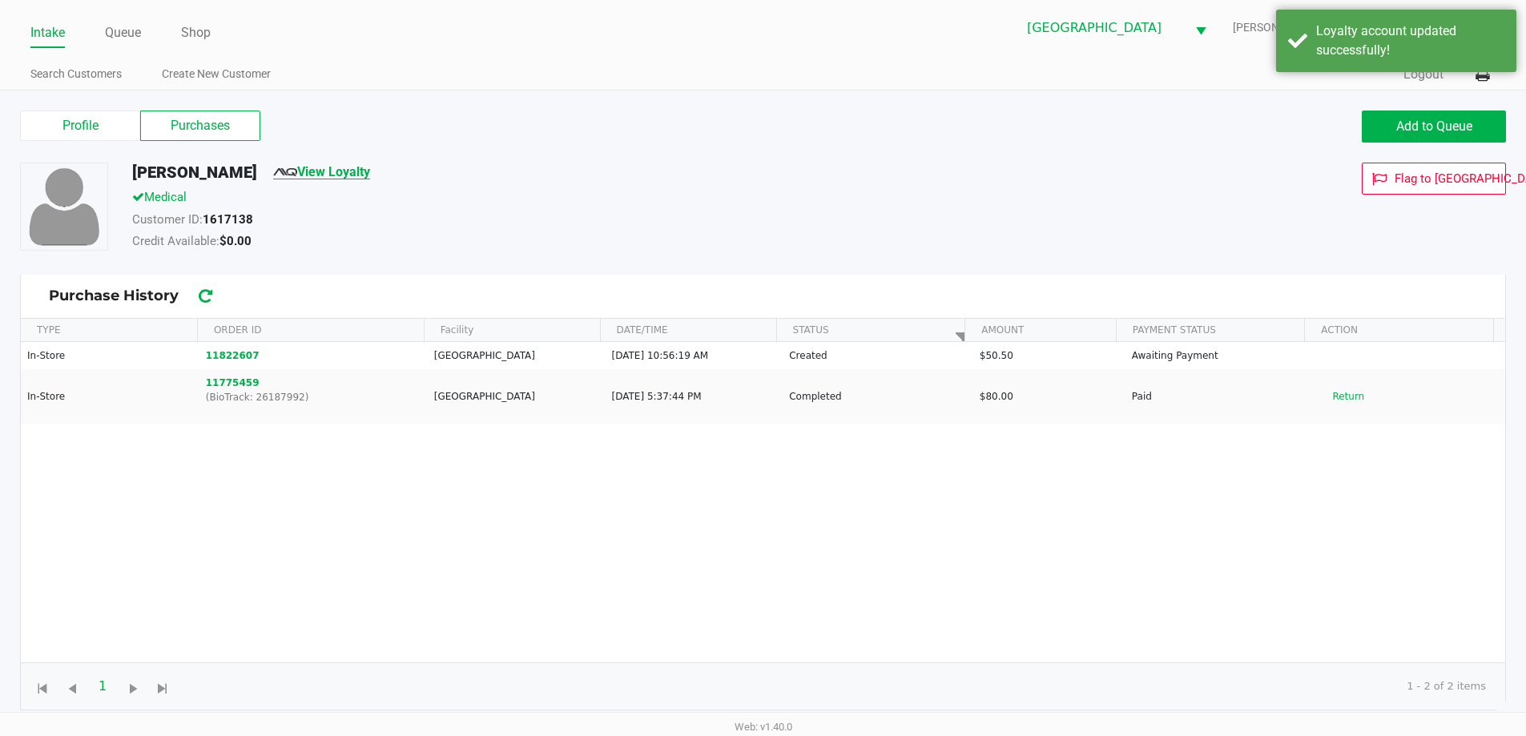
click at [338, 179] on link "View Loyalty" at bounding box center [321, 171] width 97 height 15
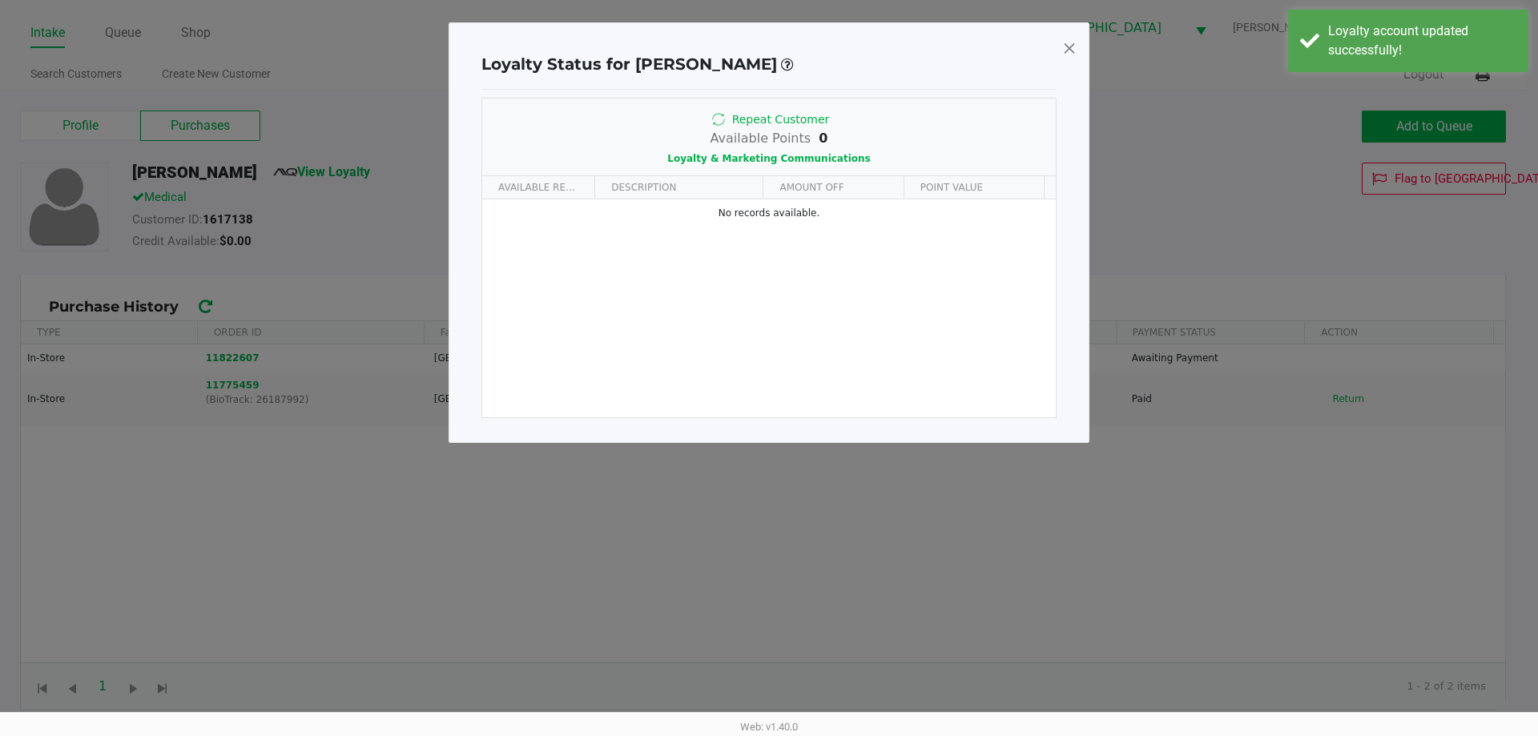
click at [1071, 50] on span at bounding box center [1069, 48] width 14 height 26
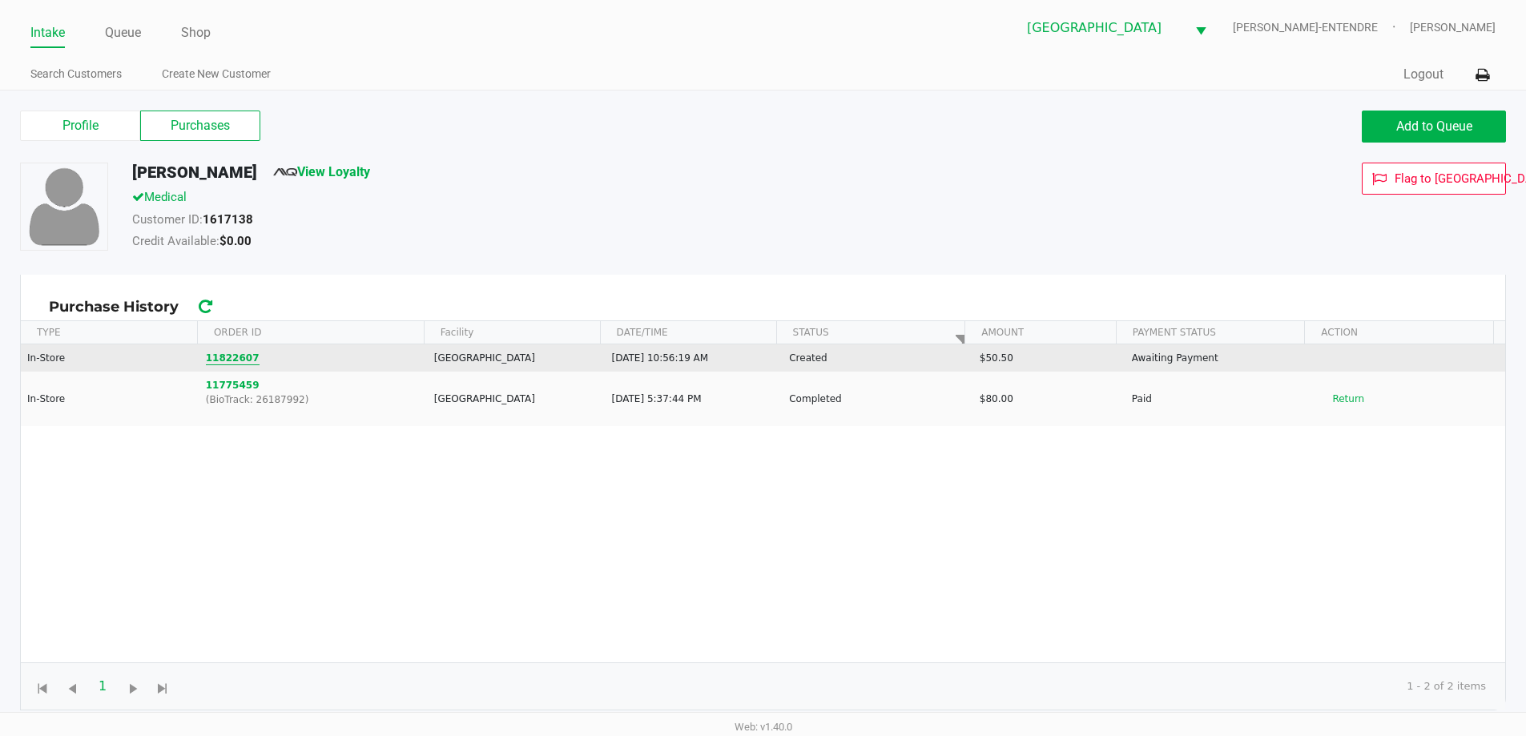
click at [228, 357] on button "11822607" at bounding box center [233, 358] width 54 height 14
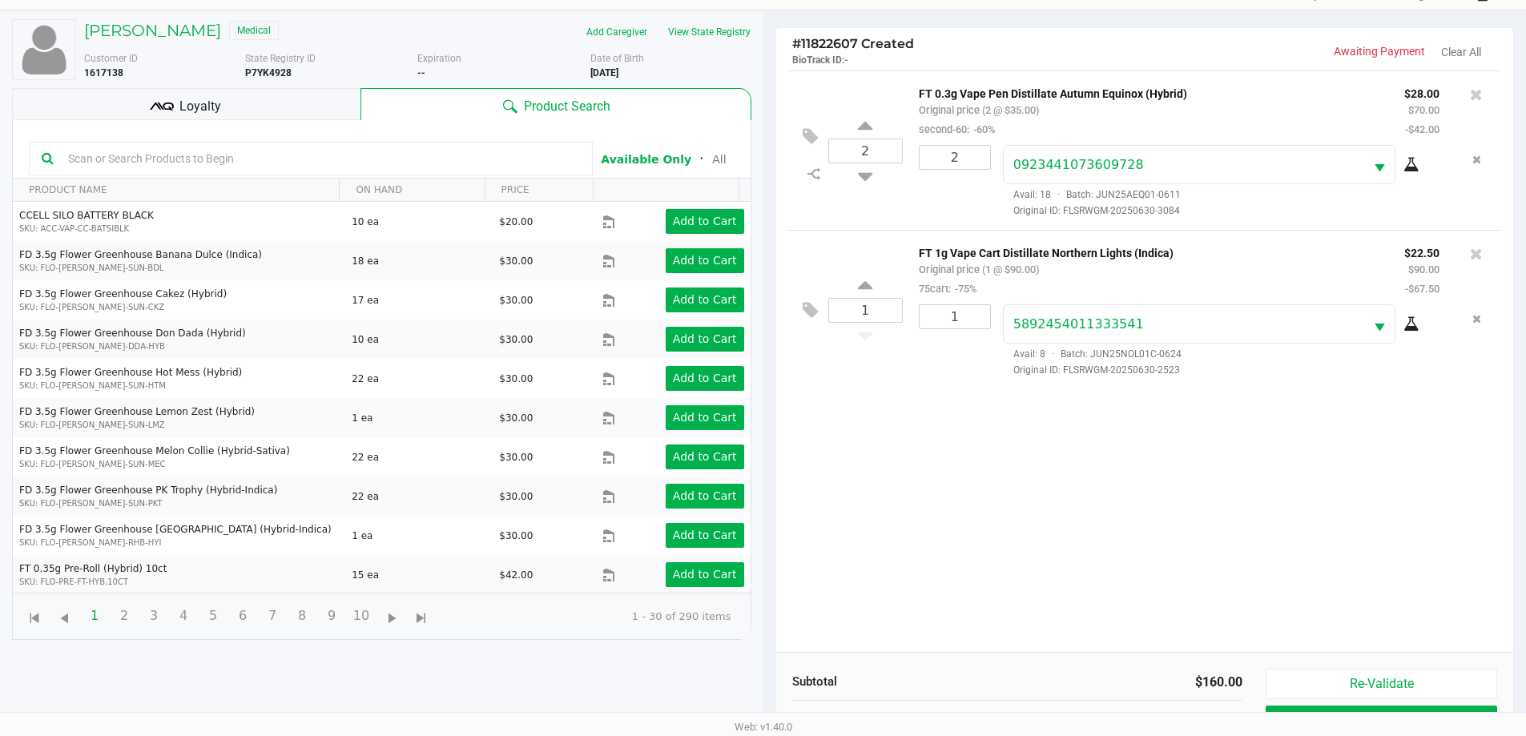
scroll to position [173, 0]
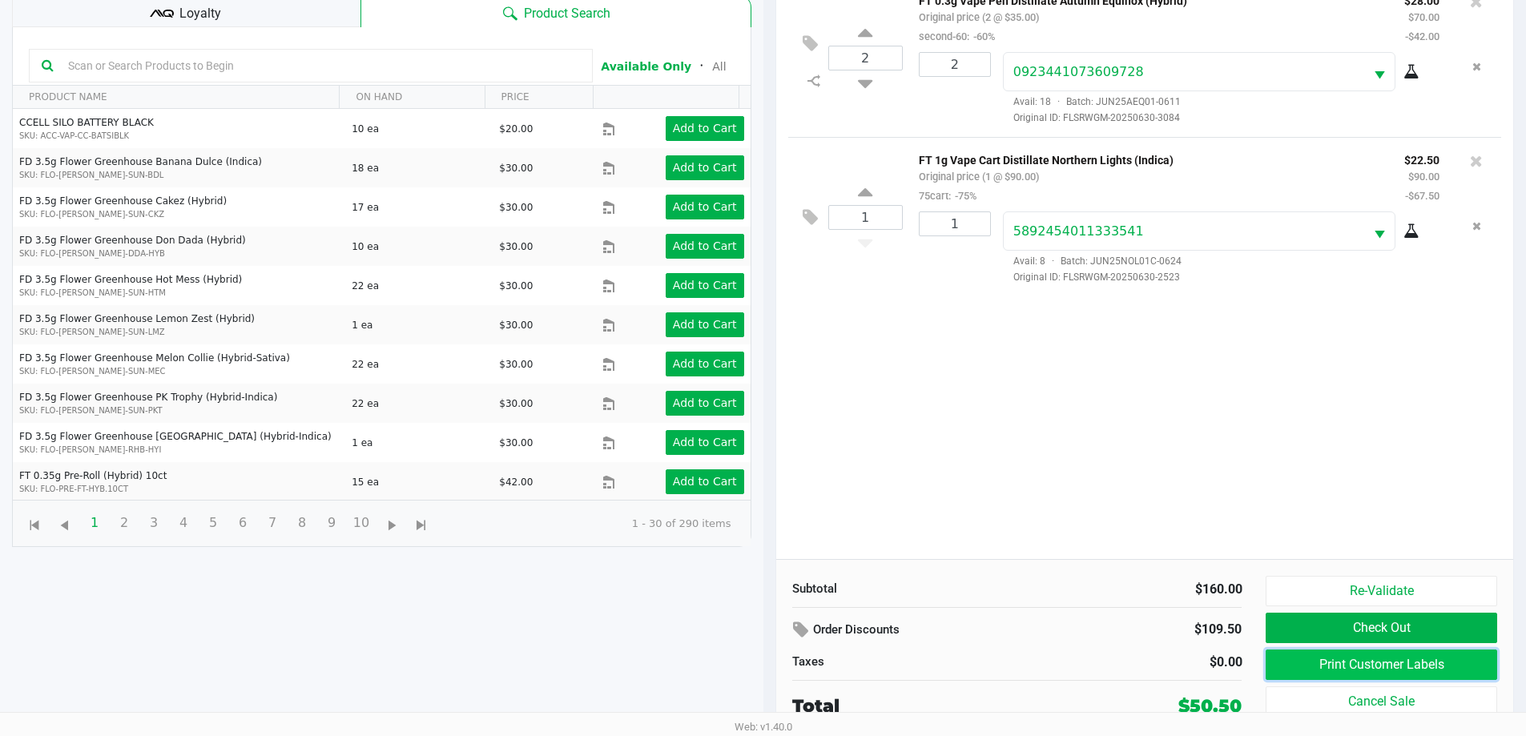
click at [1433, 653] on button "Print Customer Labels" at bounding box center [1380, 664] width 231 height 30
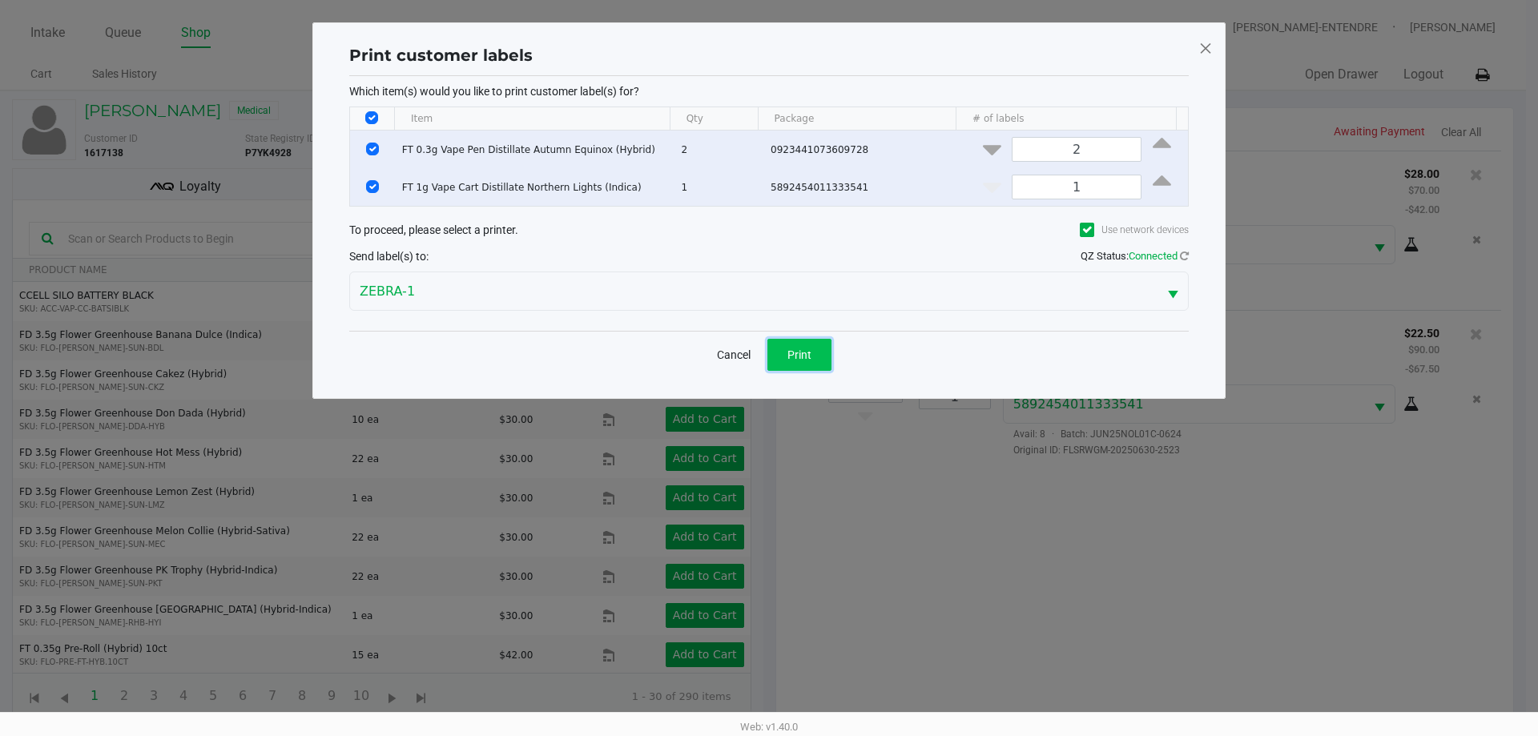
click at [814, 349] on button "Print" at bounding box center [799, 355] width 64 height 32
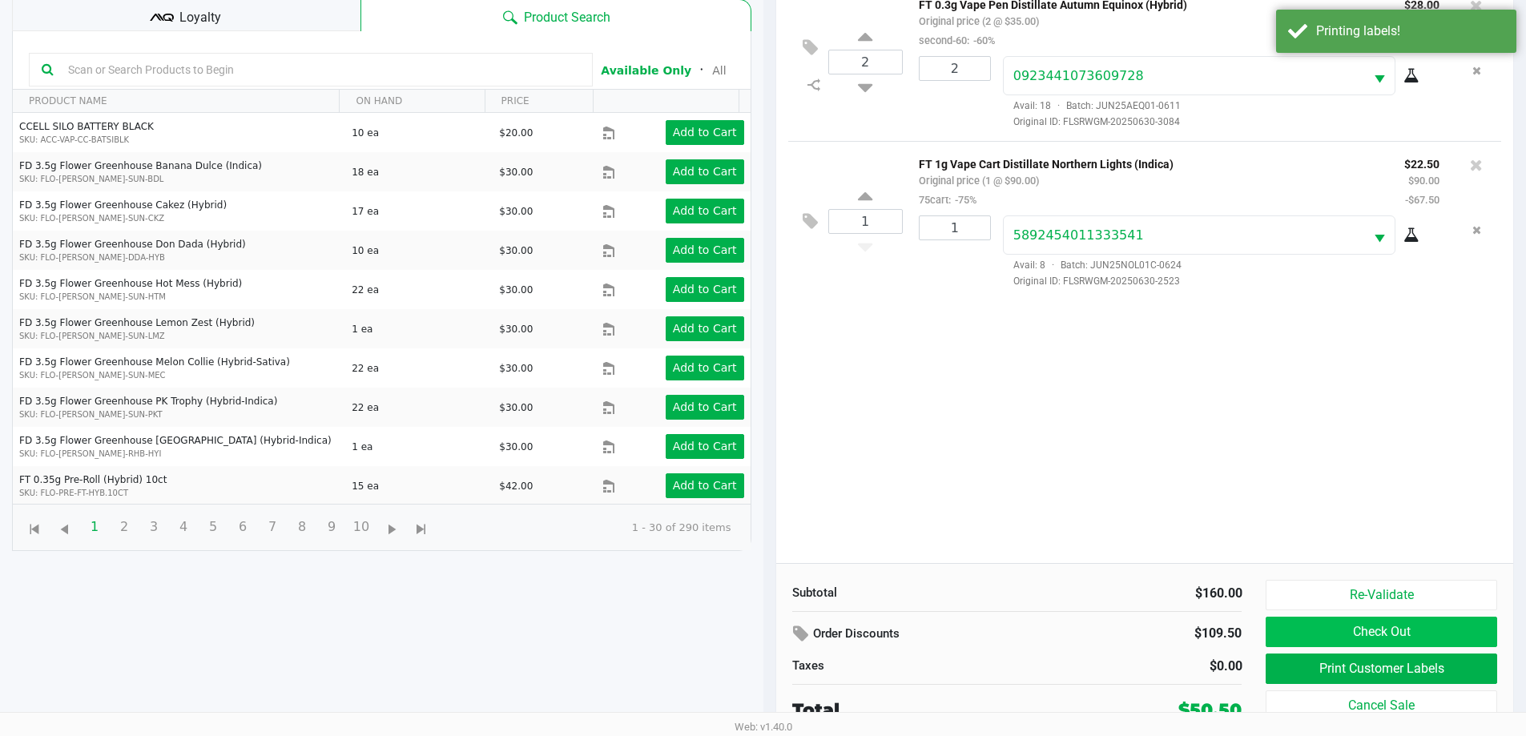
scroll to position [173, 0]
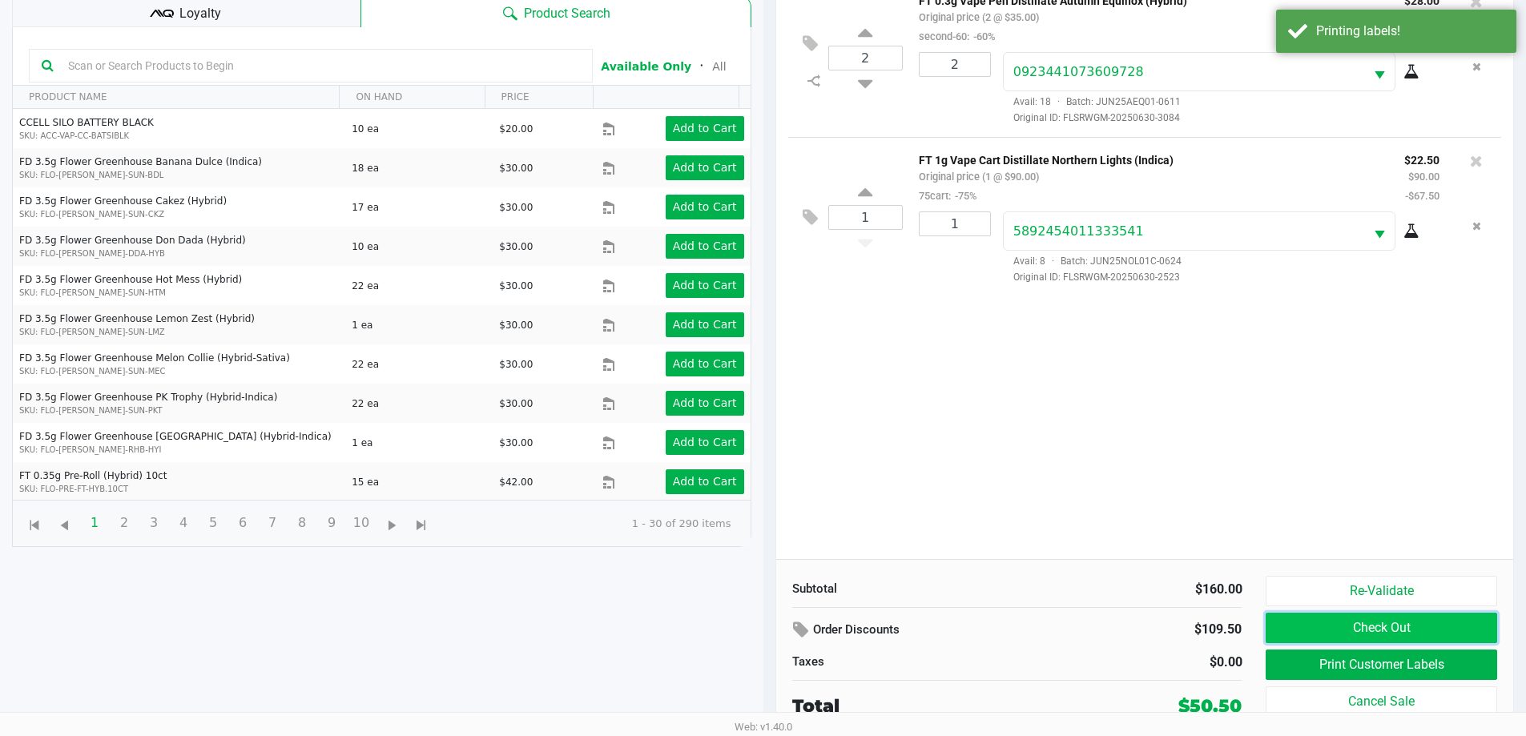
click at [1406, 625] on button "Check Out" at bounding box center [1380, 628] width 231 height 30
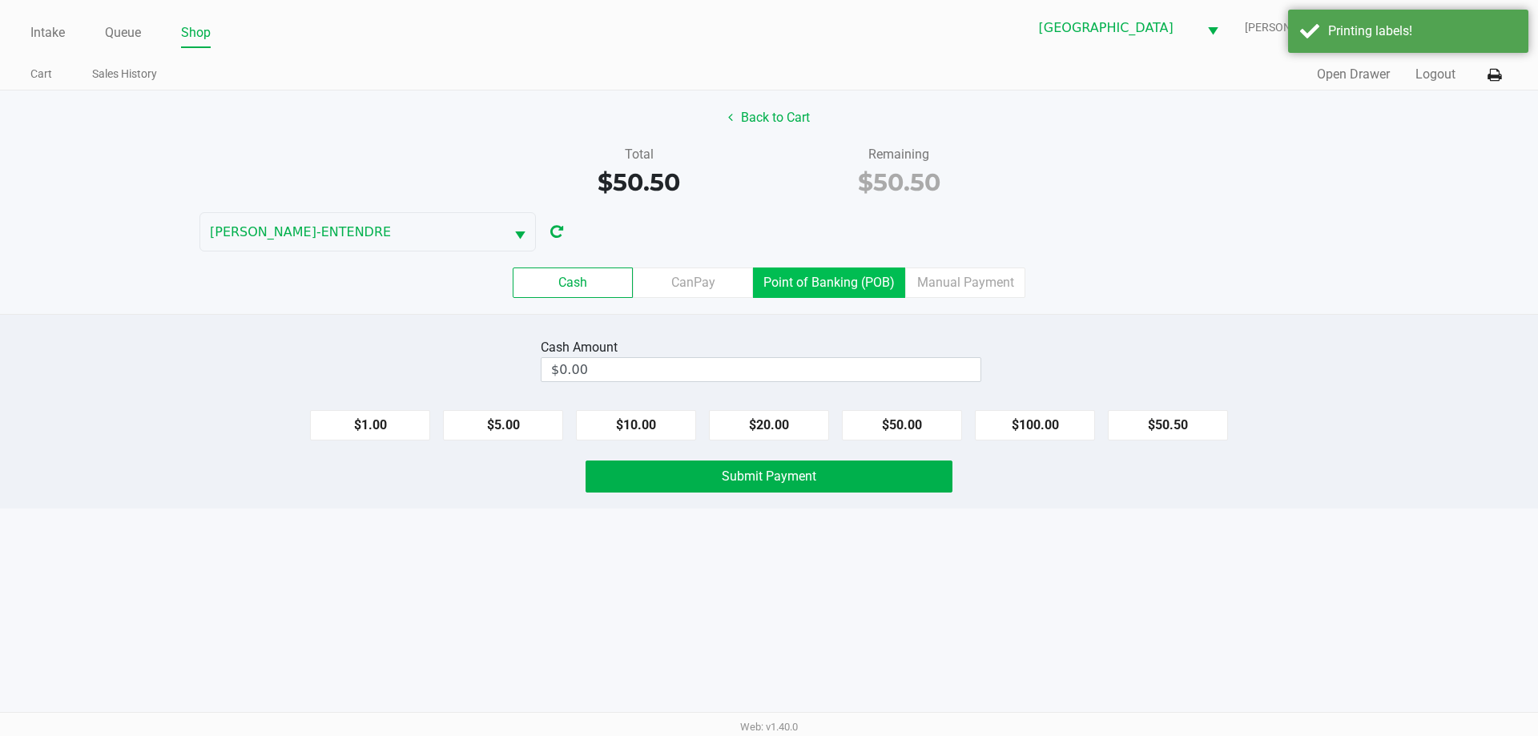
click at [837, 280] on label "Point of Banking (POB)" at bounding box center [829, 282] width 152 height 30
click at [0, 0] on 7 "Point of Banking (POB)" at bounding box center [0, 0] width 0 height 0
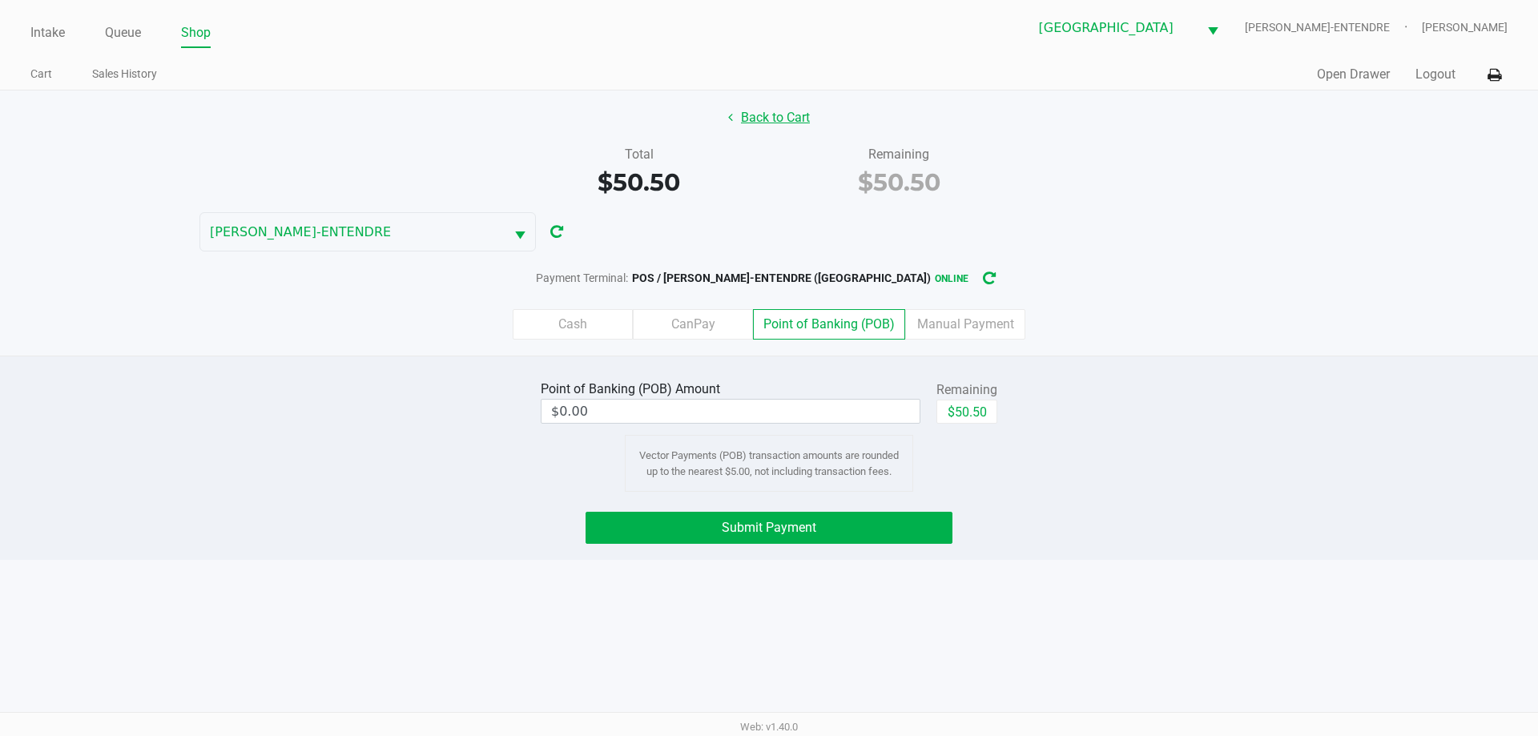
click at [755, 123] on button "Back to Cart" at bounding box center [769, 118] width 103 height 30
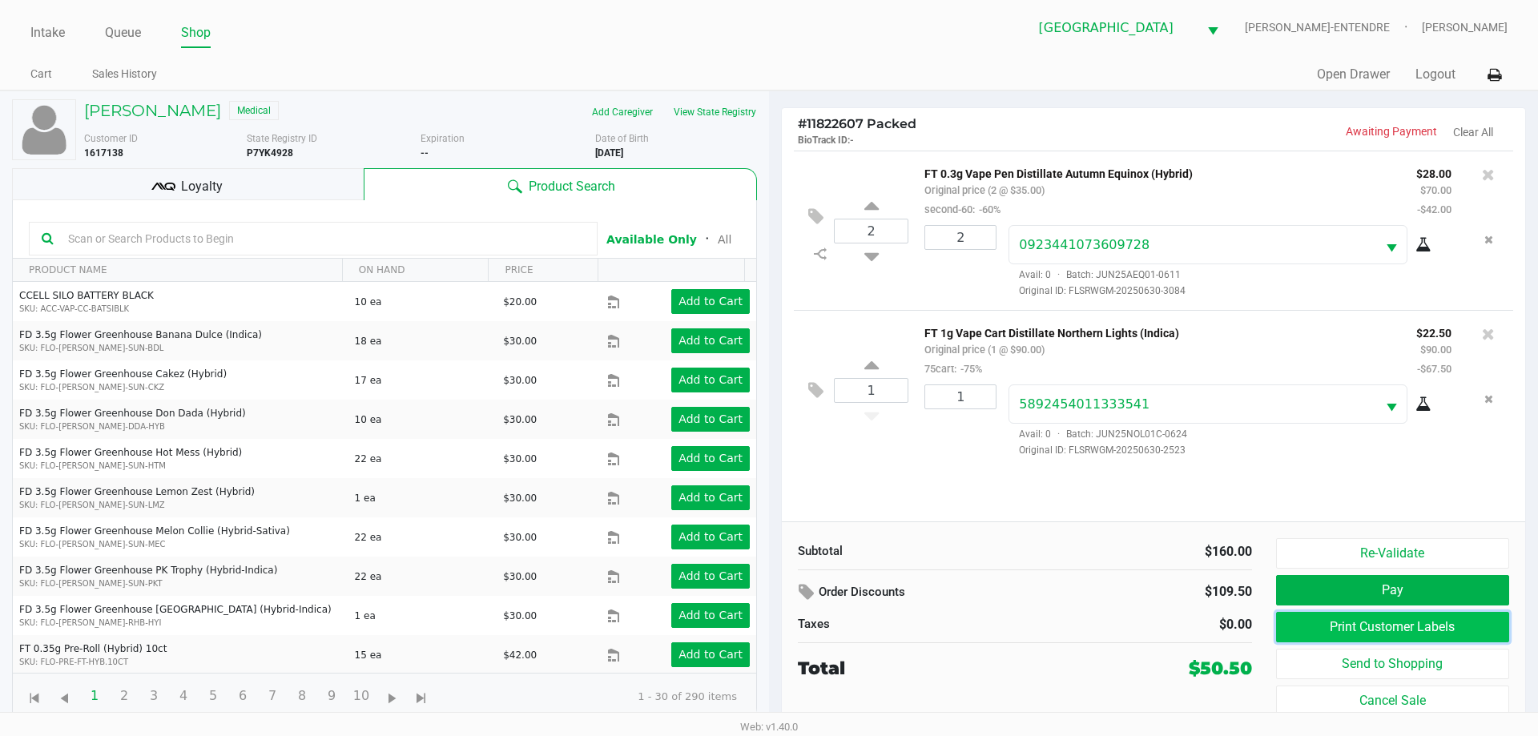
click at [1343, 633] on button "Print Customer Labels" at bounding box center [1392, 627] width 233 height 30
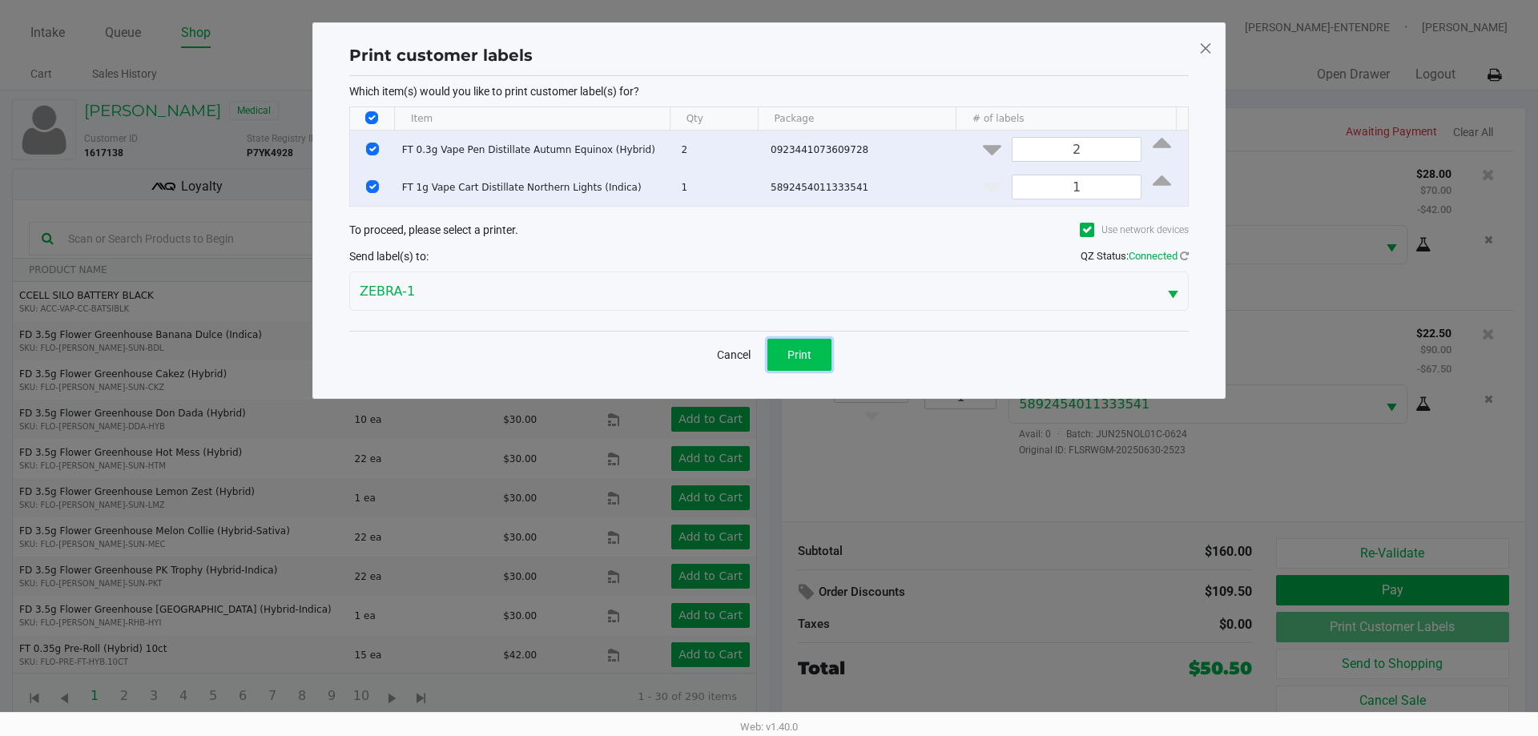
click at [794, 348] on span "Print" at bounding box center [799, 354] width 24 height 13
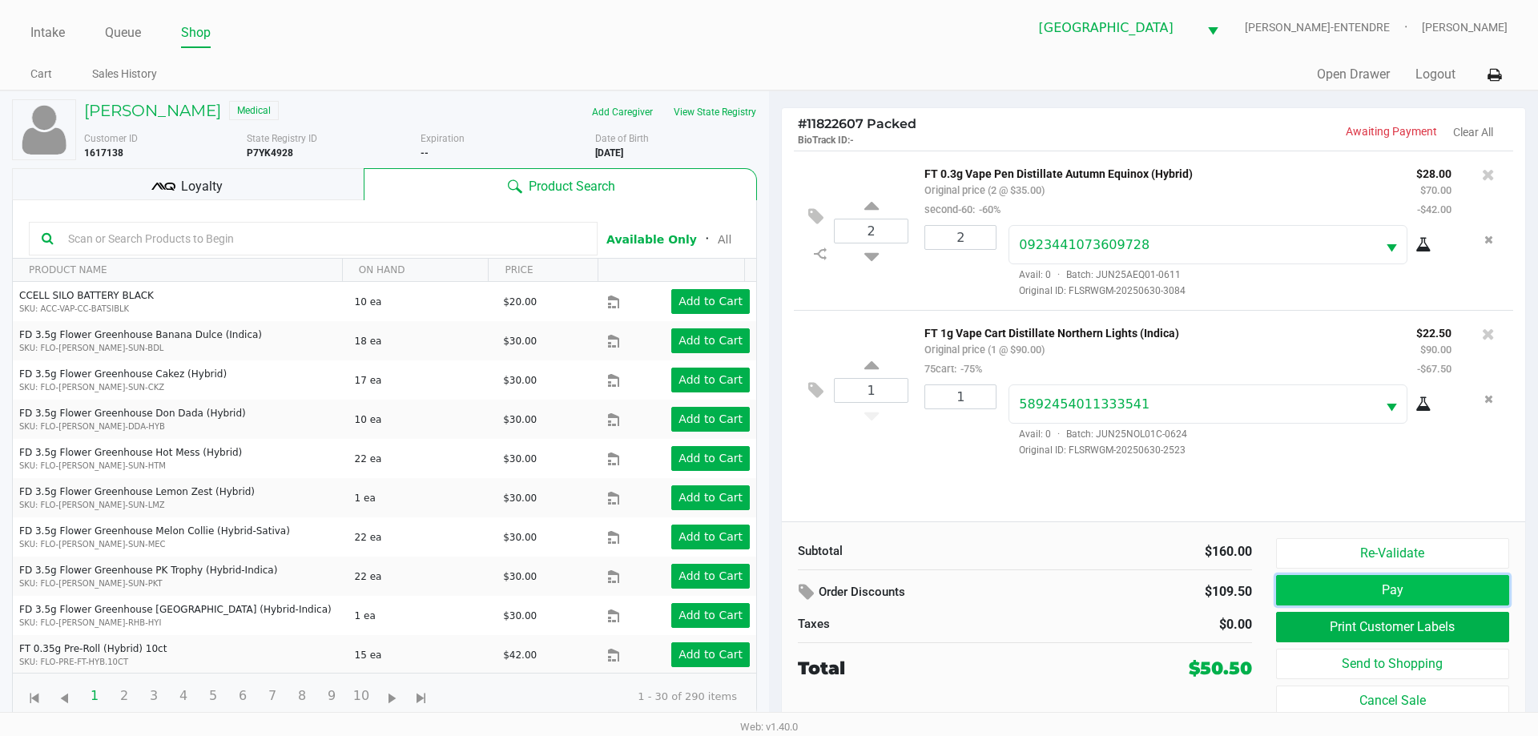
click at [1333, 587] on button "Pay" at bounding box center [1392, 590] width 233 height 30
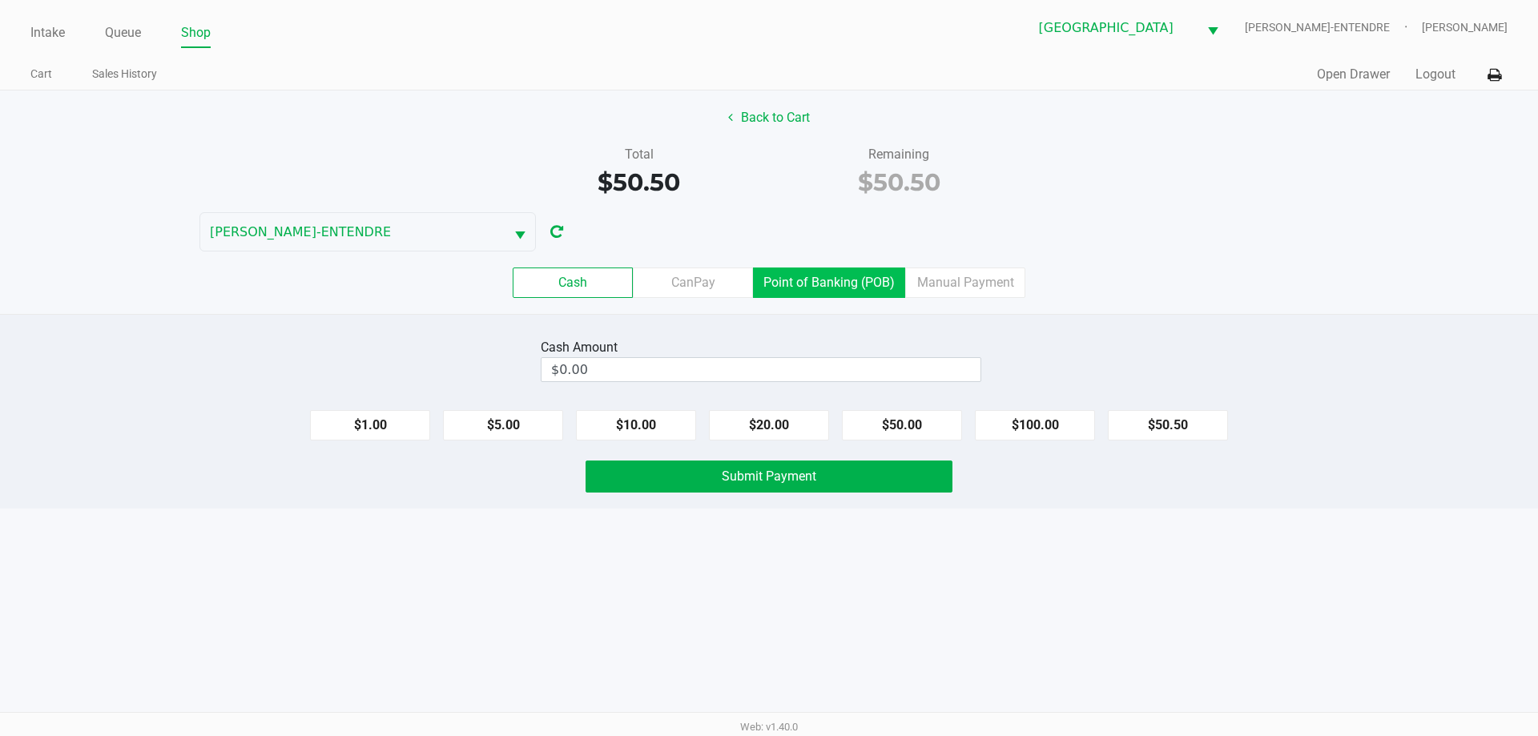
click at [855, 277] on label "Point of Banking (POB)" at bounding box center [829, 282] width 152 height 30
click at [0, 0] on 7 "Point of Banking (POB)" at bounding box center [0, 0] width 0 height 0
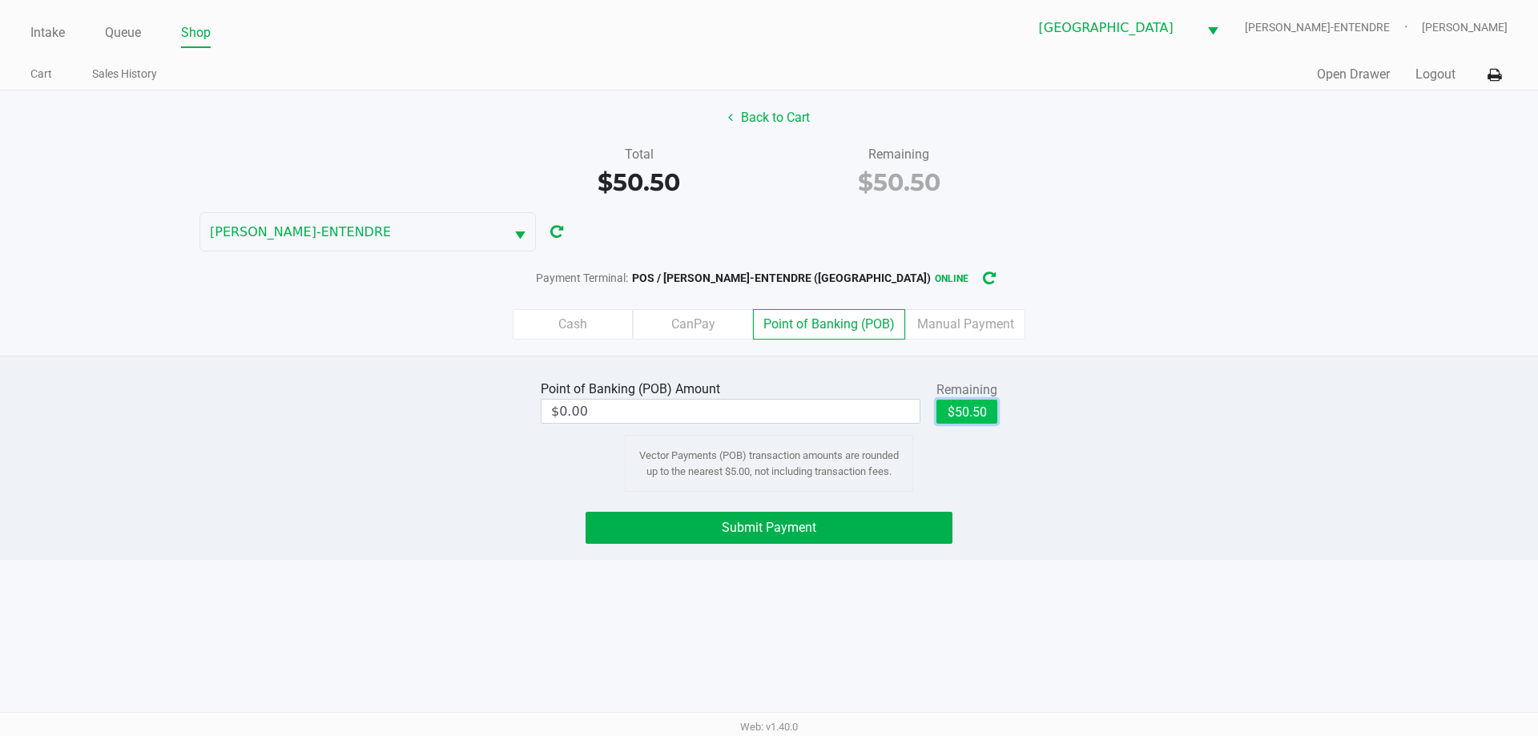
click at [976, 416] on button "$50.50" at bounding box center [966, 412] width 61 height 24
type input "$50.50"
click at [887, 531] on button "Submit Payment" at bounding box center [768, 528] width 367 height 32
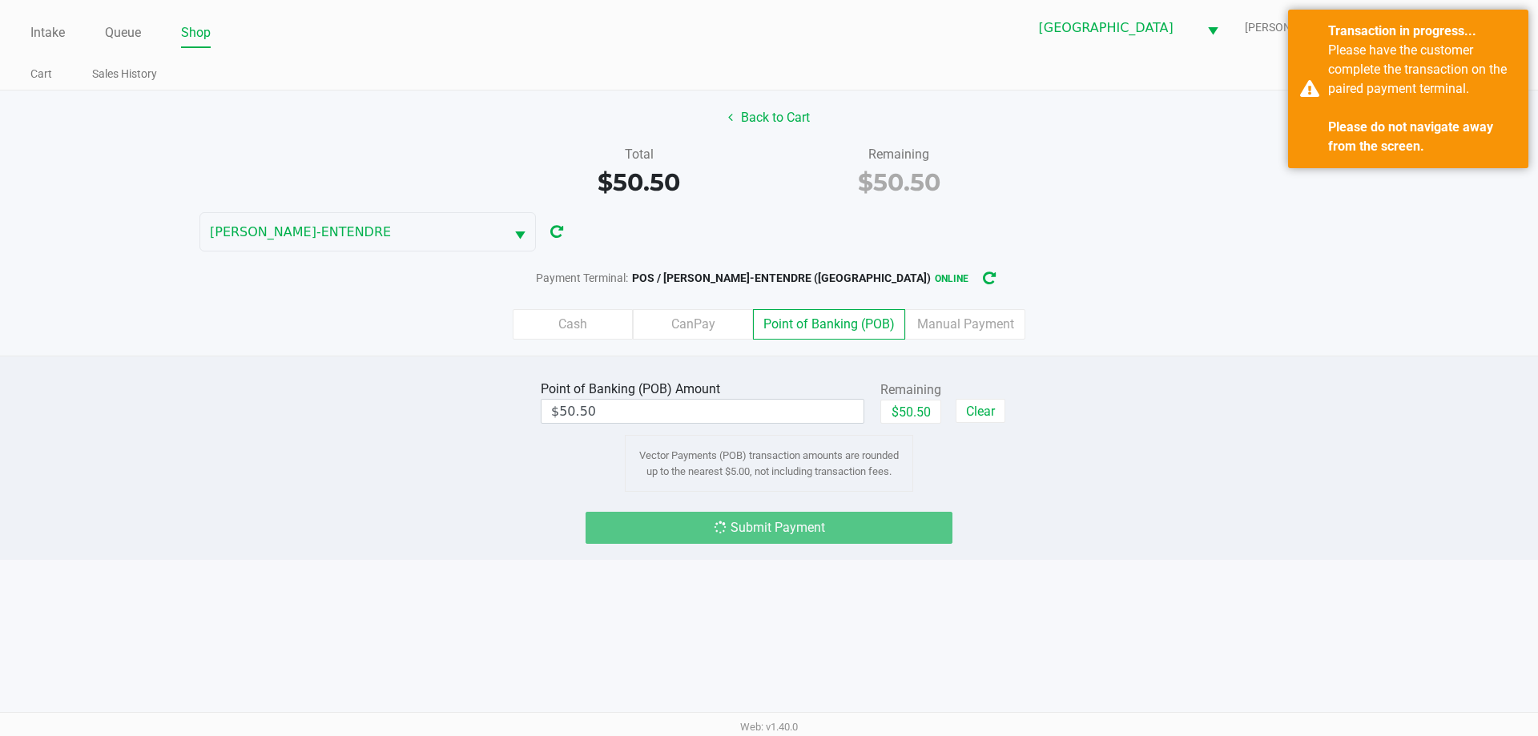
click at [1292, 433] on div "Point of Banking (POB) Amount $50.50 Remaining $50.50 Clear Vector Payments (PO…" at bounding box center [769, 433] width 1562 height 115
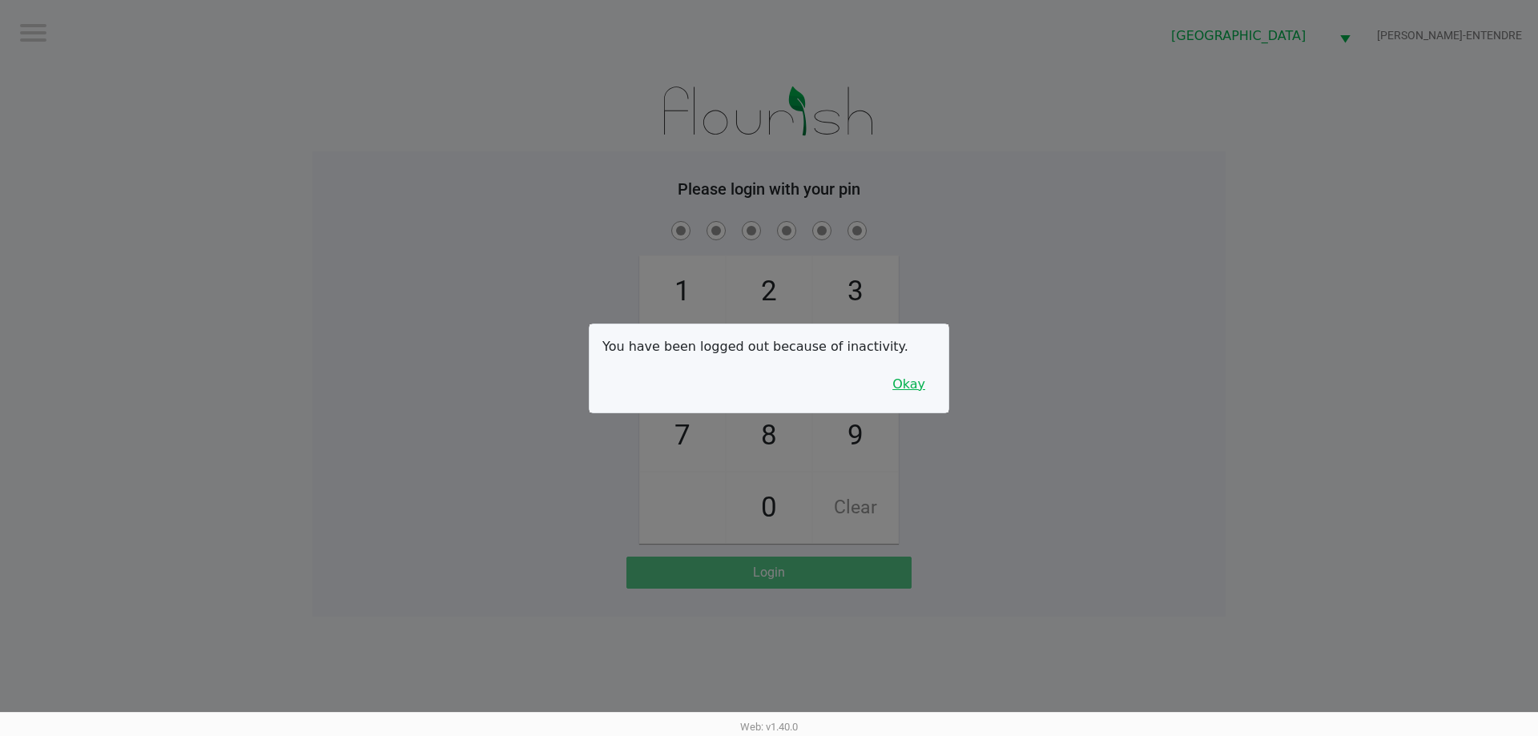
click at [905, 388] on button "Okay" at bounding box center [909, 384] width 54 height 30
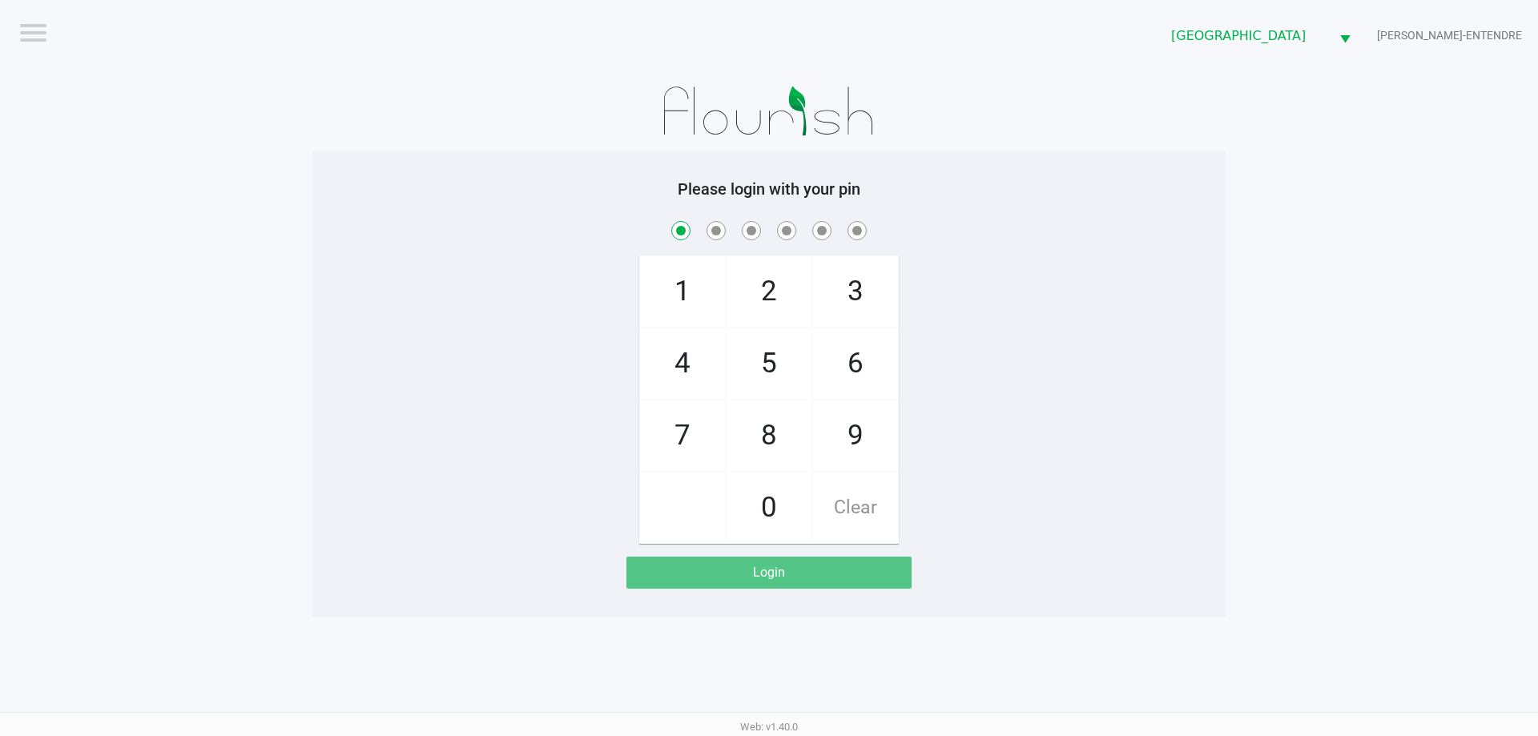
checkbox input "true"
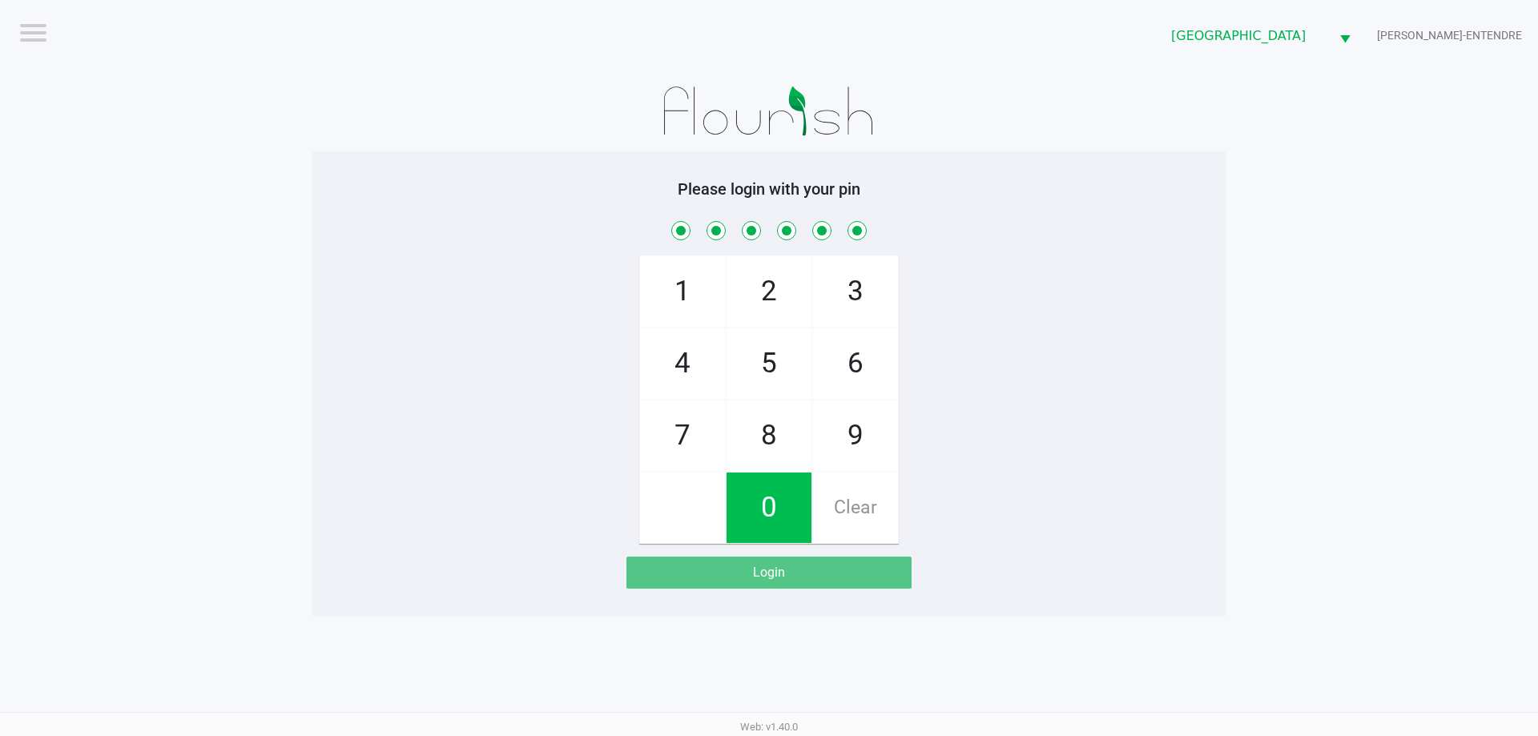
checkbox input "true"
checkbox input "false"
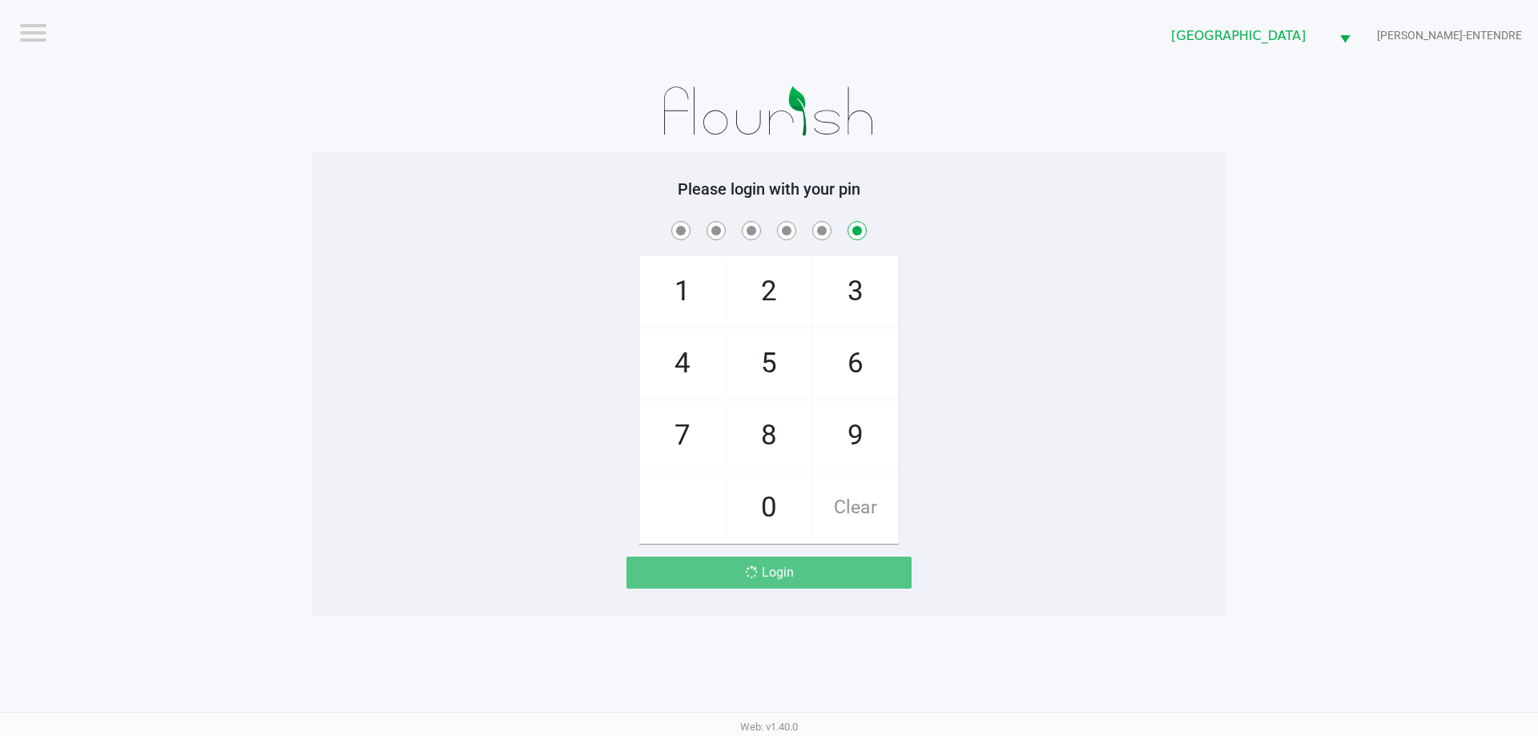
checkbox input "false"
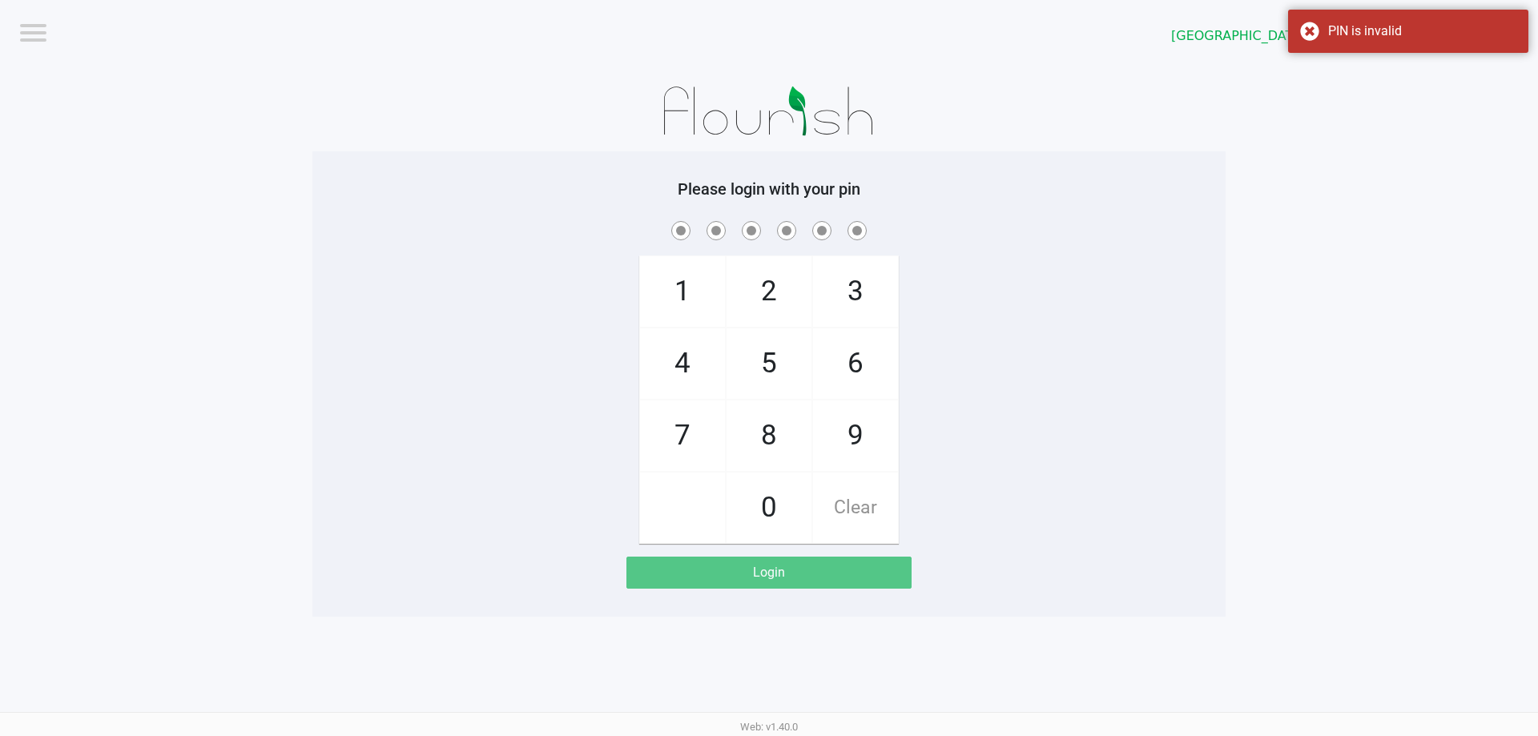
checkbox input "true"
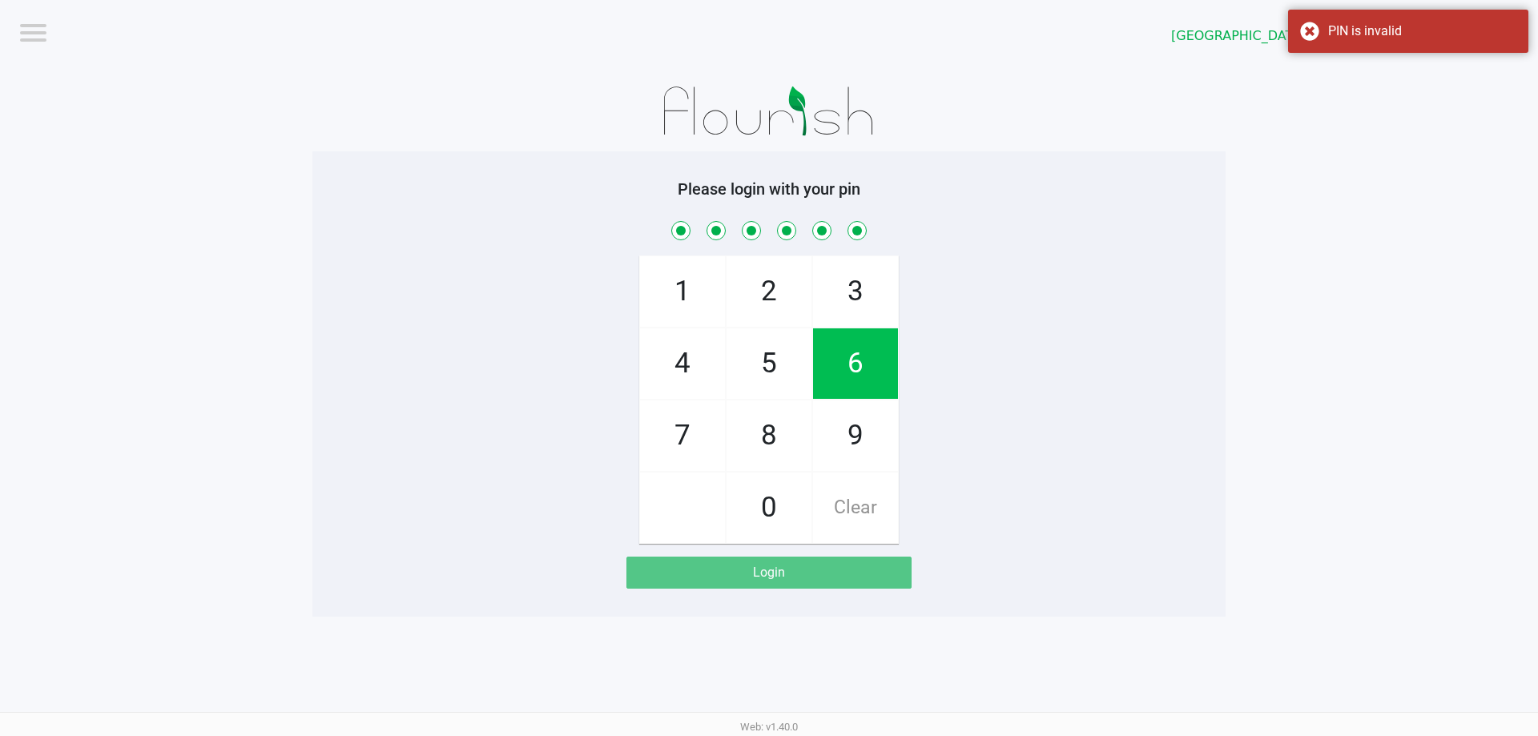
checkbox input "true"
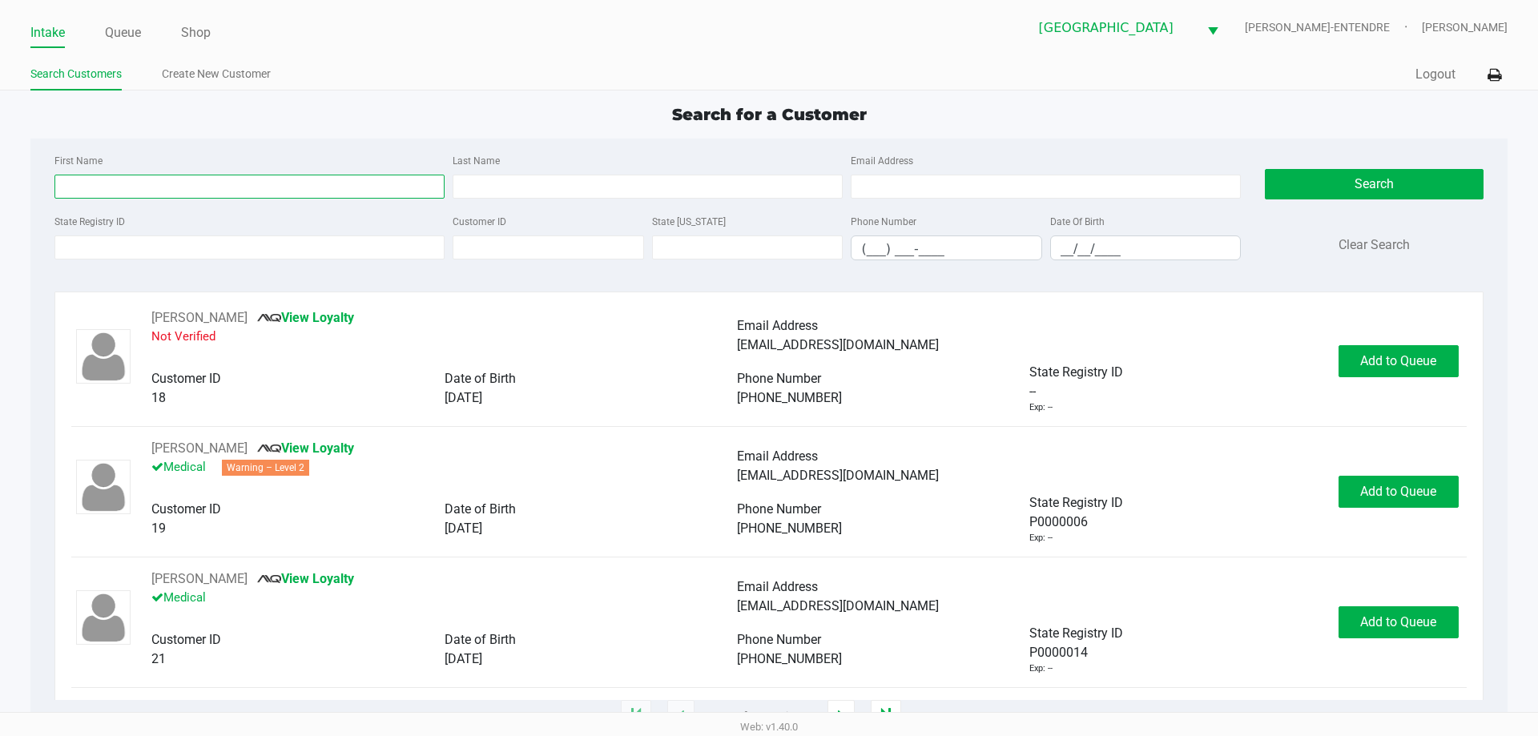
click at [287, 191] on input "First Name" at bounding box center [249, 187] width 390 height 24
click at [304, 242] on input "State Registry ID" at bounding box center [249, 247] width 390 height 24
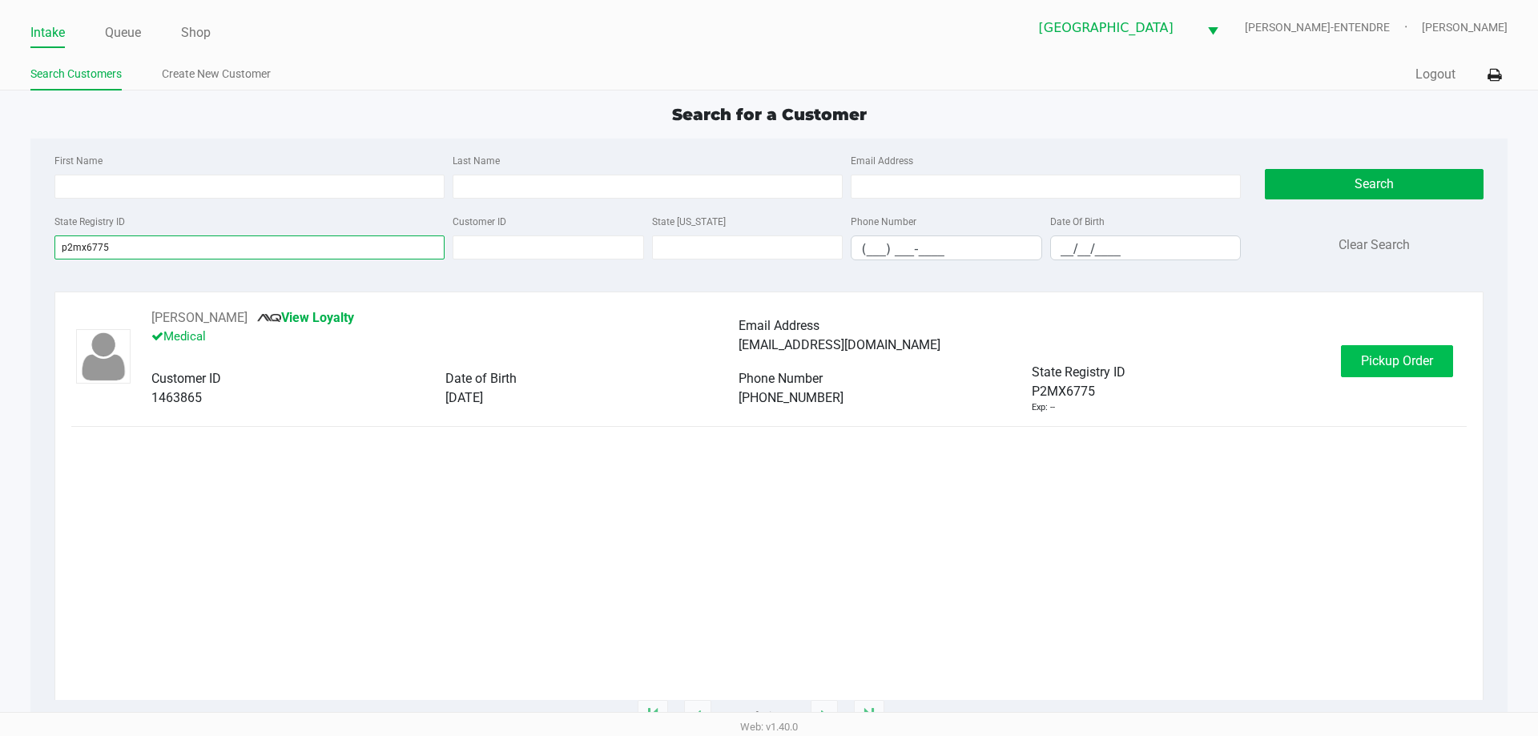
type input "p2mx6775"
click at [1384, 362] on span "Pickup Order" at bounding box center [1397, 360] width 72 height 15
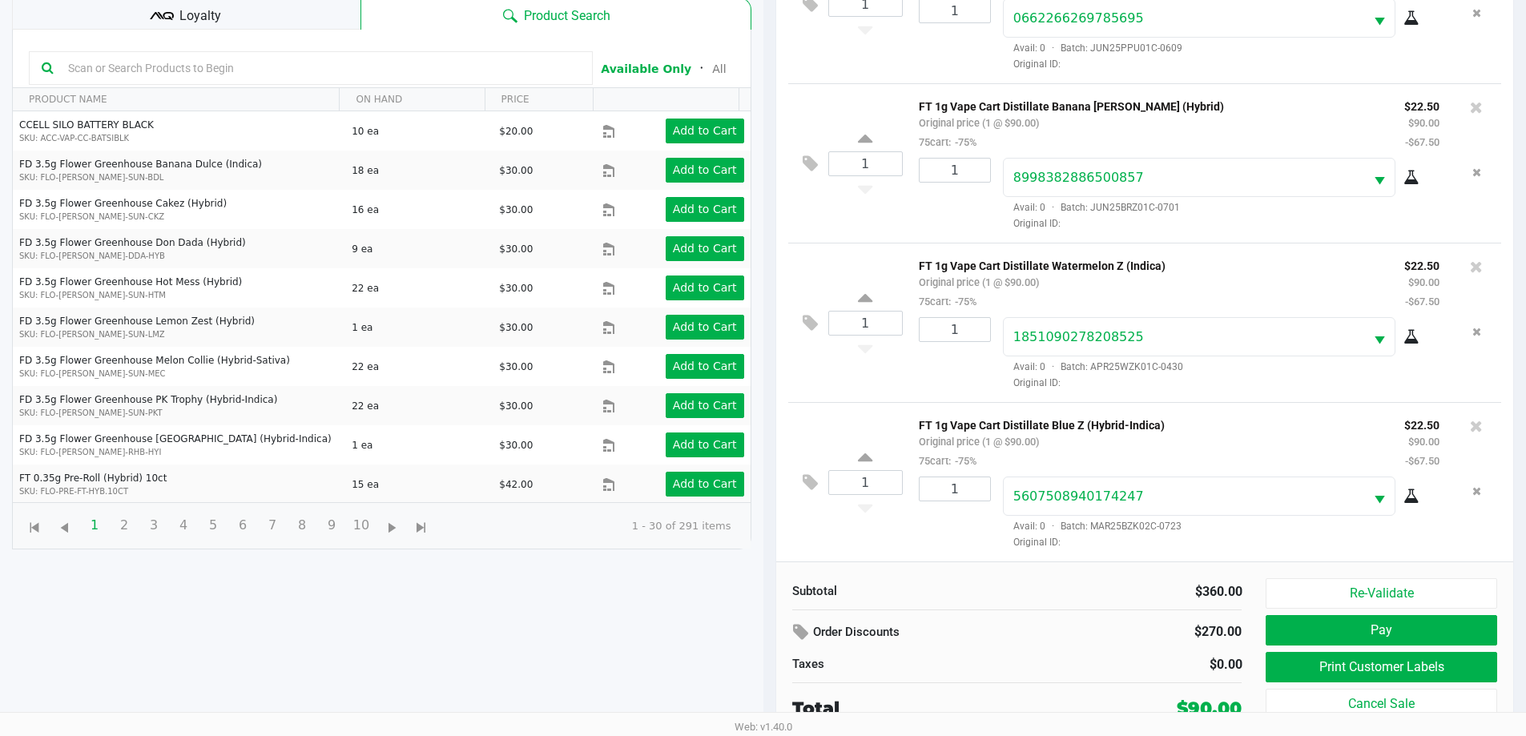
scroll to position [173, 0]
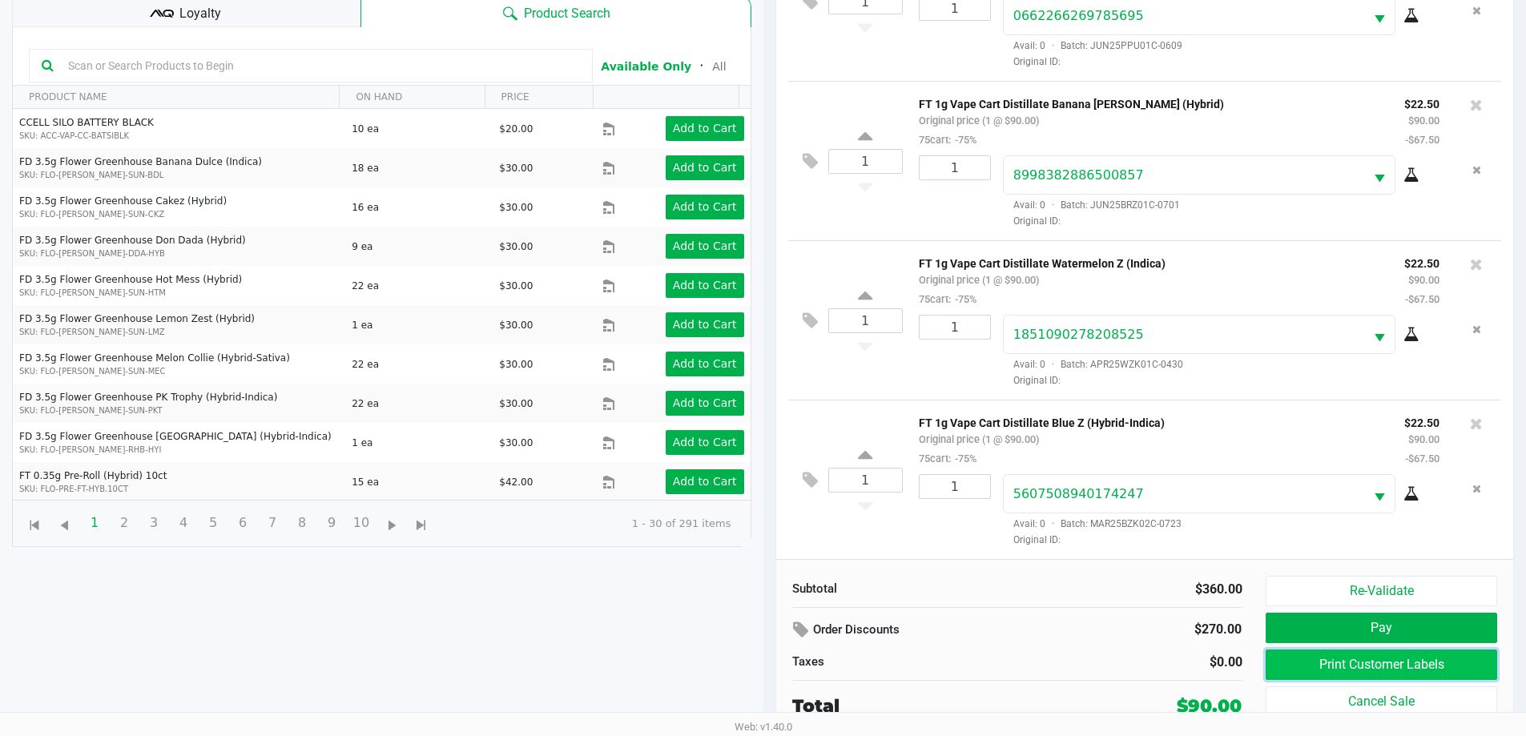
click at [1332, 669] on button "Print Customer Labels" at bounding box center [1380, 664] width 231 height 30
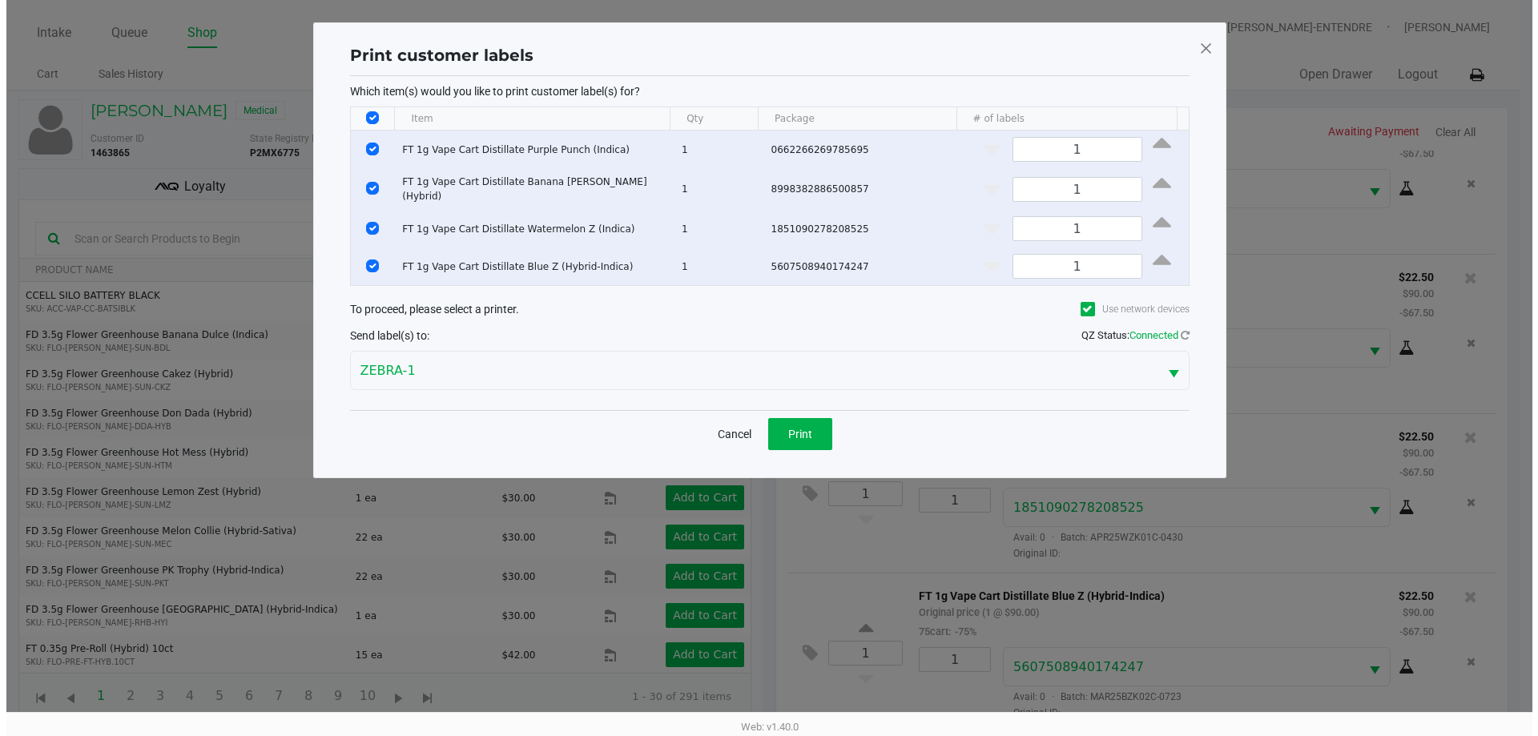
scroll to position [0, 0]
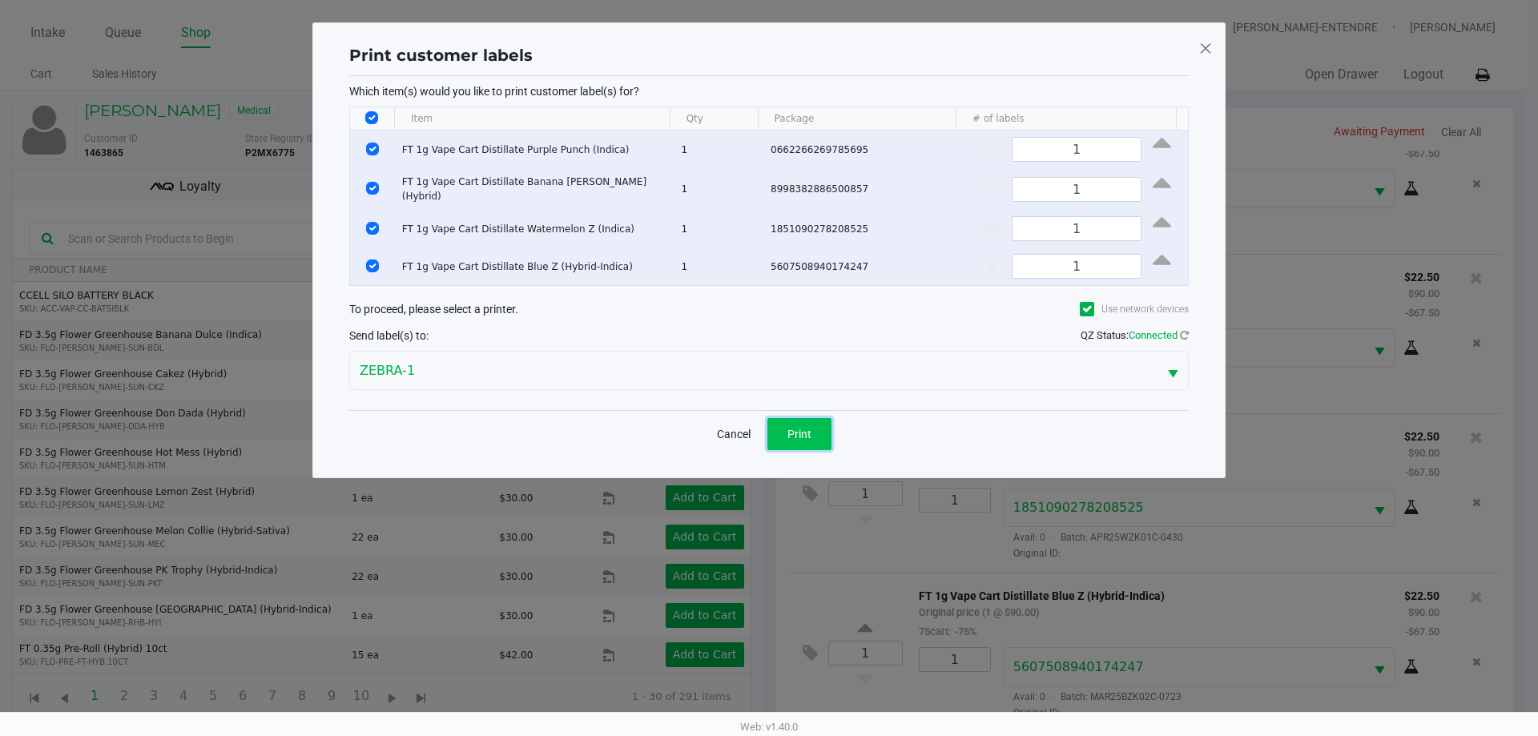
click at [813, 423] on button "Print" at bounding box center [799, 434] width 64 height 32
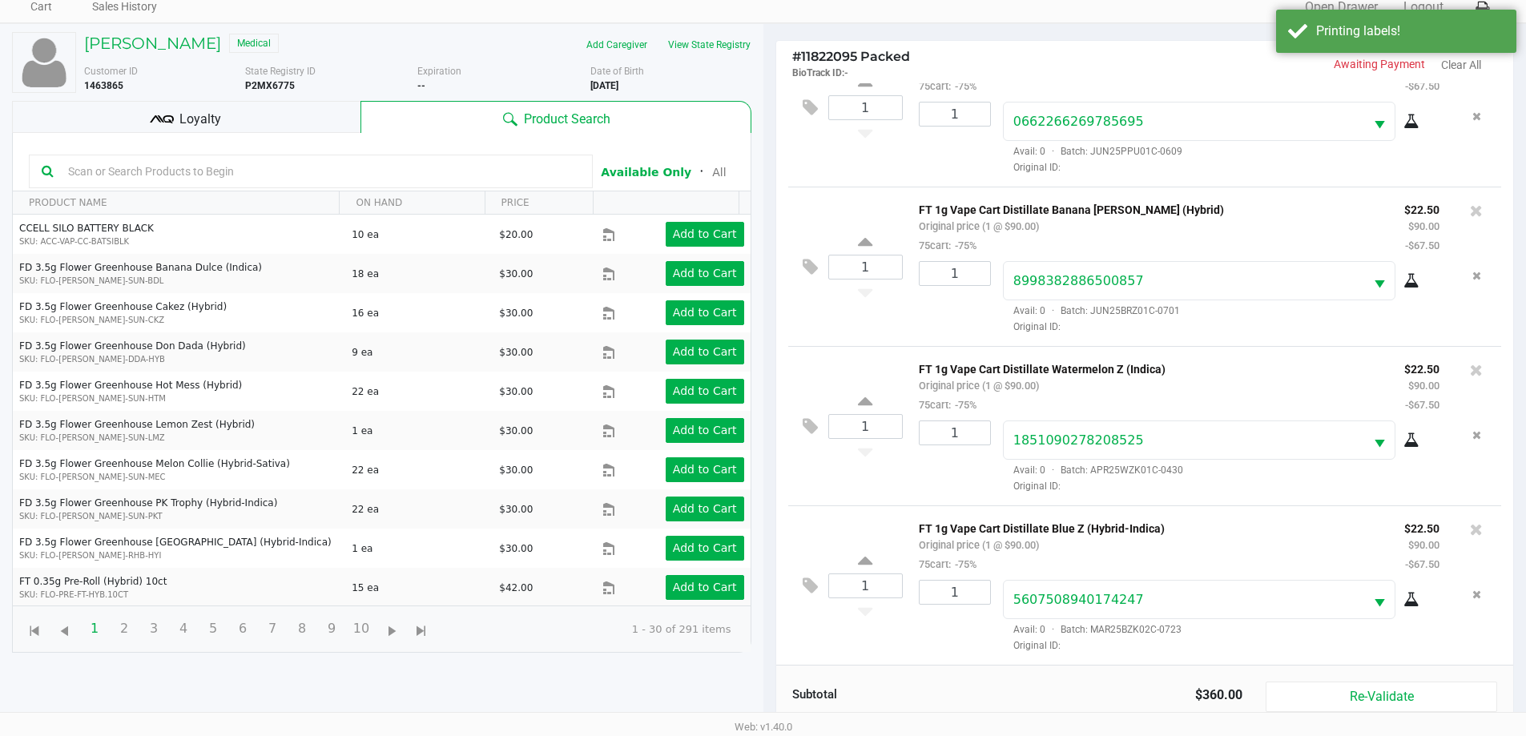
scroll to position [173, 0]
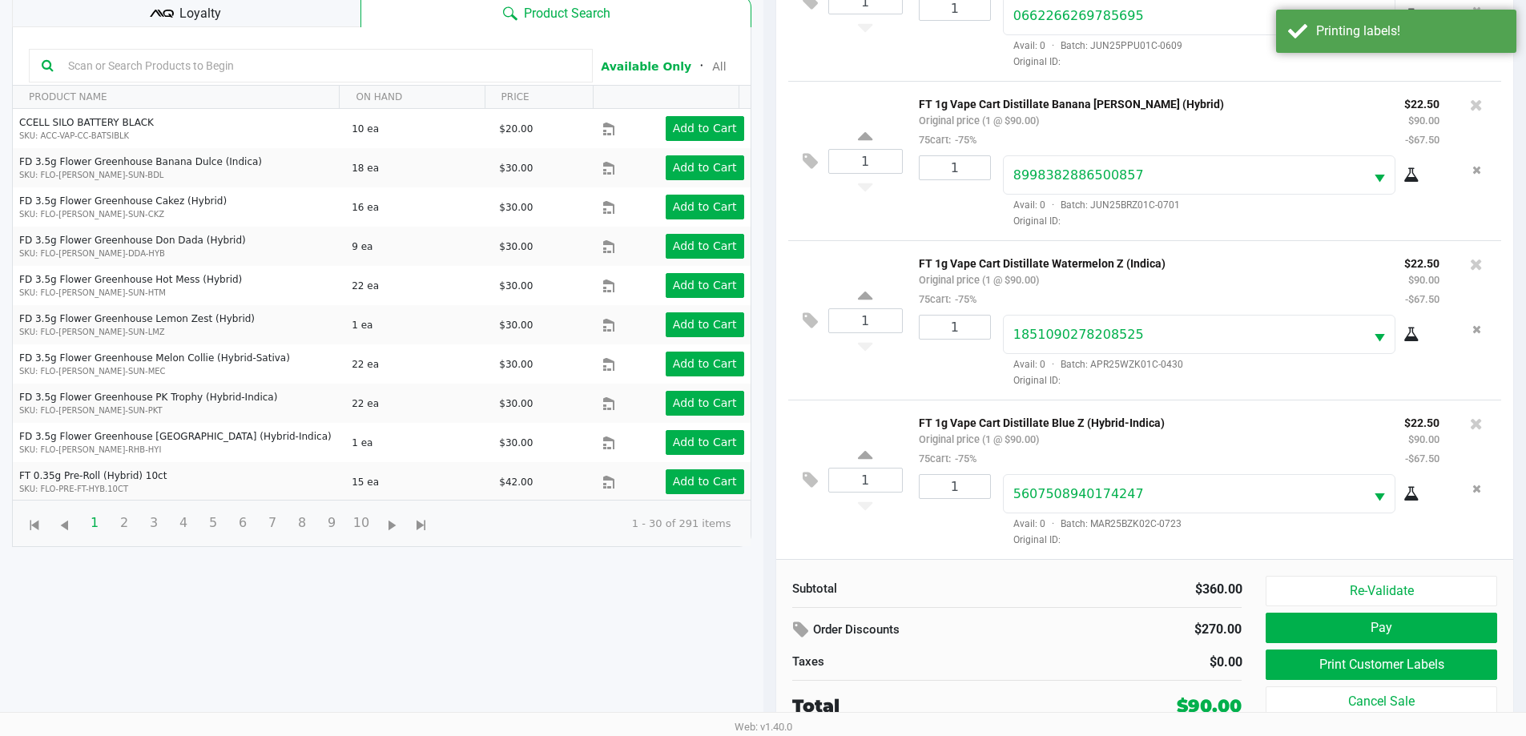
click at [128, 10] on div "Loyalty" at bounding box center [186, 11] width 348 height 32
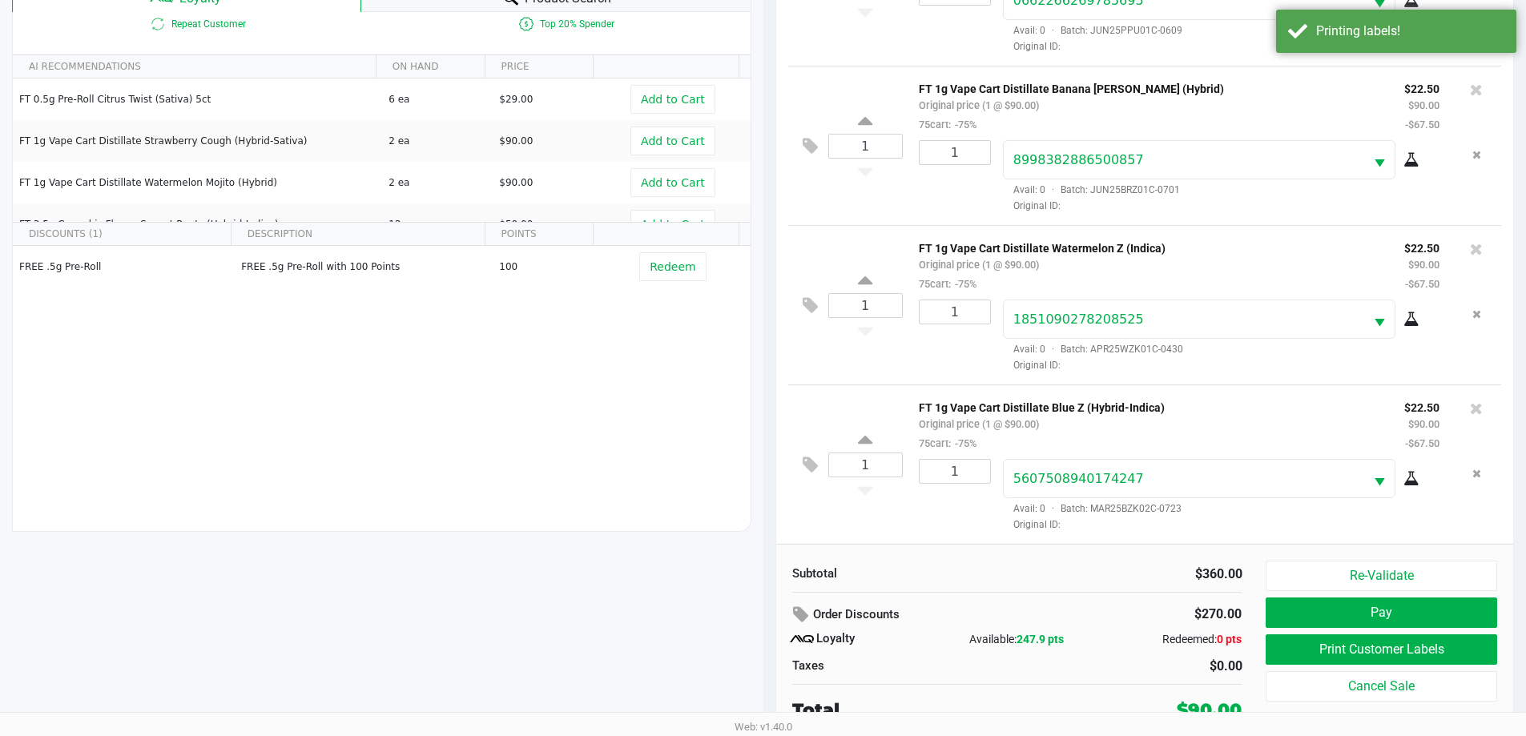
scroll to position [192, 0]
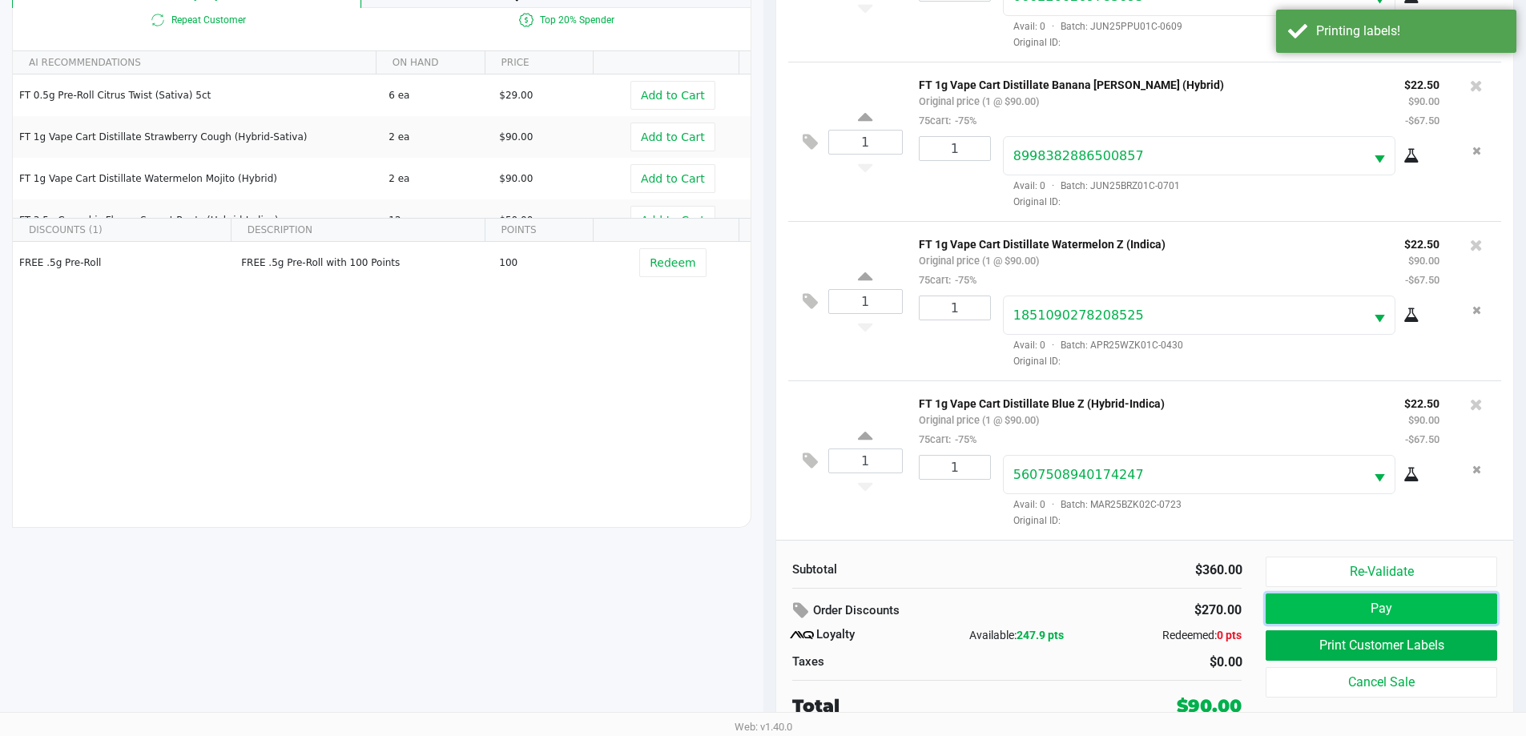
click at [1323, 606] on button "Pay" at bounding box center [1380, 608] width 231 height 30
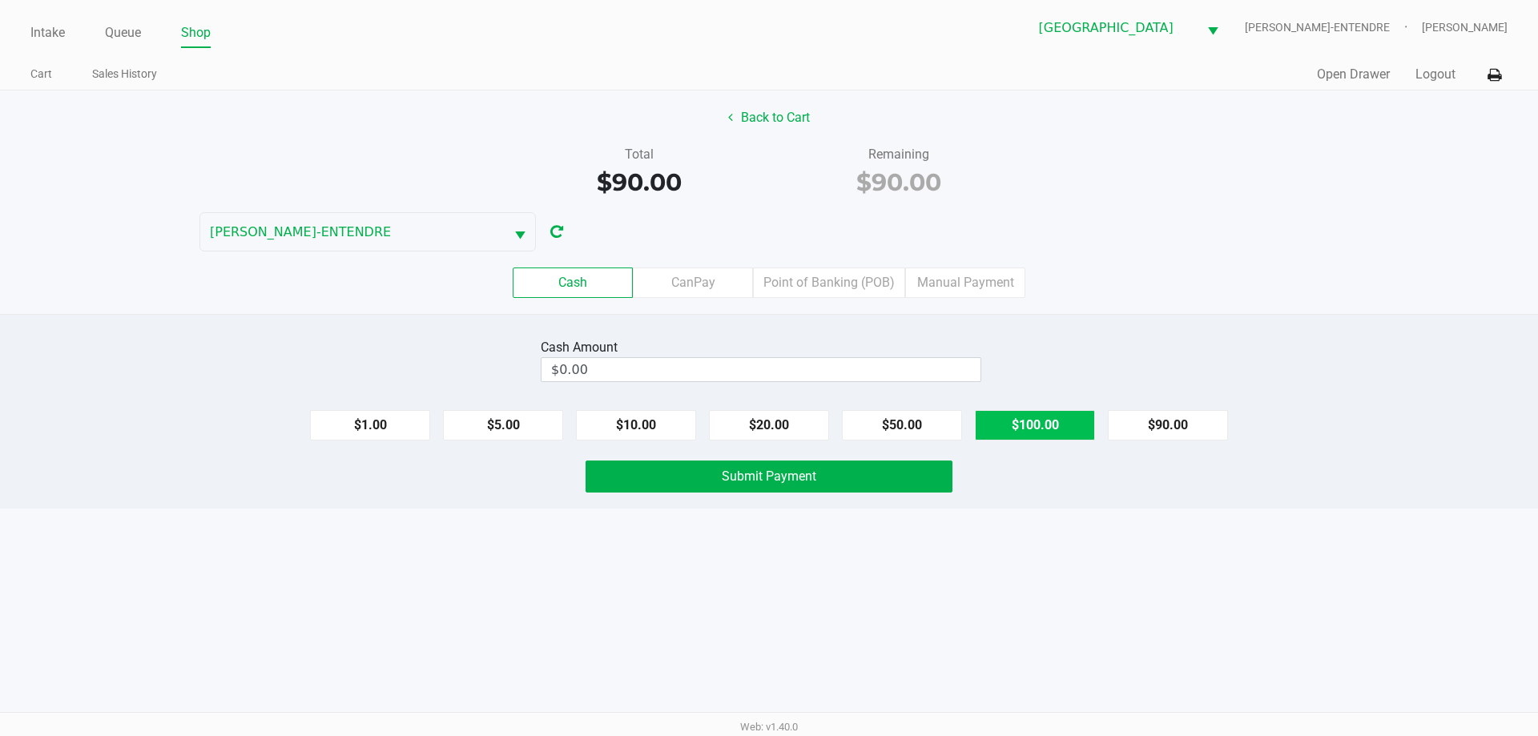
click at [1052, 420] on button "$100.00" at bounding box center [1035, 425] width 120 height 30
type input "$100.00"
click at [939, 485] on button "Submit Payment" at bounding box center [768, 476] width 367 height 32
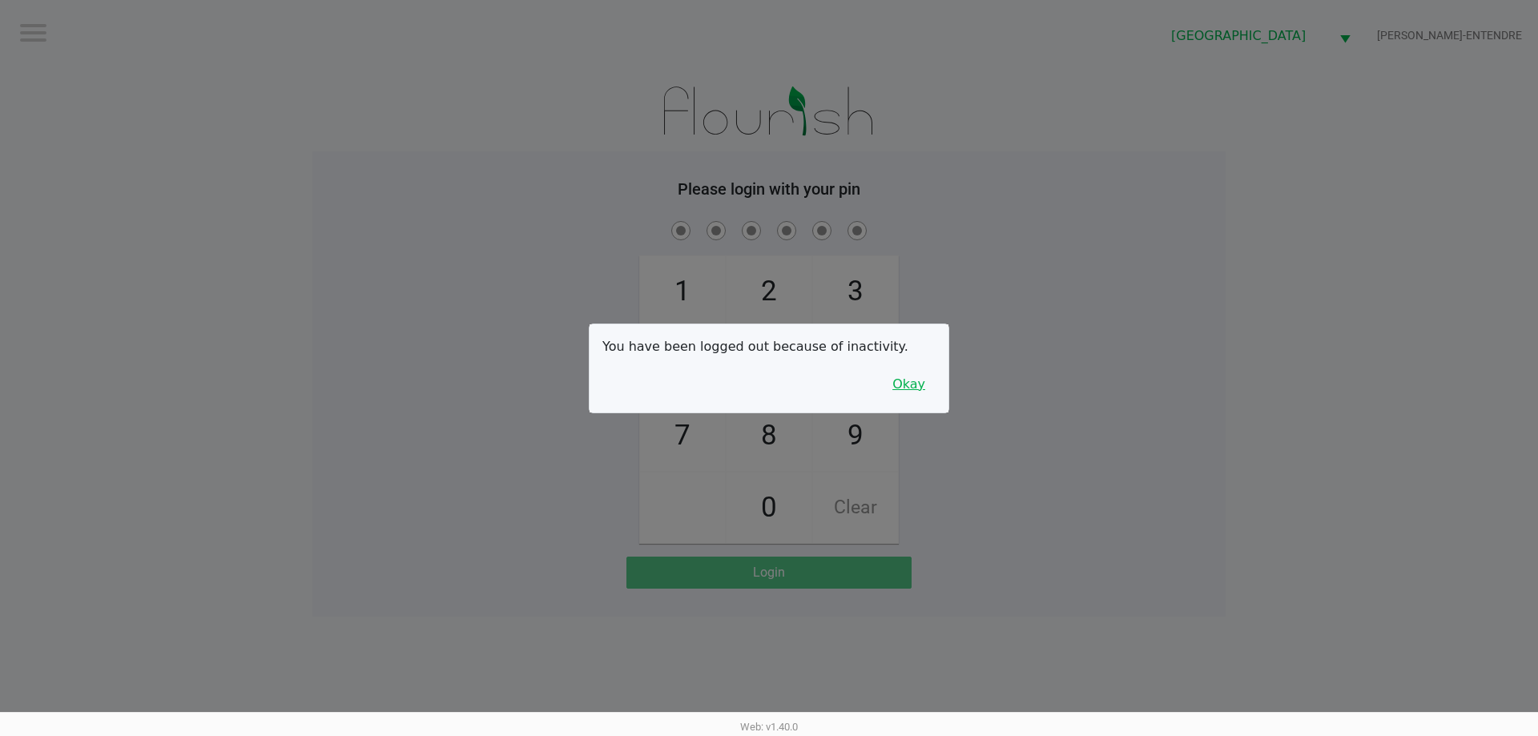
click at [915, 386] on button "Okay" at bounding box center [909, 384] width 54 height 30
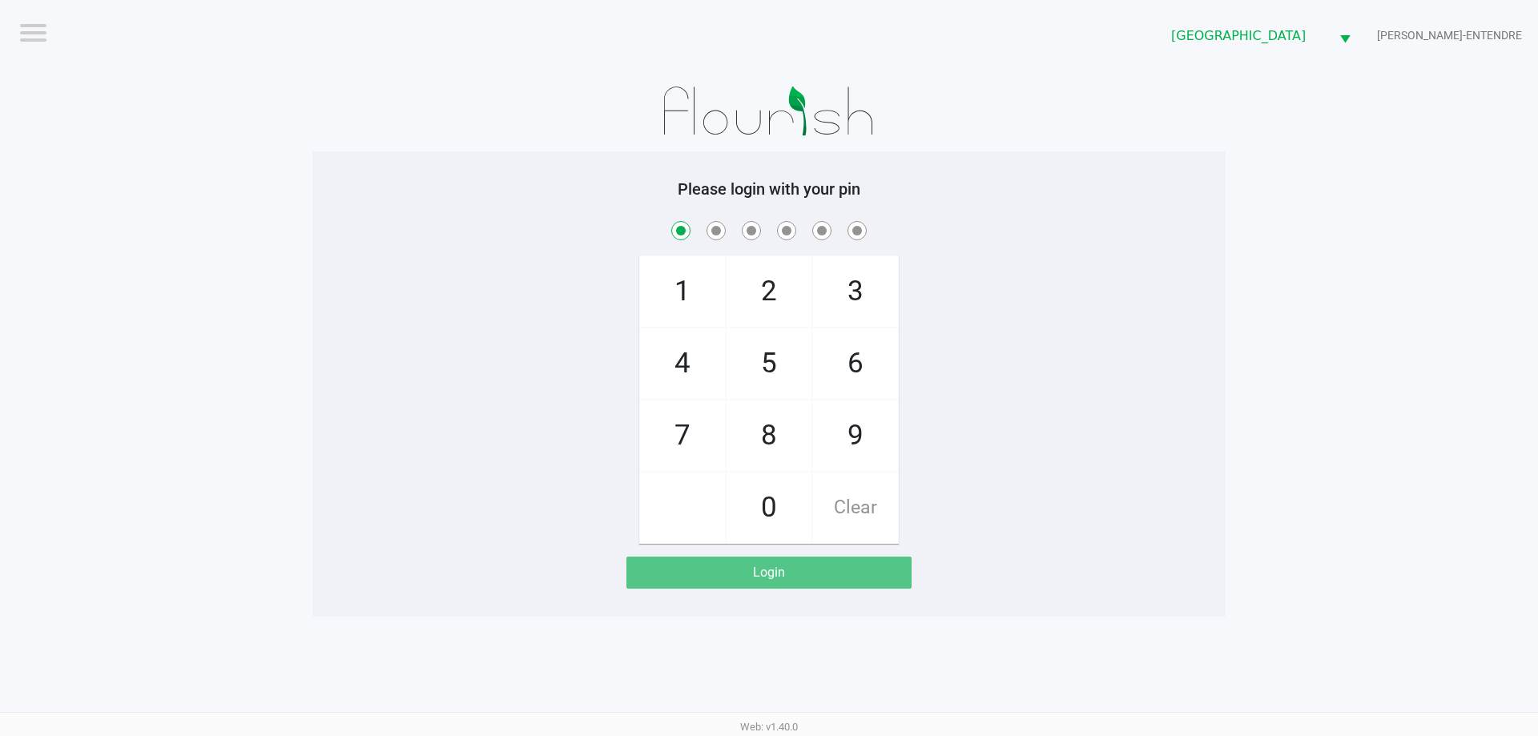
checkbox input "true"
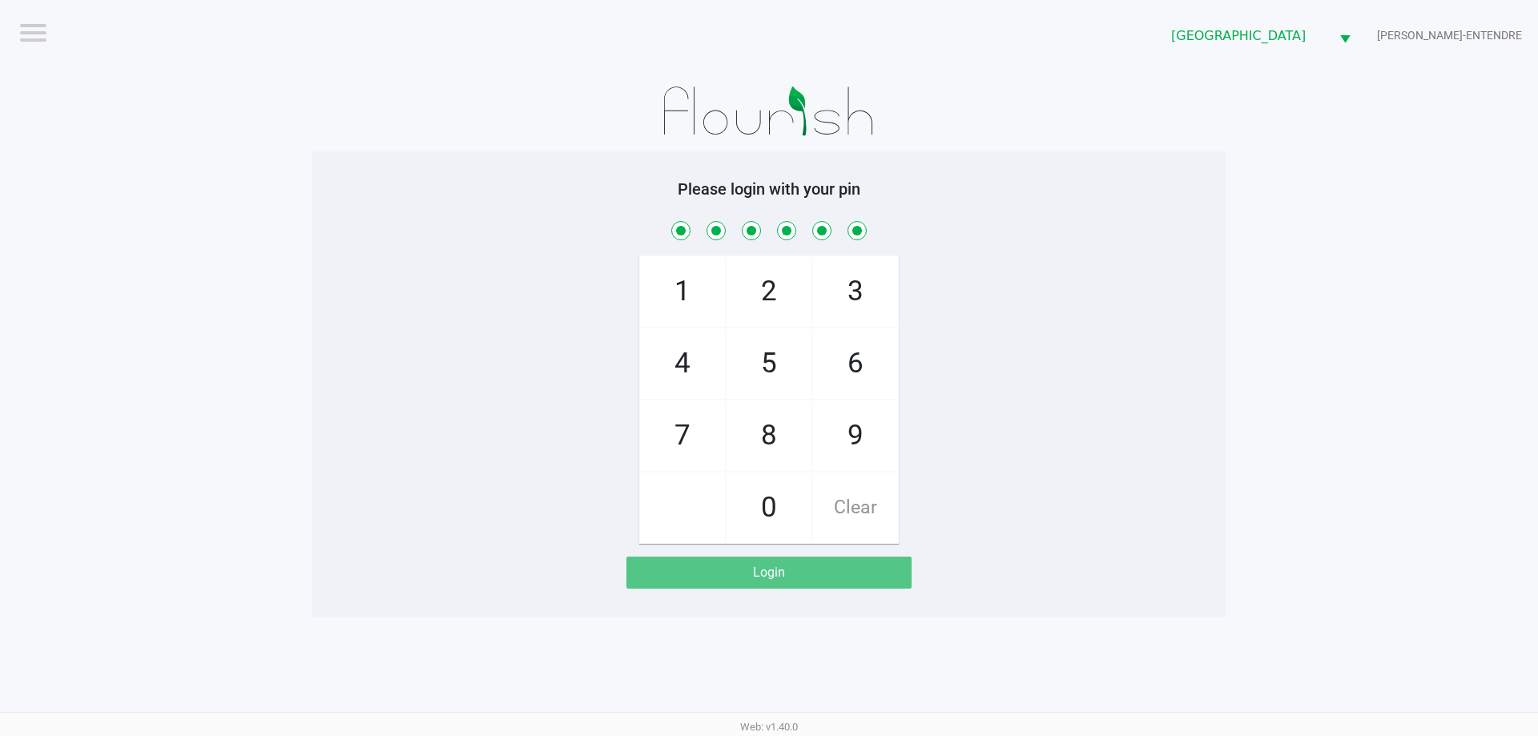
checkbox input "true"
checkbox input "false"
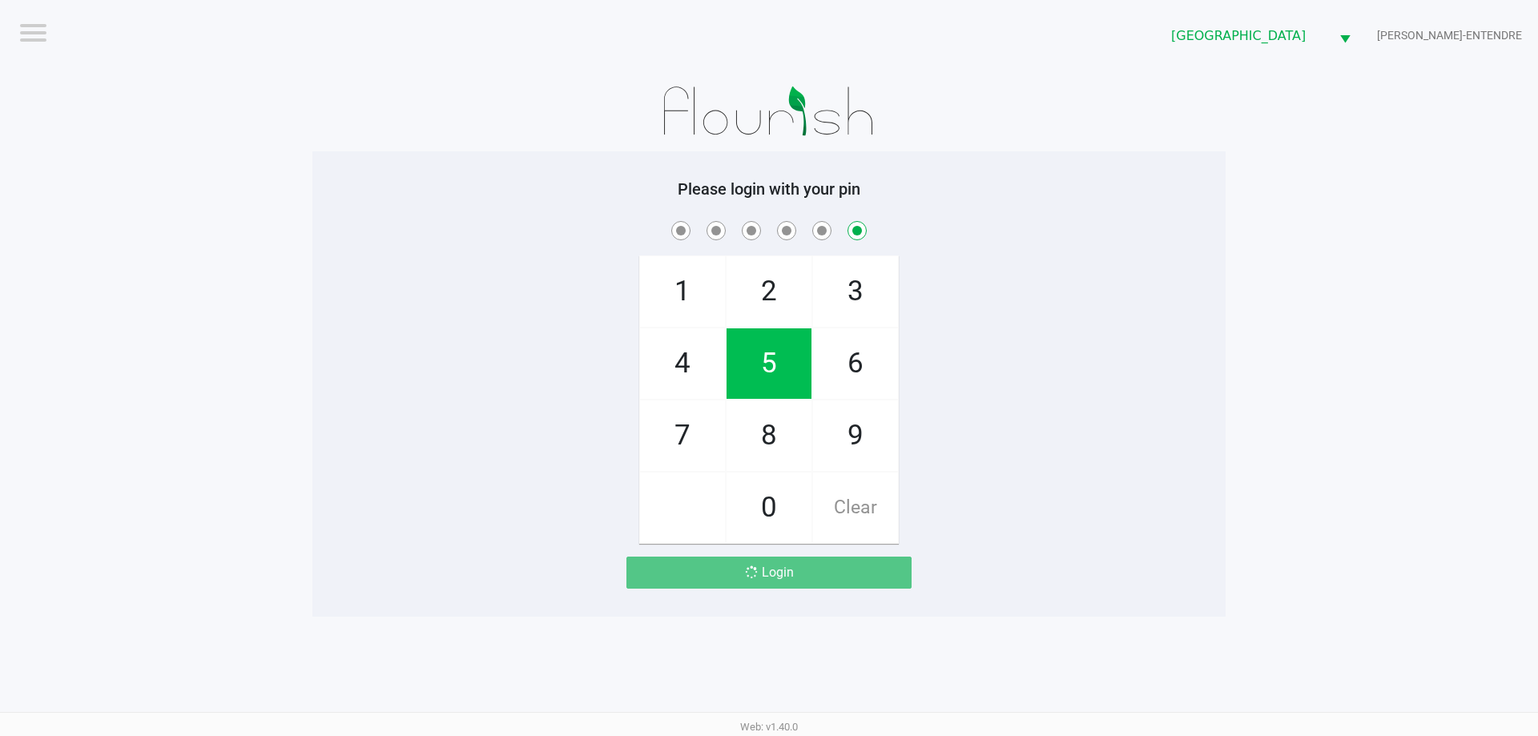
checkbox input "false"
checkbox input "true"
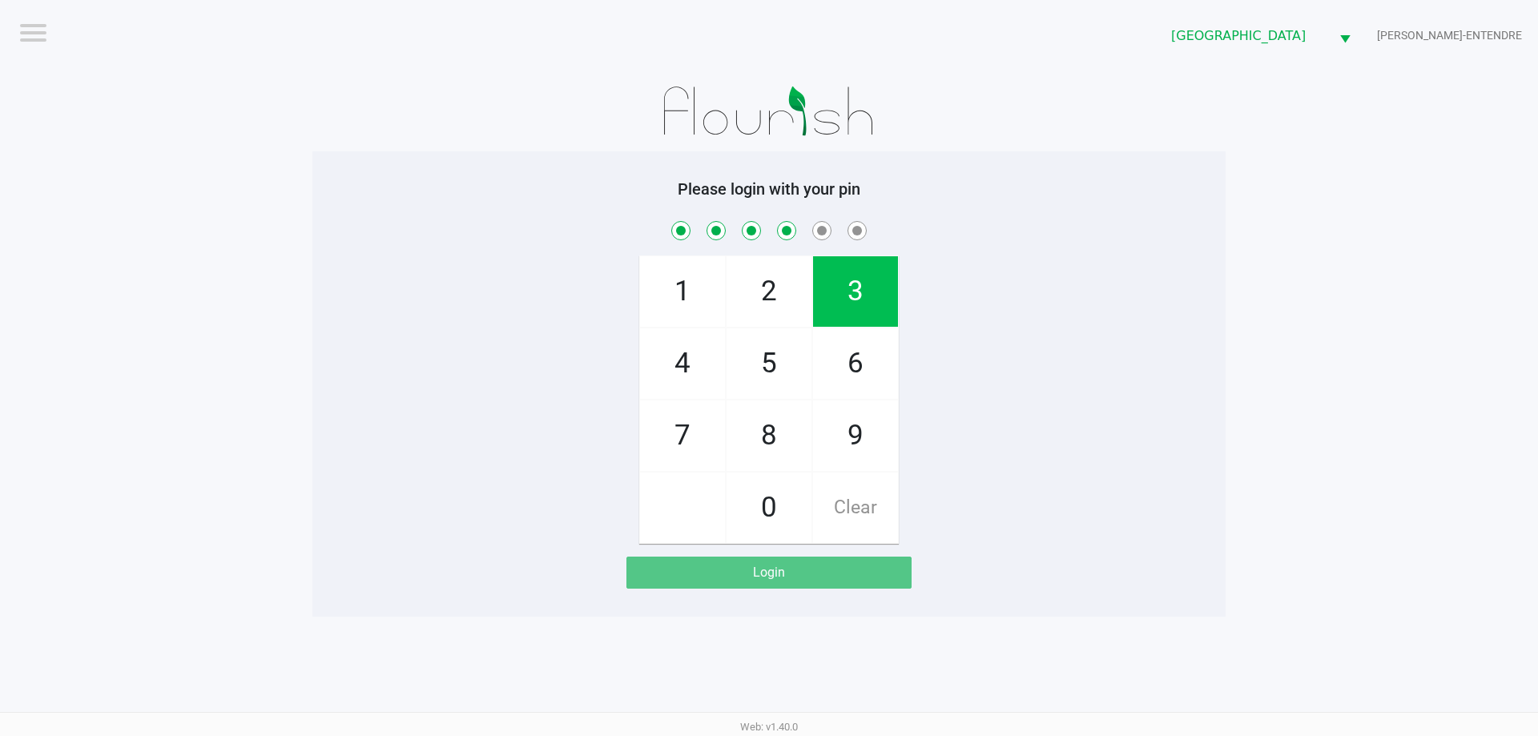
checkbox input "true"
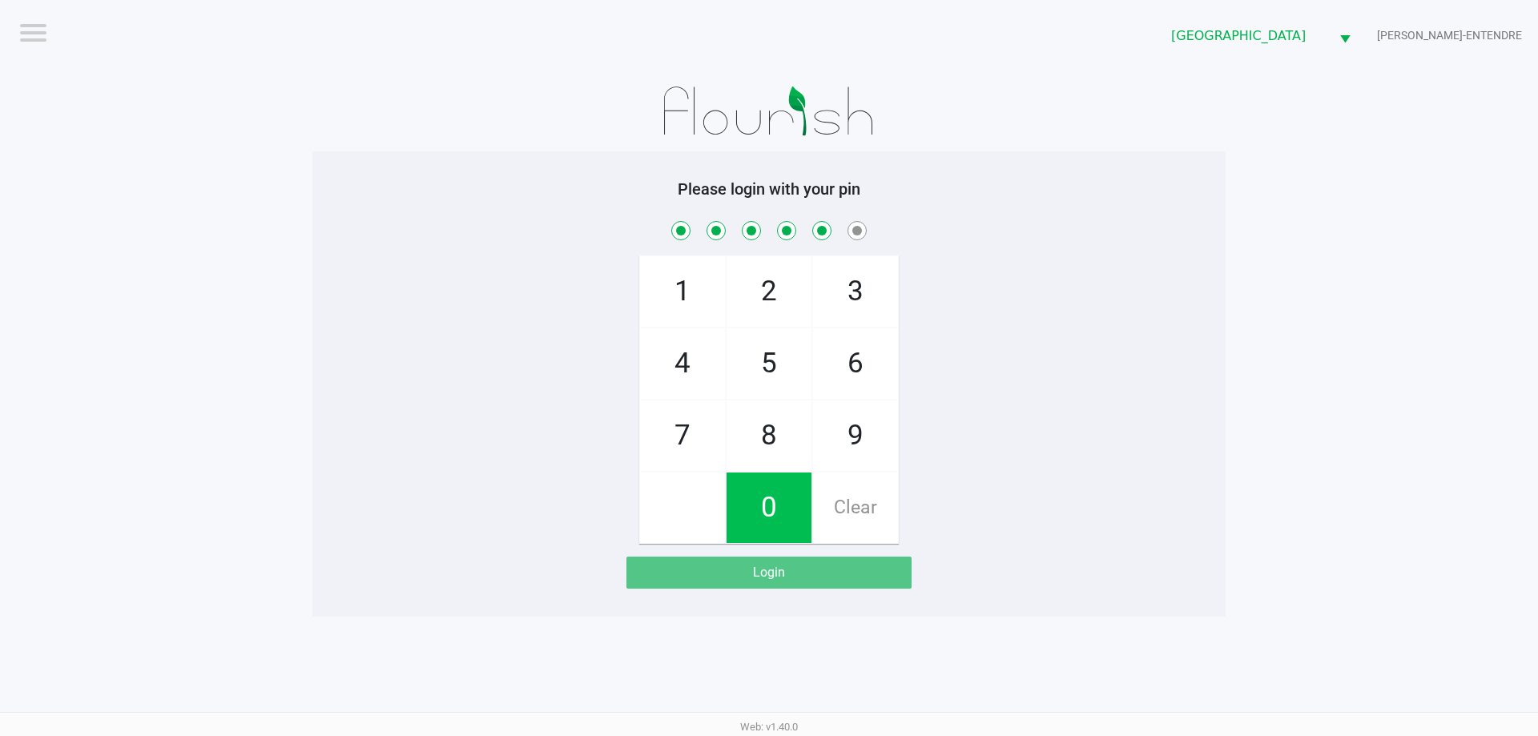
checkbox input "true"
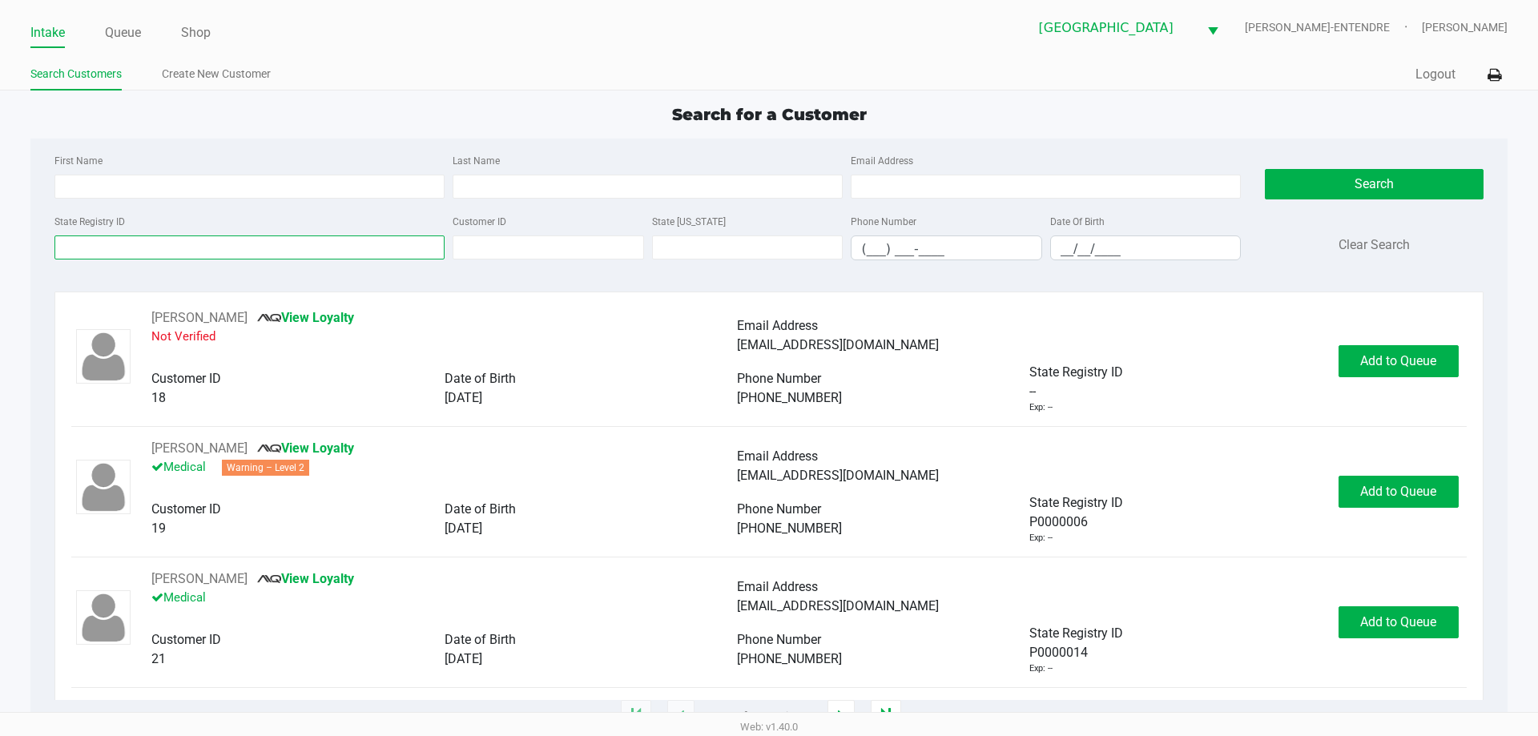
click at [279, 247] on input "State Registry ID" at bounding box center [249, 247] width 390 height 24
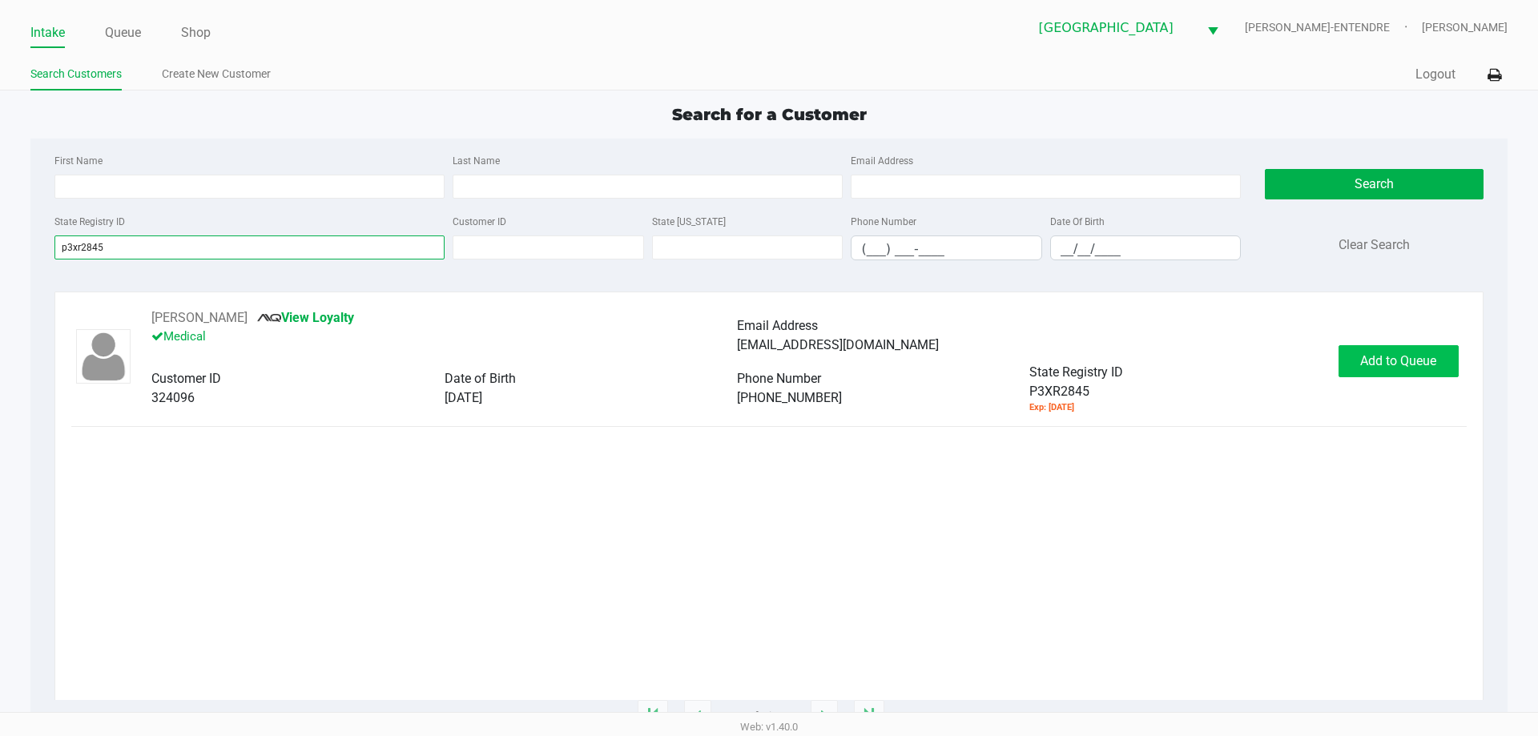
type input "p3xr2845"
click at [1361, 364] on span "Add to Queue" at bounding box center [1398, 360] width 76 height 15
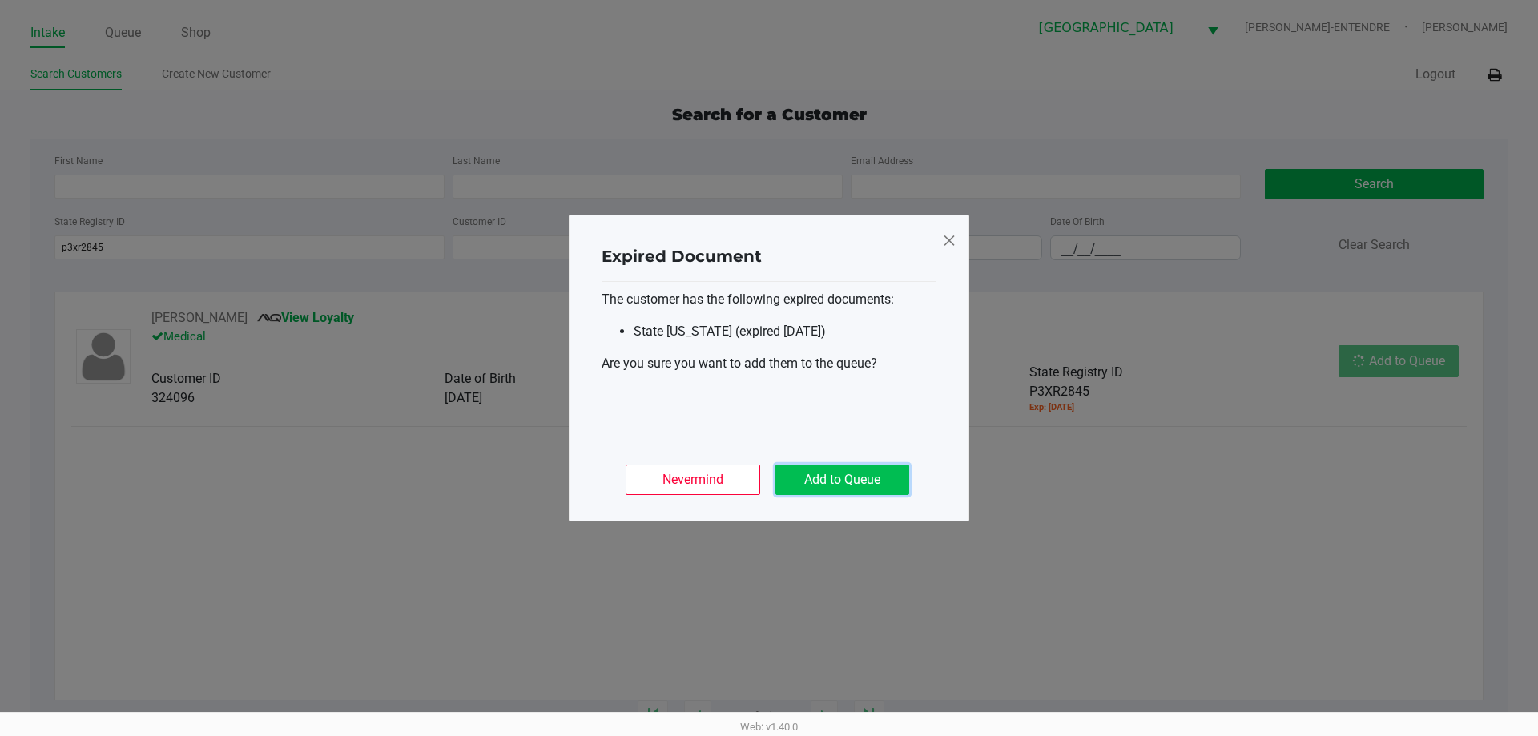
drag, startPoint x: 811, startPoint y: 488, endPoint x: 1069, endPoint y: 450, distance: 260.6
click at [814, 486] on button "Add to Queue" at bounding box center [842, 479] width 134 height 30
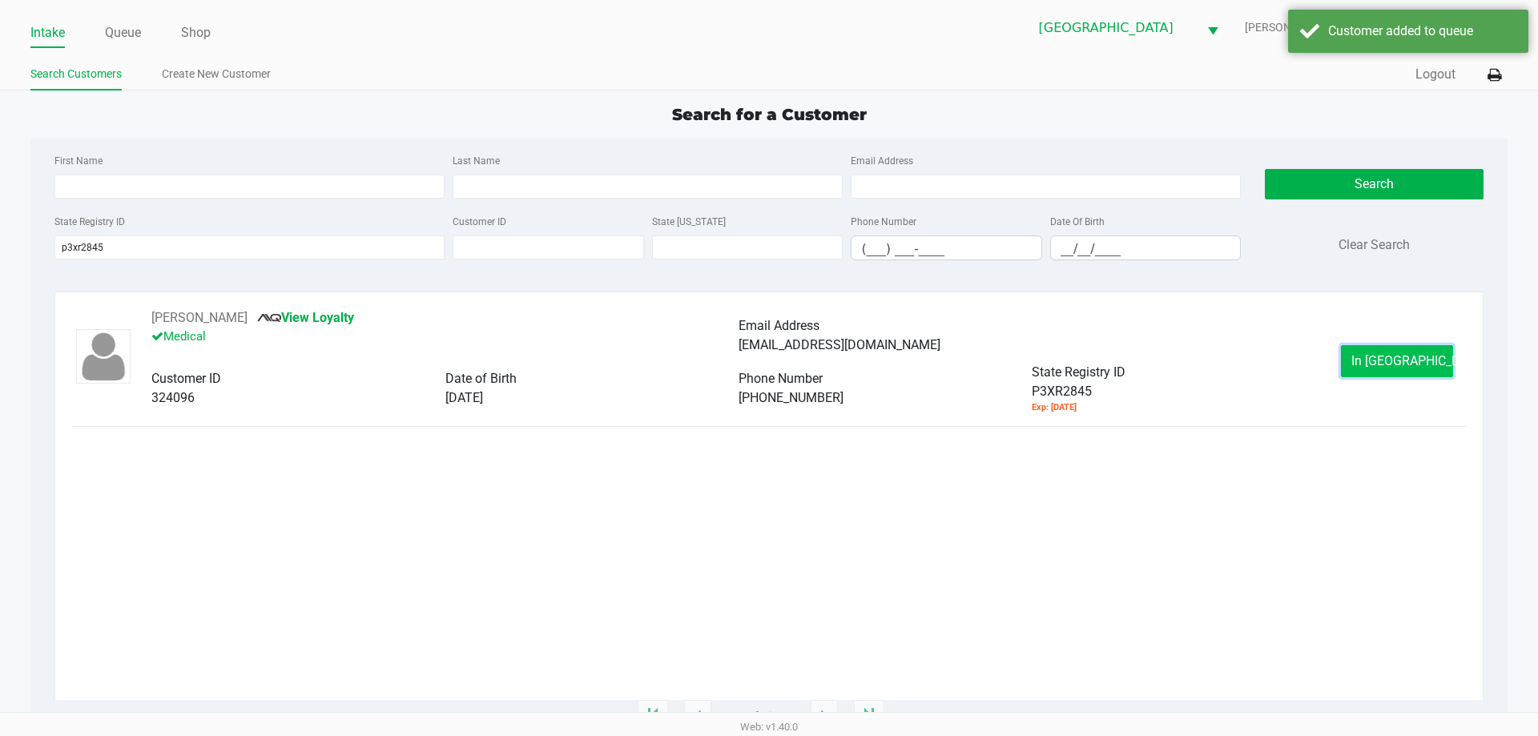
click at [1363, 355] on button "In Queue" at bounding box center [1397, 361] width 112 height 32
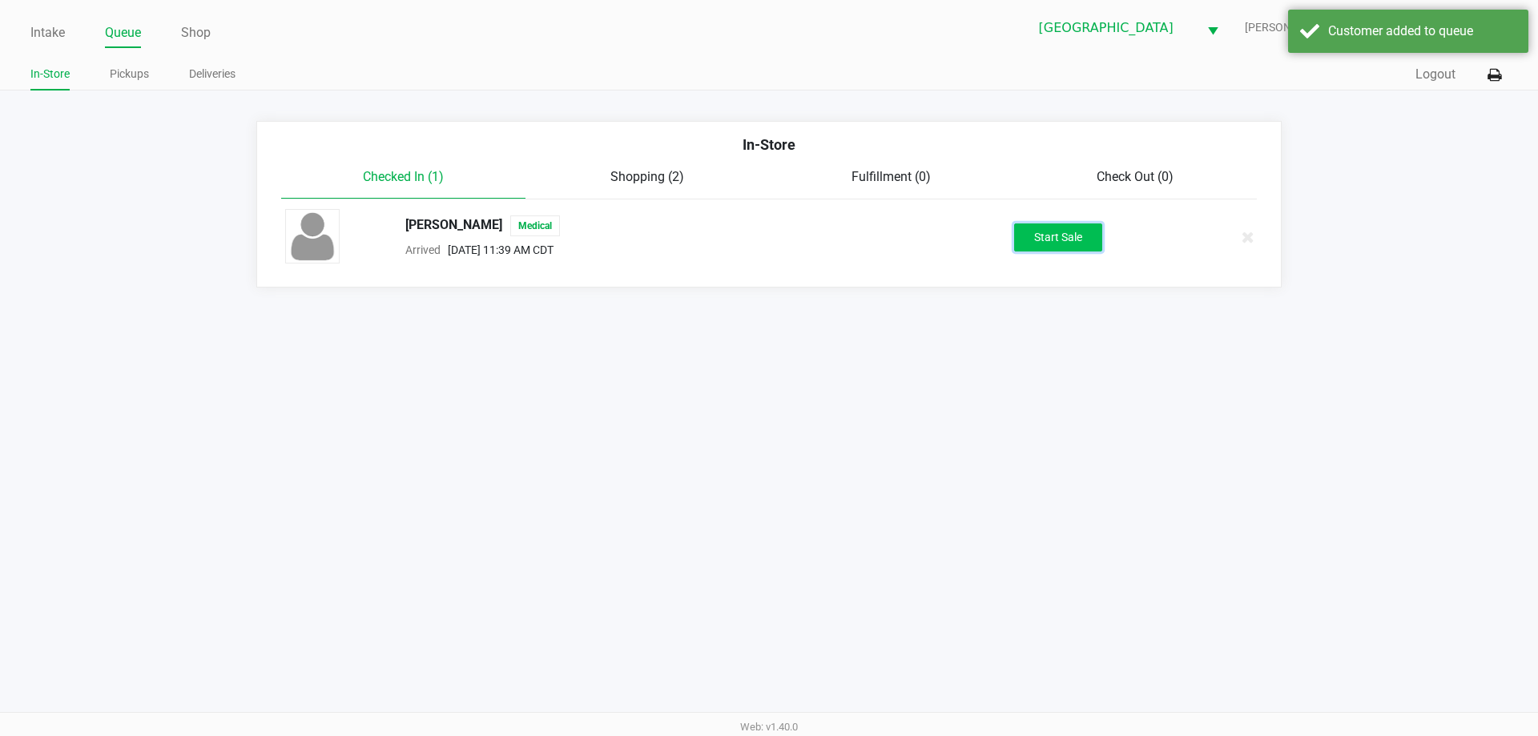
click at [1087, 239] on button "Start Sale" at bounding box center [1058, 237] width 88 height 28
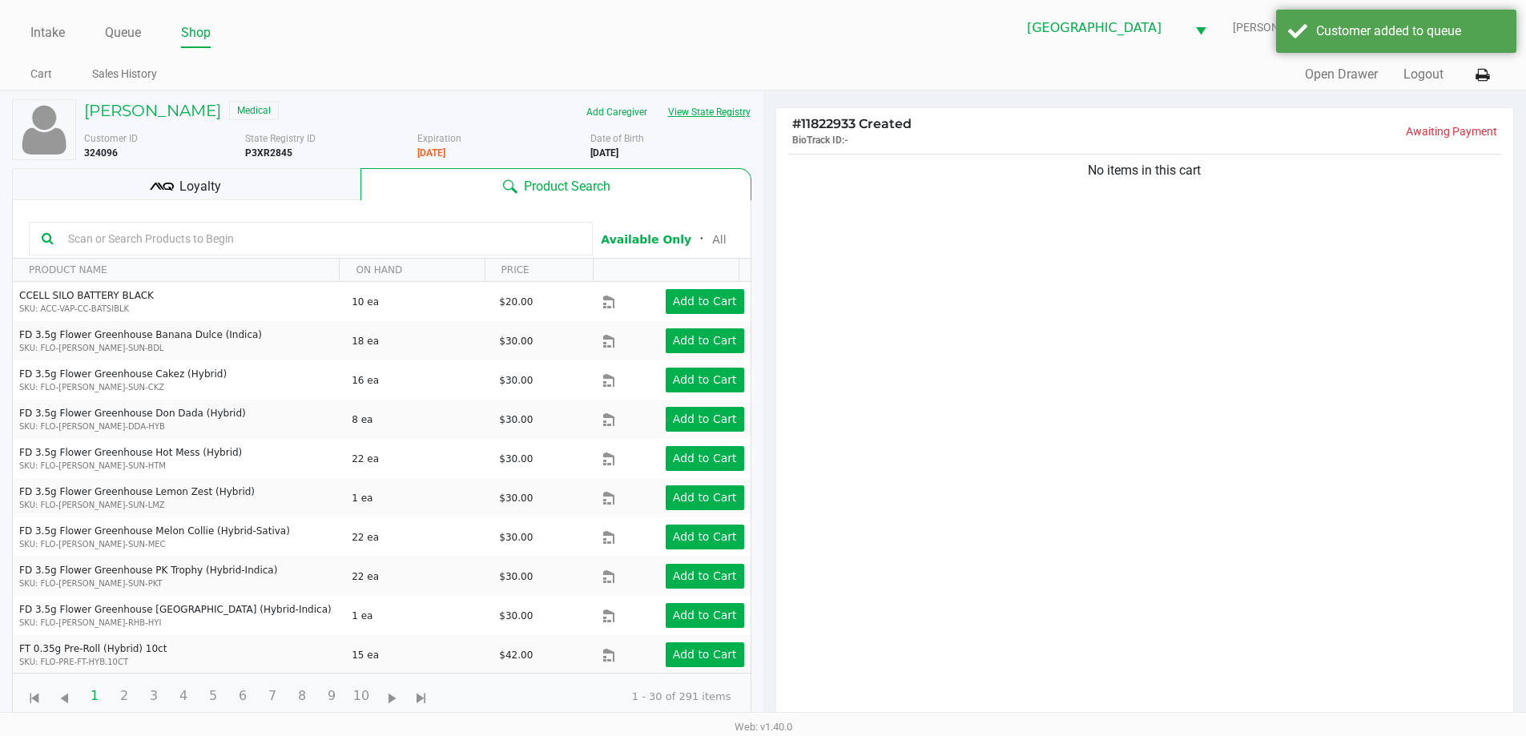
click at [699, 122] on button "View State Registry" at bounding box center [704, 112] width 94 height 26
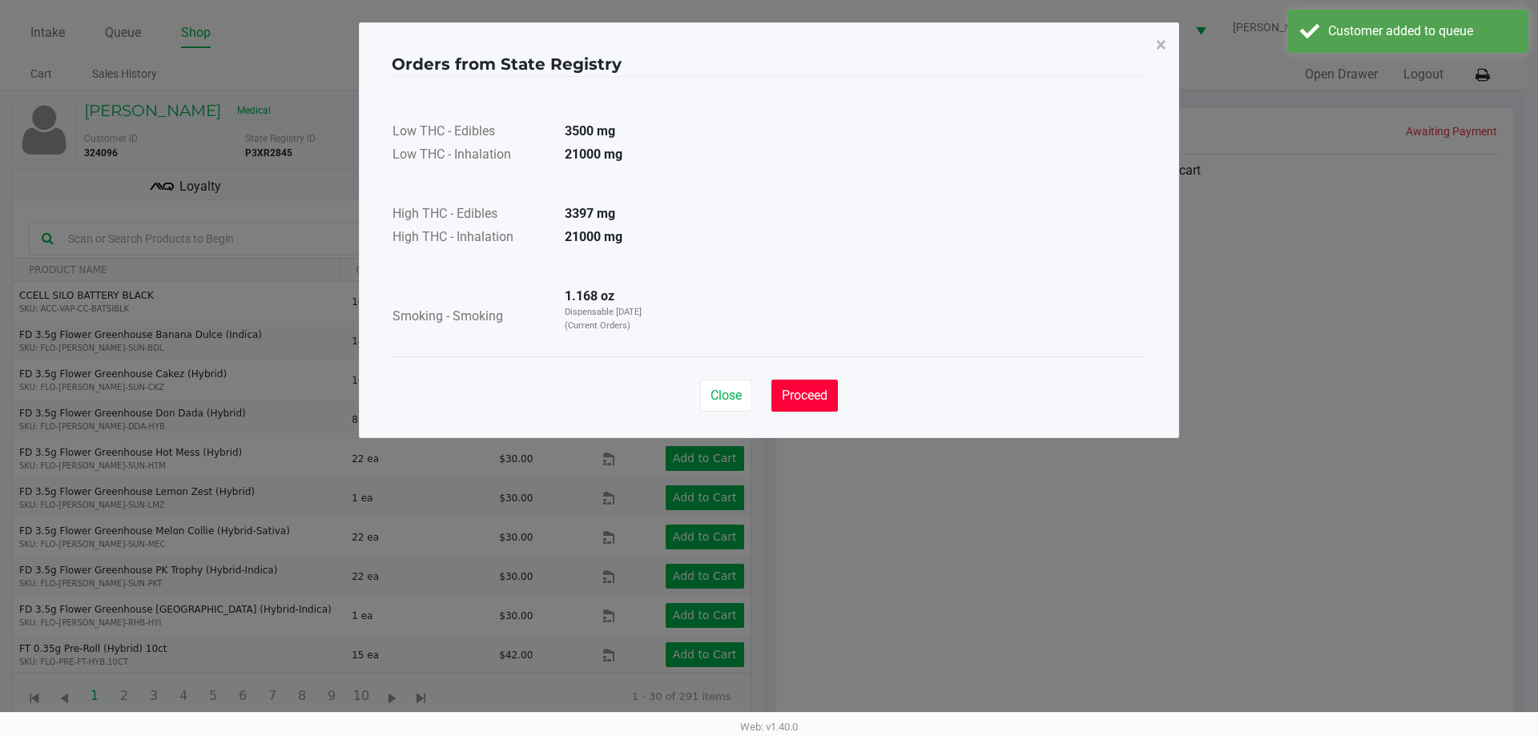
click at [810, 396] on span "Proceed" at bounding box center [805, 395] width 46 height 15
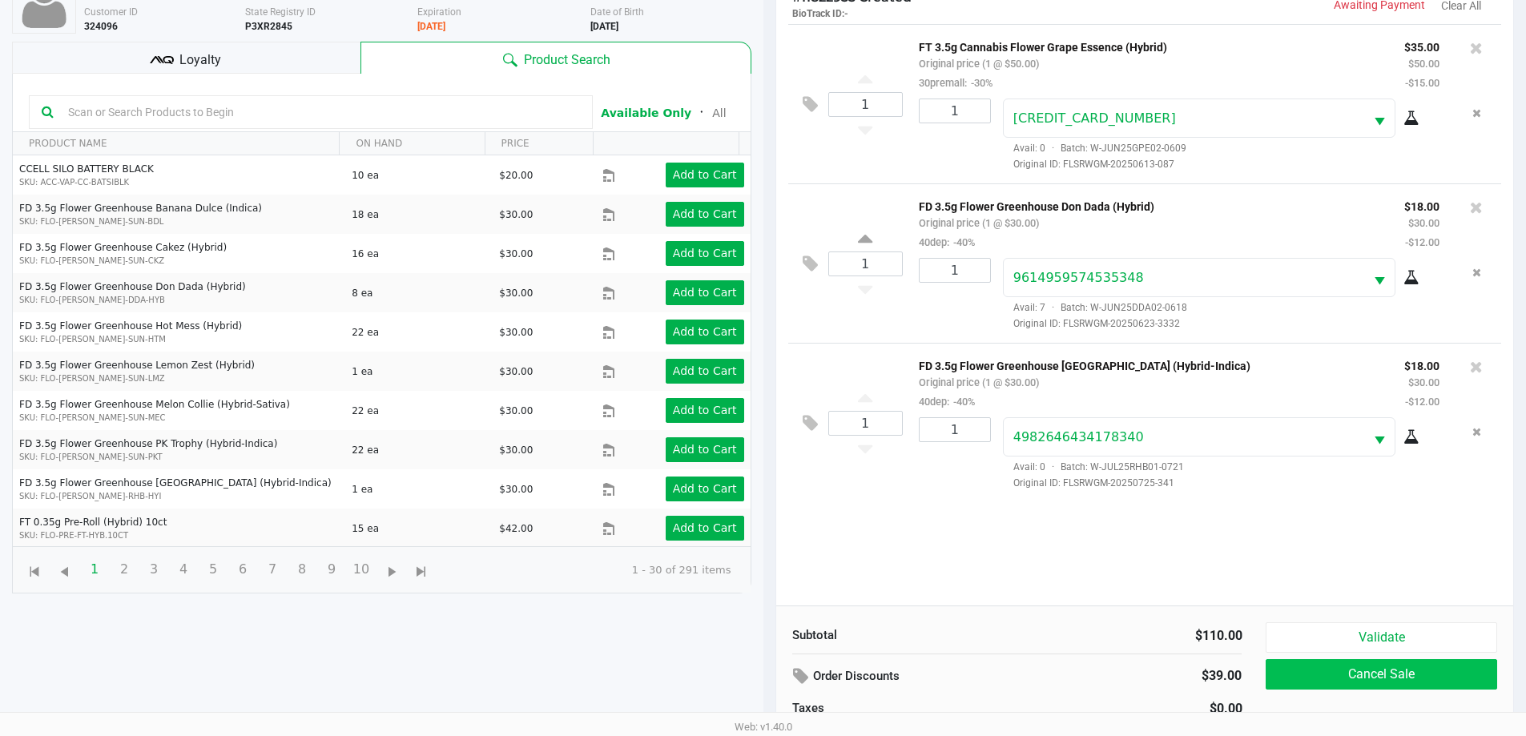
scroll to position [173, 0]
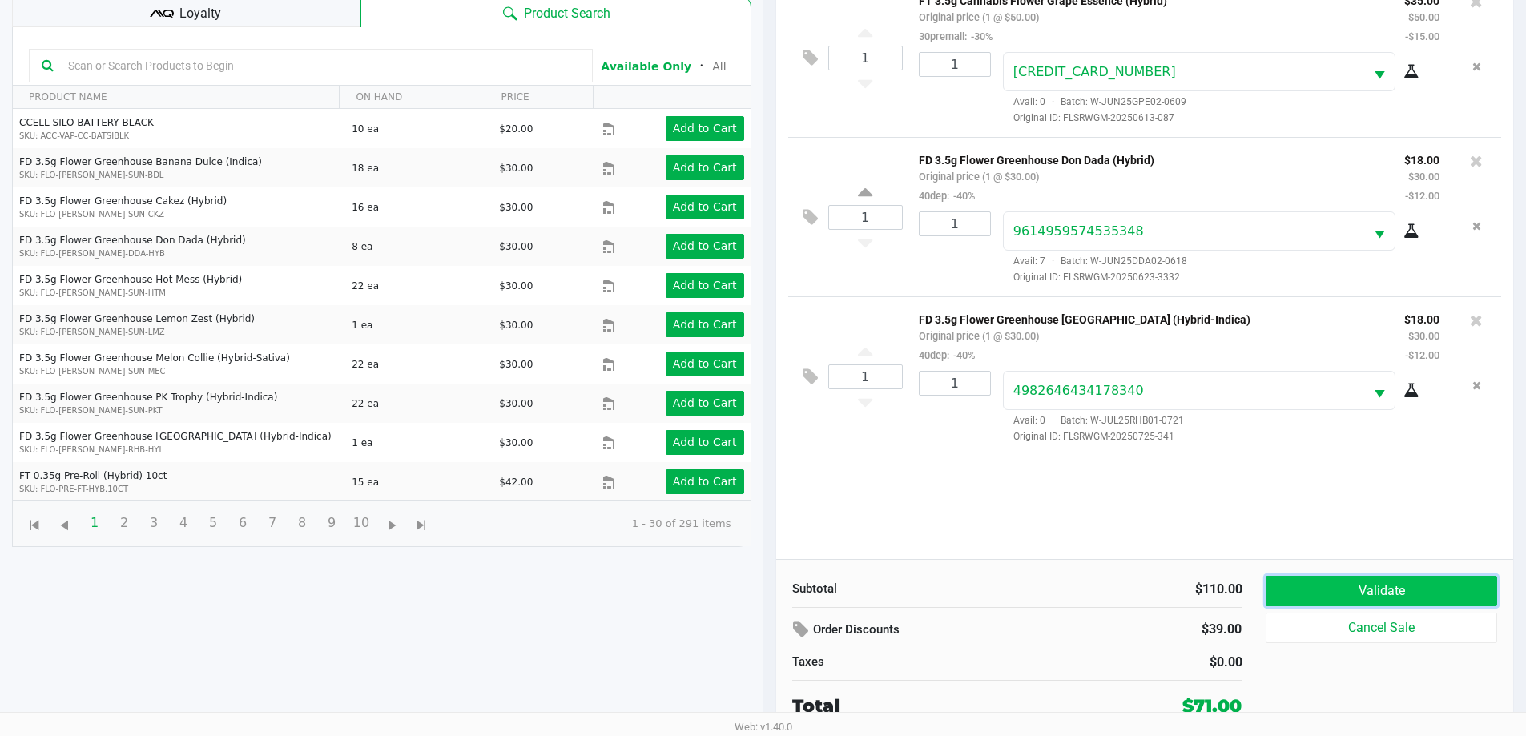
click at [1357, 595] on button "Validate" at bounding box center [1380, 591] width 231 height 30
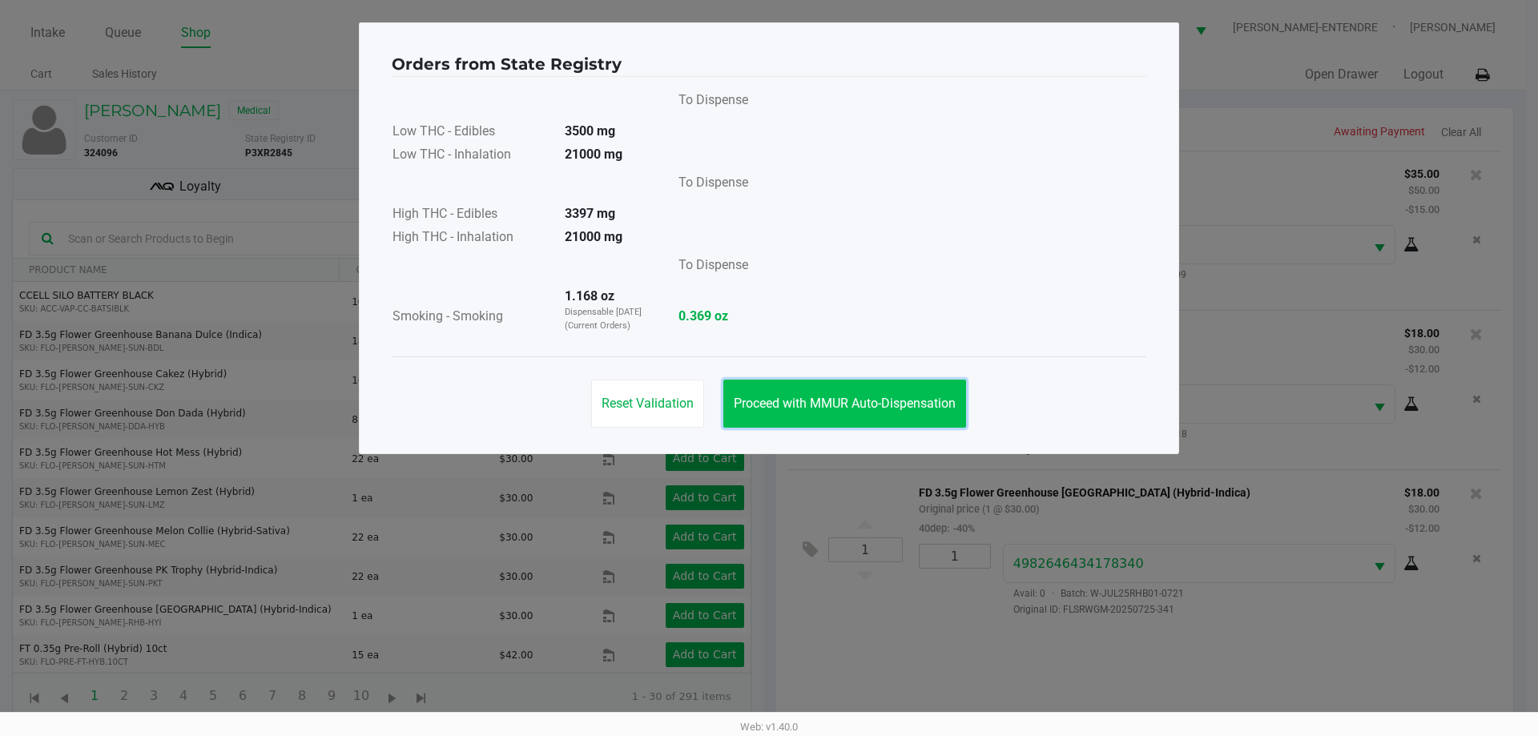
click at [888, 405] on span "Proceed with MMUR Auto-Dispensation" at bounding box center [845, 403] width 222 height 15
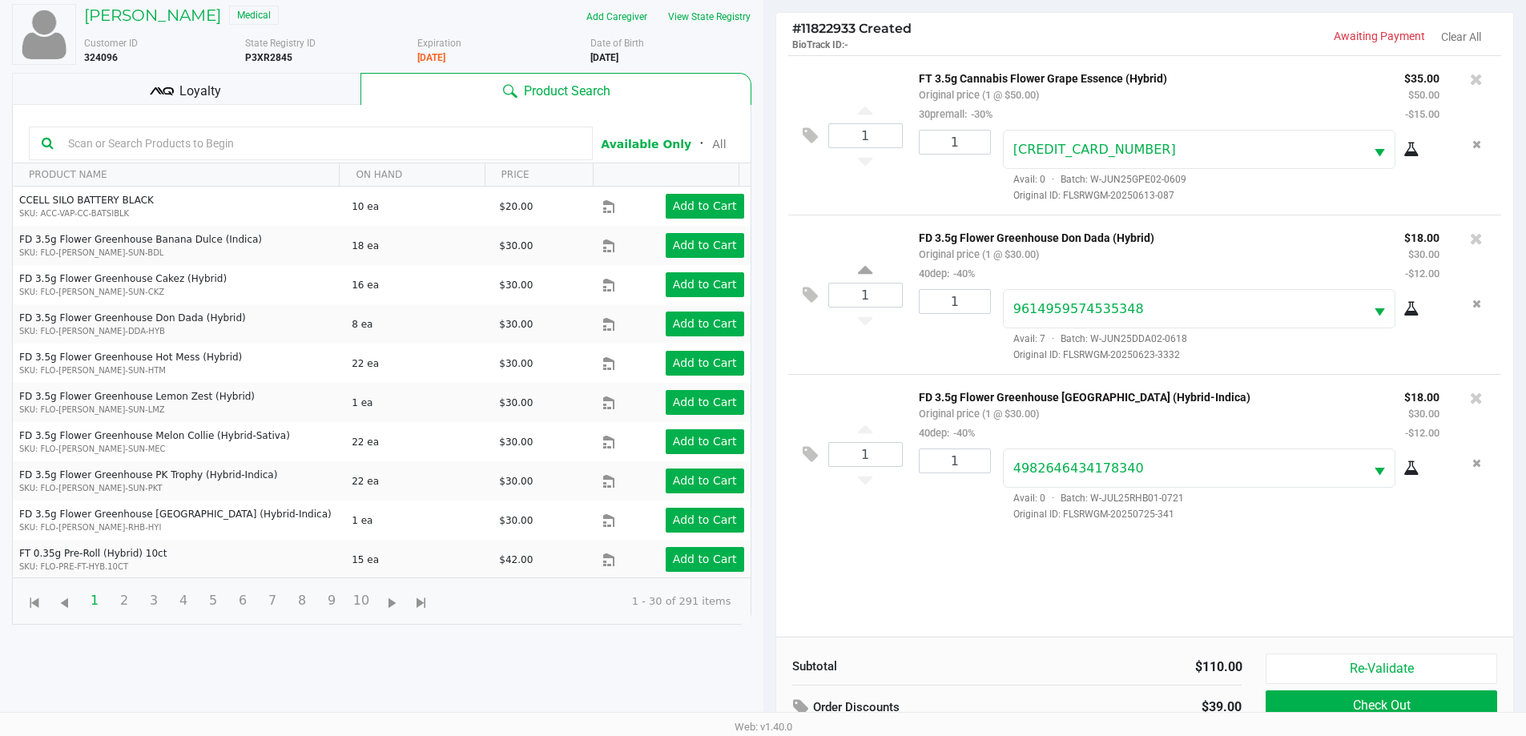
scroll to position [173, 0]
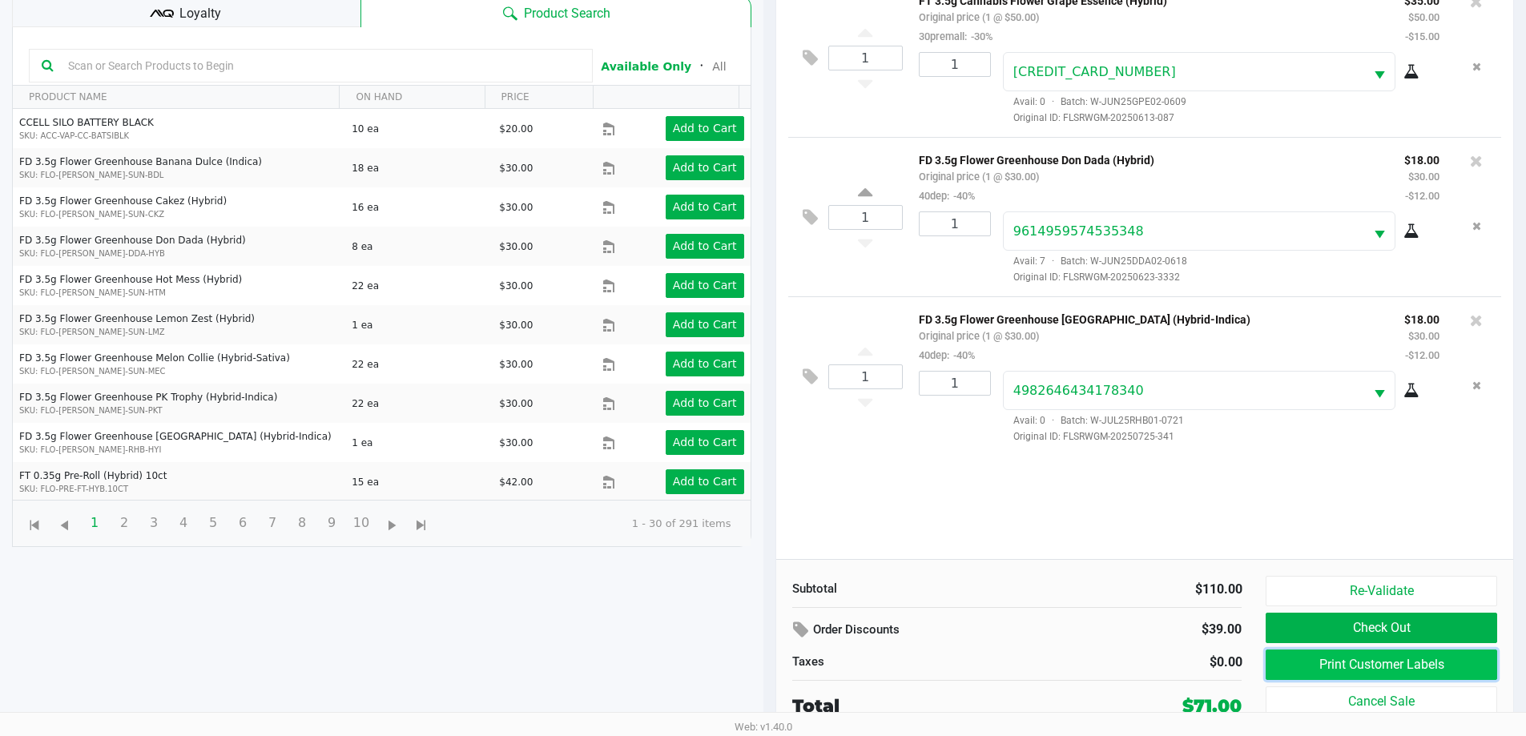
click at [1333, 654] on button "Print Customer Labels" at bounding box center [1380, 664] width 231 height 30
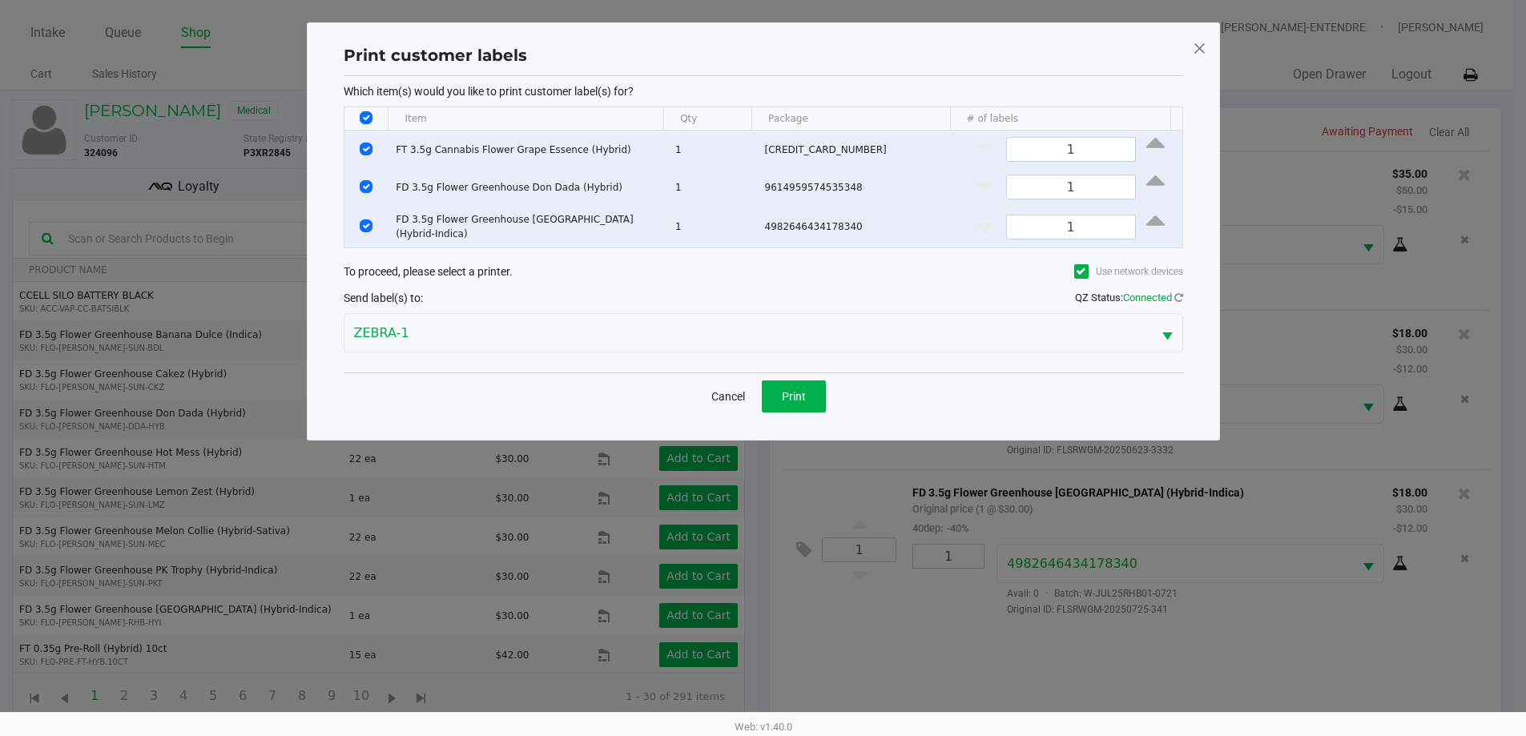
scroll to position [0, 0]
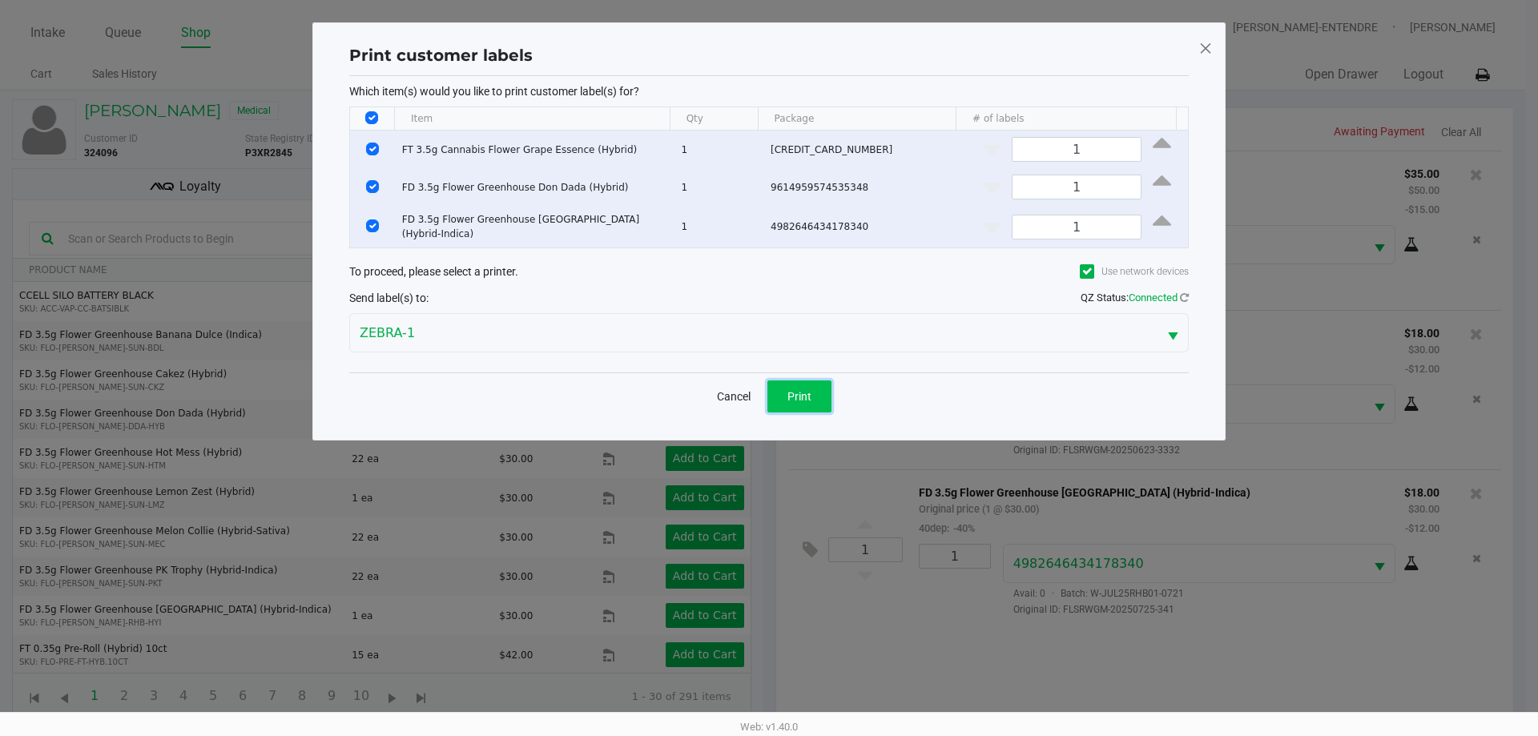
click at [790, 390] on span "Print" at bounding box center [799, 396] width 24 height 13
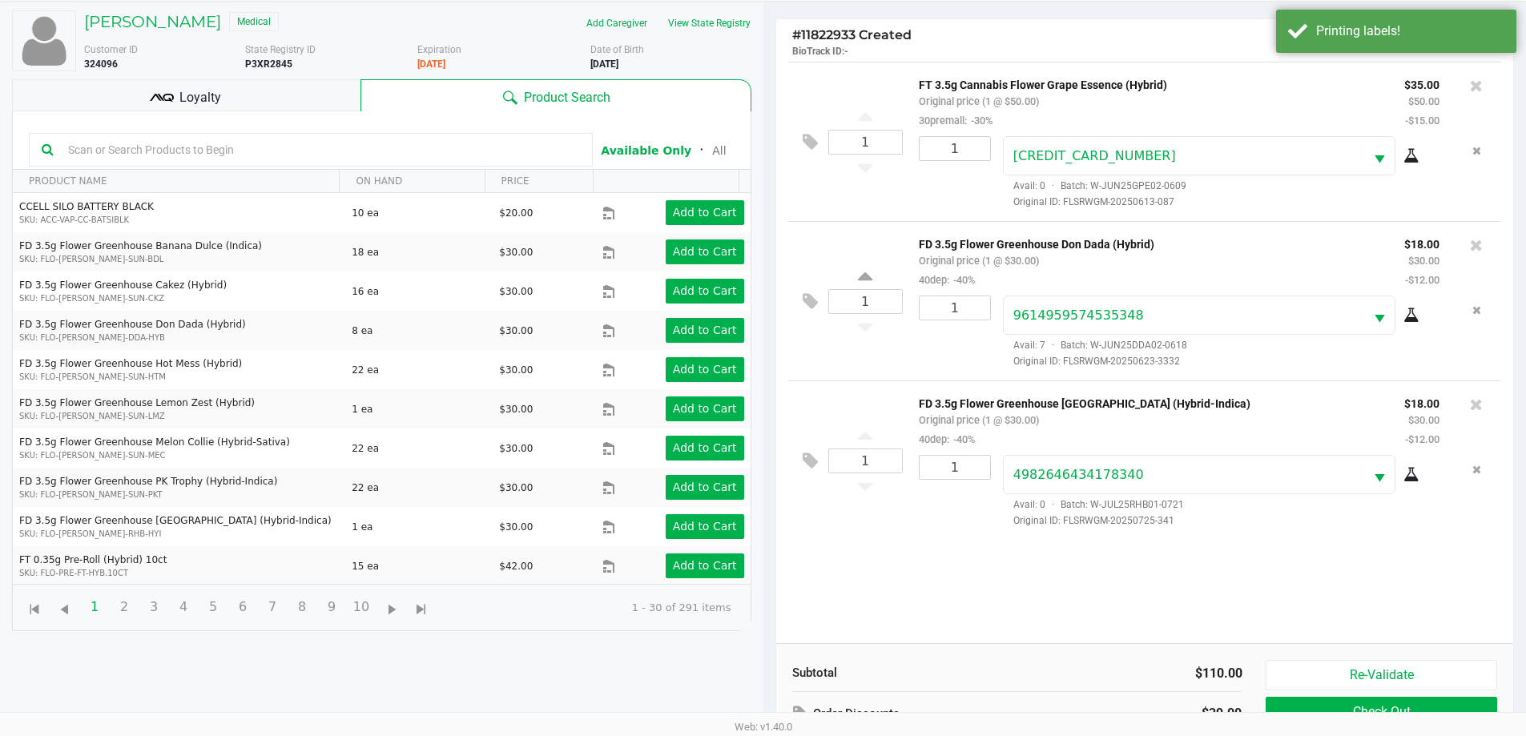
scroll to position [173, 0]
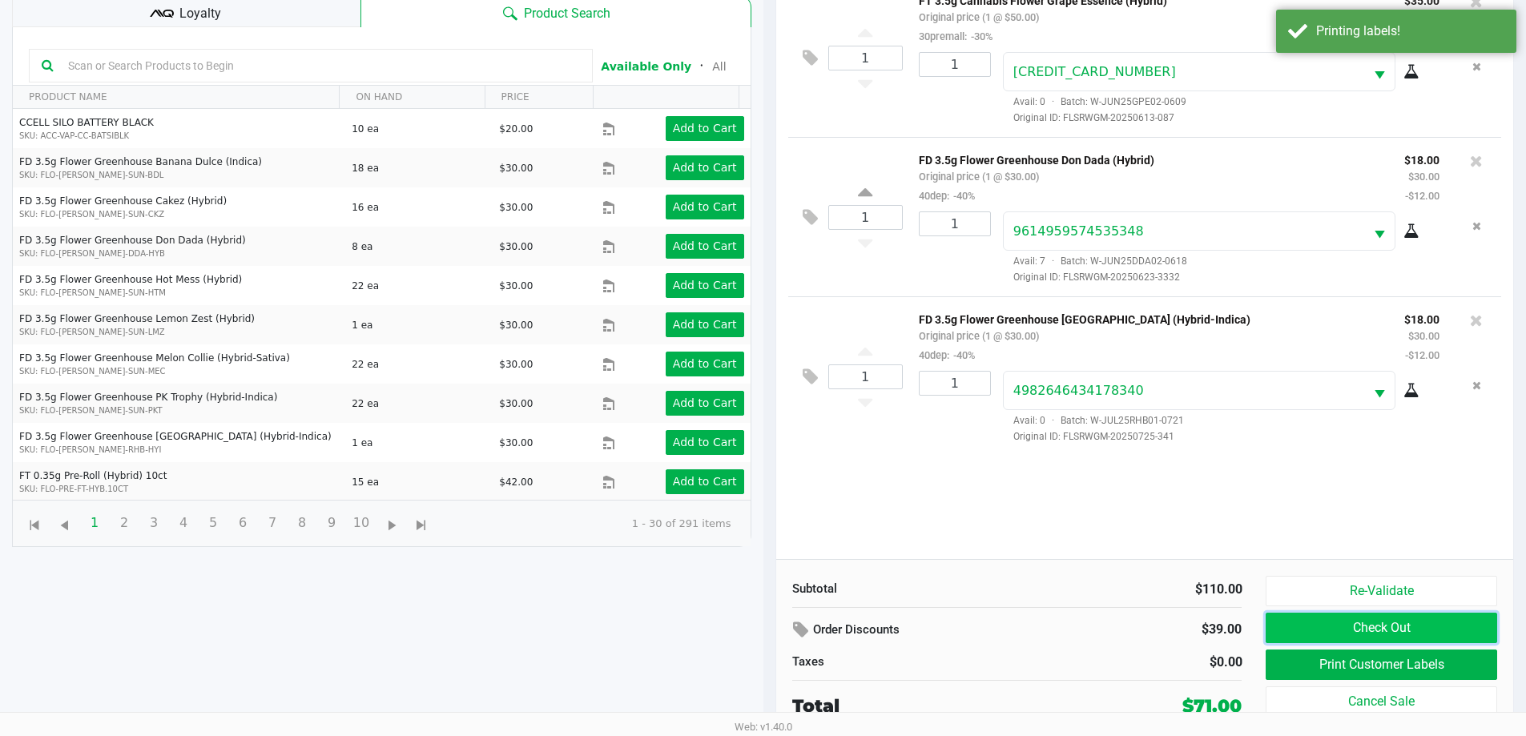
click at [1368, 625] on button "Check Out" at bounding box center [1380, 628] width 231 height 30
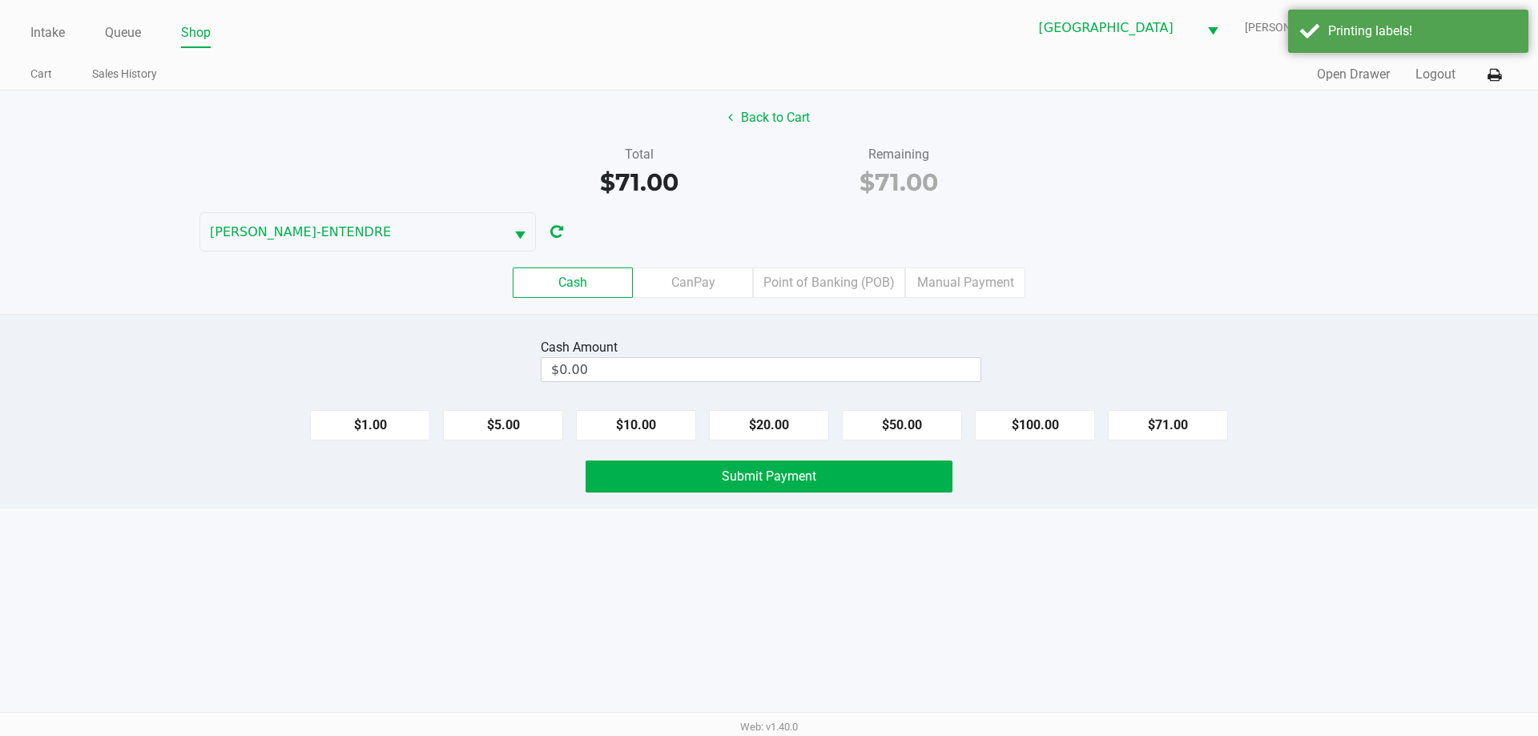
click at [1044, 408] on div "$1.00 $5.00 $10.00 $20.00 $50.00 $100.00 $71.00" at bounding box center [769, 418] width 1538 height 43
click at [1039, 418] on button "$100.00" at bounding box center [1035, 425] width 120 height 30
type input "$100.00"
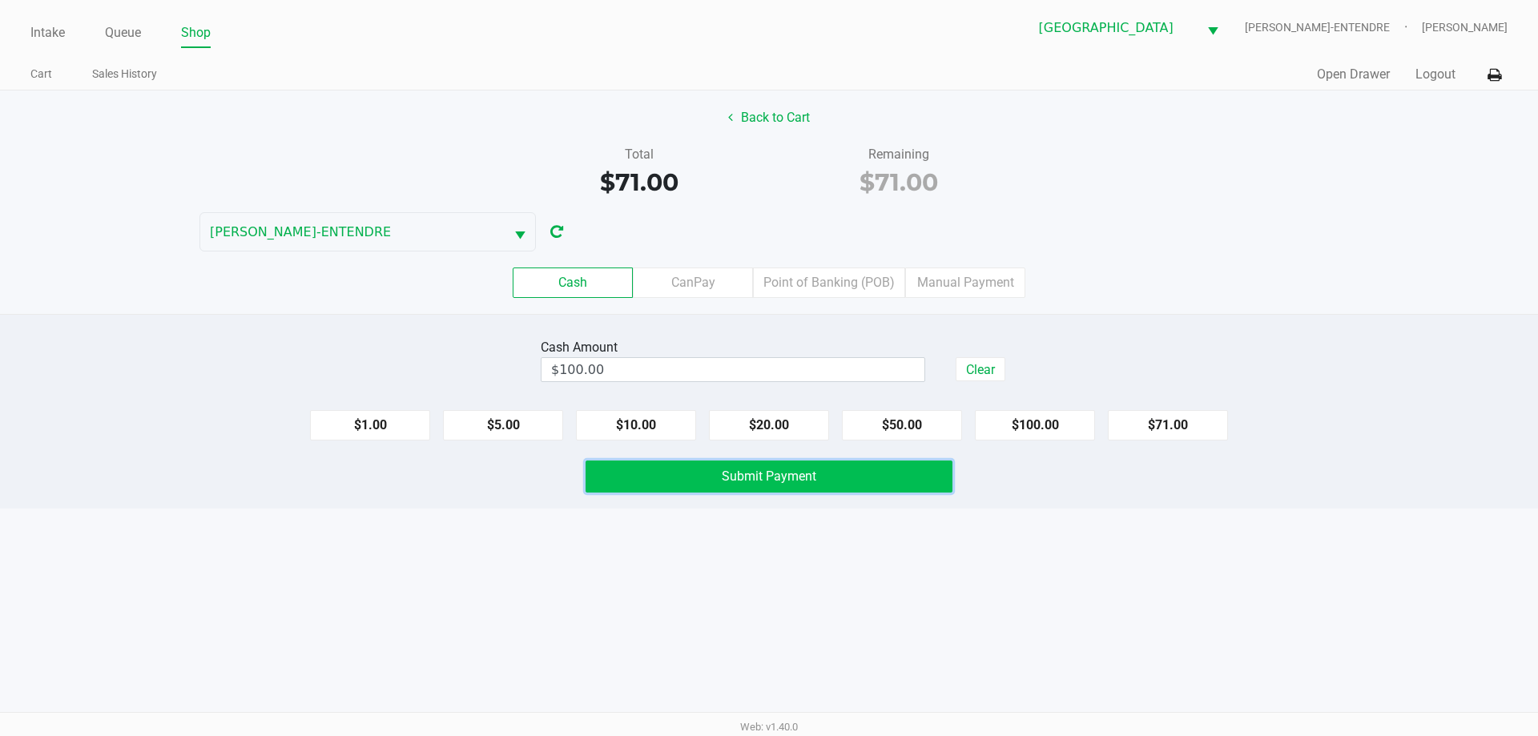
click at [910, 482] on button "Submit Payment" at bounding box center [768, 476] width 367 height 32
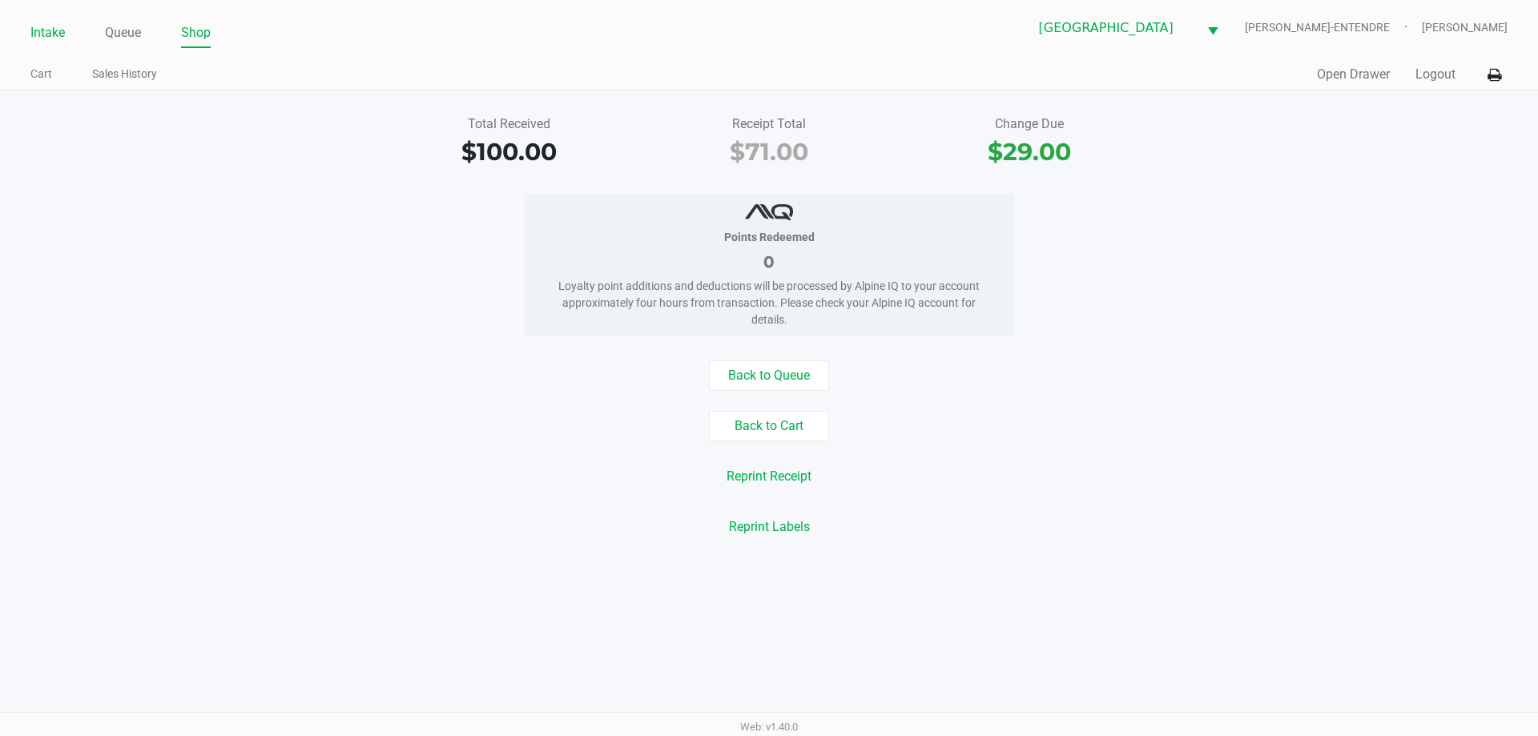
click at [54, 32] on link "Intake" at bounding box center [47, 33] width 34 height 22
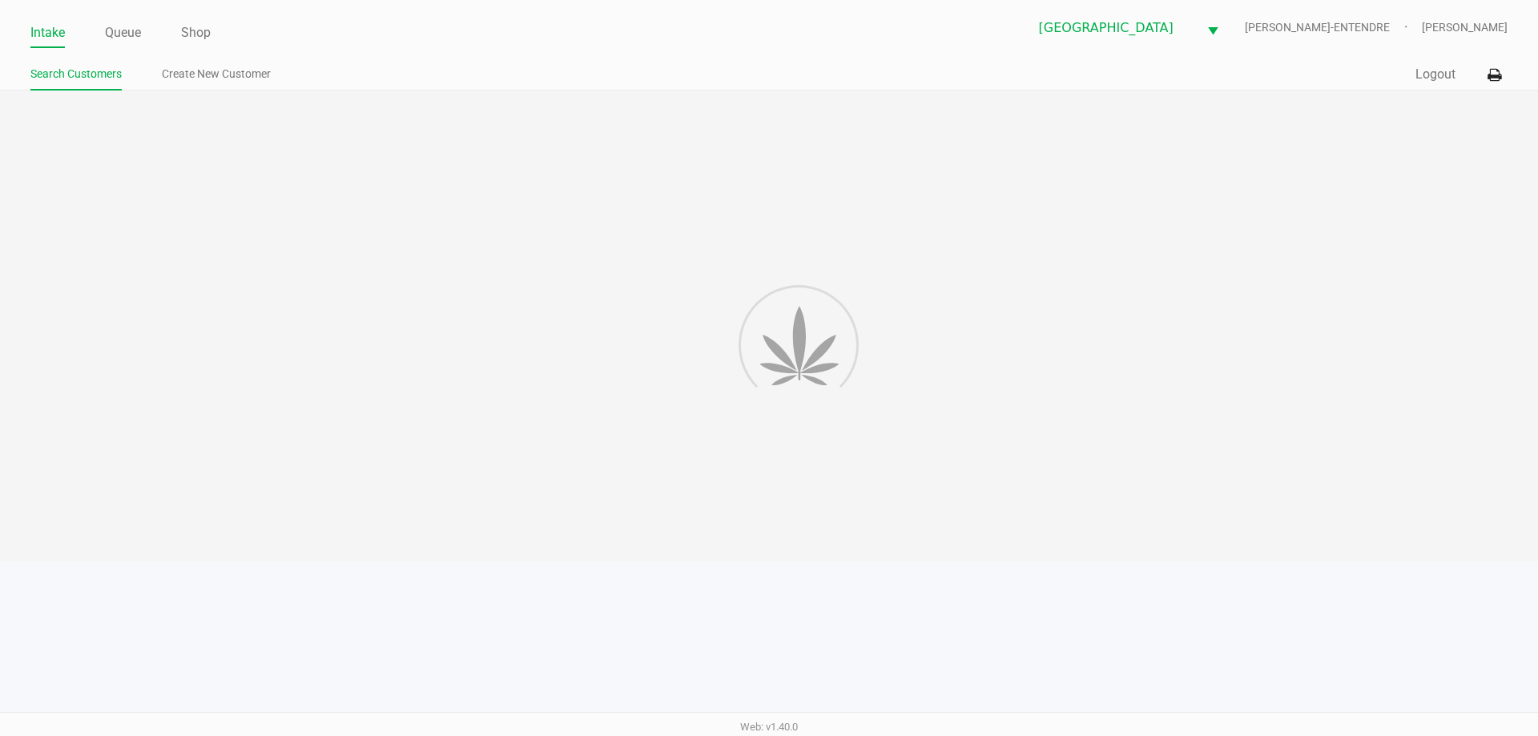
click at [537, 50] on div "Intake Queue Shop Panama City WC JAY-ENTENDRE Courtney Fulton Search Customers …" at bounding box center [769, 45] width 1538 height 90
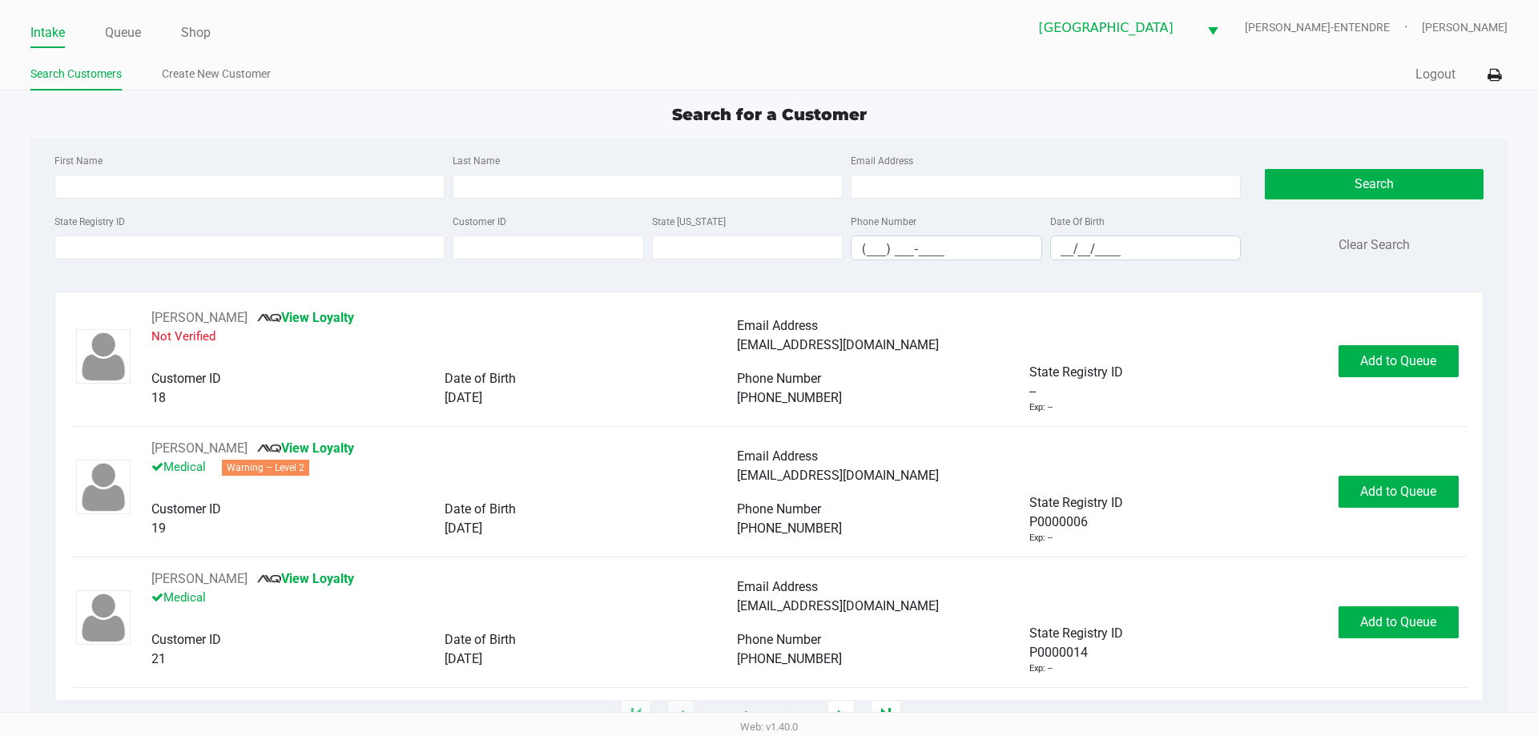
click at [526, 50] on div "Intake Queue Shop Panama City WC JAY-ENTENDRE Courtney Fulton Search Customers …" at bounding box center [769, 45] width 1538 height 90
click at [440, 100] on app-point-of-sale "Intake Queue Shop Panama City WC JAY-ENTENDRE Courtney Fulton Search Customers …" at bounding box center [769, 358] width 1538 height 717
click at [768, 106] on span "Search for a Customer" at bounding box center [769, 114] width 195 height 19
click at [355, 103] on div "Search for a Customer" at bounding box center [768, 115] width 1500 height 24
click at [396, 236] on input "State Registry ID" at bounding box center [249, 247] width 390 height 24
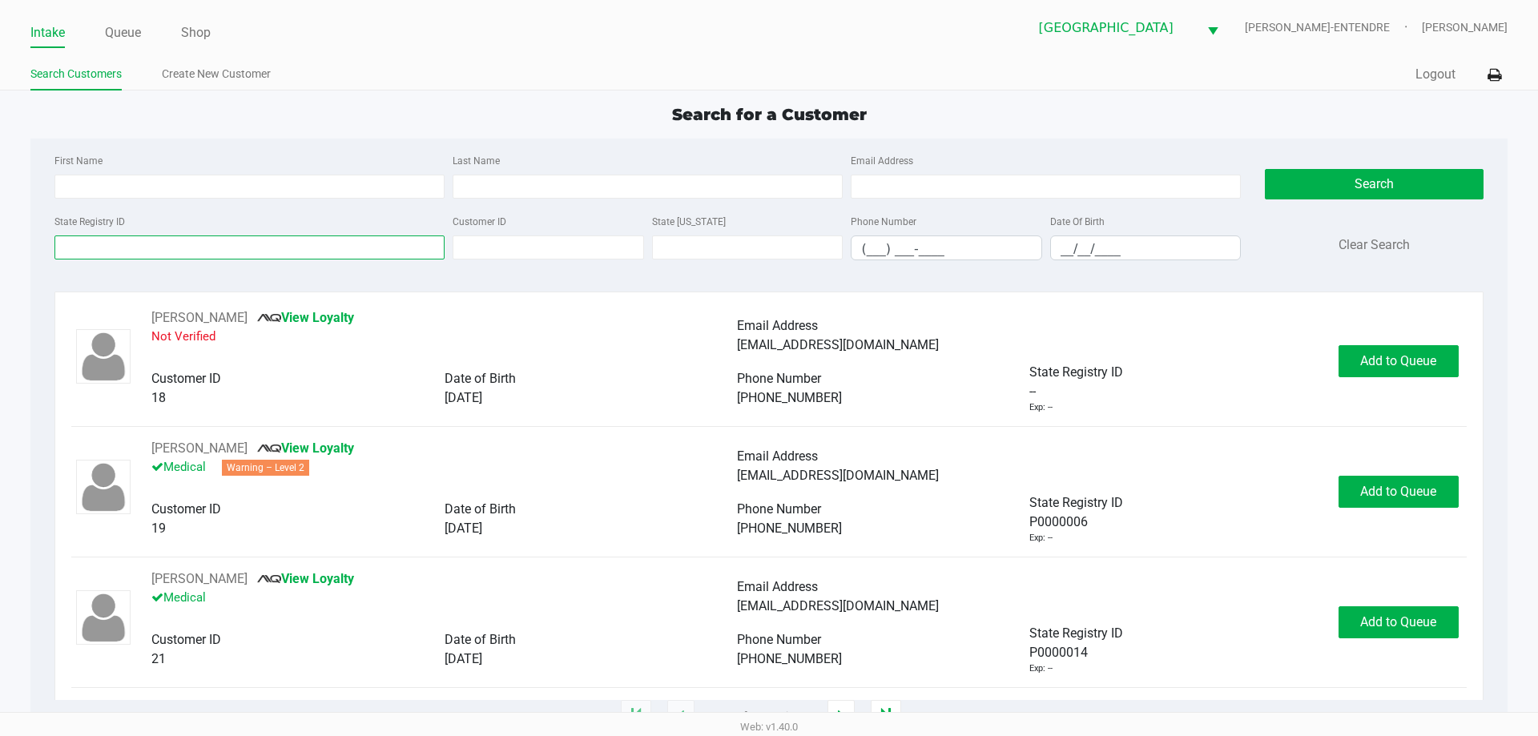
click at [245, 247] on input "State Registry ID" at bounding box center [249, 247] width 390 height 24
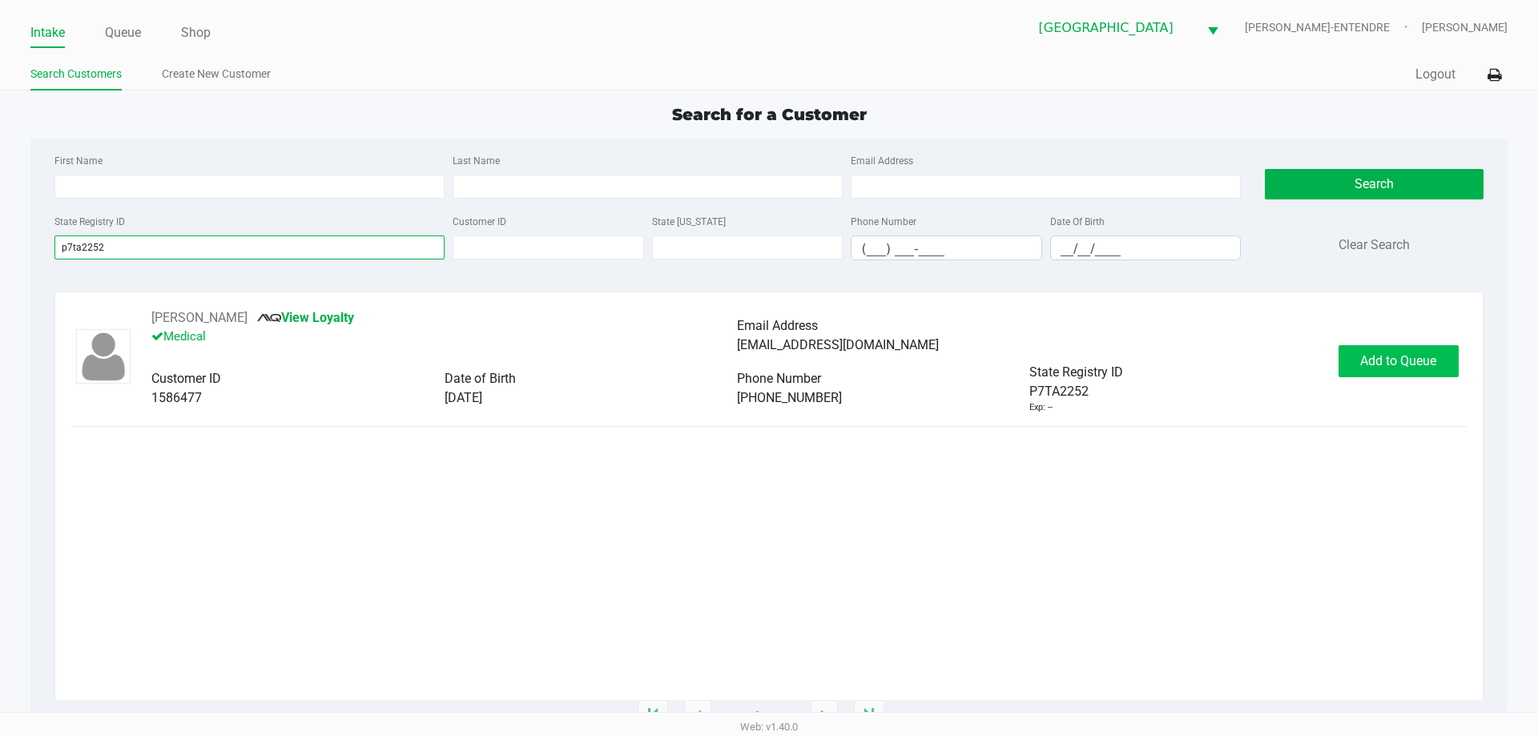
type input "p7ta2252"
click at [1384, 372] on button "Add to Queue" at bounding box center [1398, 361] width 120 height 32
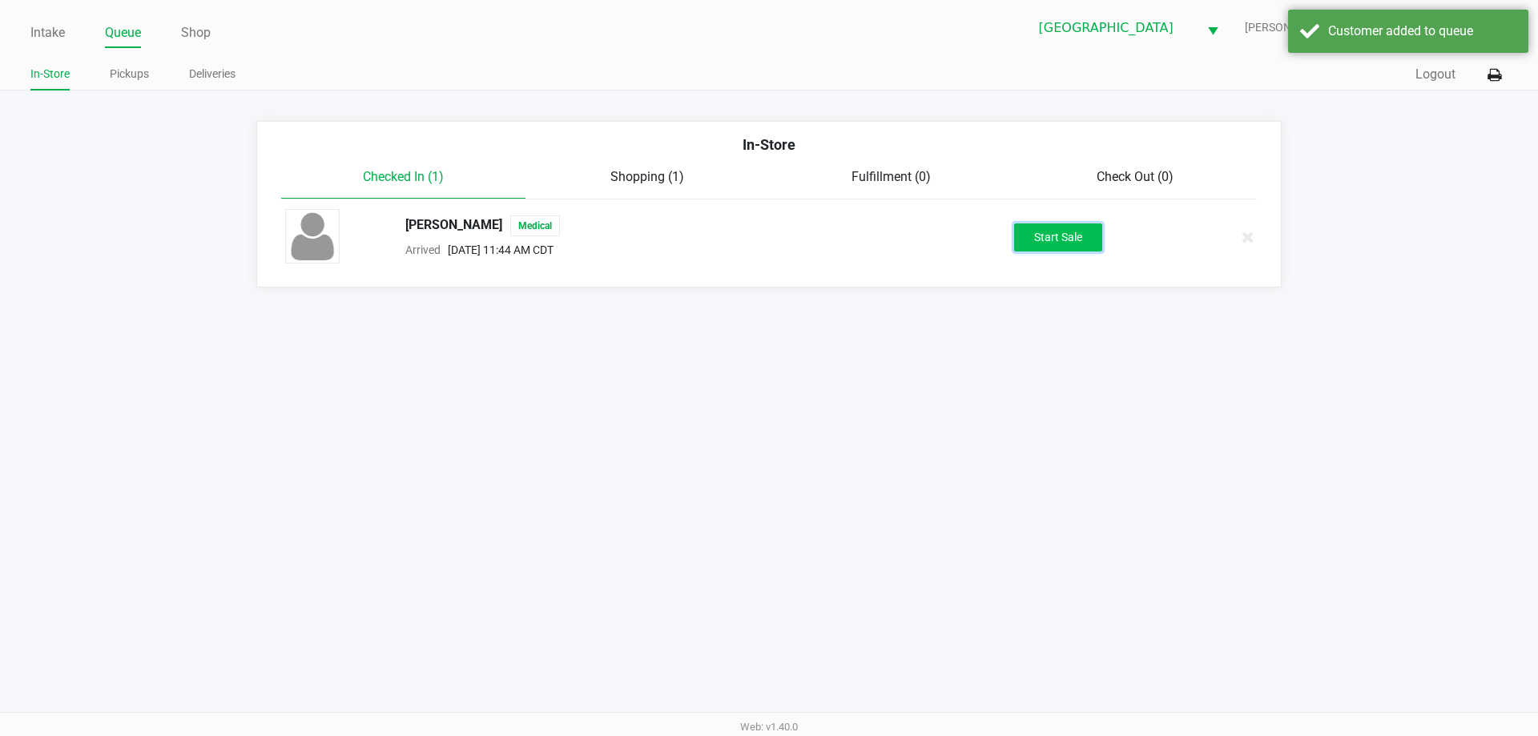
click at [1088, 249] on button "Start Sale" at bounding box center [1058, 237] width 88 height 28
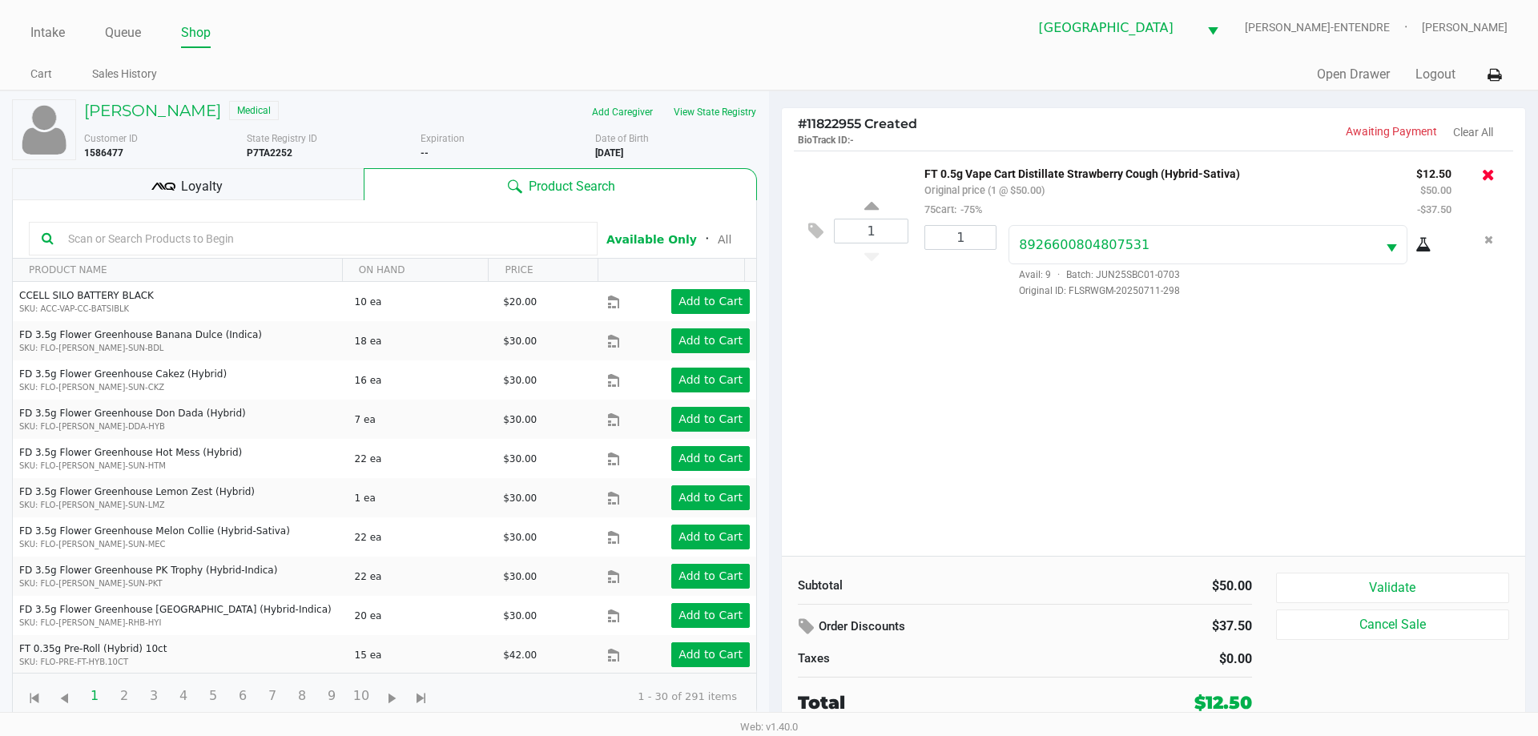
click at [1484, 174] on icon at bounding box center [1488, 175] width 13 height 16
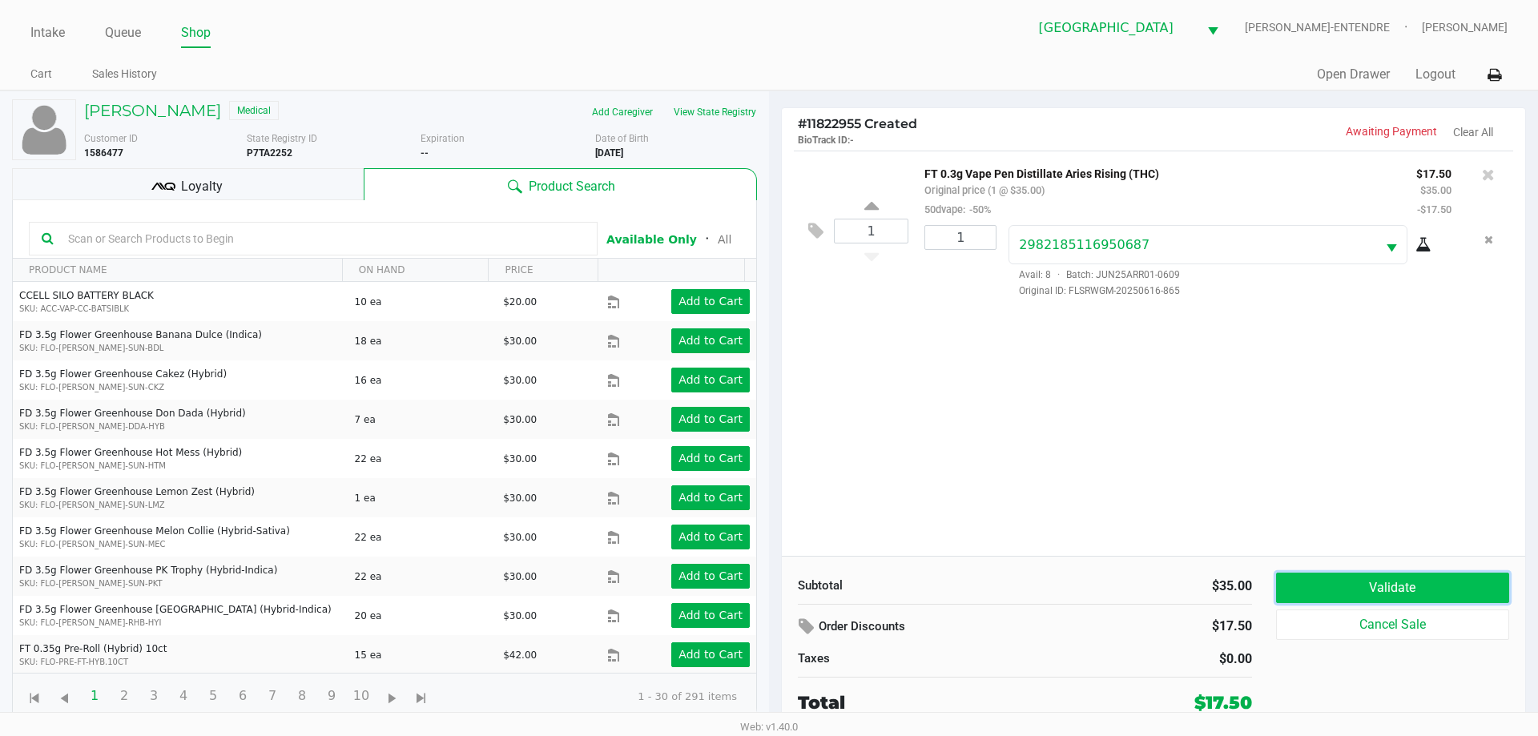
click at [1381, 590] on button "Validate" at bounding box center [1392, 588] width 233 height 30
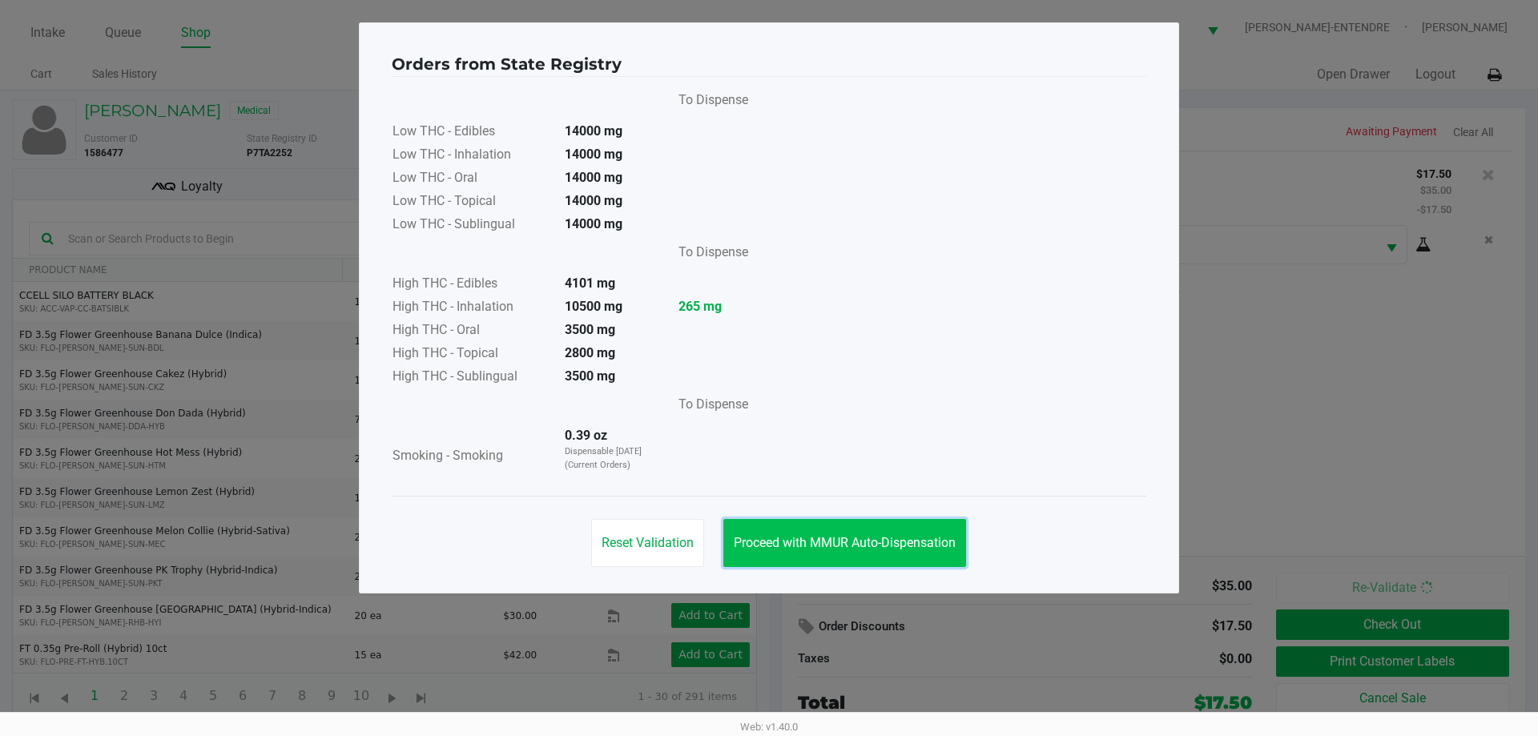
click at [846, 528] on button "Proceed with MMUR Auto-Dispensation" at bounding box center [844, 543] width 243 height 48
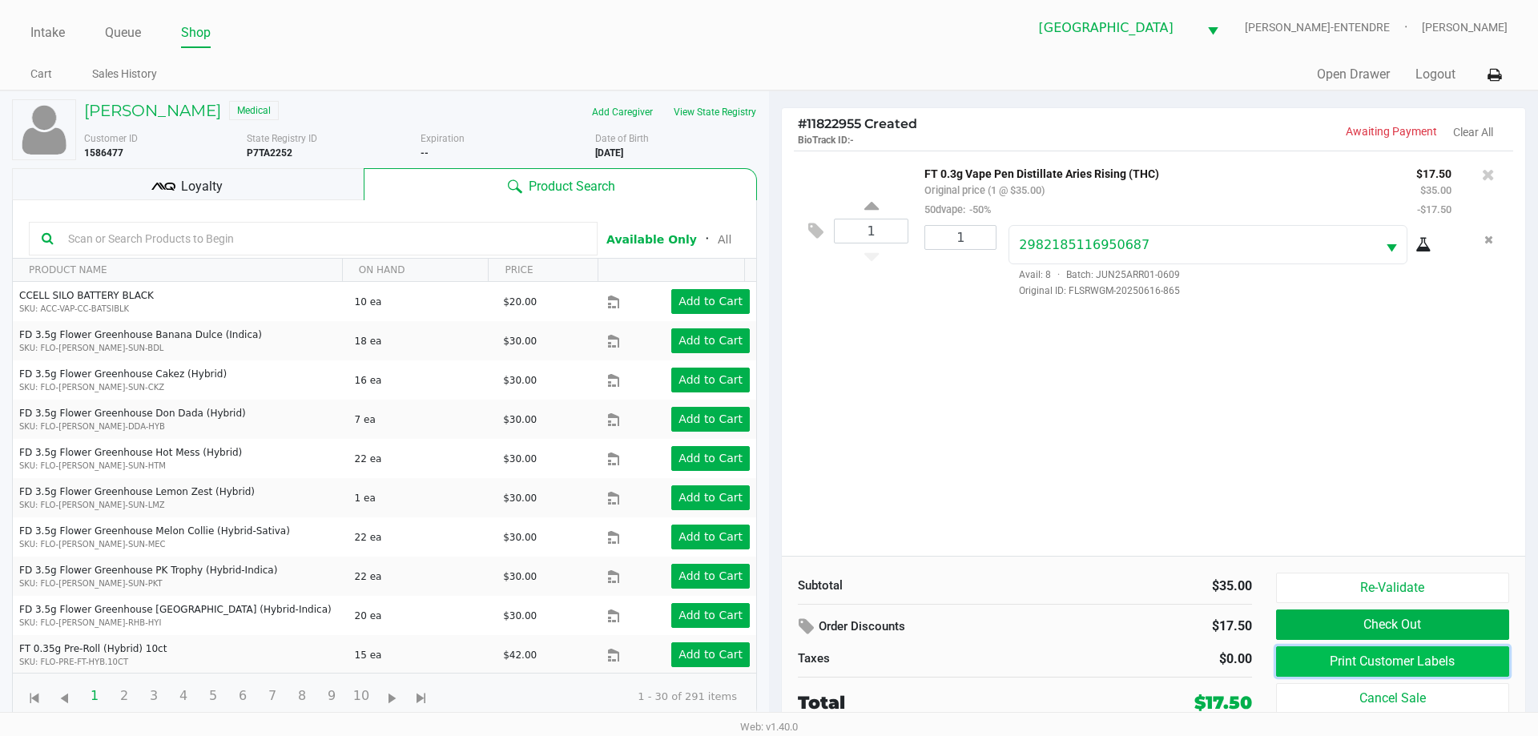
click at [1380, 660] on button "Print Customer Labels" at bounding box center [1392, 661] width 233 height 30
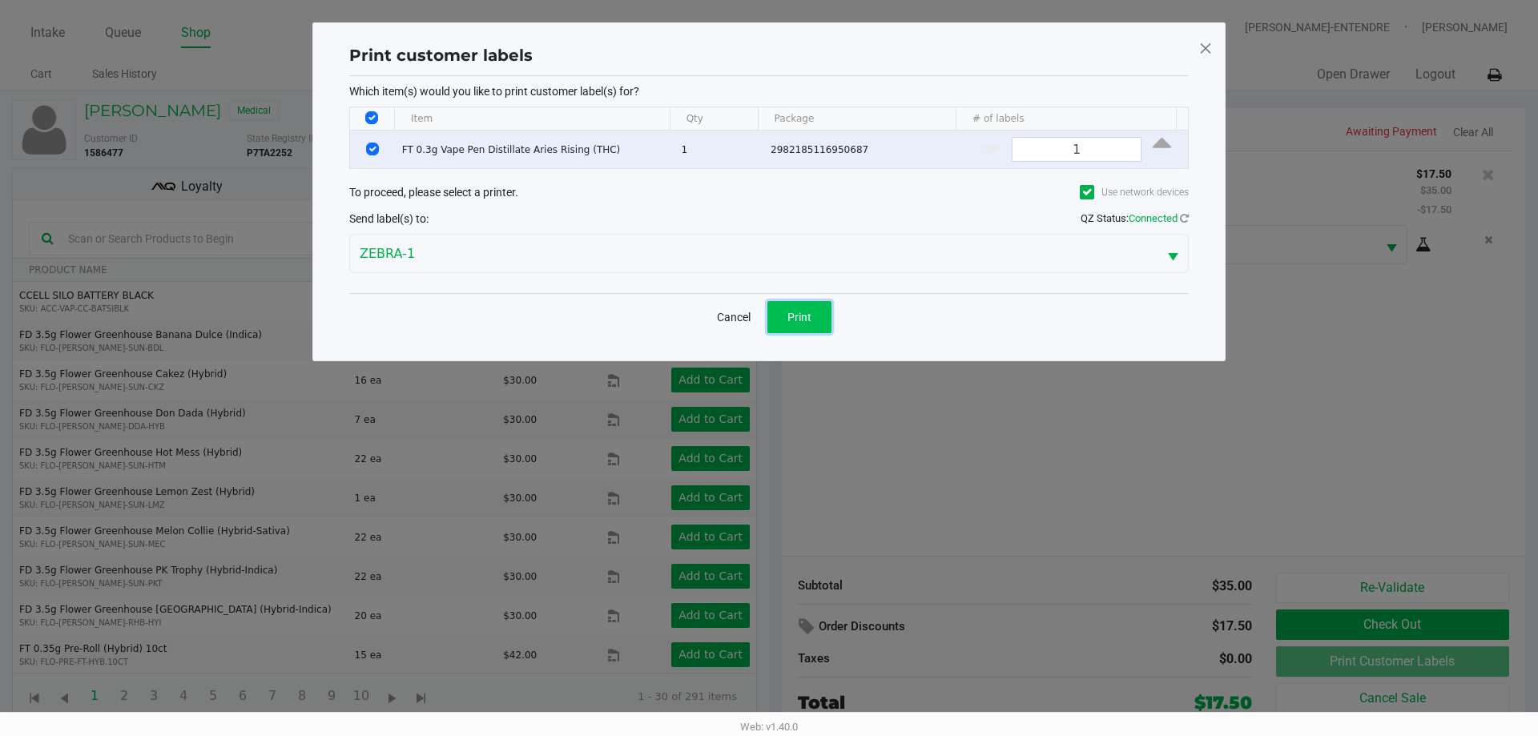
click at [814, 328] on button "Print" at bounding box center [799, 317] width 64 height 32
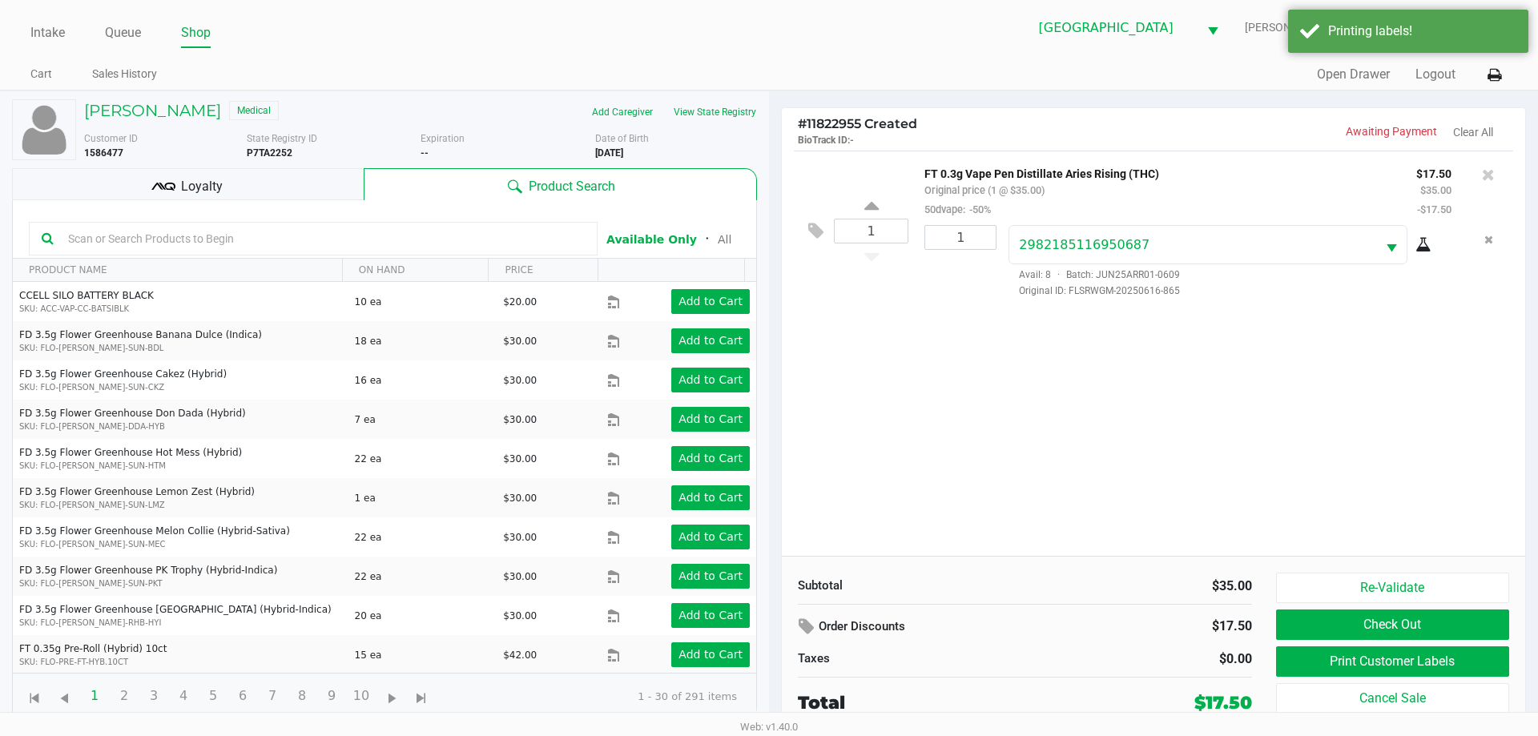
click at [280, 188] on div "Loyalty" at bounding box center [188, 184] width 352 height 32
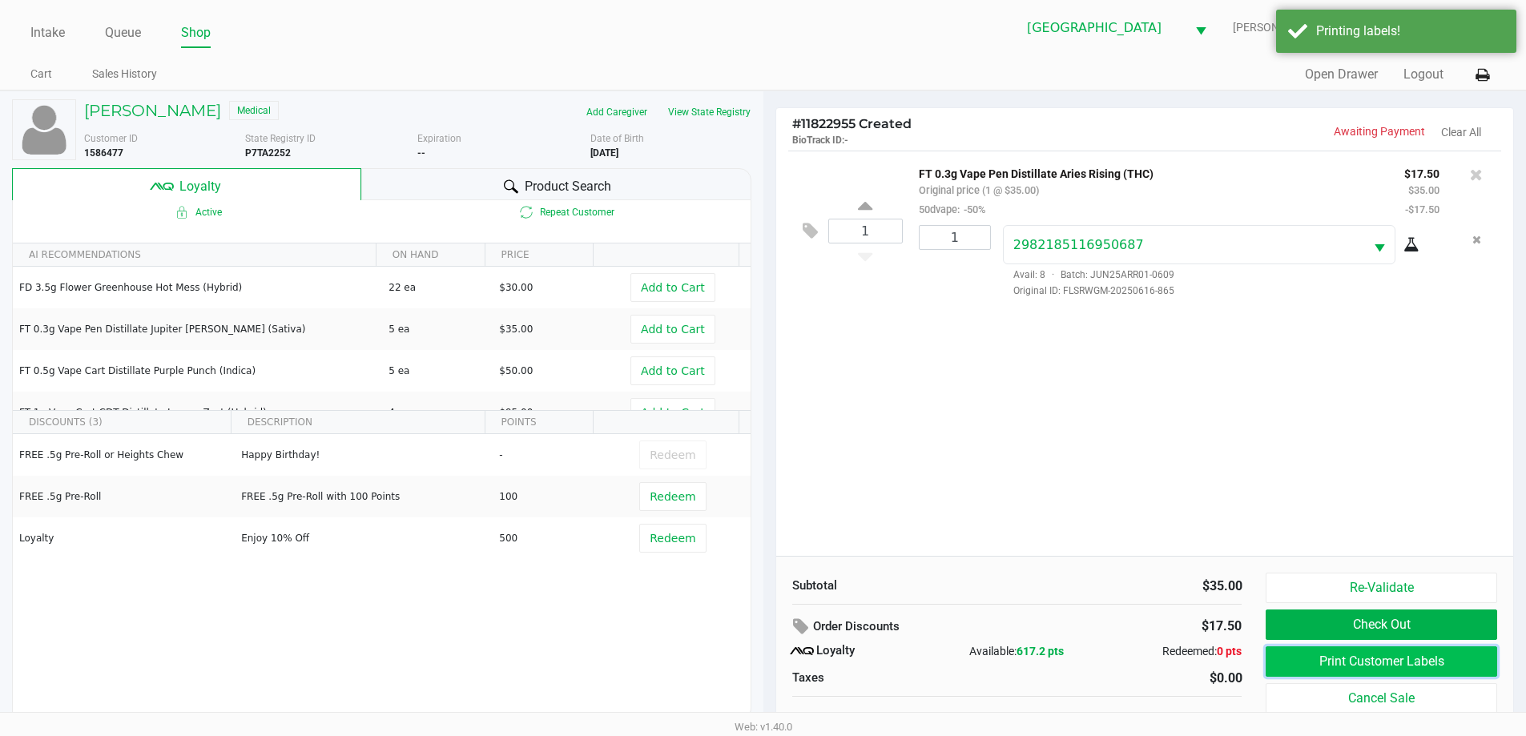
click at [1298, 664] on button "Print Customer Labels" at bounding box center [1380, 661] width 231 height 30
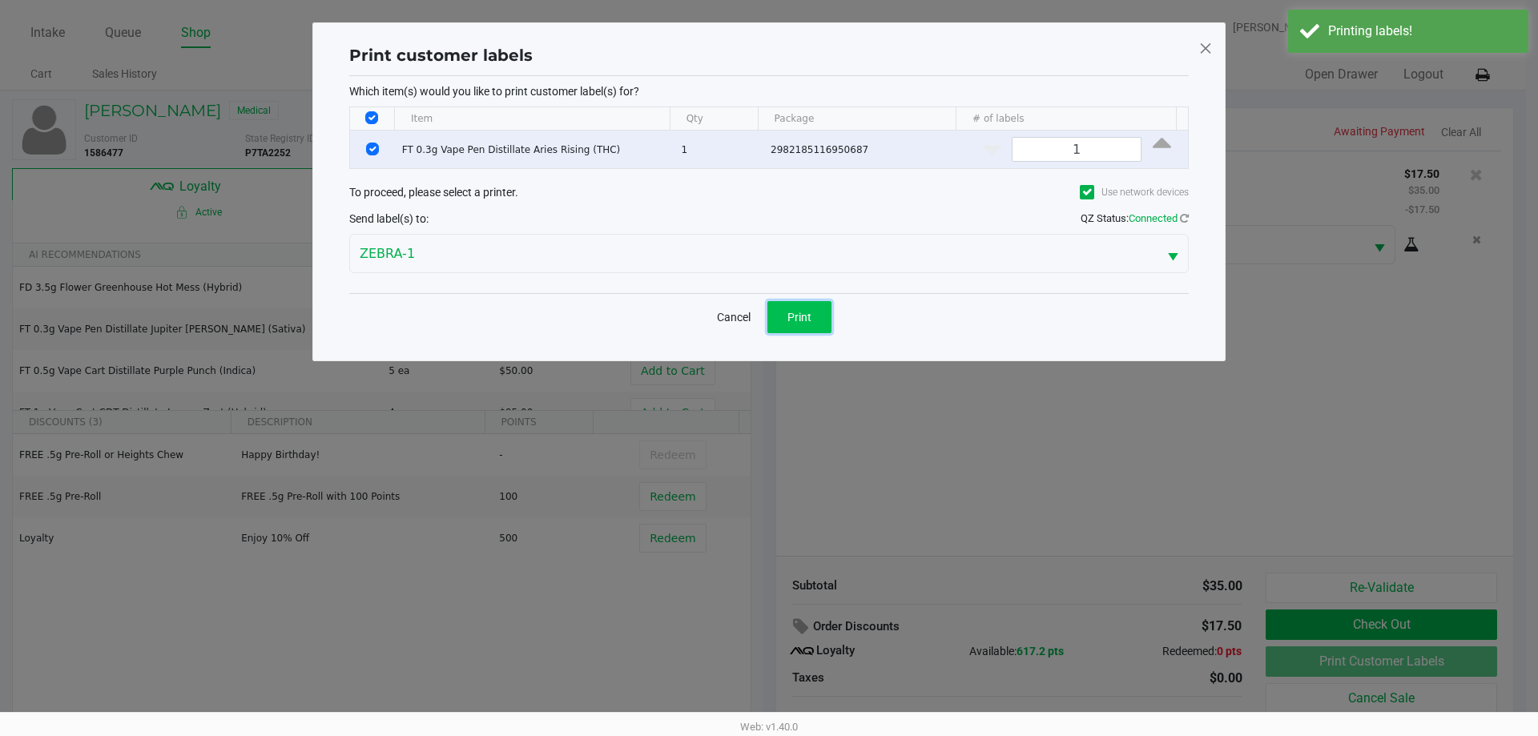
click at [788, 301] on button "Print" at bounding box center [799, 317] width 64 height 32
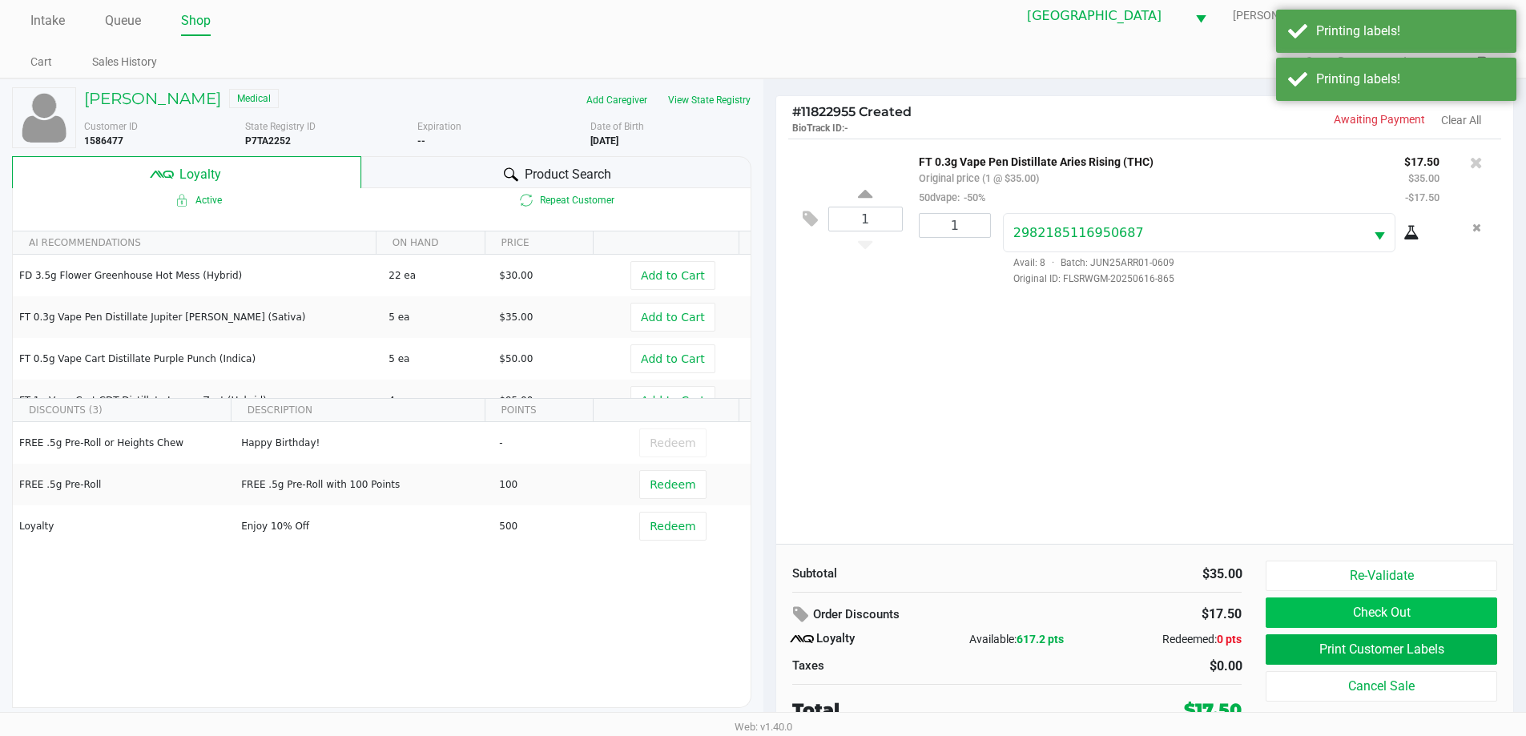
scroll to position [16, 0]
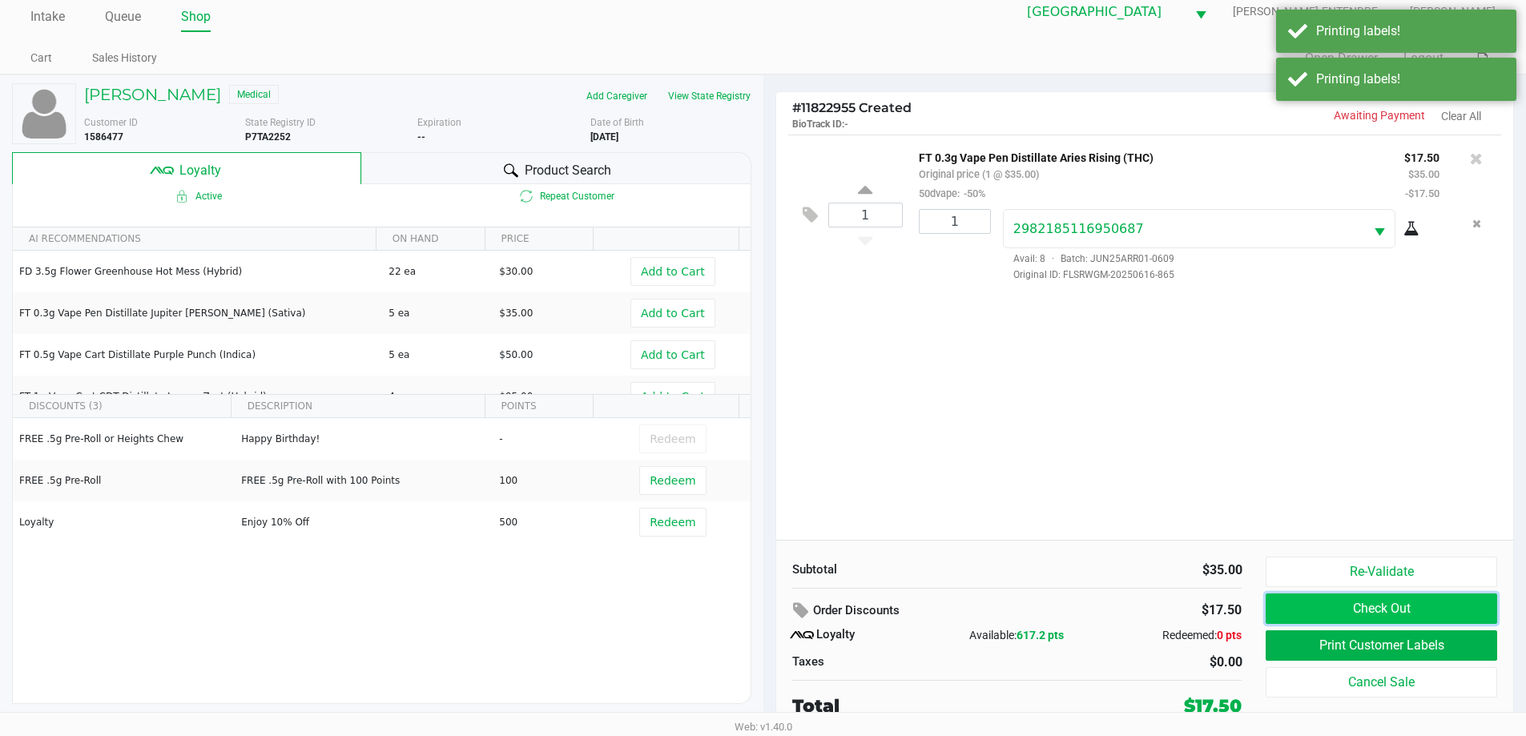
click at [1342, 607] on button "Check Out" at bounding box center [1380, 608] width 231 height 30
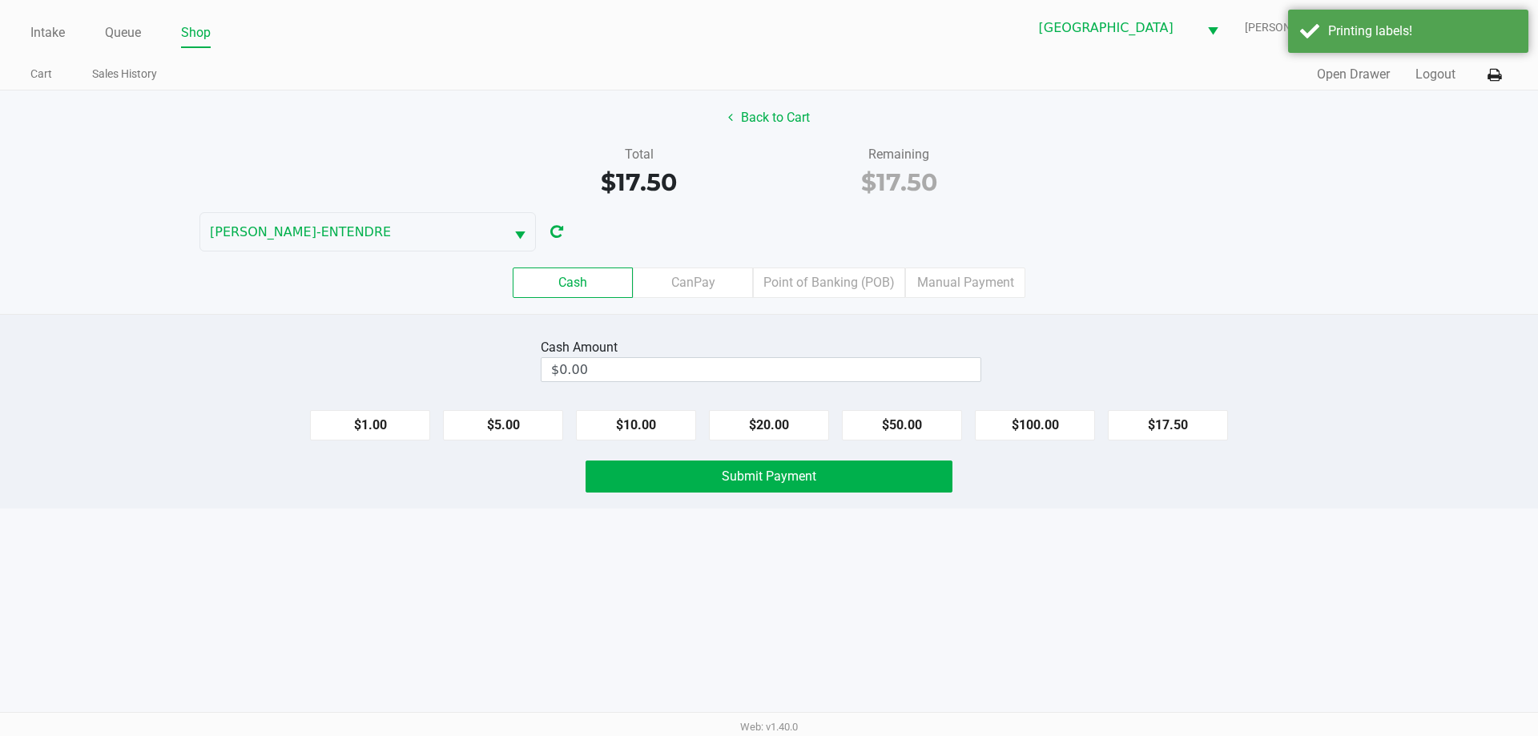
click at [802, 259] on div "Cash CanPay Point of Banking (POB) Manual Payment" at bounding box center [769, 282] width 1562 height 62
click at [798, 272] on label "Point of Banking (POB)" at bounding box center [829, 282] width 152 height 30
click at [0, 0] on 7 "Point of Banking (POB)" at bounding box center [0, 0] width 0 height 0
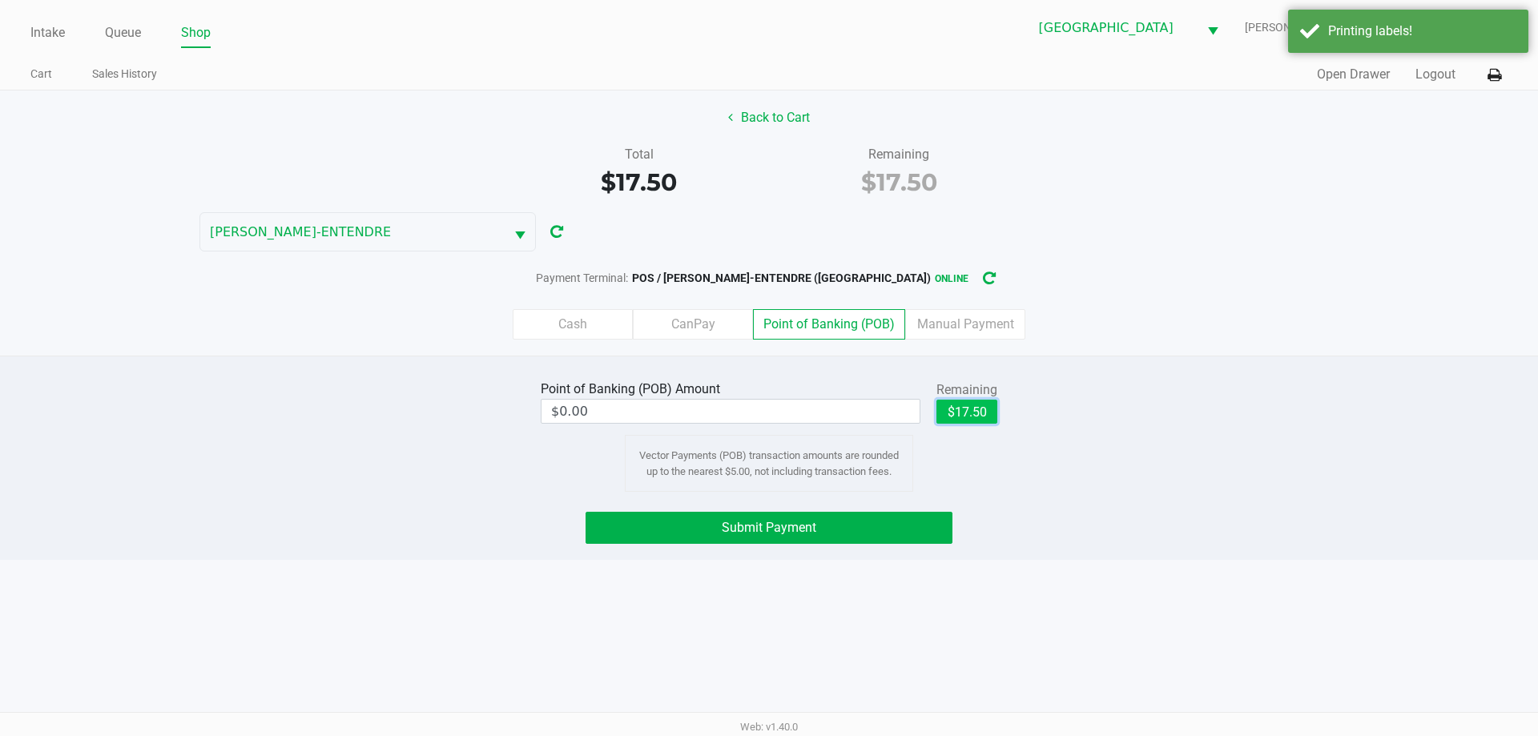
click at [968, 420] on button "$17.50" at bounding box center [966, 412] width 61 height 24
click at [895, 520] on button "Submit Payment" at bounding box center [768, 528] width 367 height 32
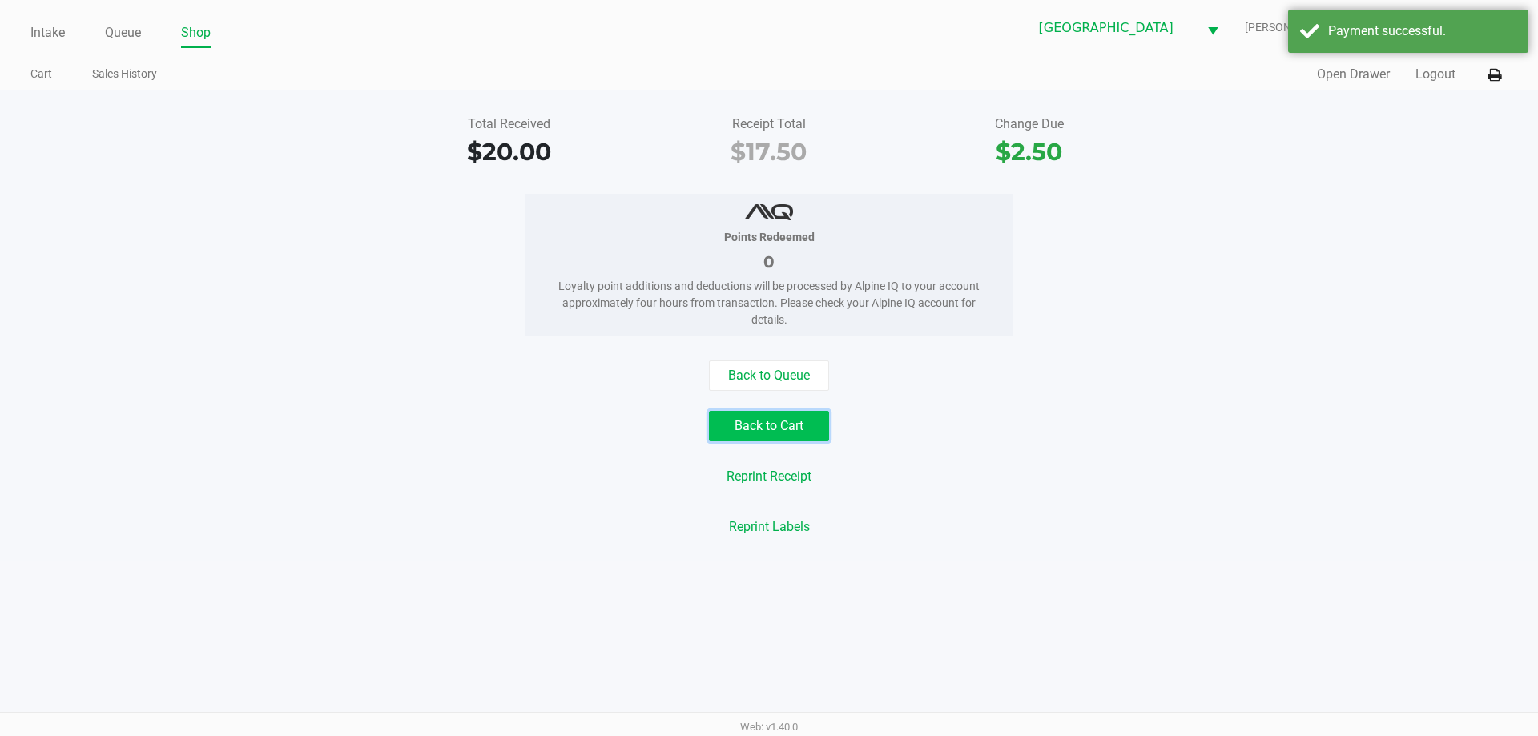
click at [794, 423] on button "Back to Cart" at bounding box center [769, 426] width 120 height 30
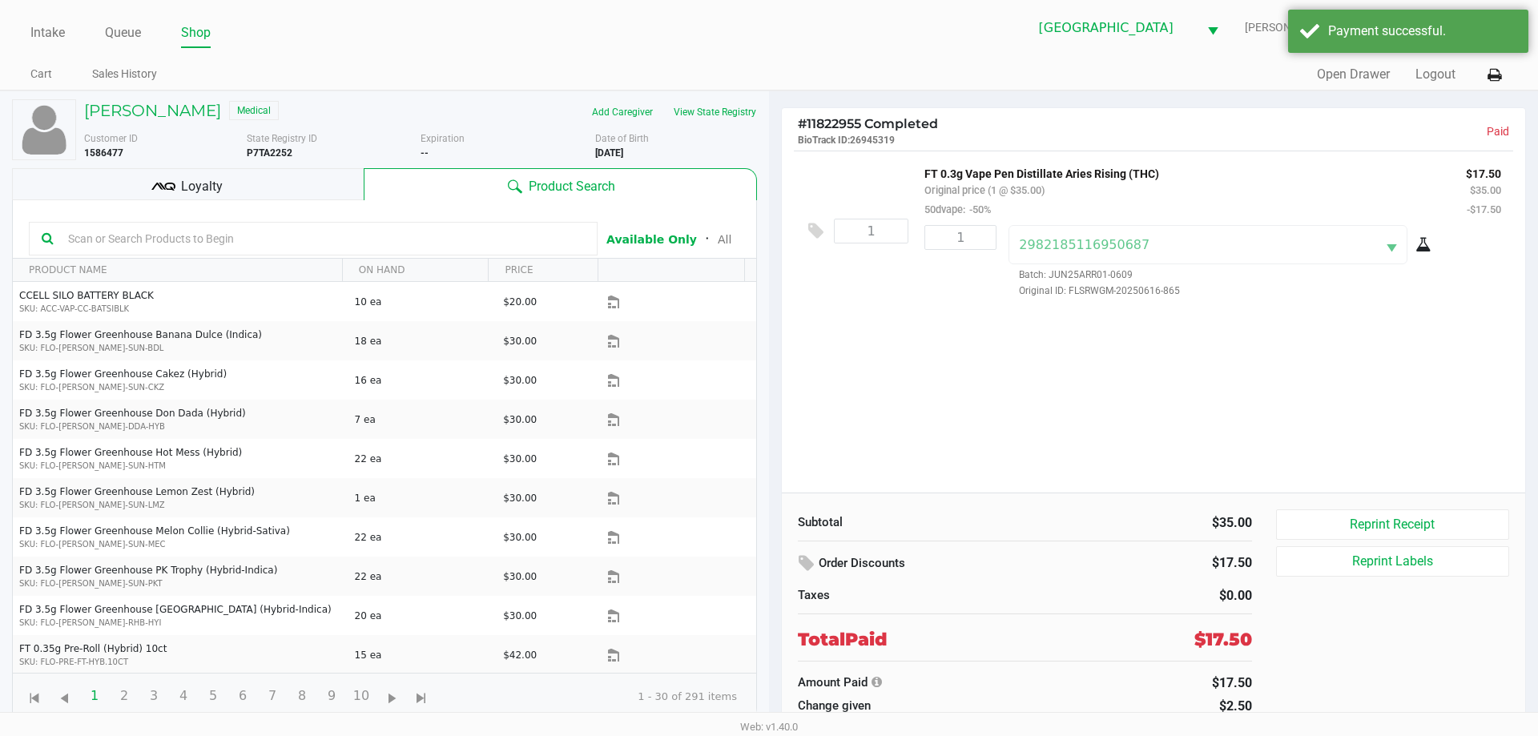
click at [270, 156] on b "P7TA2252" at bounding box center [270, 152] width 46 height 11
copy b "P7TA2252"
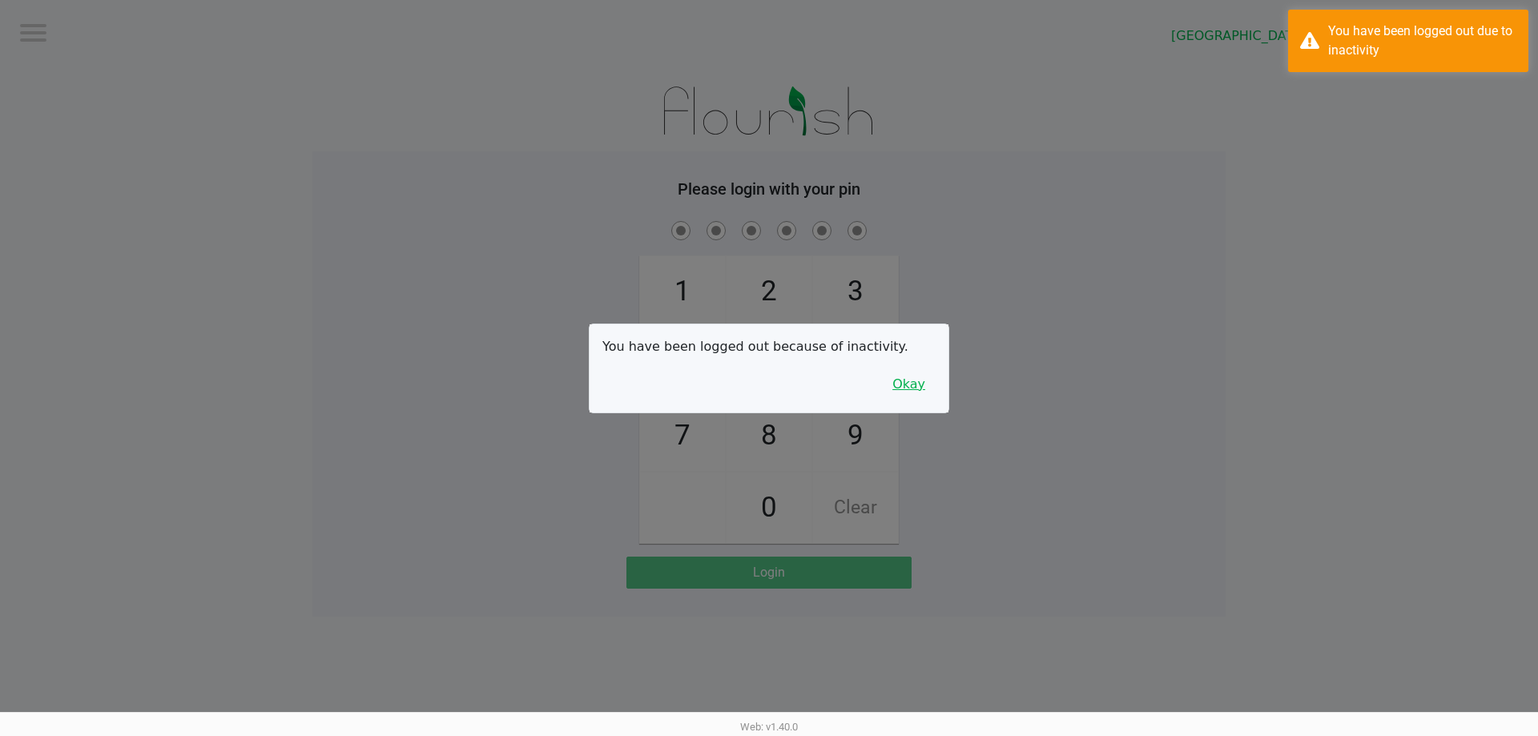
click at [895, 392] on button "Okay" at bounding box center [909, 384] width 54 height 30
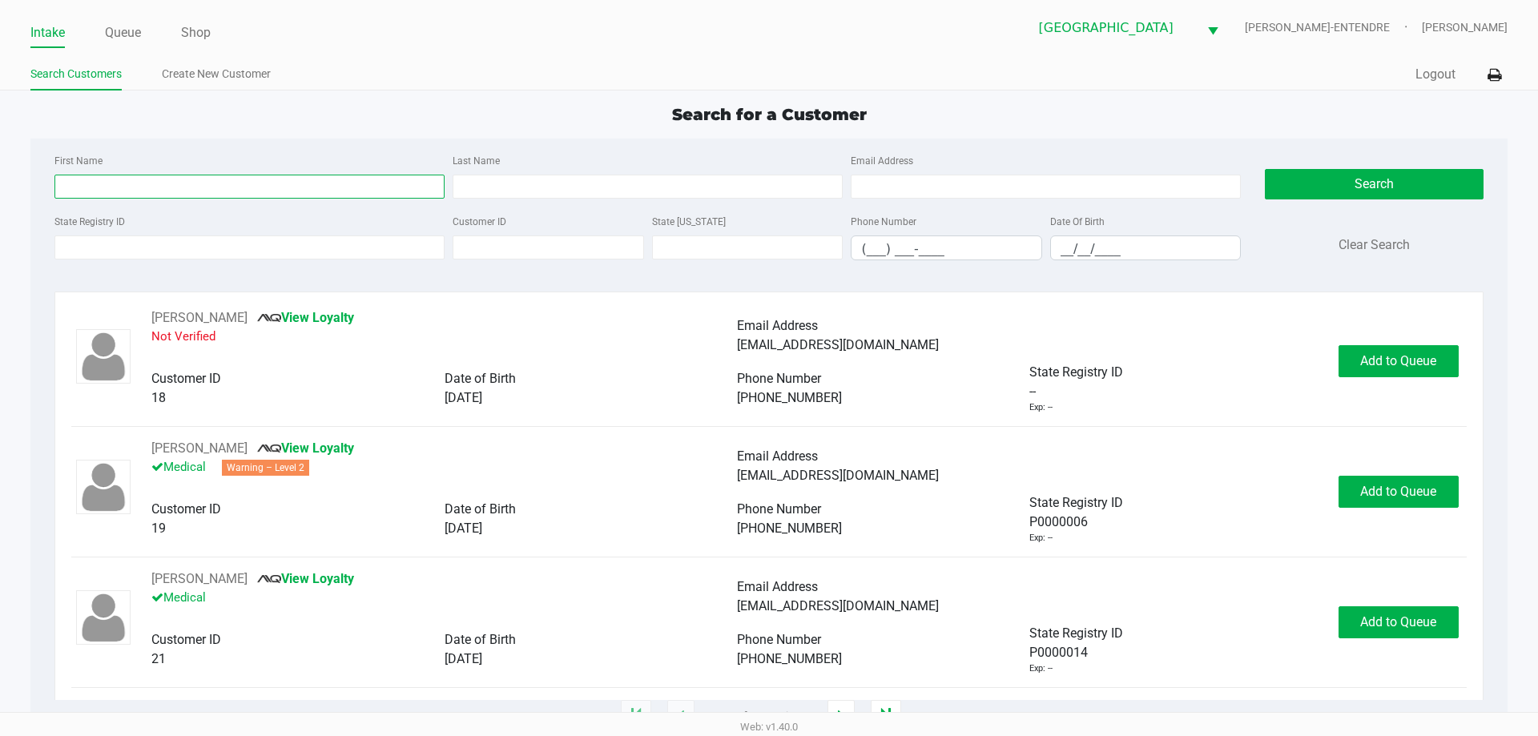
click at [276, 192] on input "First Name" at bounding box center [249, 187] width 390 height 24
click at [276, 192] on input "p" at bounding box center [249, 187] width 390 height 24
click at [263, 244] on input "State Registry ID" at bounding box center [249, 247] width 390 height 24
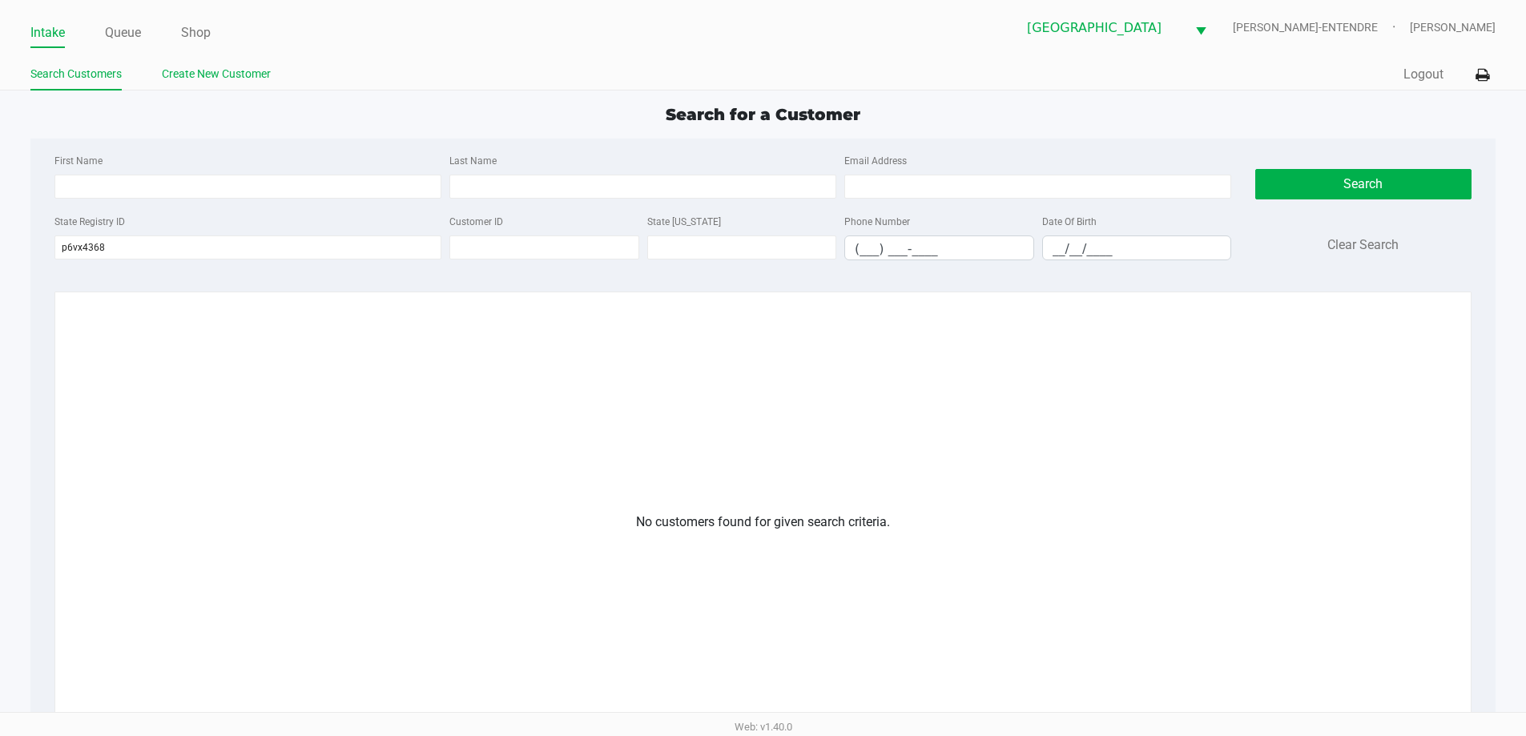
click at [190, 70] on link "Create New Customer" at bounding box center [216, 74] width 109 height 20
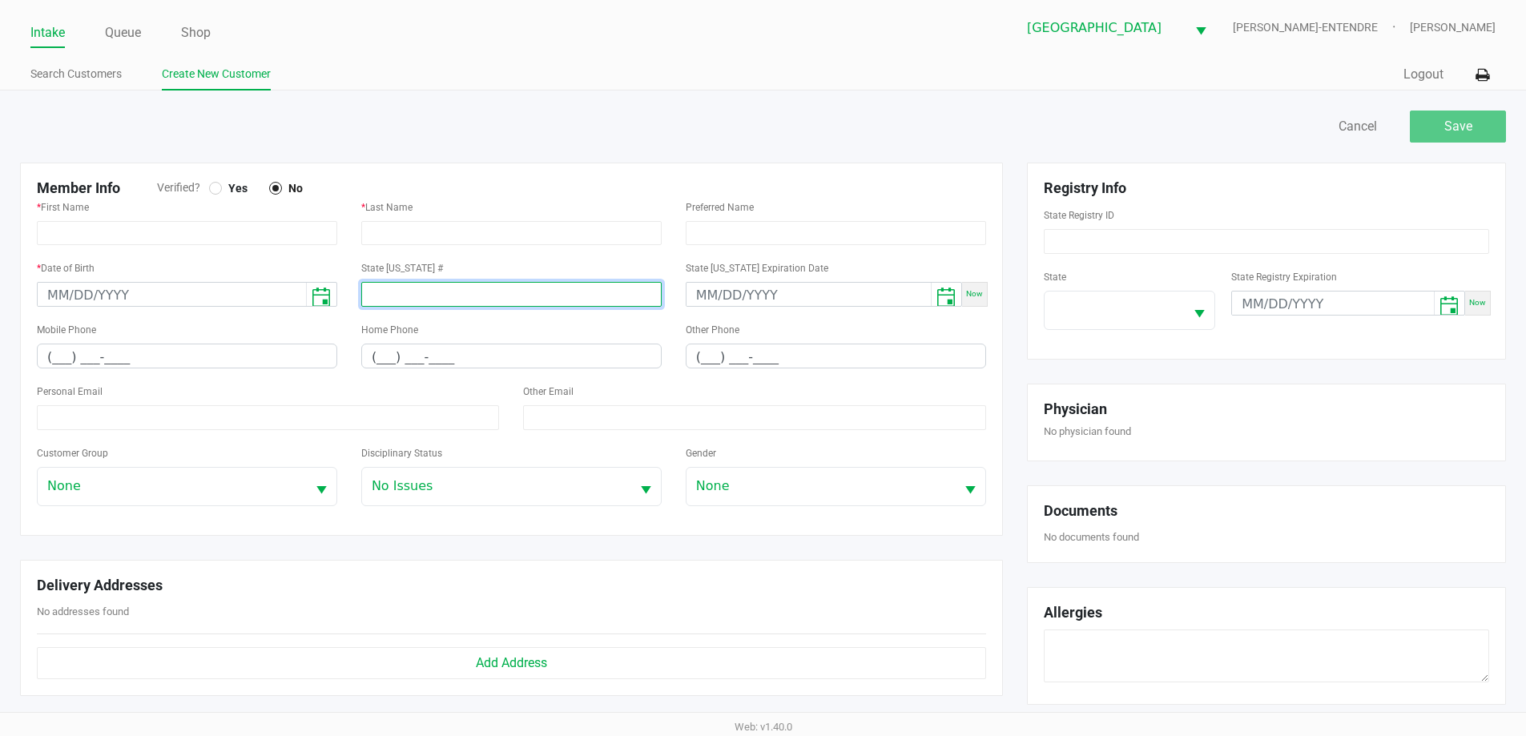
paste input "P6VX4368"
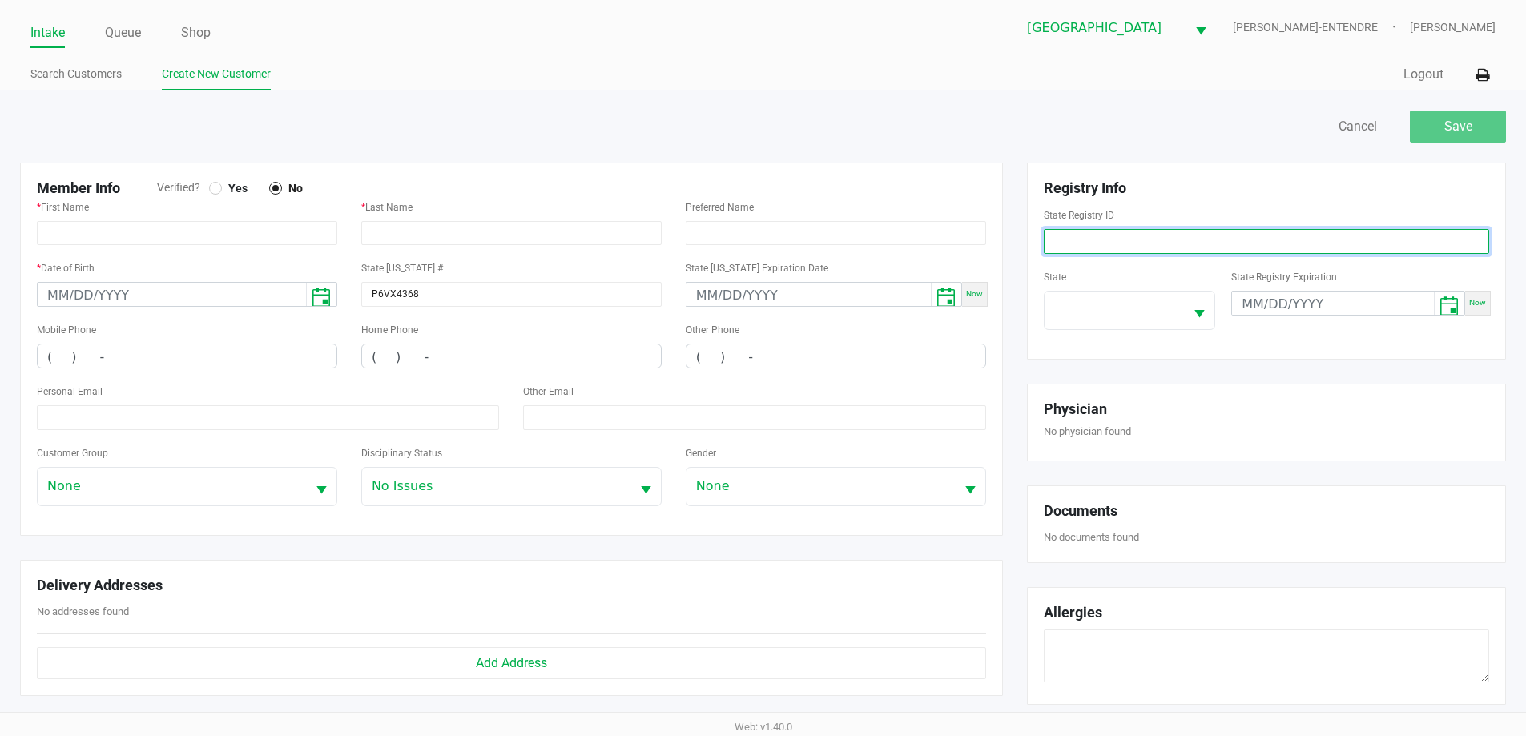
paste input "P6VX4368"
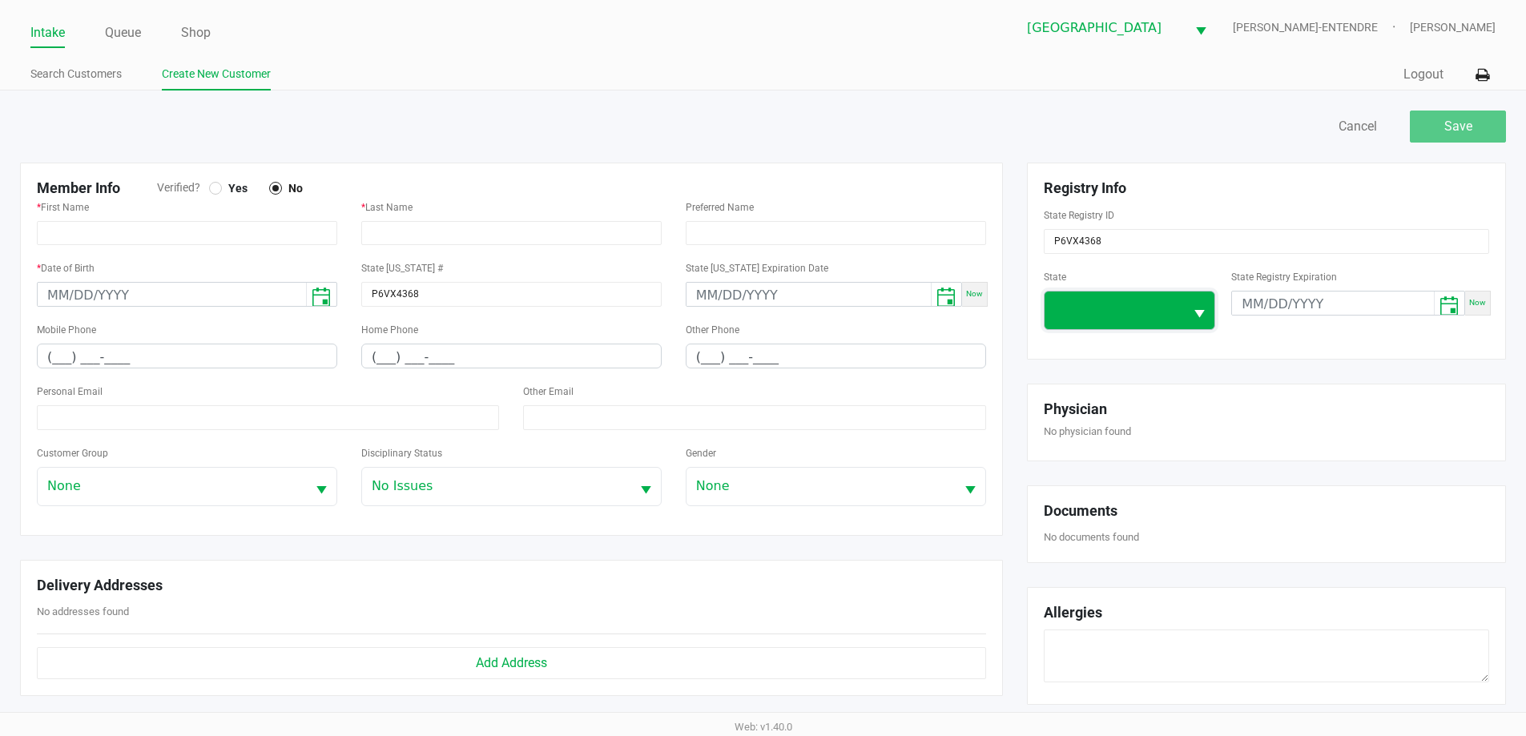
click at [1071, 322] on span at bounding box center [1114, 311] width 140 height 38
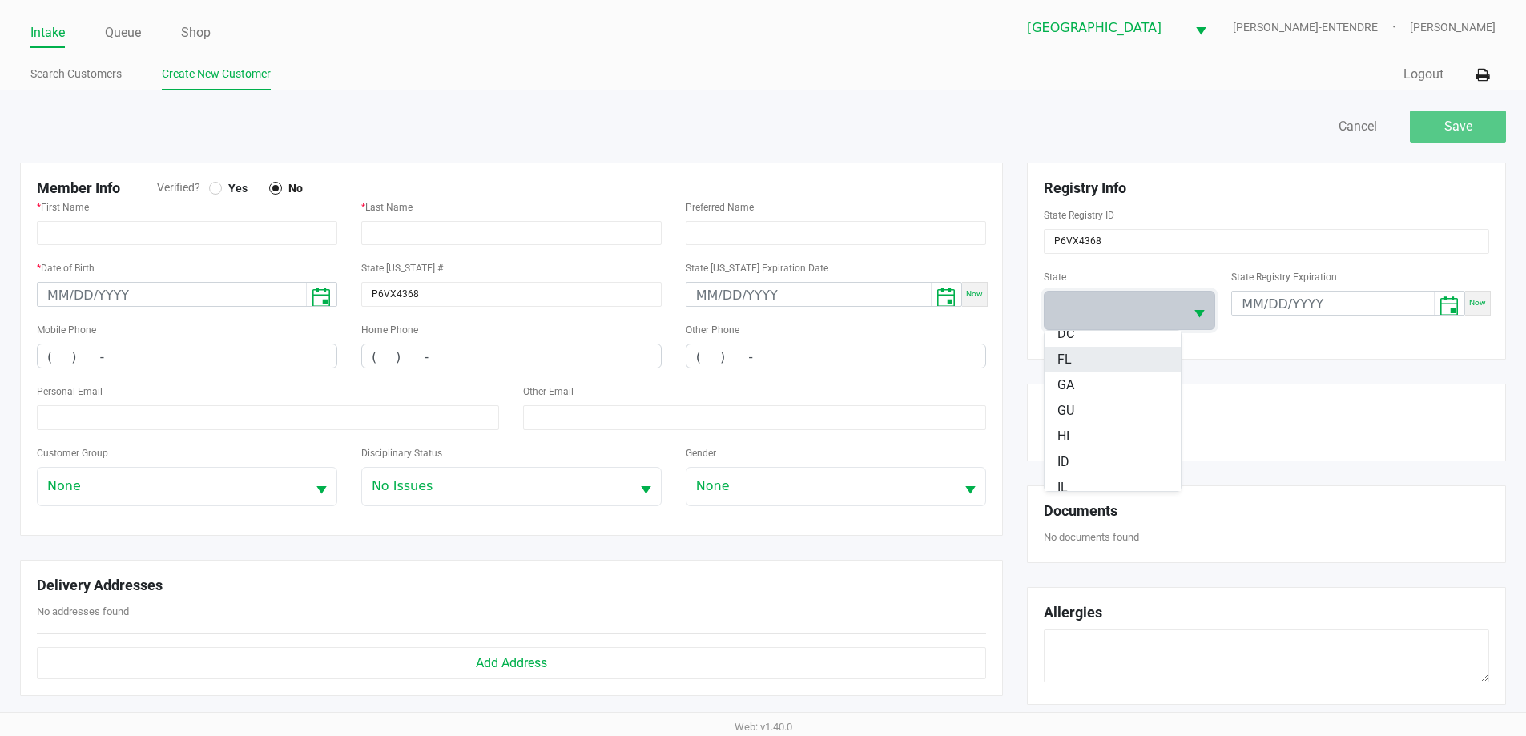
click at [1072, 361] on li "FL" at bounding box center [1112, 360] width 136 height 26
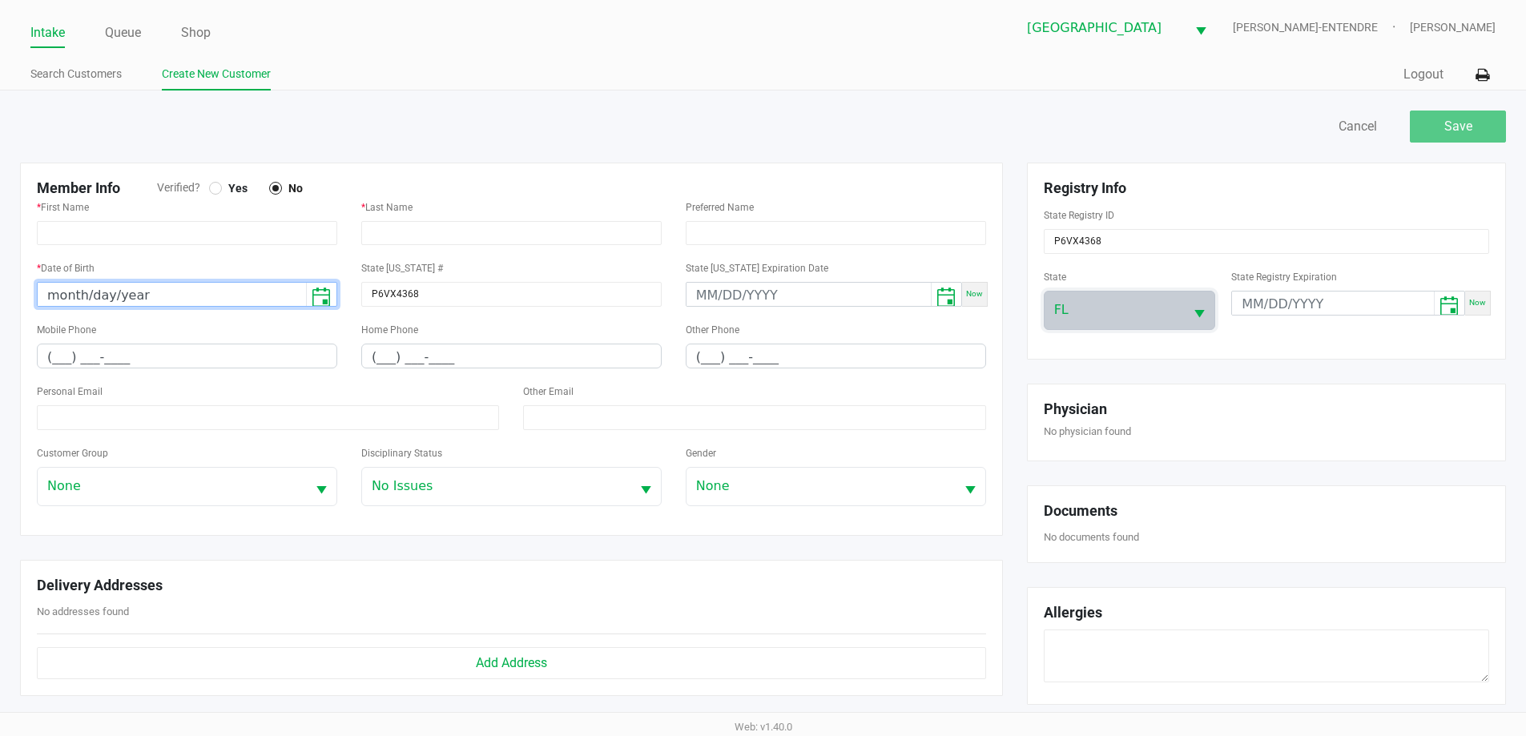
click at [54, 292] on input "month/day/year" at bounding box center [172, 295] width 268 height 25
click at [161, 199] on div "* First Name" at bounding box center [187, 221] width 300 height 48
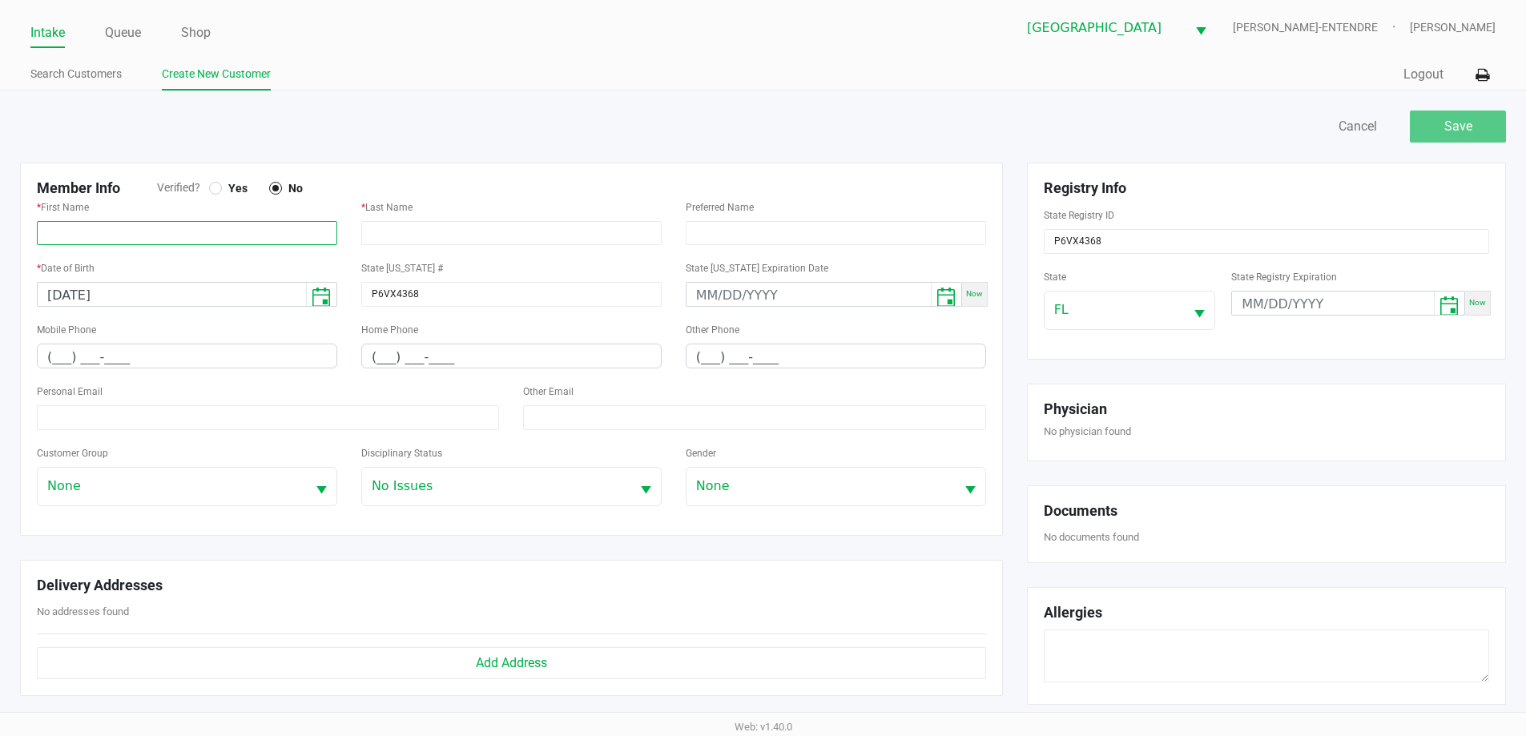
paste input "MAXWELL"
paste input "BURGREEN"
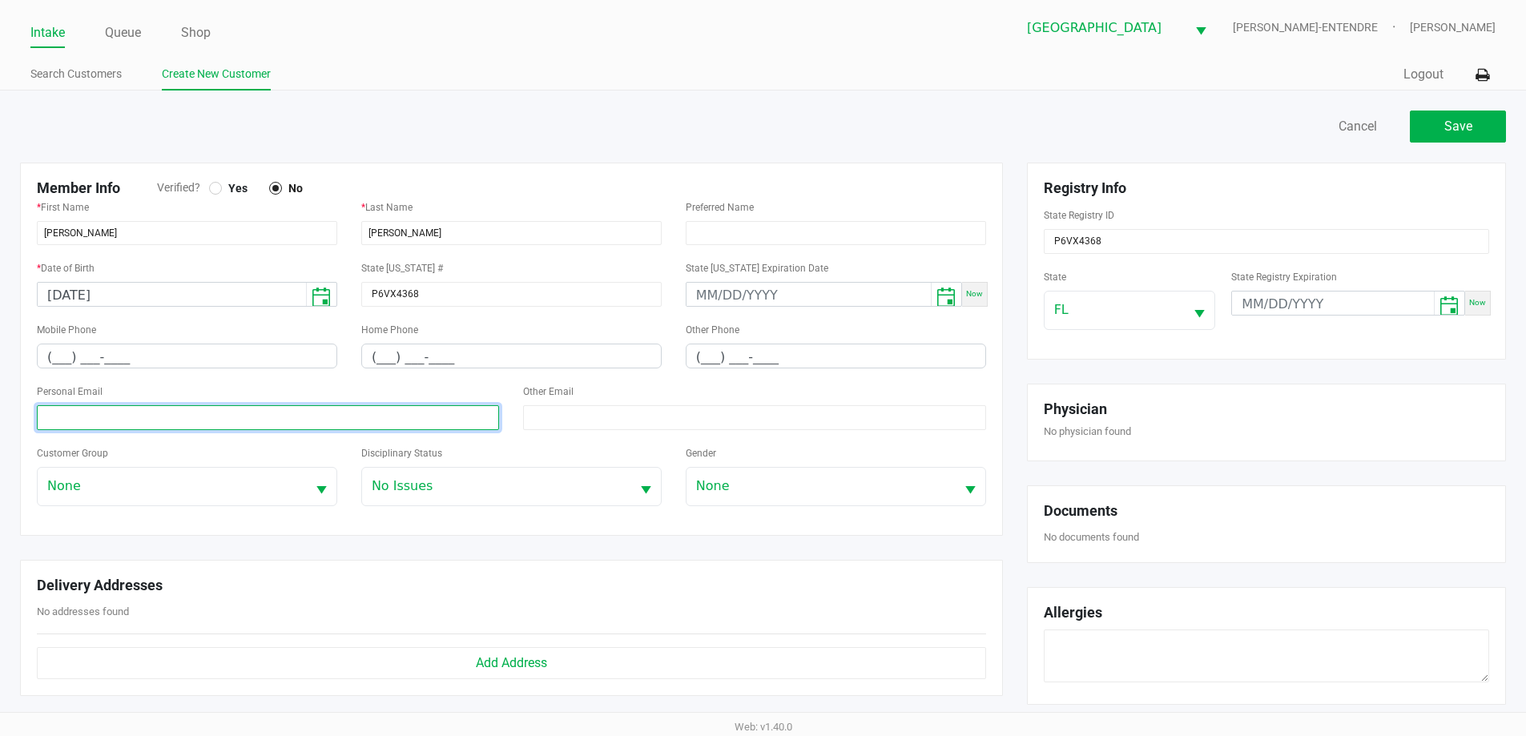
paste input "burgreenmax@gmail.com"
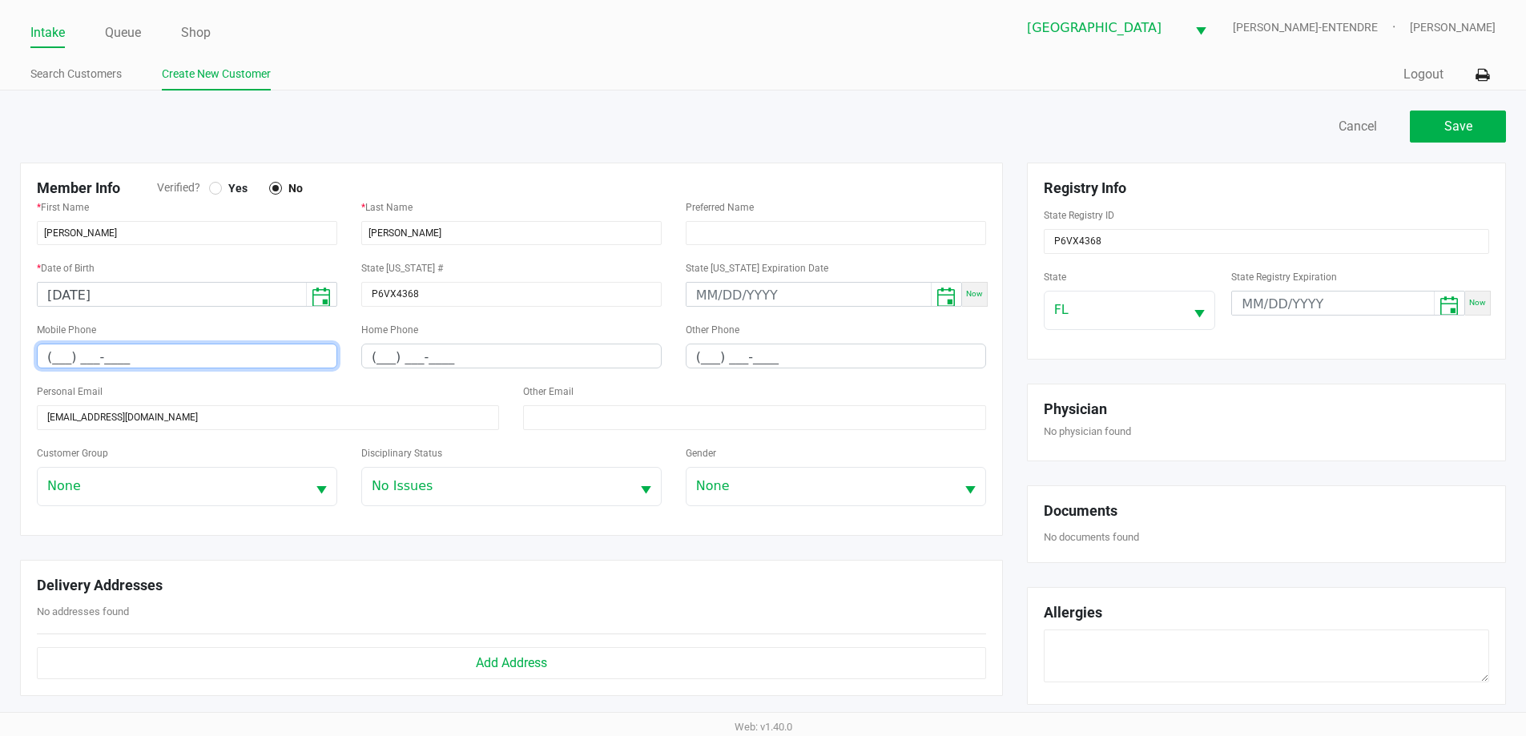
click at [55, 352] on input "(___) ___-____" at bounding box center [187, 356] width 299 height 25
click at [211, 193] on div at bounding box center [215, 188] width 13 height 13
click at [1451, 126] on span "Save" at bounding box center [1458, 126] width 28 height 15
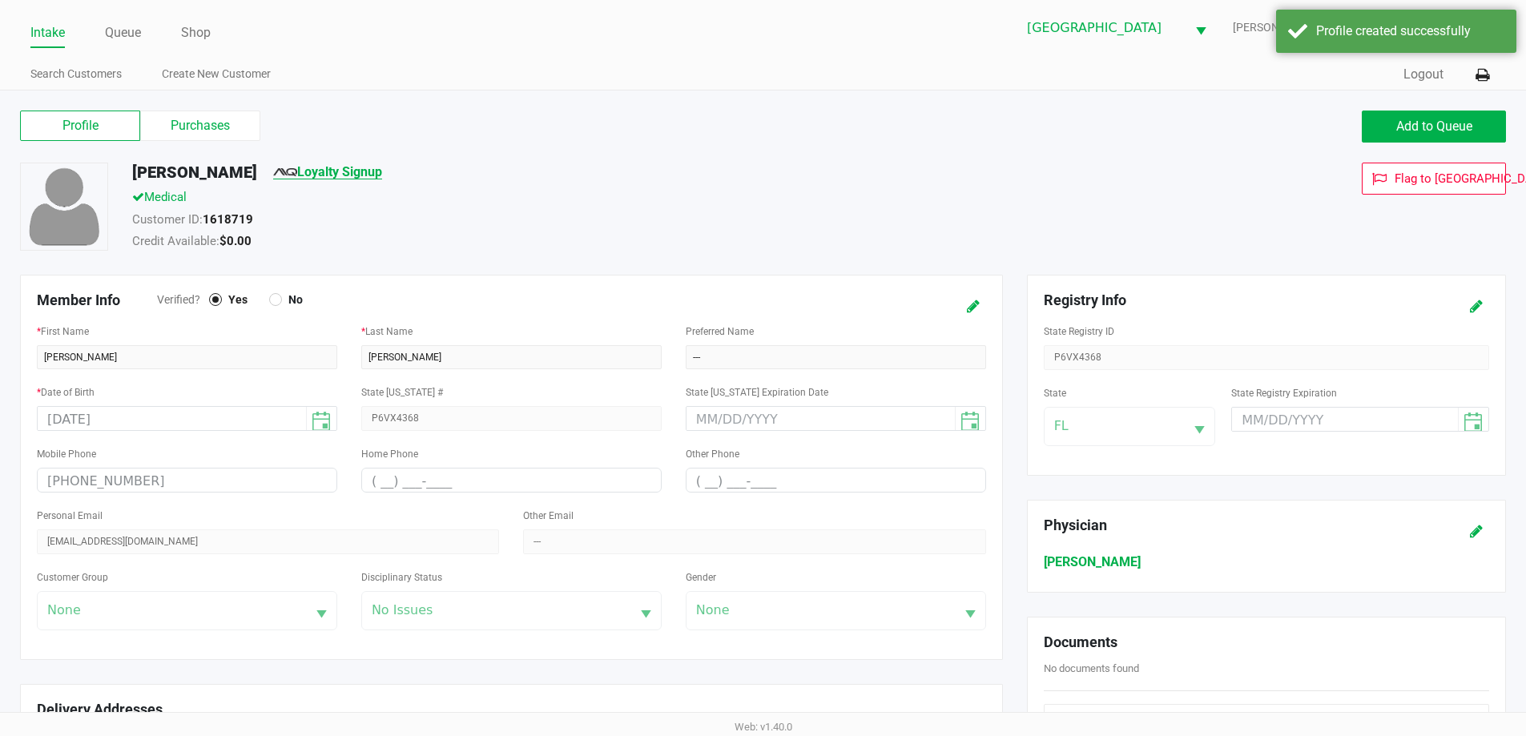
click at [382, 172] on link "Loyalty Signup" at bounding box center [327, 171] width 109 height 15
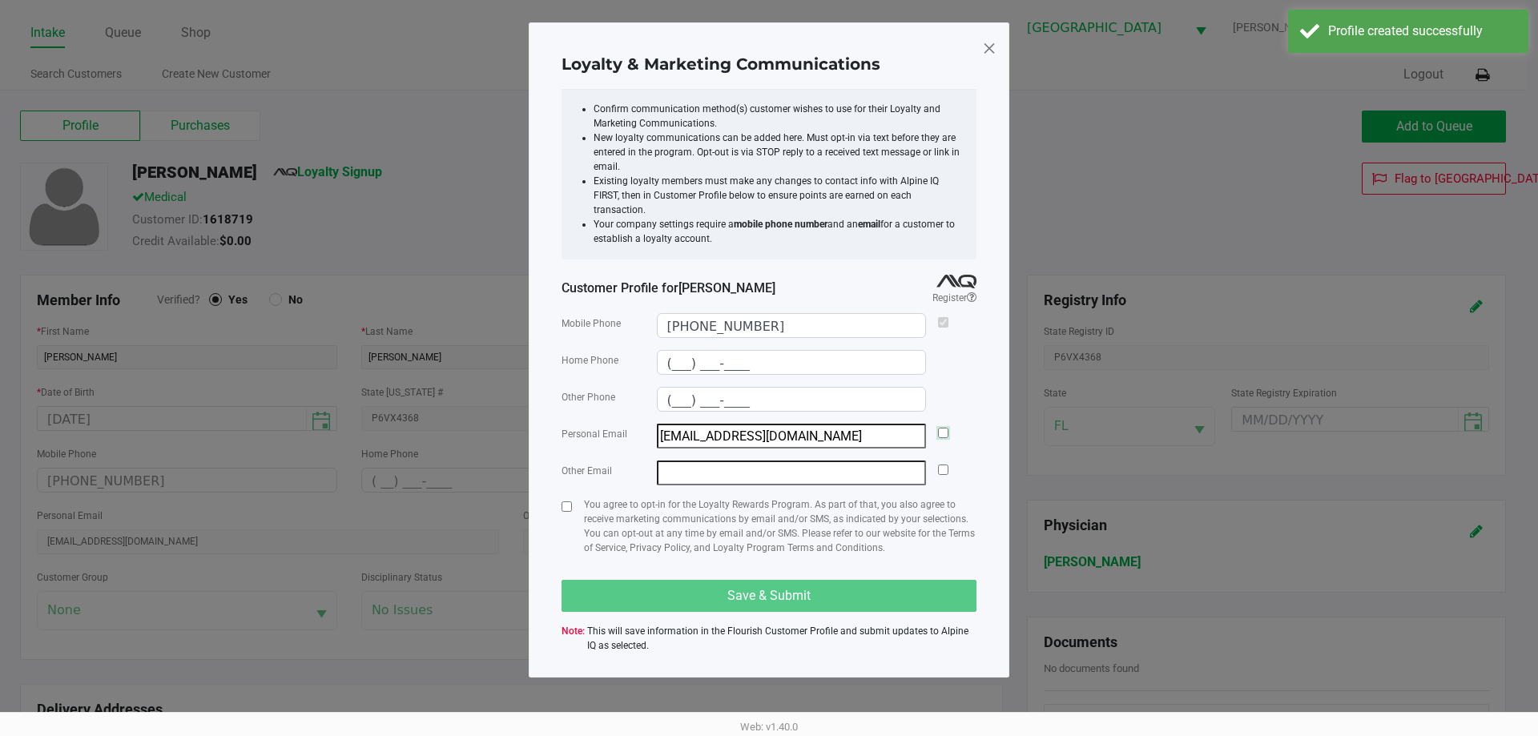
click at [940, 428] on input "checkbox" at bounding box center [943, 433] width 10 height 10
click at [567, 497] on div at bounding box center [566, 532] width 10 height 70
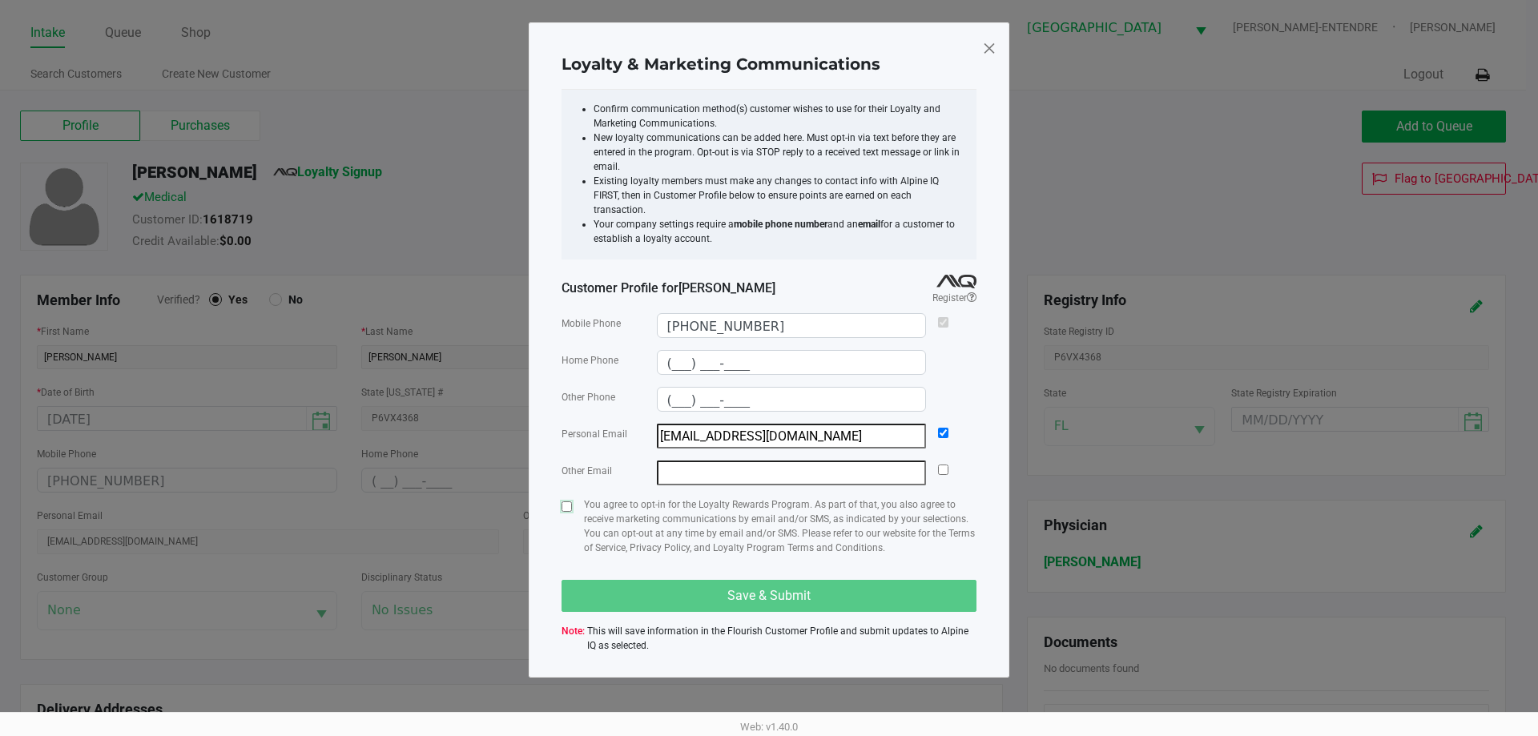
click at [569, 501] on input "checkbox" at bounding box center [566, 506] width 10 height 10
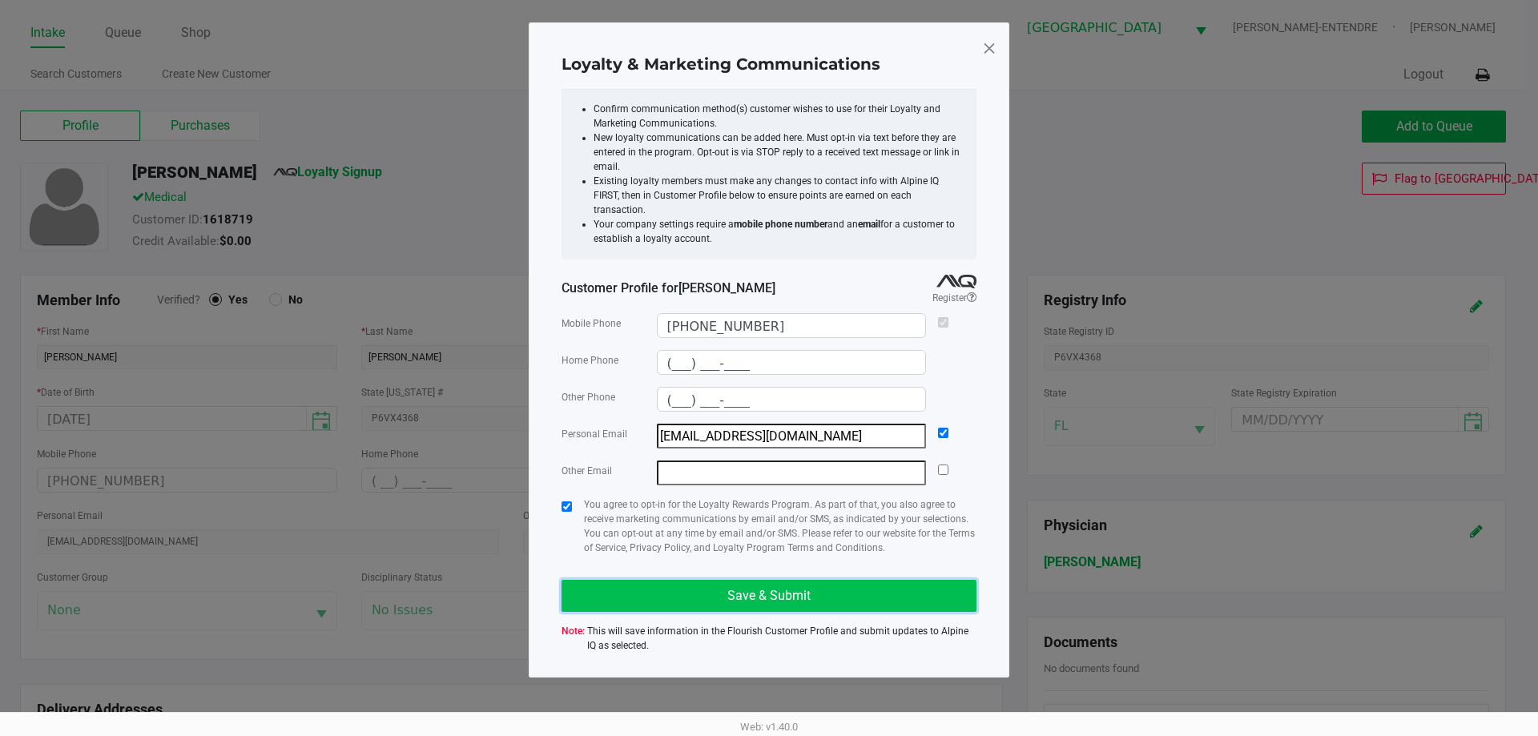
click at [707, 594] on button "Save & Submit" at bounding box center [768, 596] width 415 height 32
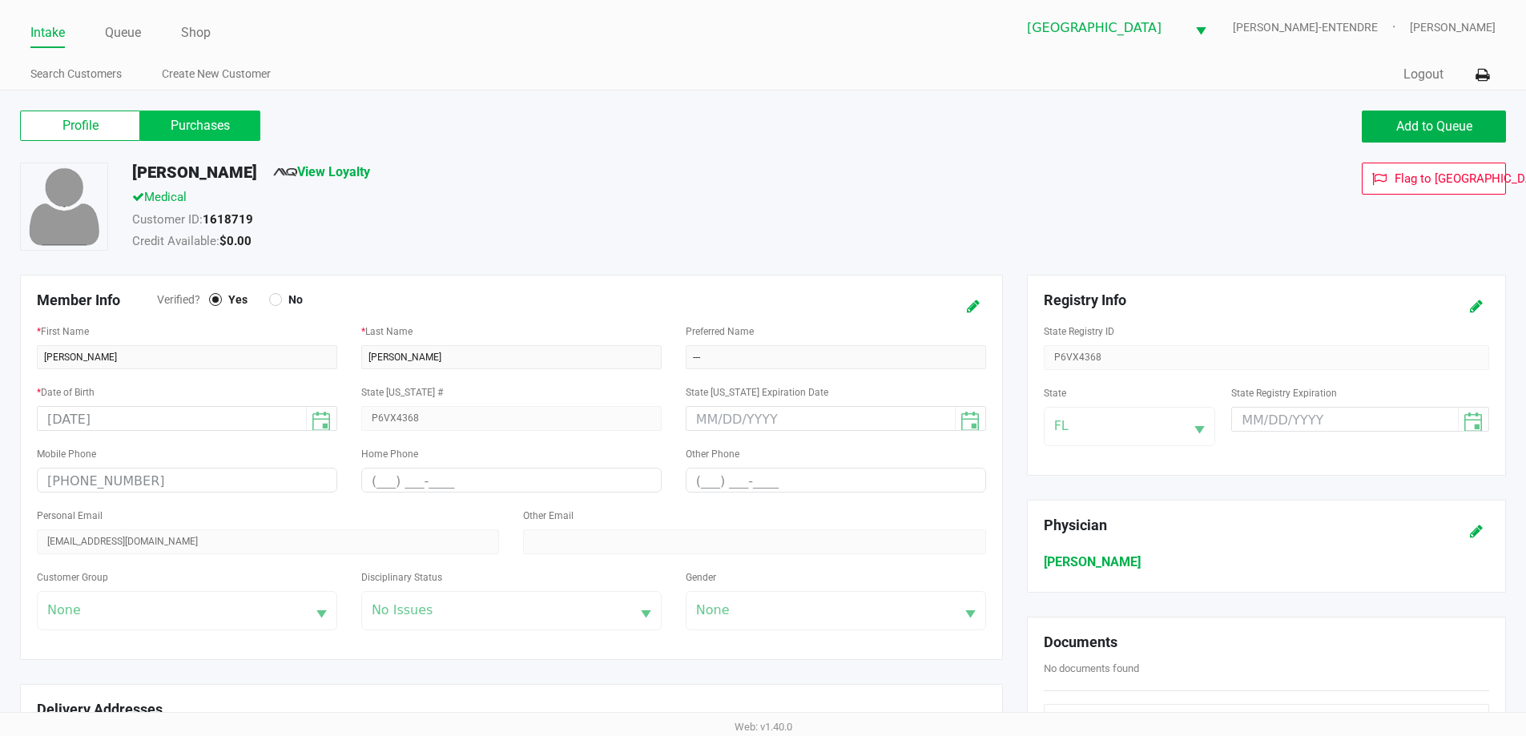
click at [226, 135] on label "Purchases" at bounding box center [200, 126] width 120 height 30
click at [0, 0] on 1 "Purchases" at bounding box center [0, 0] width 0 height 0
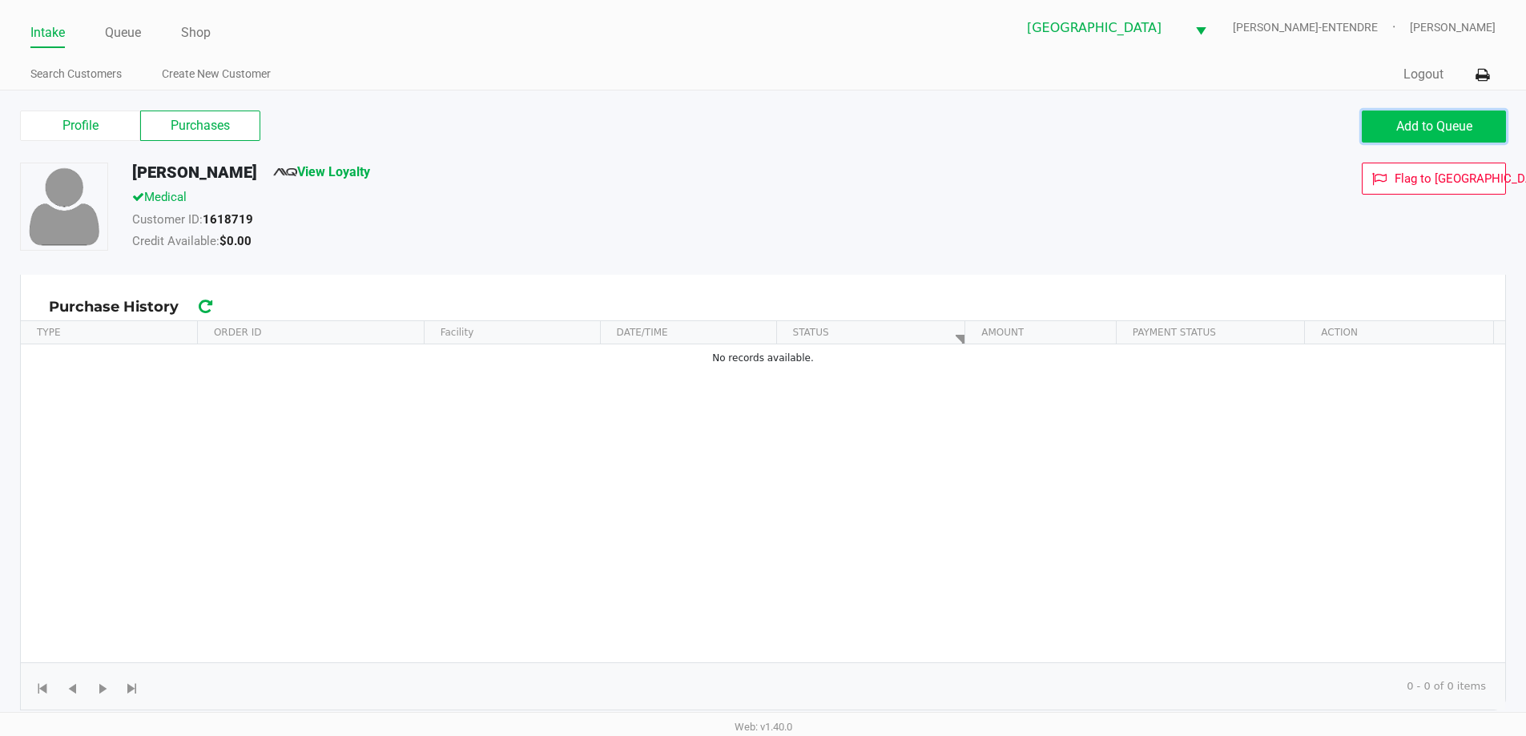
click at [1374, 128] on button "Add to Queue" at bounding box center [1433, 127] width 144 height 32
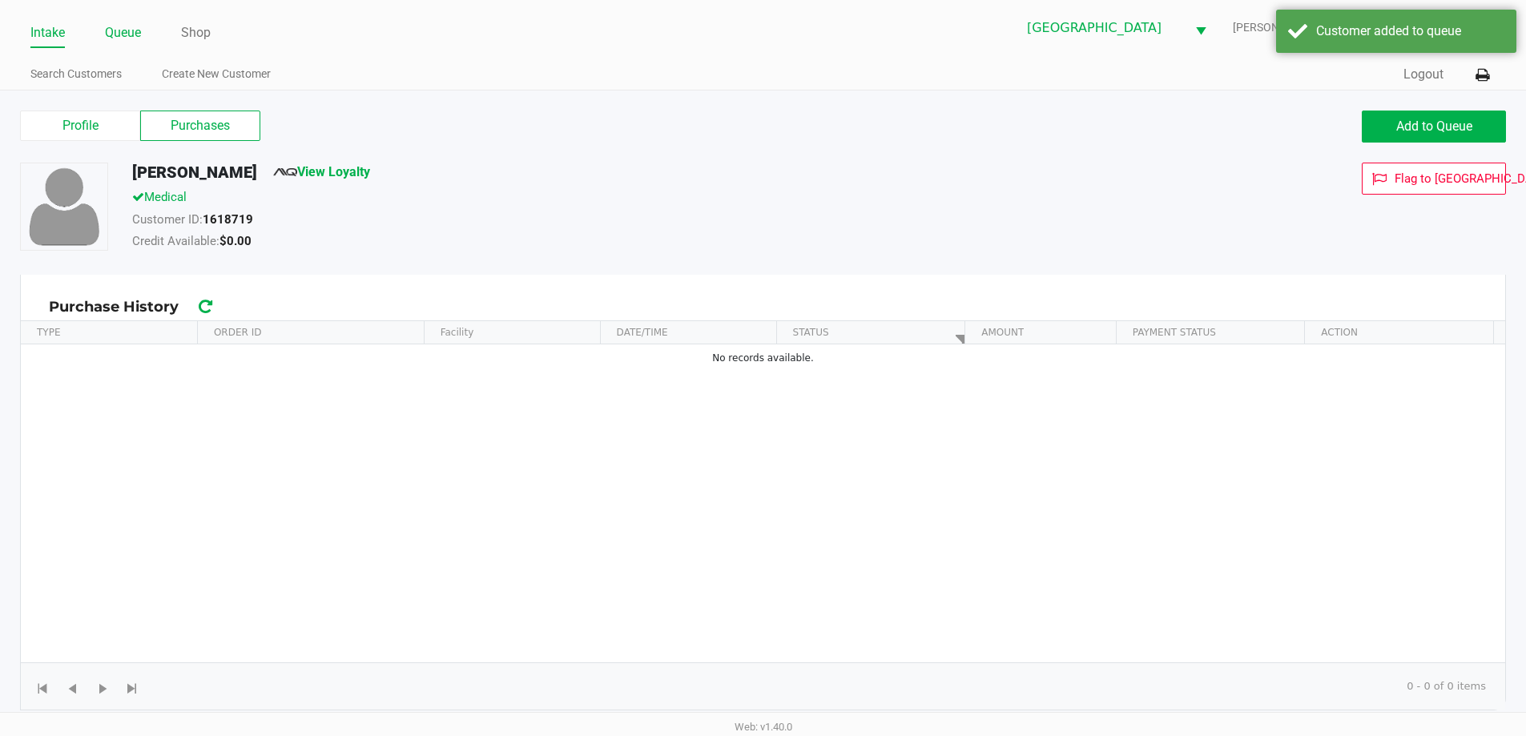
click at [131, 34] on link "Queue" at bounding box center [123, 33] width 36 height 22
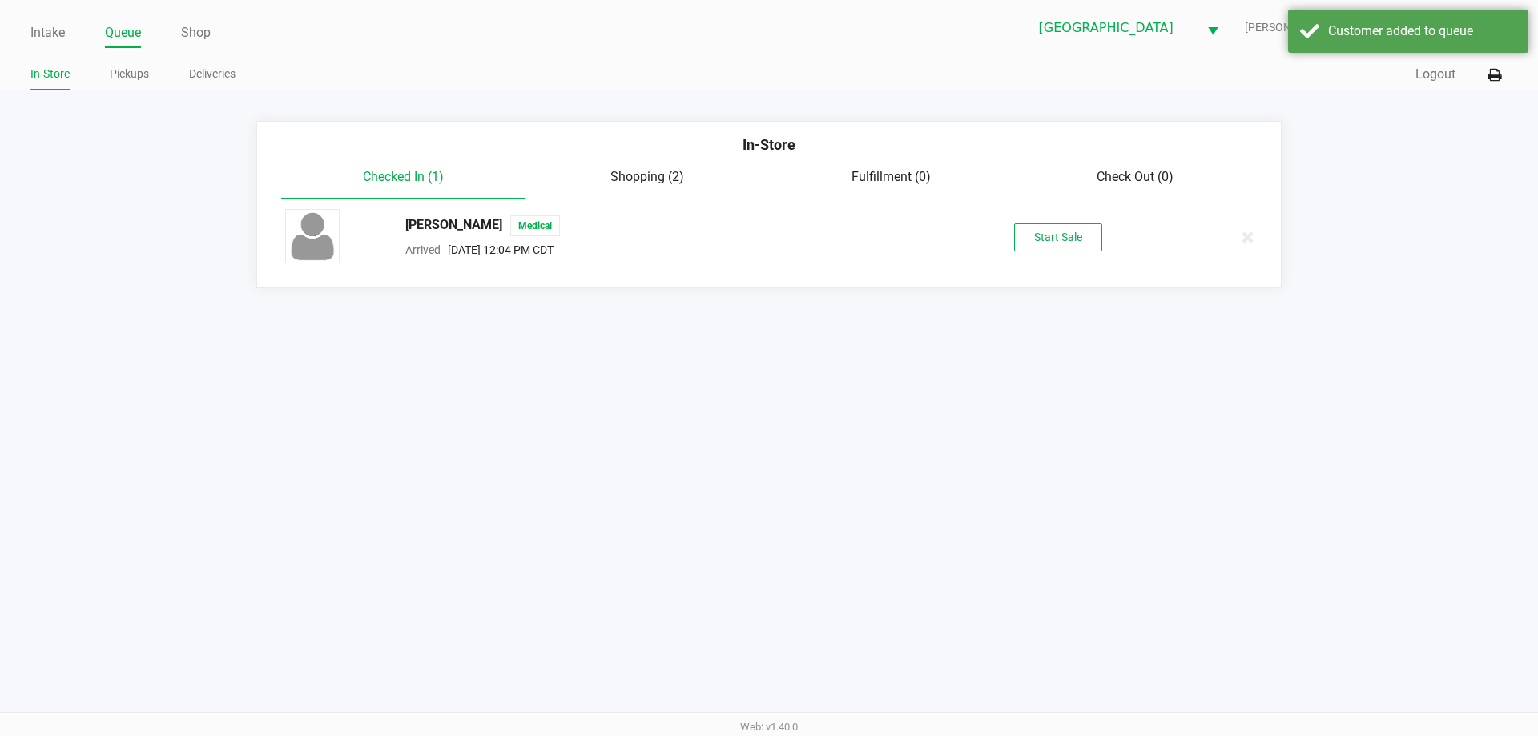
click at [1076, 253] on div "MAXWELL BURGREEN Medical Arrived Aug 21, 2025 12:04 PM CDT Start Sale" at bounding box center [768, 237] width 991 height 56
click at [1072, 243] on button "Start Sale" at bounding box center [1058, 237] width 88 height 28
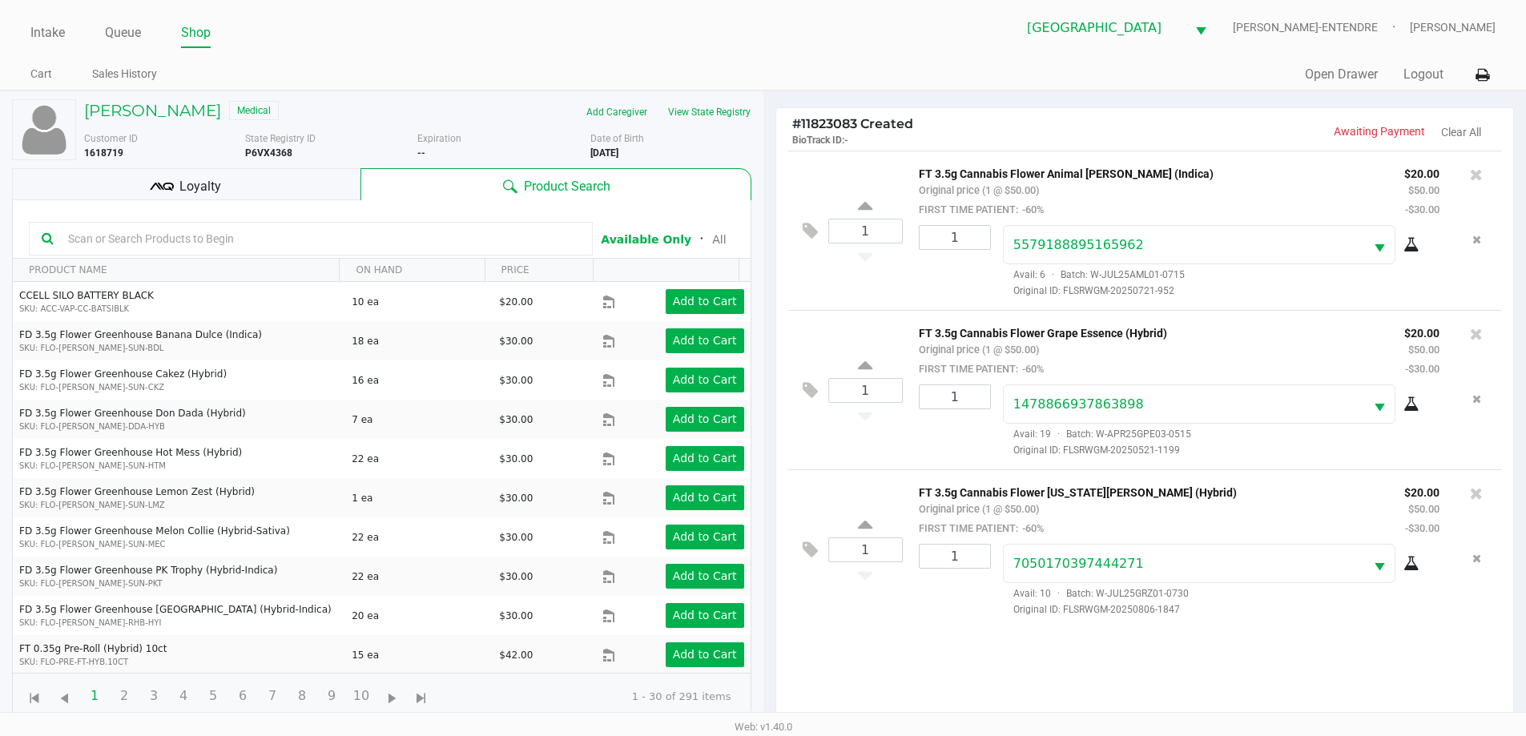
scroll to position [173, 0]
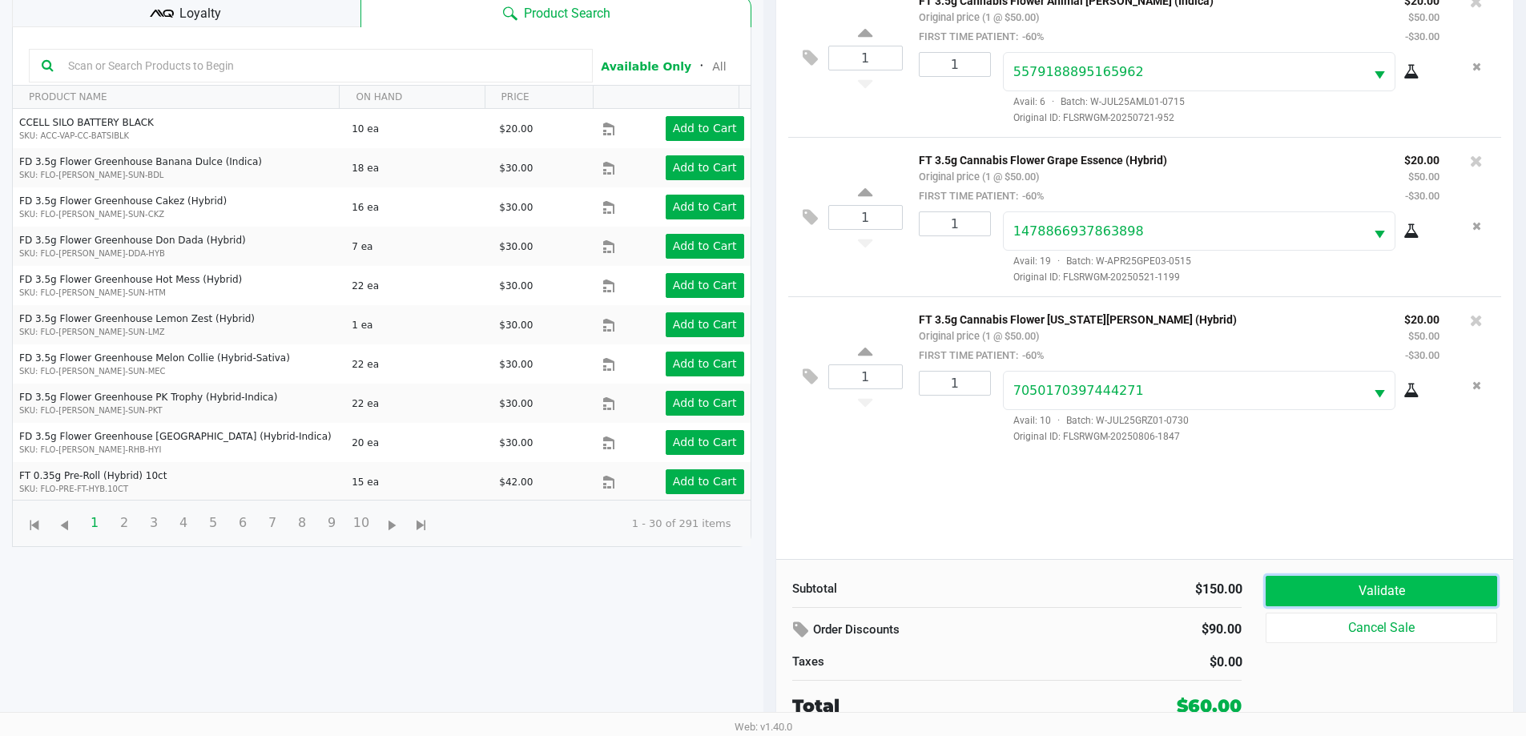
click at [1329, 582] on button "Validate" at bounding box center [1380, 591] width 231 height 30
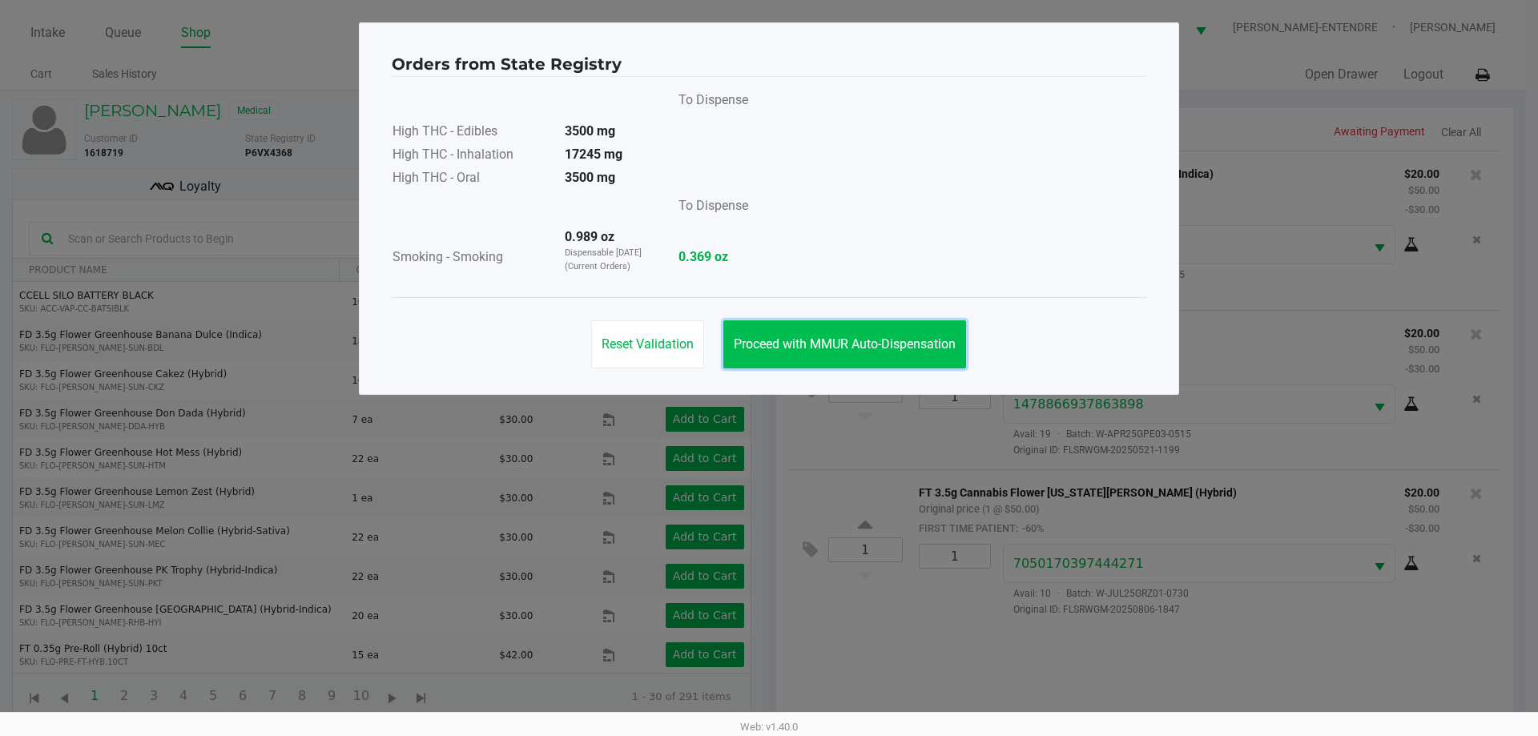
click at [851, 349] on span "Proceed with MMUR Auto-Dispensation" at bounding box center [845, 343] width 222 height 15
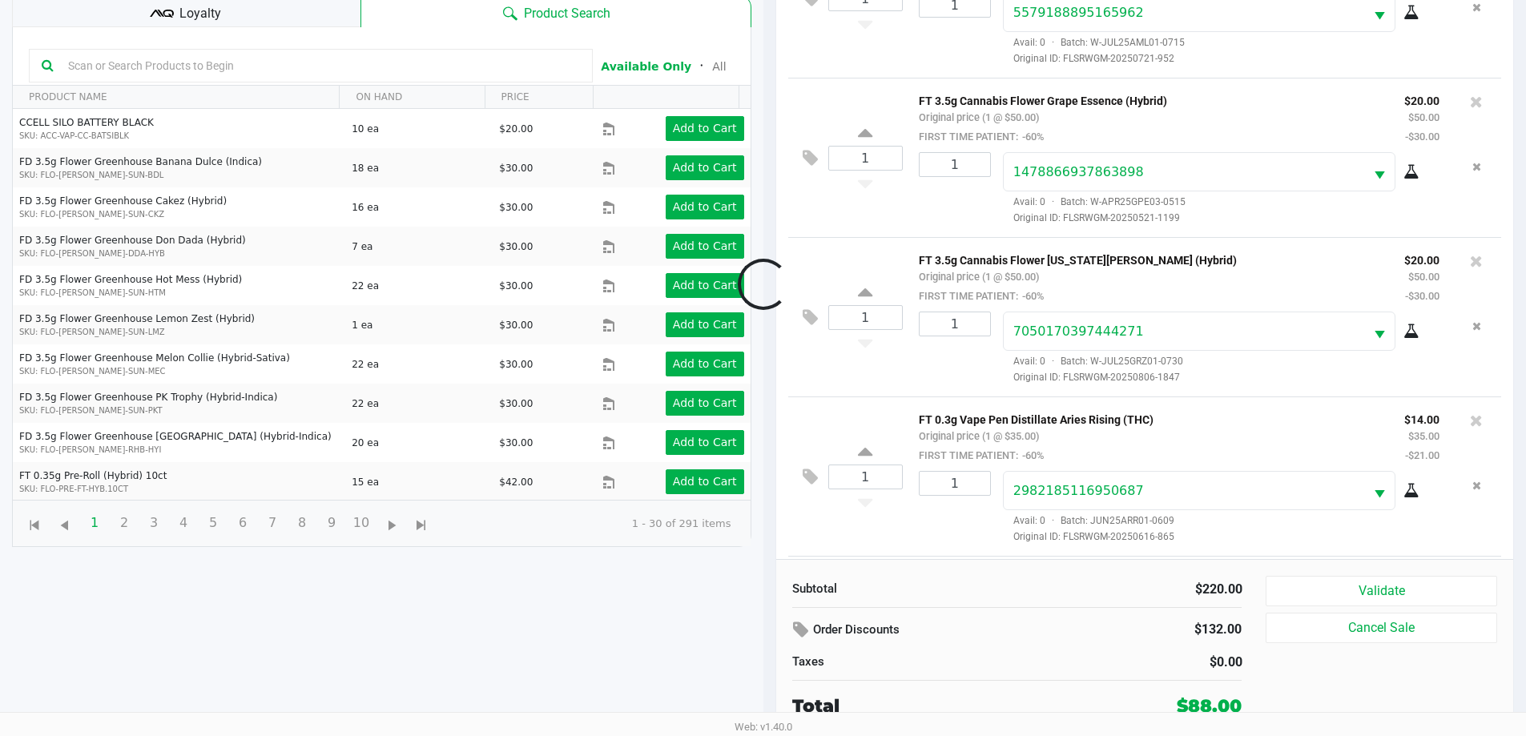
scroll to position [219, 0]
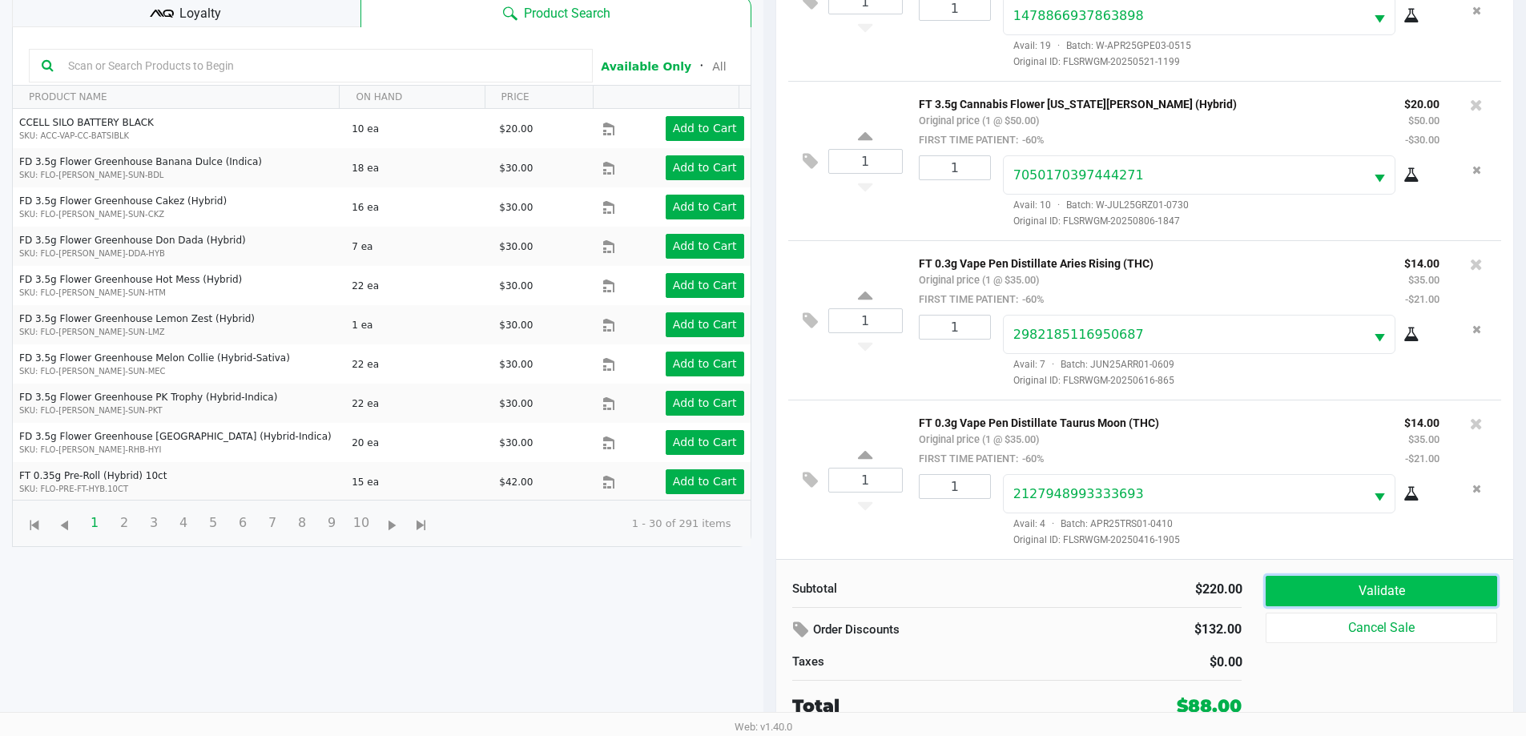
click at [1361, 585] on button "Validate" at bounding box center [1380, 591] width 231 height 30
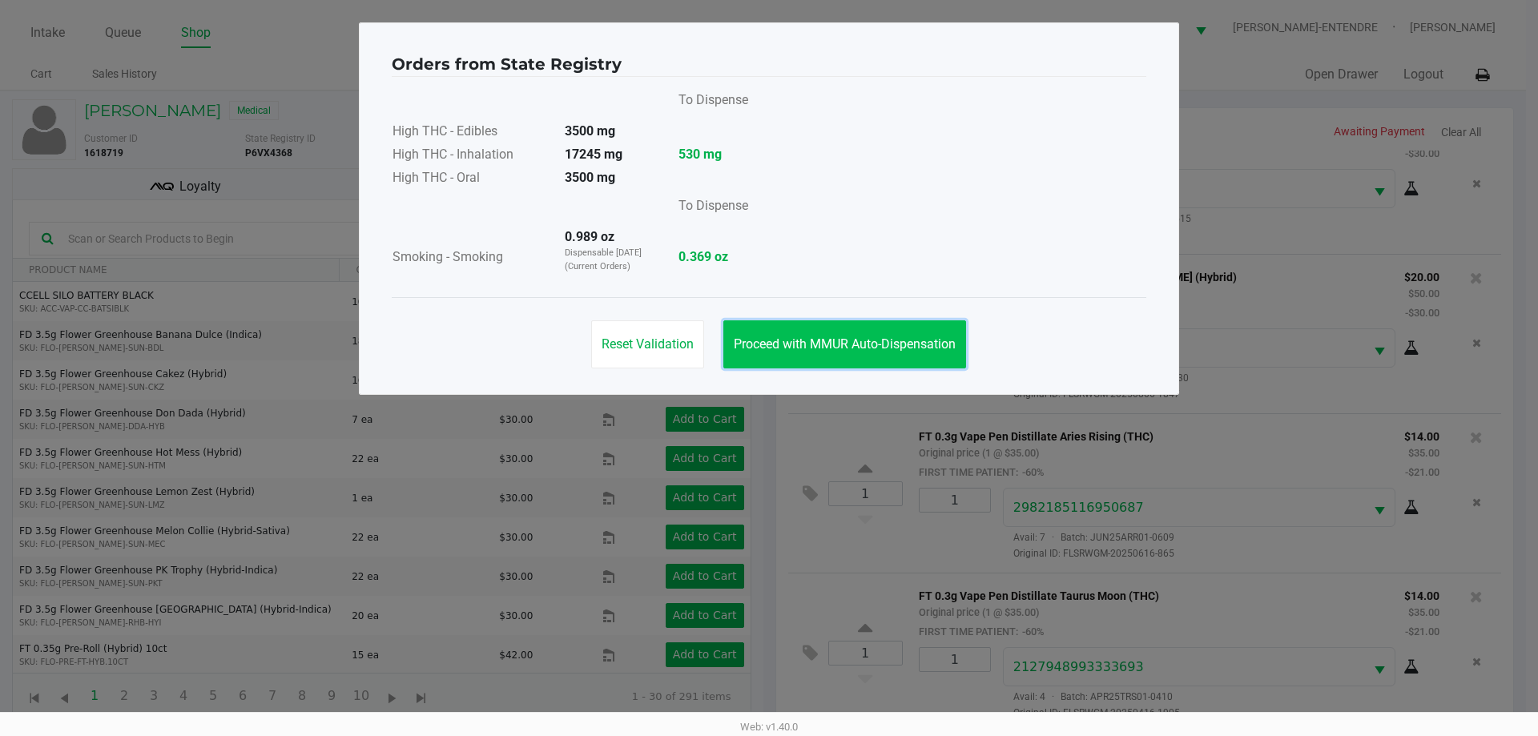
click at [891, 351] on span "Proceed with MMUR Auto-Dispensation" at bounding box center [845, 343] width 222 height 15
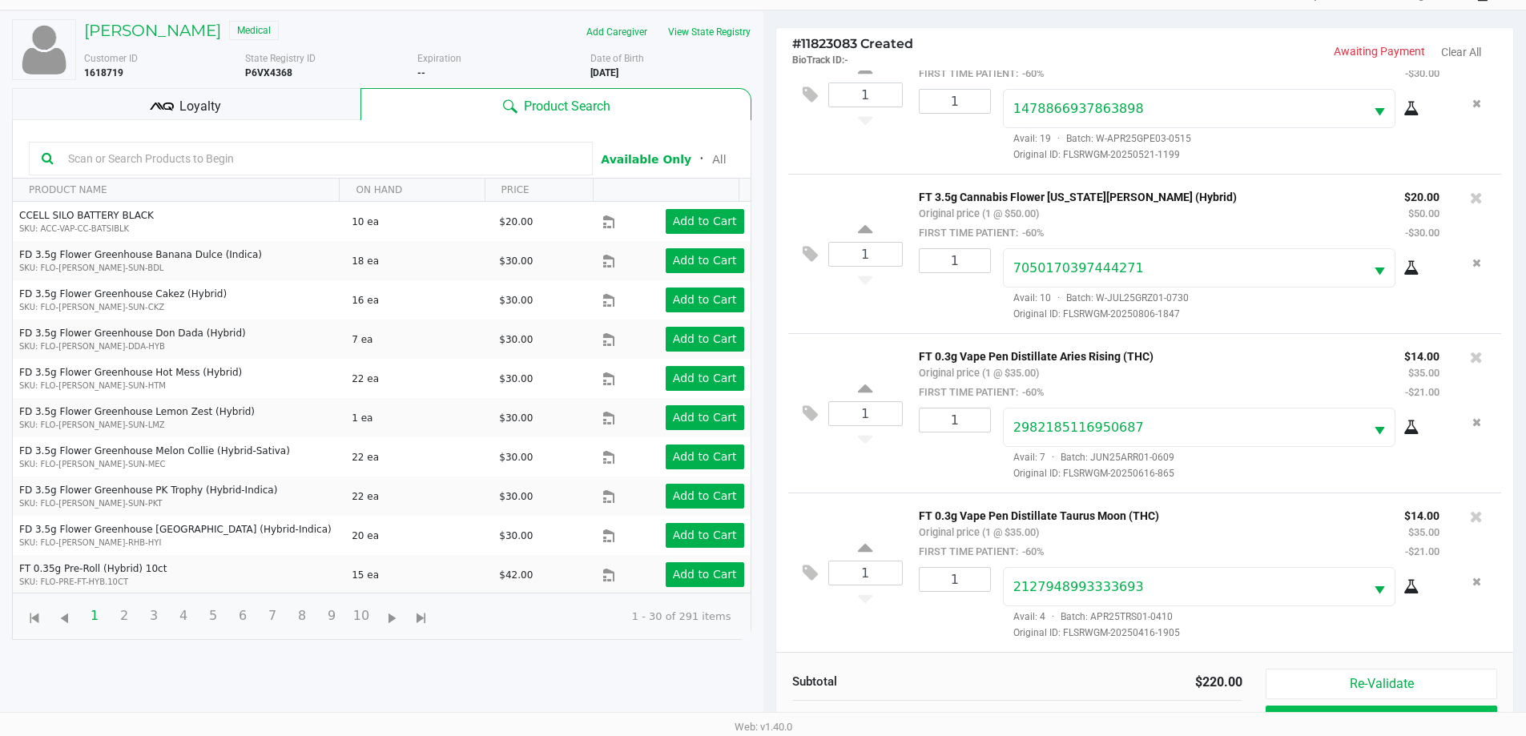
scroll to position [173, 0]
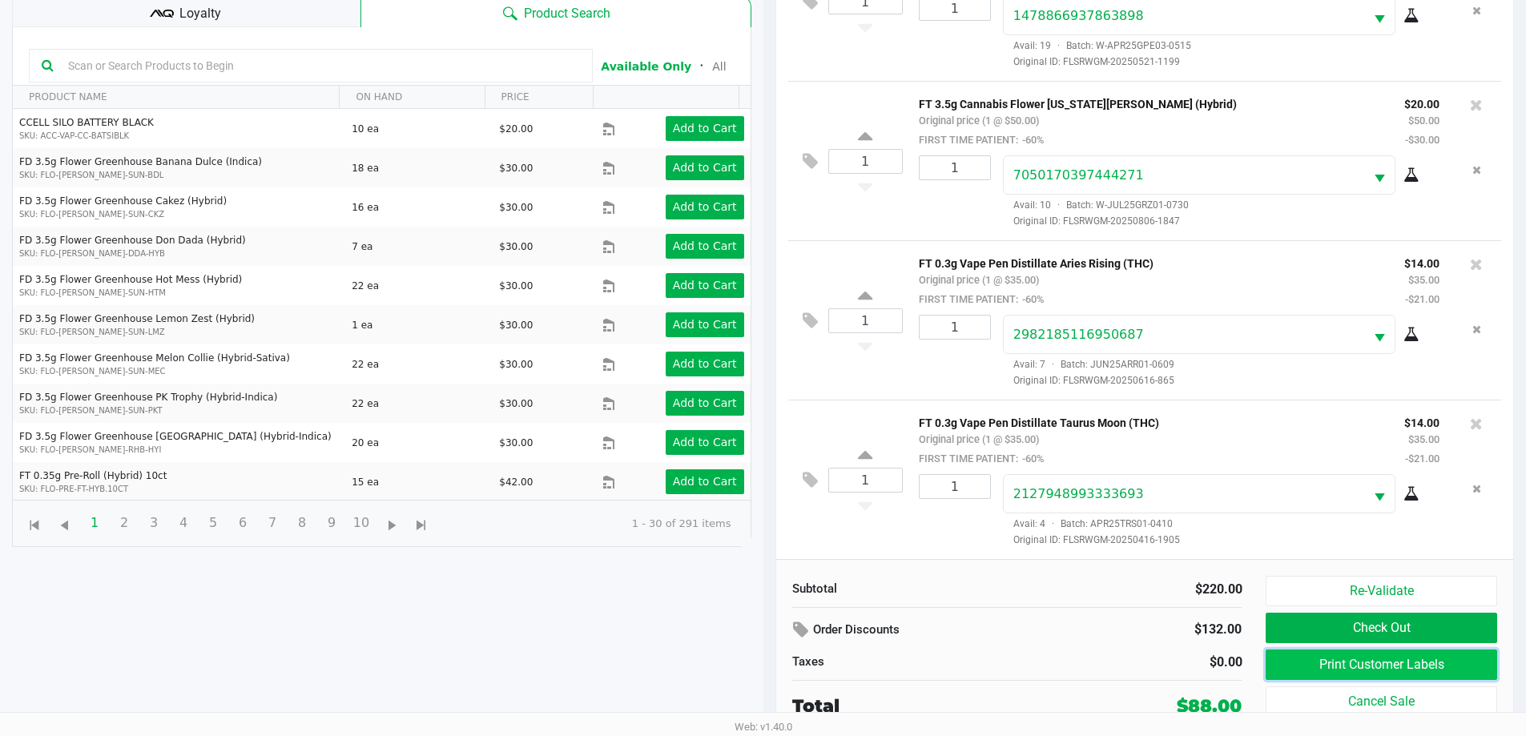
click at [1426, 678] on button "Print Customer Labels" at bounding box center [1380, 664] width 231 height 30
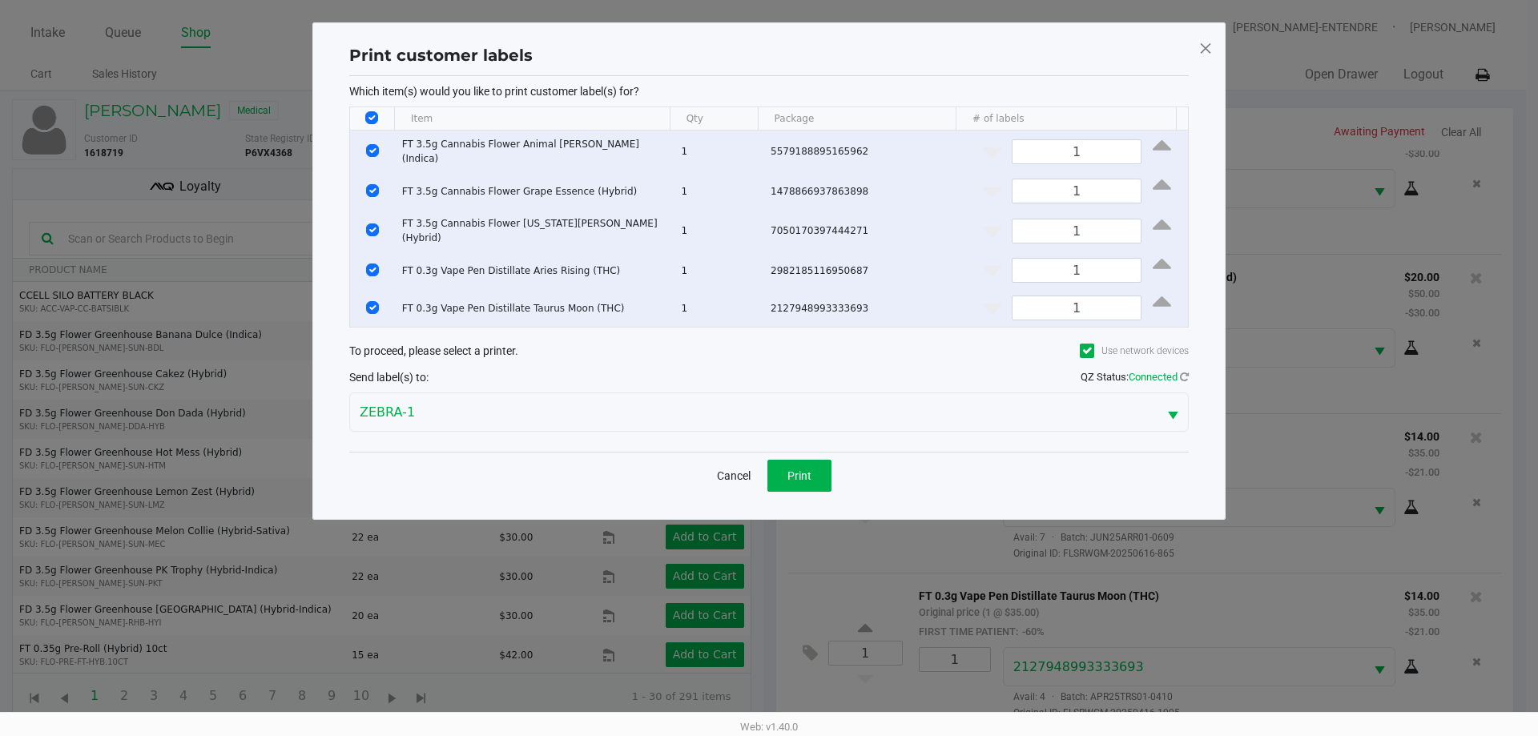
click at [807, 485] on div "Cancel Print" at bounding box center [768, 475] width 839 height 47
click at [818, 460] on button "Print" at bounding box center [799, 476] width 64 height 32
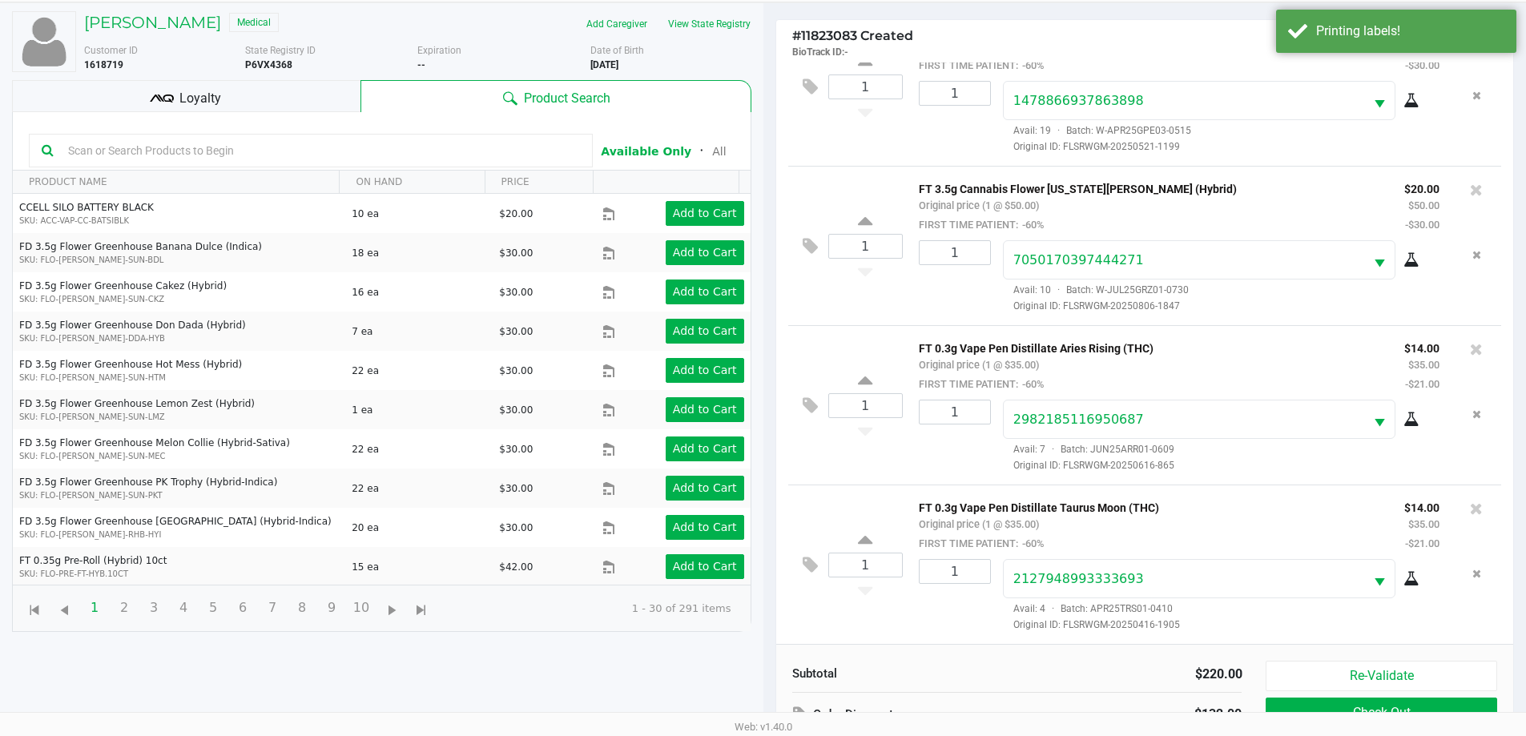
scroll to position [173, 0]
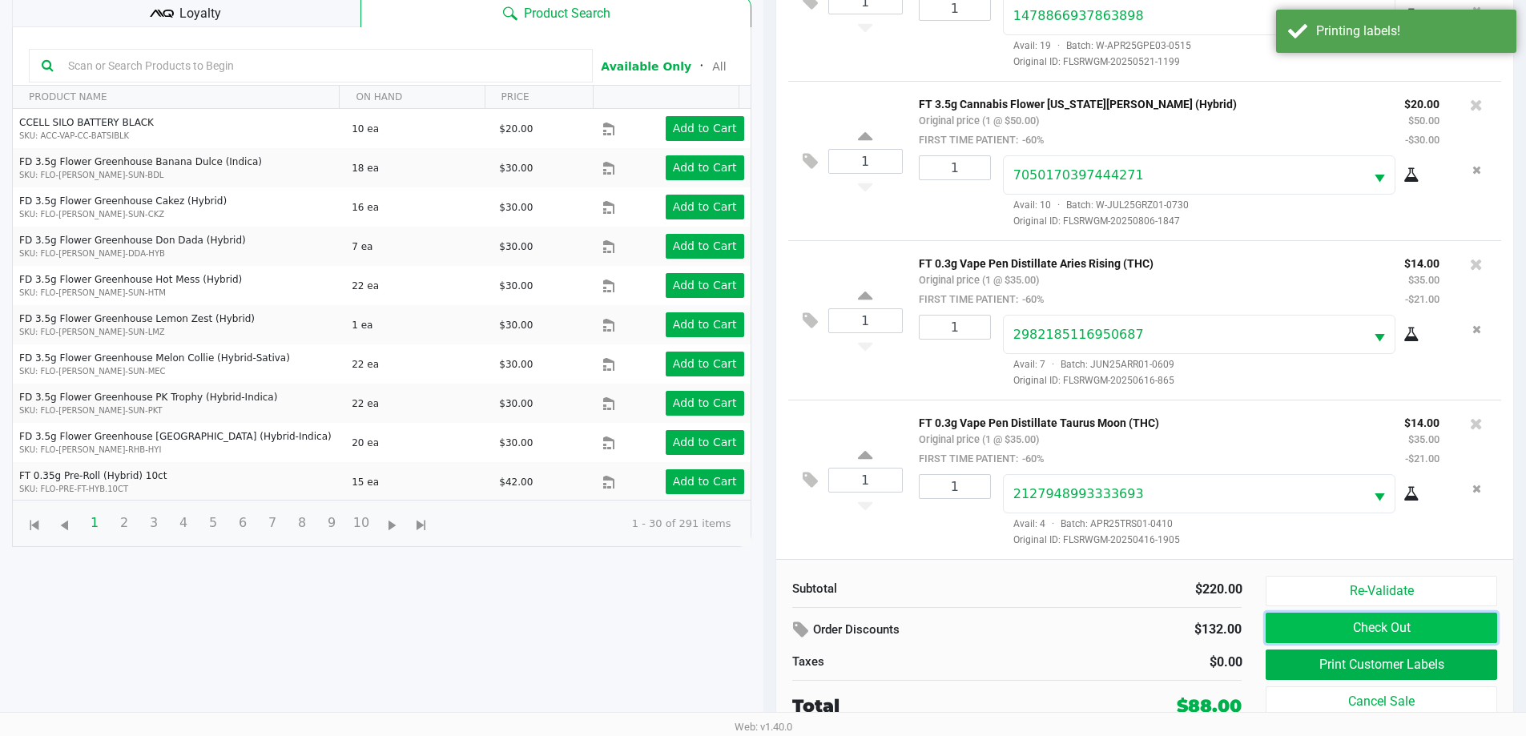
click at [1381, 622] on button "Check Out" at bounding box center [1380, 628] width 231 height 30
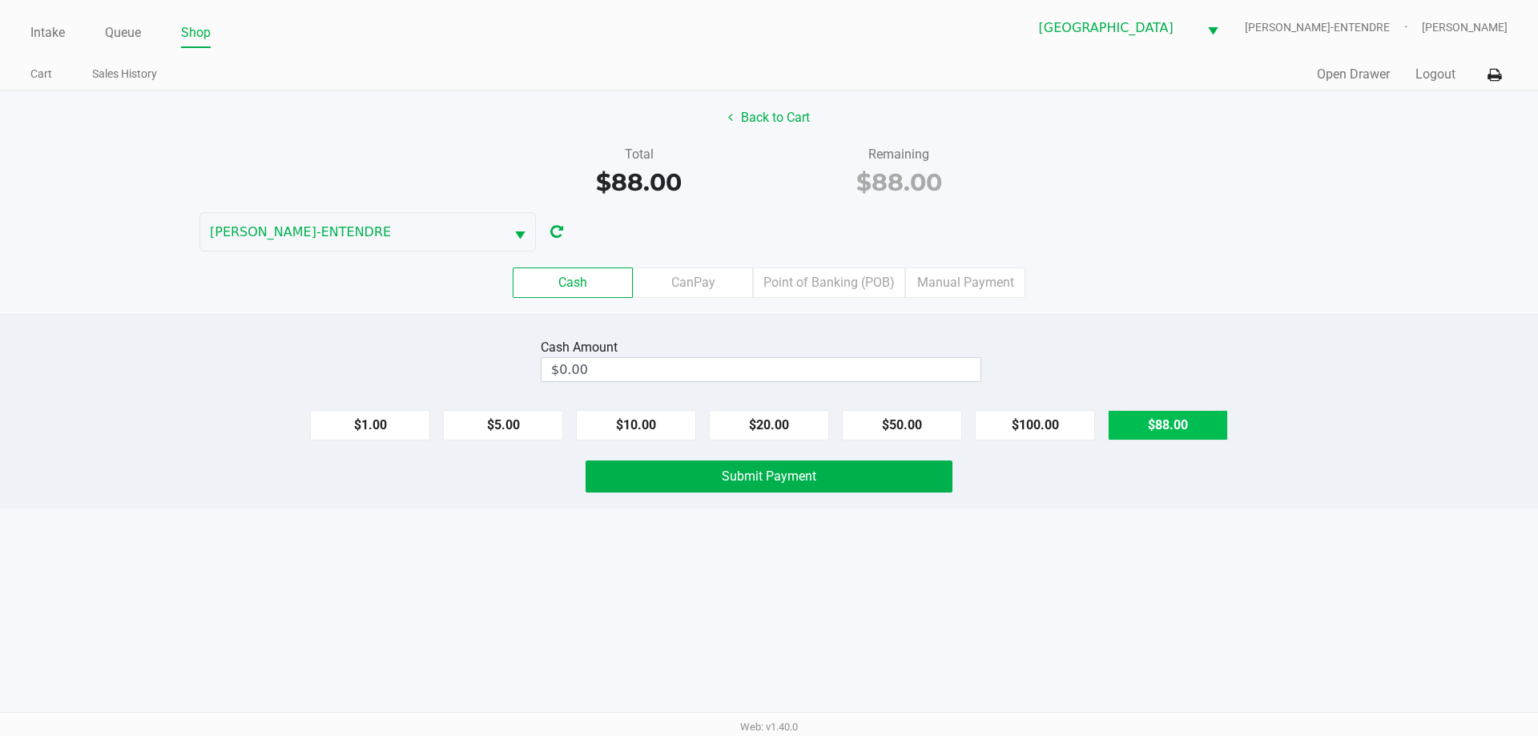
click at [1158, 430] on button "$88.00" at bounding box center [1168, 425] width 120 height 30
drag, startPoint x: 930, startPoint y: 471, endPoint x: 1434, endPoint y: 419, distance: 506.4
click at [930, 470] on button "Submit Payment" at bounding box center [768, 476] width 367 height 32
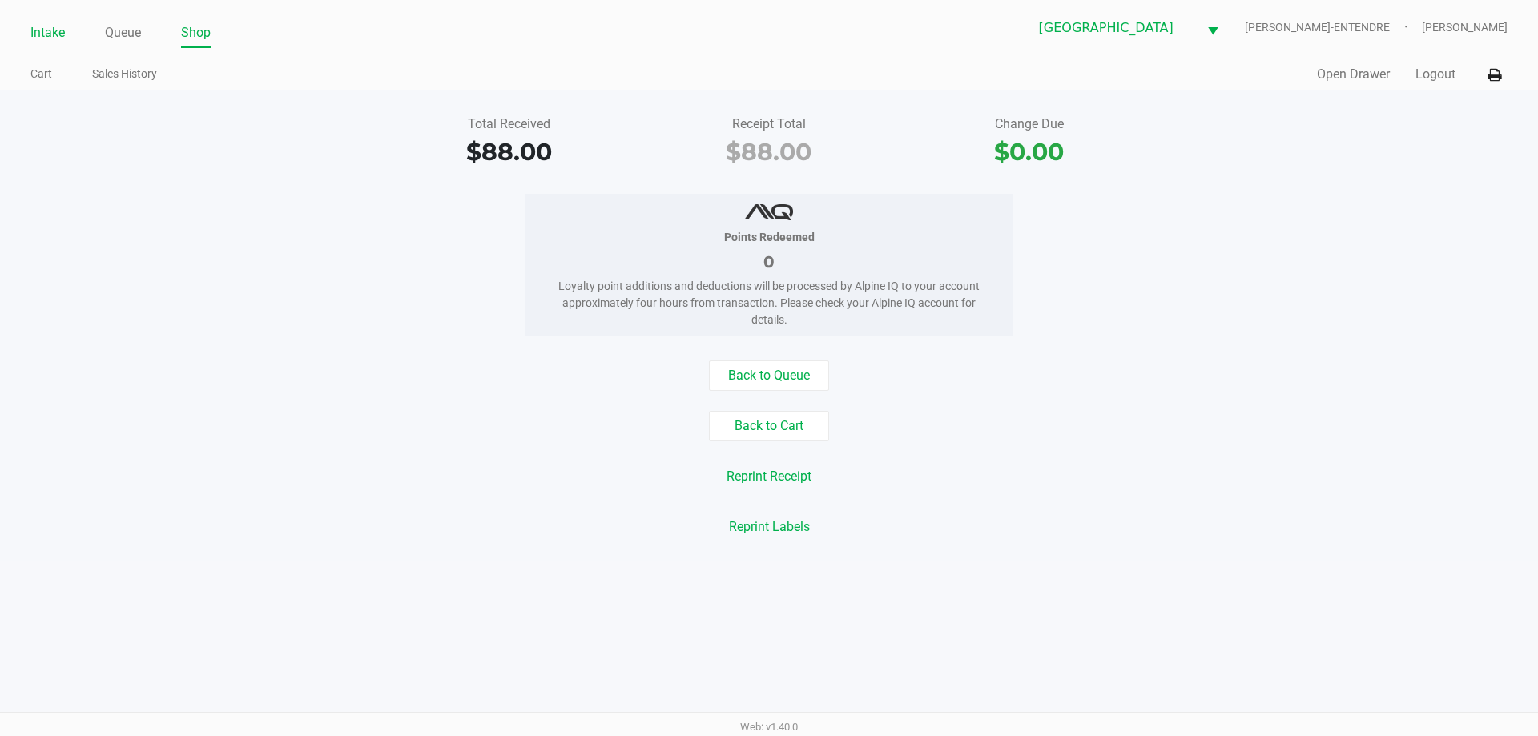
click at [52, 41] on link "Intake" at bounding box center [47, 33] width 34 height 22
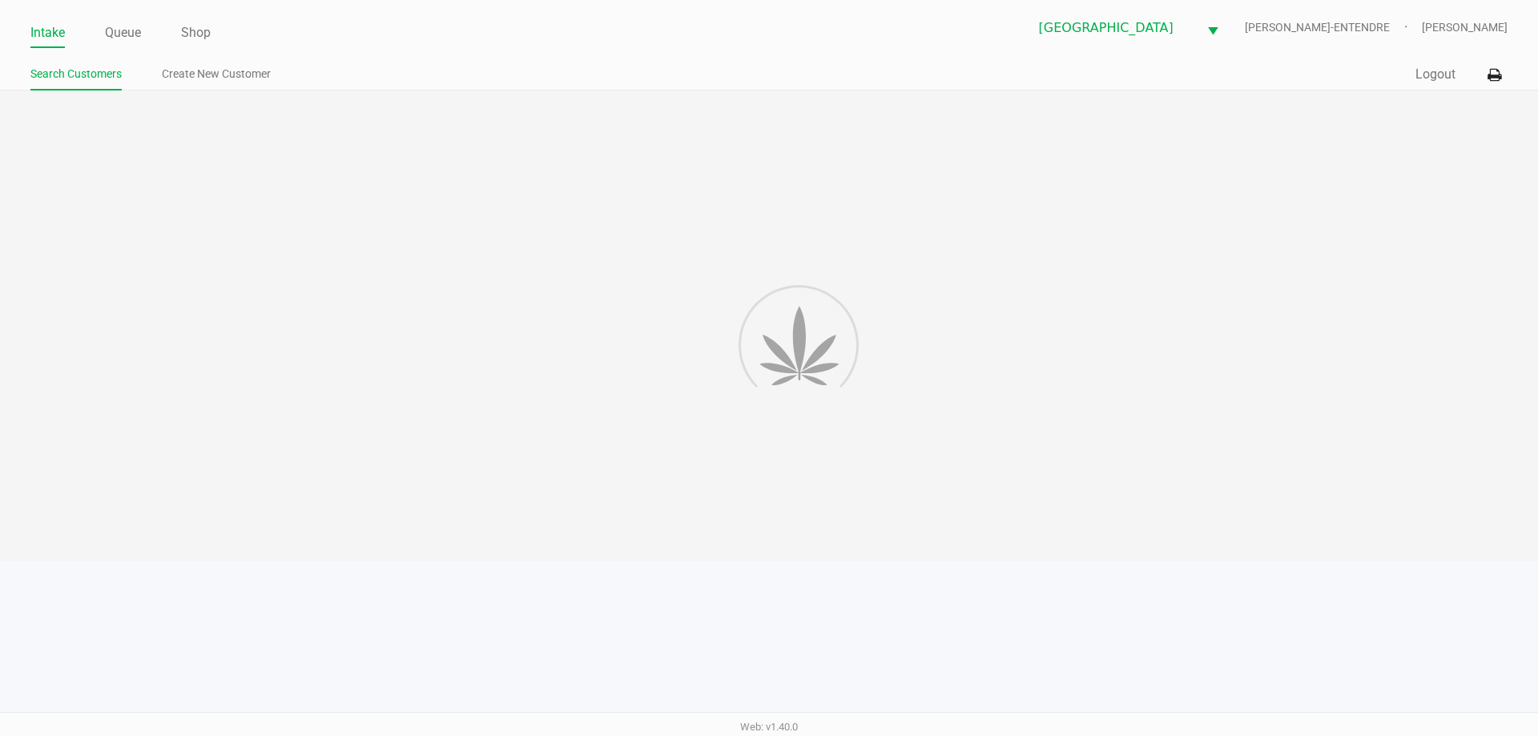
click at [558, 56] on div "Intake Queue Shop Panama City WC JAY-ENTENDRE Courtney Fulton Search Customers …" at bounding box center [769, 45] width 1538 height 90
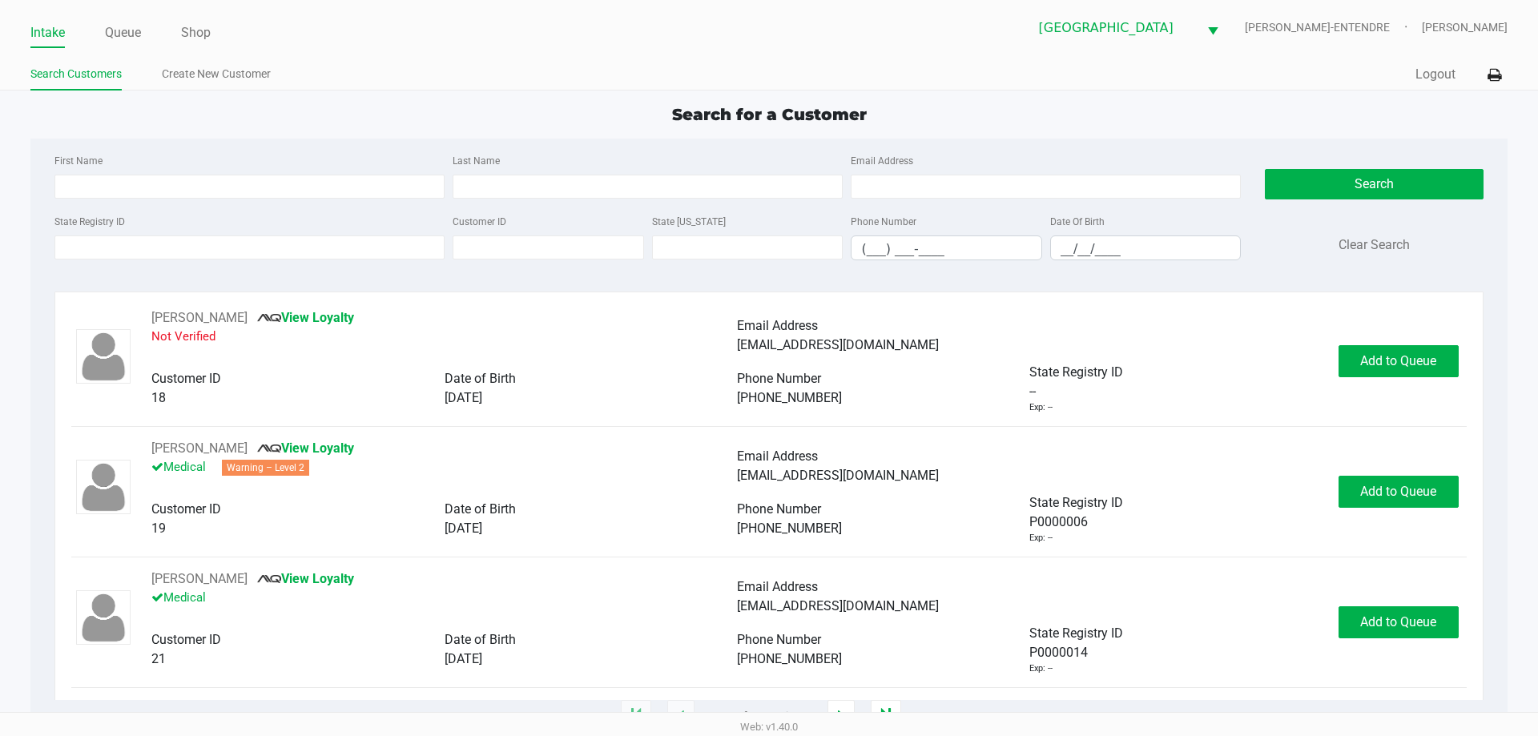
click at [495, 88] on ul "Search Customers Create New Customer" at bounding box center [399, 75] width 738 height 27
click at [308, 196] on input "First Name" at bounding box center [249, 187] width 390 height 24
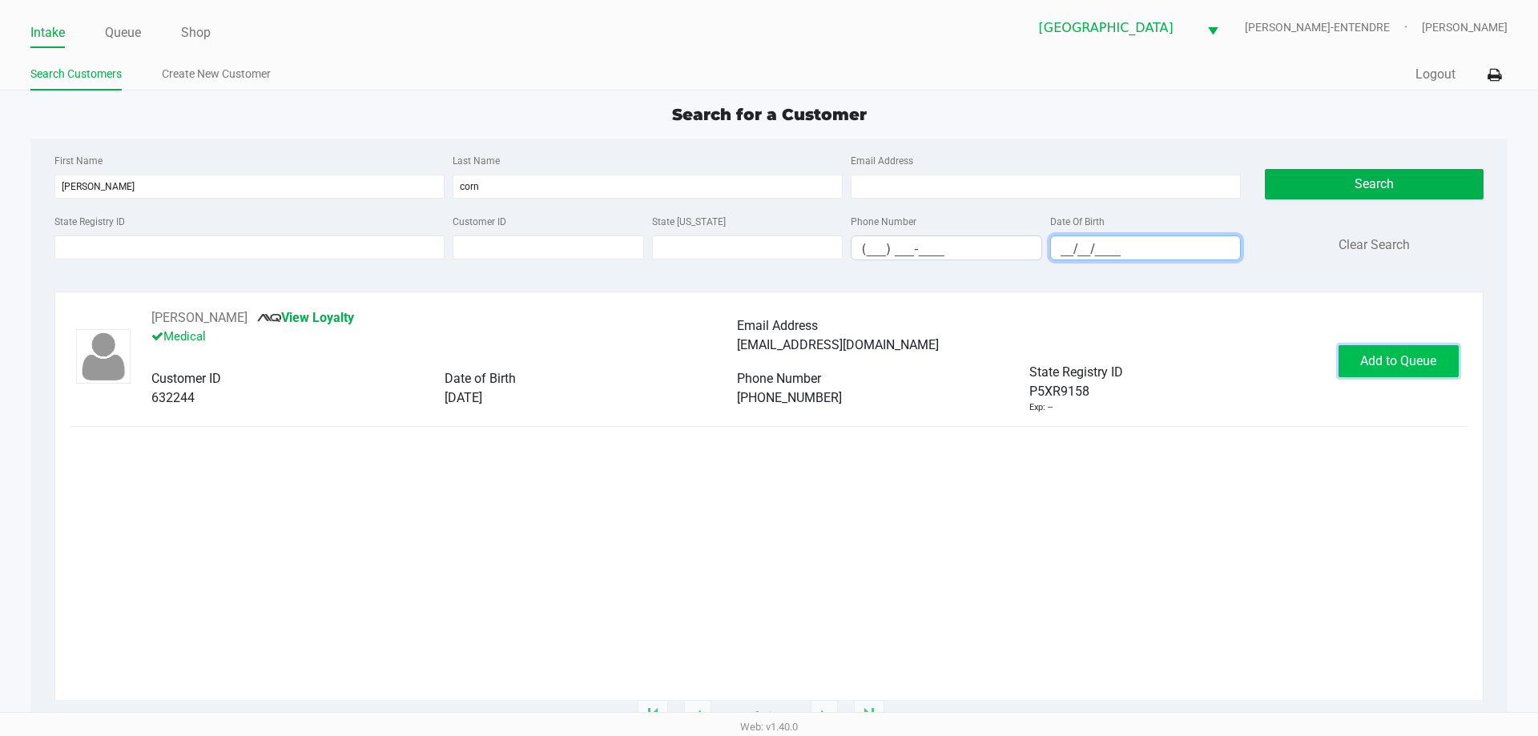
click at [1378, 353] on span "Add to Queue" at bounding box center [1398, 360] width 76 height 15
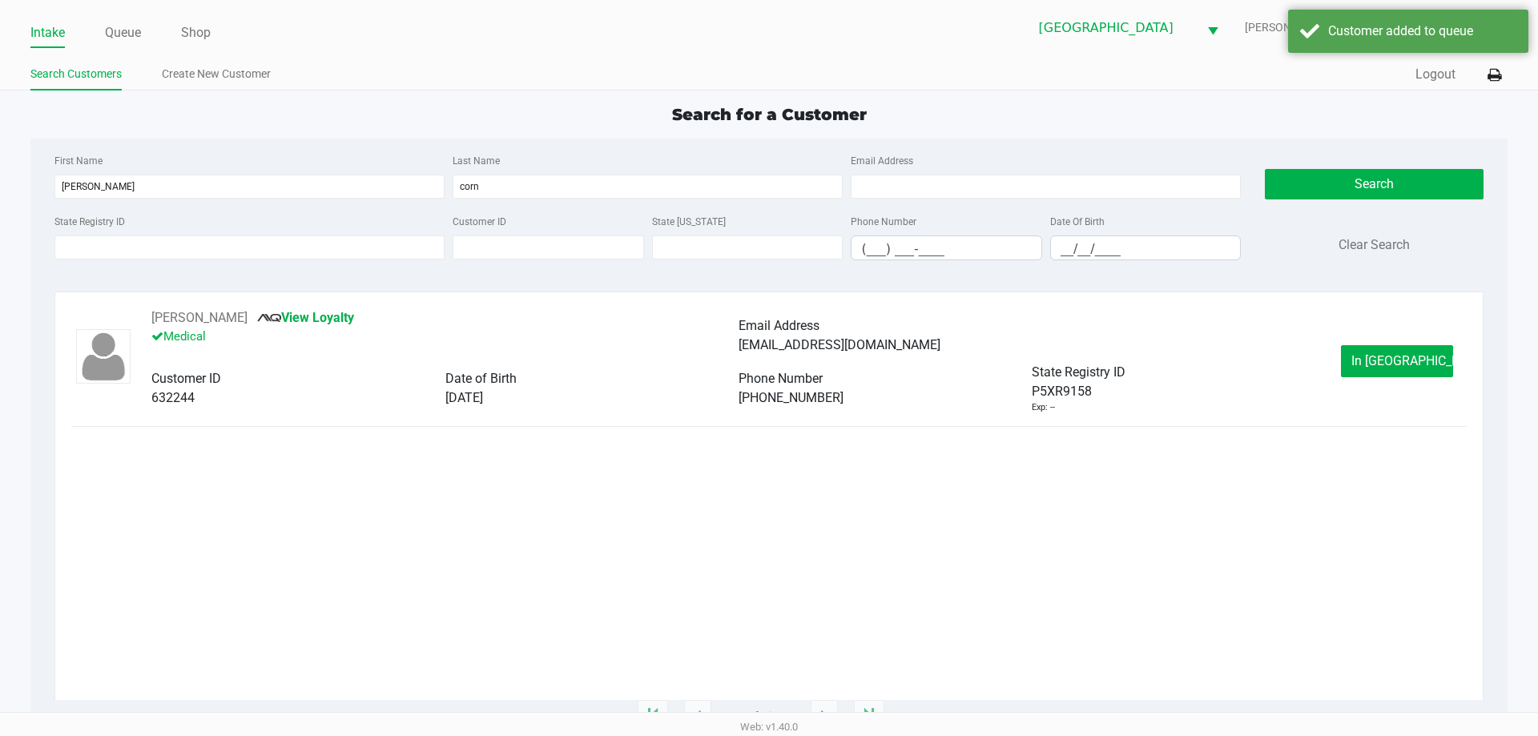
click at [1378, 352] on button "In Queue" at bounding box center [1397, 361] width 112 height 32
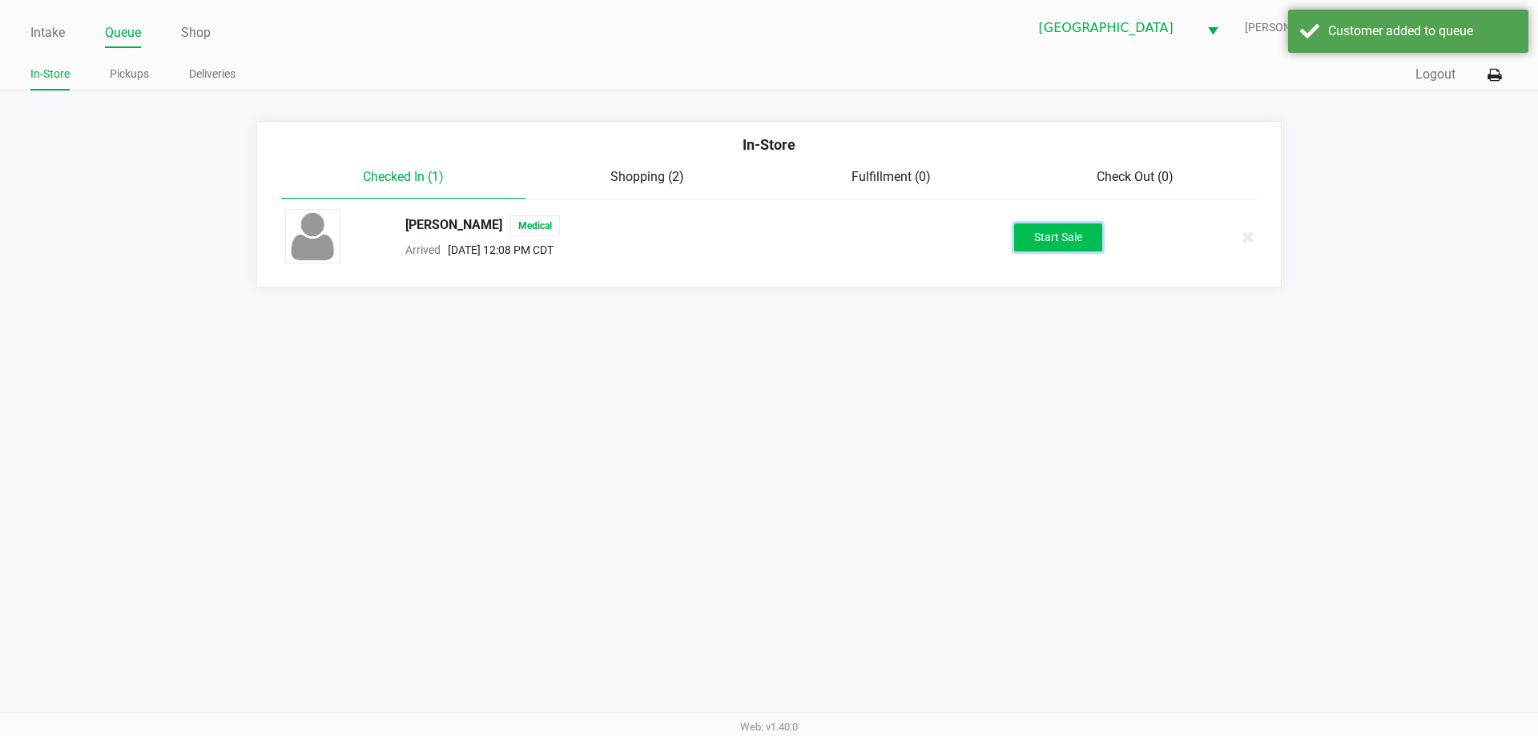
click at [1061, 227] on button "Start Sale" at bounding box center [1058, 237] width 88 height 28
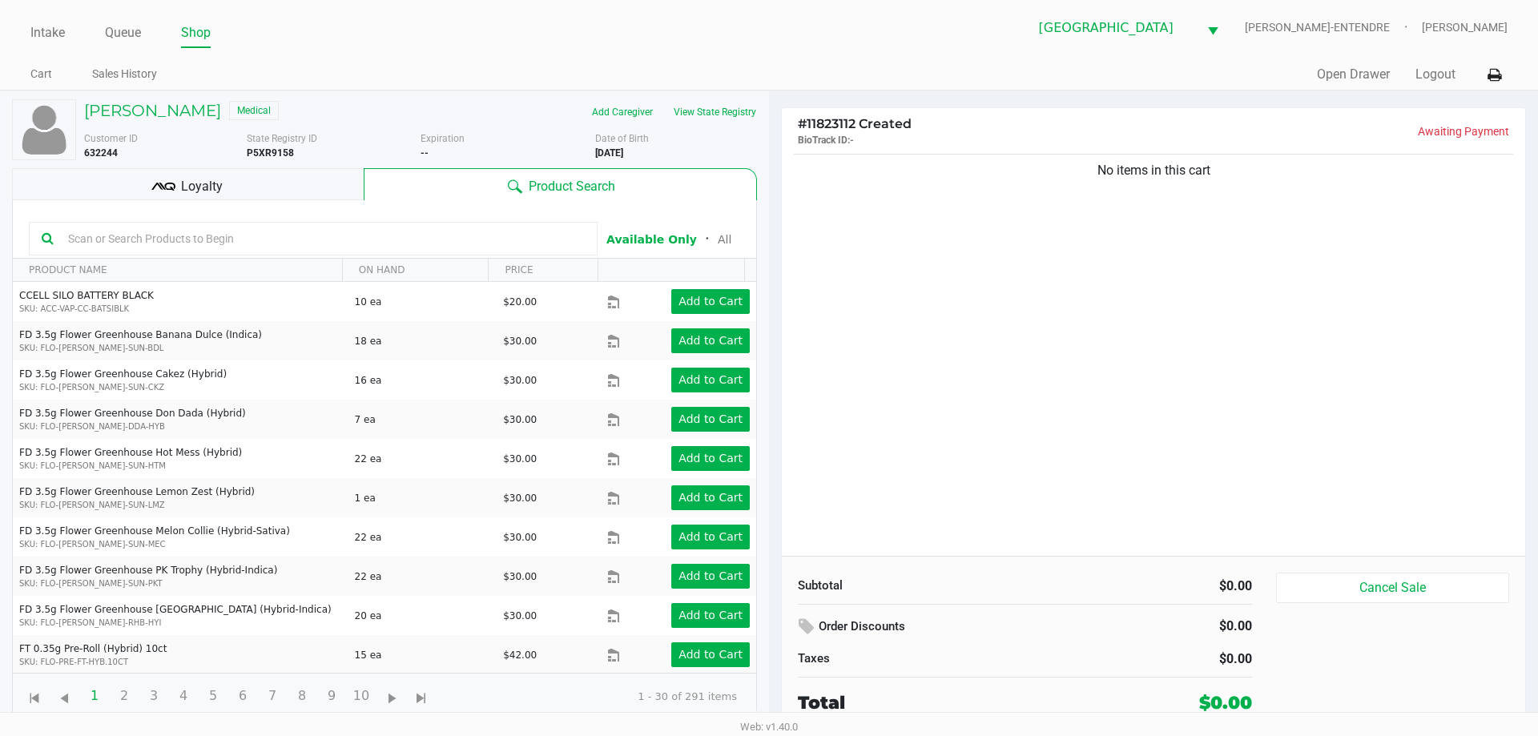
click at [273, 181] on div "Loyalty" at bounding box center [188, 184] width 352 height 32
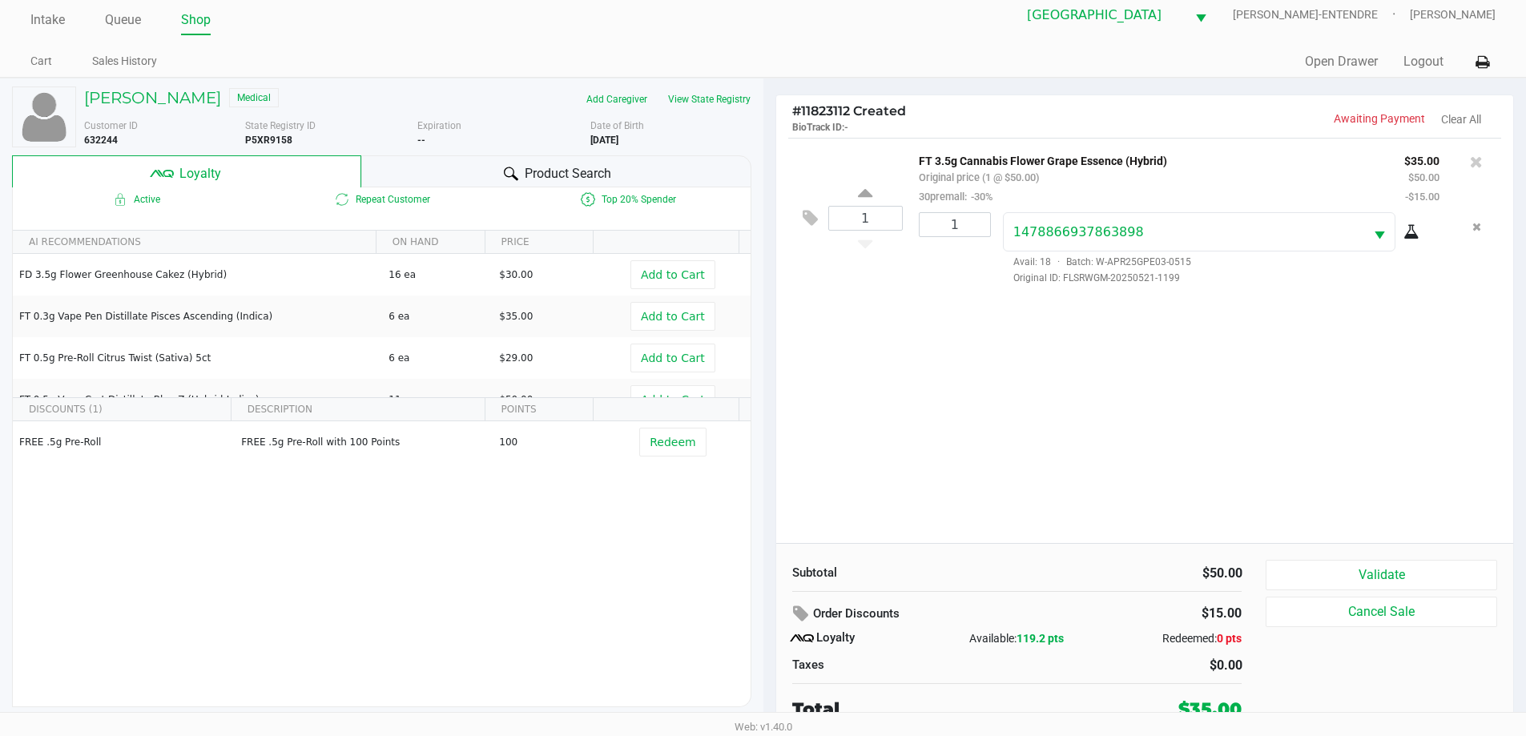
scroll to position [16, 0]
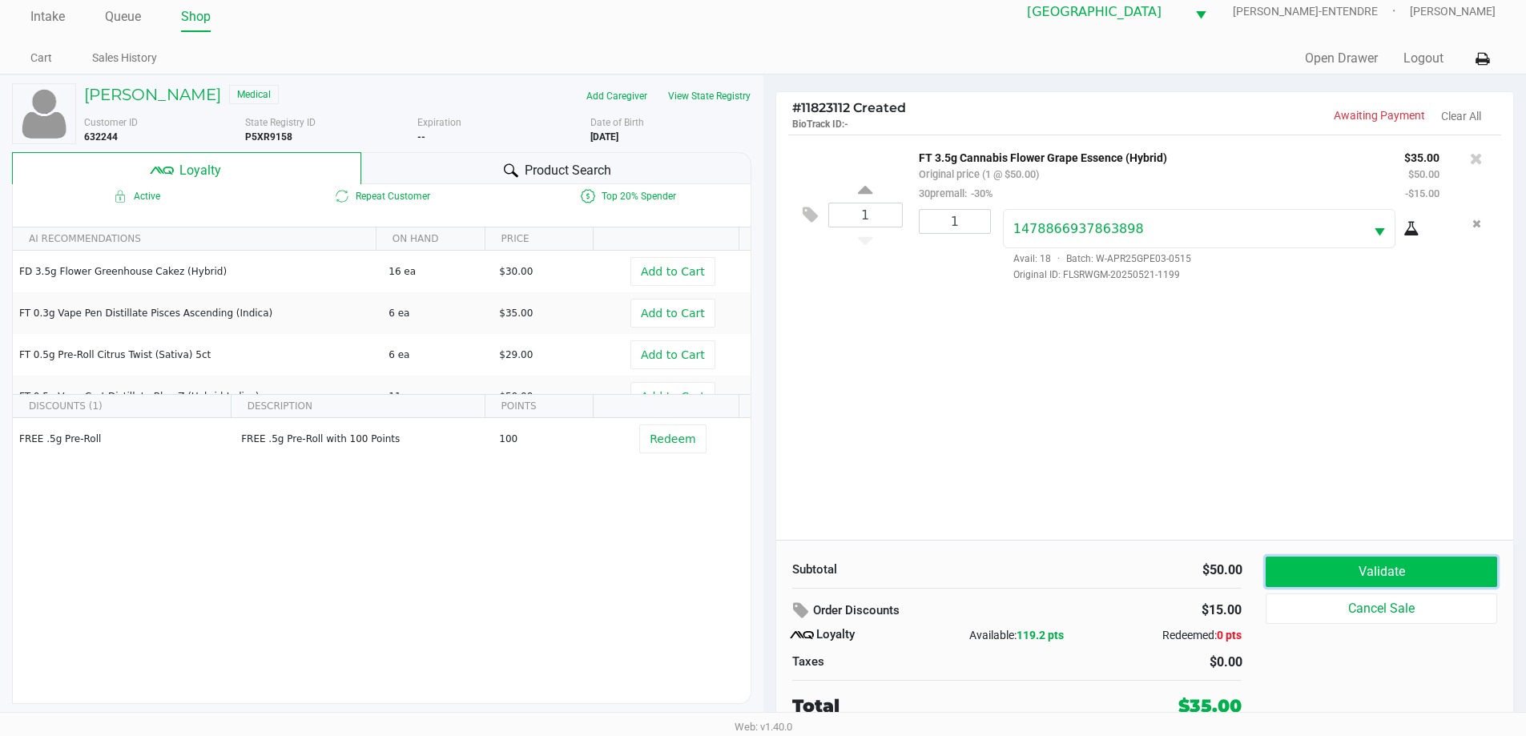
click at [1401, 565] on button "Validate" at bounding box center [1380, 572] width 231 height 30
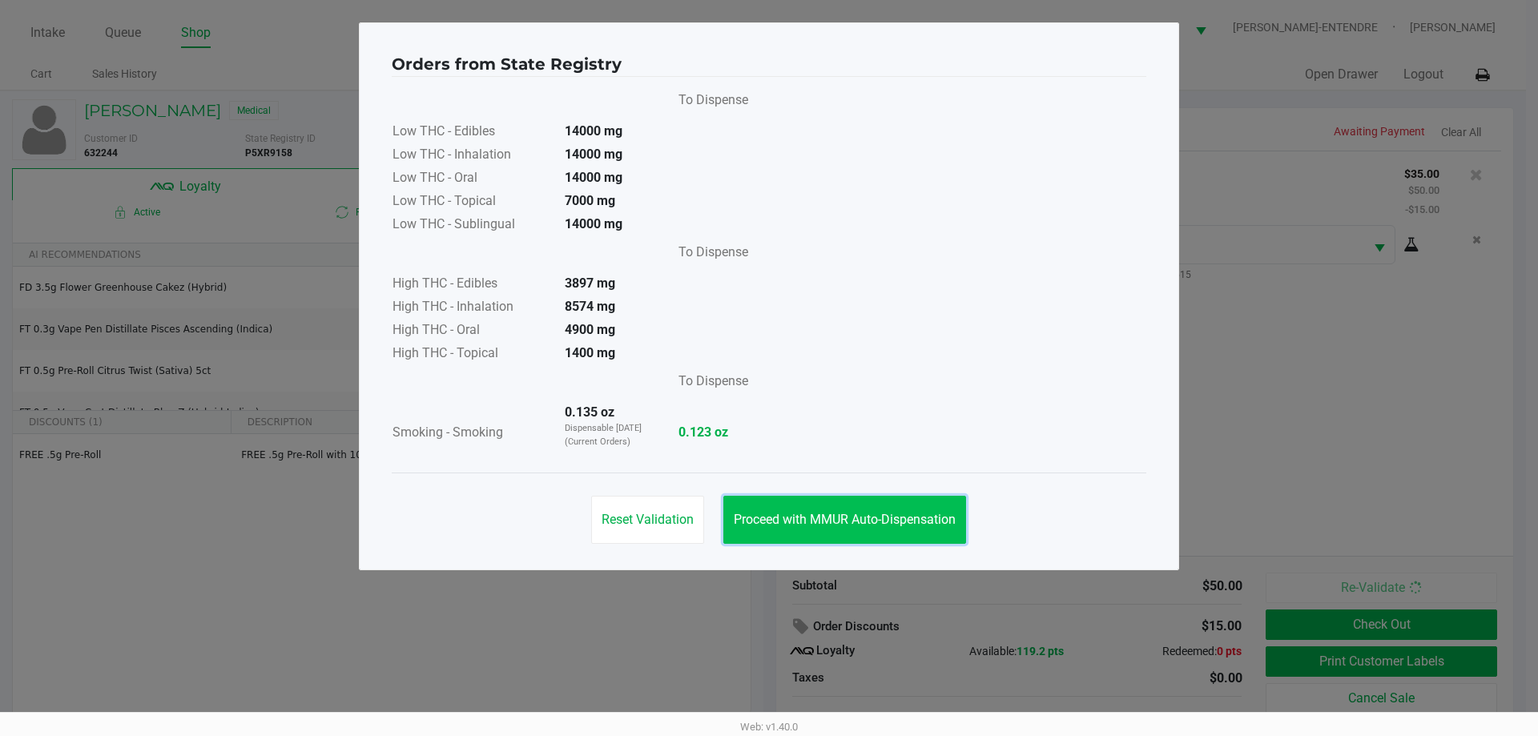
click at [910, 523] on span "Proceed with MMUR Auto-Dispensation" at bounding box center [845, 519] width 222 height 15
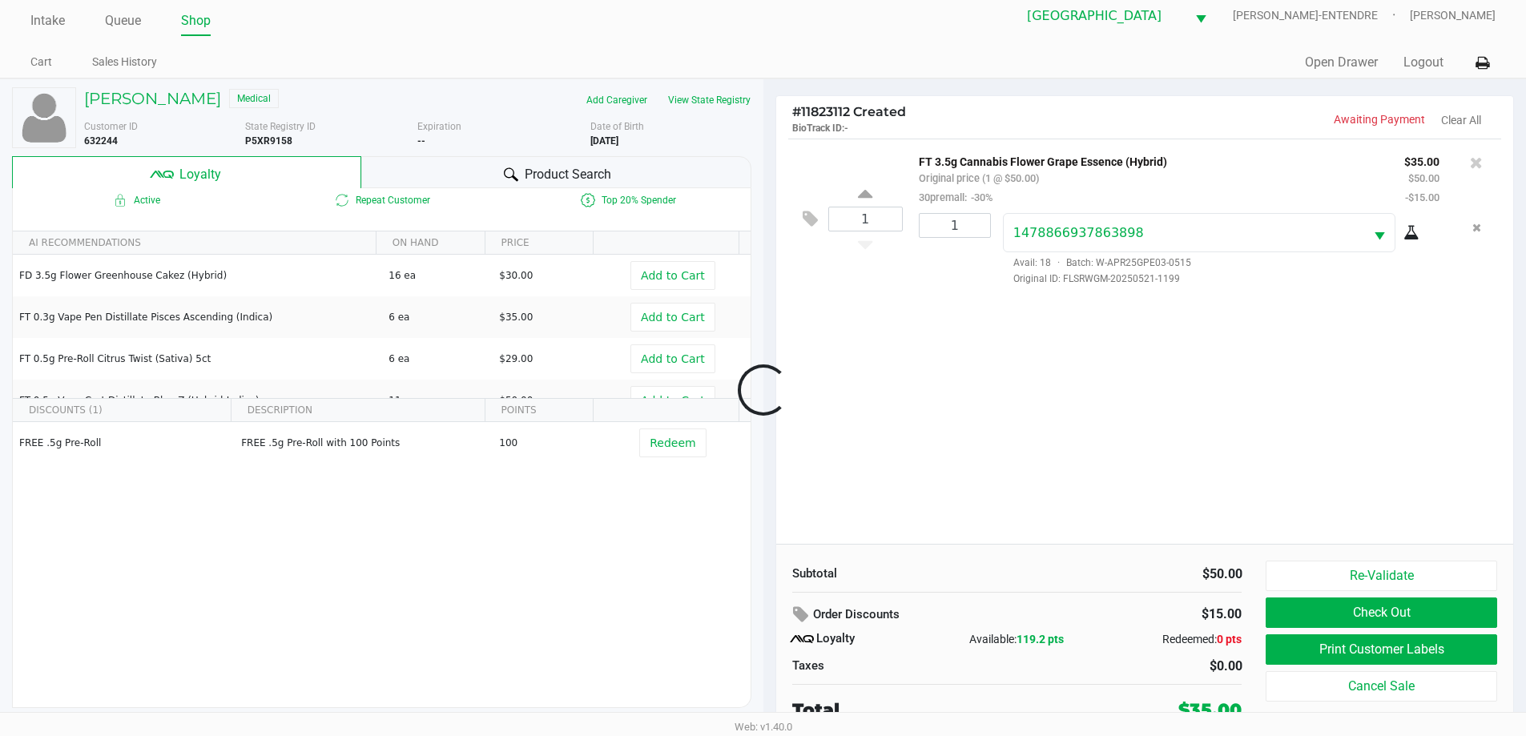
scroll to position [16, 0]
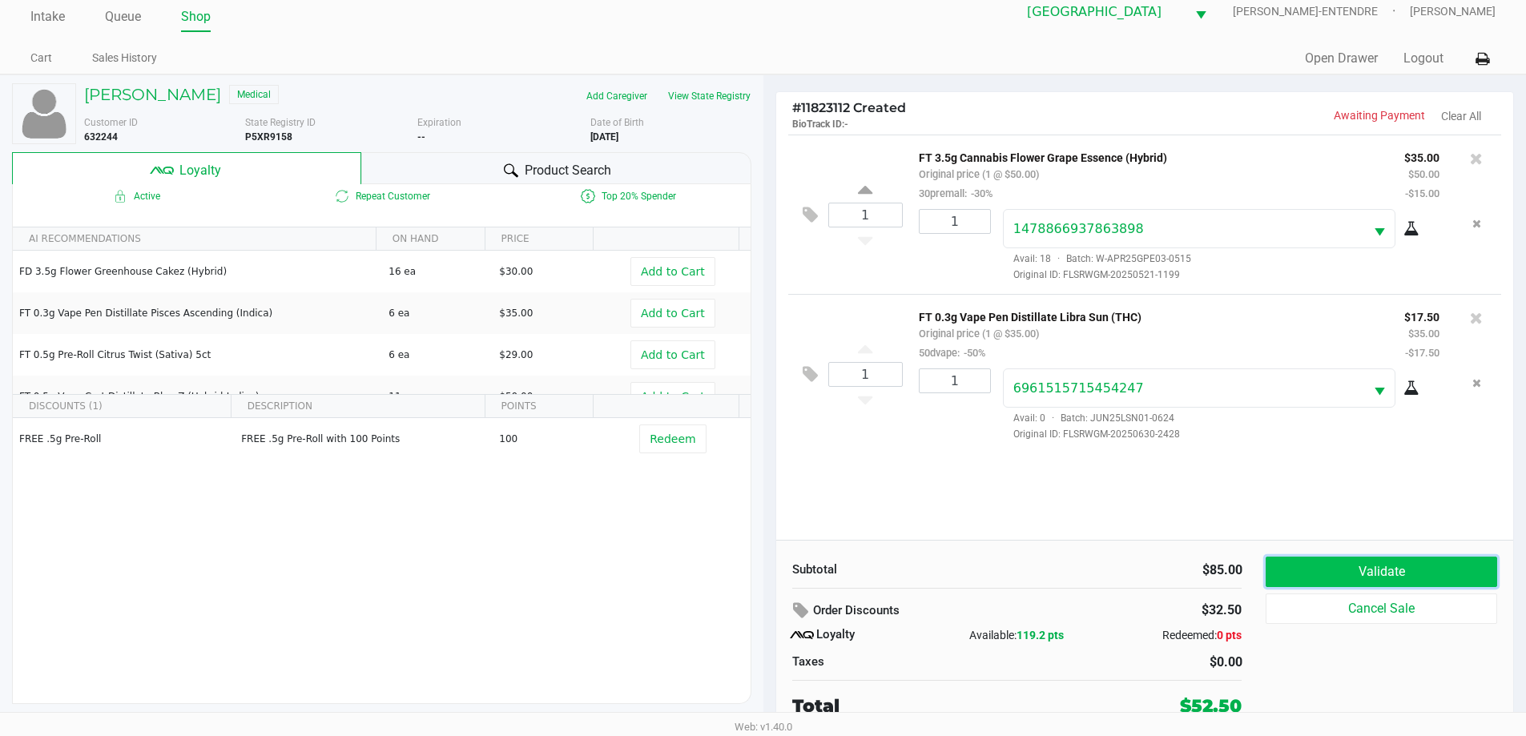
click at [1345, 562] on button "Validate" at bounding box center [1380, 572] width 231 height 30
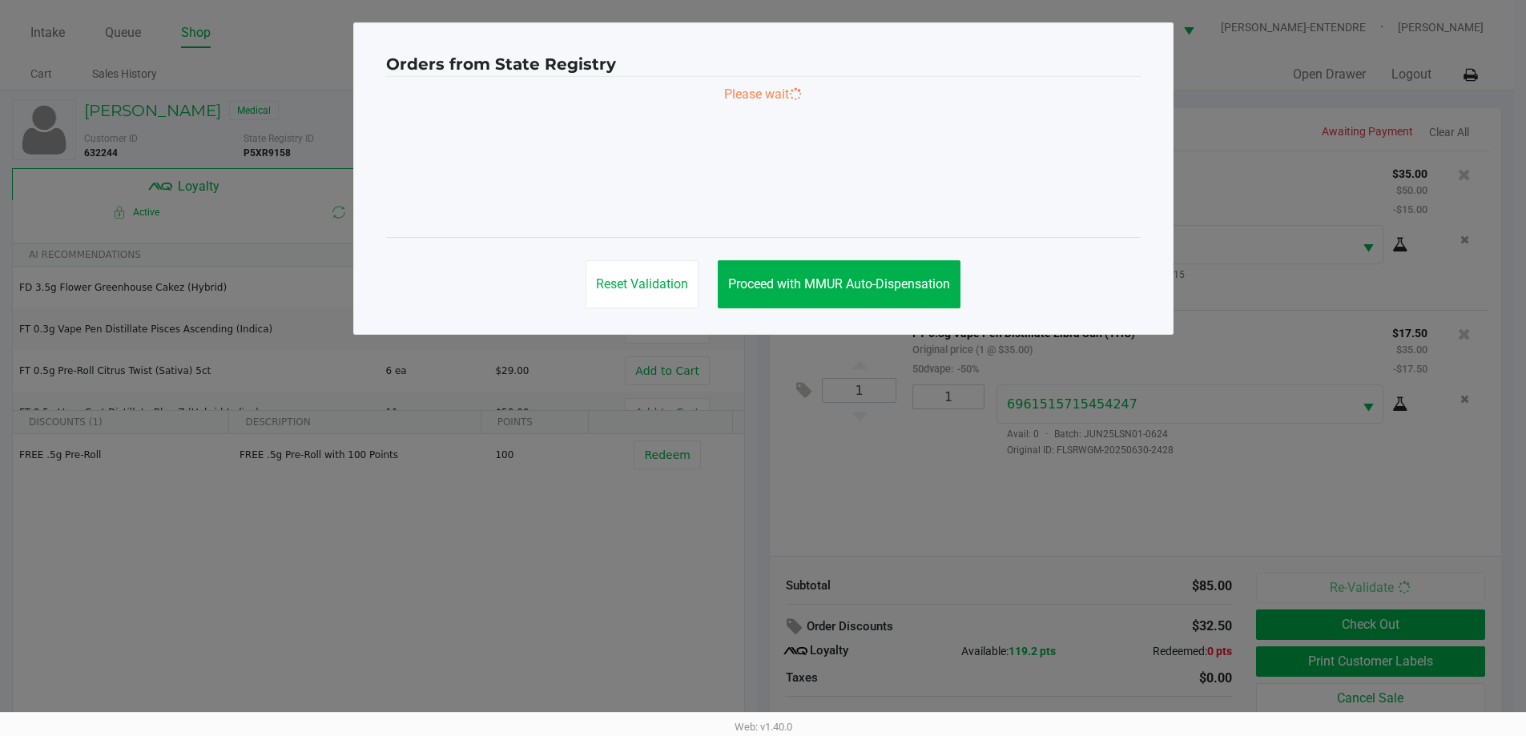
scroll to position [0, 0]
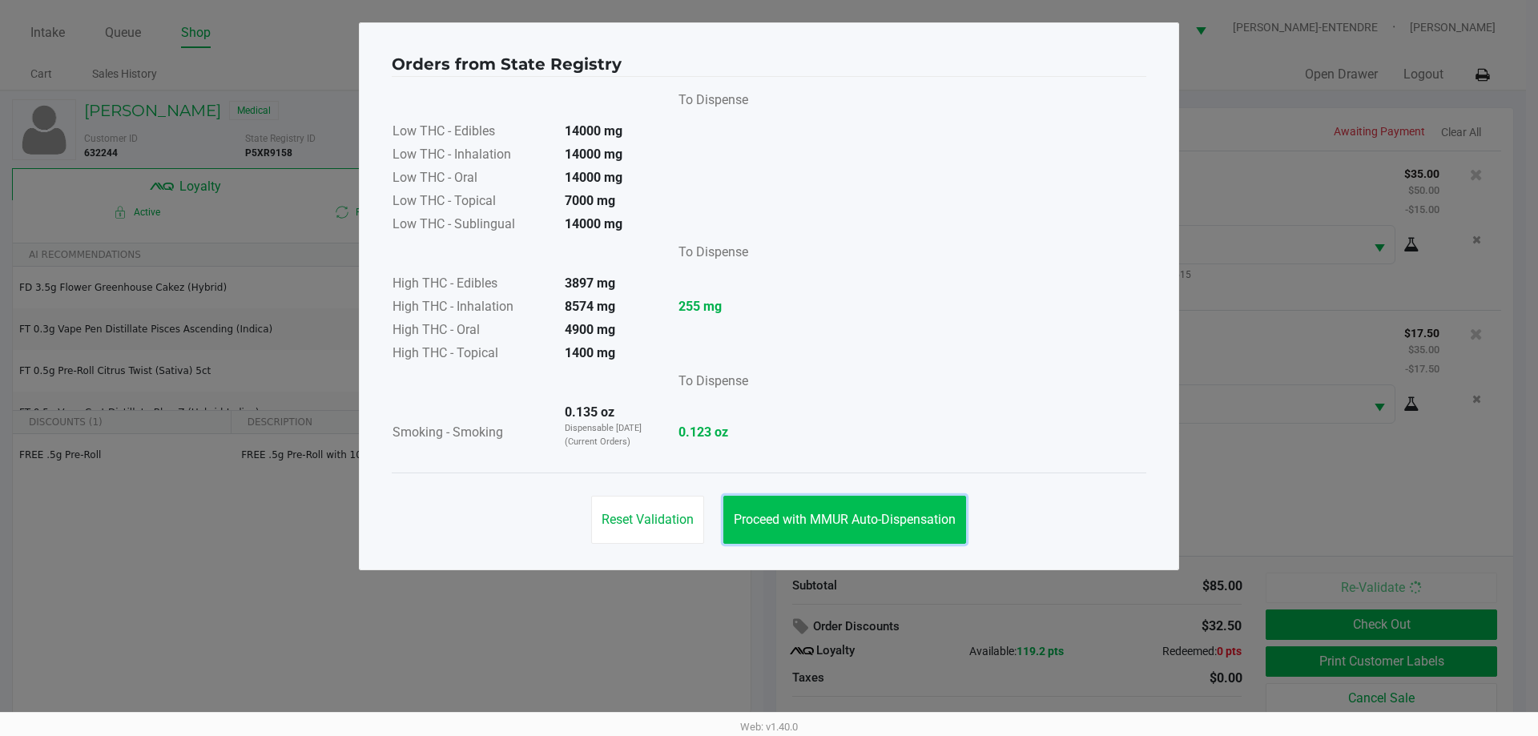
click at [901, 509] on button "Proceed with MMUR Auto-Dispensation" at bounding box center [844, 520] width 243 height 48
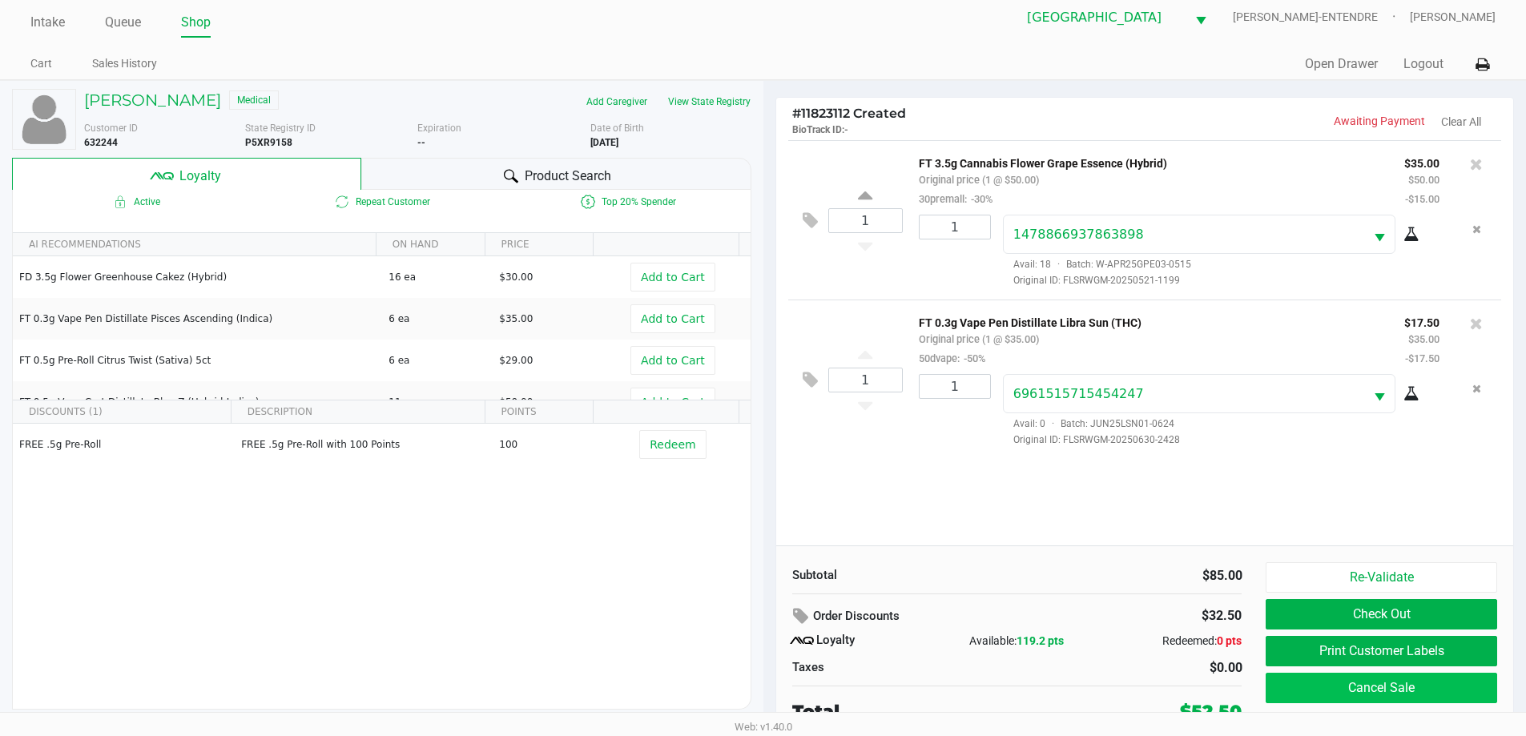
scroll to position [16, 0]
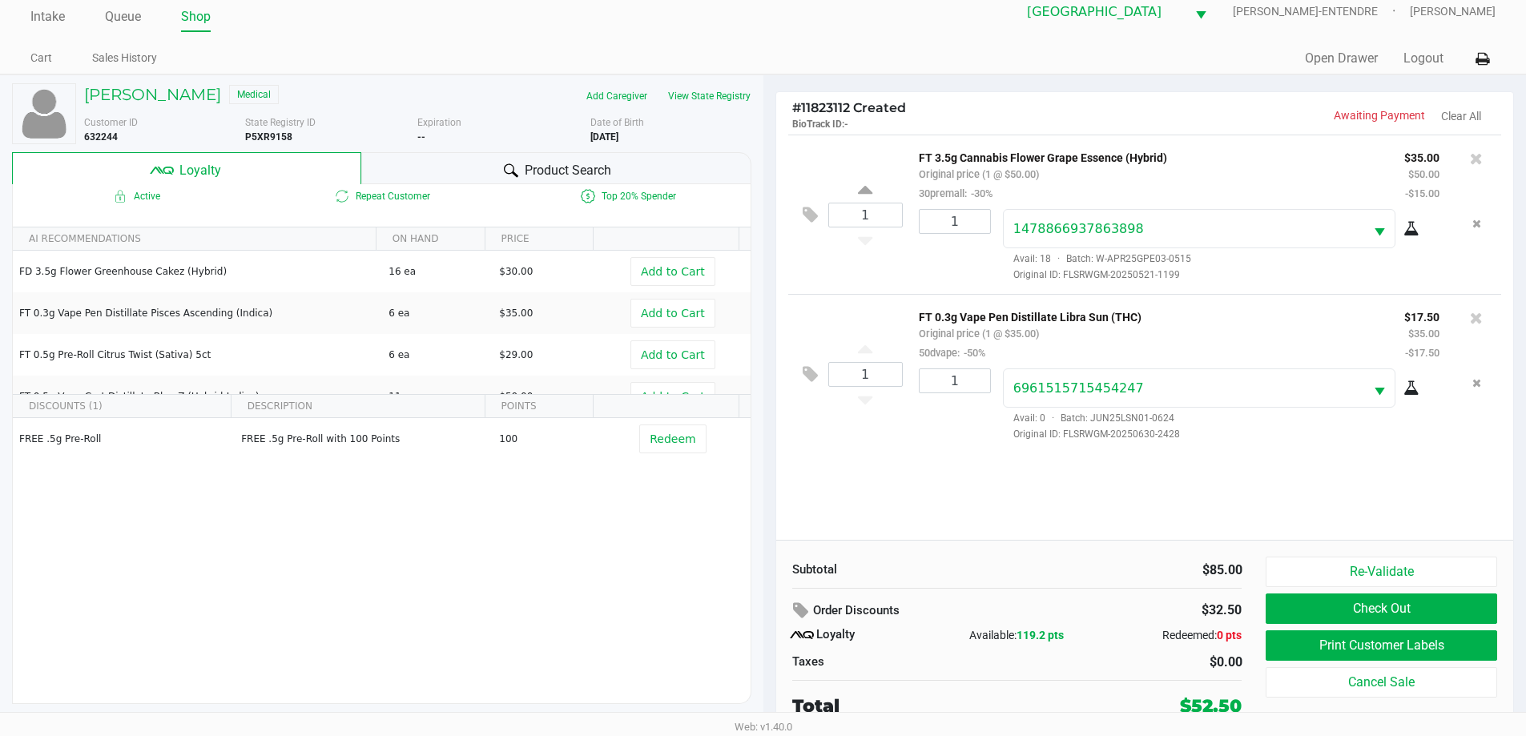
click at [1442, 662] on div "Re-Validate Check Out Print Customer Labels Cancel Sale" at bounding box center [1386, 638] width 243 height 163
click at [1449, 645] on button "Print Customer Labels" at bounding box center [1380, 645] width 231 height 30
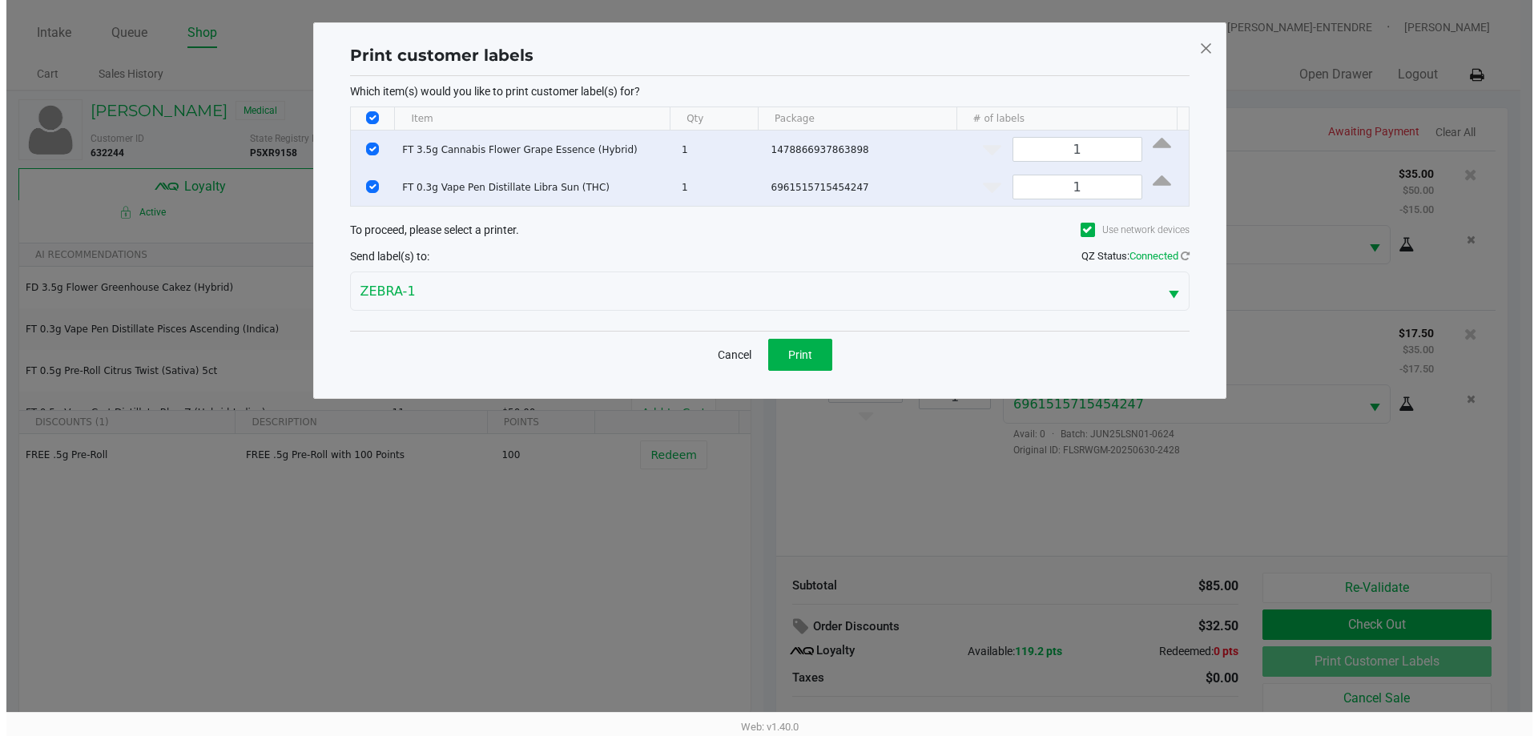
scroll to position [0, 0]
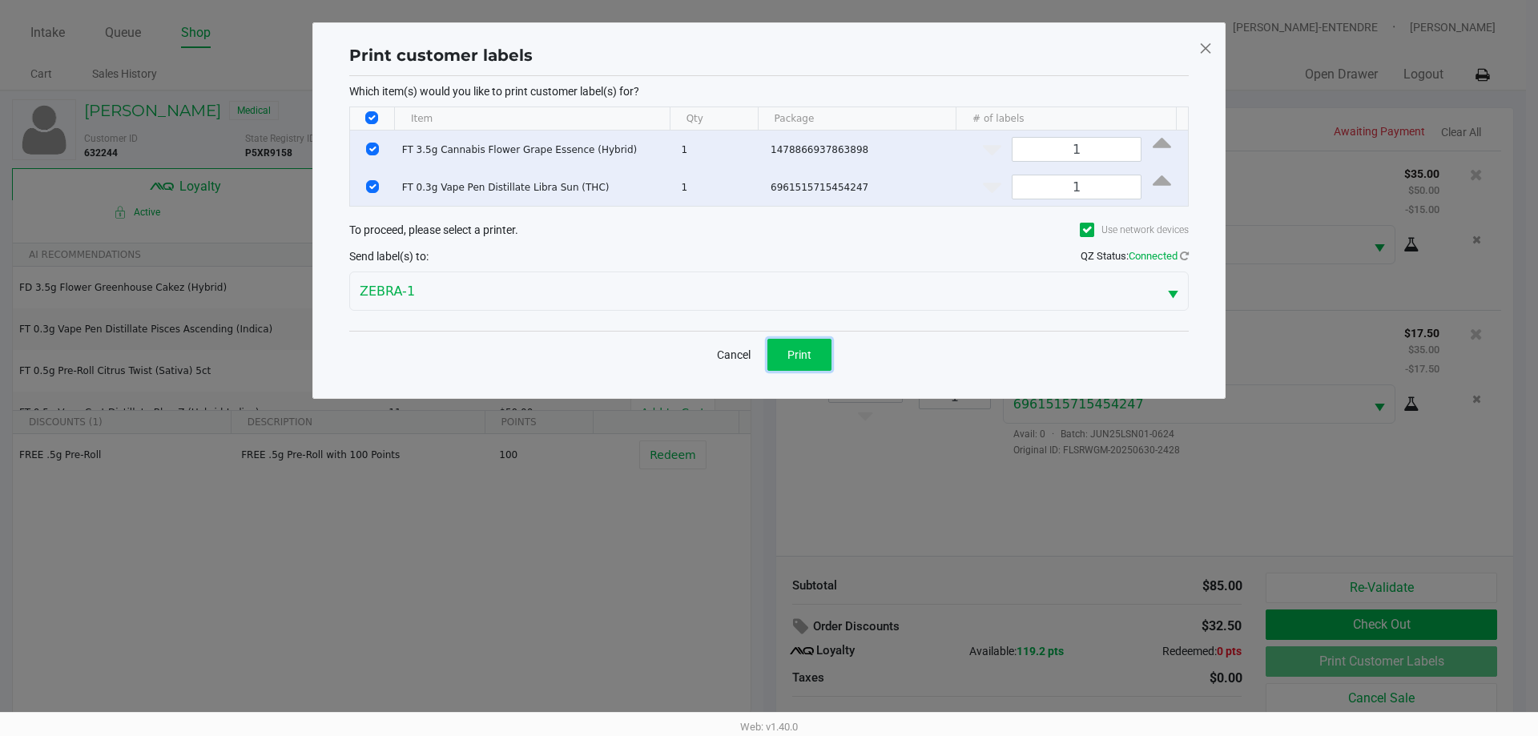
click at [787, 348] on span "Print" at bounding box center [799, 354] width 24 height 13
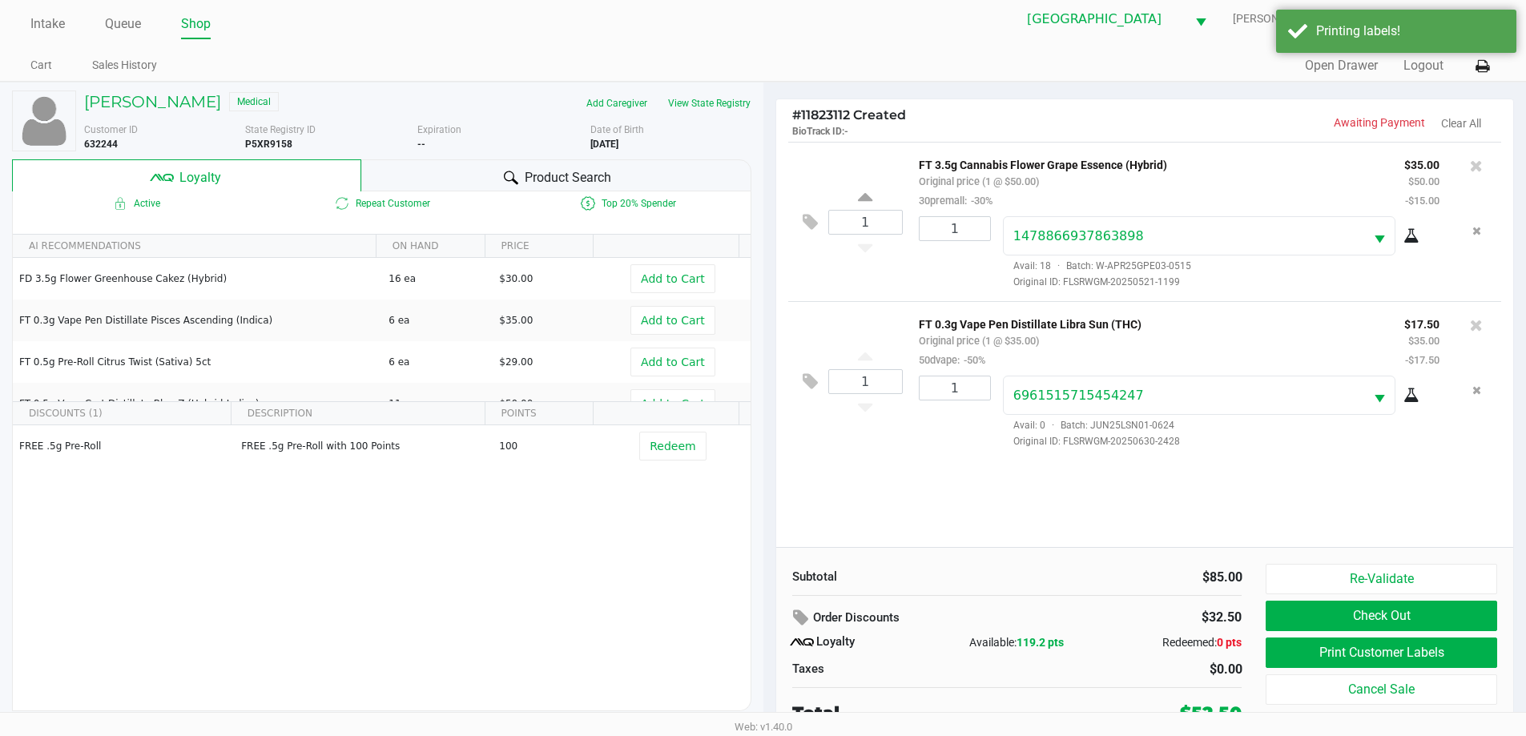
scroll to position [16, 0]
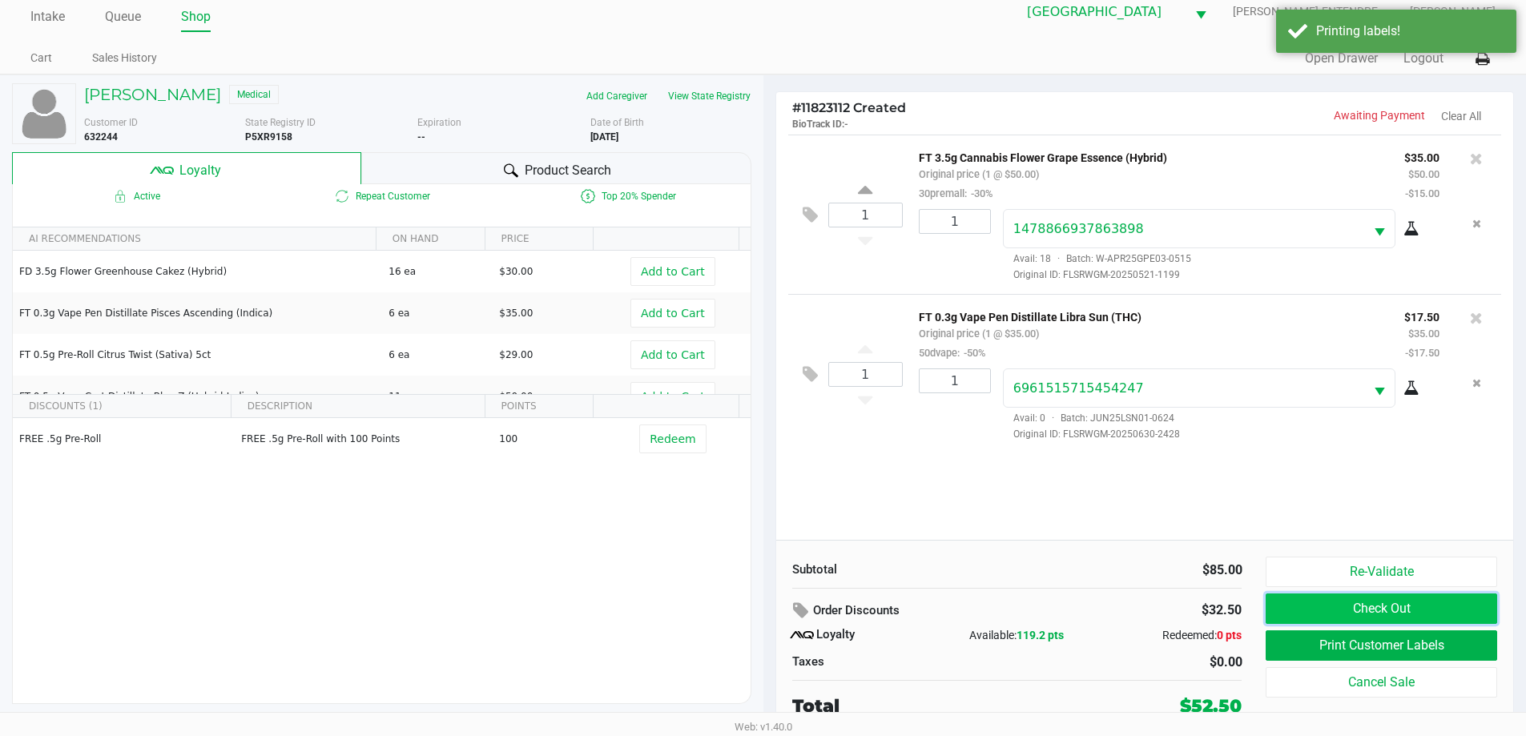
click at [1310, 605] on button "Check Out" at bounding box center [1380, 608] width 231 height 30
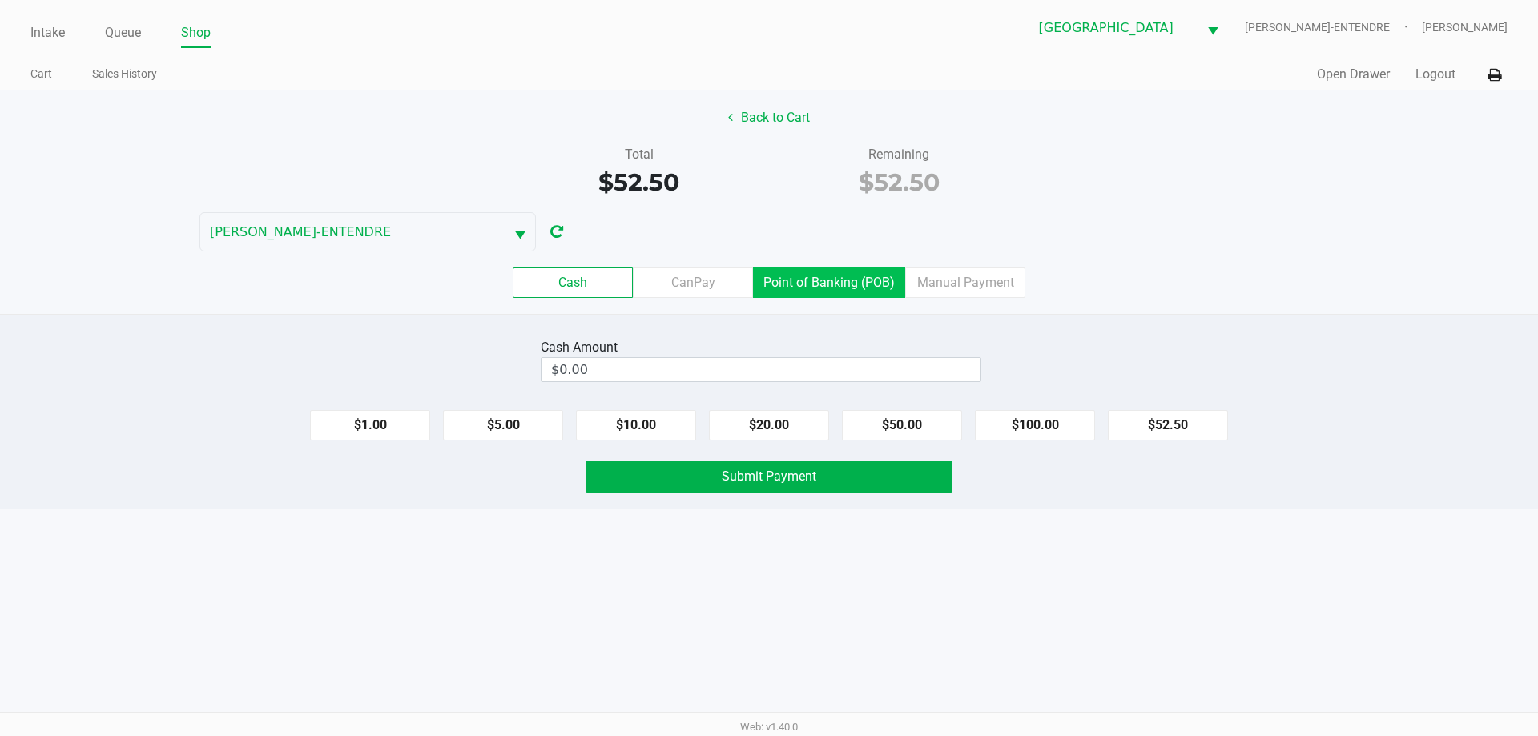
click at [844, 283] on label "Point of Banking (POB)" at bounding box center [829, 282] width 152 height 30
click at [0, 0] on 7 "Point of Banking (POB)" at bounding box center [0, 0] width 0 height 0
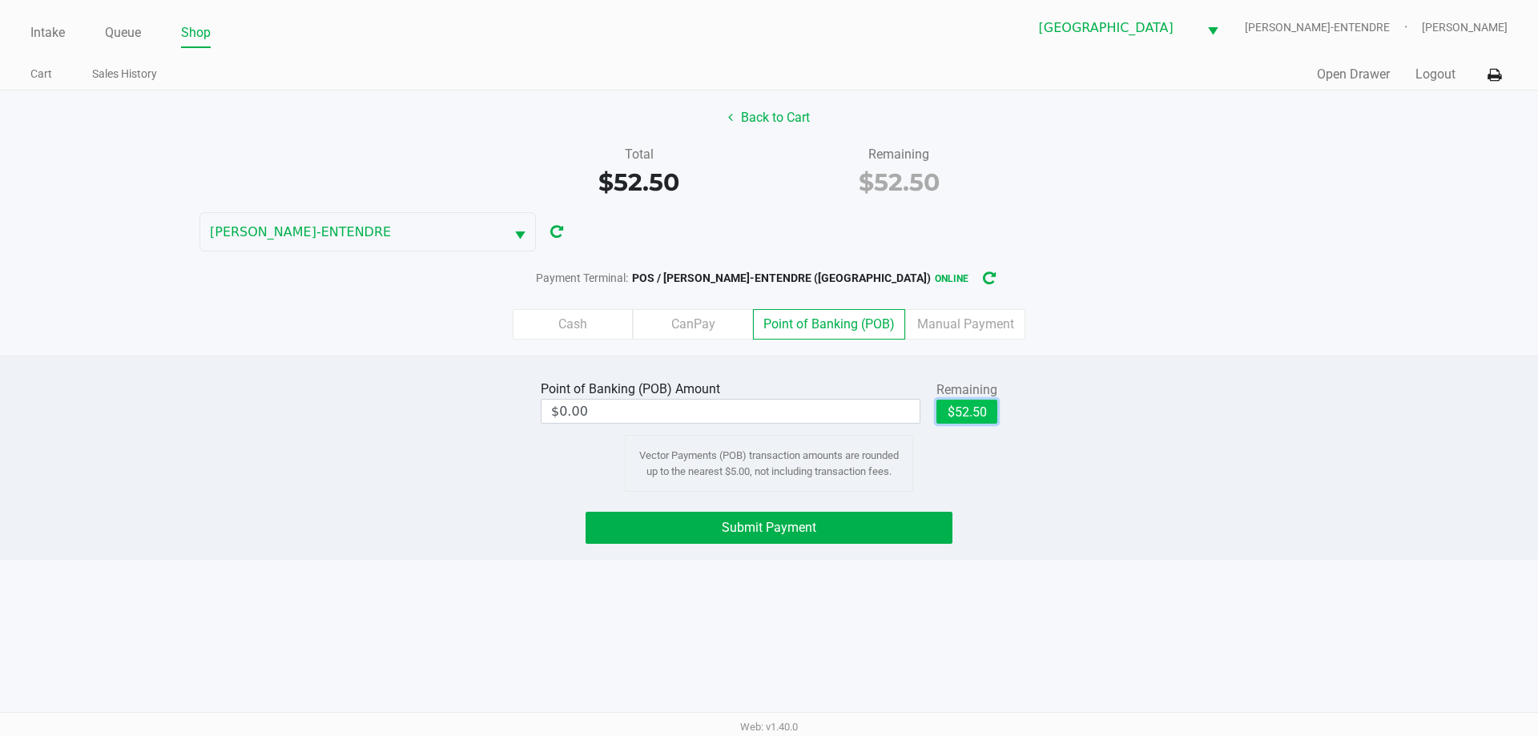
click at [970, 416] on button "$52.50" at bounding box center [966, 412] width 61 height 24
click at [904, 525] on button "Submit Payment" at bounding box center [768, 528] width 367 height 32
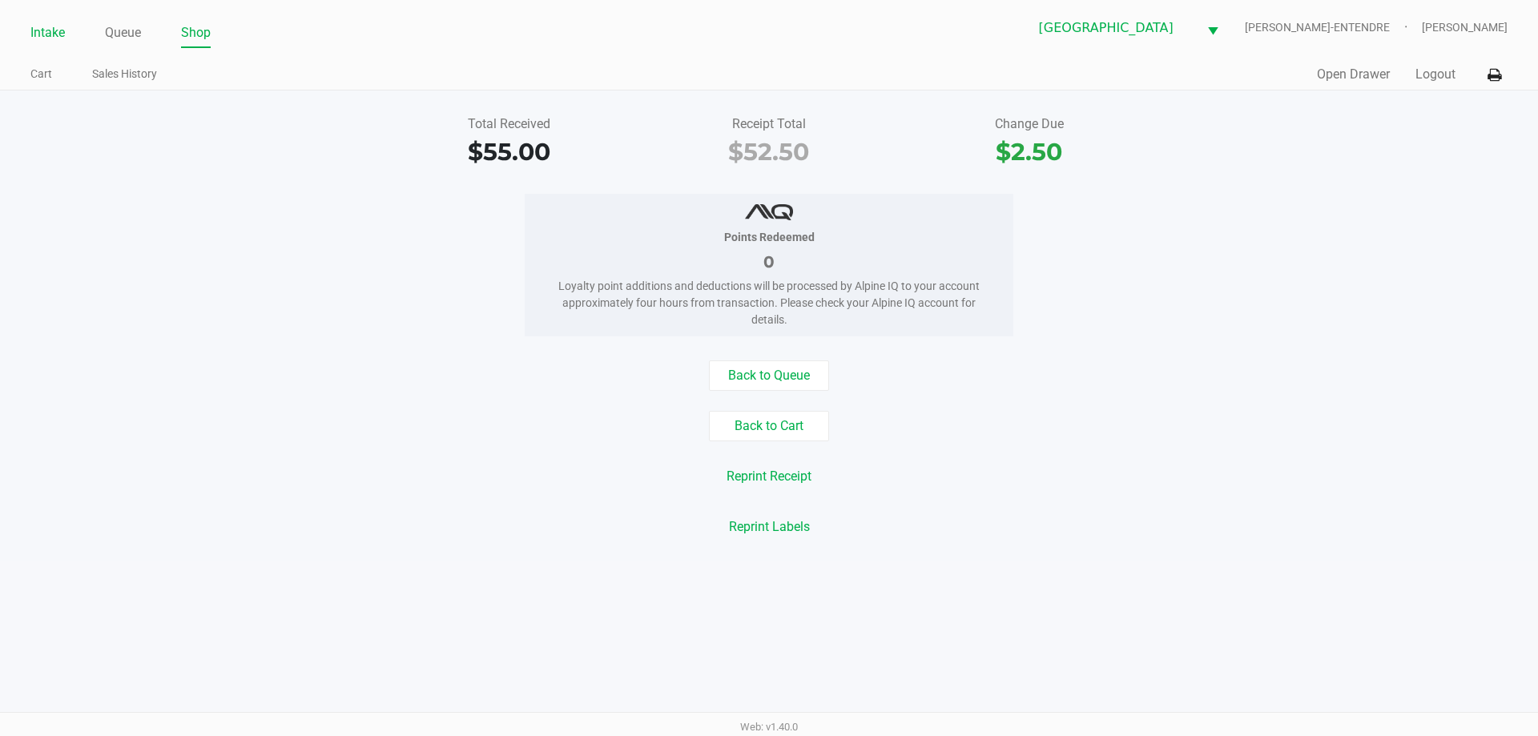
click at [55, 39] on link "Intake" at bounding box center [47, 33] width 34 height 22
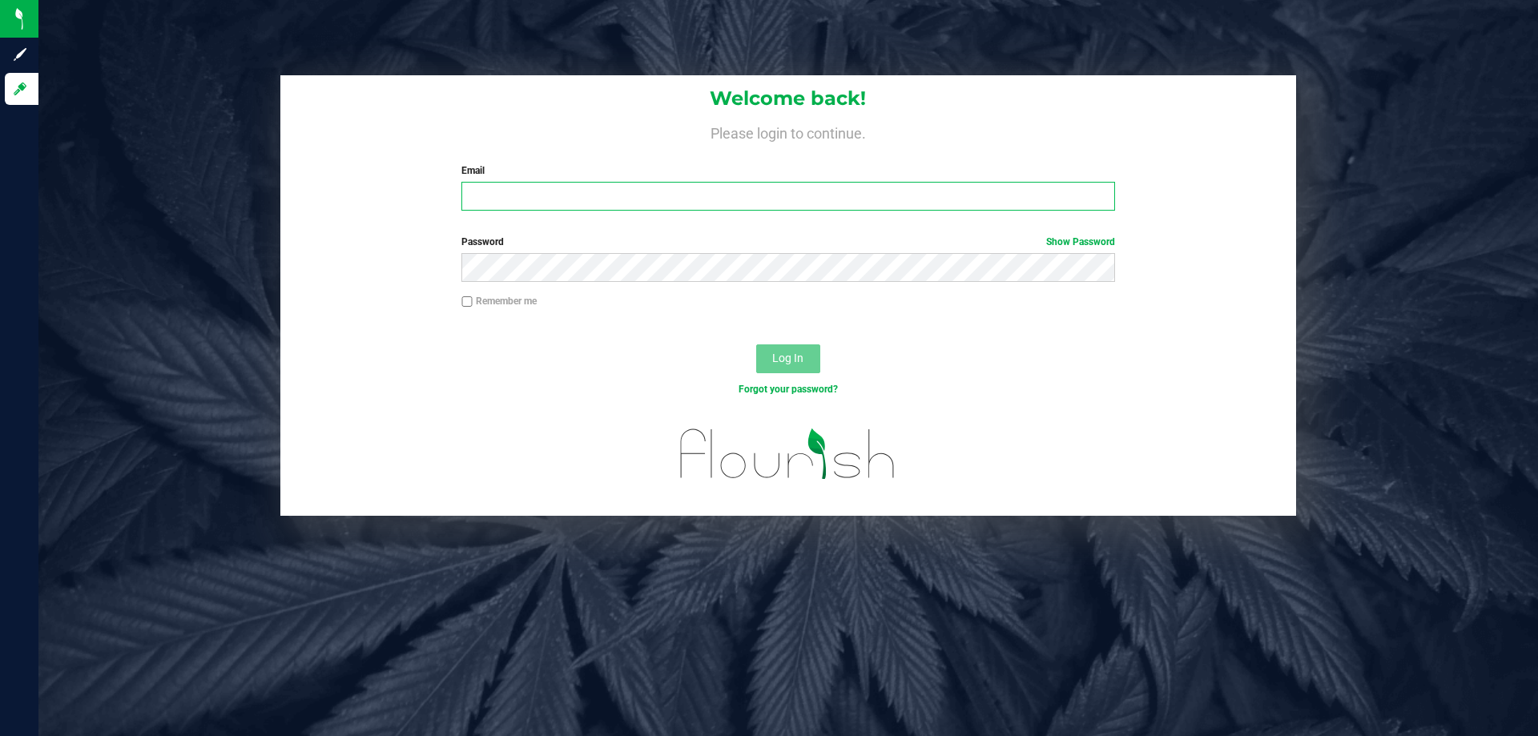
click at [741, 192] on input "Email" at bounding box center [787, 196] width 653 height 29
type input "cfulton@liveparallel.com"
click at [756, 344] on button "Log In" at bounding box center [788, 358] width 64 height 29
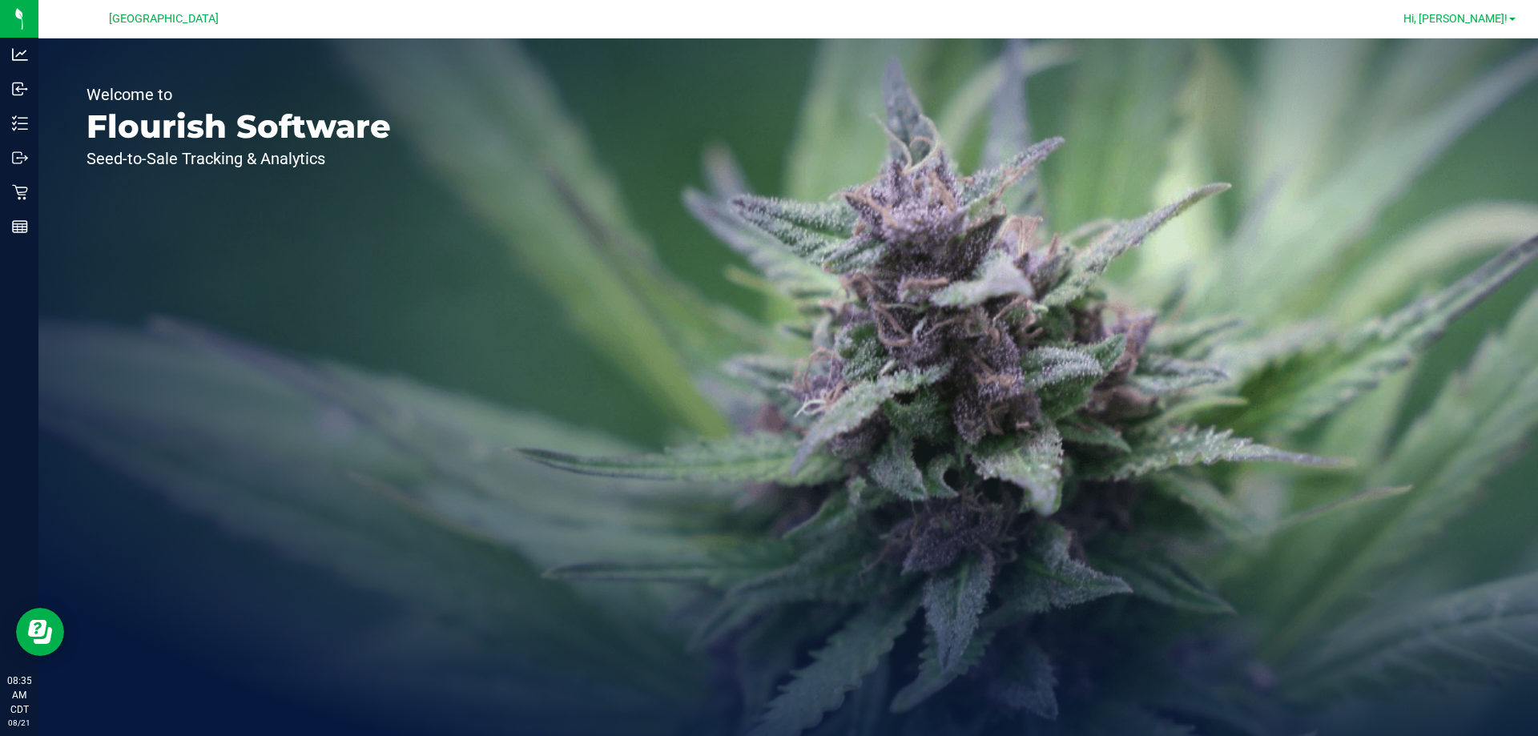
click at [1512, 17] on link "Hi, [PERSON_NAME]!" at bounding box center [1459, 18] width 125 height 17
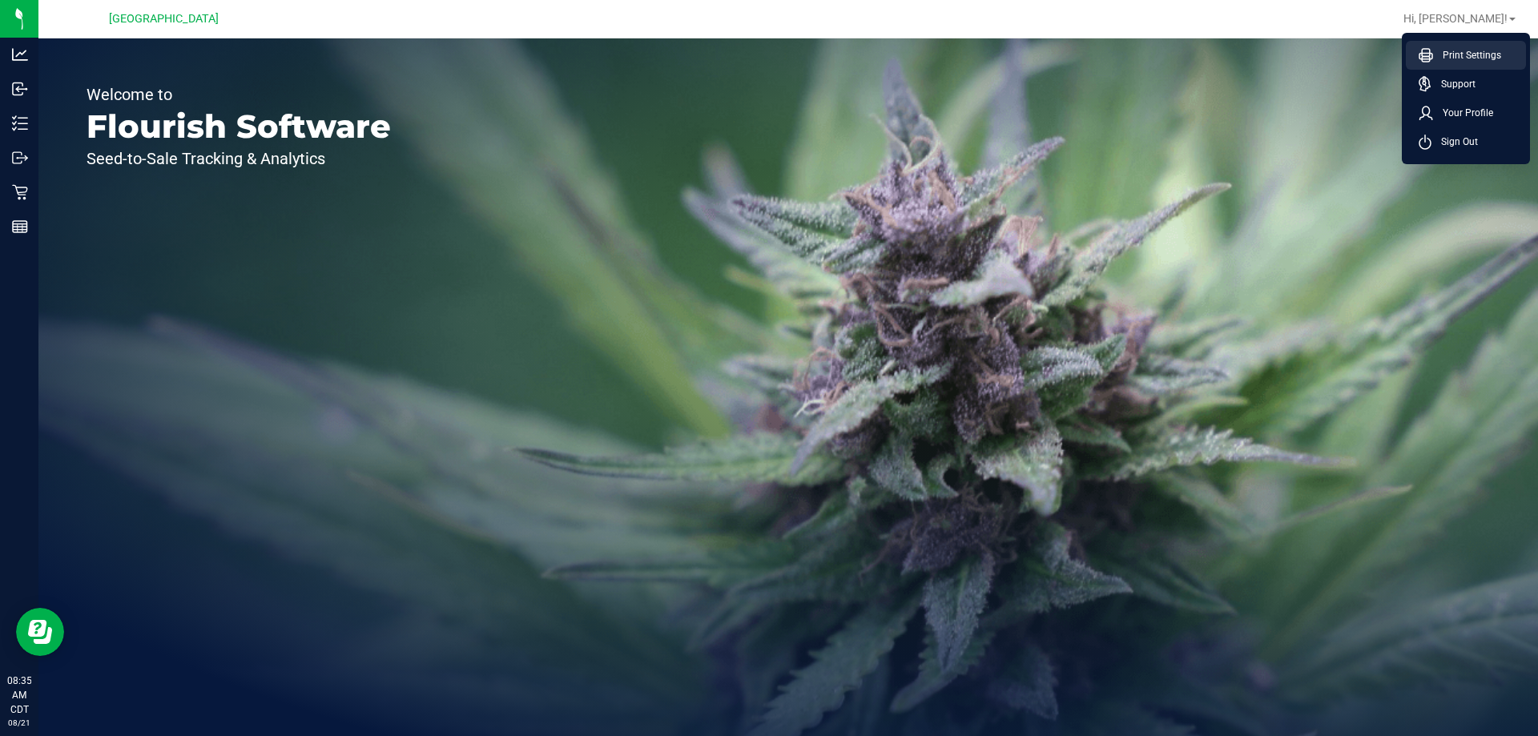
click at [1456, 58] on span "Print Settings" at bounding box center [1467, 55] width 68 height 16
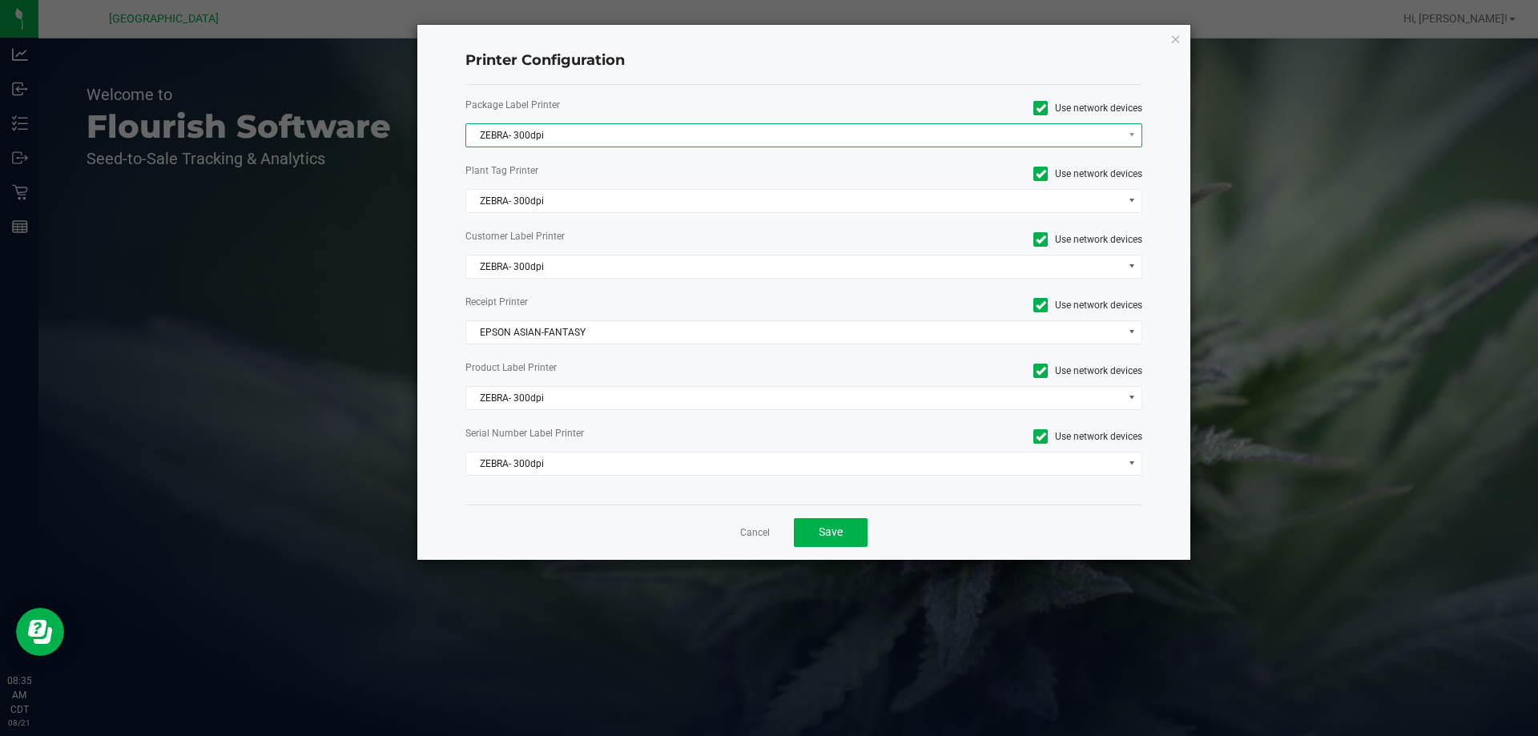
click at [637, 133] on span "ZEBRA- 300dpi" at bounding box center [794, 135] width 656 height 22
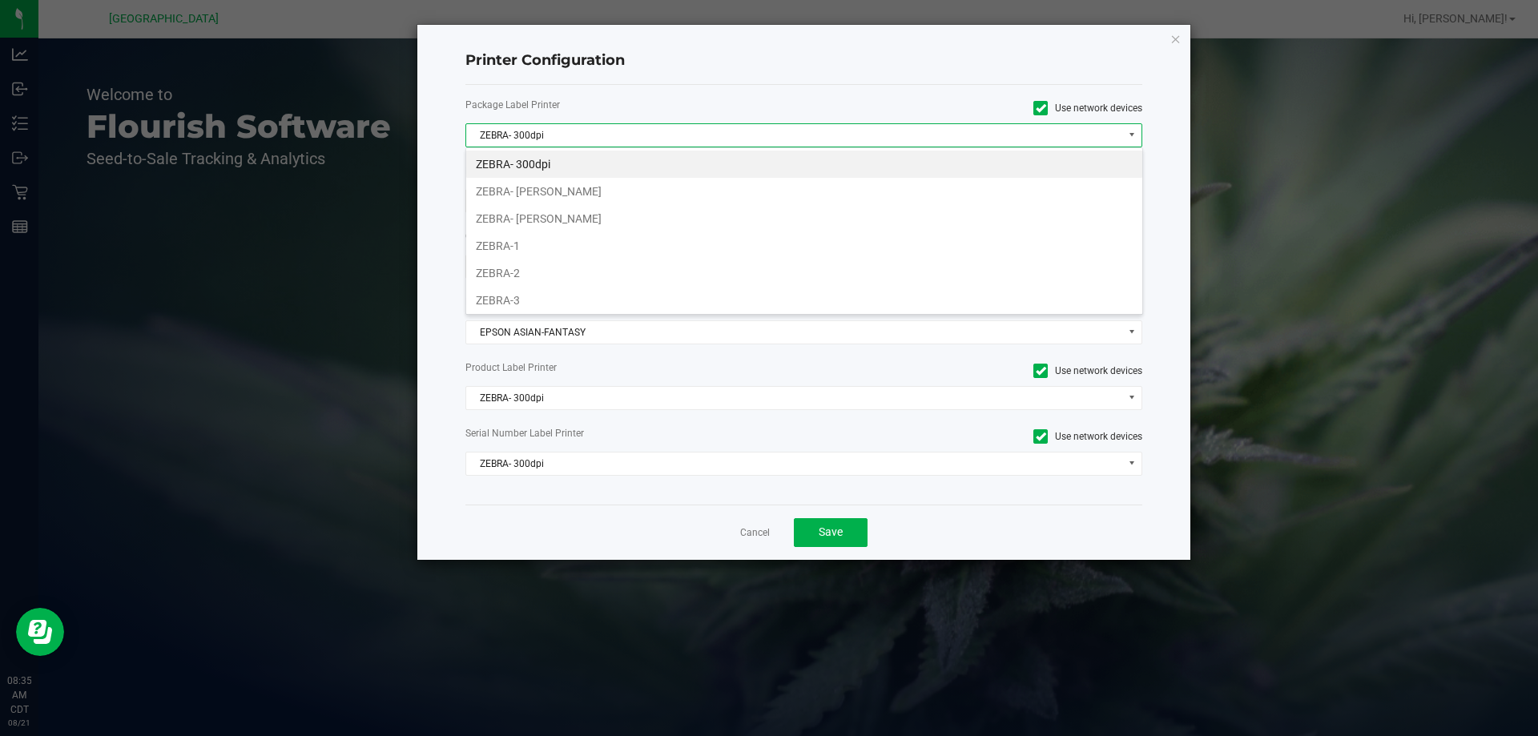
scroll to position [24, 677]
click at [581, 207] on li "ZEBRA- JEFFREY-BANKS" at bounding box center [804, 218] width 676 height 27
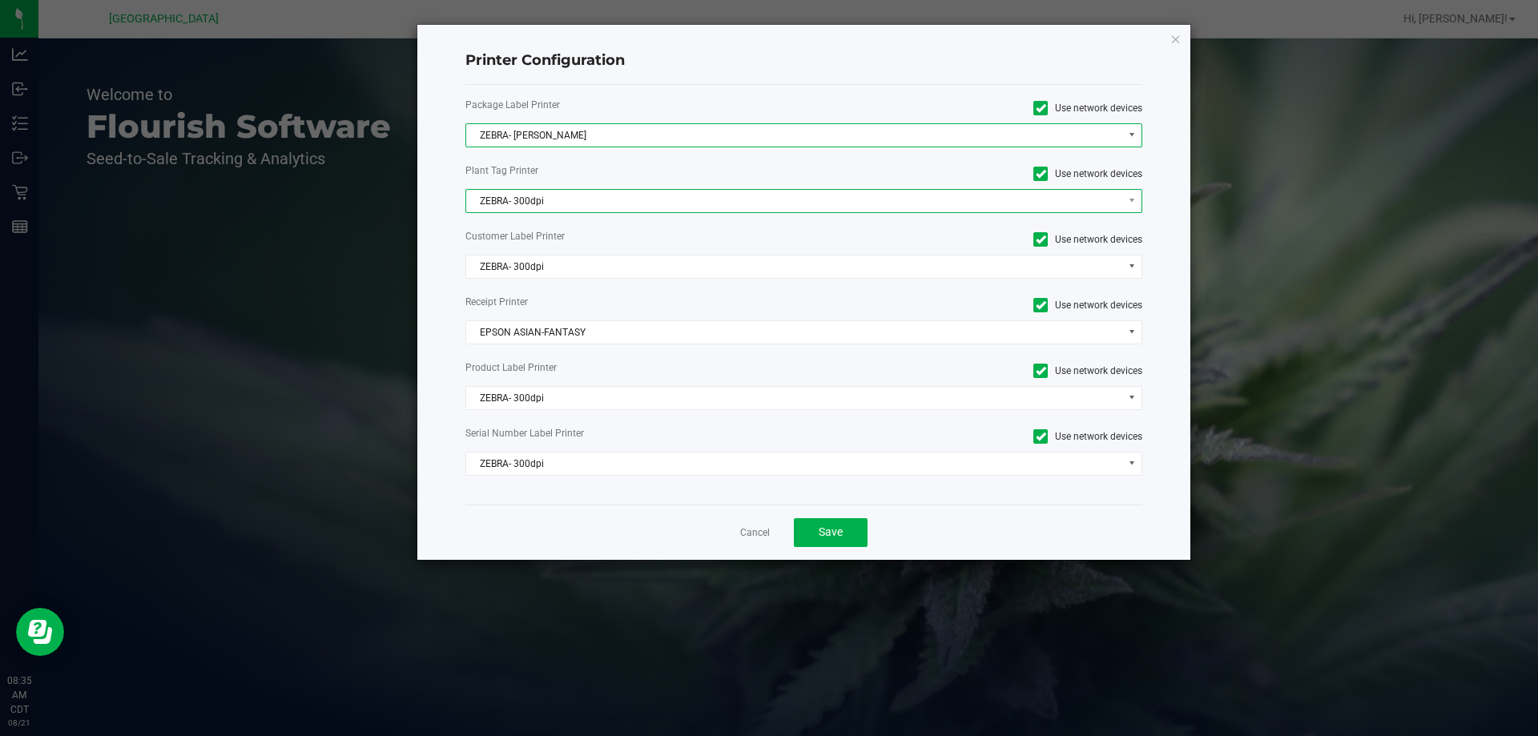
click at [567, 198] on span "ZEBRA- 300dpi" at bounding box center [794, 201] width 656 height 22
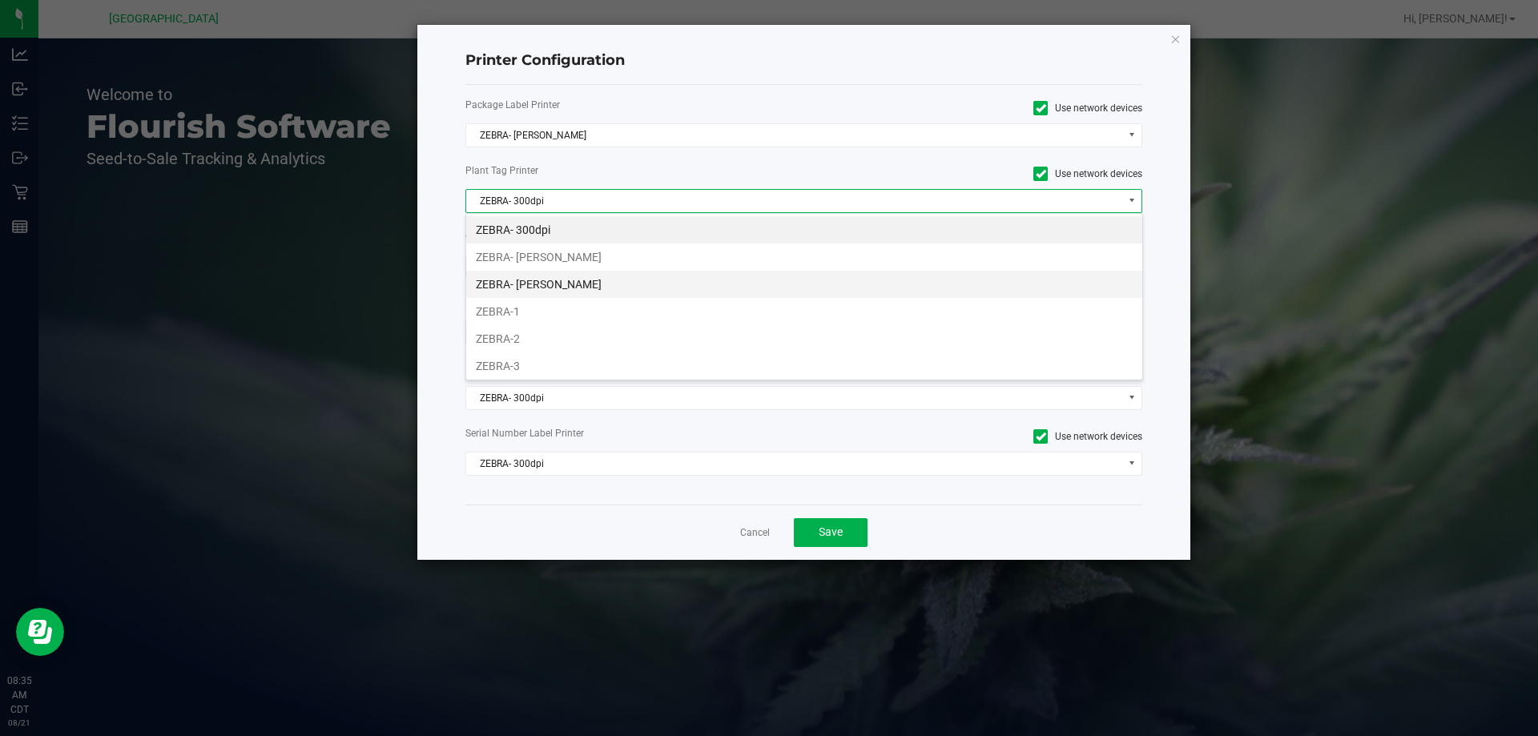
click at [561, 286] on li "ZEBRA- JEFFREY-BANKS" at bounding box center [804, 284] width 676 height 27
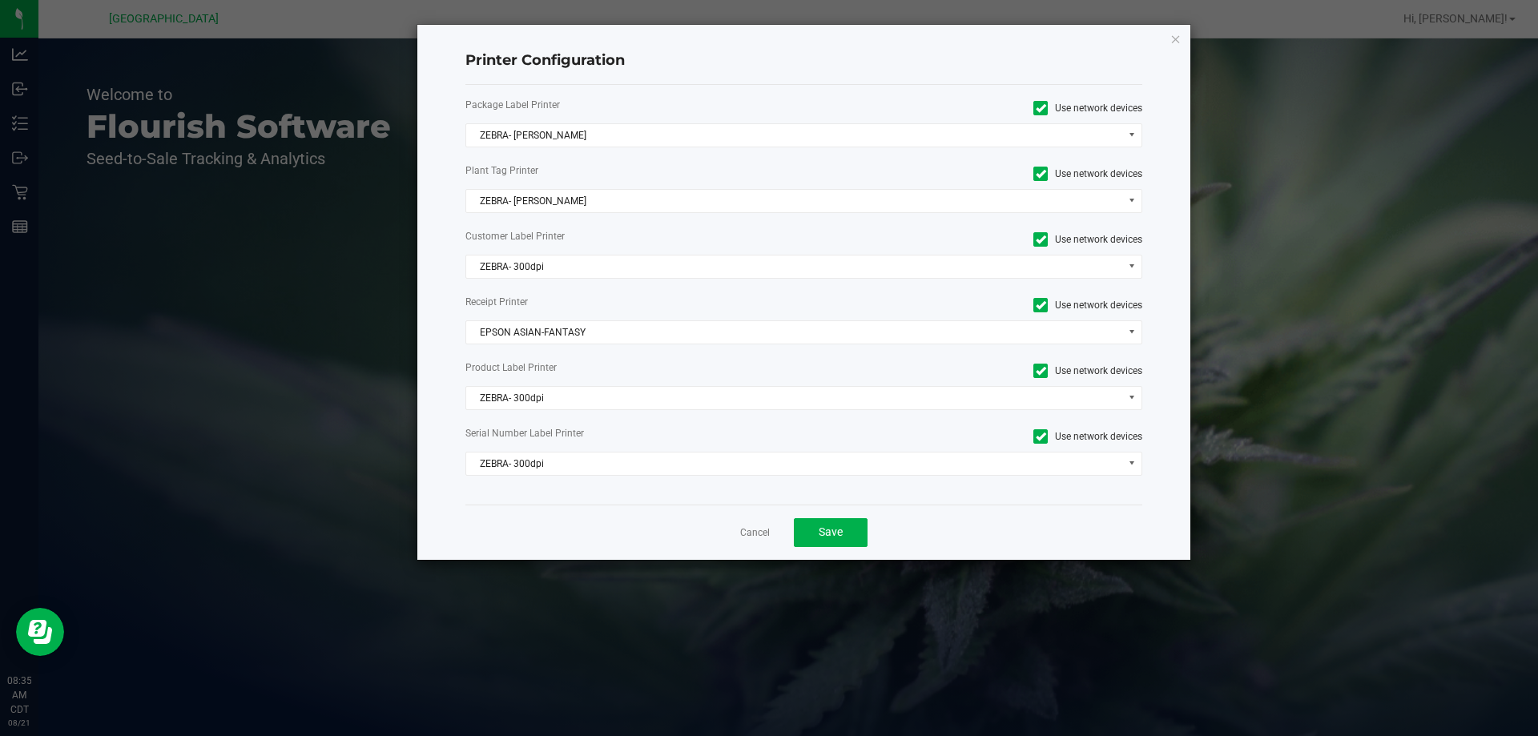
click at [570, 253] on div "Package Label Printer Use network devices ZEBRA- JEFFREY-BANKS Plant Tag Printe…" at bounding box center [804, 295] width 678 height 420
click at [572, 275] on span "ZEBRA- 300dpi" at bounding box center [794, 266] width 656 height 22
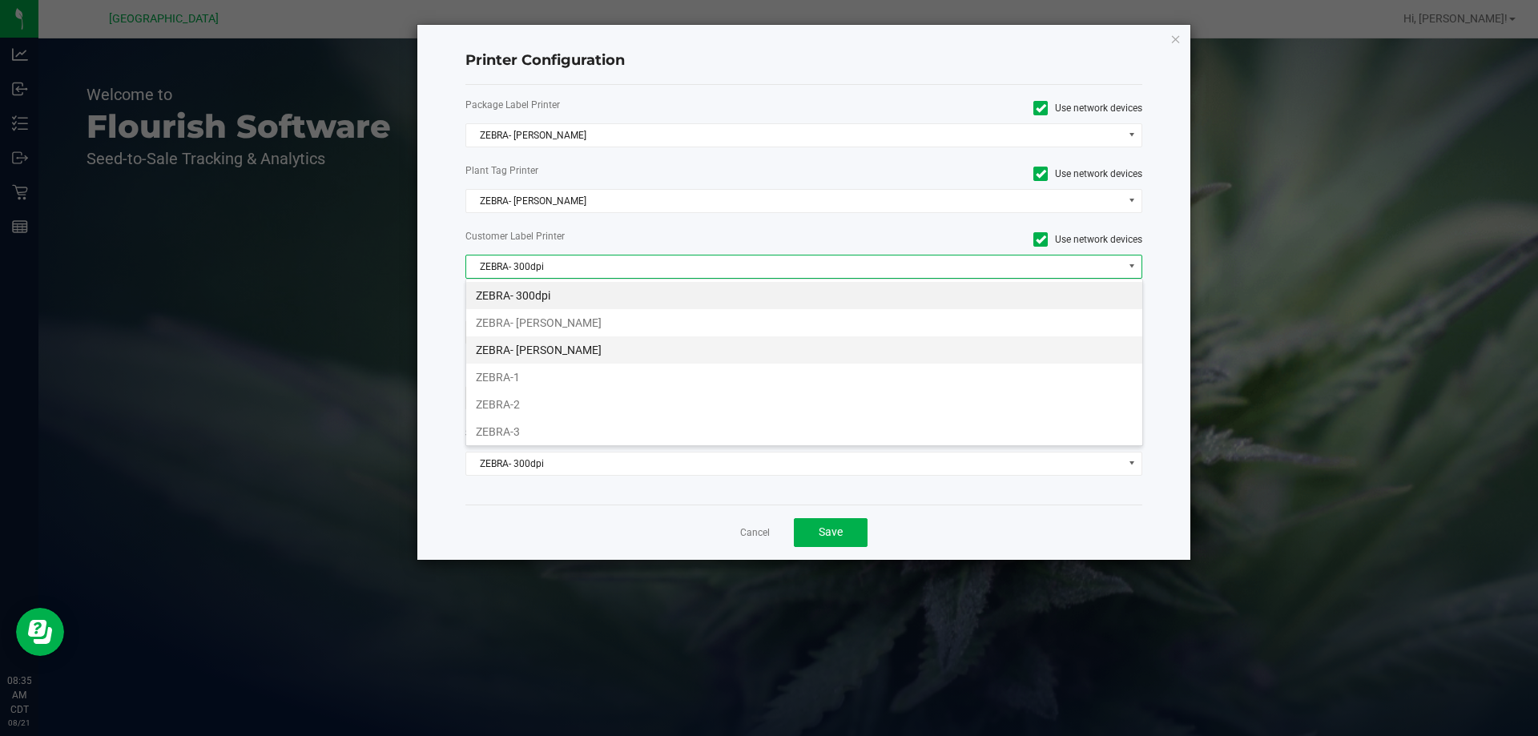
click at [593, 350] on li "ZEBRA- JEFFREY-BANKS" at bounding box center [804, 349] width 676 height 27
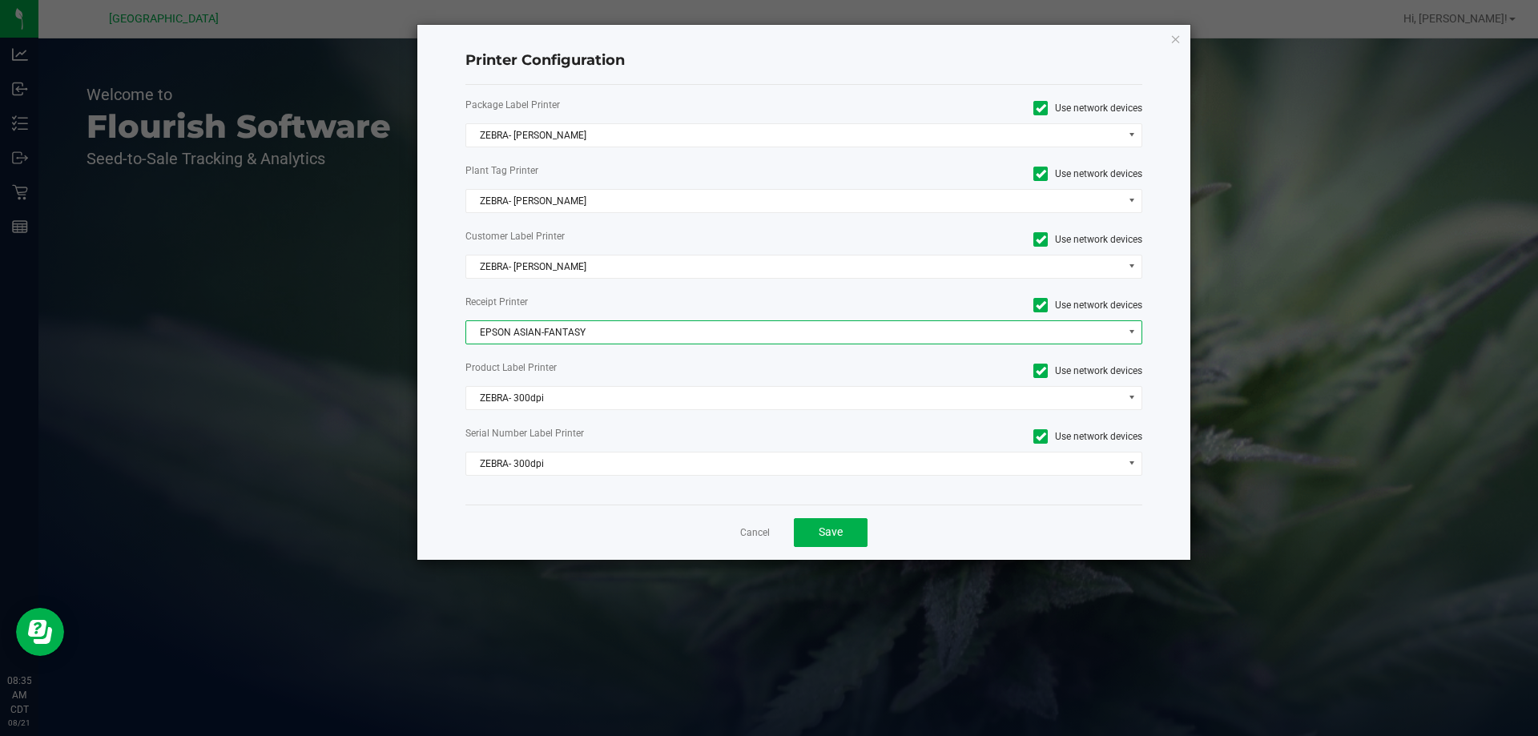
click at [556, 335] on span "EPSON ASIAN-FANTASY" at bounding box center [794, 332] width 656 height 22
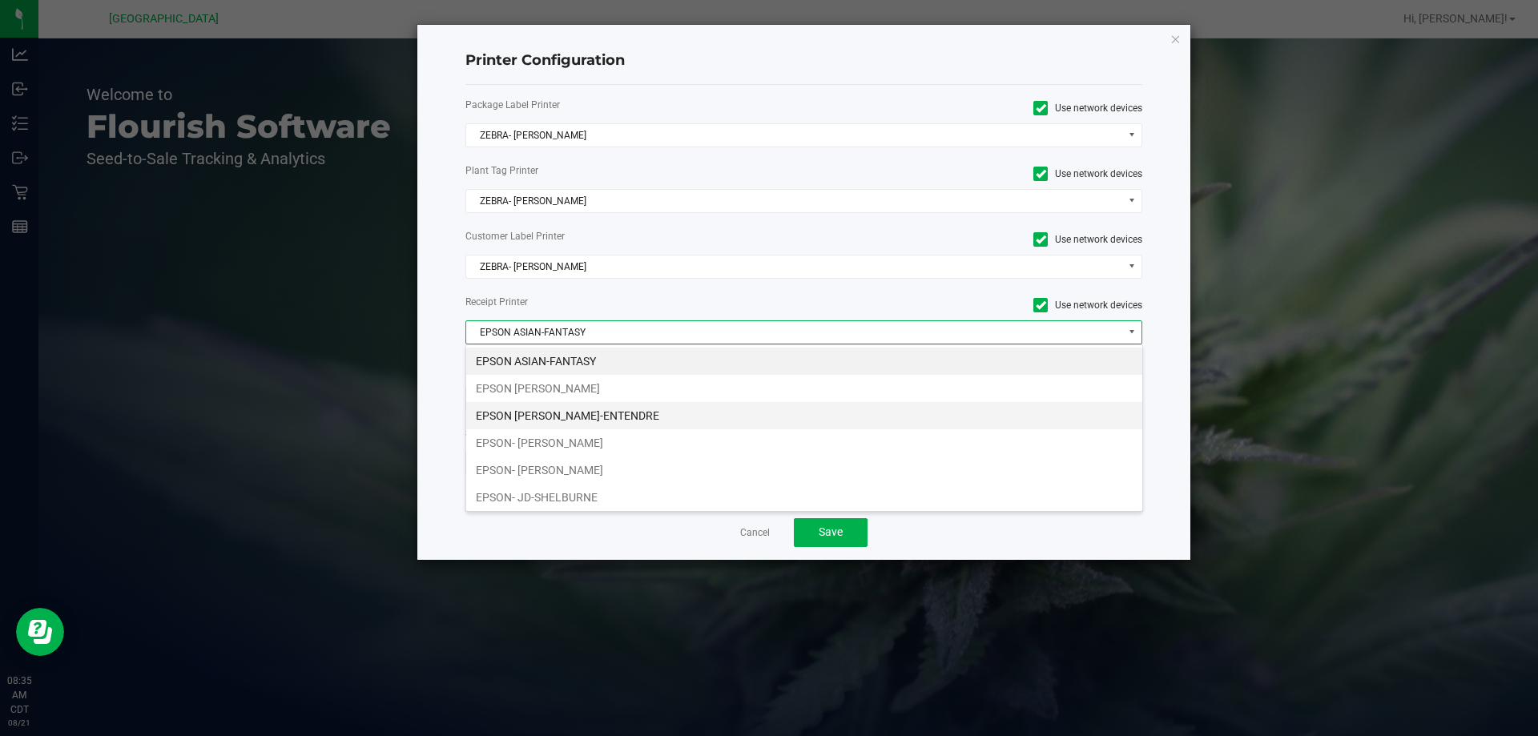
click at [561, 404] on li "EPSON [PERSON_NAME]-ENTENDRE" at bounding box center [804, 415] width 676 height 27
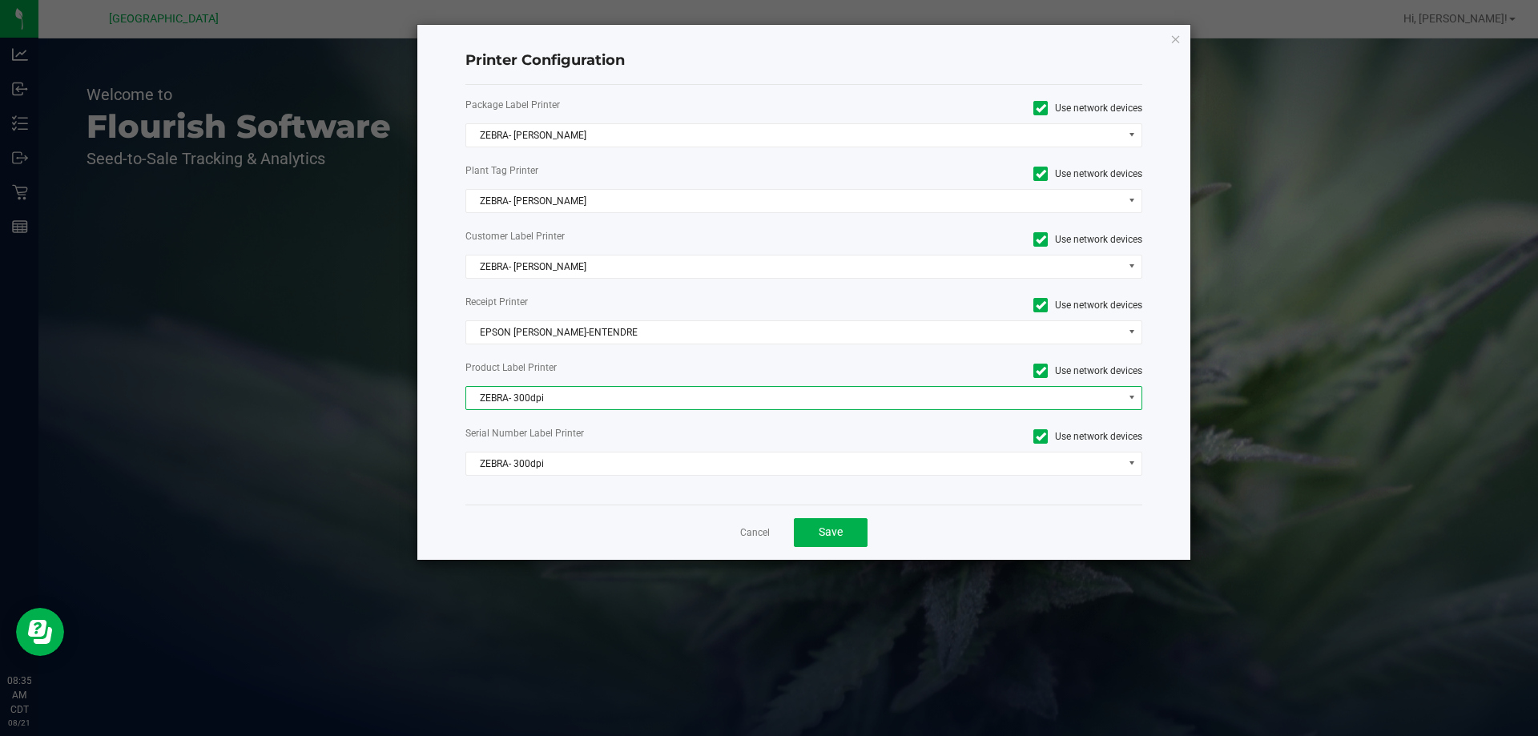
click at [555, 404] on span "ZEBRA- 300dpi" at bounding box center [794, 398] width 656 height 22
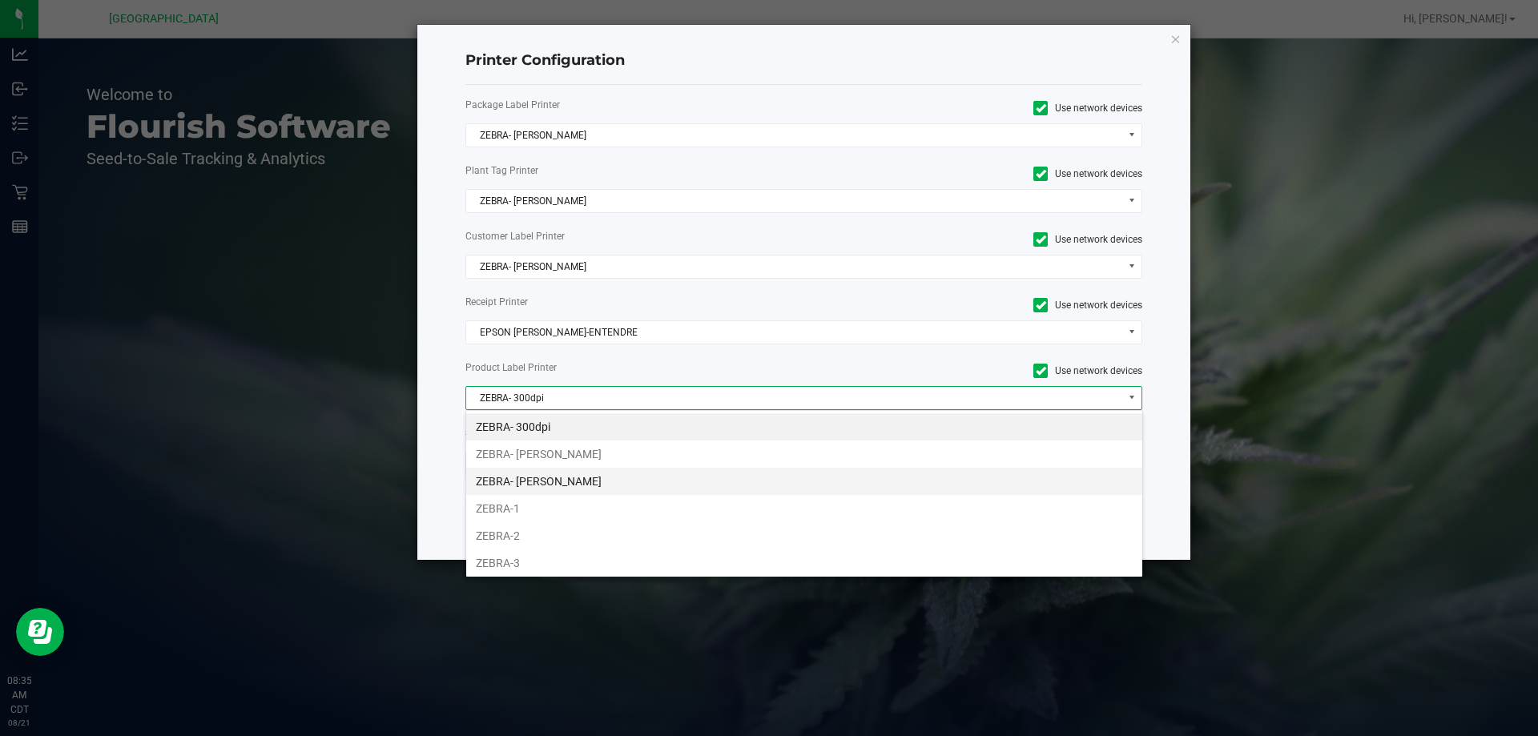
click at [569, 474] on li "ZEBRA- JEFFREY-BANKS" at bounding box center [804, 481] width 676 height 27
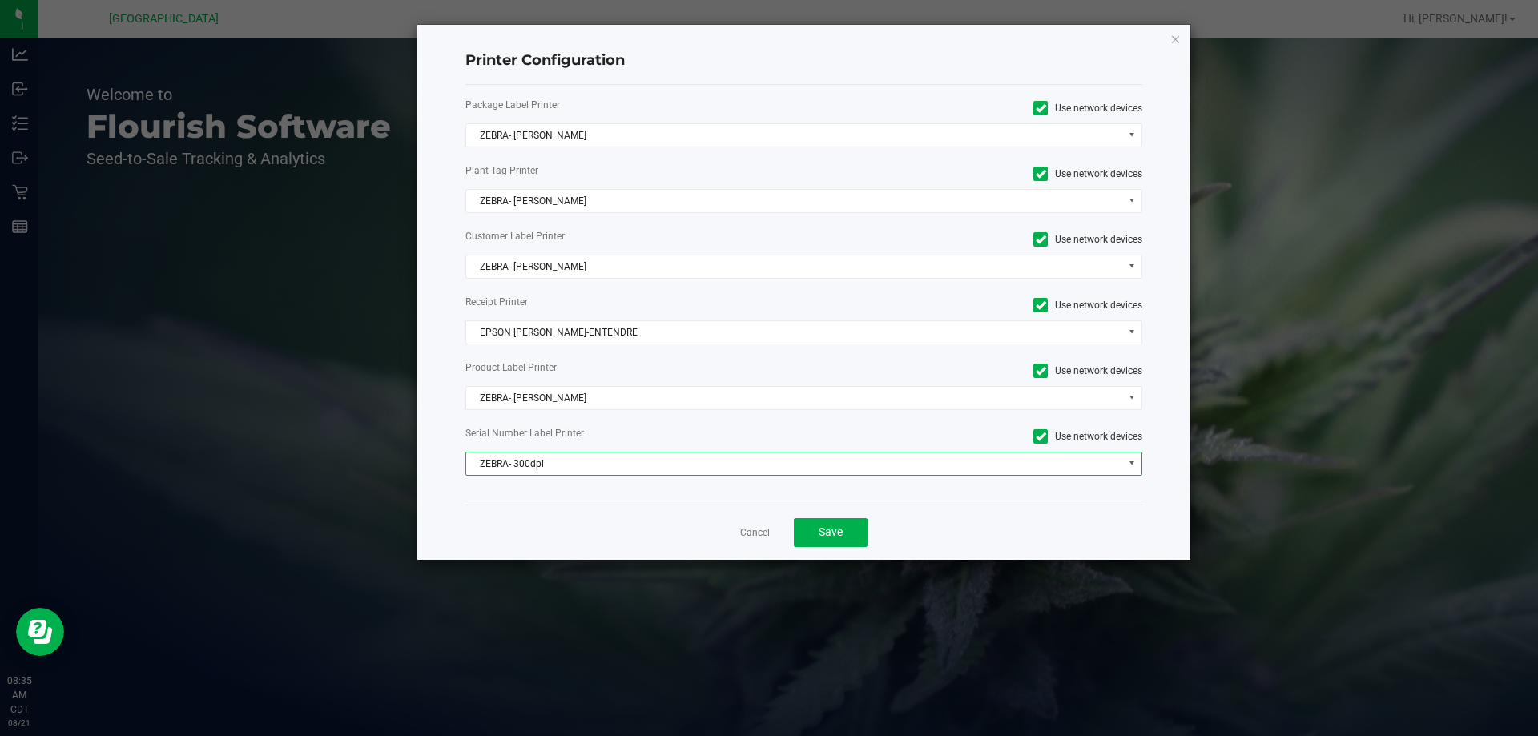
click at [567, 473] on span "ZEBRA- 300dpi" at bounding box center [794, 463] width 656 height 22
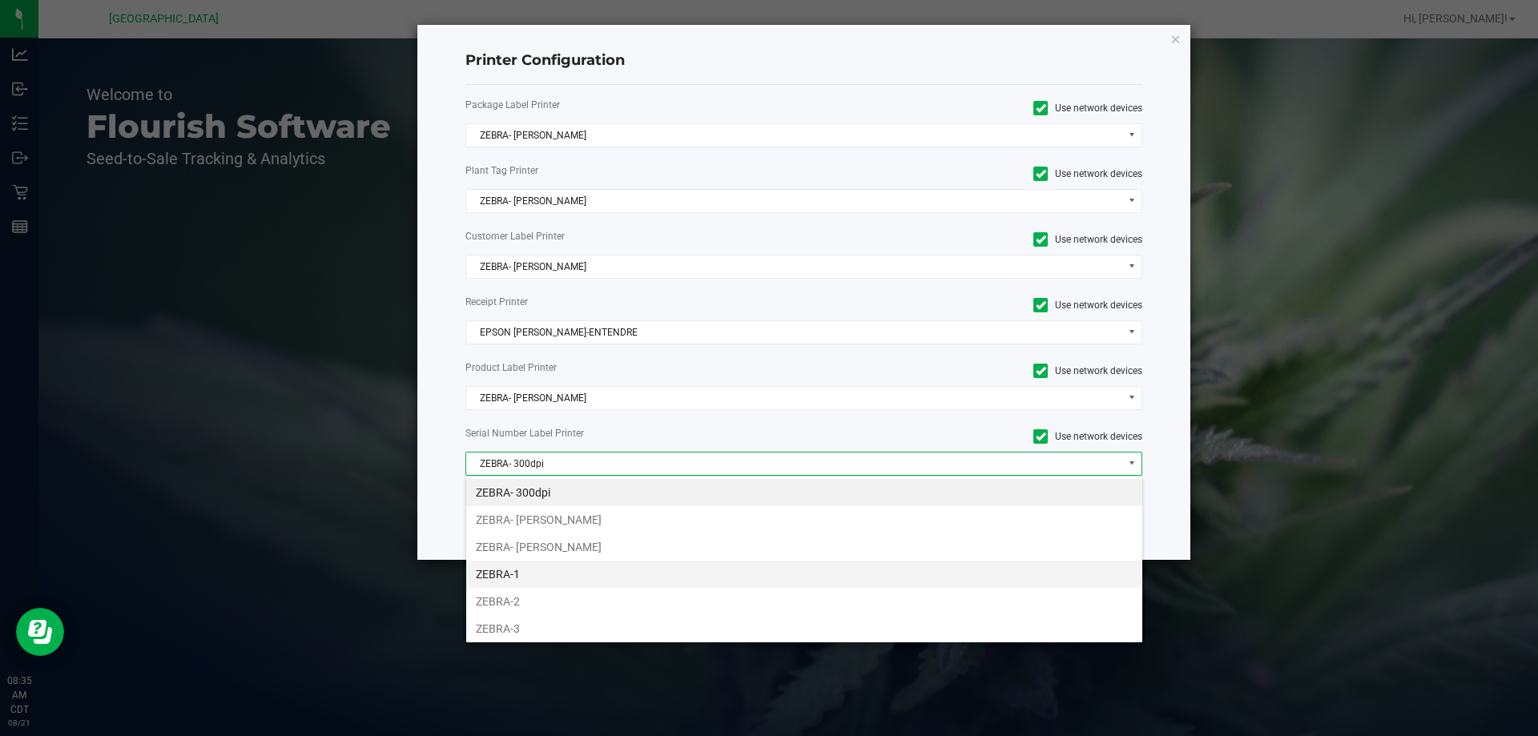
click at [562, 575] on li "ZEBRA-1" at bounding box center [804, 574] width 676 height 27
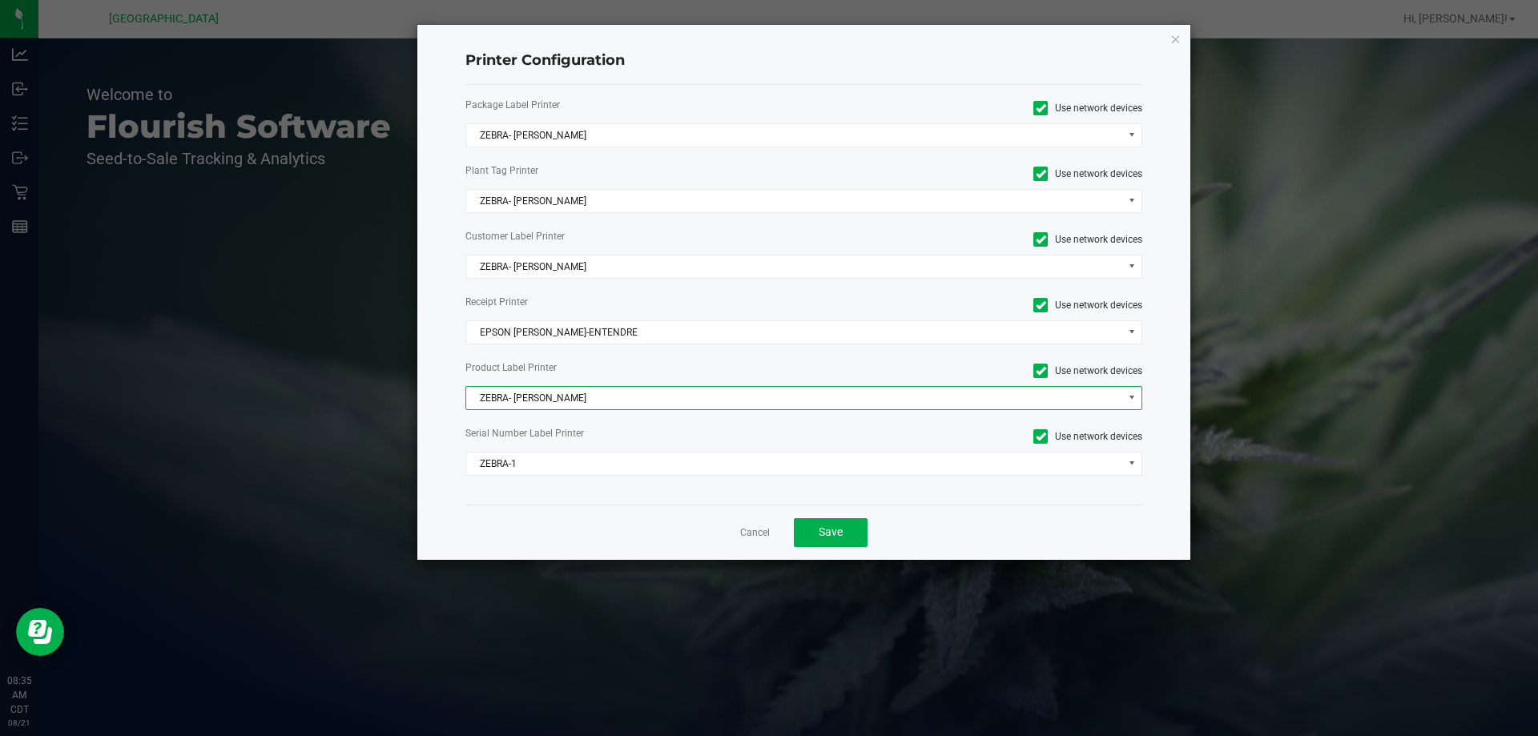
click at [566, 402] on span "ZEBRA- JEFFREY-BANKS" at bounding box center [794, 398] width 656 height 22
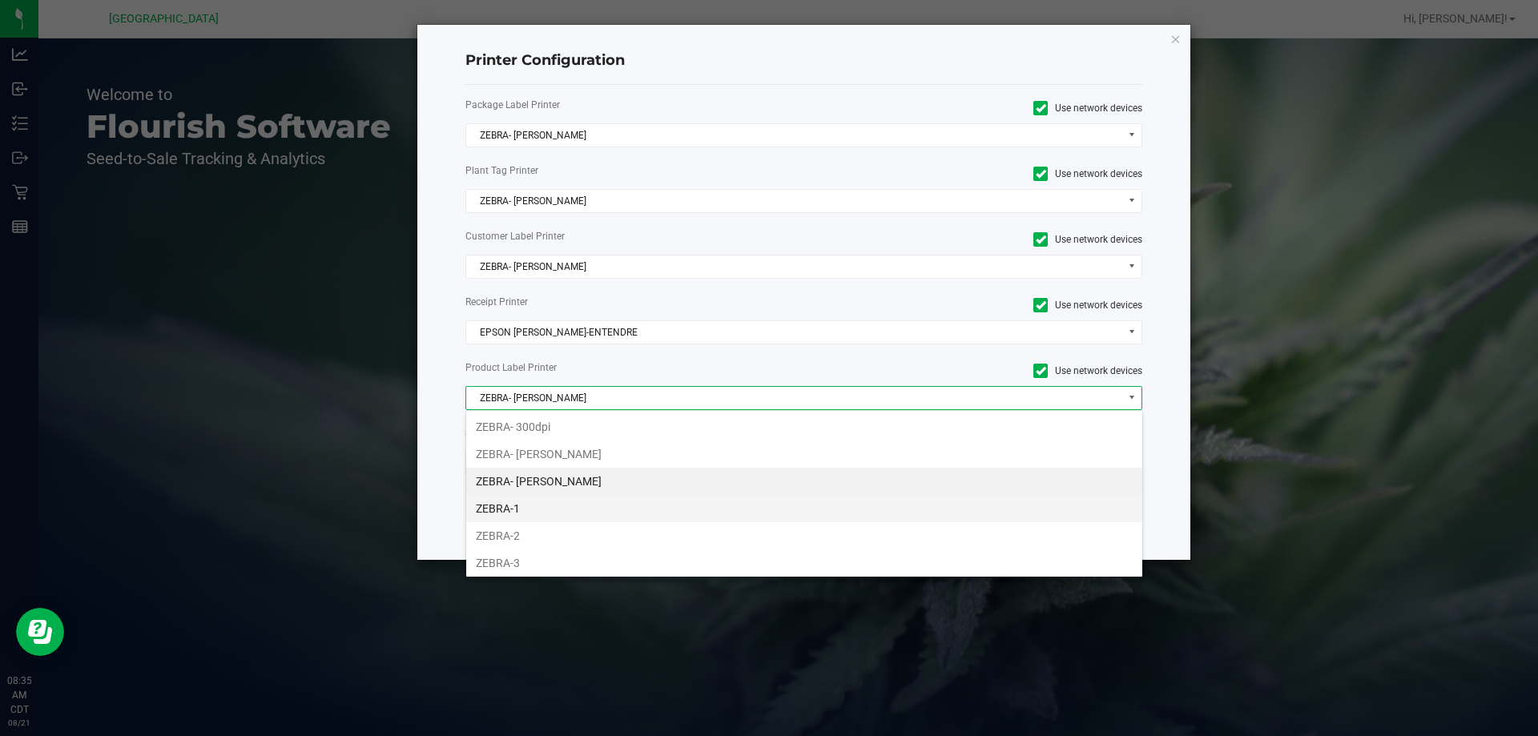
click at [509, 512] on li "ZEBRA-1" at bounding box center [804, 508] width 676 height 27
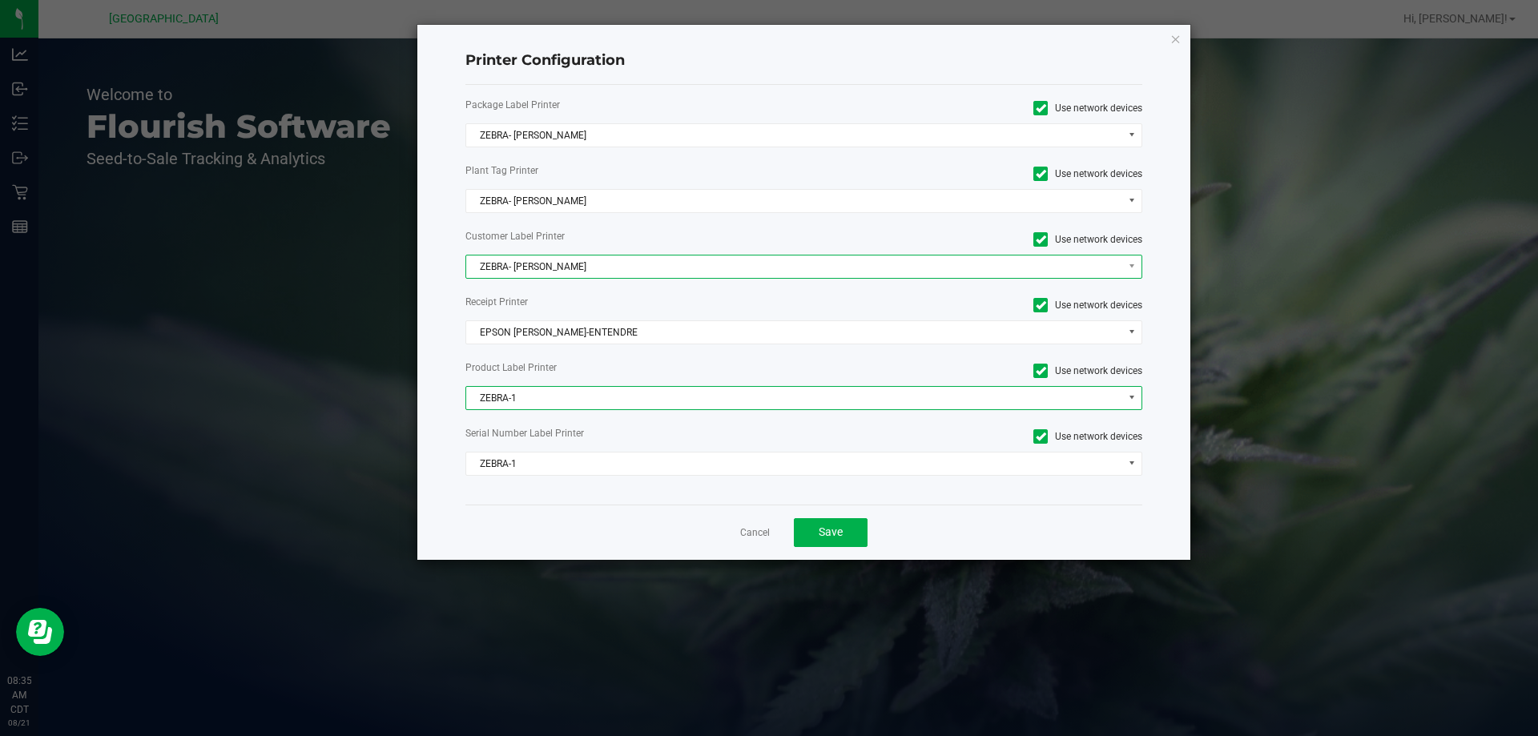
click at [517, 271] on span "ZEBRA- JEFFREY-BANKS" at bounding box center [794, 266] width 656 height 22
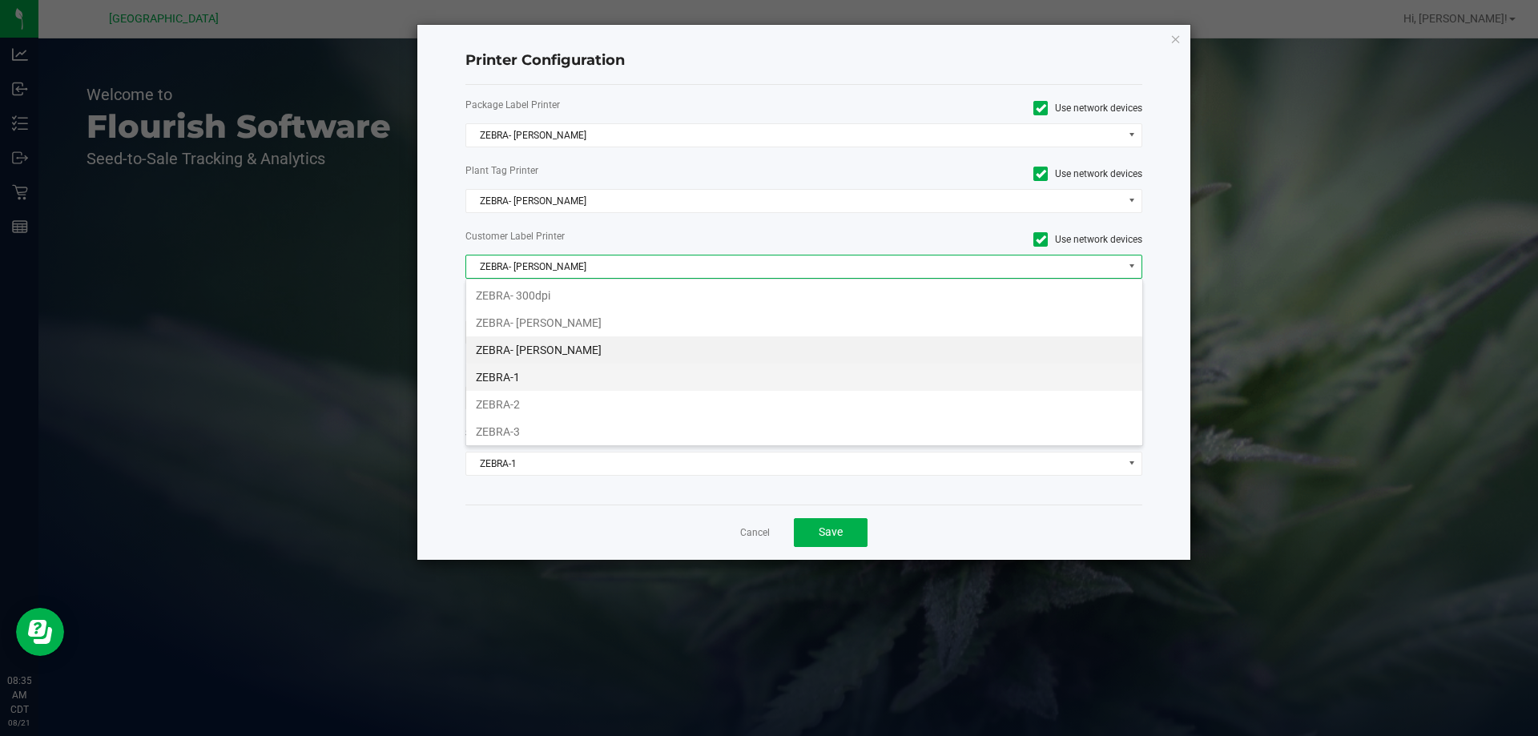
click at [505, 384] on li "ZEBRA-1" at bounding box center [804, 377] width 676 height 27
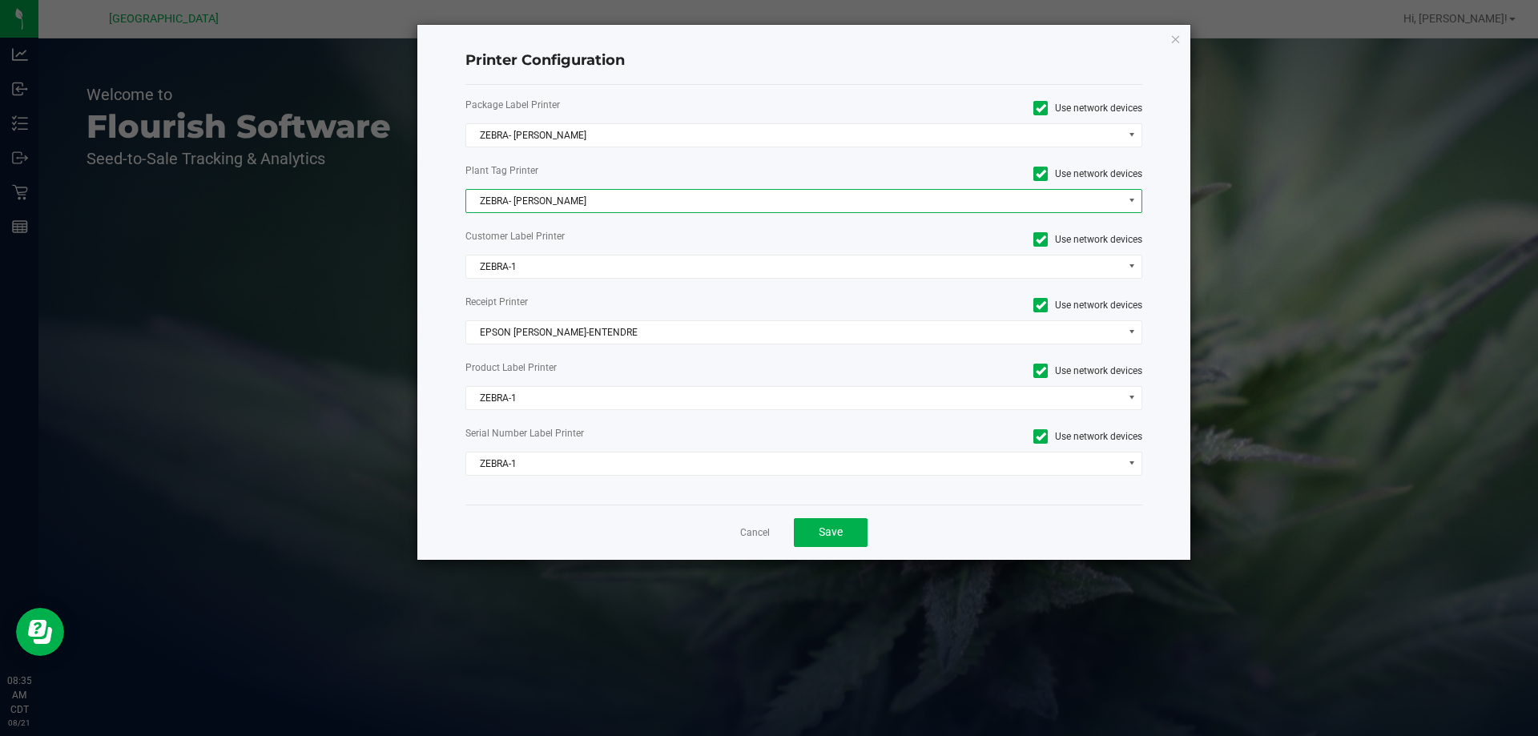
click at [525, 205] on span "ZEBRA- JEFFREY-BANKS" at bounding box center [794, 201] width 656 height 22
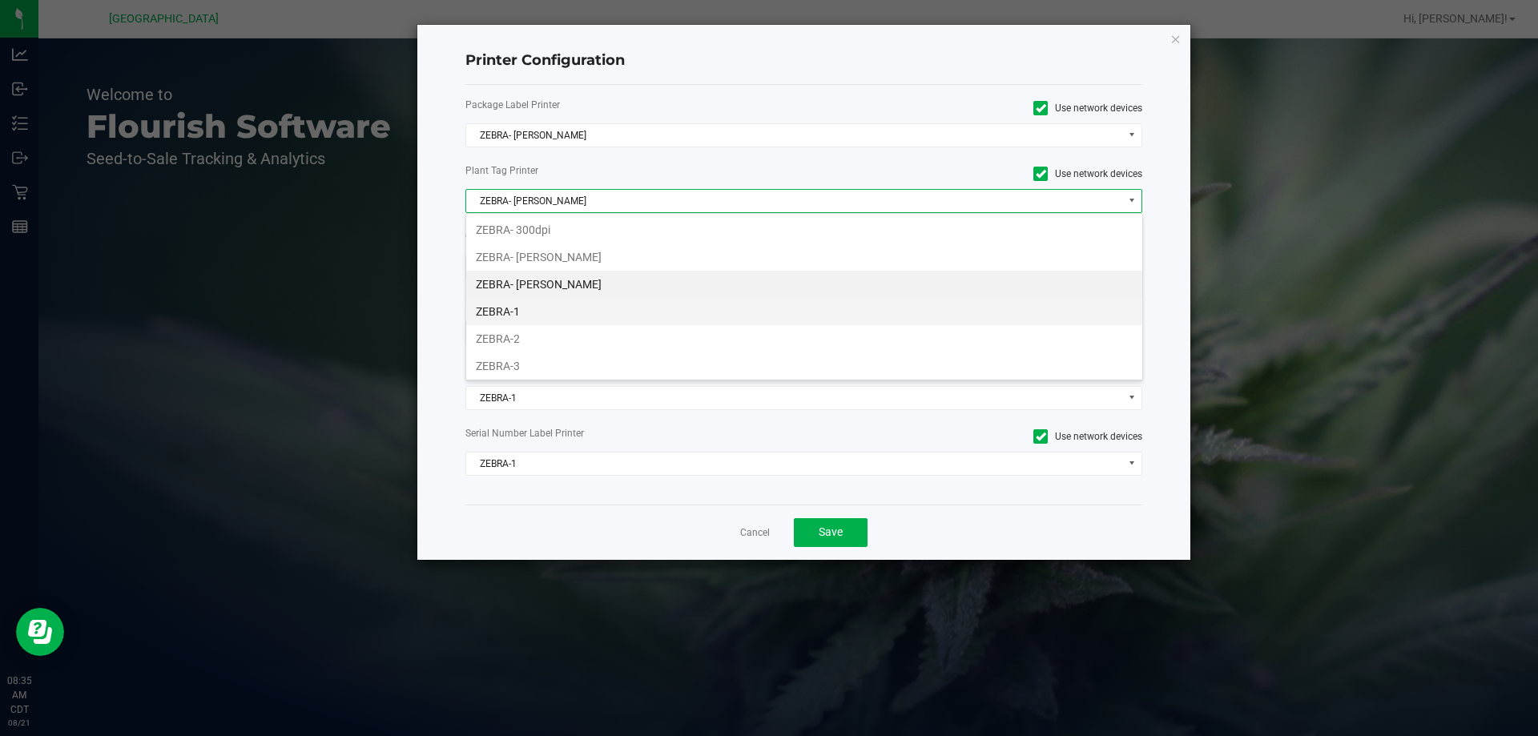
click at [509, 308] on li "ZEBRA-1" at bounding box center [804, 311] width 676 height 27
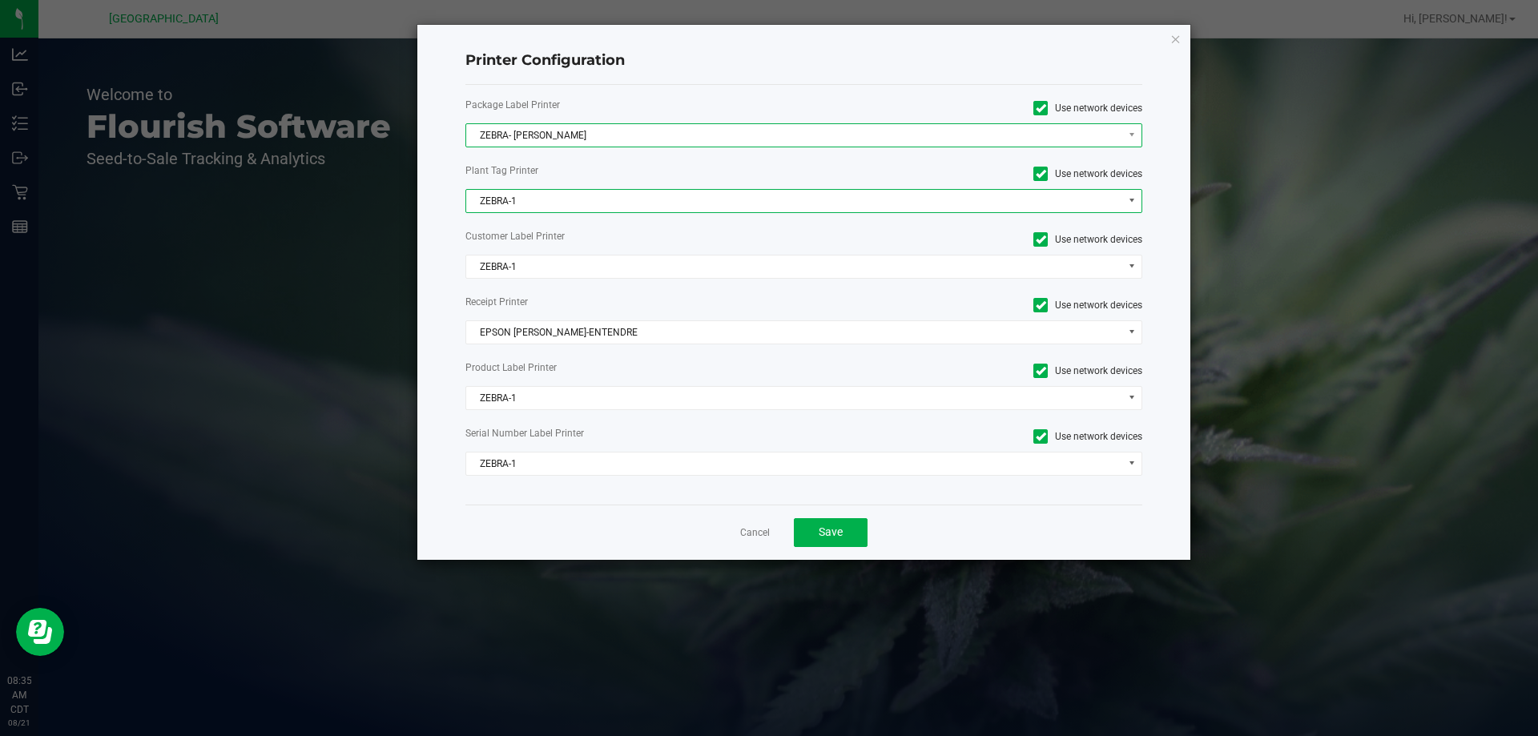
click at [525, 128] on span "ZEBRA- JEFFREY-BANKS" at bounding box center [794, 135] width 656 height 22
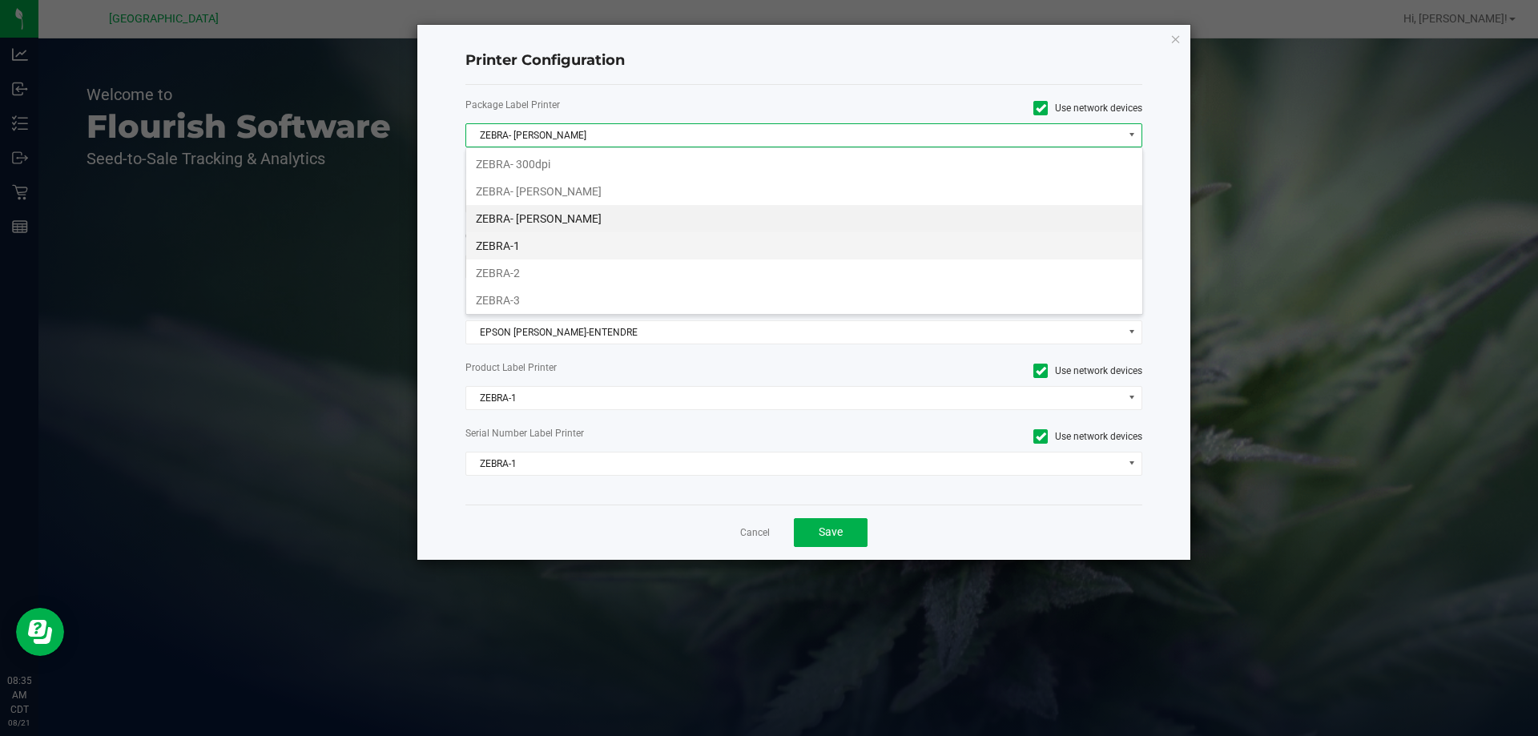
click at [511, 243] on li "ZEBRA-1" at bounding box center [804, 245] width 676 height 27
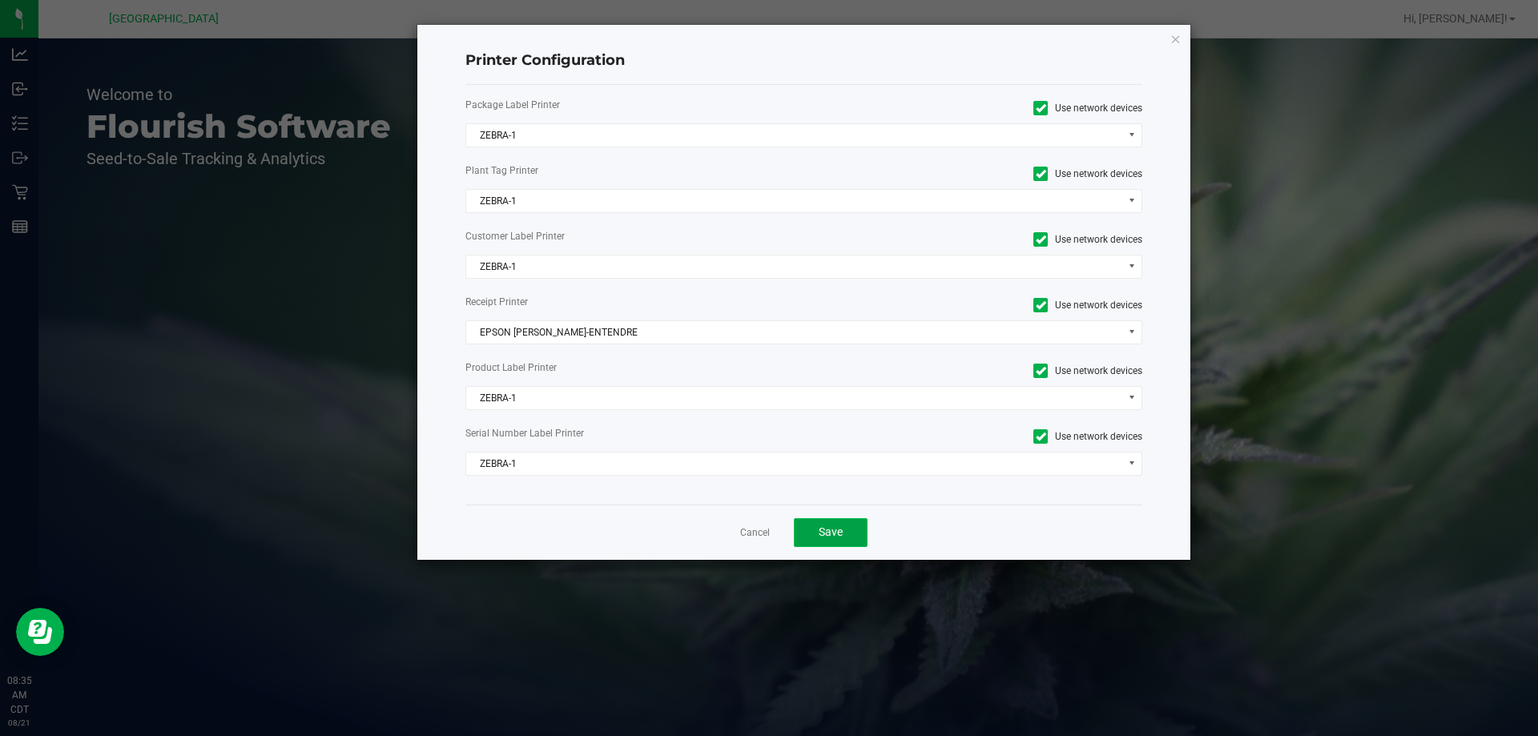
click at [826, 538] on span "Save" at bounding box center [830, 531] width 24 height 13
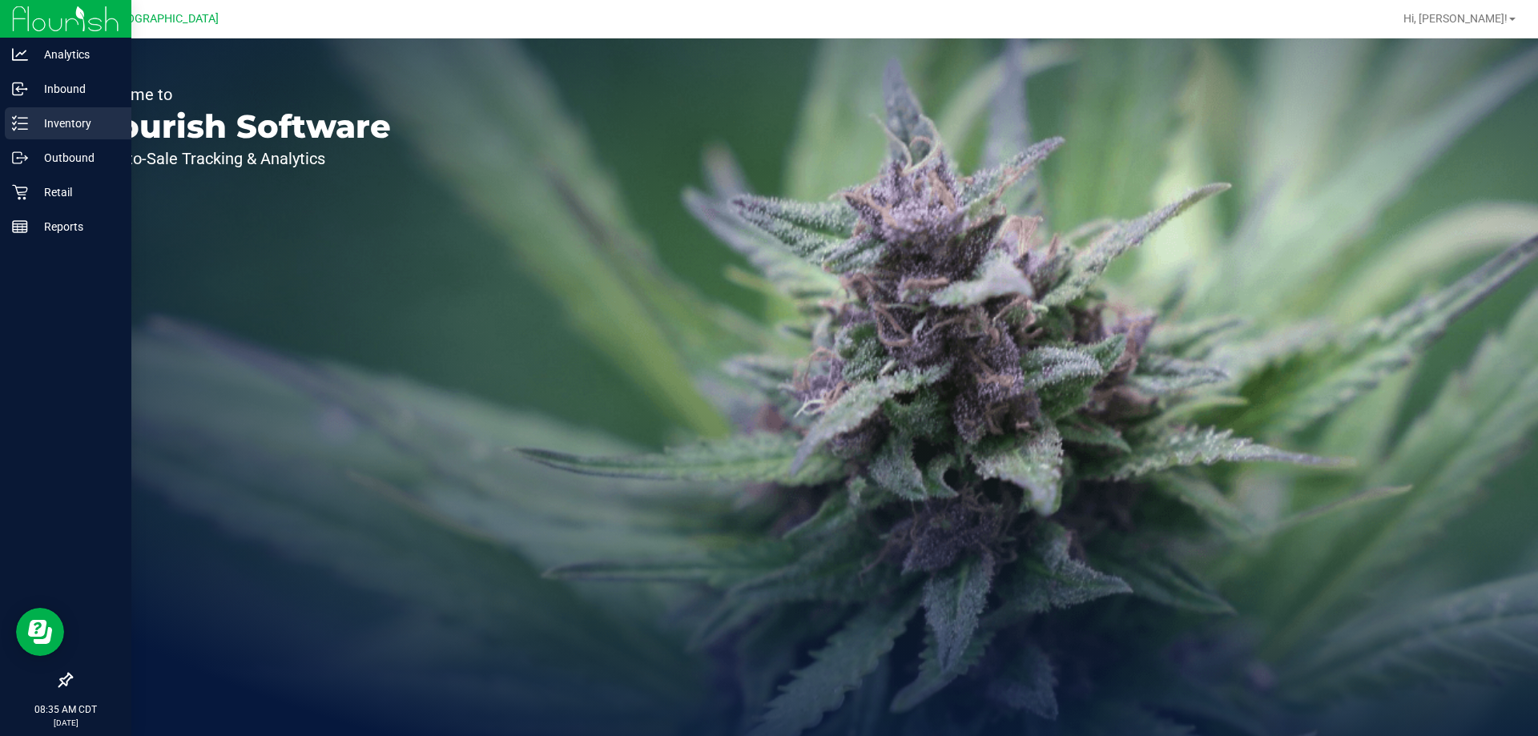
click at [60, 123] on p "Inventory" at bounding box center [76, 123] width 96 height 19
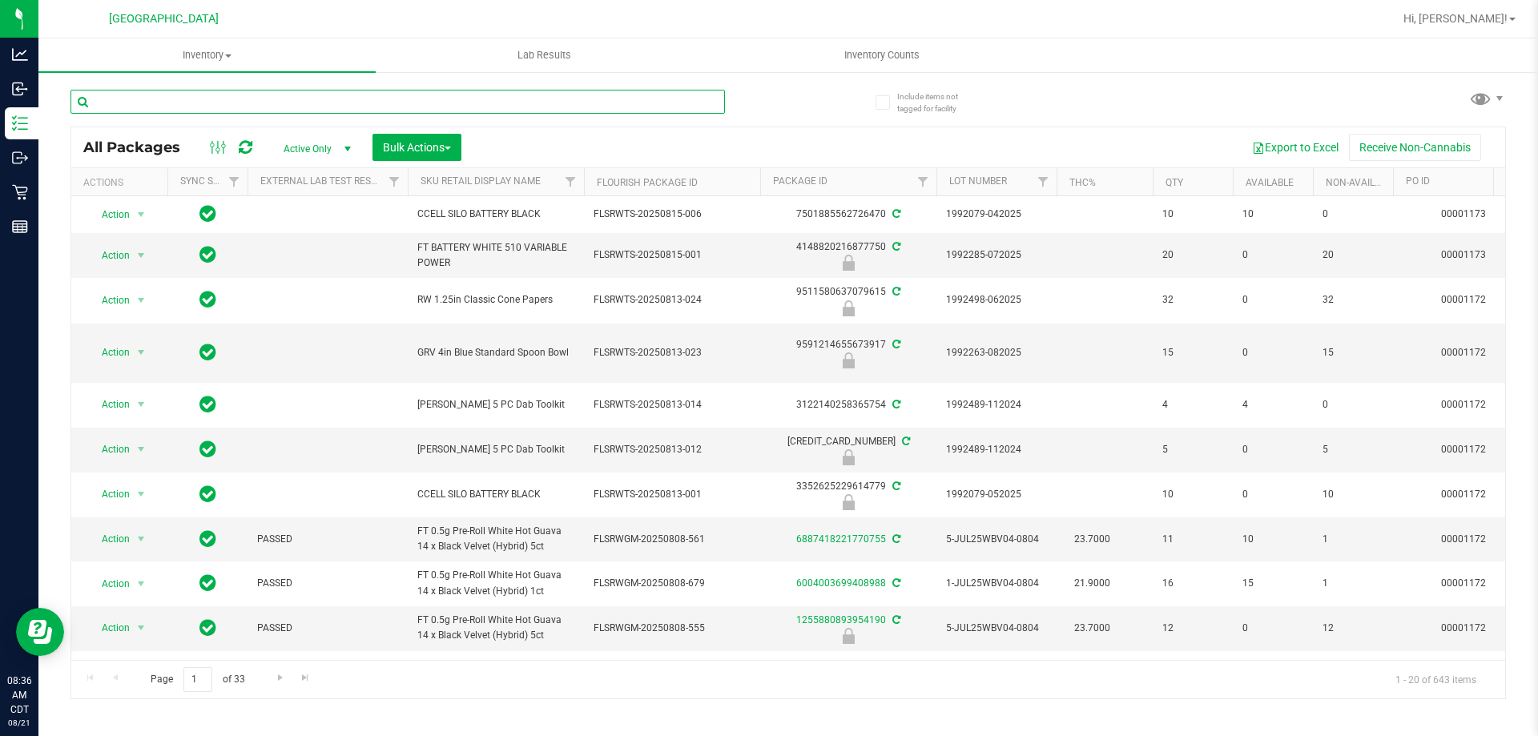
click at [227, 93] on input "text" at bounding box center [397, 102] width 654 height 24
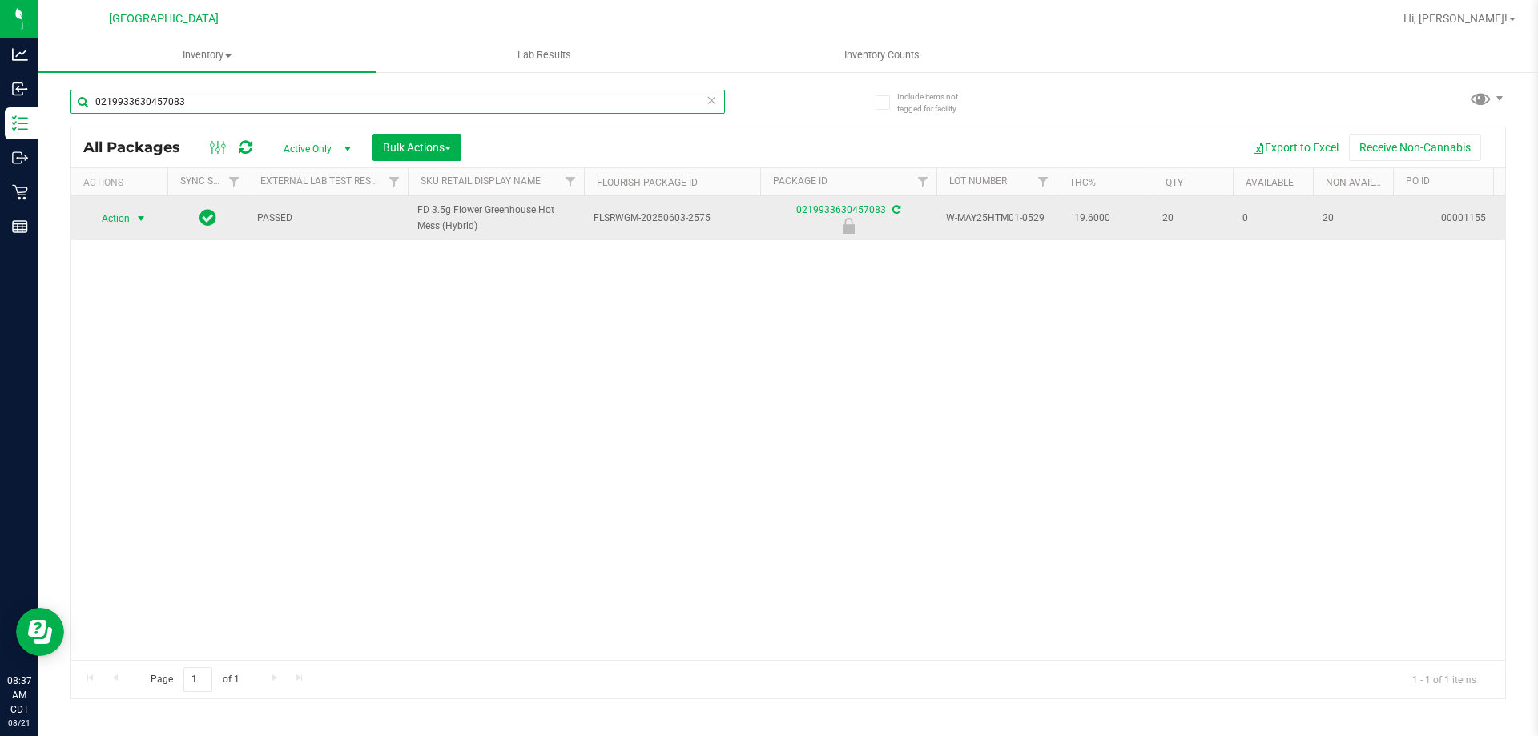
type input "0219933630457083"
click at [131, 217] on span "select" at bounding box center [141, 218] width 20 height 22
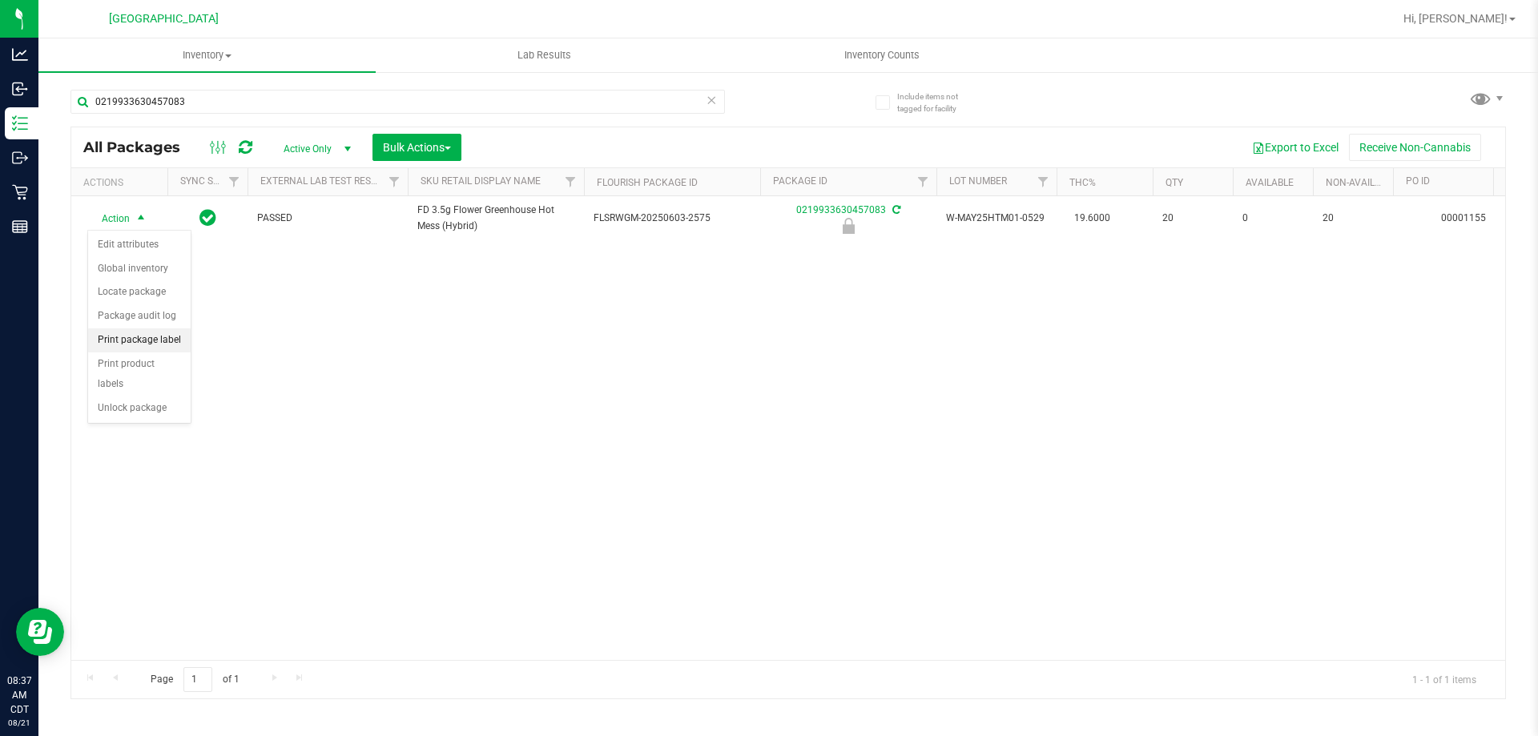
click at [174, 338] on li "Print package label" at bounding box center [139, 340] width 103 height 24
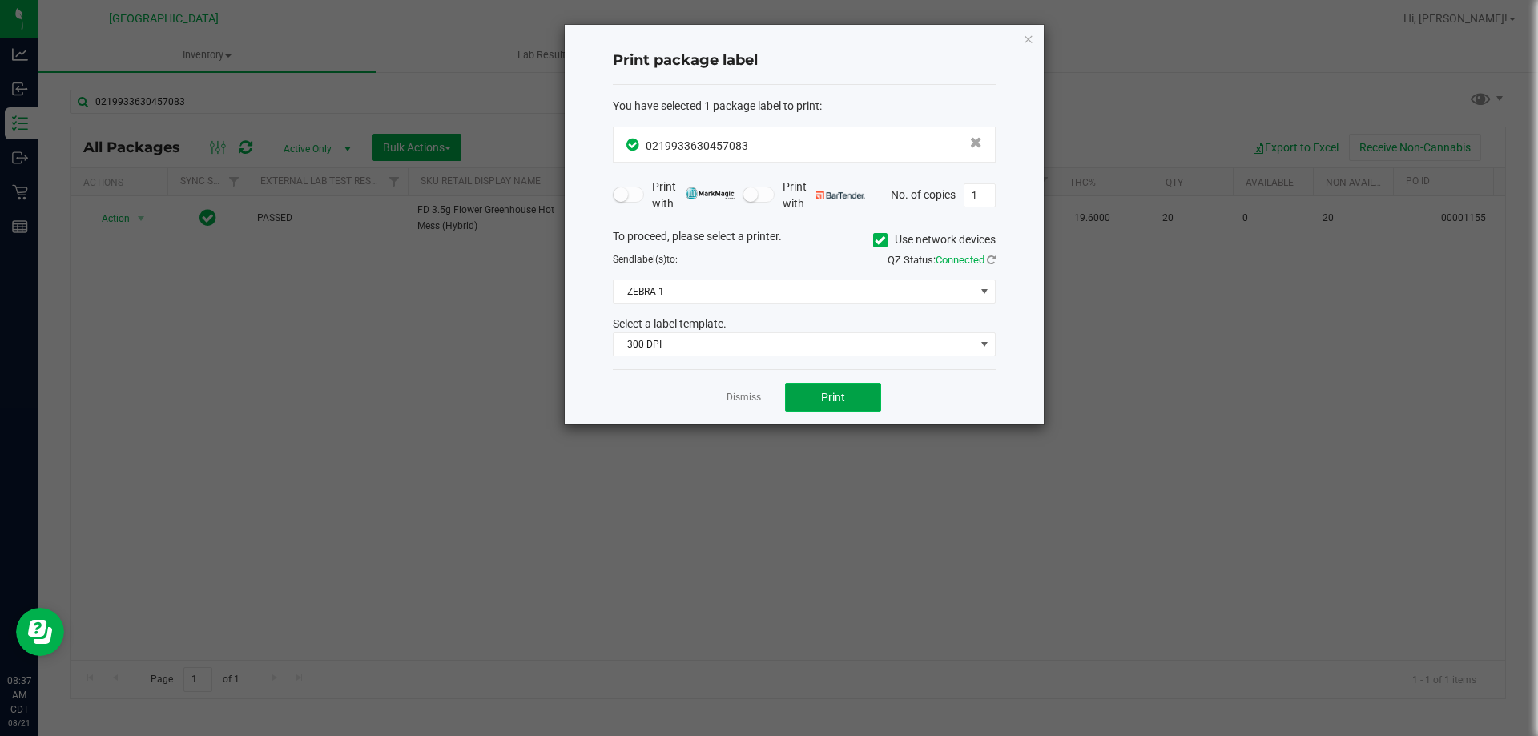
click at [852, 386] on button "Print" at bounding box center [833, 397] width 96 height 29
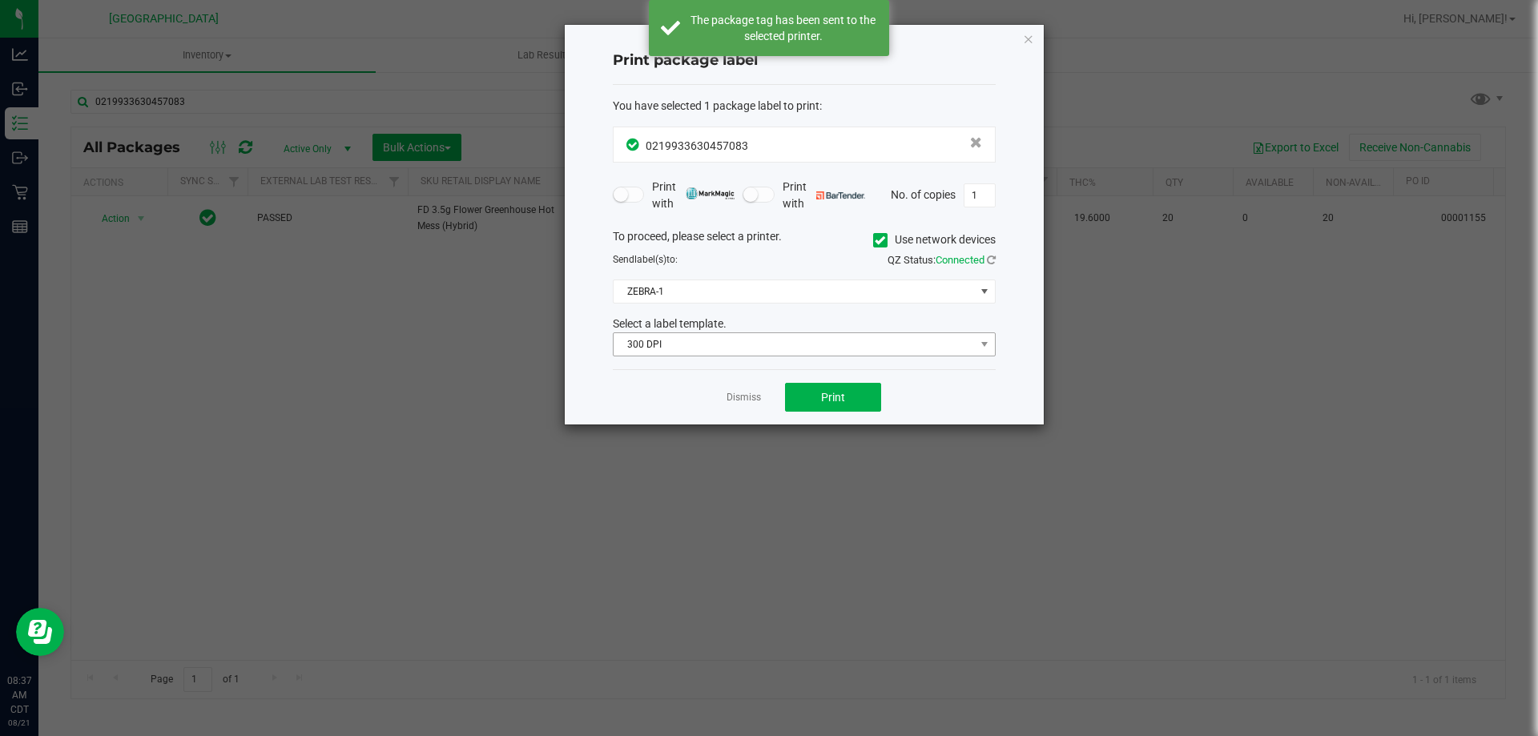
click at [666, 340] on span "300 DPI" at bounding box center [793, 344] width 361 height 22
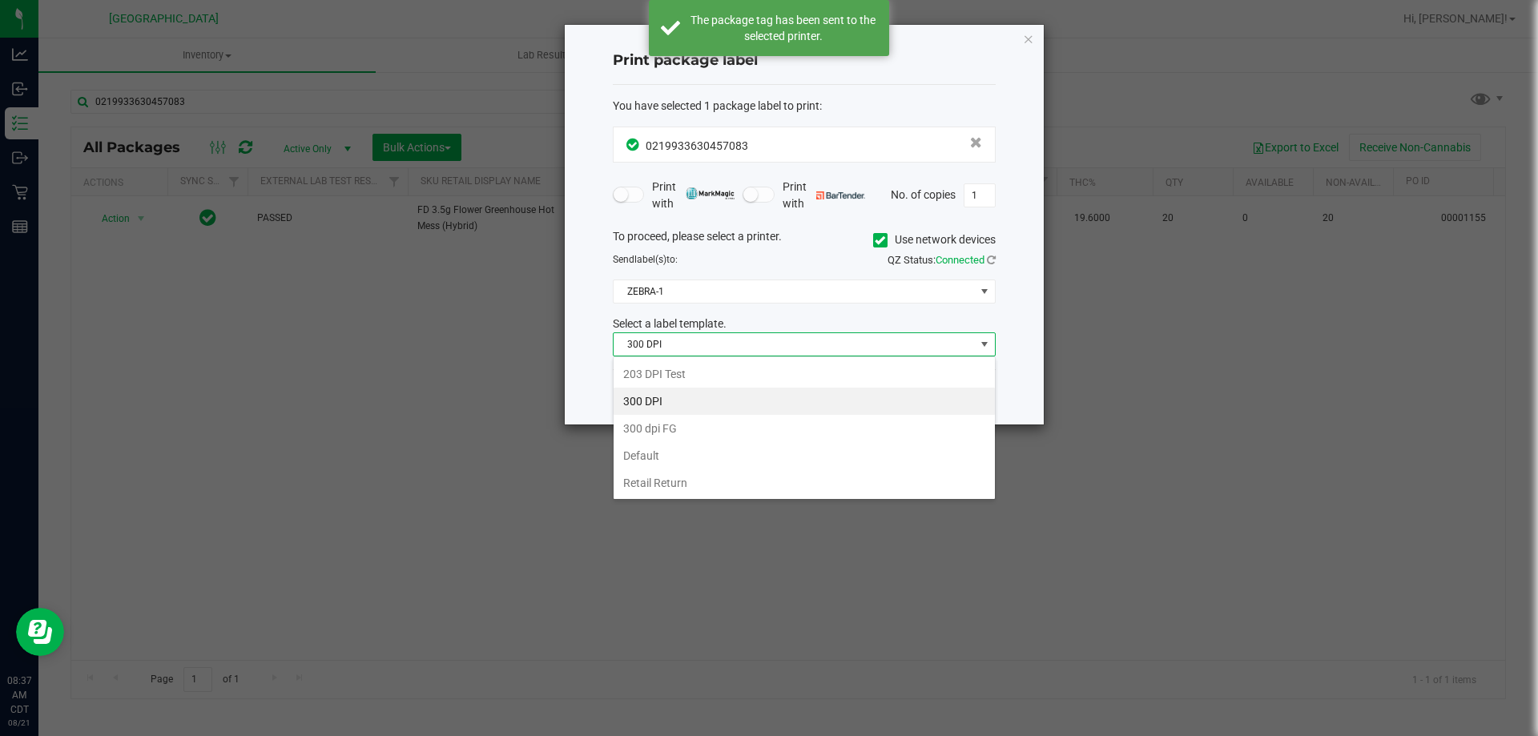
scroll to position [24, 383]
click at [663, 372] on li "203 DPI Test" at bounding box center [803, 373] width 381 height 27
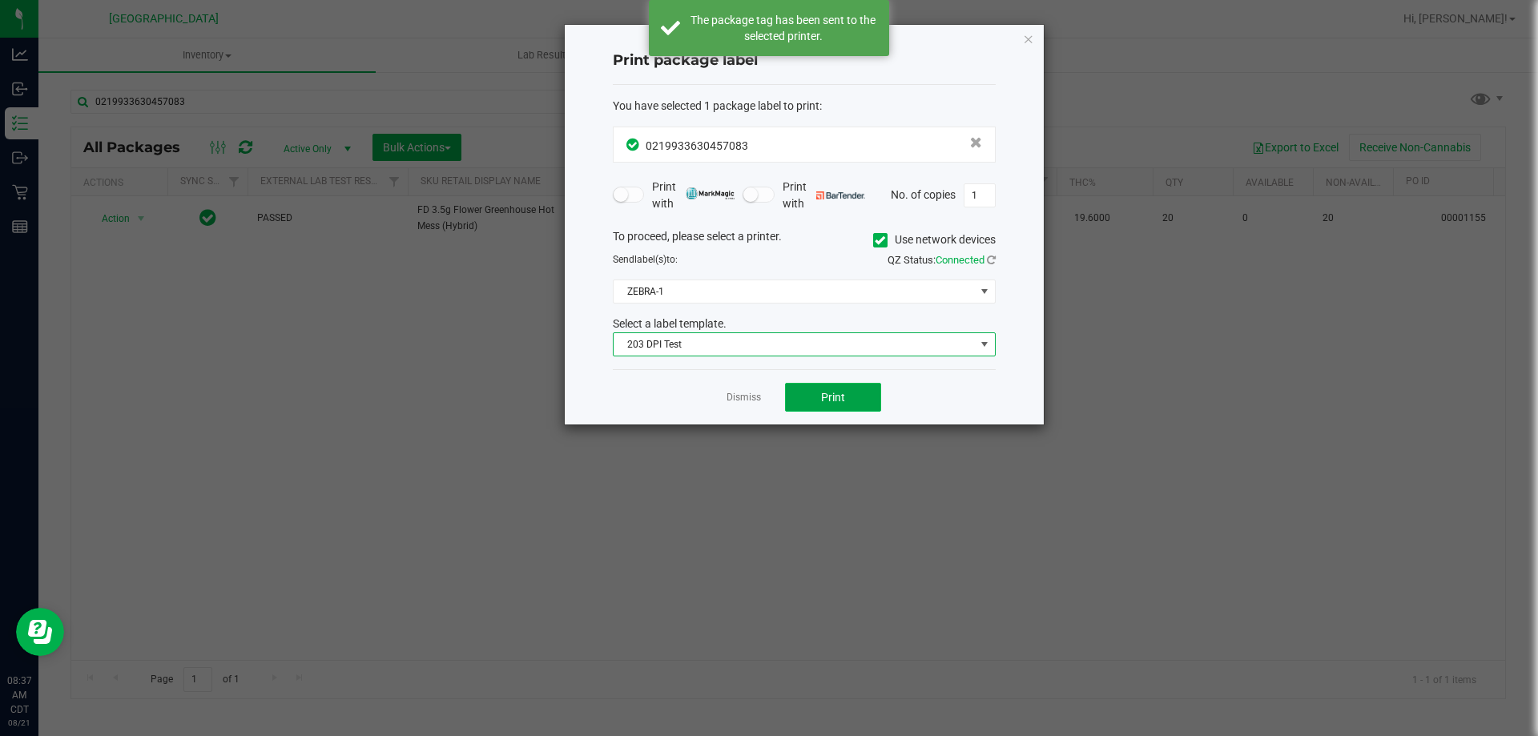
click at [808, 397] on button "Print" at bounding box center [833, 397] width 96 height 29
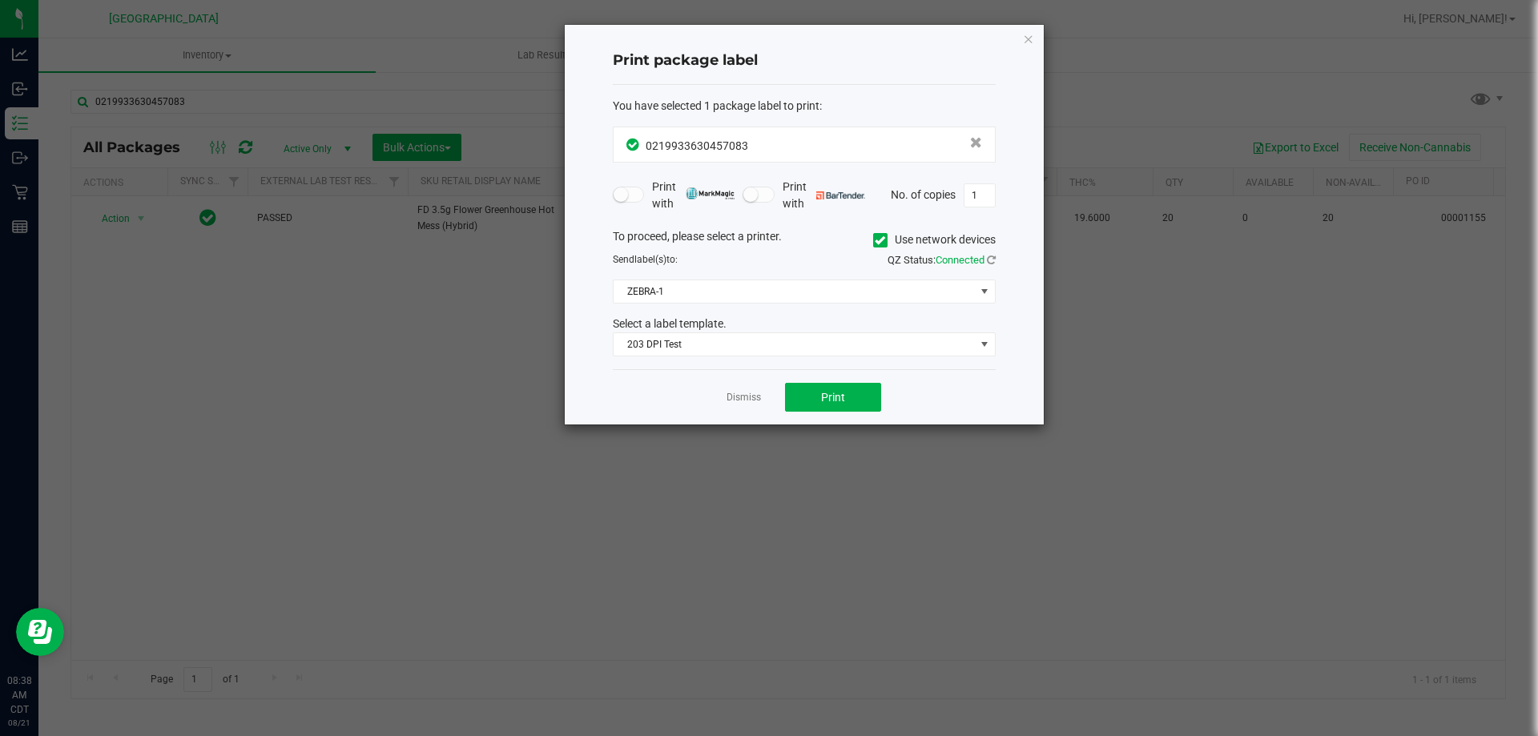
drag, startPoint x: 762, startPoint y: 398, endPoint x: 725, endPoint y: 422, distance: 44.0
click at [761, 399] on div "Dismiss Print" at bounding box center [804, 396] width 383 height 55
click at [751, 393] on link "Dismiss" at bounding box center [743, 398] width 34 height 14
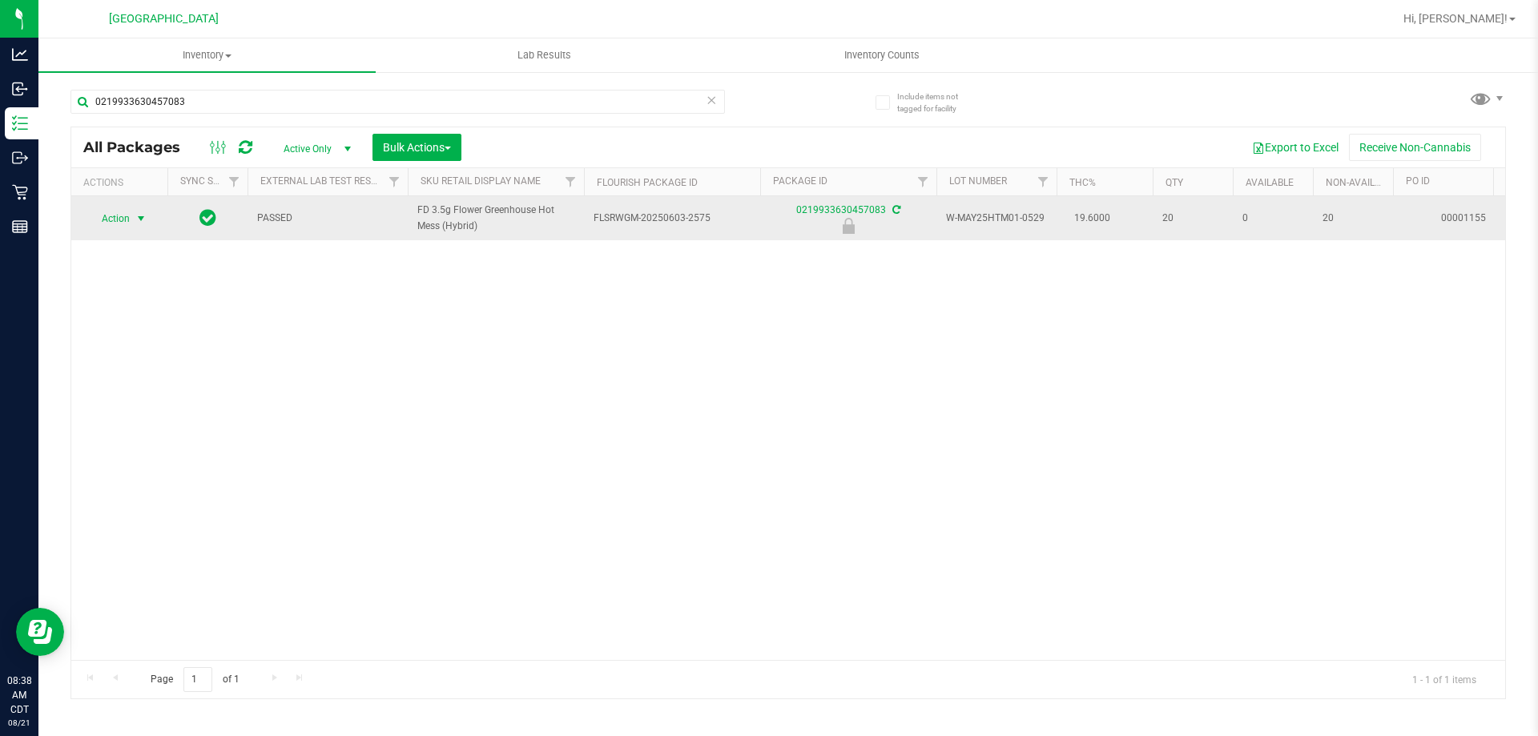
click at [119, 221] on span "Action" at bounding box center [108, 218] width 43 height 22
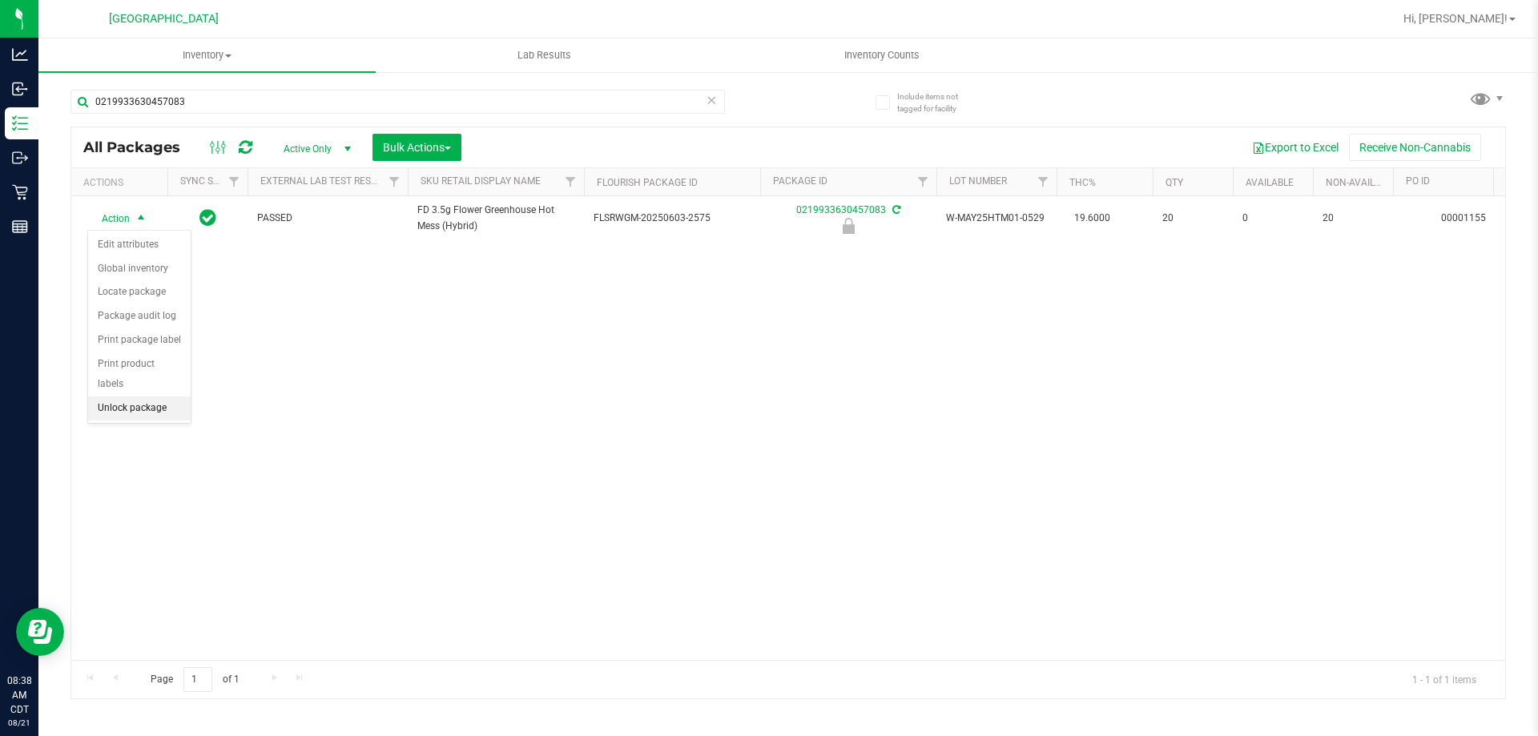
click at [155, 396] on li "Unlock package" at bounding box center [139, 408] width 103 height 24
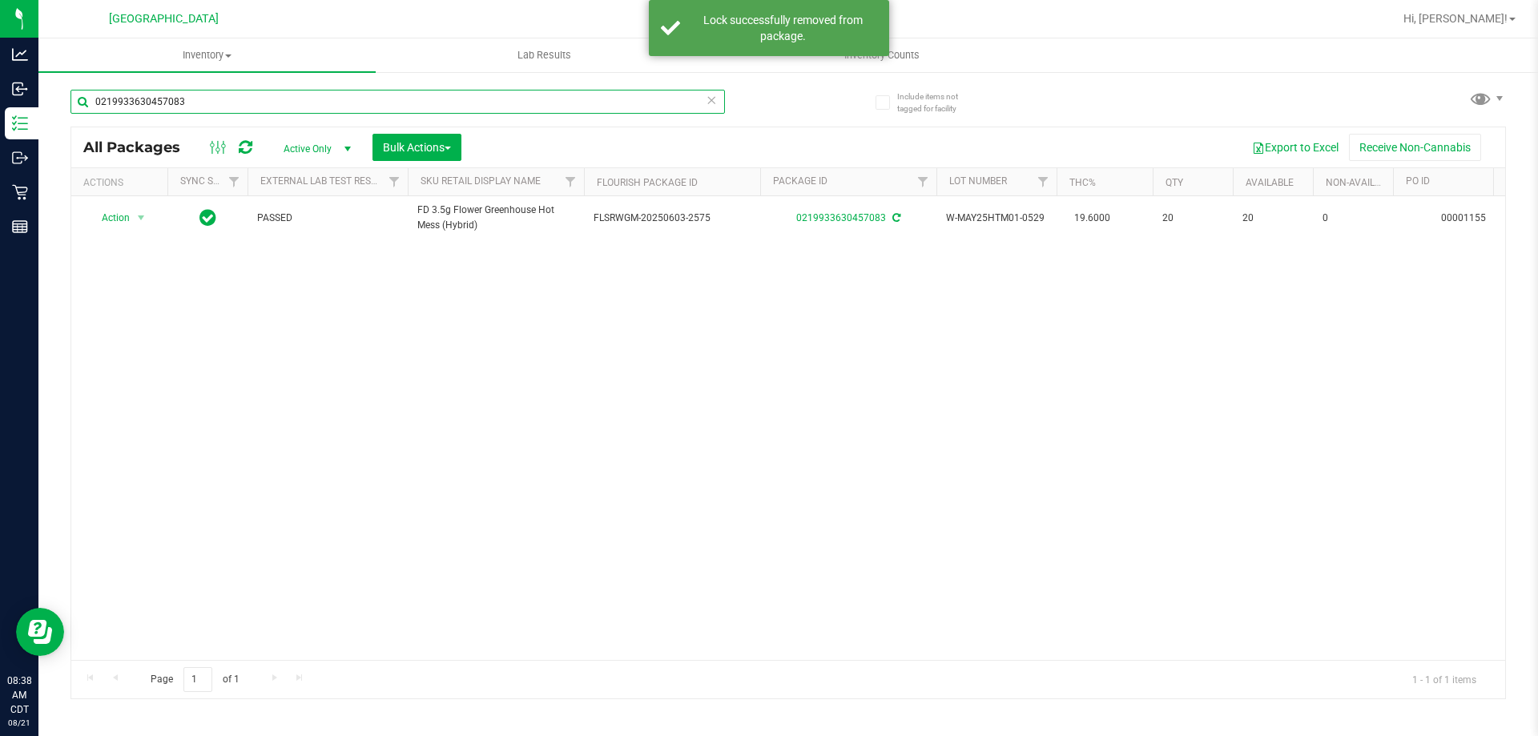
click at [563, 111] on input "0219933630457083" at bounding box center [397, 102] width 654 height 24
type input "htm"
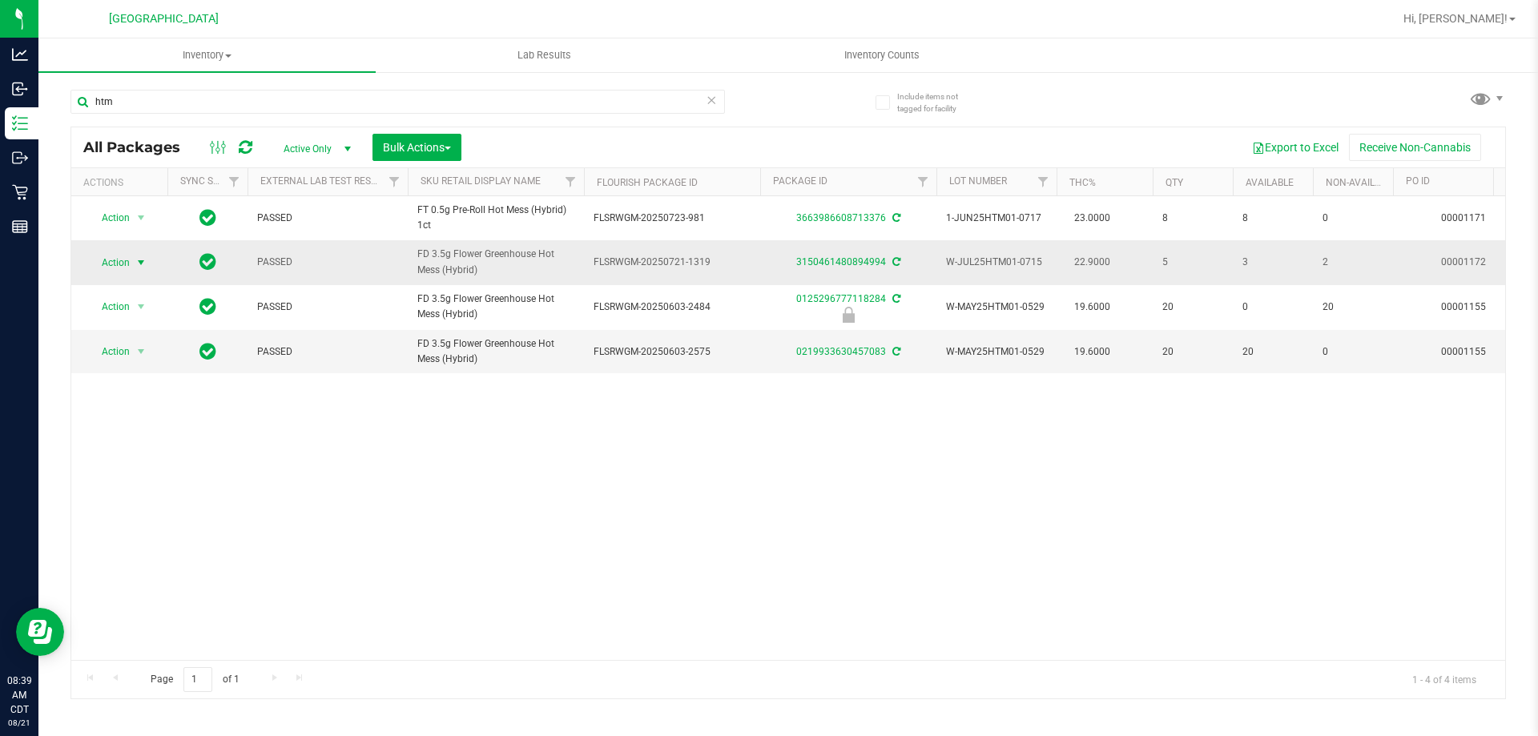
click at [115, 262] on span "Action" at bounding box center [108, 262] width 43 height 22
click at [160, 444] on li "Print package label" at bounding box center [150, 456] width 124 height 24
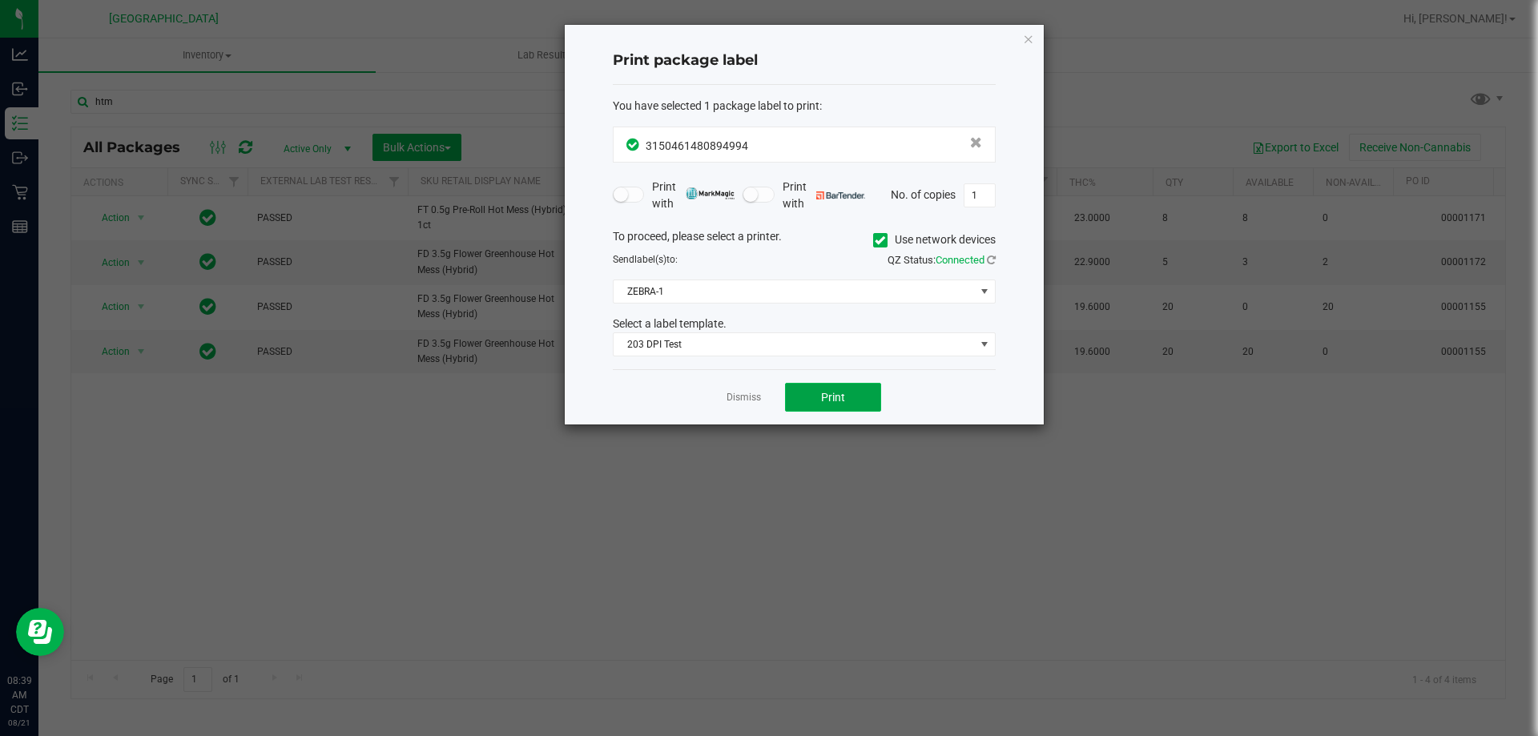
click at [808, 399] on button "Print" at bounding box center [833, 397] width 96 height 29
click at [808, 399] on div at bounding box center [804, 225] width 479 height 400
click at [808, 399] on button "Print" at bounding box center [833, 397] width 96 height 29
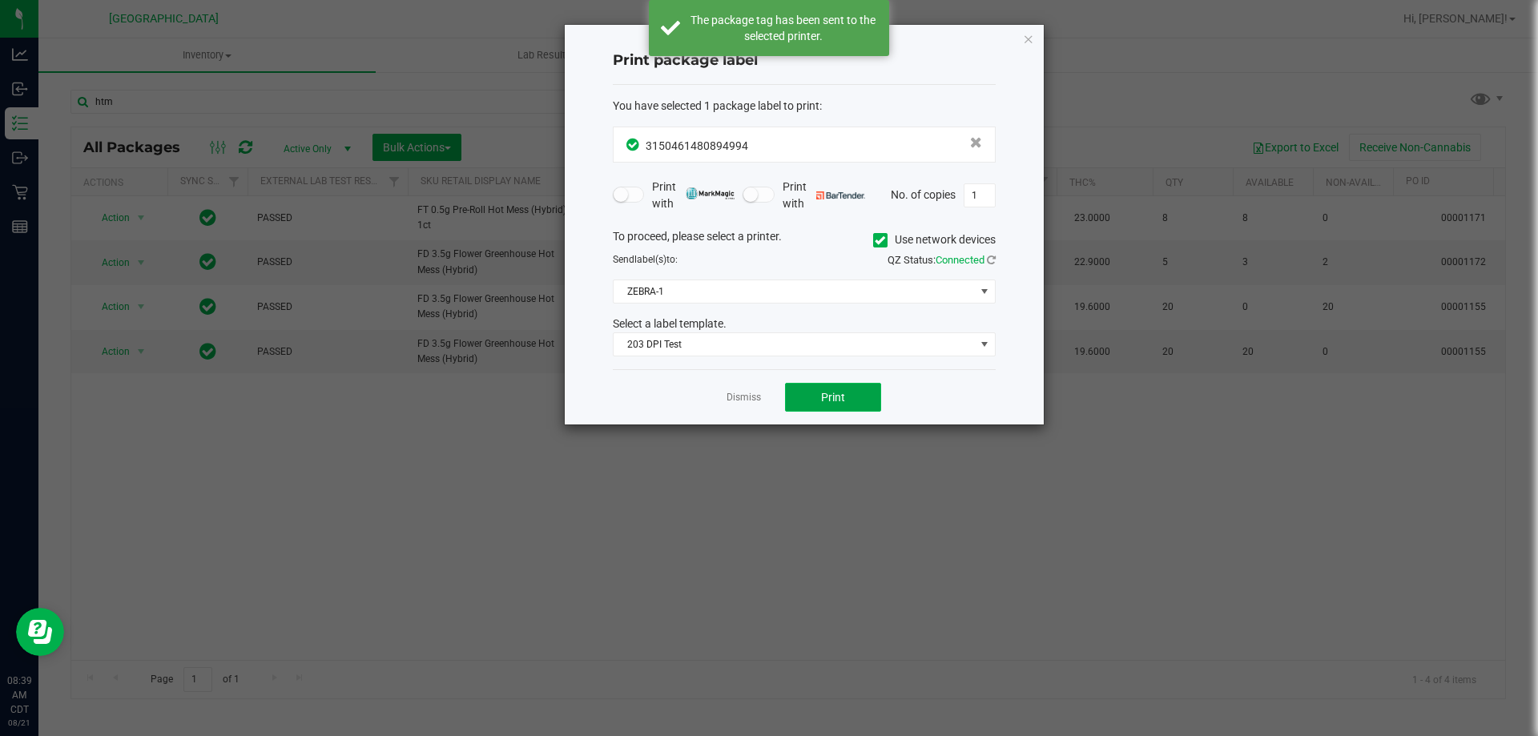
click at [808, 399] on button "Print" at bounding box center [833, 397] width 96 height 29
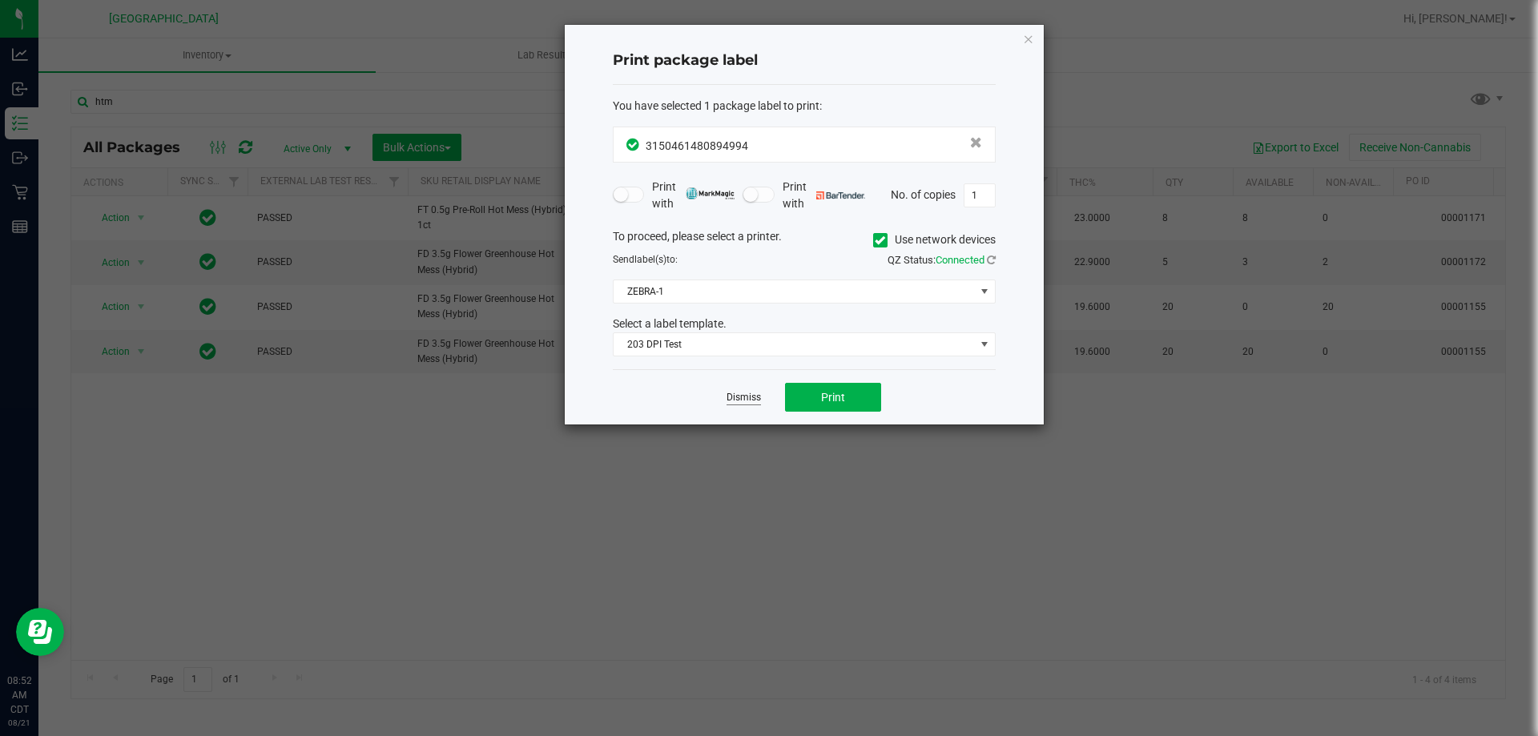
click at [753, 397] on link "Dismiss" at bounding box center [743, 398] width 34 height 14
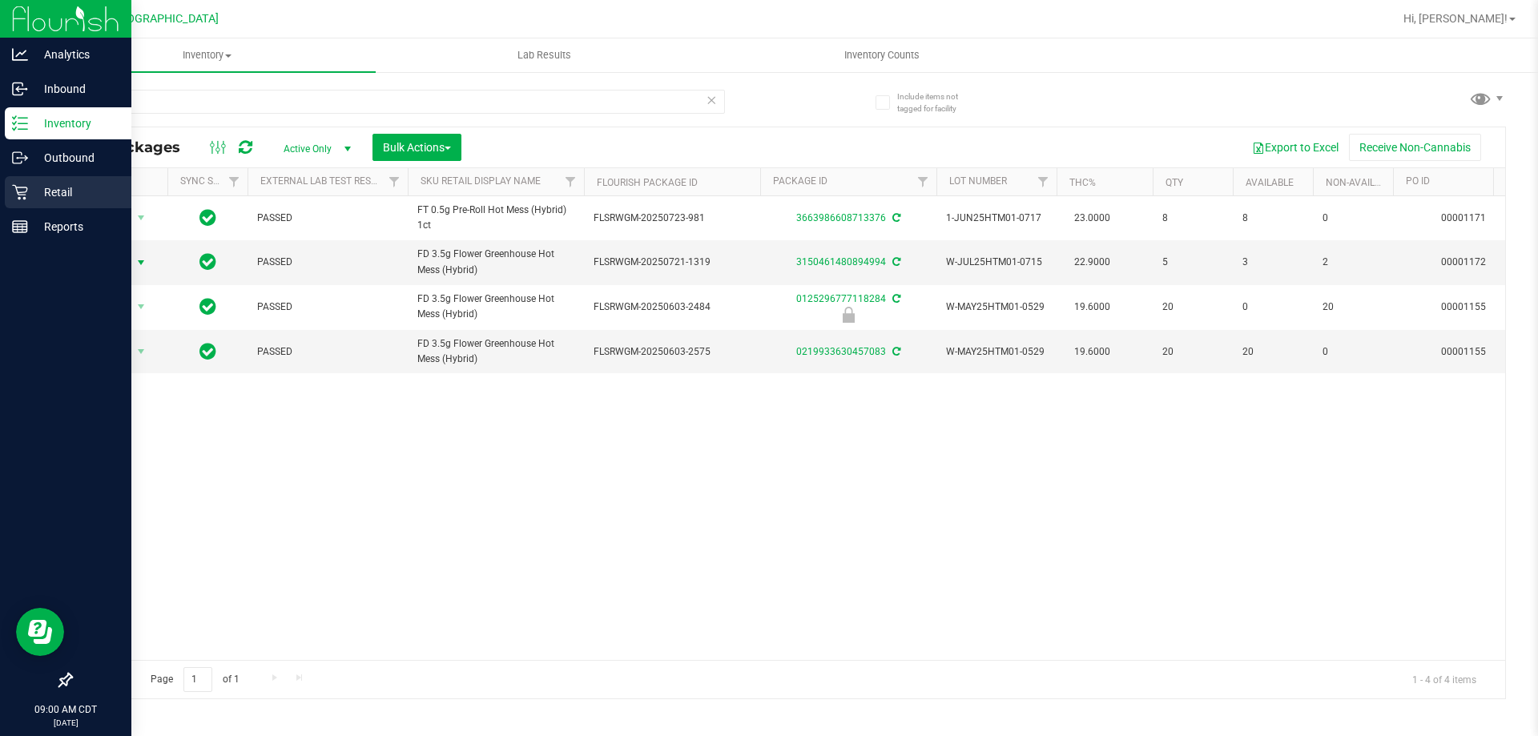
click at [64, 188] on p "Retail" at bounding box center [76, 192] width 96 height 19
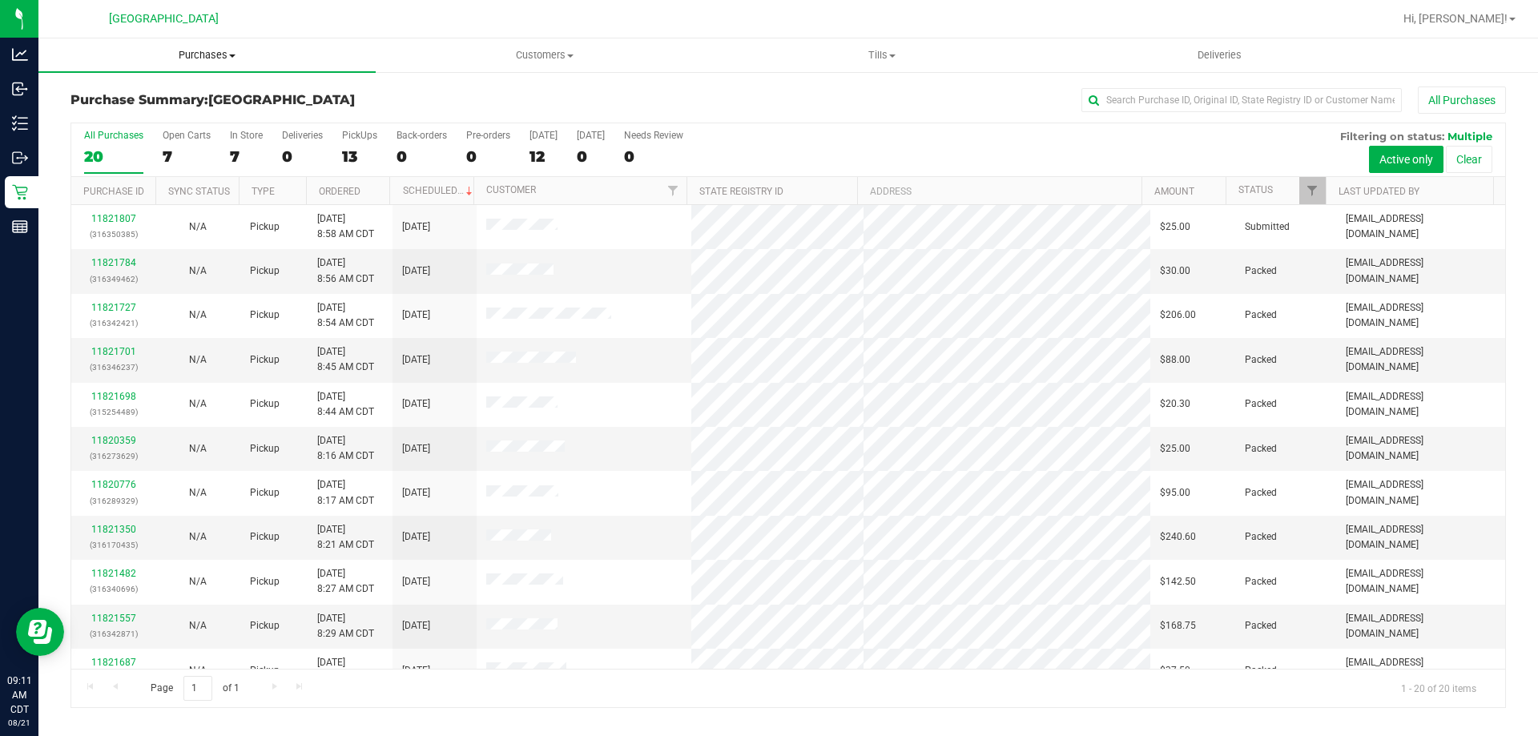
click at [183, 46] on uib-tab-heading "Purchases Summary of purchases Fulfillment All purchases" at bounding box center [206, 55] width 337 height 34
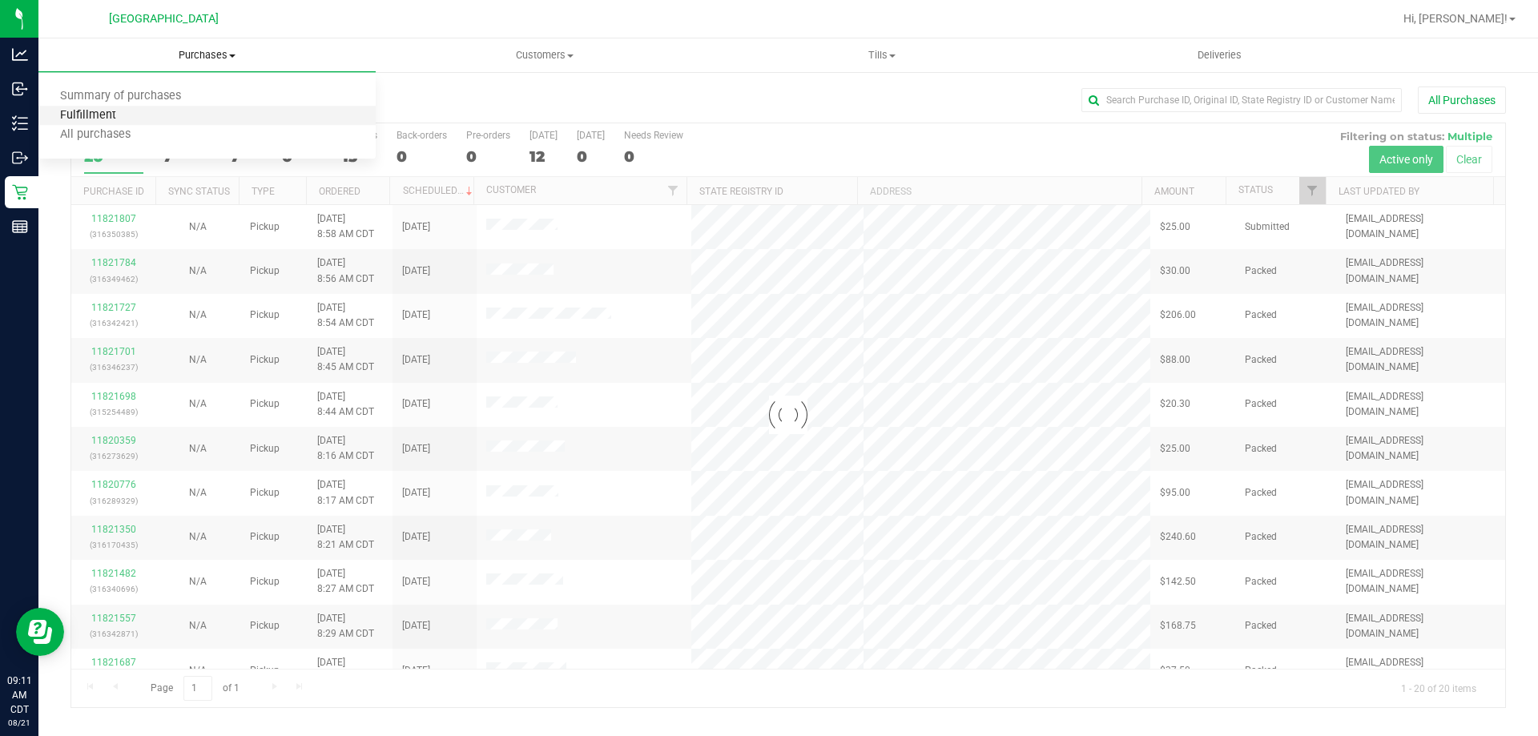
click at [70, 115] on span "Fulfillment" at bounding box center [87, 116] width 99 height 14
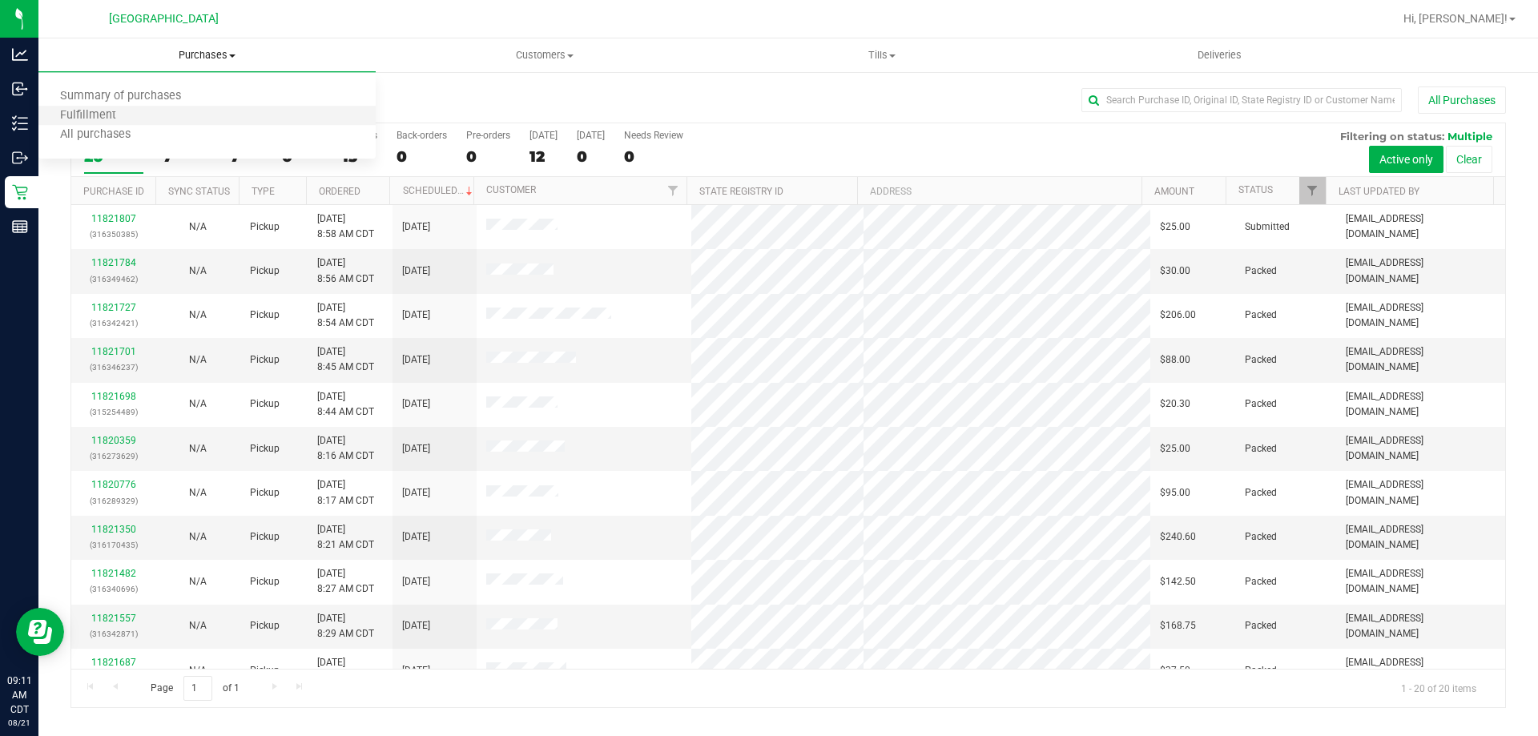
click at [83, 107] on li "Fulfillment" at bounding box center [206, 116] width 337 height 19
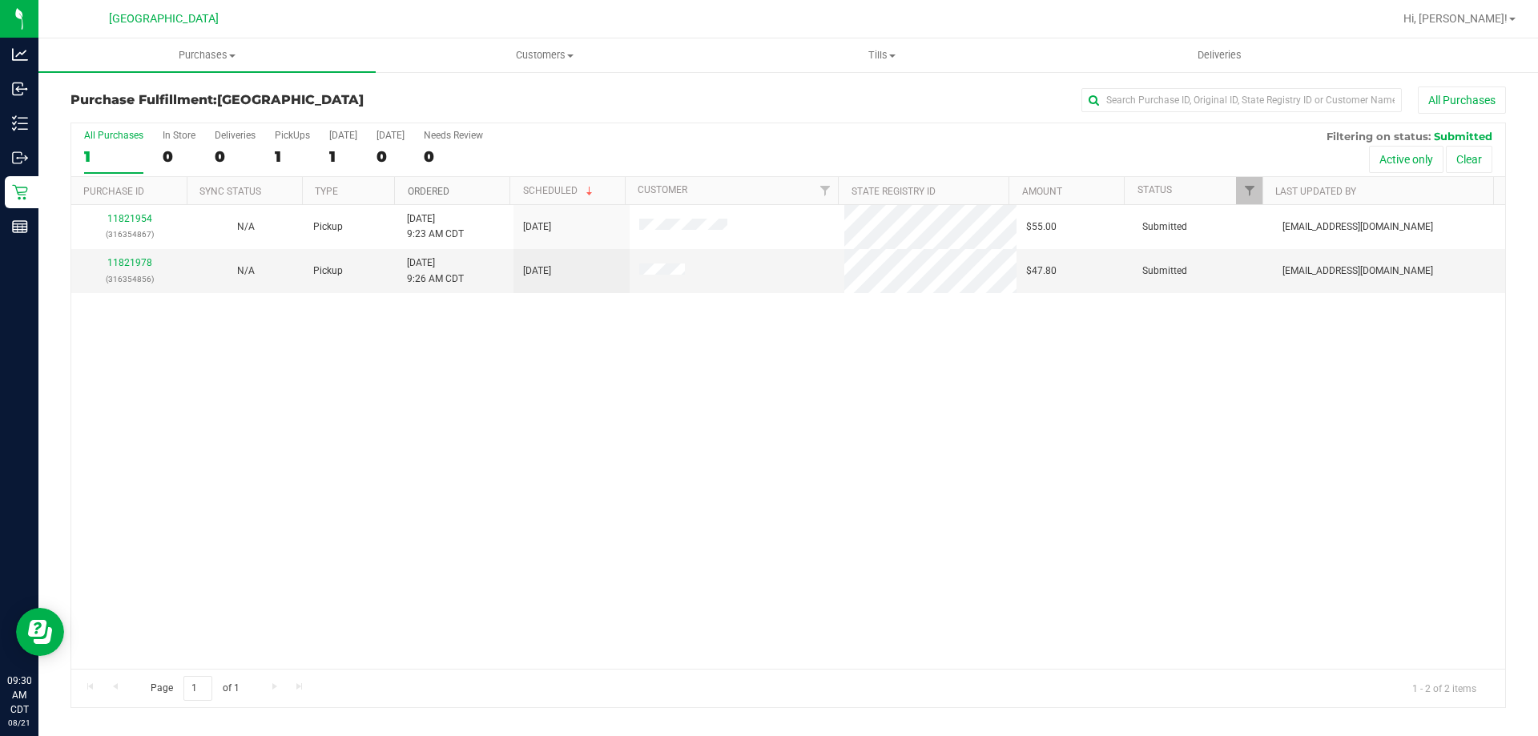
click at [427, 191] on link "Ordered" at bounding box center [429, 191] width 42 height 11
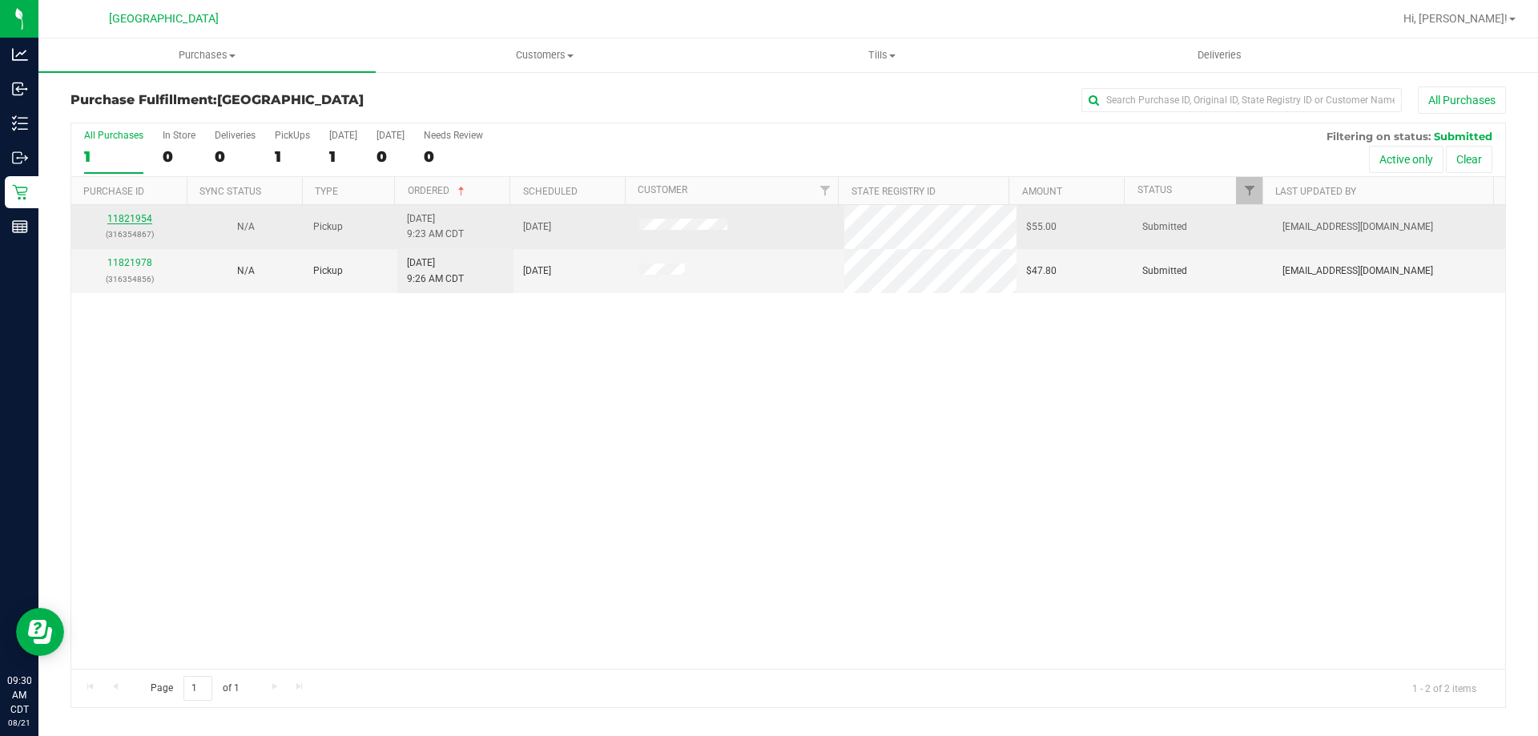
click at [139, 219] on link "11821954" at bounding box center [129, 218] width 45 height 11
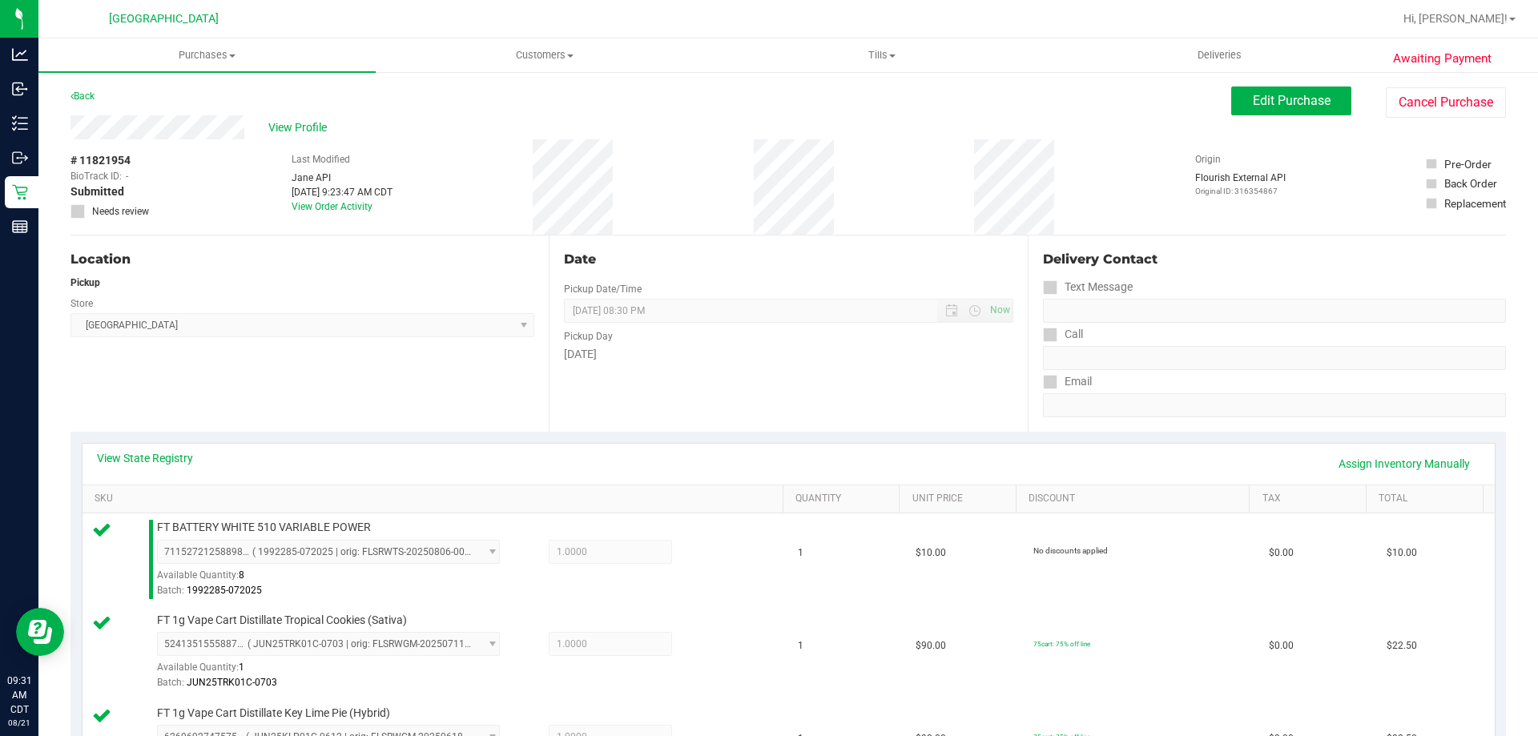
scroll to position [641, 0]
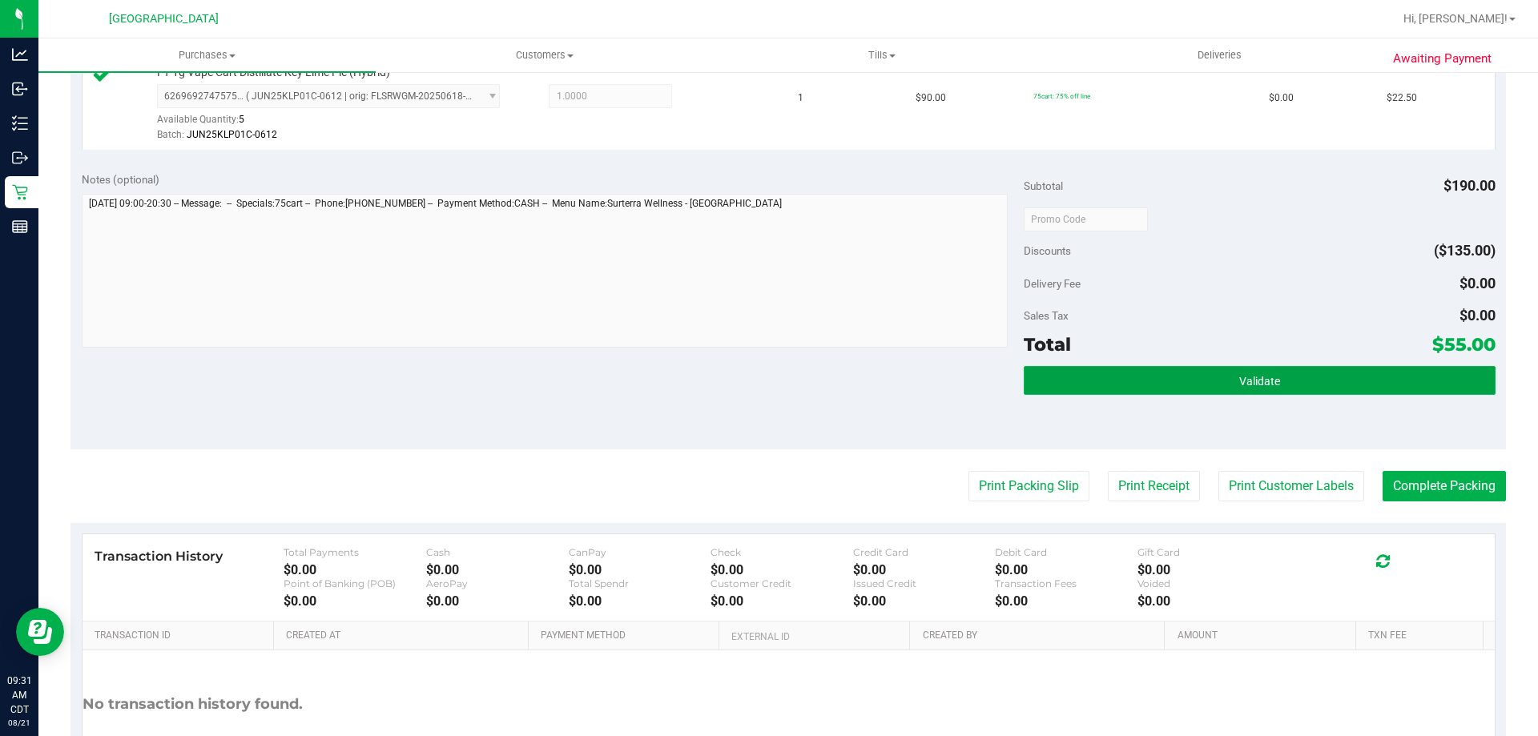
click at [1150, 375] on button "Validate" at bounding box center [1258, 380] width 471 height 29
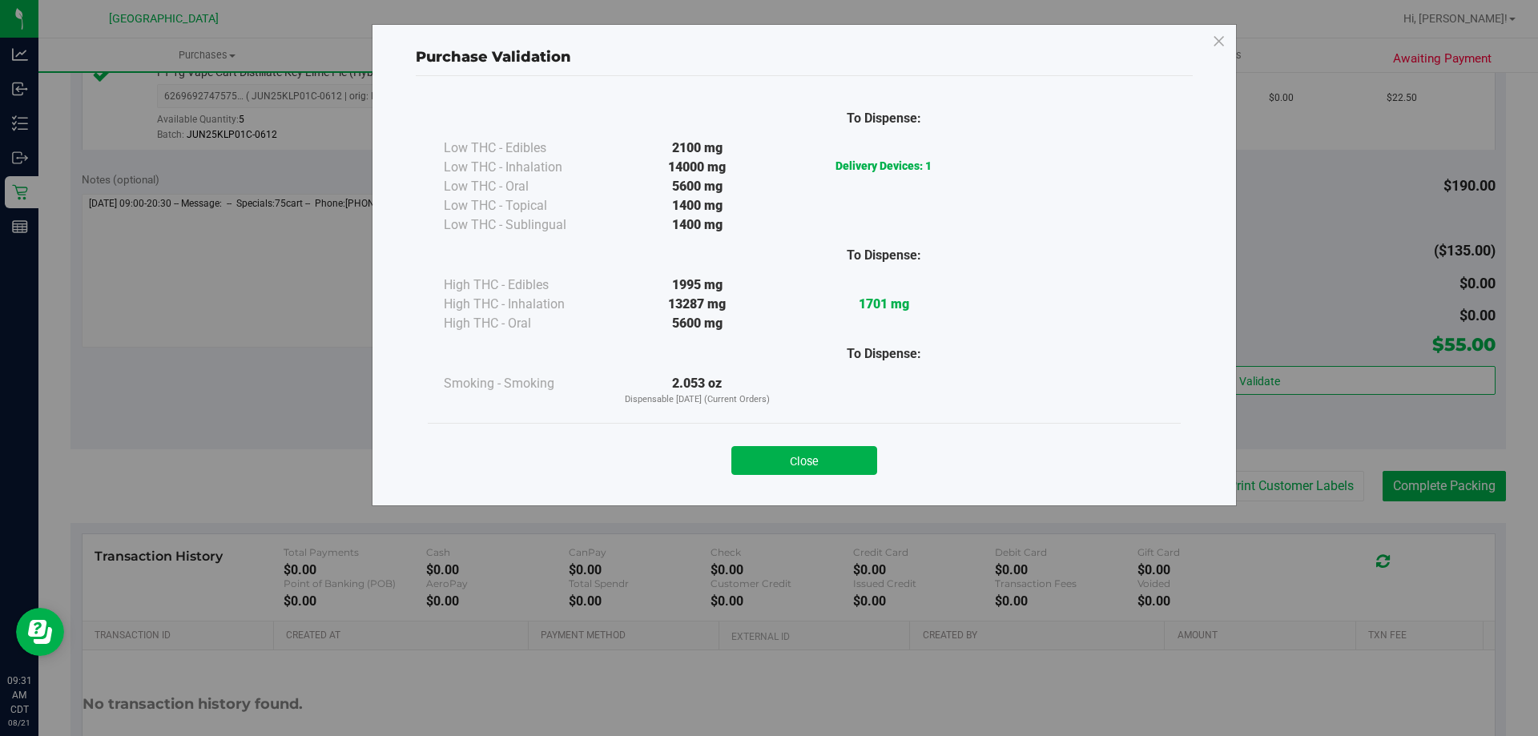
click at [855, 444] on div "Close" at bounding box center [804, 456] width 729 height 40
click at [862, 454] on button "Close" at bounding box center [804, 460] width 146 height 29
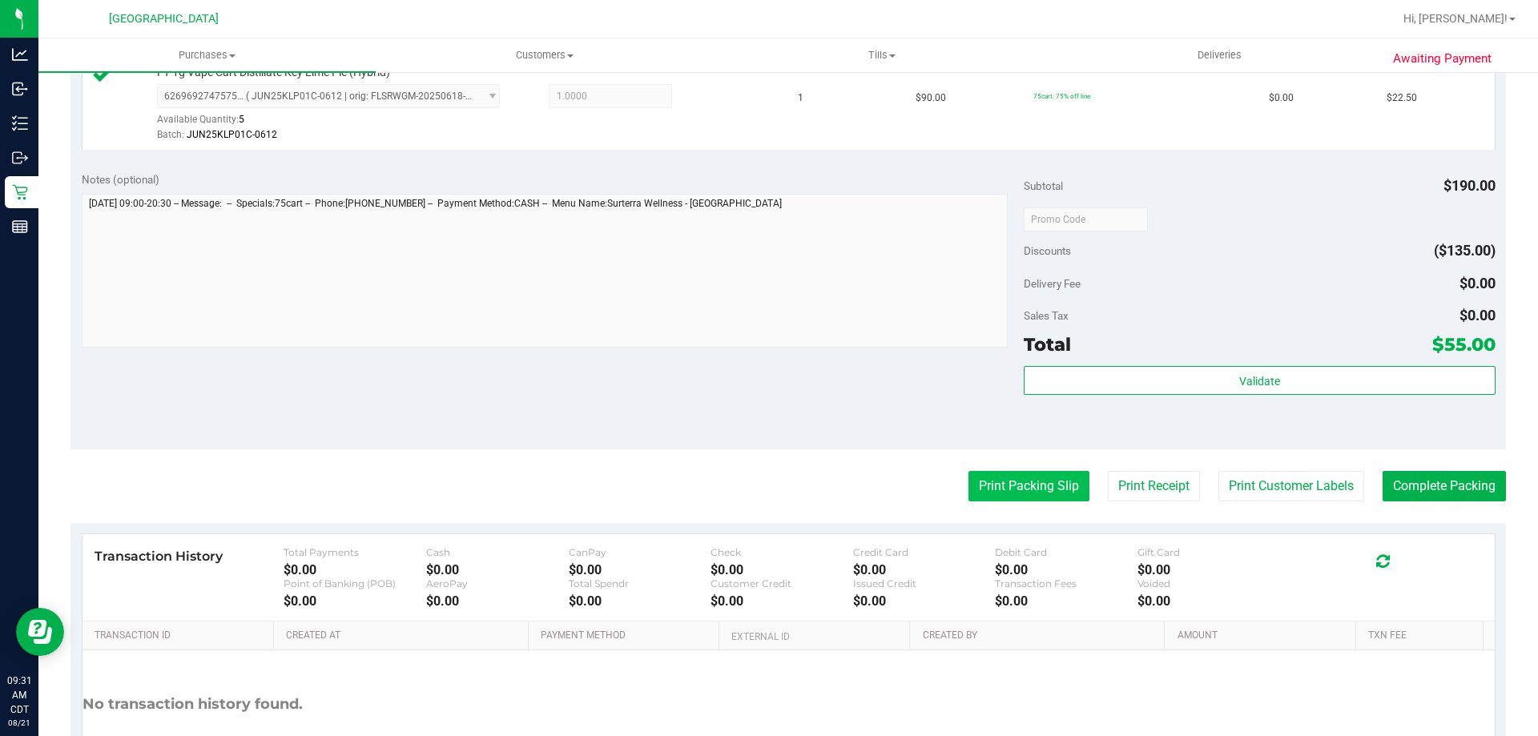
click at [1043, 478] on button "Print Packing Slip" at bounding box center [1028, 486] width 121 height 30
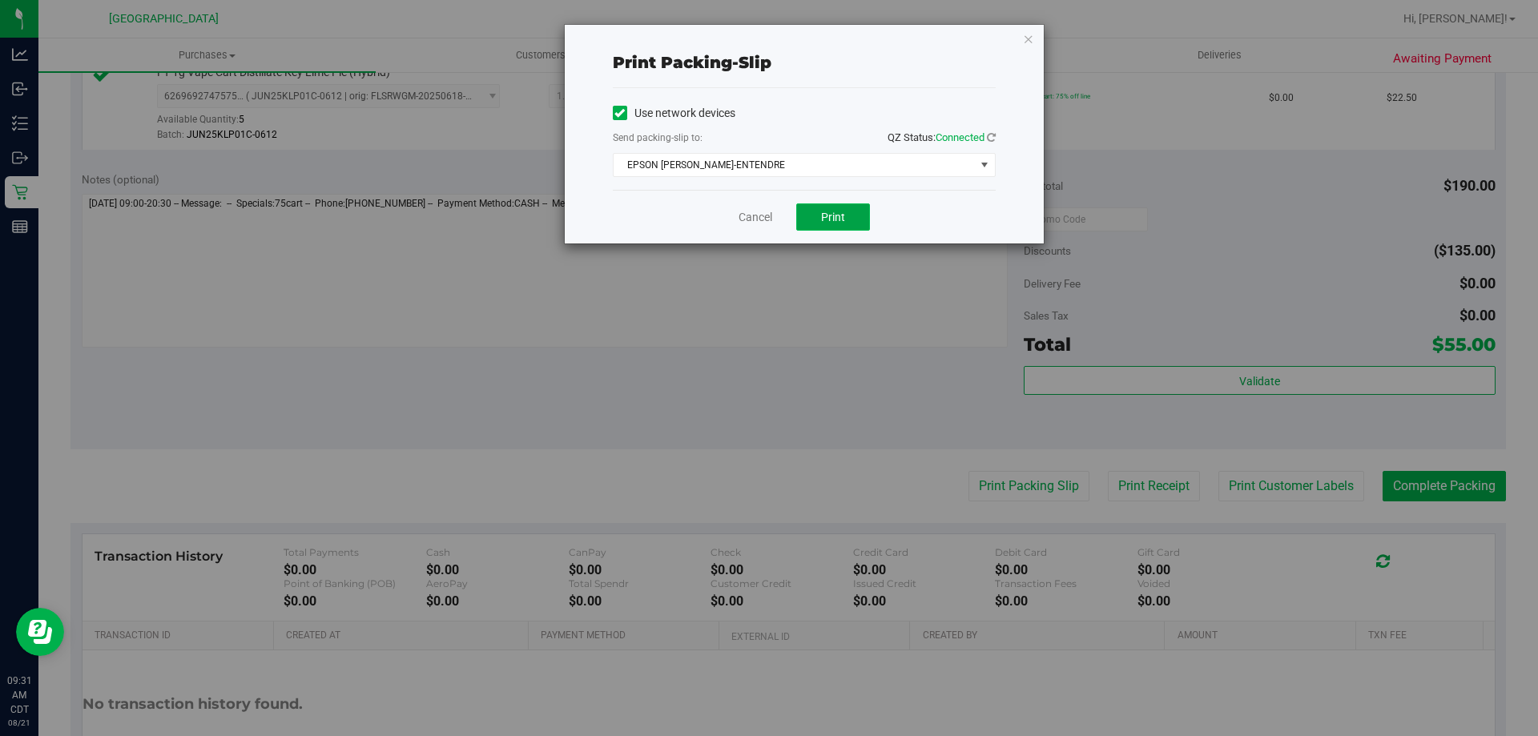
click at [842, 214] on span "Print" at bounding box center [833, 217] width 24 height 13
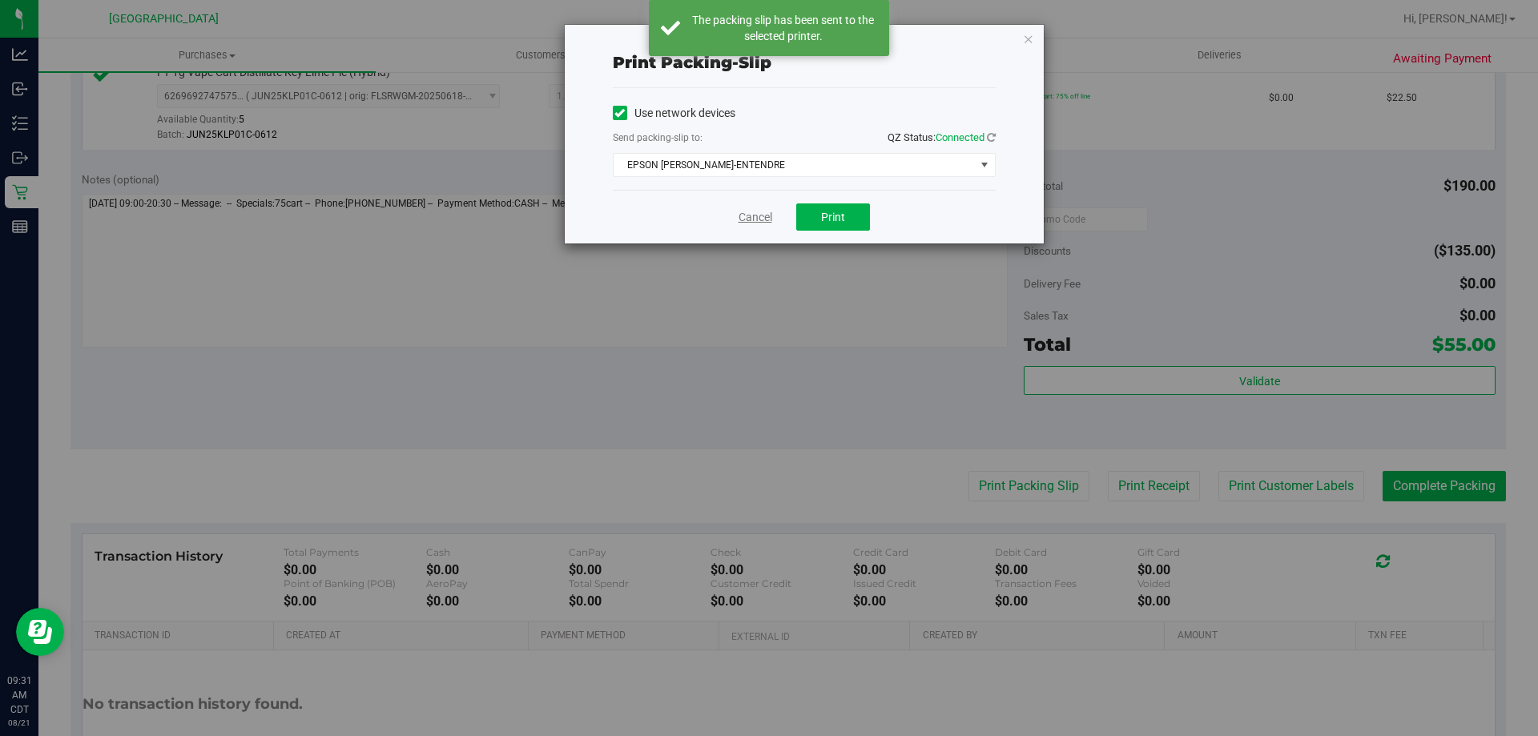
click at [750, 223] on link "Cancel" at bounding box center [755, 217] width 34 height 17
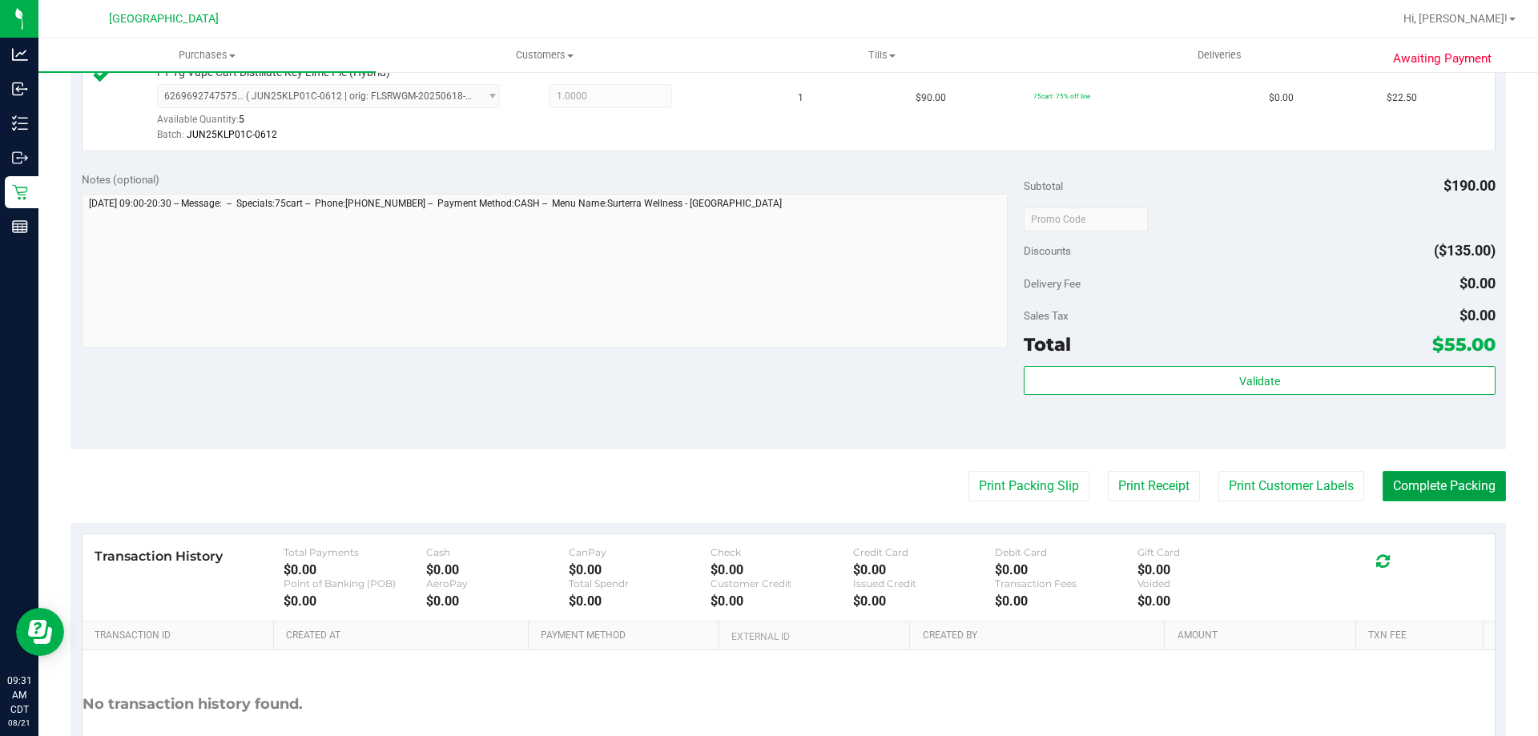
click at [1462, 500] on button "Complete Packing" at bounding box center [1443, 486] width 123 height 30
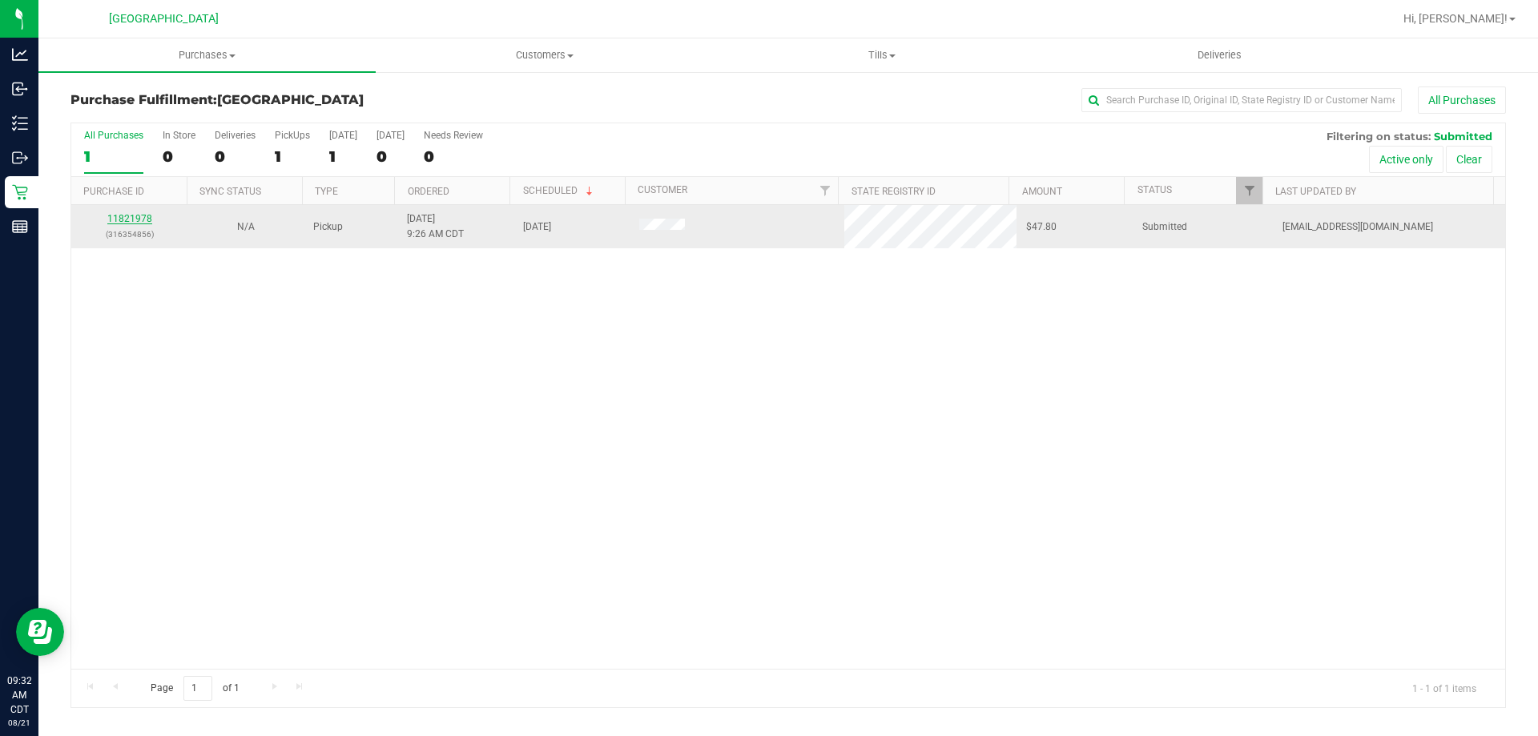
click at [123, 218] on link "11821978" at bounding box center [129, 218] width 45 height 11
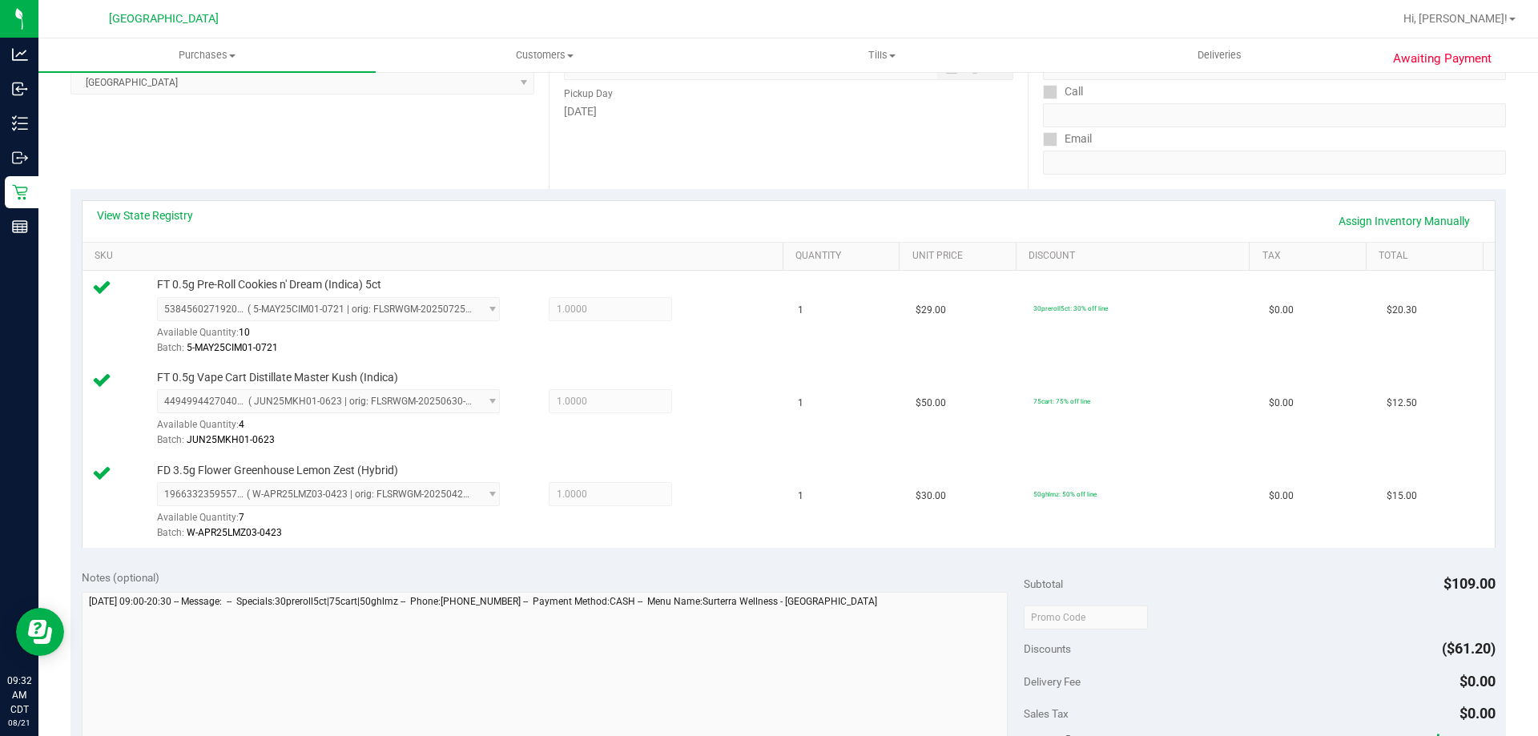
scroll to position [320, 0]
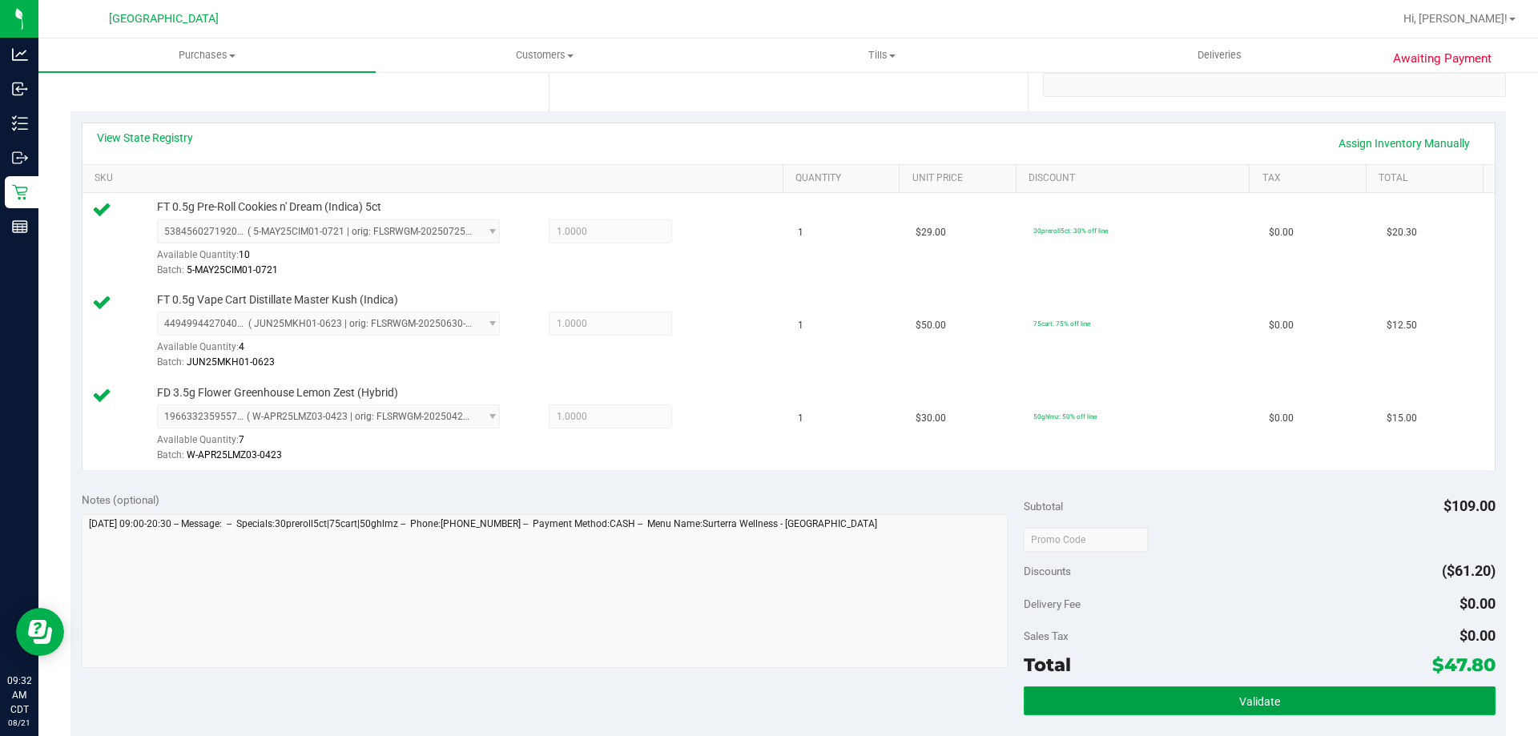
click at [1141, 691] on button "Validate" at bounding box center [1258, 700] width 471 height 29
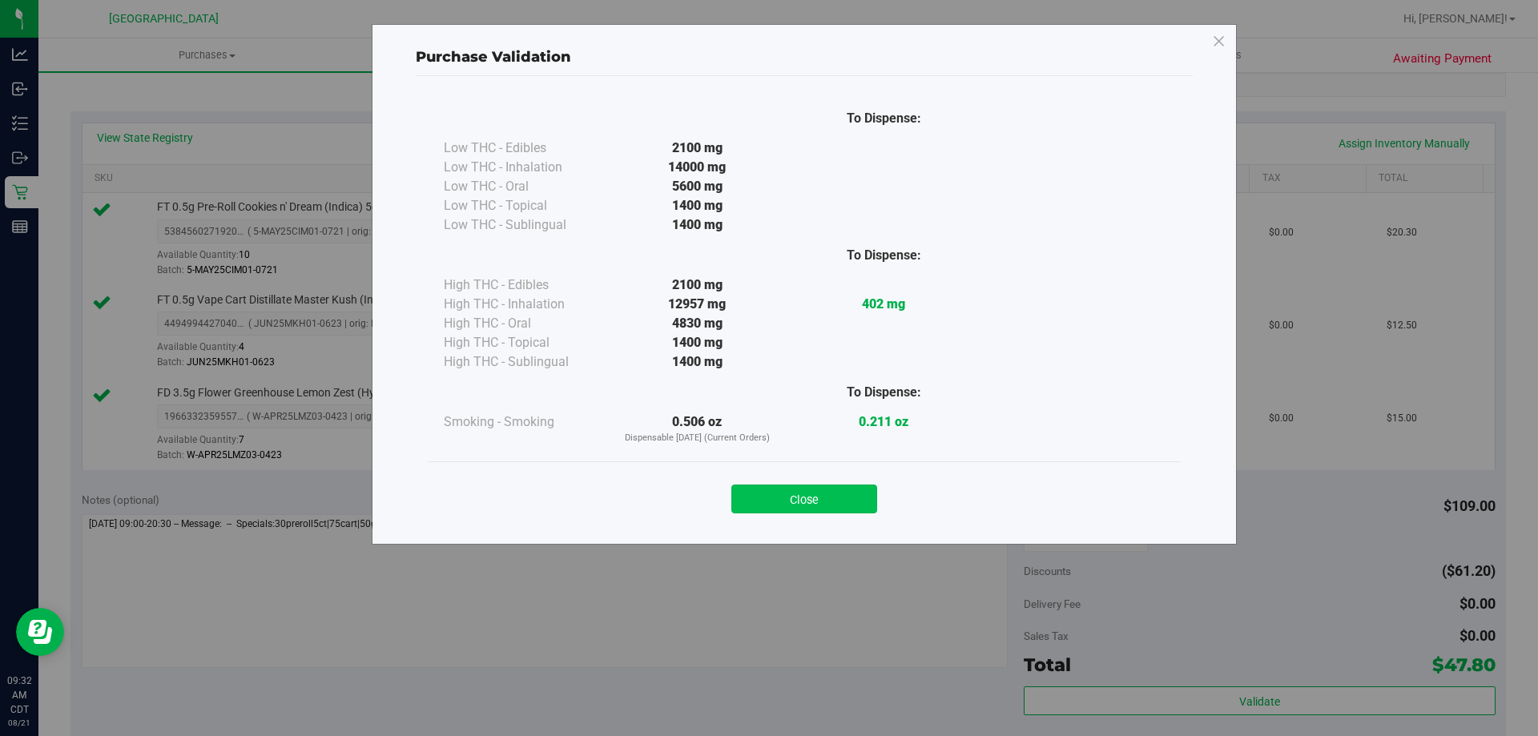
click at [818, 505] on button "Close" at bounding box center [804, 499] width 146 height 29
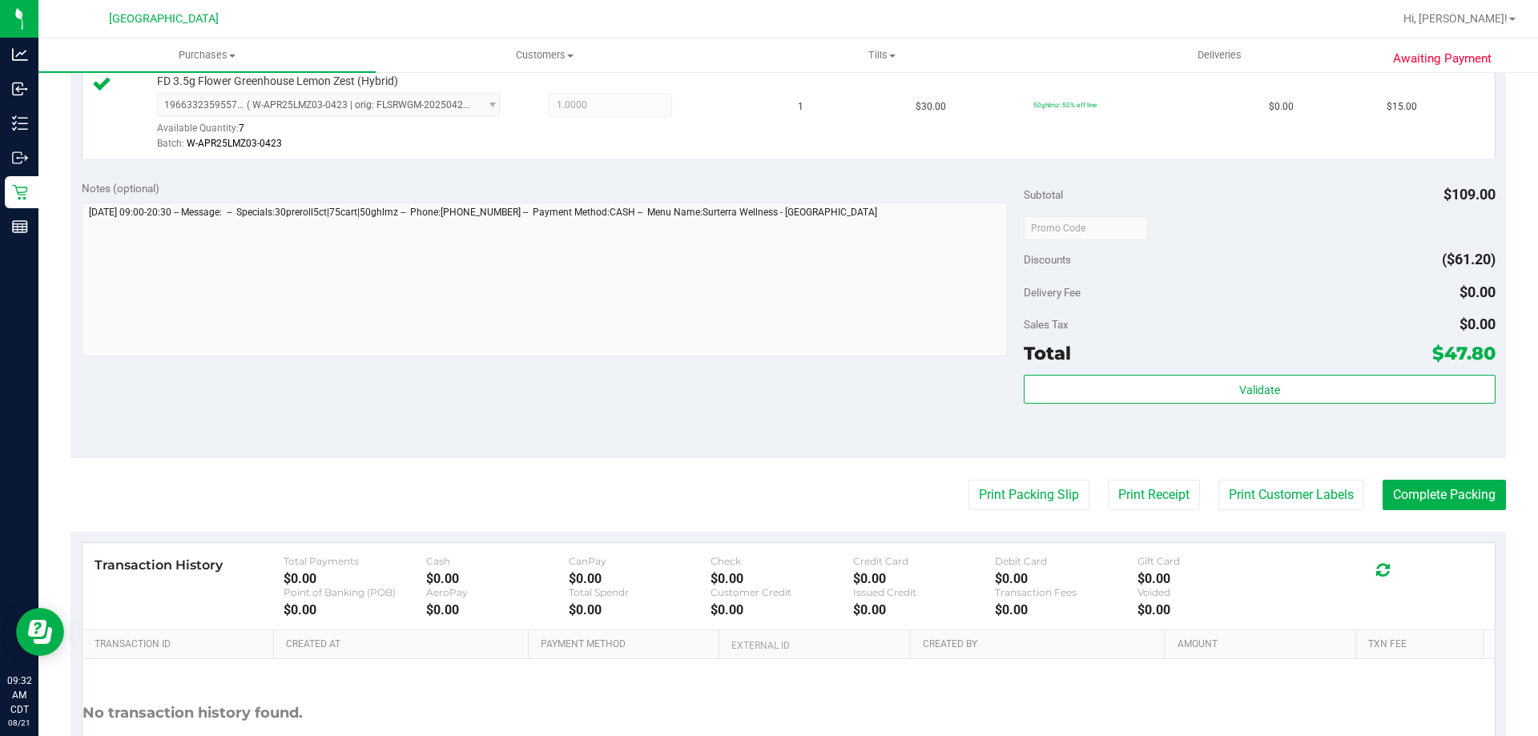
scroll to position [721, 0]
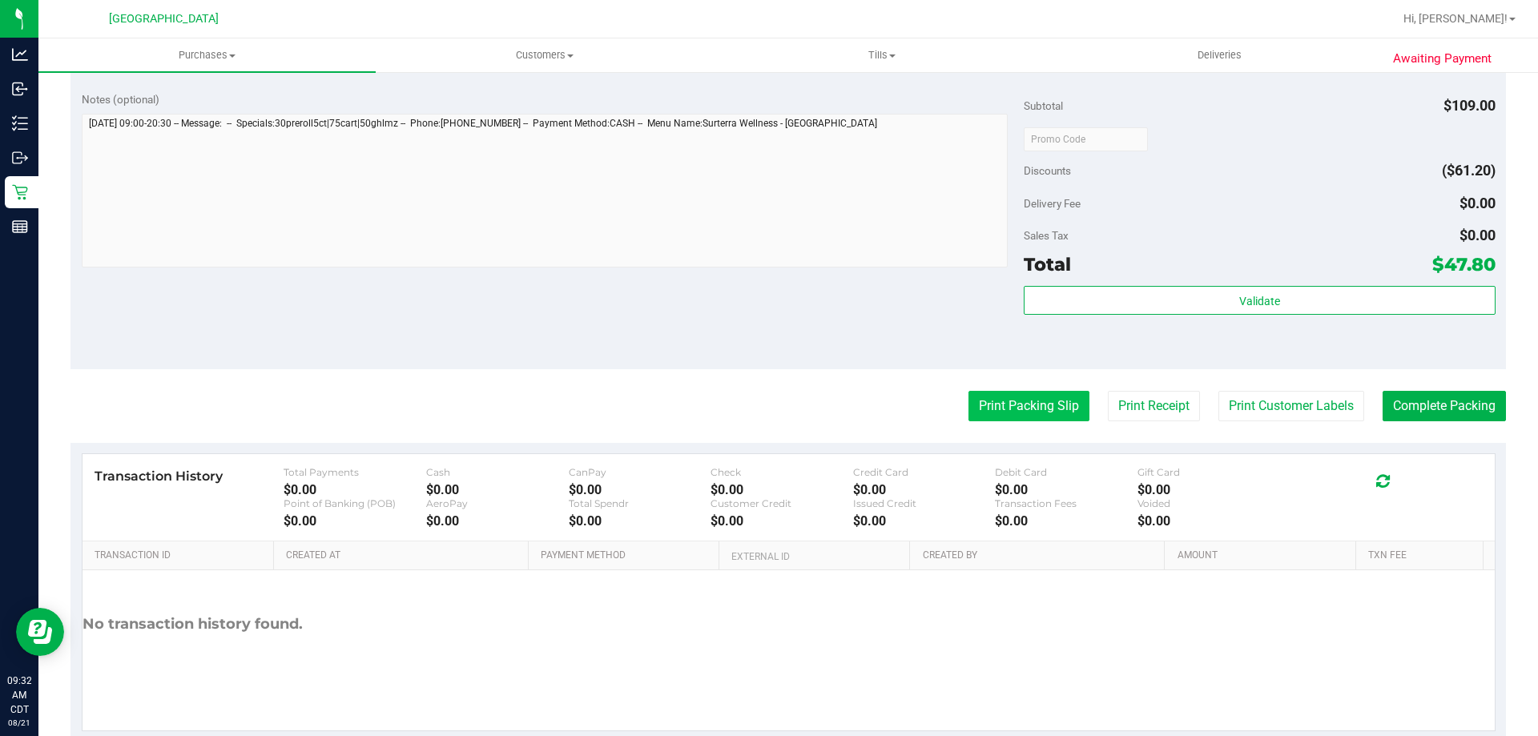
click at [1028, 419] on button "Print Packing Slip" at bounding box center [1028, 406] width 121 height 30
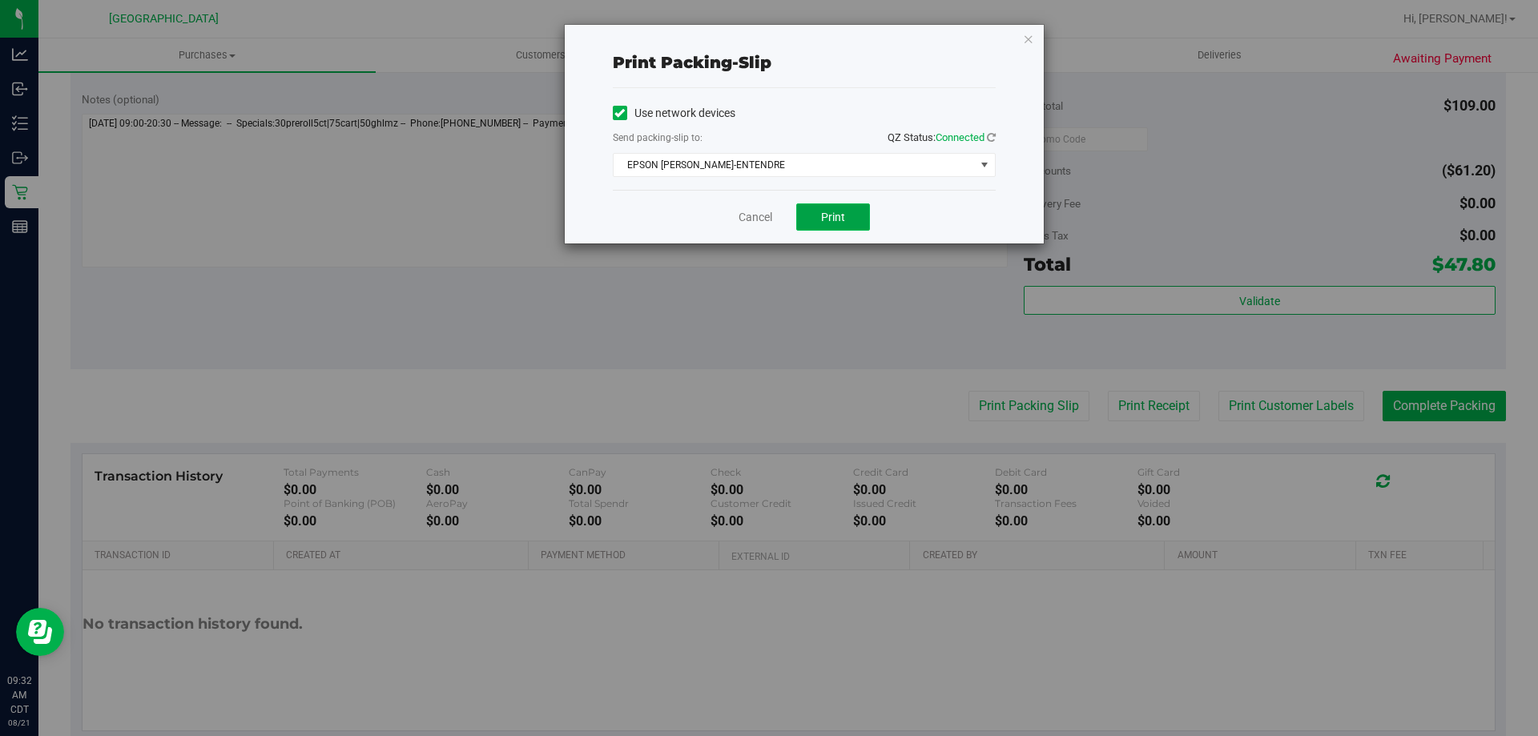
click at [850, 227] on button "Print" at bounding box center [833, 216] width 74 height 27
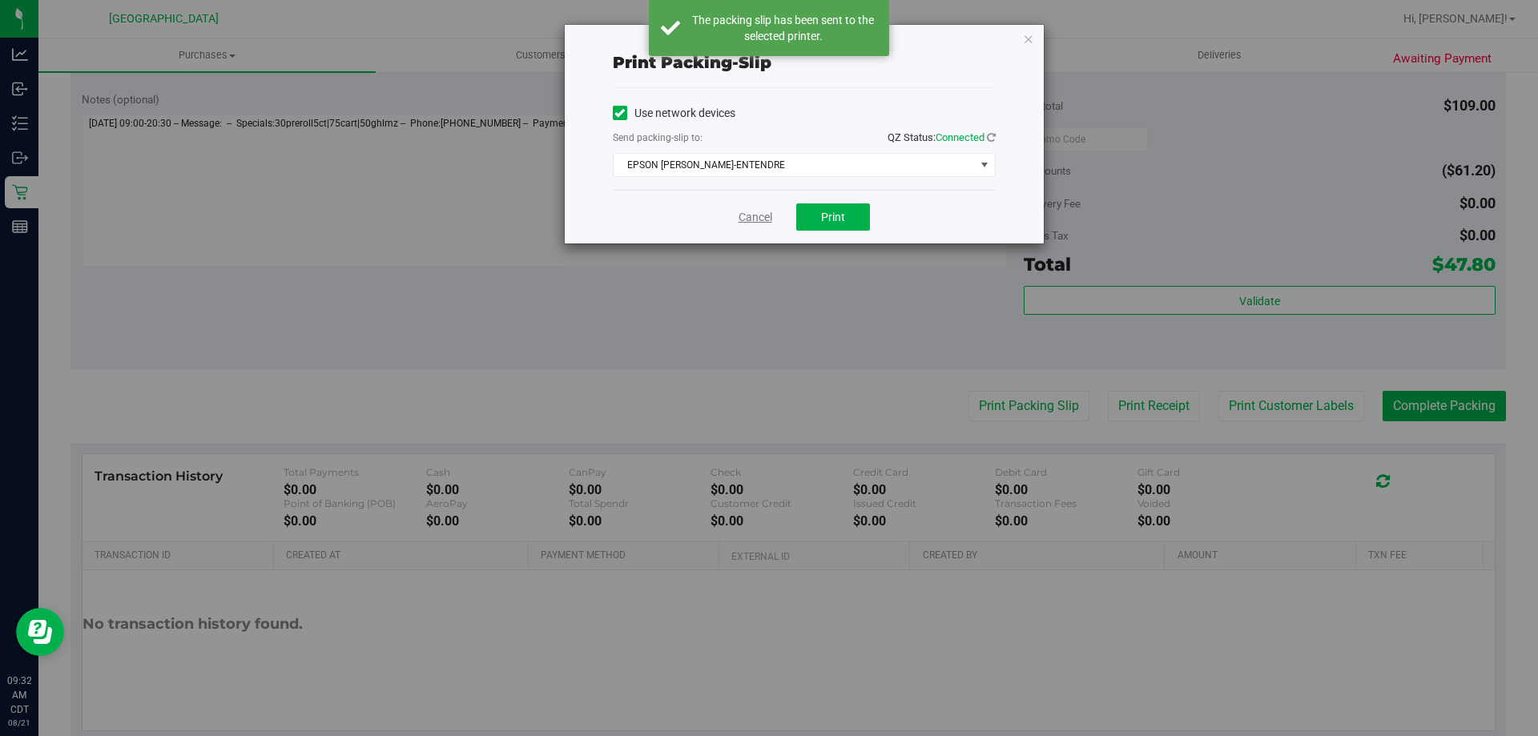
click at [741, 219] on link "Cancel" at bounding box center [755, 217] width 34 height 17
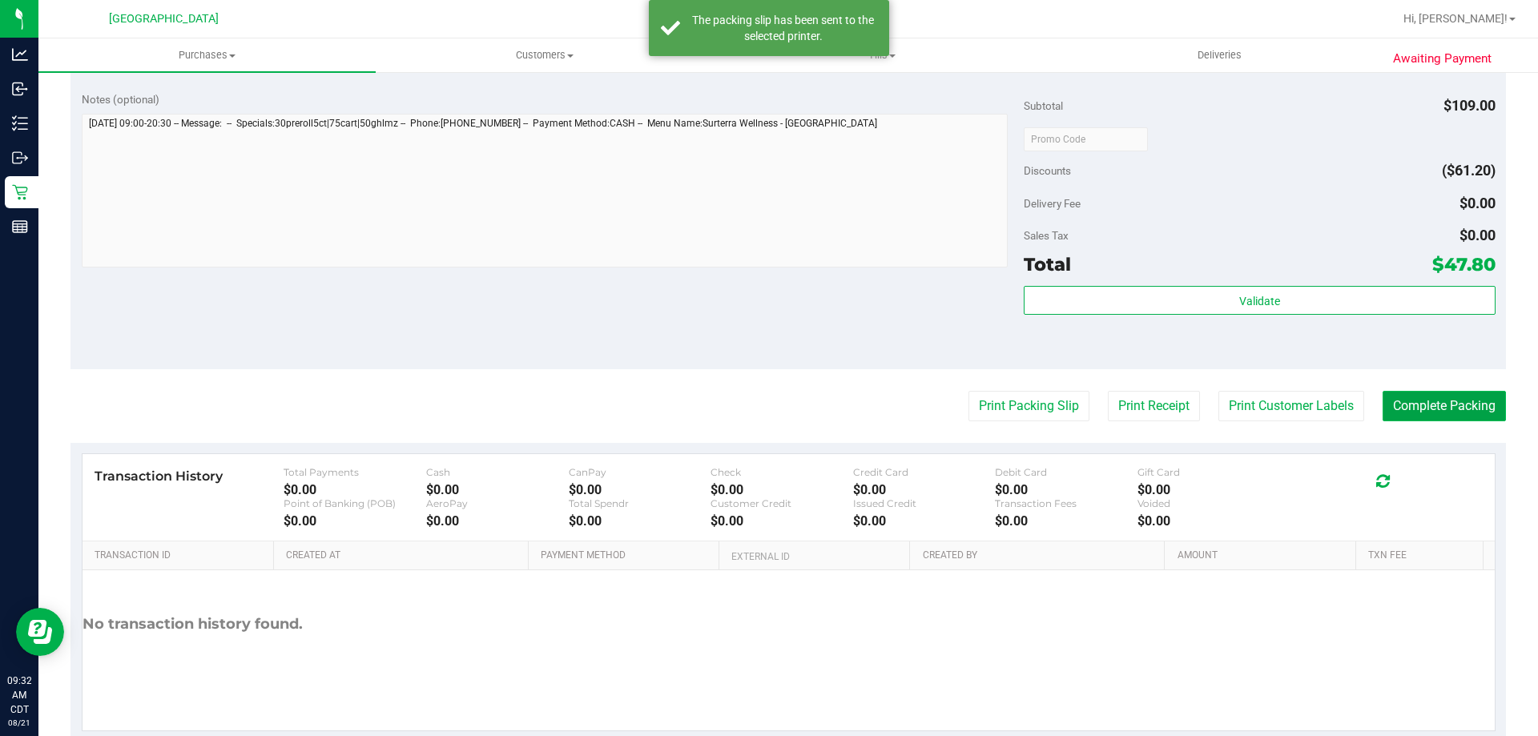
click at [1418, 410] on button "Complete Packing" at bounding box center [1443, 406] width 123 height 30
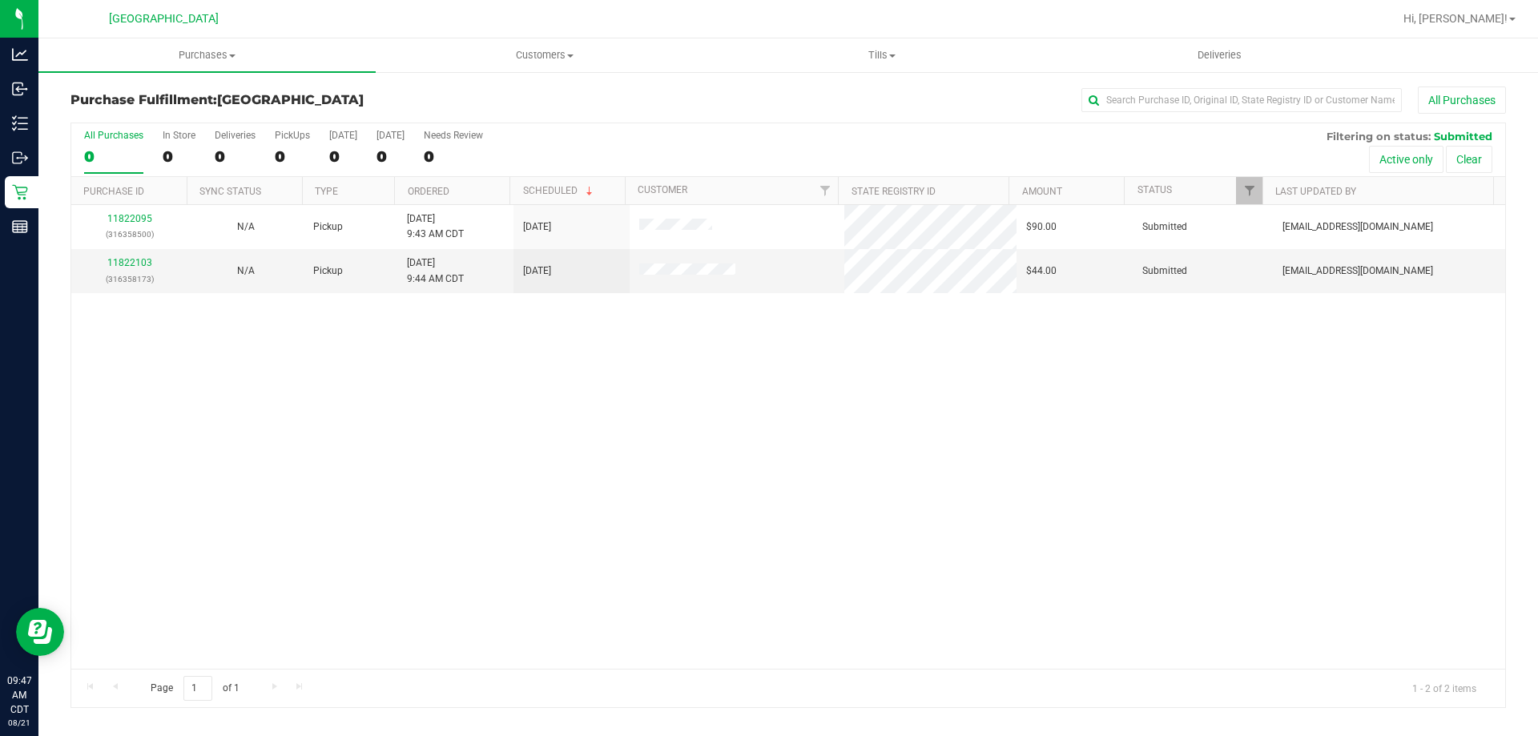
click at [406, 184] on th "Ordered" at bounding box center [451, 191] width 115 height 28
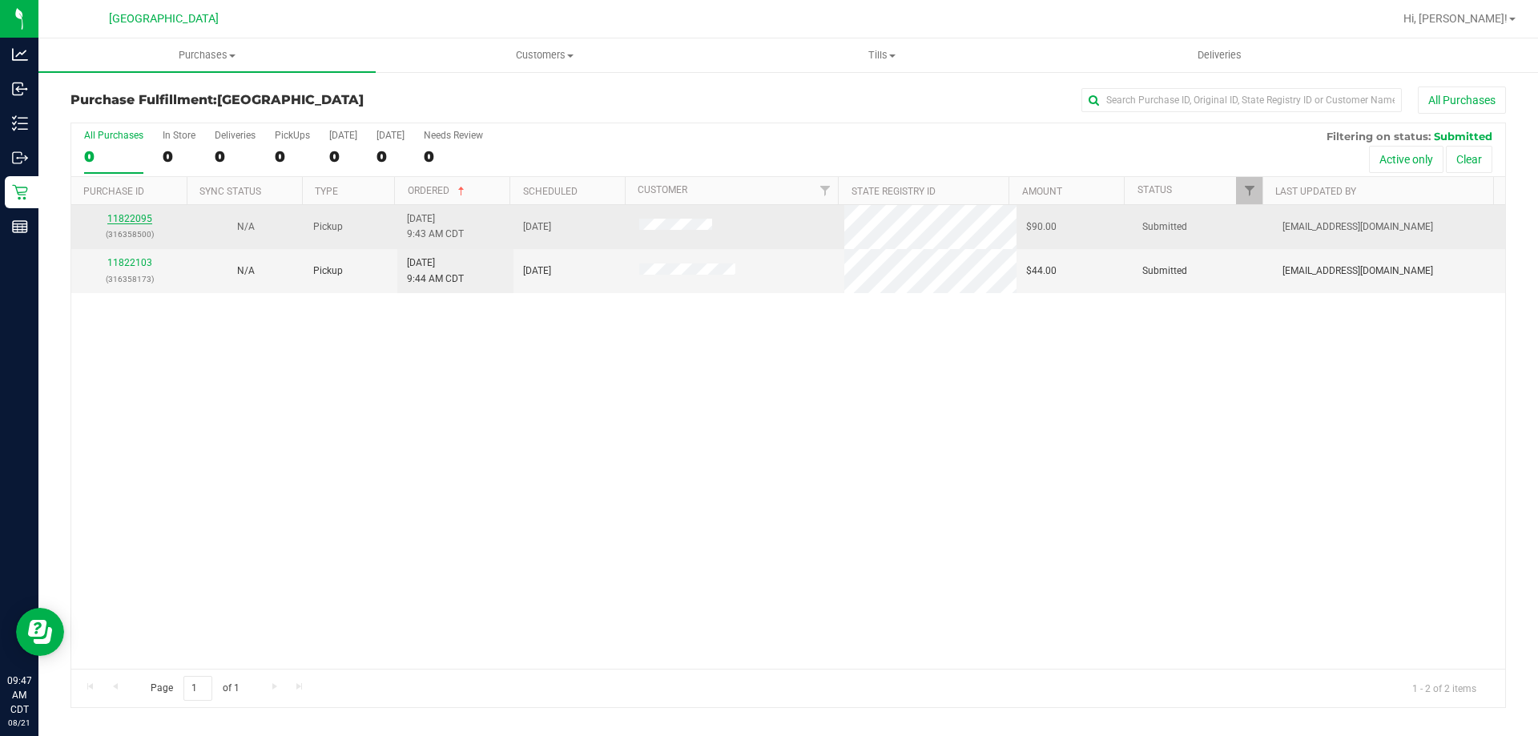
click at [136, 223] on link "11822095" at bounding box center [129, 218] width 45 height 11
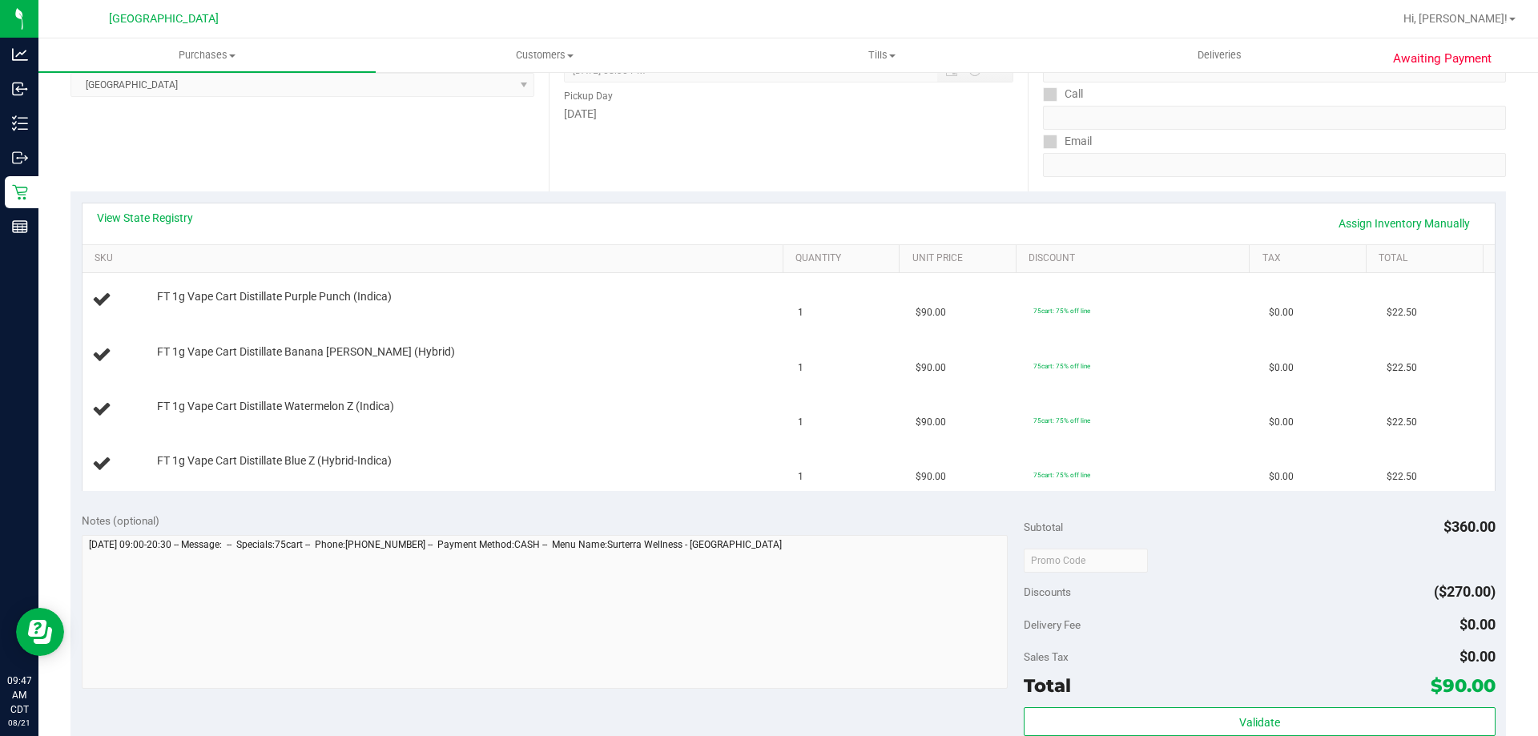
scroll to position [160, 0]
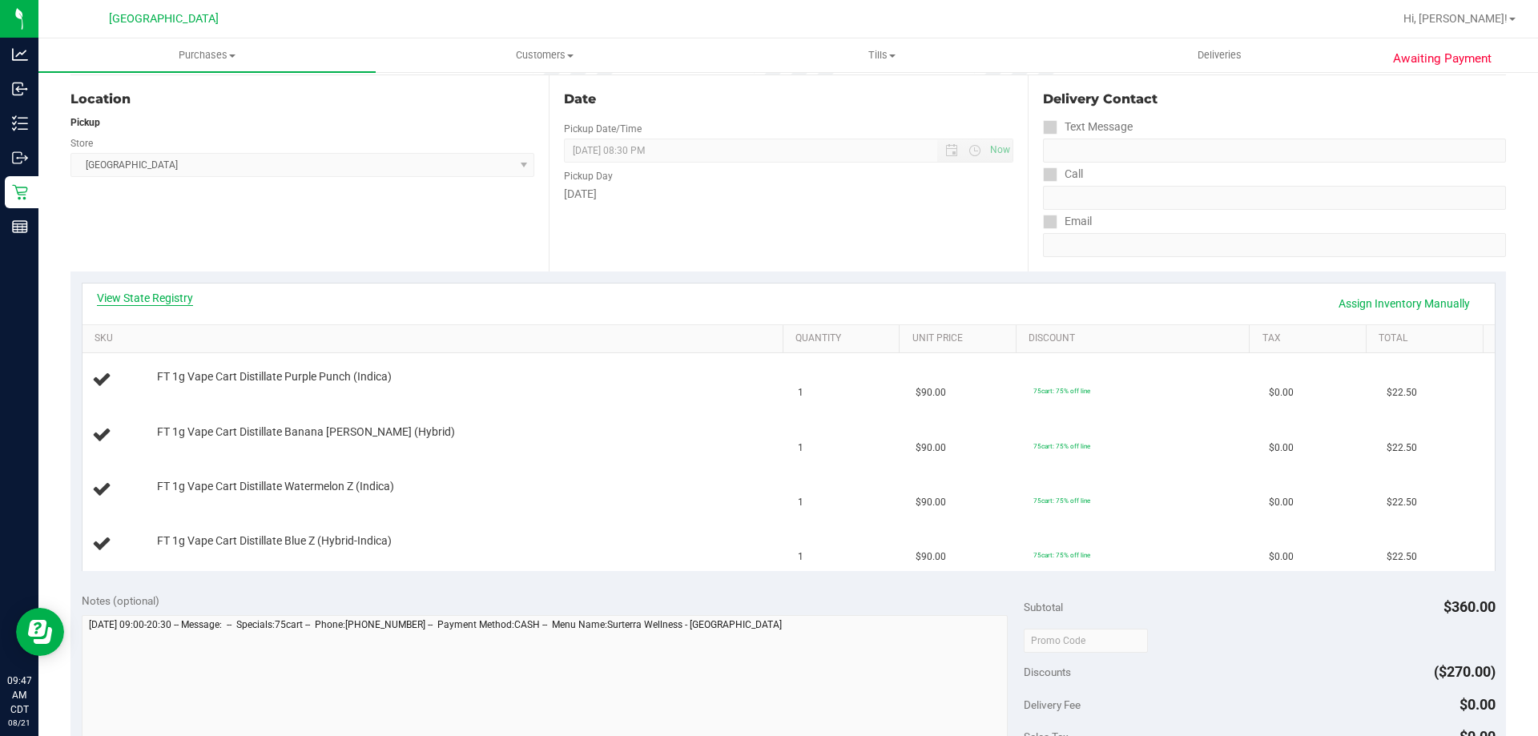
click at [166, 296] on link "View State Registry" at bounding box center [145, 298] width 96 height 16
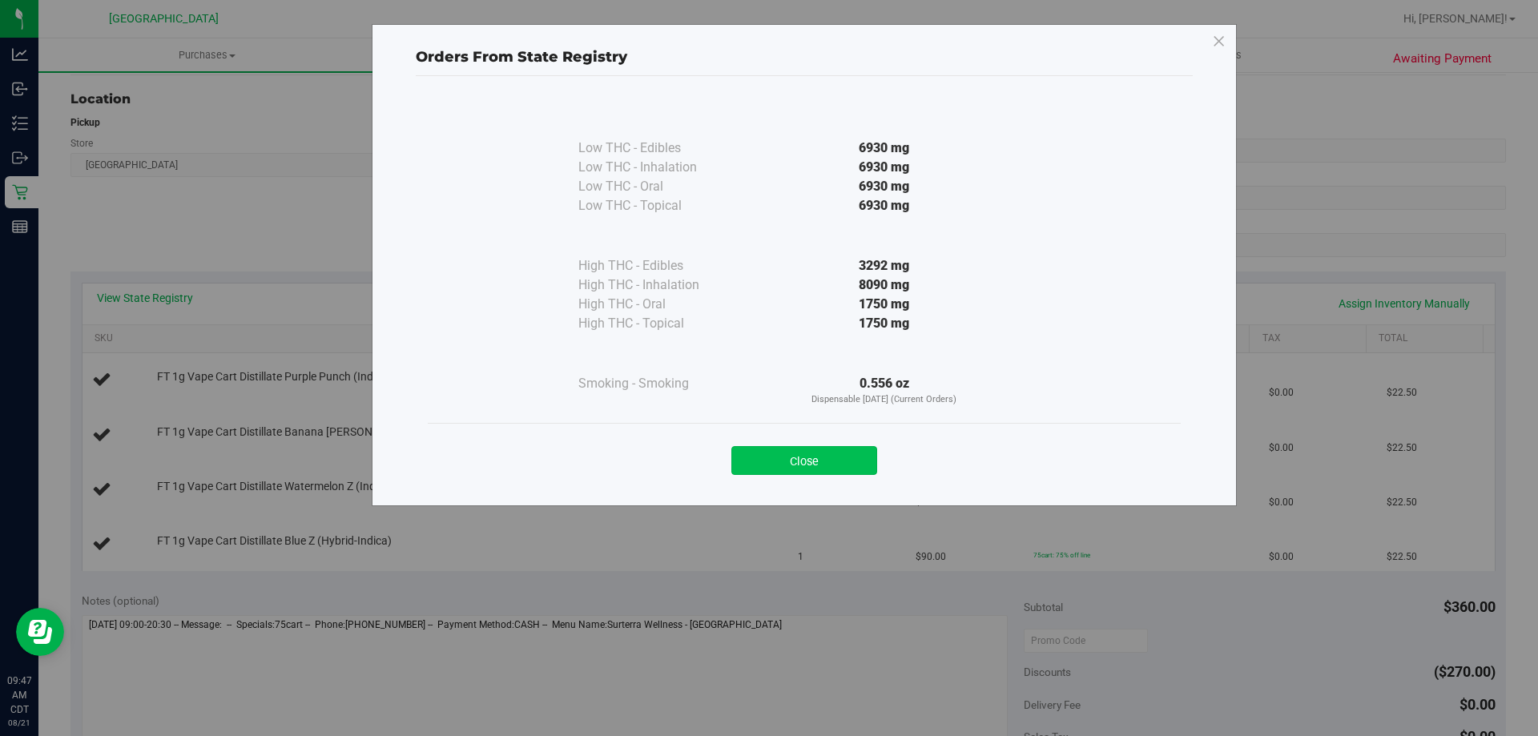
click at [792, 465] on button "Close" at bounding box center [804, 460] width 146 height 29
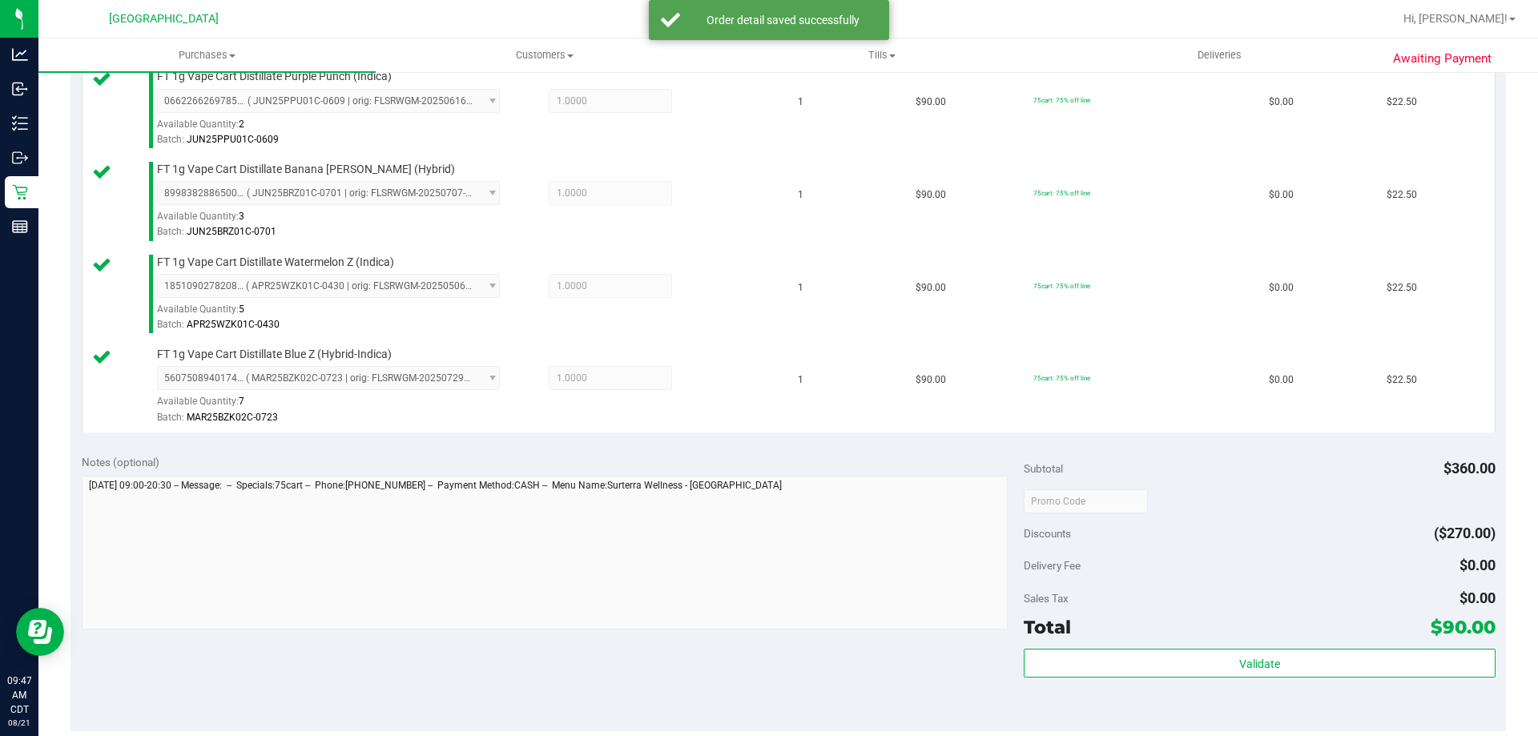
scroll to position [801, 0]
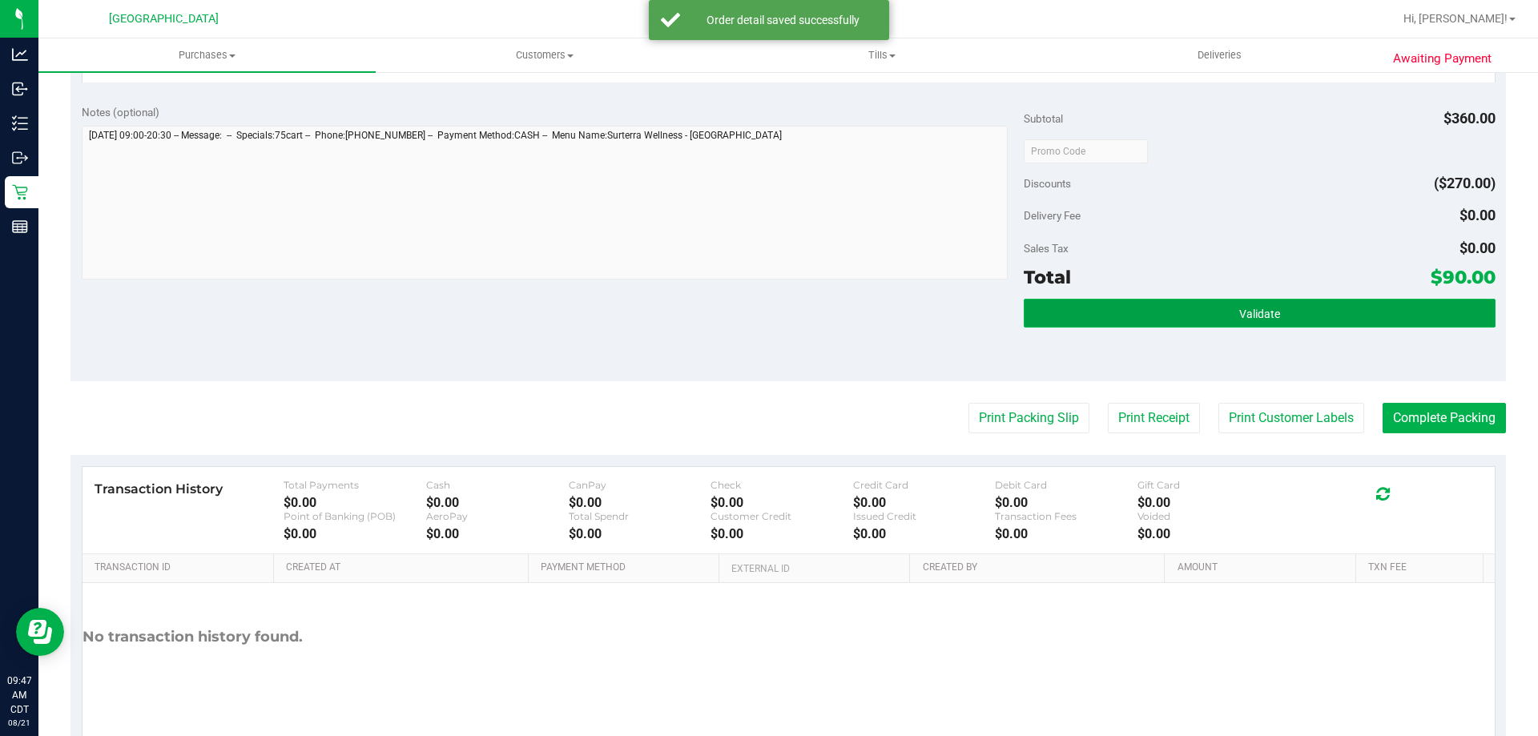
click at [1128, 316] on button "Validate" at bounding box center [1258, 313] width 471 height 29
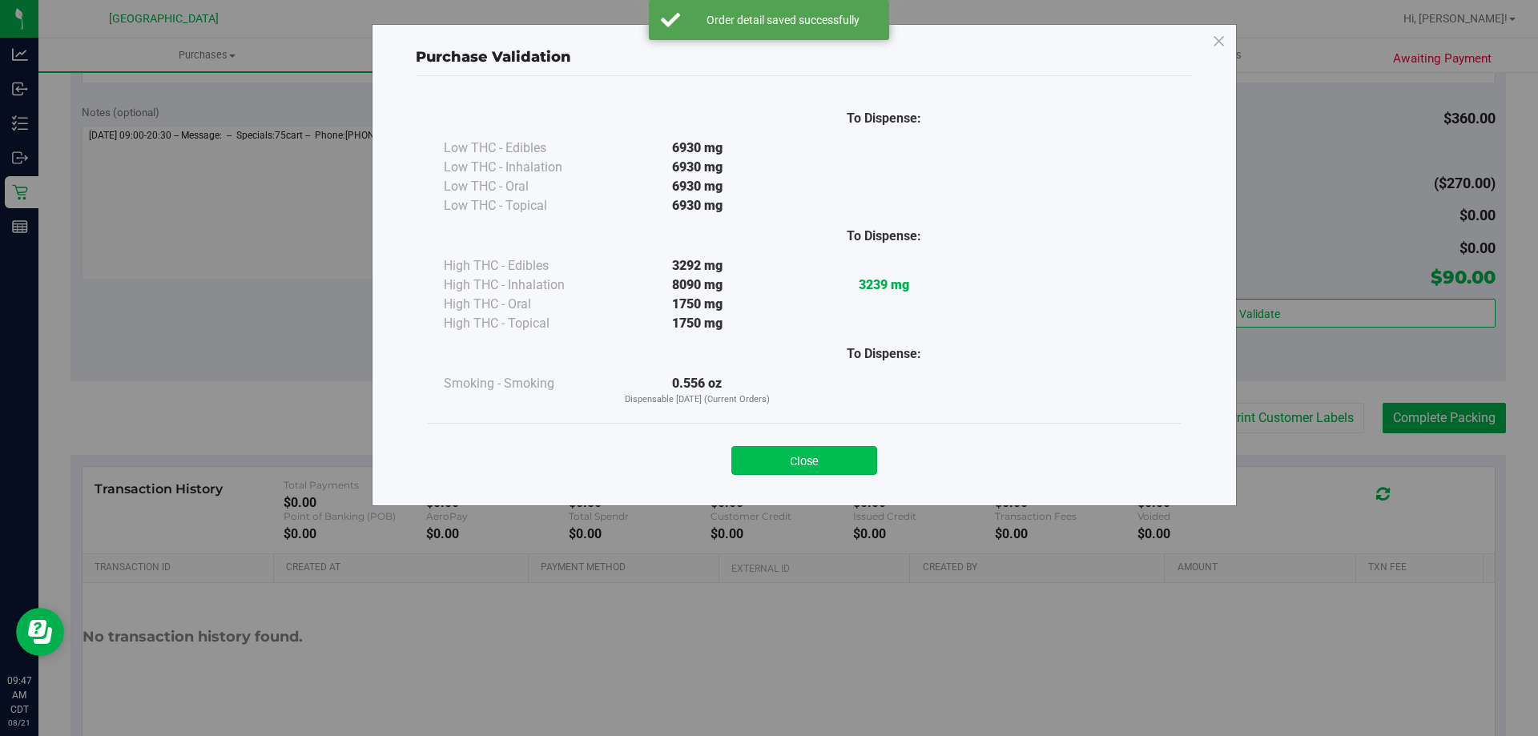
click at [863, 450] on button "Close" at bounding box center [804, 460] width 146 height 29
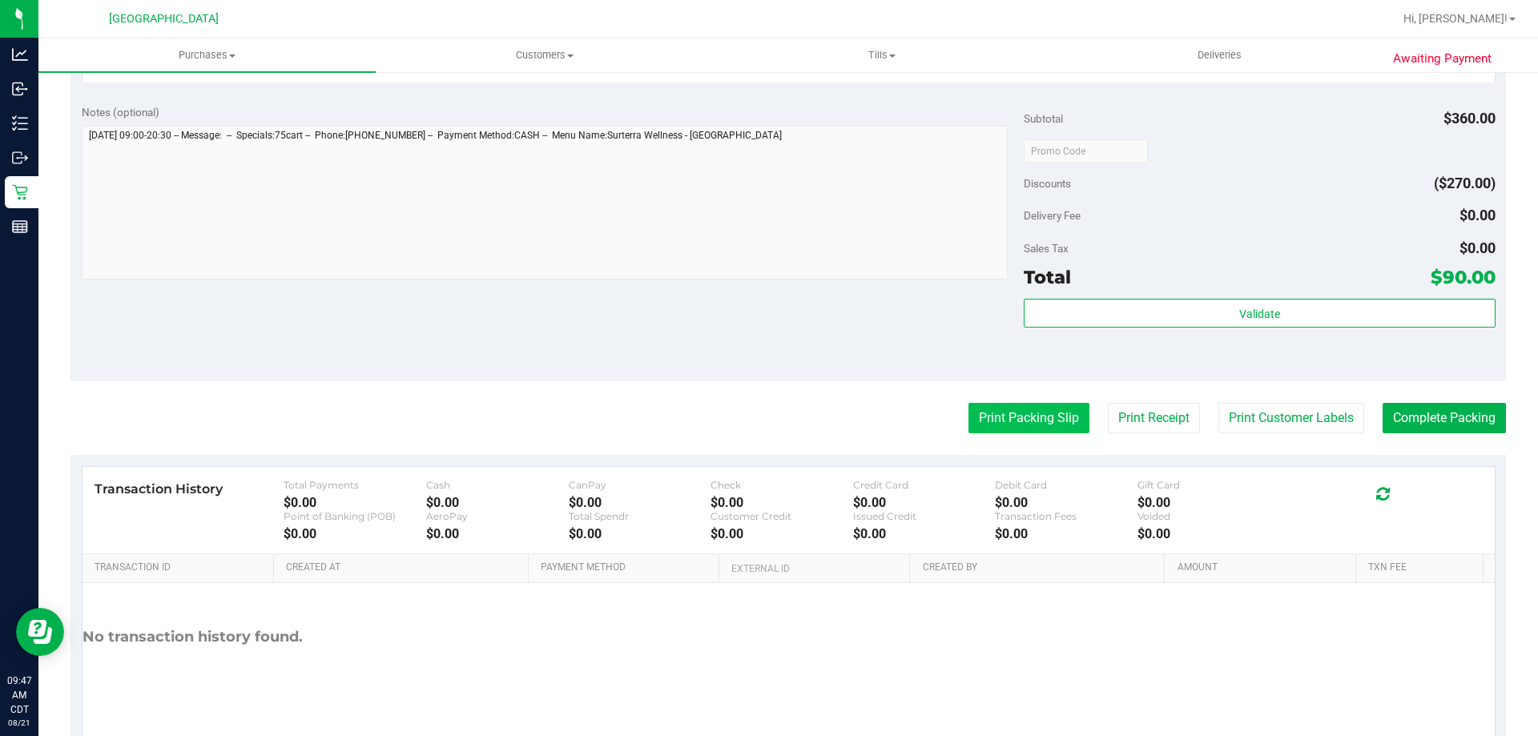
click at [968, 415] on button "Print Packing Slip" at bounding box center [1028, 418] width 121 height 30
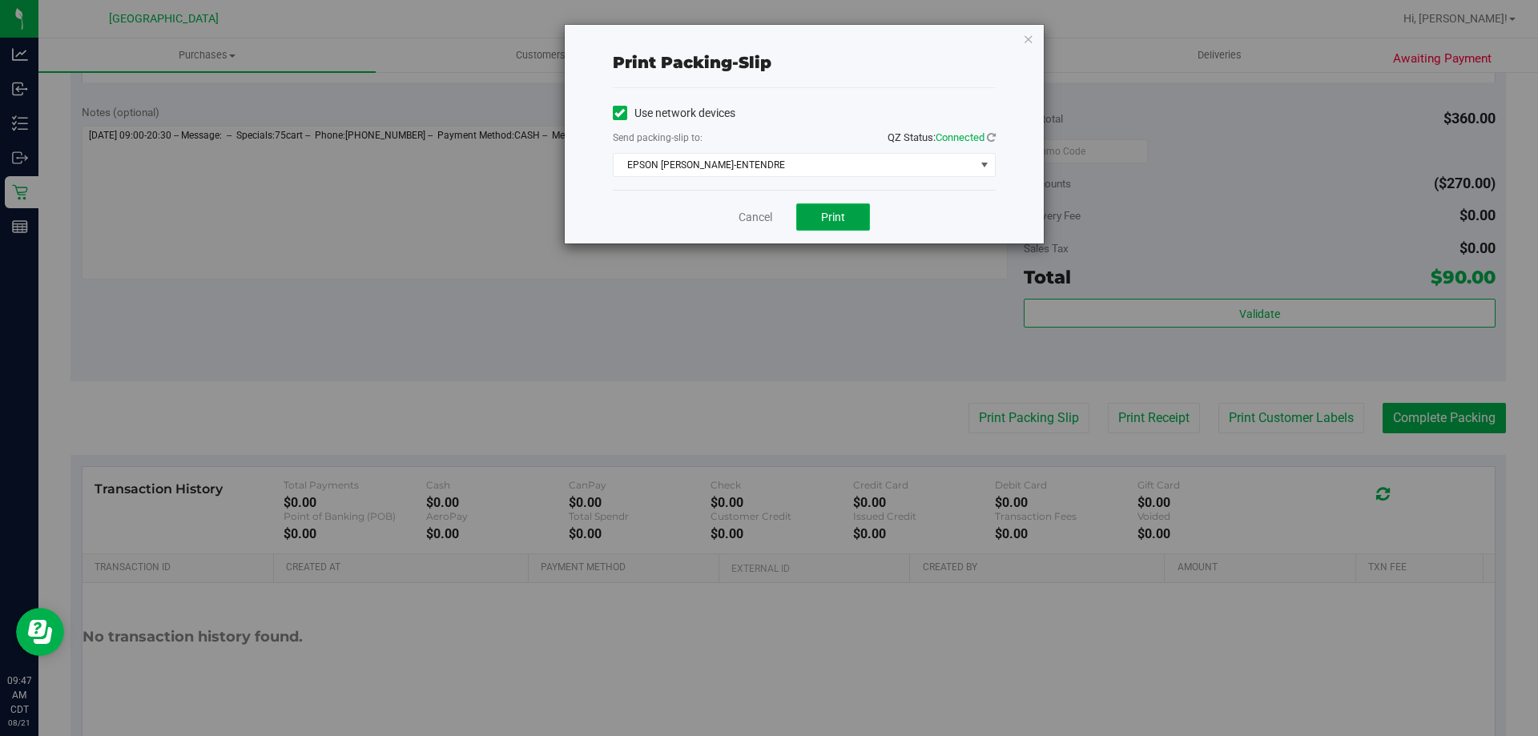
click at [803, 219] on button "Print" at bounding box center [833, 216] width 74 height 27
click at [743, 215] on link "Cancel" at bounding box center [755, 217] width 34 height 17
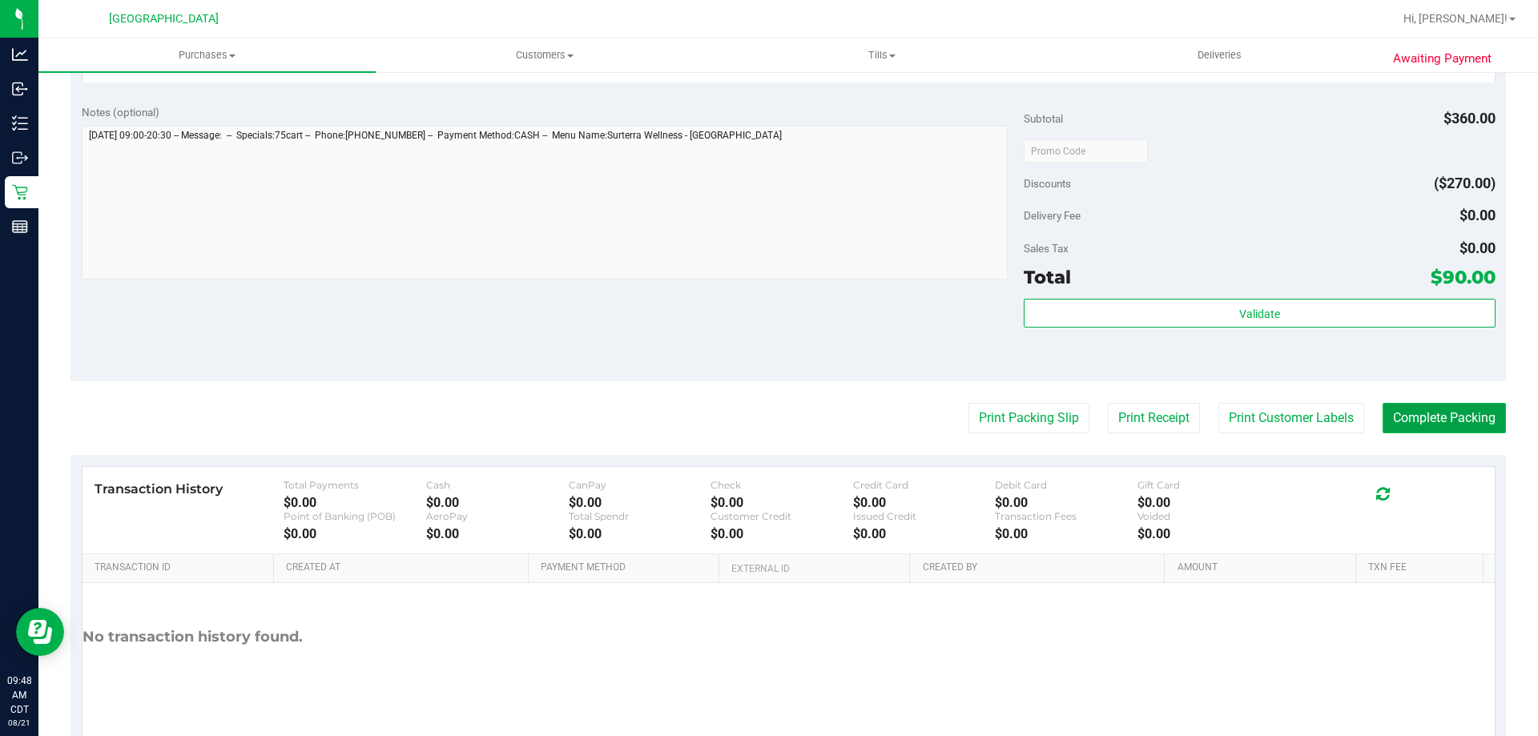
click at [1389, 416] on button "Complete Packing" at bounding box center [1443, 418] width 123 height 30
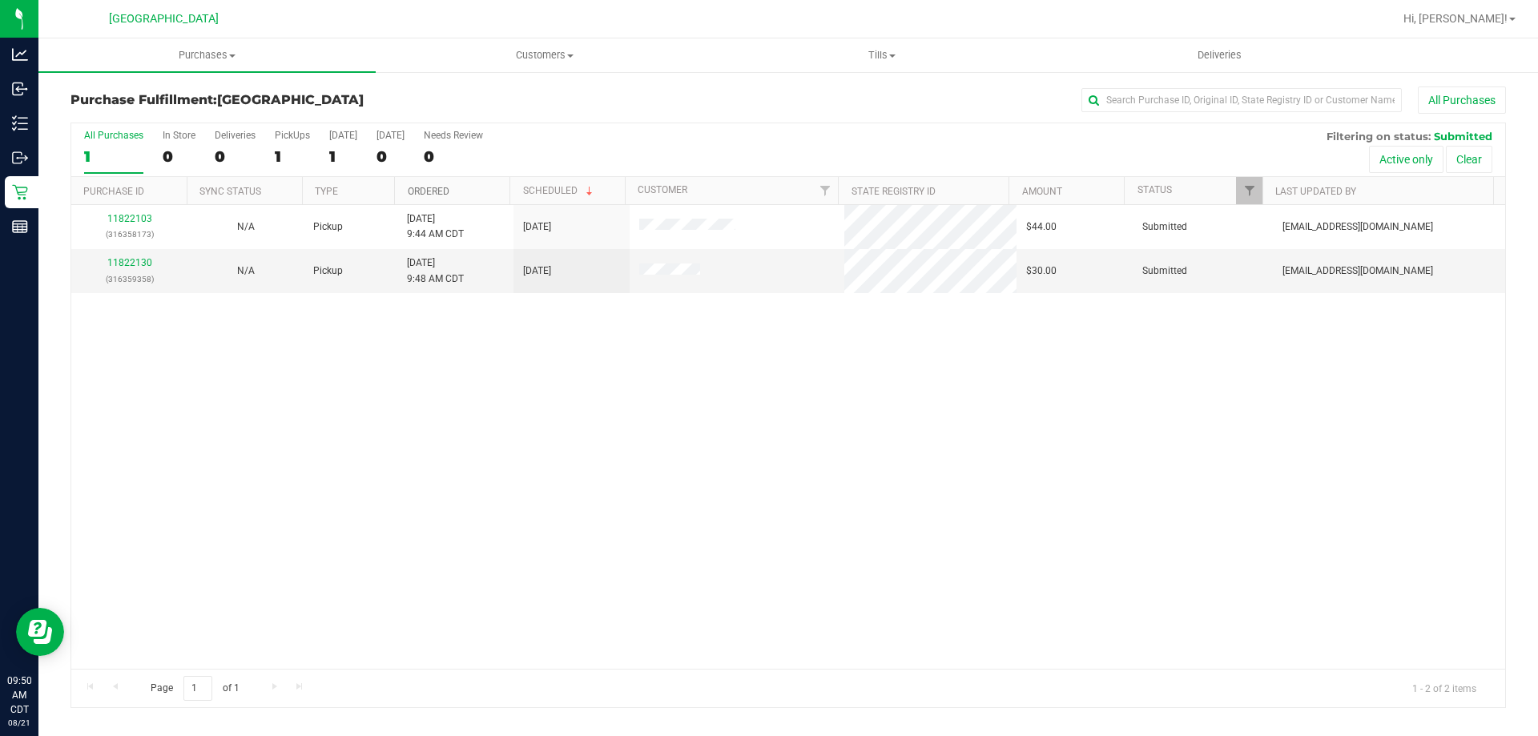
click at [444, 189] on link "Ordered" at bounding box center [429, 191] width 42 height 11
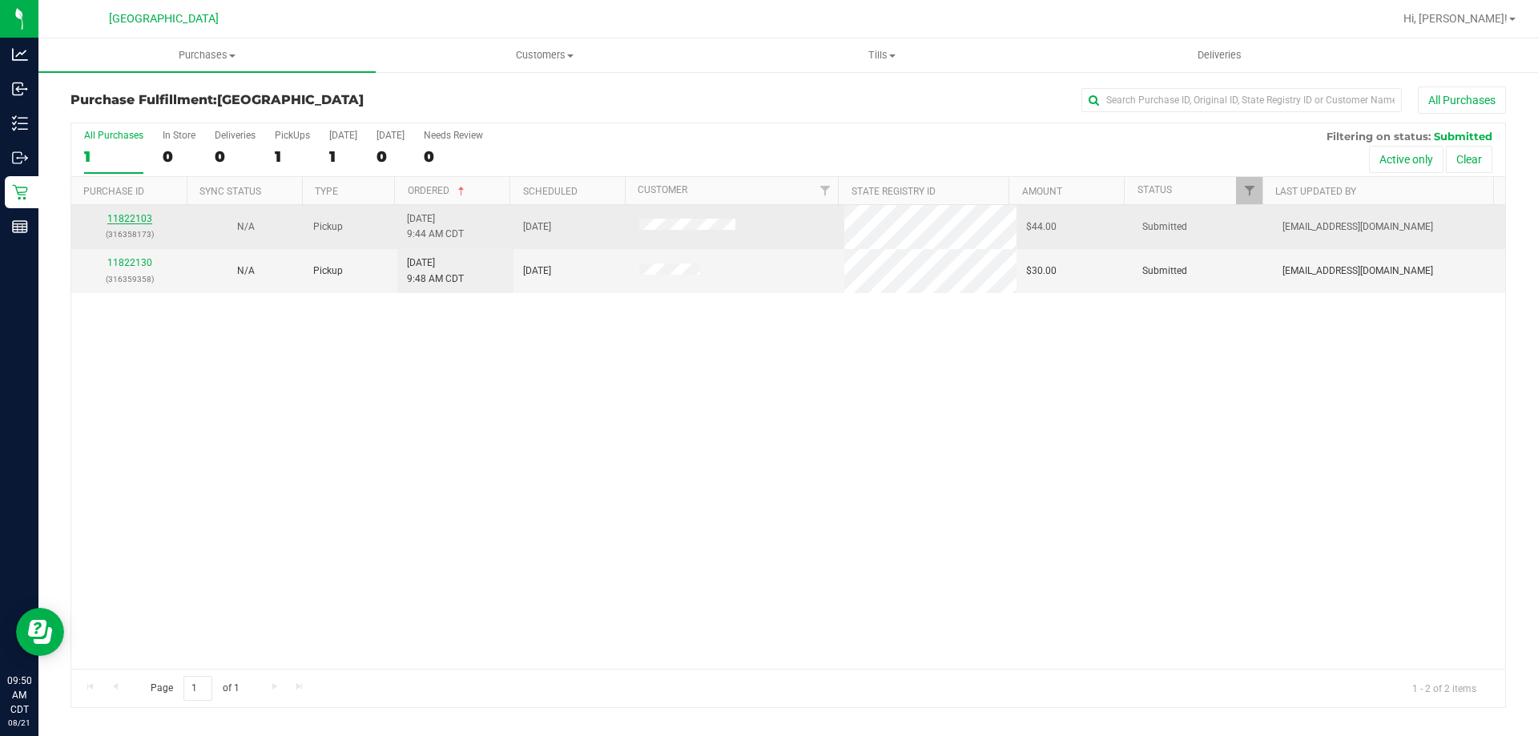
click at [127, 215] on link "11822103" at bounding box center [129, 218] width 45 height 11
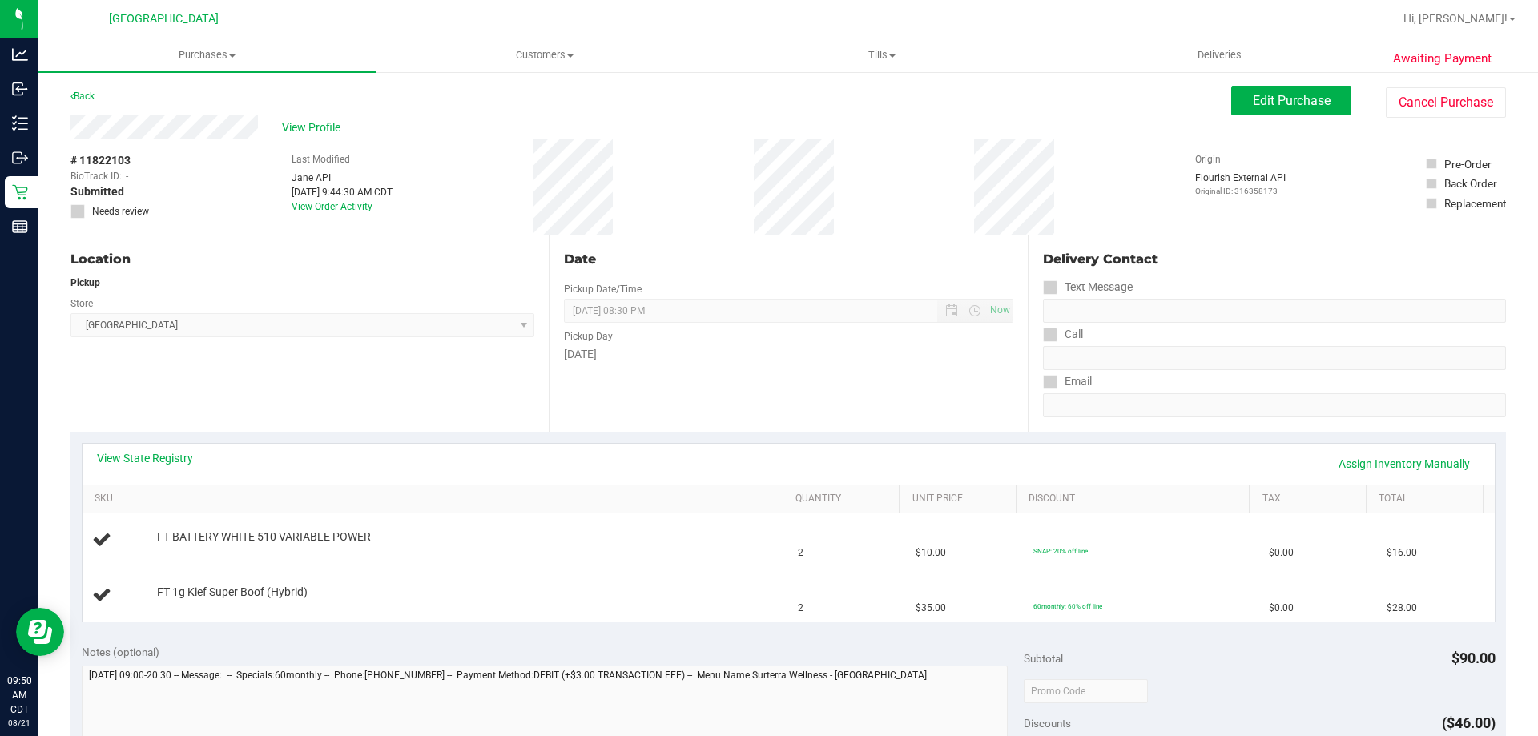
click at [147, 449] on div "View State Registry Assign Inventory Manually" at bounding box center [788, 464] width 1412 height 41
click at [157, 456] on link "View State Registry" at bounding box center [145, 458] width 96 height 16
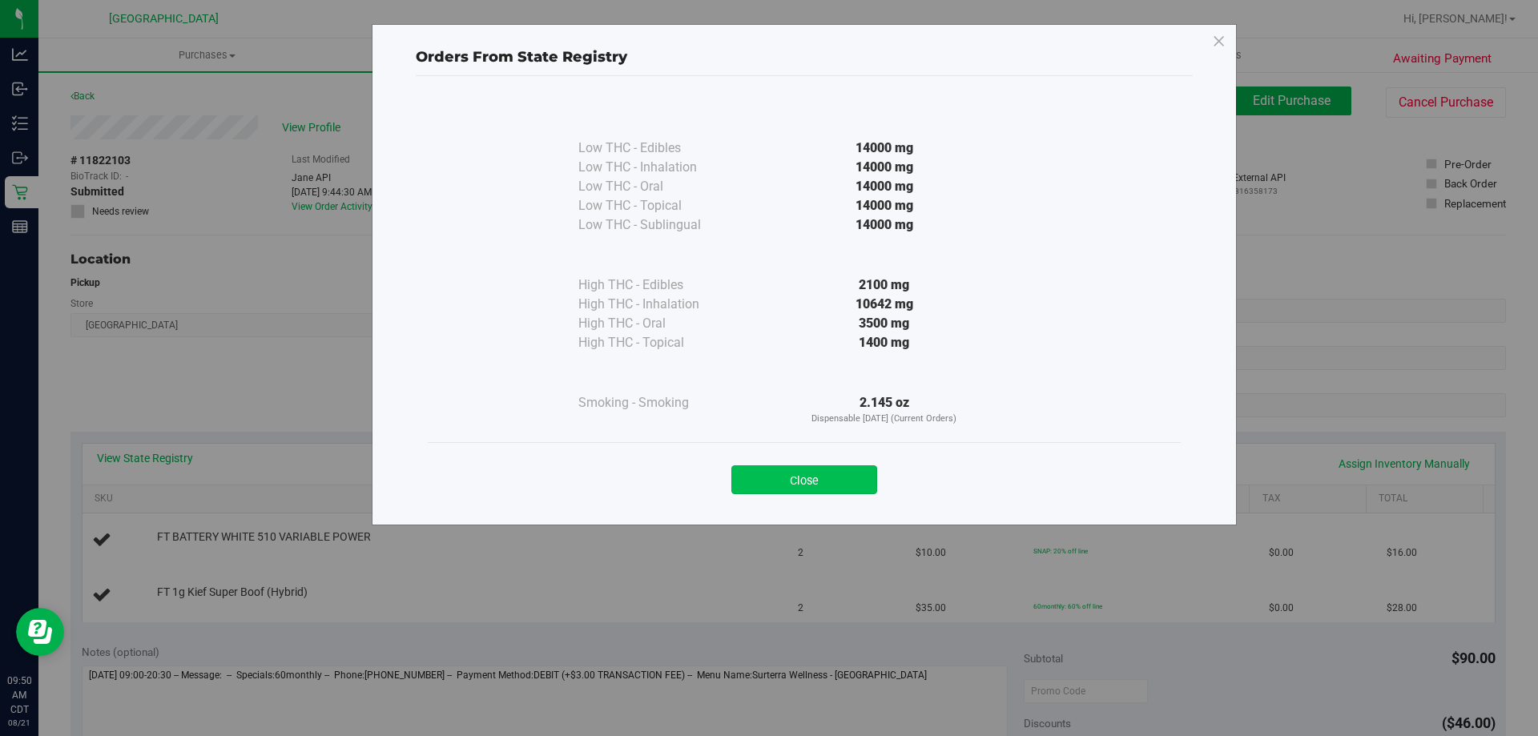
click at [790, 475] on button "Close" at bounding box center [804, 479] width 146 height 29
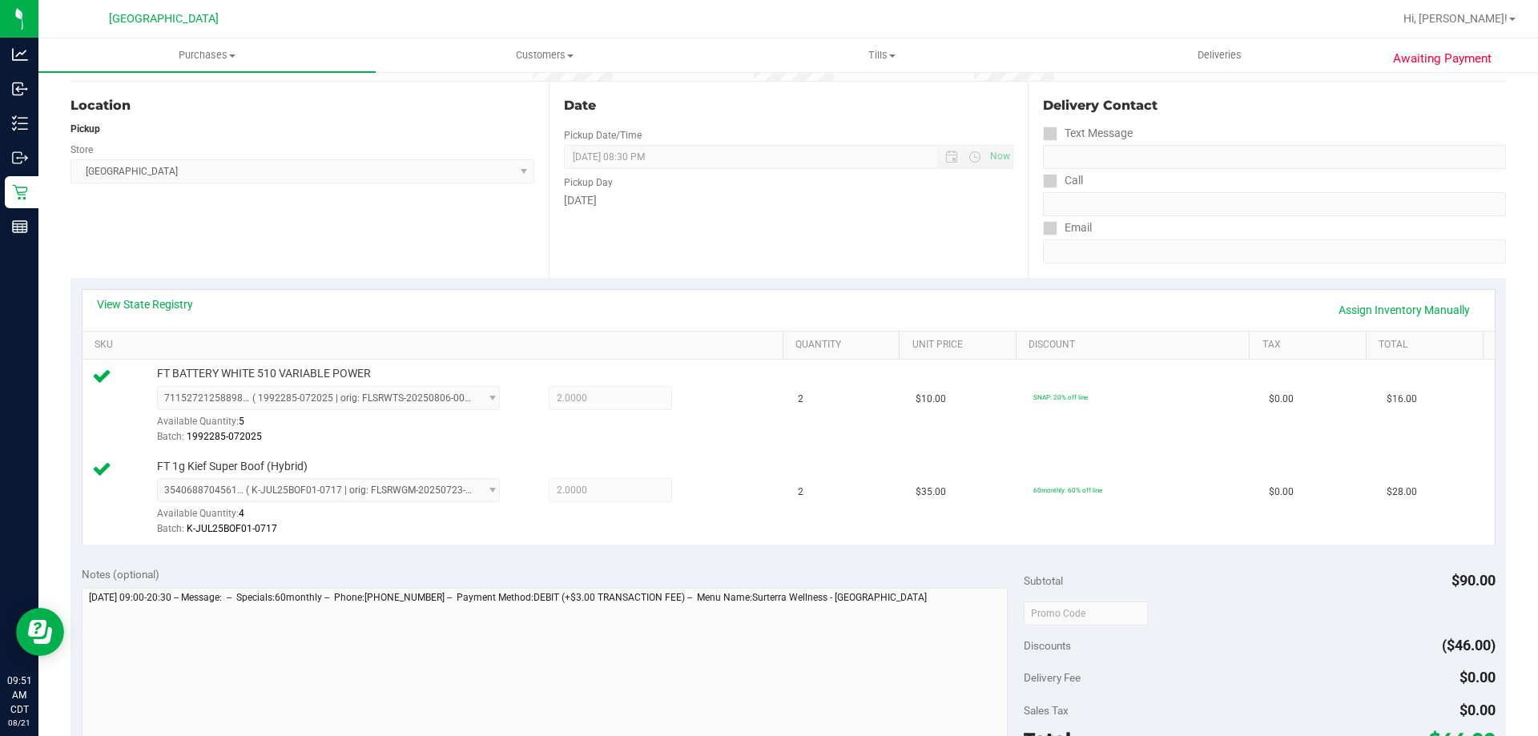
scroll to position [400, 0]
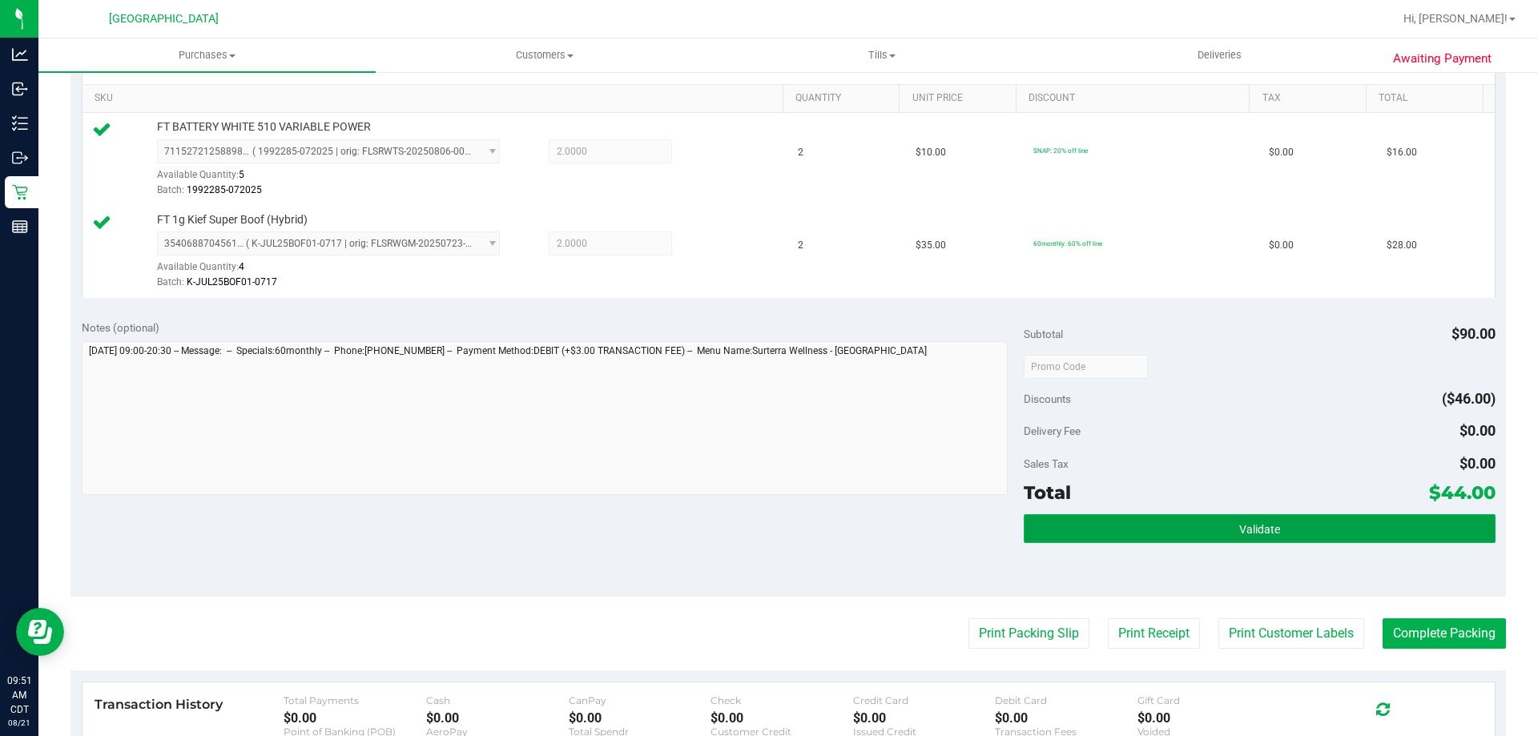
click at [1066, 541] on button "Validate" at bounding box center [1258, 528] width 471 height 29
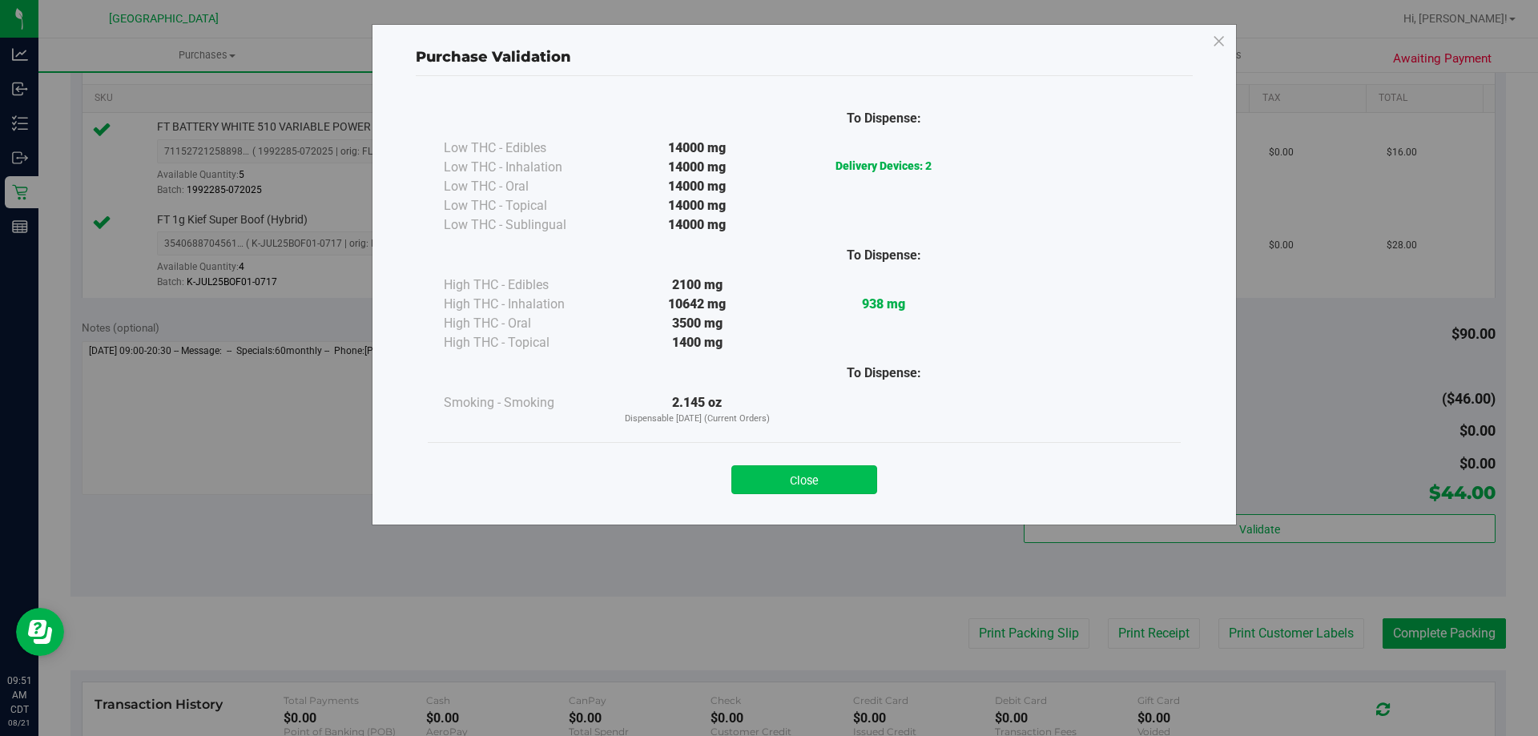
click at [831, 478] on button "Close" at bounding box center [804, 479] width 146 height 29
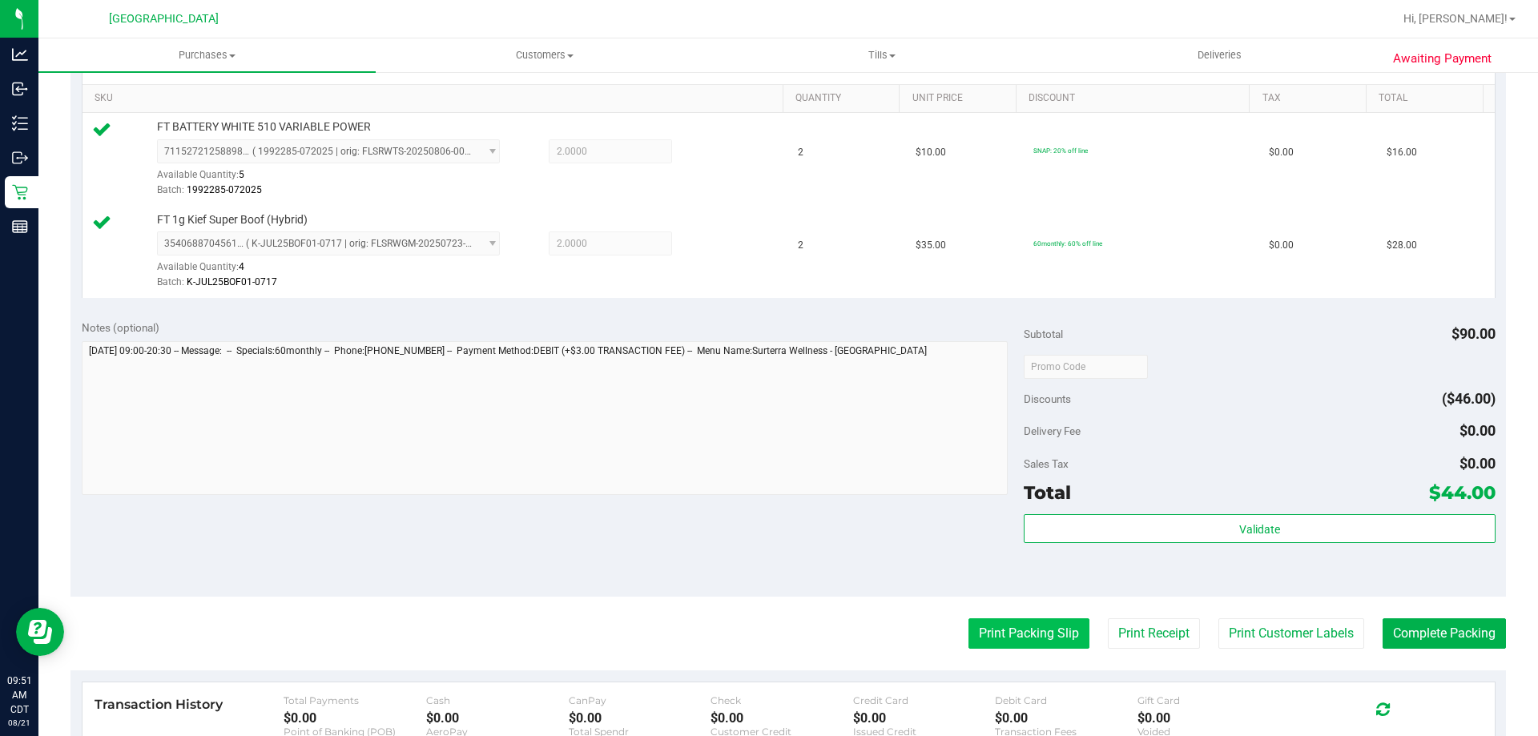
click at [1000, 646] on button "Print Packing Slip" at bounding box center [1028, 633] width 121 height 30
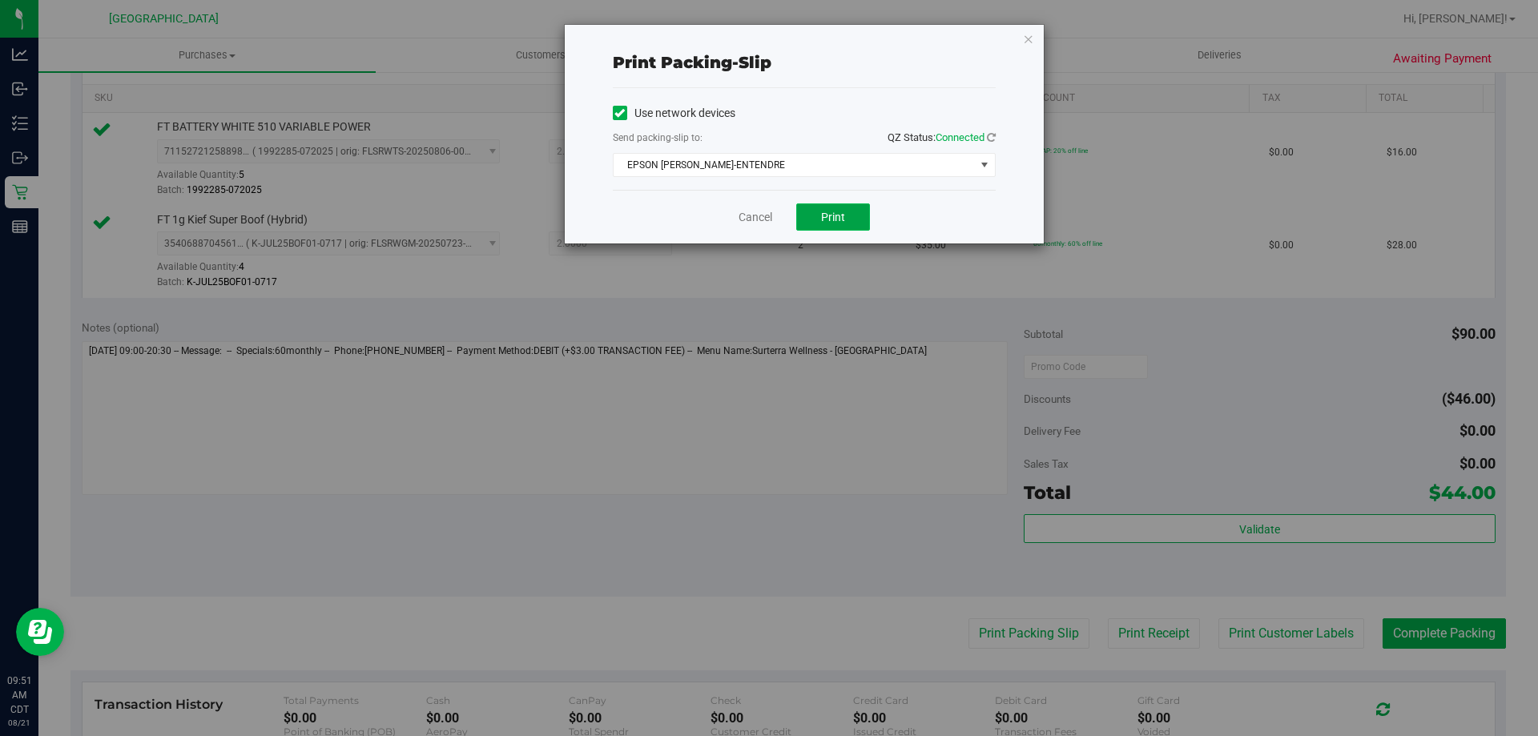
click at [814, 213] on button "Print" at bounding box center [833, 216] width 74 height 27
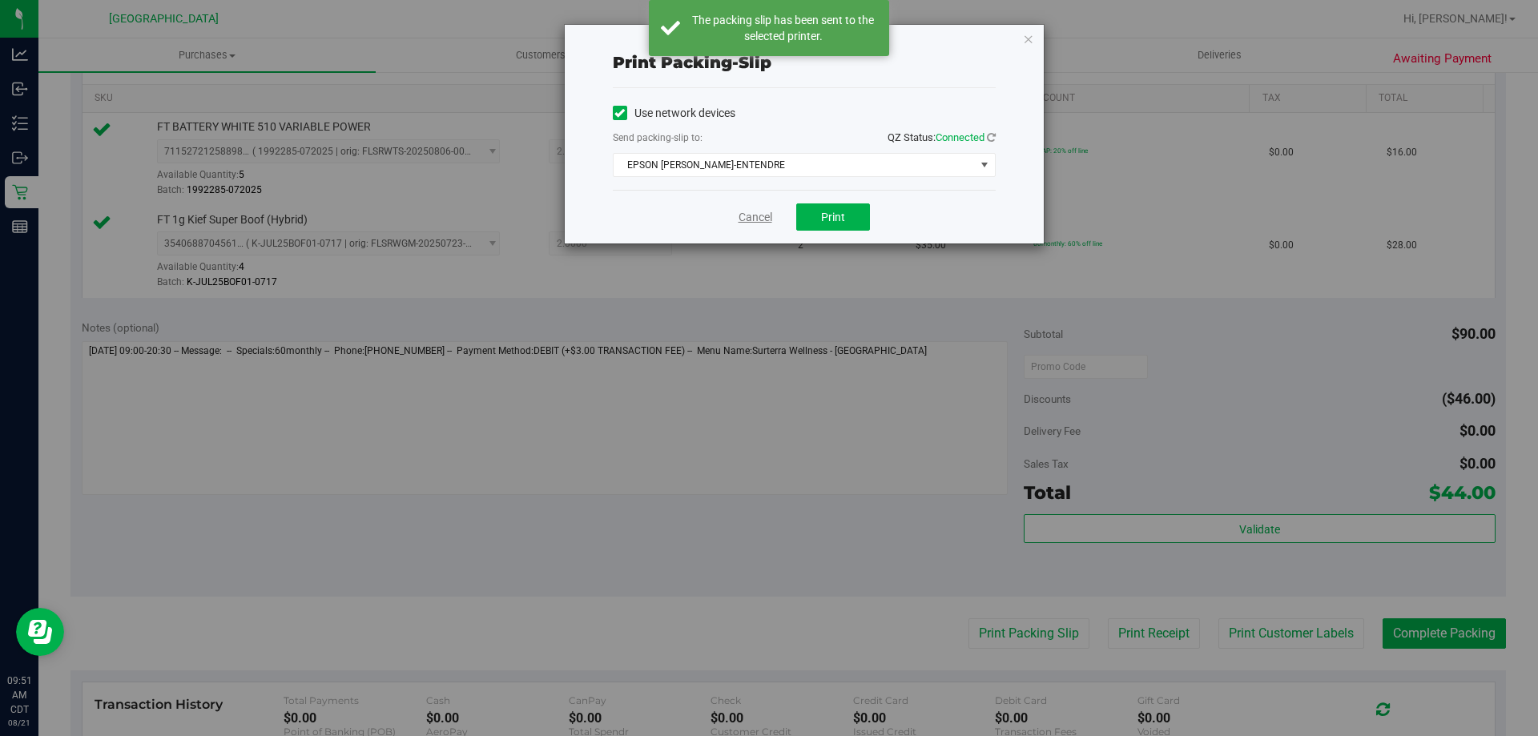
click at [746, 219] on link "Cancel" at bounding box center [755, 217] width 34 height 17
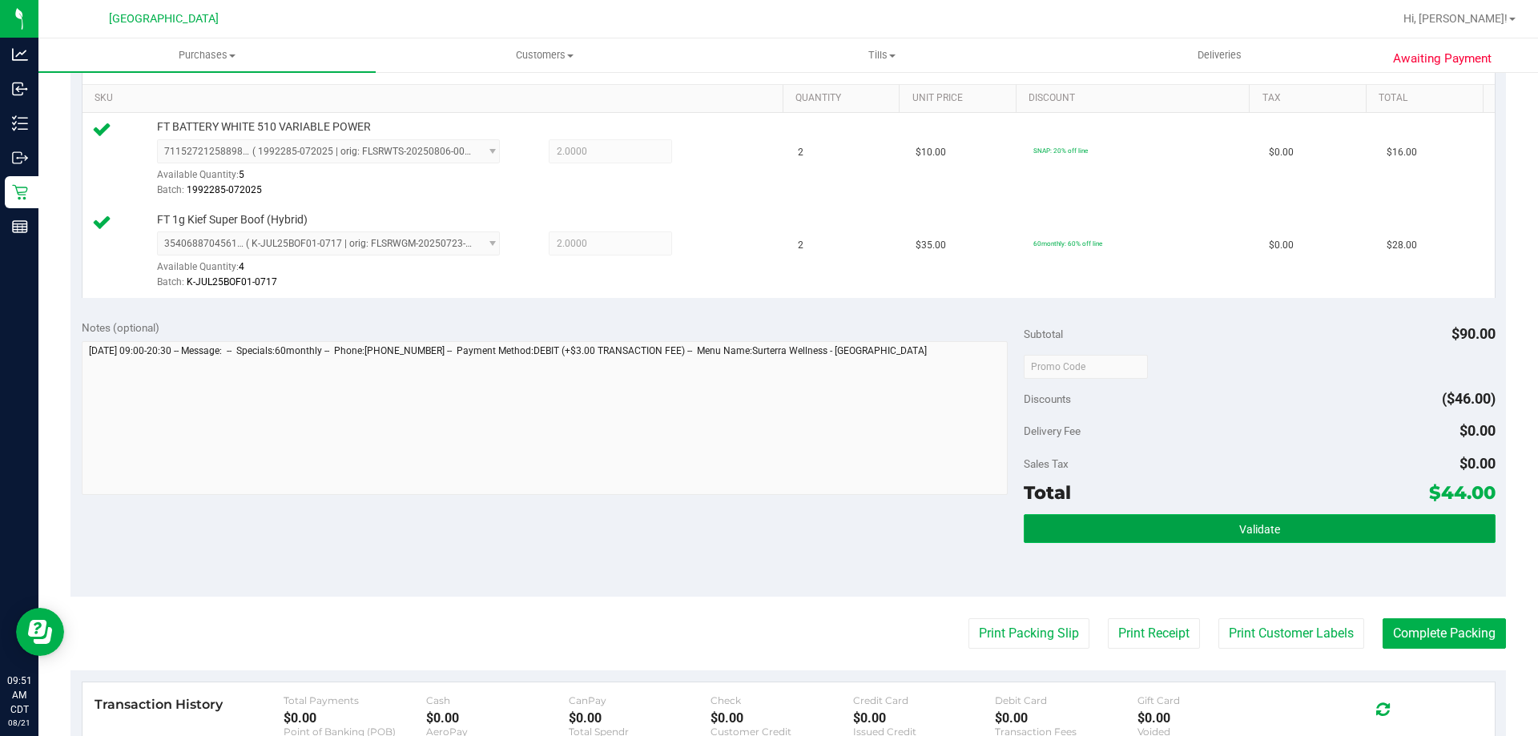
click at [1119, 518] on button "Validate" at bounding box center [1258, 528] width 471 height 29
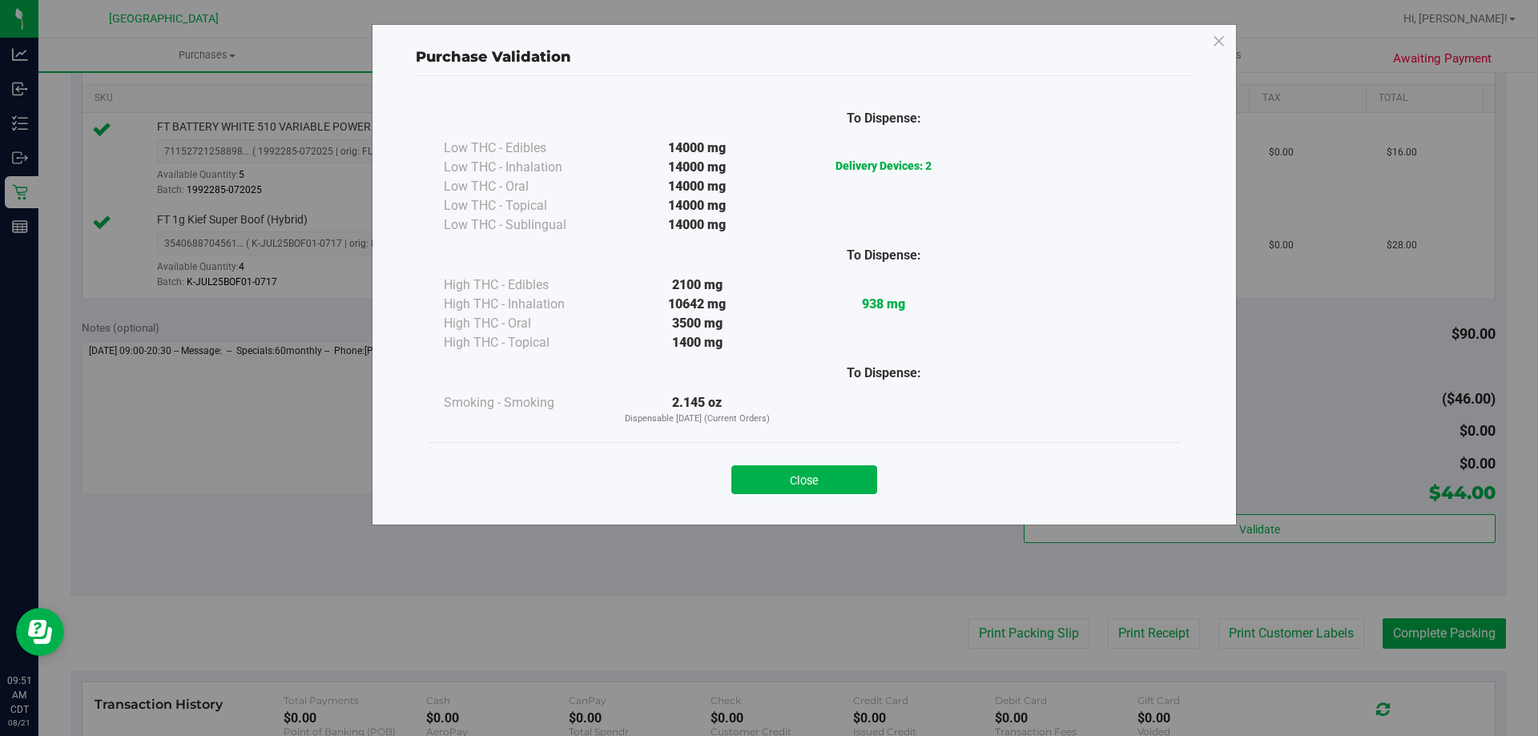
click at [859, 494] on div "Close" at bounding box center [804, 474] width 753 height 65
click at [860, 485] on button "Close" at bounding box center [804, 479] width 146 height 29
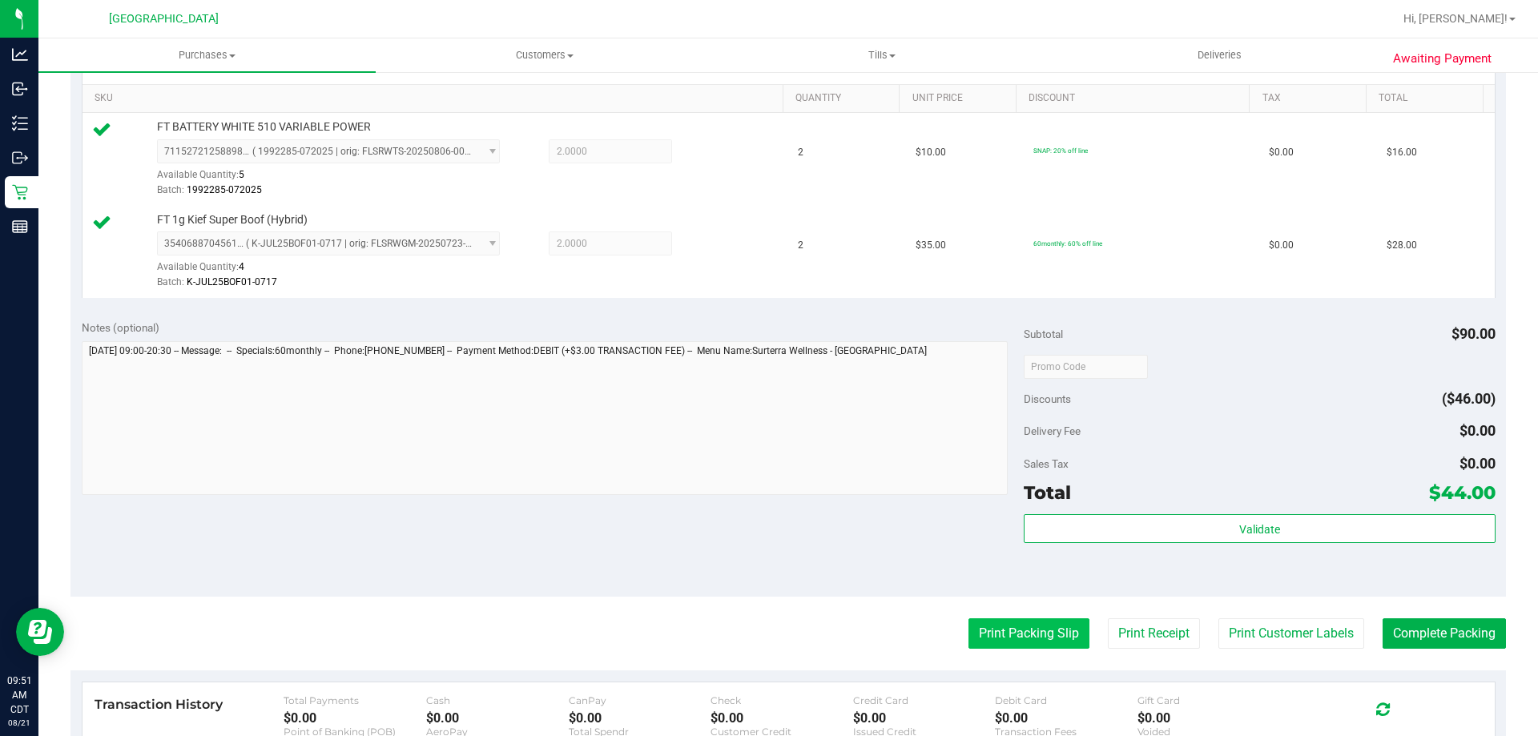
click at [1007, 631] on button "Print Packing Slip" at bounding box center [1028, 633] width 121 height 30
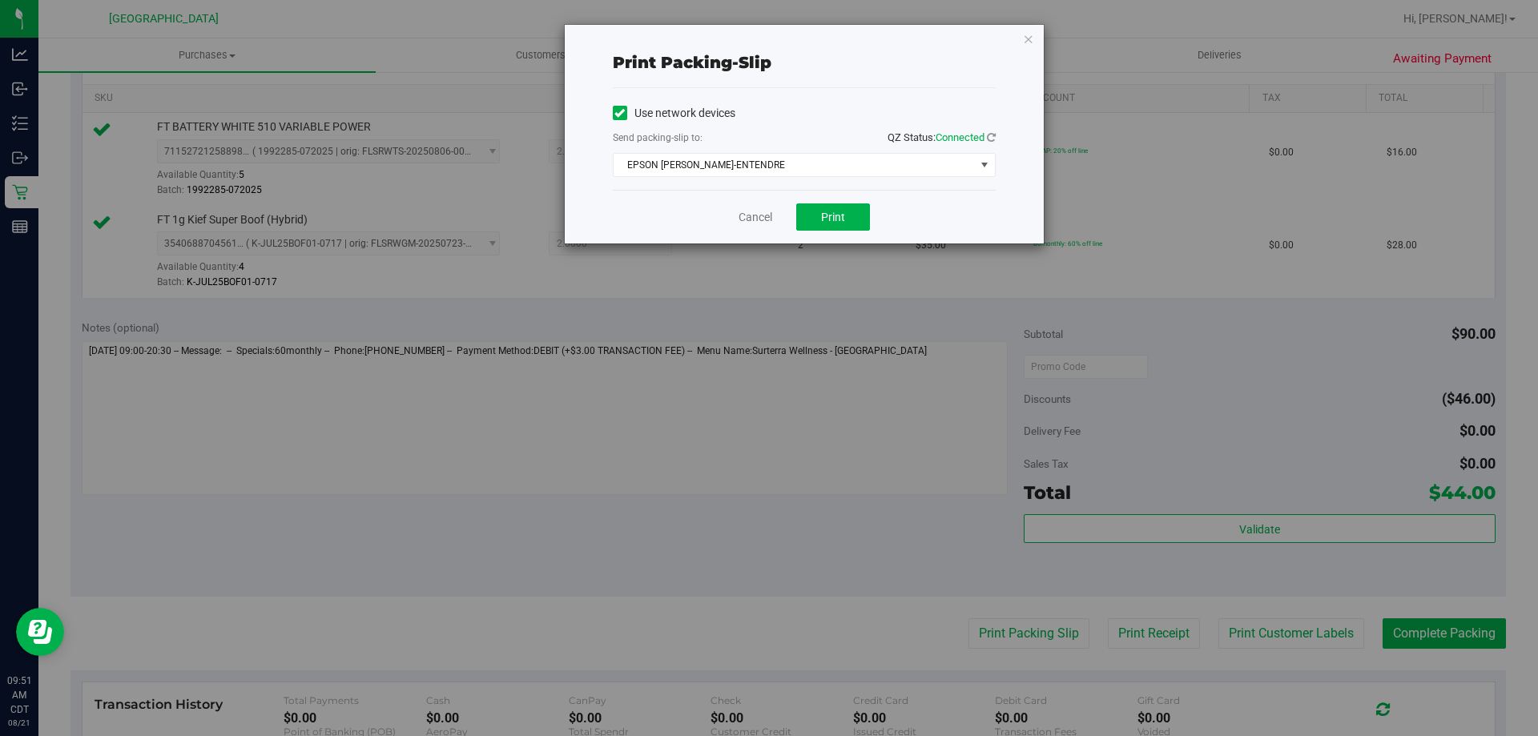
click at [855, 231] on div "Cancel Print" at bounding box center [804, 217] width 383 height 54
click at [854, 216] on button "Print" at bounding box center [833, 216] width 74 height 27
click at [1452, 633] on div "Print packing-slip Use network devices Send packing-slip to: QZ Status: Connect…" at bounding box center [775, 368] width 1550 height 736
click at [743, 222] on link "Cancel" at bounding box center [755, 217] width 34 height 17
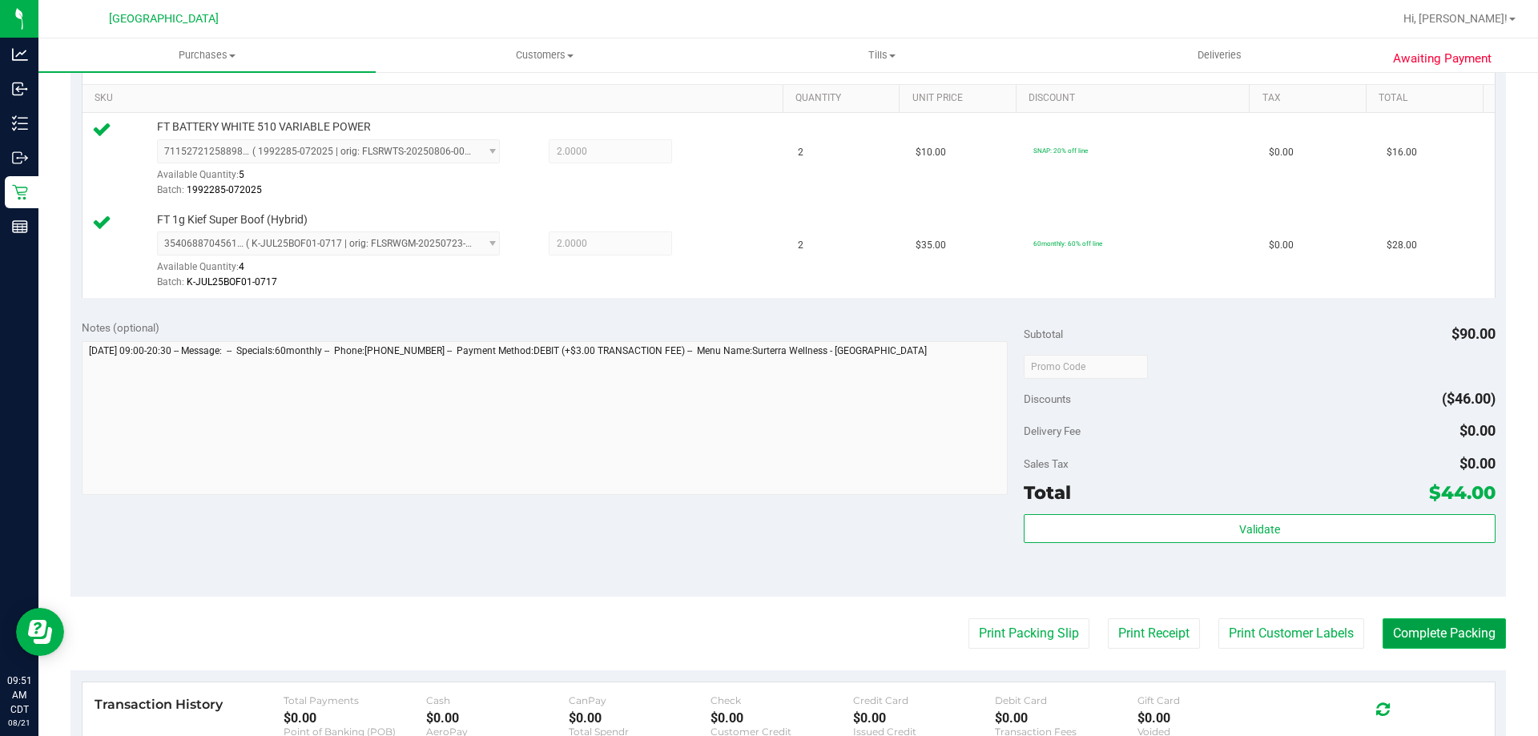
click at [1418, 641] on button "Complete Packing" at bounding box center [1443, 633] width 123 height 30
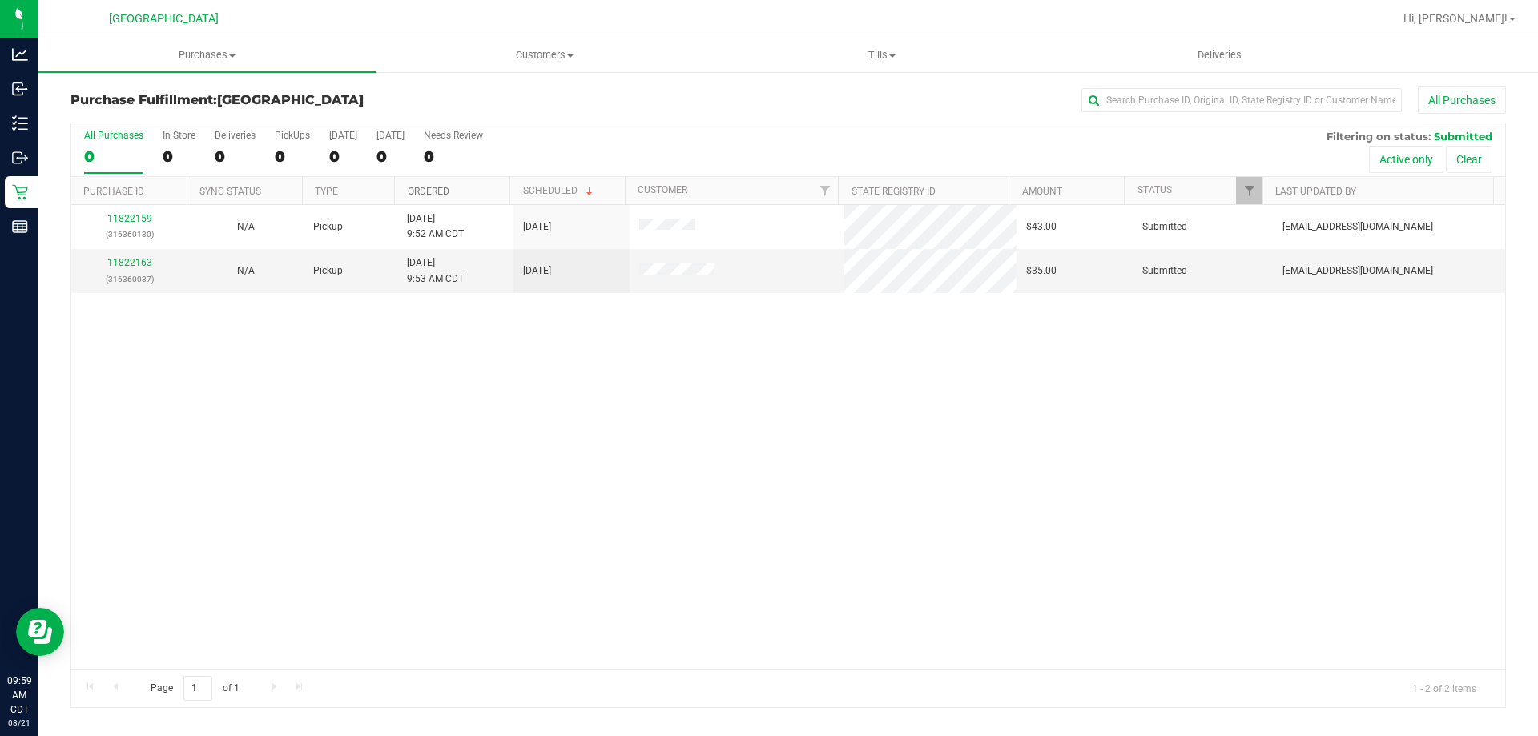
click at [446, 194] on link "Ordered" at bounding box center [429, 191] width 42 height 11
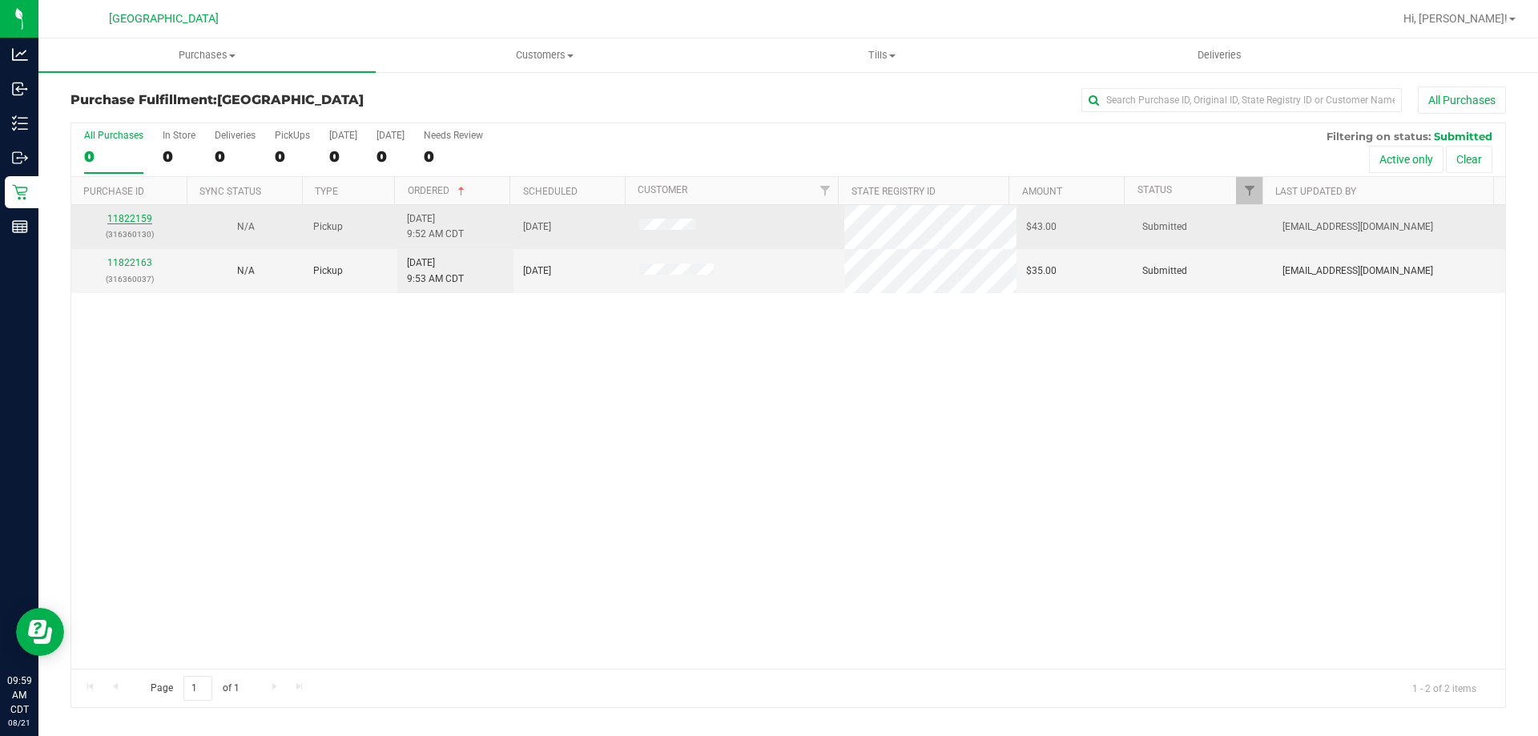
click at [143, 223] on link "11822159" at bounding box center [129, 218] width 45 height 11
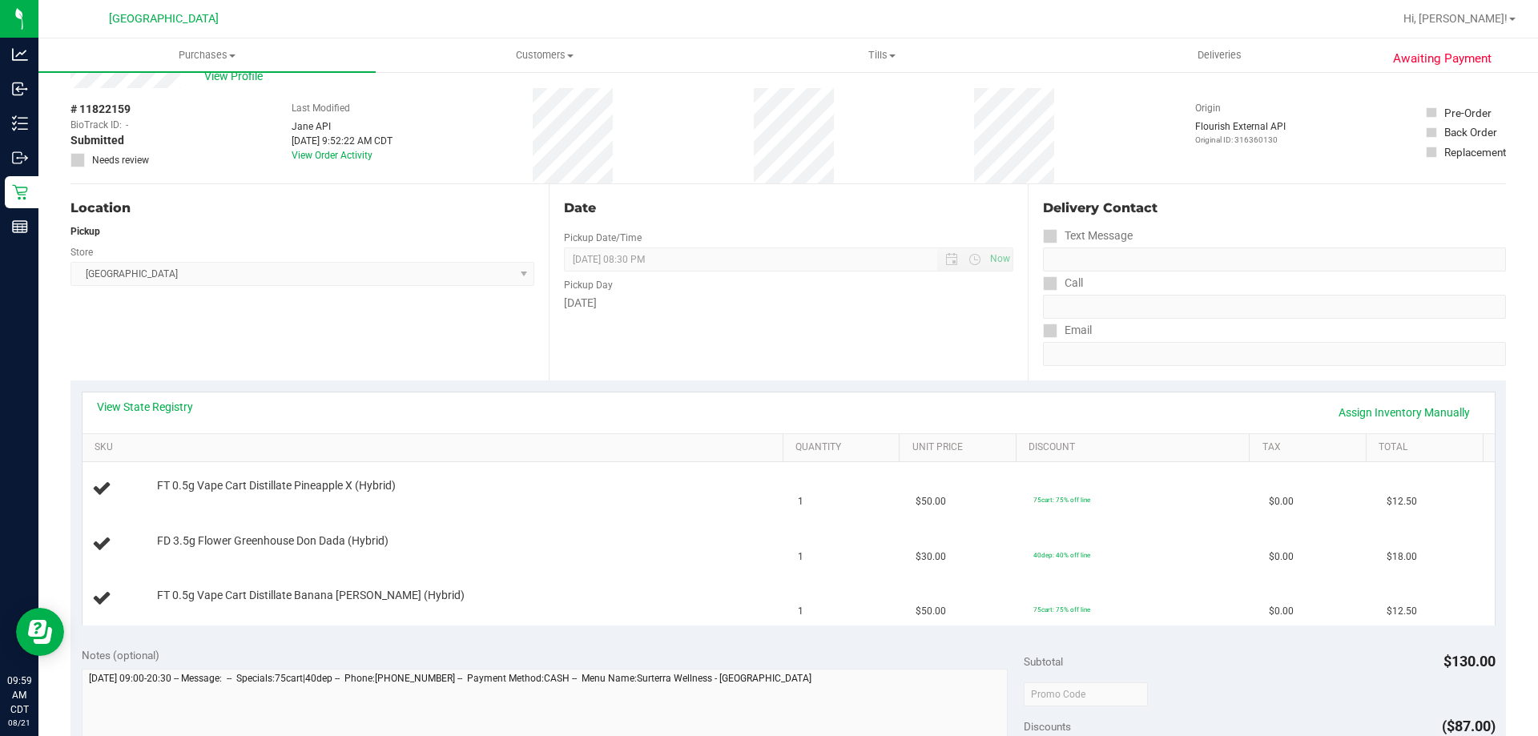
scroll to position [80, 0]
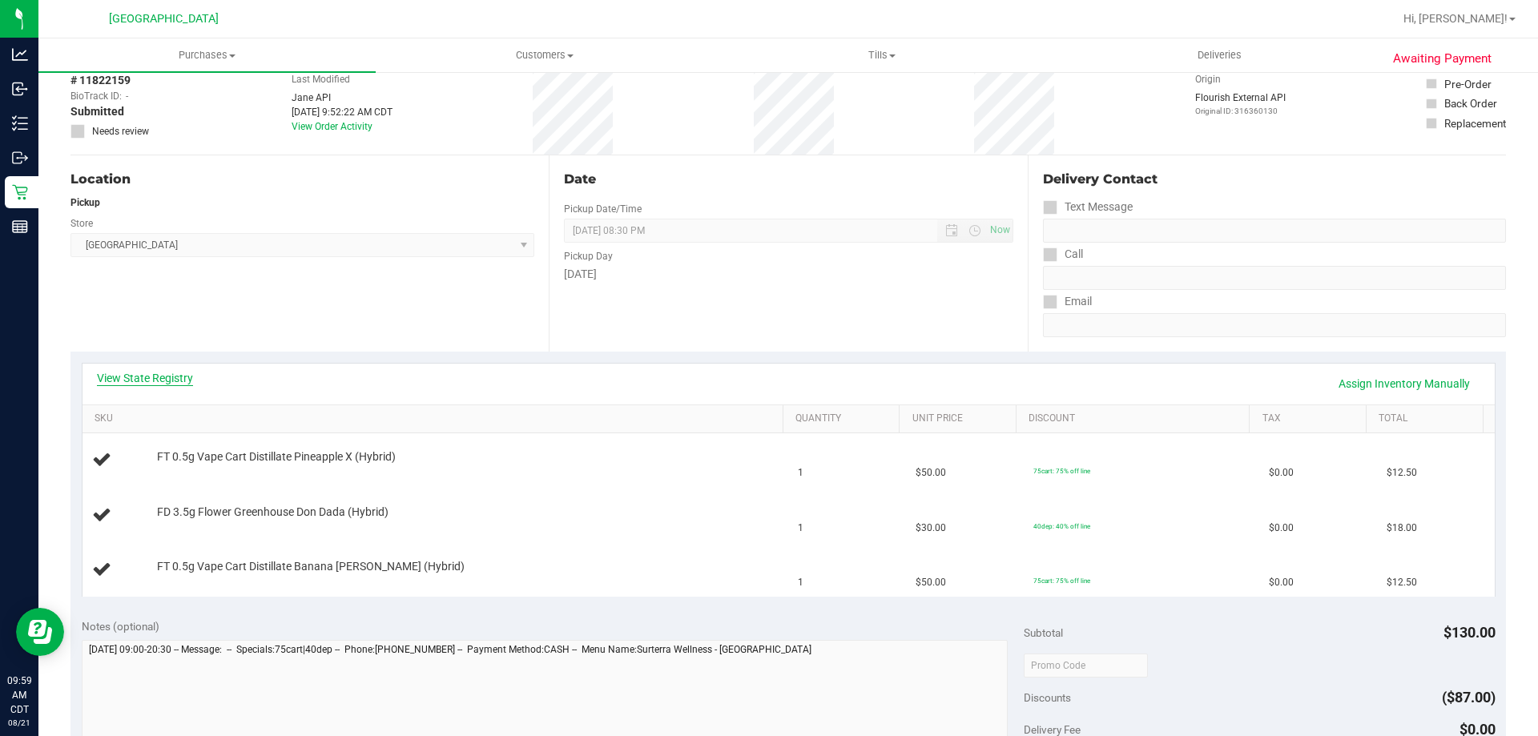
click at [164, 377] on link "View State Registry" at bounding box center [145, 378] width 96 height 16
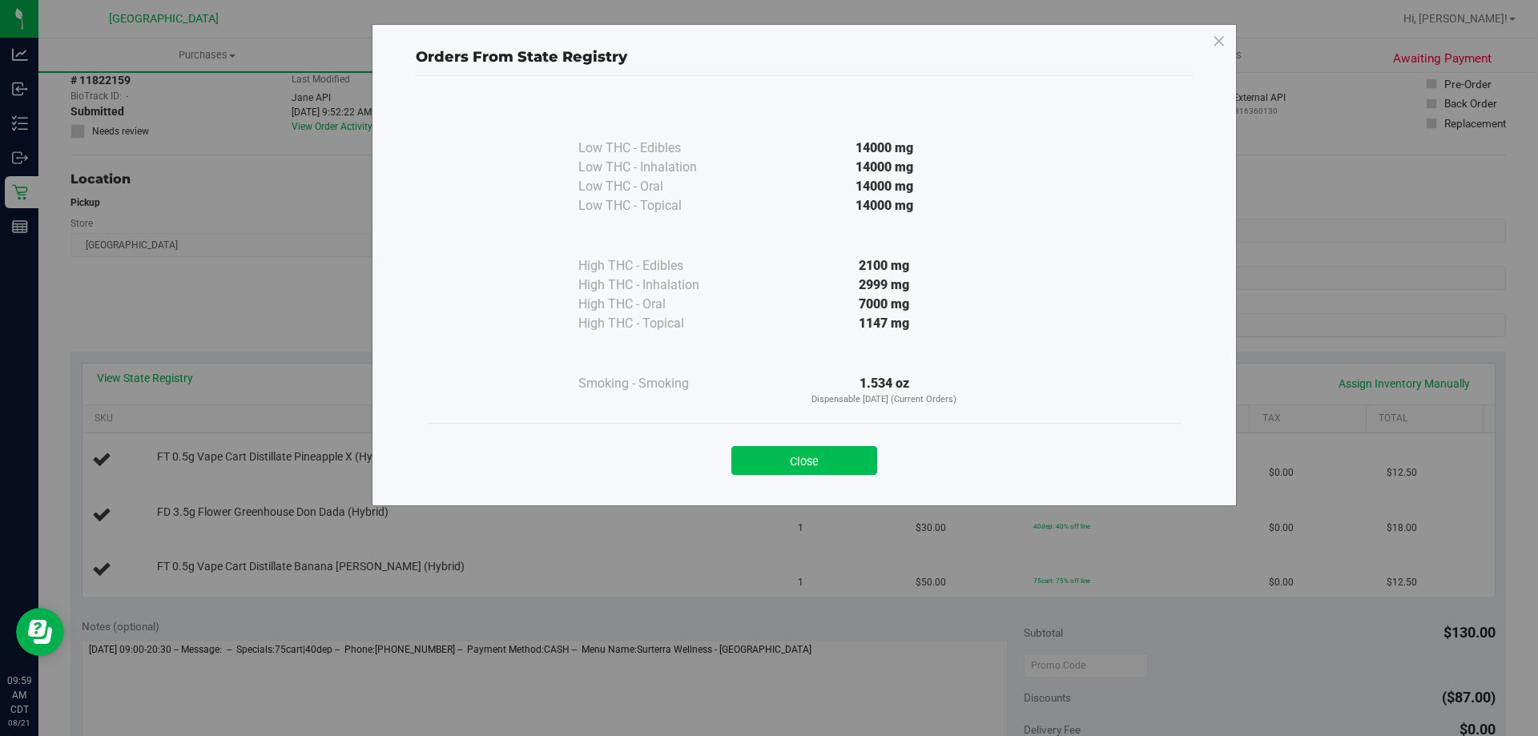
click at [827, 452] on button "Close" at bounding box center [804, 460] width 146 height 29
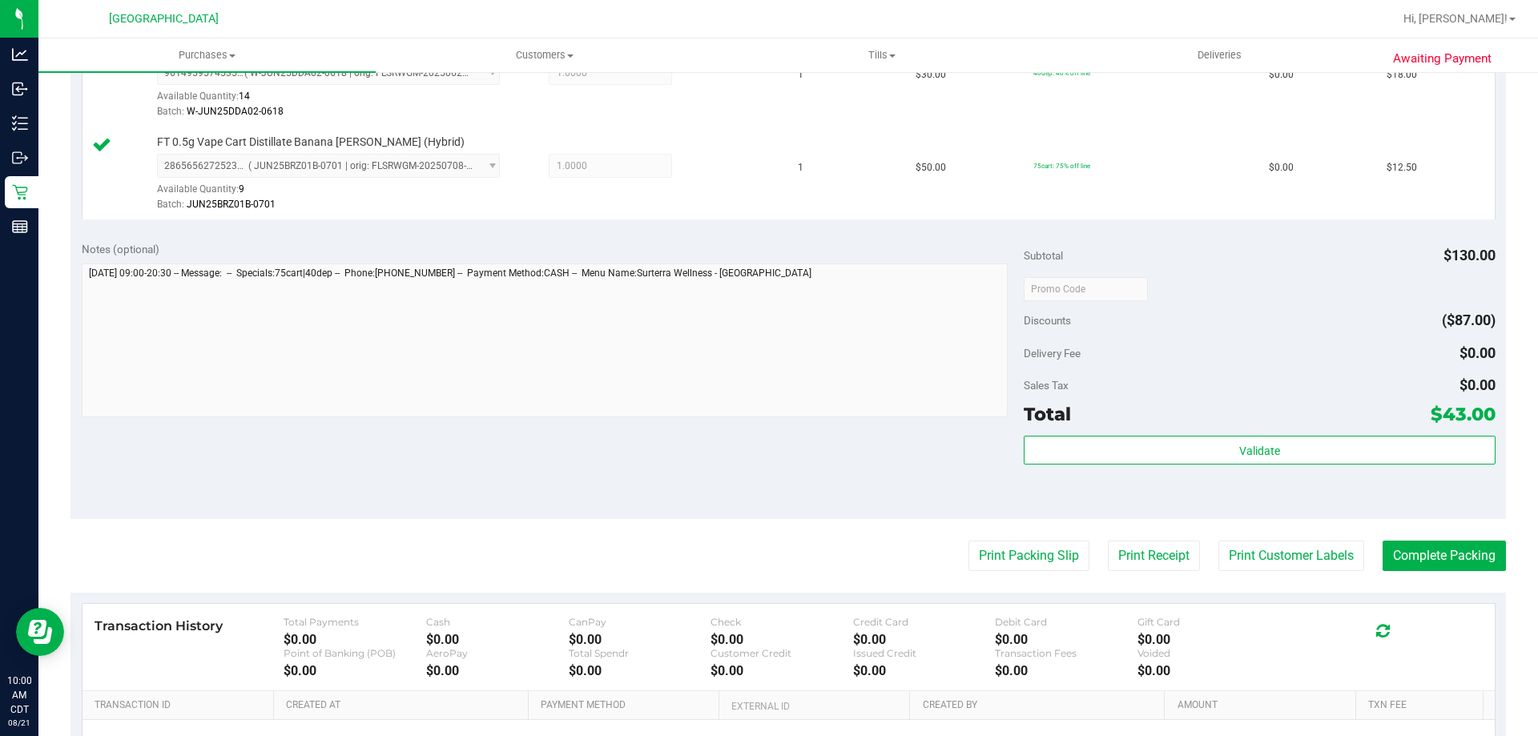
scroll to position [641, 0]
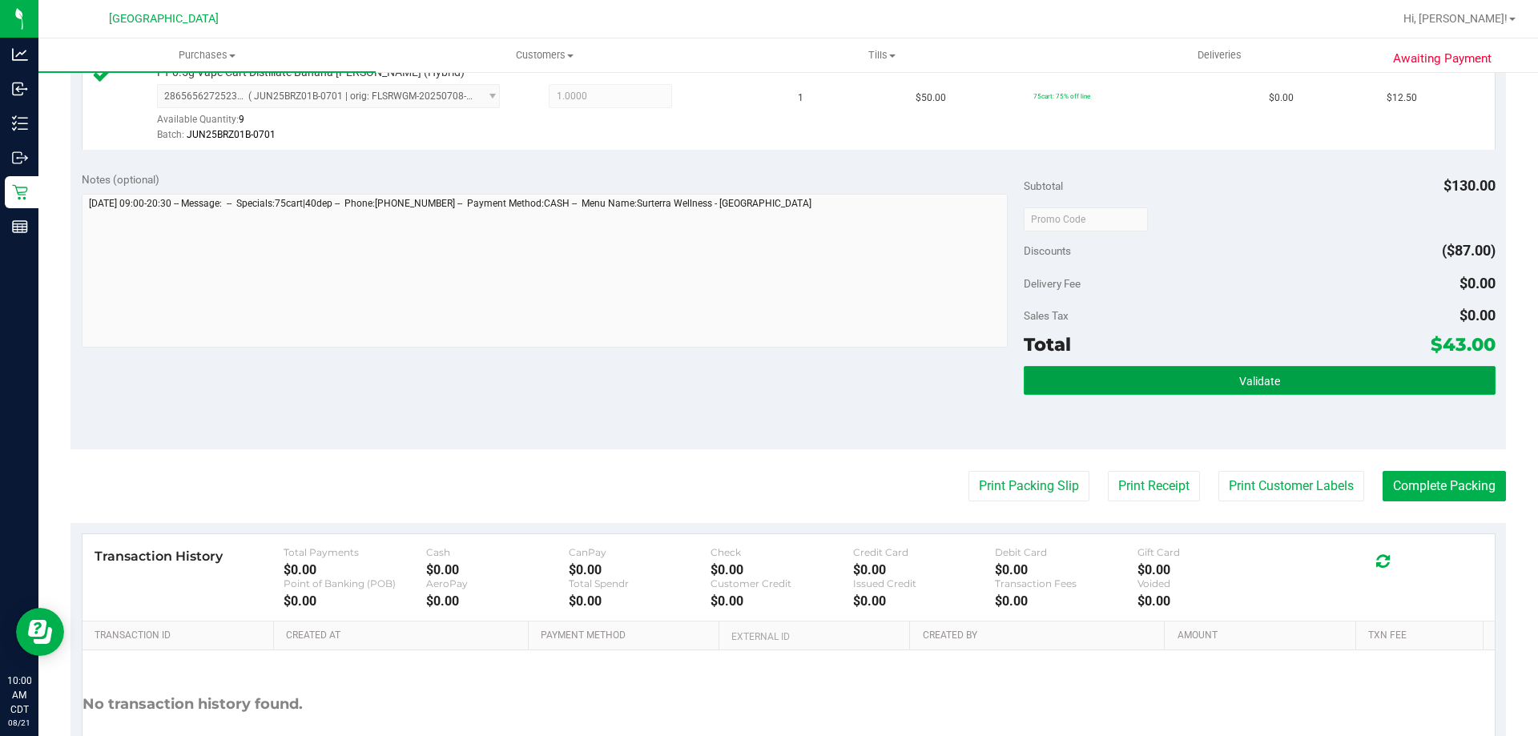
click at [1196, 390] on button "Validate" at bounding box center [1258, 380] width 471 height 29
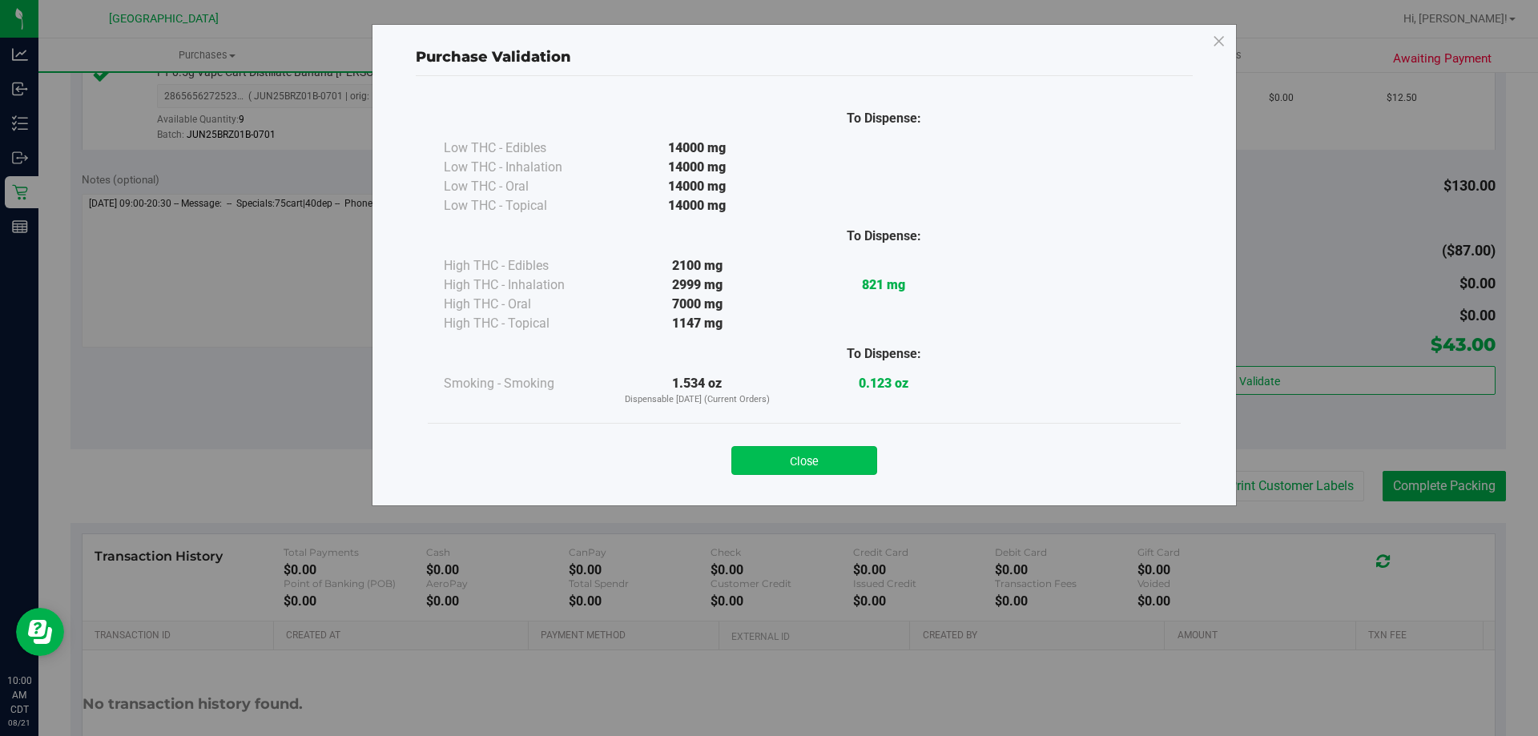
click at [857, 454] on button "Close" at bounding box center [804, 460] width 146 height 29
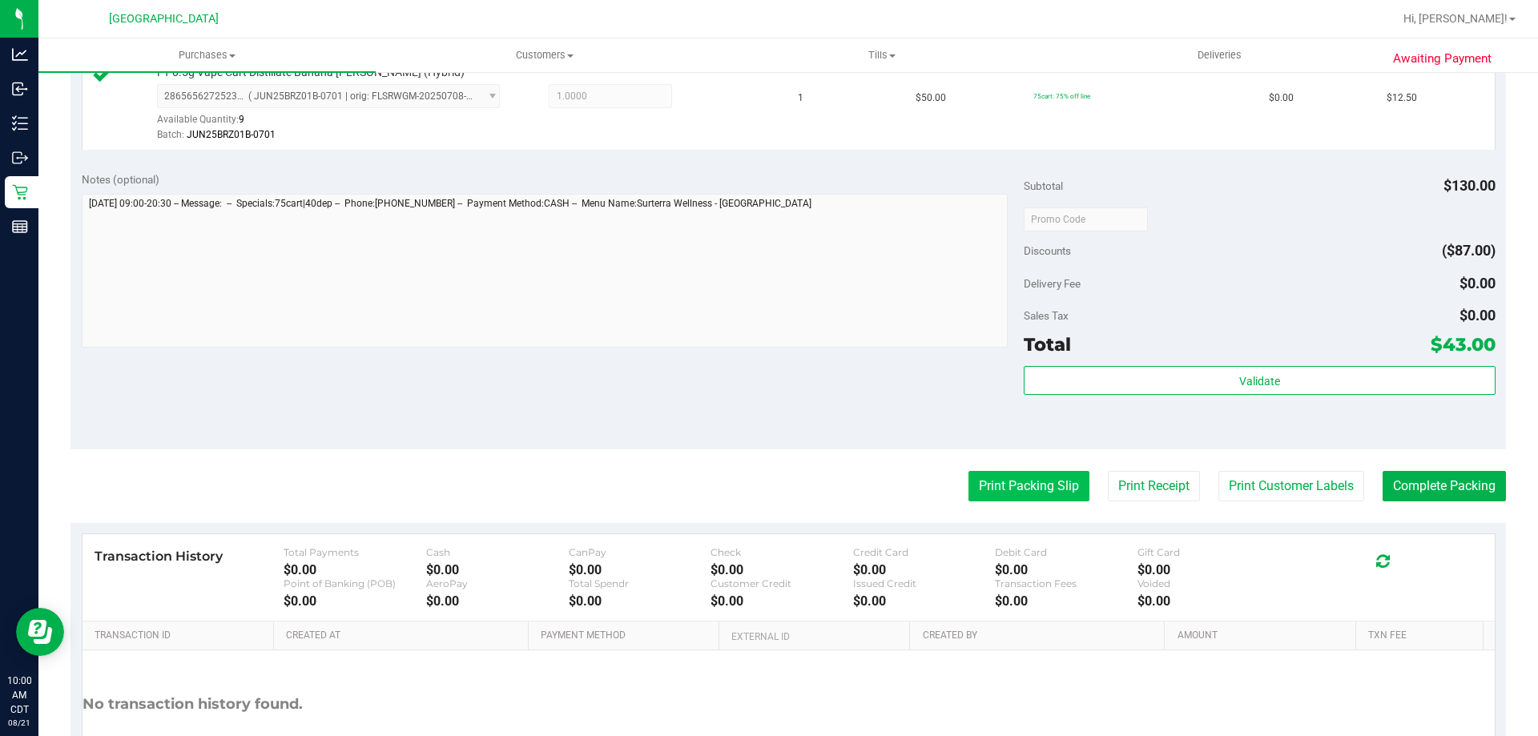
click at [1014, 494] on button "Print Packing Slip" at bounding box center [1028, 486] width 121 height 30
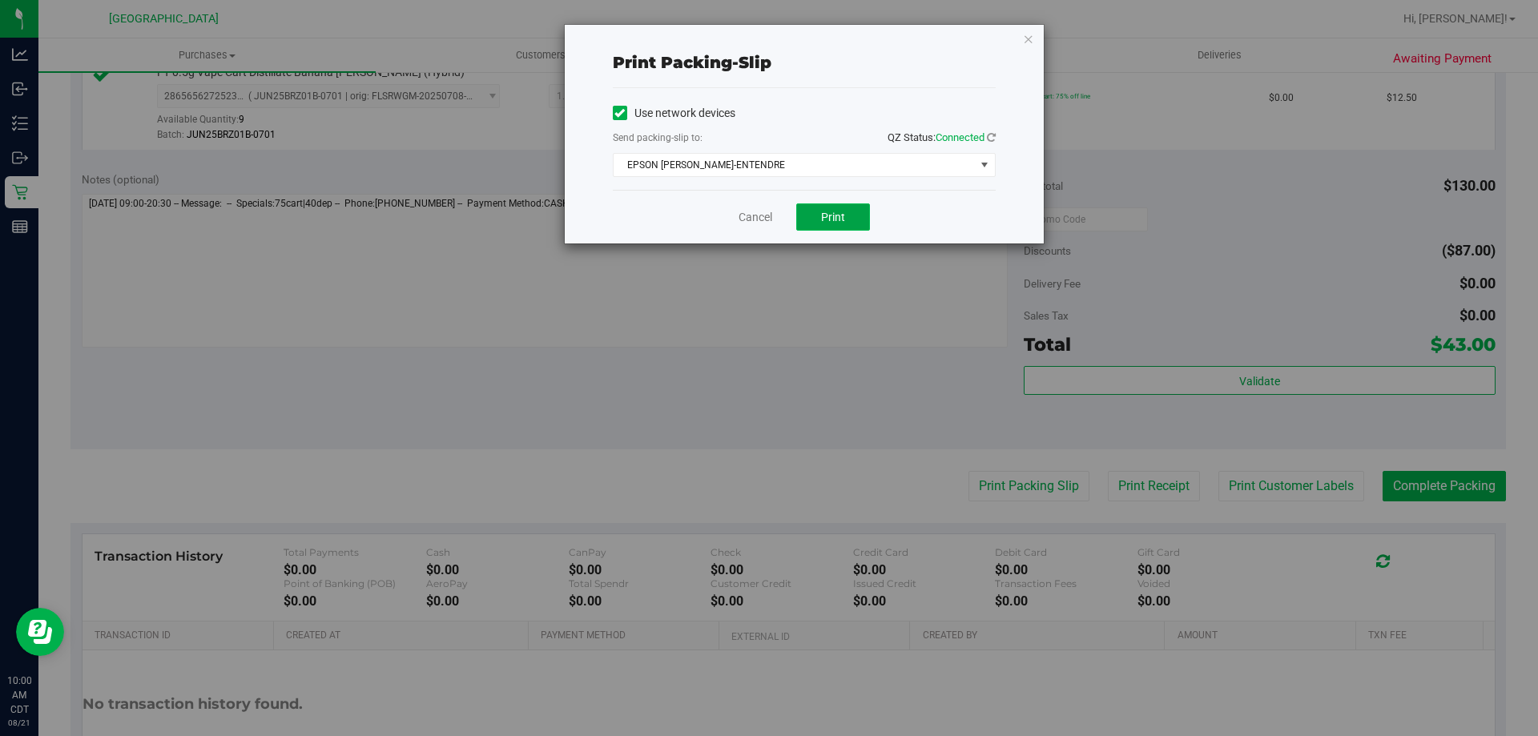
click at [842, 211] on span "Print" at bounding box center [833, 217] width 24 height 13
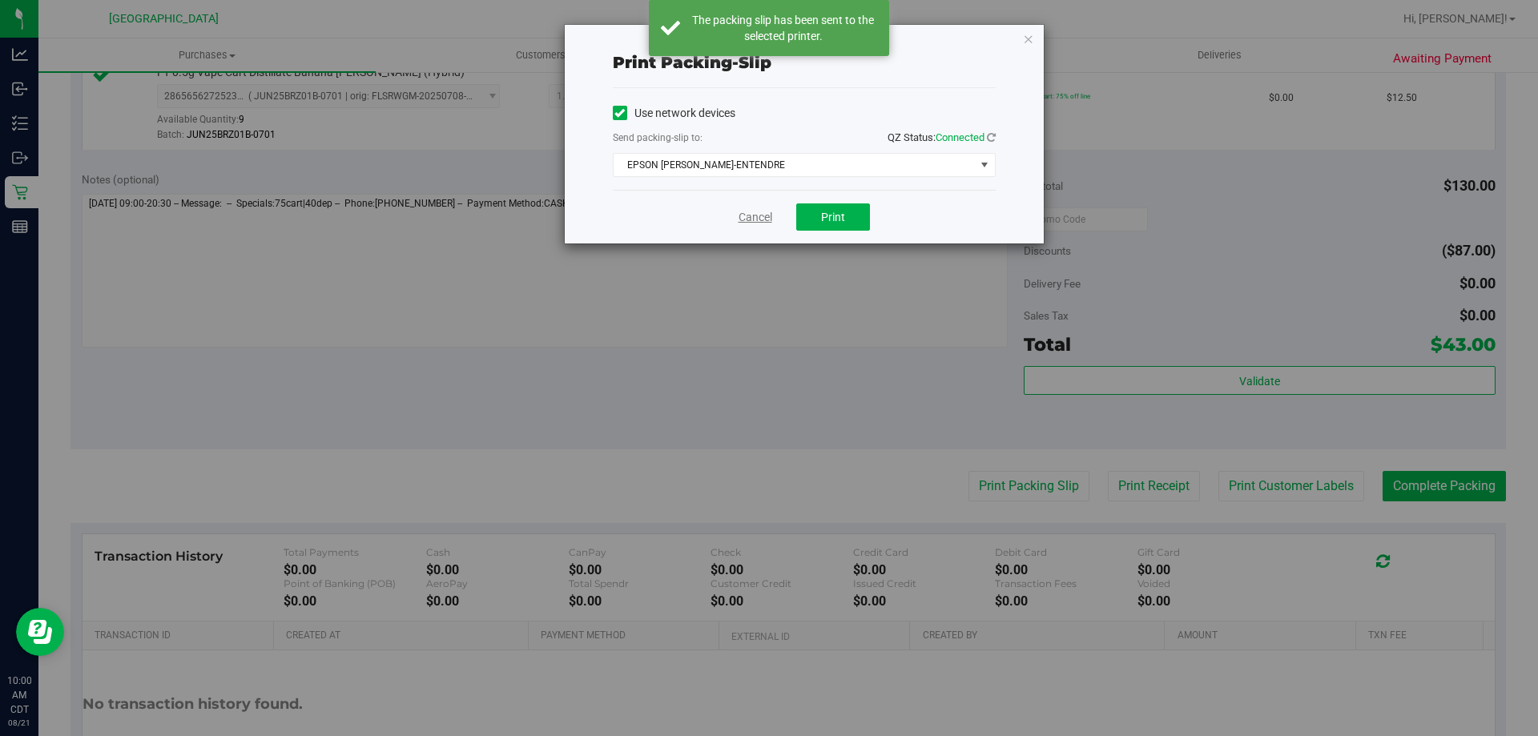
click at [752, 215] on link "Cancel" at bounding box center [755, 217] width 34 height 17
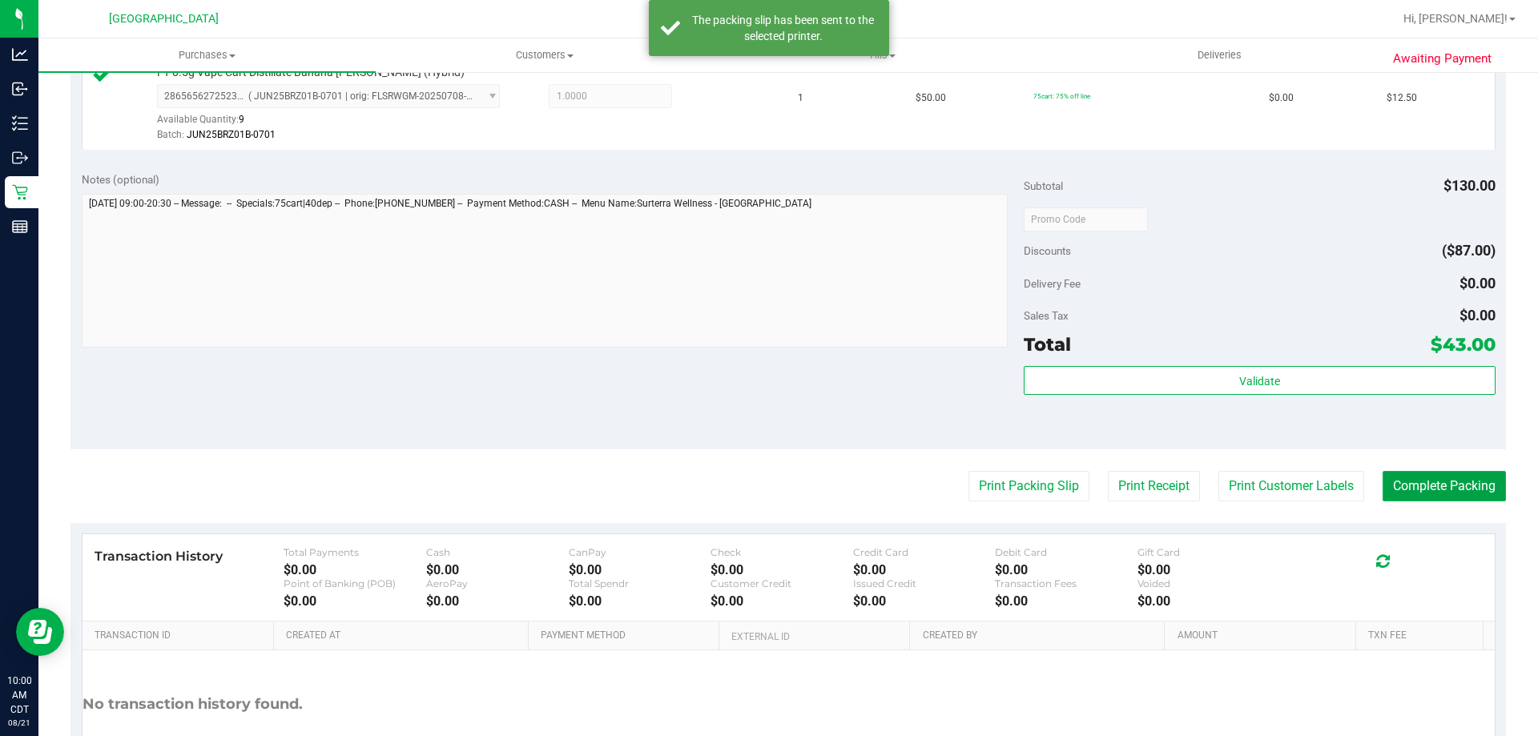
click at [1412, 492] on button "Complete Packing" at bounding box center [1443, 486] width 123 height 30
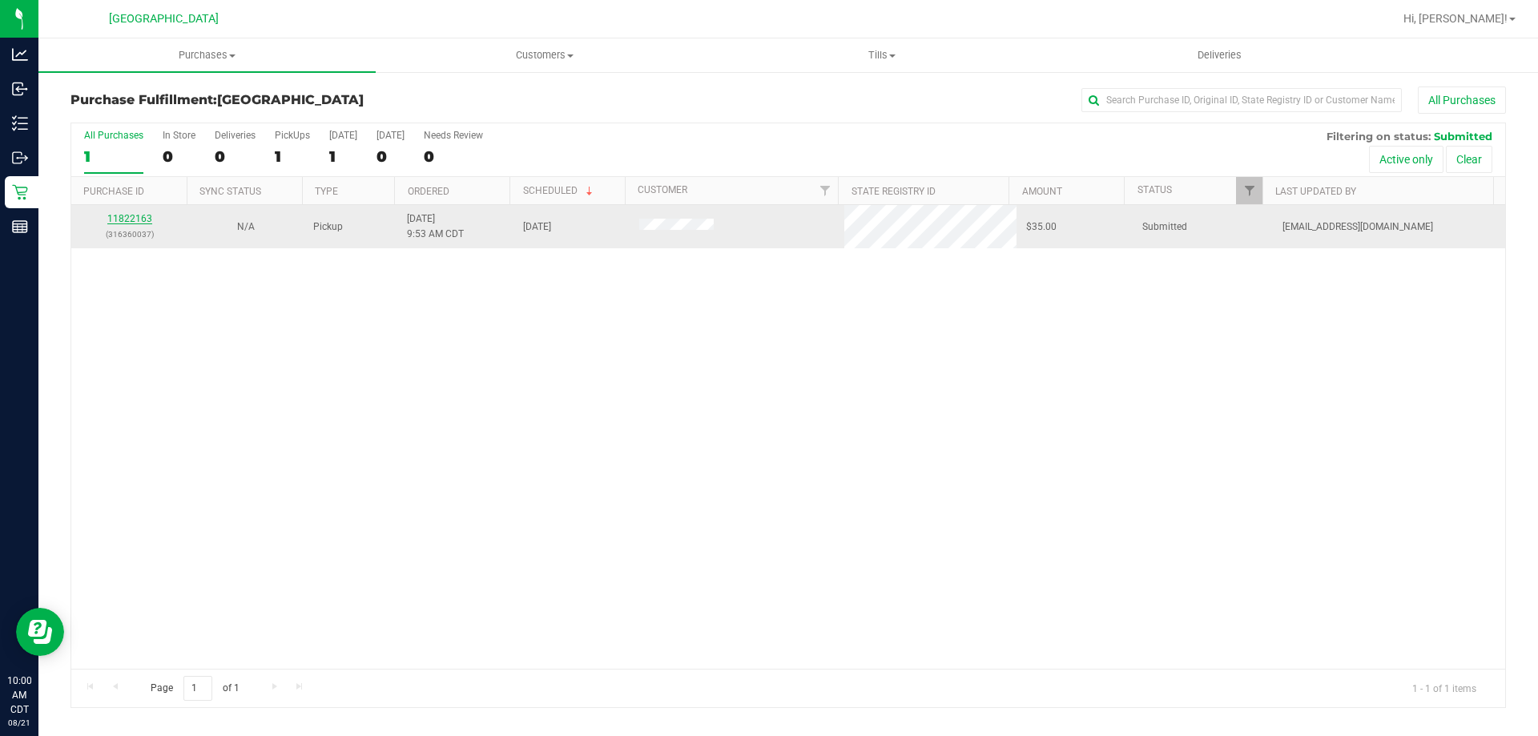
click at [150, 213] on link "11822163" at bounding box center [129, 218] width 45 height 11
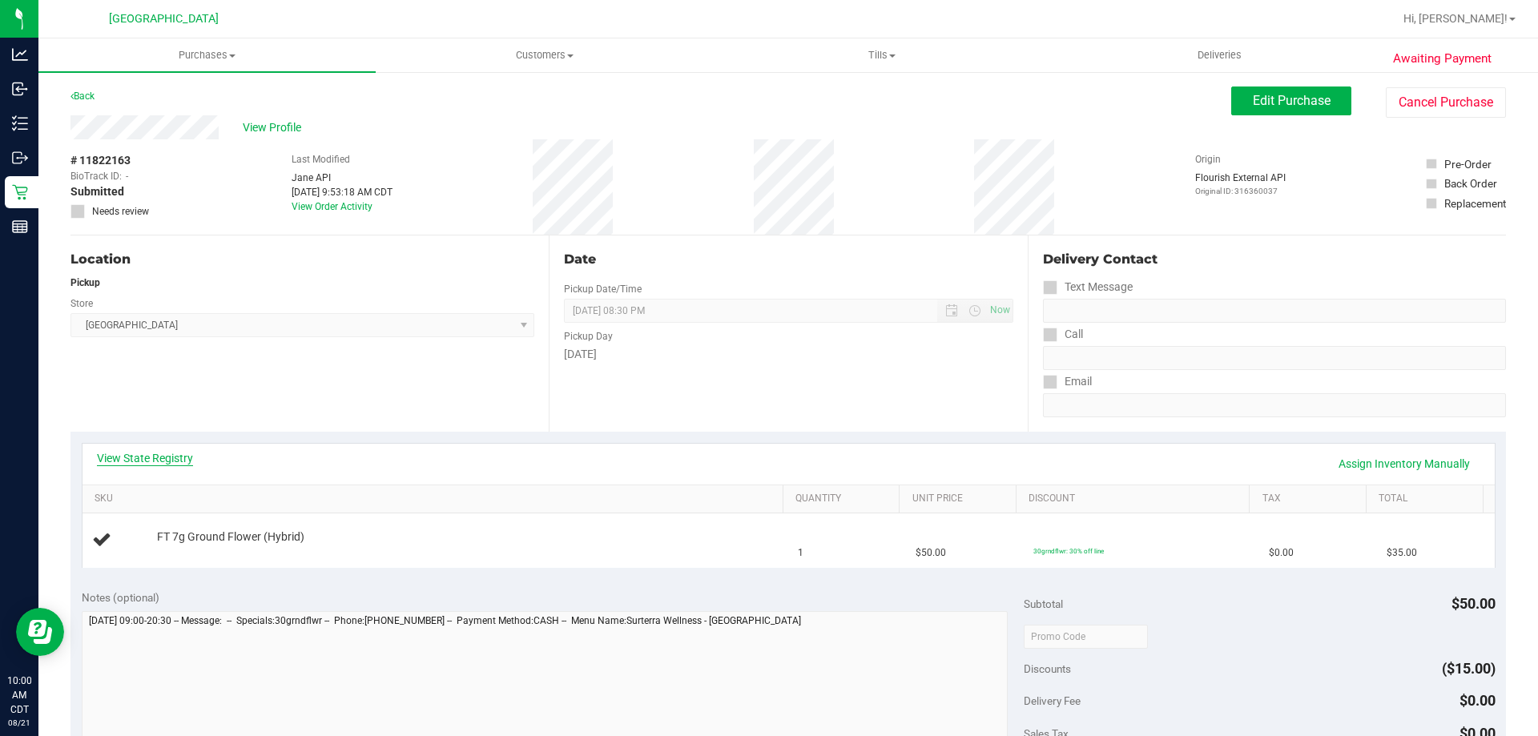
click at [142, 461] on link "View State Registry" at bounding box center [145, 458] width 96 height 16
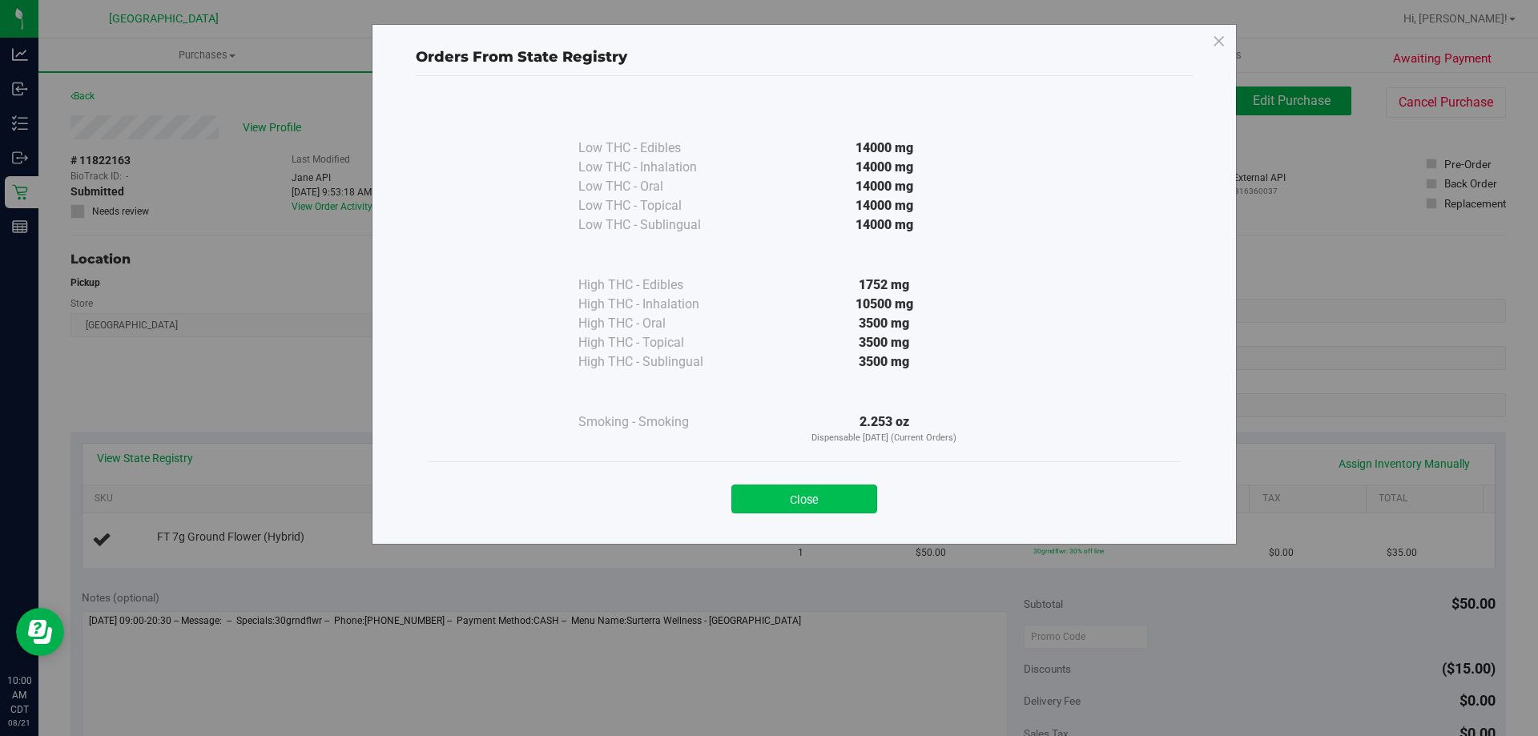
click at [814, 501] on button "Close" at bounding box center [804, 499] width 146 height 29
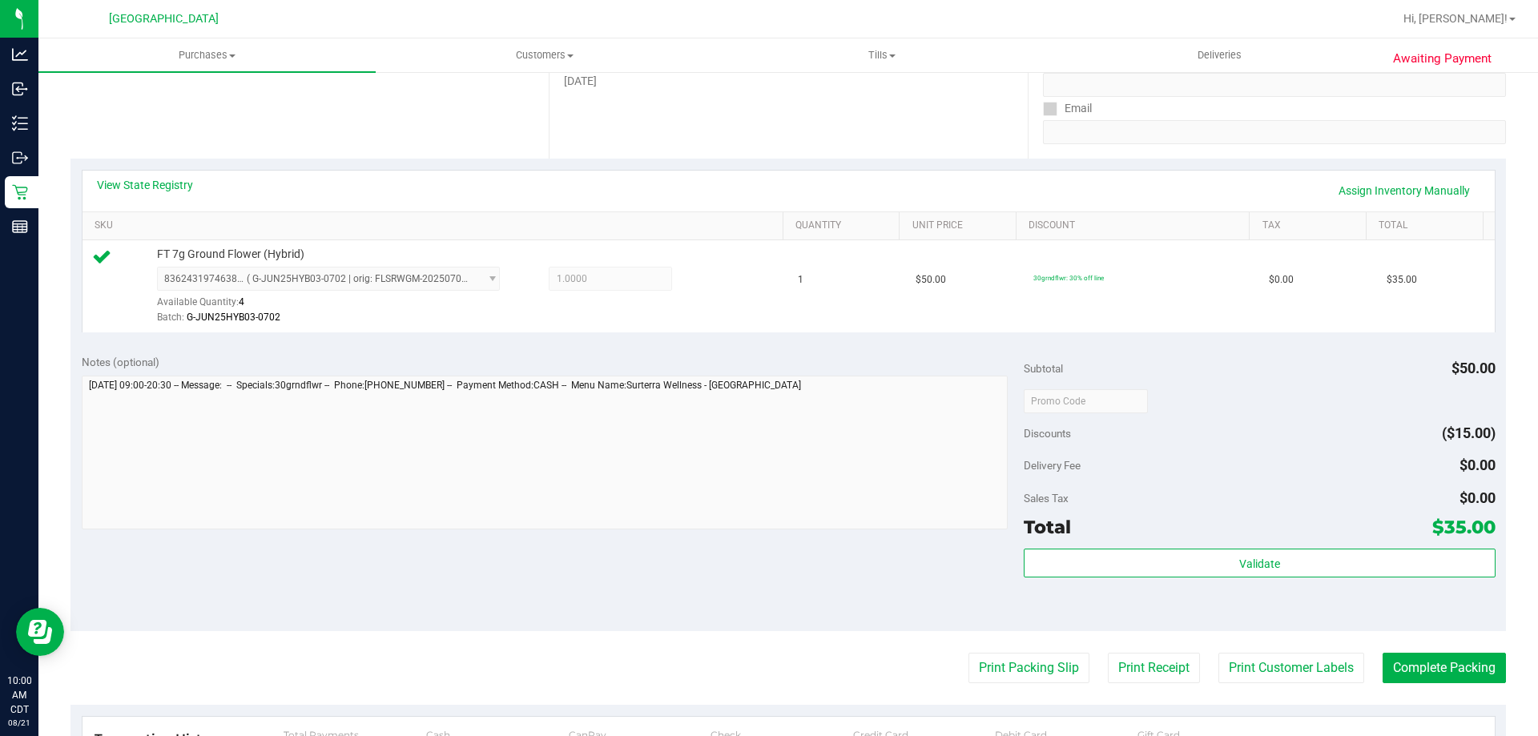
scroll to position [320, 0]
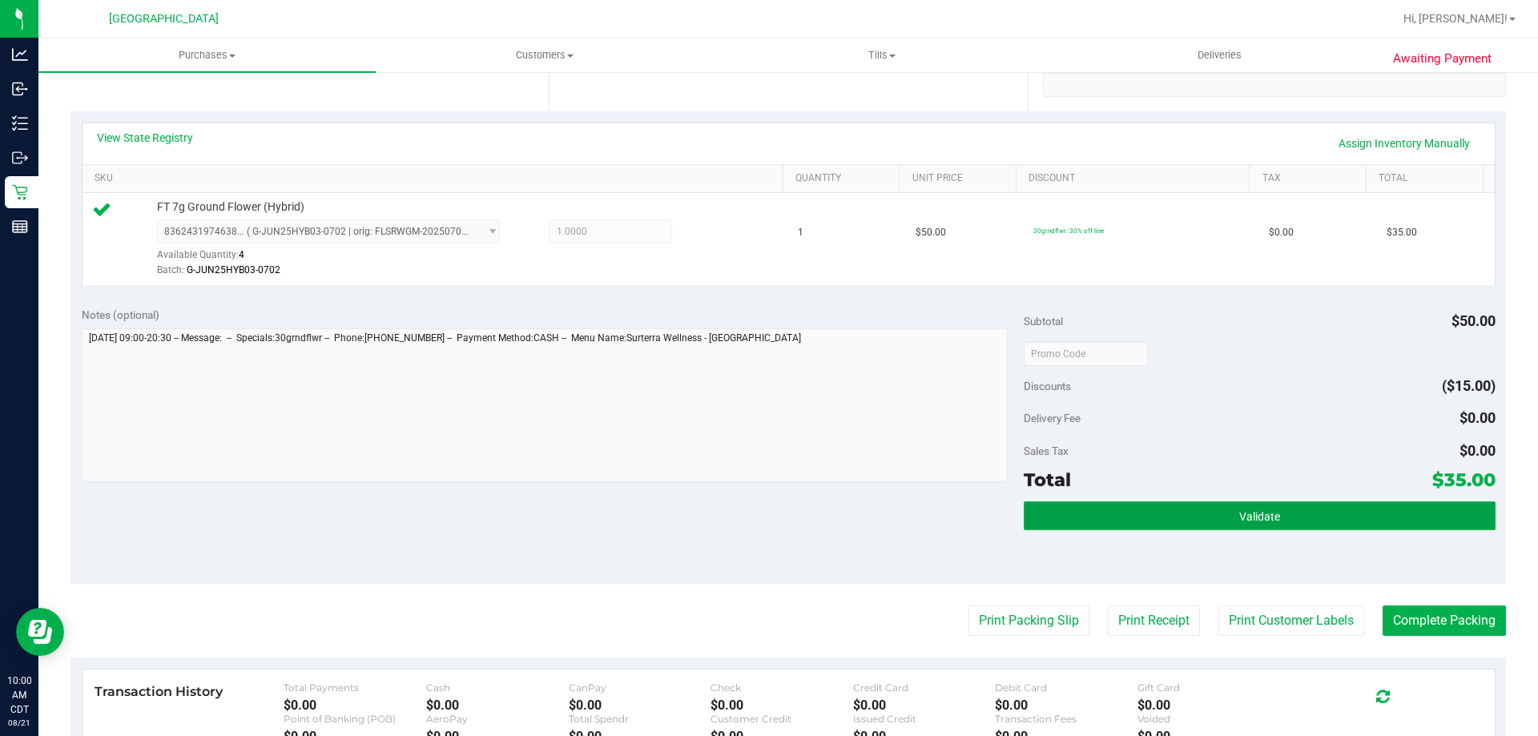
click at [1054, 512] on button "Validate" at bounding box center [1258, 515] width 471 height 29
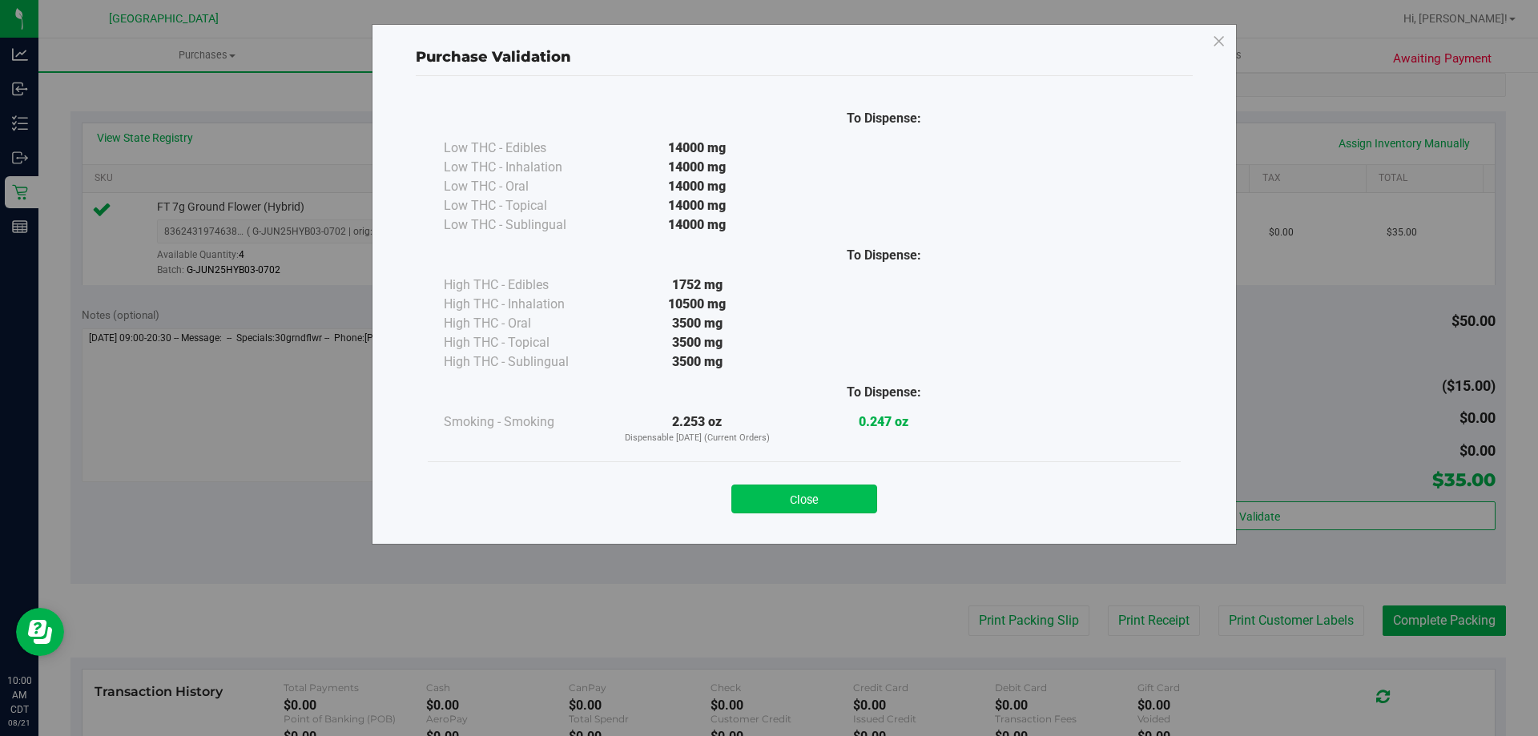
click at [839, 506] on button "Close" at bounding box center [804, 499] width 146 height 29
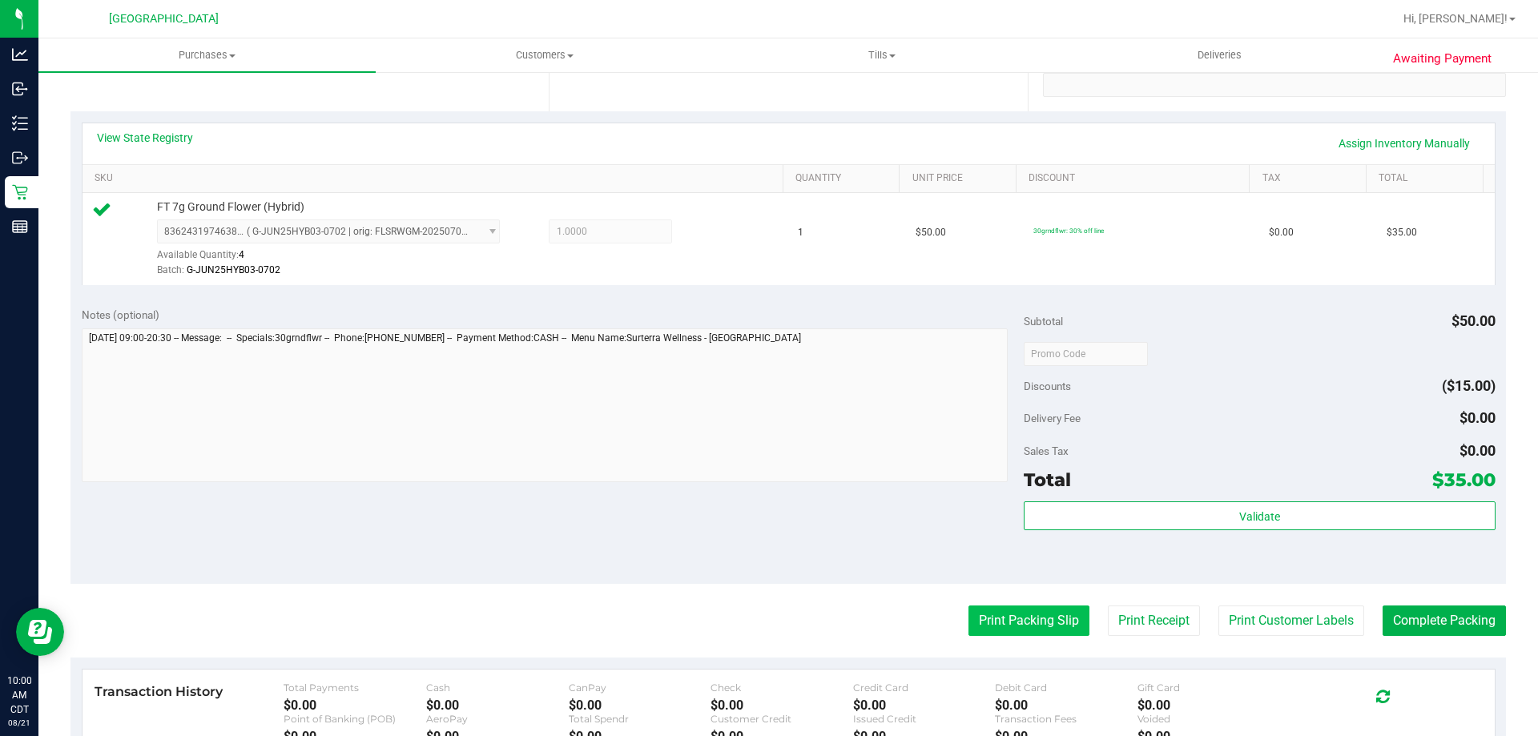
click at [996, 625] on button "Print Packing Slip" at bounding box center [1028, 620] width 121 height 30
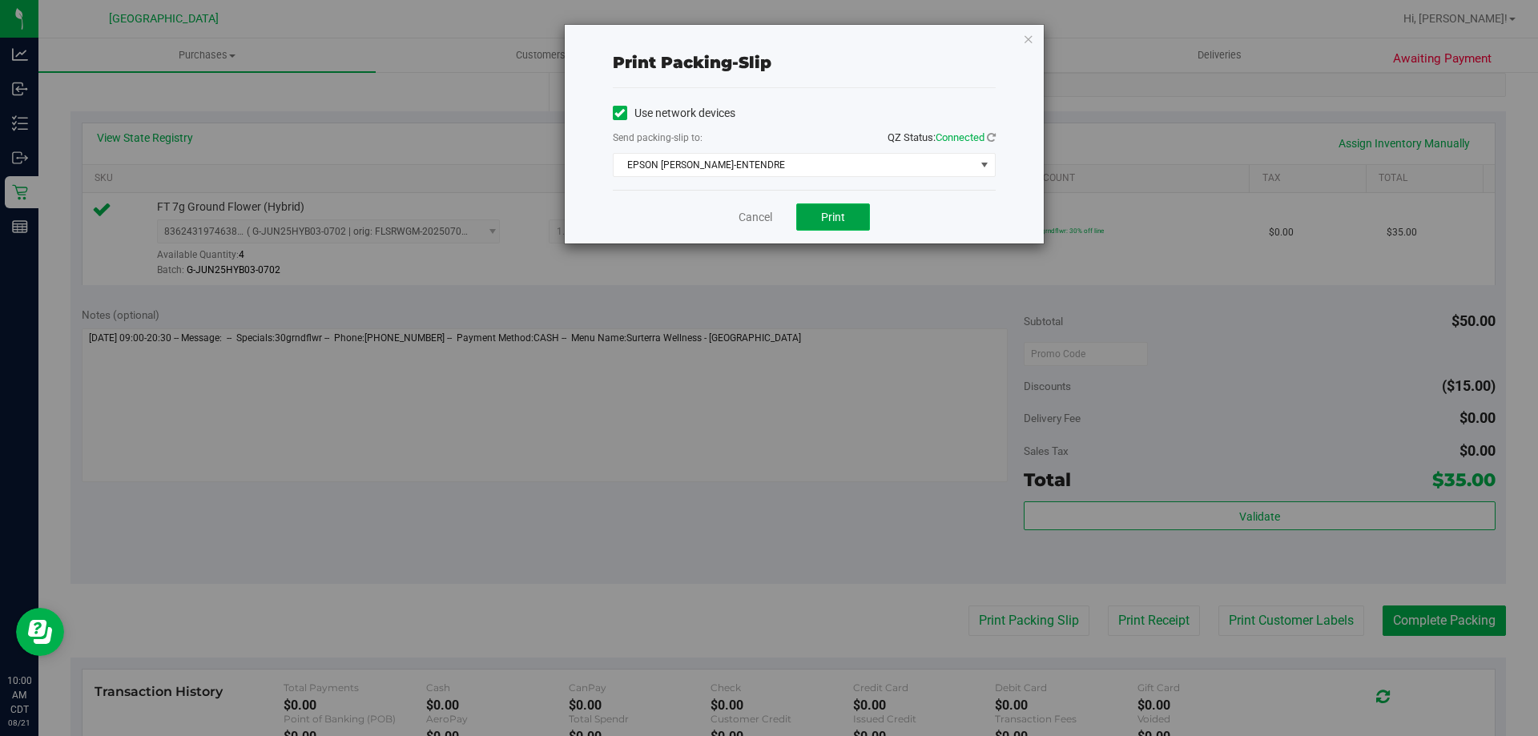
click at [819, 211] on button "Print" at bounding box center [833, 216] width 74 height 27
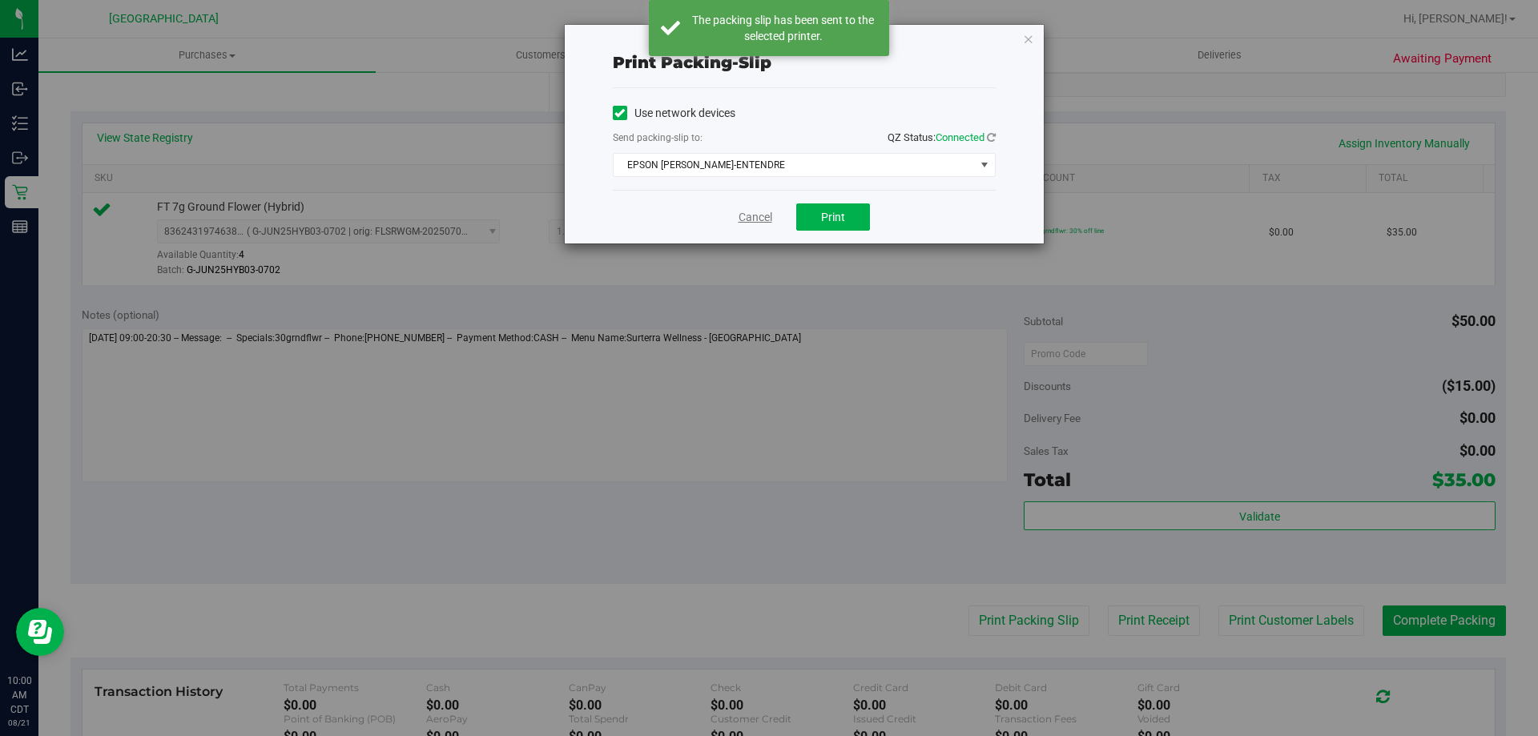
click at [762, 223] on link "Cancel" at bounding box center [755, 217] width 34 height 17
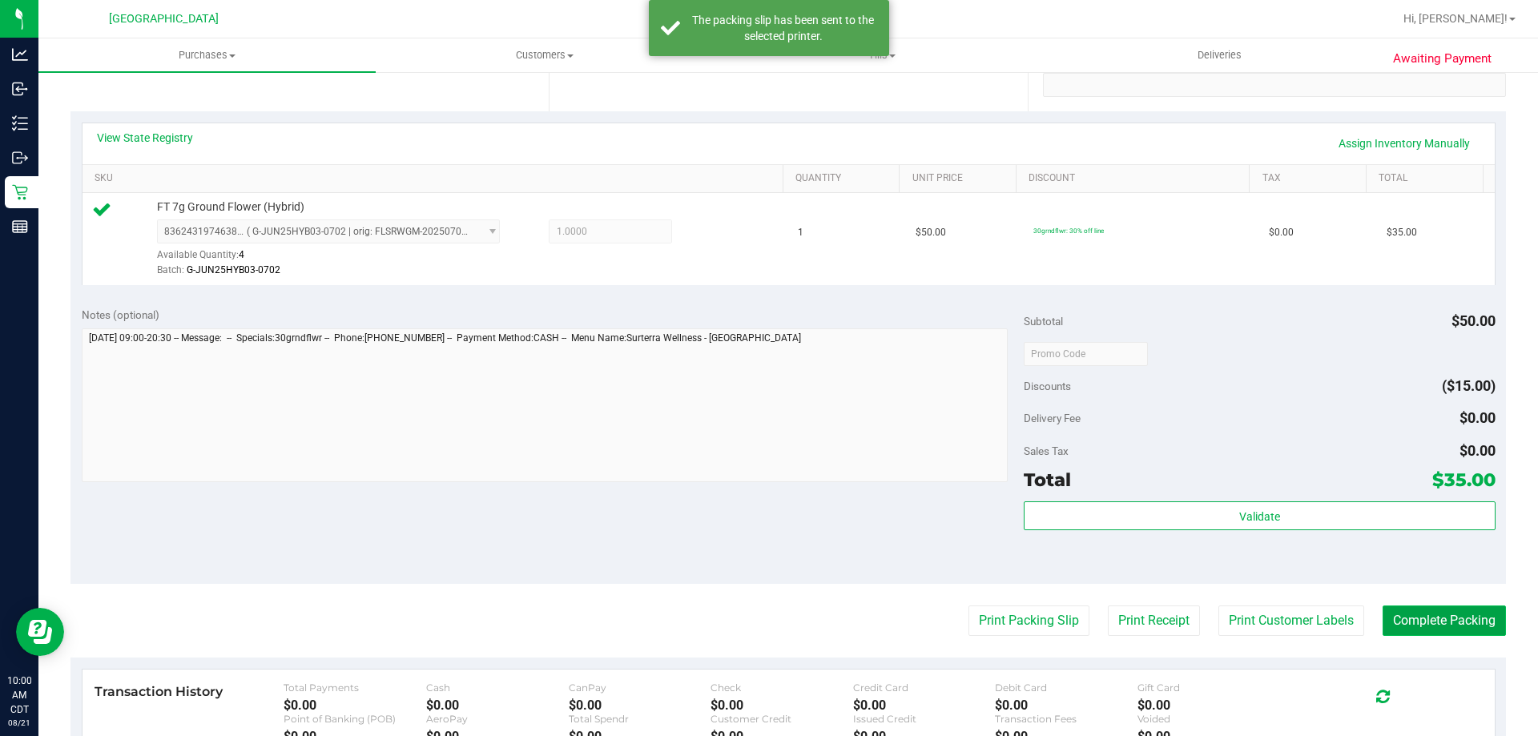
click at [1482, 623] on button "Complete Packing" at bounding box center [1443, 620] width 123 height 30
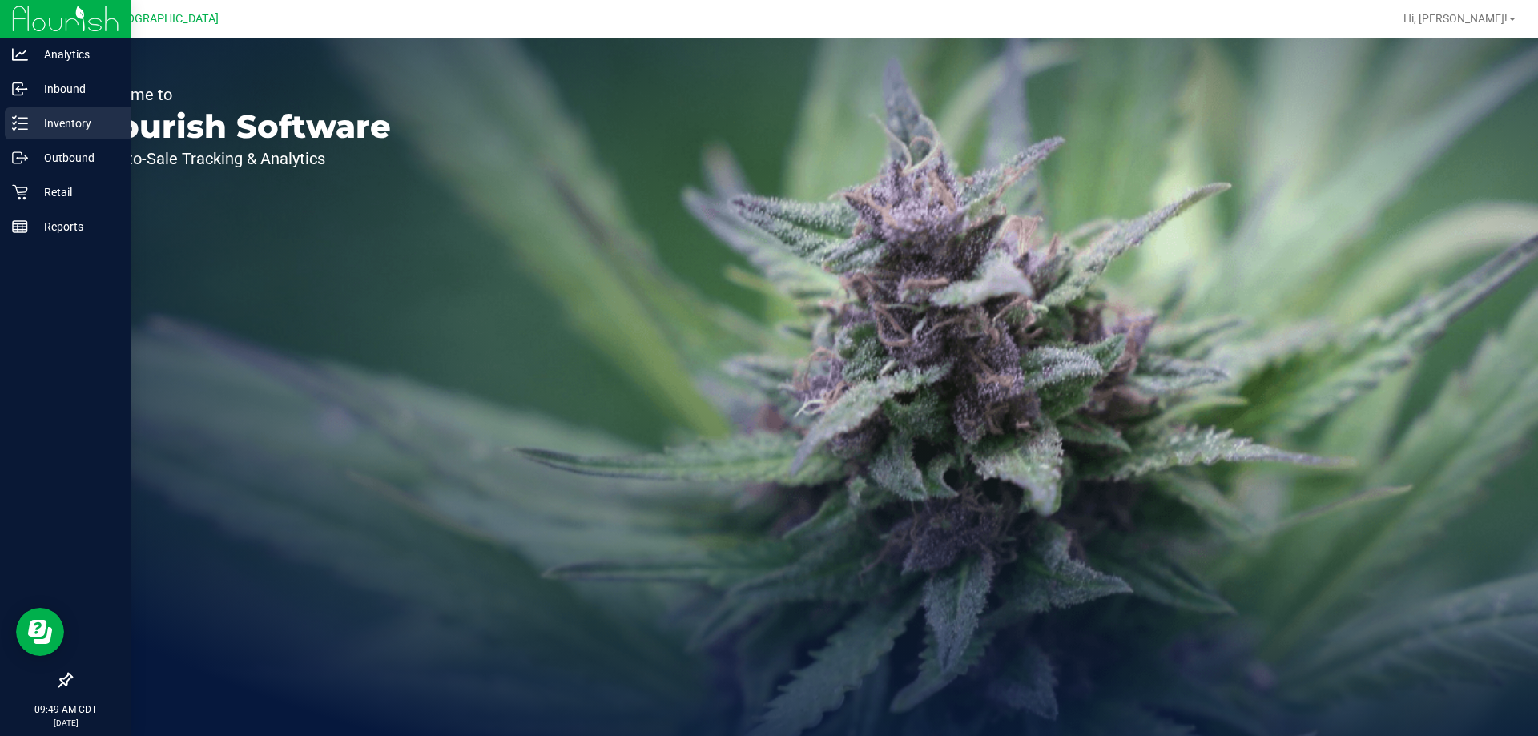
click at [71, 120] on p "Inventory" at bounding box center [76, 123] width 96 height 19
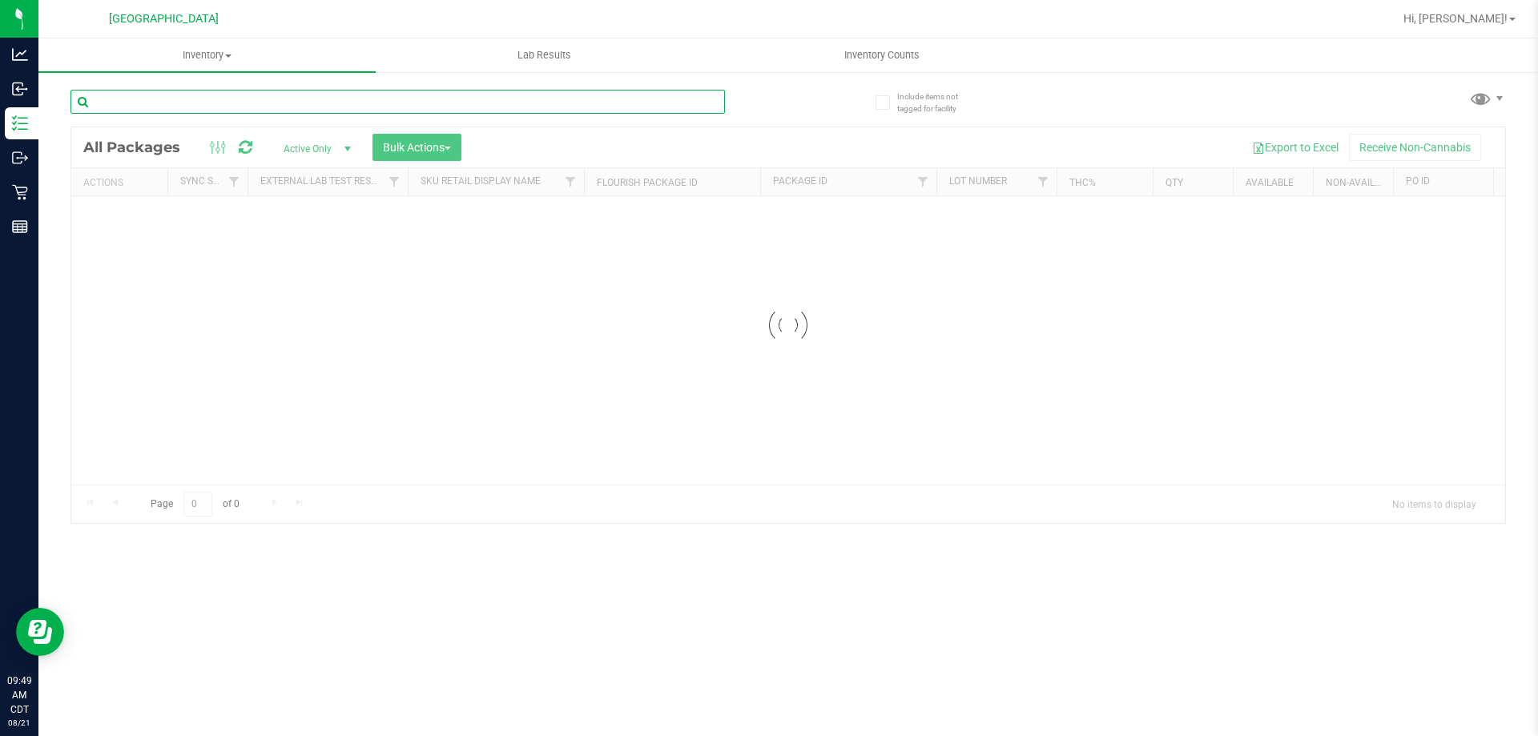
click at [329, 105] on input "text" at bounding box center [397, 102] width 654 height 24
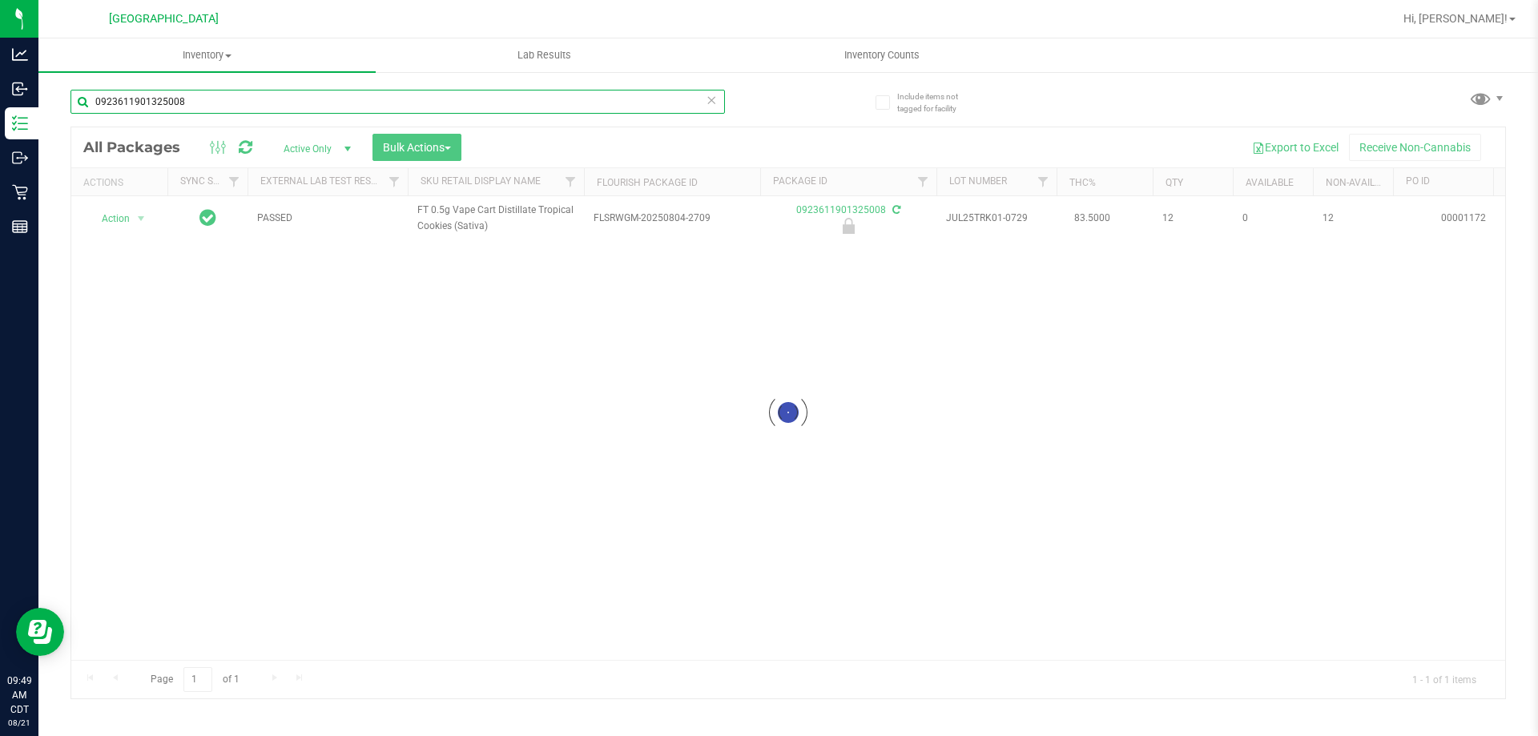
type input "0923611901325008"
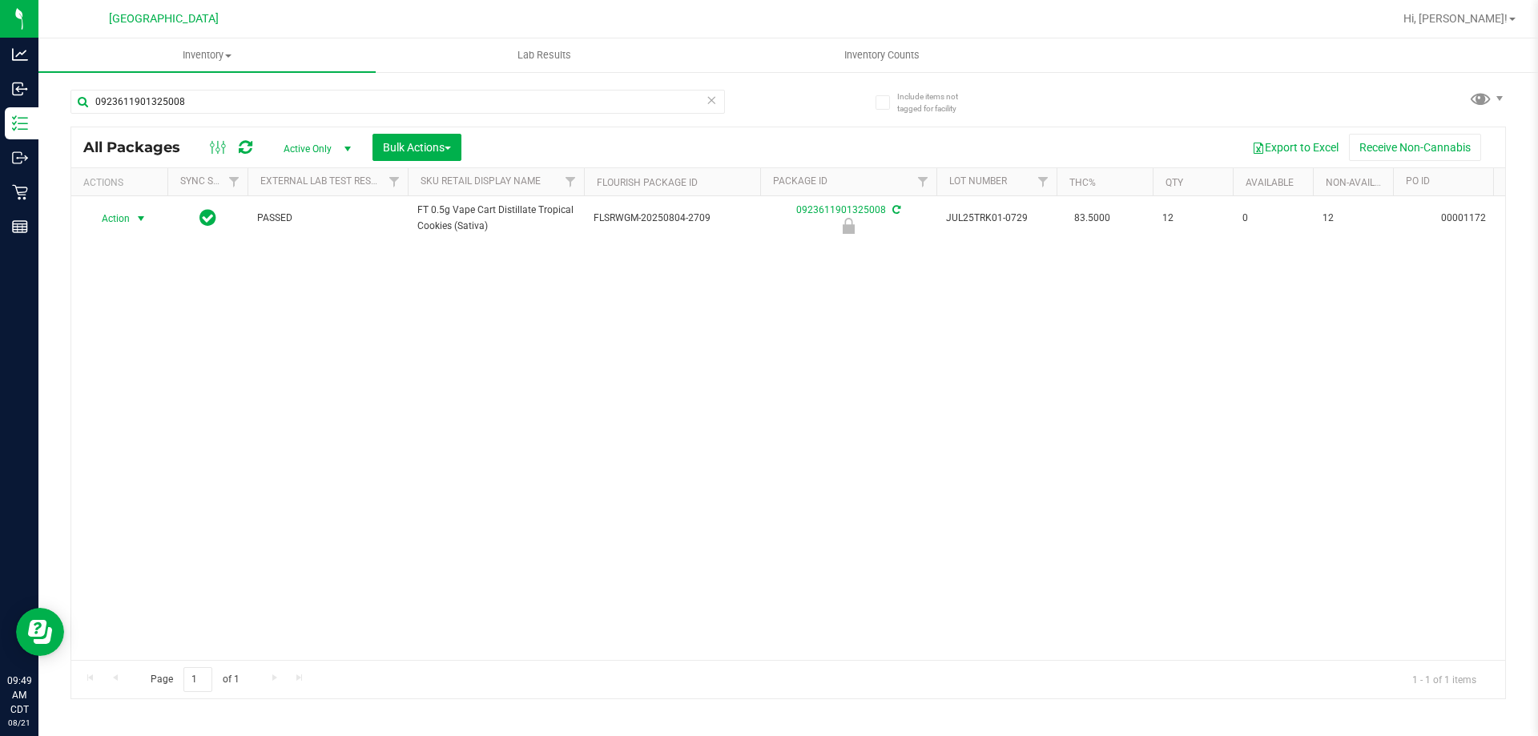
click at [132, 216] on span "select" at bounding box center [141, 218] width 20 height 22
click at [135, 332] on li "Print package label" at bounding box center [139, 340] width 103 height 24
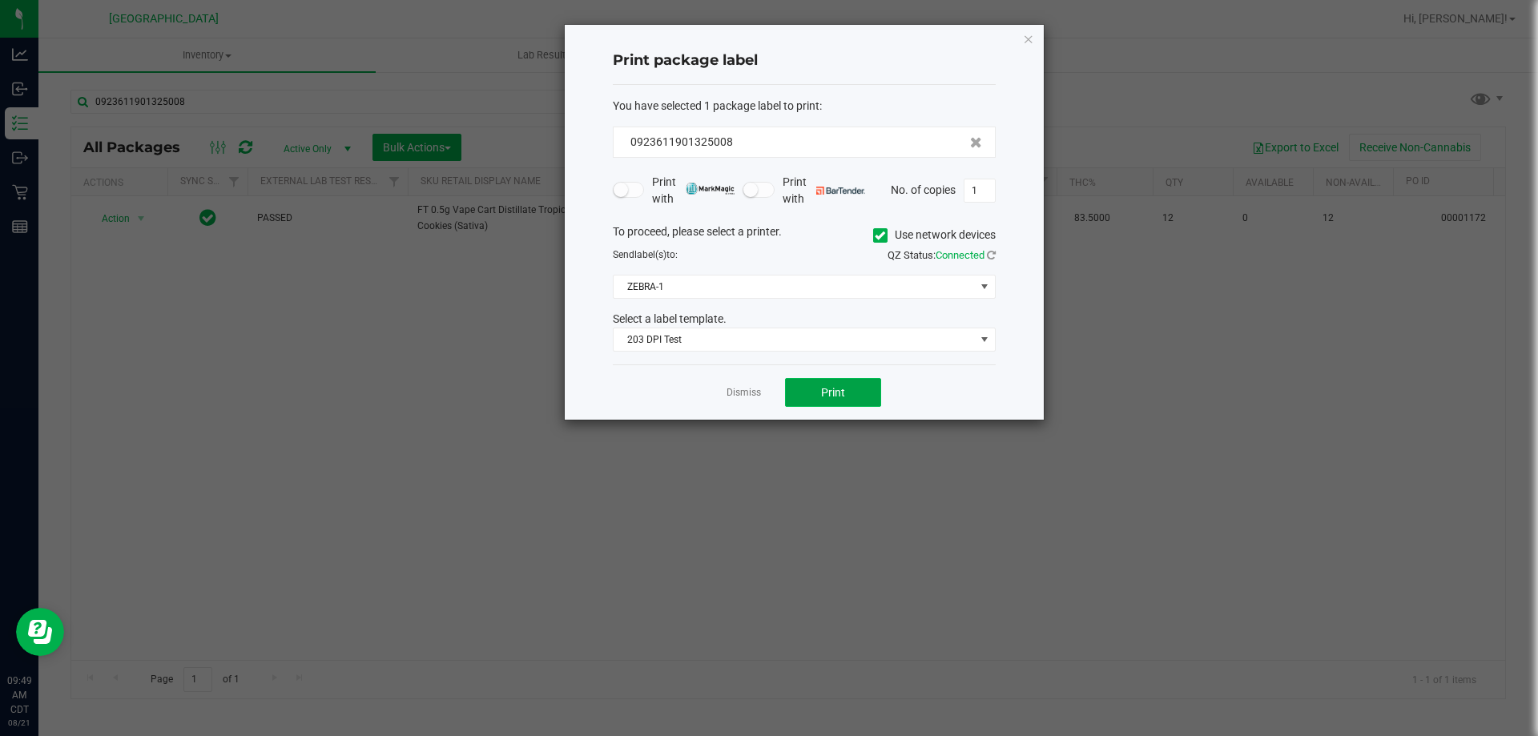
click at [857, 398] on button "Print" at bounding box center [833, 392] width 96 height 29
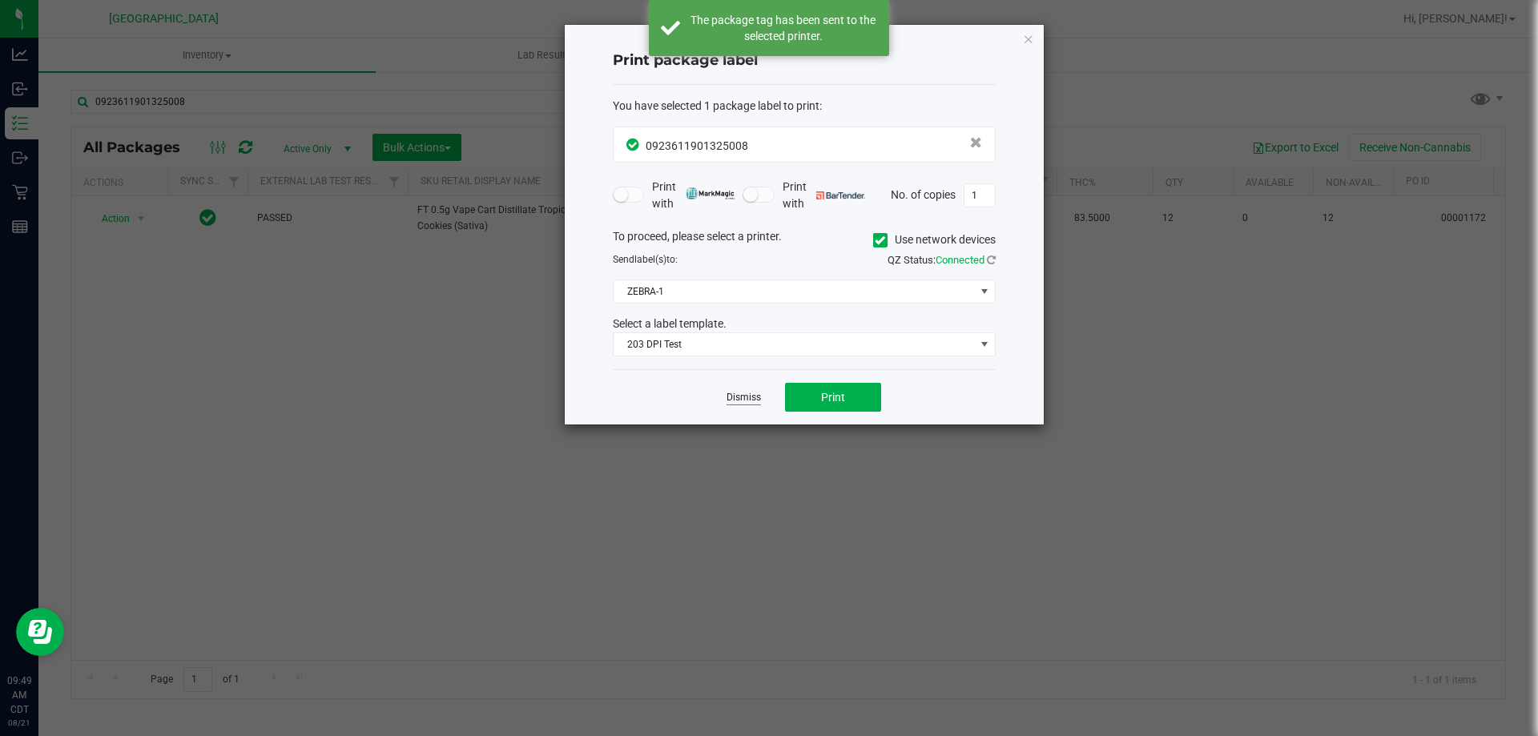
click at [742, 398] on link "Dismiss" at bounding box center [743, 398] width 34 height 14
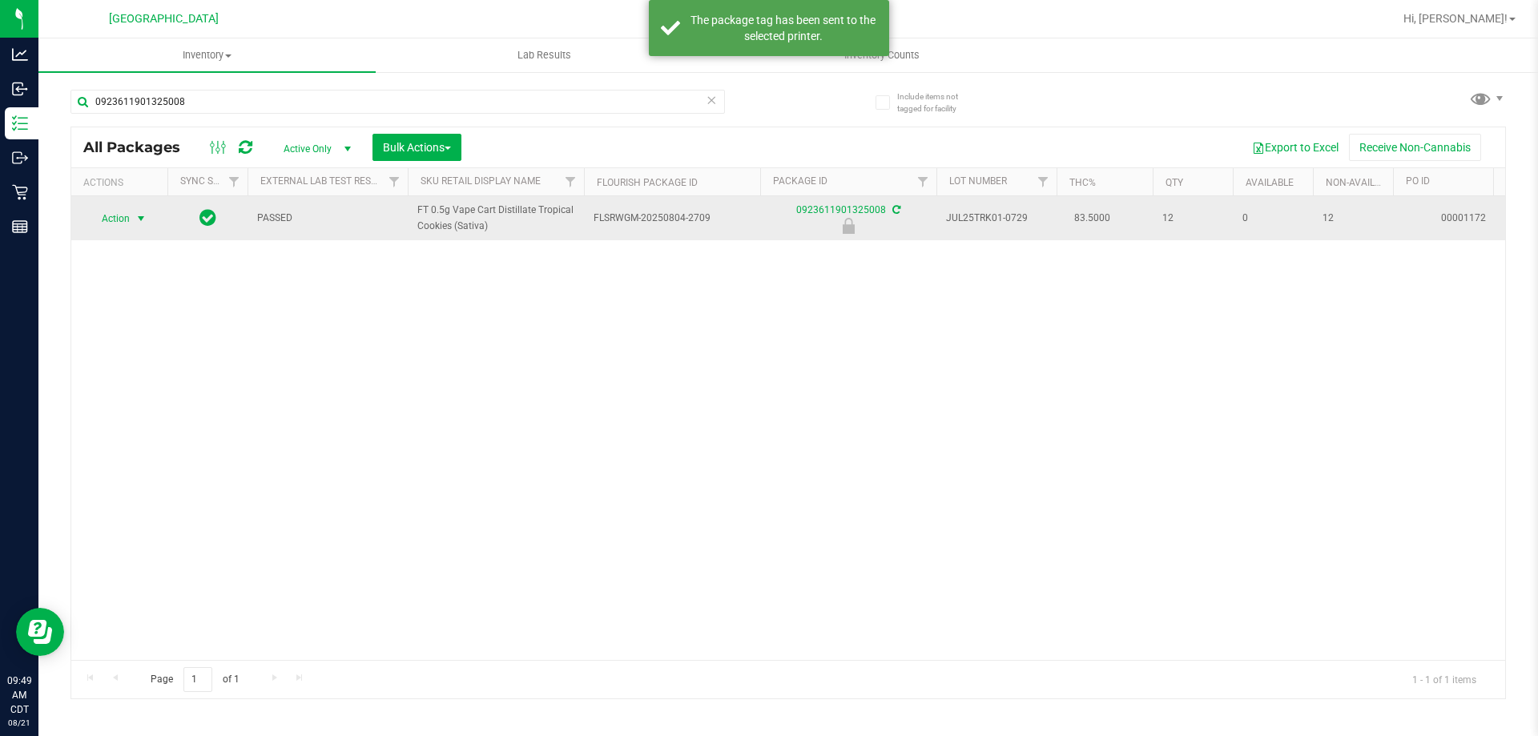
click at [144, 227] on span "select" at bounding box center [141, 218] width 20 height 22
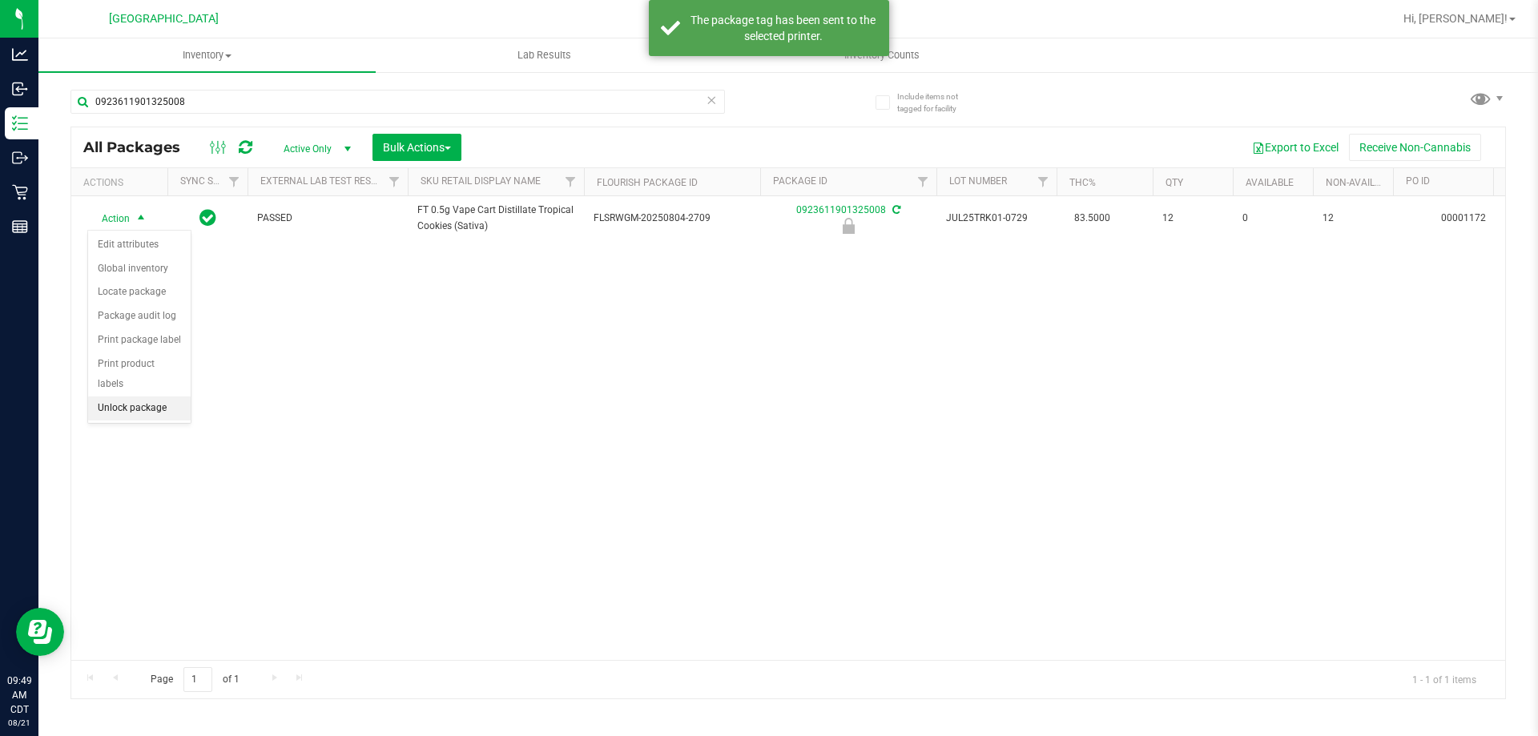
click at [150, 396] on li "Unlock package" at bounding box center [139, 408] width 103 height 24
click at [574, 77] on div "0923611901325008" at bounding box center [429, 100] width 718 height 51
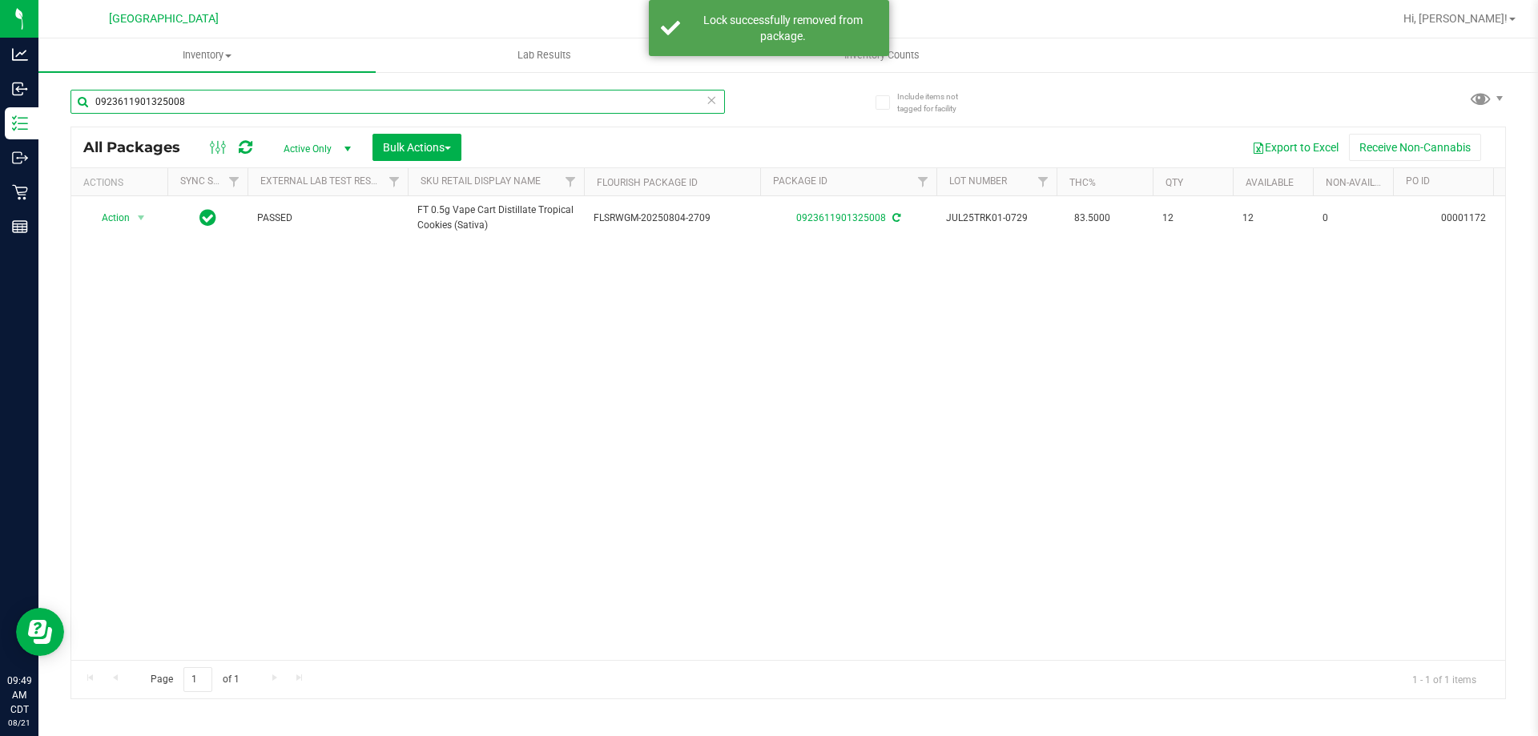
click at [576, 104] on input "0923611901325008" at bounding box center [397, 102] width 654 height 24
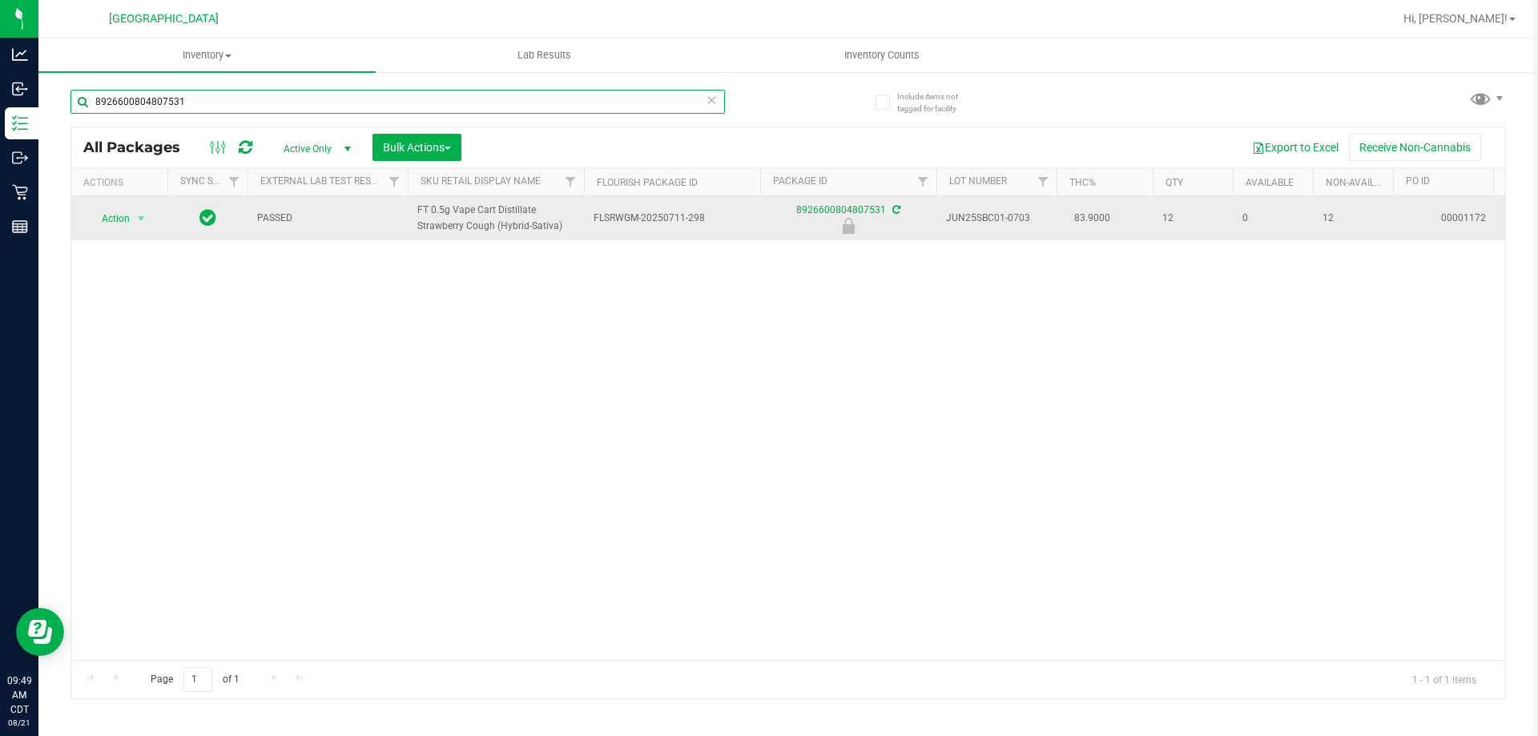
type input "8926600804807531"
click at [131, 221] on span "select" at bounding box center [141, 218] width 20 height 22
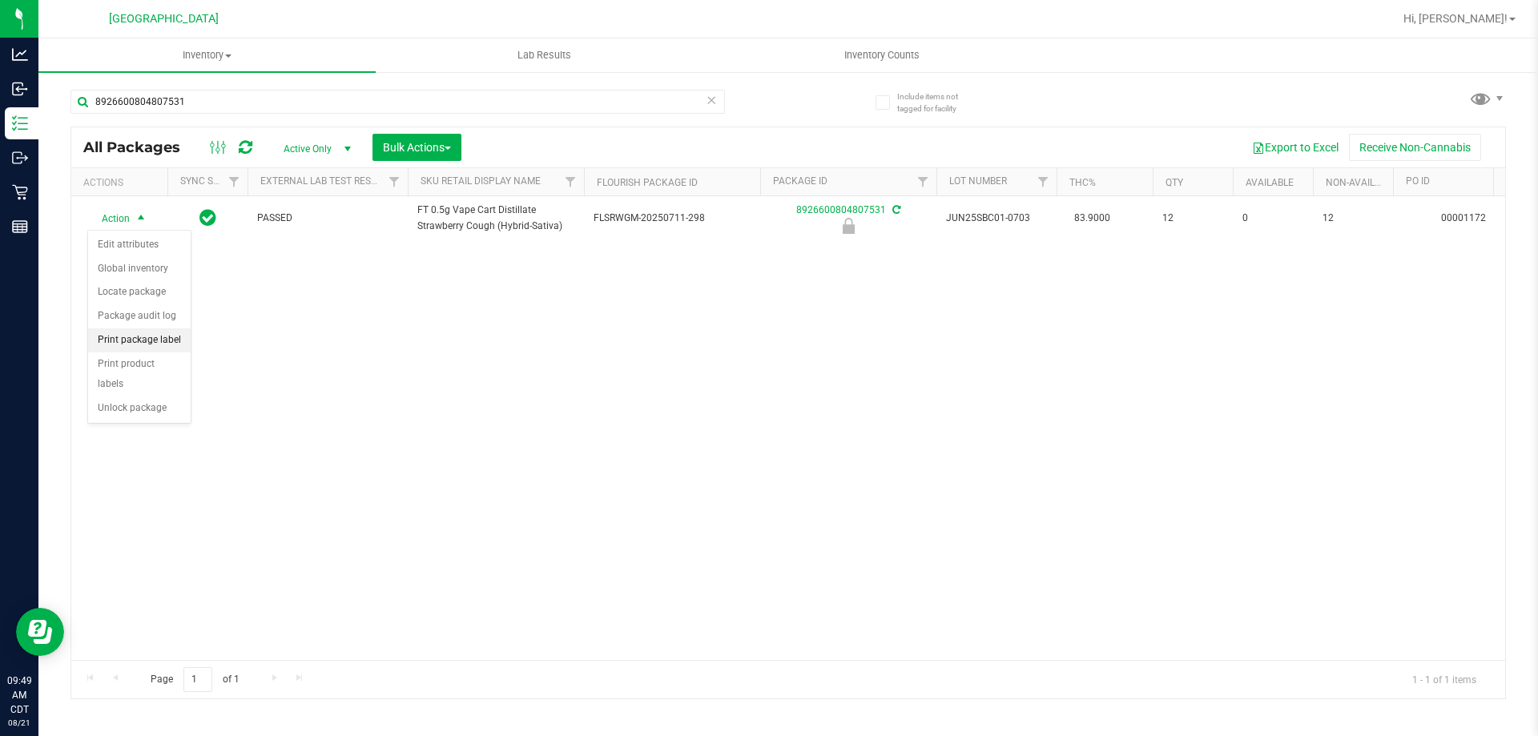
click at [167, 336] on li "Print package label" at bounding box center [139, 340] width 103 height 24
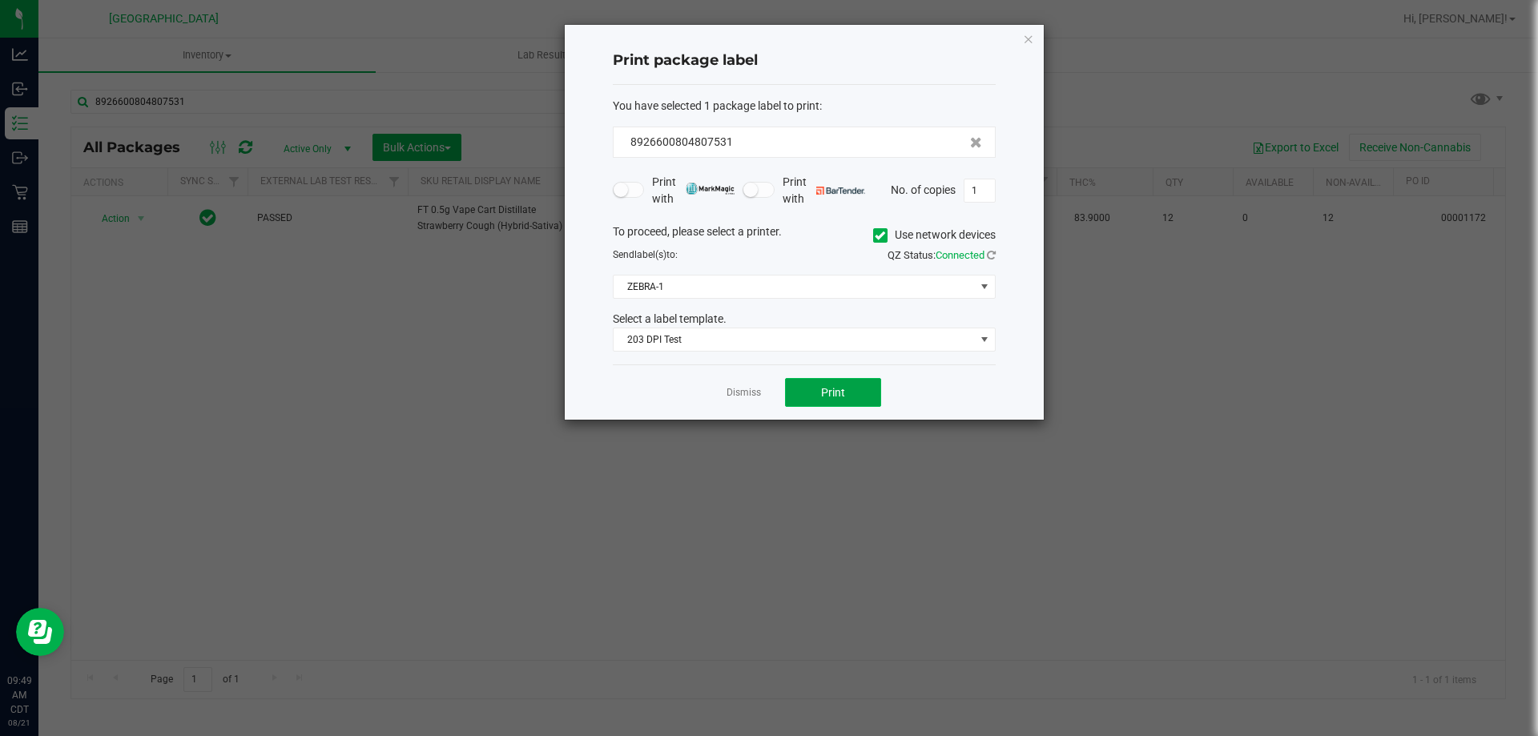
click at [836, 398] on span "Print" at bounding box center [833, 392] width 24 height 13
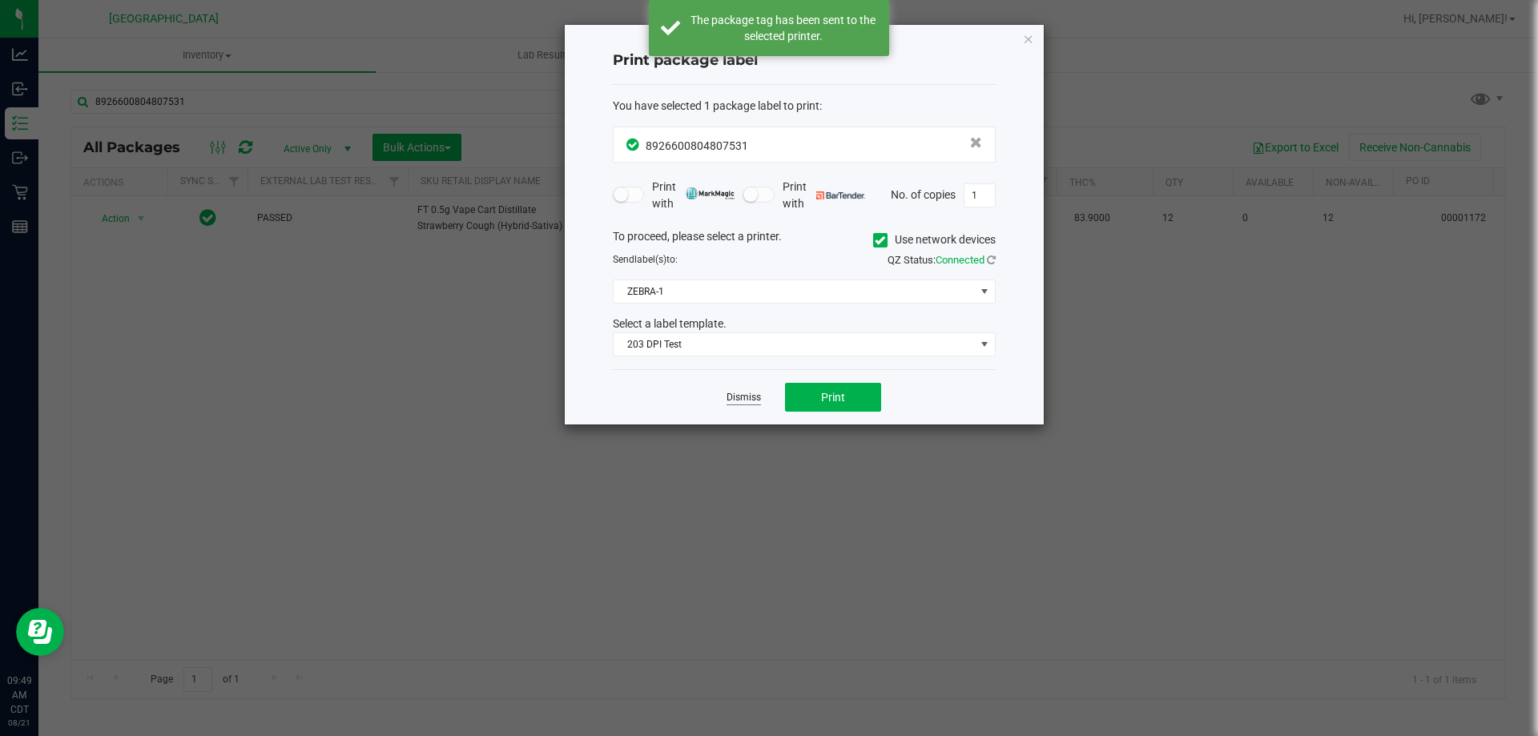
click at [753, 395] on link "Dismiss" at bounding box center [743, 398] width 34 height 14
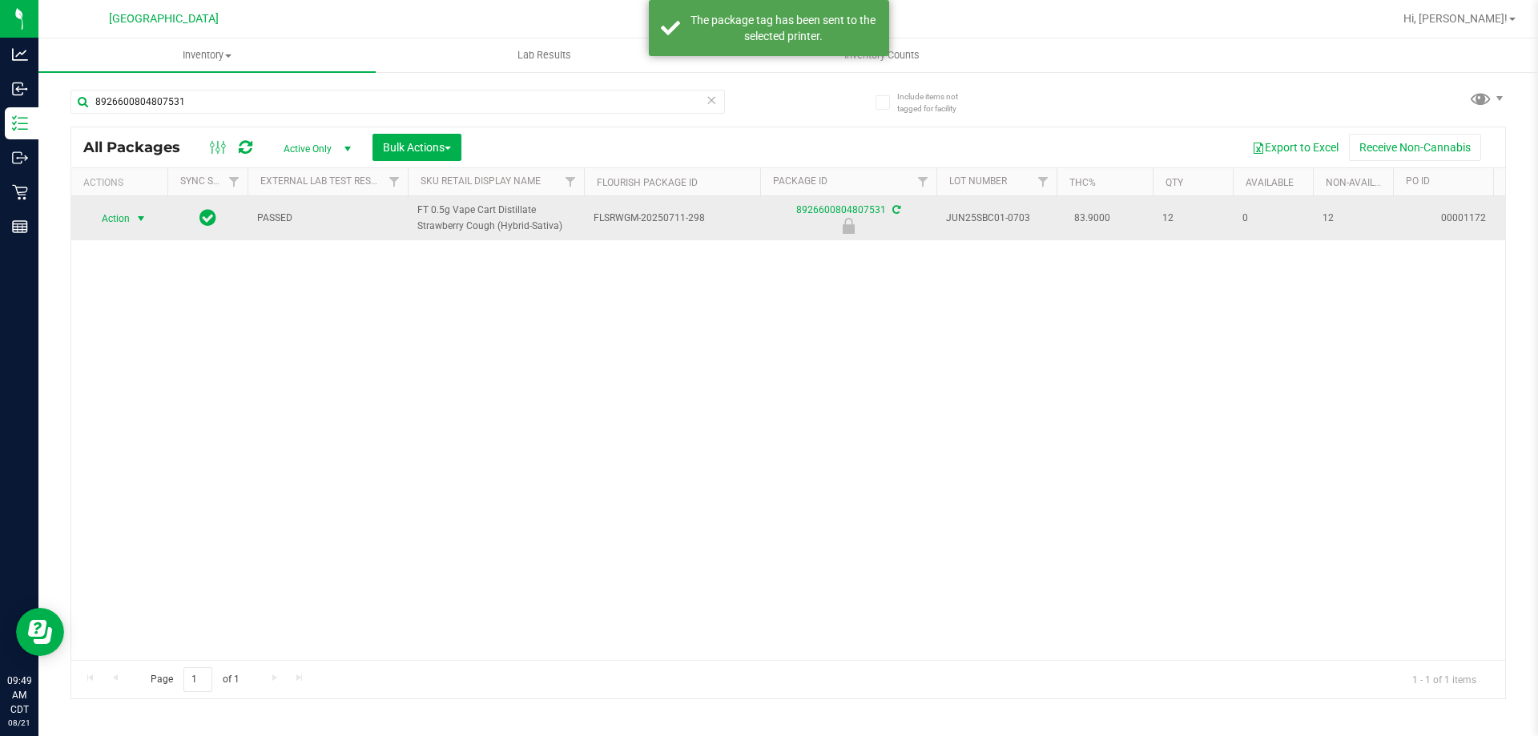
click at [110, 229] on span "Action" at bounding box center [108, 218] width 43 height 22
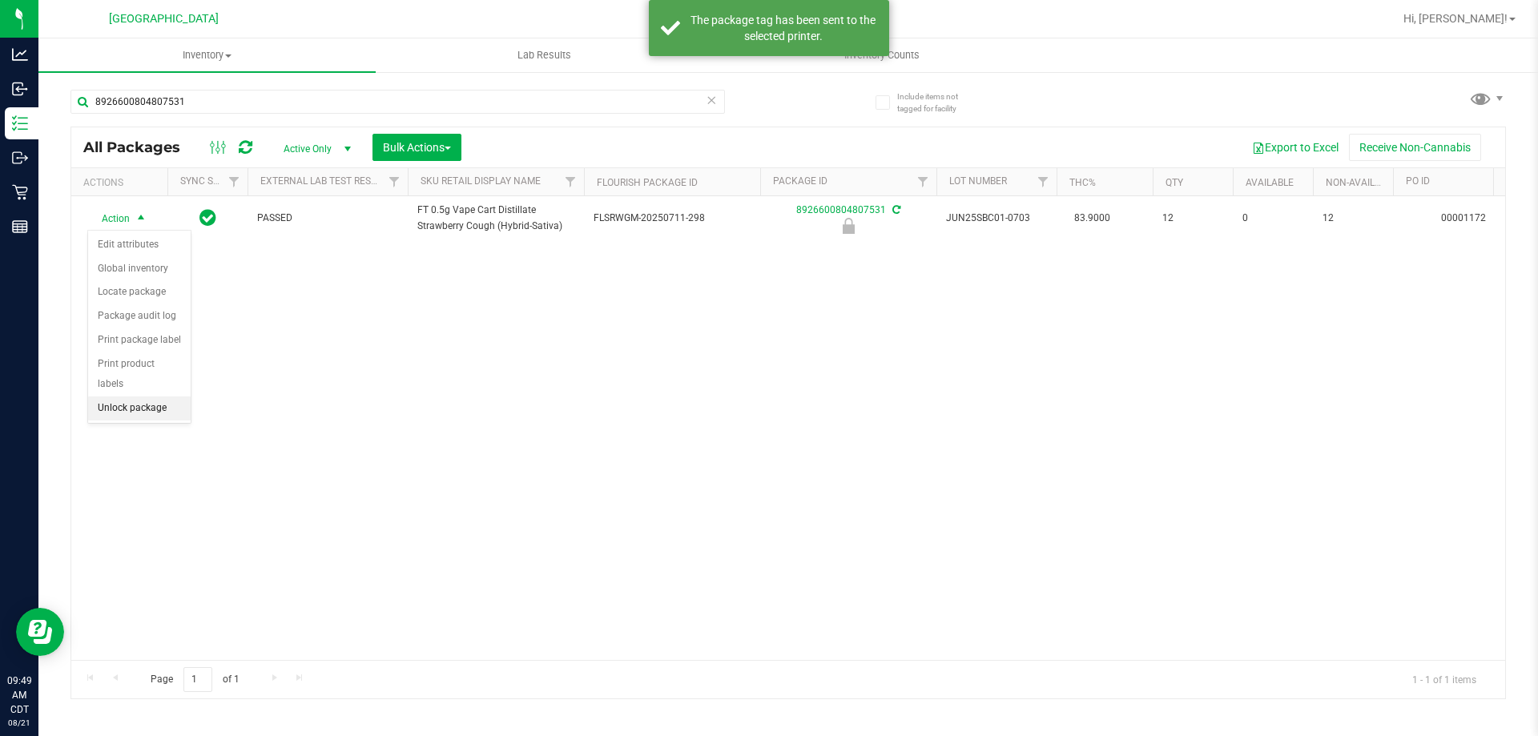
click at [145, 396] on li "Unlock package" at bounding box center [139, 408] width 103 height 24
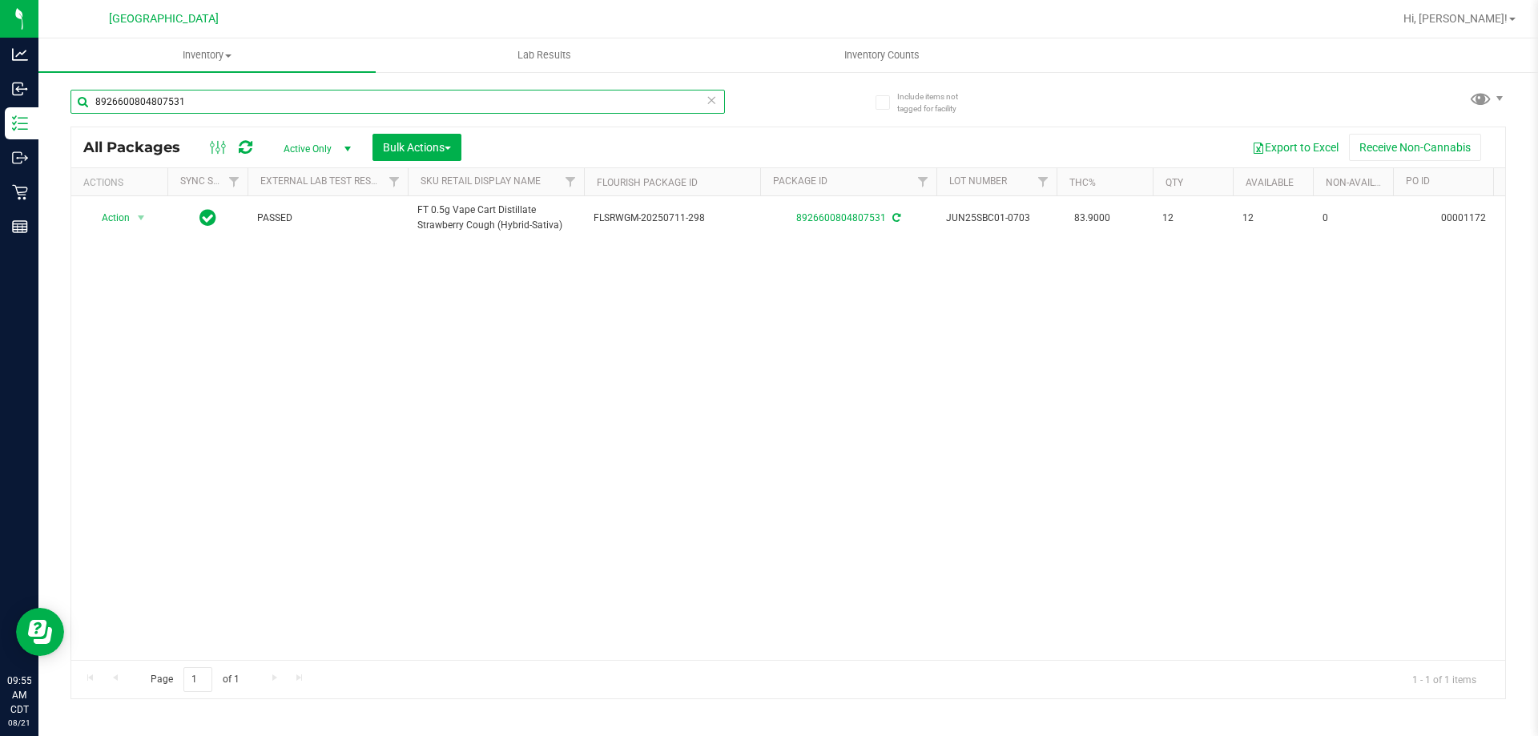
click at [445, 103] on input "8926600804807531" at bounding box center [397, 102] width 654 height 24
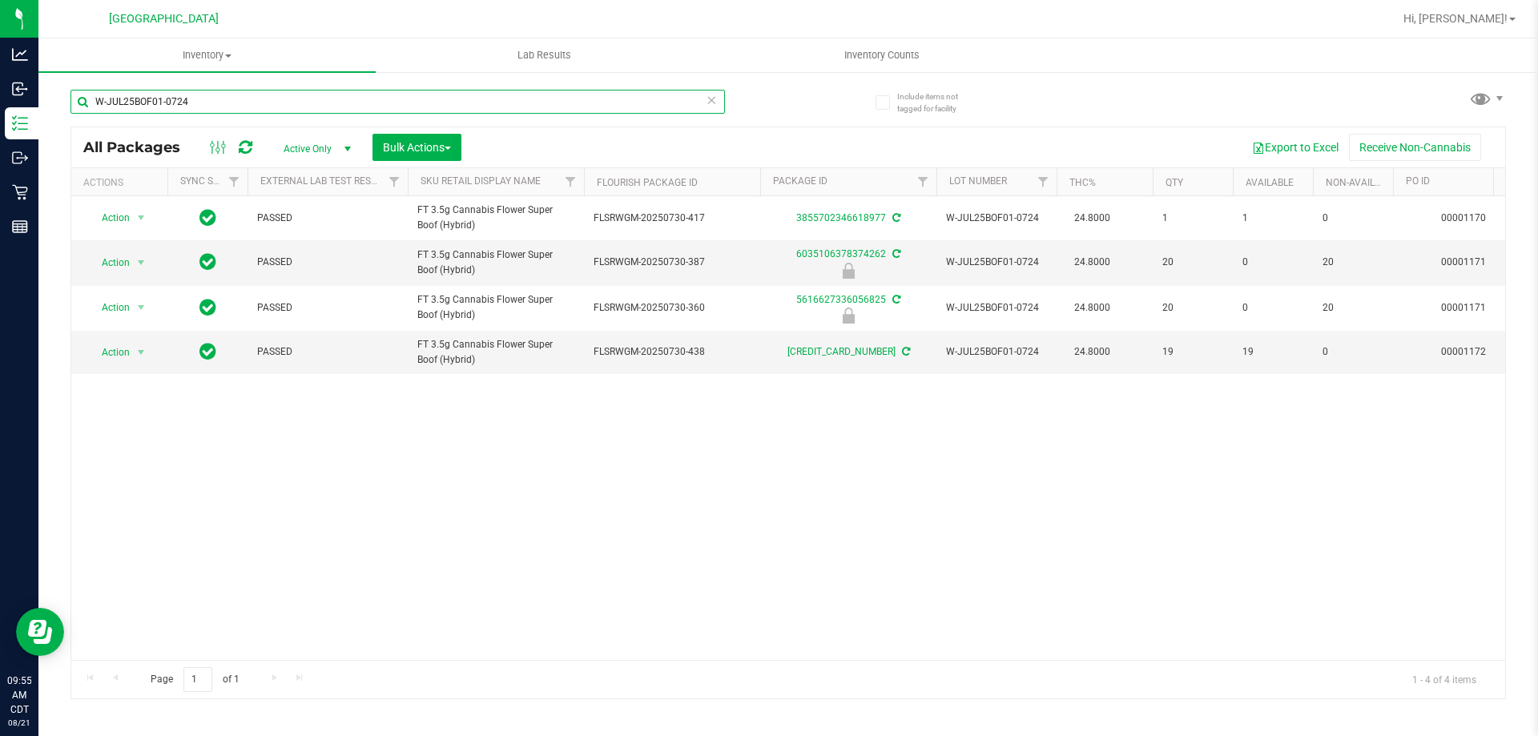
type input "W-JUL25BOF01-0724"
click at [496, 110] on input "W-JUL25BOF01-0724" at bounding box center [397, 102] width 654 height 24
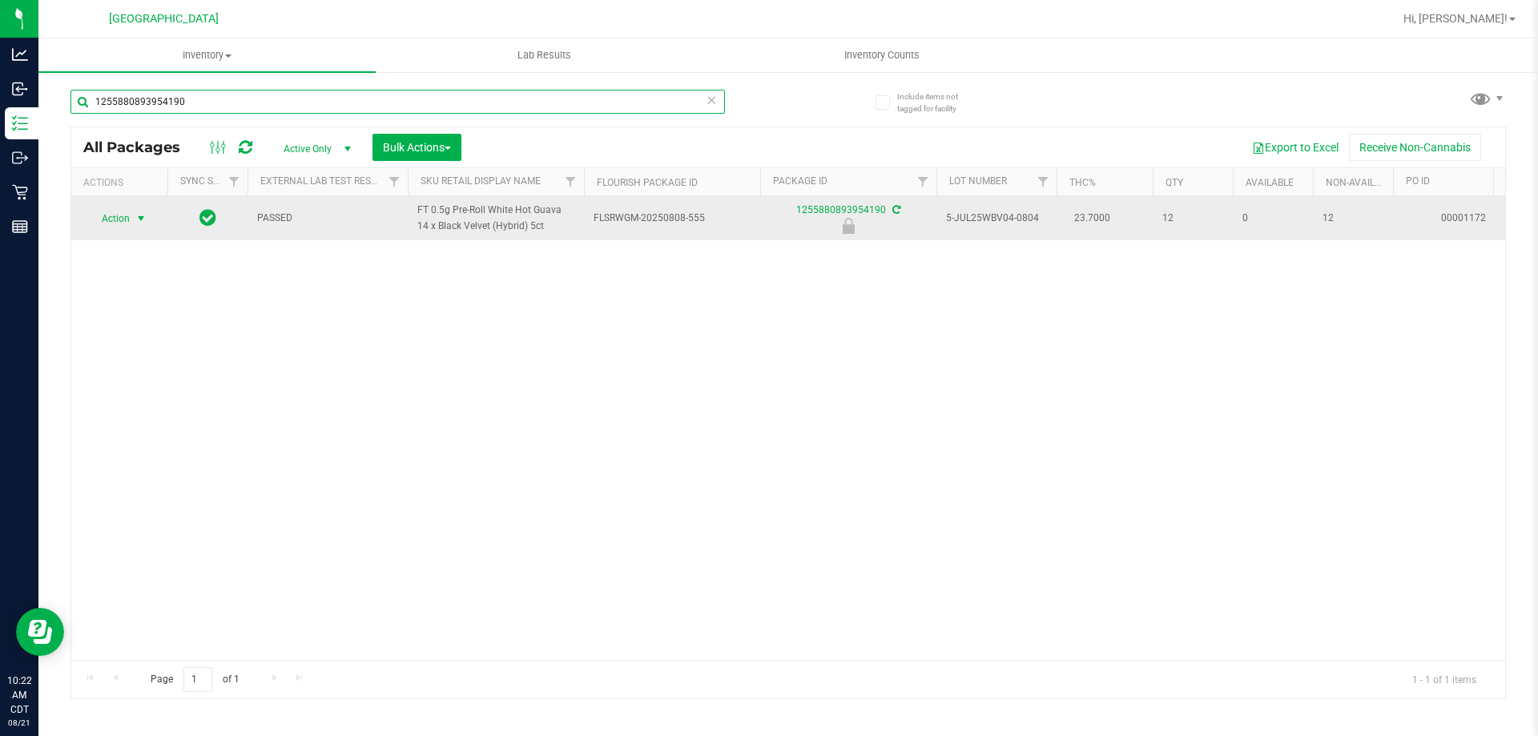
type input "1255880893954190"
click at [121, 226] on span "Action" at bounding box center [108, 218] width 43 height 22
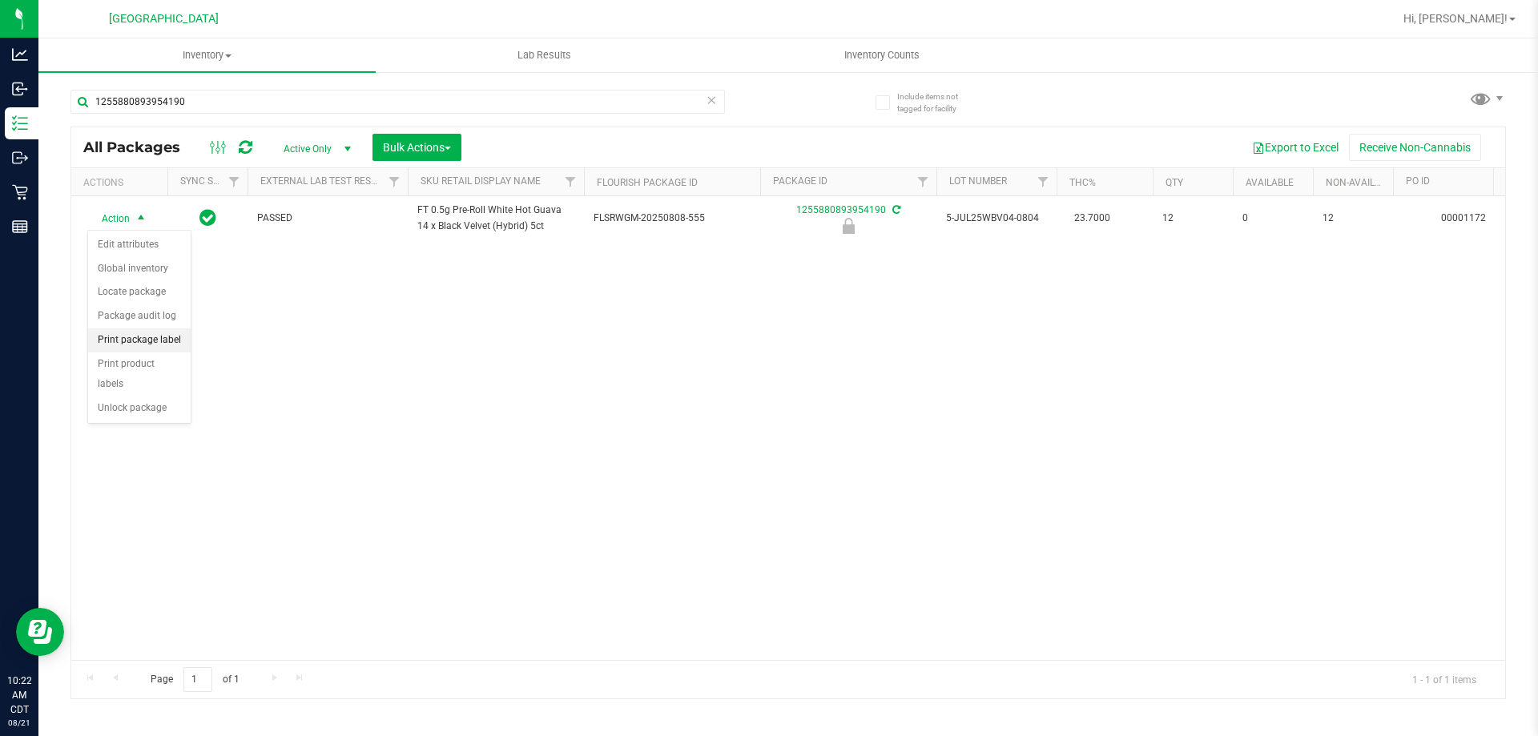
click at [159, 342] on li "Print package label" at bounding box center [139, 340] width 103 height 24
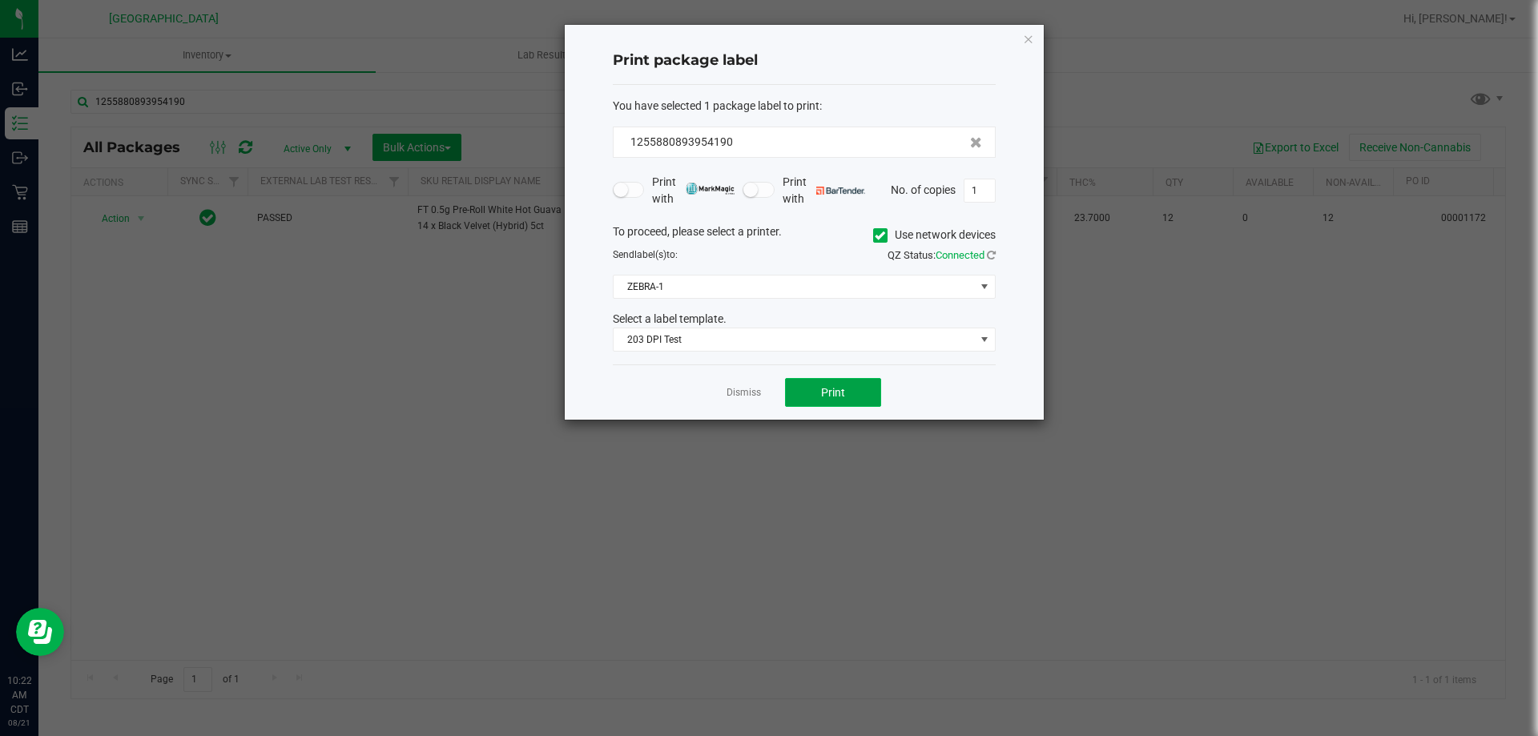
click at [818, 396] on button "Print" at bounding box center [833, 392] width 96 height 29
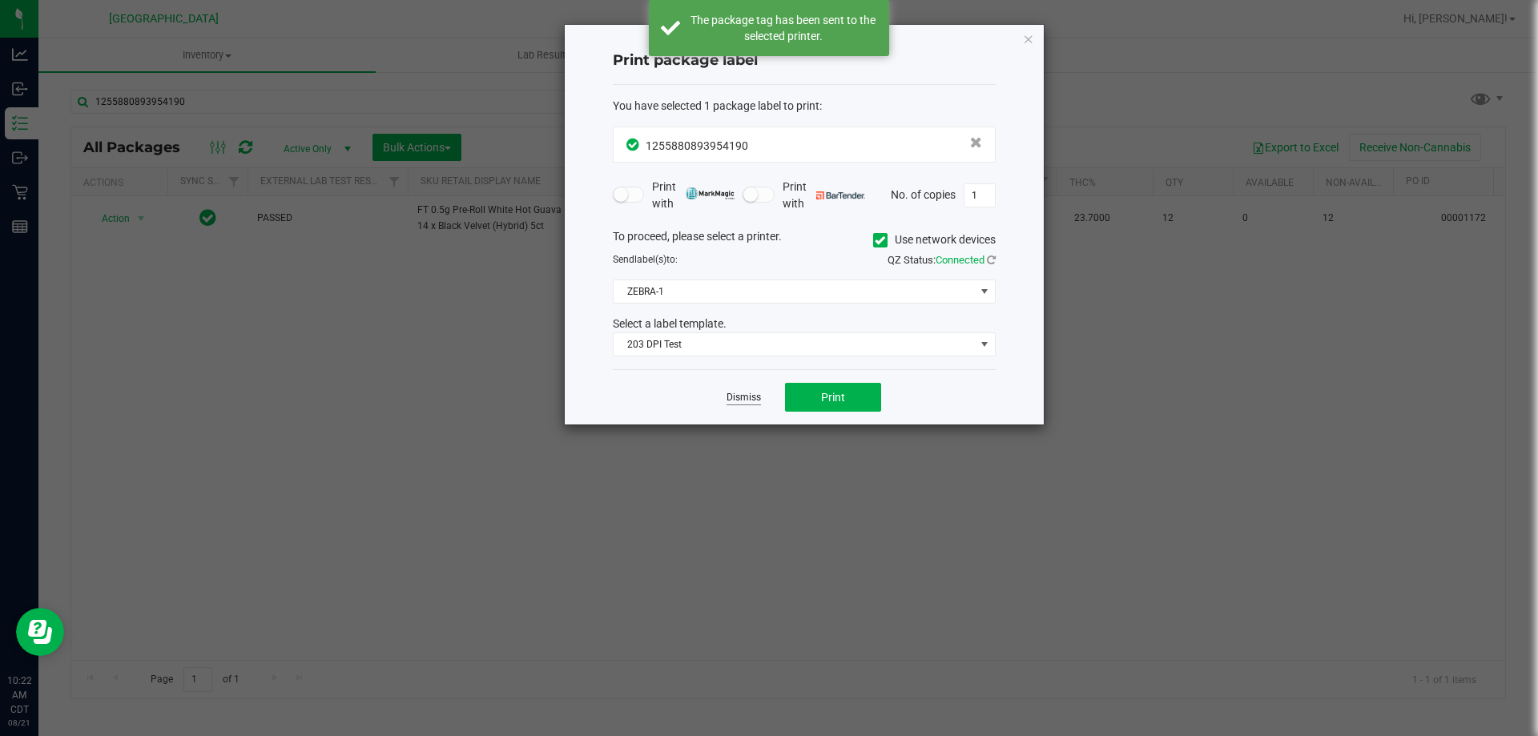
click at [749, 396] on link "Dismiss" at bounding box center [743, 398] width 34 height 14
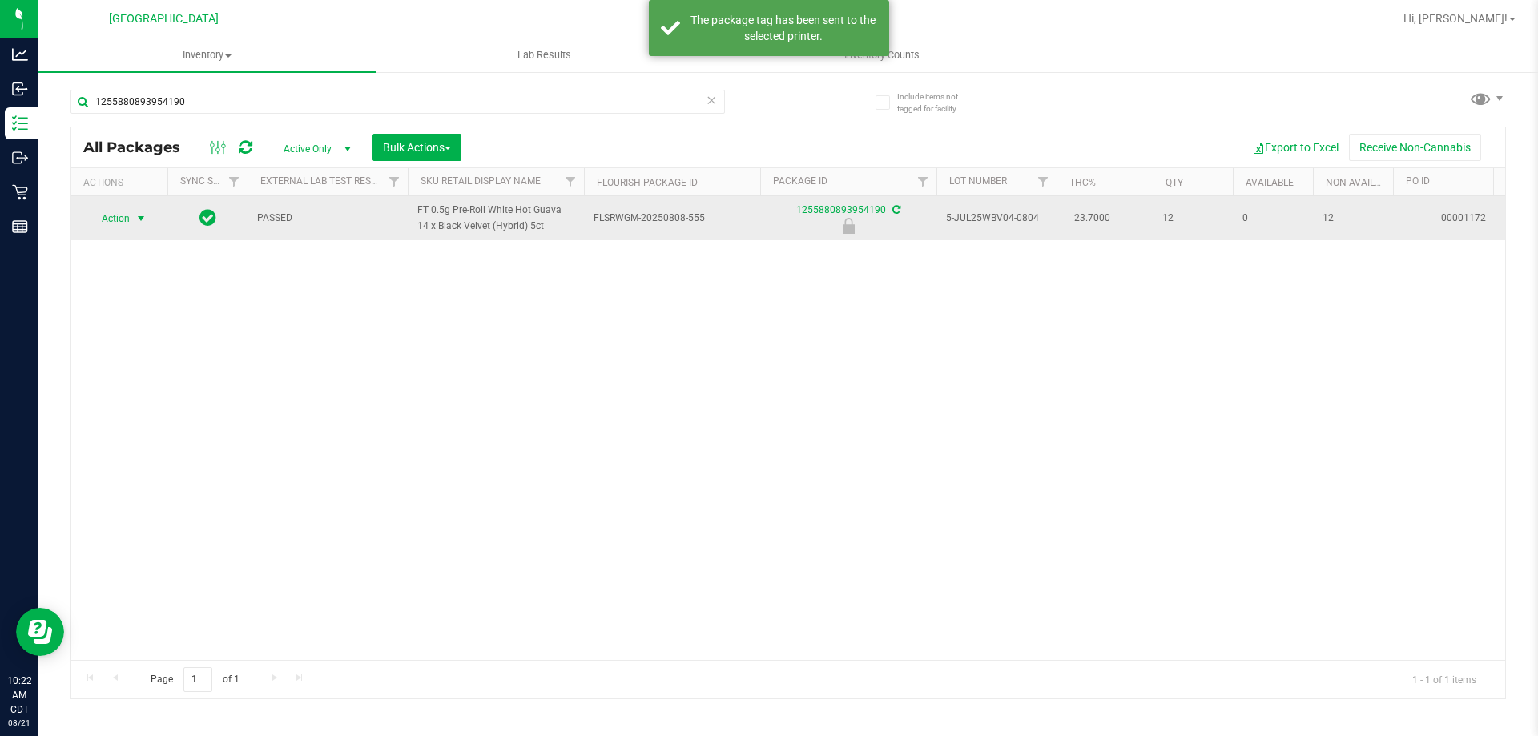
click at [115, 213] on span "Action" at bounding box center [108, 218] width 43 height 22
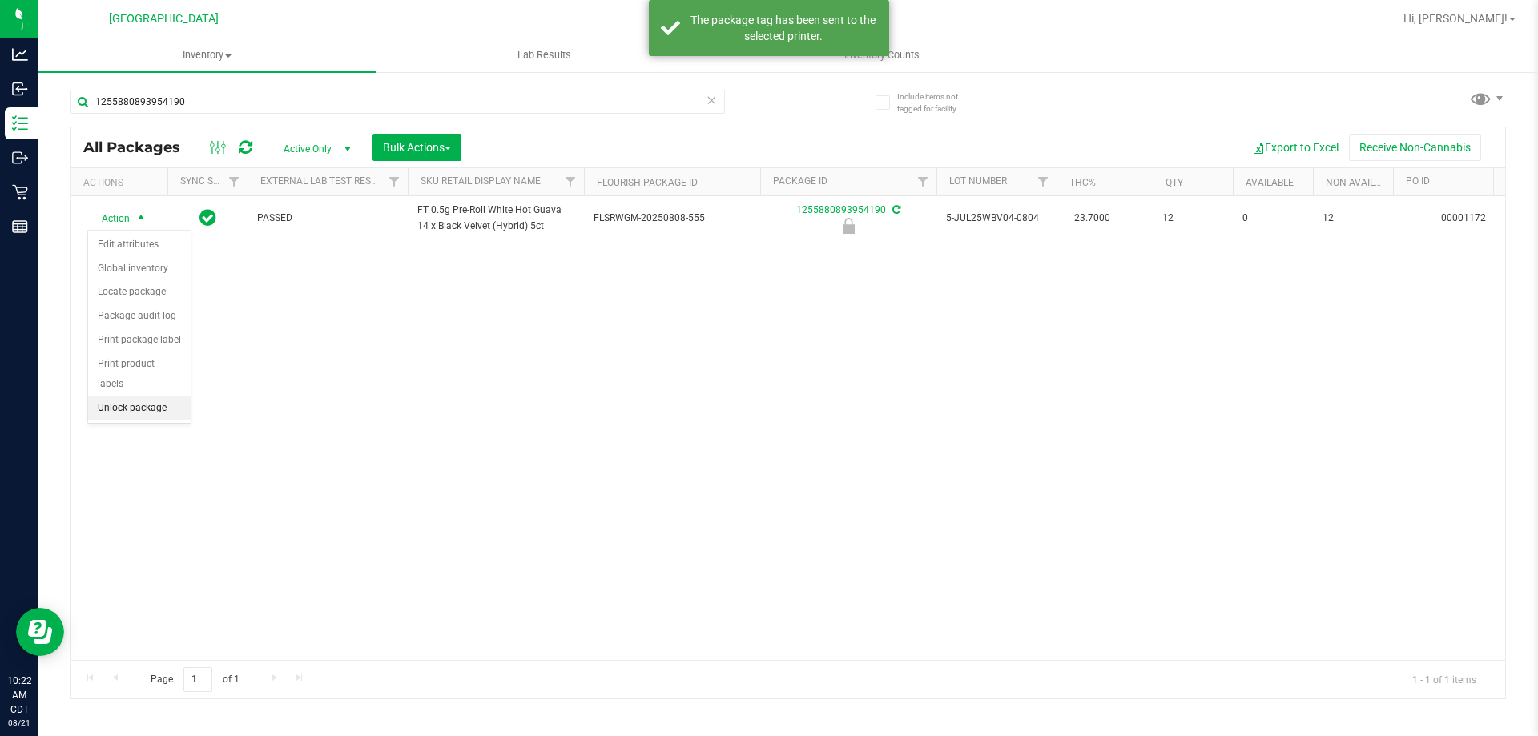
click at [159, 396] on li "Unlock package" at bounding box center [139, 408] width 103 height 24
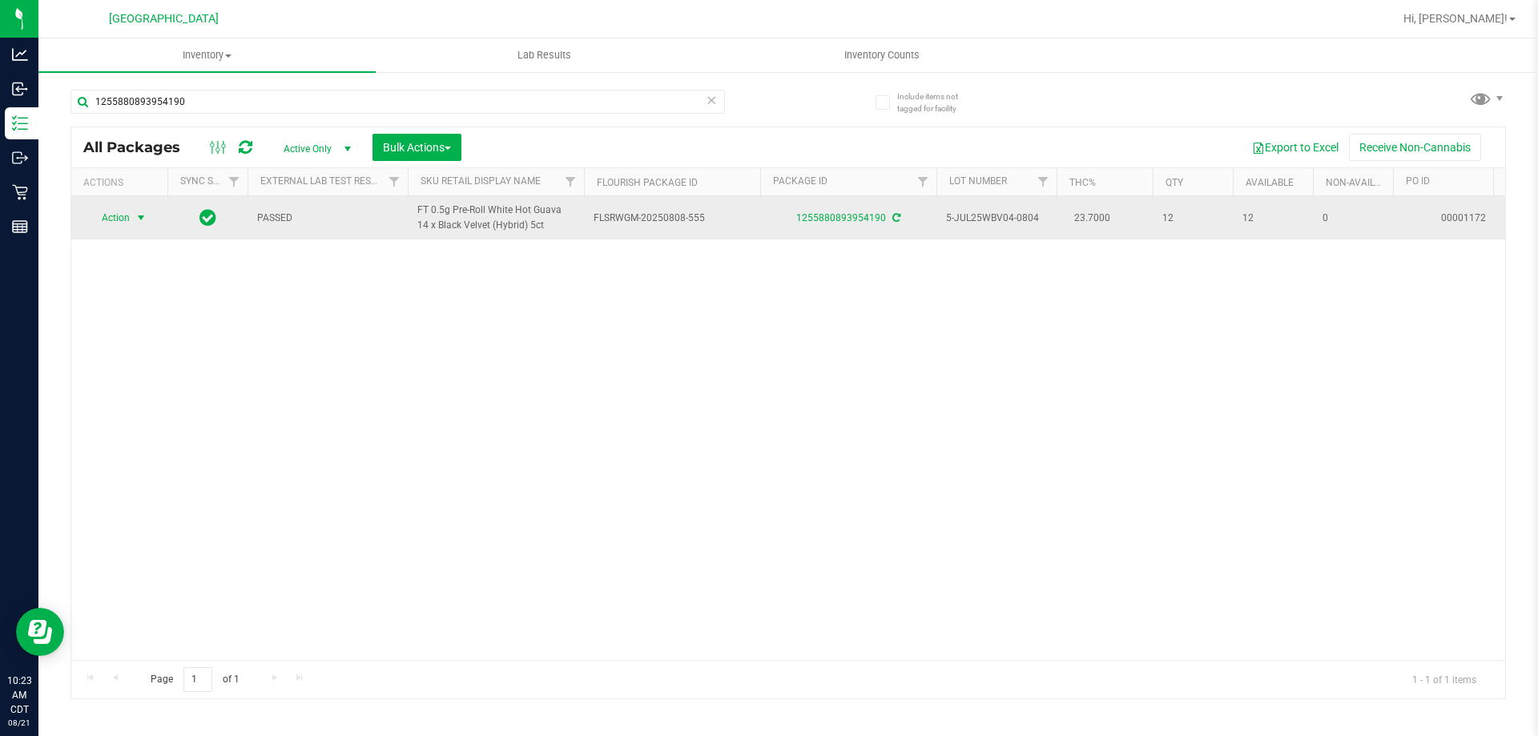
click at [112, 210] on span "Action" at bounding box center [108, 218] width 43 height 22
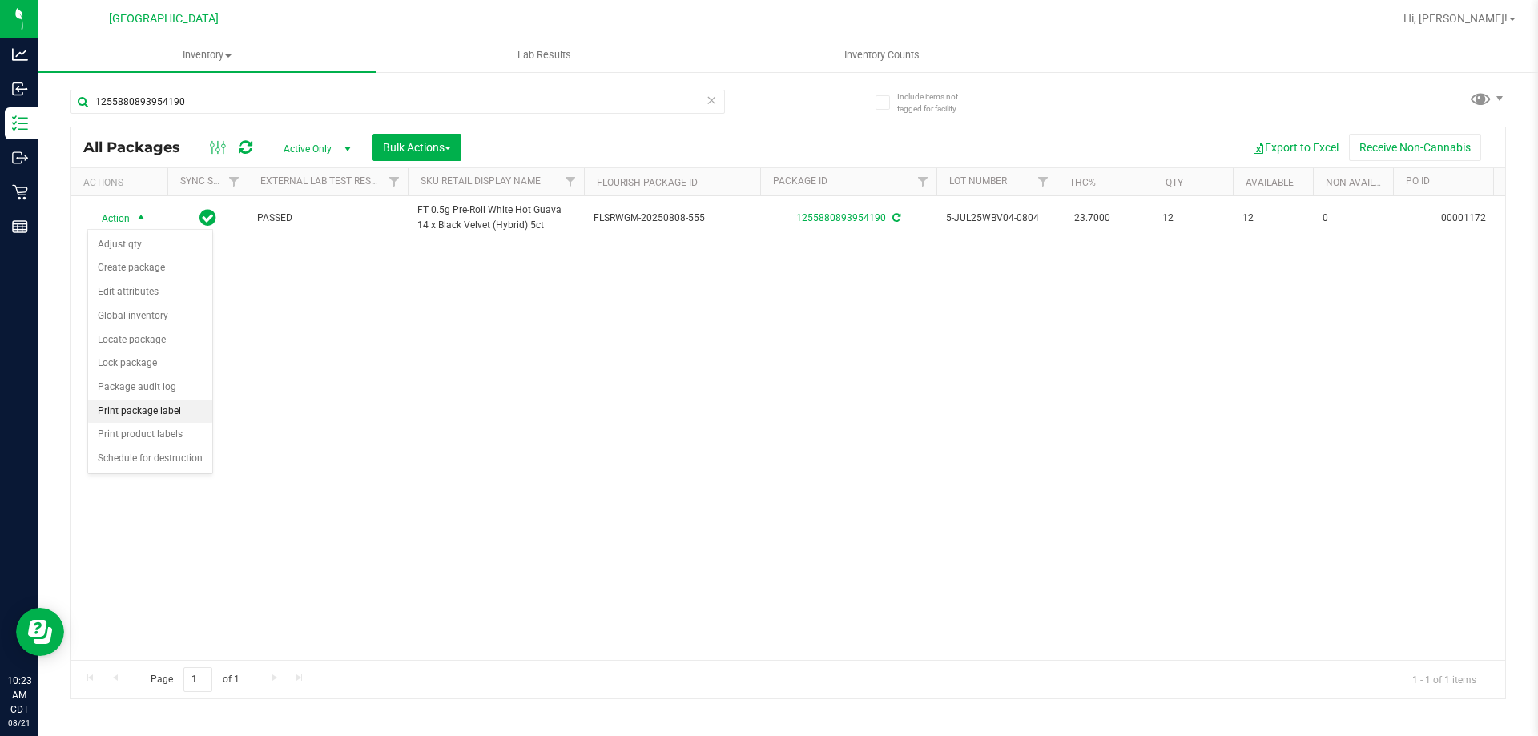
click at [142, 410] on li "Print package label" at bounding box center [150, 412] width 124 height 24
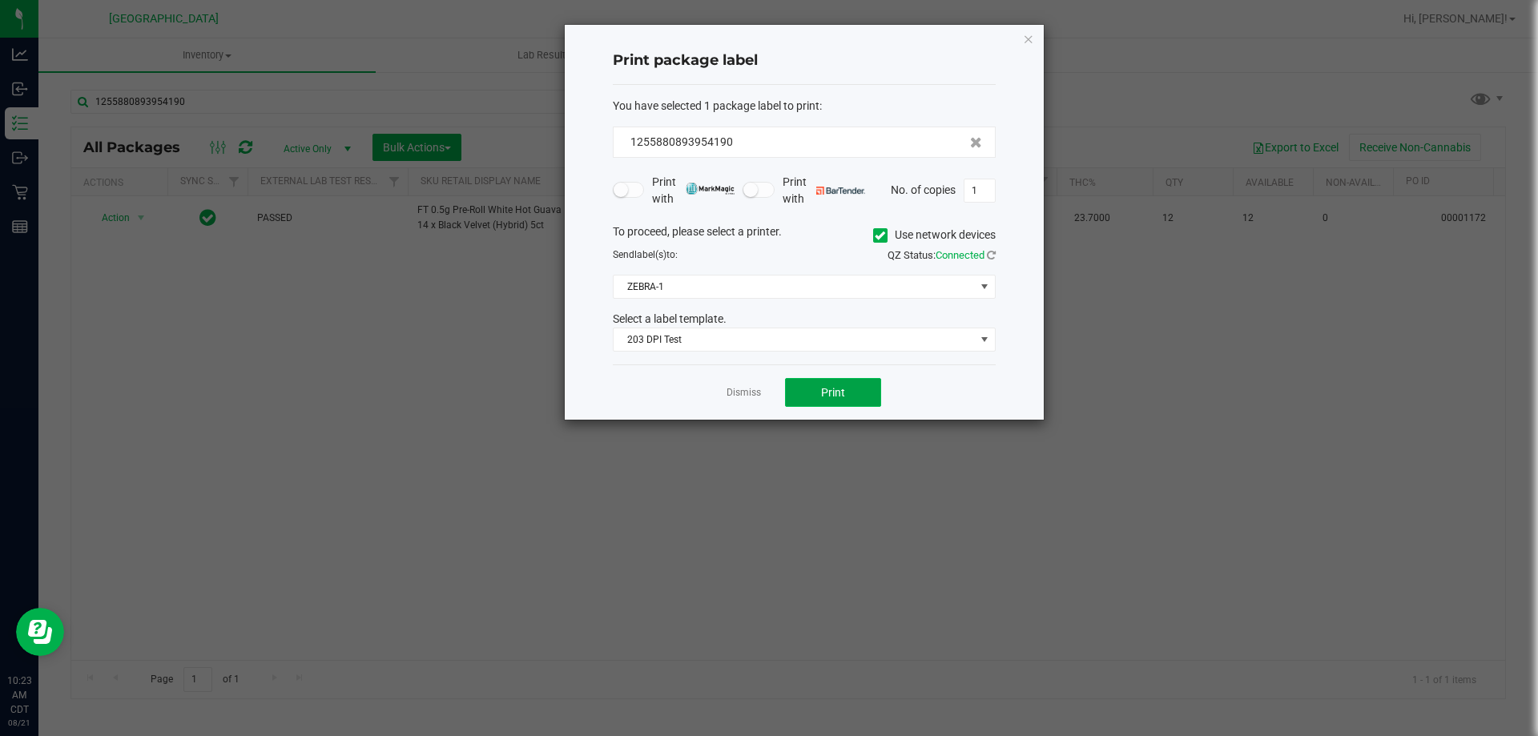
click at [837, 384] on button "Print" at bounding box center [833, 392] width 96 height 29
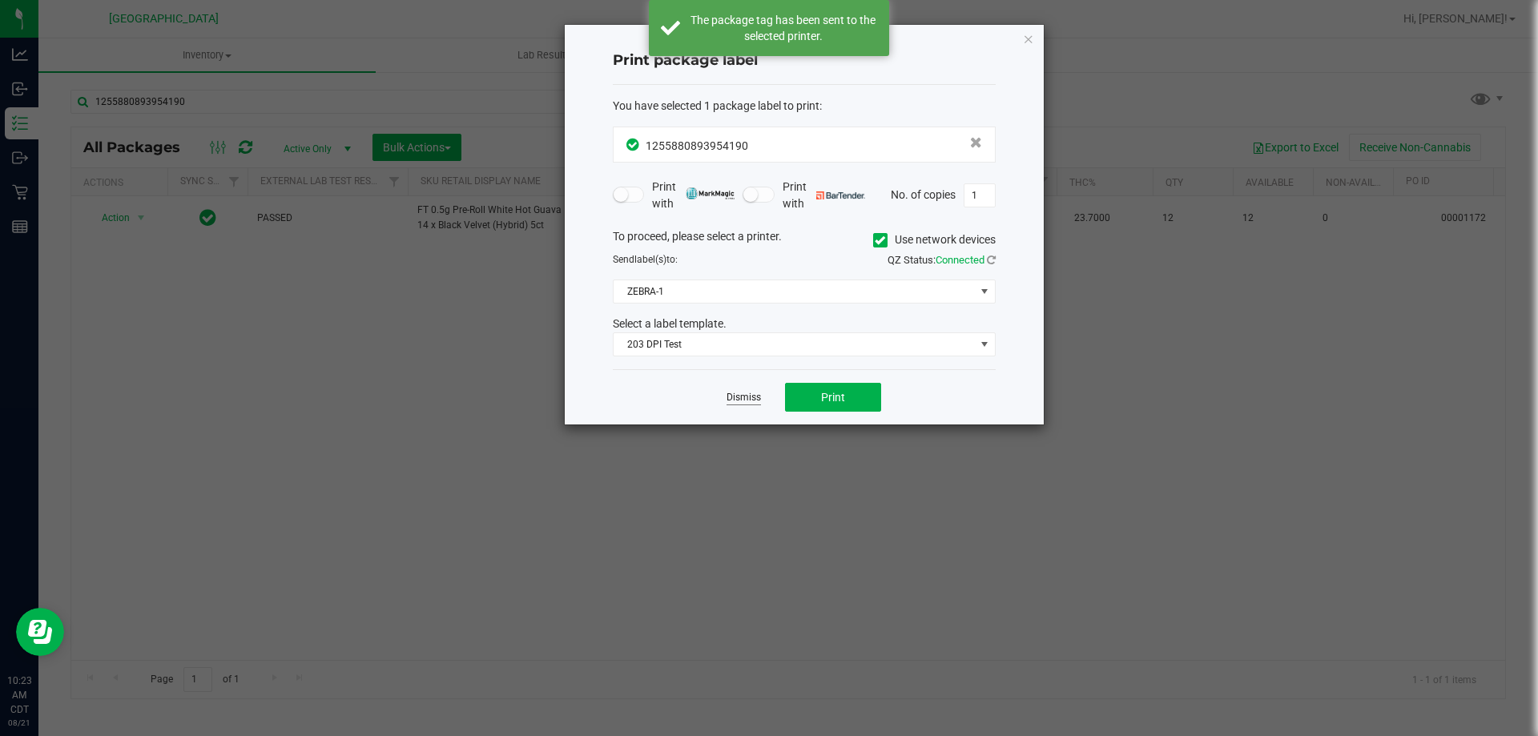
click at [746, 400] on link "Dismiss" at bounding box center [743, 398] width 34 height 14
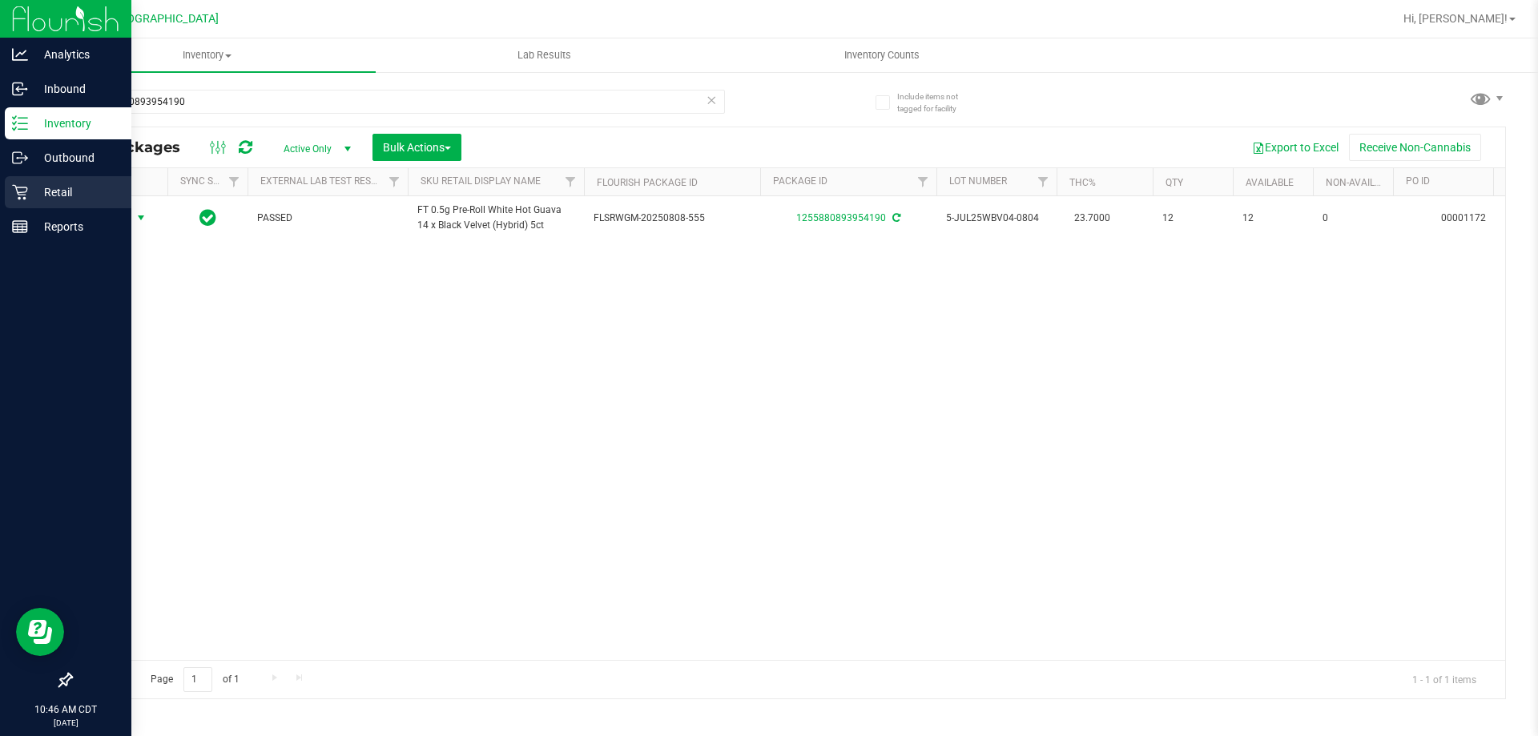
click at [79, 196] on p "Retail" at bounding box center [76, 192] width 96 height 19
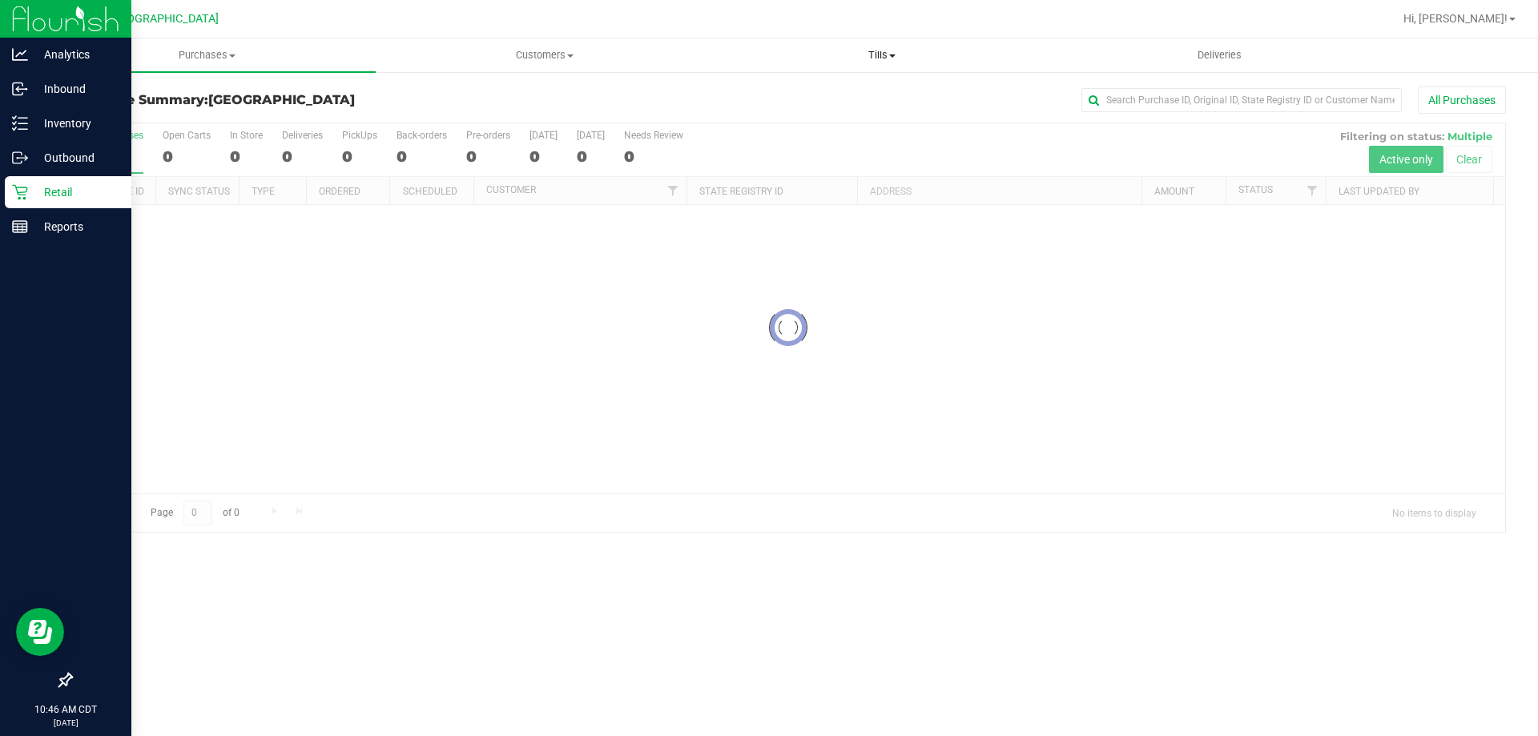
click at [878, 56] on span "Tills" at bounding box center [882, 55] width 336 height 14
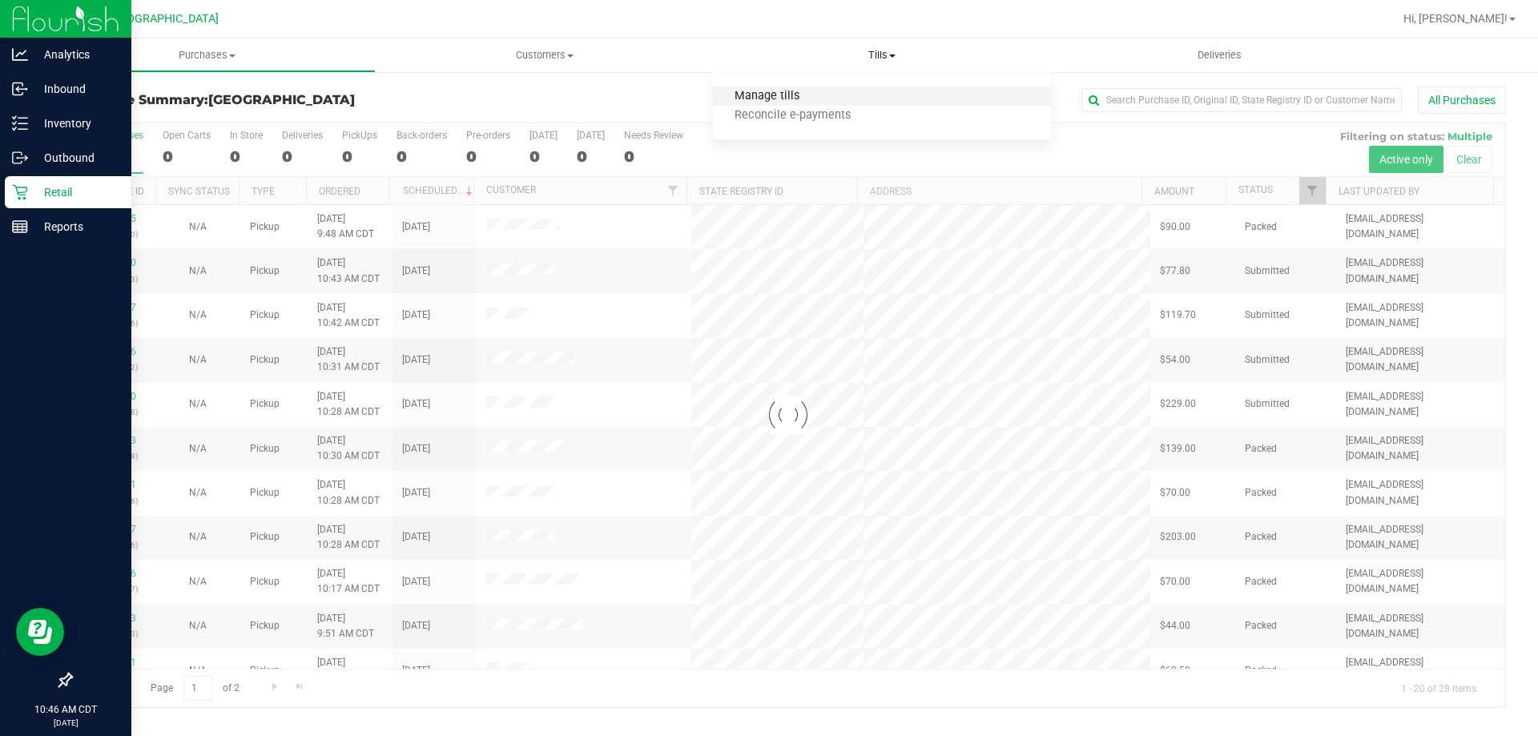
click at [776, 101] on span "Manage tills" at bounding box center [767, 97] width 108 height 14
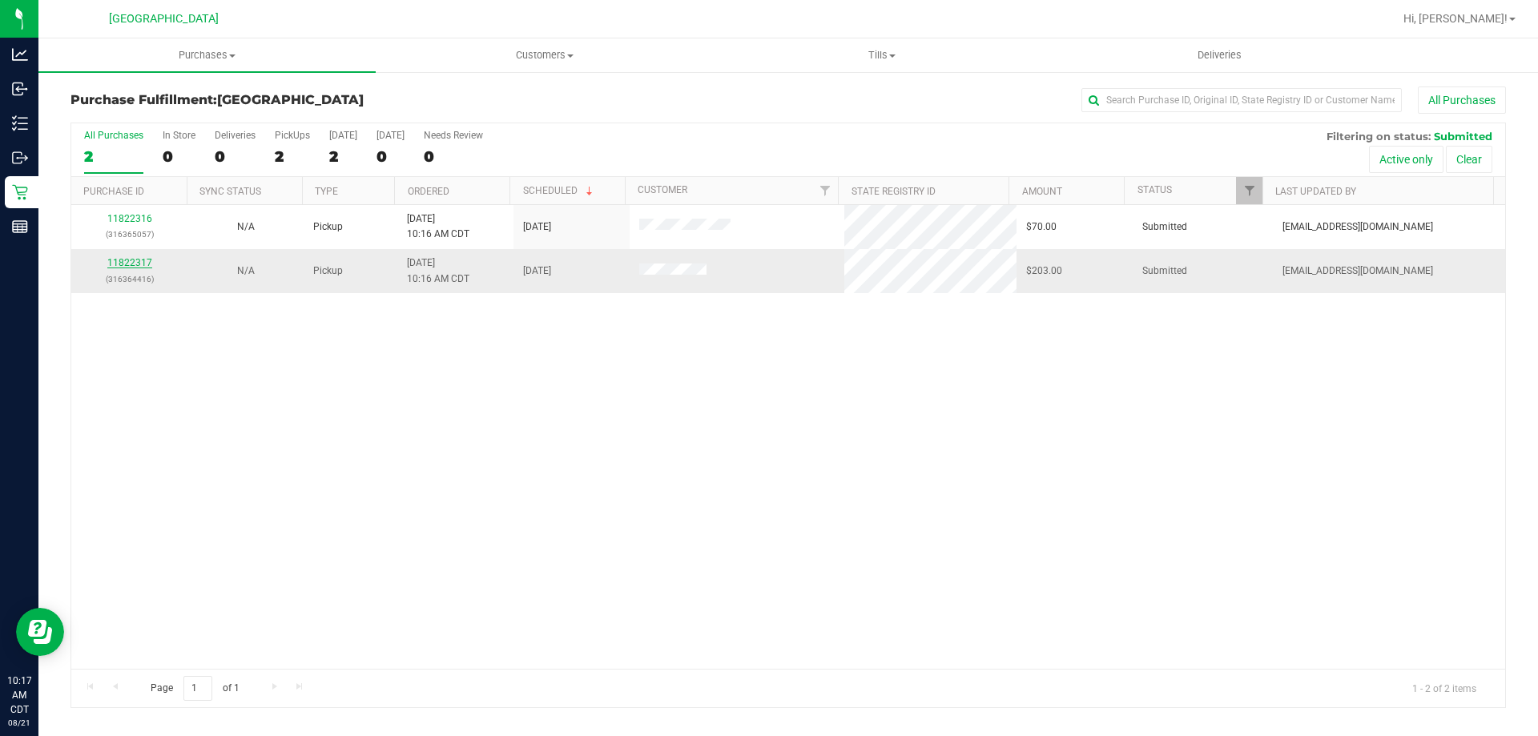
click at [130, 260] on link "11822317" at bounding box center [129, 262] width 45 height 11
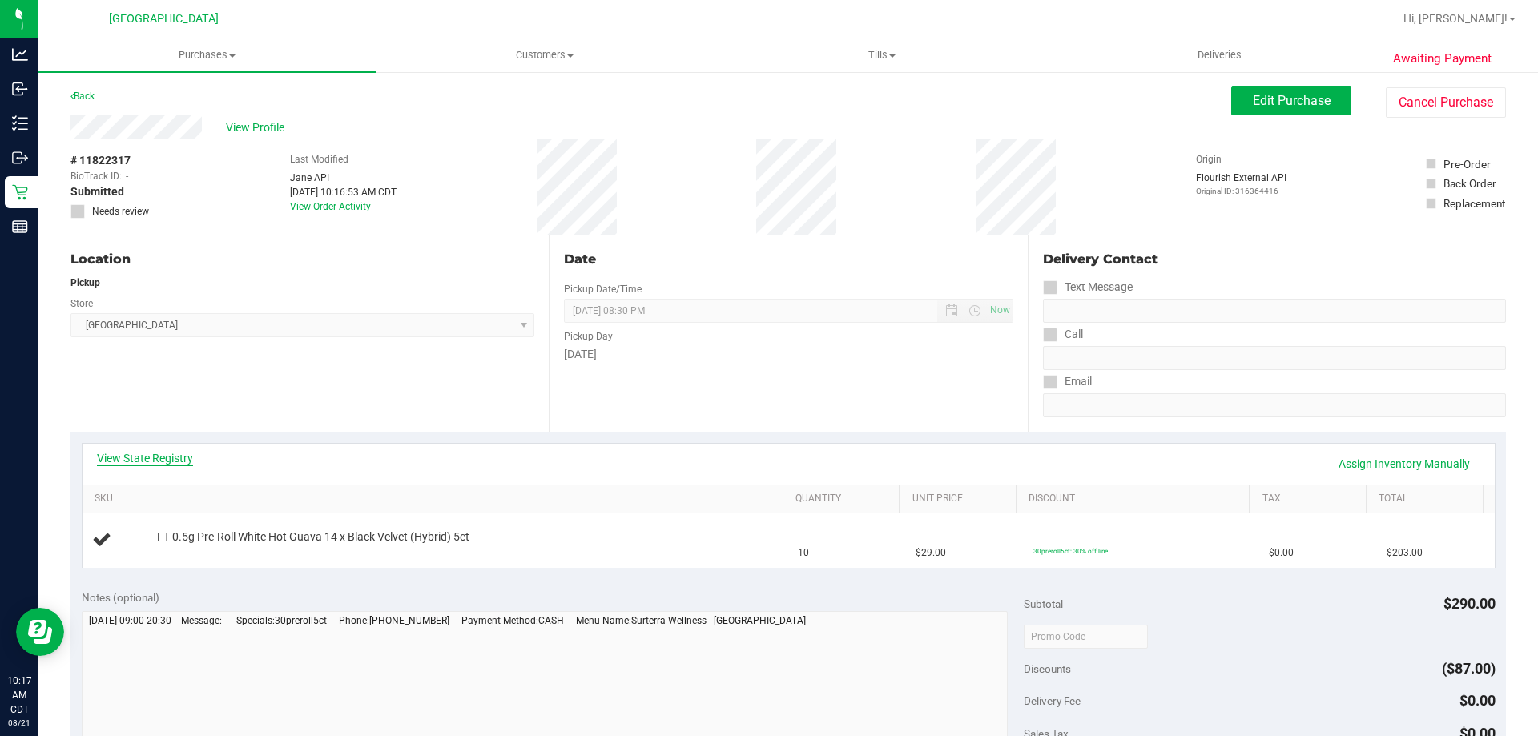
click at [179, 450] on link "View State Registry" at bounding box center [145, 458] width 96 height 16
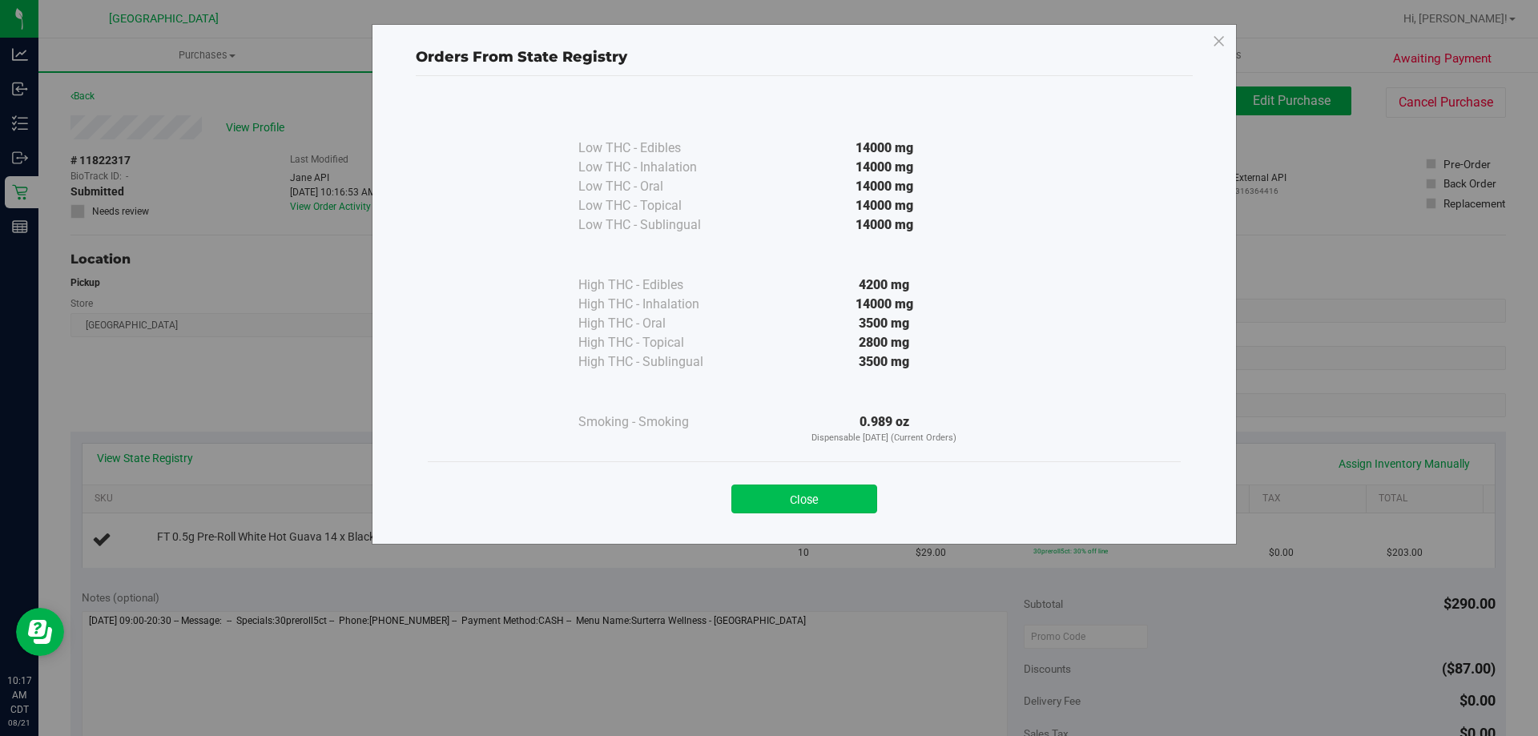
click at [819, 489] on button "Close" at bounding box center [804, 499] width 146 height 29
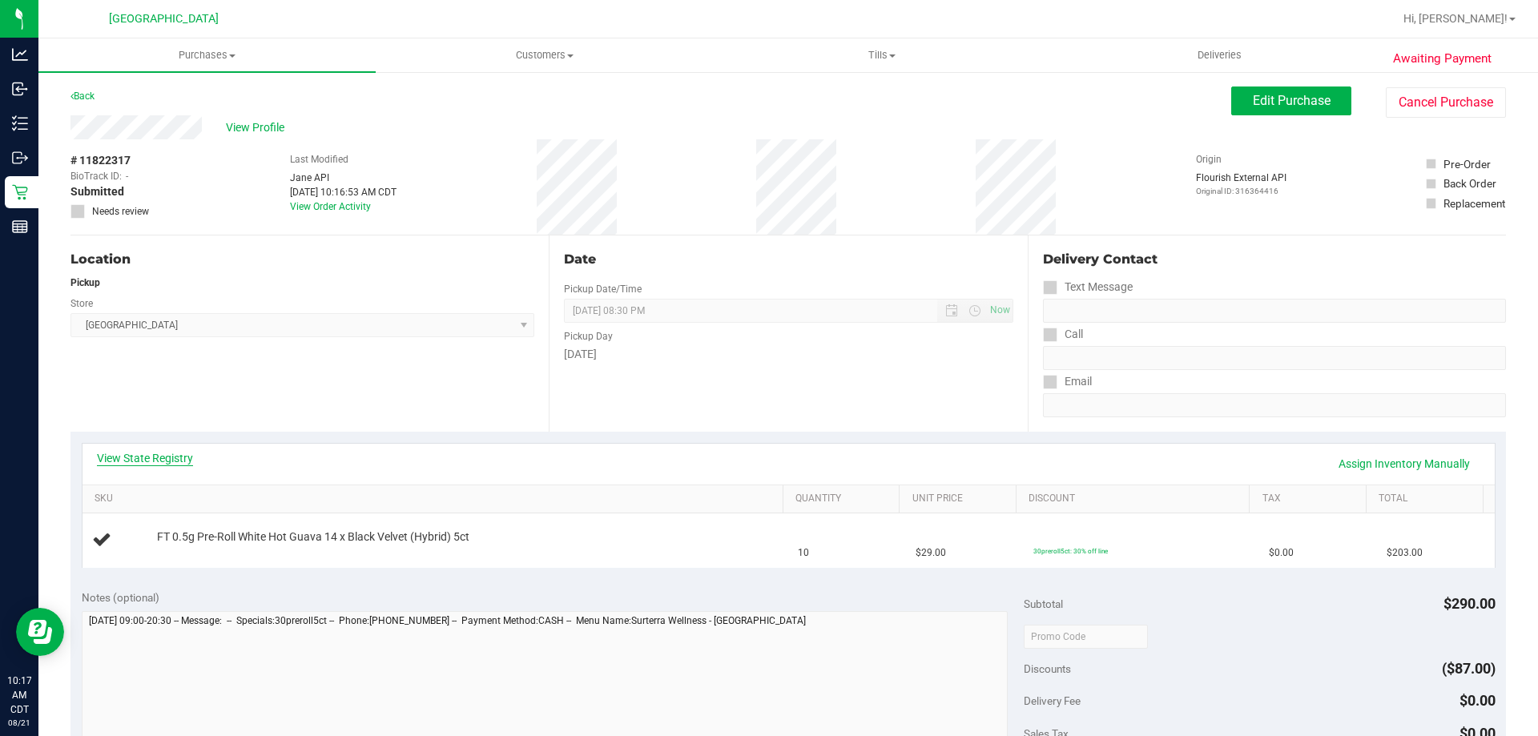
click at [141, 451] on link "View State Registry" at bounding box center [145, 458] width 96 height 16
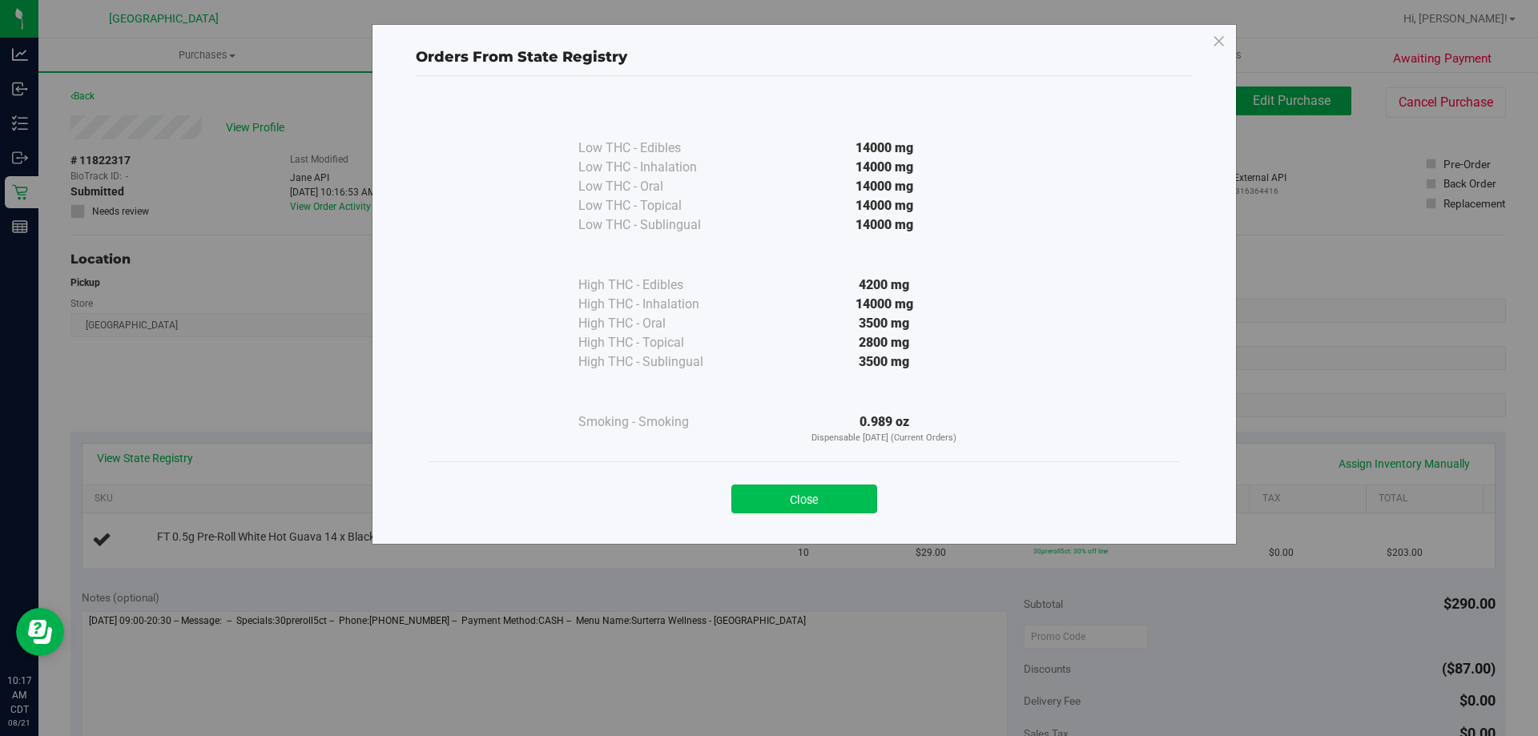
click at [790, 507] on button "Close" at bounding box center [804, 499] width 146 height 29
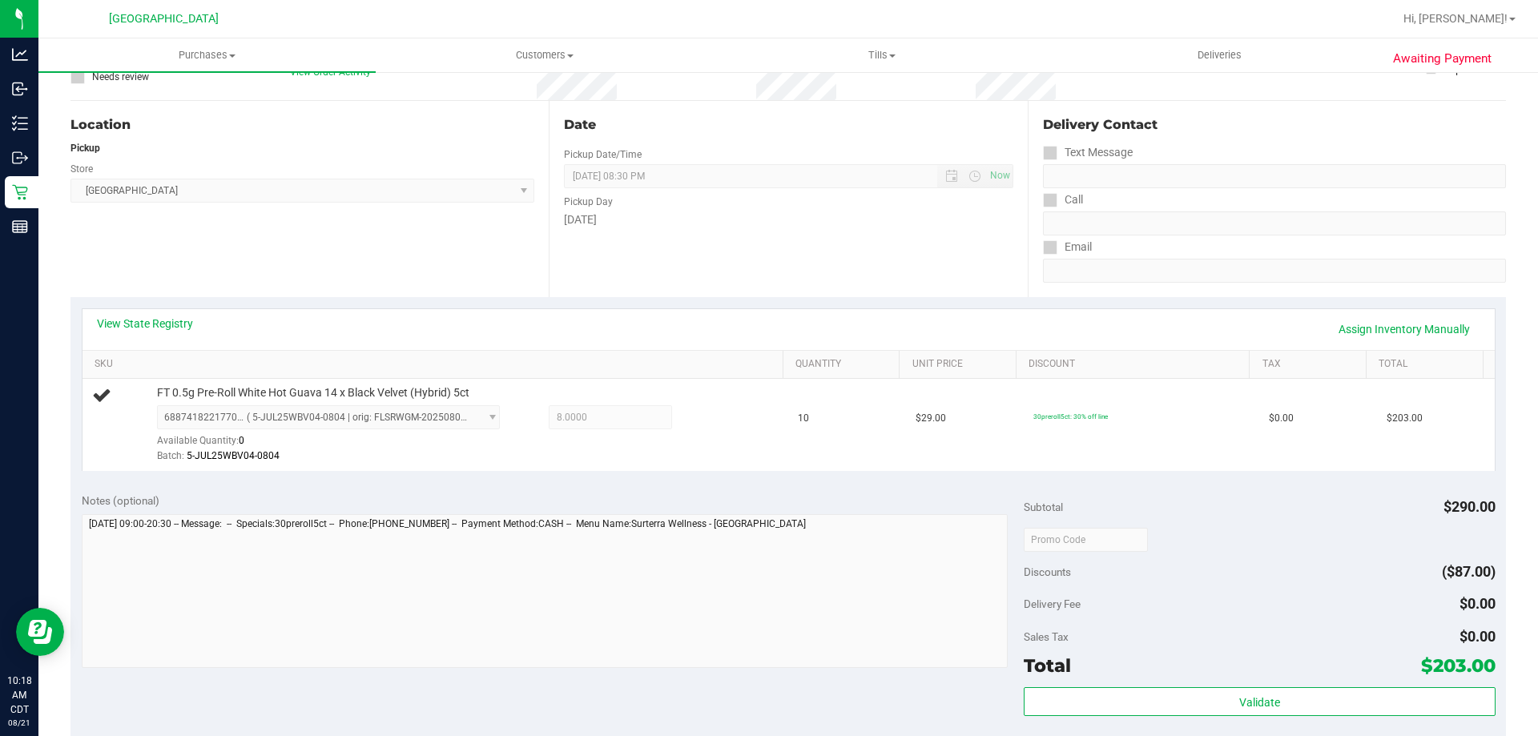
scroll to position [240, 0]
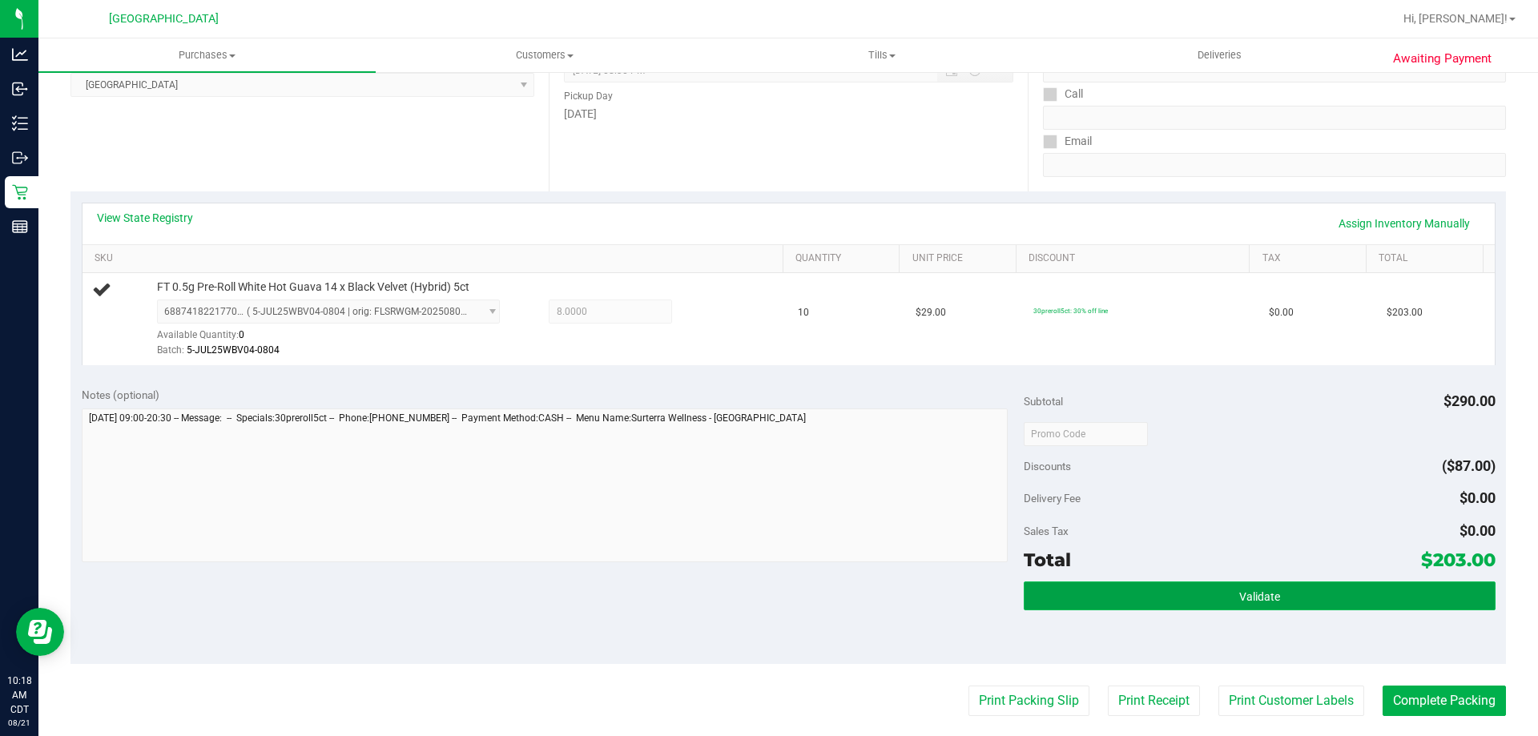
click at [1152, 607] on button "Validate" at bounding box center [1258, 595] width 471 height 29
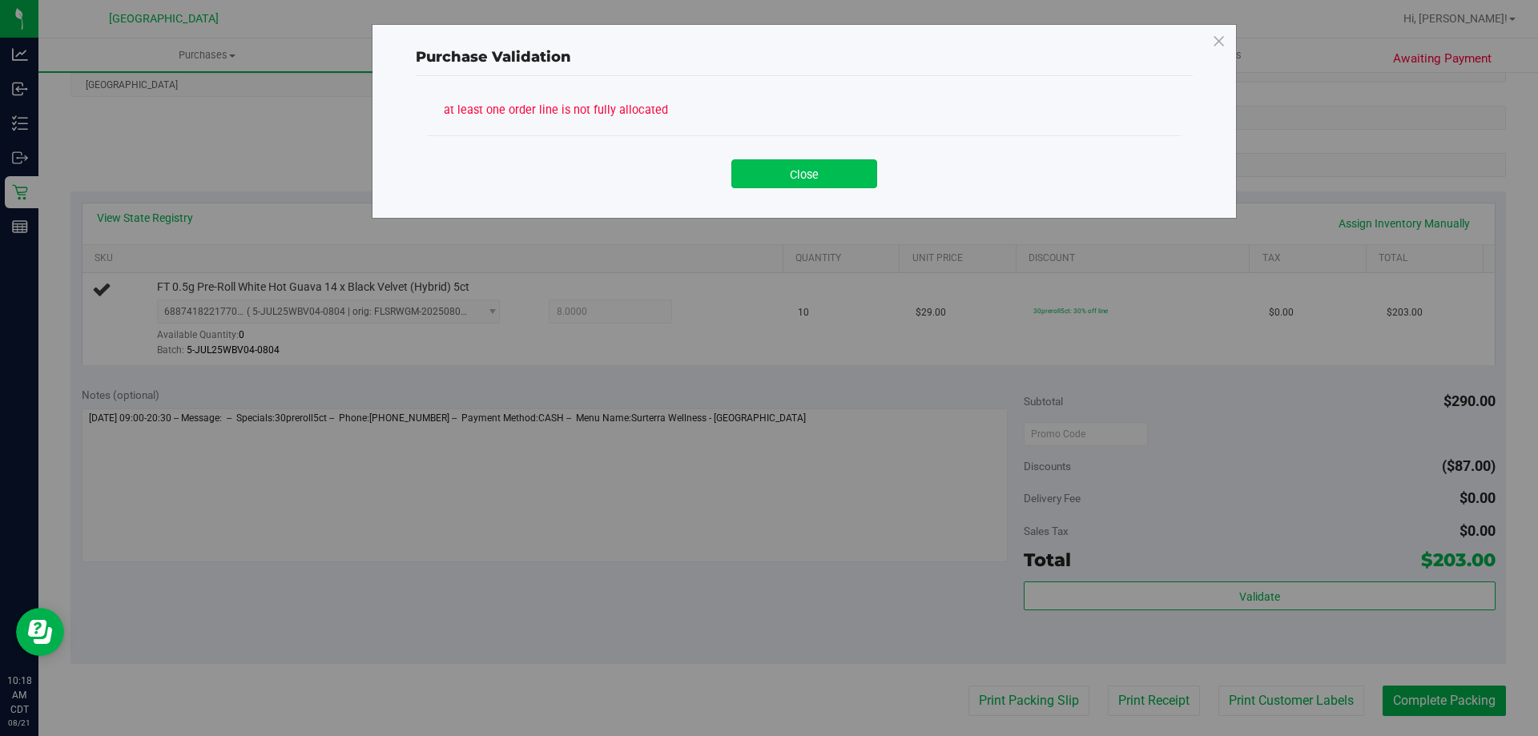
click at [814, 178] on button "Close" at bounding box center [804, 173] width 146 height 29
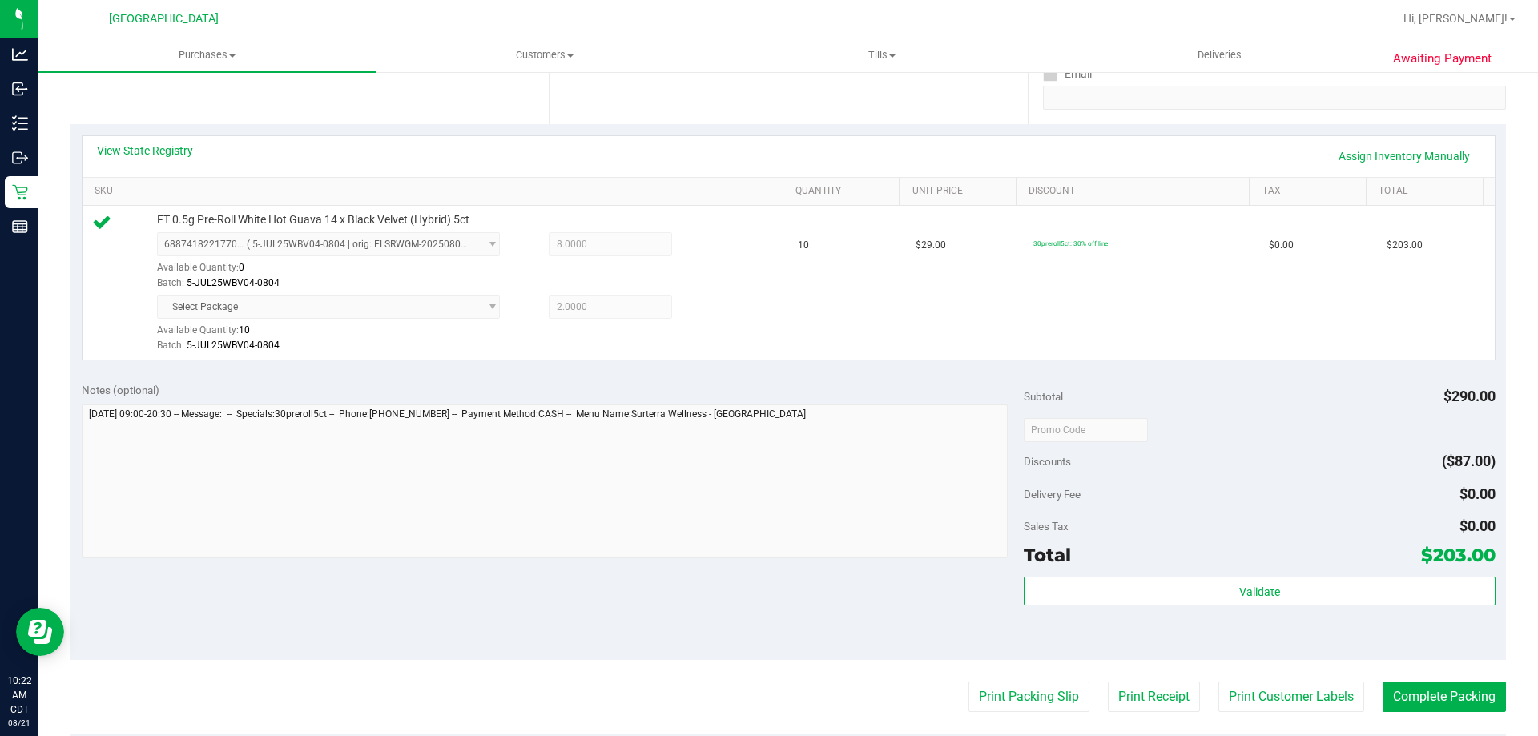
scroll to position [637, 0]
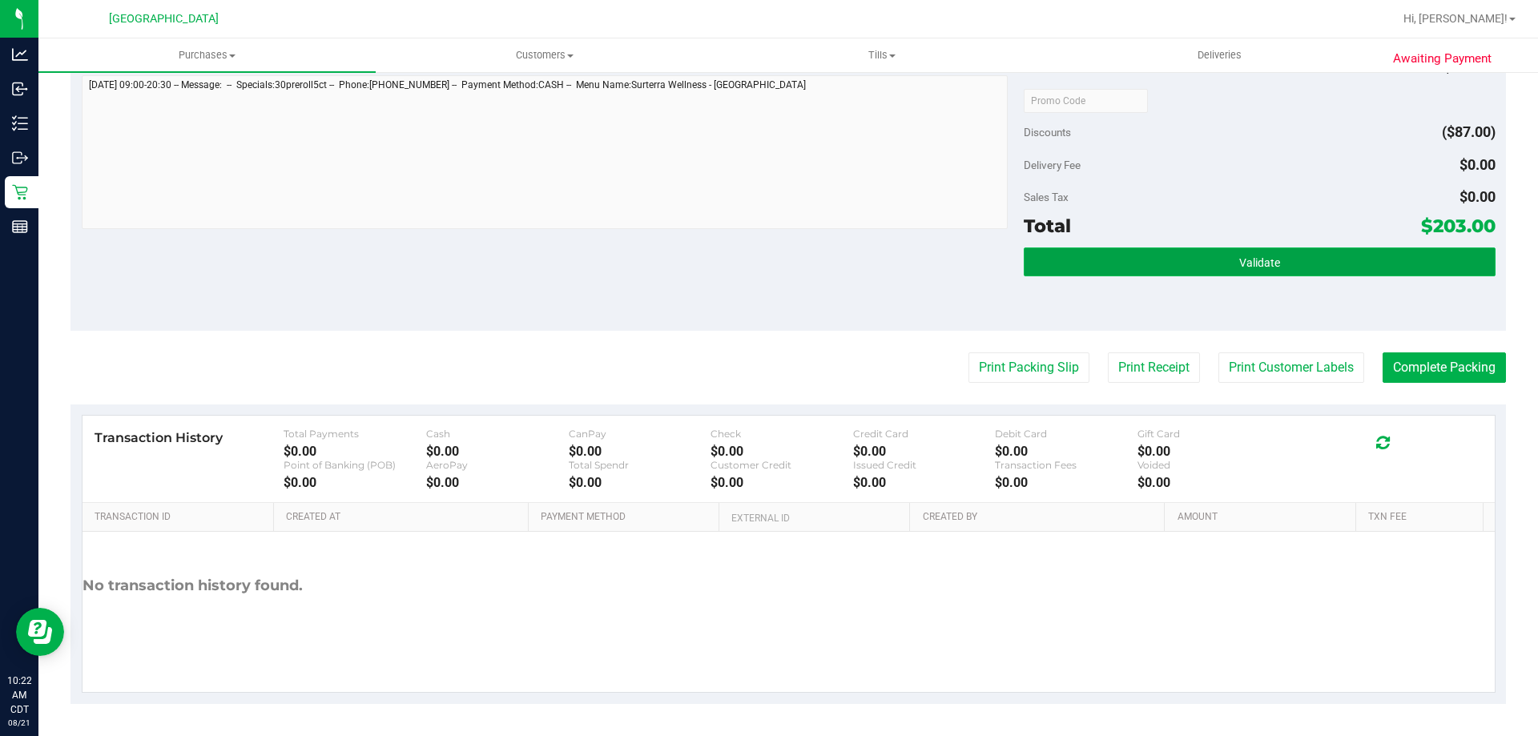
click at [1087, 253] on button "Validate" at bounding box center [1258, 261] width 471 height 29
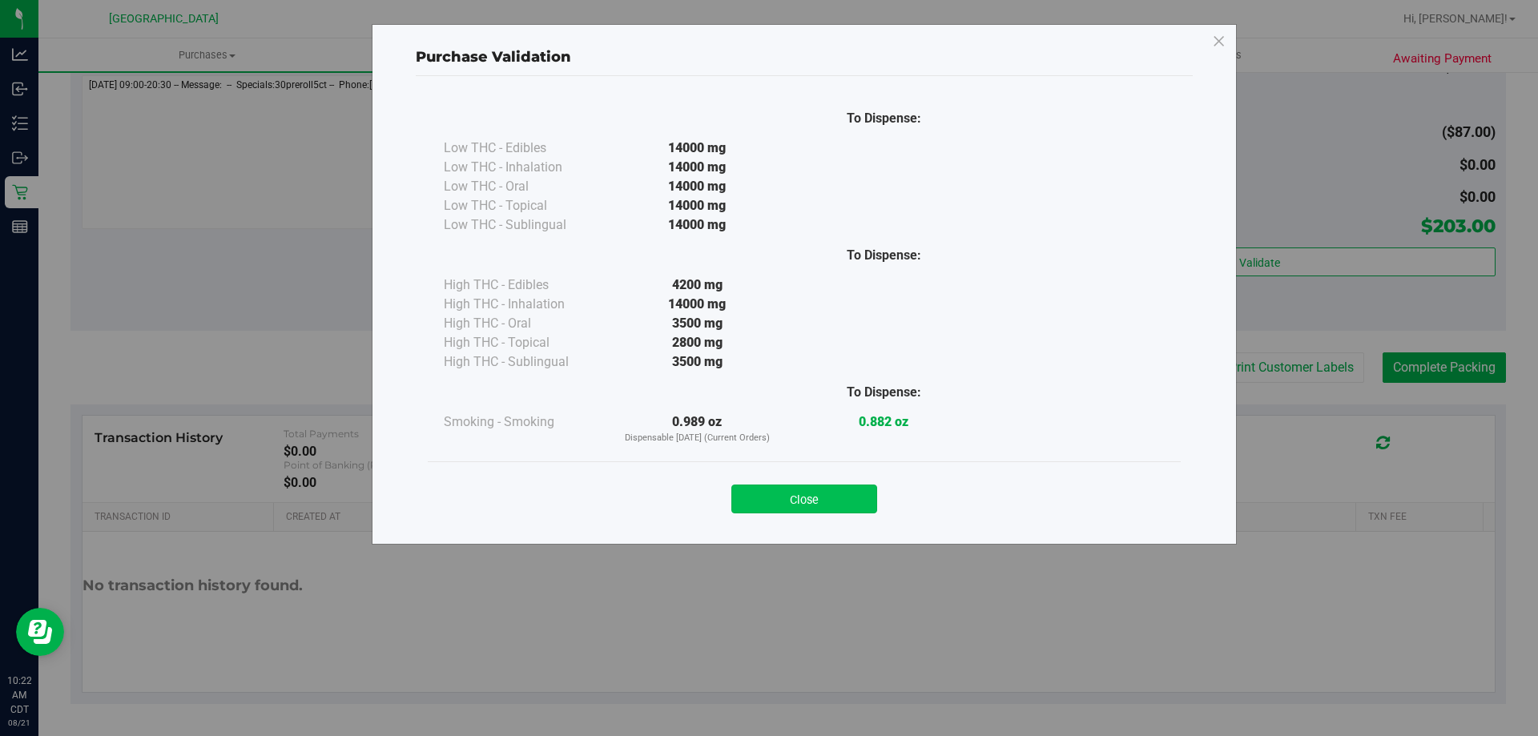
click at [806, 510] on button "Close" at bounding box center [804, 499] width 146 height 29
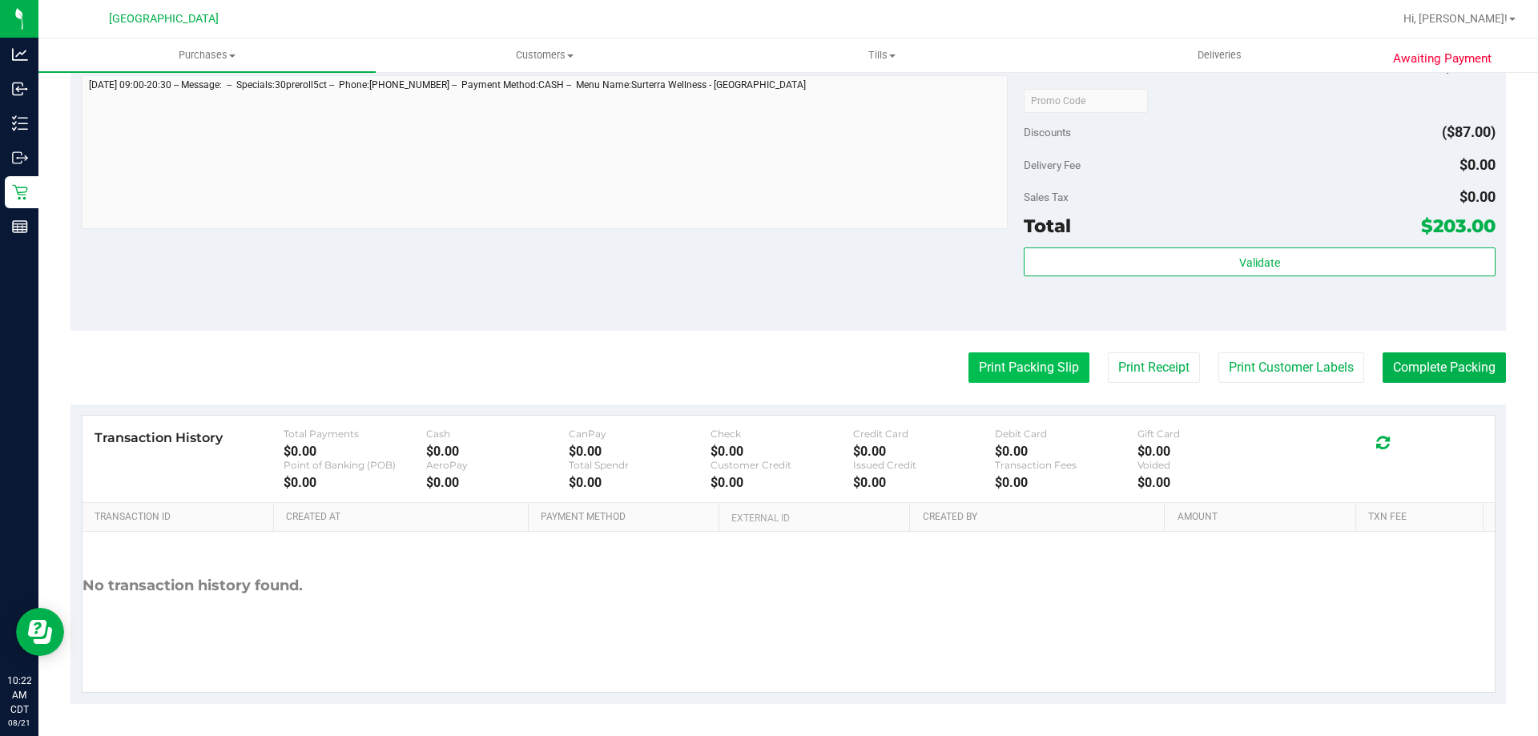
click at [1052, 381] on button "Print Packing Slip" at bounding box center [1028, 367] width 121 height 30
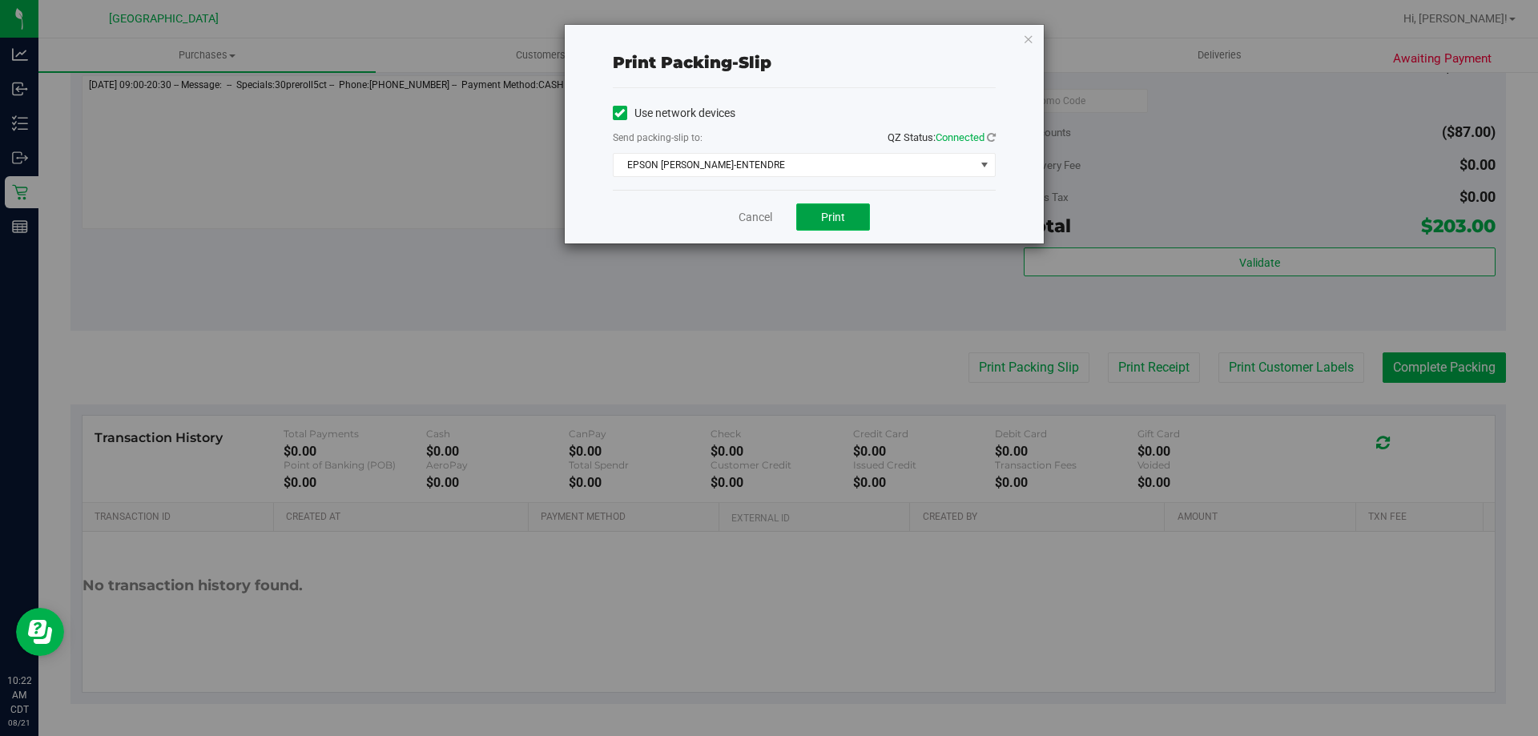
click at [806, 219] on button "Print" at bounding box center [833, 216] width 74 height 27
click at [759, 207] on div "Cancel Print" at bounding box center [804, 217] width 383 height 54
click at [759, 210] on link "Cancel" at bounding box center [755, 217] width 34 height 17
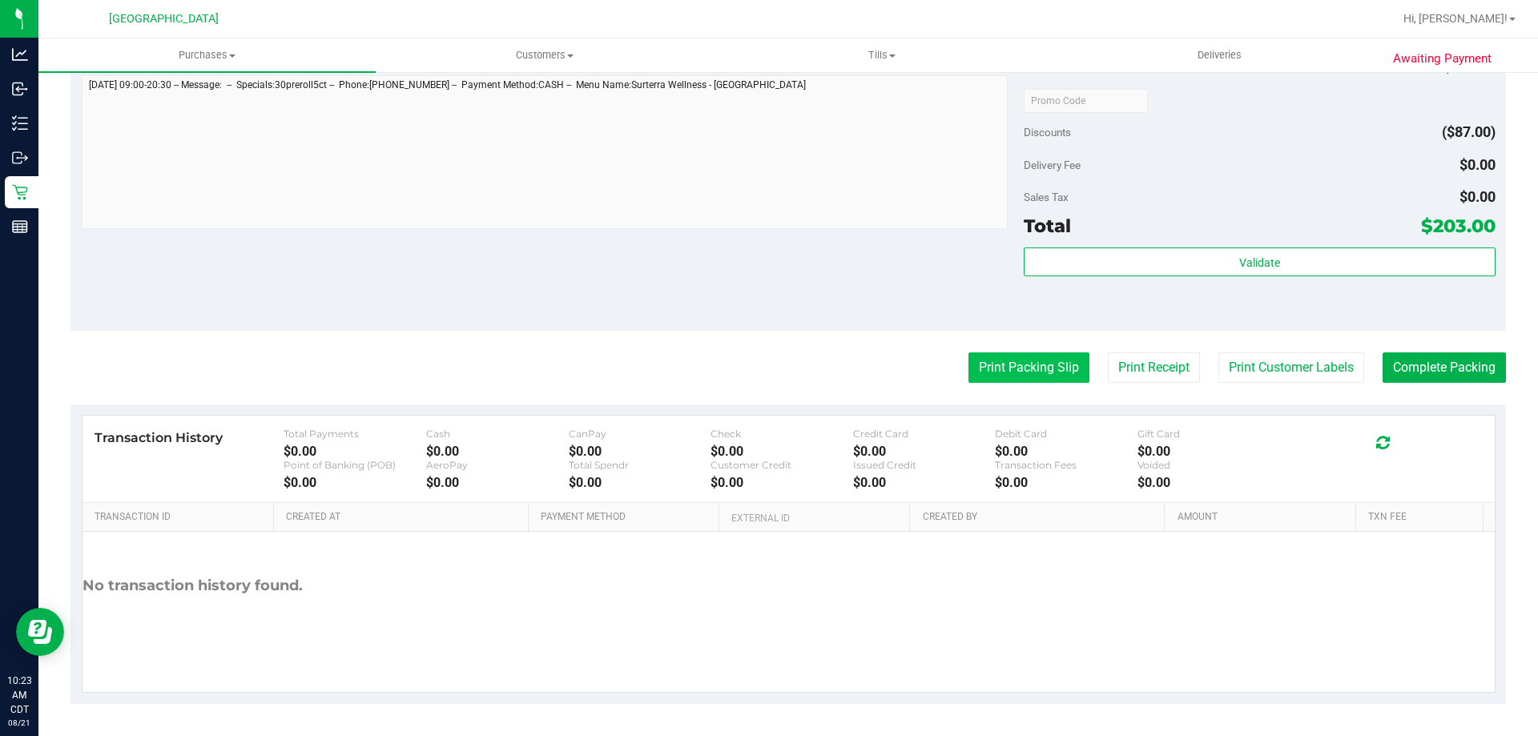
click at [1051, 372] on button "Print Packing Slip" at bounding box center [1028, 367] width 121 height 30
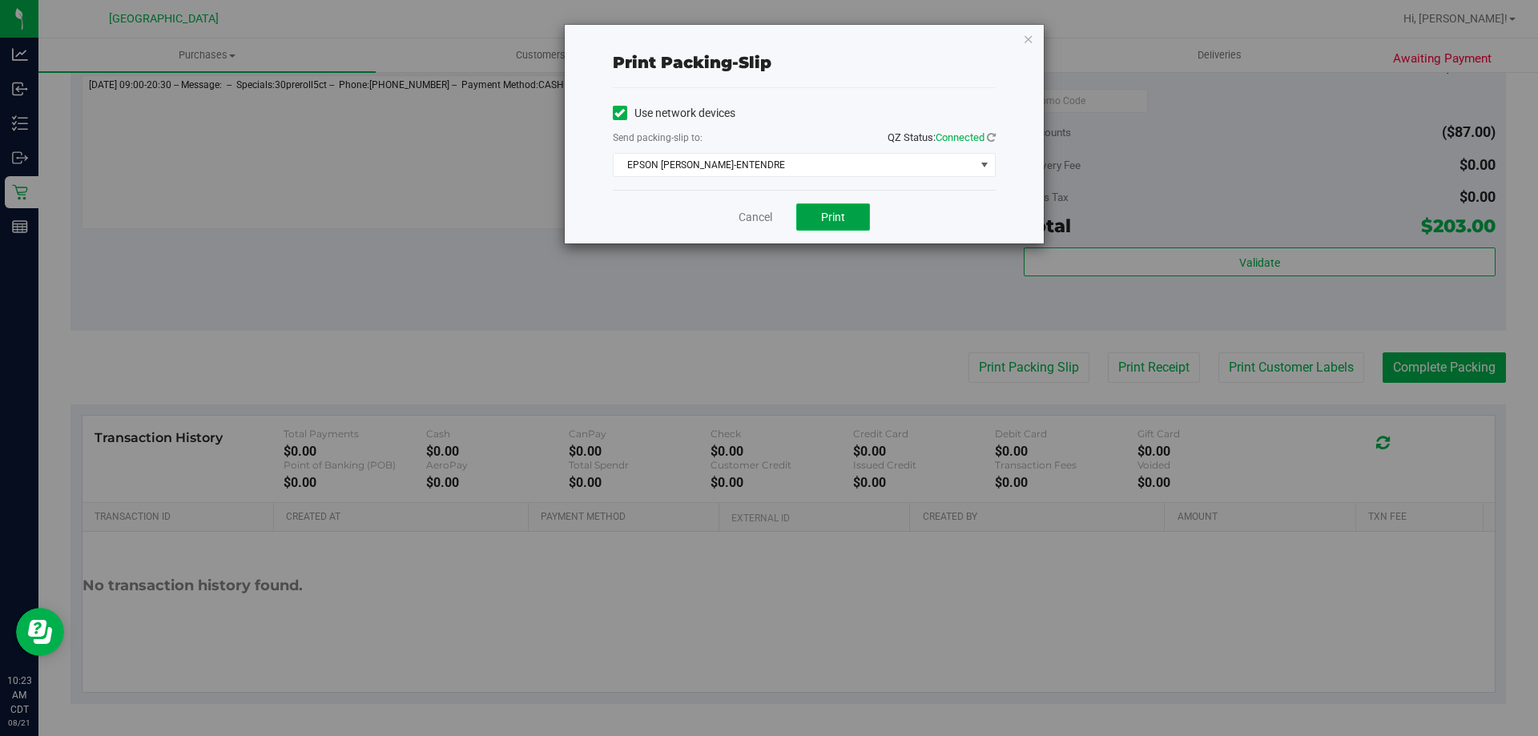
click at [830, 211] on span "Print" at bounding box center [833, 217] width 24 height 13
click at [754, 214] on link "Cancel" at bounding box center [755, 217] width 34 height 17
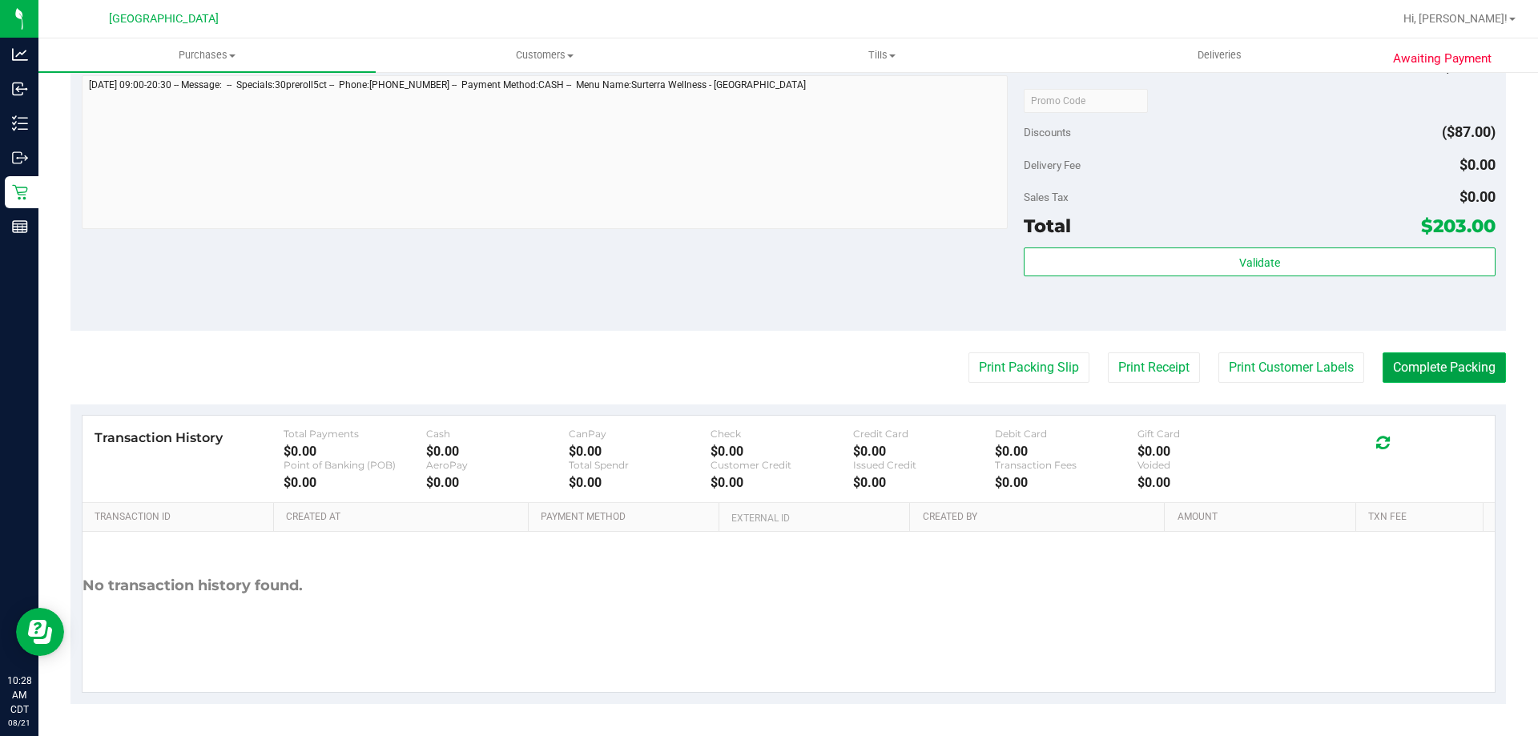
click at [1413, 373] on button "Complete Packing" at bounding box center [1443, 367] width 123 height 30
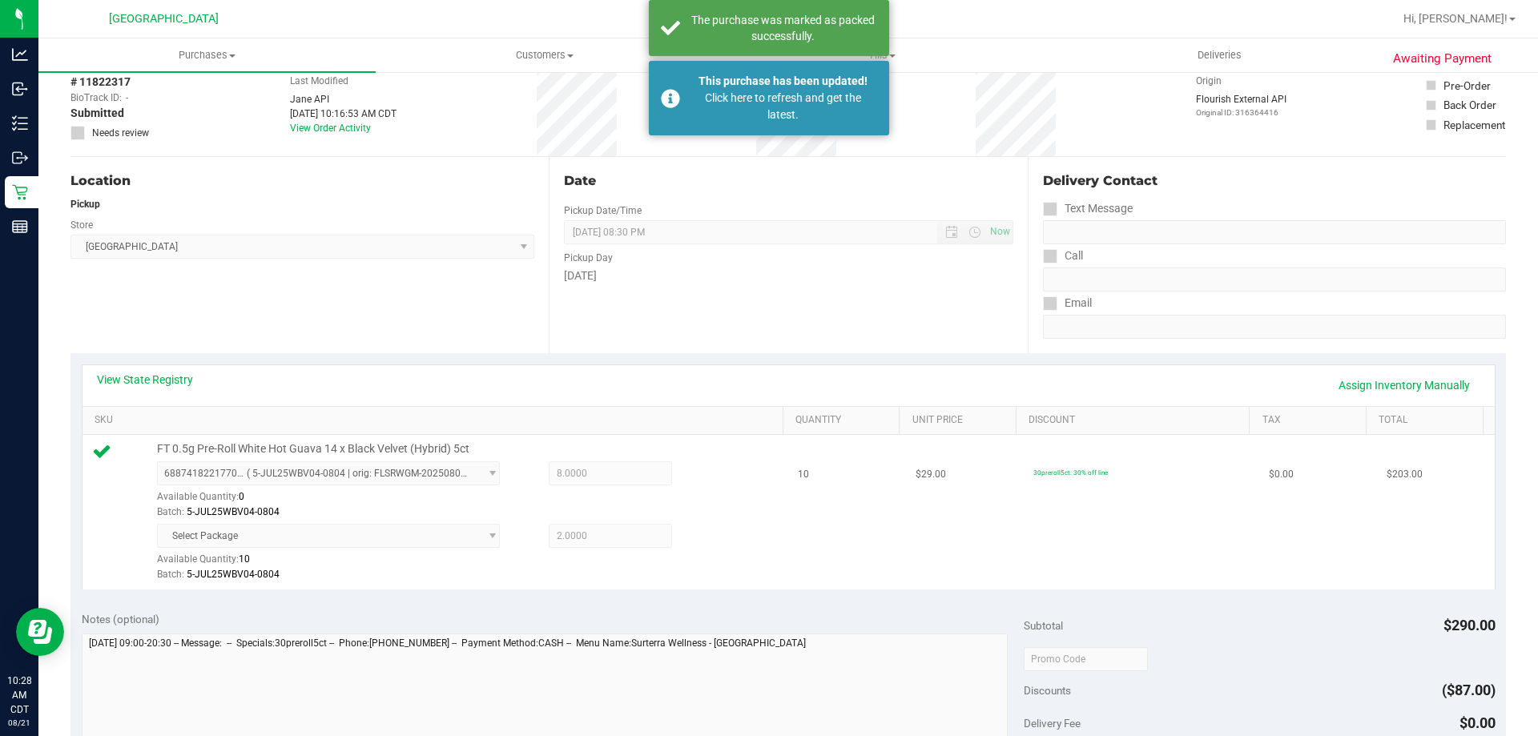
scroll to position [76, 0]
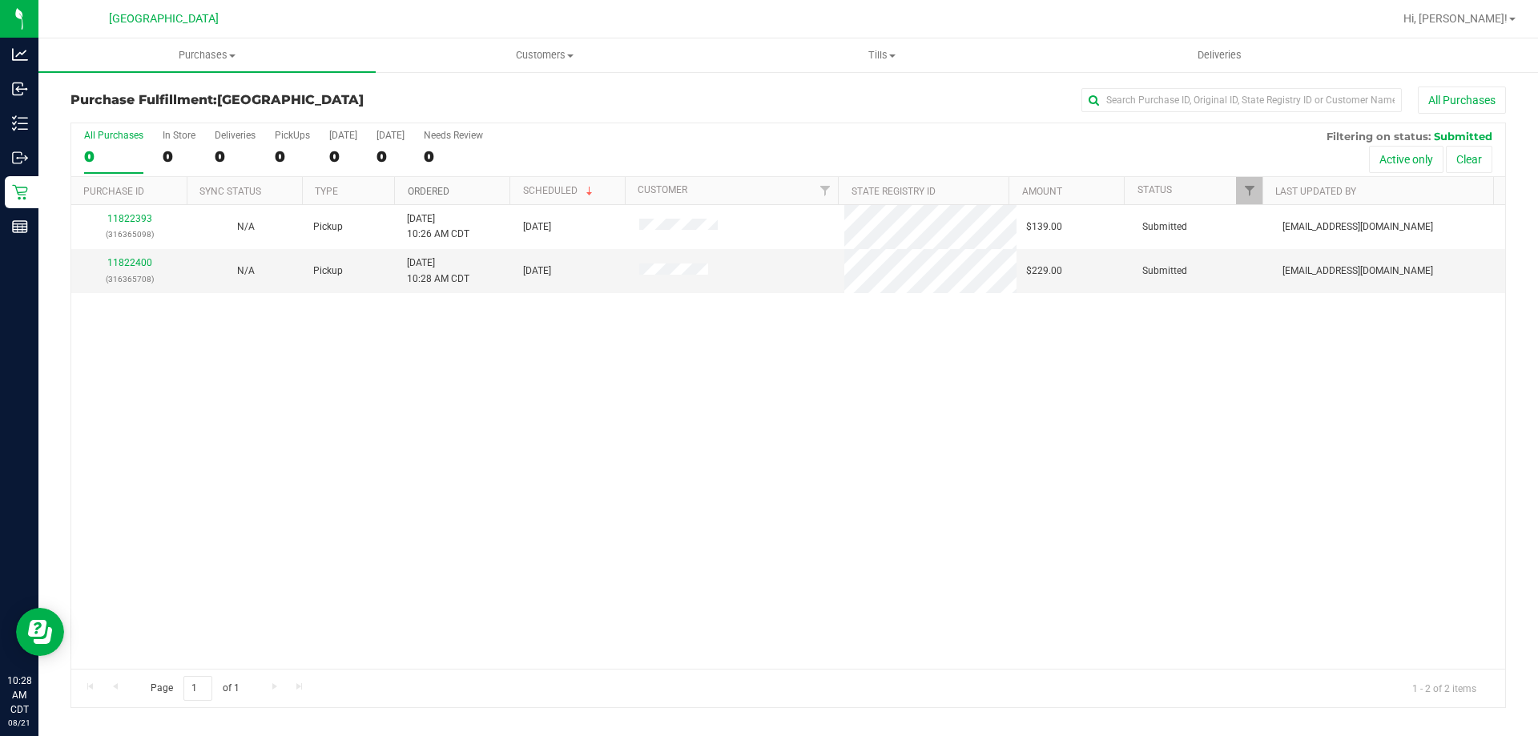
click at [427, 191] on link "Ordered" at bounding box center [429, 191] width 42 height 11
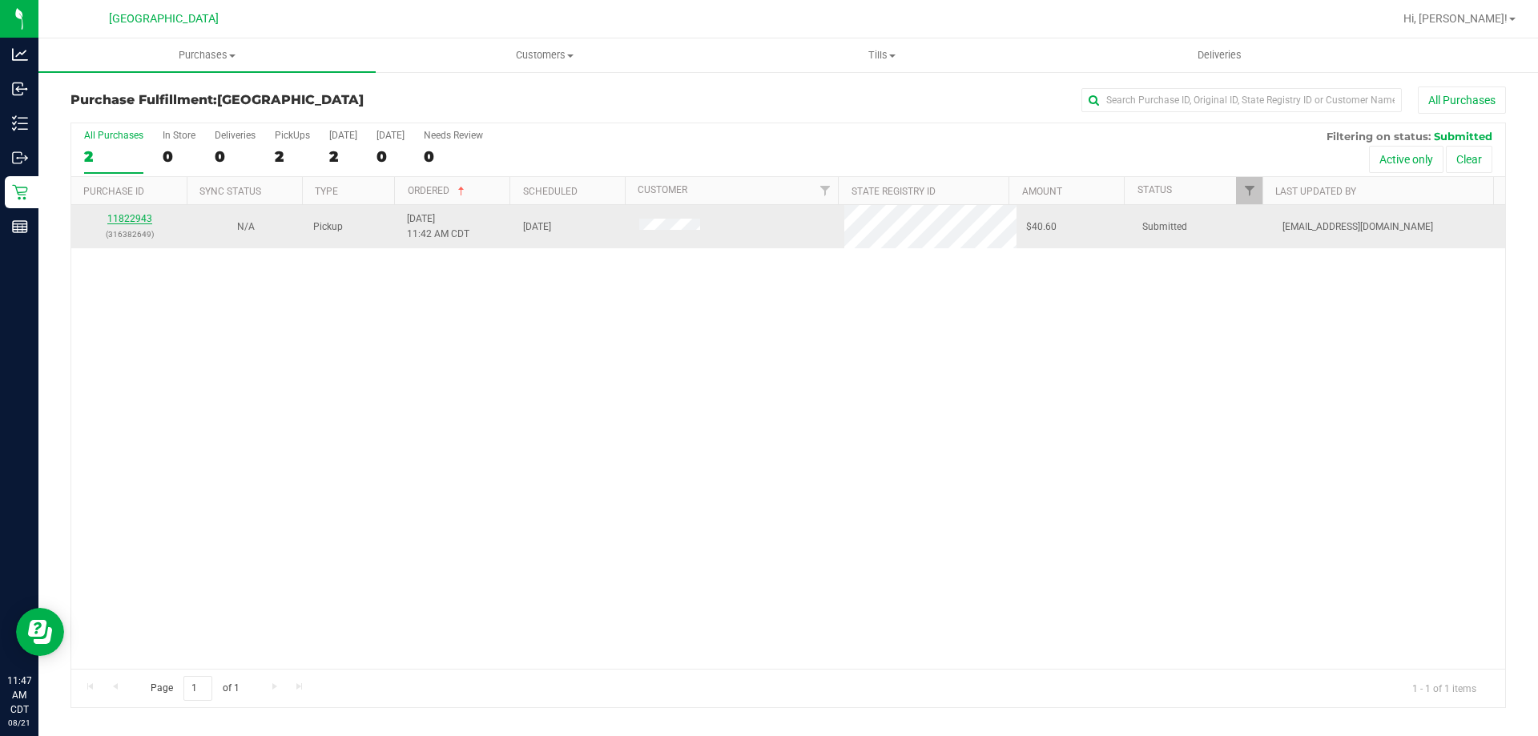
click at [132, 213] on link "11822943" at bounding box center [129, 218] width 45 height 11
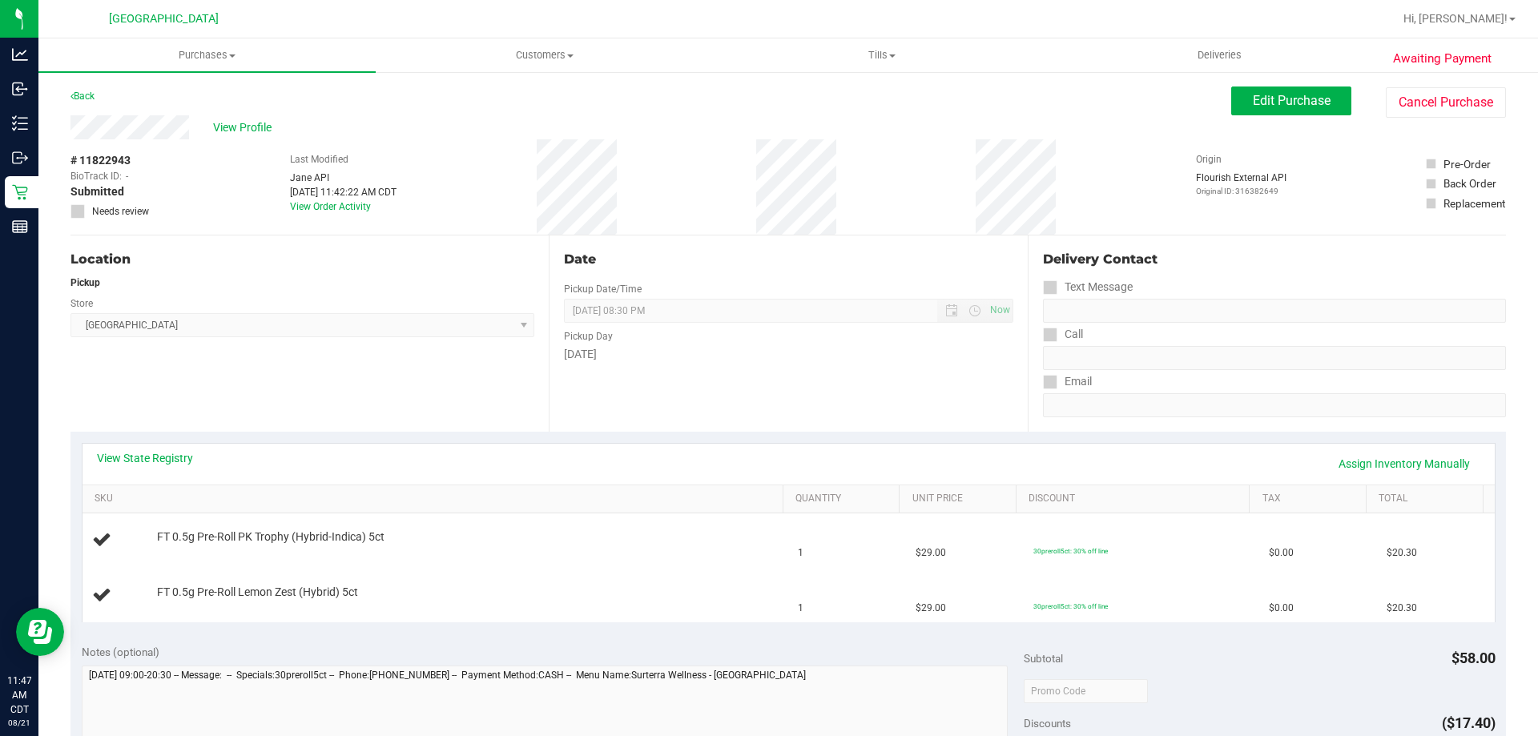
click at [127, 448] on div "View State Registry Assign Inventory Manually" at bounding box center [788, 464] width 1412 height 41
click at [129, 456] on link "View State Registry" at bounding box center [145, 458] width 96 height 16
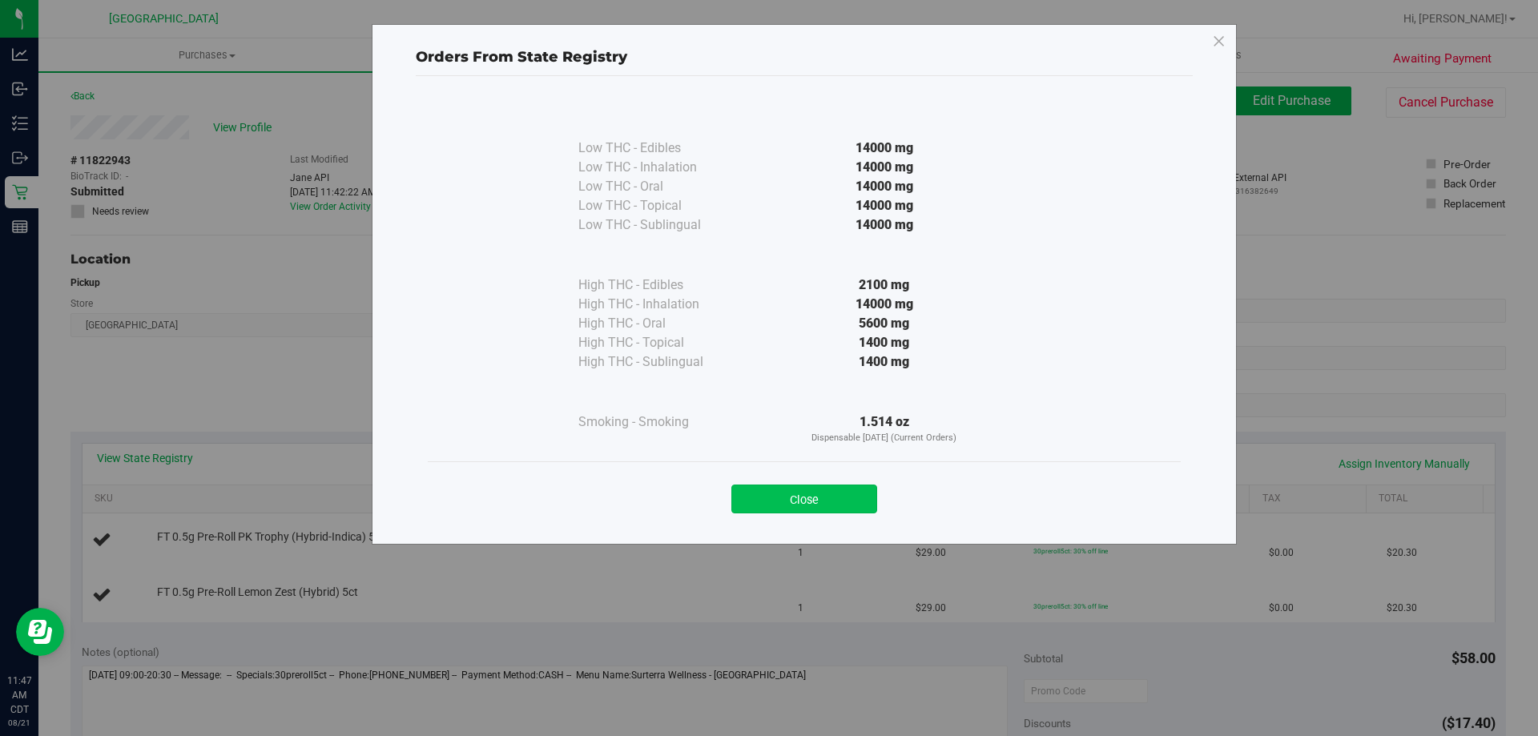
click at [837, 501] on button "Close" at bounding box center [804, 499] width 146 height 29
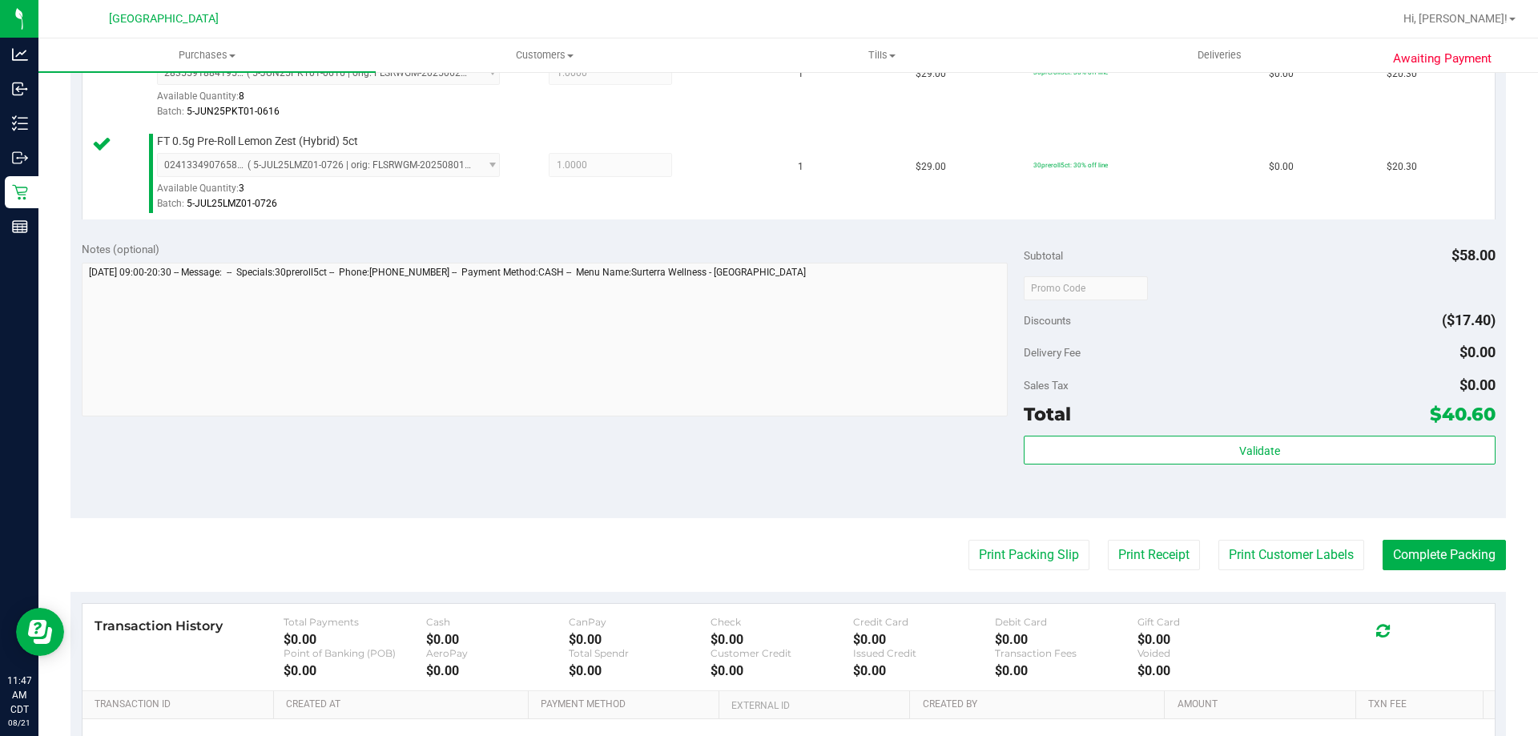
scroll to position [481, 0]
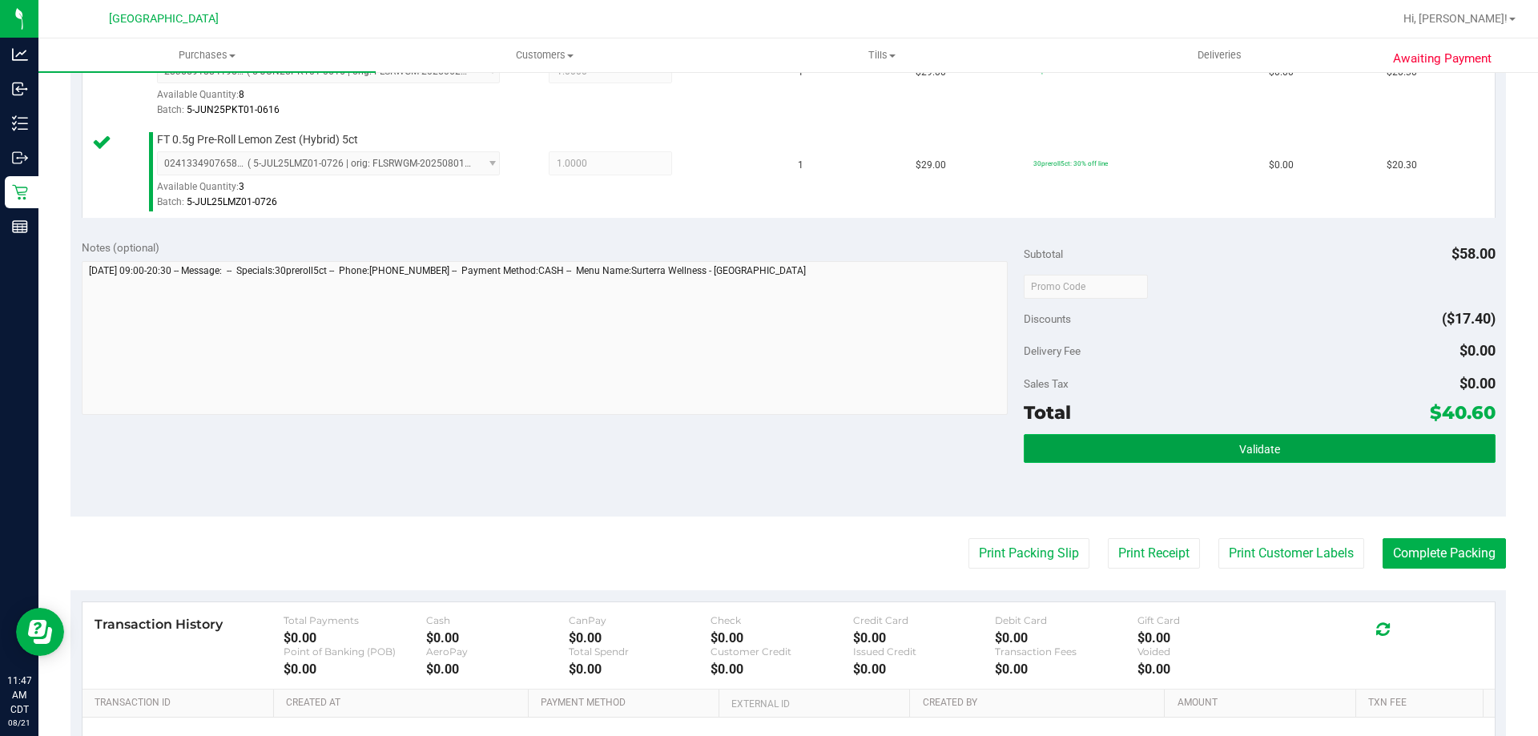
click at [1121, 456] on button "Validate" at bounding box center [1258, 448] width 471 height 29
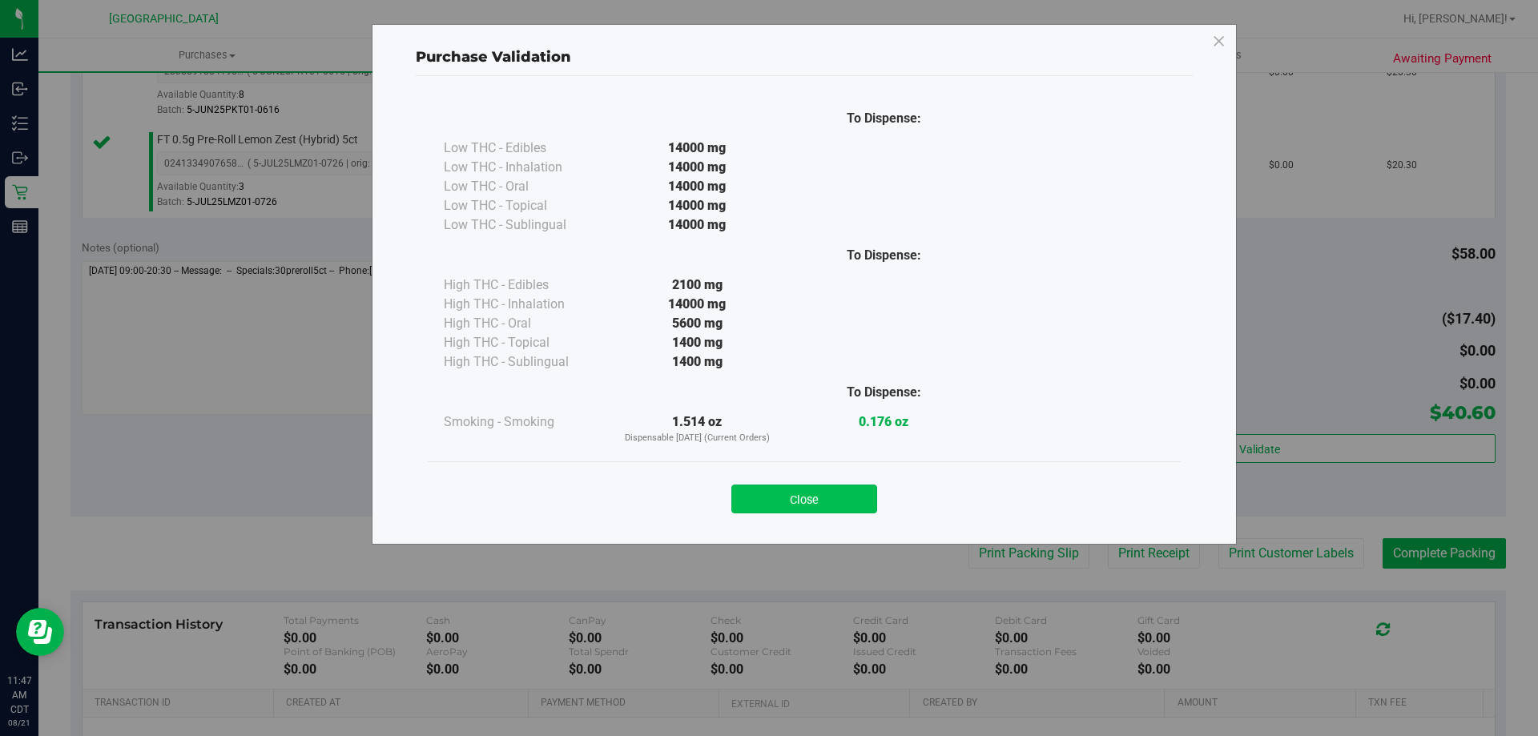
click at [764, 496] on button "Close" at bounding box center [804, 499] width 146 height 29
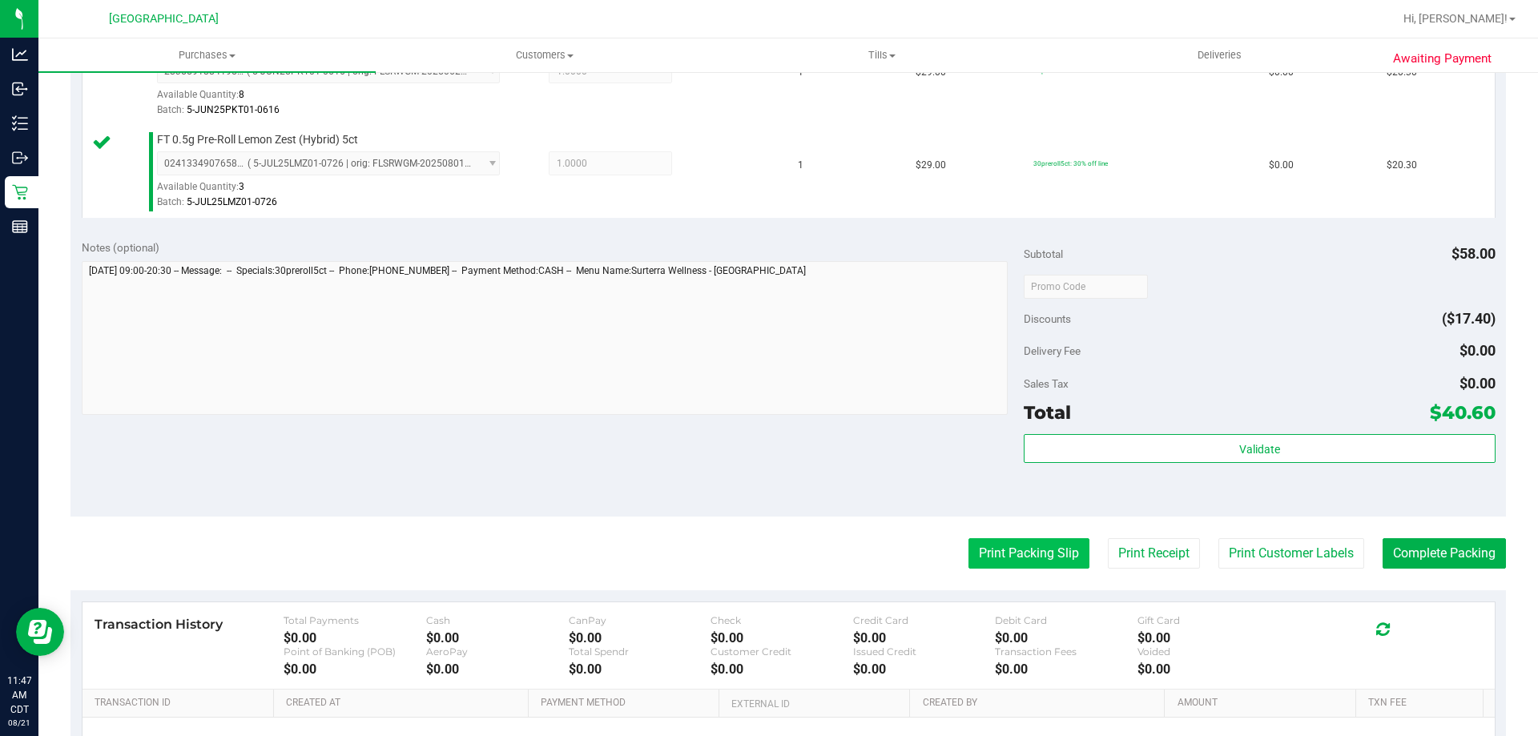
click at [1039, 567] on button "Print Packing Slip" at bounding box center [1028, 553] width 121 height 30
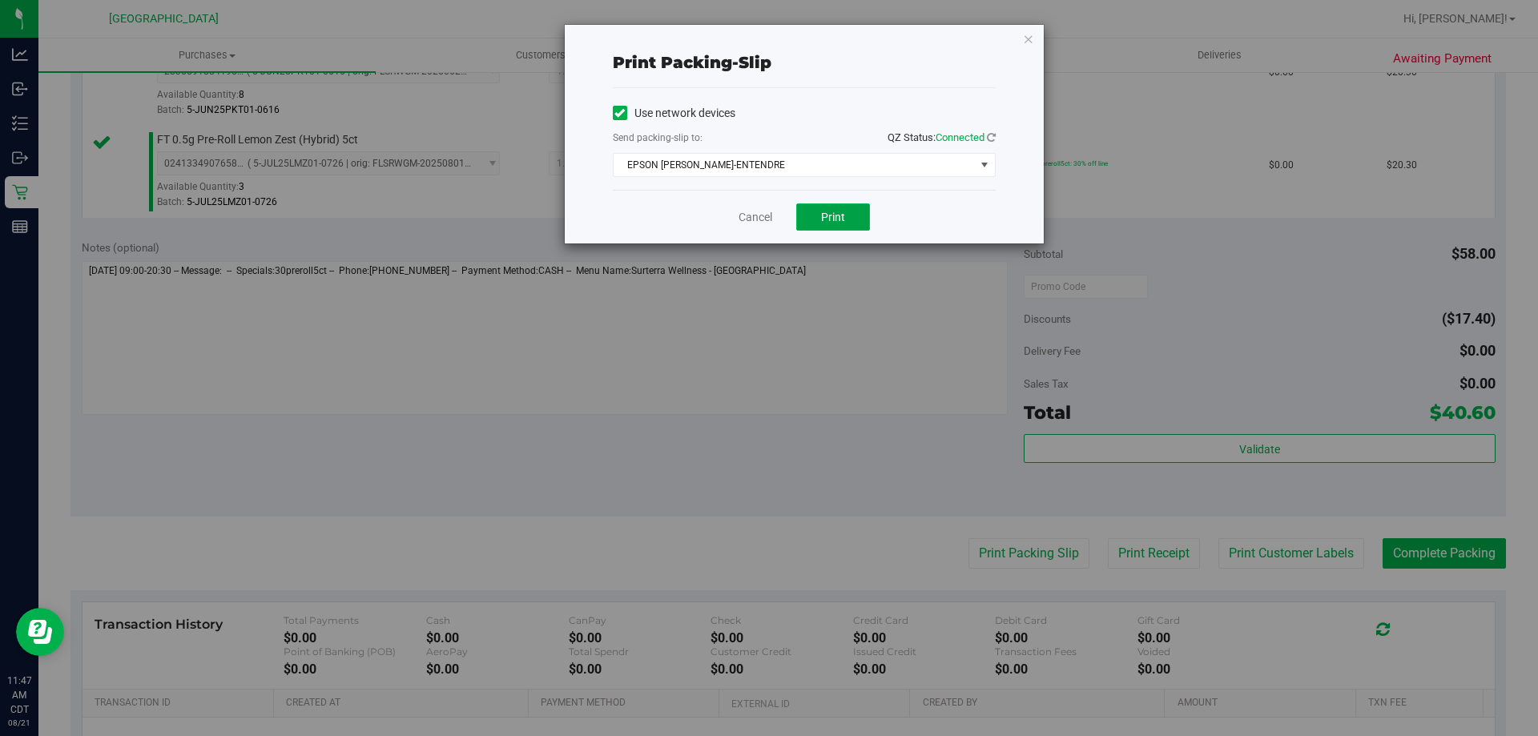
click at [837, 204] on button "Print" at bounding box center [833, 216] width 74 height 27
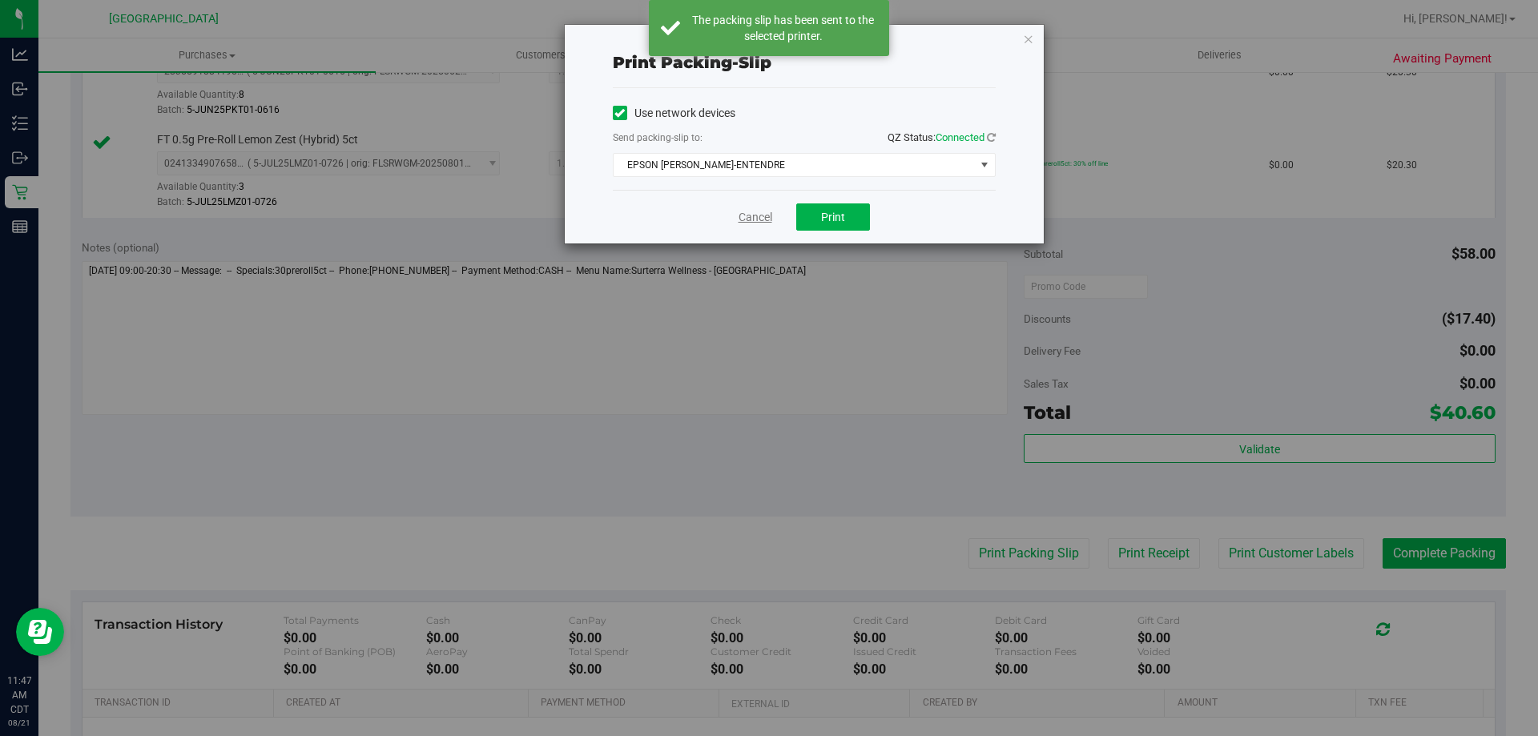
click at [760, 223] on link "Cancel" at bounding box center [755, 217] width 34 height 17
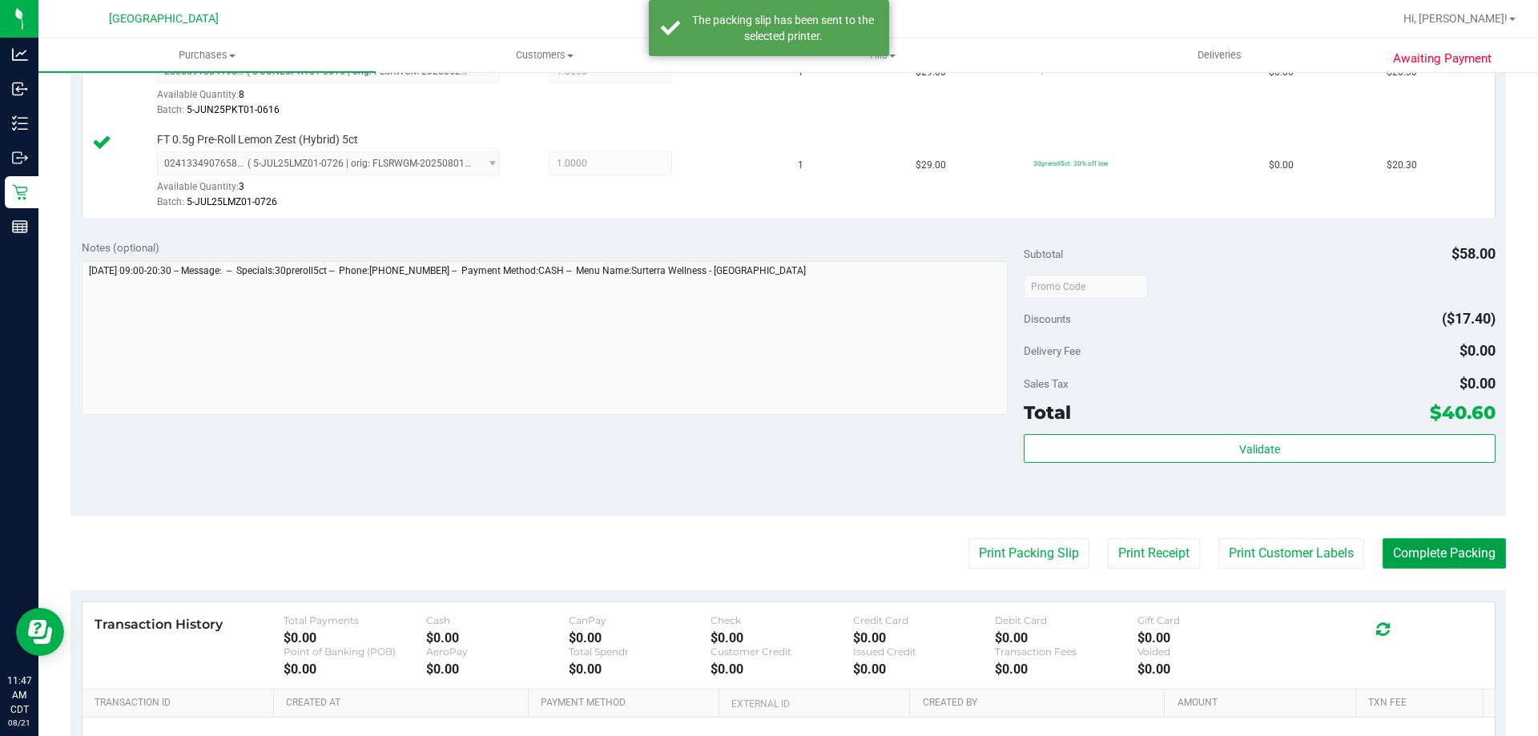
click at [1428, 565] on button "Complete Packing" at bounding box center [1443, 553] width 123 height 30
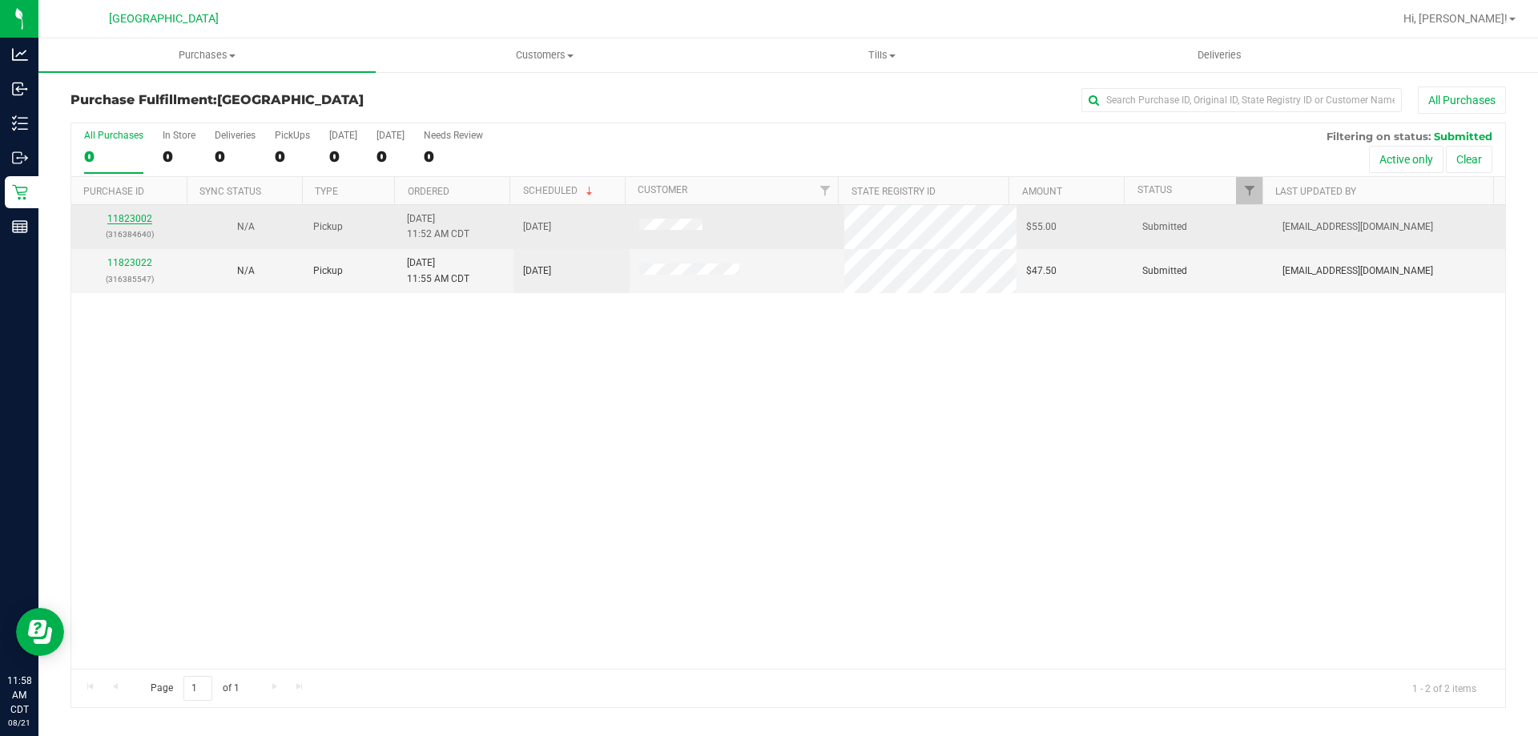
click at [115, 221] on link "11823002" at bounding box center [129, 218] width 45 height 11
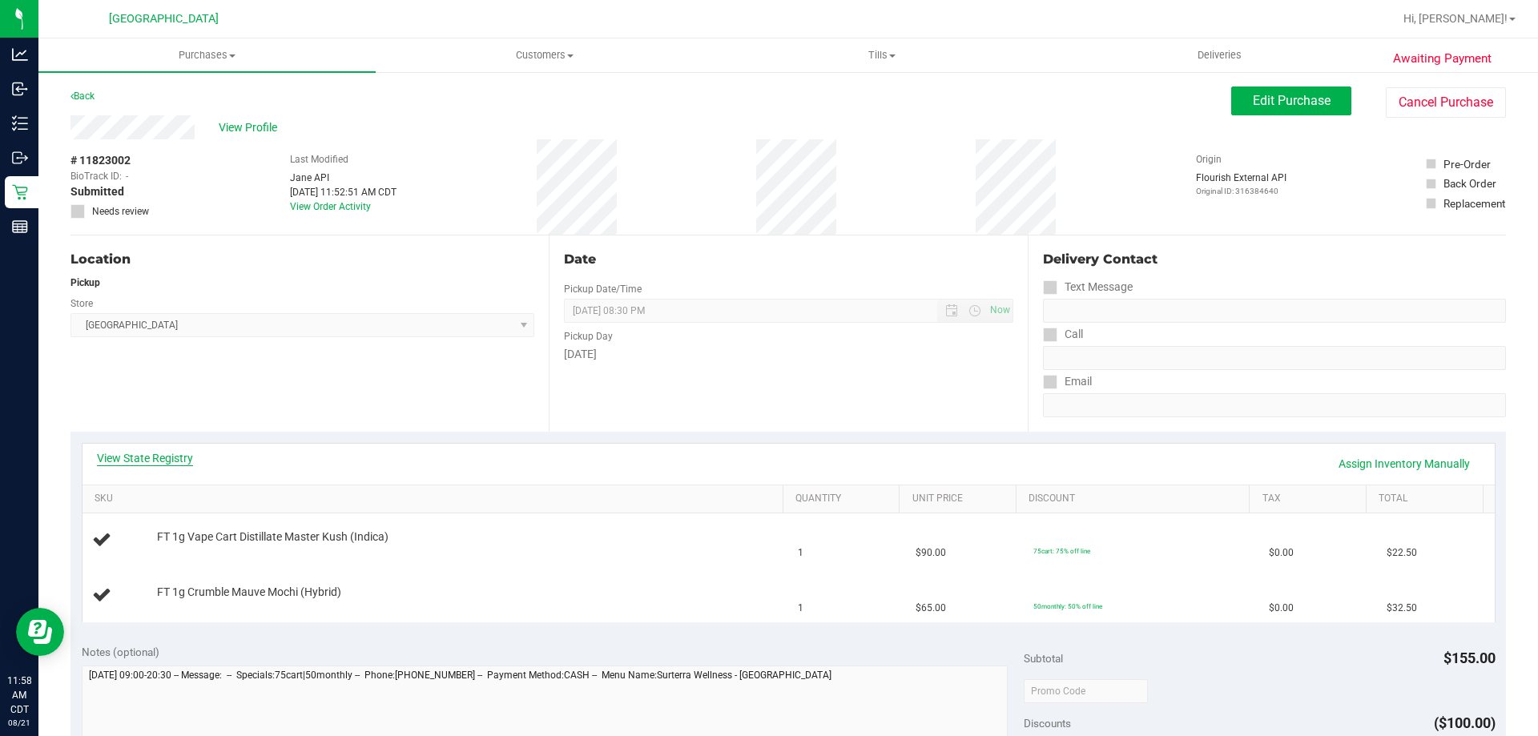
click at [164, 456] on link "View State Registry" at bounding box center [145, 458] width 96 height 16
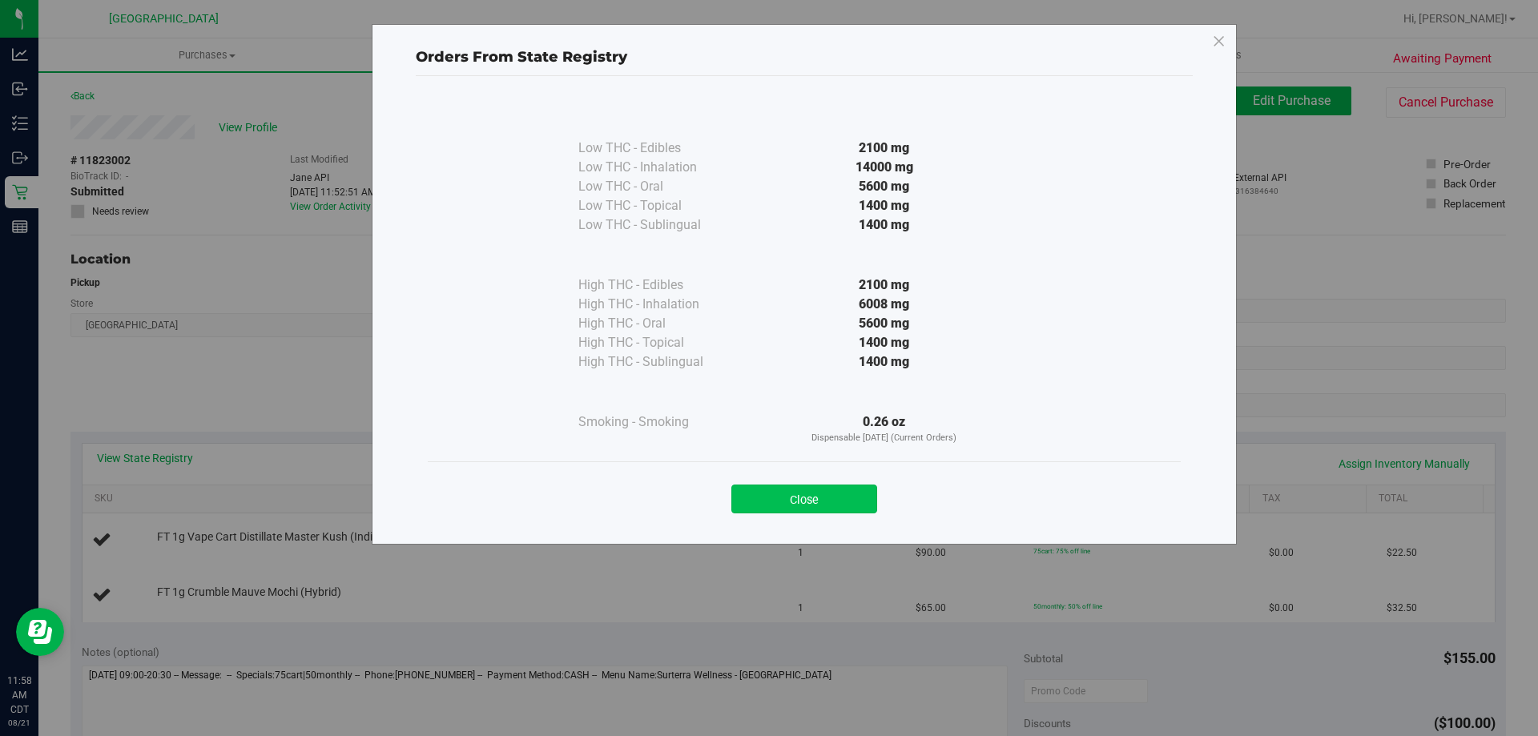
click at [750, 500] on button "Close" at bounding box center [804, 499] width 146 height 29
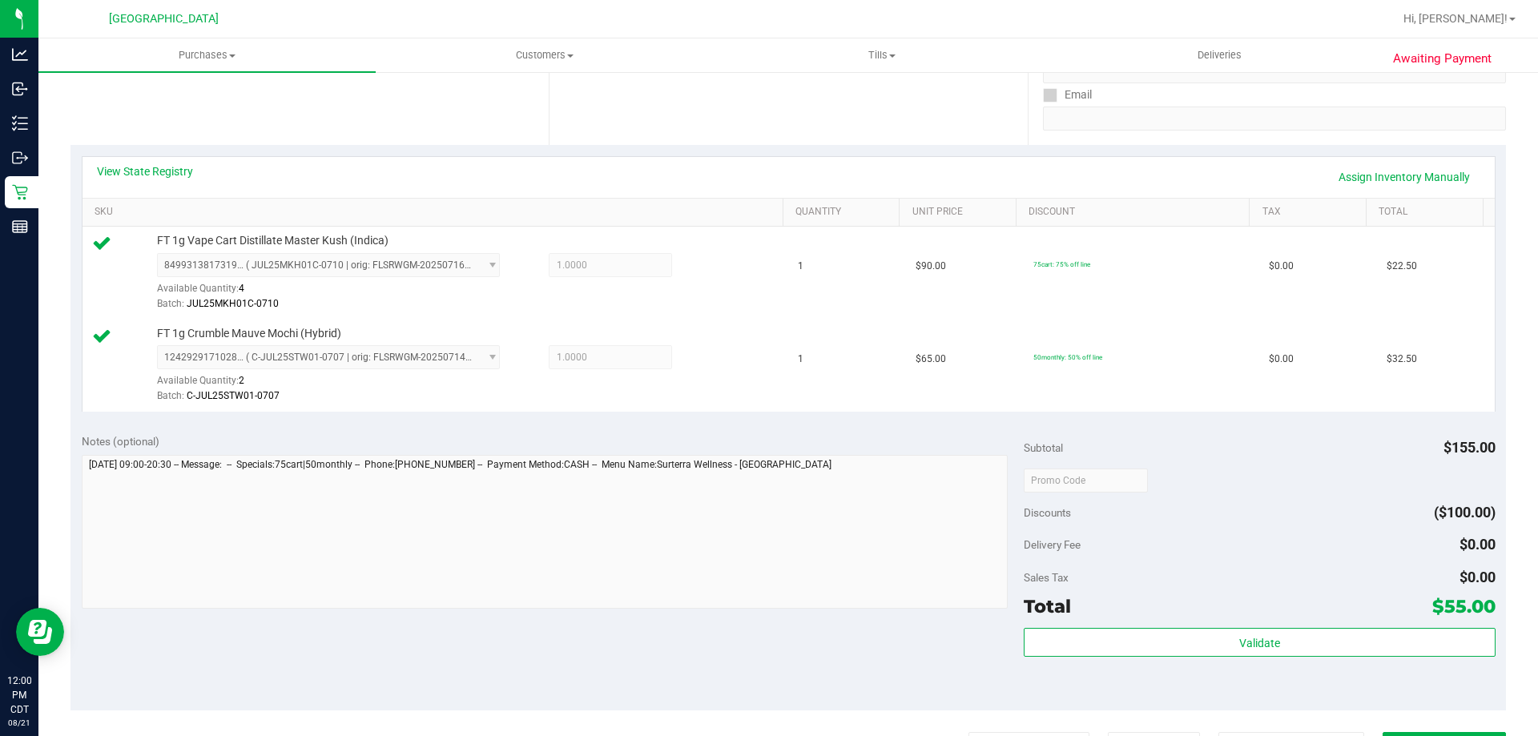
scroll to position [481, 0]
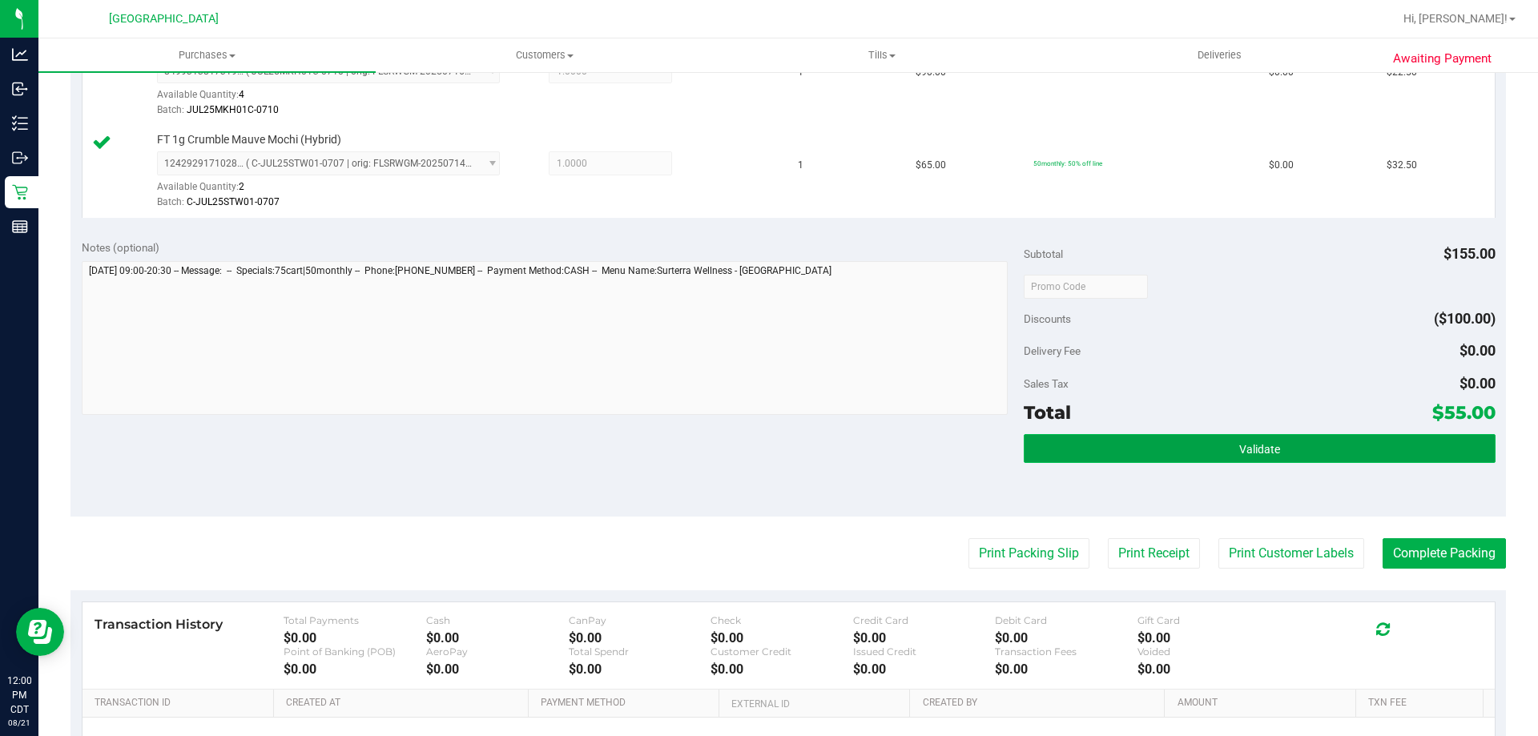
click at [1057, 451] on button "Validate" at bounding box center [1258, 448] width 471 height 29
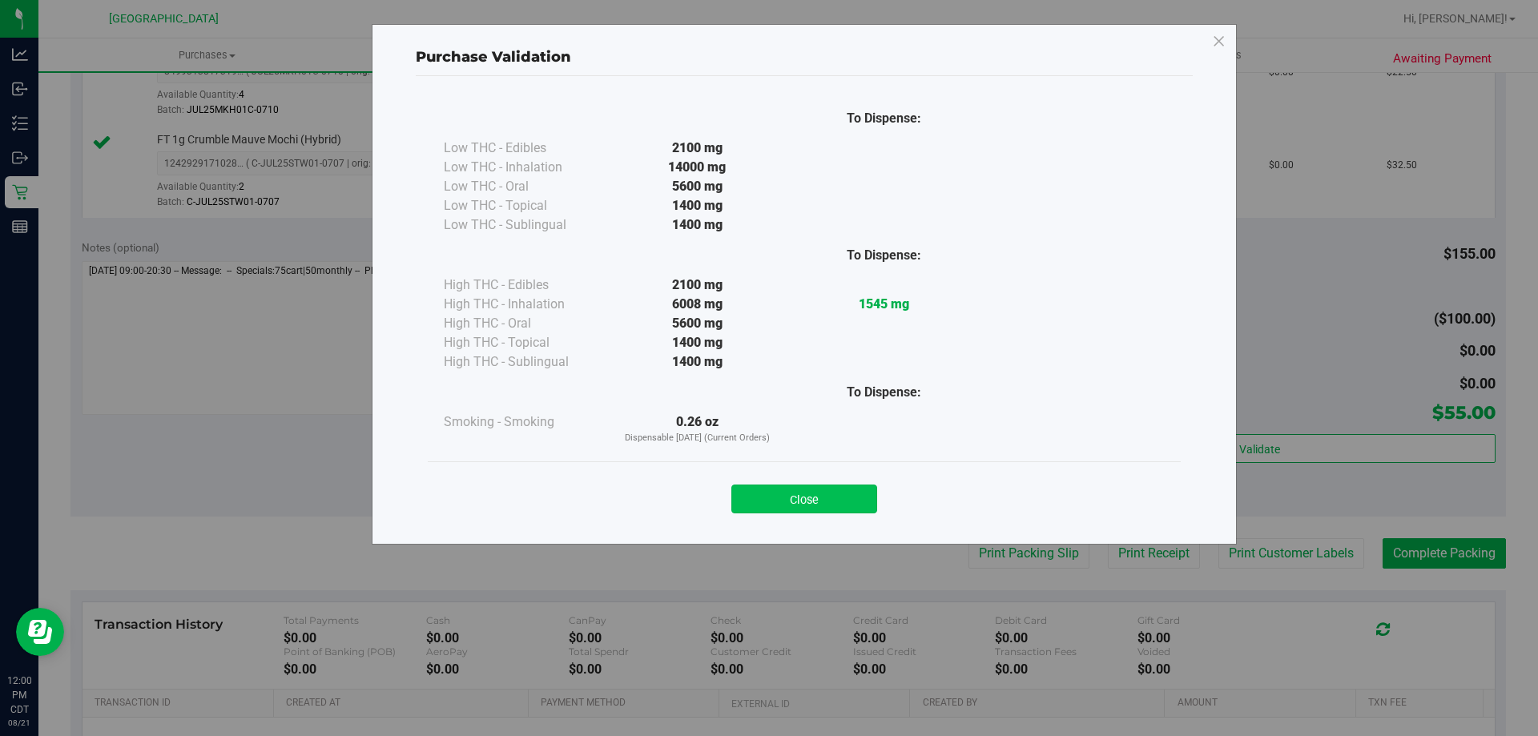
click at [782, 510] on button "Close" at bounding box center [804, 499] width 146 height 29
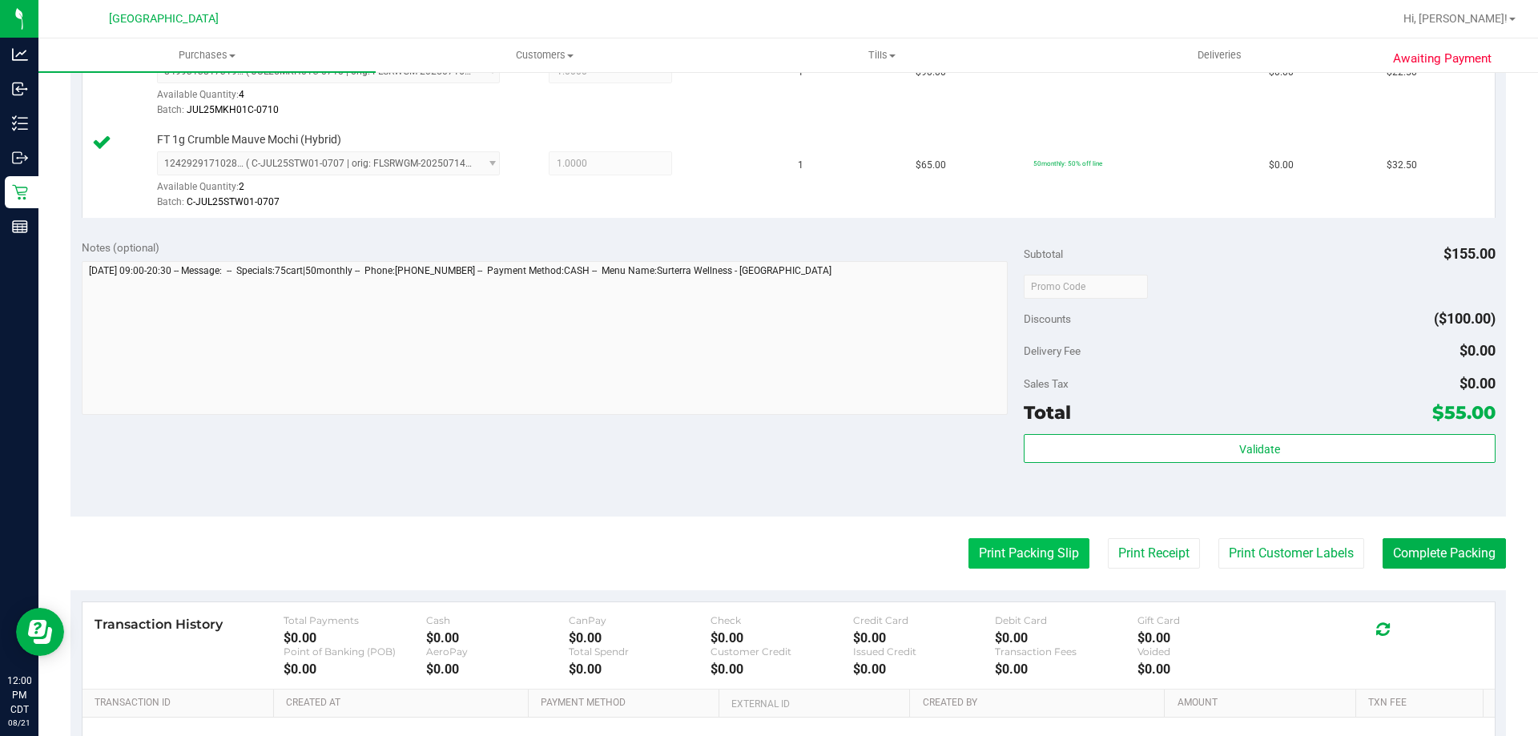
click at [983, 542] on button "Print Packing Slip" at bounding box center [1028, 553] width 121 height 30
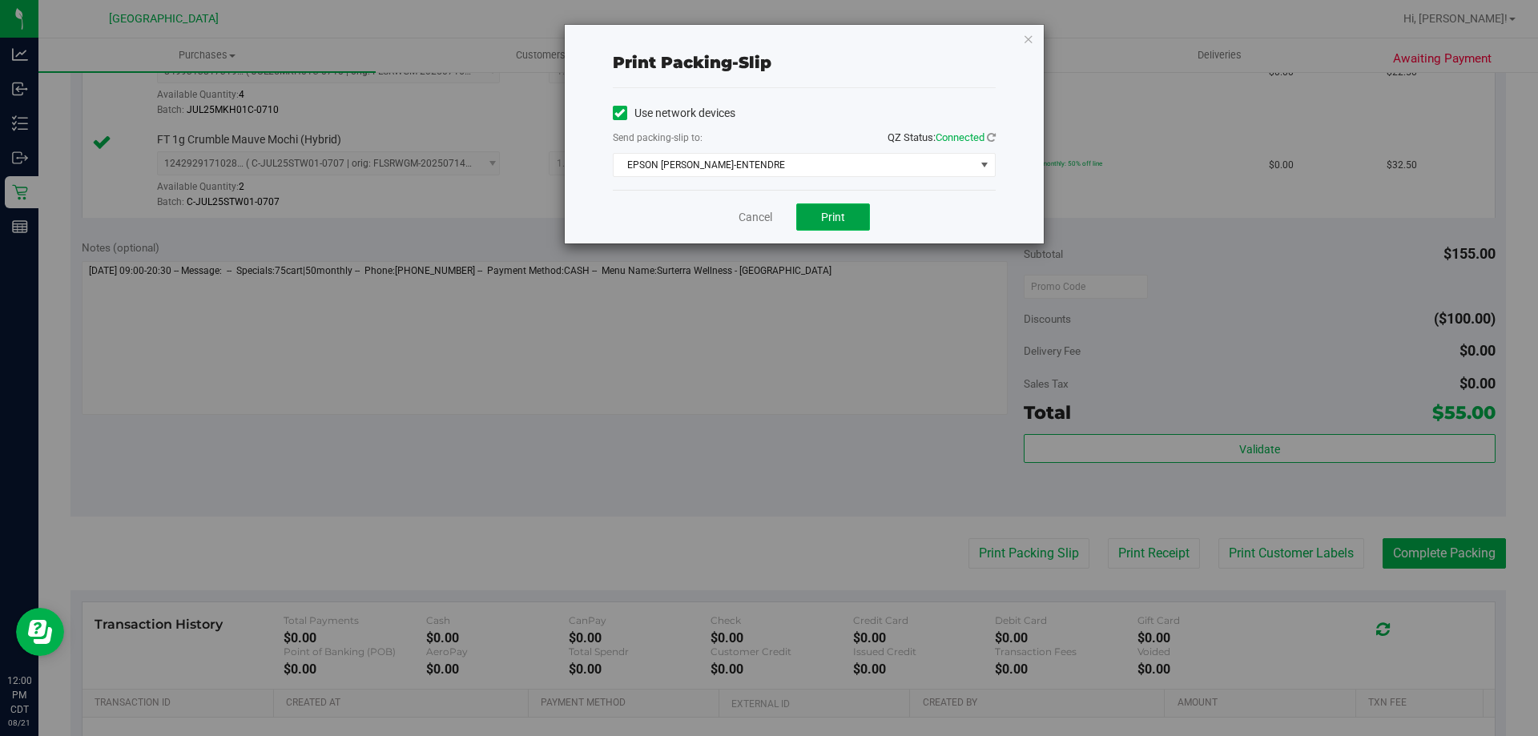
click at [814, 221] on button "Print" at bounding box center [833, 216] width 74 height 27
click at [750, 220] on link "Cancel" at bounding box center [755, 217] width 34 height 17
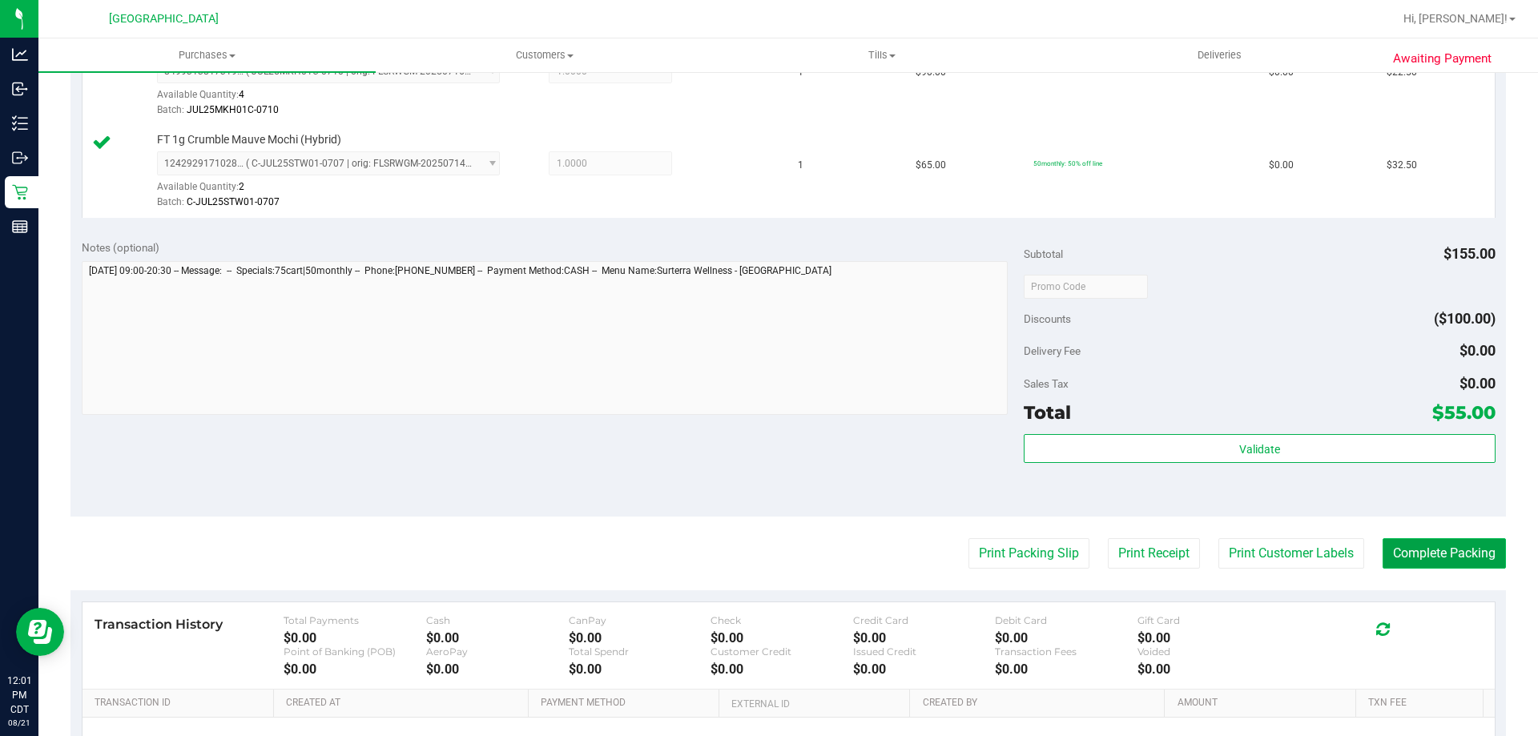
click at [1484, 561] on button "Complete Packing" at bounding box center [1443, 553] width 123 height 30
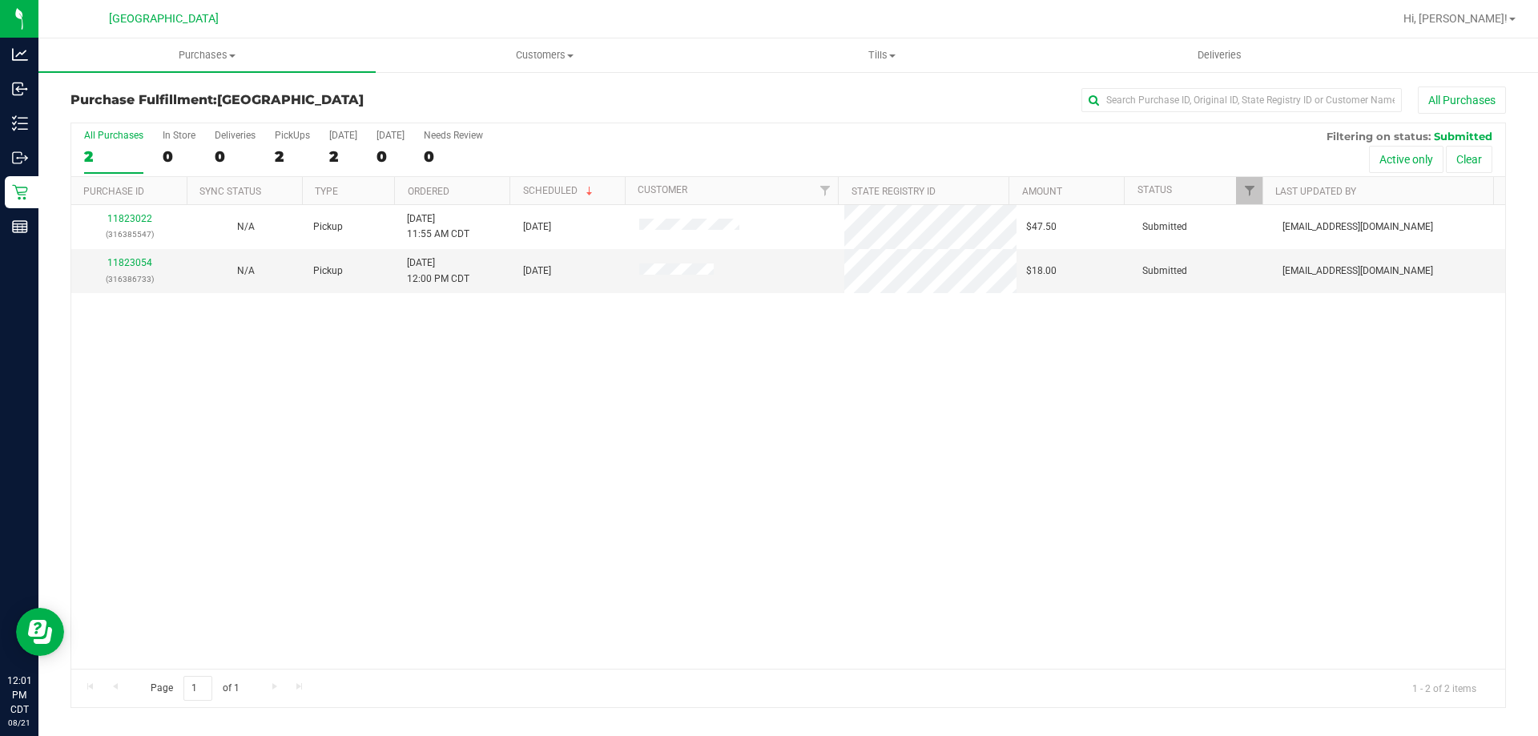
click at [430, 184] on th "Ordered" at bounding box center [451, 191] width 115 height 28
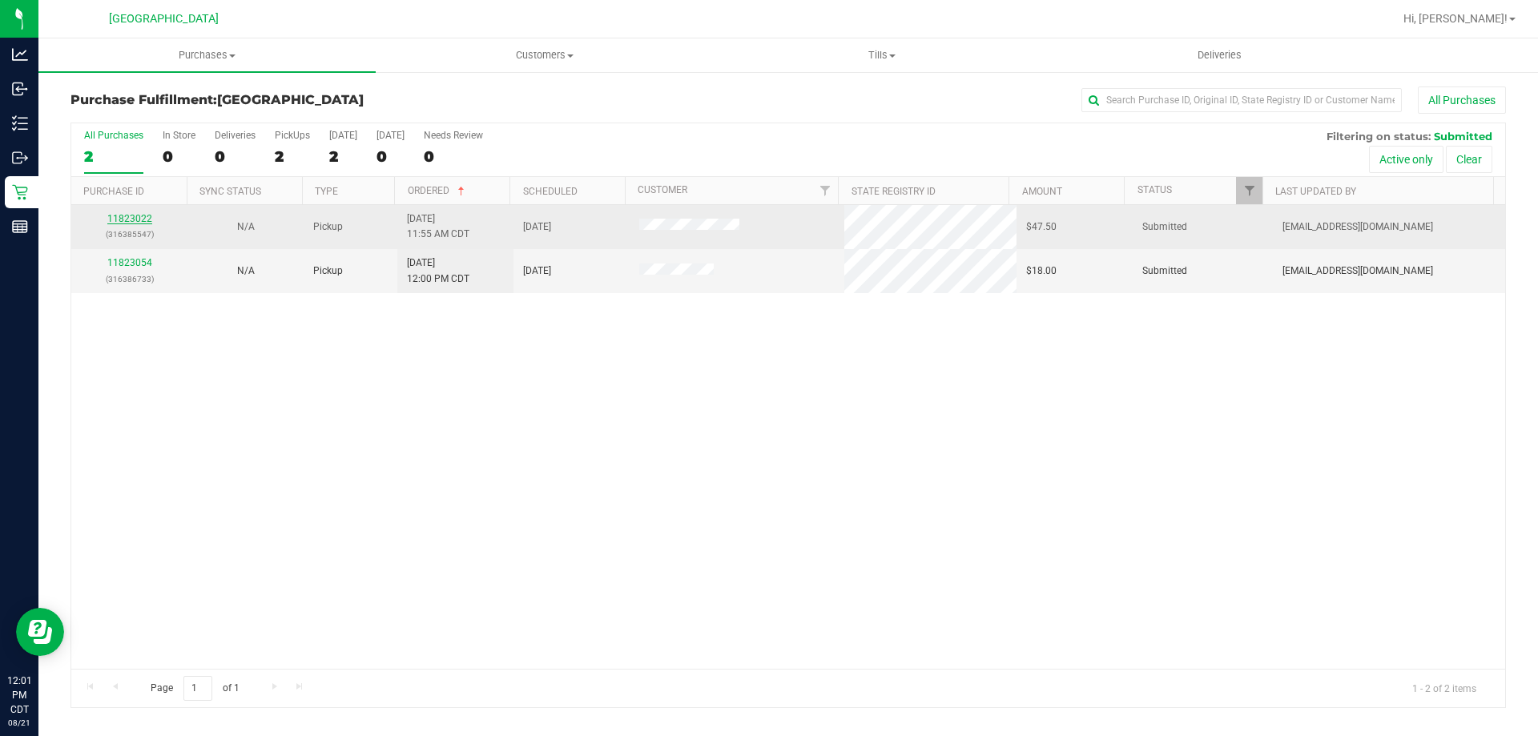
click at [124, 219] on link "11823022" at bounding box center [129, 218] width 45 height 11
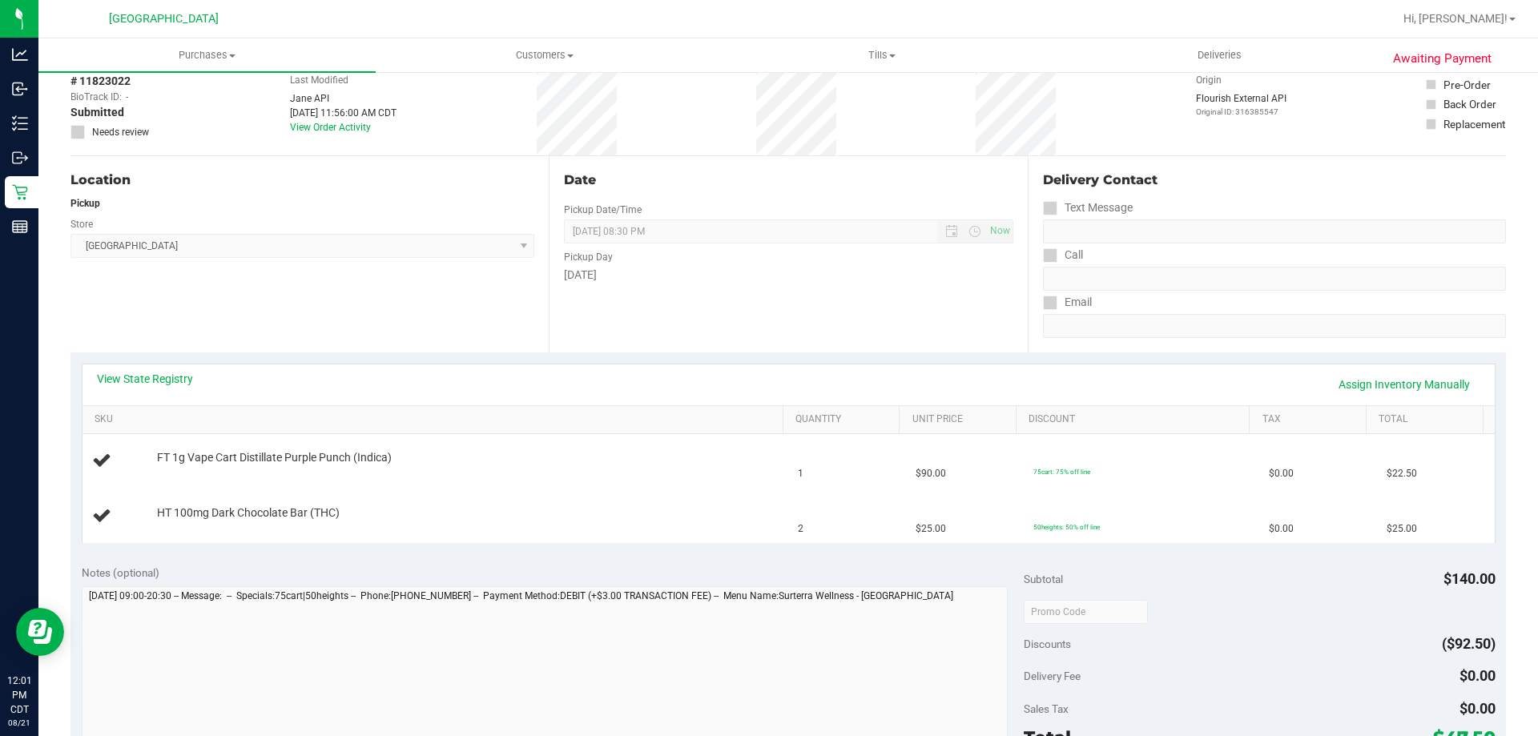
scroll to position [80, 0]
click at [179, 366] on div "View State Registry Assign Inventory Manually" at bounding box center [788, 384] width 1412 height 41
click at [175, 370] on link "View State Registry" at bounding box center [145, 378] width 96 height 16
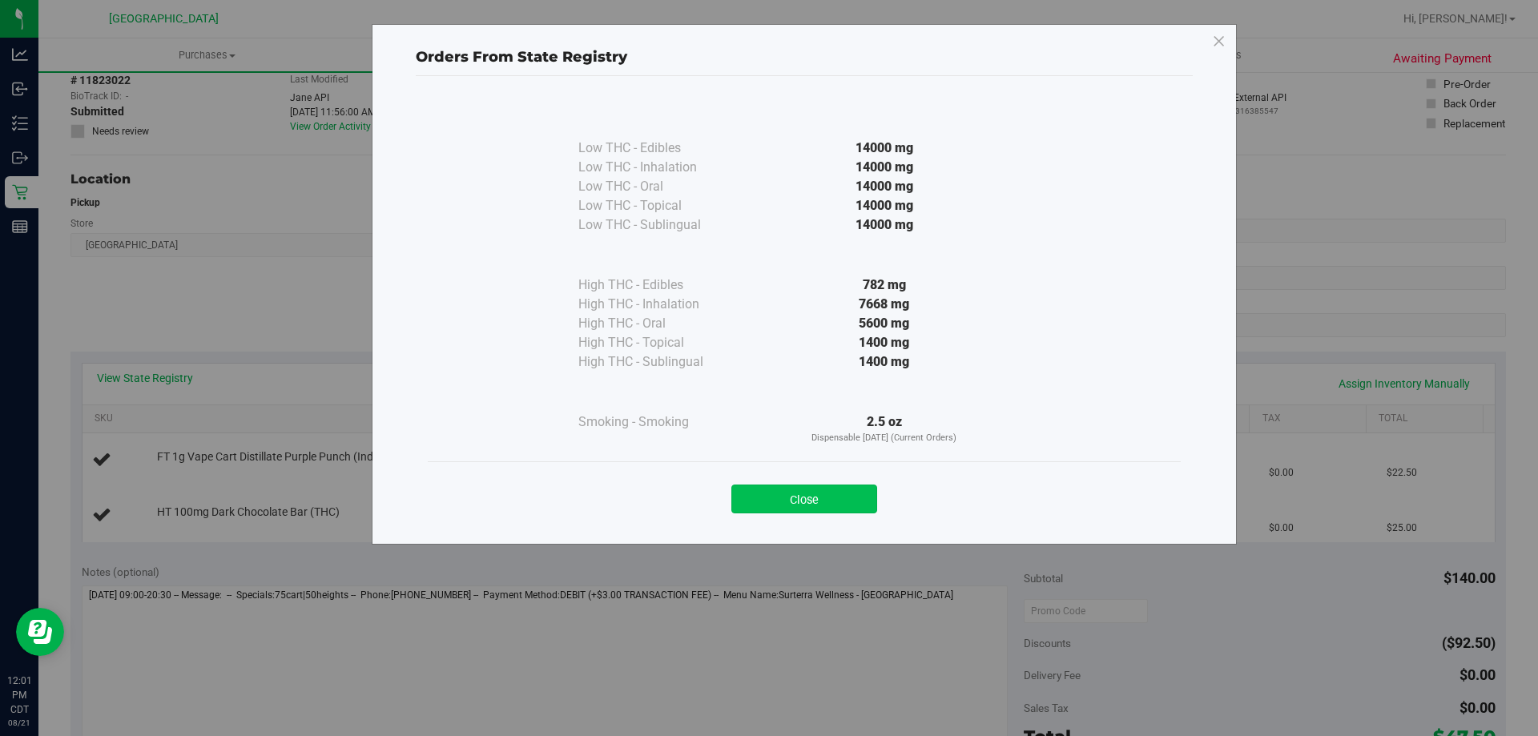
click at [754, 508] on button "Close" at bounding box center [804, 499] width 146 height 29
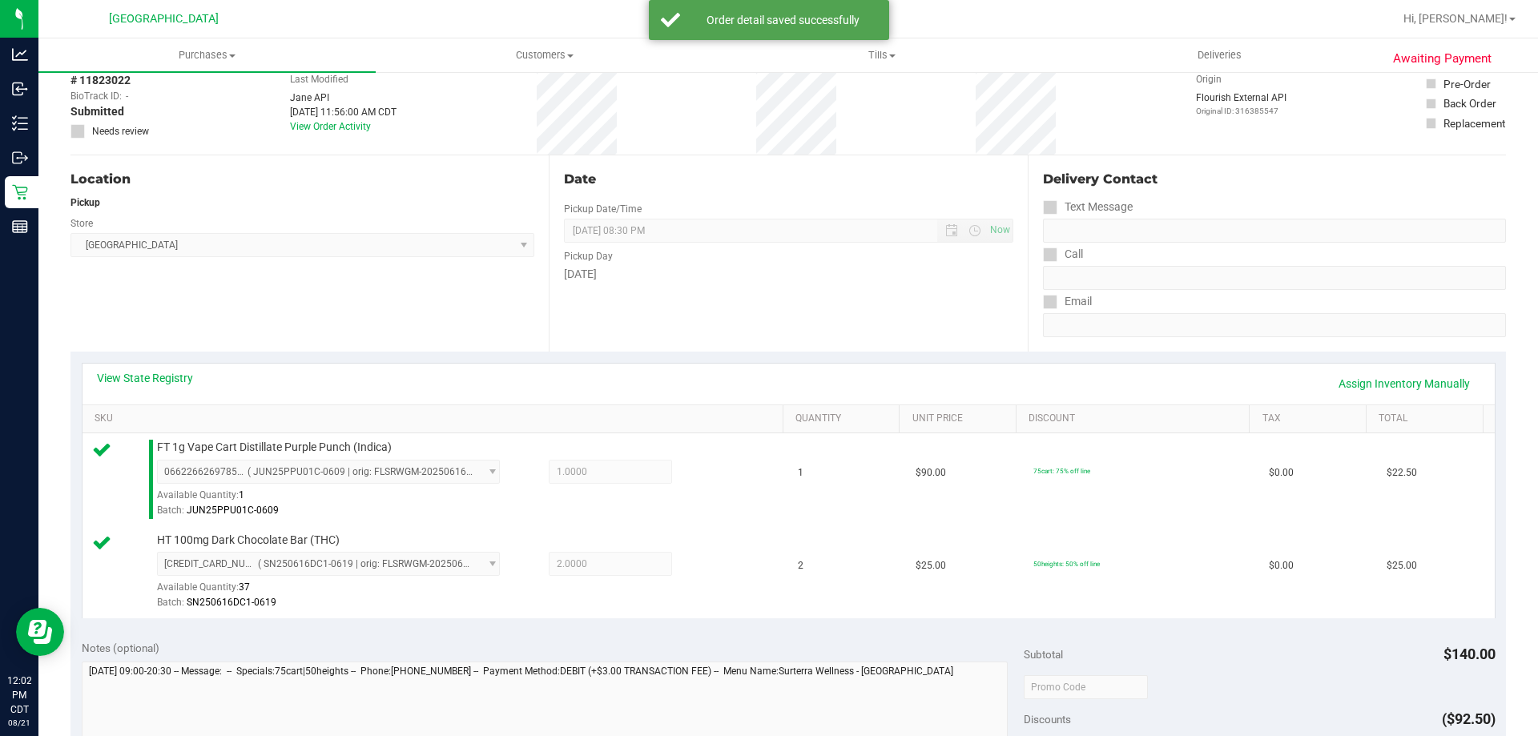
scroll to position [561, 0]
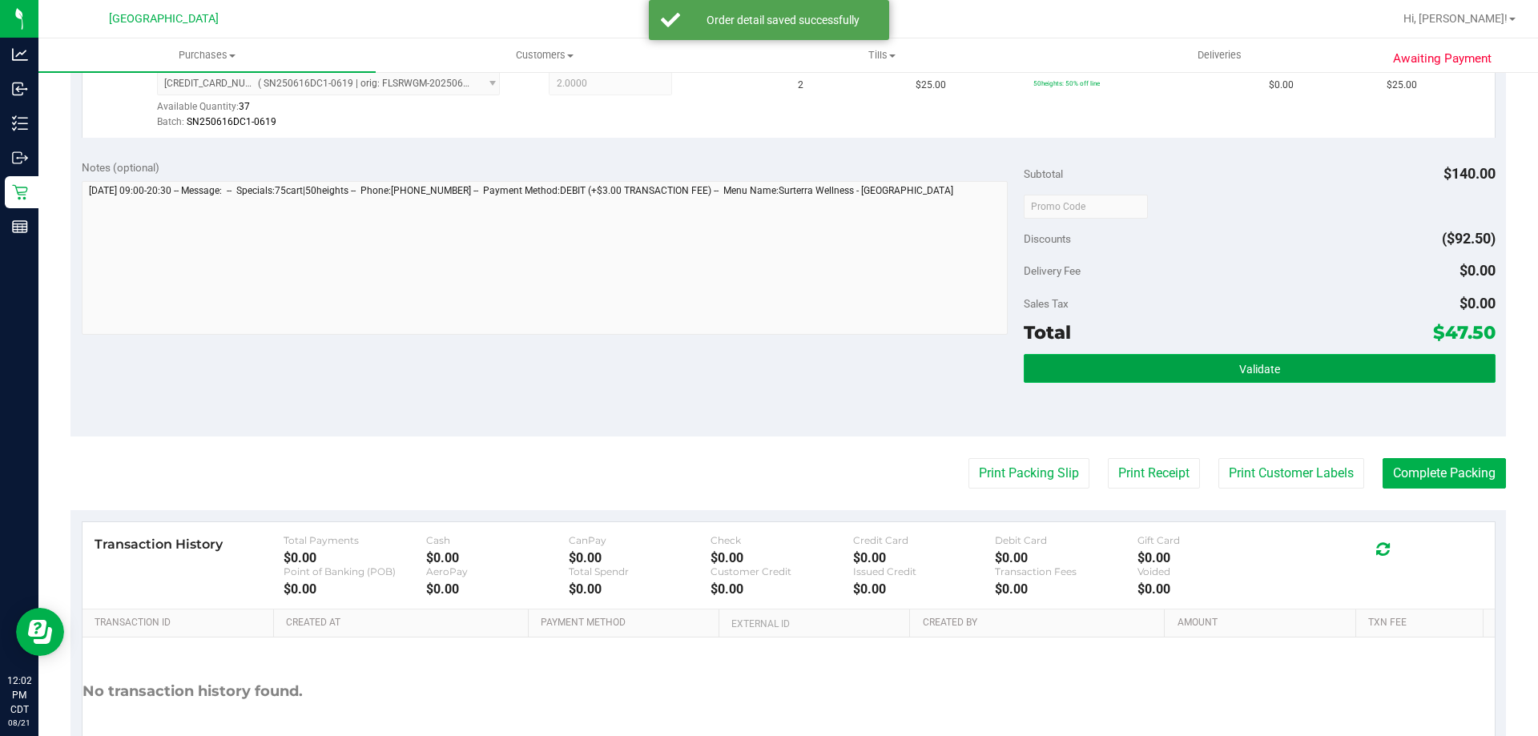
click at [1255, 365] on span "Validate" at bounding box center [1259, 369] width 41 height 13
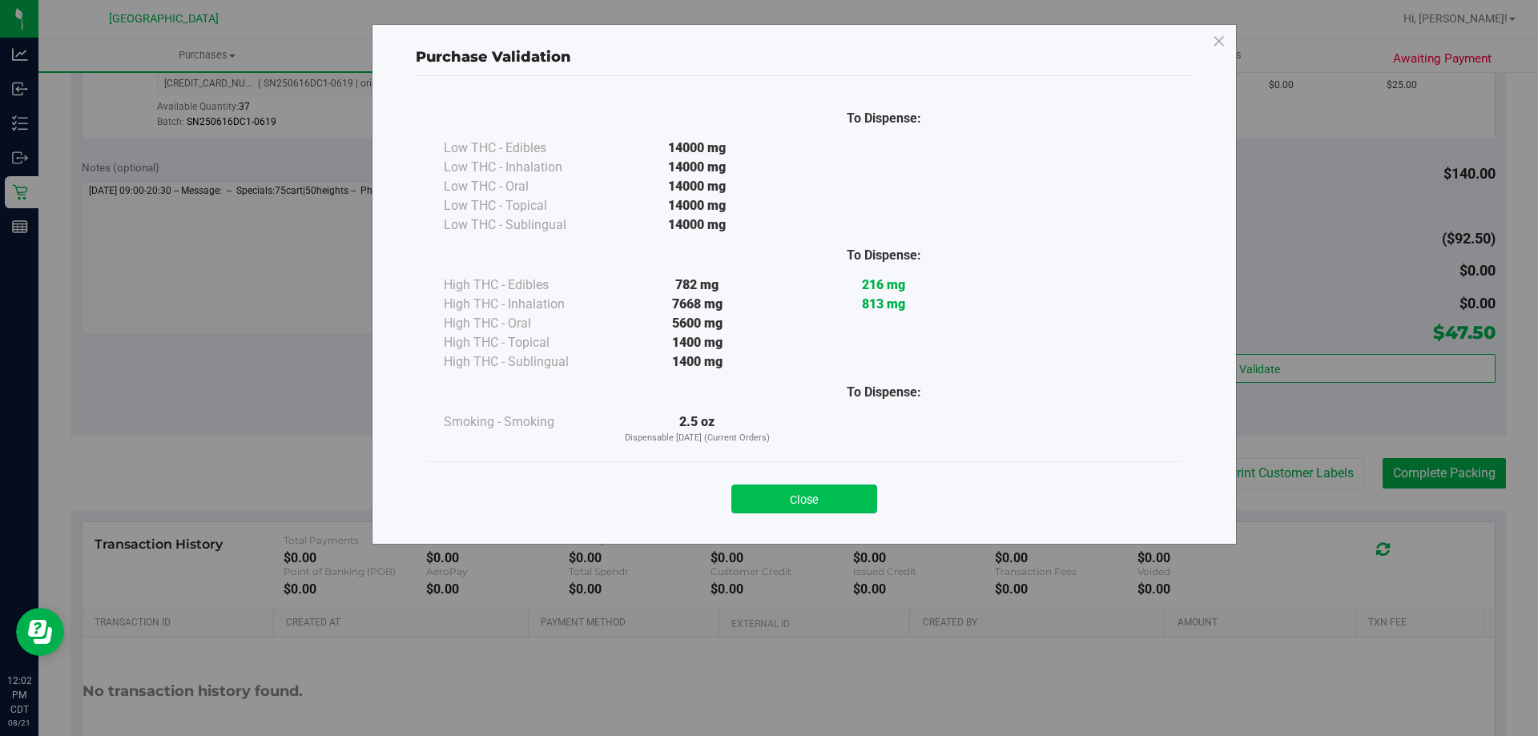
click at [820, 500] on button "Close" at bounding box center [804, 499] width 146 height 29
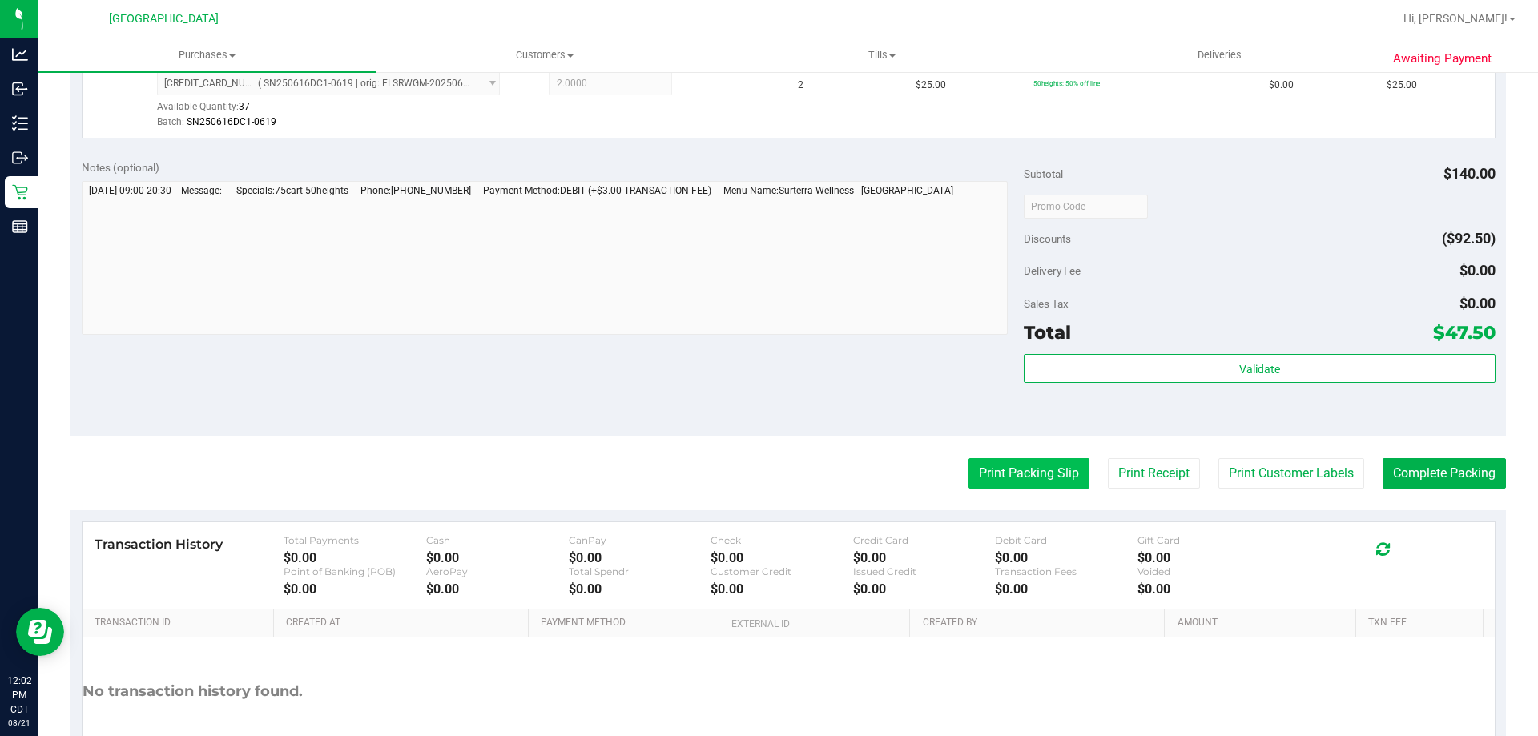
click at [978, 464] on button "Print Packing Slip" at bounding box center [1028, 473] width 121 height 30
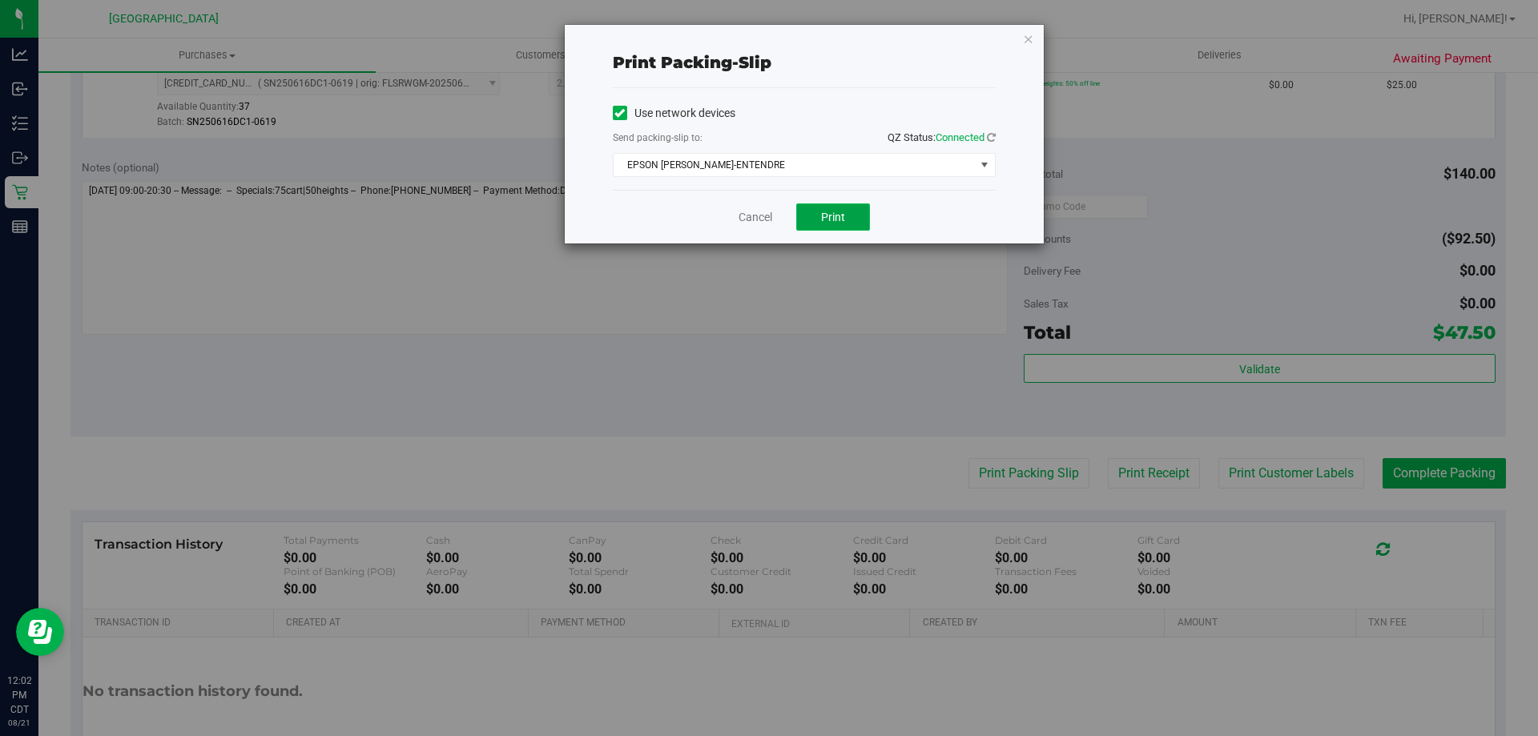
click at [835, 220] on span "Print" at bounding box center [833, 217] width 24 height 13
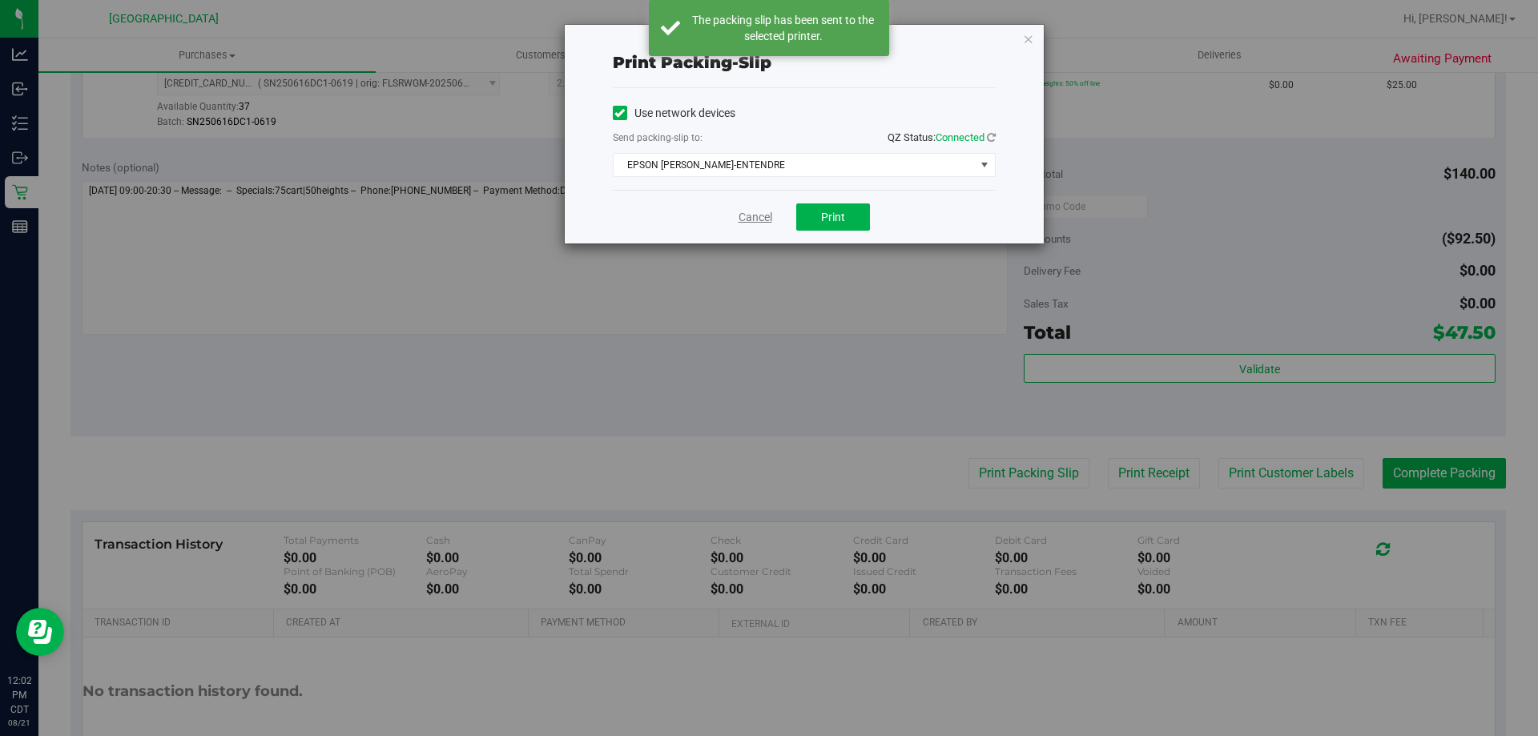
click at [758, 220] on link "Cancel" at bounding box center [755, 217] width 34 height 17
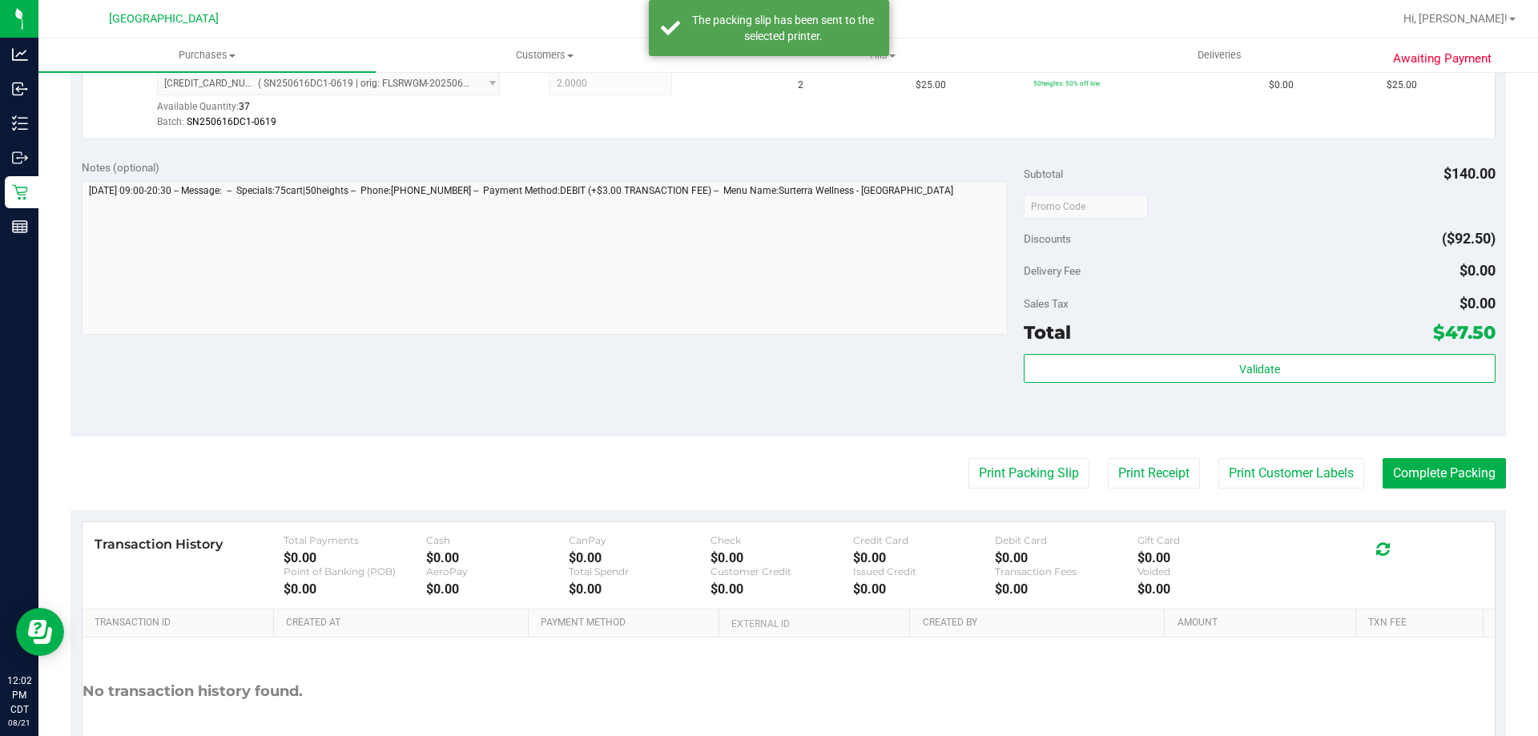
click at [1479, 494] on purchase-details "Back Edit Purchase Cancel Purchase View Profile # 11823022 BioTrack ID: - Submi…" at bounding box center [787, 168] width 1435 height 1284
drag, startPoint x: 1475, startPoint y: 488, endPoint x: 1469, endPoint y: 482, distance: 8.5
click at [1473, 486] on button "Complete Packing" at bounding box center [1443, 473] width 123 height 30
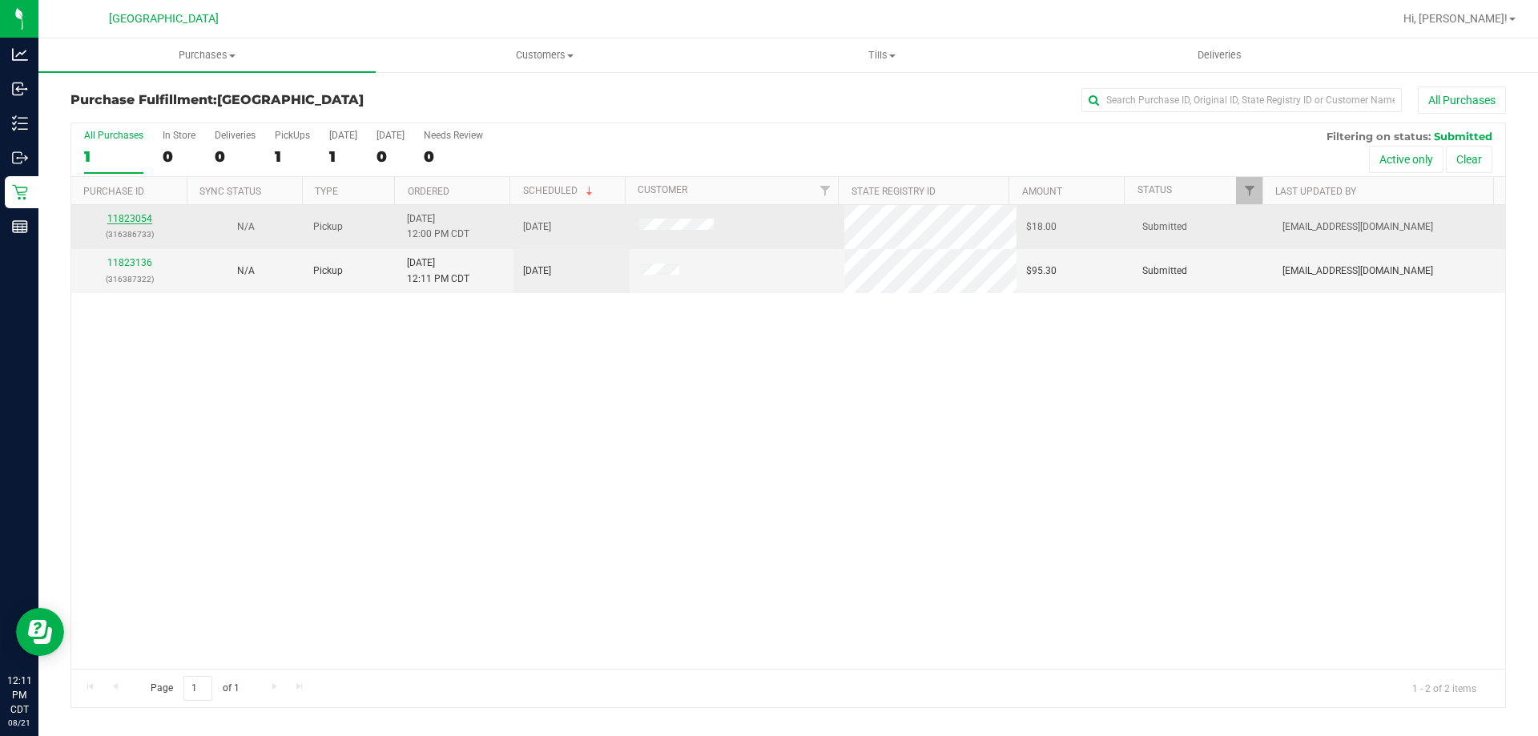
click at [141, 219] on link "11823054" at bounding box center [129, 218] width 45 height 11
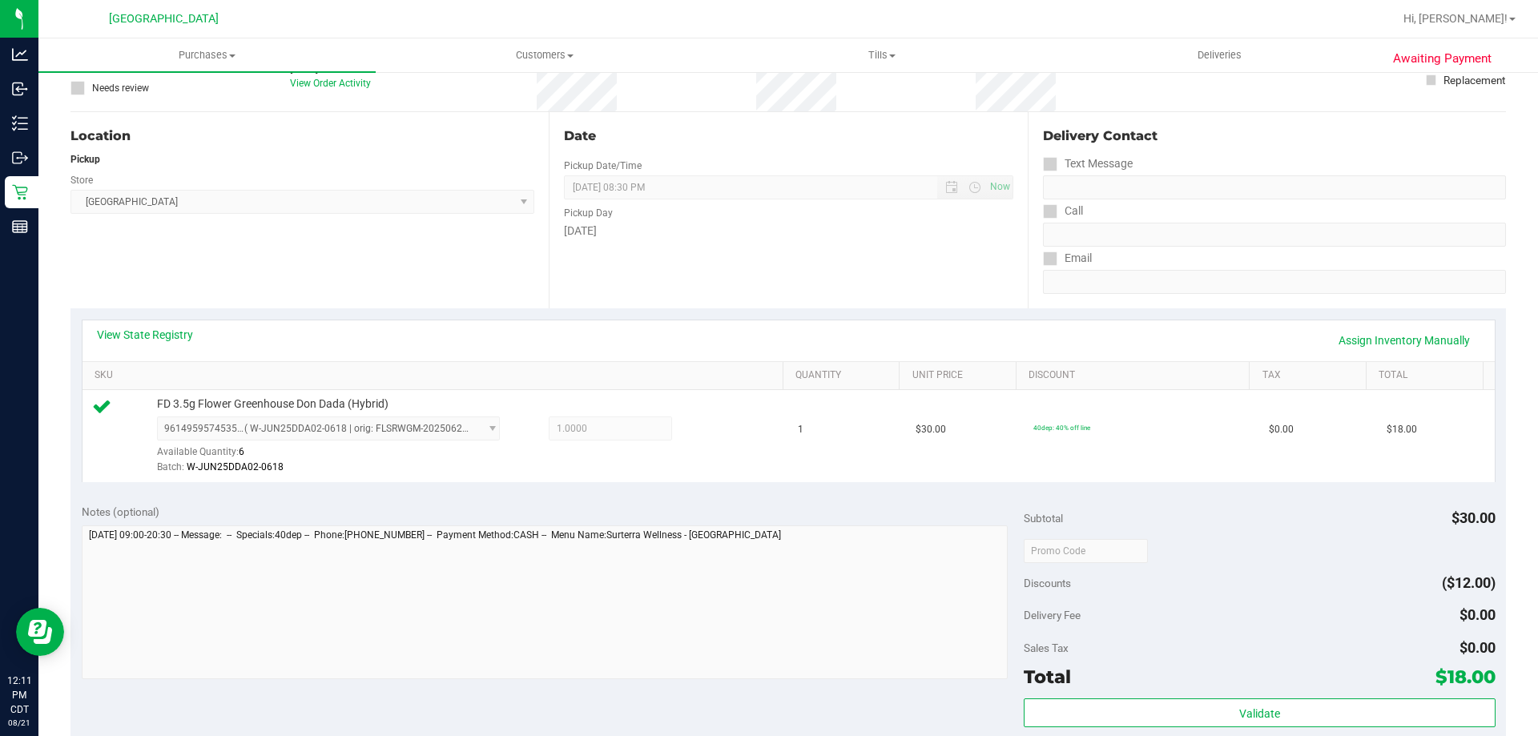
scroll to position [240, 0]
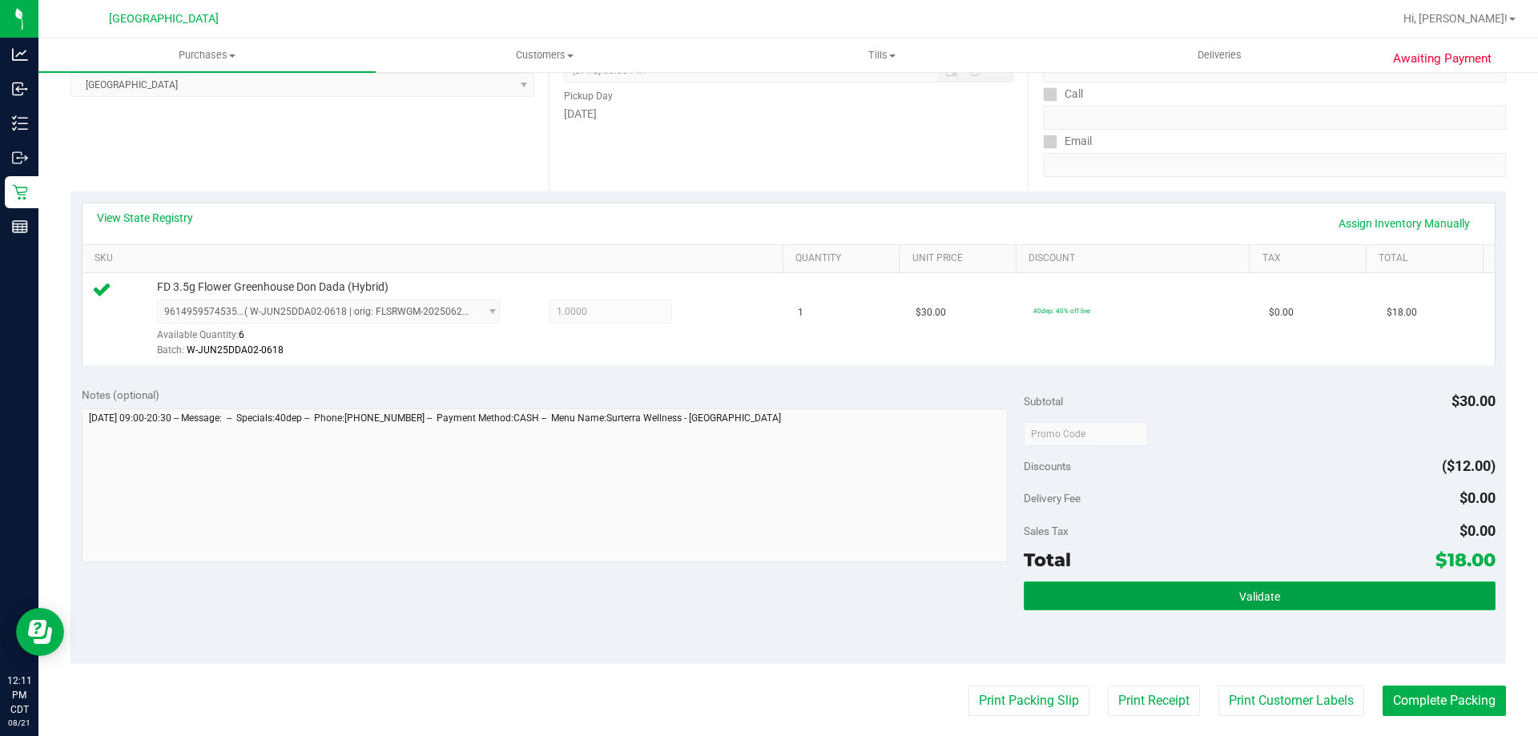
click at [1241, 604] on button "Validate" at bounding box center [1258, 595] width 471 height 29
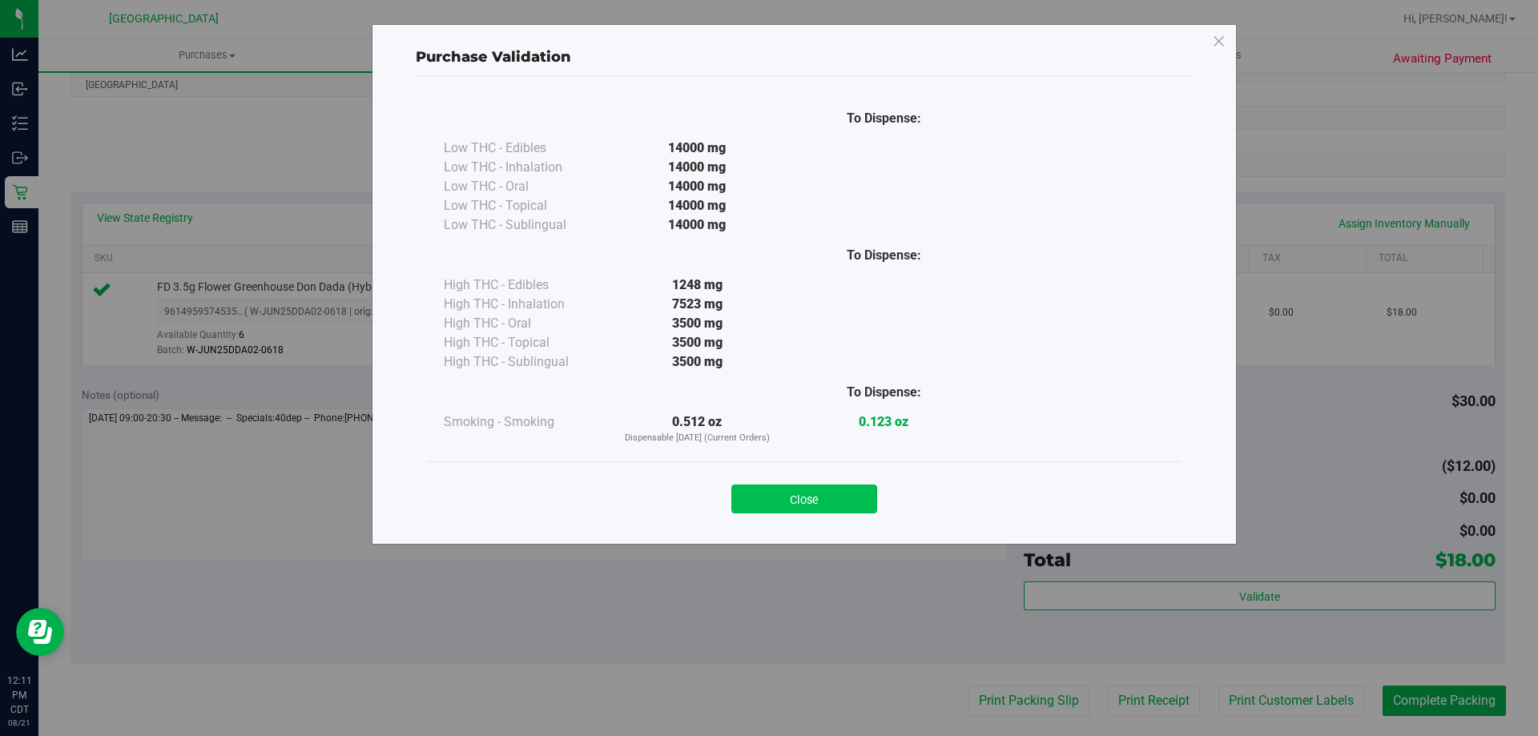
click at [819, 489] on button "Close" at bounding box center [804, 499] width 146 height 29
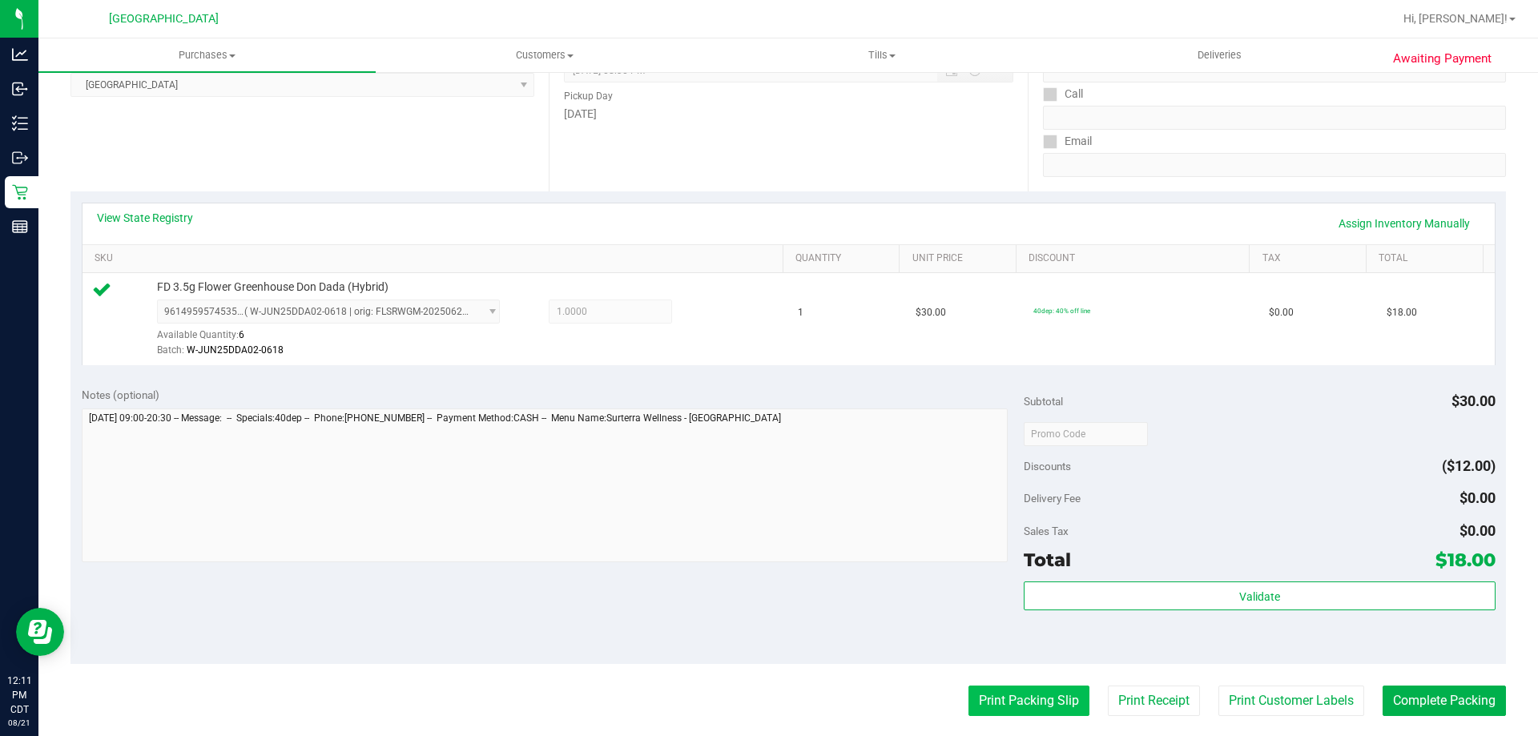
click at [975, 692] on button "Print Packing Slip" at bounding box center [1028, 701] width 121 height 30
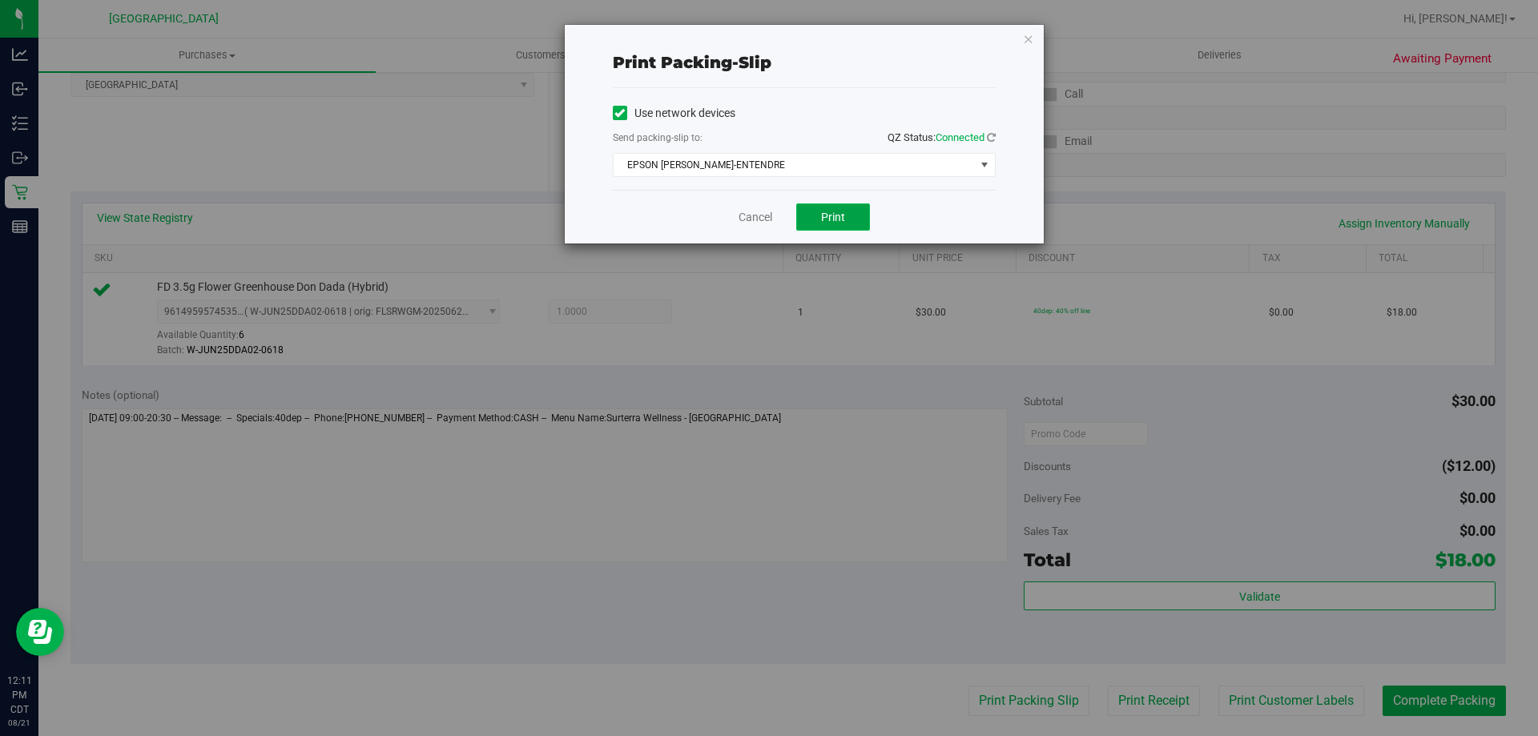
click at [832, 213] on span "Print" at bounding box center [833, 217] width 24 height 13
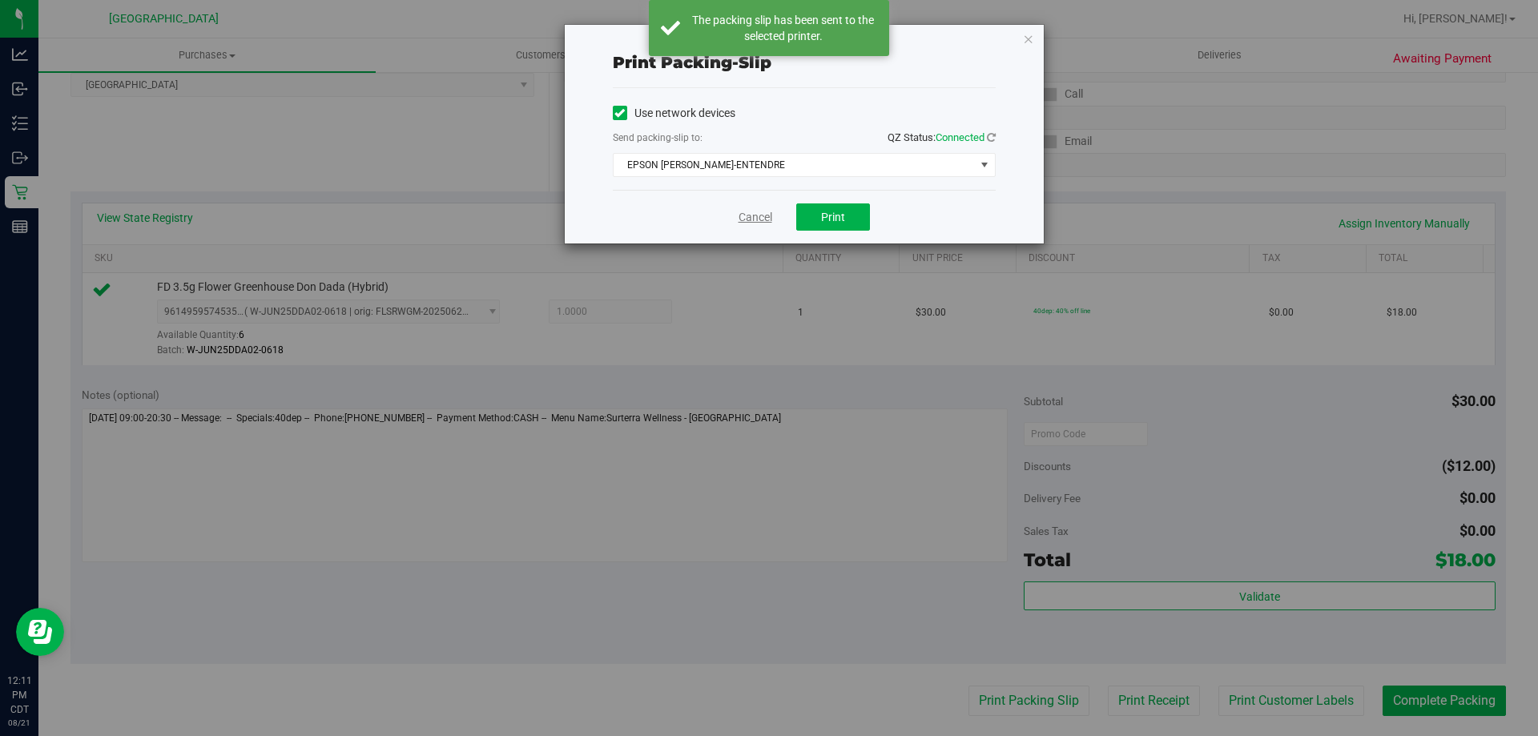
click at [743, 219] on link "Cancel" at bounding box center [755, 217] width 34 height 17
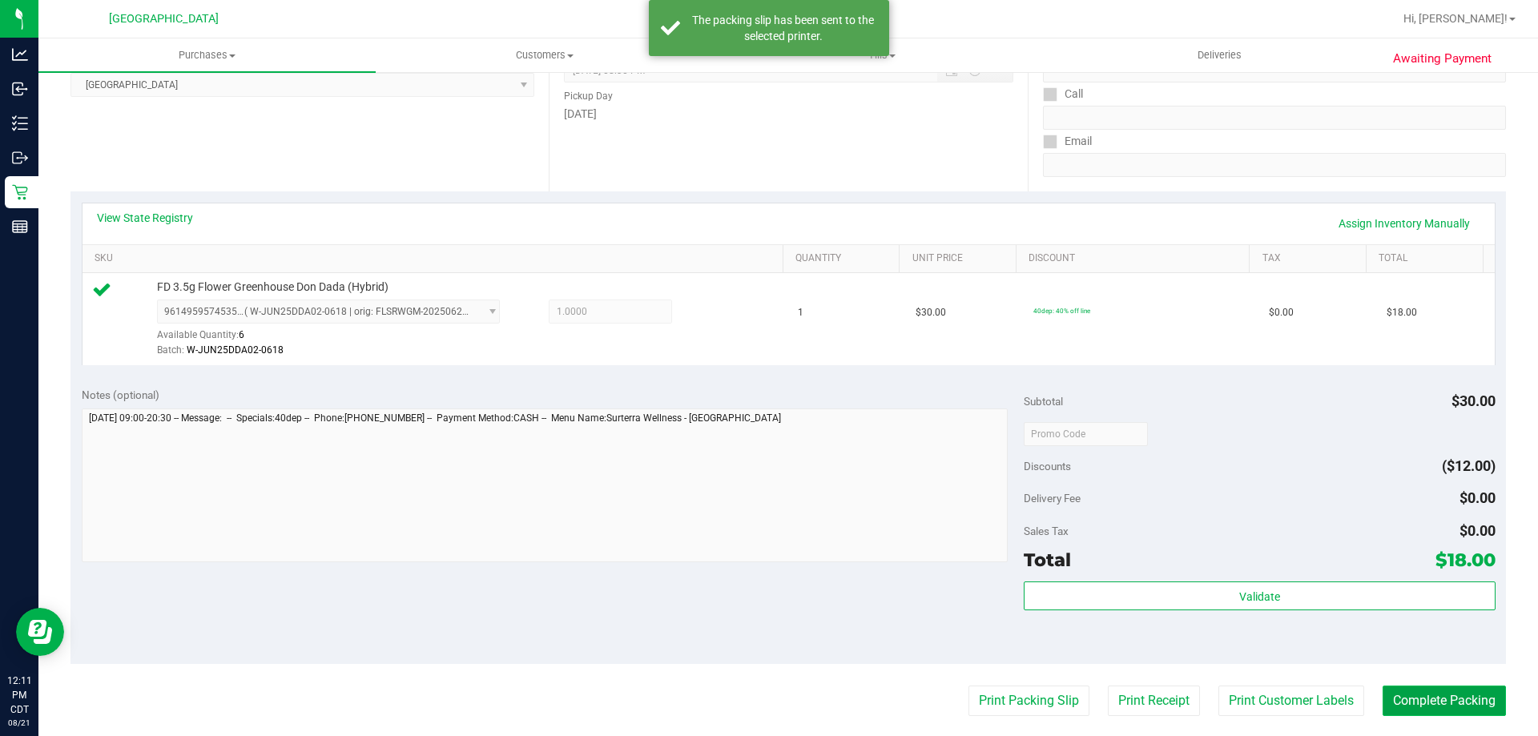
click at [1453, 706] on button "Complete Packing" at bounding box center [1443, 701] width 123 height 30
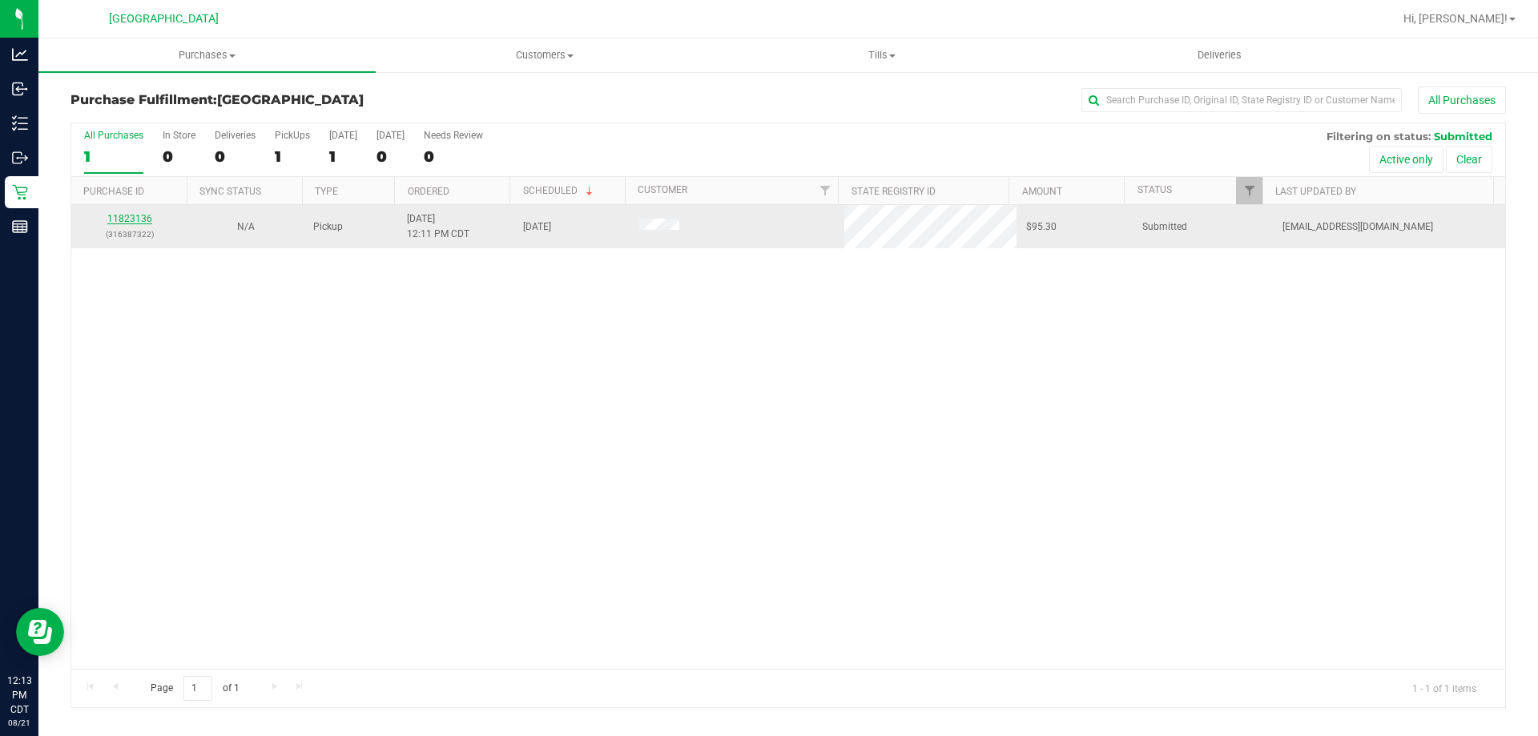
click at [119, 217] on link "11823136" at bounding box center [129, 218] width 45 height 11
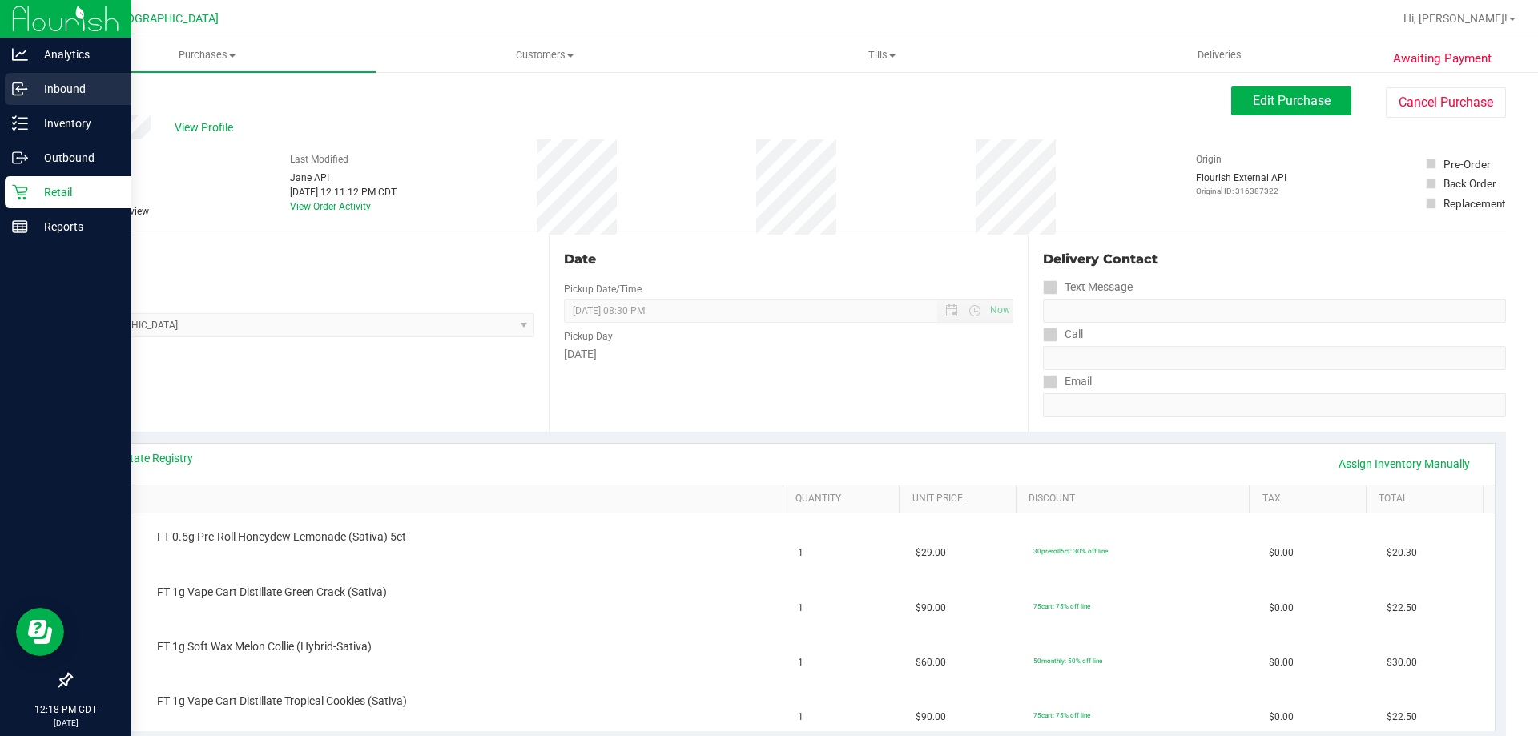
click at [67, 92] on p "Inbound" at bounding box center [76, 88] width 96 height 19
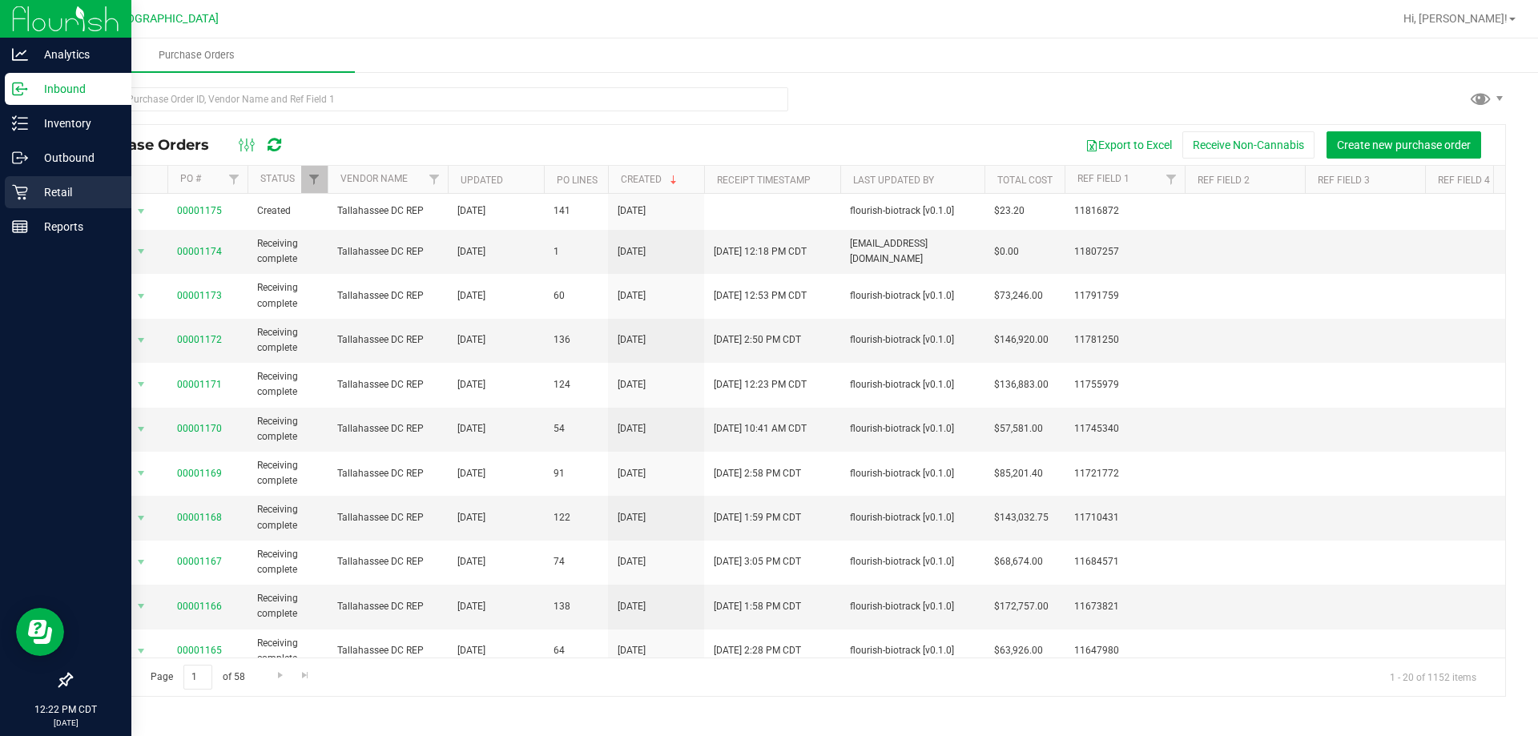
click at [73, 194] on p "Retail" at bounding box center [76, 192] width 96 height 19
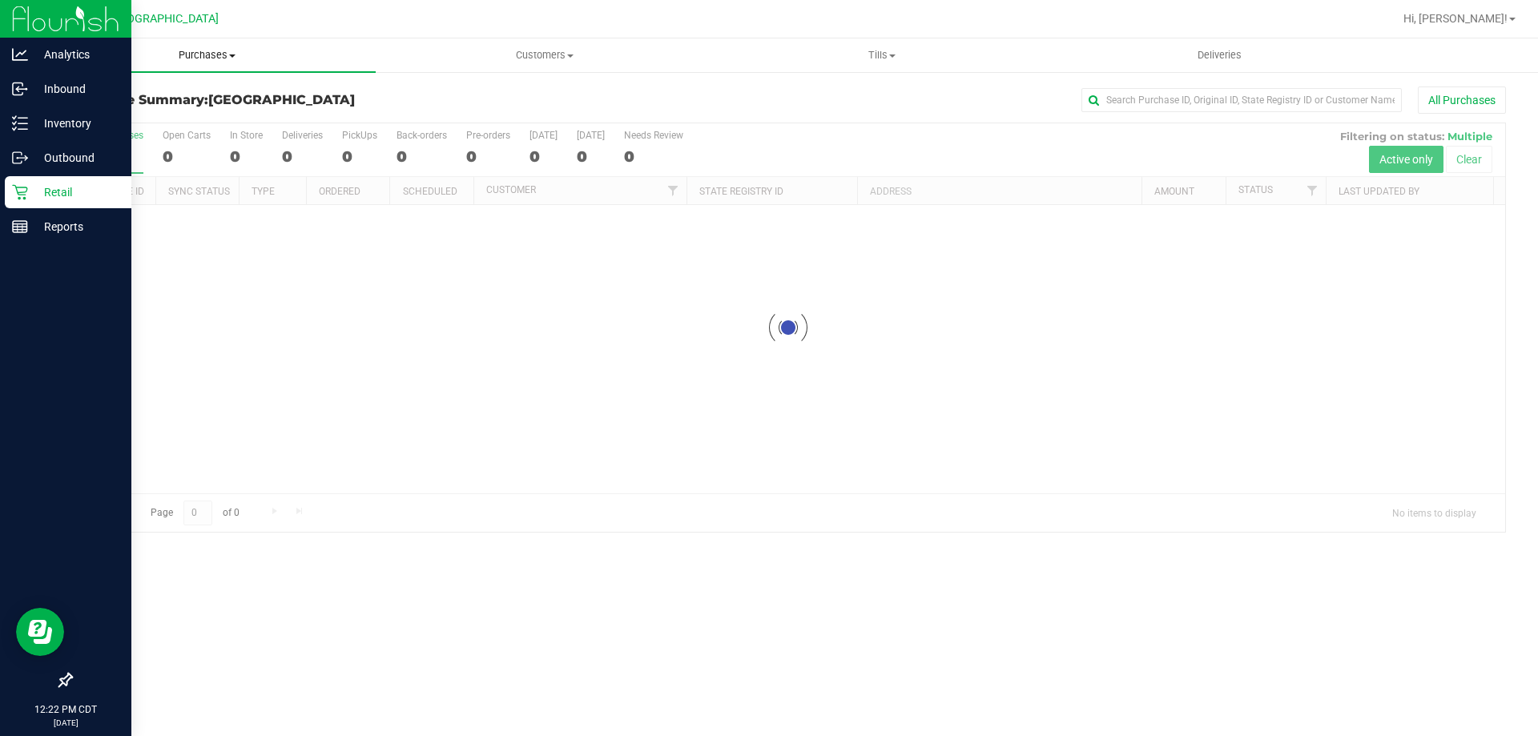
click at [205, 58] on span "Purchases" at bounding box center [206, 55] width 337 height 14
click at [123, 112] on span "Fulfillment" at bounding box center [87, 116] width 99 height 14
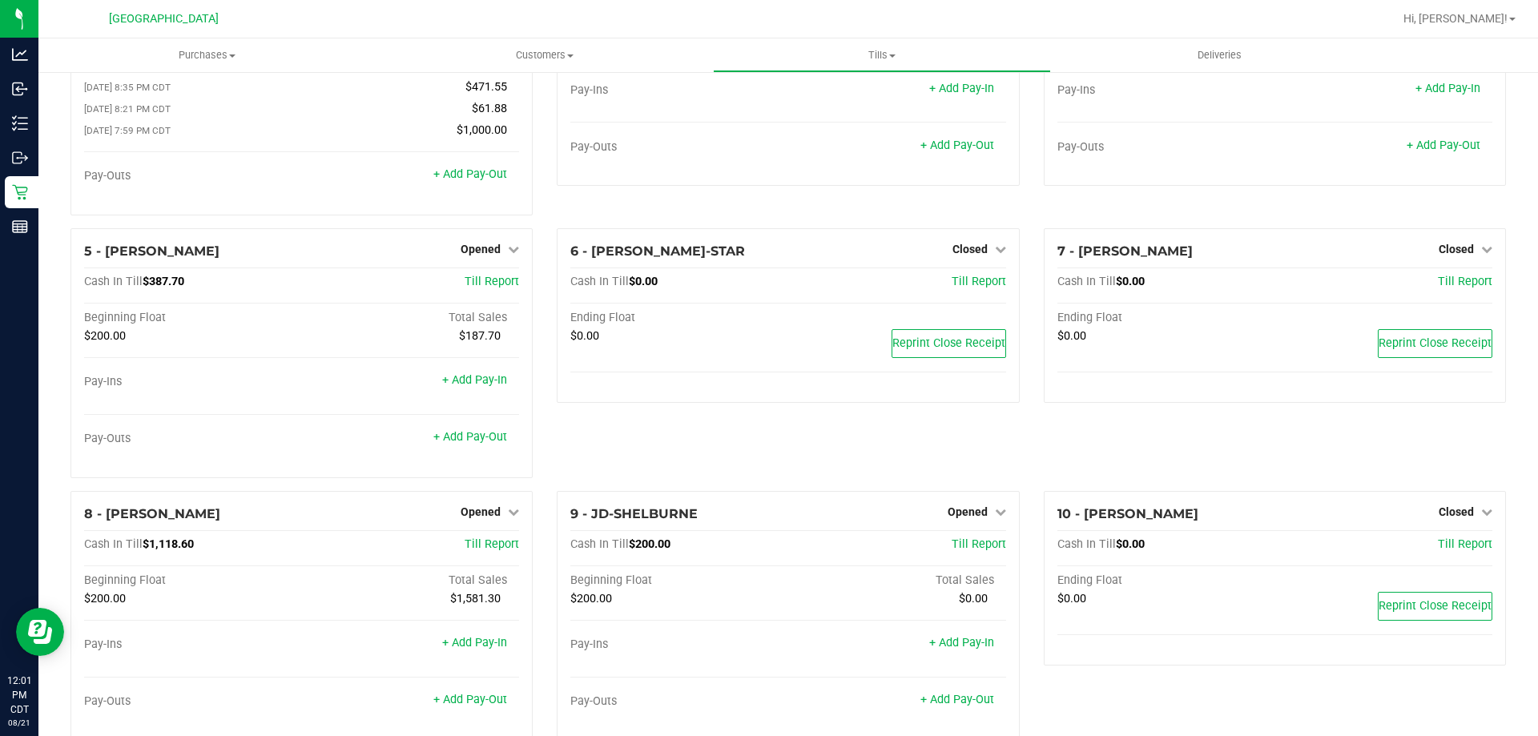
scroll to position [160, 0]
